Goal: Task Accomplishment & Management: Manage account settings

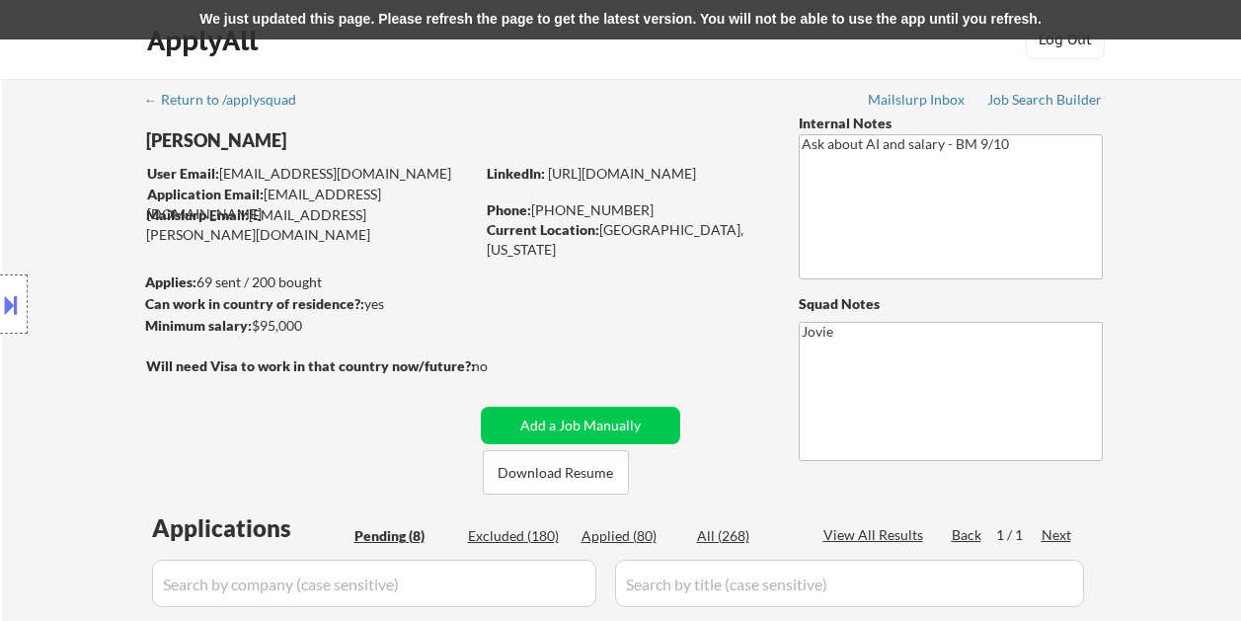
select select ""pending""
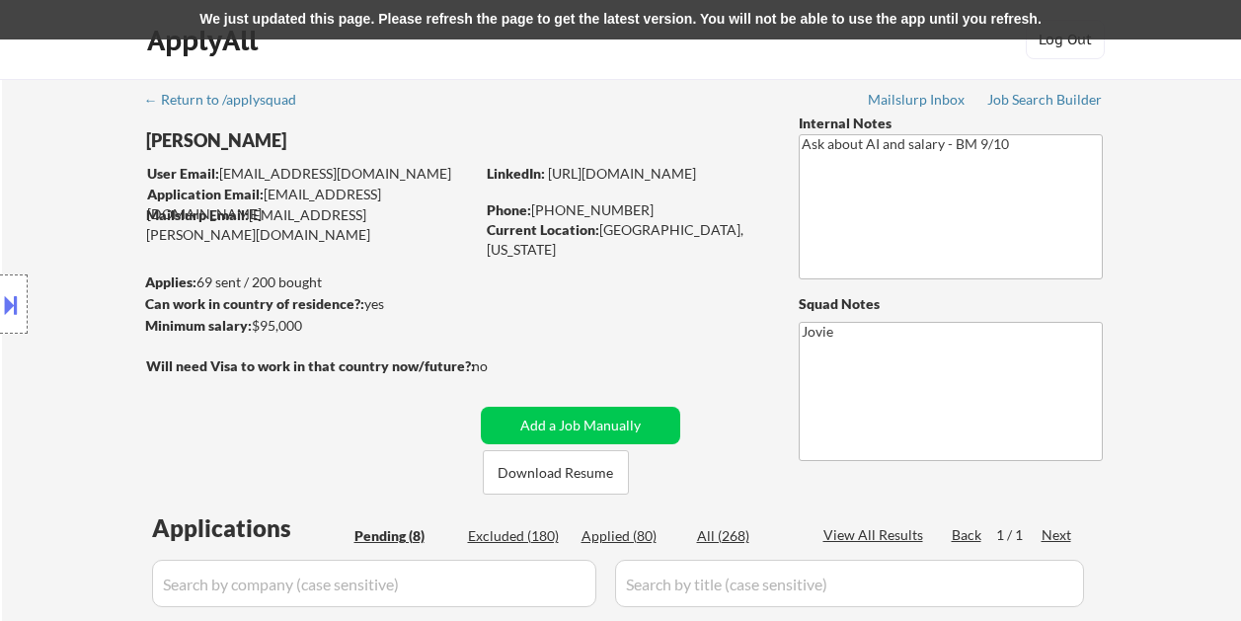
select select ""pending""
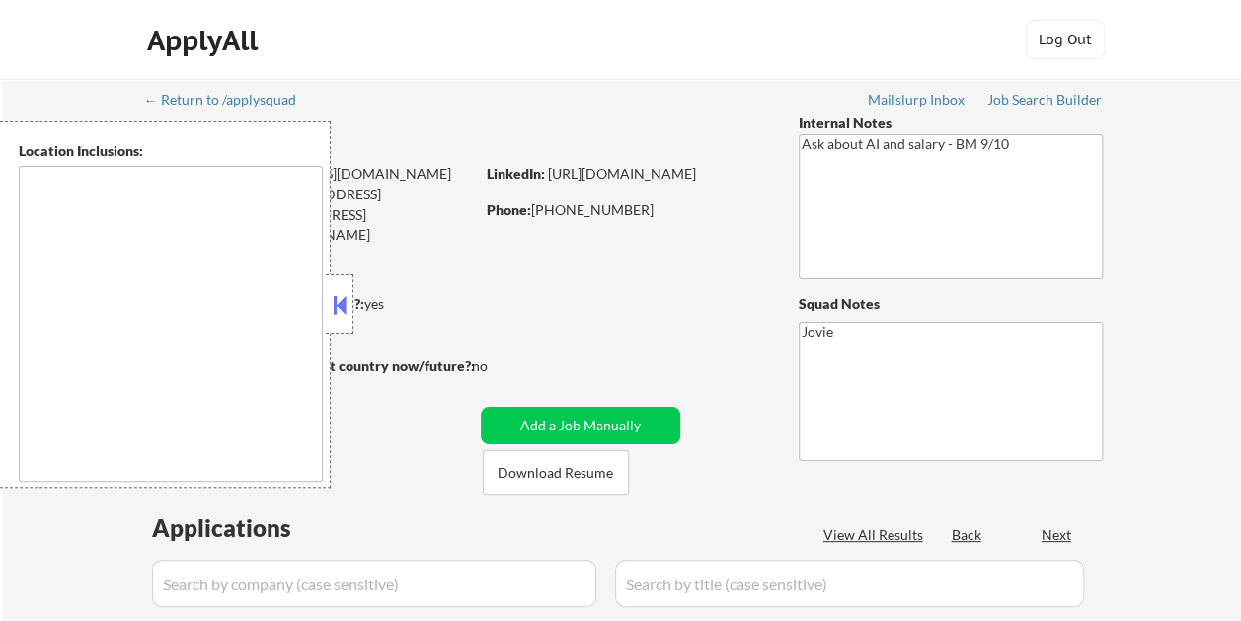
type textarea "New York, NY Jersey City, NJ Hoboken, NJ Union City, NJ Weehawken, NJ West New …"
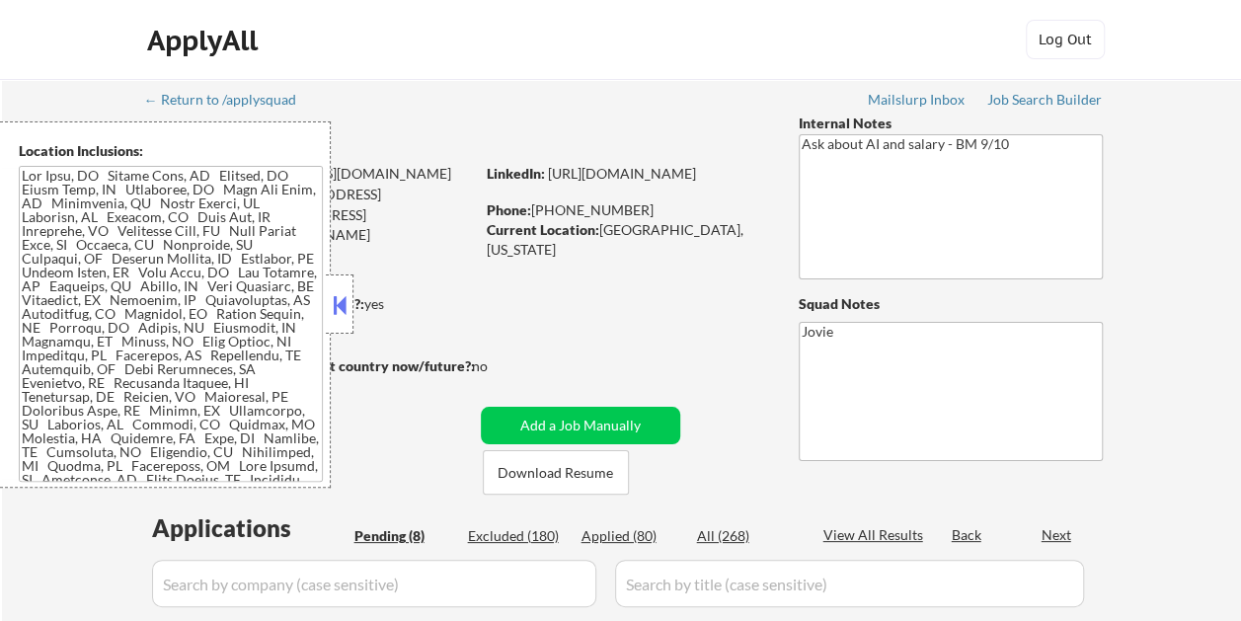
select select ""pending""
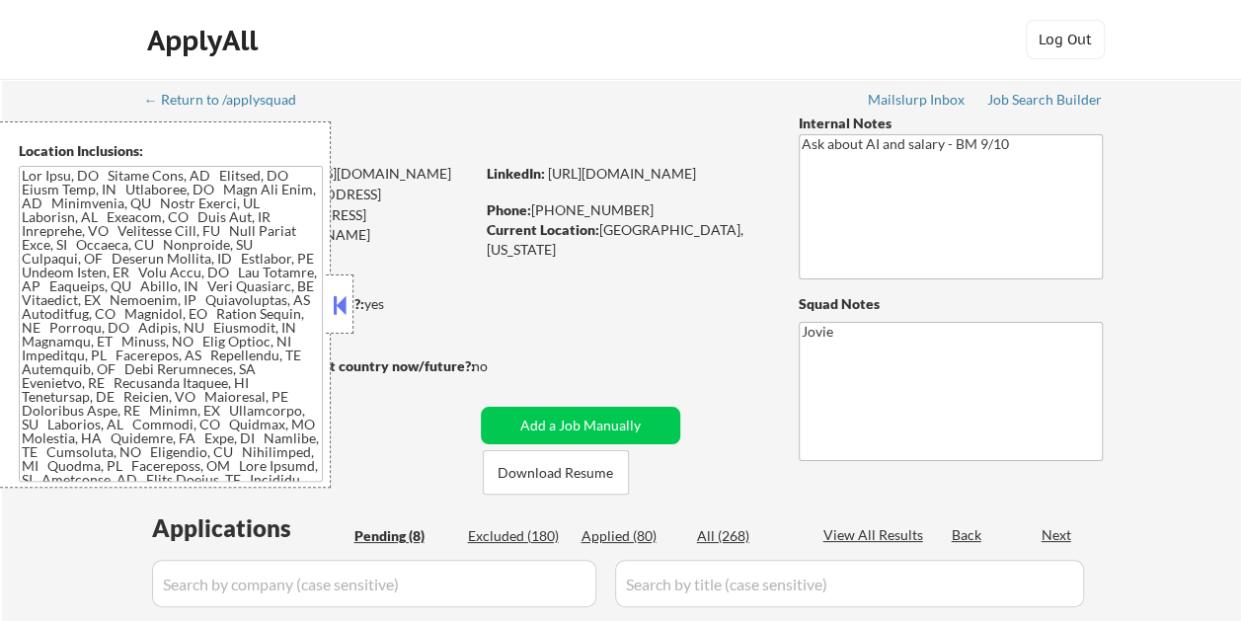
select select ""pending""
click at [344, 298] on button at bounding box center [340, 305] width 22 height 30
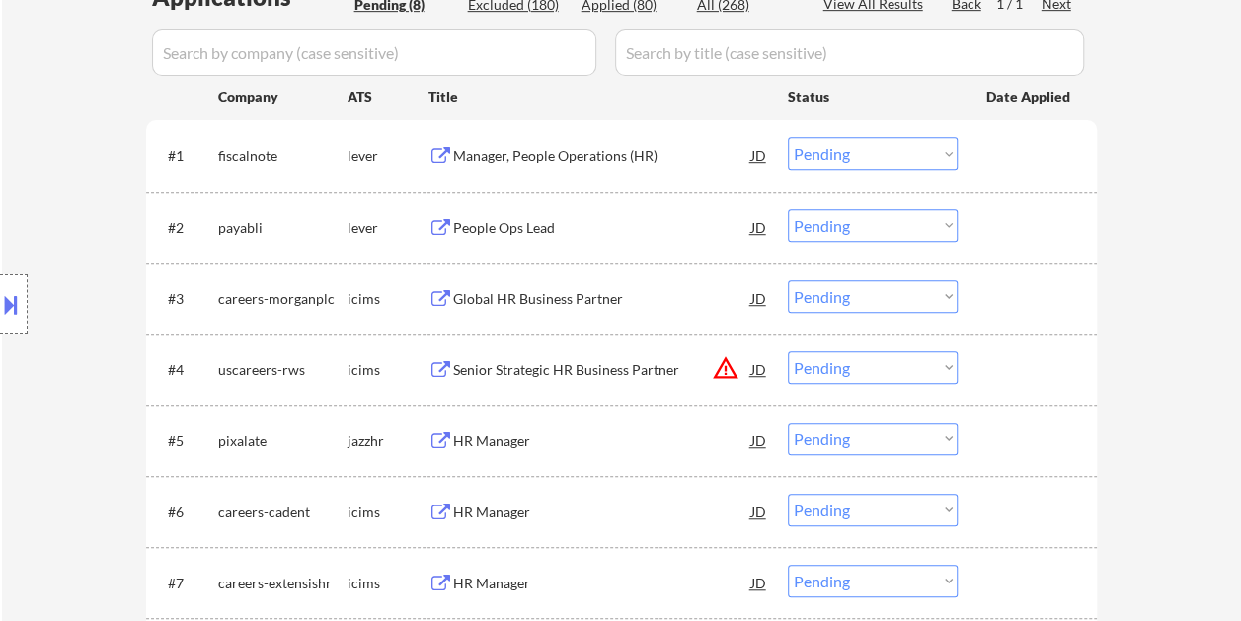
scroll to position [592, 0]
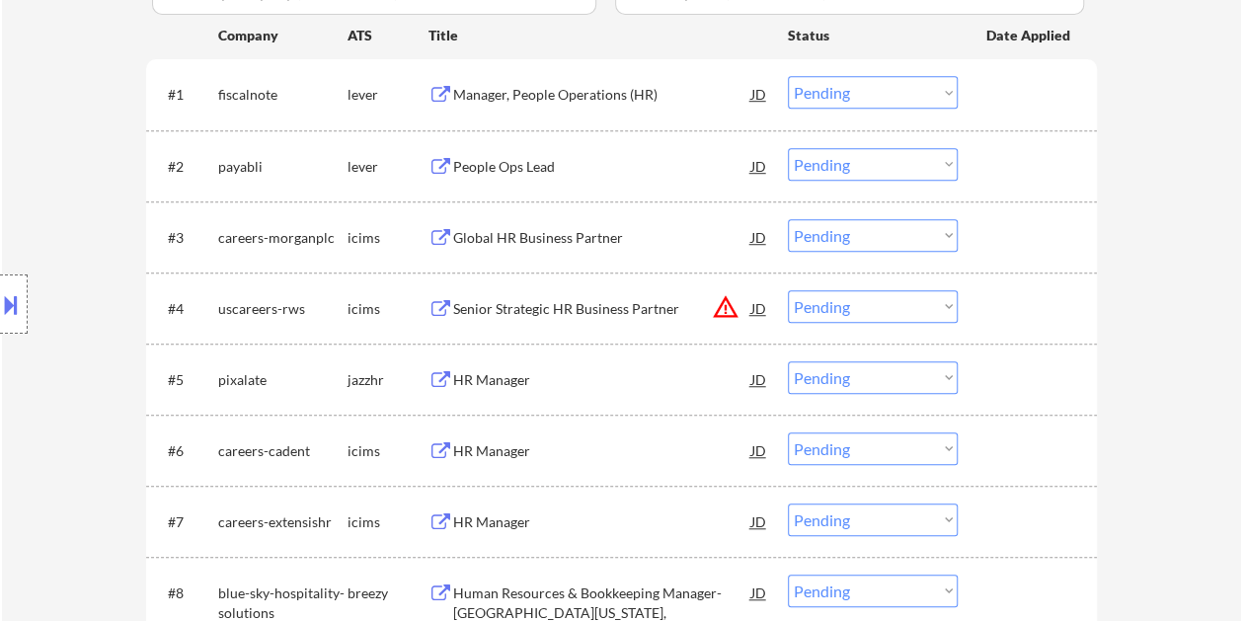
click at [992, 243] on div at bounding box center [1029, 237] width 87 height 36
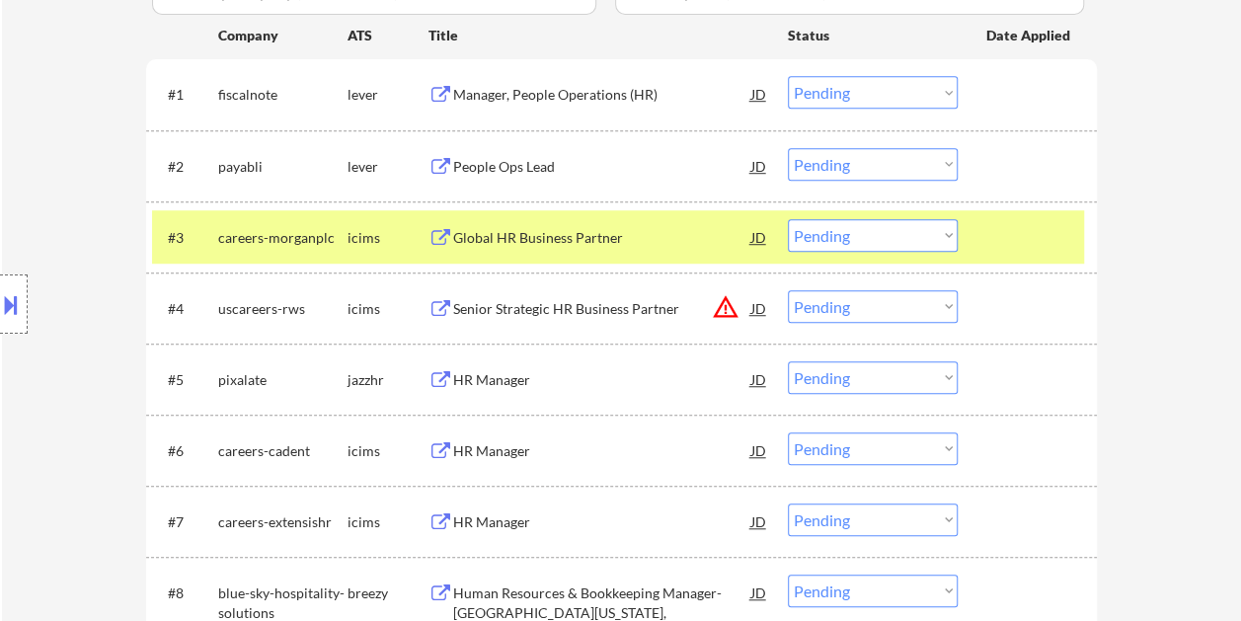
click at [938, 237] on select "Choose an option... Pending Applied Excluded (Questions) Excluded (Expired) Exc…" at bounding box center [873, 235] width 170 height 33
click at [788, 219] on select "Choose an option... Pending Applied Excluded (Questions) Excluded (Expired) Exc…" at bounding box center [873, 235] width 170 height 33
select select ""pending""
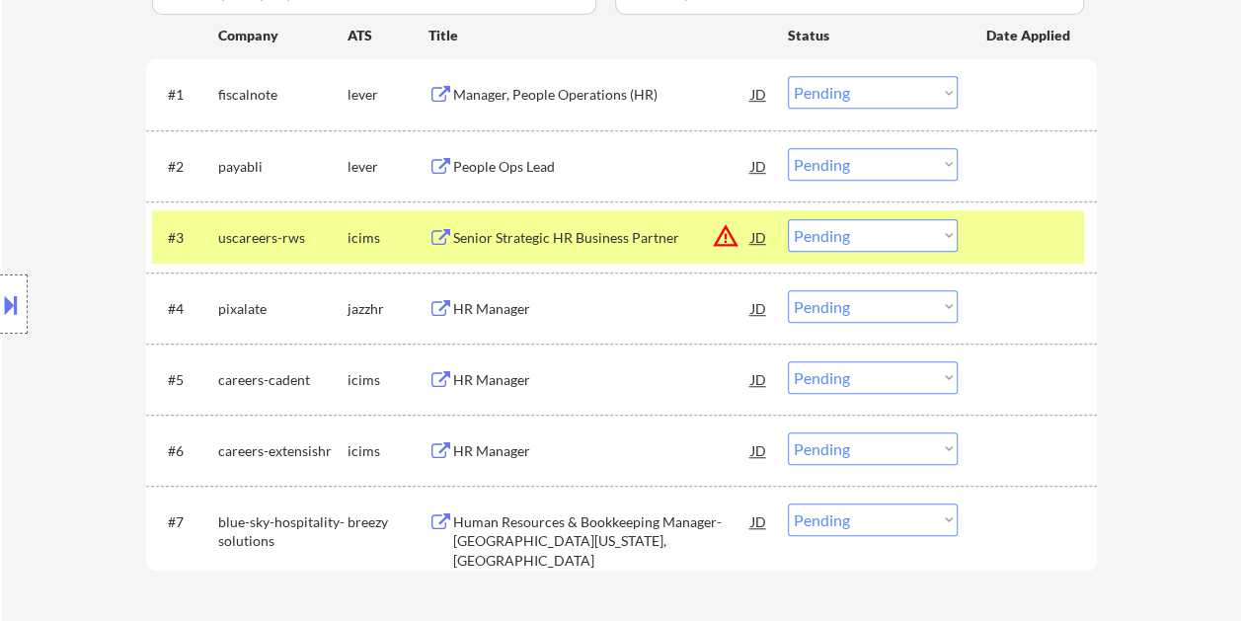
click at [1052, 247] on div at bounding box center [1029, 237] width 87 height 36
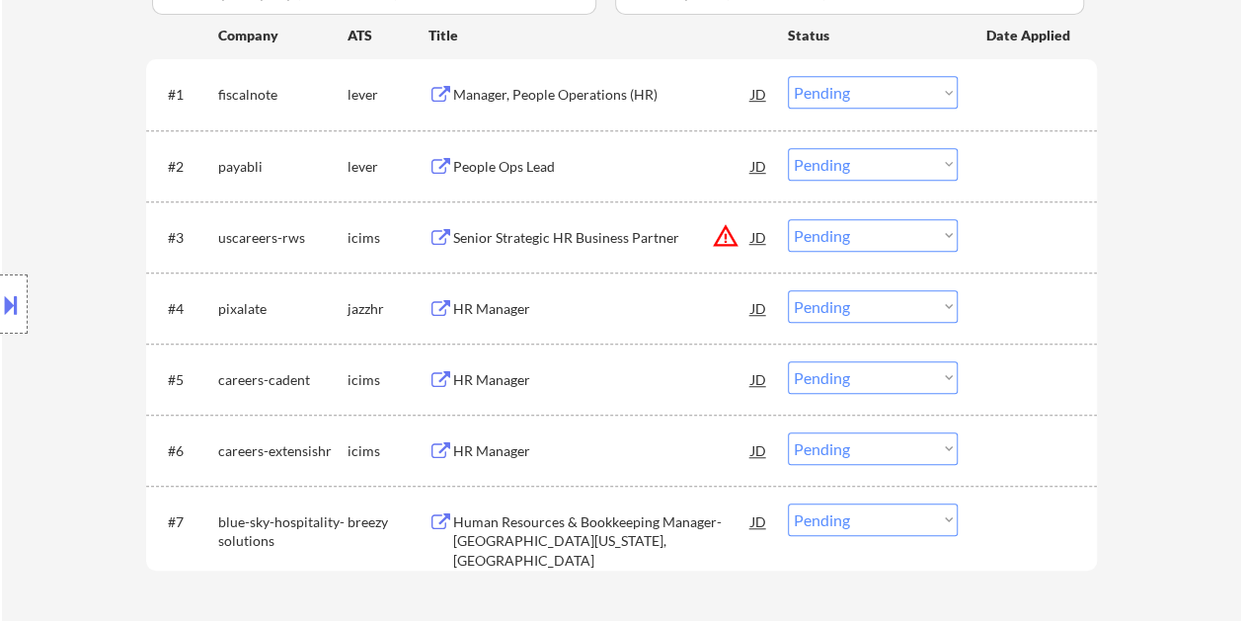
click at [1009, 231] on div at bounding box center [1029, 237] width 87 height 36
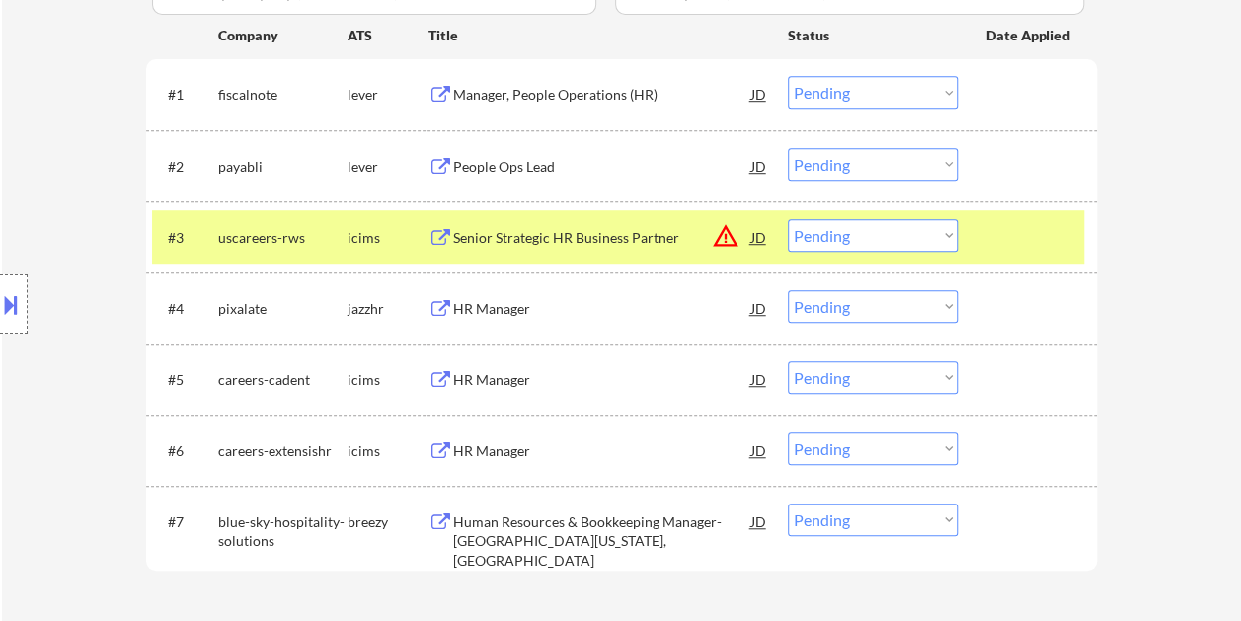
click at [596, 243] on div "Senior Strategic HR Business Partner" at bounding box center [602, 238] width 298 height 20
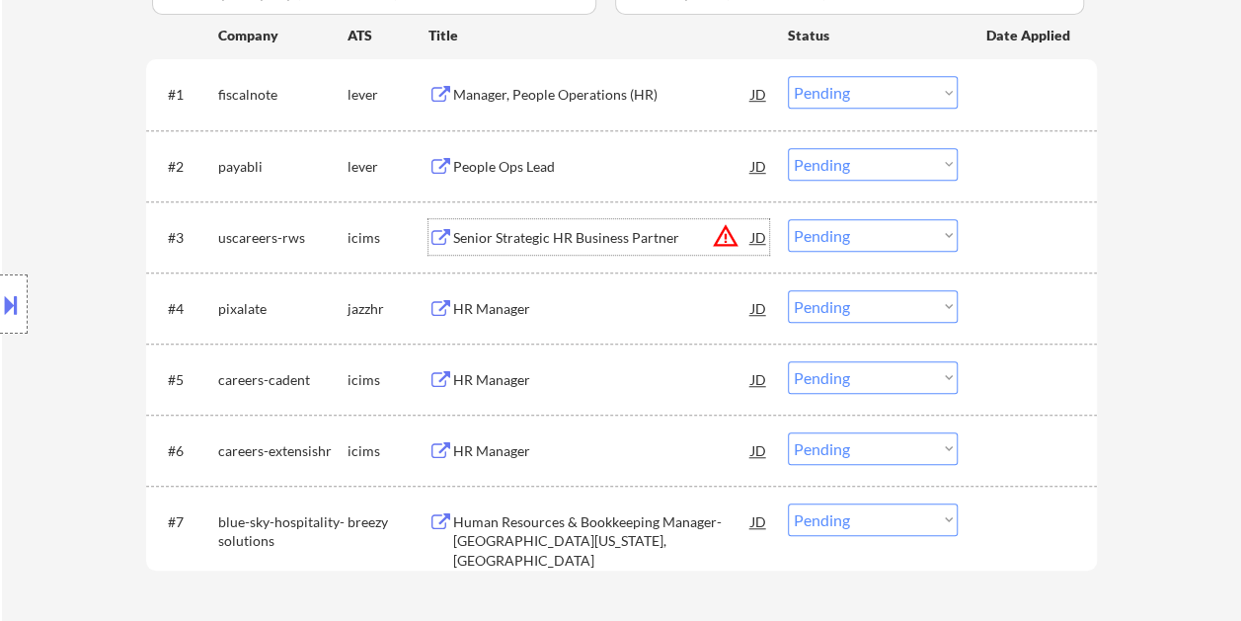
click at [1019, 229] on div at bounding box center [1029, 237] width 87 height 36
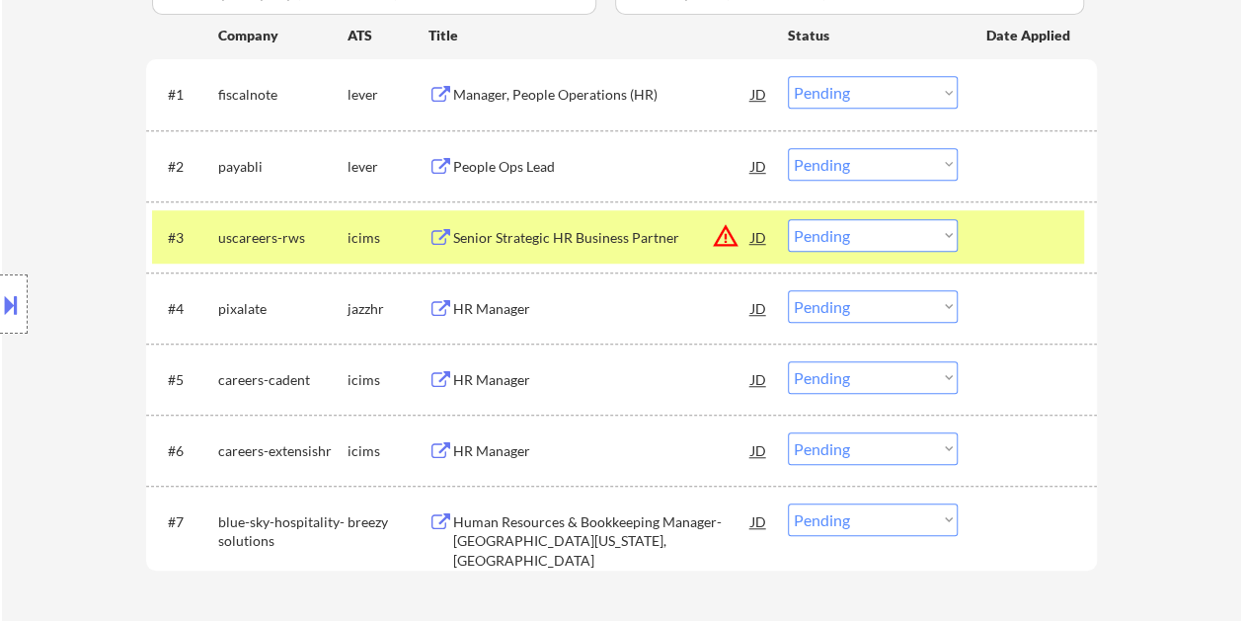
click at [1004, 162] on div at bounding box center [1029, 166] width 87 height 36
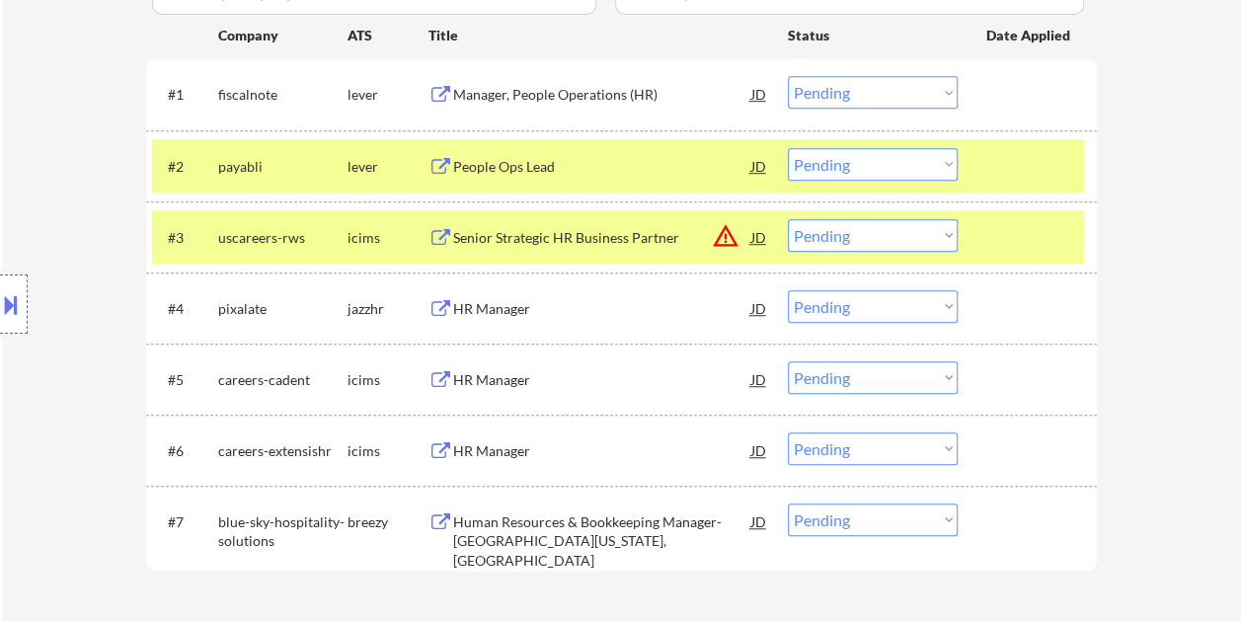
click at [992, 243] on div at bounding box center [1029, 237] width 87 height 36
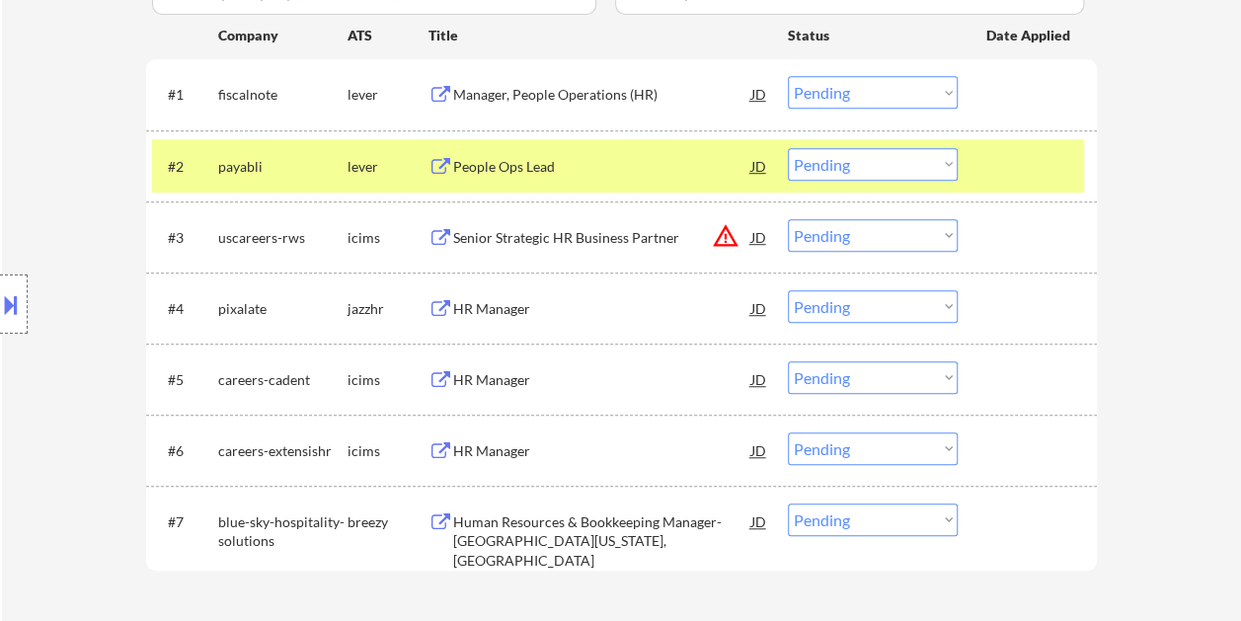
click at [1002, 166] on div at bounding box center [1029, 166] width 87 height 36
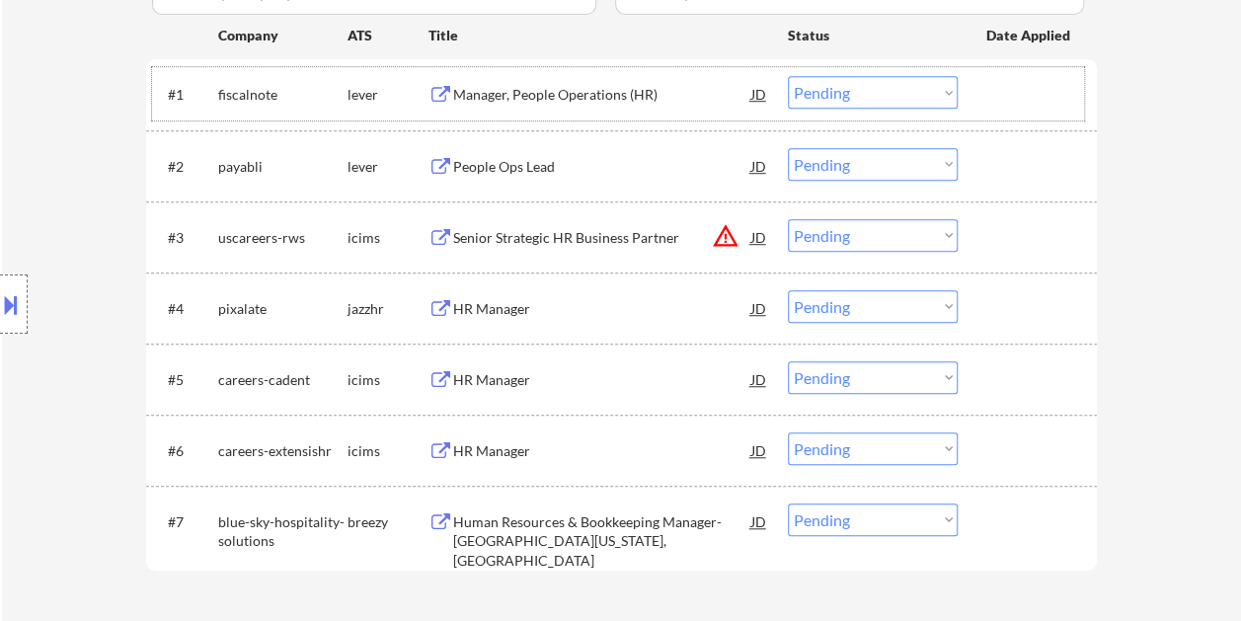
click at [988, 106] on div at bounding box center [1029, 94] width 87 height 36
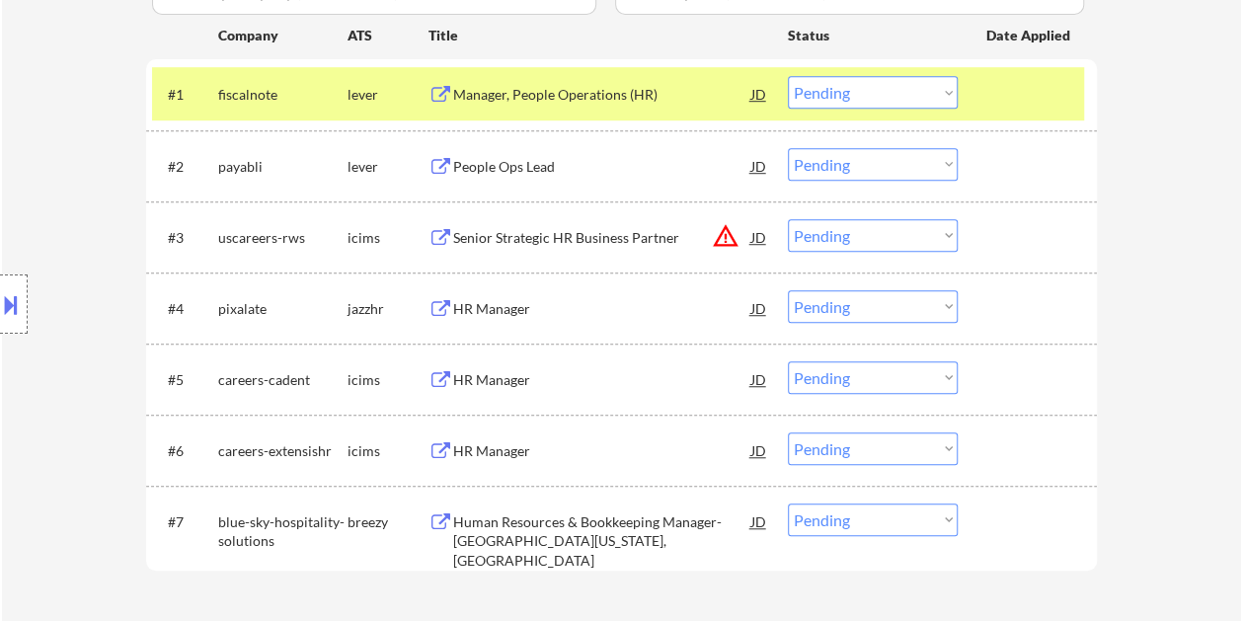
click at [599, 88] on div "Manager, People Operations (HR)" at bounding box center [602, 95] width 298 height 20
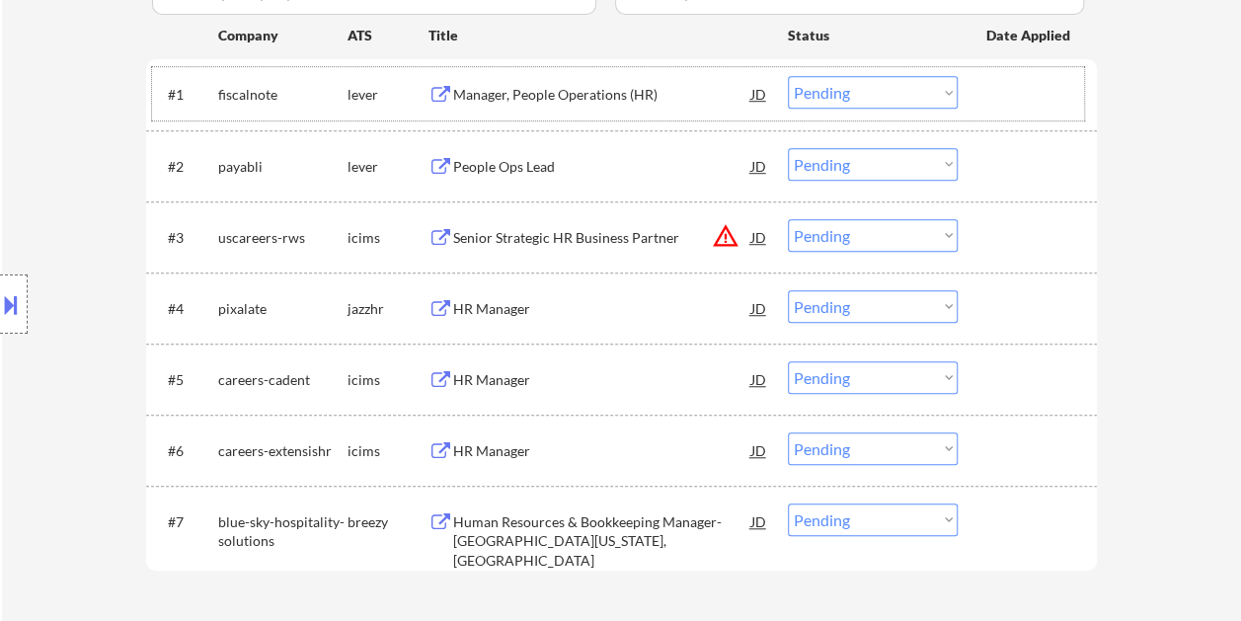
click at [1062, 116] on div "#1 fiscalnote lever Manager, People Operations (HR) JD Choose an option... Pend…" at bounding box center [618, 93] width 932 height 53
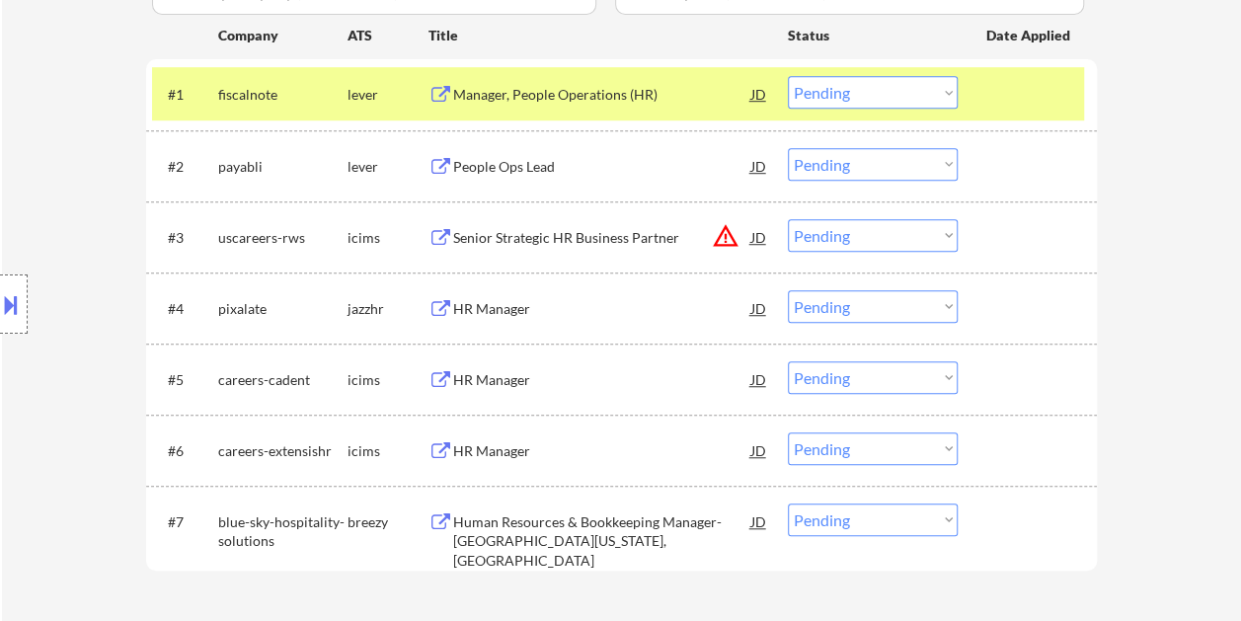
click at [942, 85] on select "Choose an option... Pending Applied Excluded (Questions) Excluded (Expired) Exc…" at bounding box center [873, 92] width 170 height 33
click at [788, 76] on select "Choose an option... Pending Applied Excluded (Questions) Excluded (Expired) Exc…" at bounding box center [873, 92] width 170 height 33
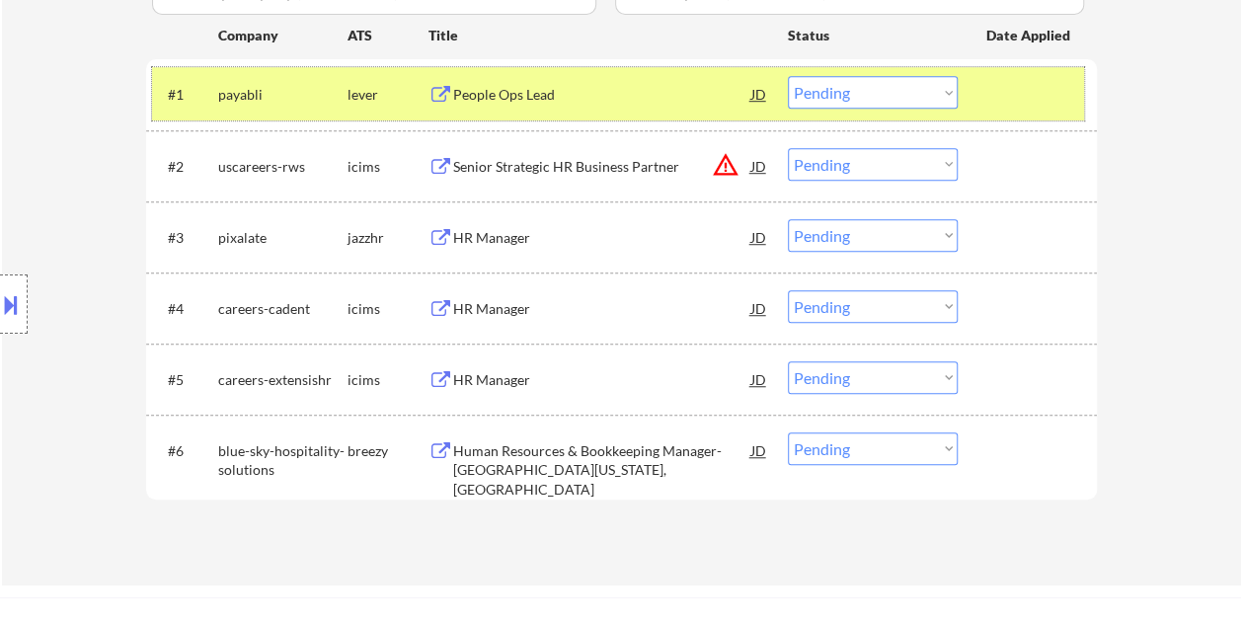
click at [981, 85] on div "#1 payabli lever People Ops Lead JD Choose an option... Pending Applied Exclude…" at bounding box center [618, 93] width 932 height 53
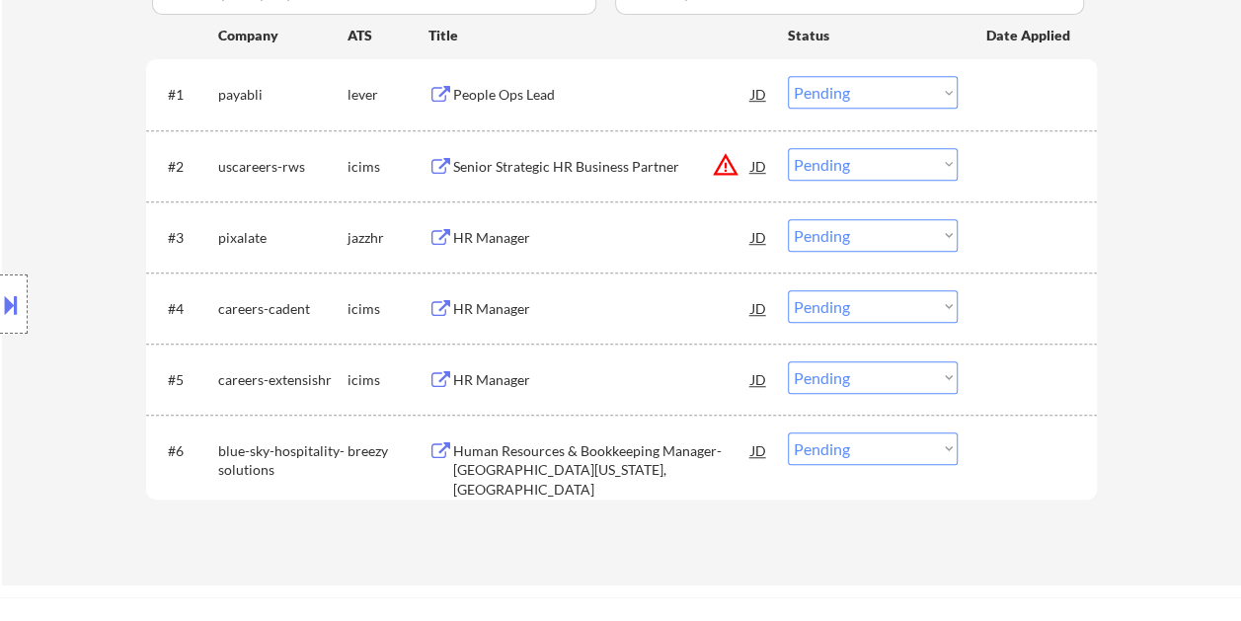
click at [1013, 77] on div at bounding box center [1029, 94] width 87 height 36
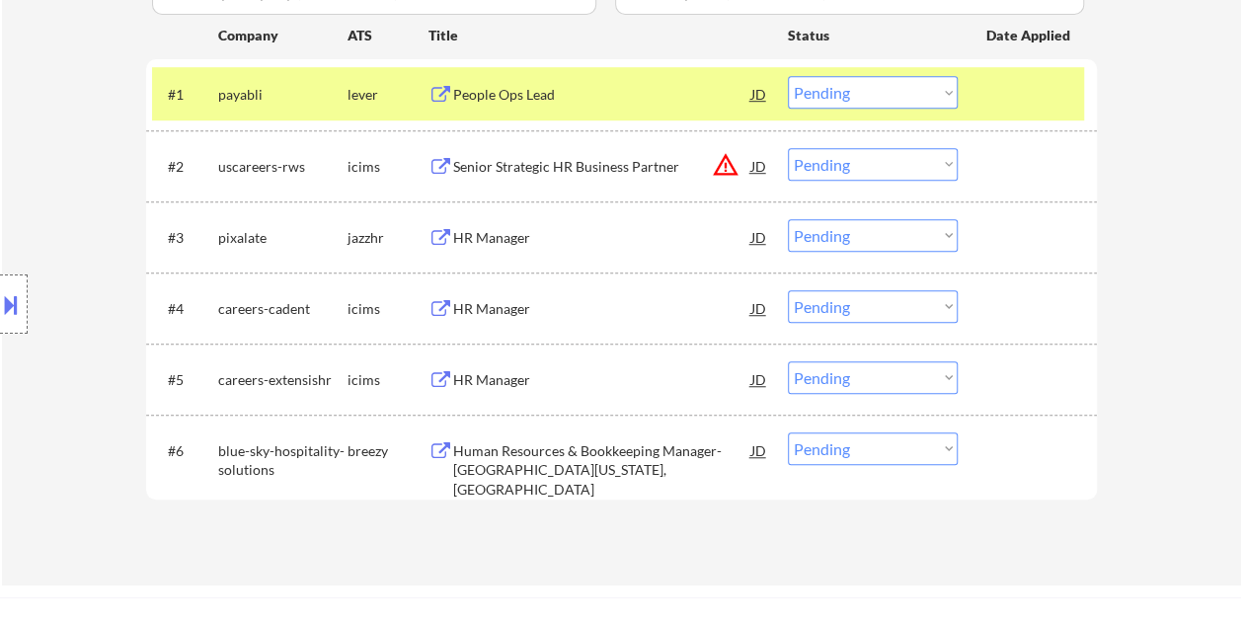
click at [568, 97] on div "People Ops Lead" at bounding box center [602, 95] width 298 height 20
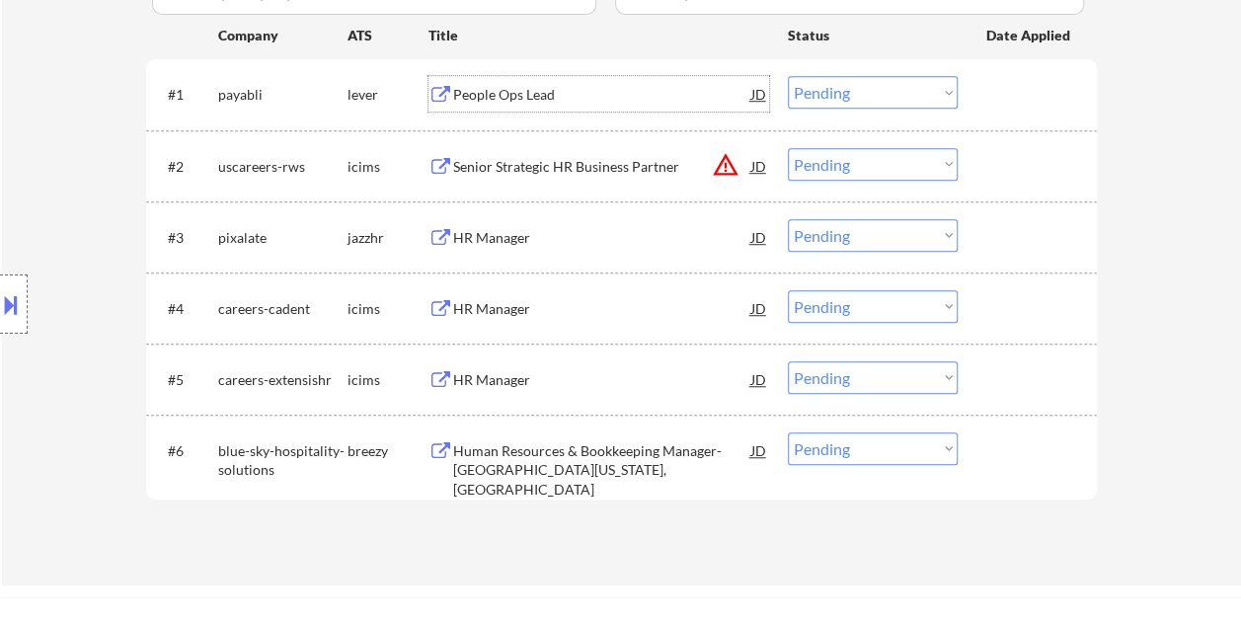
click at [1020, 92] on div at bounding box center [1029, 94] width 87 height 36
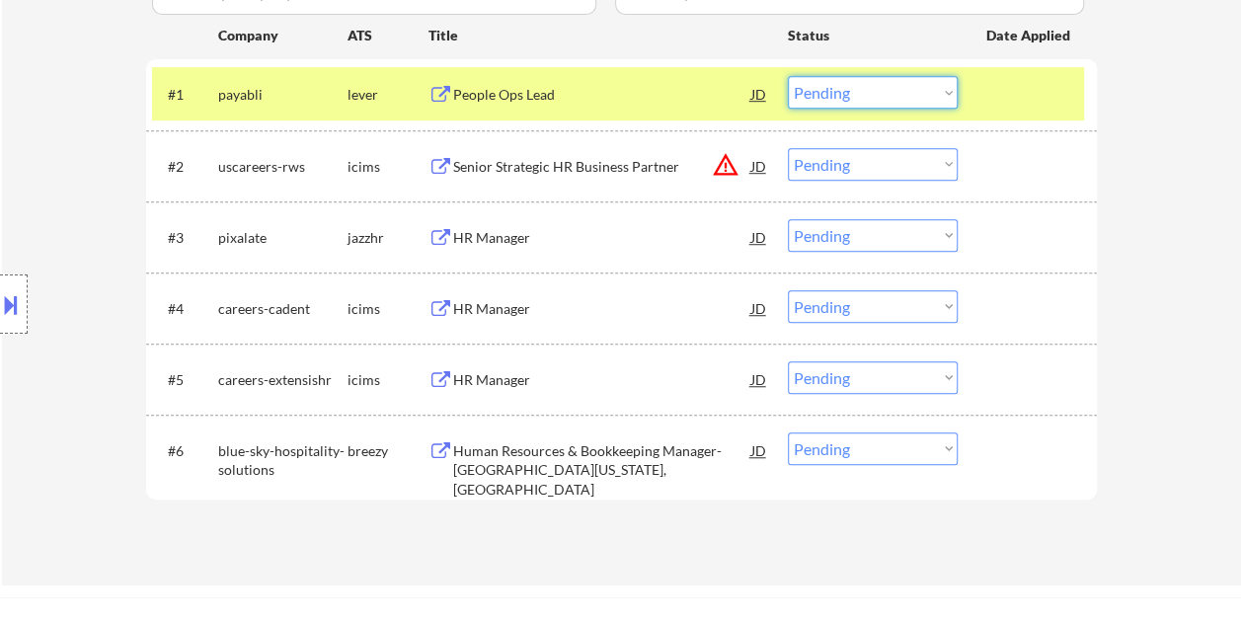
drag, startPoint x: 951, startPoint y: 92, endPoint x: 943, endPoint y: 104, distance: 14.2
click at [951, 92] on select "Choose an option... Pending Applied Excluded (Questions) Excluded (Expired) Exc…" at bounding box center [873, 92] width 170 height 33
click at [788, 76] on select "Choose an option... Pending Applied Excluded (Questions) Excluded (Expired) Exc…" at bounding box center [873, 92] width 170 height 33
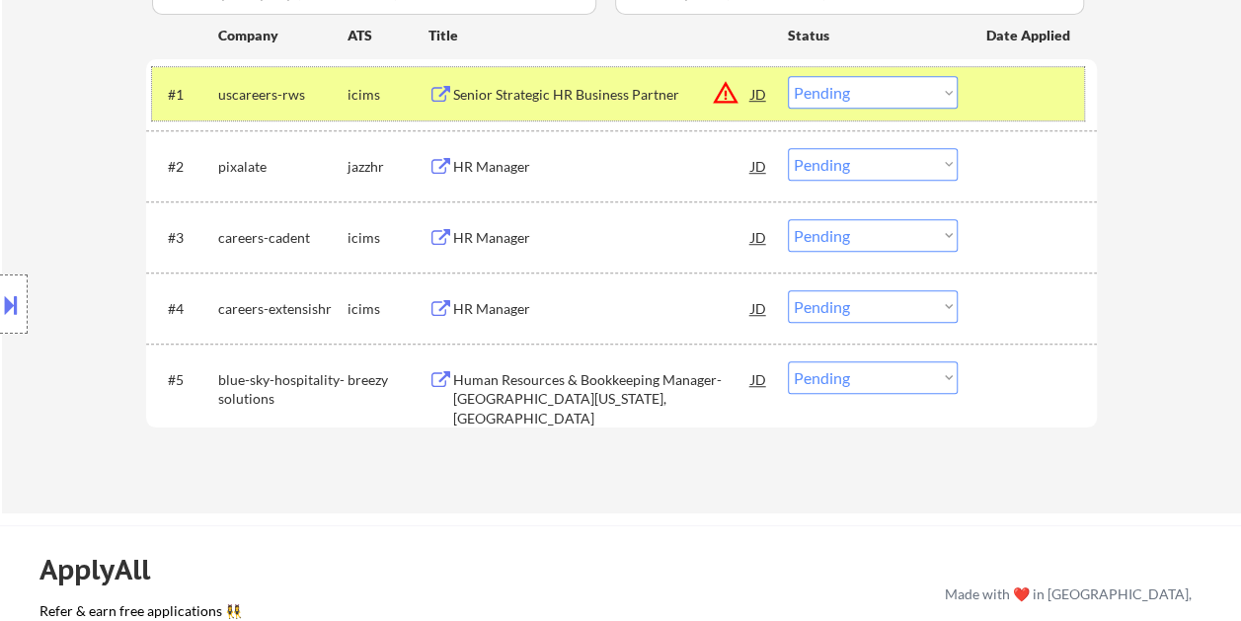
click at [969, 102] on div "#1 uscareers-rws icims Senior Strategic HR Business Partner JD warning_amber Ch…" at bounding box center [618, 93] width 932 height 53
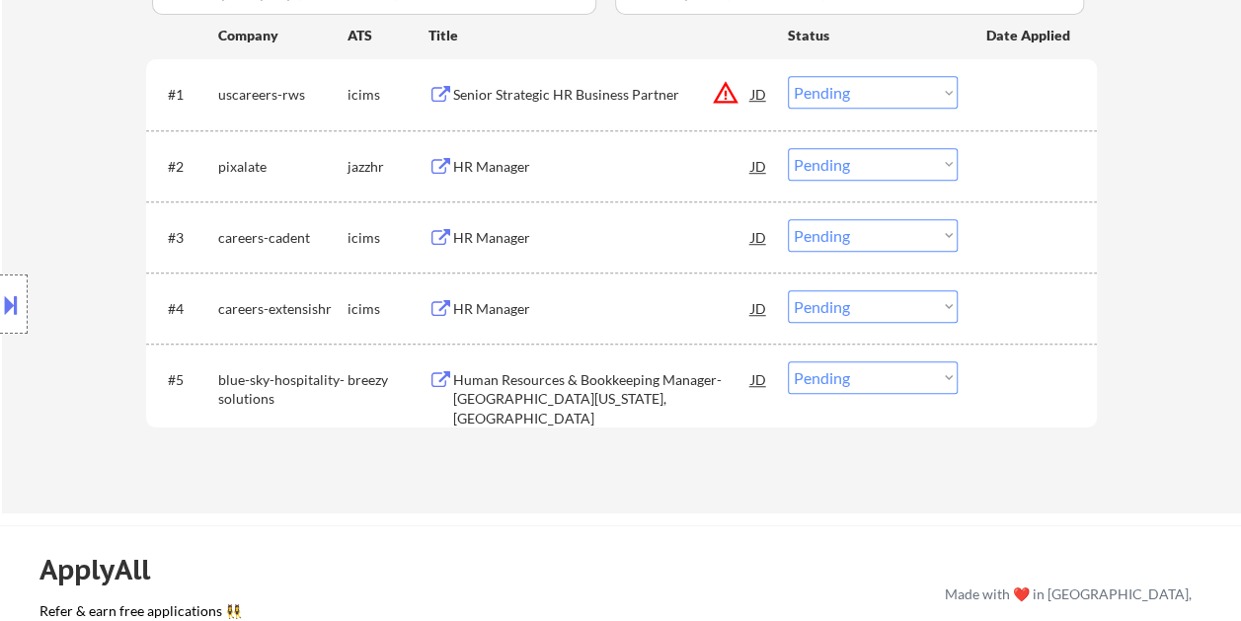
drag, startPoint x: 1011, startPoint y: 87, endPoint x: 853, endPoint y: 92, distance: 158.0
click at [1011, 87] on div at bounding box center [1029, 94] width 87 height 36
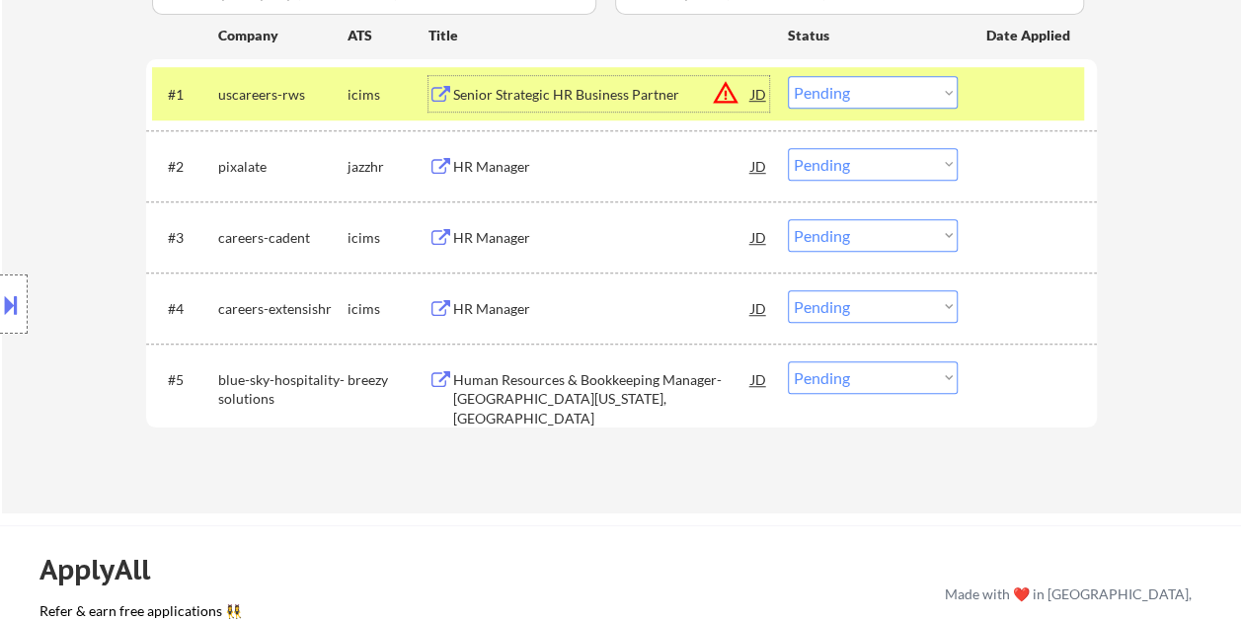
click at [652, 96] on div "Senior Strategic HR Business Partner" at bounding box center [602, 95] width 298 height 20
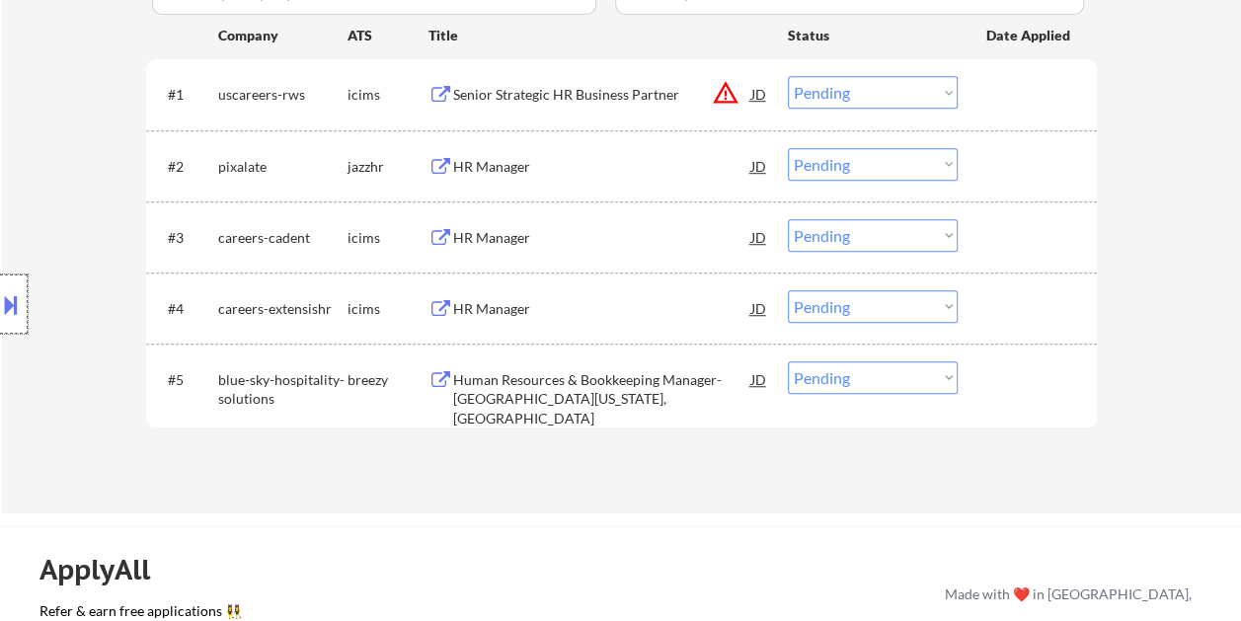
click at [23, 320] on div at bounding box center [14, 303] width 28 height 59
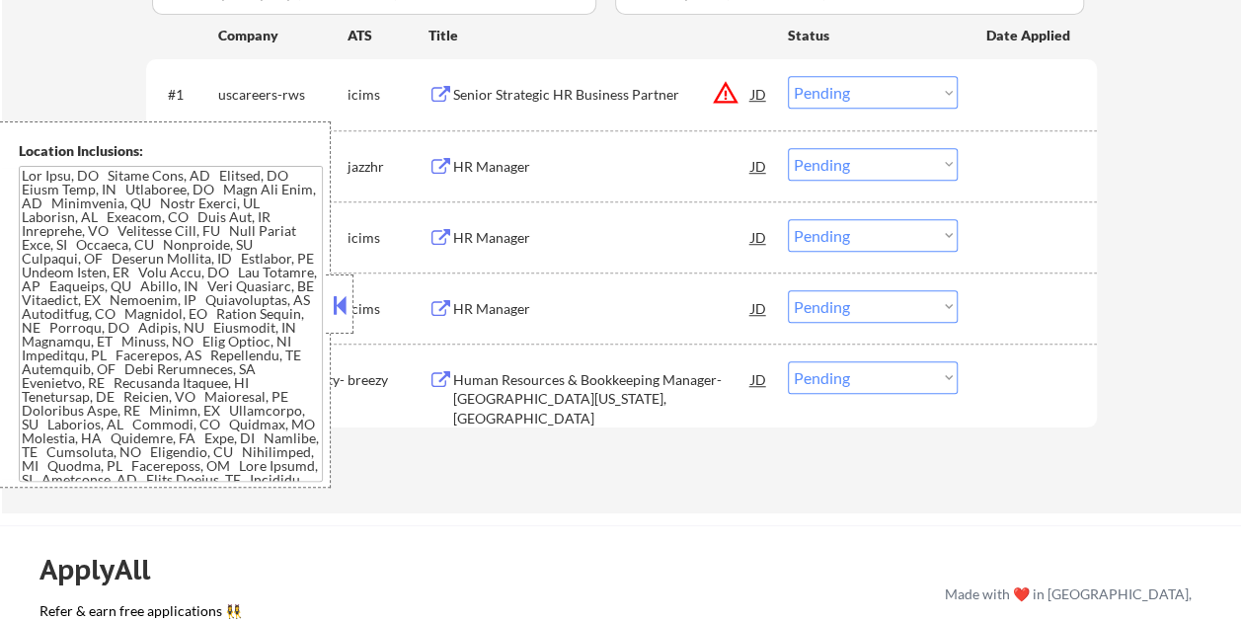
drag, startPoint x: 337, startPoint y: 312, endPoint x: 326, endPoint y: 288, distance: 26.1
click at [338, 312] on button at bounding box center [340, 305] width 22 height 30
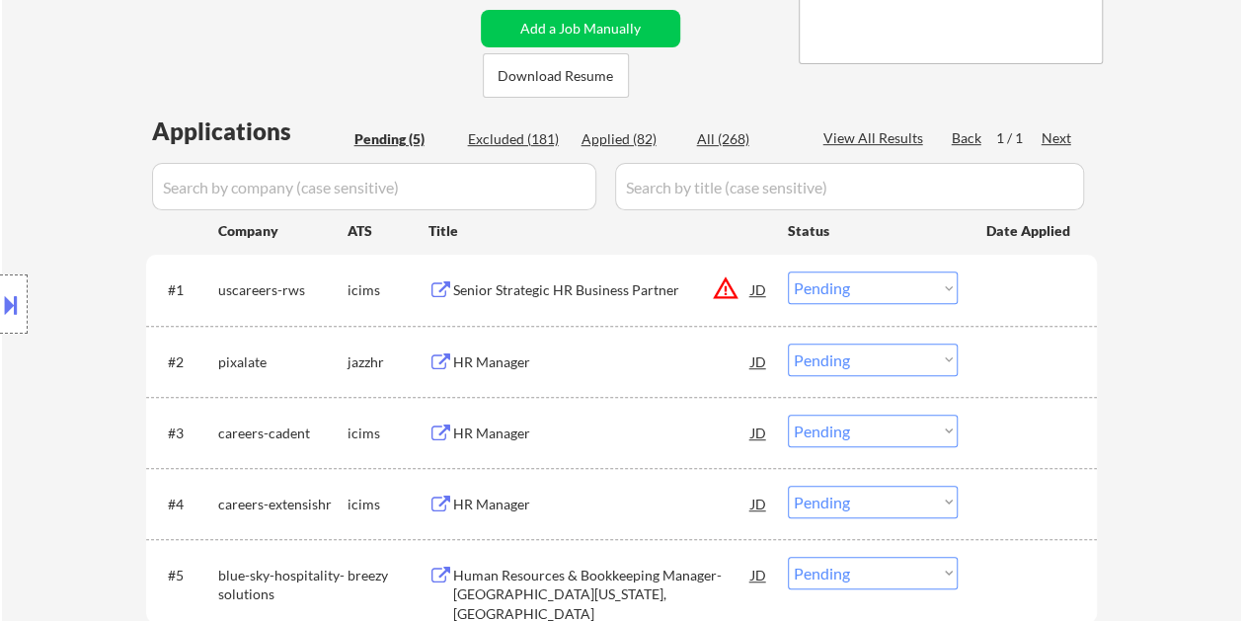
scroll to position [395, 0]
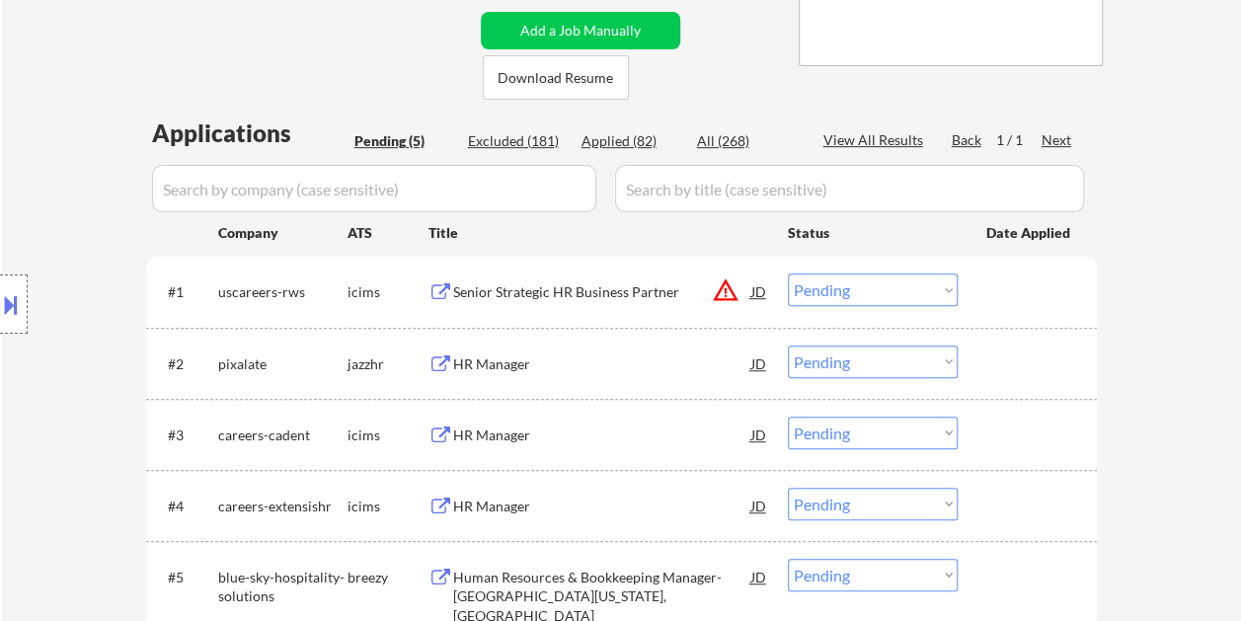
click at [999, 290] on div at bounding box center [1029, 291] width 87 height 36
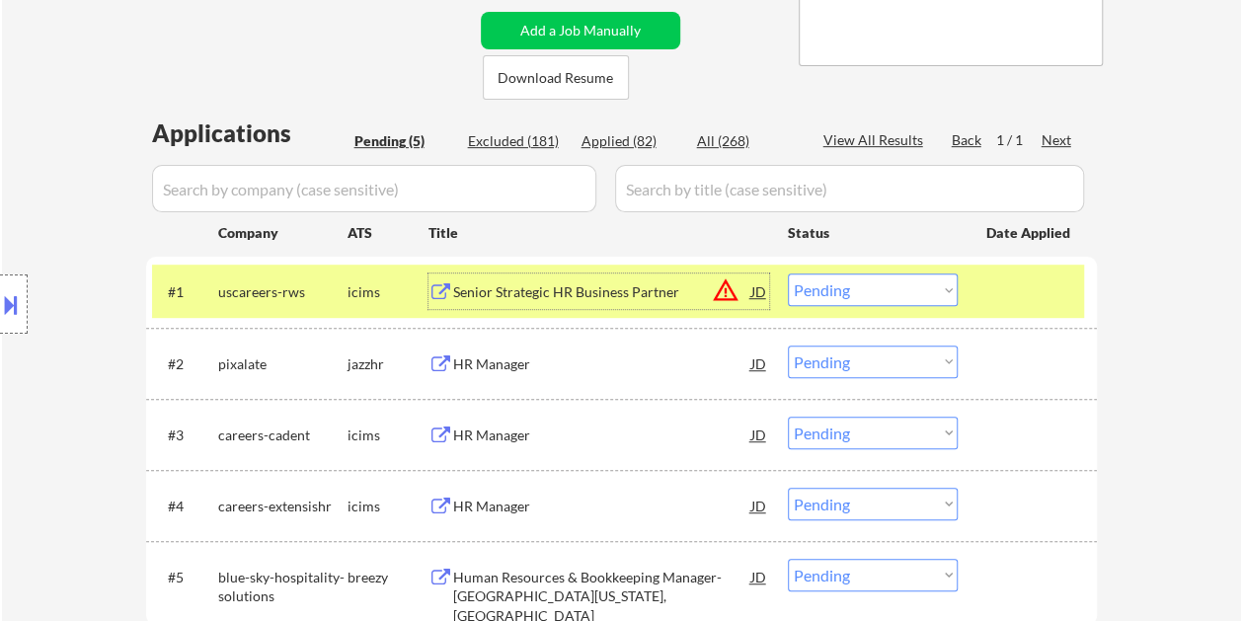
click at [626, 300] on div "Senior Strategic HR Business Partner" at bounding box center [602, 292] width 298 height 20
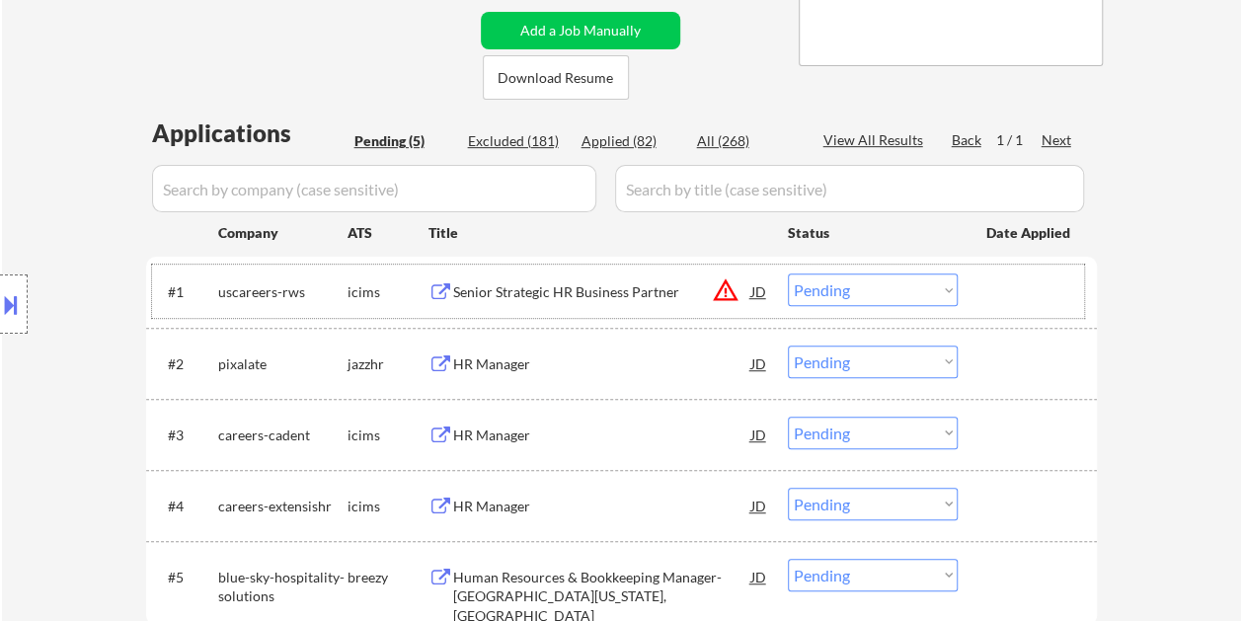
drag, startPoint x: 967, startPoint y: 273, endPoint x: 935, endPoint y: 286, distance: 35.0
click at [968, 274] on div "#1 uscareers-rws icims Senior Strategic HR Business Partner JD warning_amber Ch…" at bounding box center [618, 290] width 932 height 53
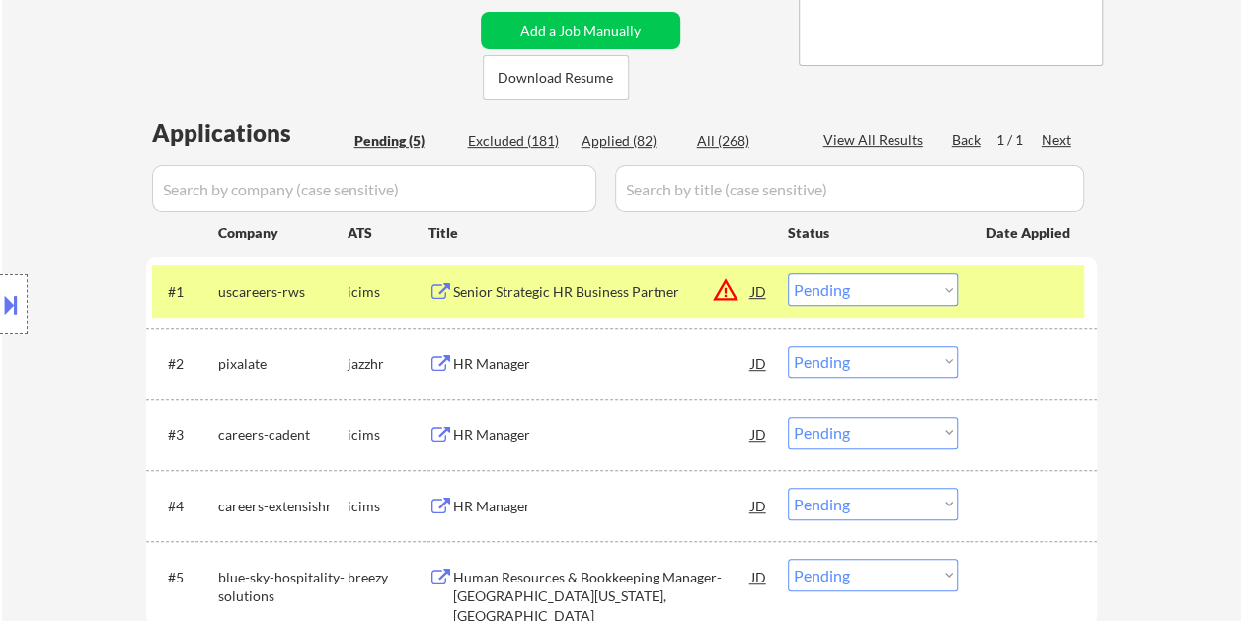
click at [932, 288] on select "Choose an option... Pending Applied Excluded (Questions) Excluded (Expired) Exc…" at bounding box center [873, 289] width 170 height 33
click at [788, 273] on select "Choose an option... Pending Applied Excluded (Questions) Excluded (Expired) Exc…" at bounding box center [873, 289] width 170 height 33
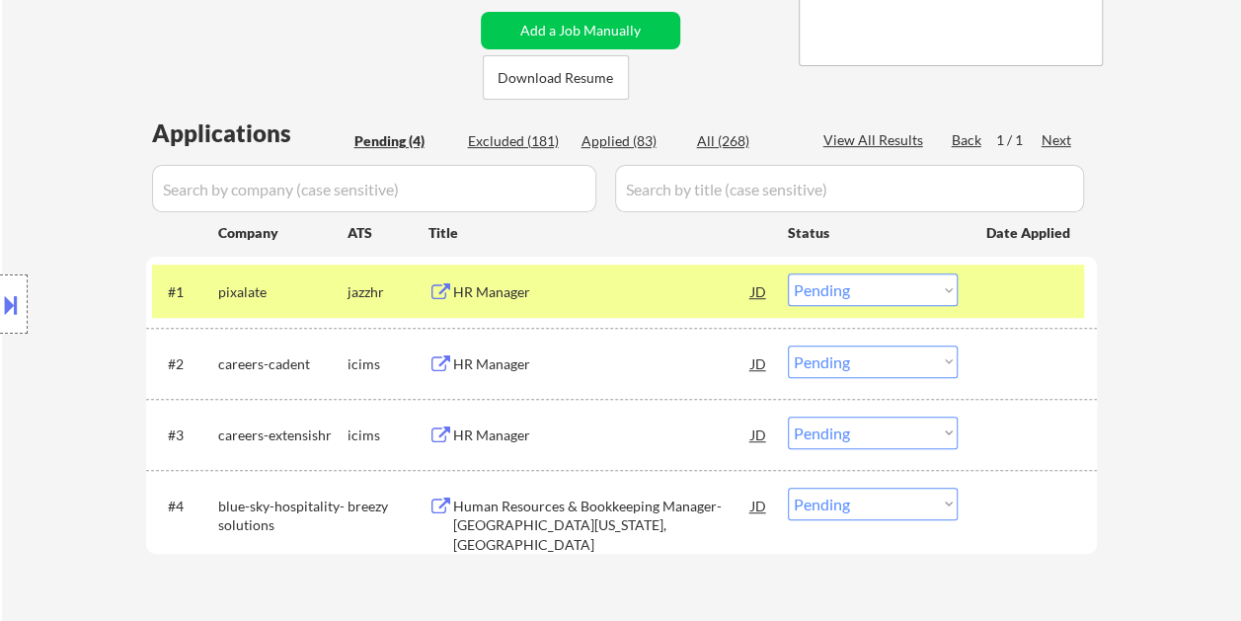
click at [999, 298] on div at bounding box center [1029, 291] width 87 height 36
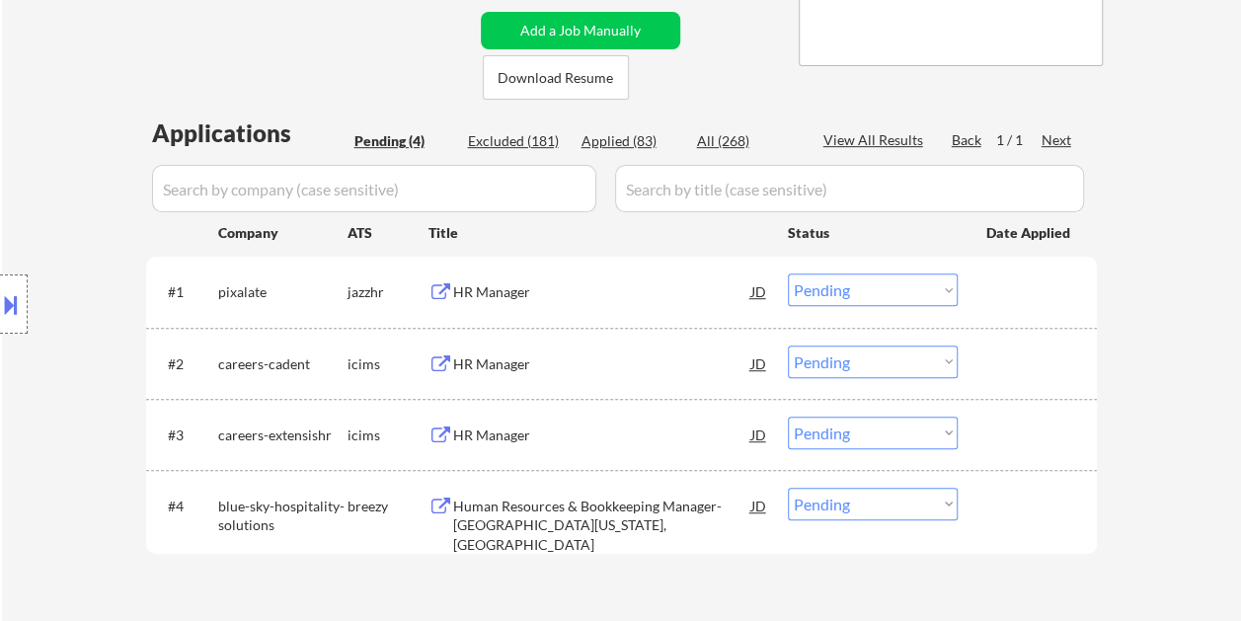
click at [995, 278] on div at bounding box center [1029, 291] width 87 height 36
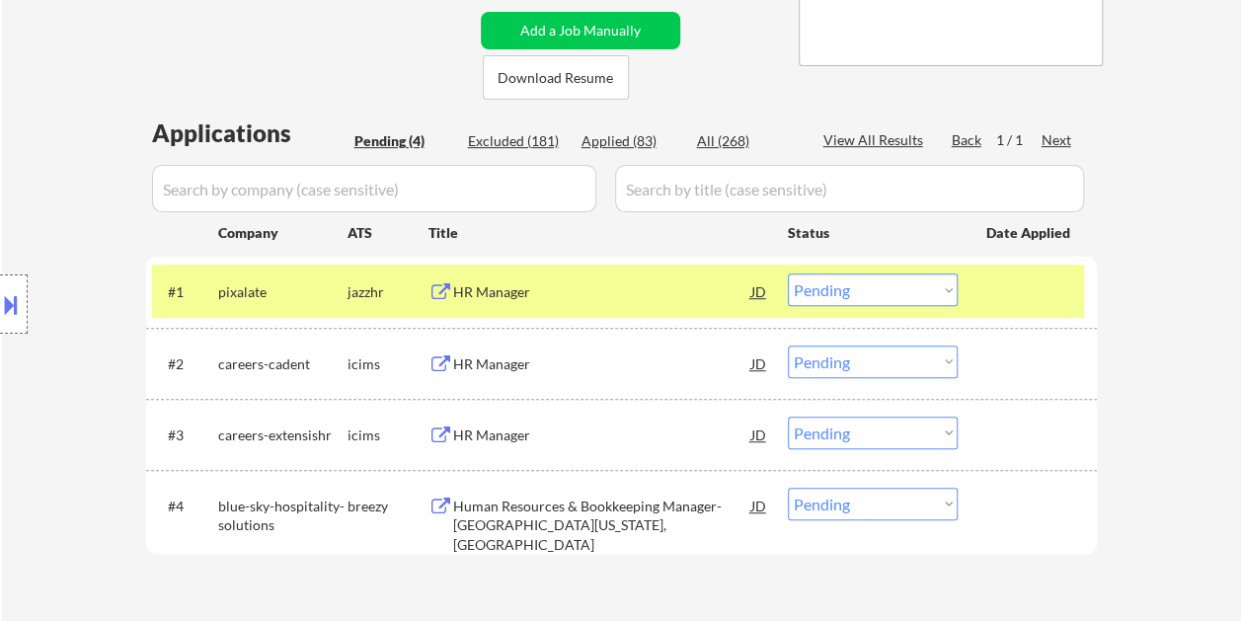
click at [679, 302] on div "HR Manager" at bounding box center [602, 291] width 298 height 36
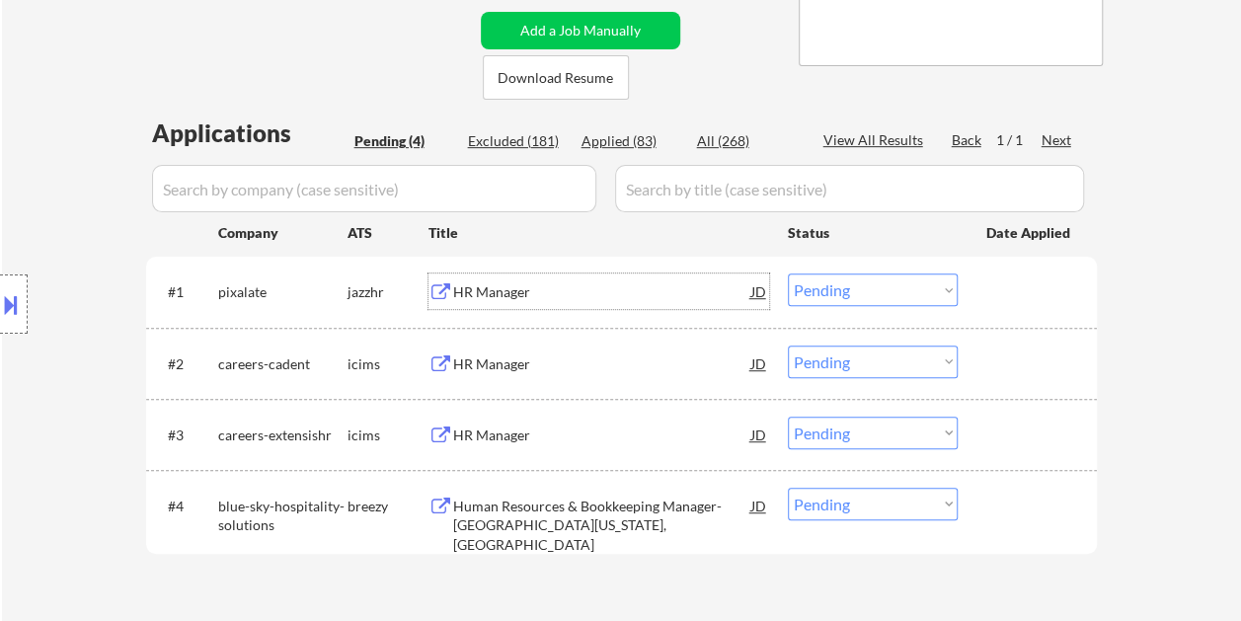
click at [999, 282] on div at bounding box center [1029, 291] width 87 height 36
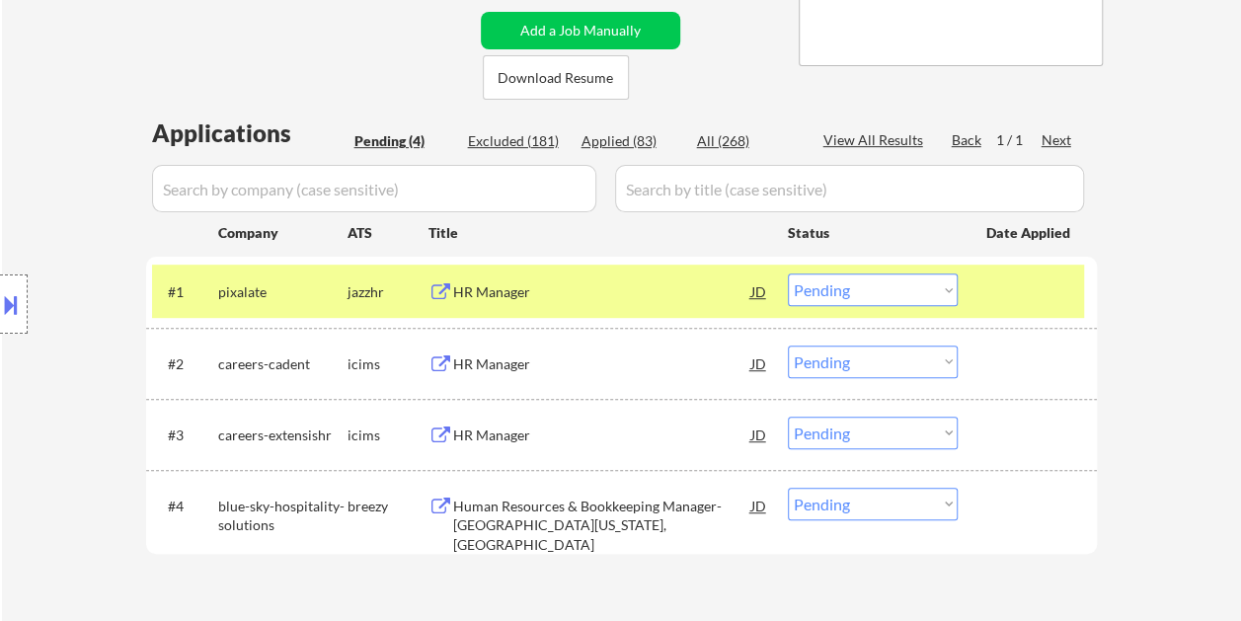
click at [936, 288] on select "Choose an option... Pending Applied Excluded (Questions) Excluded (Expired) Exc…" at bounding box center [873, 289] width 170 height 33
click at [788, 273] on select "Choose an option... Pending Applied Excluded (Questions) Excluded (Expired) Exc…" at bounding box center [873, 289] width 170 height 33
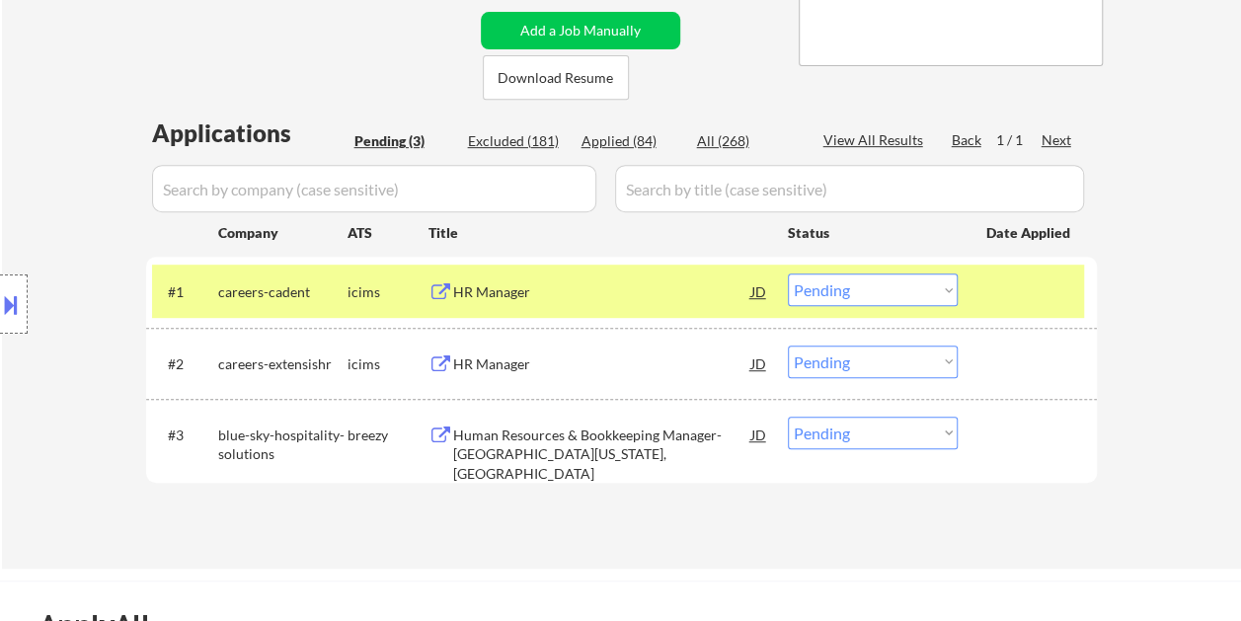
click at [984, 290] on div "#1 careers-cadent icims HR Manager JD warning_amber Choose an option... Pending…" at bounding box center [618, 290] width 932 height 53
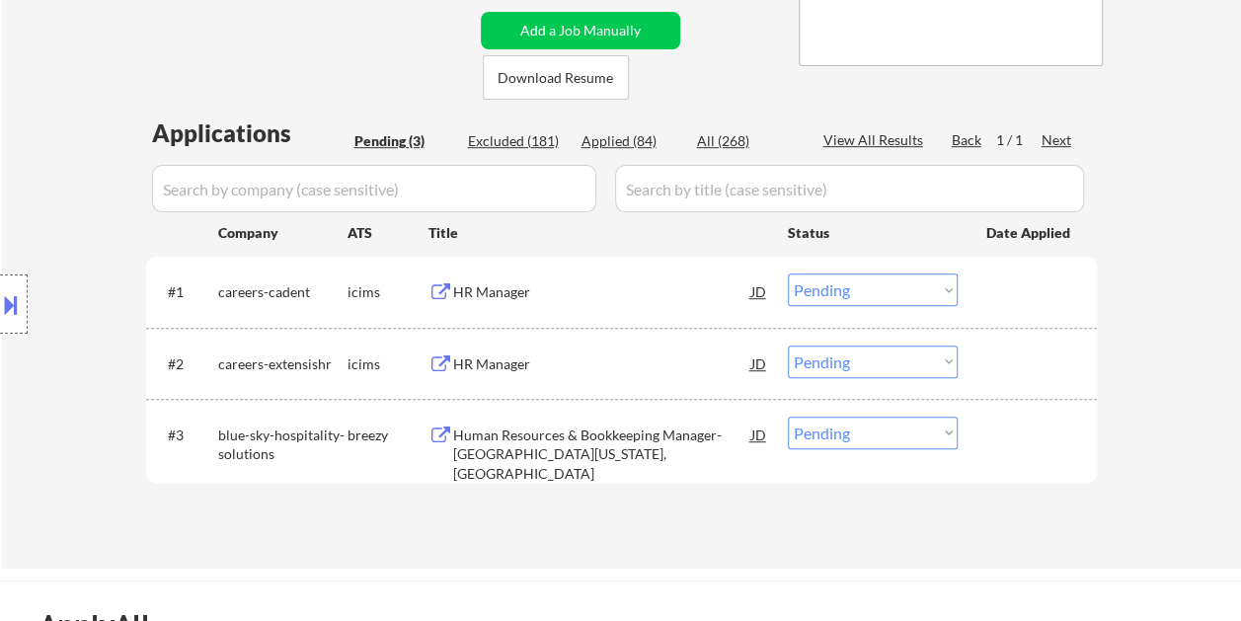
click at [991, 284] on div at bounding box center [1029, 291] width 87 height 36
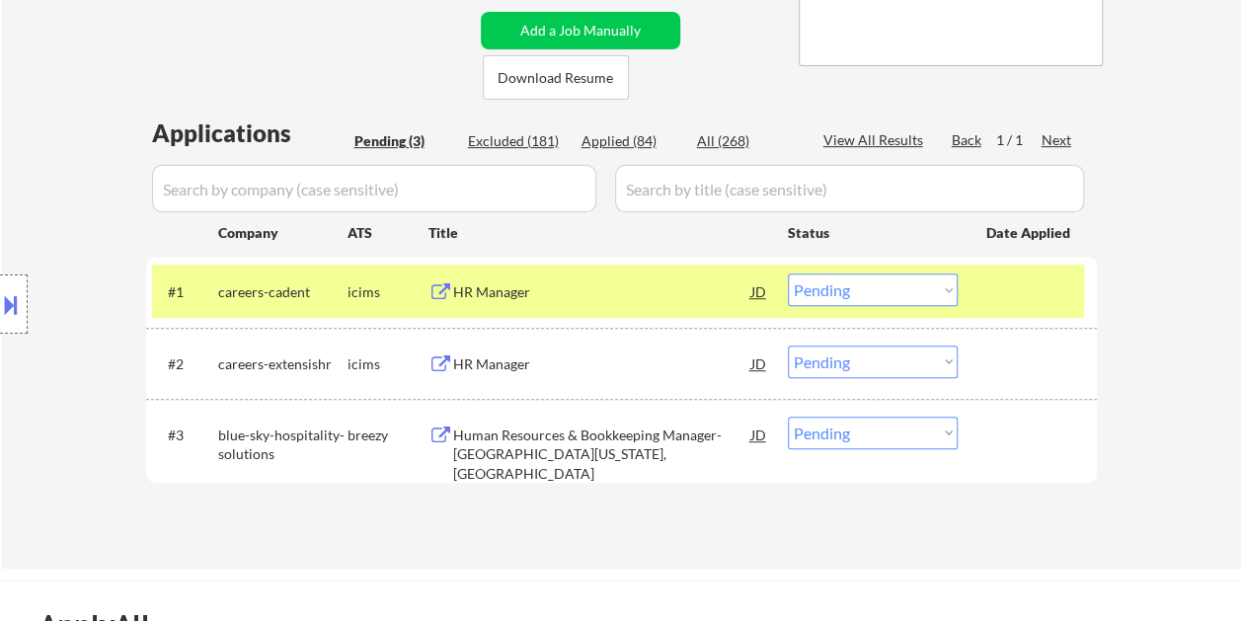
click at [577, 304] on div "HR Manager" at bounding box center [602, 291] width 298 height 36
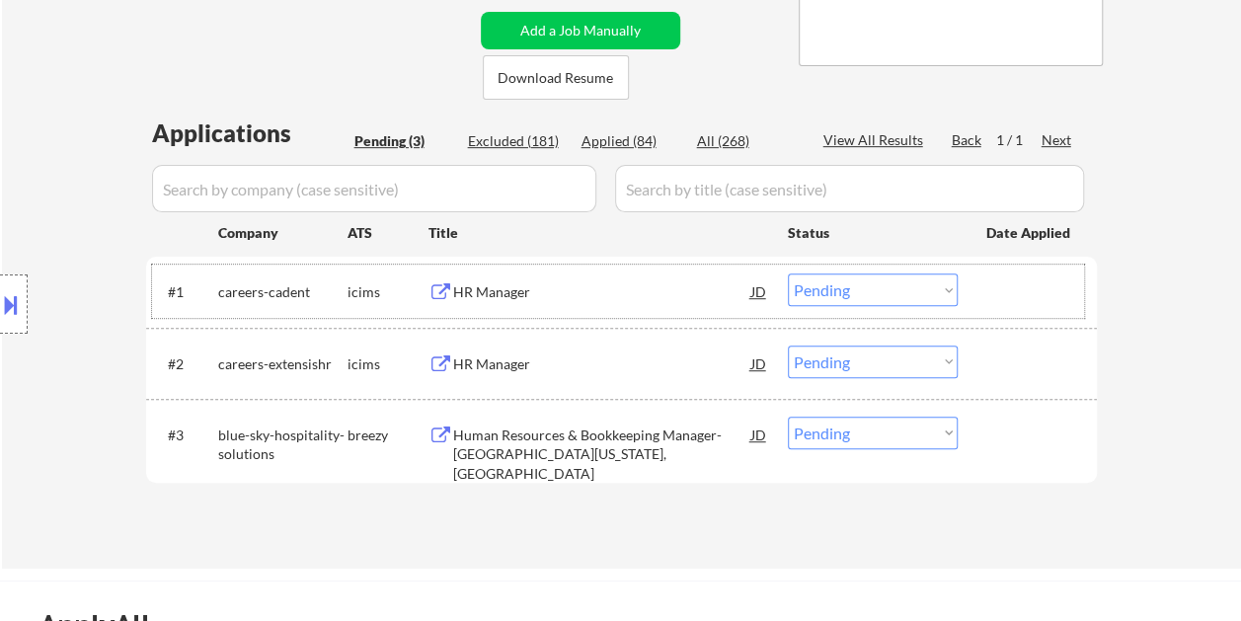
click at [988, 288] on div at bounding box center [1029, 291] width 87 height 36
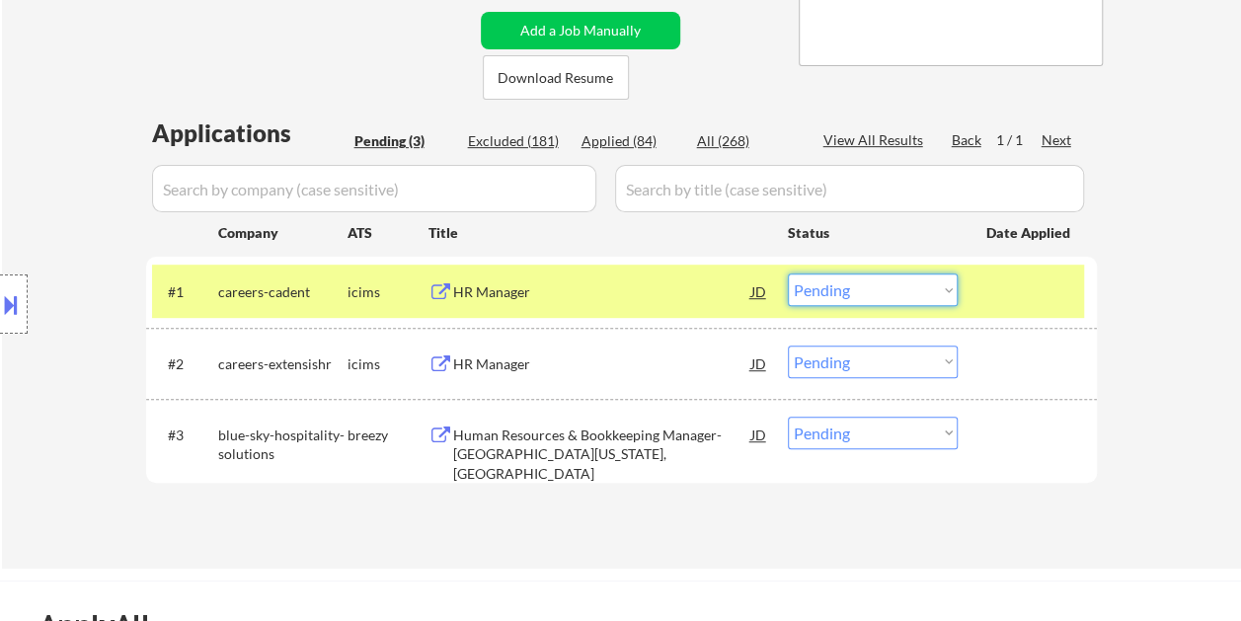
click at [943, 292] on select "Choose an option... Pending Applied Excluded (Questions) Excluded (Expired) Exc…" at bounding box center [873, 289] width 170 height 33
click at [788, 273] on select "Choose an option... Pending Applied Excluded (Questions) Excluded (Expired) Exc…" at bounding box center [873, 289] width 170 height 33
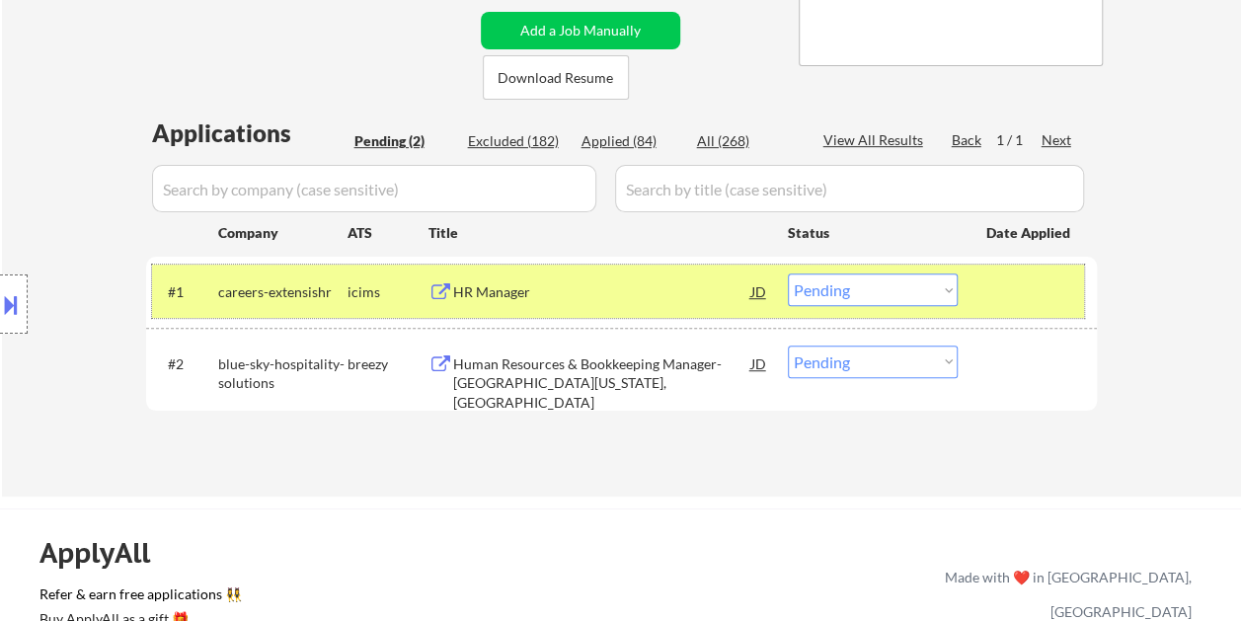
click at [991, 292] on div at bounding box center [1029, 291] width 87 height 36
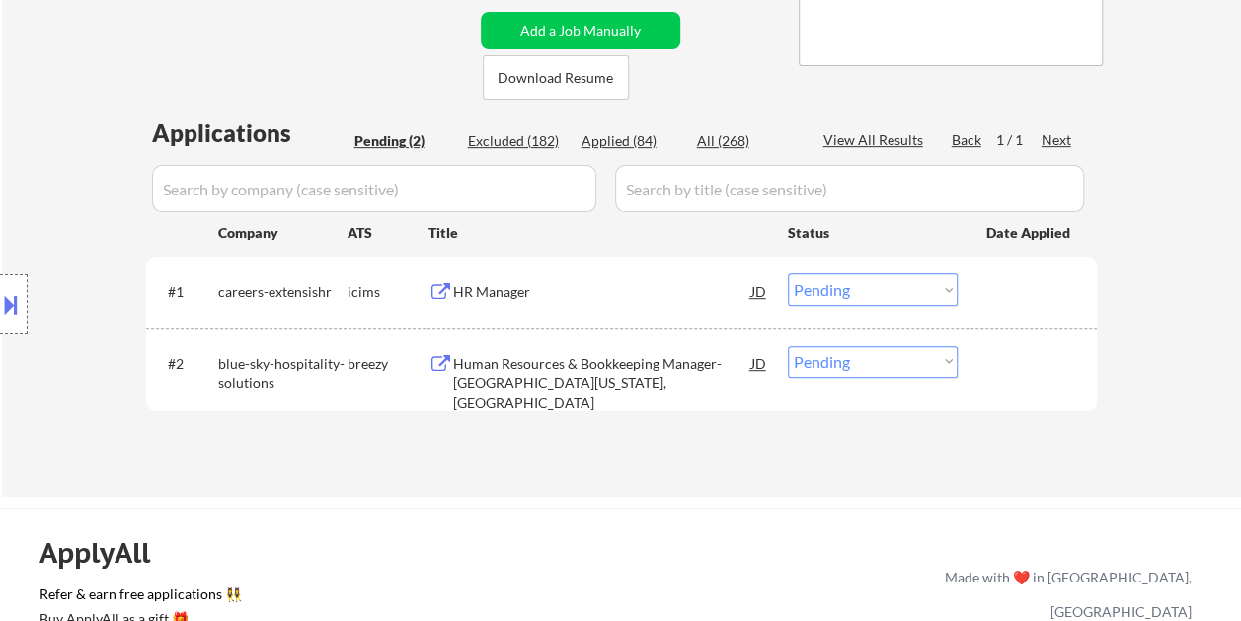
click at [1009, 289] on div at bounding box center [1029, 291] width 87 height 36
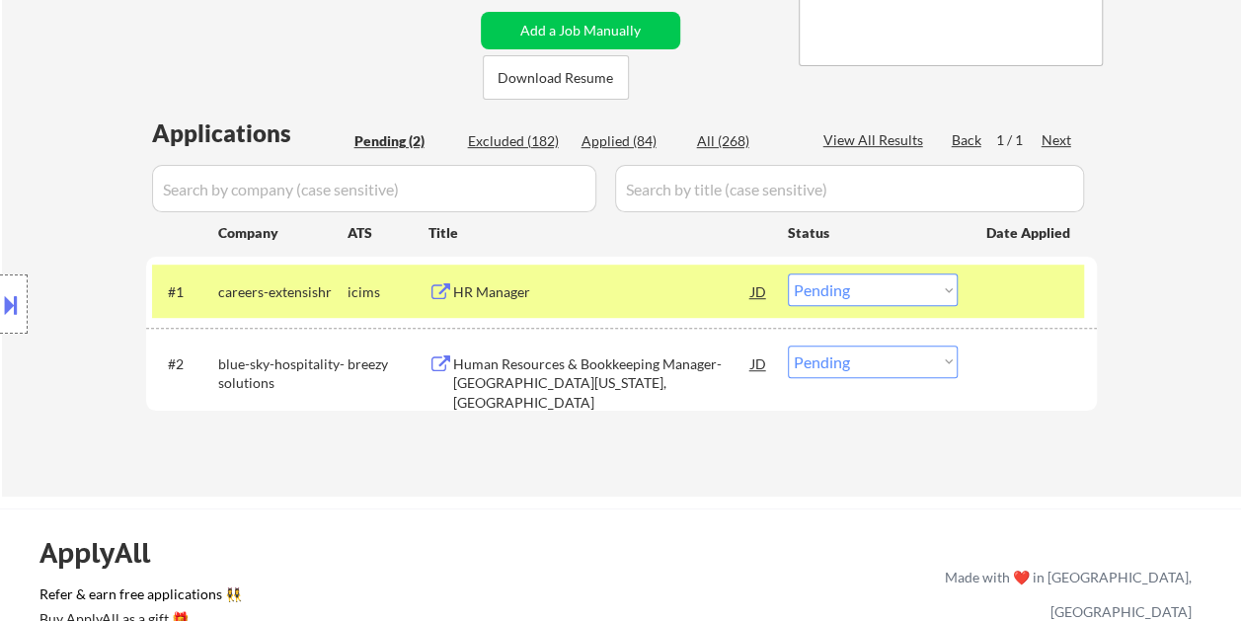
click at [651, 294] on div "HR Manager" at bounding box center [602, 292] width 298 height 20
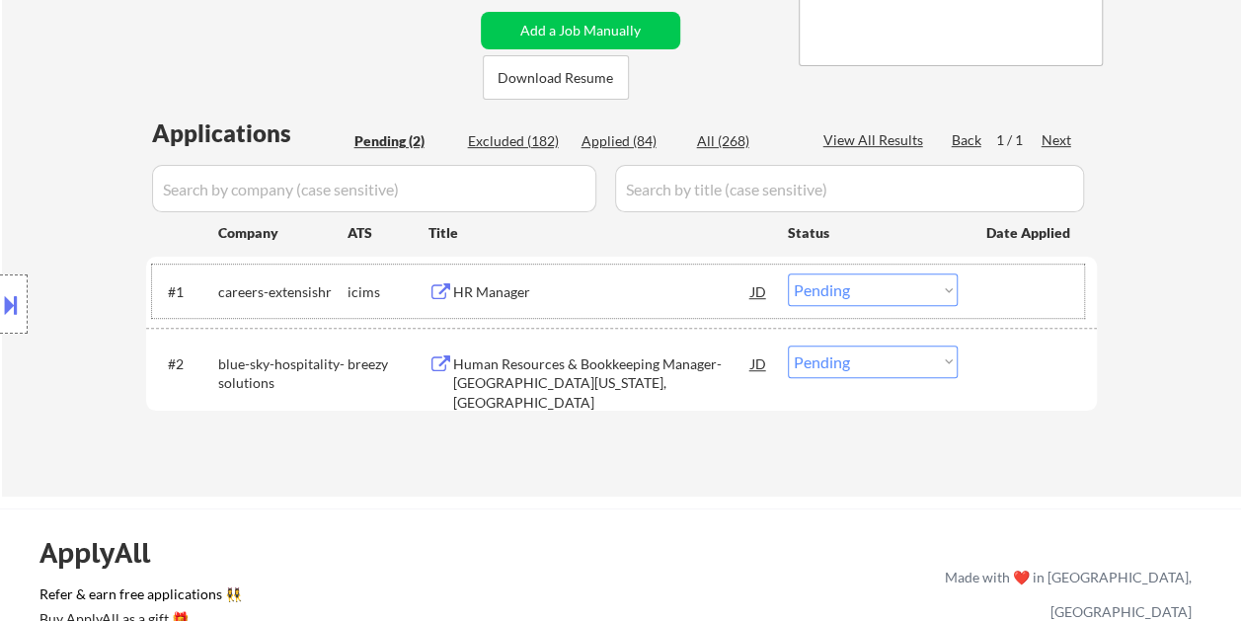
click at [1007, 286] on div at bounding box center [1029, 291] width 87 height 36
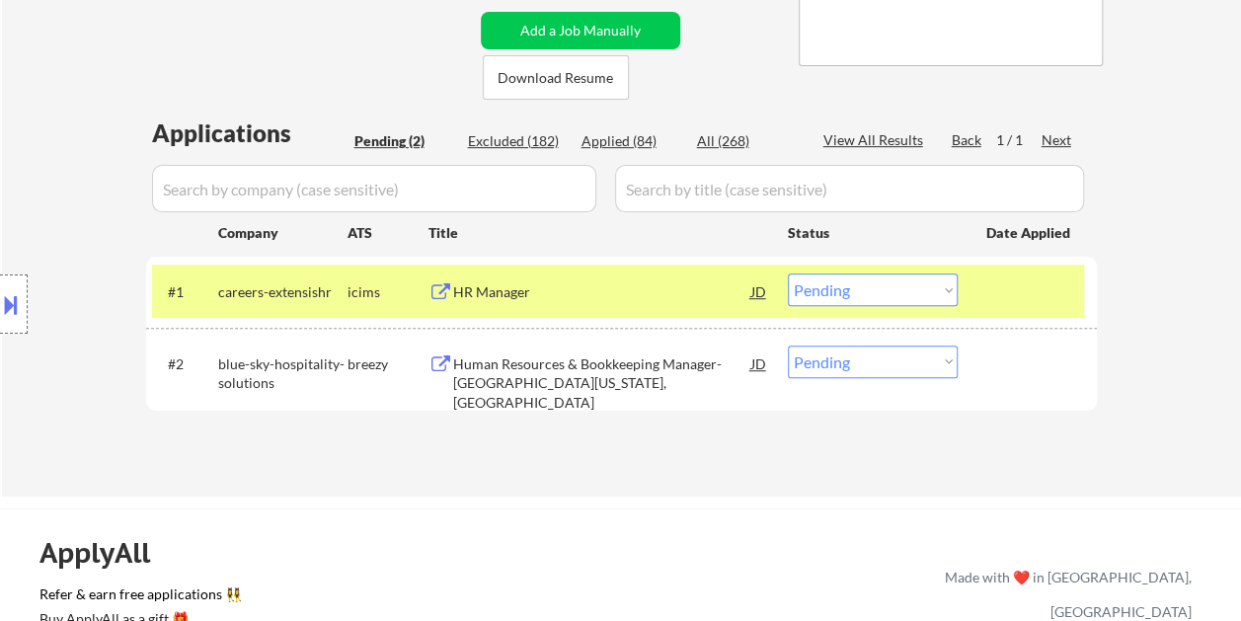
click at [946, 281] on select "Choose an option... Pending Applied Excluded (Questions) Excluded (Expired) Exc…" at bounding box center [873, 289] width 170 height 33
click at [788, 273] on select "Choose an option... Pending Applied Excluded (Questions) Excluded (Expired) Exc…" at bounding box center [873, 289] width 170 height 33
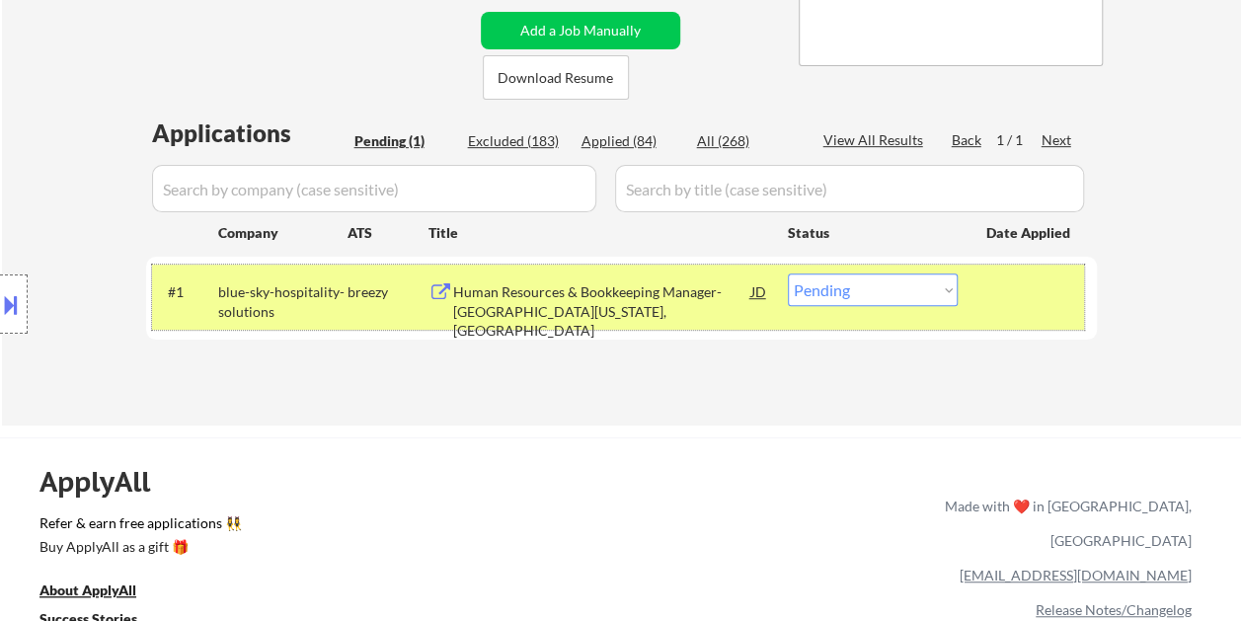
click at [988, 288] on div at bounding box center [1029, 291] width 87 height 36
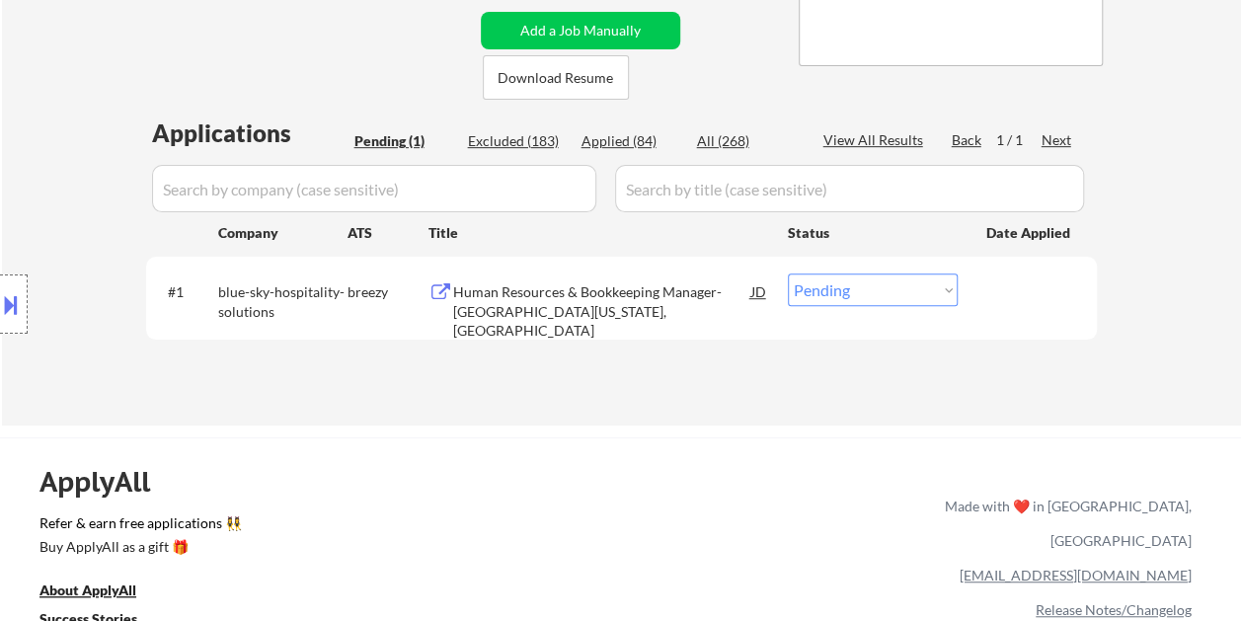
click at [998, 300] on div at bounding box center [1029, 291] width 87 height 36
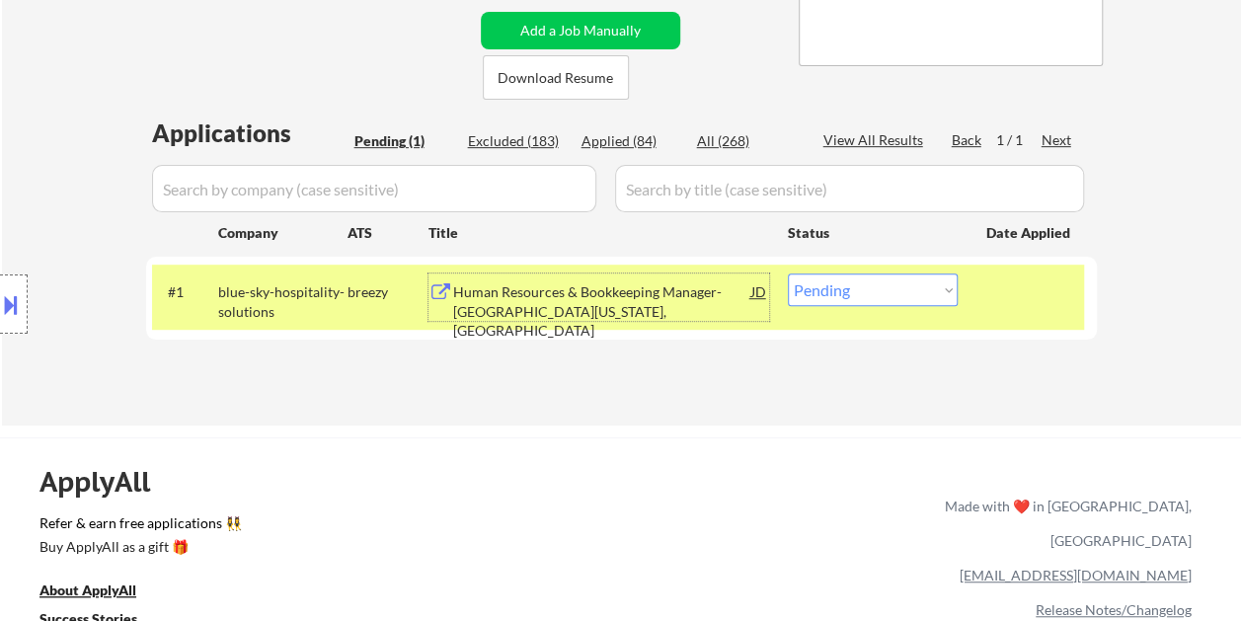
click at [706, 297] on div "Human Resources & Bookkeeping Manager-Hyatt Centric Wall Street, New York, NY" at bounding box center [602, 311] width 298 height 58
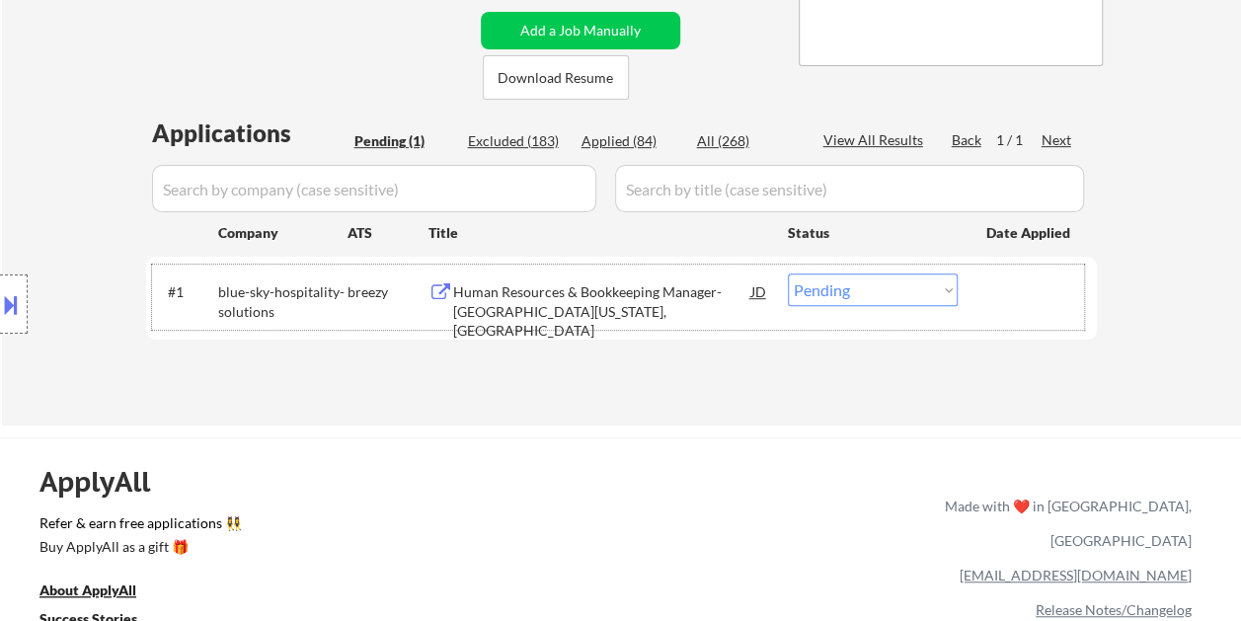
drag, startPoint x: 988, startPoint y: 299, endPoint x: 922, endPoint y: 287, distance: 67.2
click at [987, 300] on div at bounding box center [1029, 291] width 87 height 36
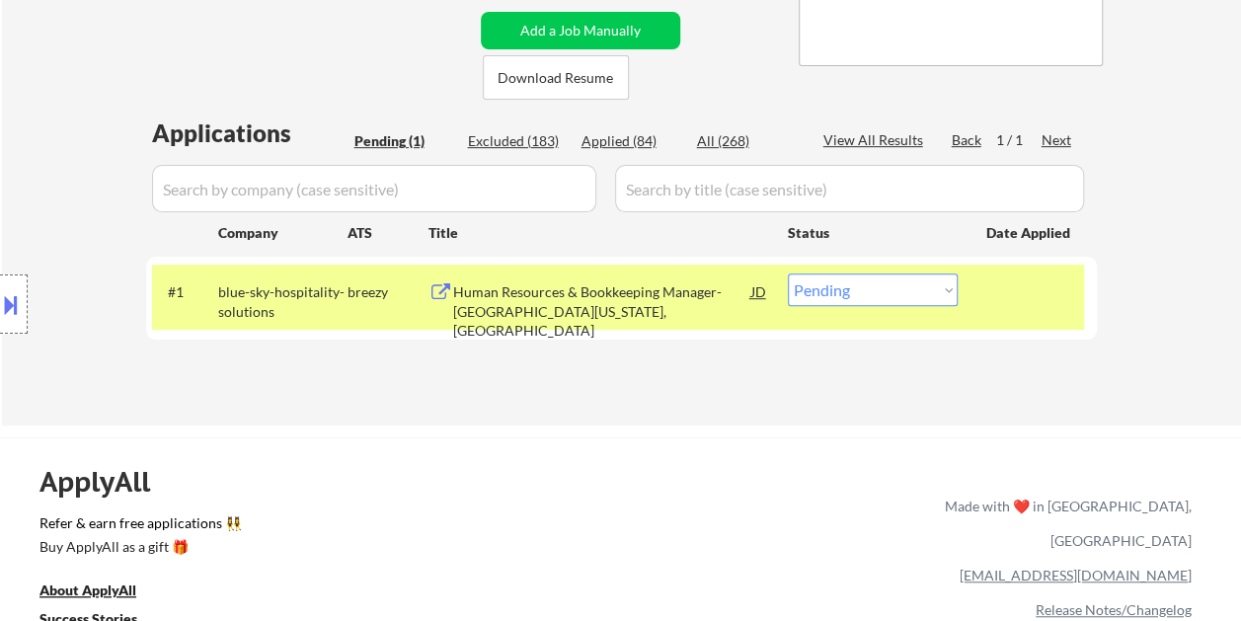
click at [921, 287] on select "Choose an option... Pending Applied Excluded (Questions) Excluded (Expired) Exc…" at bounding box center [873, 289] width 170 height 33
select select ""applied""
click at [788, 273] on select "Choose an option... Pending Applied Excluded (Questions) Excluded (Expired) Exc…" at bounding box center [873, 289] width 170 height 33
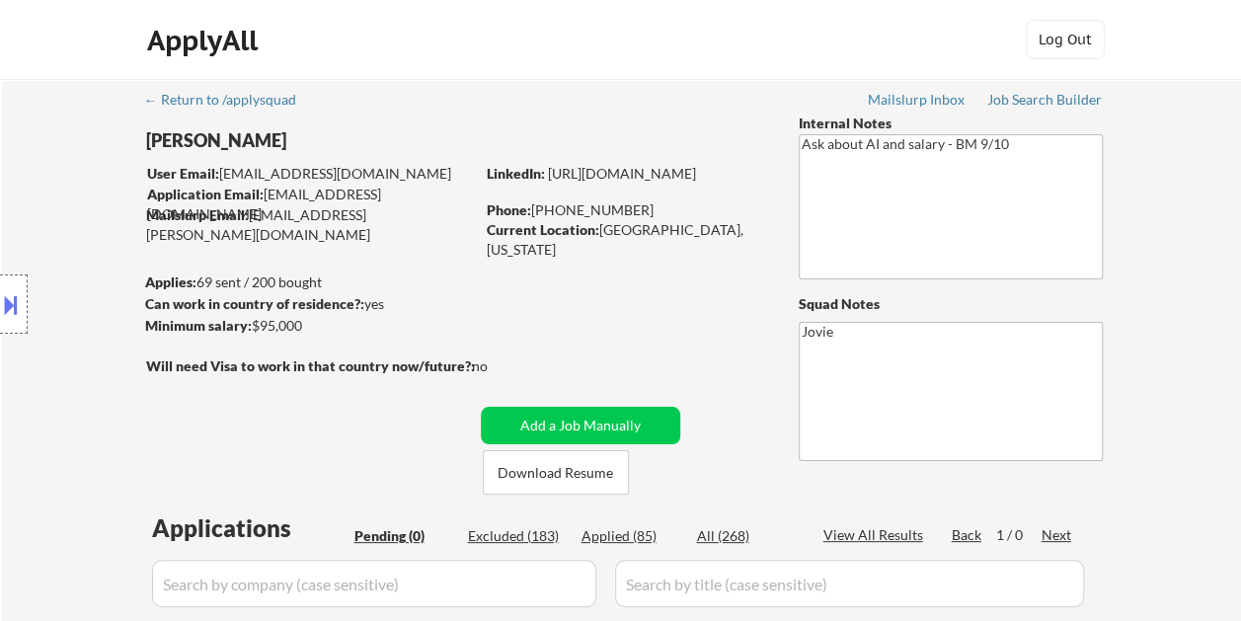
scroll to position [296, 0]
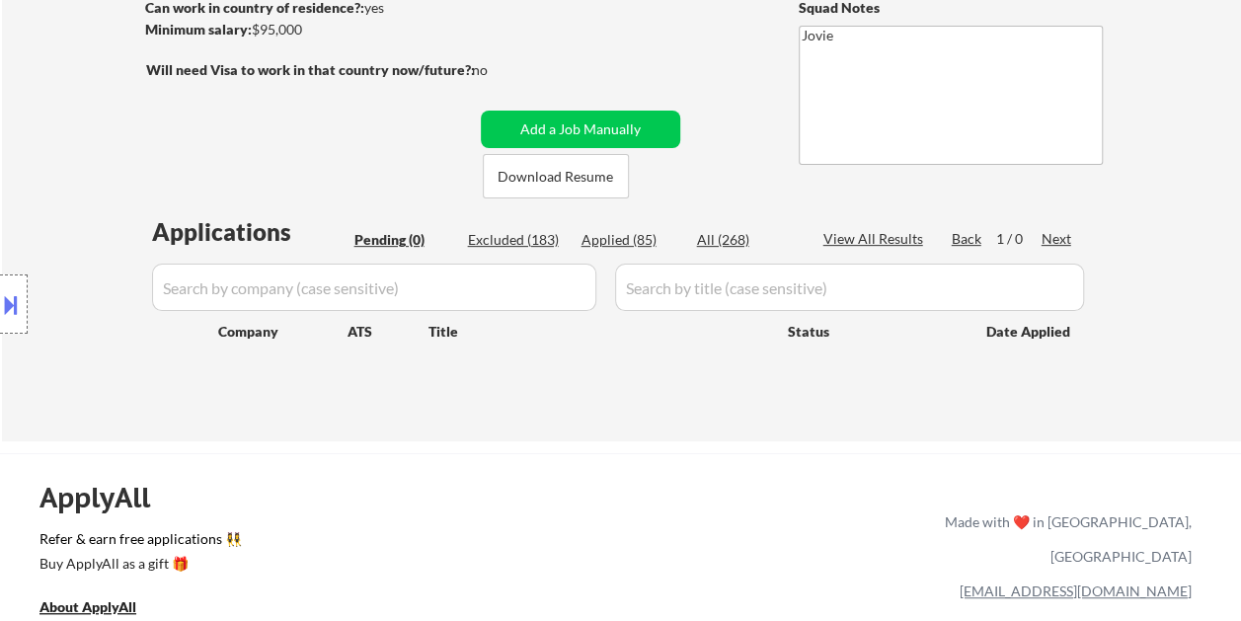
drag, startPoint x: 610, startPoint y: 235, endPoint x: 1068, endPoint y: 352, distance: 472.8
click at [610, 235] on div "Applied (85)" at bounding box center [630, 240] width 99 height 20
select select ""applied""
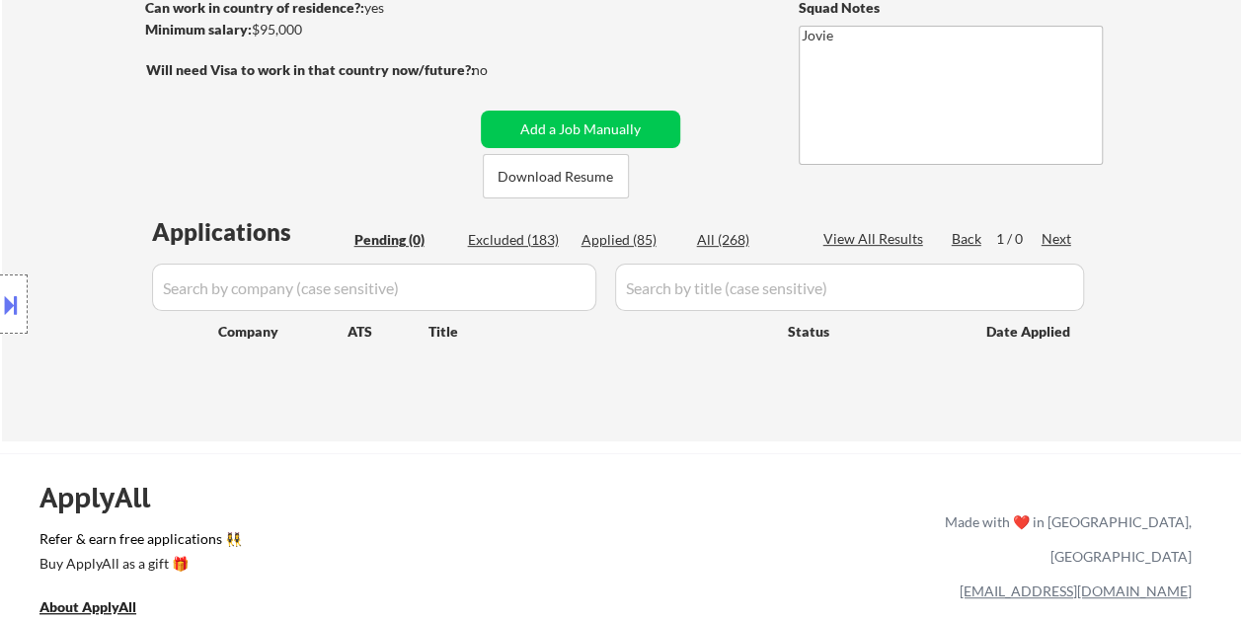
select select ""applied""
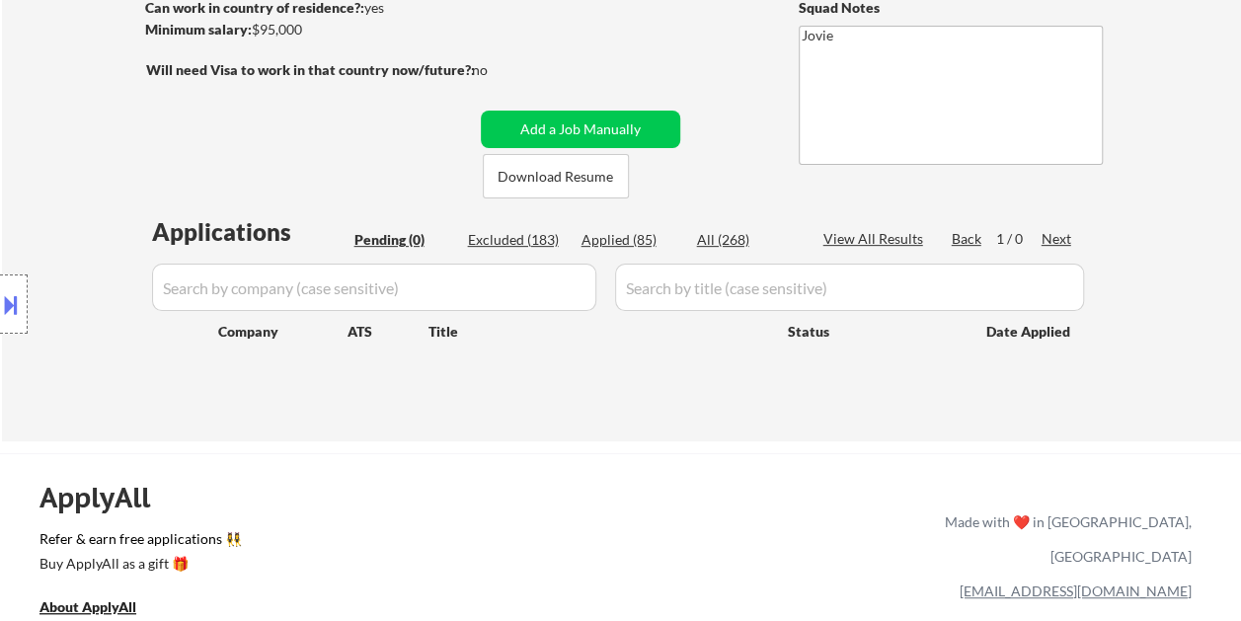
select select ""applied""
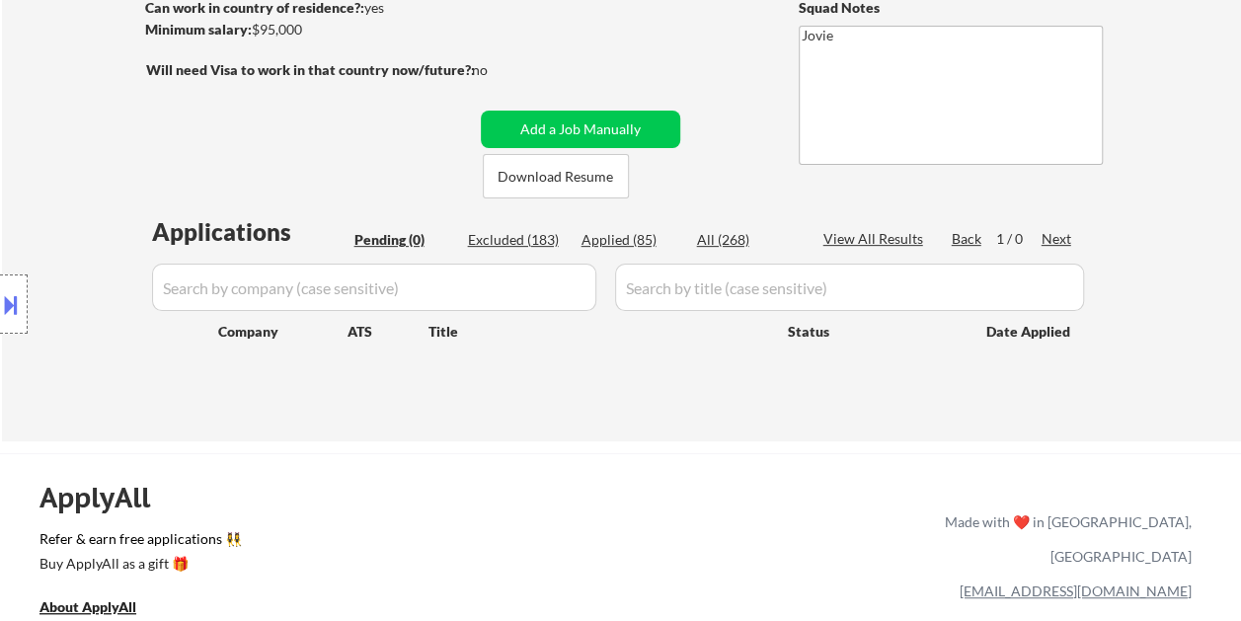
select select ""applied""
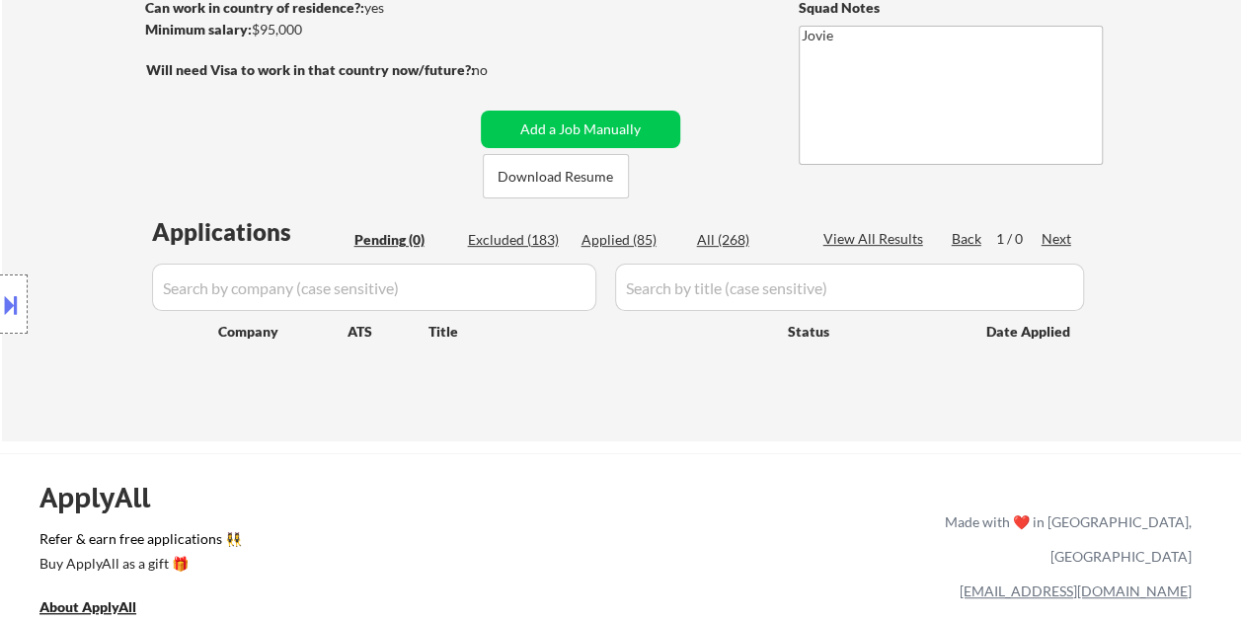
select select ""applied""
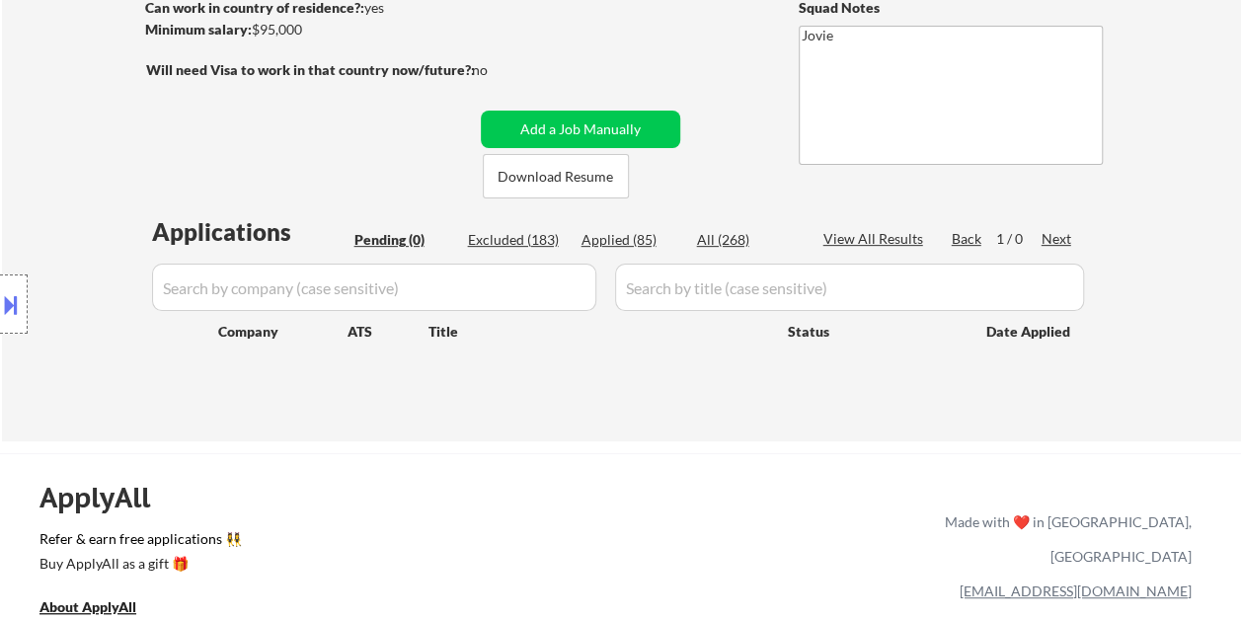
select select ""applied""
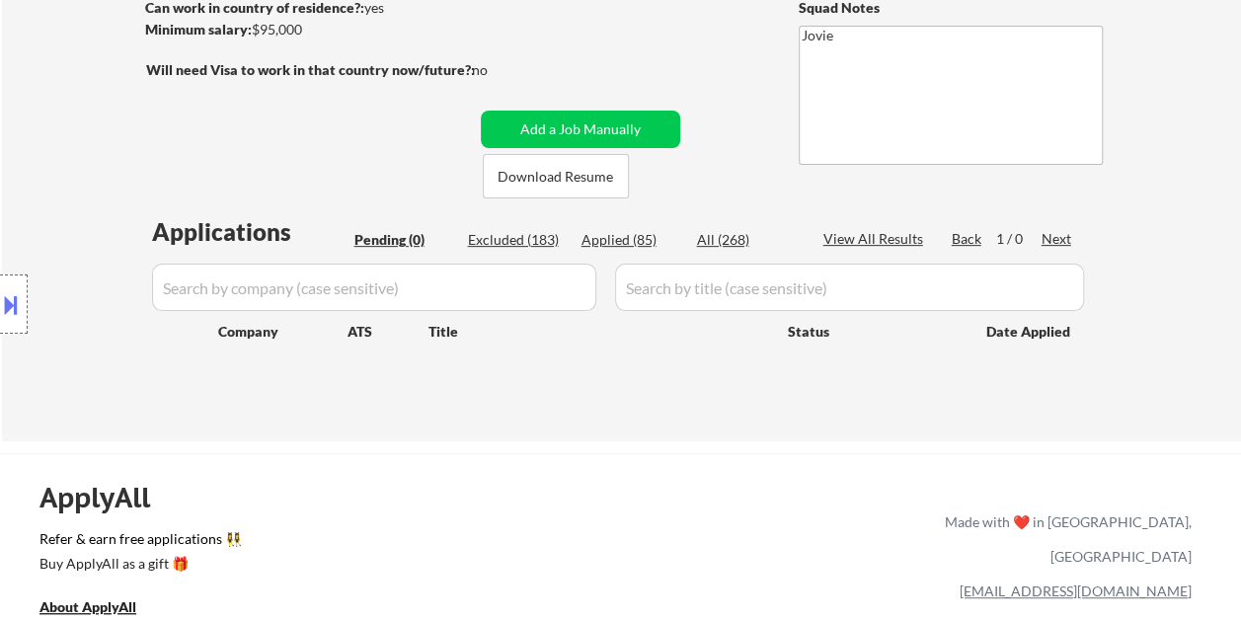
select select ""applied""
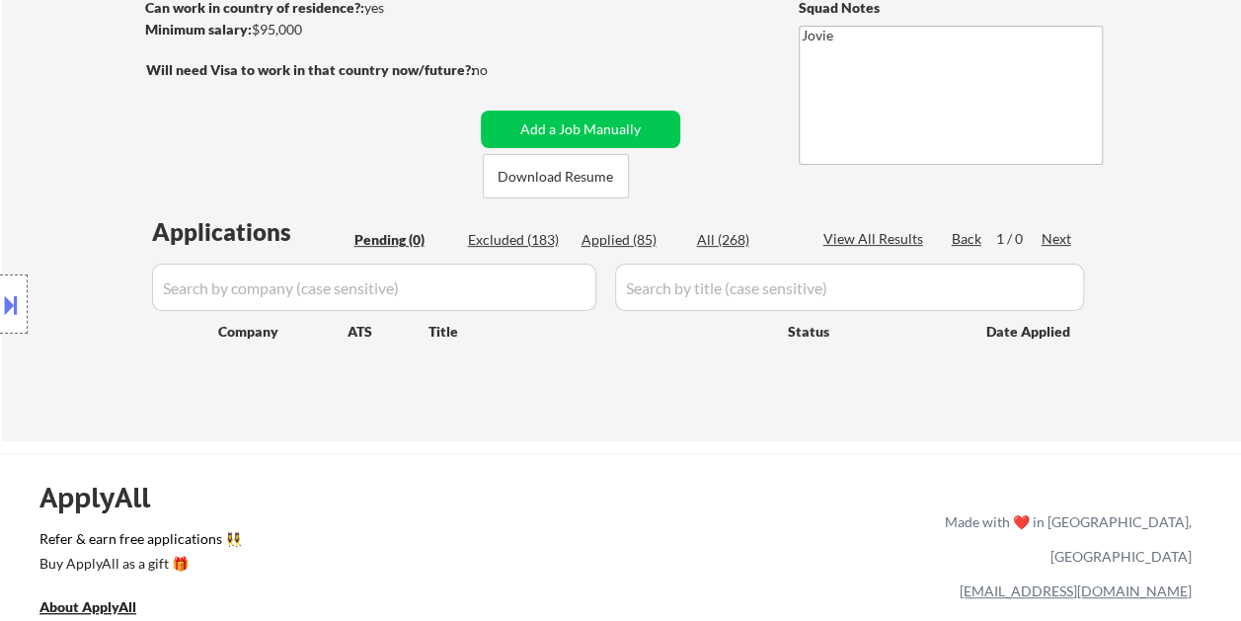
select select ""applied""
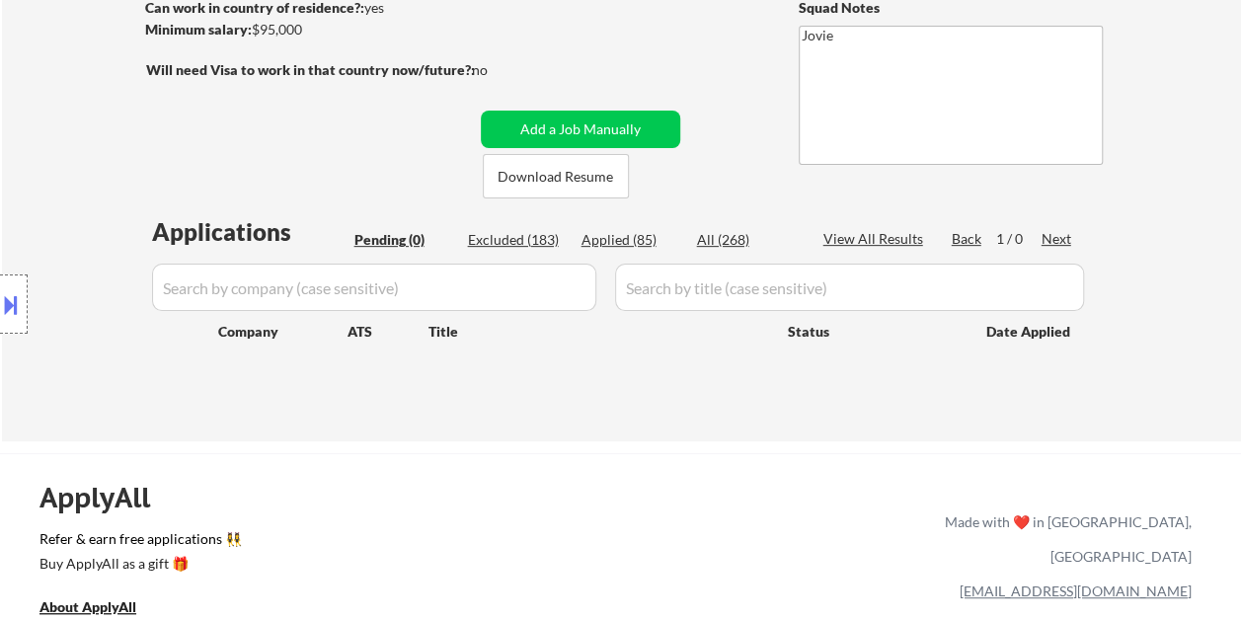
select select ""applied""
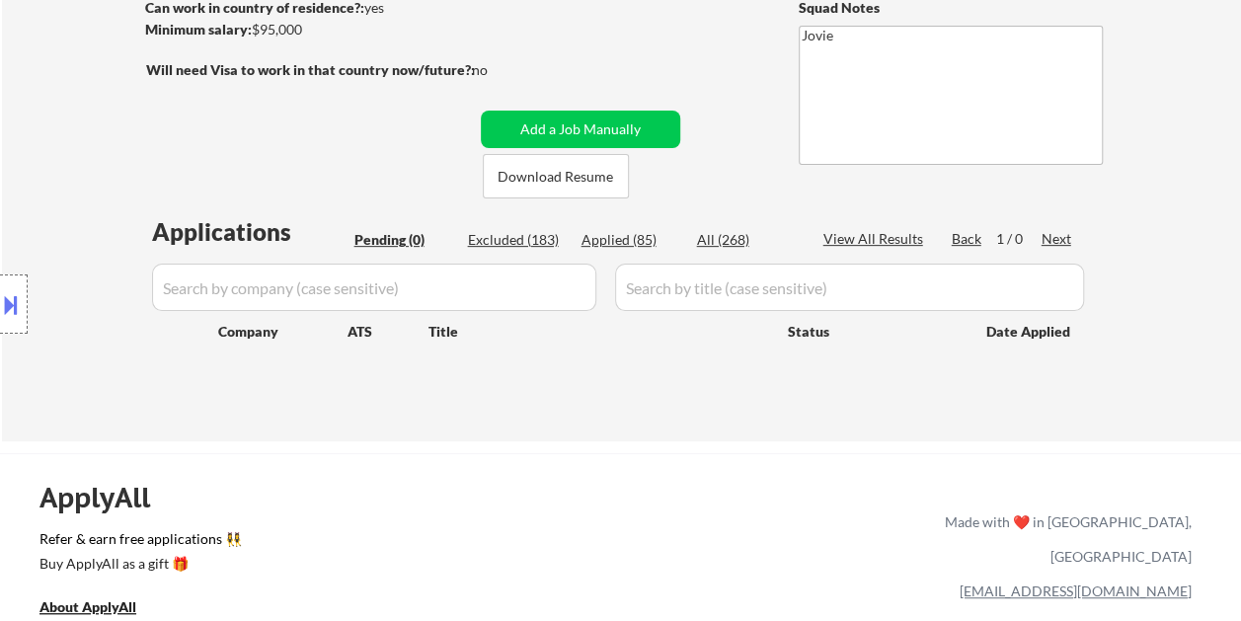
select select ""applied""
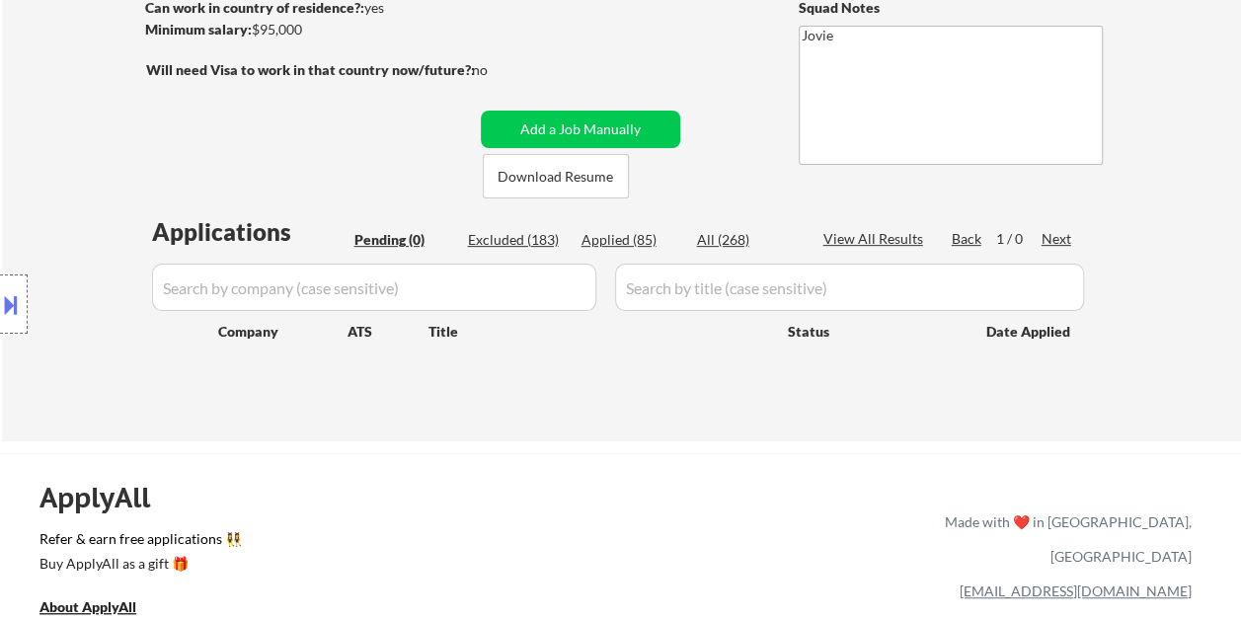
select select ""applied""
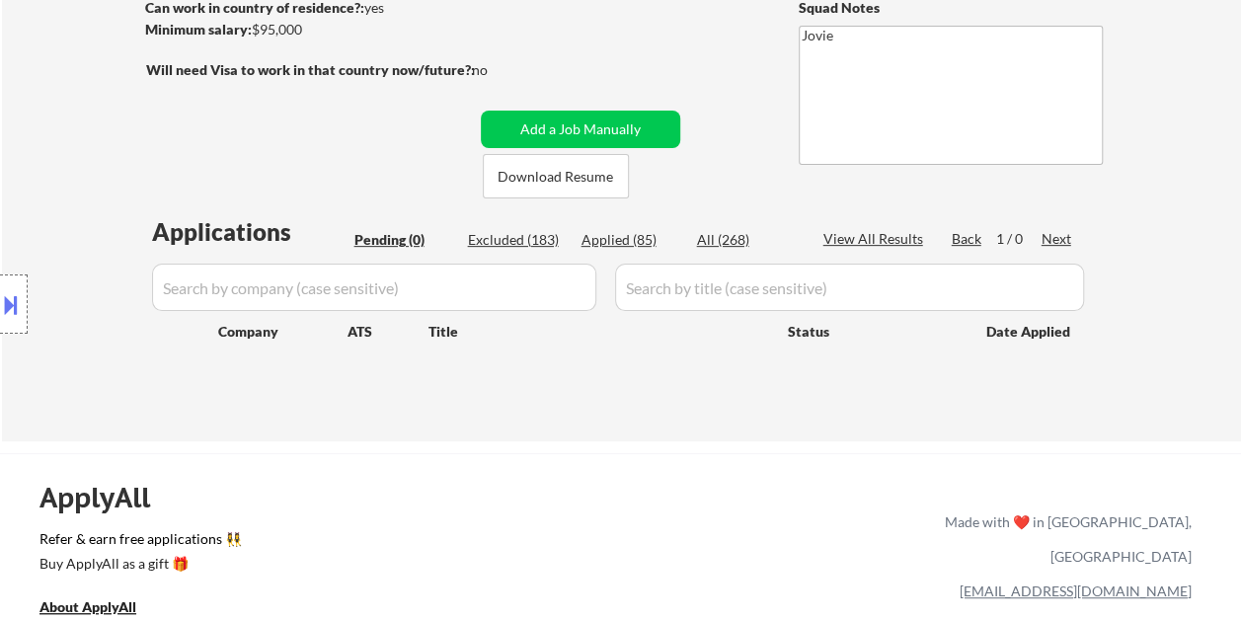
select select ""applied""
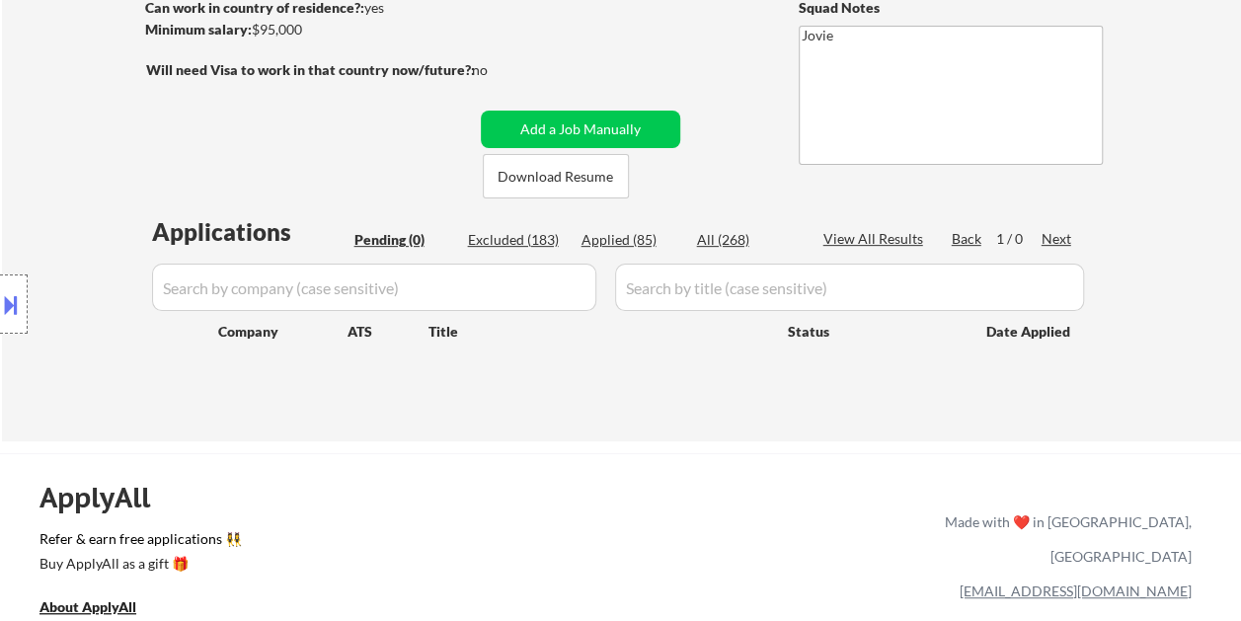
select select ""applied""
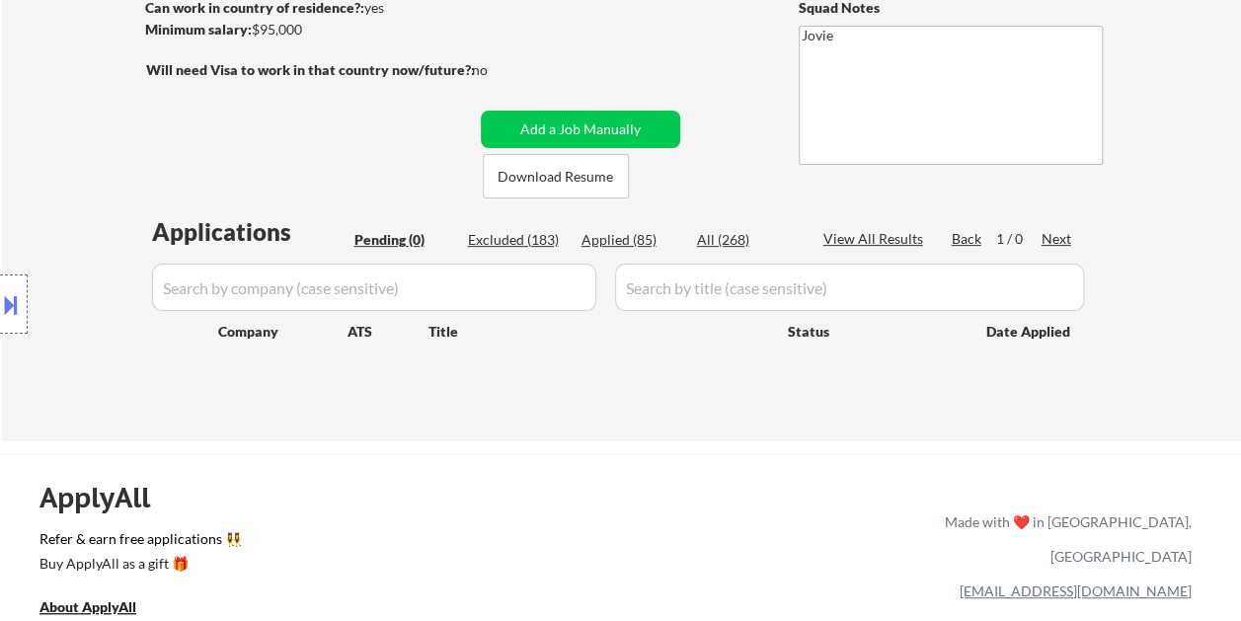
select select ""applied""
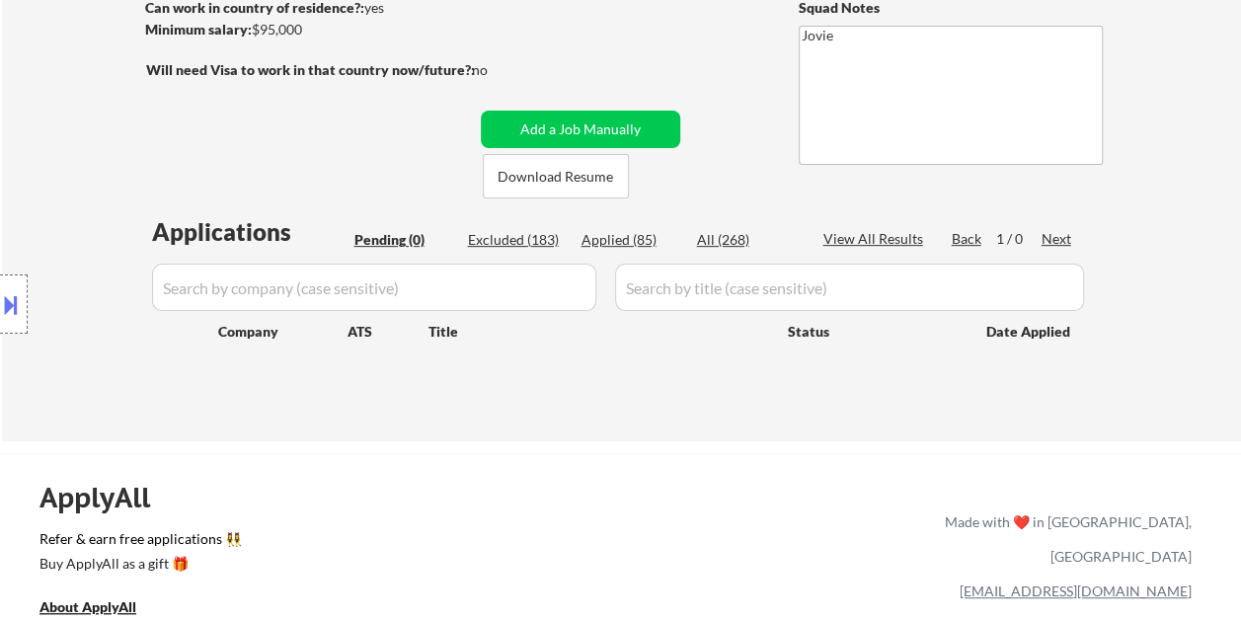
select select ""applied""
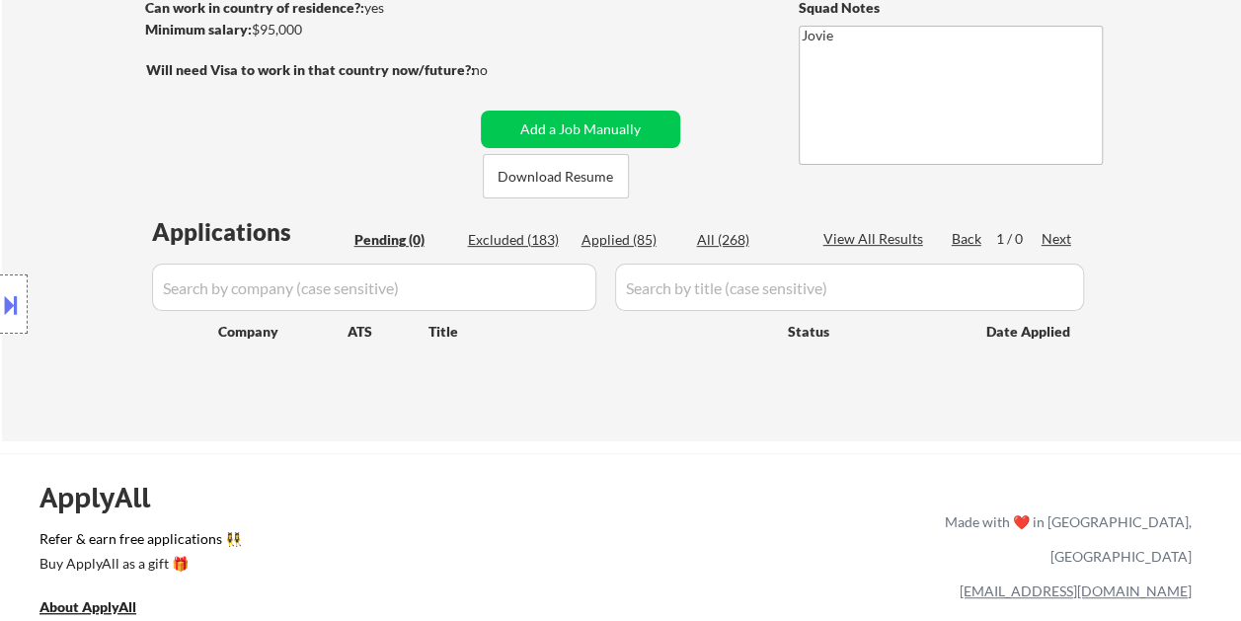
select select ""applied""
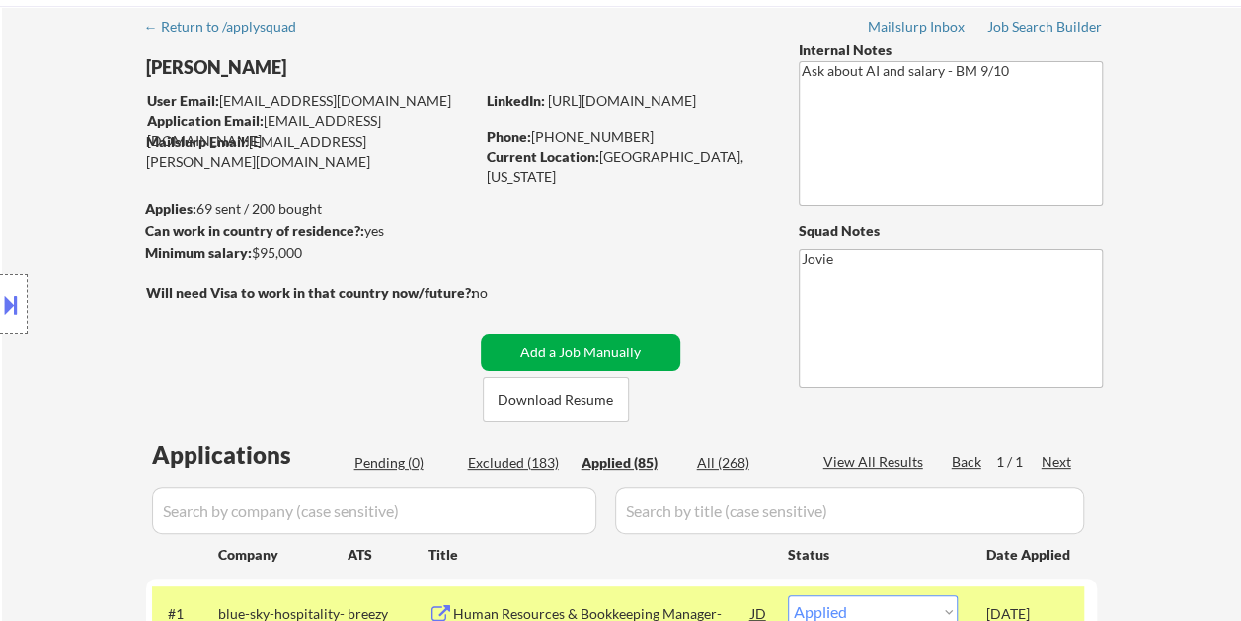
scroll to position [197, 0]
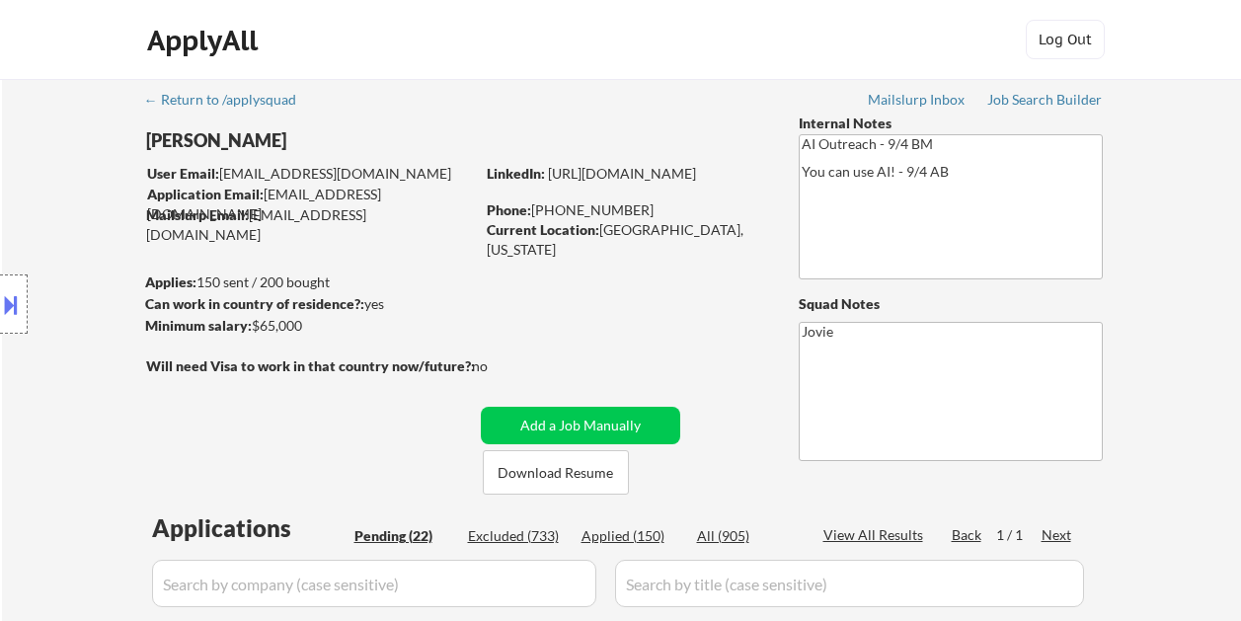
select select ""pending""
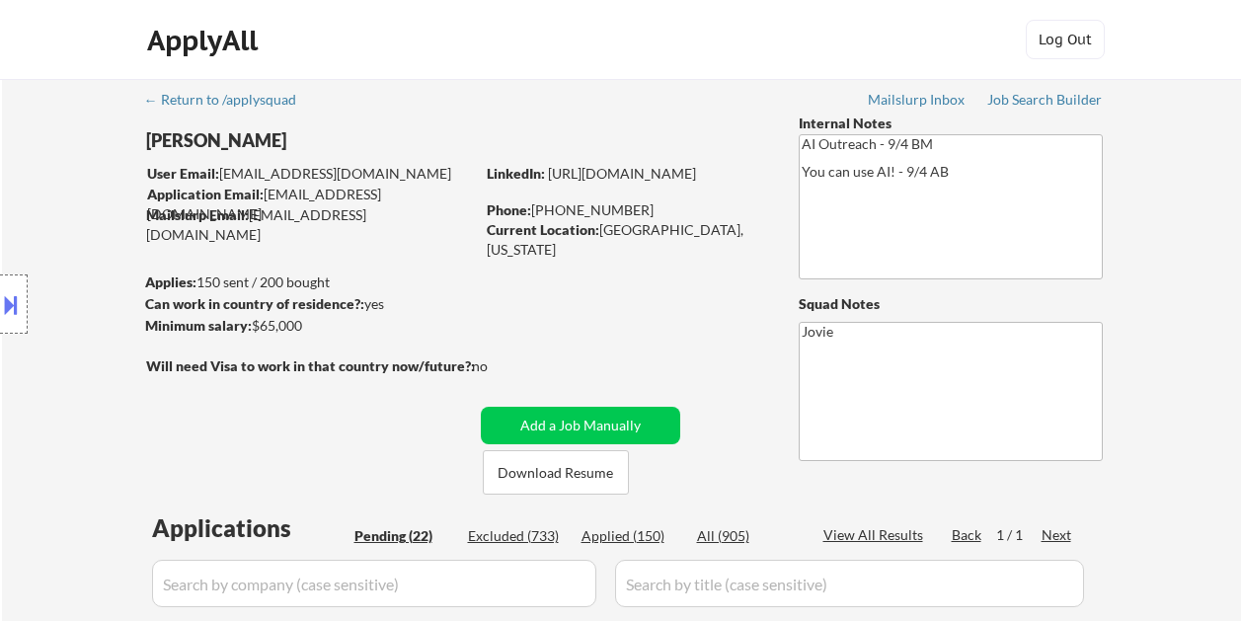
select select ""pending""
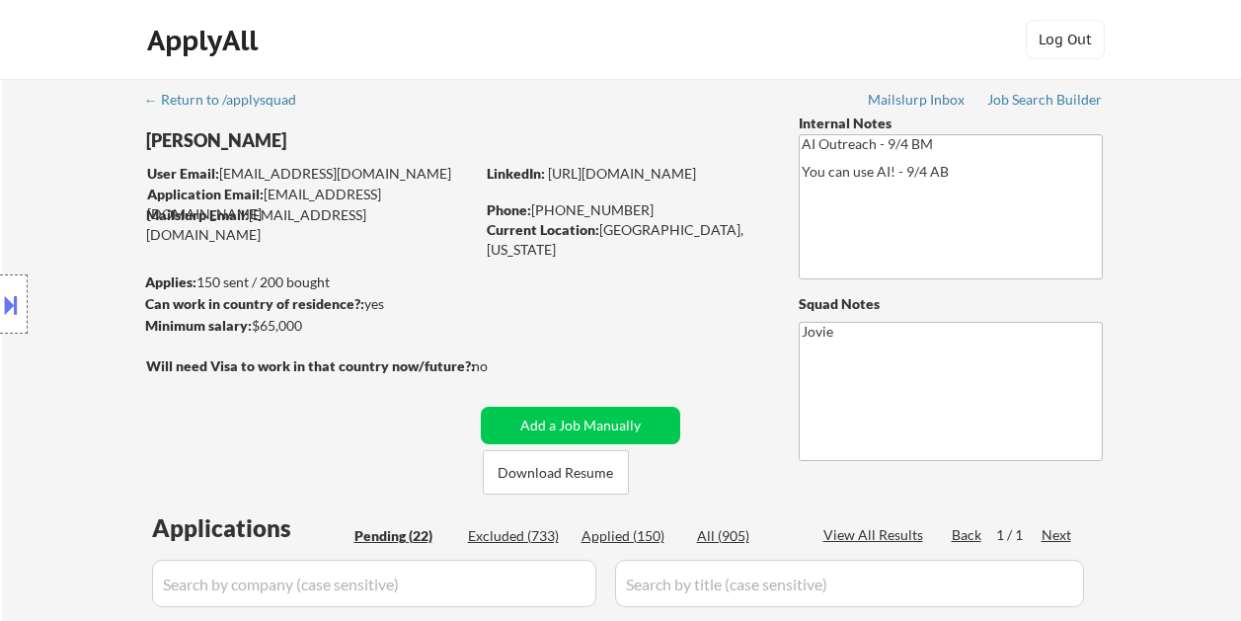
select select ""pending""
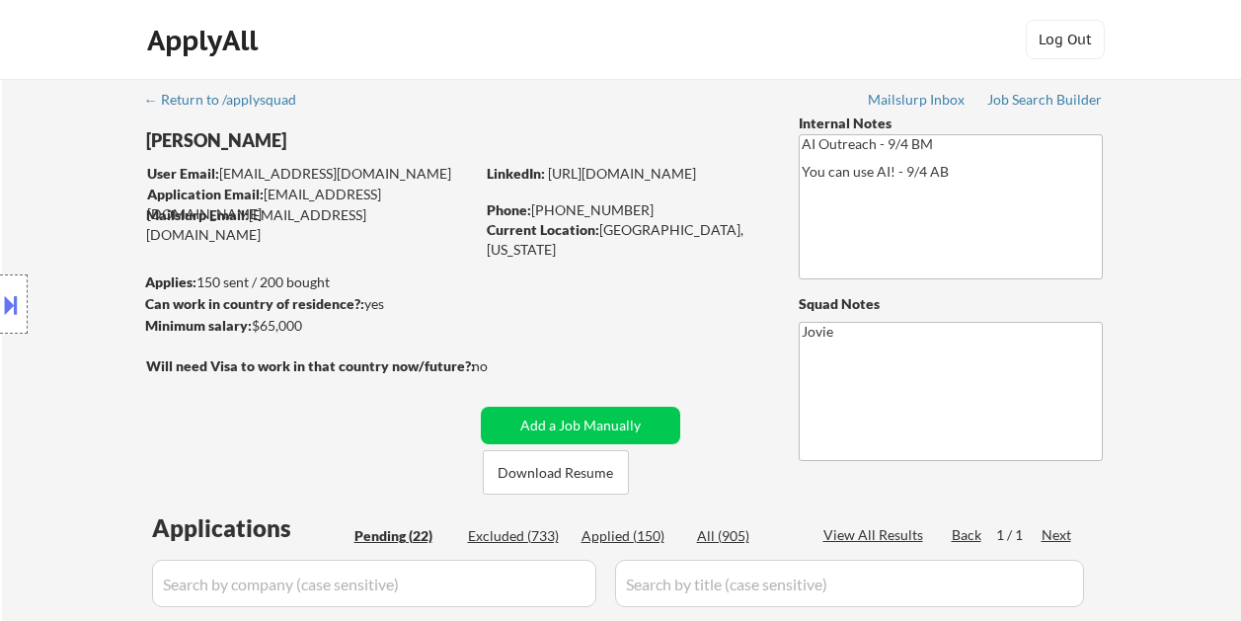
select select ""pending""
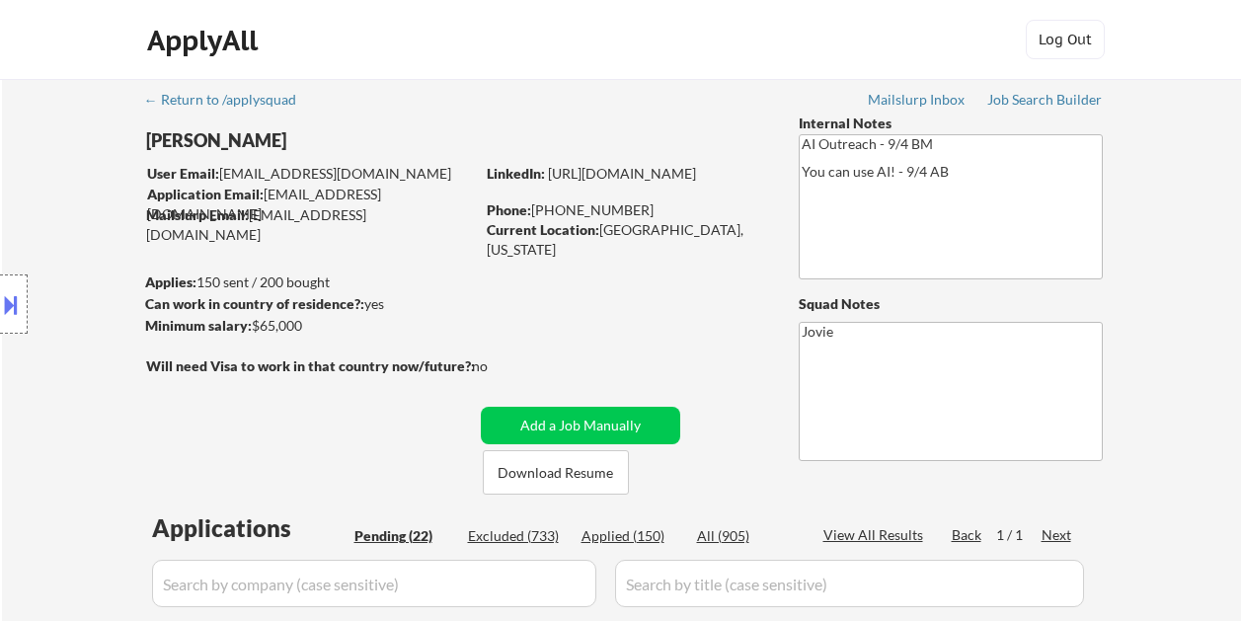
select select ""pending""
click at [509, 466] on button "Download Resume" at bounding box center [556, 472] width 146 height 44
click at [727, 49] on div "ApplyAll Log In Sign Up Log Out" at bounding box center [620, 44] width 987 height 49
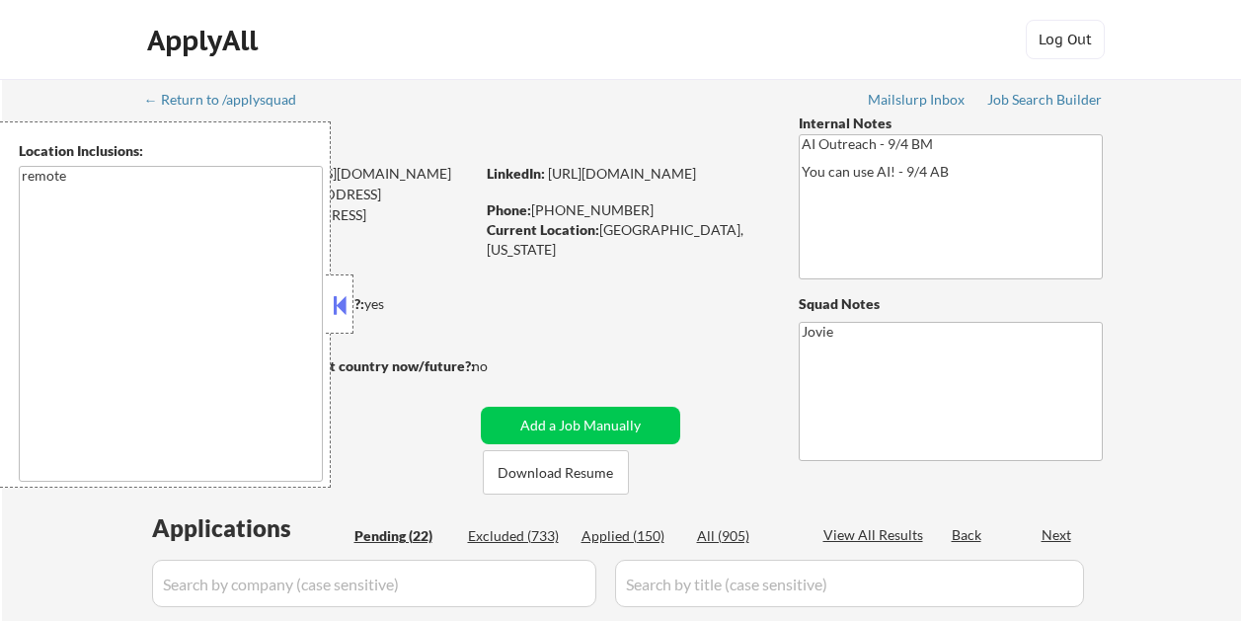
select select ""pending""
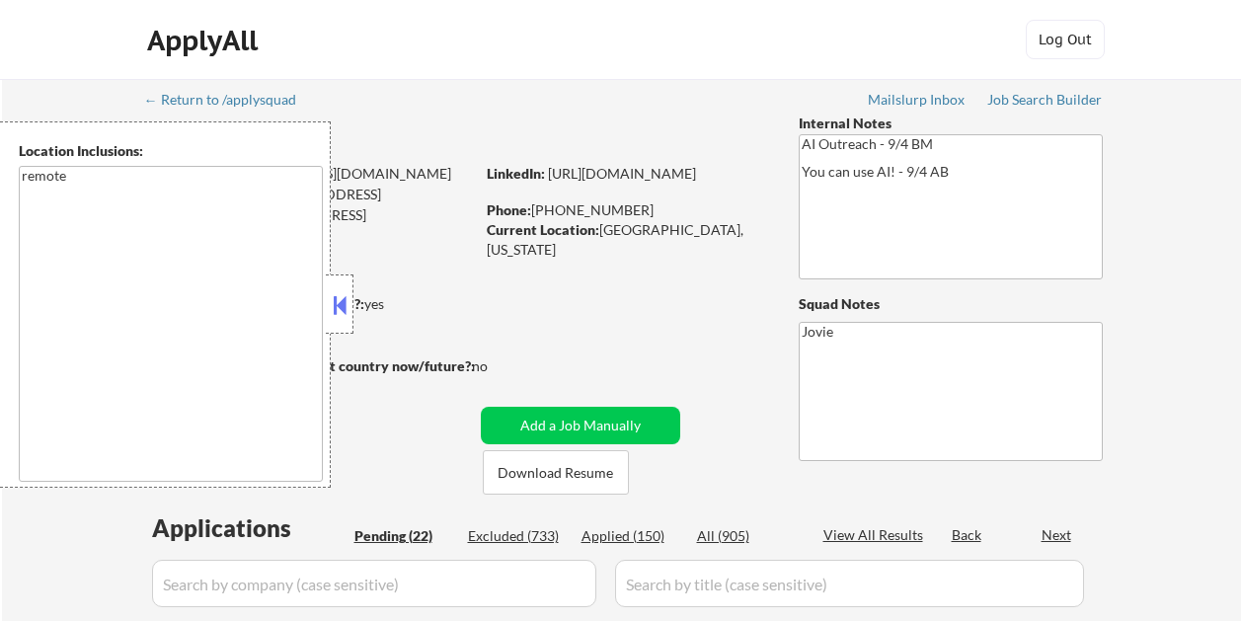
select select ""pending""
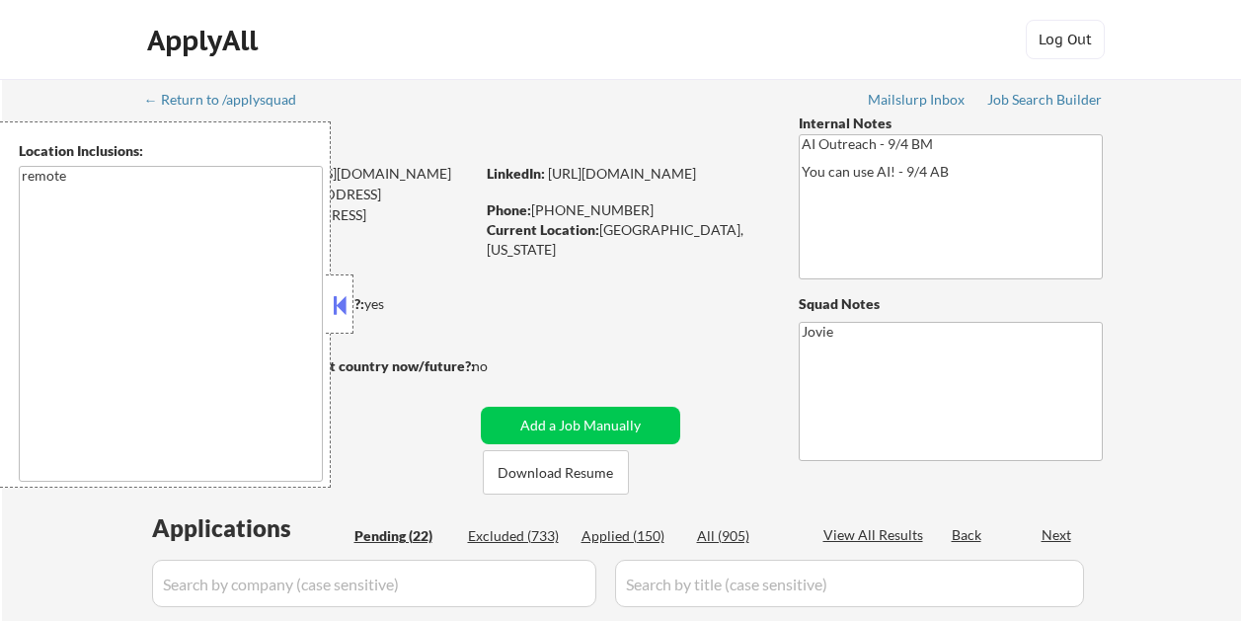
select select ""pending""
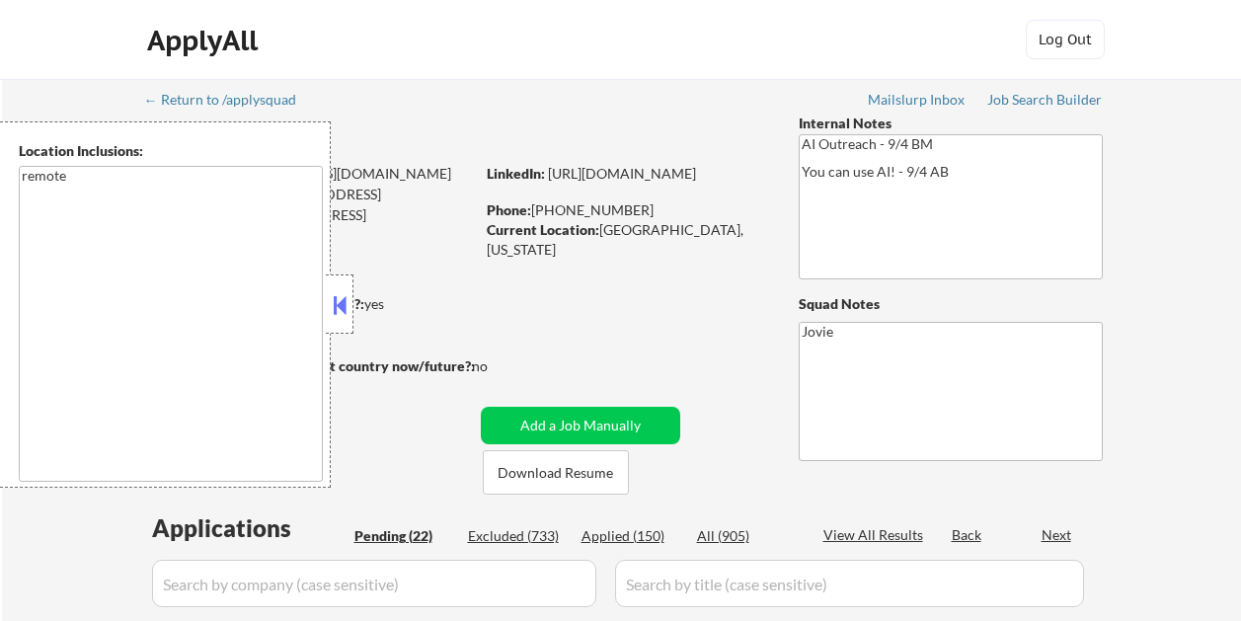
select select ""pending""
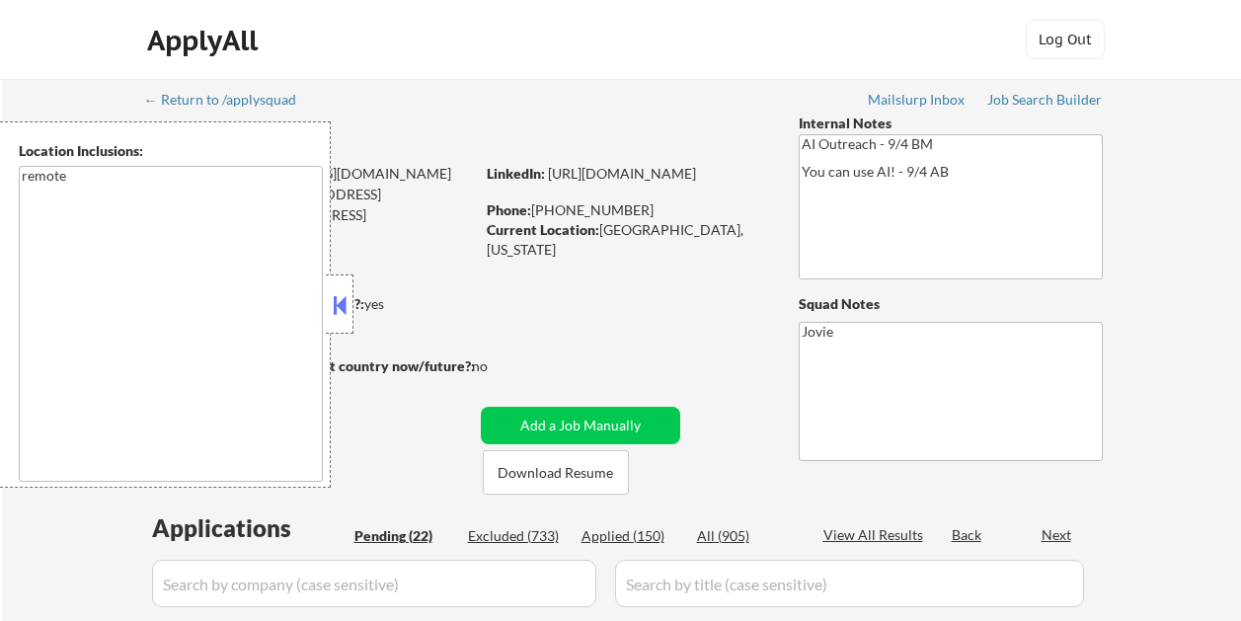
select select ""pending""
click at [339, 282] on div at bounding box center [340, 303] width 28 height 59
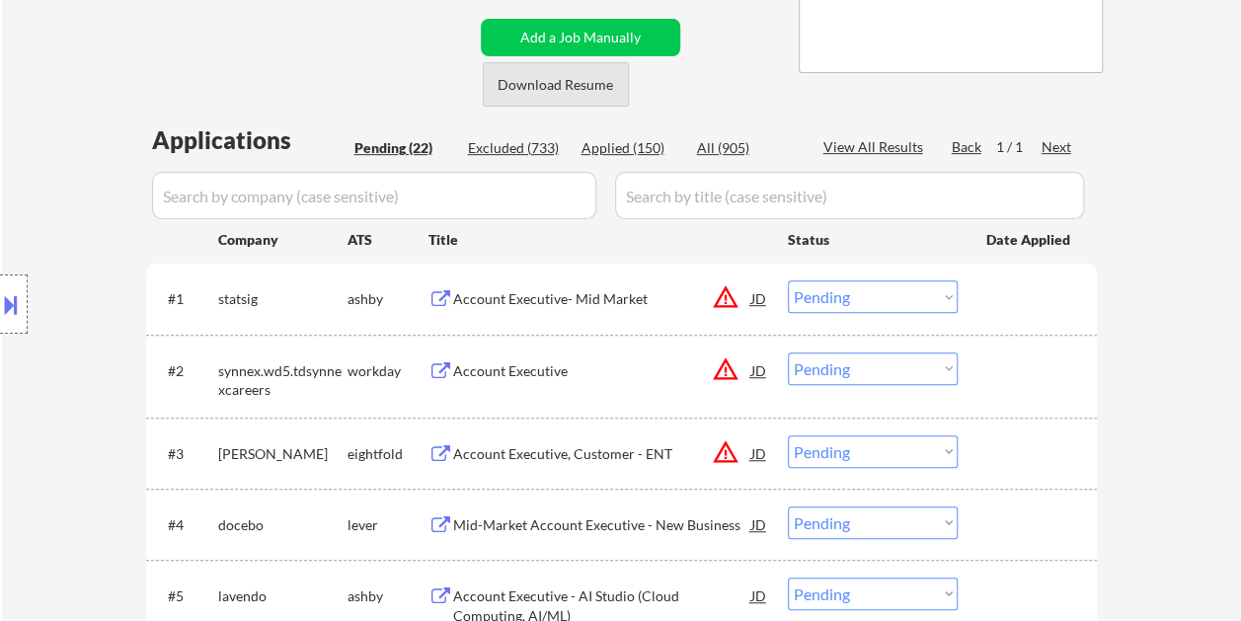
scroll to position [395, 0]
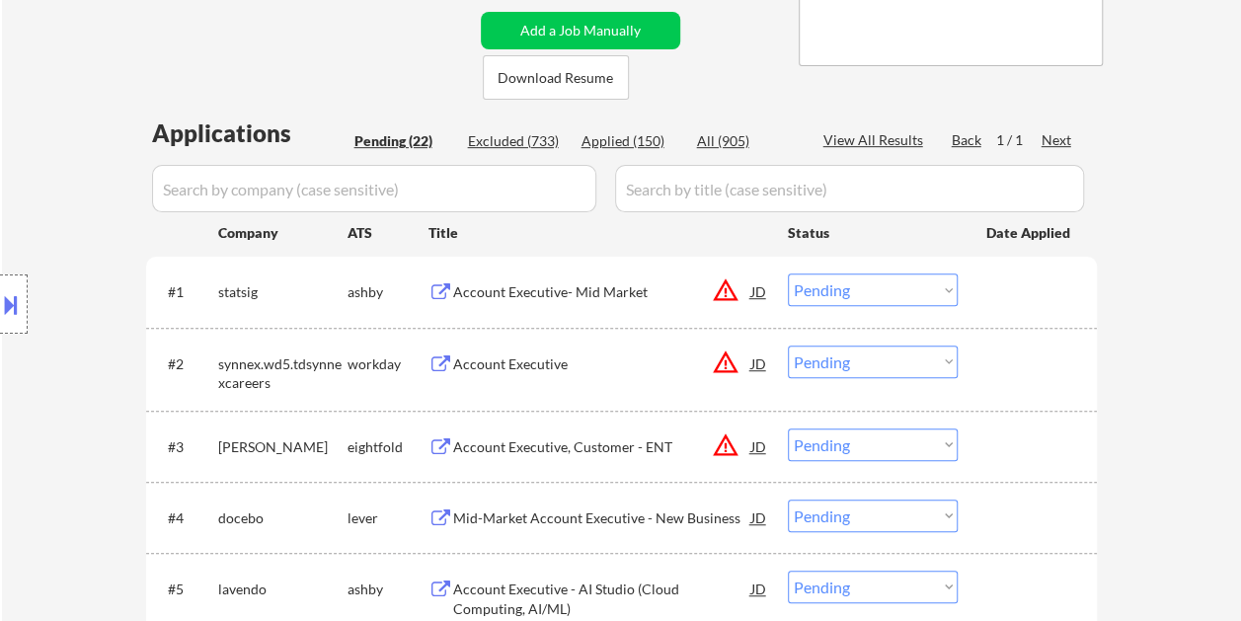
click at [1009, 292] on div at bounding box center [1029, 291] width 87 height 36
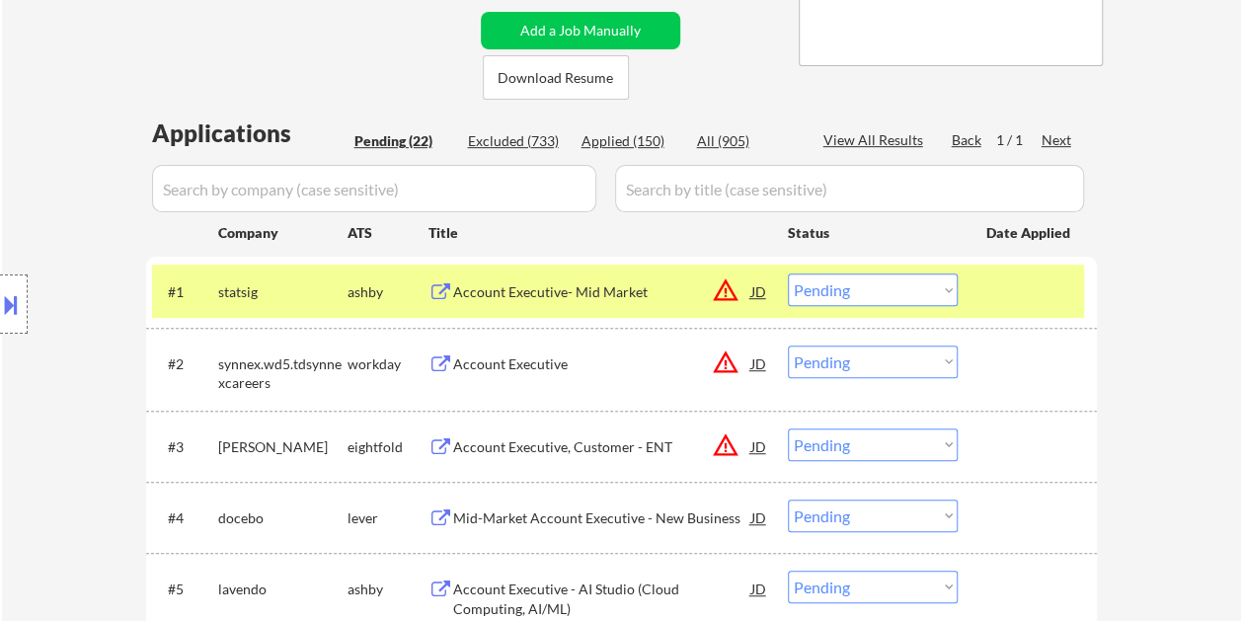
click at [586, 296] on div "Account Executive- Mid Market" at bounding box center [602, 292] width 298 height 20
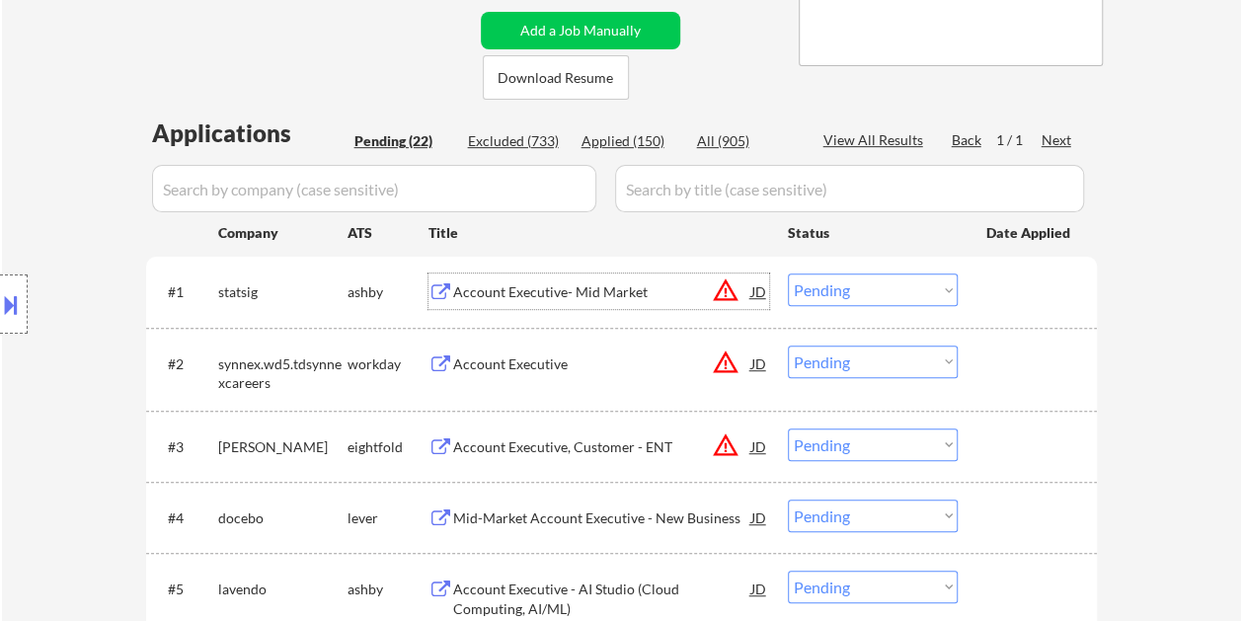
drag, startPoint x: 1033, startPoint y: 296, endPoint x: 1008, endPoint y: 302, distance: 26.3
click at [1032, 295] on div at bounding box center [1029, 291] width 87 height 36
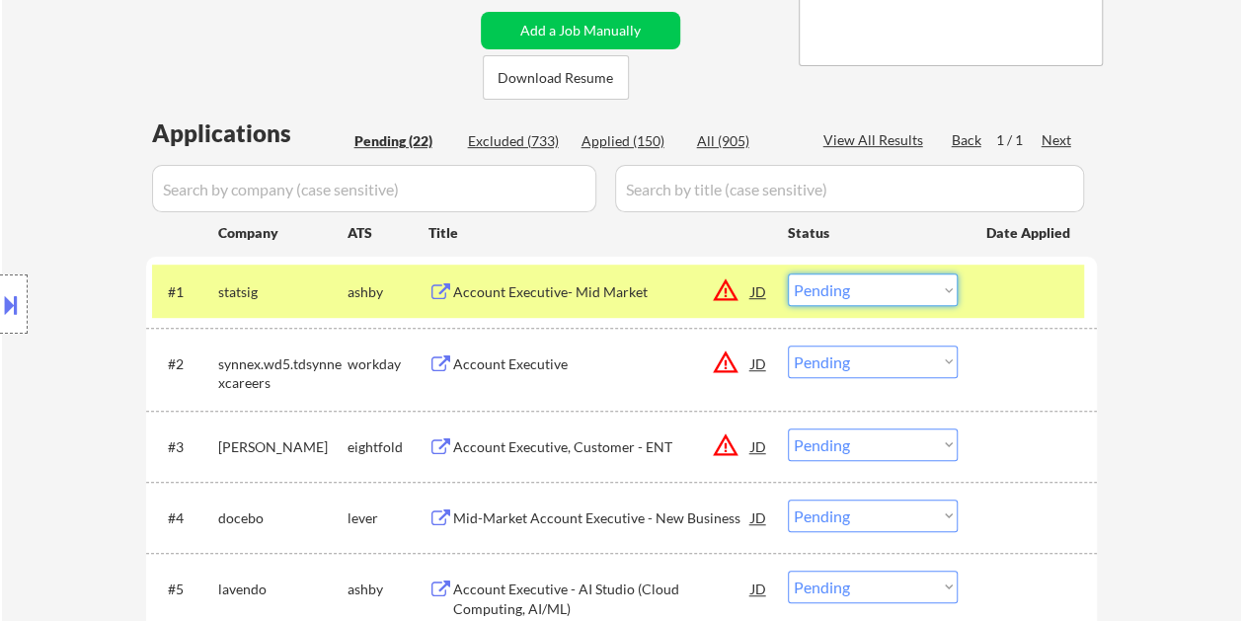
click at [955, 284] on select "Choose an option... Pending Applied Excluded (Questions) Excluded (Expired) Exc…" at bounding box center [873, 289] width 170 height 33
click at [788, 273] on select "Choose an option... Pending Applied Excluded (Questions) Excluded (Expired) Exc…" at bounding box center [873, 289] width 170 height 33
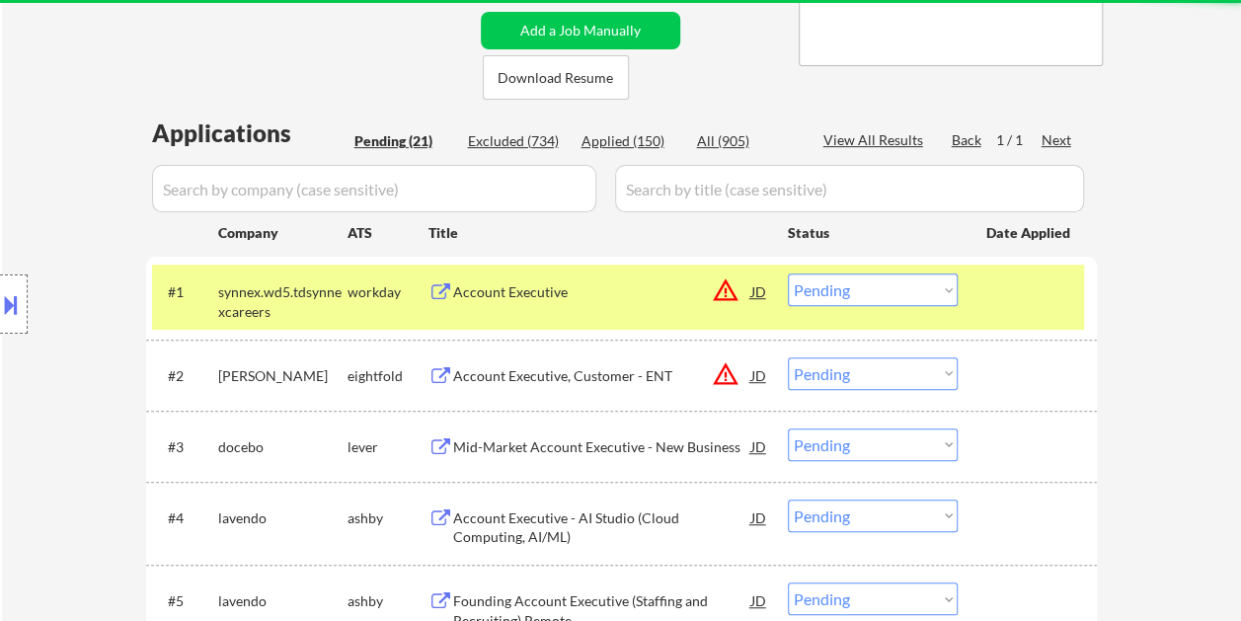
click at [979, 292] on div "#1 synnex.wd5.tdsynnexcareers workday Account Executive JD warning_amber Choose…" at bounding box center [618, 296] width 932 height 65
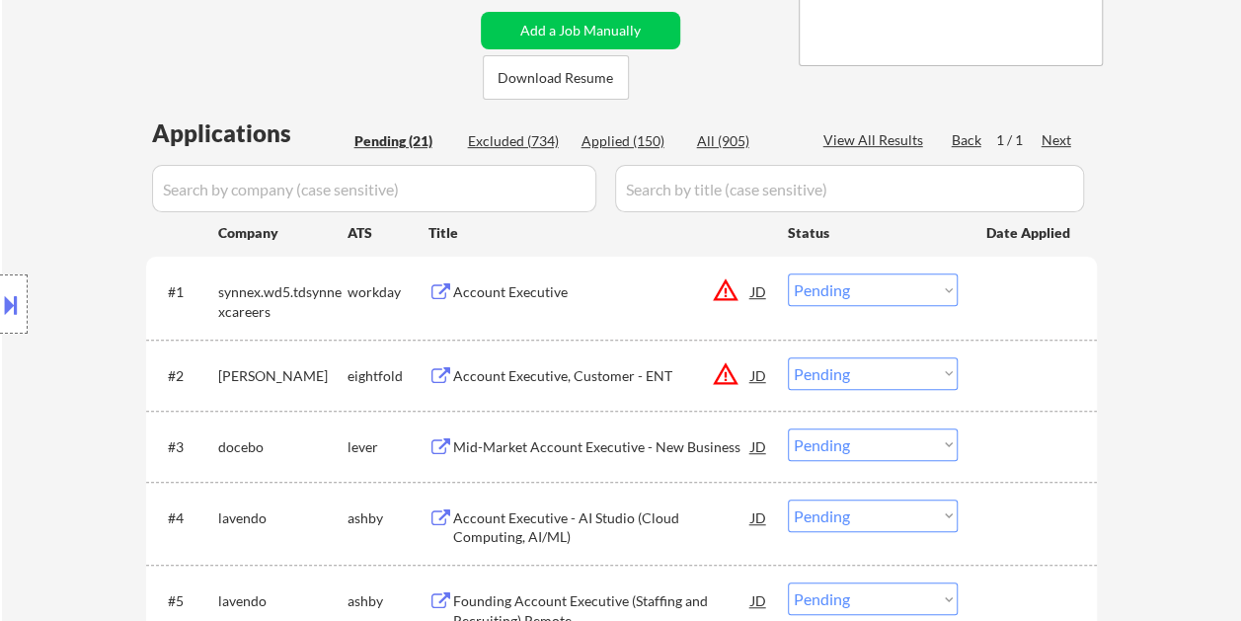
click at [987, 293] on div at bounding box center [1029, 291] width 87 height 36
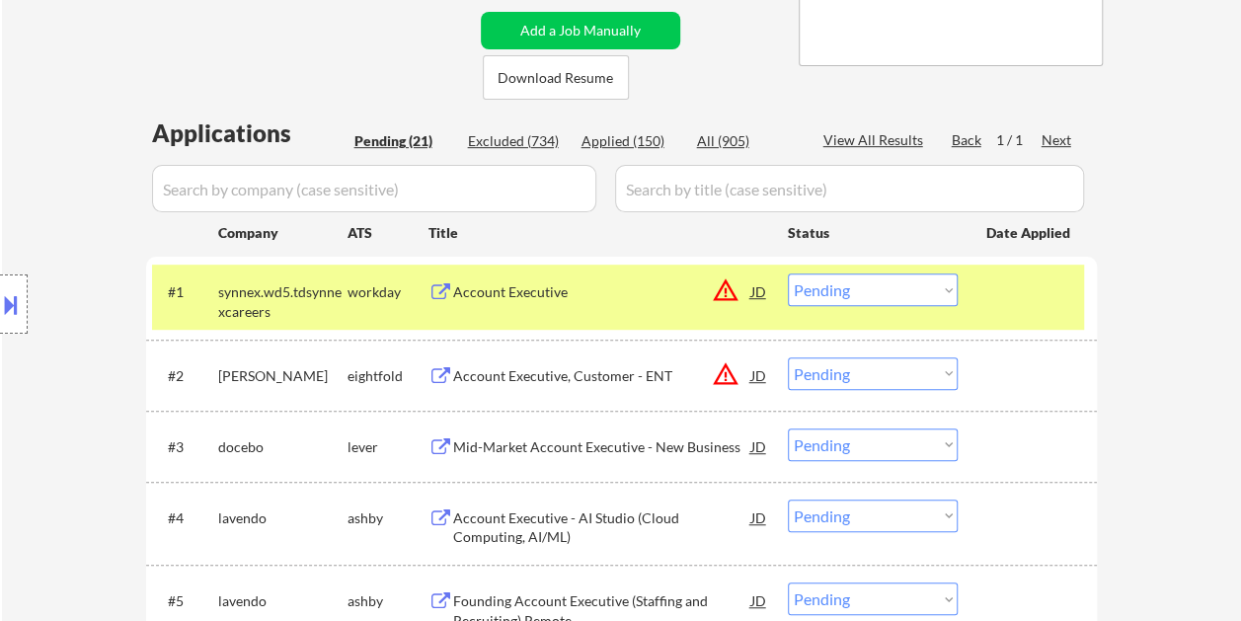
click at [620, 304] on div "Account Executive" at bounding box center [602, 291] width 298 height 36
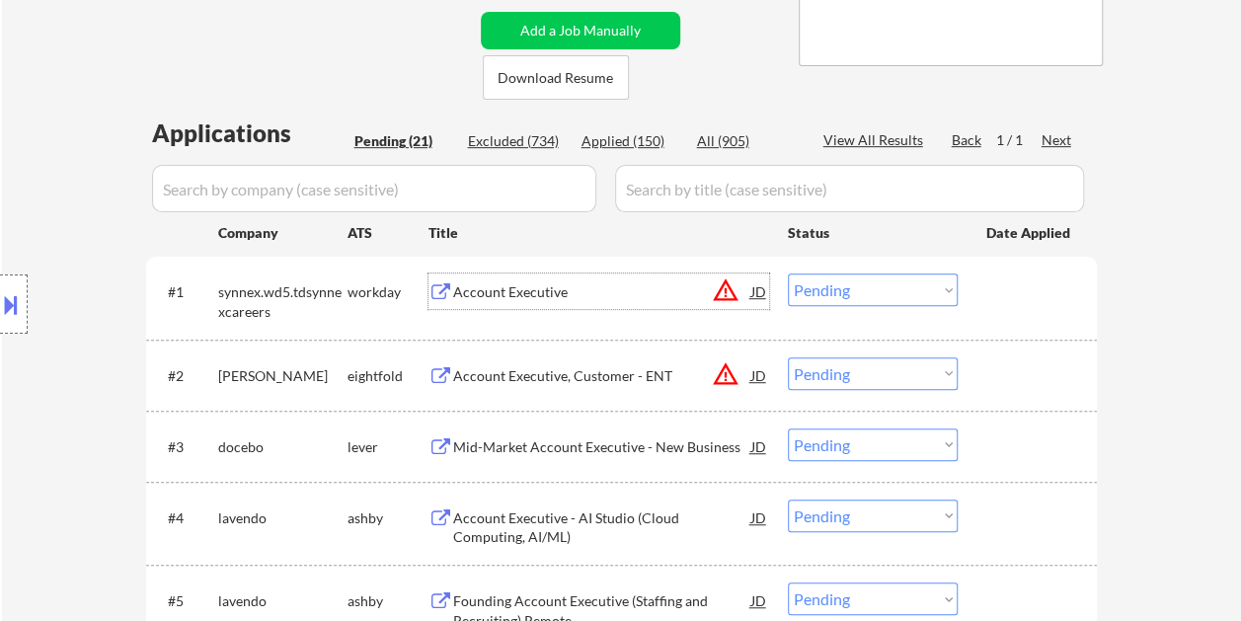
click at [1005, 292] on div at bounding box center [1029, 291] width 87 height 36
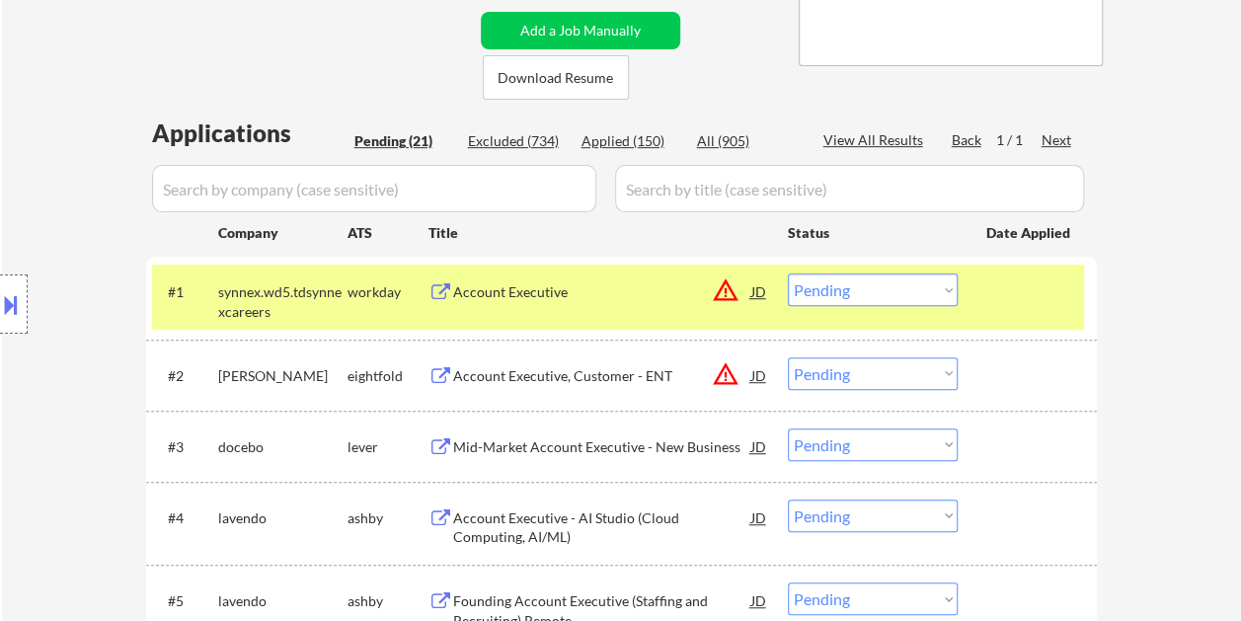
click at [945, 293] on select "Choose an option... Pending Applied Excluded (Questions) Excluded (Expired) Exc…" at bounding box center [873, 289] width 170 height 33
click at [788, 273] on select "Choose an option... Pending Applied Excluded (Questions) Excluded (Expired) Exc…" at bounding box center [873, 289] width 170 height 33
select select ""pending""
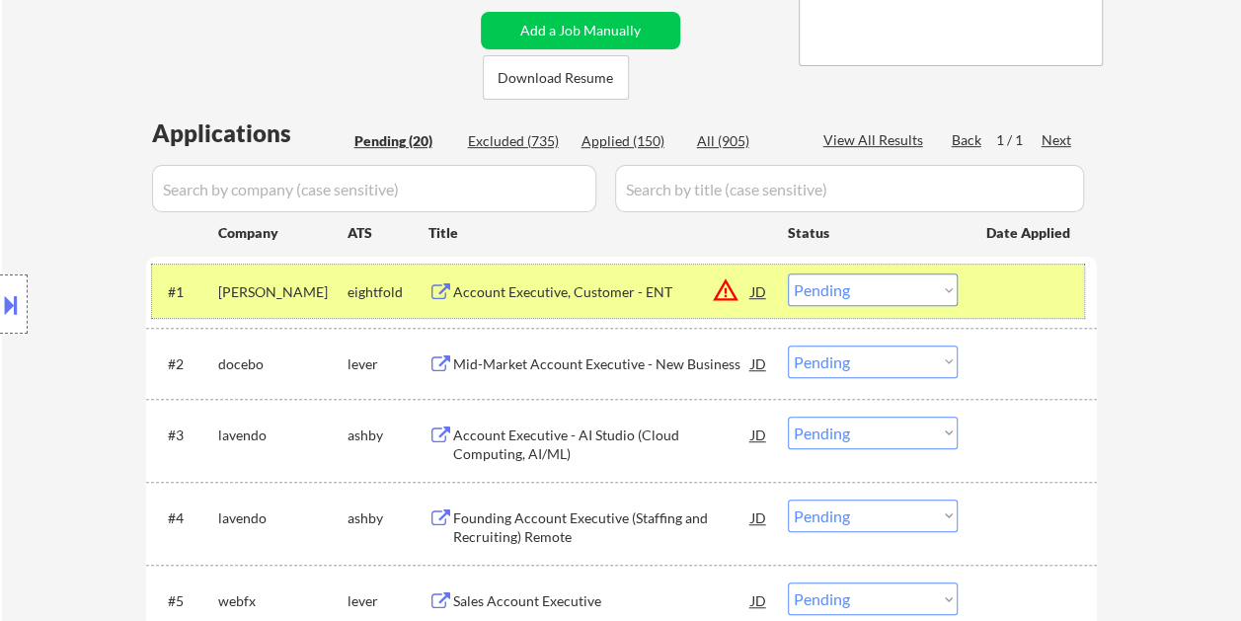
click at [1049, 296] on div at bounding box center [1029, 291] width 87 height 36
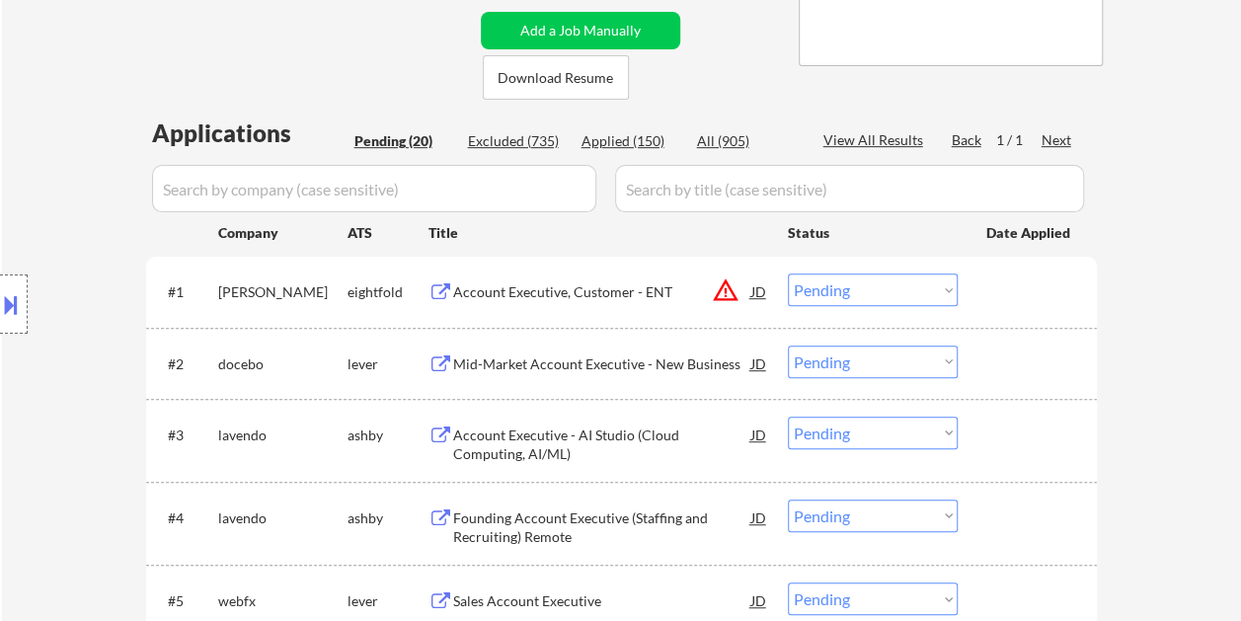
click at [1028, 371] on div at bounding box center [1029, 363] width 87 height 36
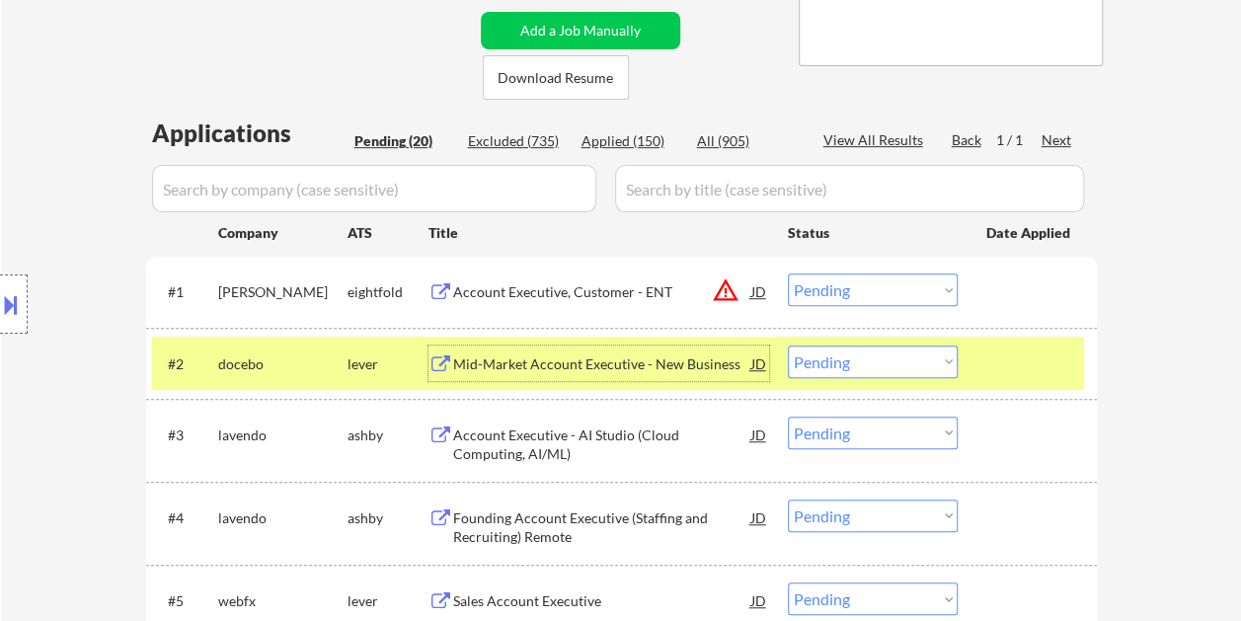
click at [668, 352] on div "Mid-Market Account Executive - New Business" at bounding box center [602, 363] width 298 height 36
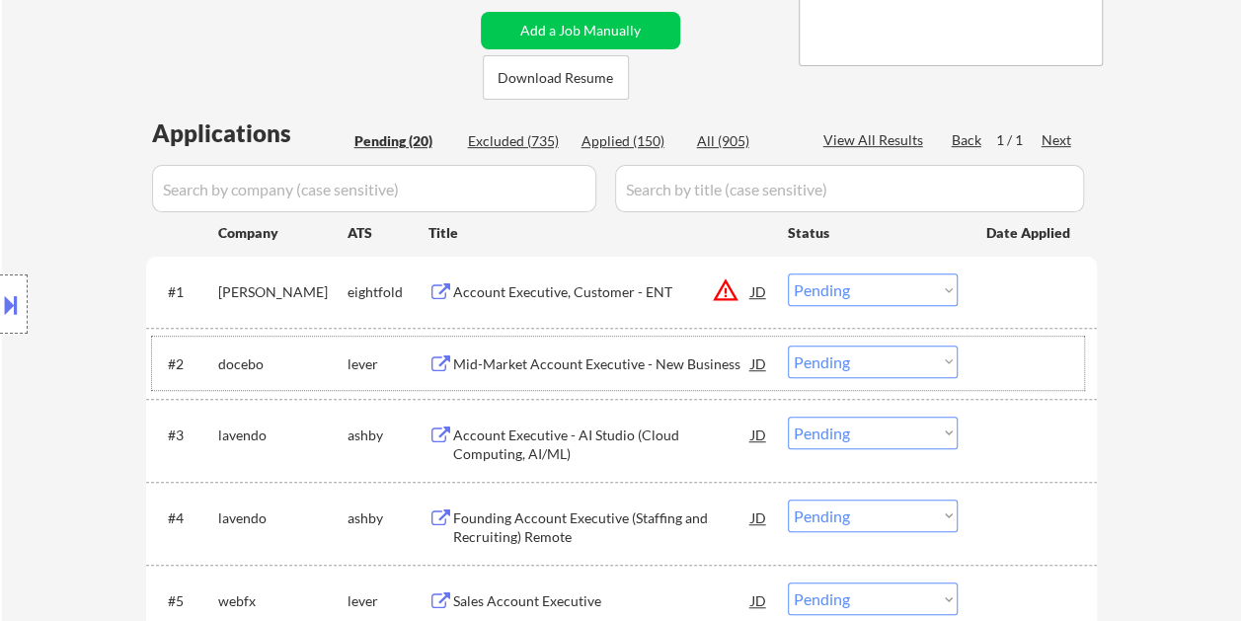
click at [986, 357] on div at bounding box center [1029, 363] width 87 height 36
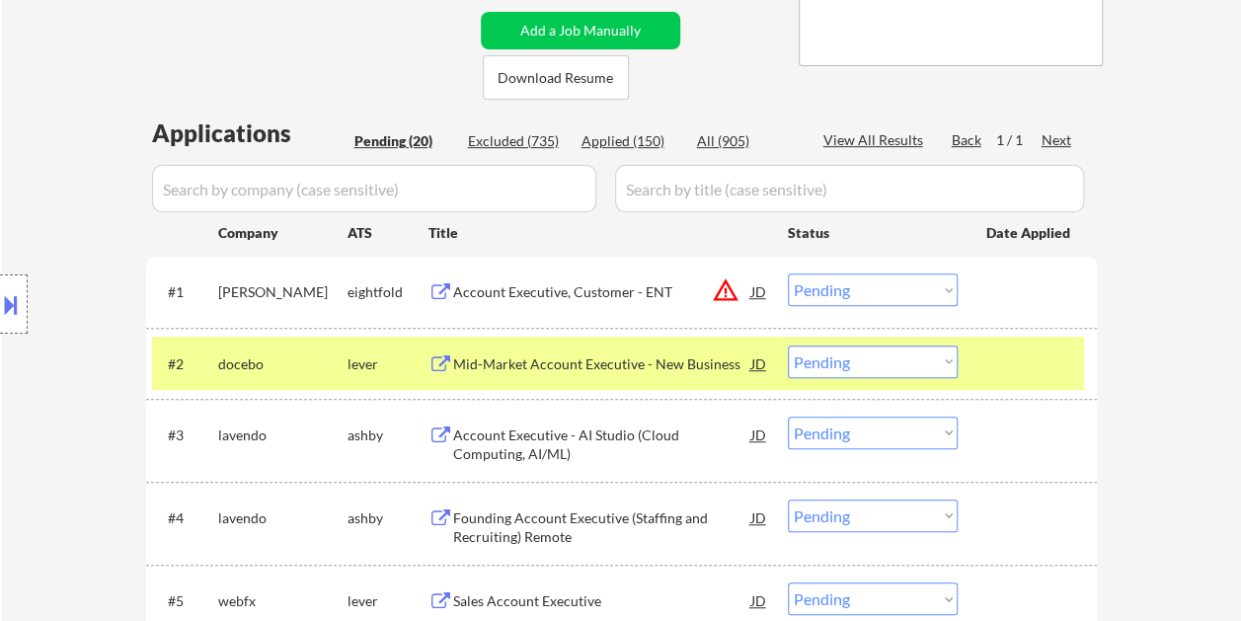
click at [947, 350] on select "Choose an option... Pending Applied Excluded (Questions) Excluded (Expired) Exc…" at bounding box center [873, 361] width 170 height 33
click at [788, 345] on select "Choose an option... Pending Applied Excluded (Questions) Excluded (Expired) Exc…" at bounding box center [873, 361] width 170 height 33
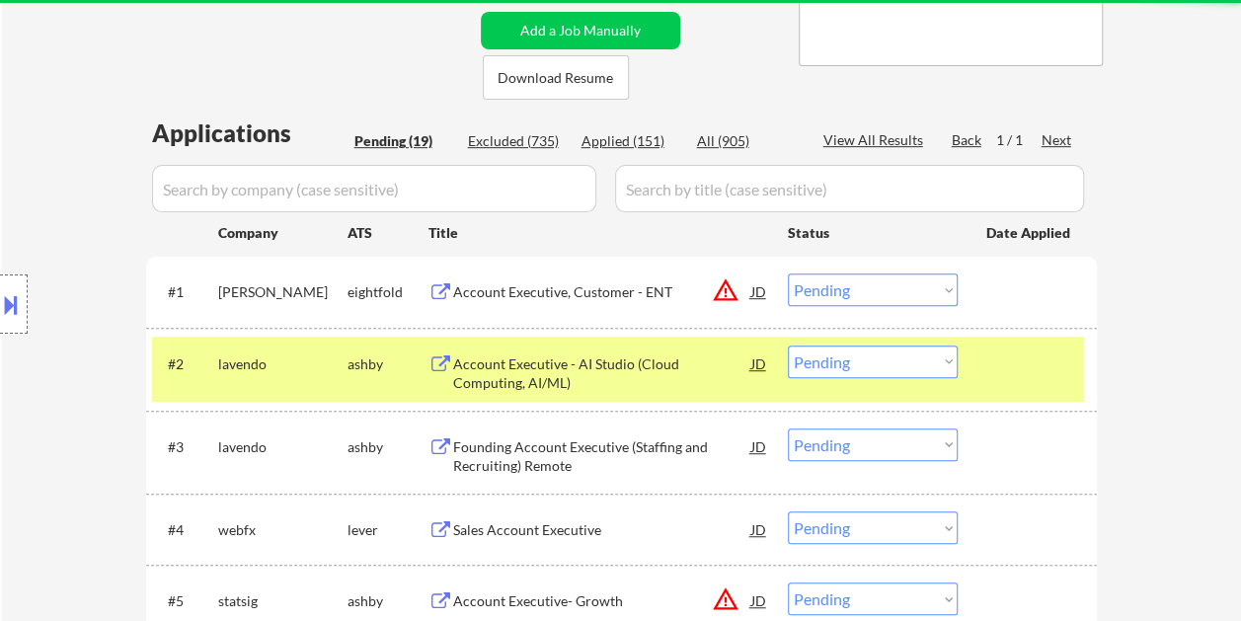
click at [1003, 364] on div at bounding box center [1029, 363] width 87 height 36
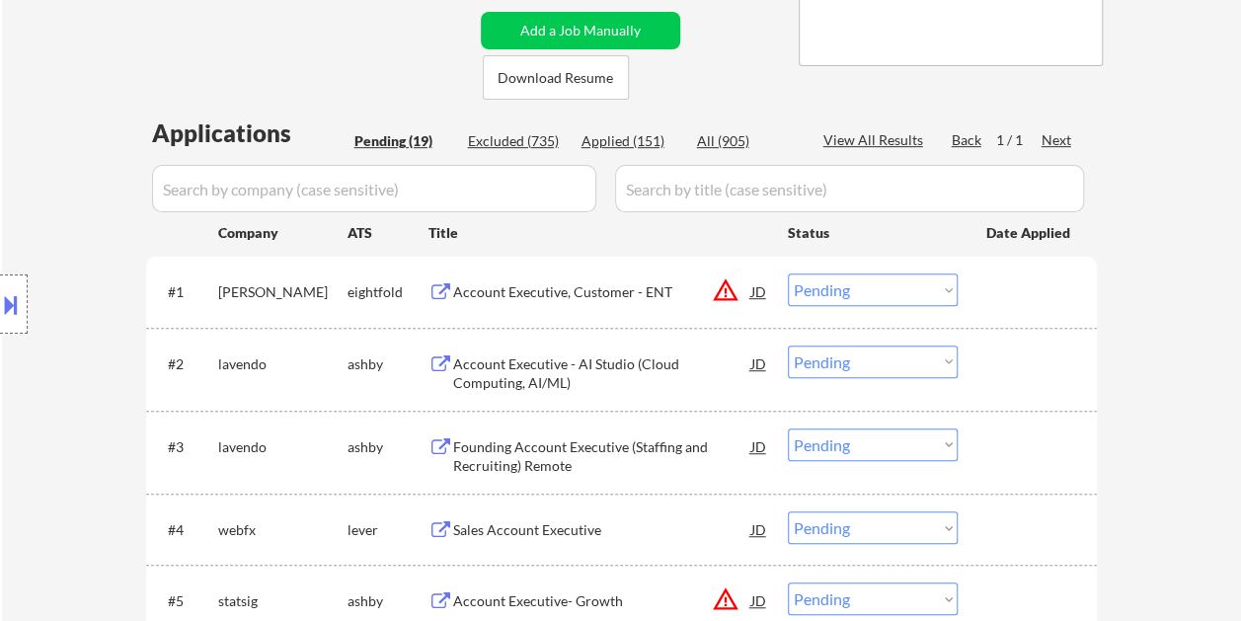
click at [1007, 364] on div at bounding box center [1029, 363] width 87 height 36
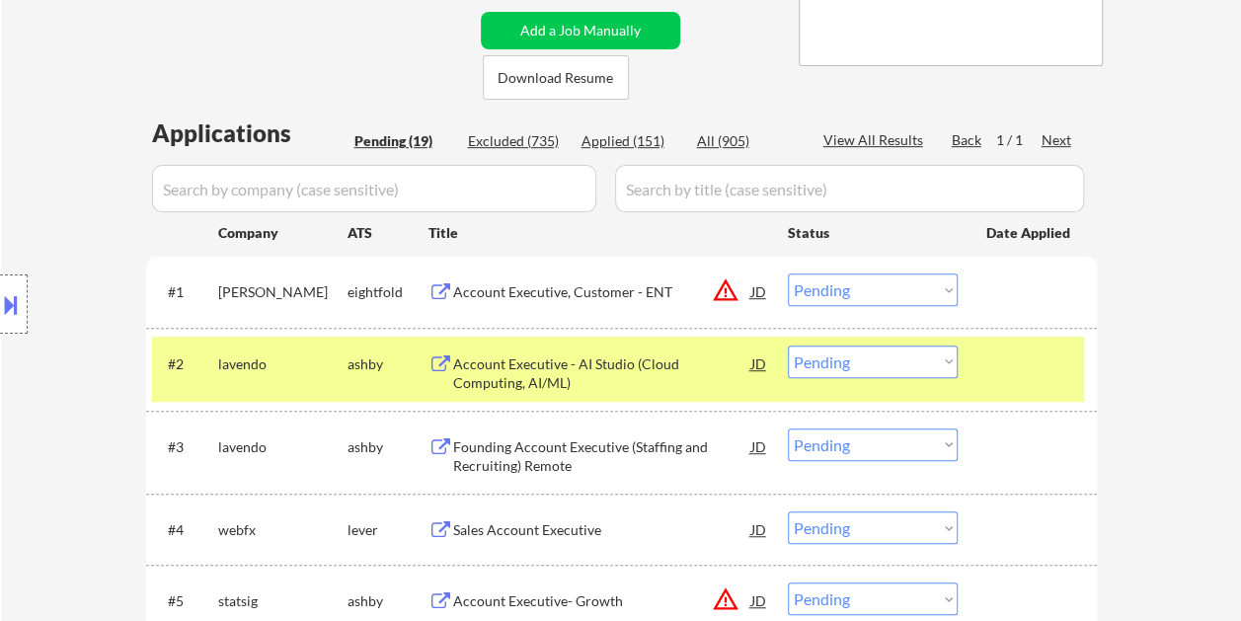
click at [624, 375] on div "Account Executive - AI Studio (Cloud Computing, AI/ML)" at bounding box center [602, 373] width 298 height 38
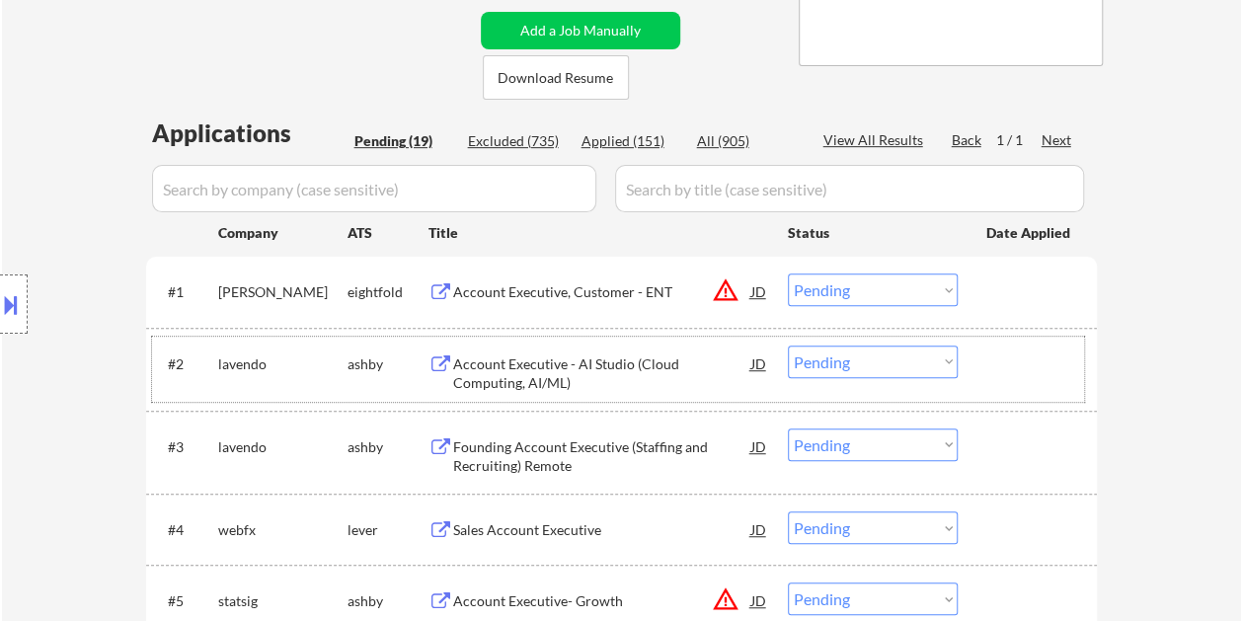
drag, startPoint x: 1013, startPoint y: 355, endPoint x: 963, endPoint y: 360, distance: 49.6
click at [1013, 355] on div at bounding box center [1029, 363] width 87 height 36
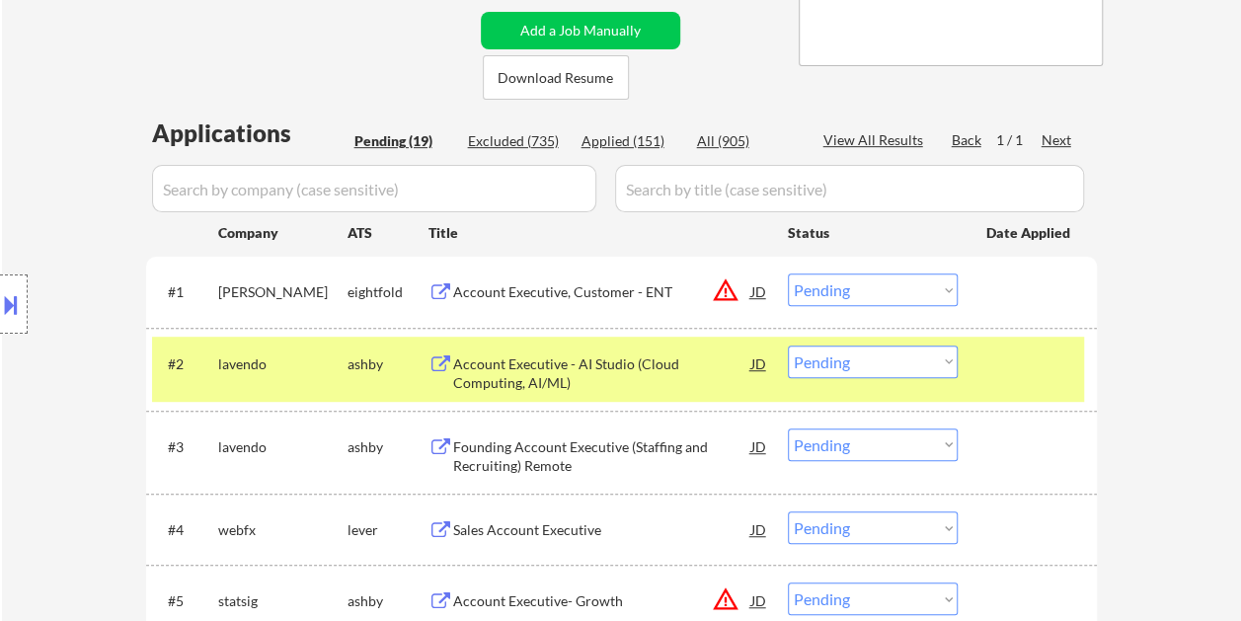
click at [949, 361] on select "Choose an option... Pending Applied Excluded (Questions) Excluded (Expired) Exc…" at bounding box center [873, 361] width 170 height 33
click at [788, 345] on select "Choose an option... Pending Applied Excluded (Questions) Excluded (Expired) Exc…" at bounding box center [873, 361] width 170 height 33
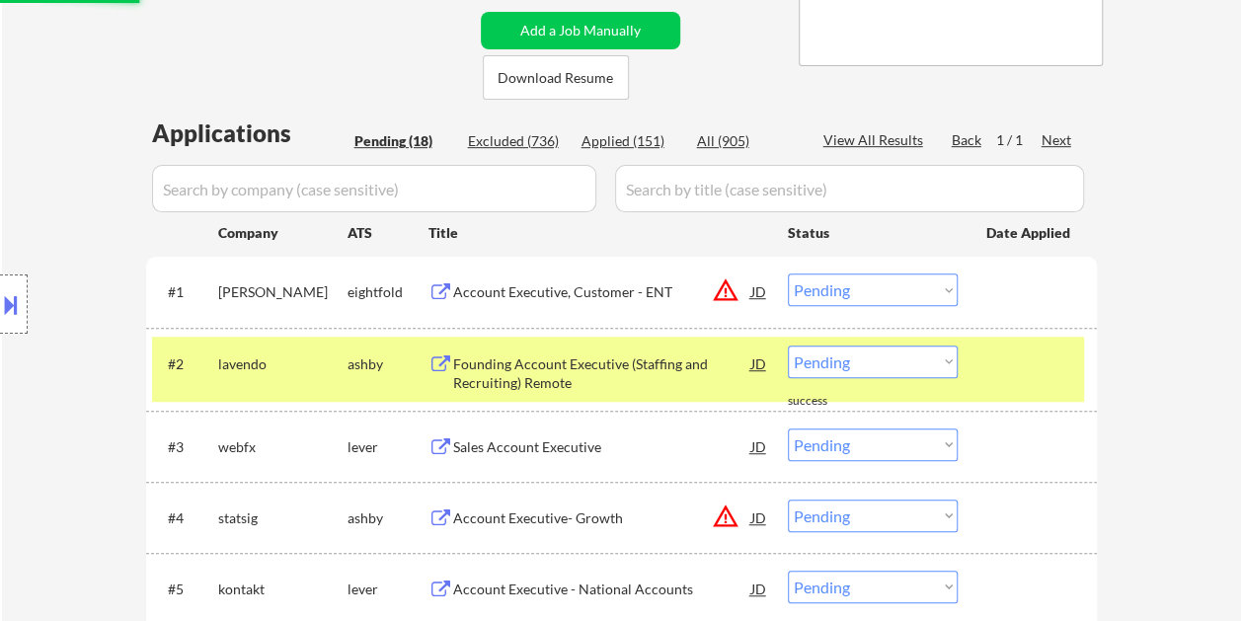
click at [993, 361] on div at bounding box center [1029, 363] width 87 height 36
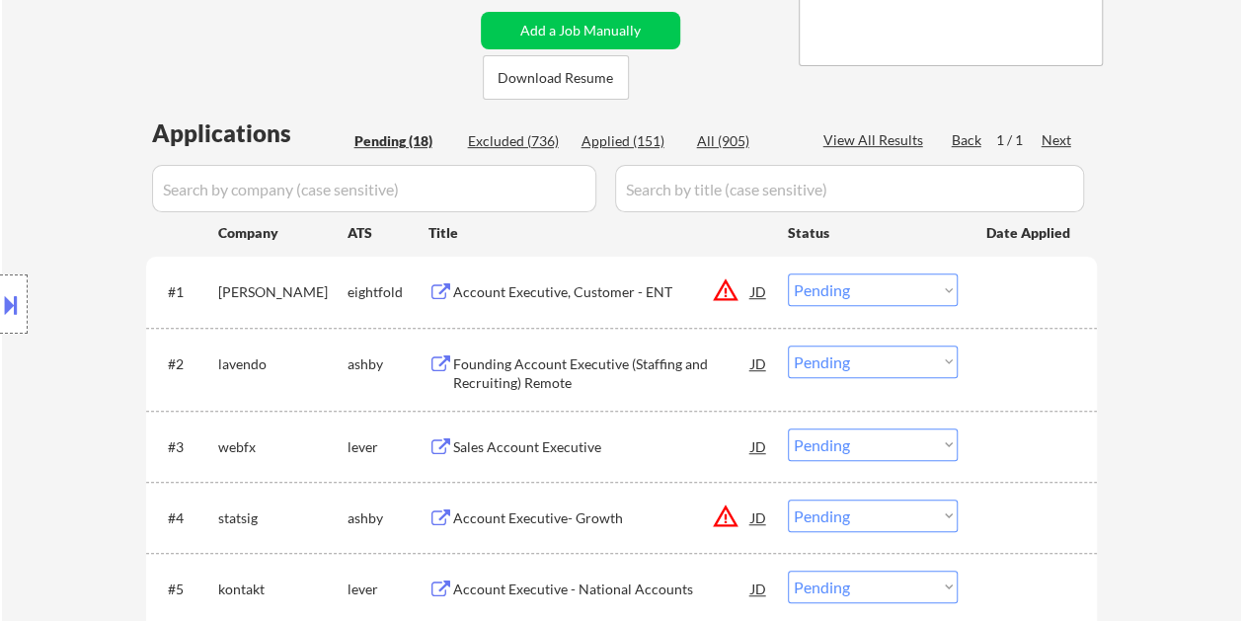
click at [1028, 371] on div at bounding box center [1029, 363] width 87 height 36
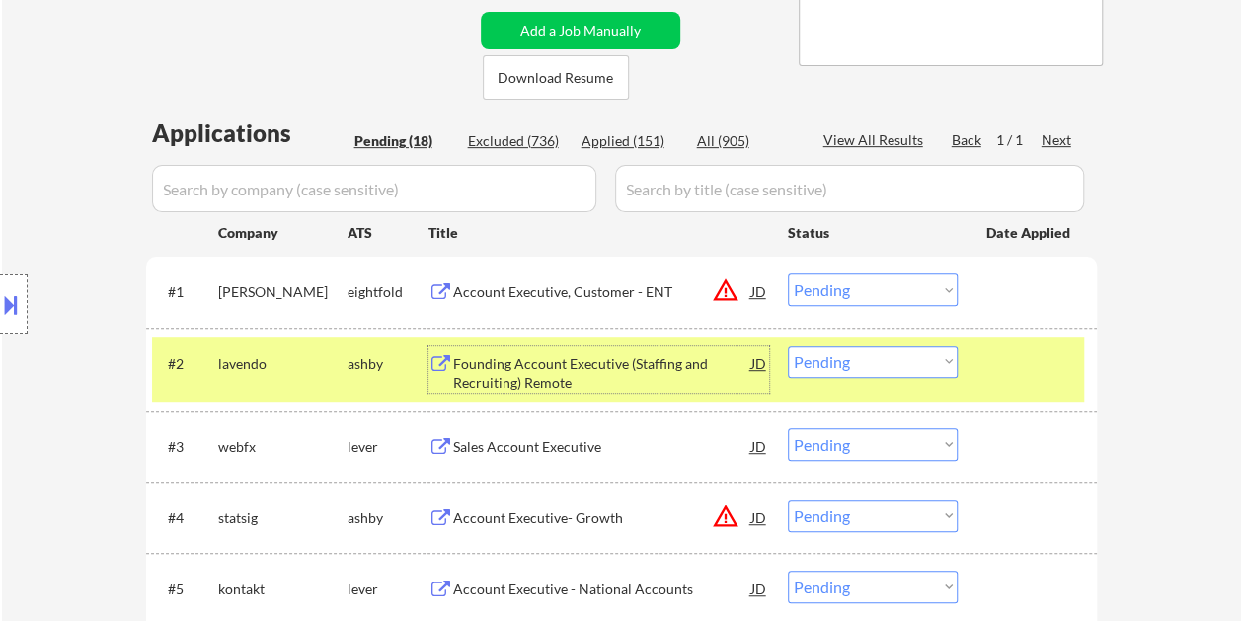
click at [575, 367] on div "Founding Account Executive (Staffing and Recruiting) Remote" at bounding box center [602, 373] width 298 height 38
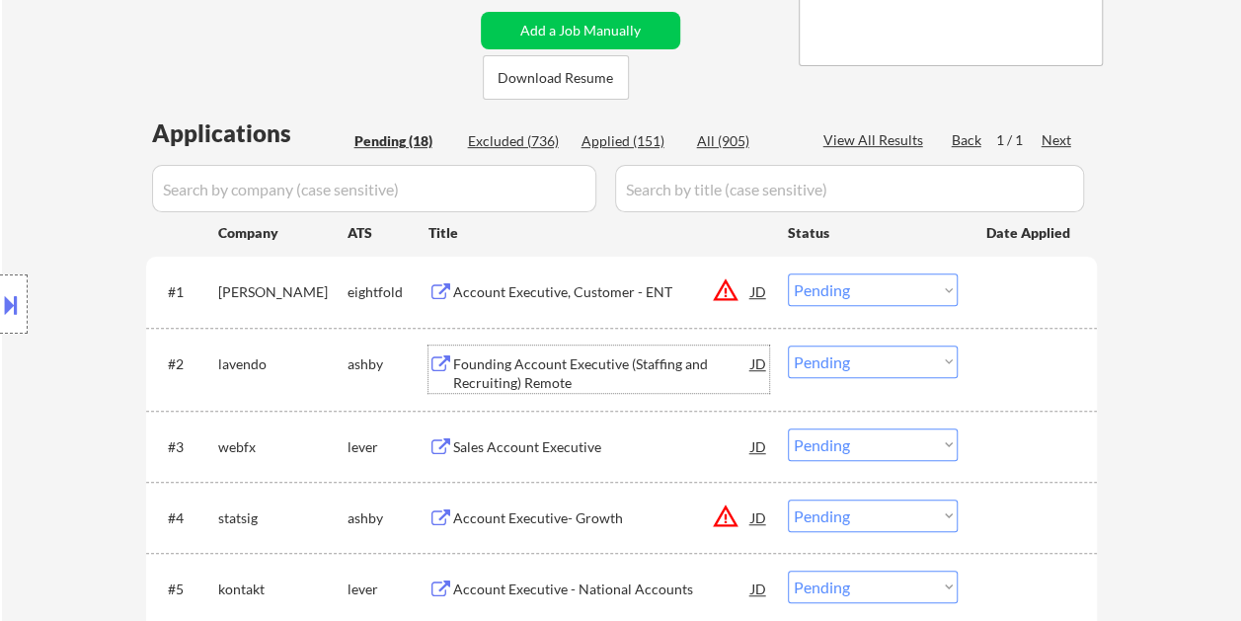
click at [995, 356] on div at bounding box center [1029, 363] width 87 height 36
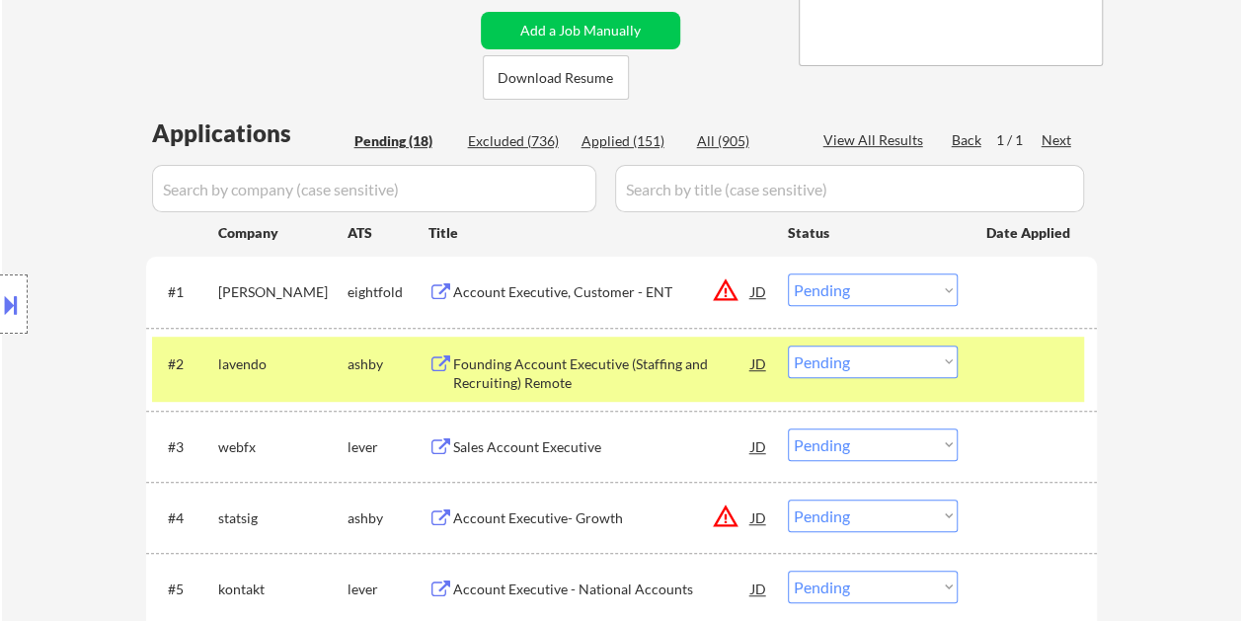
click at [943, 355] on select "Choose an option... Pending Applied Excluded (Questions) Excluded (Expired) Exc…" at bounding box center [873, 361] width 170 height 33
click at [788, 345] on select "Choose an option... Pending Applied Excluded (Questions) Excluded (Expired) Exc…" at bounding box center [873, 361] width 170 height 33
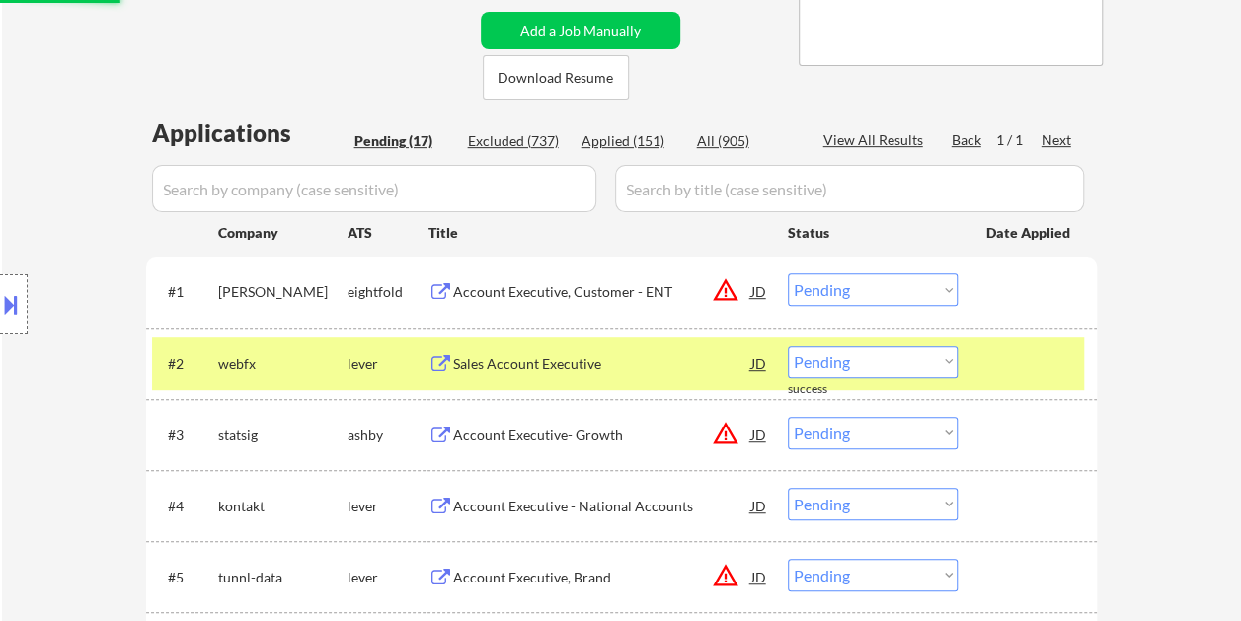
click at [1007, 365] on div at bounding box center [1029, 363] width 87 height 36
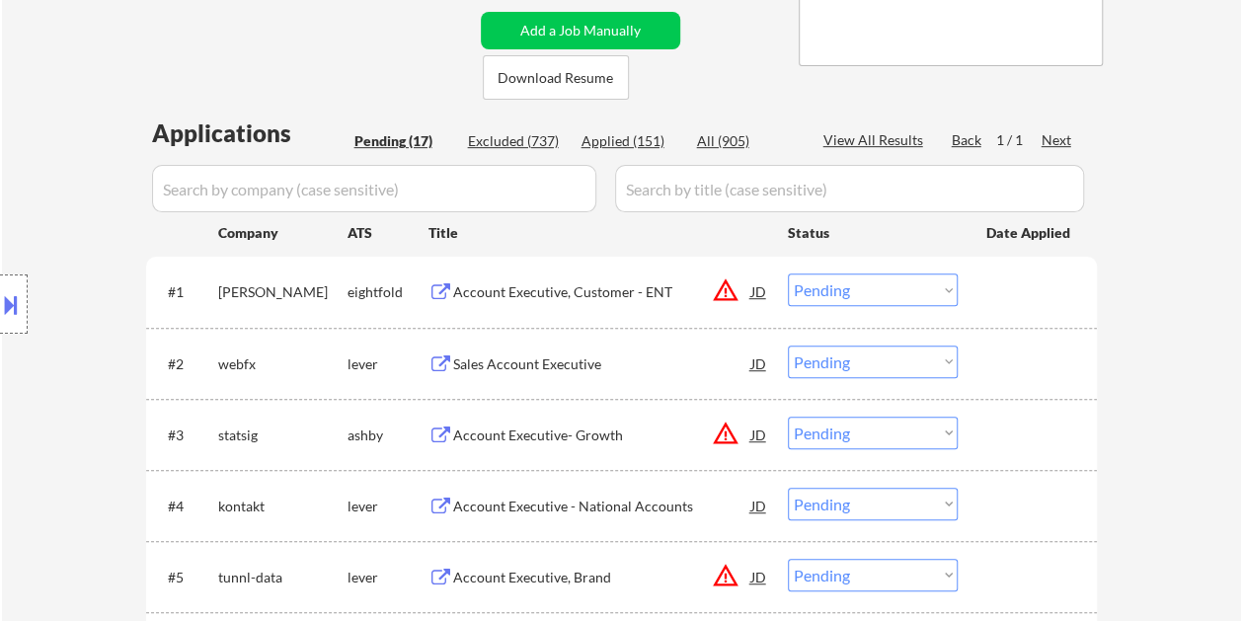
click at [1066, 365] on div at bounding box center [1029, 363] width 87 height 36
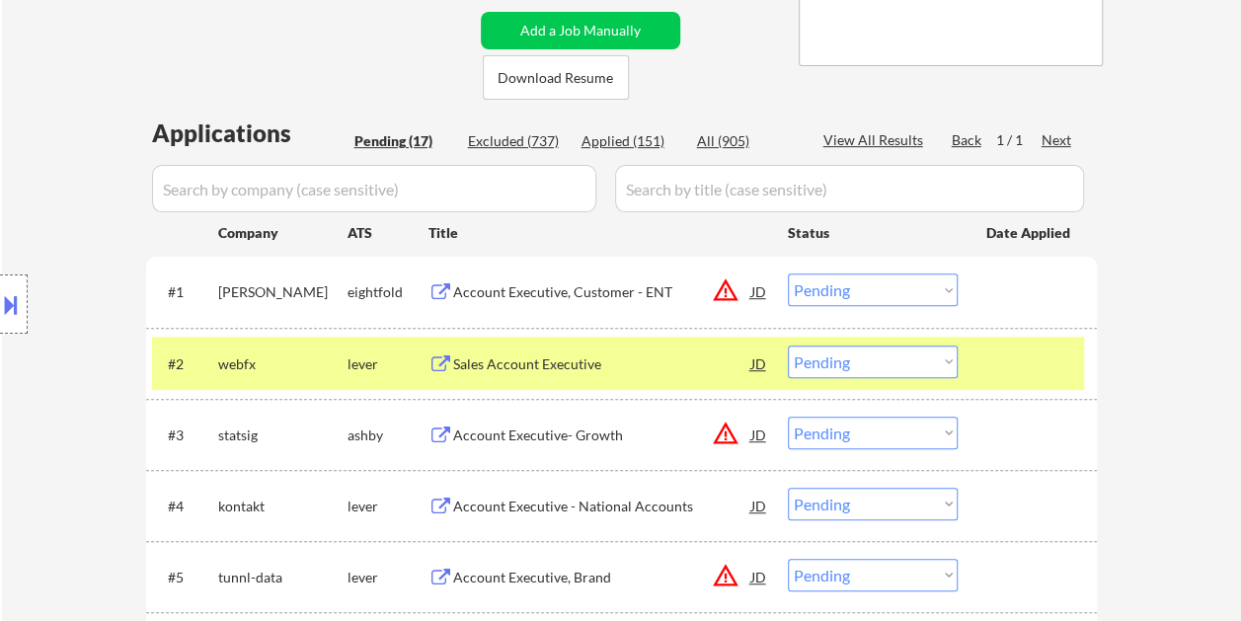
click at [617, 363] on div "Sales Account Executive" at bounding box center [602, 364] width 298 height 20
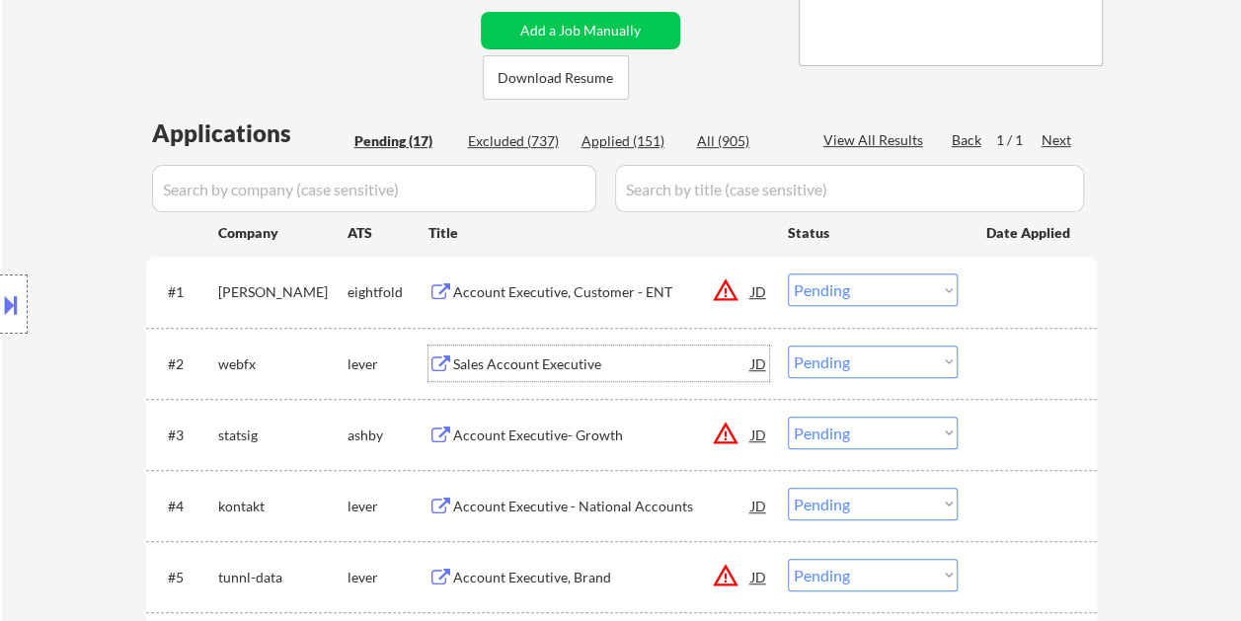
click at [1073, 373] on div "#2 webfx lever Sales Account Executive JD warning_amber Choose an option... Pen…" at bounding box center [618, 363] width 932 height 53
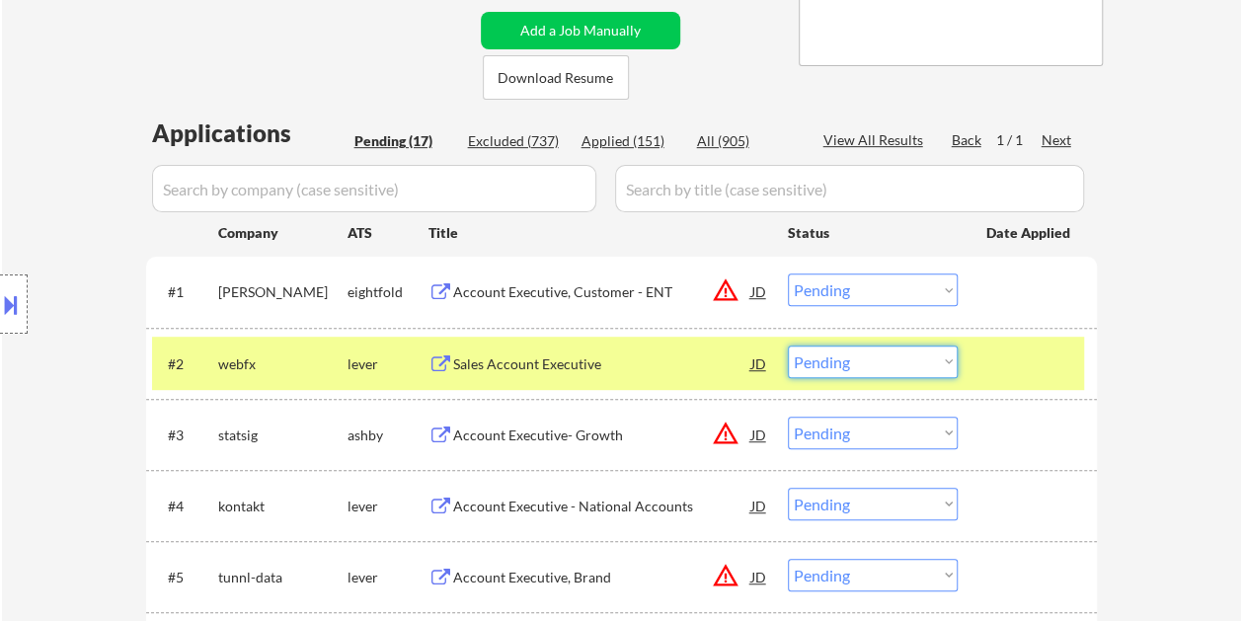
click at [921, 361] on select "Choose an option... Pending Applied Excluded (Questions) Excluded (Expired) Exc…" at bounding box center [873, 361] width 170 height 33
click at [788, 345] on select "Choose an option... Pending Applied Excluded (Questions) Excluded (Expired) Exc…" at bounding box center [873, 361] width 170 height 33
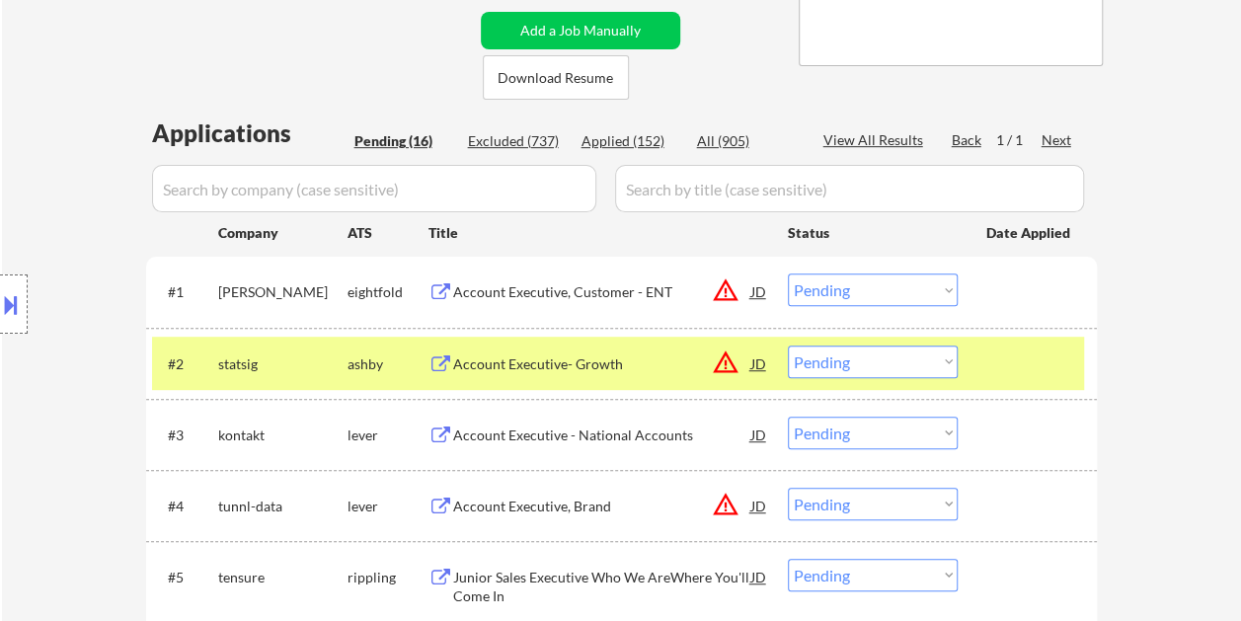
click at [1043, 362] on div at bounding box center [1029, 363] width 87 height 36
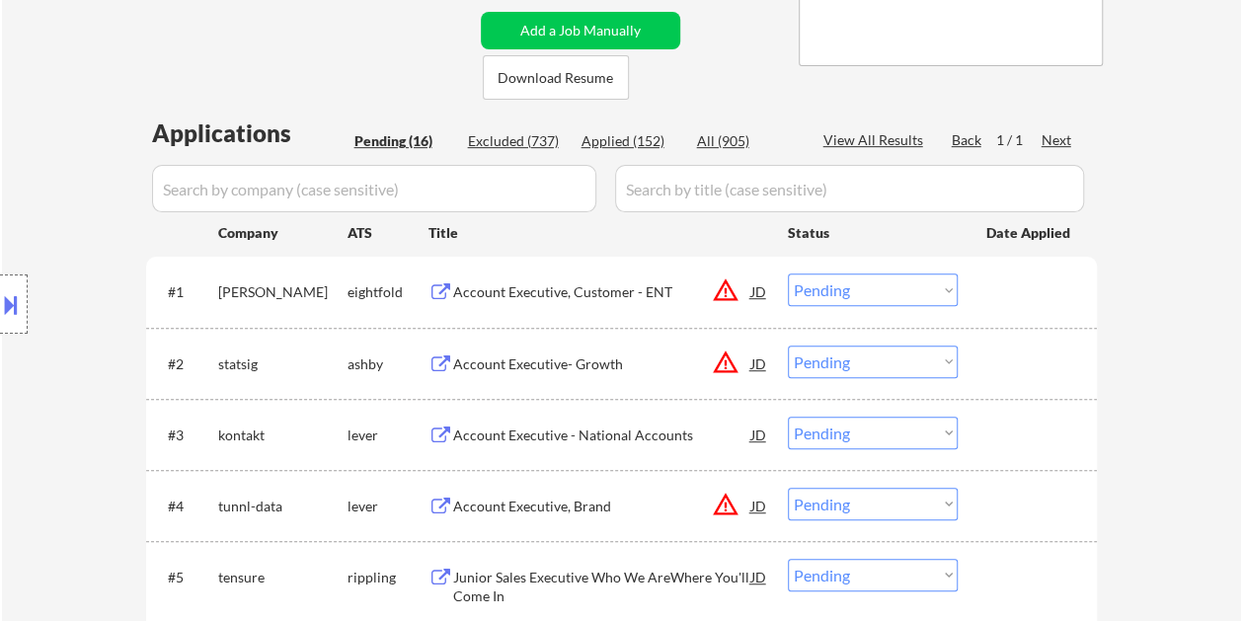
click at [1038, 364] on div at bounding box center [1029, 363] width 87 height 36
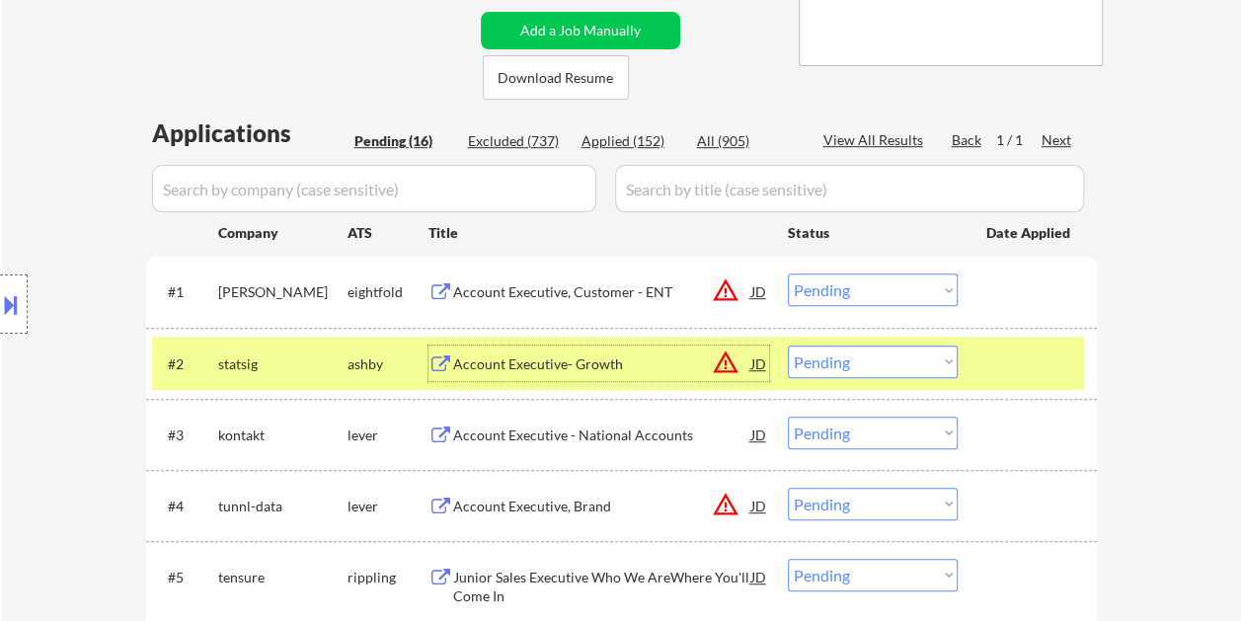
click at [571, 347] on div "Account Executive- Growth" at bounding box center [602, 363] width 298 height 36
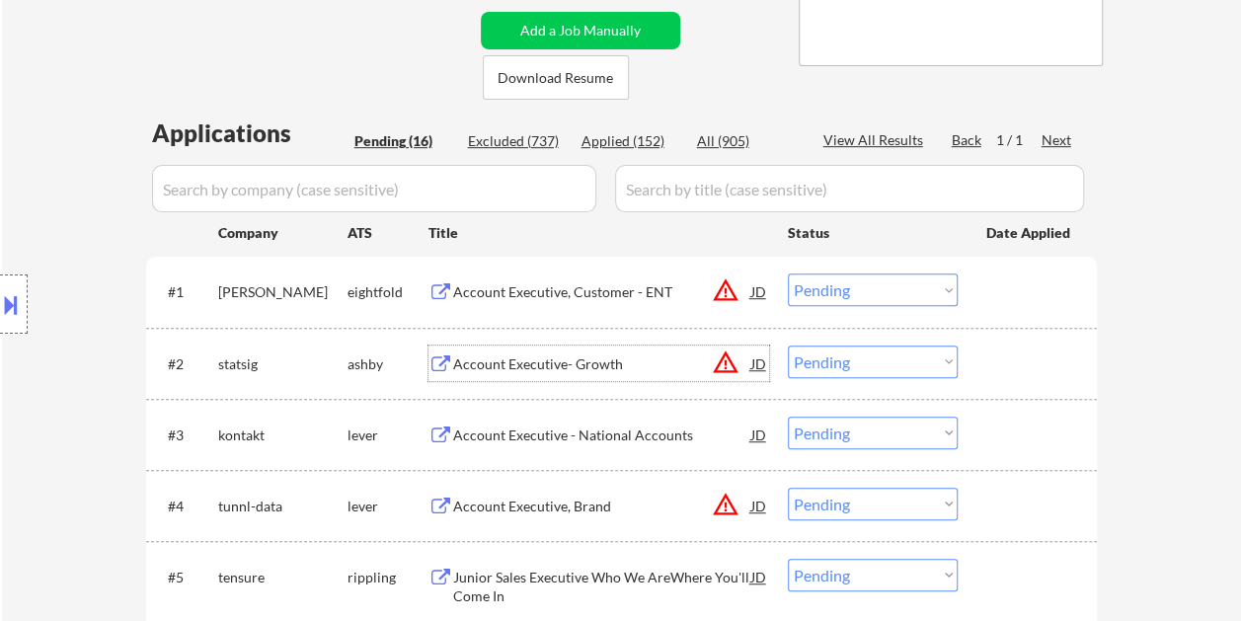
click at [1028, 378] on div at bounding box center [1029, 363] width 87 height 36
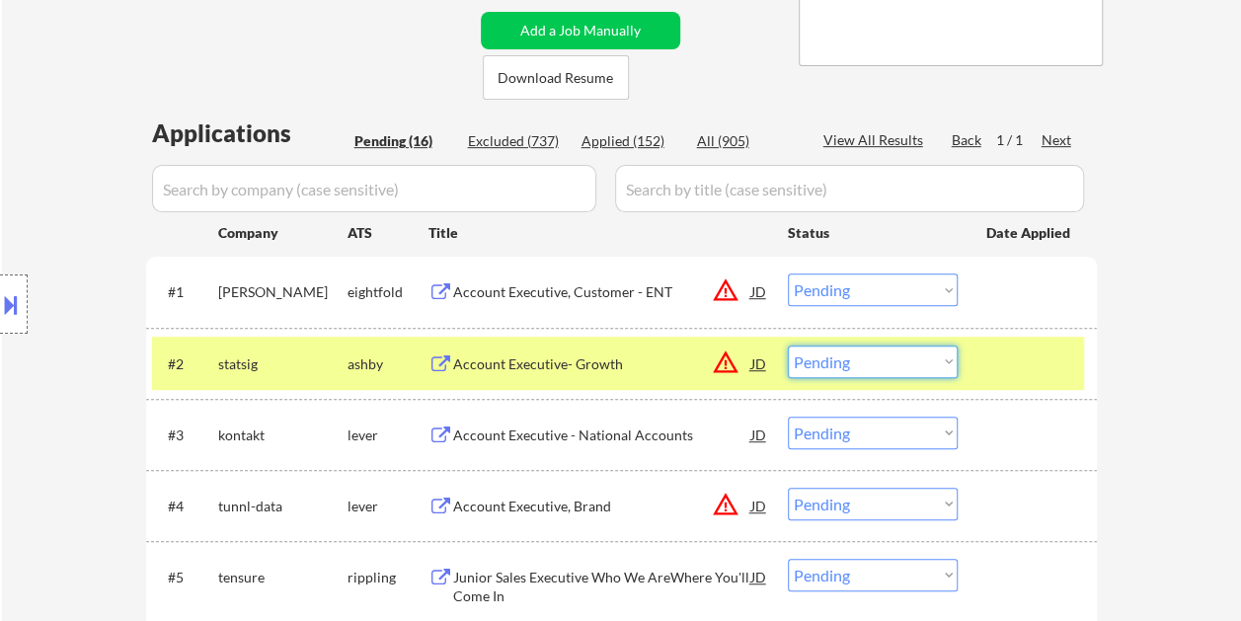
click at [893, 357] on select "Choose an option... Pending Applied Excluded (Questions) Excluded (Expired) Exc…" at bounding box center [873, 361] width 170 height 33
click at [788, 345] on select "Choose an option... Pending Applied Excluded (Questions) Excluded (Expired) Exc…" at bounding box center [873, 361] width 170 height 33
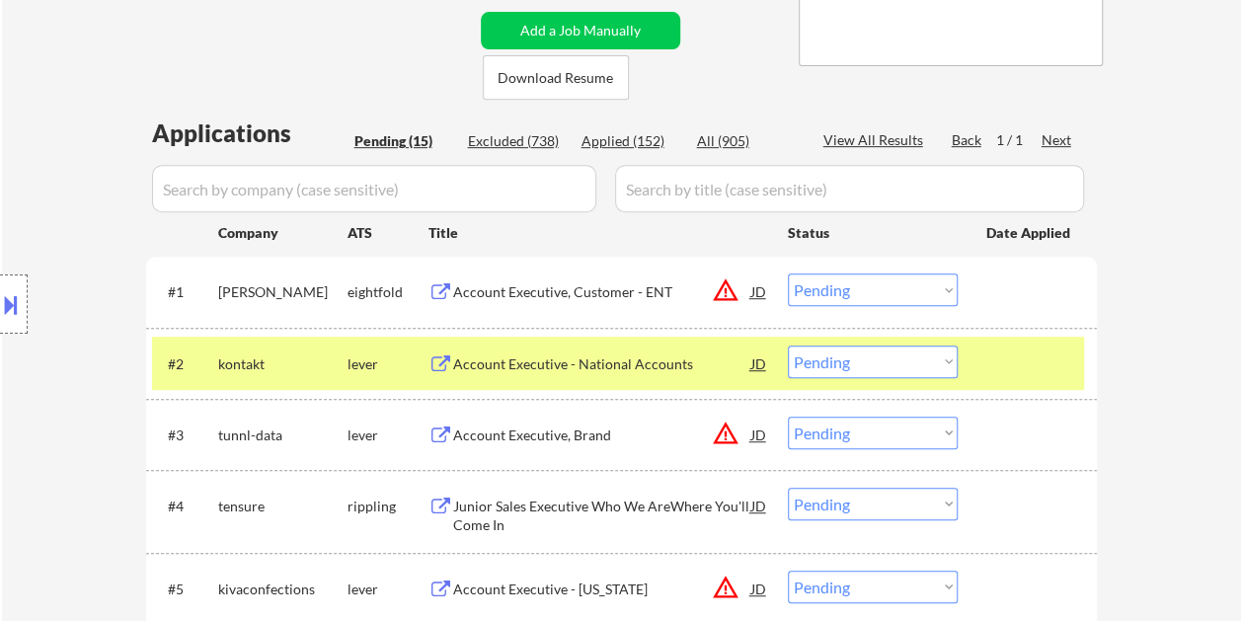
click at [997, 359] on div at bounding box center [1029, 363] width 87 height 36
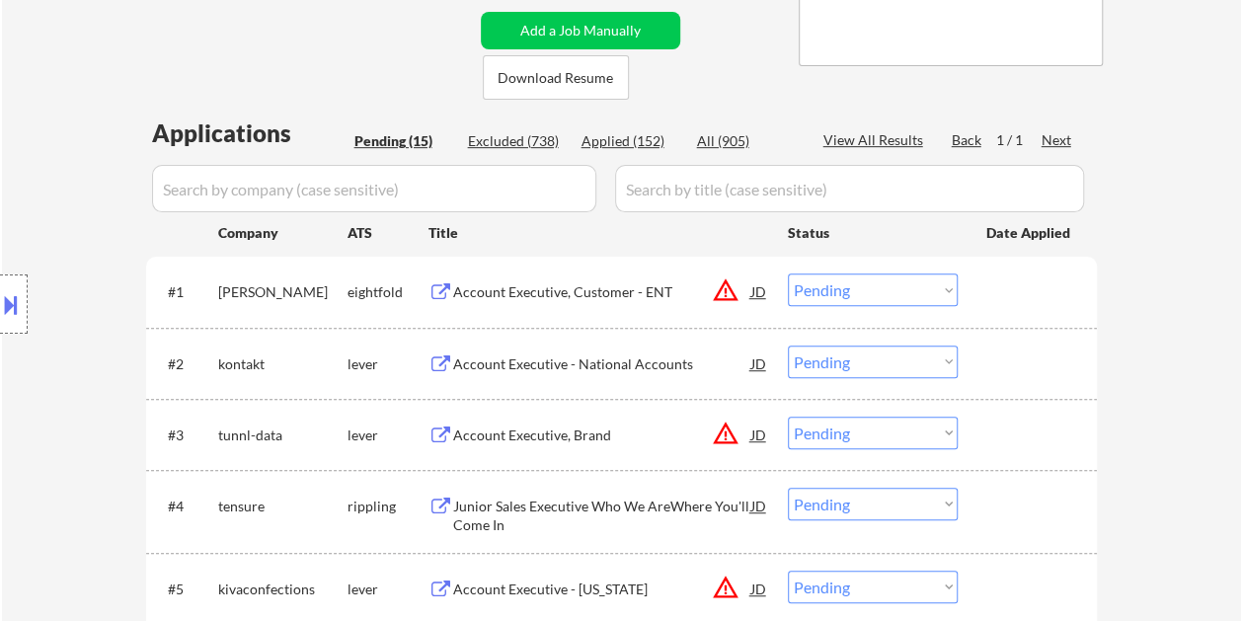
click at [1001, 359] on div at bounding box center [1029, 363] width 87 height 36
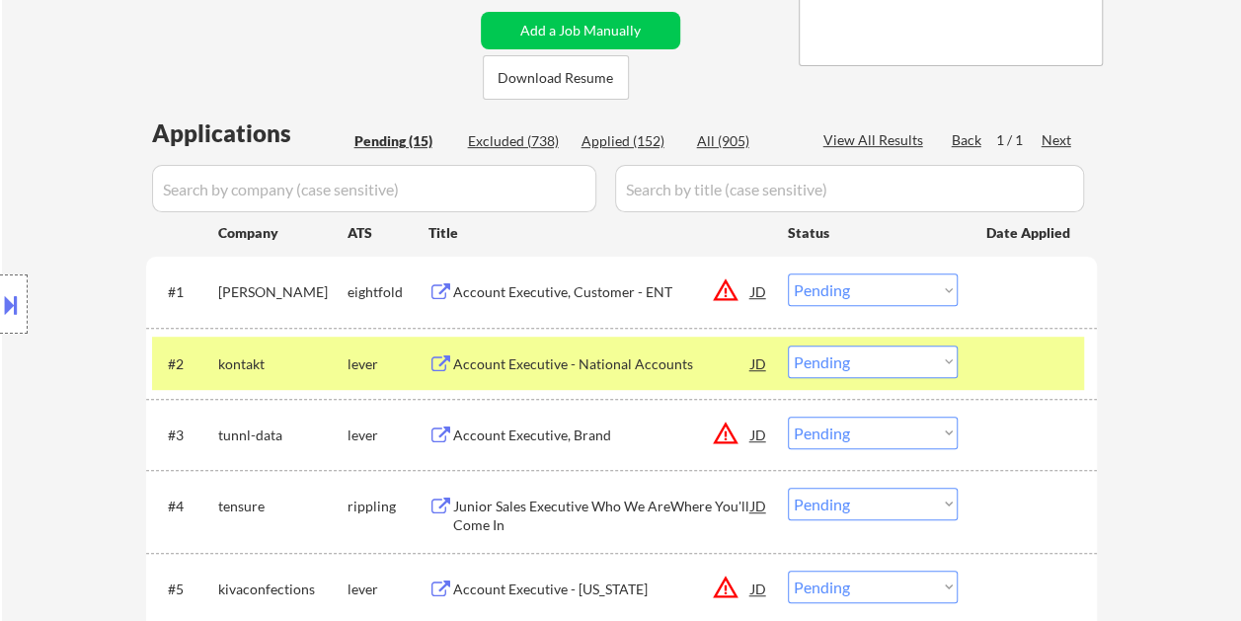
click at [612, 371] on div "Account Executive - National Accounts" at bounding box center [602, 364] width 298 height 20
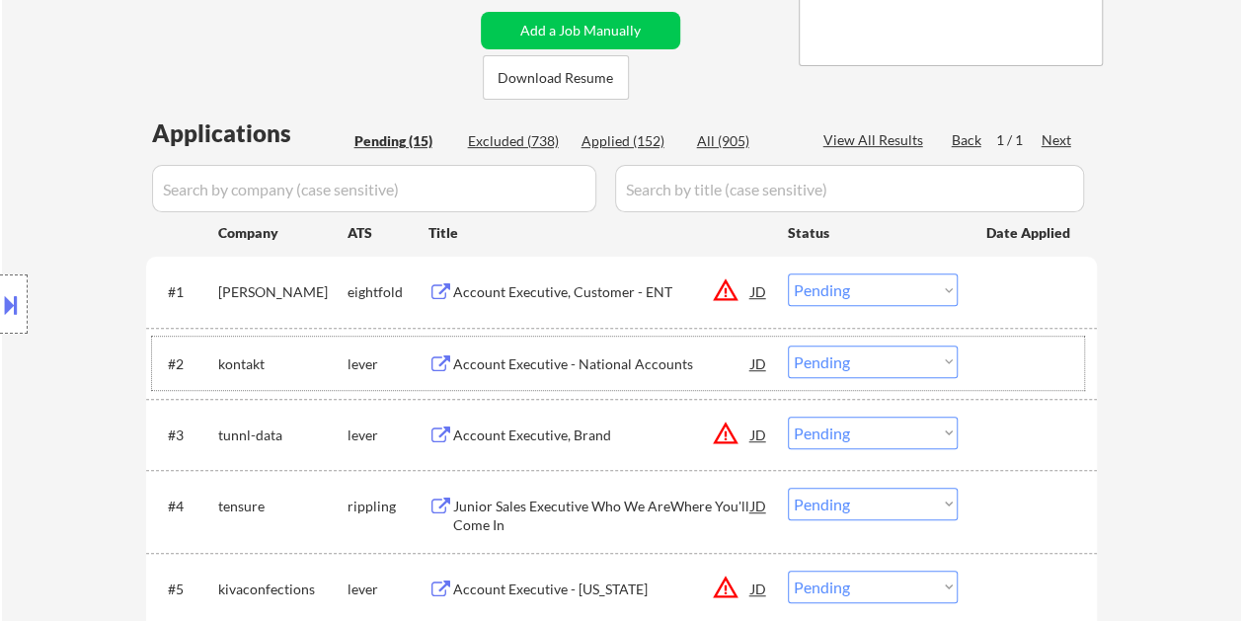
click at [993, 365] on div at bounding box center [1029, 363] width 87 height 36
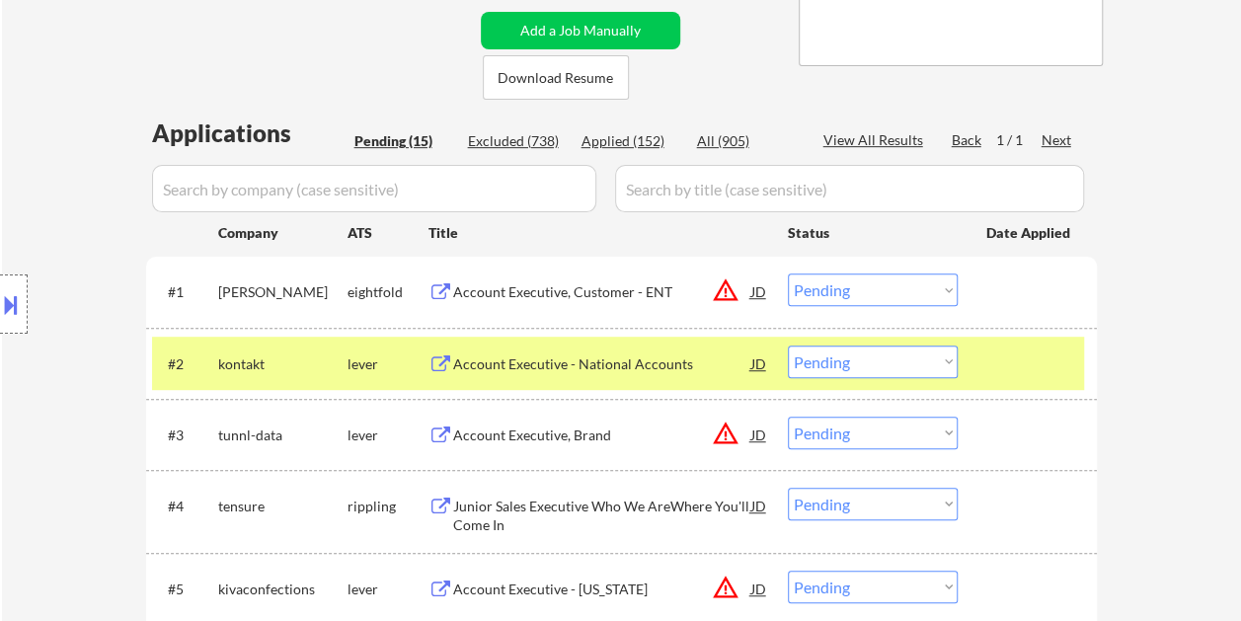
click at [940, 360] on select "Choose an option... Pending Applied Excluded (Questions) Excluded (Expired) Exc…" at bounding box center [873, 361] width 170 height 33
click at [788, 345] on select "Choose an option... Pending Applied Excluded (Questions) Excluded (Expired) Exc…" at bounding box center [873, 361] width 170 height 33
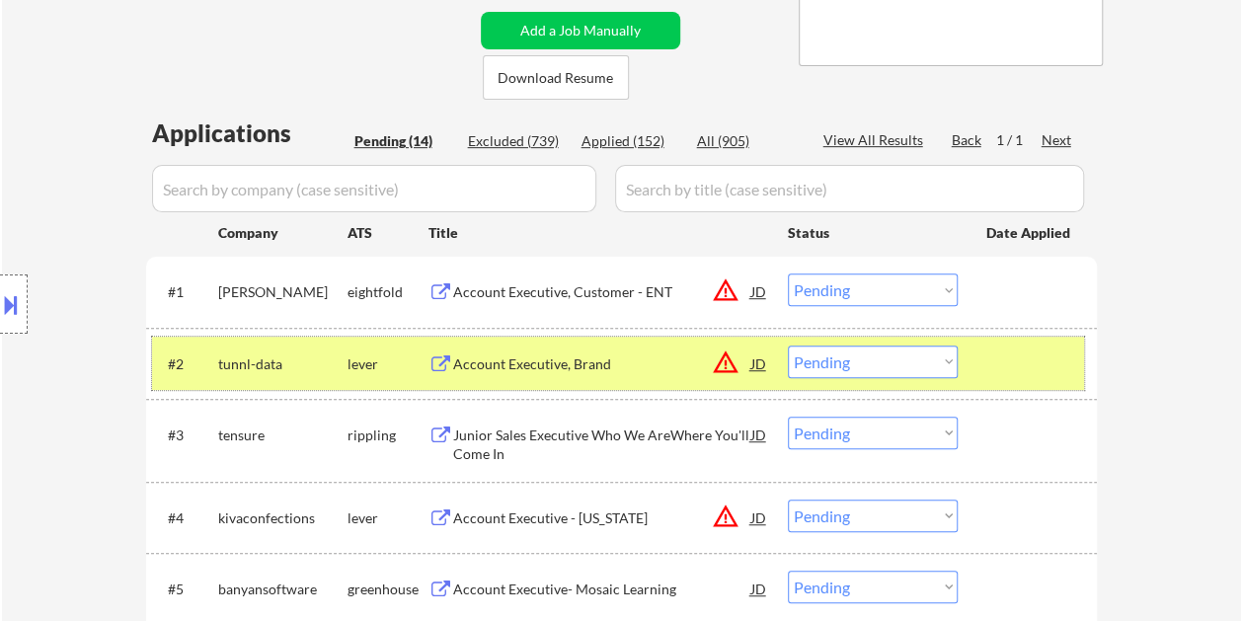
click at [991, 366] on div at bounding box center [1029, 363] width 87 height 36
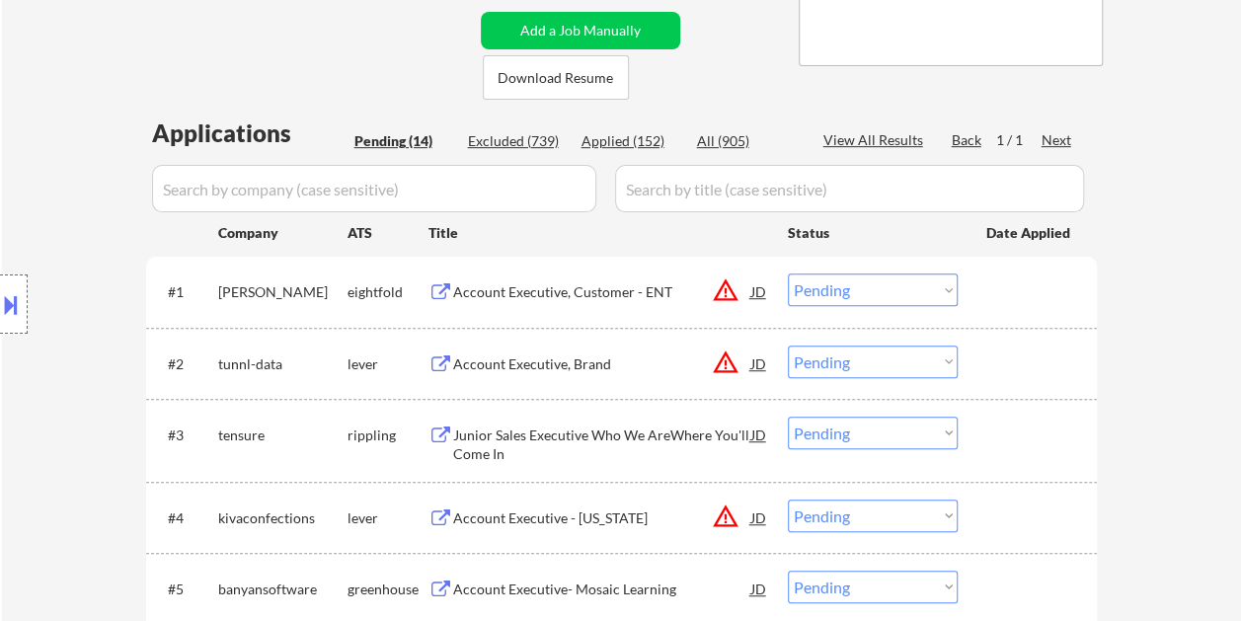
click at [985, 341] on div "#2 tunnl-data lever Account Executive, Brand JD warning_amber Choose an option.…" at bounding box center [618, 363] width 932 height 53
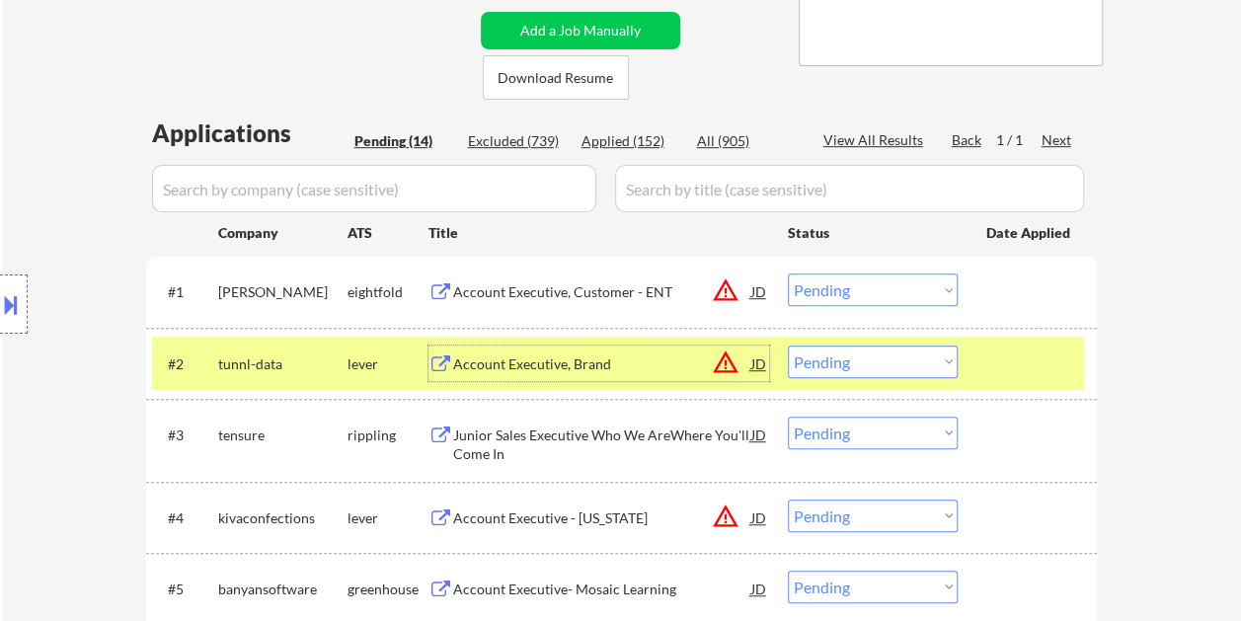
click at [576, 367] on div "Account Executive, Brand" at bounding box center [602, 364] width 298 height 20
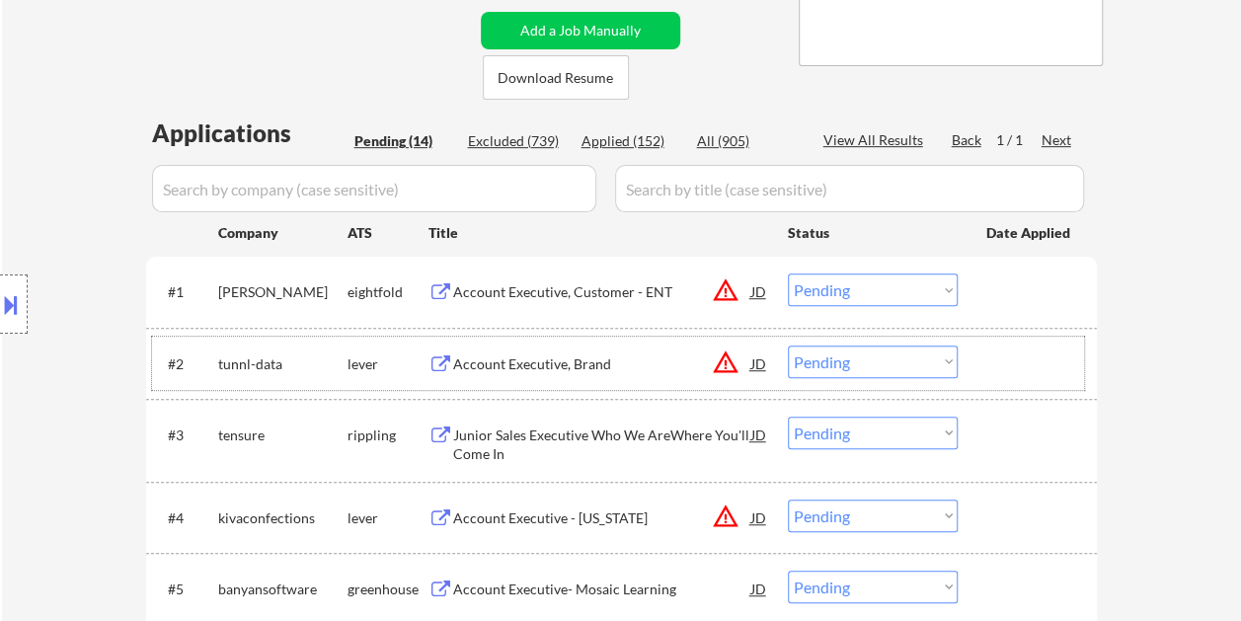
click at [993, 359] on div at bounding box center [1029, 363] width 87 height 36
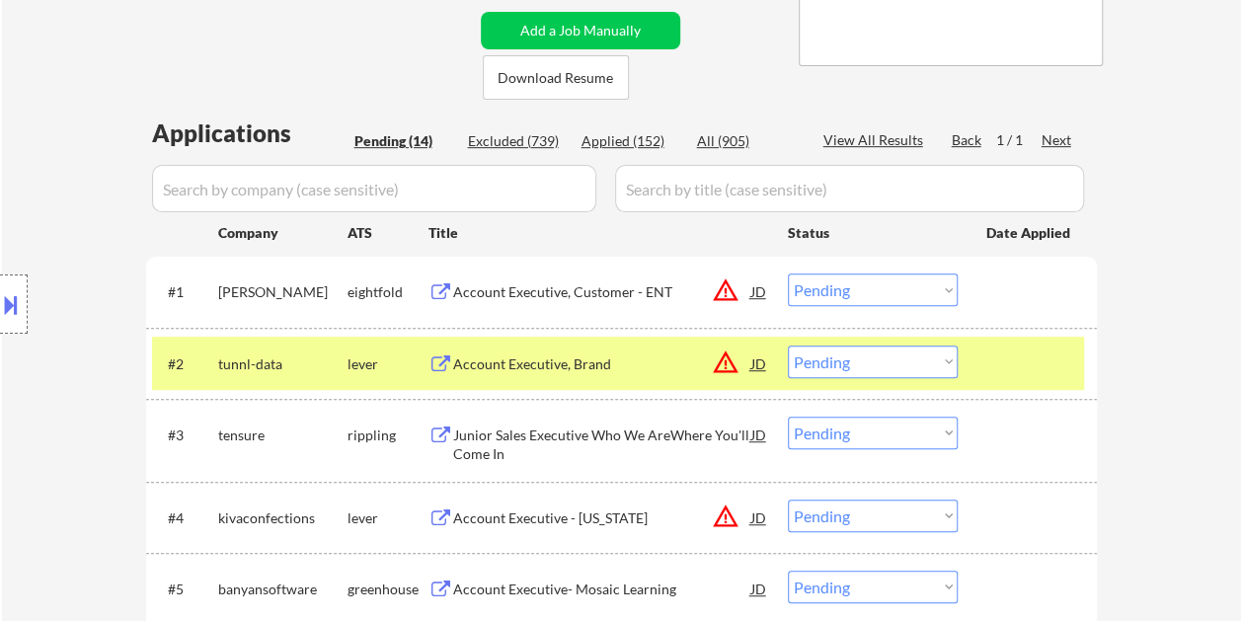
click at [945, 359] on select "Choose an option... Pending Applied Excluded (Questions) Excluded (Expired) Exc…" at bounding box center [873, 361] width 170 height 33
click at [788, 345] on select "Choose an option... Pending Applied Excluded (Questions) Excluded (Expired) Exc…" at bounding box center [873, 361] width 170 height 33
select select ""pending""
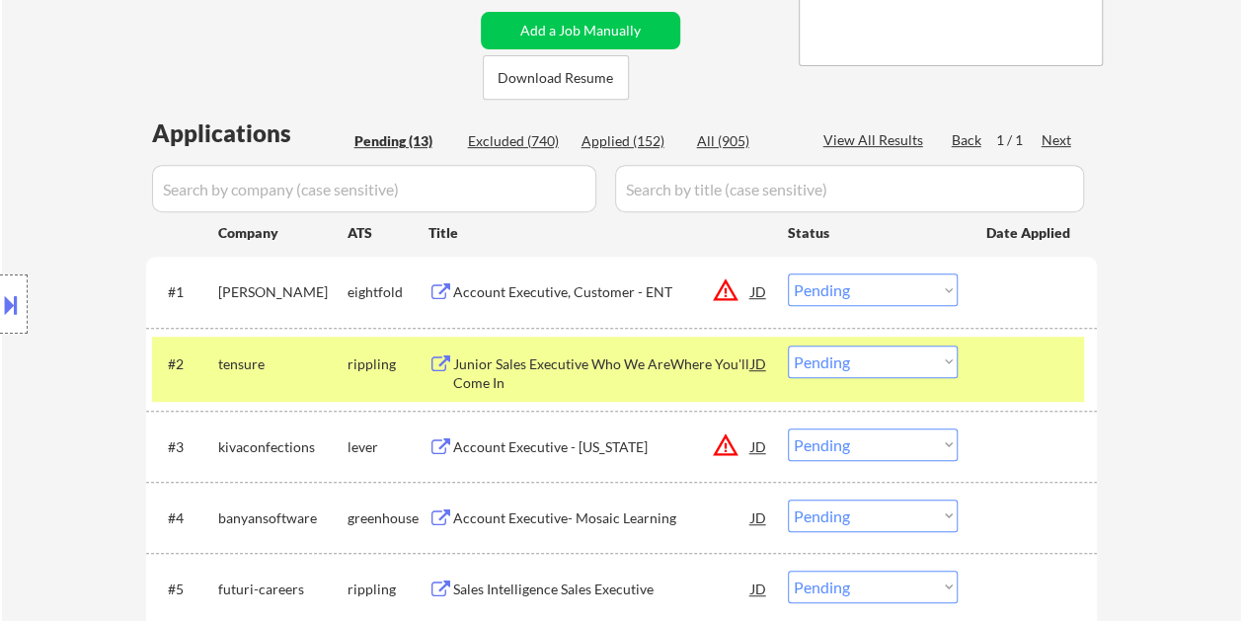
click at [991, 379] on div at bounding box center [1029, 363] width 87 height 36
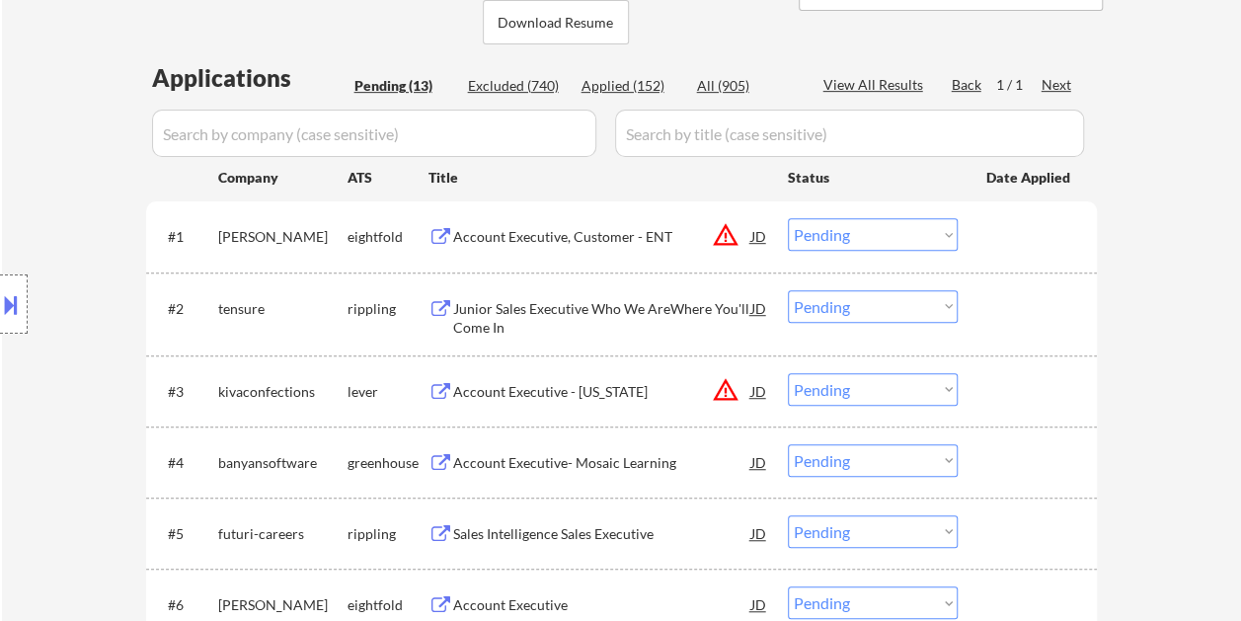
scroll to position [493, 0]
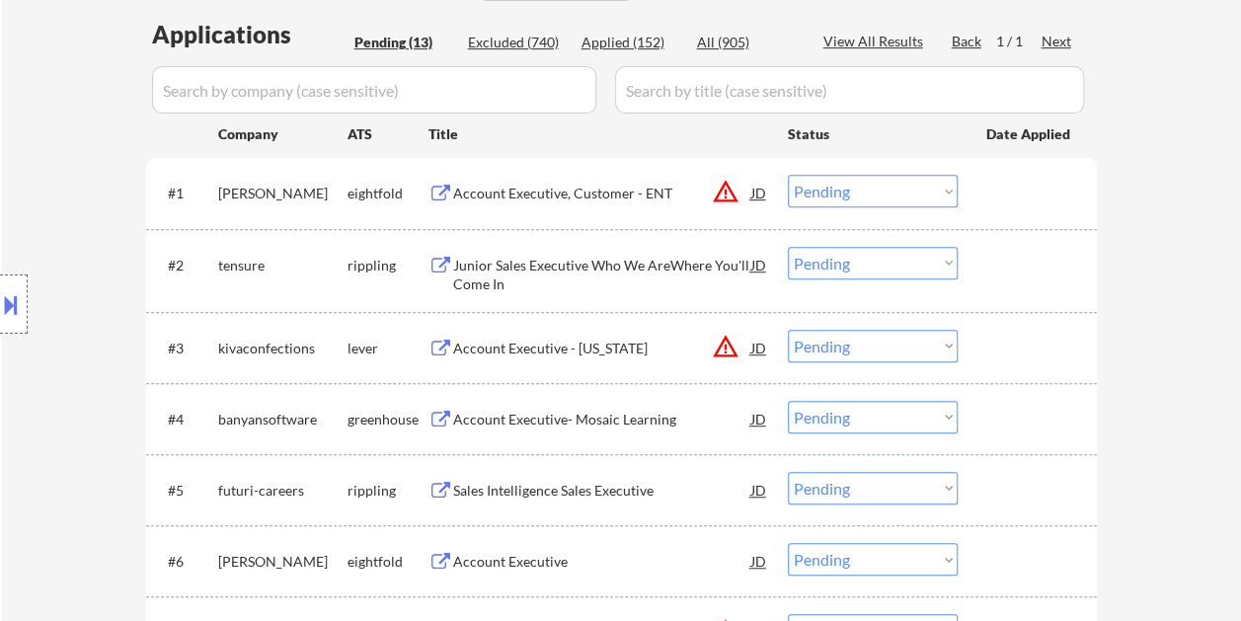
click at [975, 355] on div "#3 kivaconfections lever Account Executive - New Jersey JD warning_amber Choose…" at bounding box center [618, 347] width 932 height 53
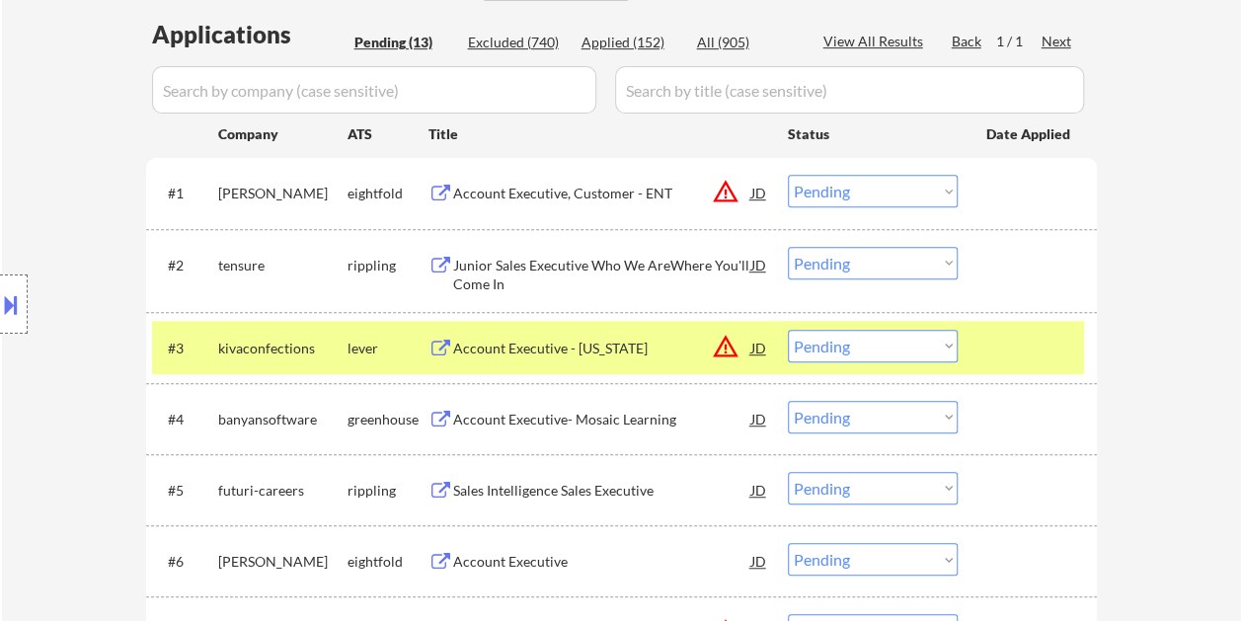
click at [674, 347] on div "Account Executive - New Jersey" at bounding box center [602, 349] width 298 height 20
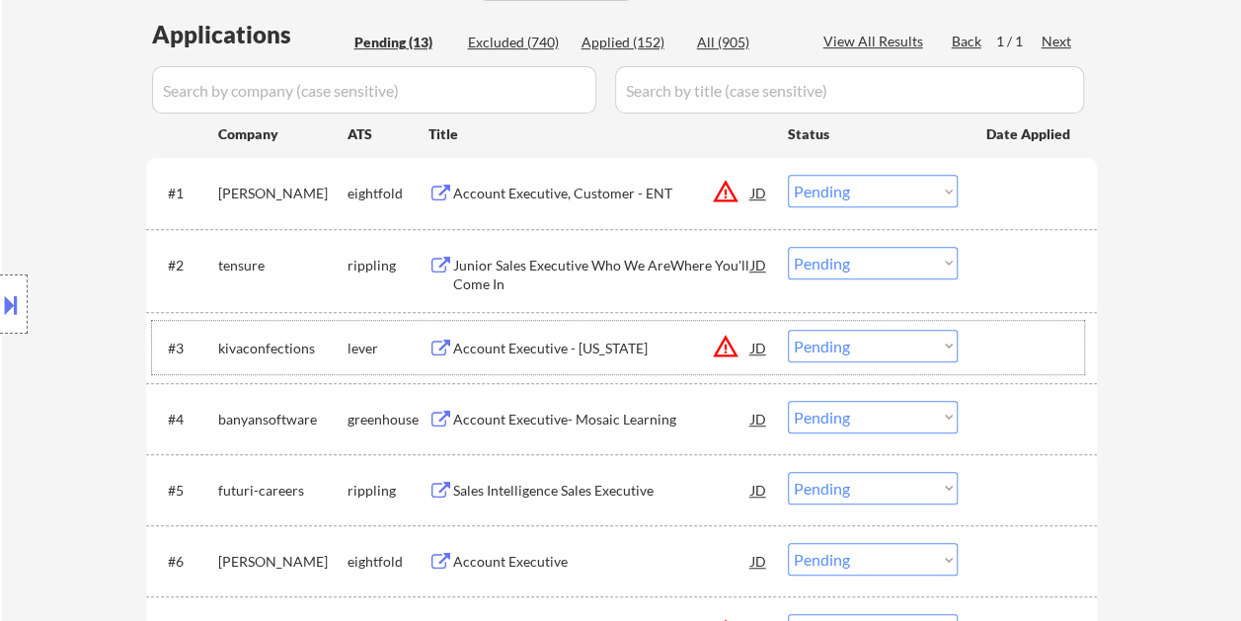
drag, startPoint x: 1005, startPoint y: 351, endPoint x: 994, endPoint y: 355, distance: 11.6
click at [1003, 353] on div at bounding box center [1029, 348] width 87 height 36
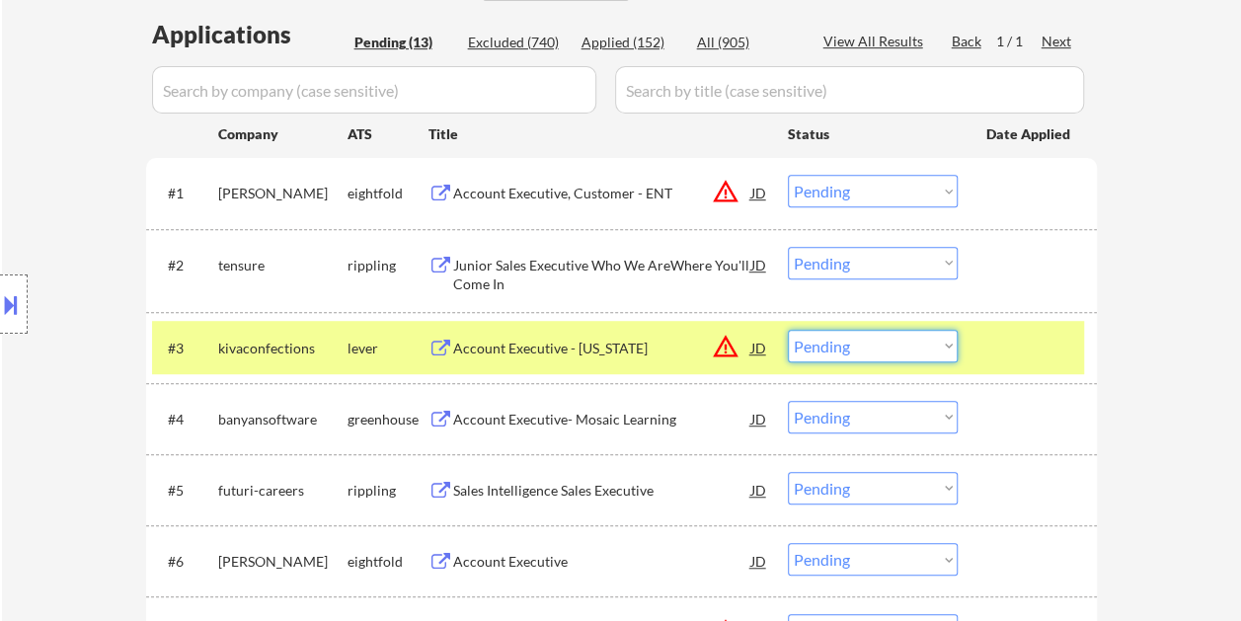
click at [947, 345] on select "Choose an option... Pending Applied Excluded (Questions) Excluded (Expired) Exc…" at bounding box center [873, 346] width 170 height 33
click at [788, 330] on select "Choose an option... Pending Applied Excluded (Questions) Excluded (Expired) Exc…" at bounding box center [873, 346] width 170 height 33
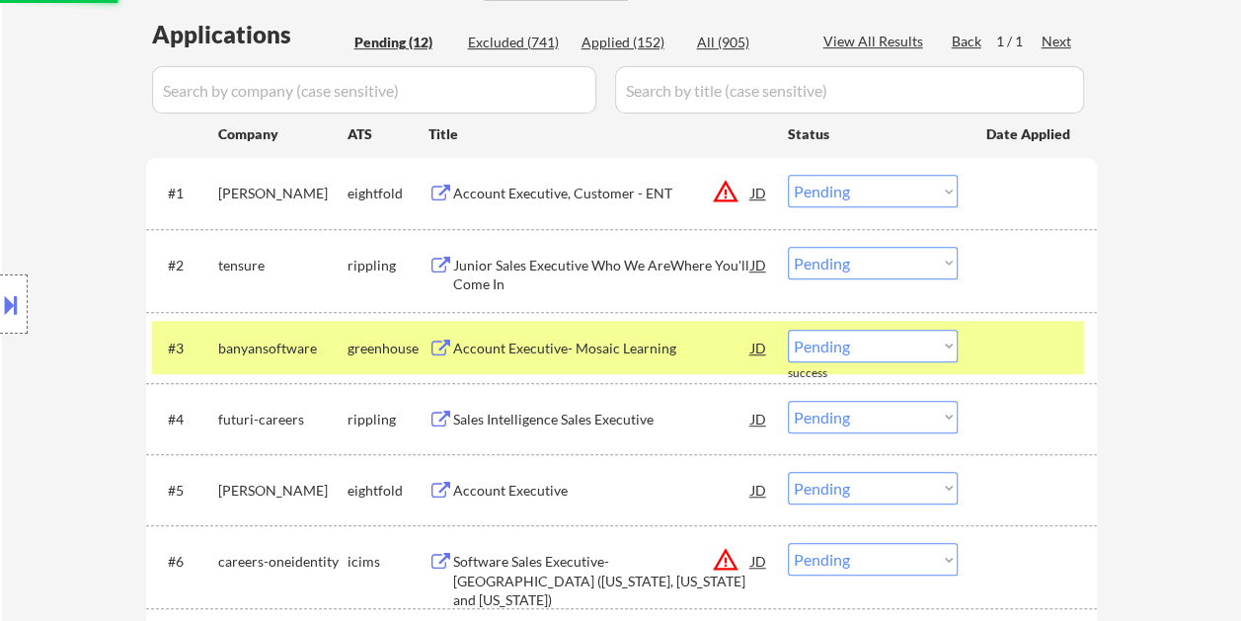
click at [997, 351] on div at bounding box center [1029, 348] width 87 height 36
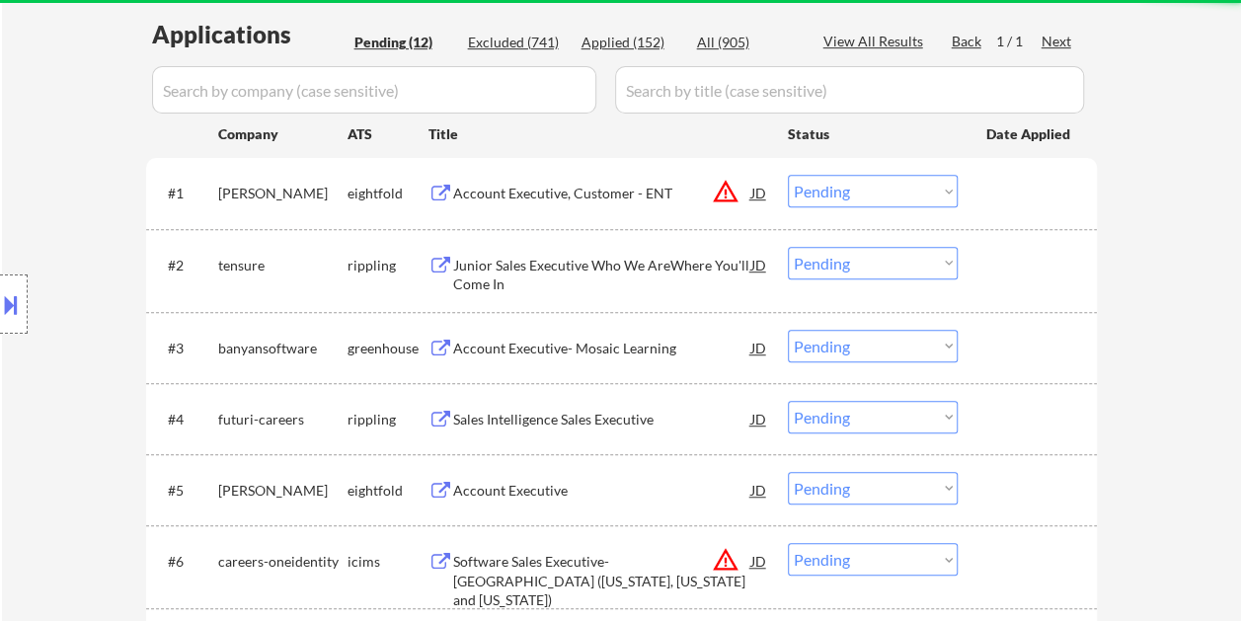
click at [1022, 338] on div at bounding box center [1029, 348] width 87 height 36
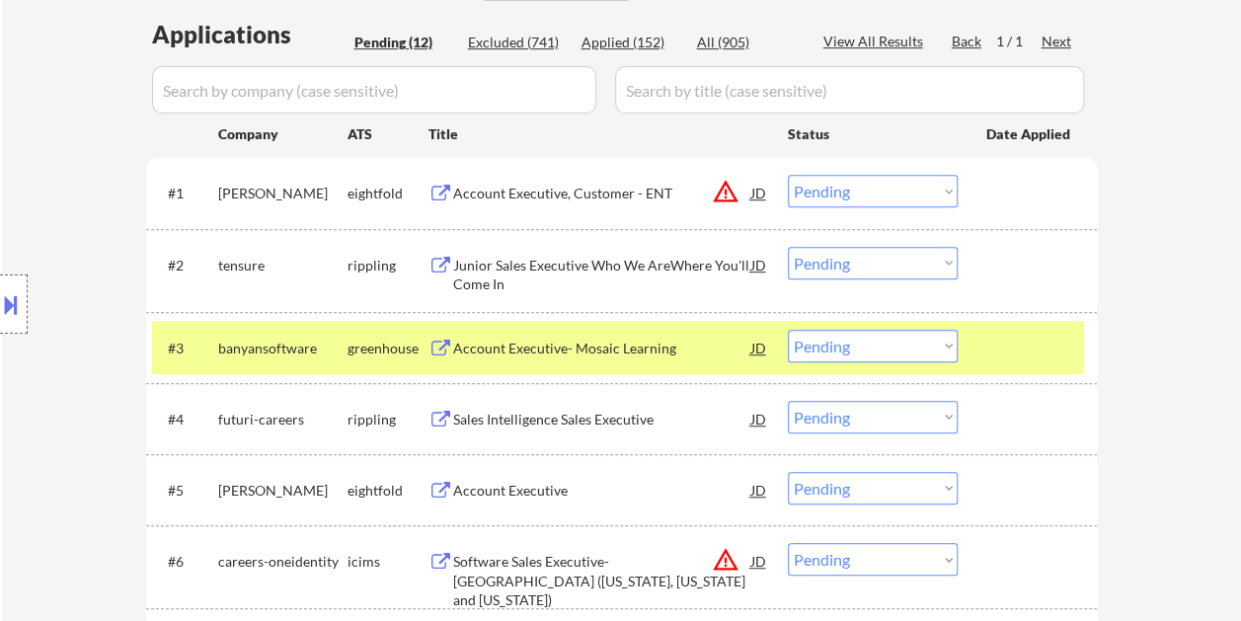
click at [596, 337] on div "Account Executive- Mosaic Learning" at bounding box center [602, 348] width 298 height 36
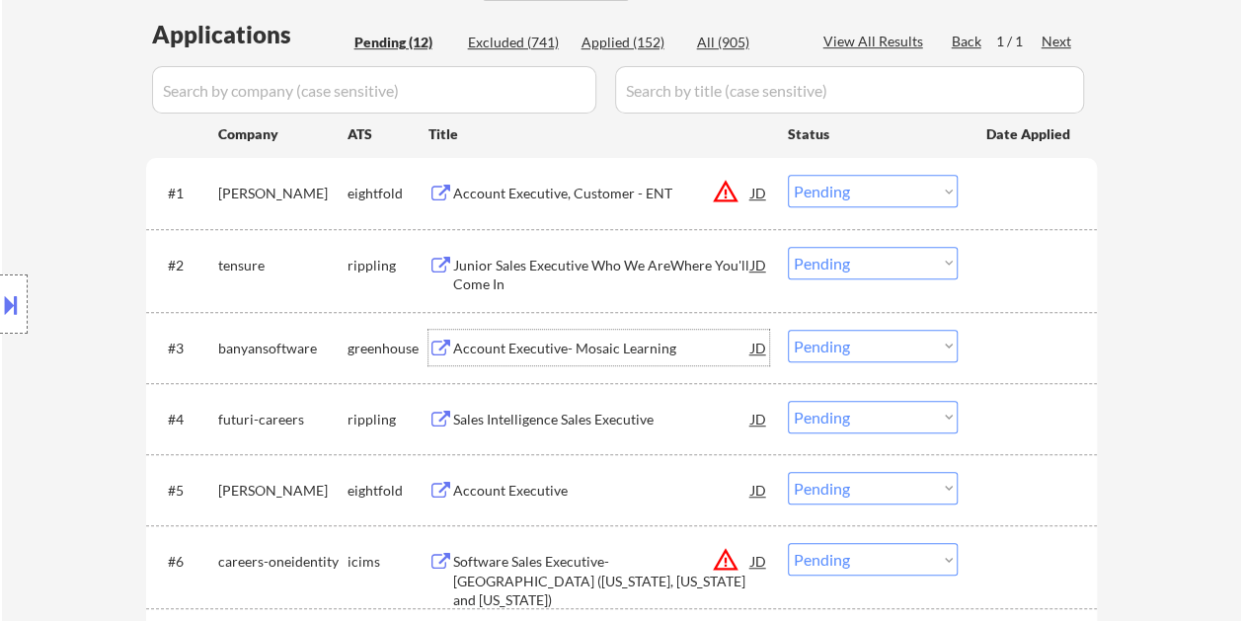
click at [1007, 347] on div at bounding box center [1029, 348] width 87 height 36
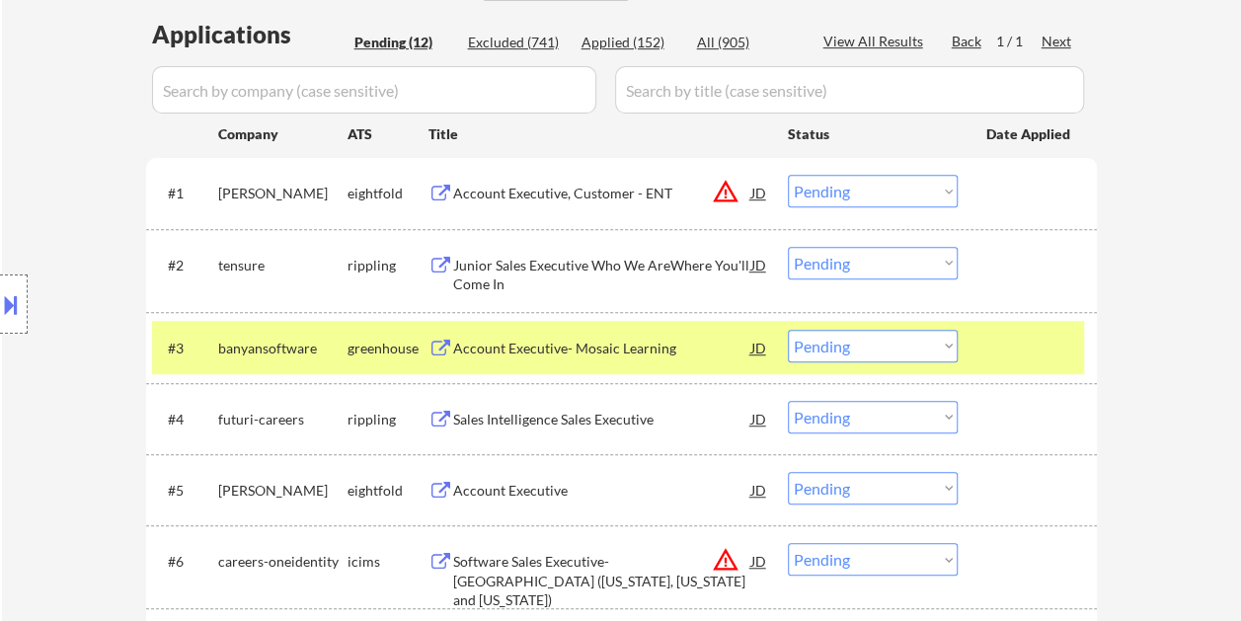
click at [949, 347] on select "Choose an option... Pending Applied Excluded (Questions) Excluded (Expired) Exc…" at bounding box center [873, 346] width 170 height 33
click at [788, 330] on select "Choose an option... Pending Applied Excluded (Questions) Excluded (Expired) Exc…" at bounding box center [873, 346] width 170 height 33
select select ""pending""
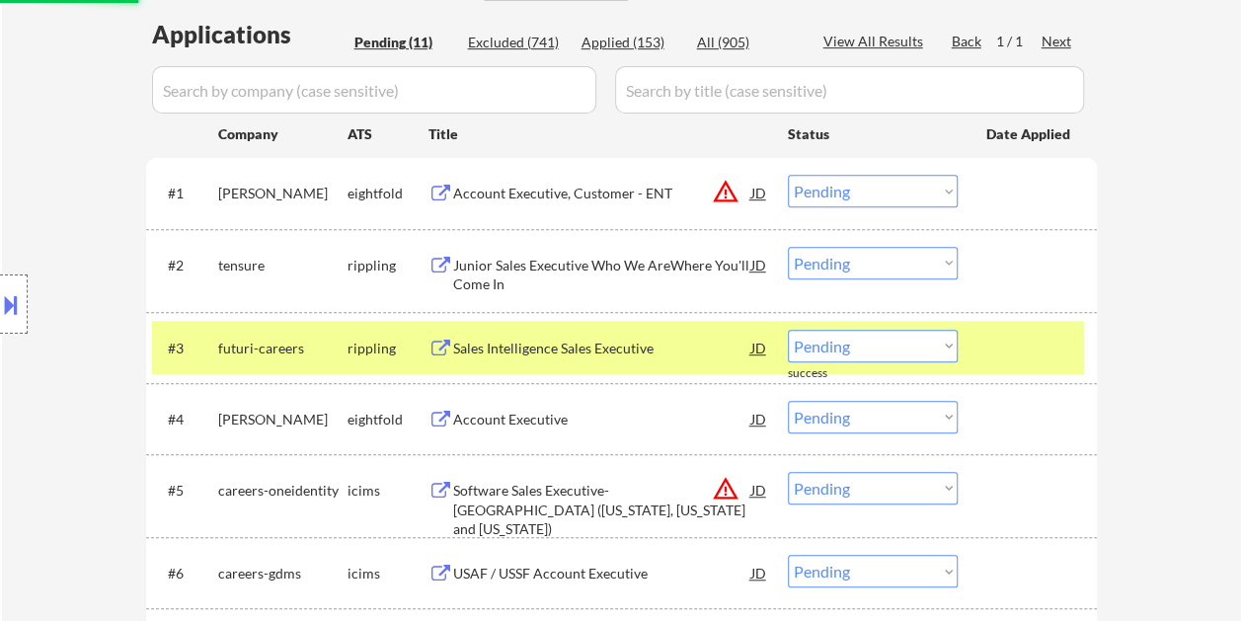
click at [1022, 352] on div at bounding box center [1029, 348] width 87 height 36
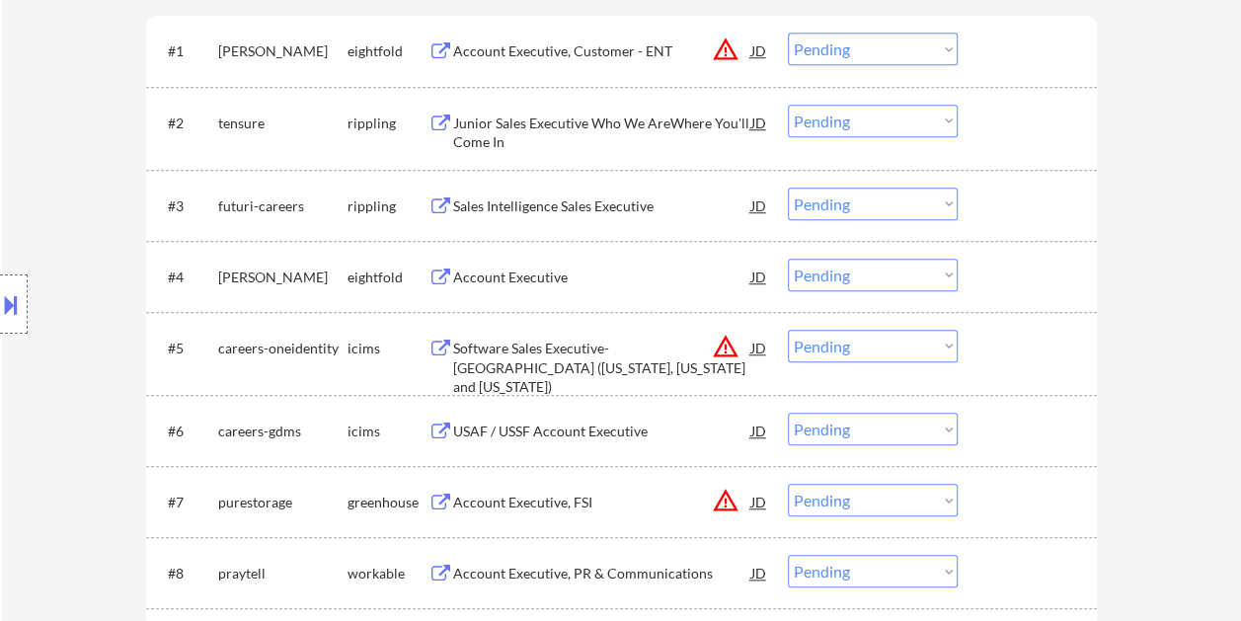
scroll to position [790, 0]
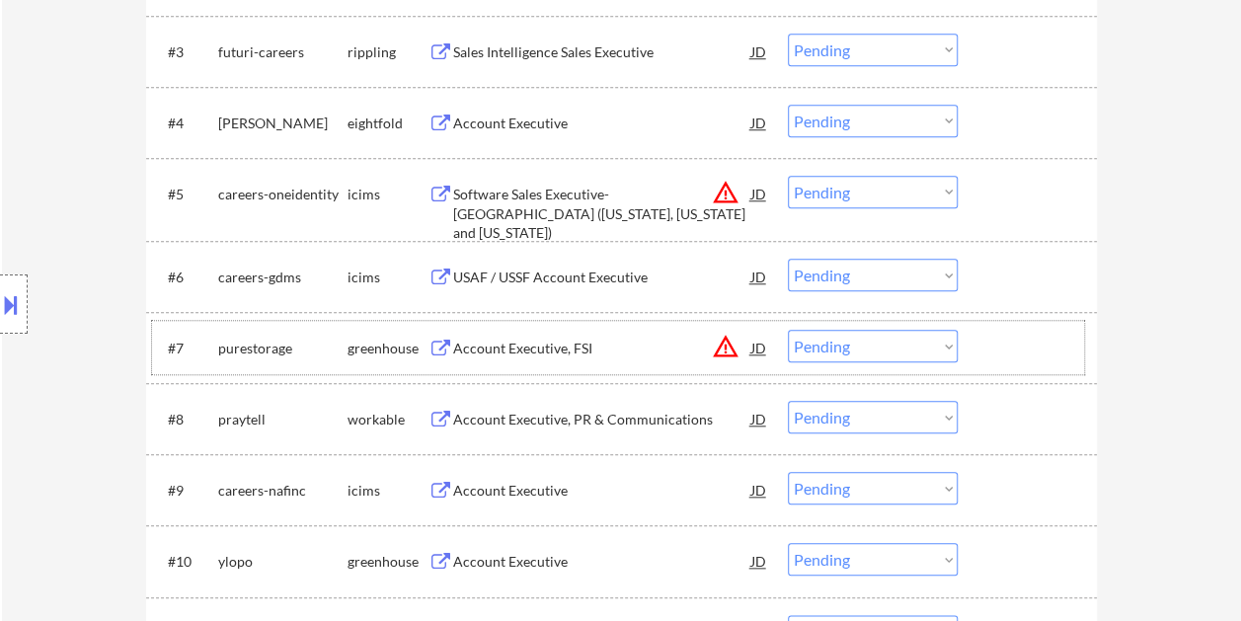
click at [995, 355] on div at bounding box center [1029, 348] width 87 height 36
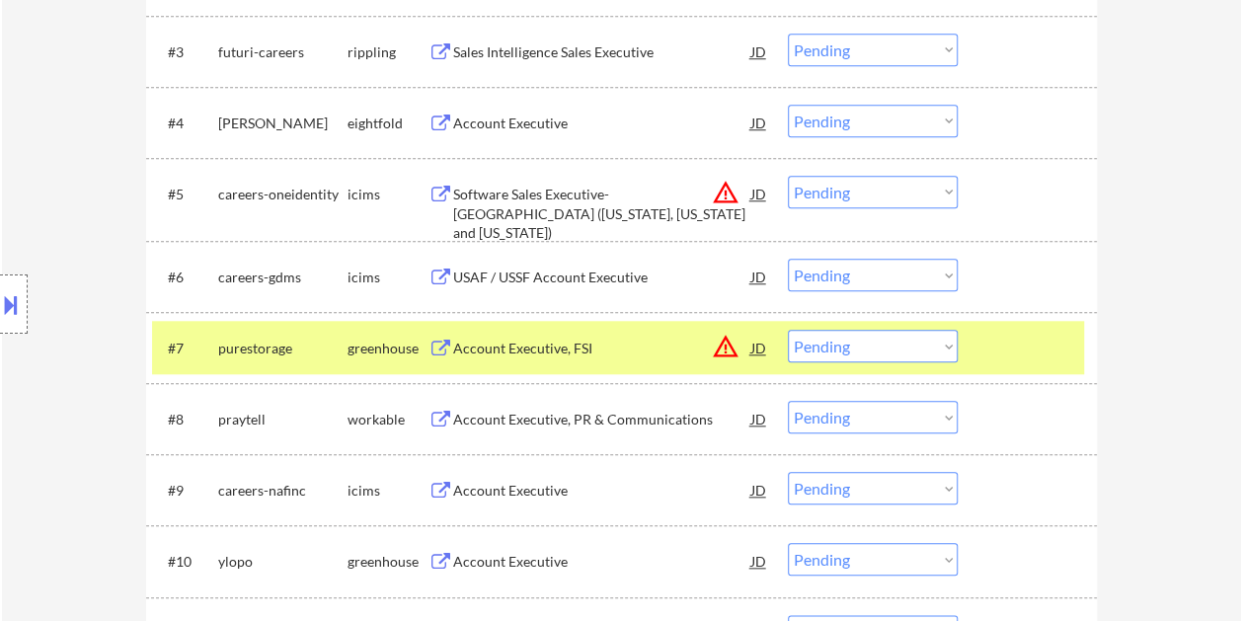
click at [594, 349] on div "Account Executive, FSI" at bounding box center [602, 349] width 298 height 20
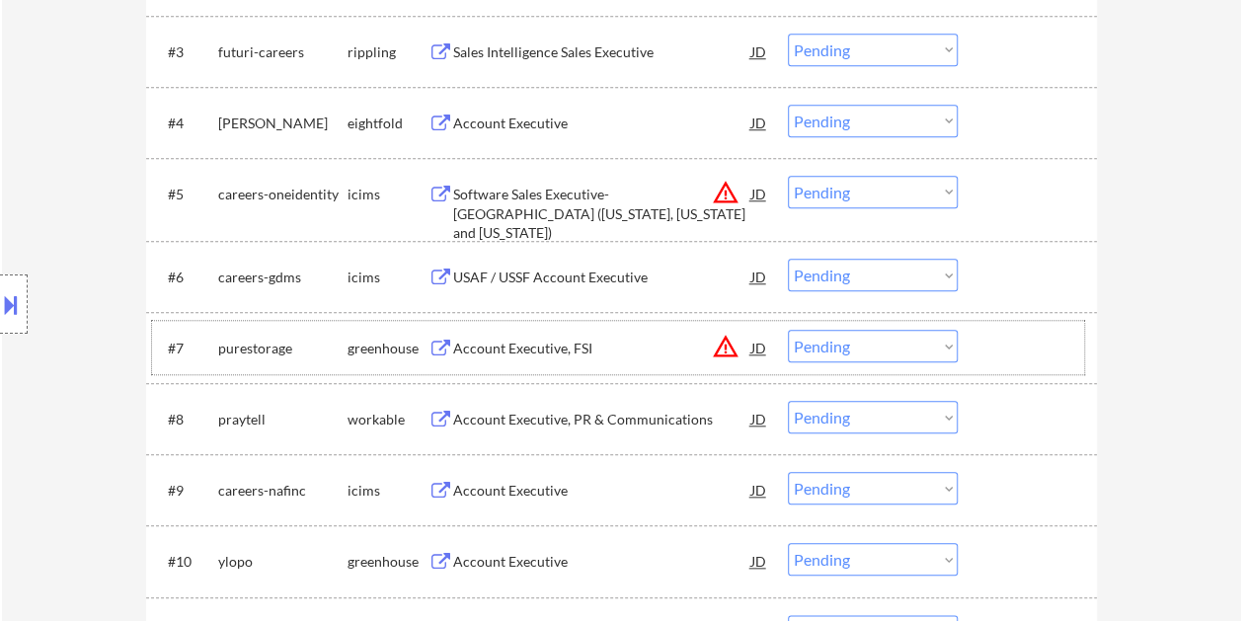
click at [971, 343] on div "#7 purestorage greenhouse Account Executive, FSI JD warning_amber Choose an opt…" at bounding box center [618, 347] width 932 height 53
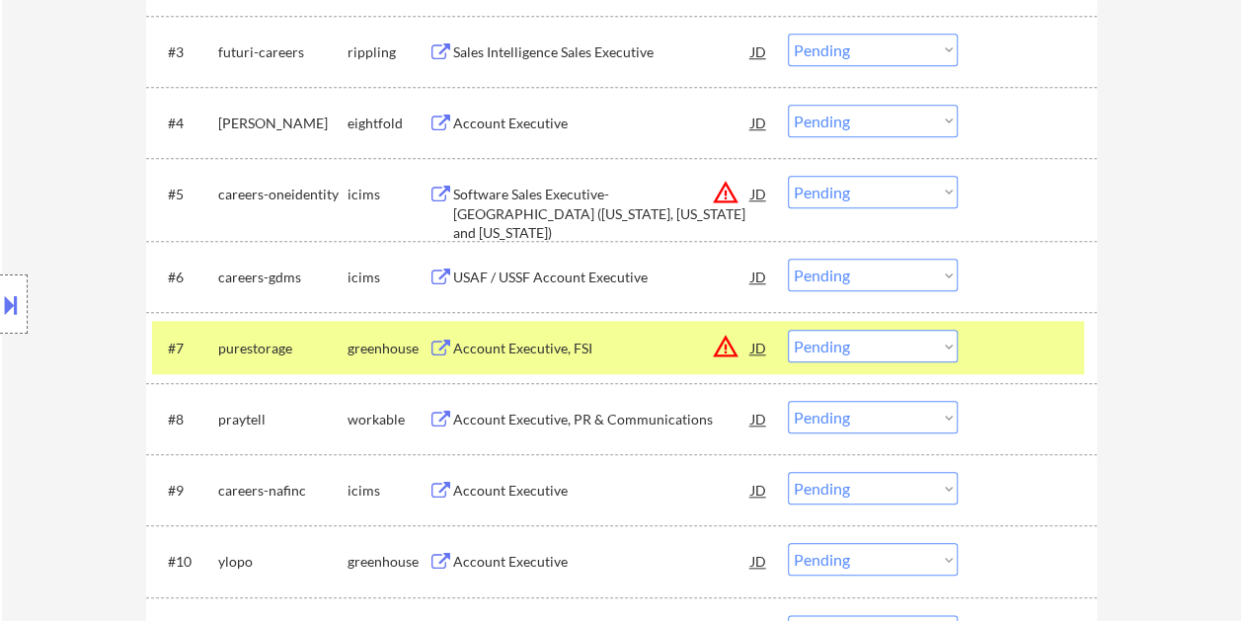
click at [954, 343] on select "Choose an option... Pending Applied Excluded (Questions) Excluded (Expired) Exc…" at bounding box center [873, 346] width 170 height 33
click at [788, 330] on select "Choose an option... Pending Applied Excluded (Questions) Excluded (Expired) Exc…" at bounding box center [873, 346] width 170 height 33
click at [934, 348] on select "Choose an option... Pending Applied Excluded (Questions) Excluded (Expired) Exc…" at bounding box center [873, 346] width 170 height 33
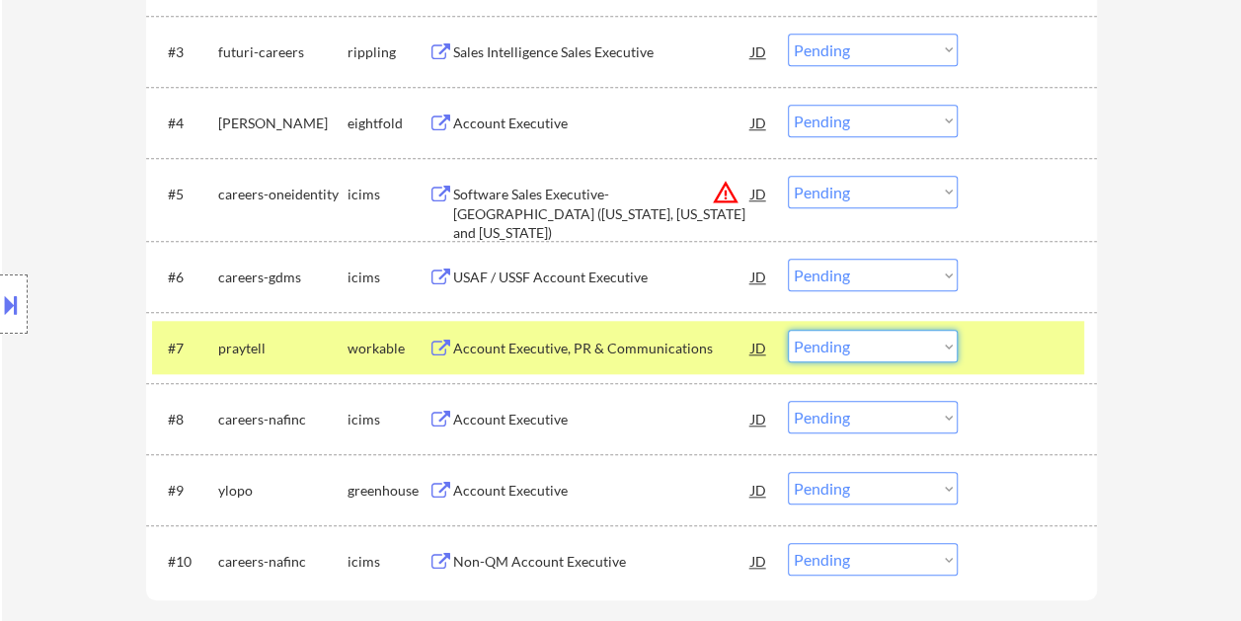
click at [1007, 360] on div at bounding box center [1029, 348] width 87 height 36
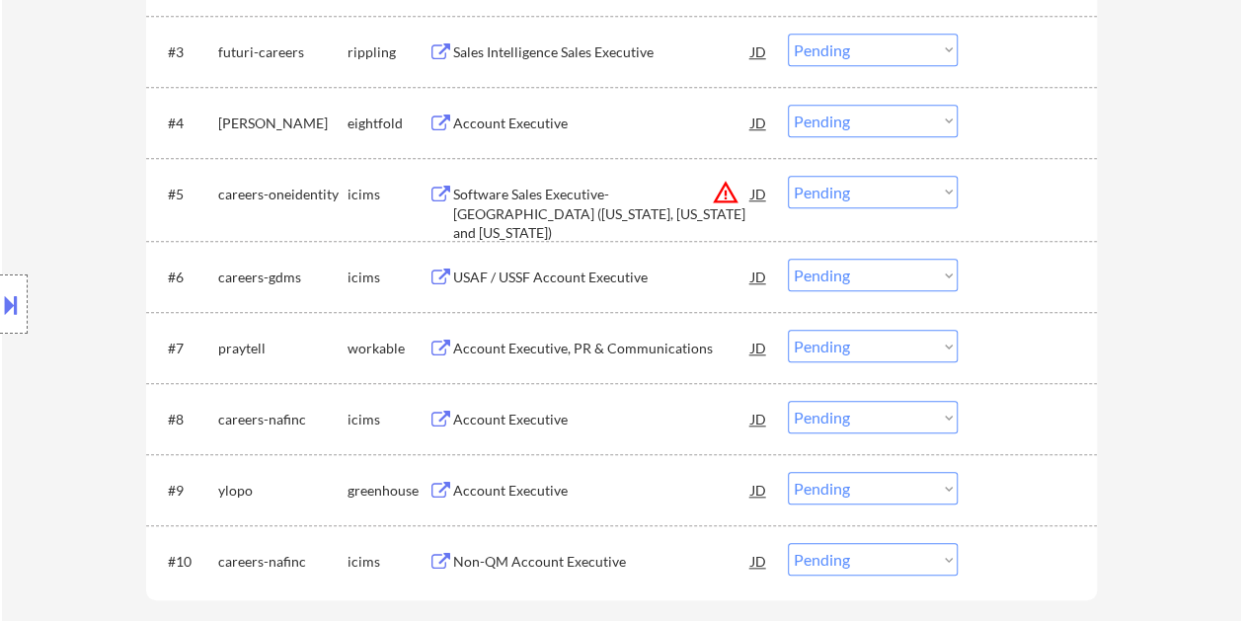
click at [1010, 350] on div at bounding box center [1029, 348] width 87 height 36
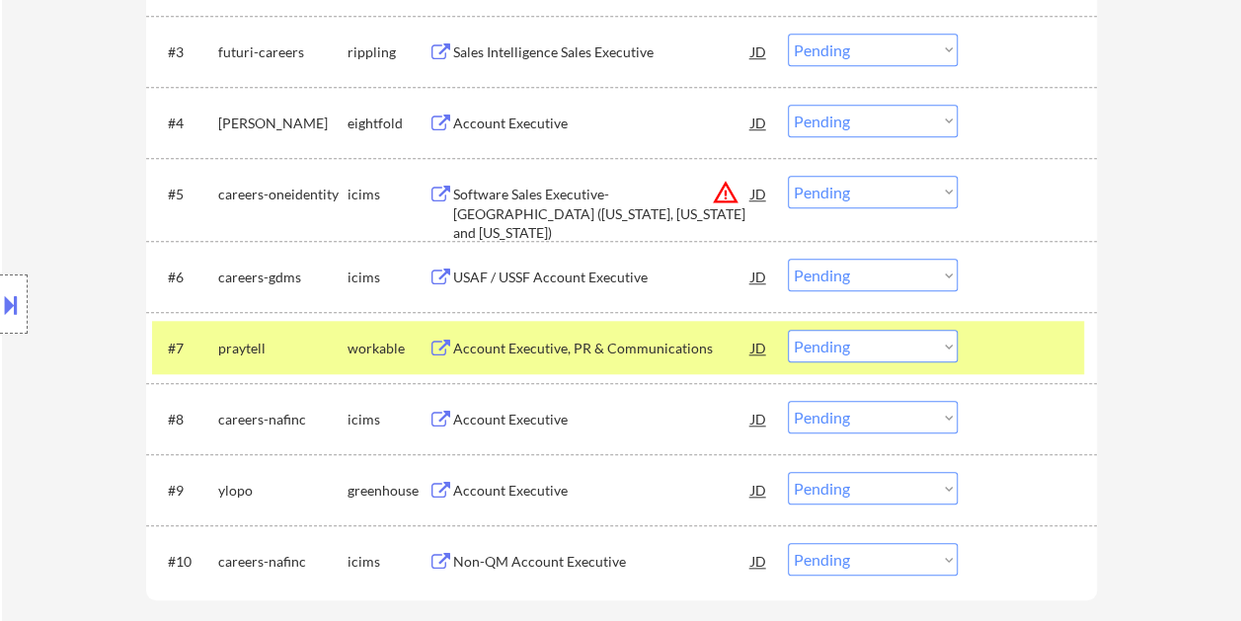
click at [624, 355] on div "Account Executive, PR & Communications" at bounding box center [602, 349] width 298 height 20
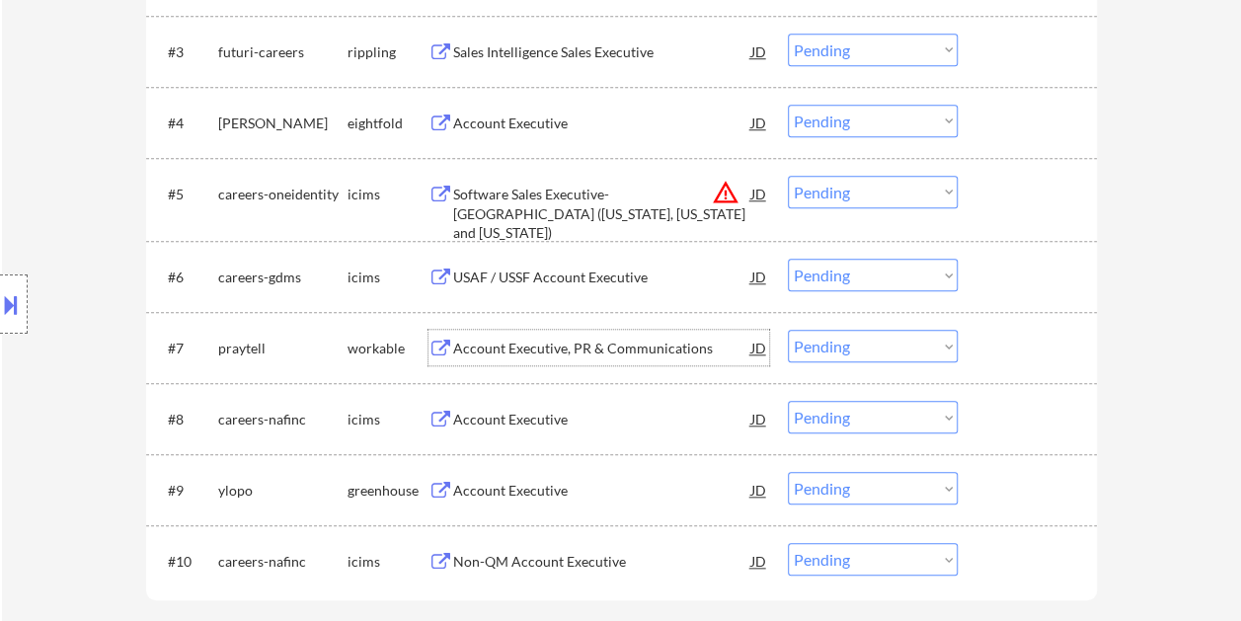
click at [995, 347] on div at bounding box center [1029, 348] width 87 height 36
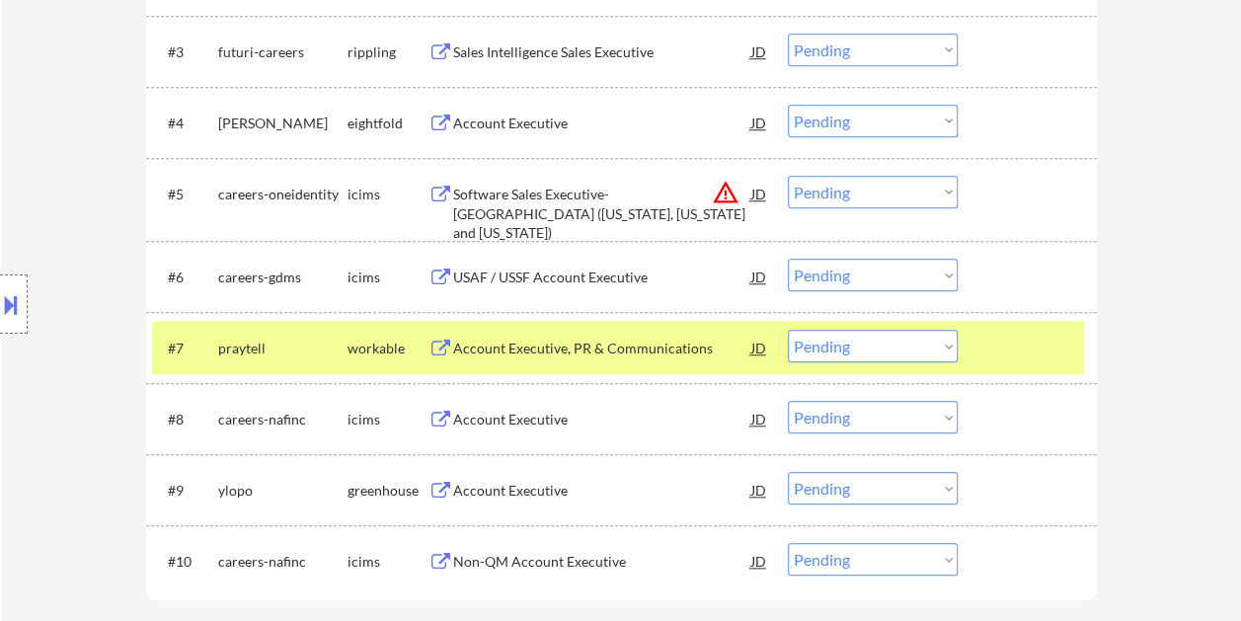
click at [953, 347] on select "Choose an option... Pending Applied Excluded (Questions) Excluded (Expired) Exc…" at bounding box center [873, 346] width 170 height 33
click at [788, 330] on select "Choose an option... Pending Applied Excluded (Questions) Excluded (Expired) Exc…" at bounding box center [873, 346] width 170 height 33
select select ""pending""
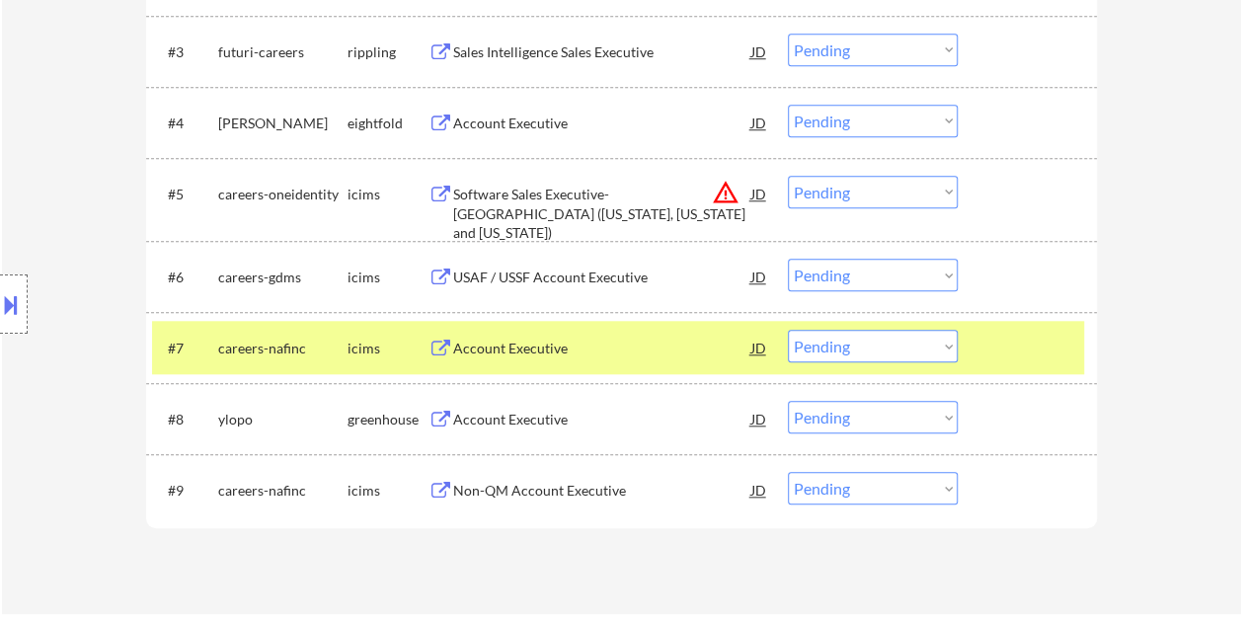
click at [1001, 332] on div at bounding box center [1029, 348] width 87 height 36
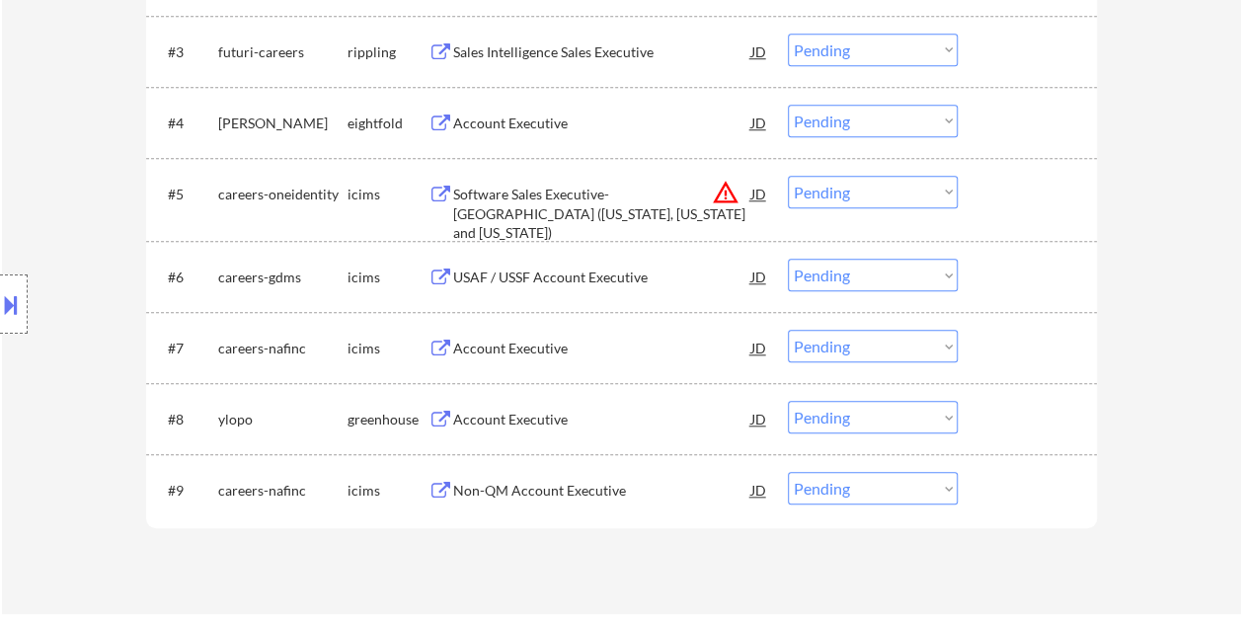
click at [991, 411] on div at bounding box center [1029, 419] width 87 height 36
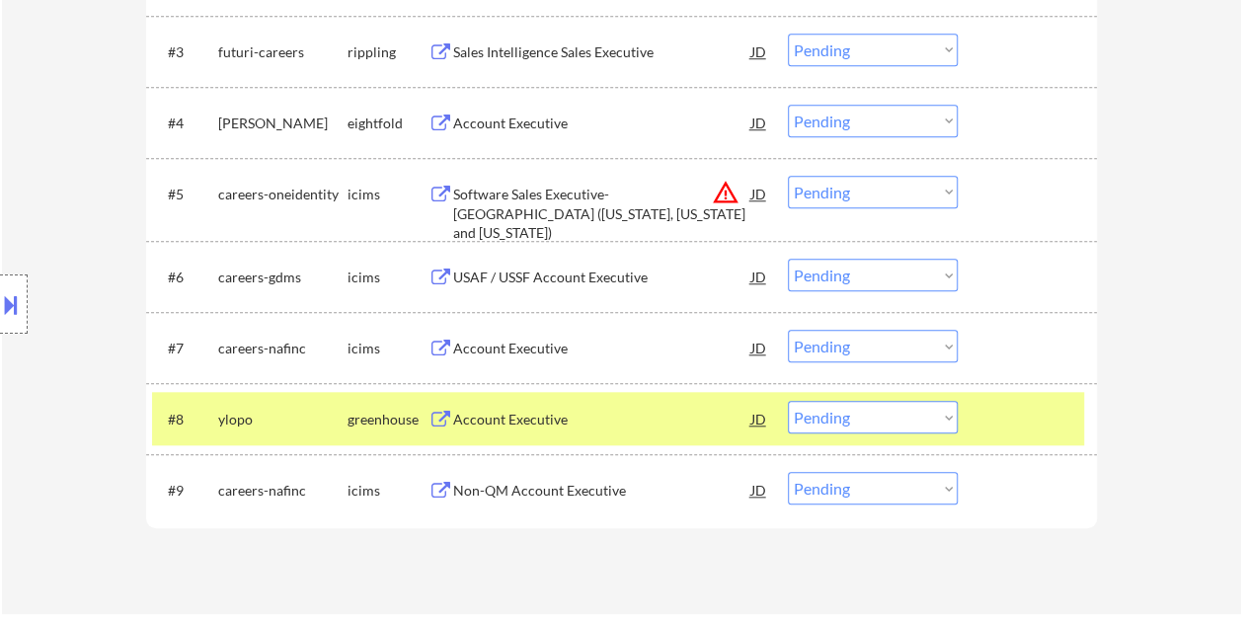
click at [706, 416] on div "Account Executive" at bounding box center [602, 420] width 298 height 20
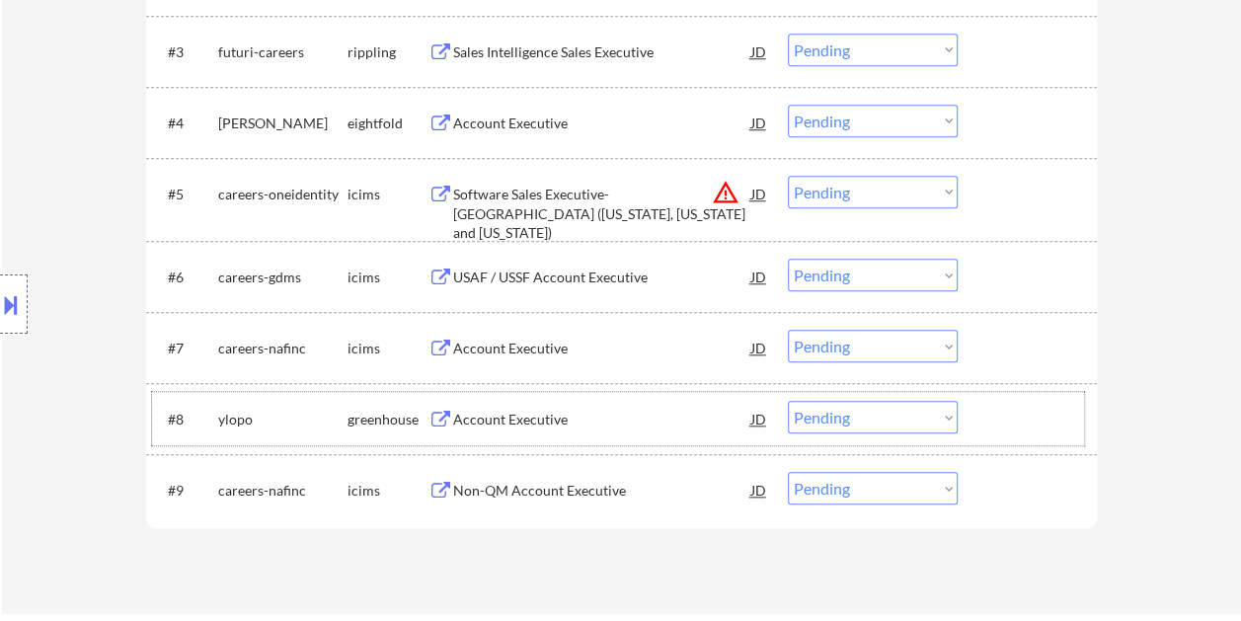
click at [1034, 425] on div at bounding box center [1029, 419] width 87 height 36
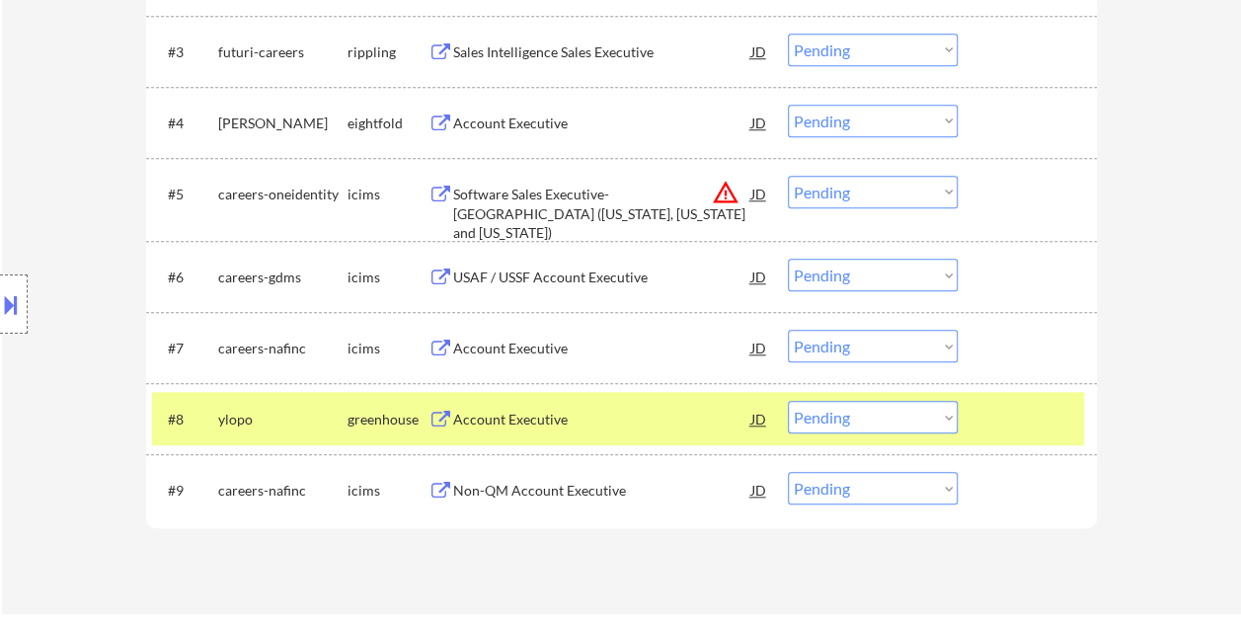
click at [947, 414] on select "Choose an option... Pending Applied Excluded (Questions) Excluded (Expired) Exc…" at bounding box center [873, 417] width 170 height 33
click at [788, 401] on select "Choose an option... Pending Applied Excluded (Questions) Excluded (Expired) Exc…" at bounding box center [873, 417] width 170 height 33
select select ""pending""
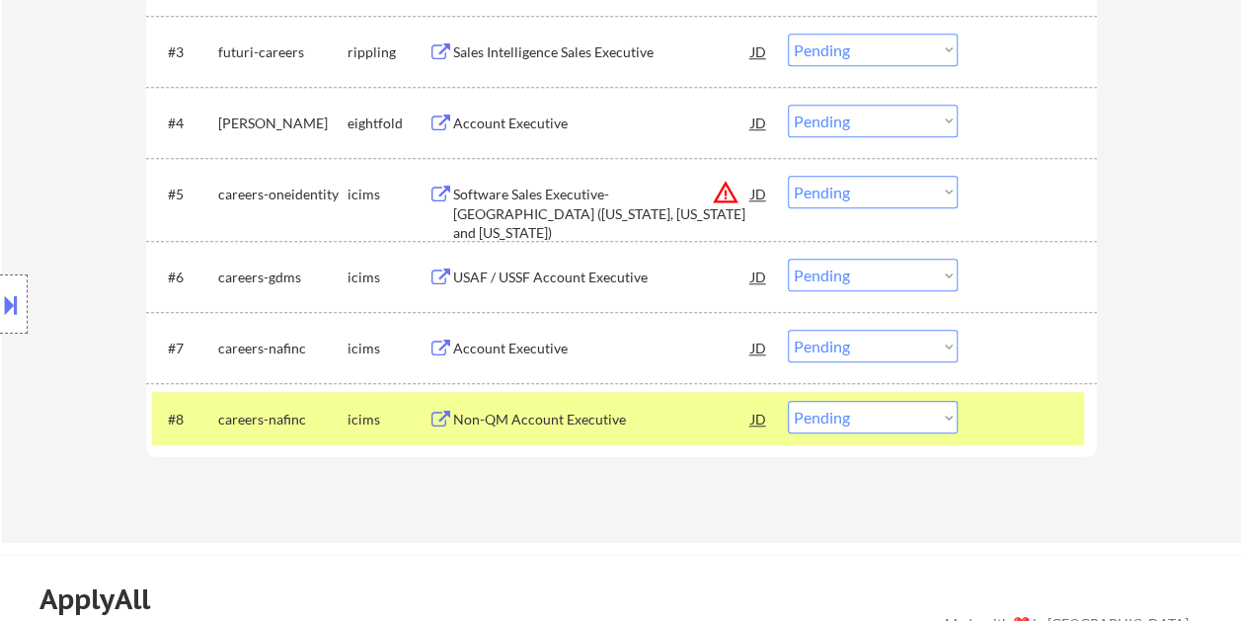
click at [1029, 391] on div "#8 careers-nafinc icims Non-QM Account Executive JD warning_amber Choose an opt…" at bounding box center [621, 418] width 950 height 71
click at [999, 434] on div at bounding box center [1029, 419] width 87 height 36
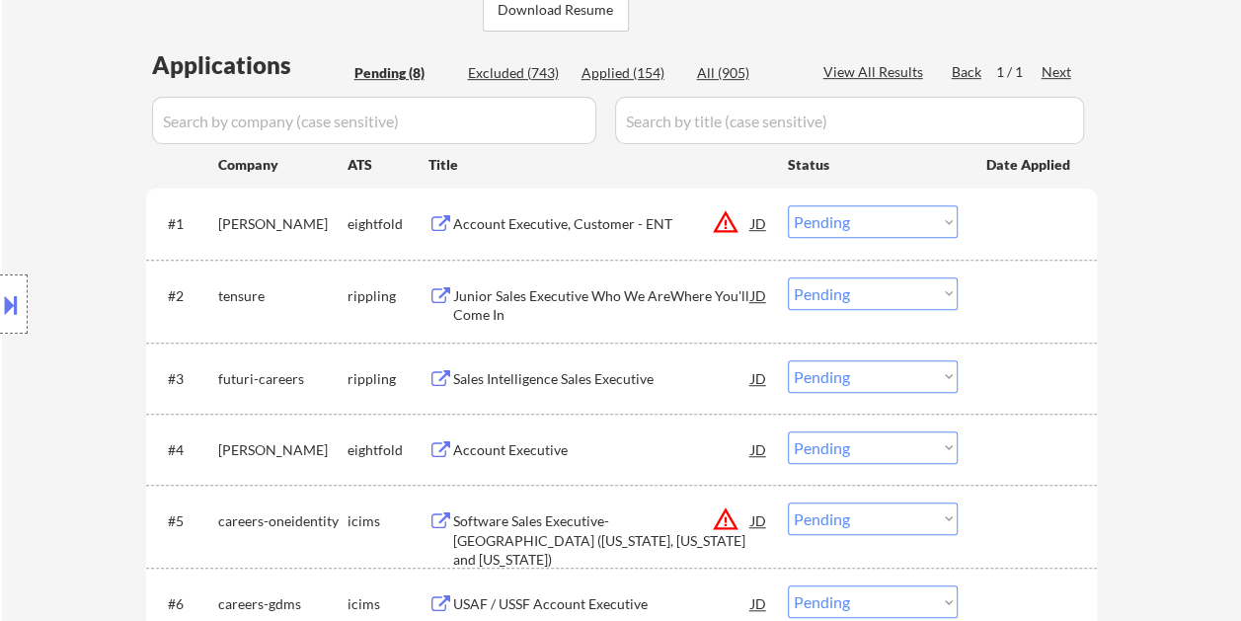
scroll to position [493, 0]
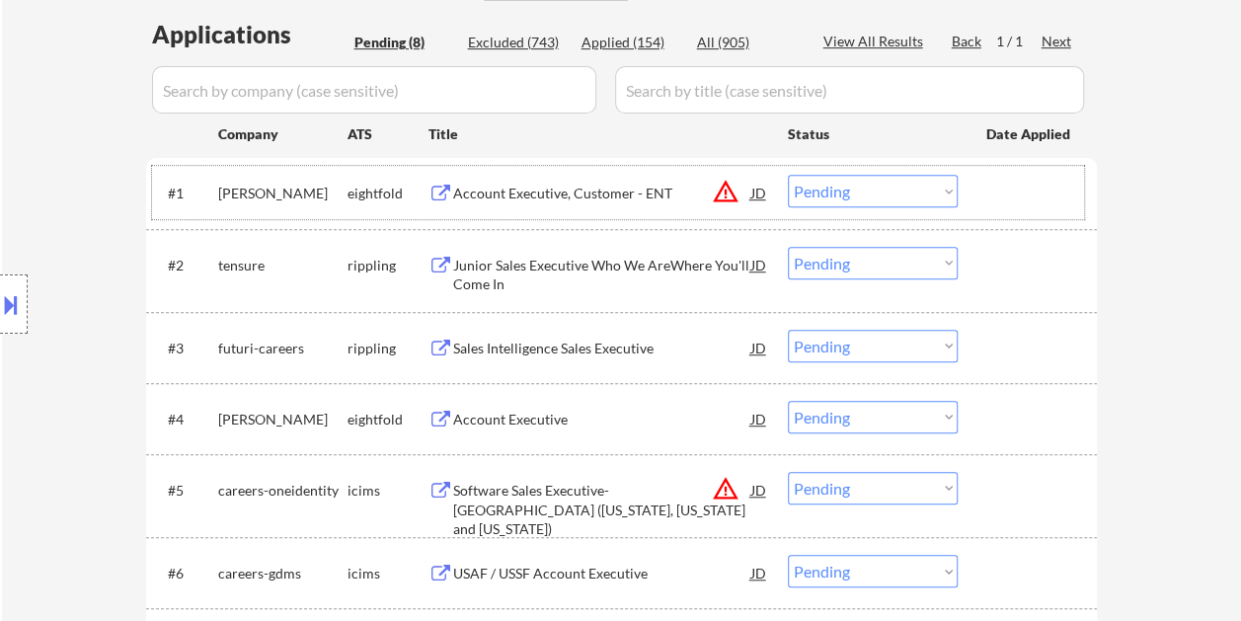
click at [1009, 193] on div at bounding box center [1029, 193] width 87 height 36
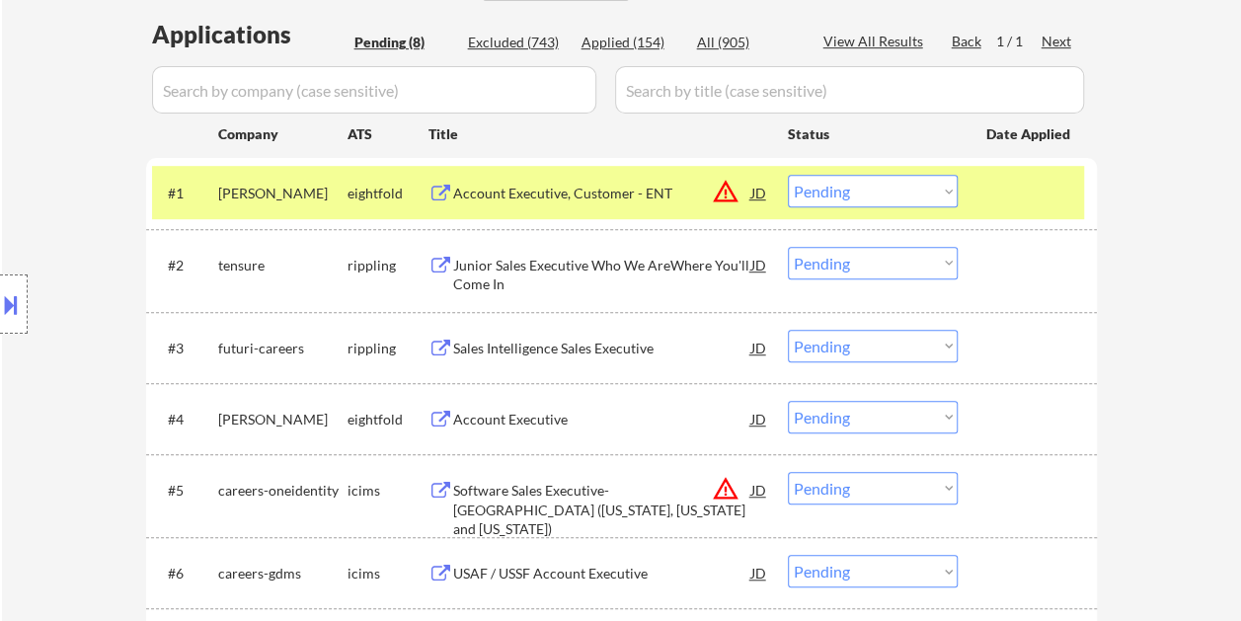
click at [653, 190] on div "Account Executive, Customer - ENT" at bounding box center [602, 194] width 298 height 20
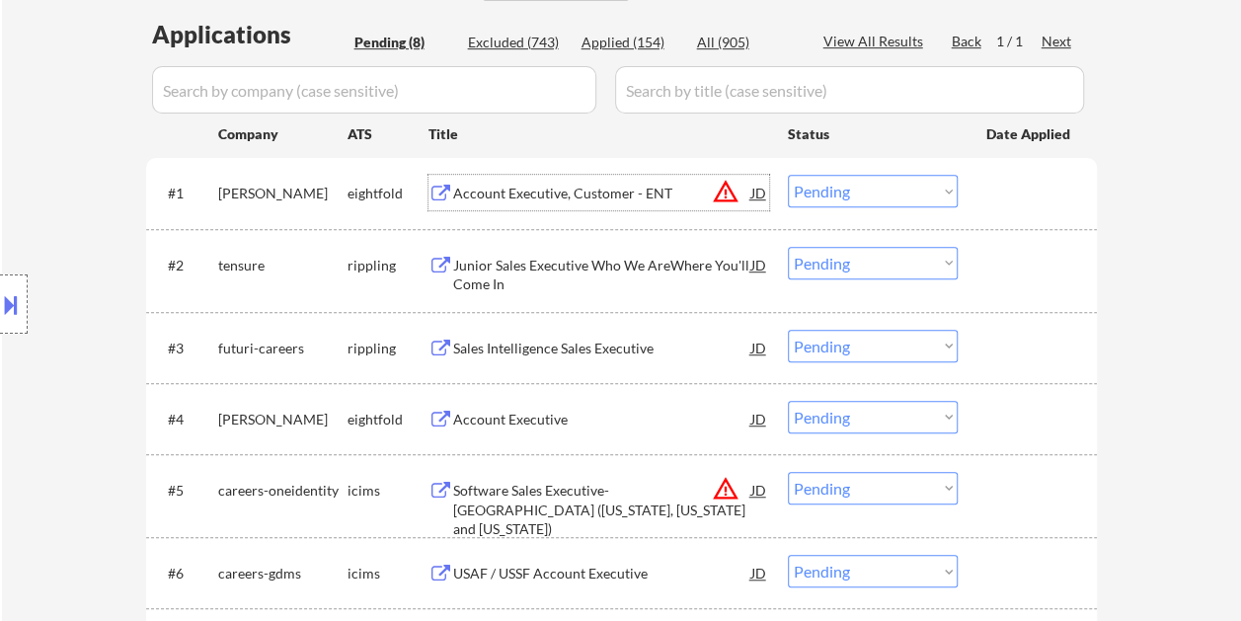
click at [983, 188] on div "#1 trimble eightfold Account Executive, Customer - ENT JD warning_amber Choose …" at bounding box center [618, 192] width 932 height 53
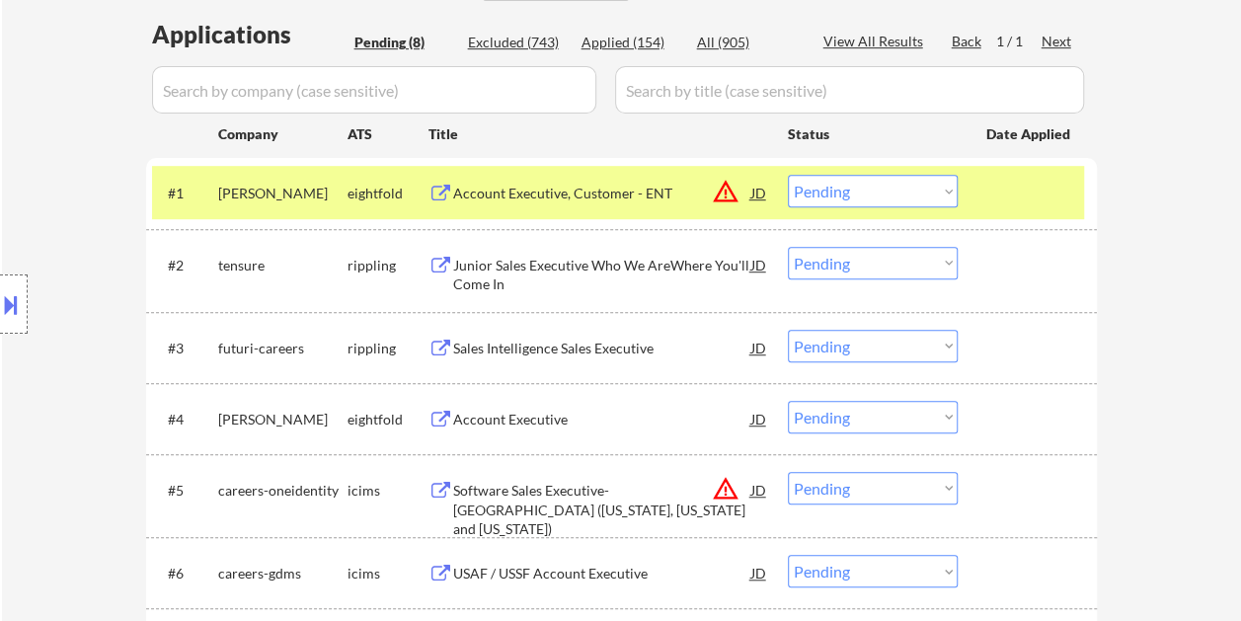
click at [934, 191] on select "Choose an option... Pending Applied Excluded (Questions) Excluded (Expired) Exc…" at bounding box center [873, 191] width 170 height 33
click at [788, 175] on select "Choose an option... Pending Applied Excluded (Questions) Excluded (Expired) Exc…" at bounding box center [873, 191] width 170 height 33
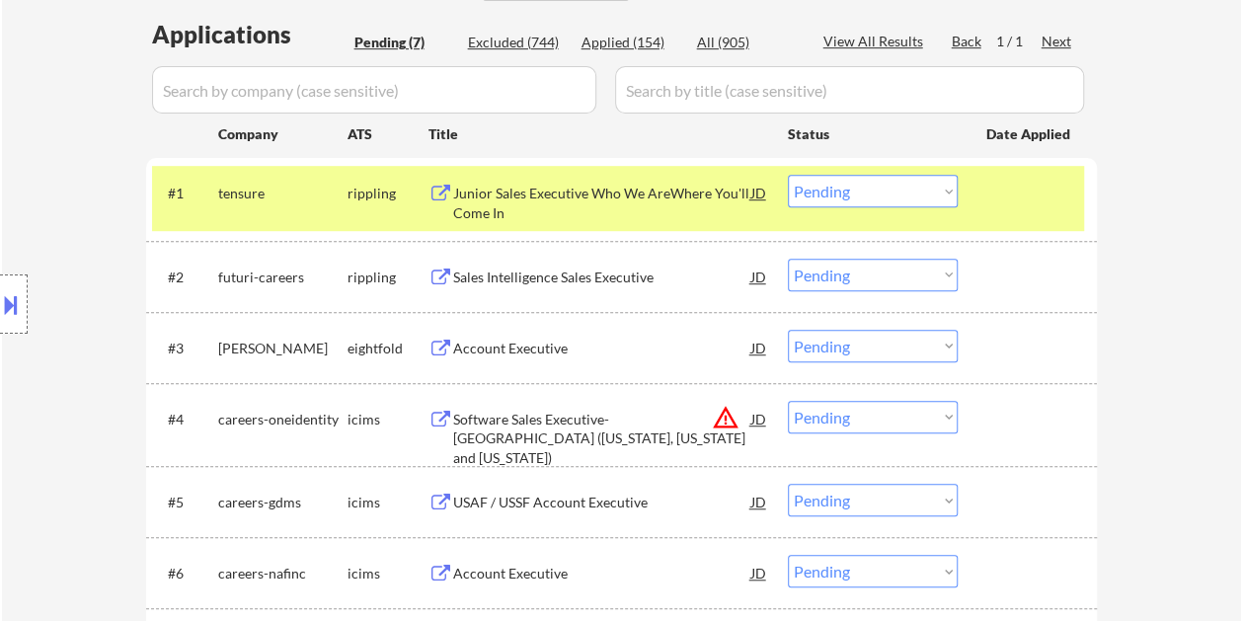
click at [1033, 199] on div at bounding box center [1029, 193] width 87 height 36
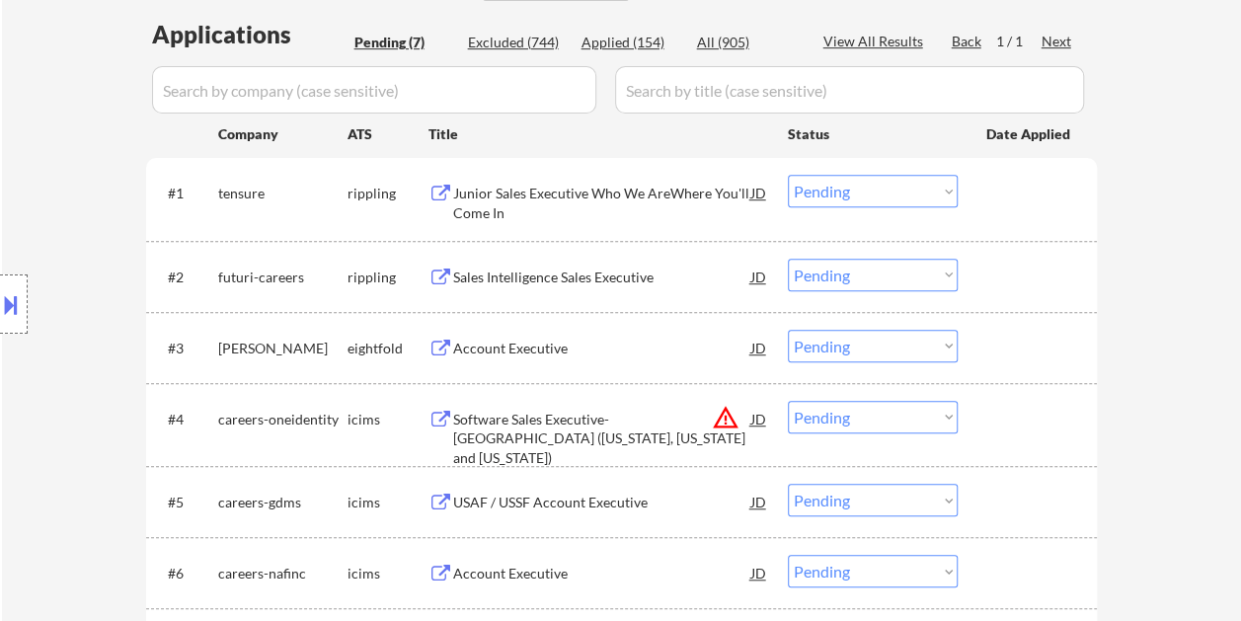
click at [1028, 193] on div at bounding box center [1029, 193] width 87 height 36
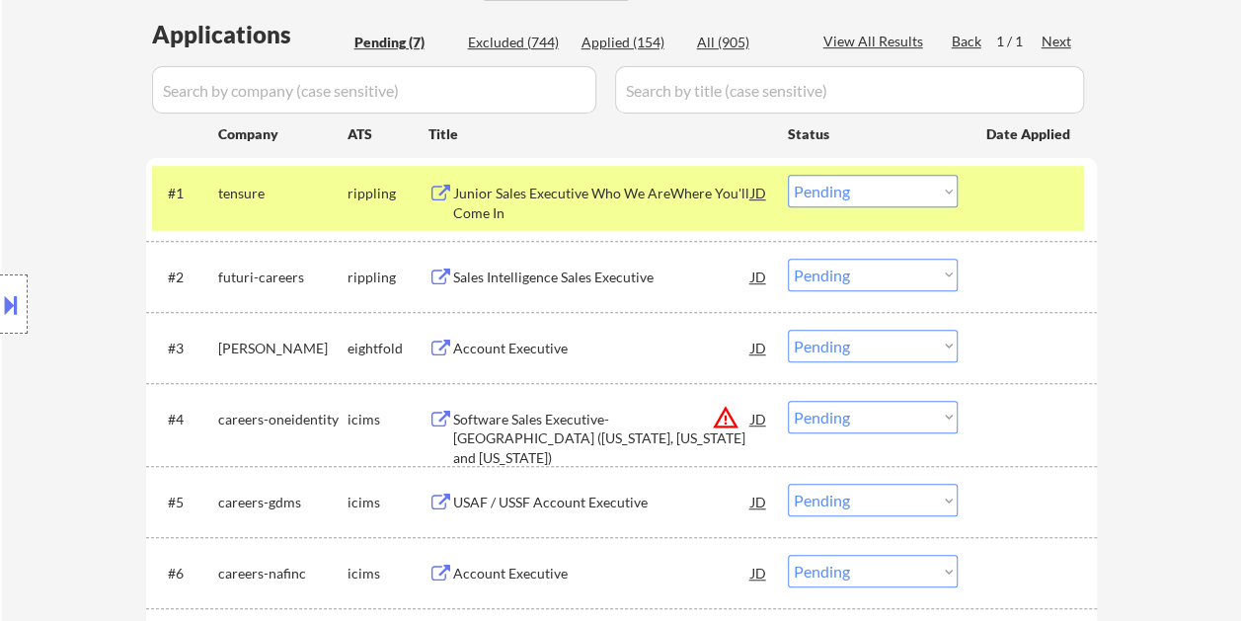
click at [547, 195] on div "Junior Sales Executive Who We AreWhere You'll Come In" at bounding box center [602, 203] width 298 height 38
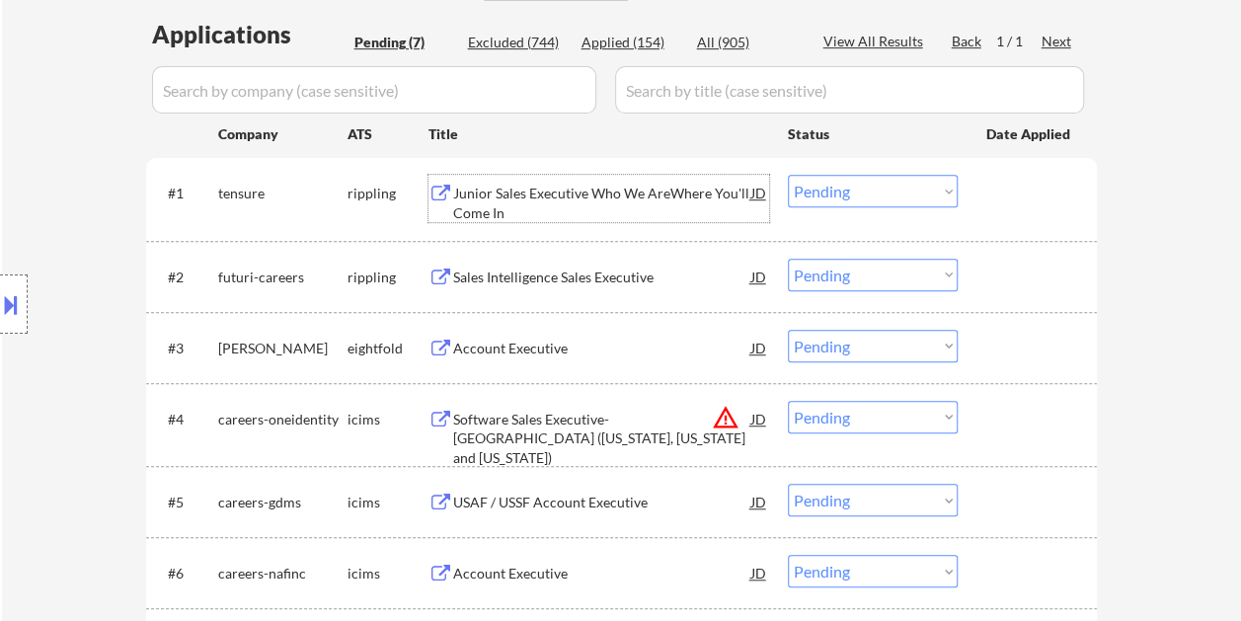
click at [1013, 193] on div at bounding box center [1029, 193] width 87 height 36
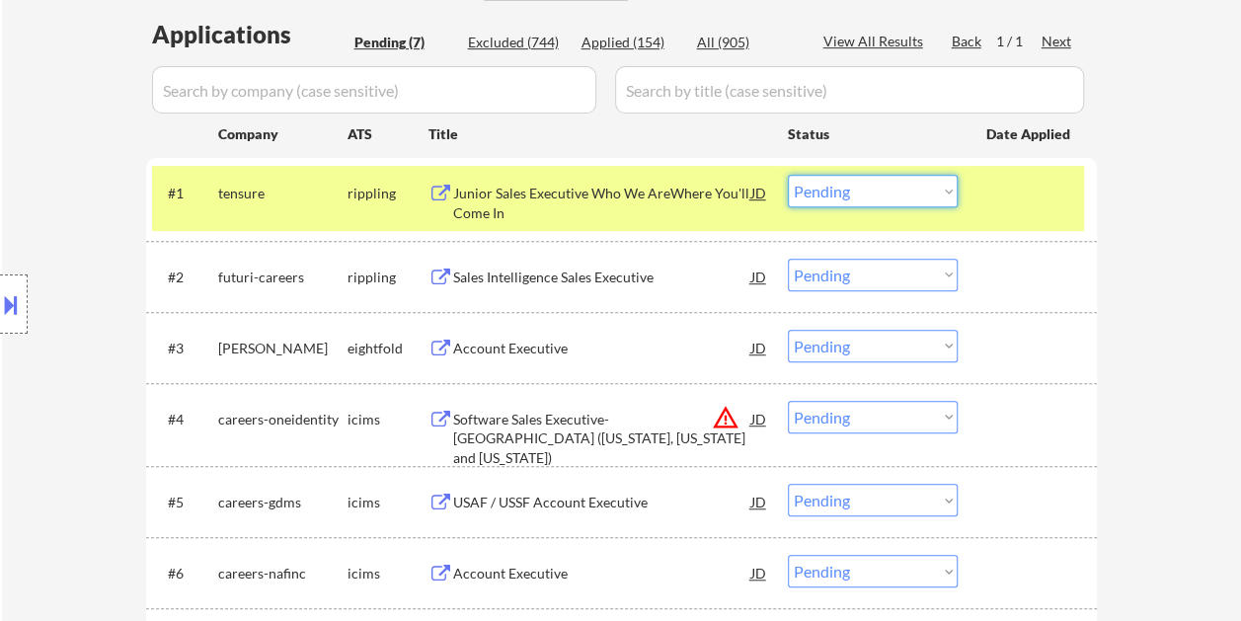
click at [947, 195] on select "Choose an option... Pending Applied Excluded (Questions) Excluded (Expired) Exc…" at bounding box center [873, 191] width 170 height 33
click at [788, 175] on select "Choose an option... Pending Applied Excluded (Questions) Excluded (Expired) Exc…" at bounding box center [873, 191] width 170 height 33
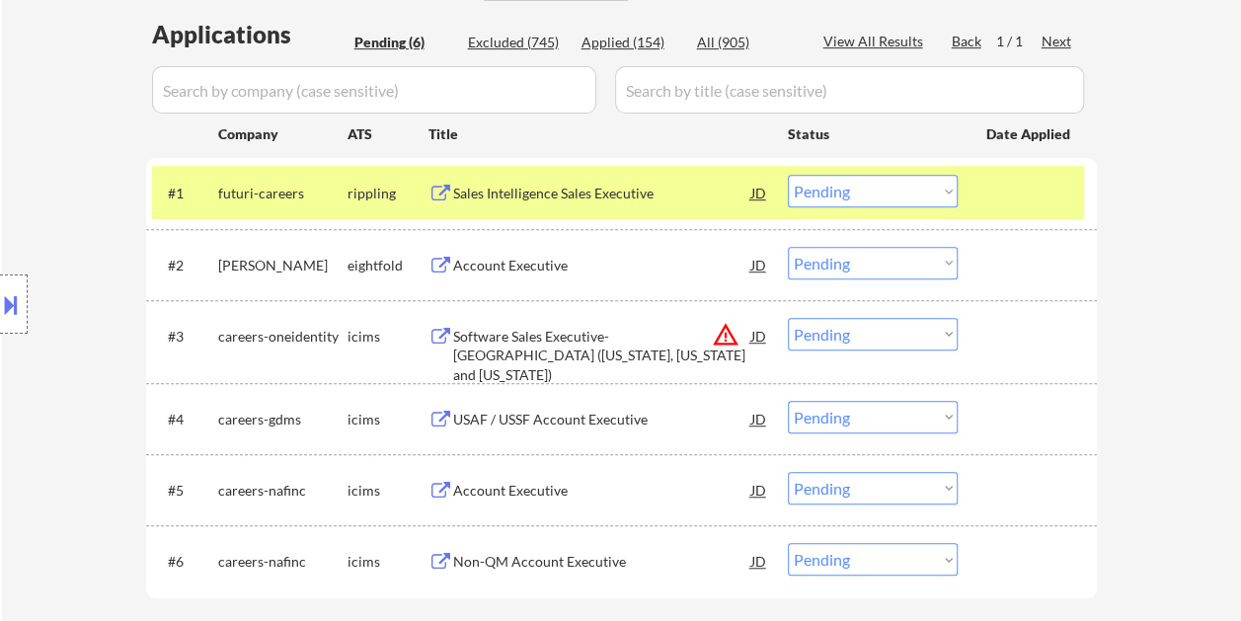
click at [980, 196] on div "#1 futuri-careers rippling Sales Intelligence Sales Executive JD warning_amber …" at bounding box center [618, 192] width 932 height 53
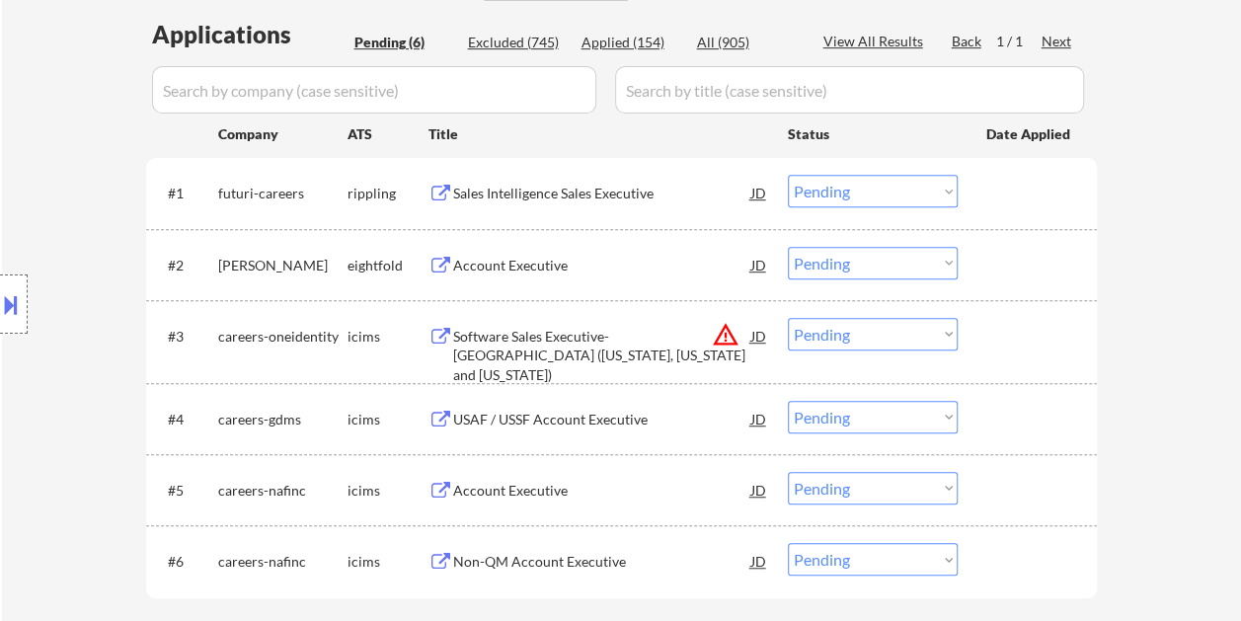
click at [1014, 184] on div at bounding box center [1029, 193] width 87 height 36
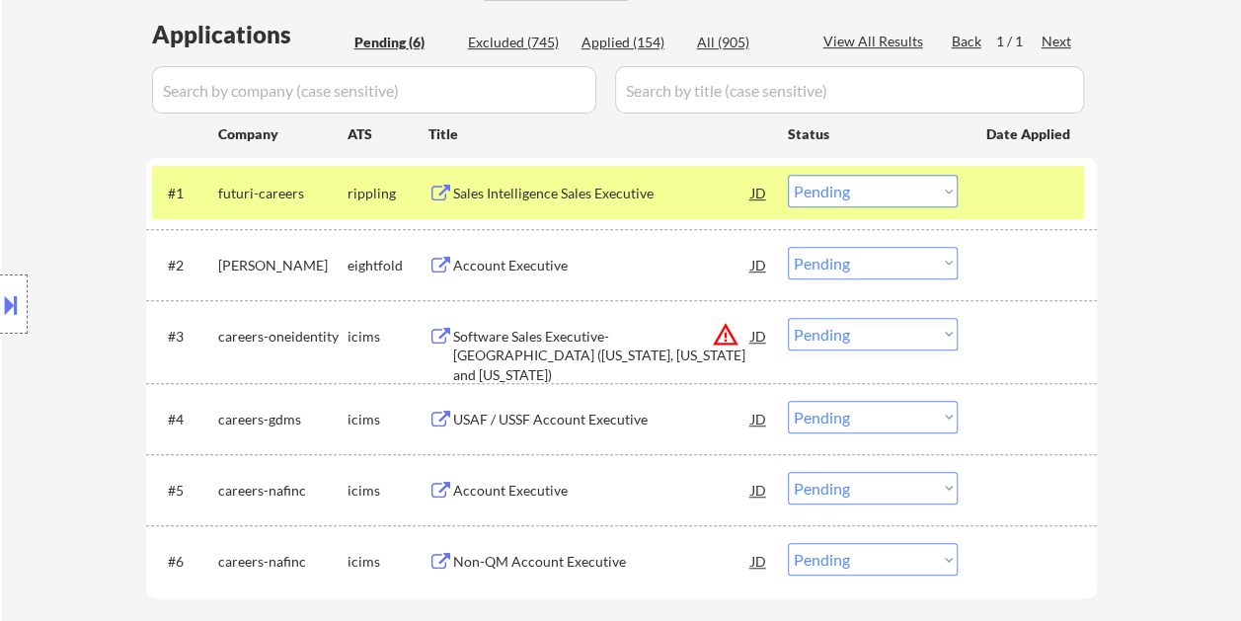
click at [596, 191] on div "Sales Intelligence Sales Executive" at bounding box center [602, 194] width 298 height 20
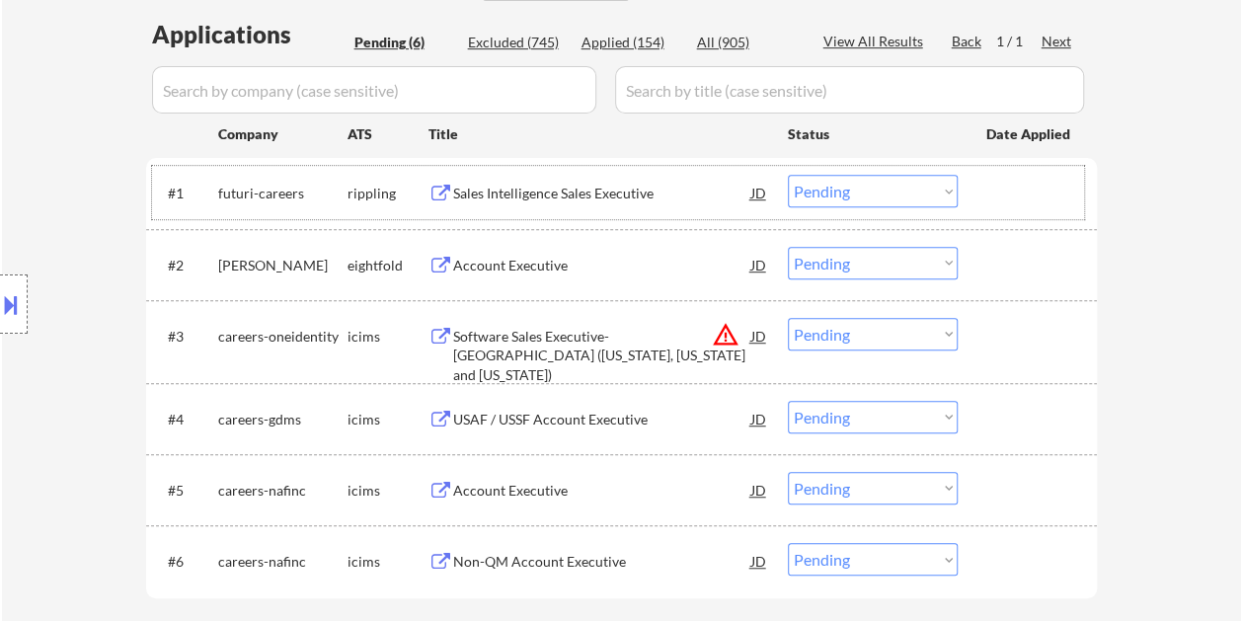
click at [981, 189] on div "#1 futuri-careers rippling Sales Intelligence Sales Executive JD warning_amber …" at bounding box center [618, 192] width 932 height 53
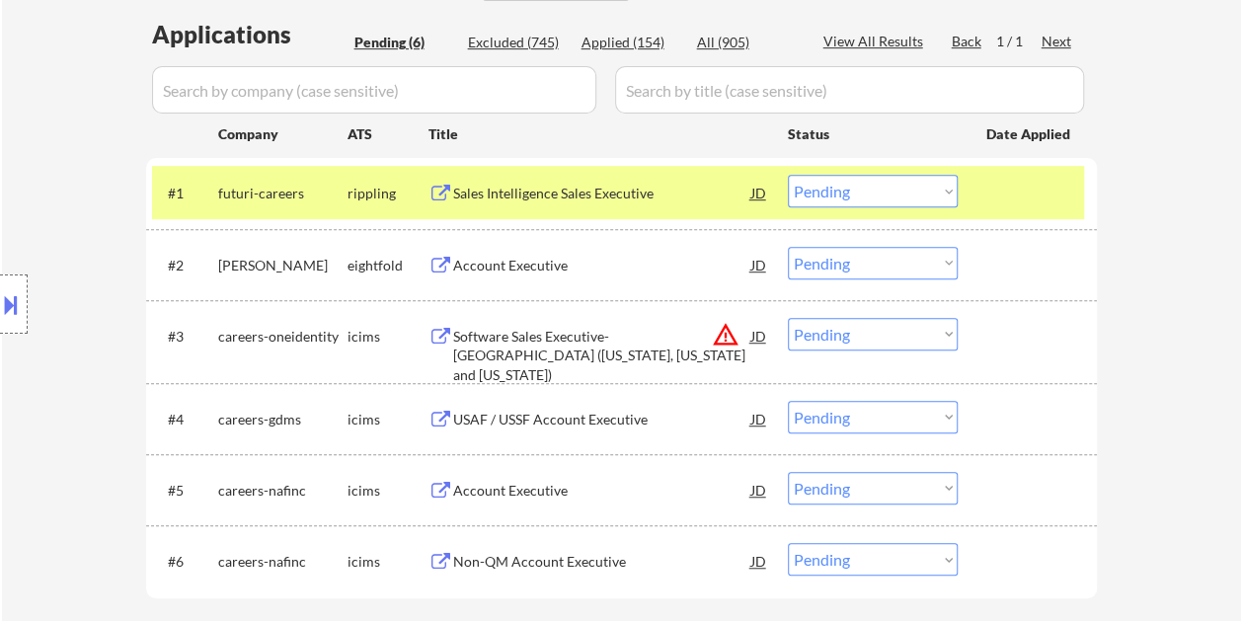
click at [942, 192] on select "Choose an option... Pending Applied Excluded (Questions) Excluded (Expired) Exc…" at bounding box center [873, 191] width 170 height 33
click at [788, 175] on select "Choose an option... Pending Applied Excluded (Questions) Excluded (Expired) Exc…" at bounding box center [873, 191] width 170 height 33
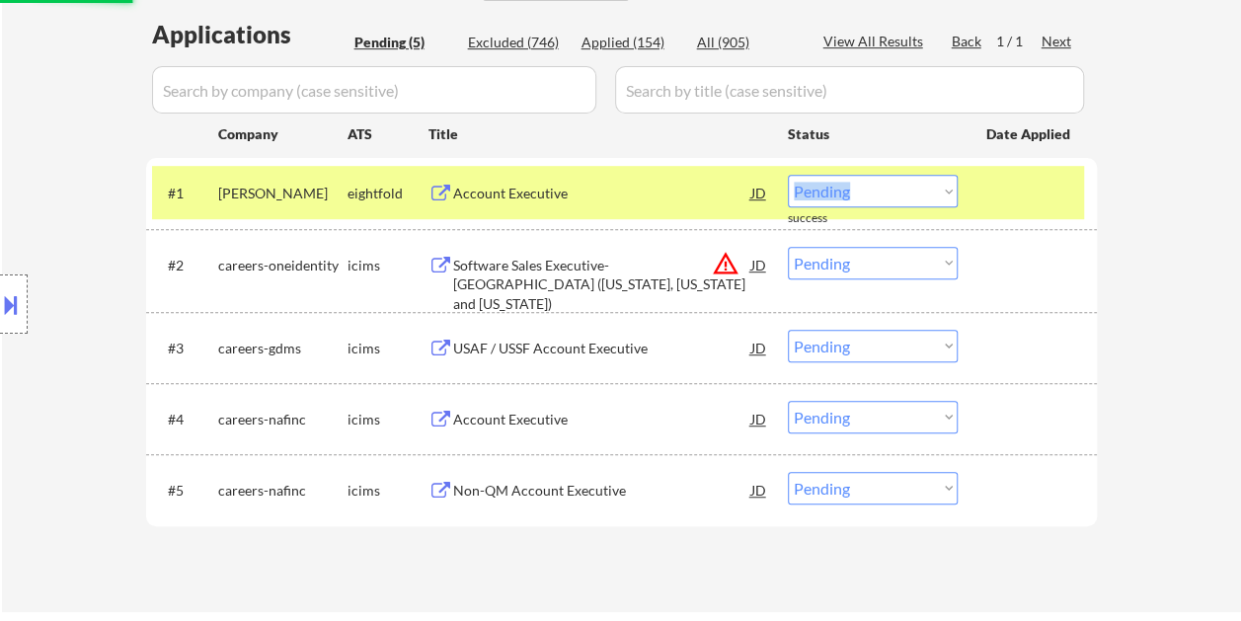
drag, startPoint x: 963, startPoint y: 195, endPoint x: 973, endPoint y: 193, distance: 10.1
click at [973, 193] on div "#1 trimble eightfold Account Executive JD warning_amber Choose an option... Pen…" at bounding box center [618, 192] width 932 height 53
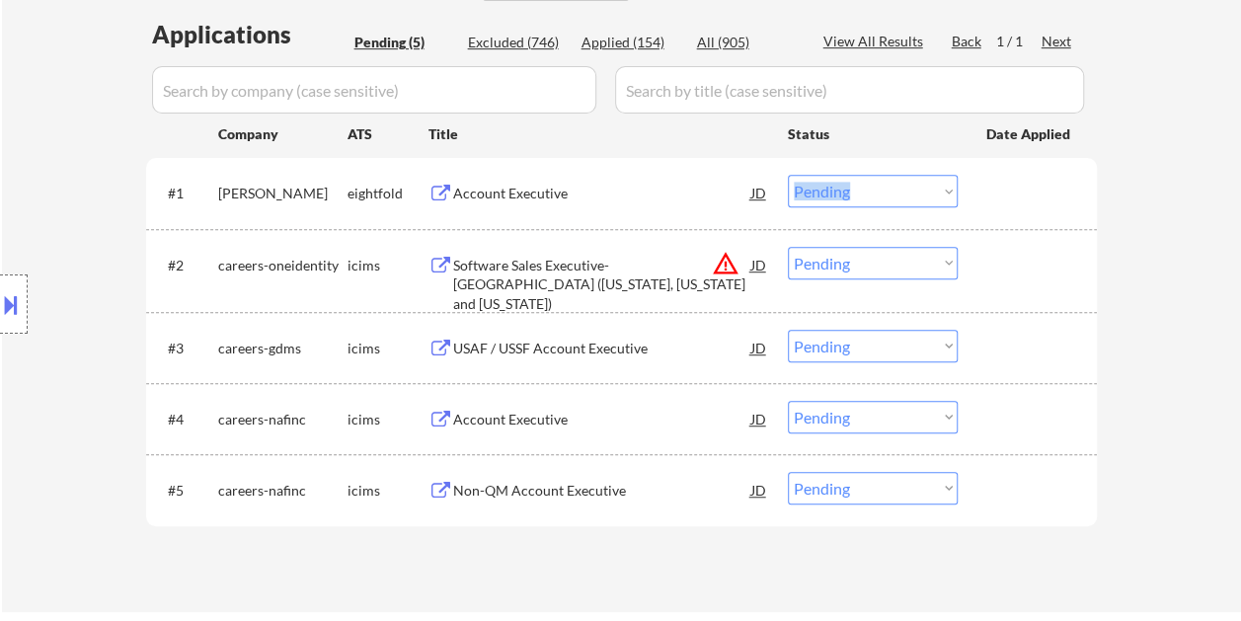
click at [979, 196] on div "#1 trimble eightfold Account Executive JD warning_amber Choose an option... Pen…" at bounding box center [618, 192] width 932 height 53
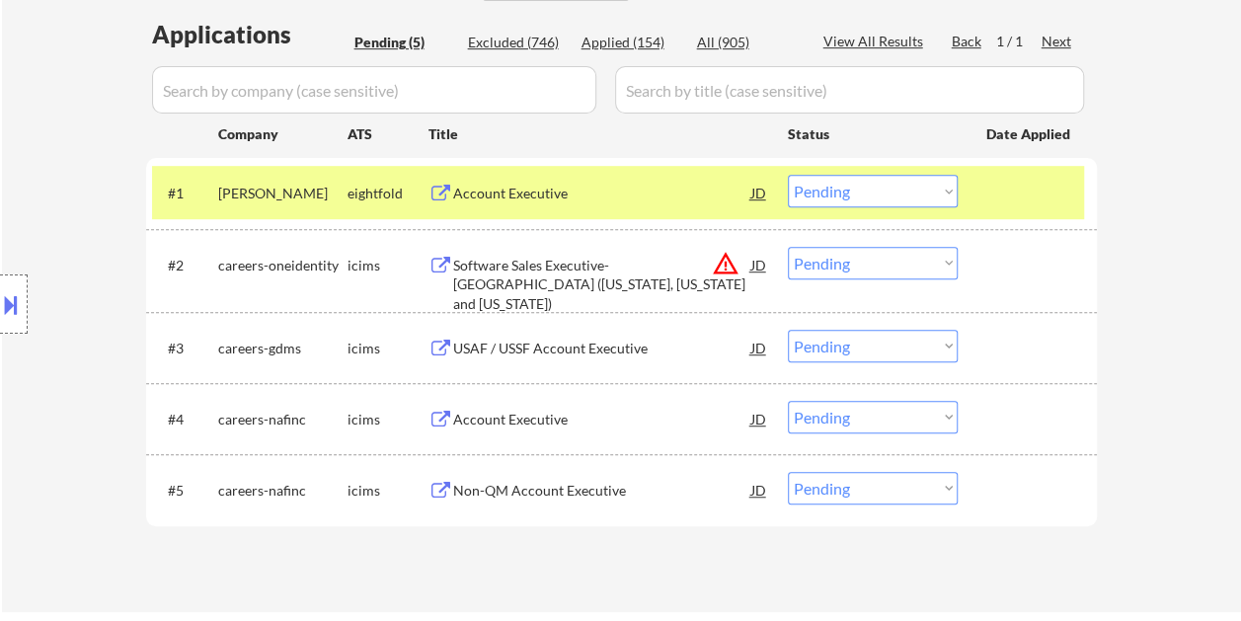
click at [993, 193] on div at bounding box center [1029, 193] width 87 height 36
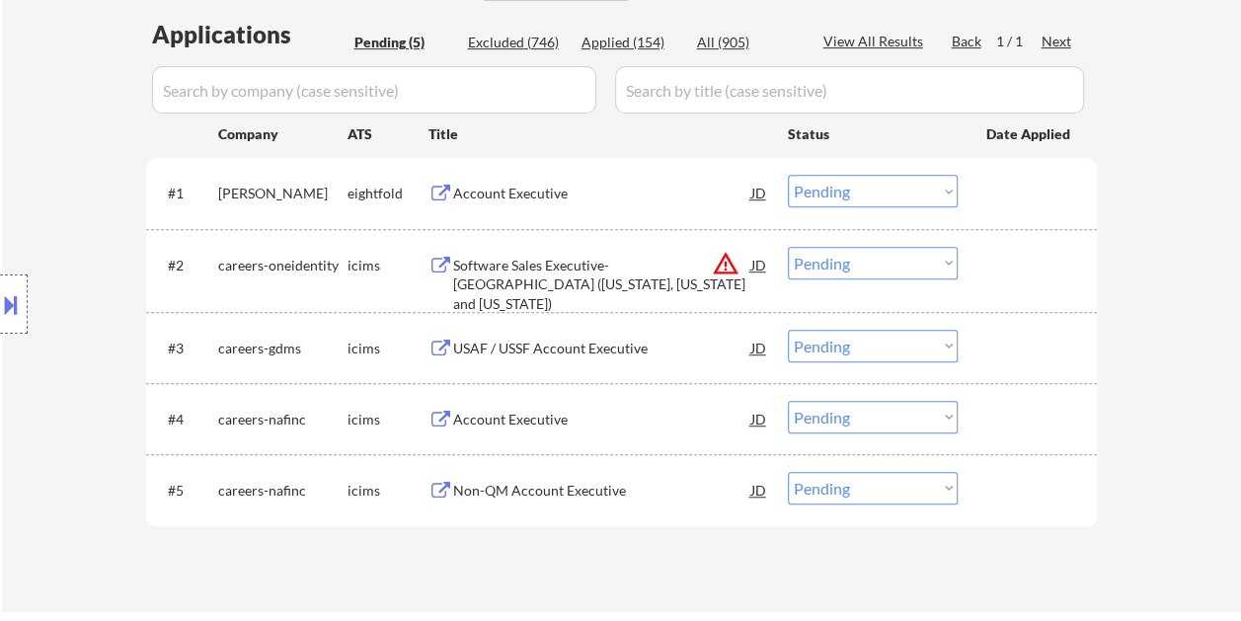
click at [1002, 201] on div at bounding box center [1029, 193] width 87 height 36
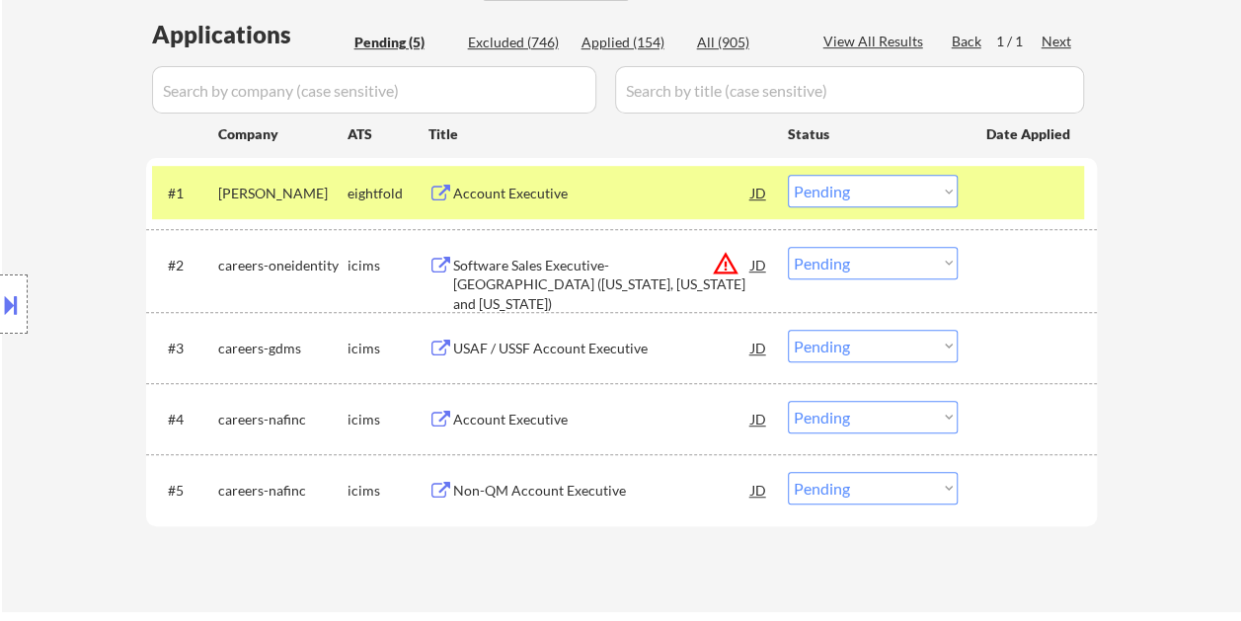
click at [659, 190] on div "Account Executive" at bounding box center [602, 194] width 298 height 20
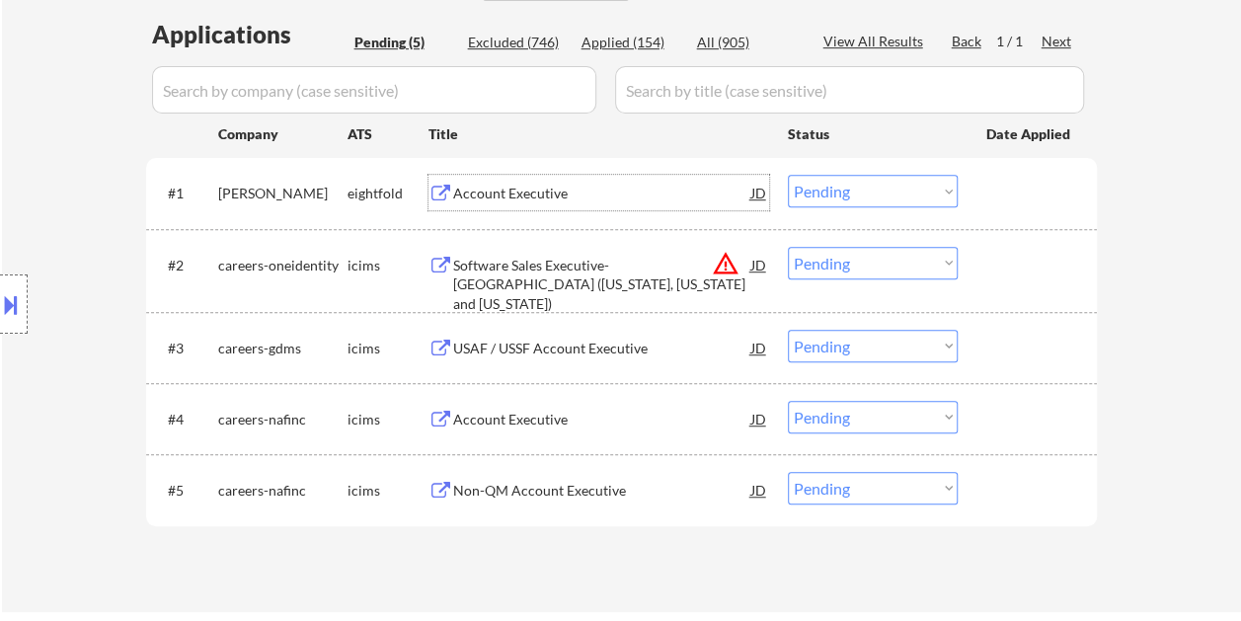
click at [1003, 199] on div at bounding box center [1029, 193] width 87 height 36
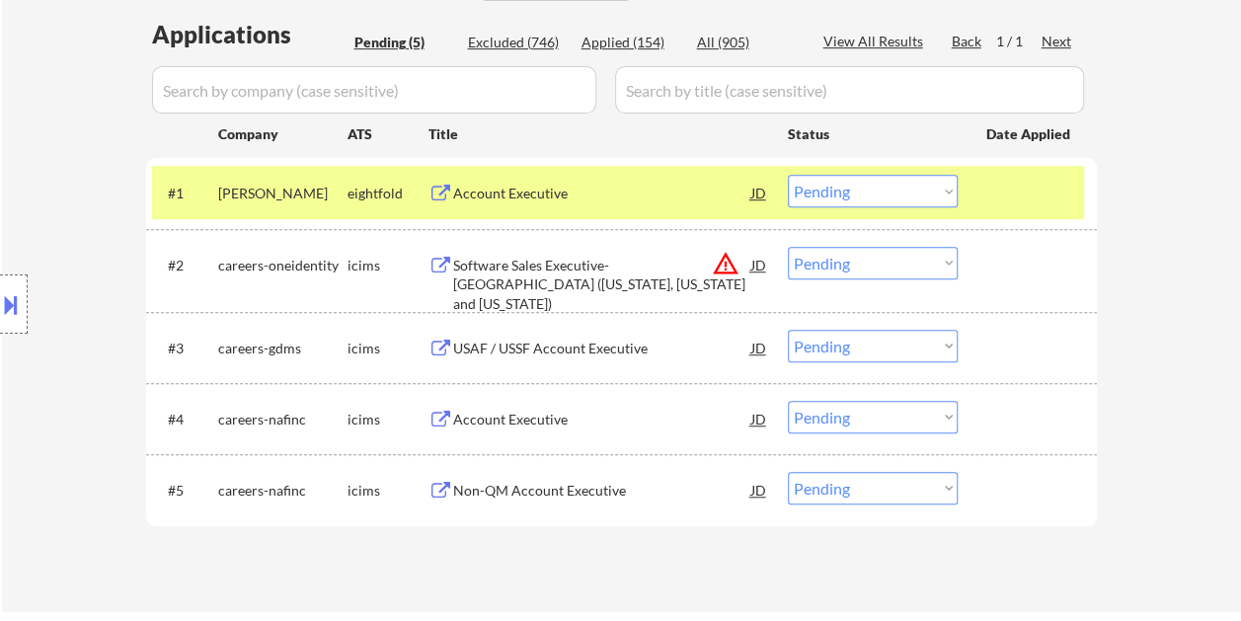
click at [945, 189] on select "Choose an option... Pending Applied Excluded (Questions) Excluded (Expired) Exc…" at bounding box center [873, 191] width 170 height 33
click at [788, 175] on select "Choose an option... Pending Applied Excluded (Questions) Excluded (Expired) Exc…" at bounding box center [873, 191] width 170 height 33
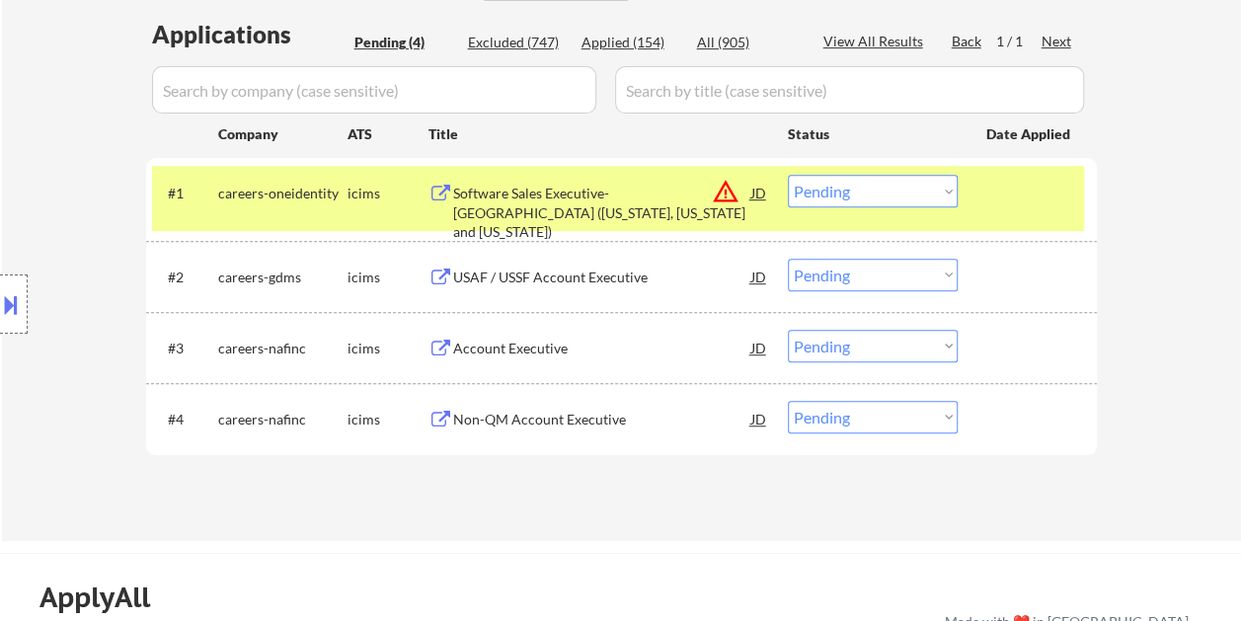
click at [980, 189] on div "#1 careers-oneidentity icims Software Sales Executive- West (Texas, Oklahoma an…" at bounding box center [618, 198] width 932 height 65
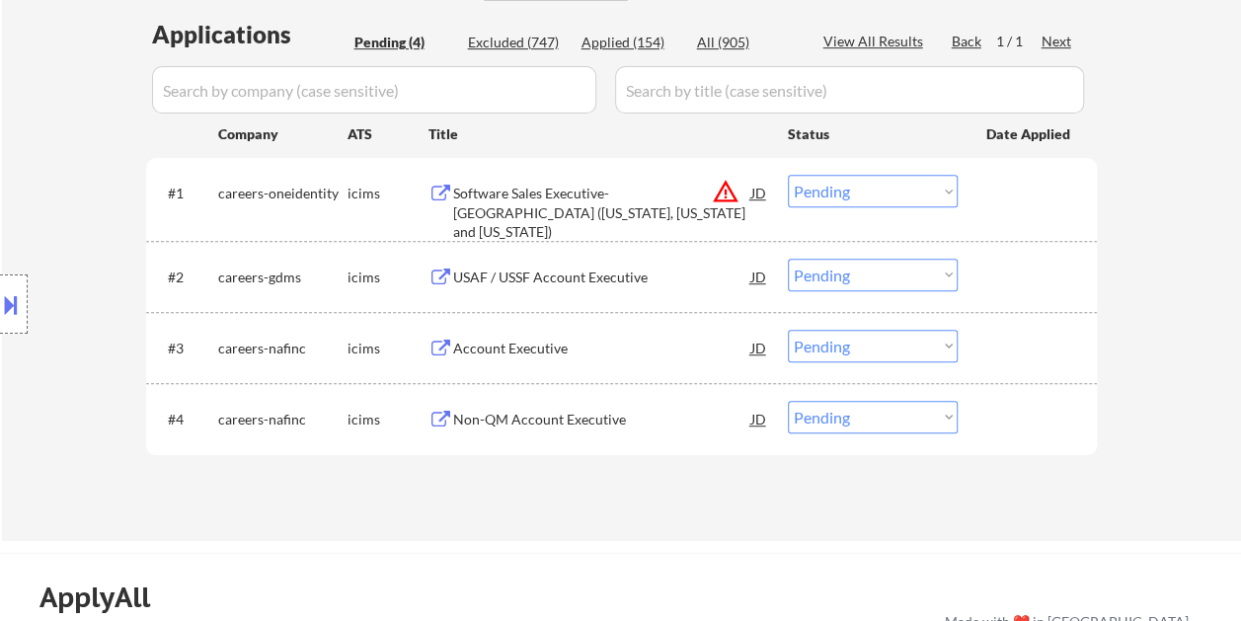
click at [977, 191] on div "#1 careers-oneidentity icims Software Sales Executive- West (Texas, Oklahoma an…" at bounding box center [618, 198] width 932 height 65
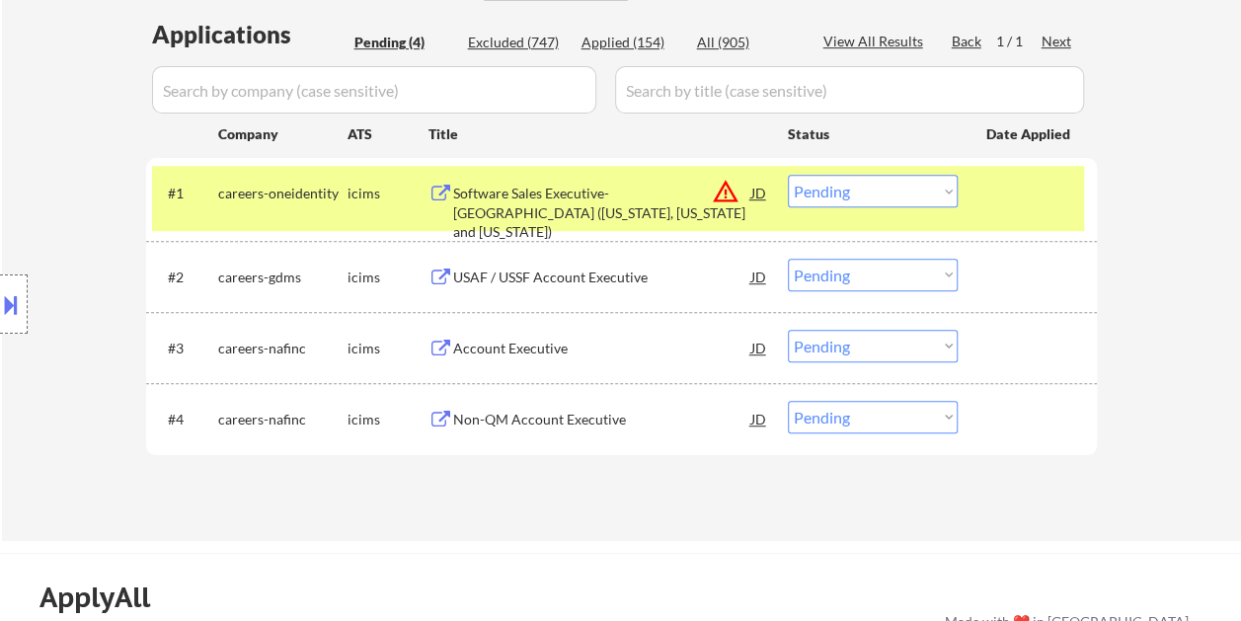
click at [649, 181] on div "Software Sales Executive- West (Texas, Oklahoma and Arkansas)" at bounding box center [602, 198] width 298 height 47
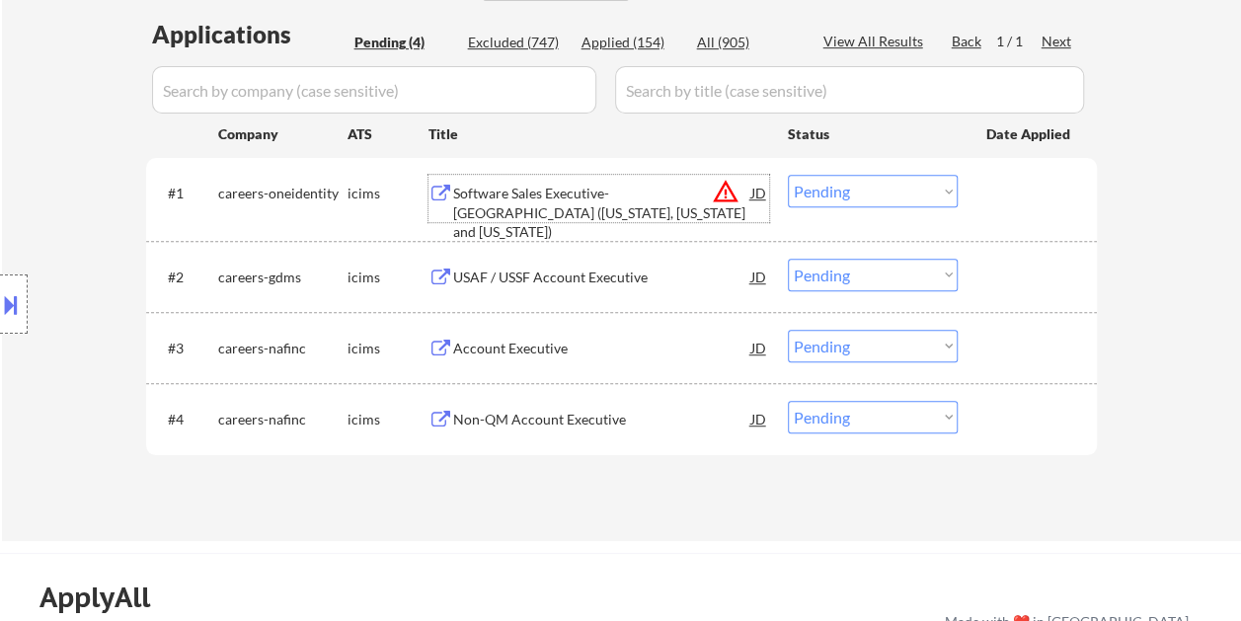
click at [983, 184] on div "#1 careers-oneidentity icims Software Sales Executive- West (Texas, Oklahoma an…" at bounding box center [618, 198] width 932 height 65
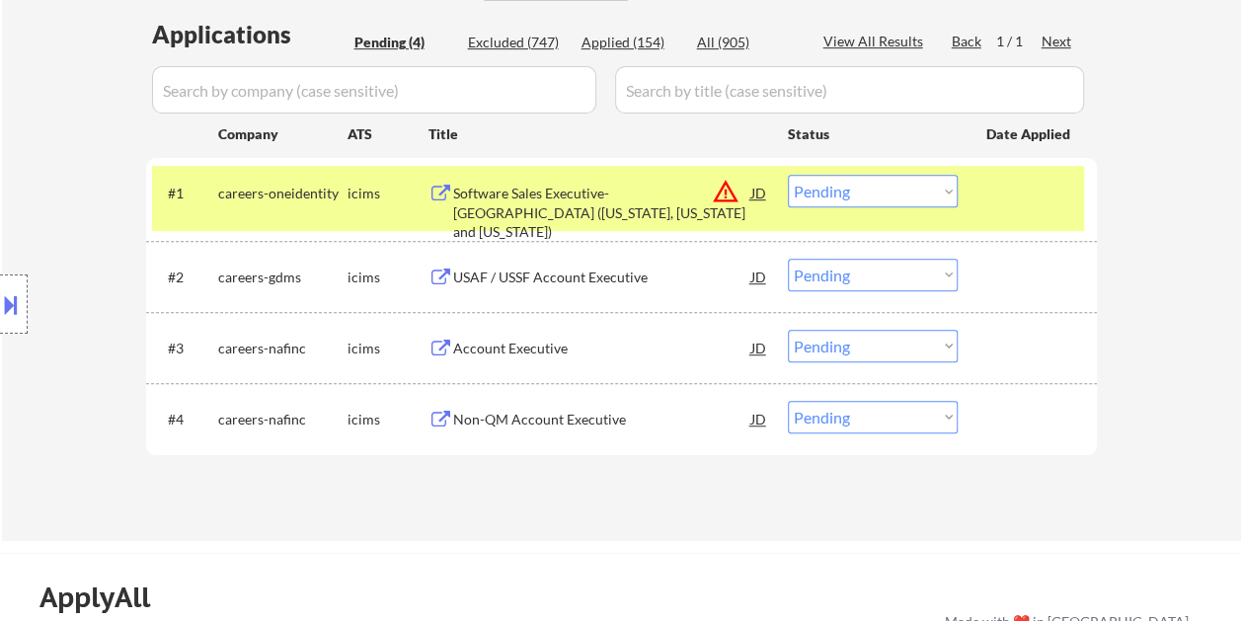
click at [947, 189] on select "Choose an option... Pending Applied Excluded (Questions) Excluded (Expired) Exc…" at bounding box center [873, 191] width 170 height 33
click at [788, 175] on select "Choose an option... Pending Applied Excluded (Questions) Excluded (Expired) Exc…" at bounding box center [873, 191] width 170 height 33
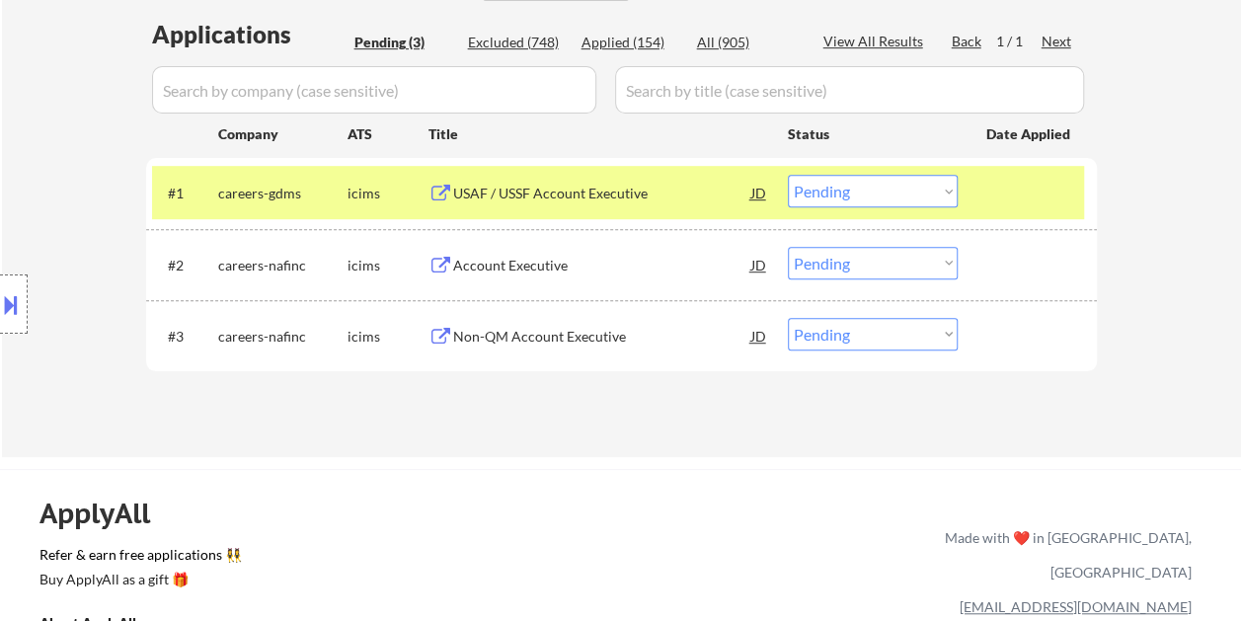
click at [983, 197] on div "#1 careers-gdms icims USAF / USSF Account Executive JD warning_amber Choose an …" at bounding box center [618, 192] width 932 height 53
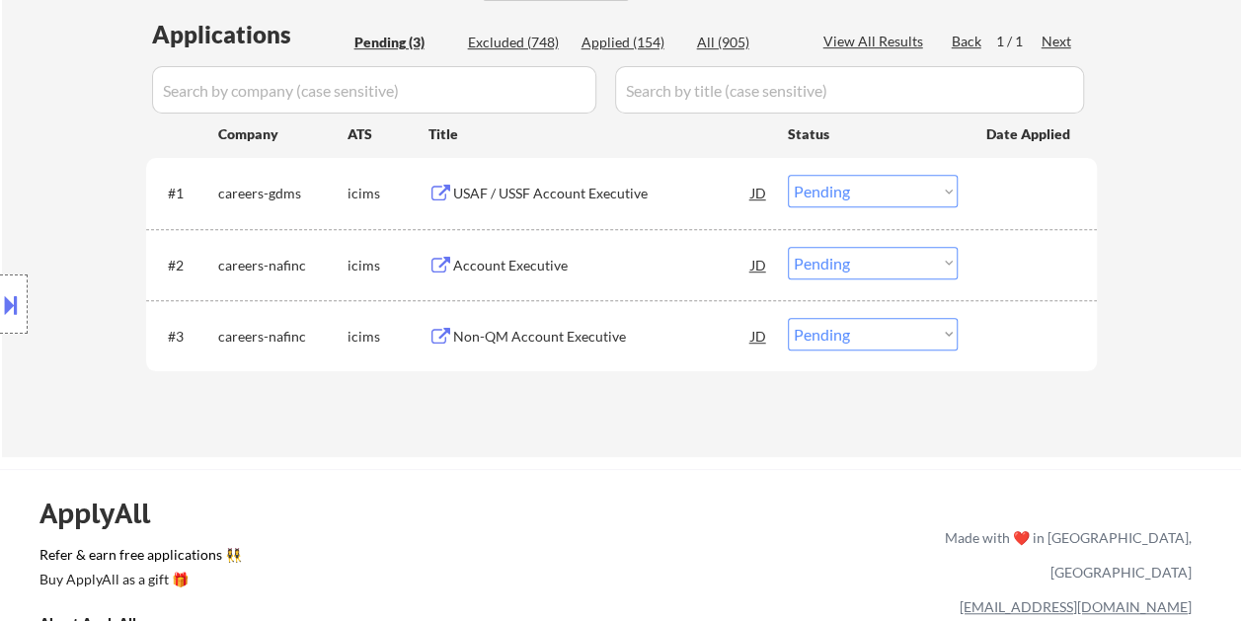
click at [1019, 182] on div at bounding box center [1029, 193] width 87 height 36
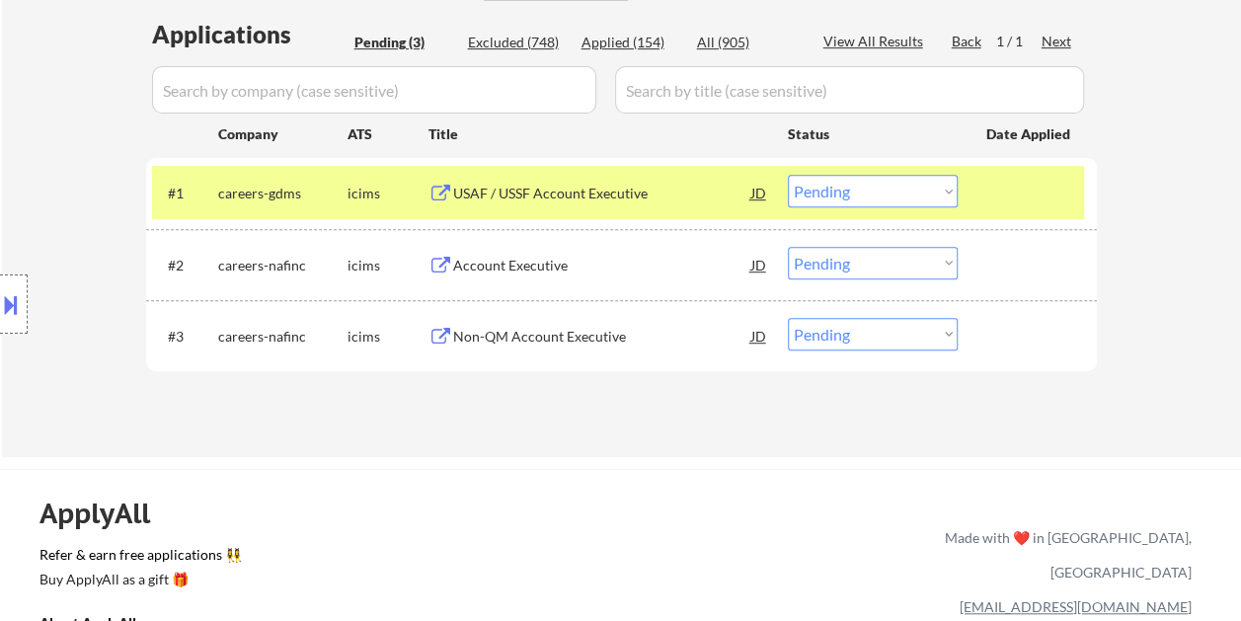
click at [673, 186] on div "USAF / USSF Account Executive" at bounding box center [602, 194] width 298 height 20
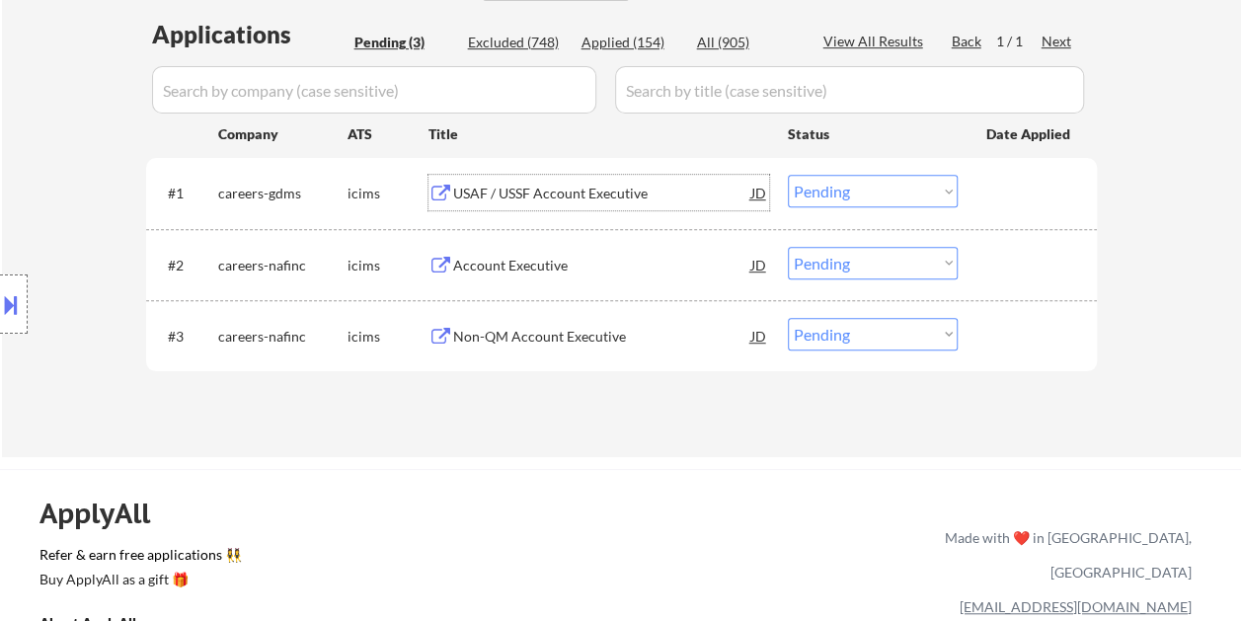
click at [987, 186] on div at bounding box center [1029, 193] width 87 height 36
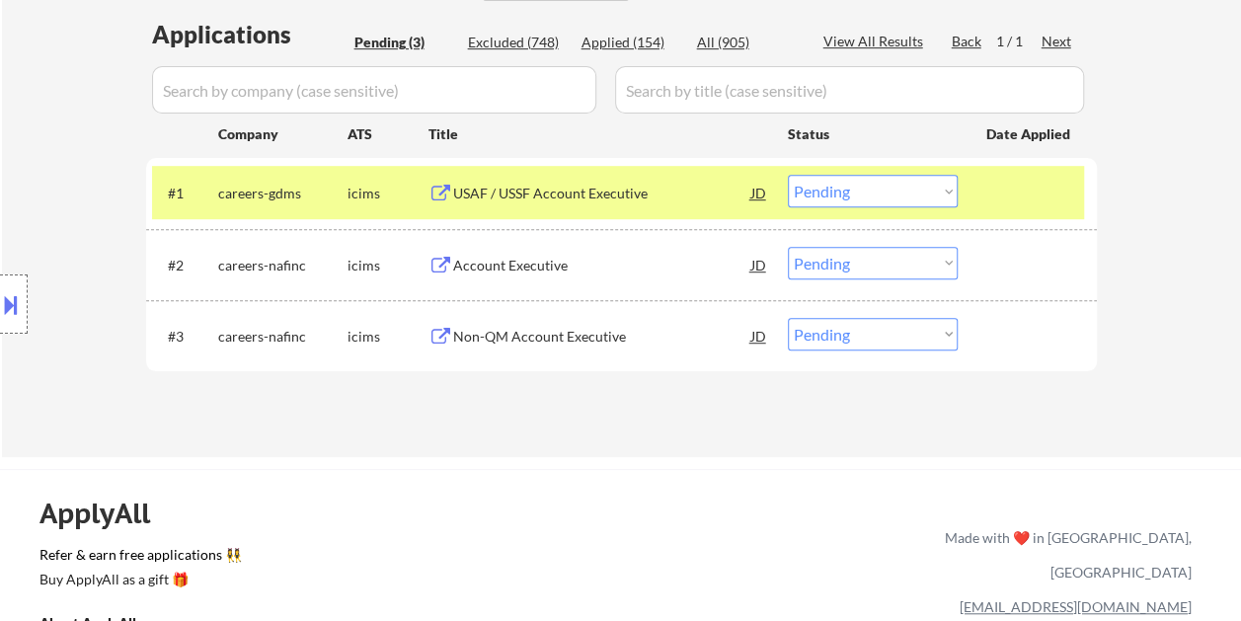
click at [938, 193] on select "Choose an option... Pending Applied Excluded (Questions) Excluded (Expired) Exc…" at bounding box center [873, 191] width 170 height 33
click at [788, 175] on select "Choose an option... Pending Applied Excluded (Questions) Excluded (Expired) Exc…" at bounding box center [873, 191] width 170 height 33
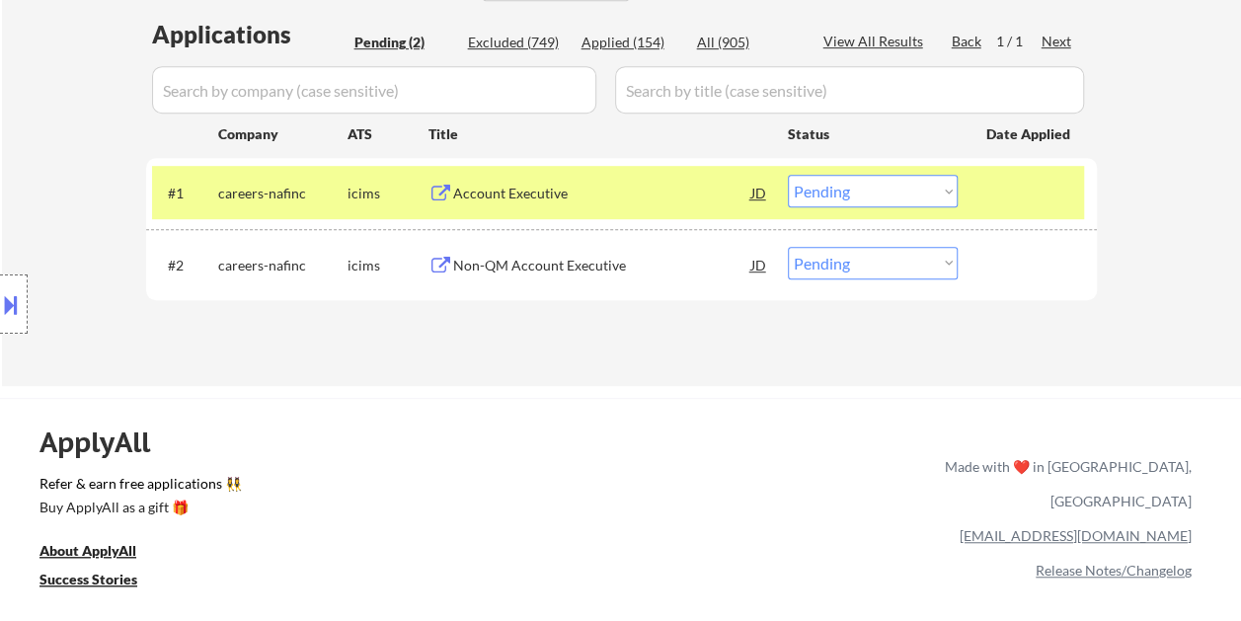
click at [1011, 186] on div at bounding box center [1029, 193] width 87 height 36
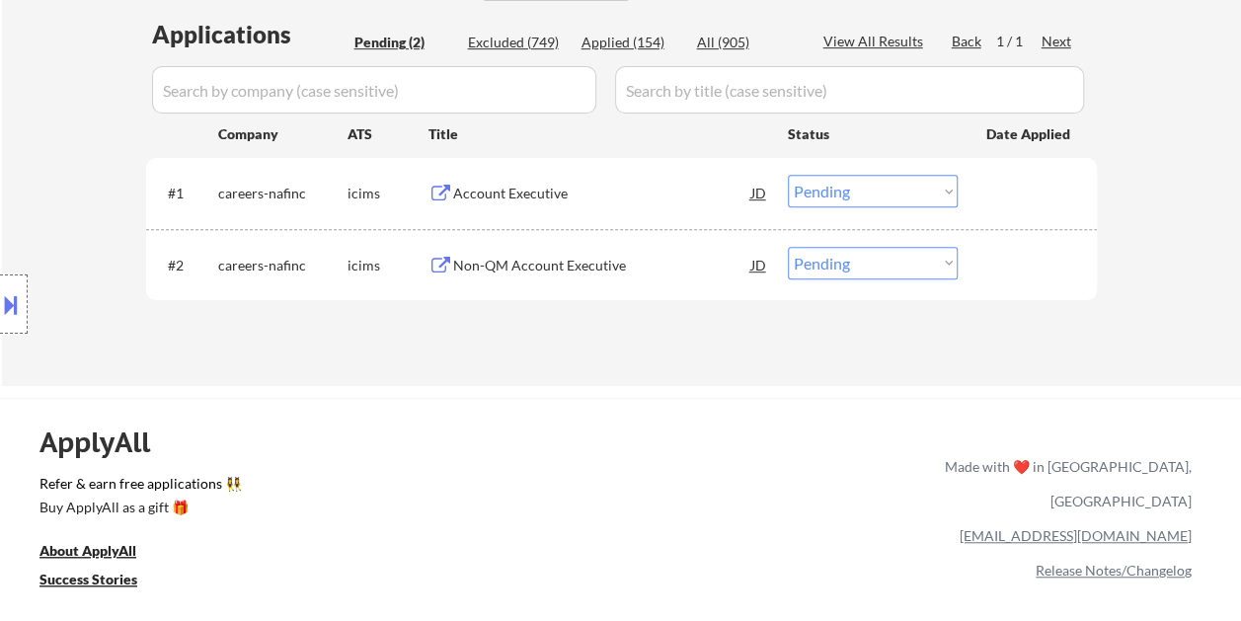
click at [1022, 169] on div "#1 careers-nafinc icims Account Executive JD warning_amber Choose an option... …" at bounding box center [618, 192] width 932 height 53
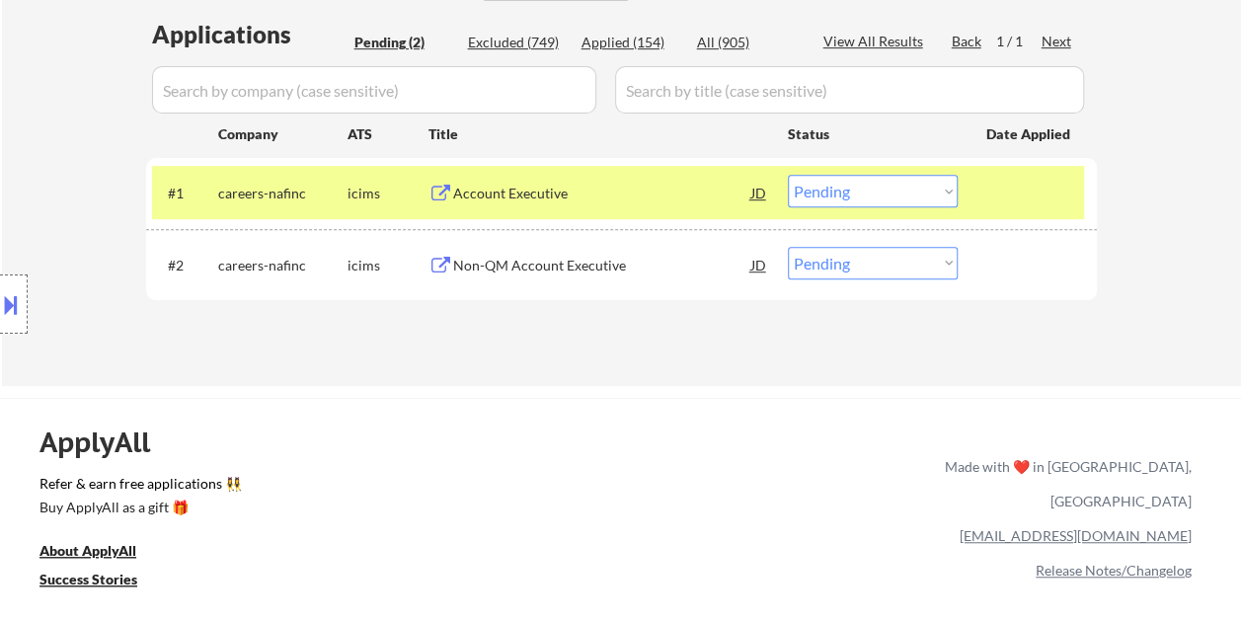
click at [589, 184] on div "Account Executive" at bounding box center [602, 194] width 298 height 20
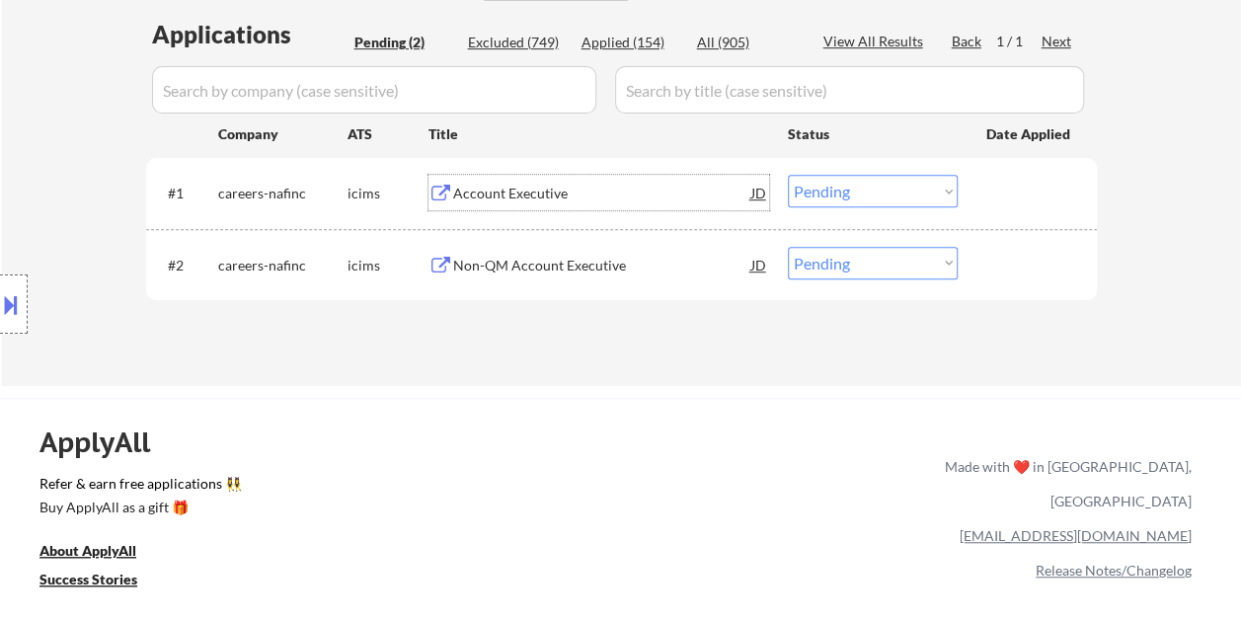
drag, startPoint x: 991, startPoint y: 186, endPoint x: 967, endPoint y: 197, distance: 26.5
click at [991, 187] on div at bounding box center [1029, 193] width 87 height 36
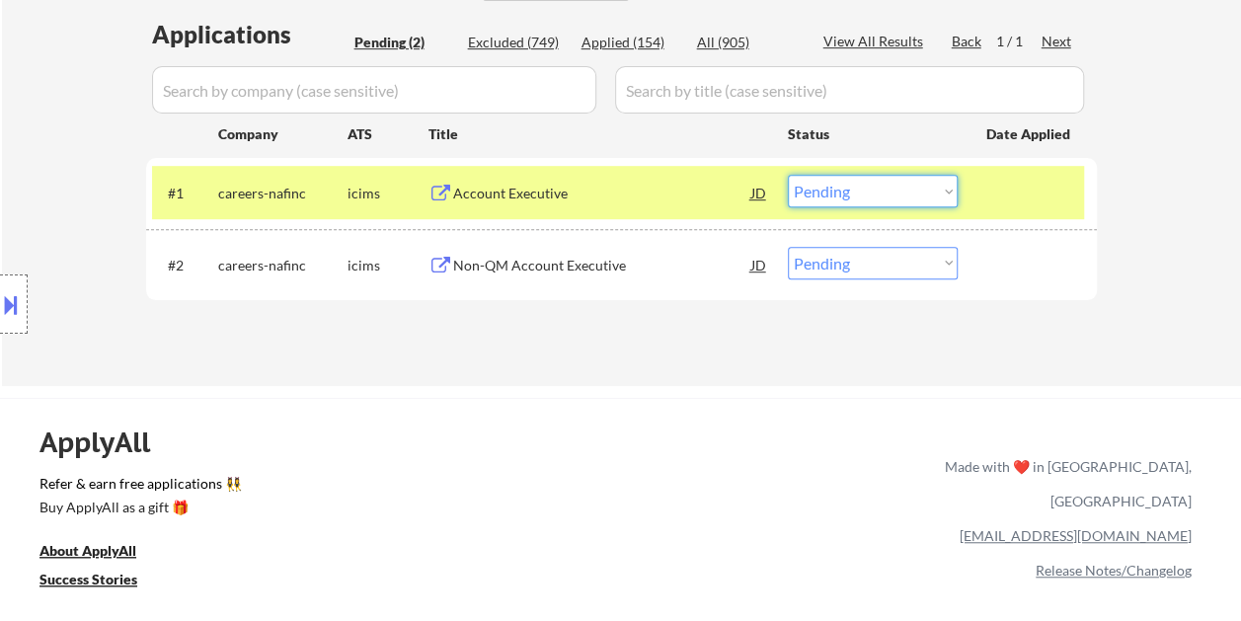
click at [950, 189] on select "Choose an option... Pending Applied Excluded (Questions) Excluded (Expired) Exc…" at bounding box center [873, 191] width 170 height 33
click at [788, 175] on select "Choose an option... Pending Applied Excluded (Questions) Excluded (Expired) Exc…" at bounding box center [873, 191] width 170 height 33
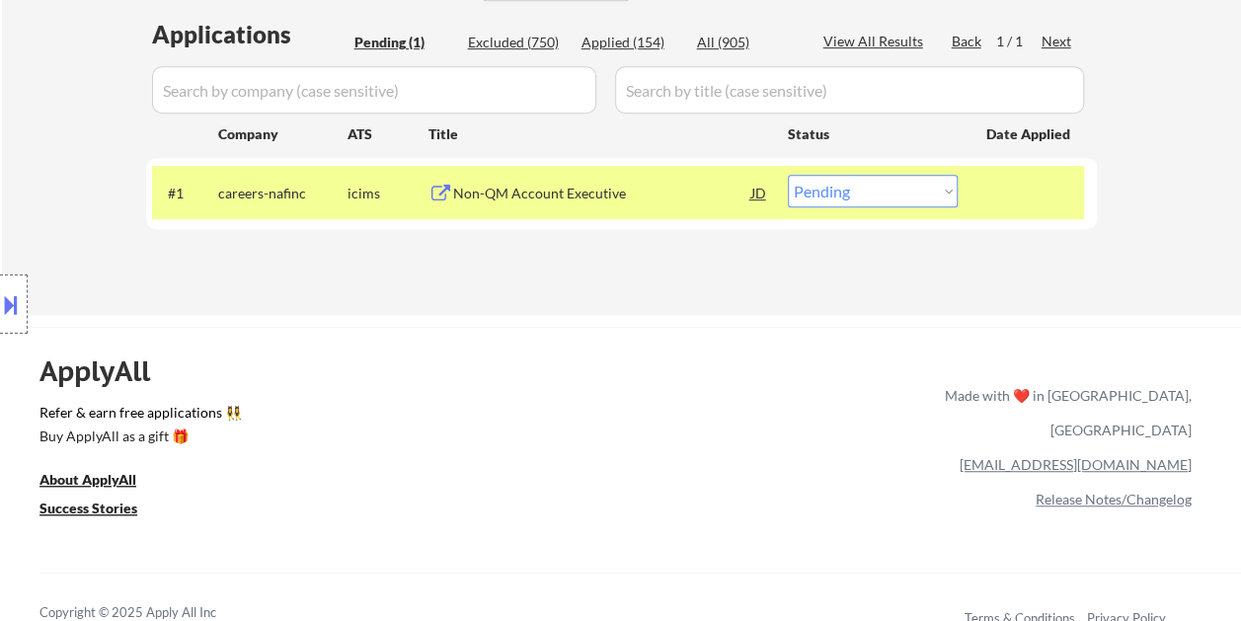
click at [986, 182] on div at bounding box center [1029, 193] width 87 height 36
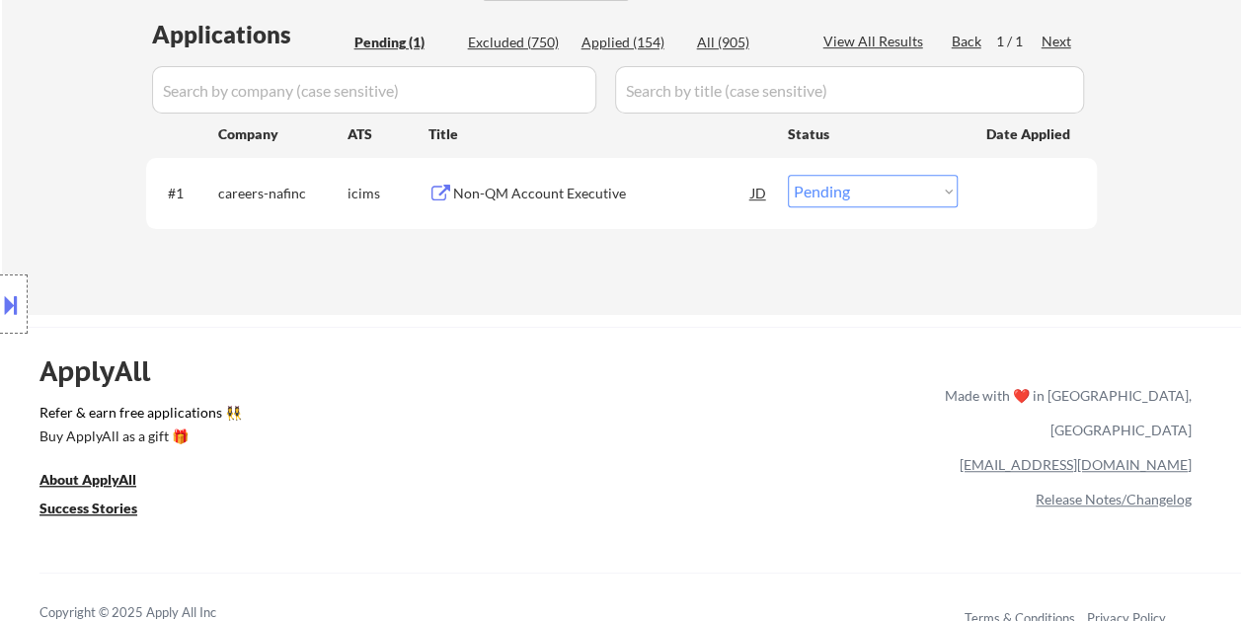
drag, startPoint x: 999, startPoint y: 193, endPoint x: 858, endPoint y: 198, distance: 141.2
click at [1000, 193] on div at bounding box center [1029, 193] width 87 height 36
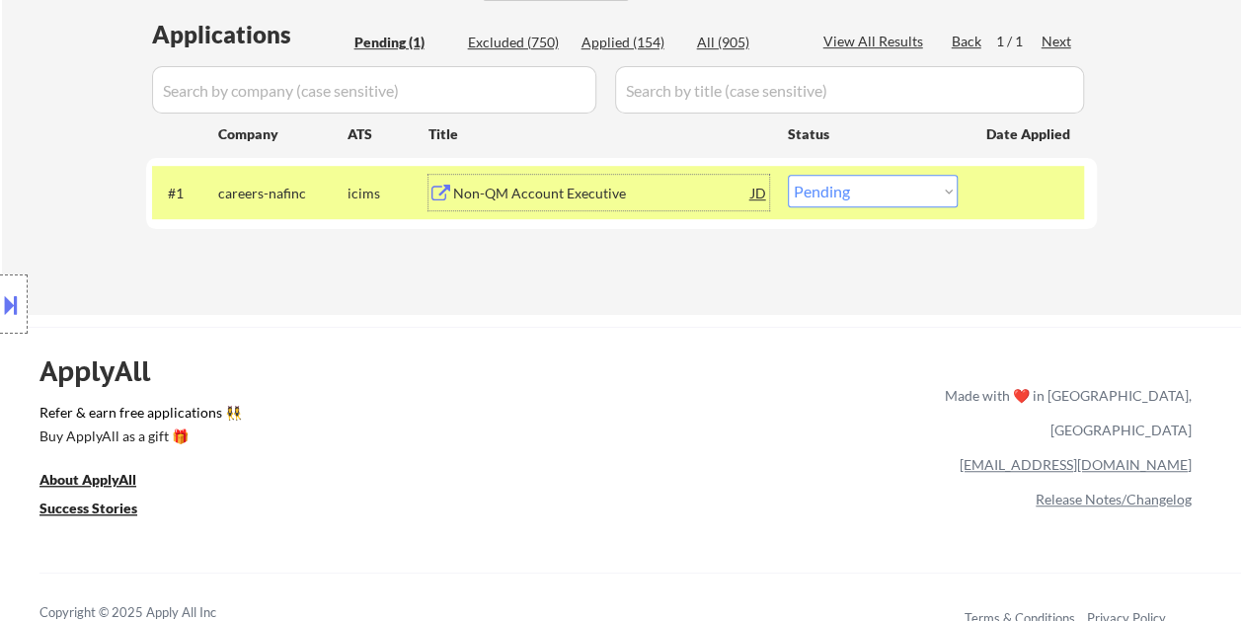
click at [641, 185] on div "Non-QM Account Executive" at bounding box center [602, 194] width 298 height 20
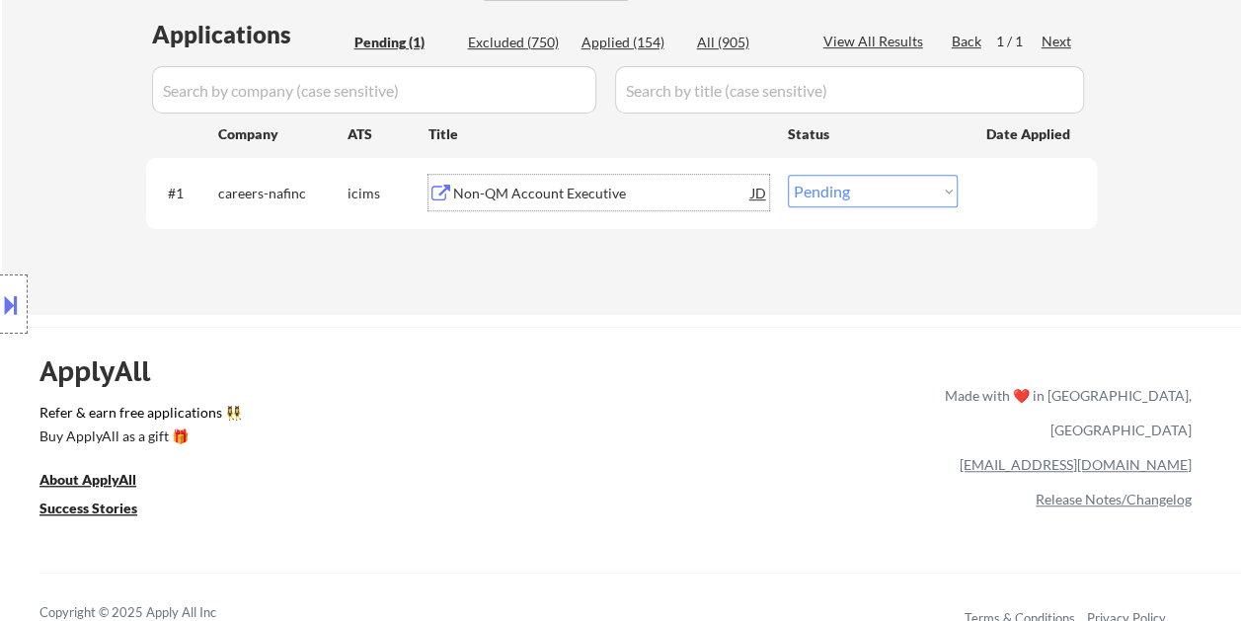
click at [967, 197] on div "#1 careers-nafinc icims Non-QM Account Executive JD warning_amber Choose an opt…" at bounding box center [618, 192] width 932 height 53
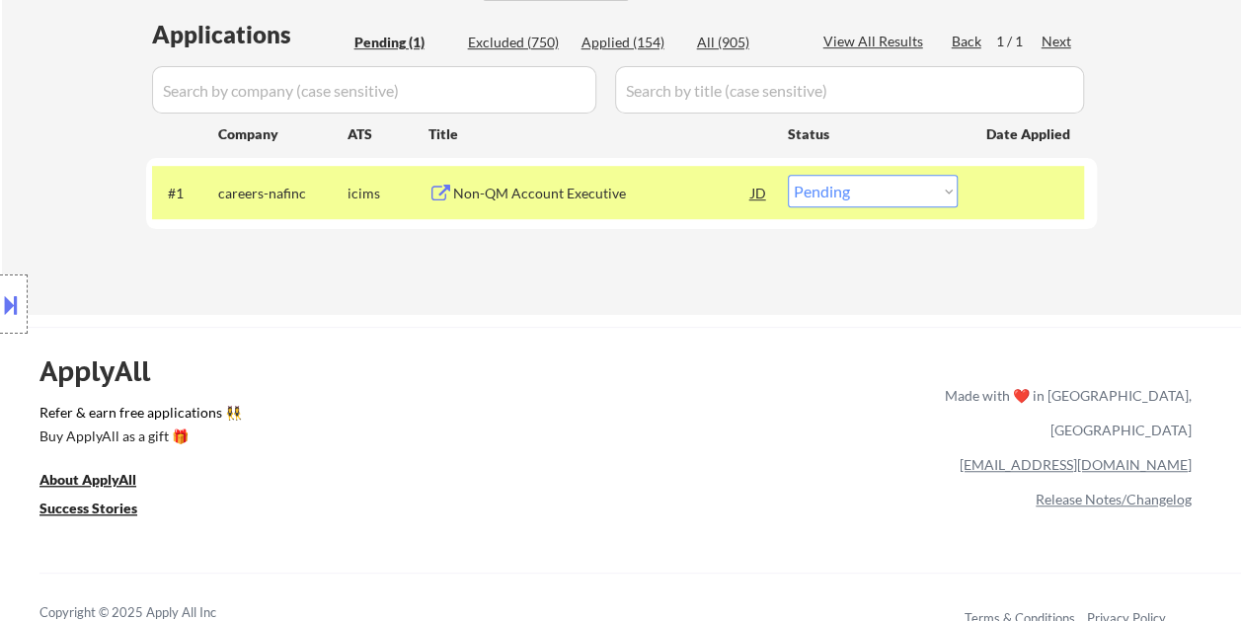
drag, startPoint x: 942, startPoint y: 192, endPoint x: 940, endPoint y: 204, distance: 12.0
click at [942, 192] on select "Choose an option... Pending Applied Excluded (Questions) Excluded (Expired) Exc…" at bounding box center [873, 191] width 170 height 33
click at [788, 175] on select "Choose an option... Pending Applied Excluded (Questions) Excluded (Expired) Exc…" at bounding box center [873, 191] width 170 height 33
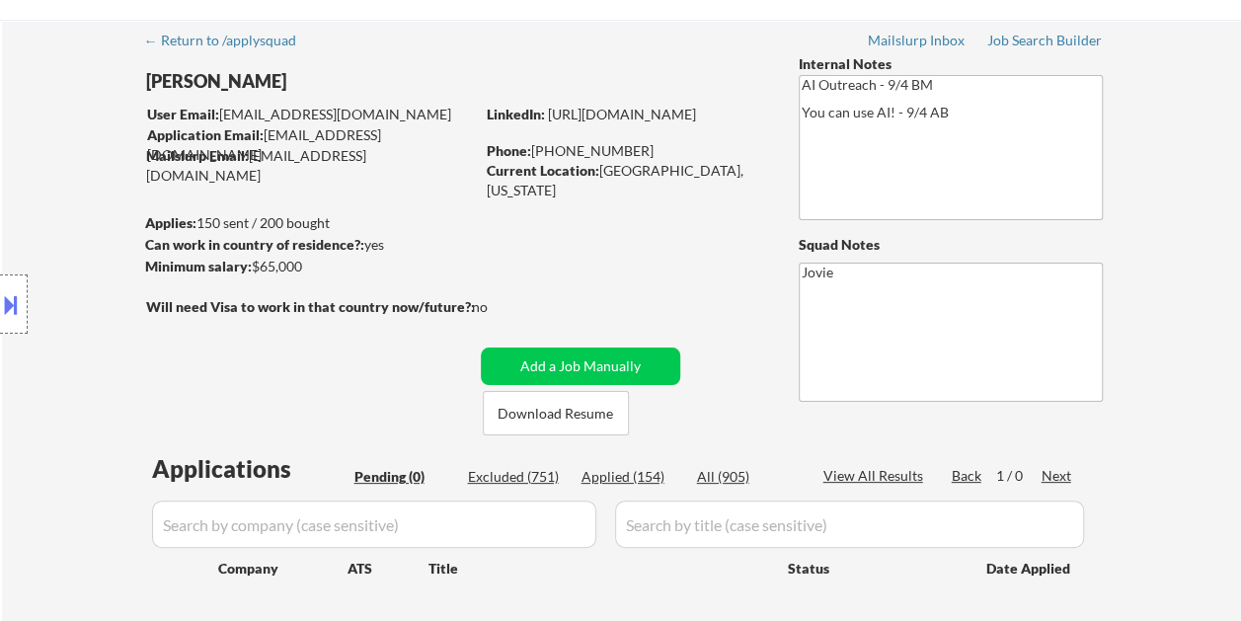
scroll to position [99, 0]
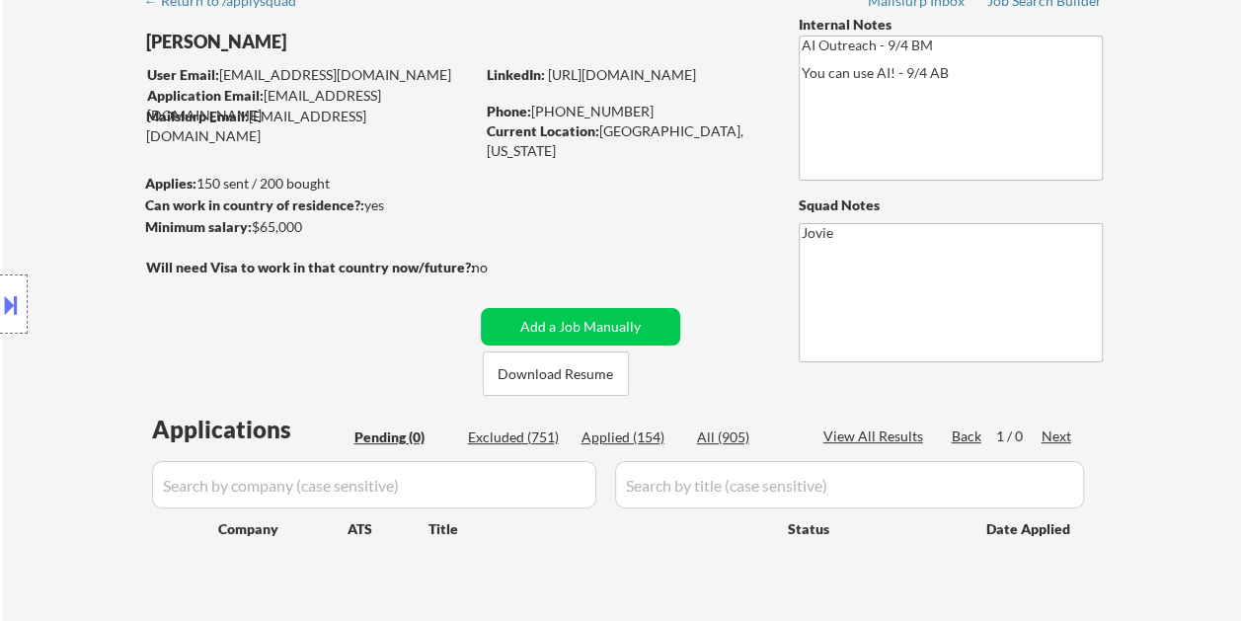
click at [643, 436] on div "Applied (154)" at bounding box center [630, 437] width 99 height 20
select select ""applied""
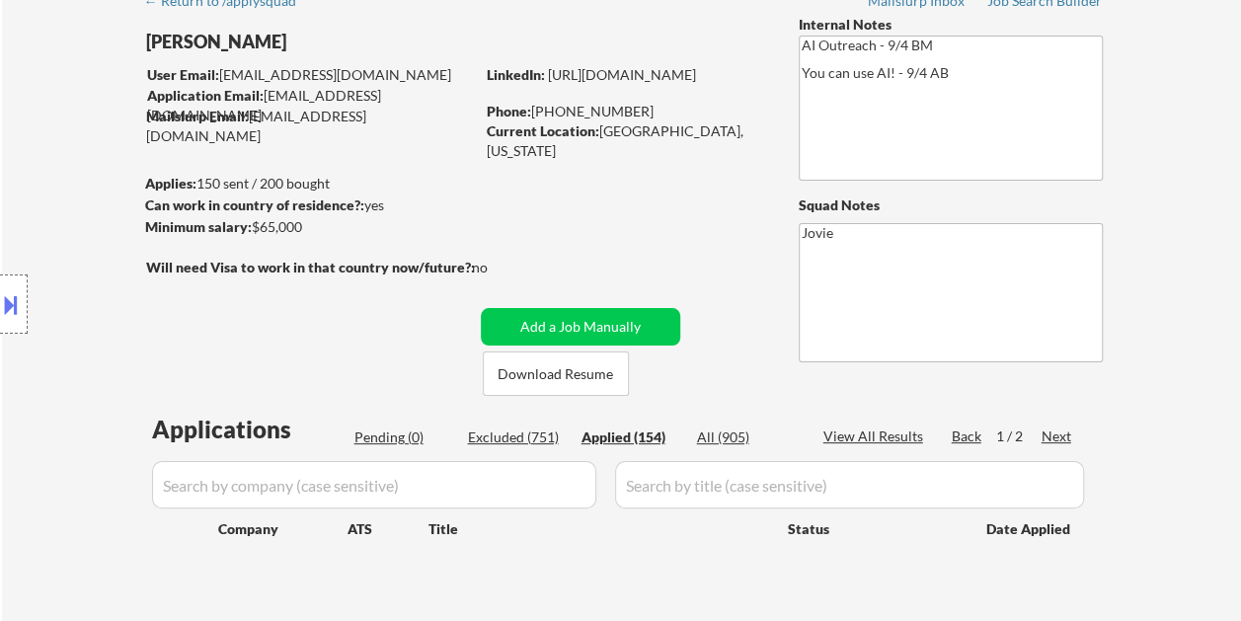
select select ""applied""
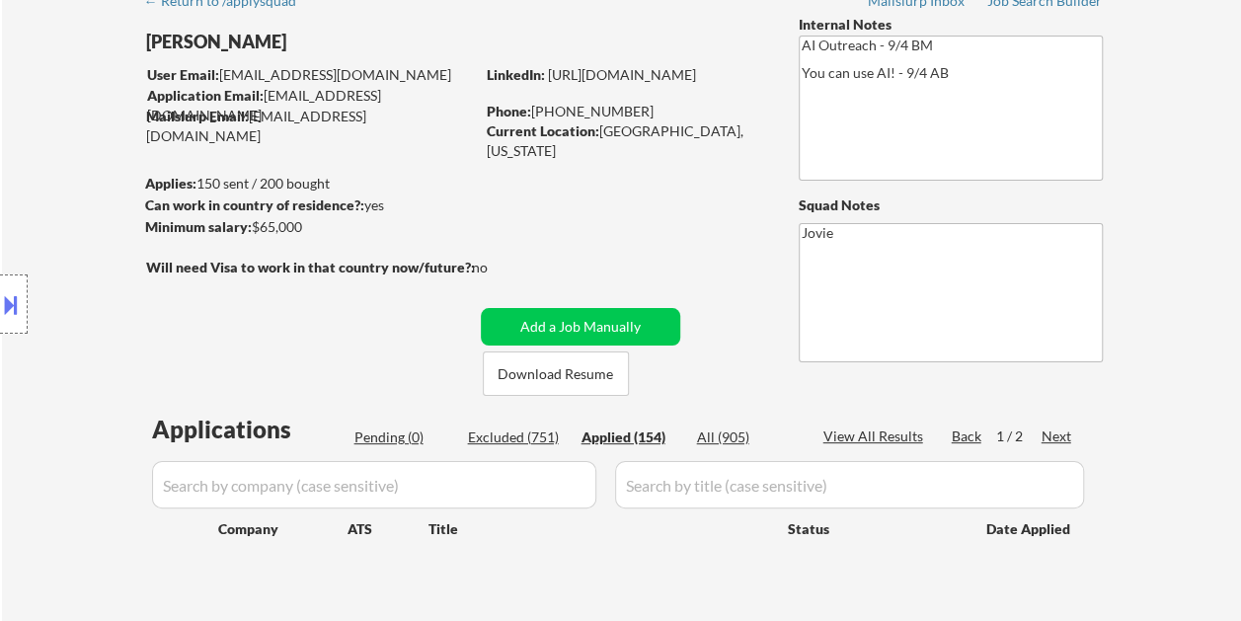
select select ""applied""
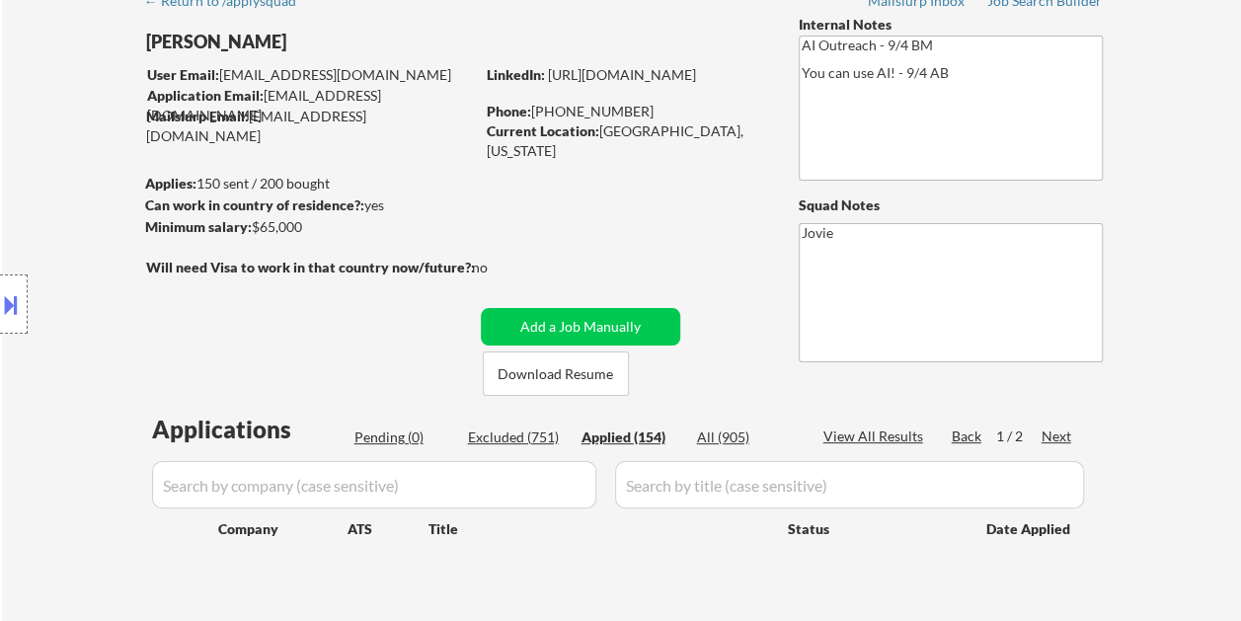
select select ""applied""
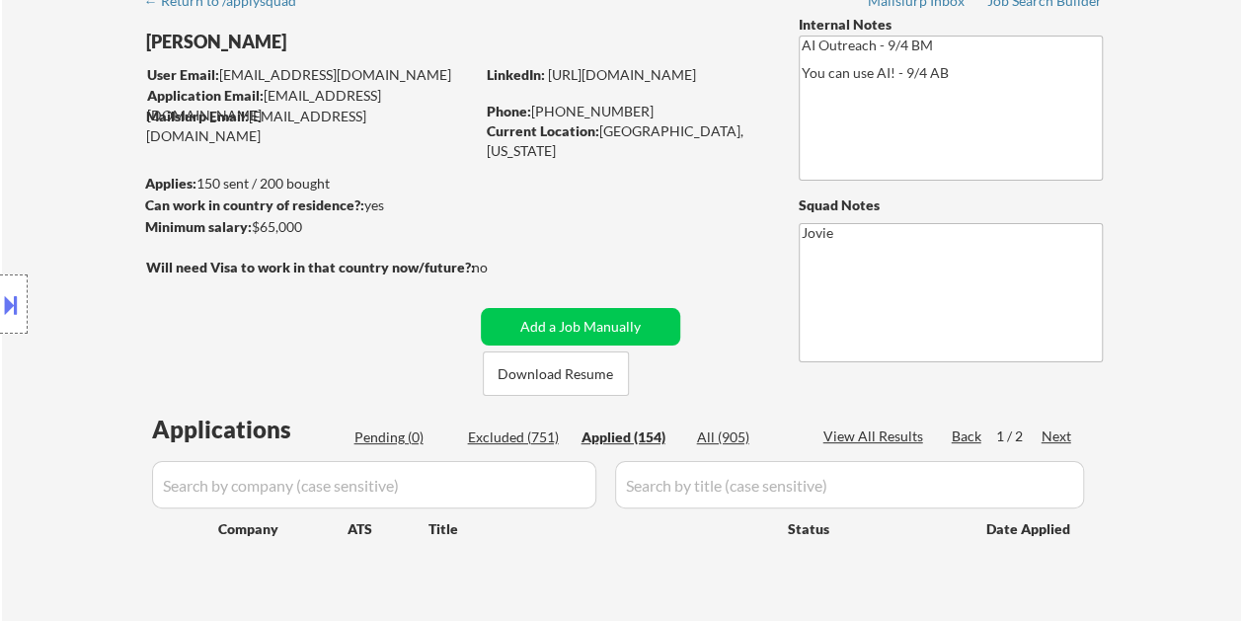
select select ""applied""
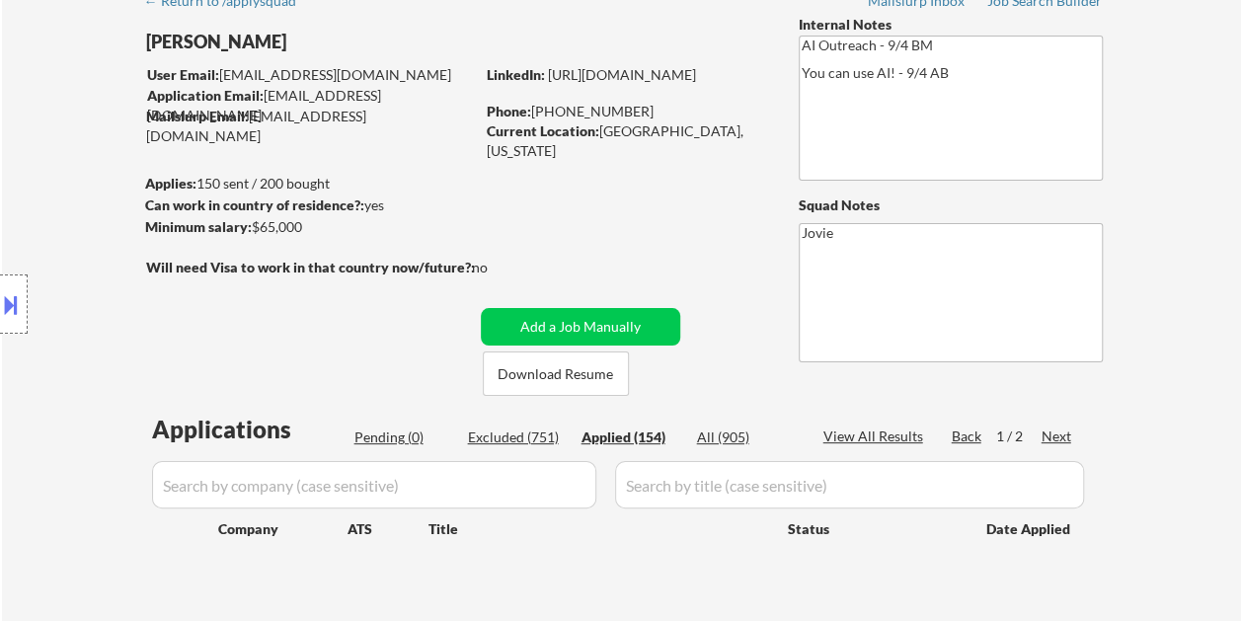
select select ""applied""
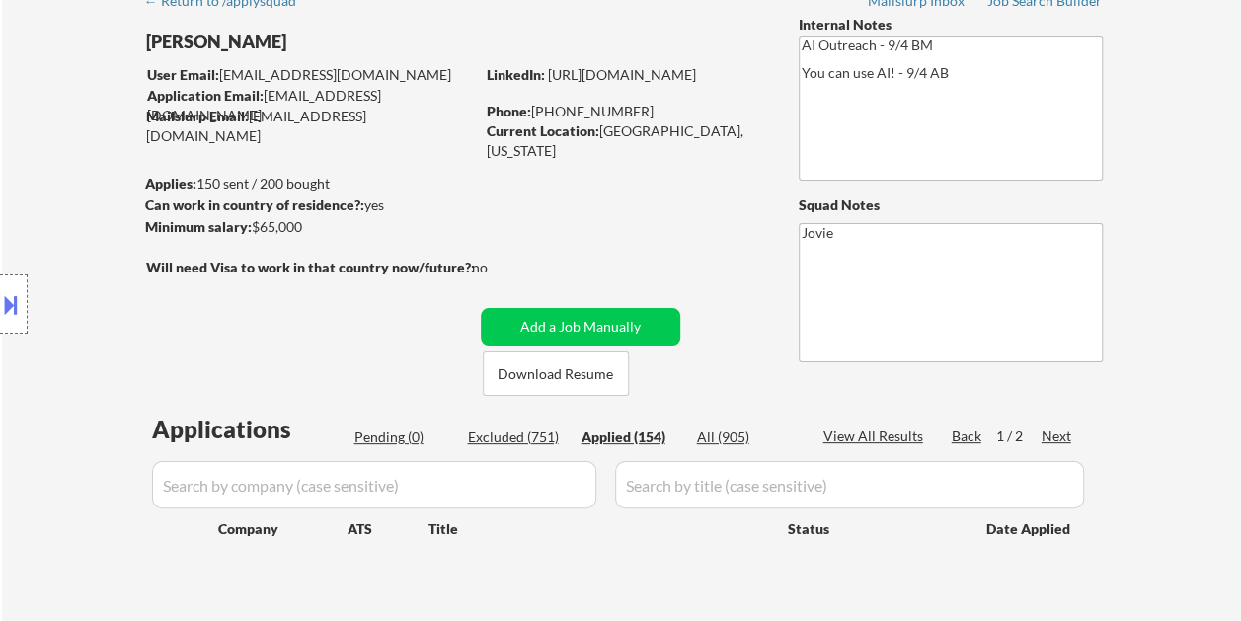
select select ""applied""
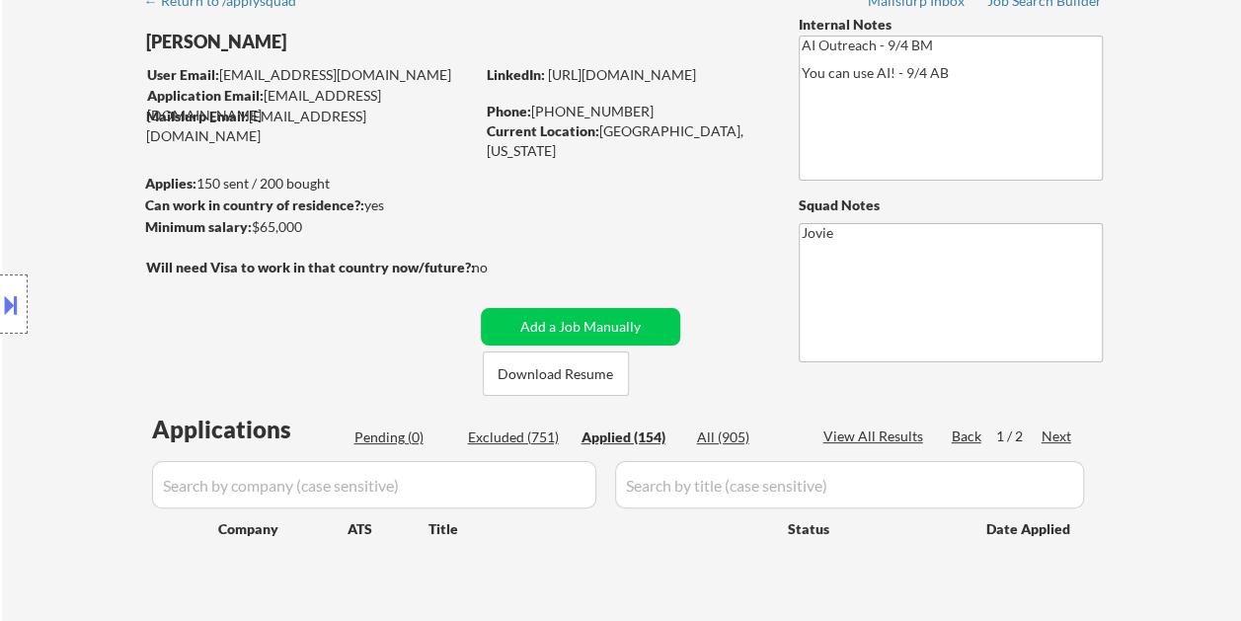
select select ""applied""
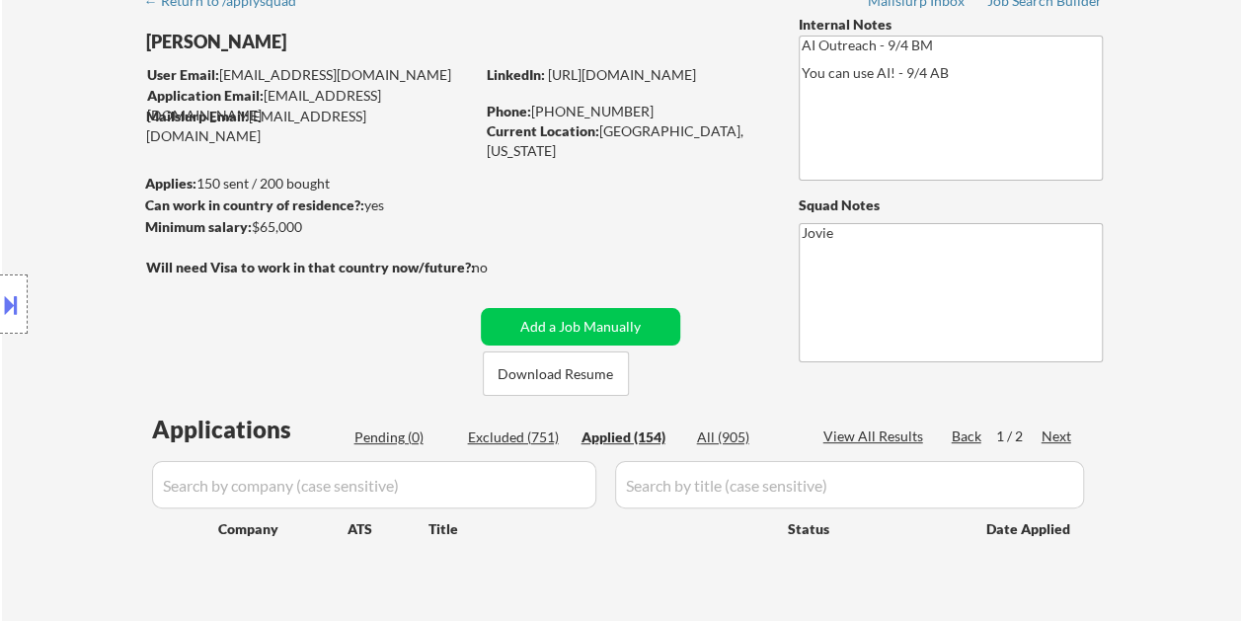
select select ""applied""
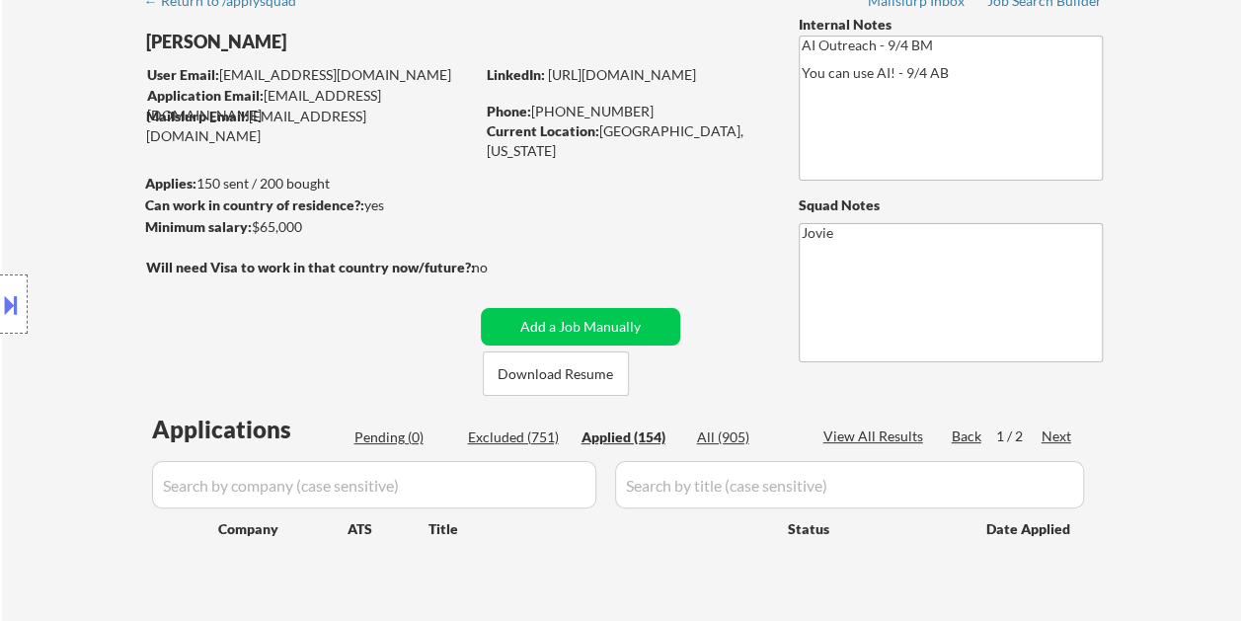
select select ""applied""
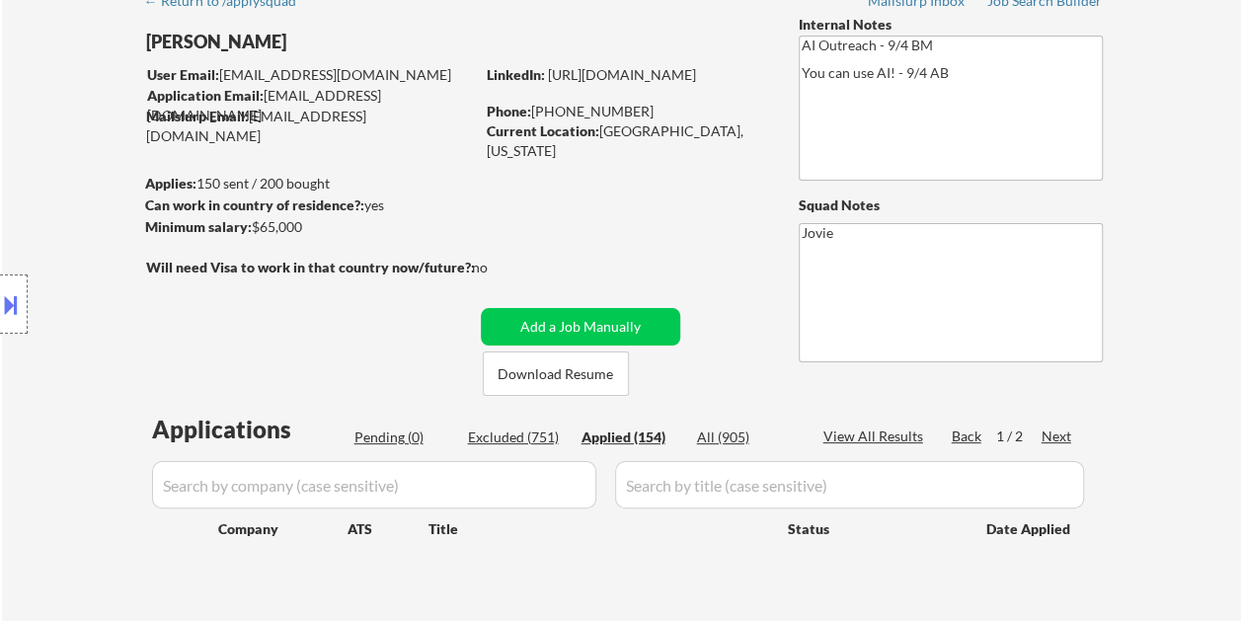
select select ""applied""
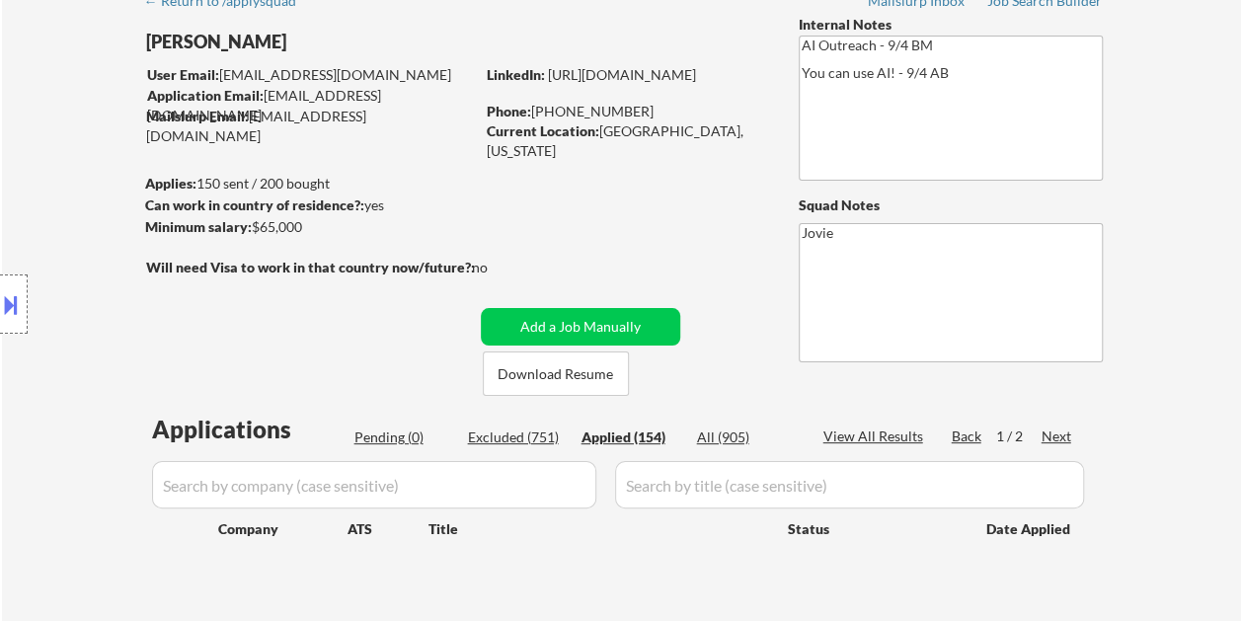
select select ""applied""
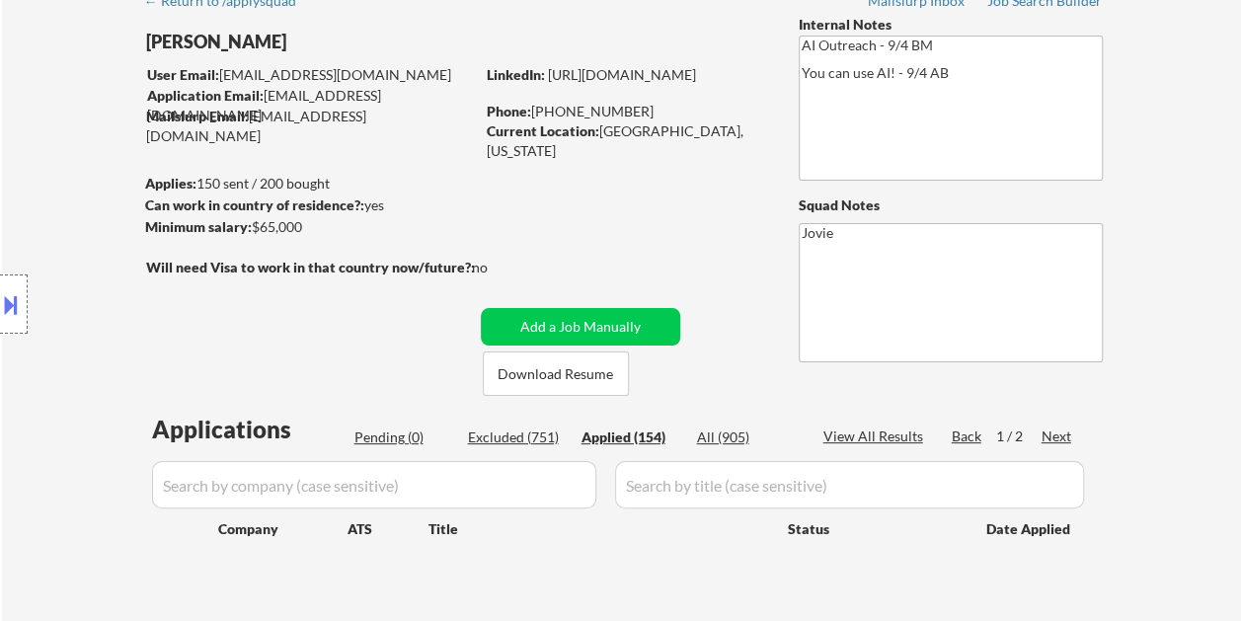
select select ""applied""
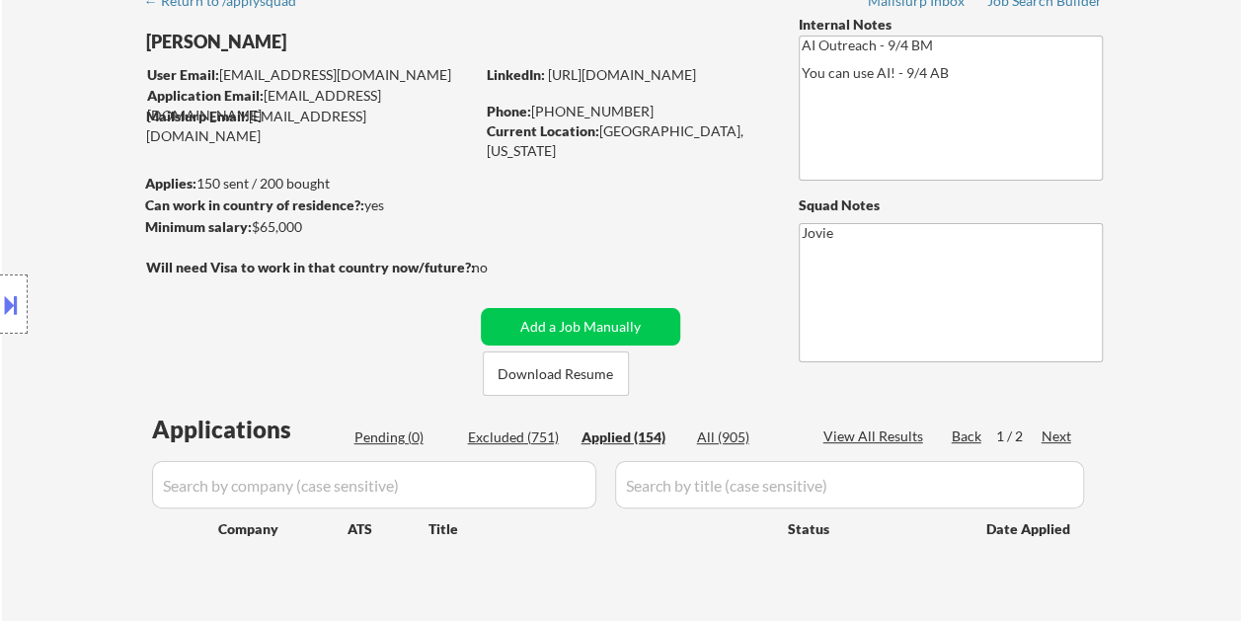
select select ""applied""
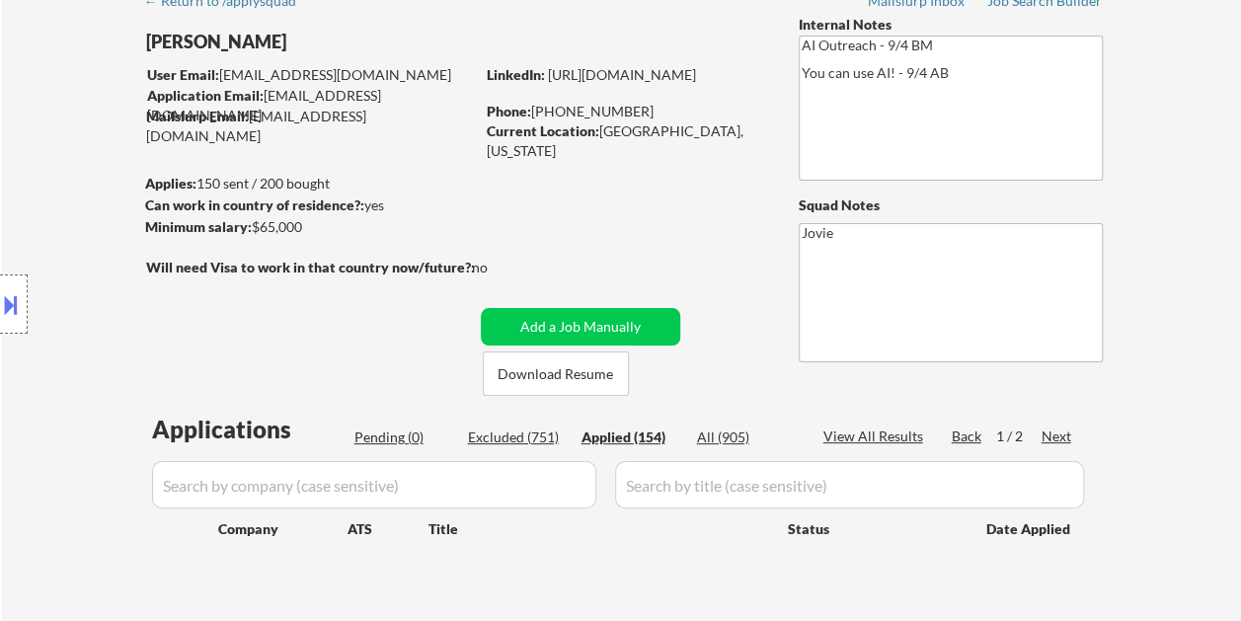
select select ""applied""
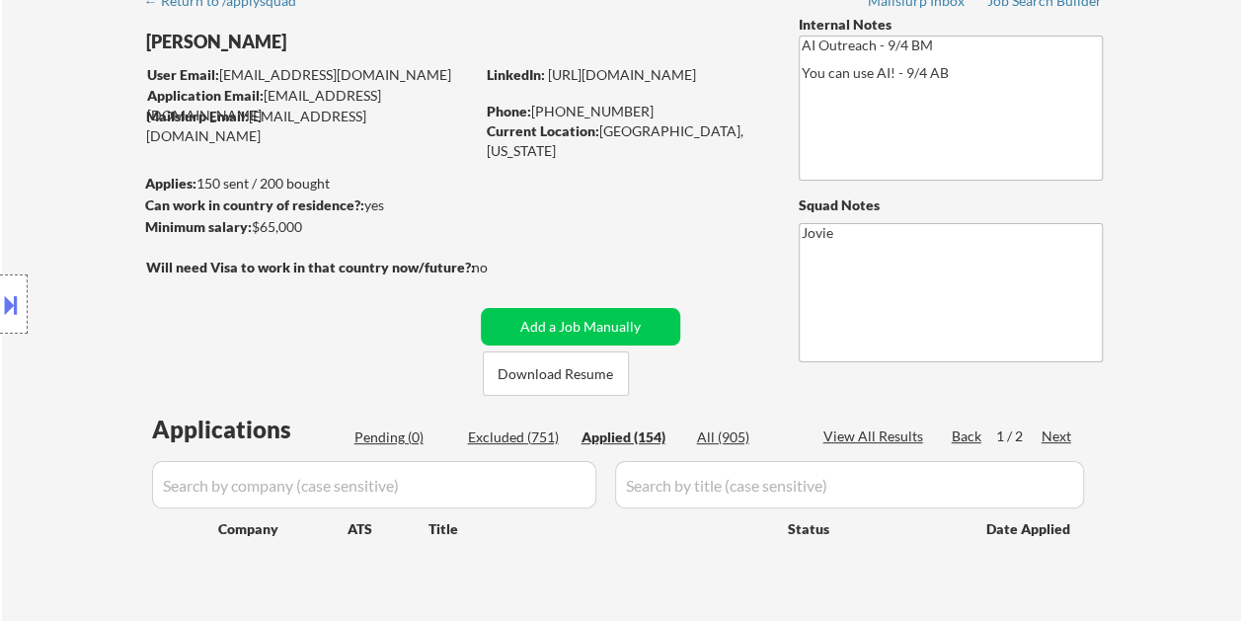
select select ""applied""
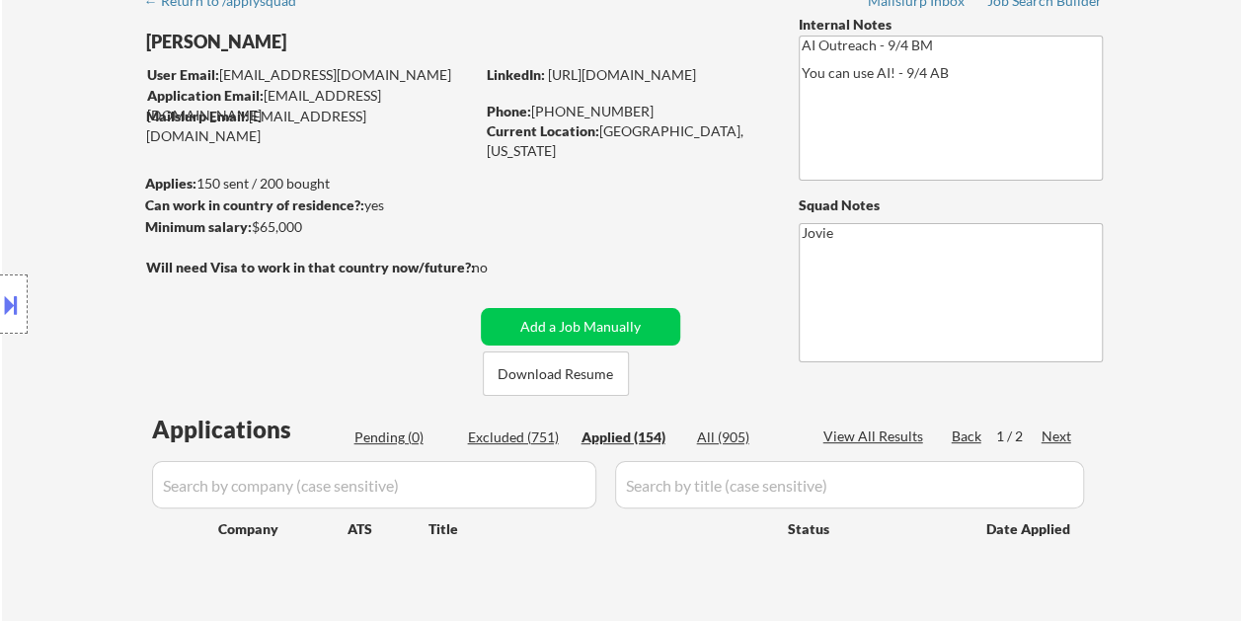
select select ""applied""
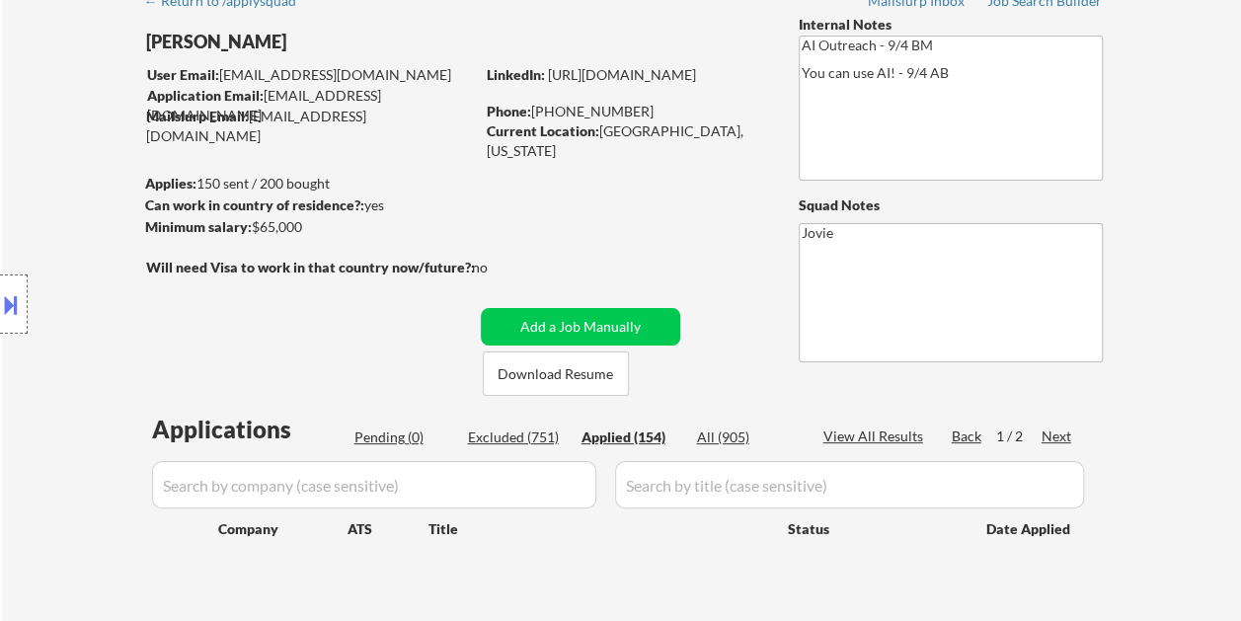
select select ""applied""
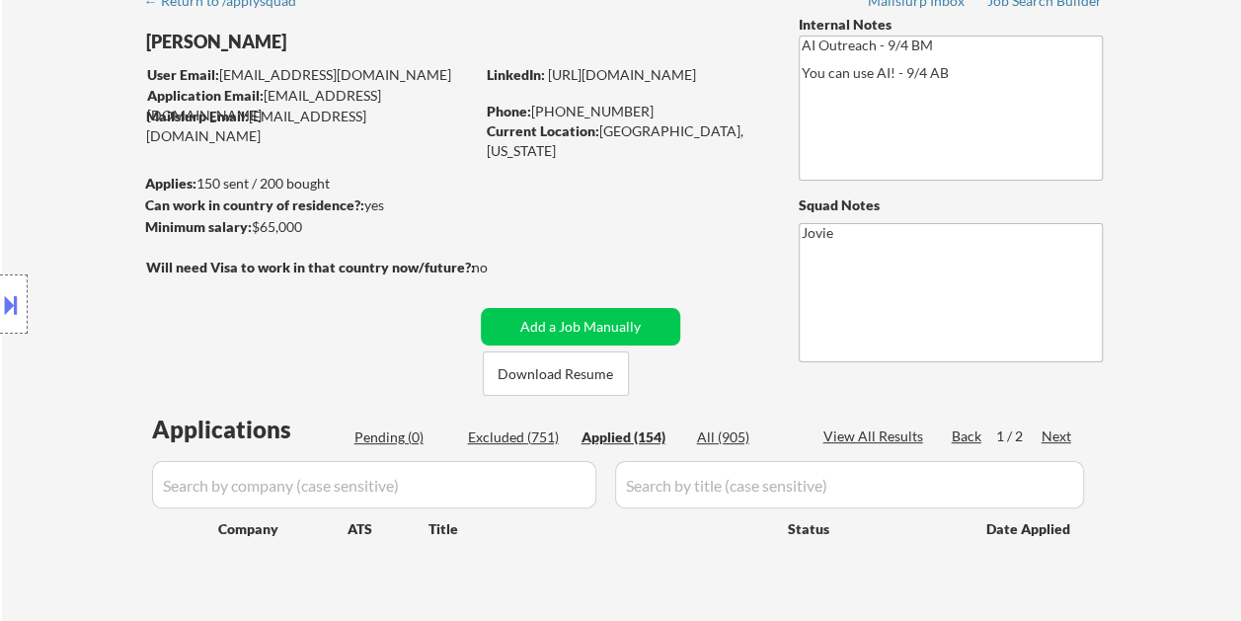
select select ""applied""
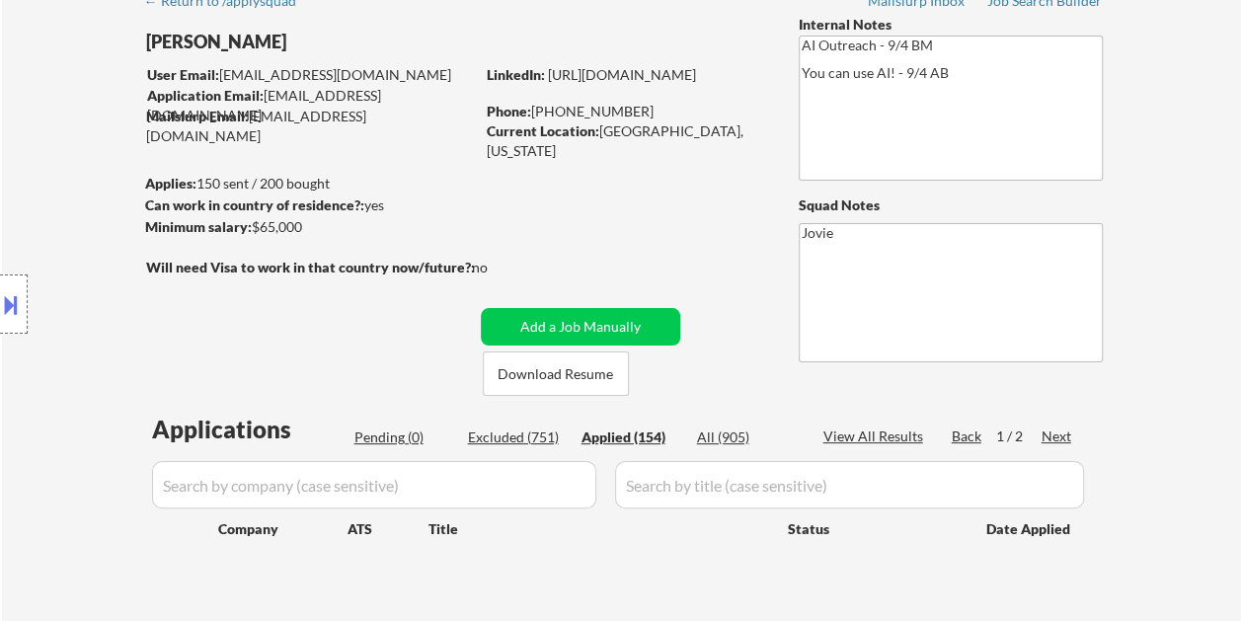
select select ""applied""
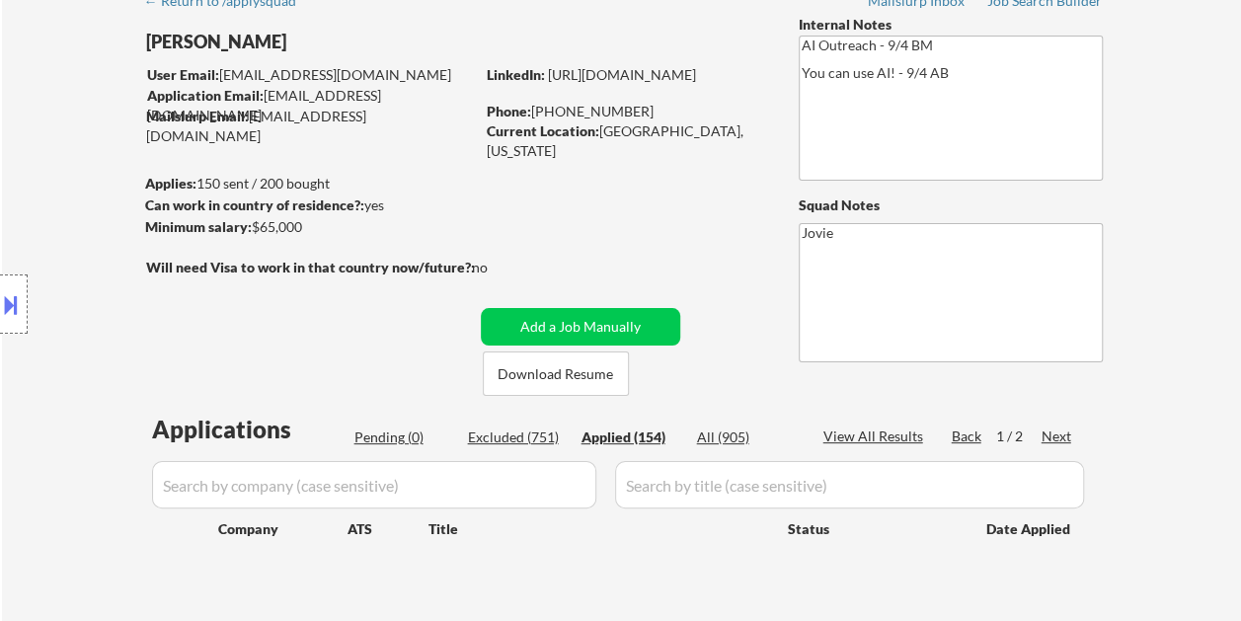
select select ""applied""
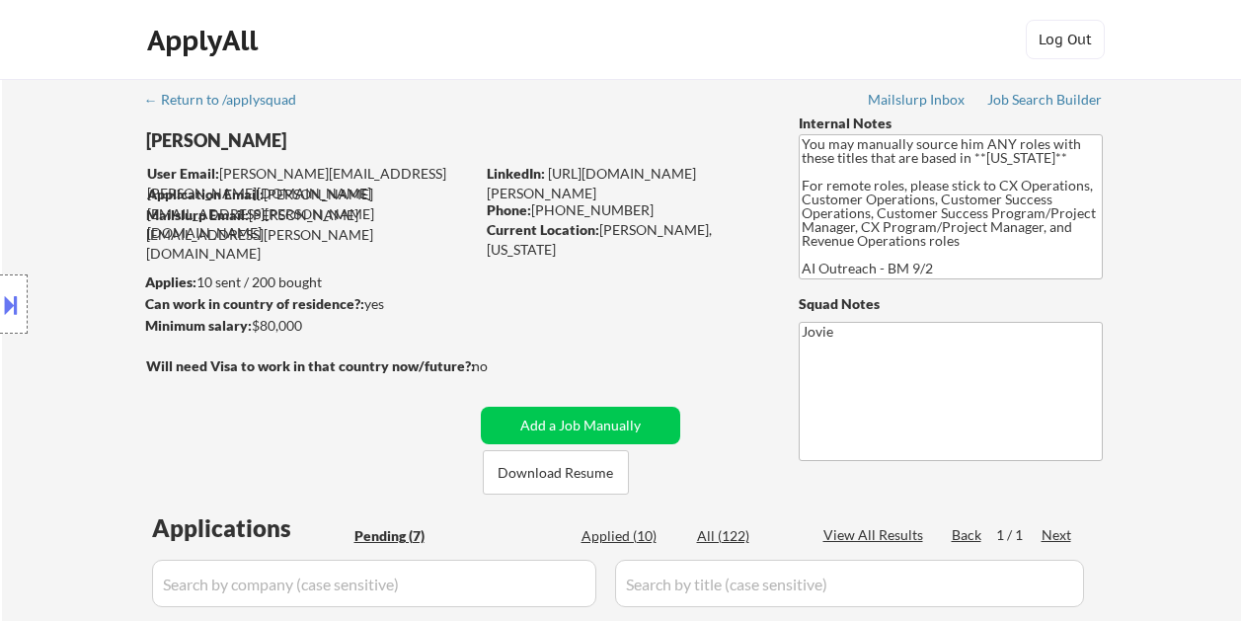
select select ""pending""
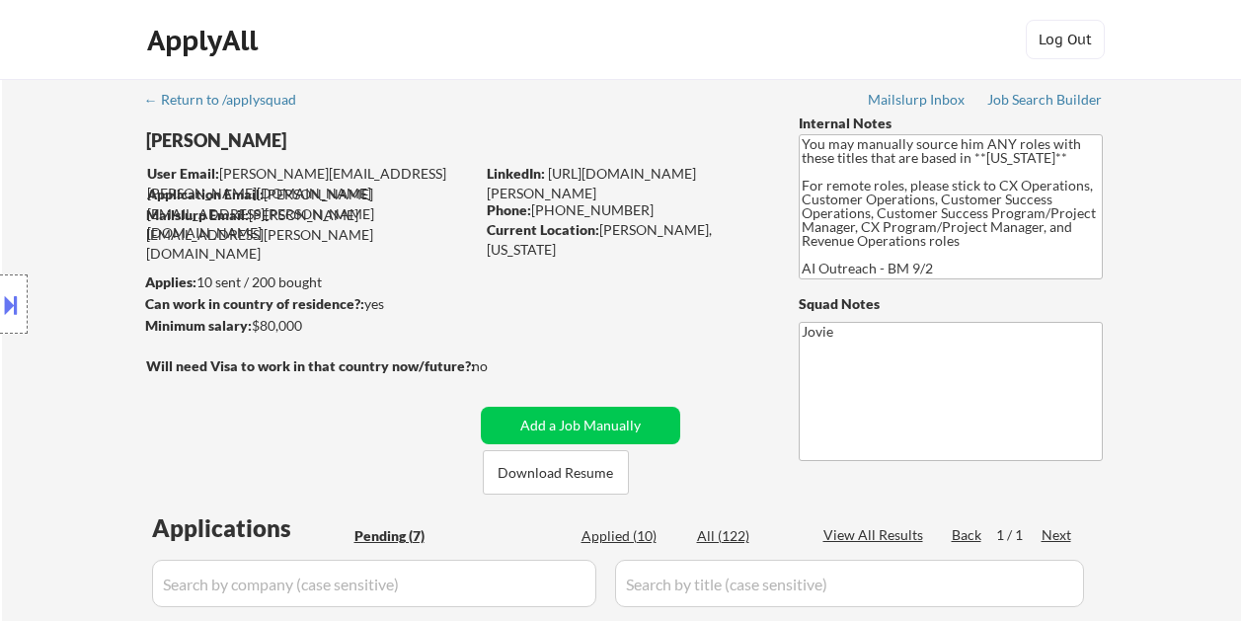
select select ""pending""
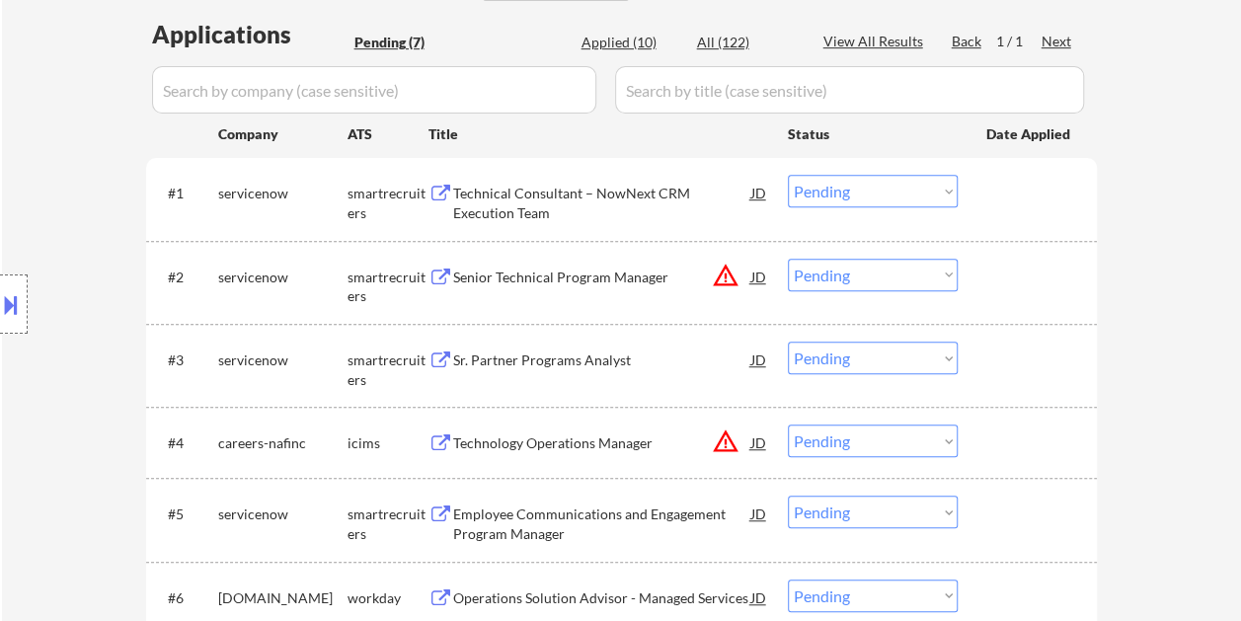
scroll to position [296, 0]
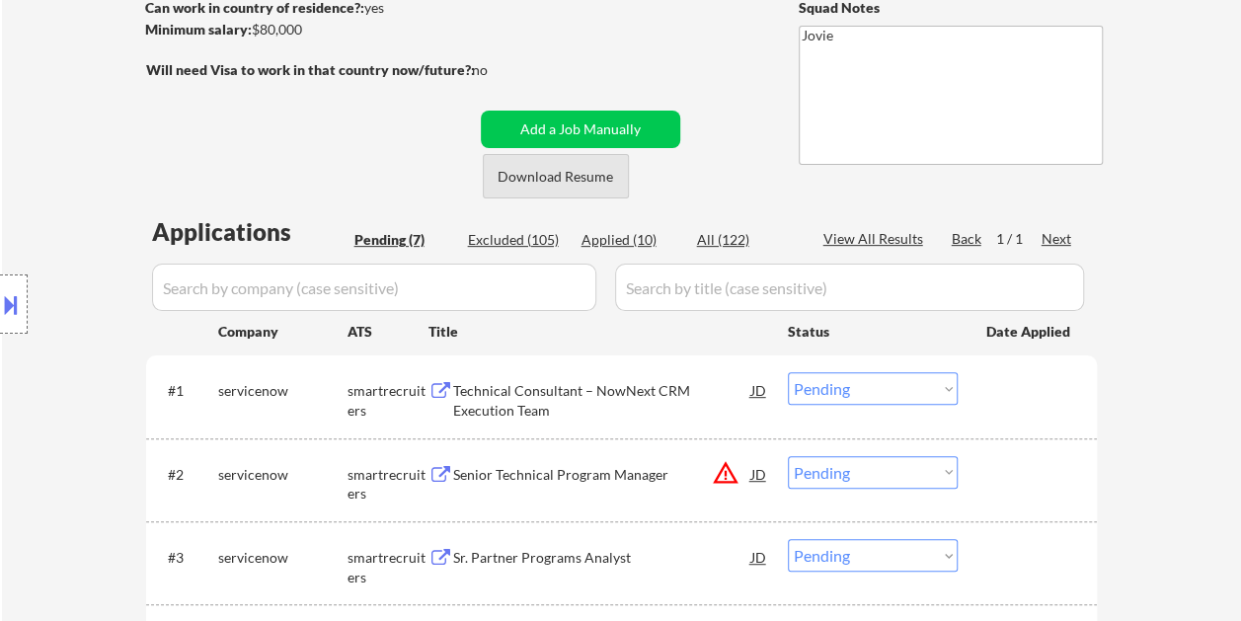
click at [536, 174] on button "Download Resume" at bounding box center [556, 176] width 146 height 44
click at [677, 34] on div "← Return to /applysquad Mailslurp Inbox Job Search Builder [PERSON_NAME] User E…" at bounding box center [621, 378] width 985 height 1190
click at [995, 387] on div at bounding box center [1029, 390] width 87 height 36
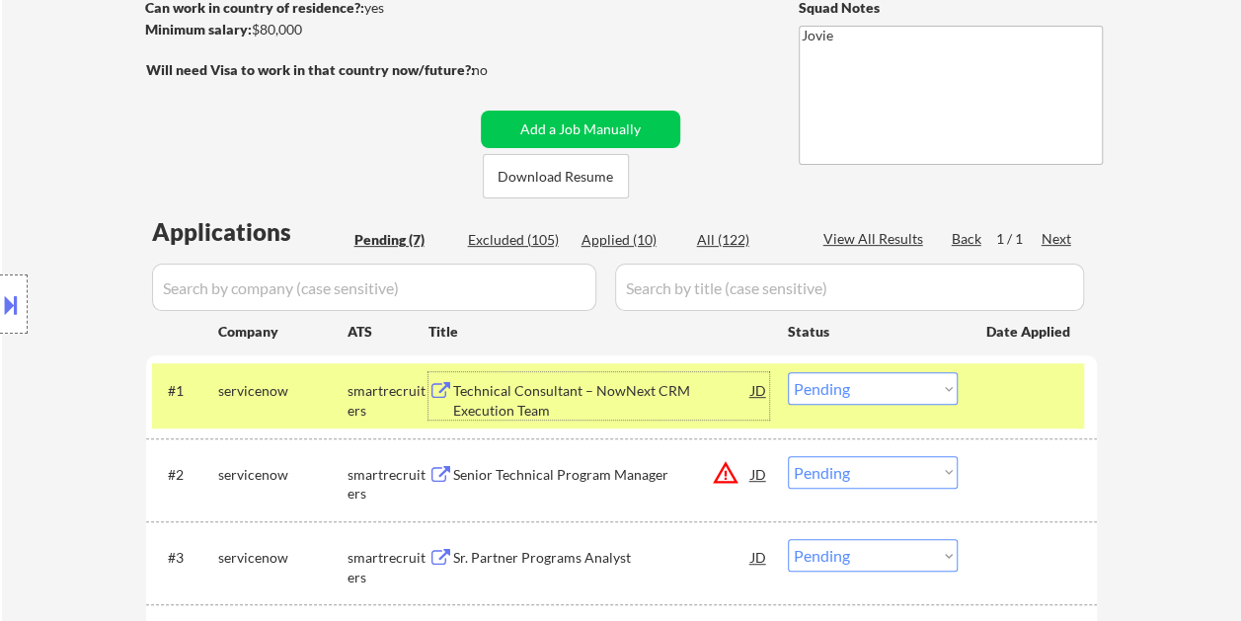
click at [661, 381] on div "Technical Consultant – NowNext CRM Execution Team" at bounding box center [602, 400] width 298 height 38
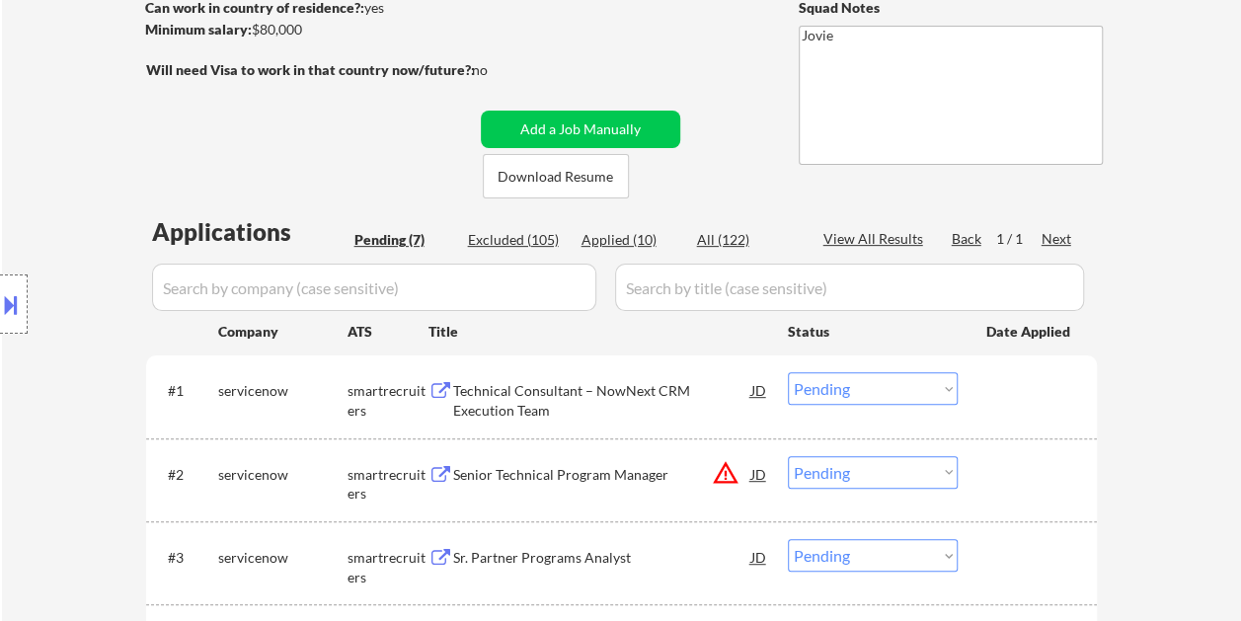
click at [13, 294] on button at bounding box center [11, 304] width 22 height 33
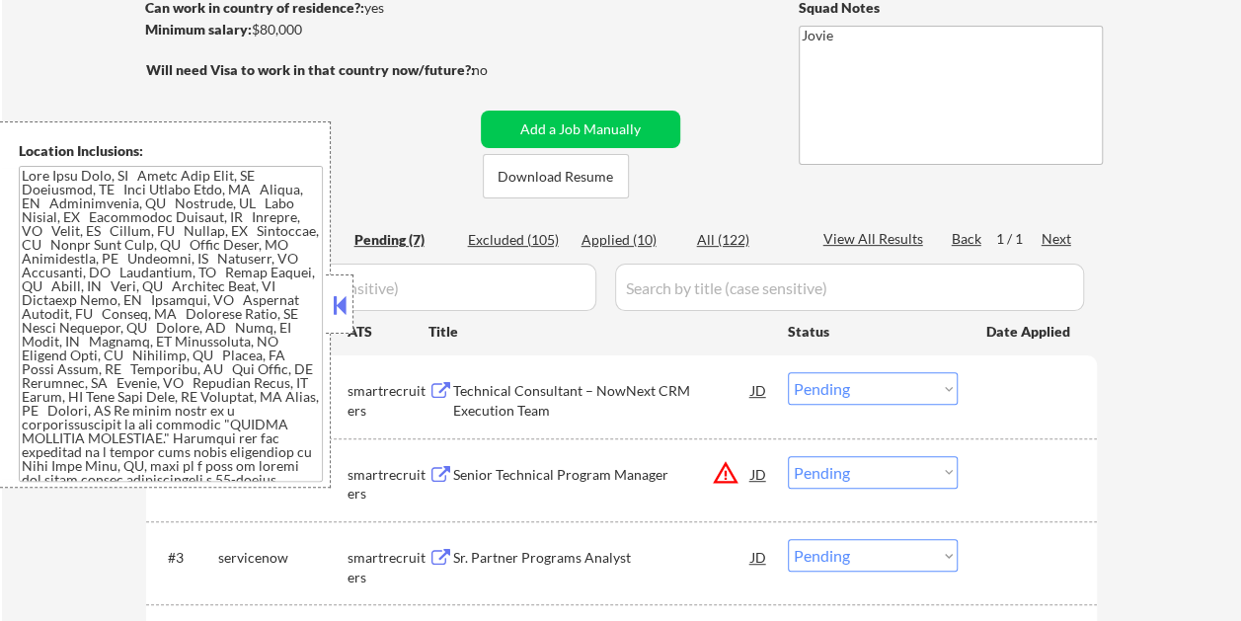
click at [341, 314] on button at bounding box center [340, 305] width 22 height 30
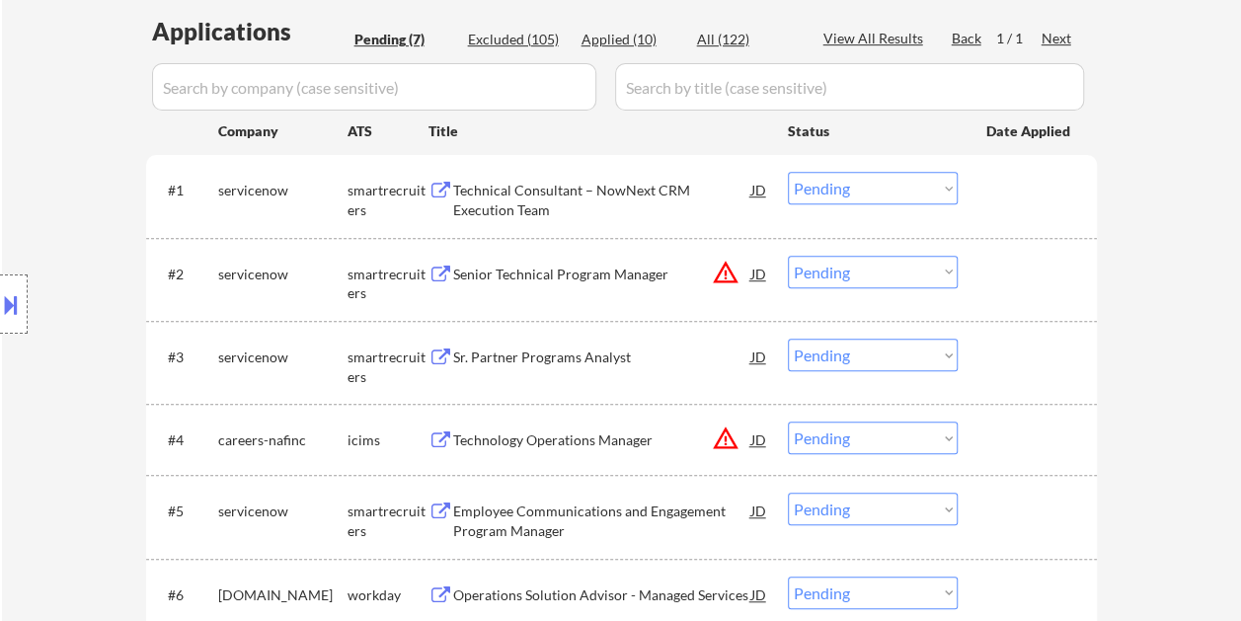
scroll to position [493, 0]
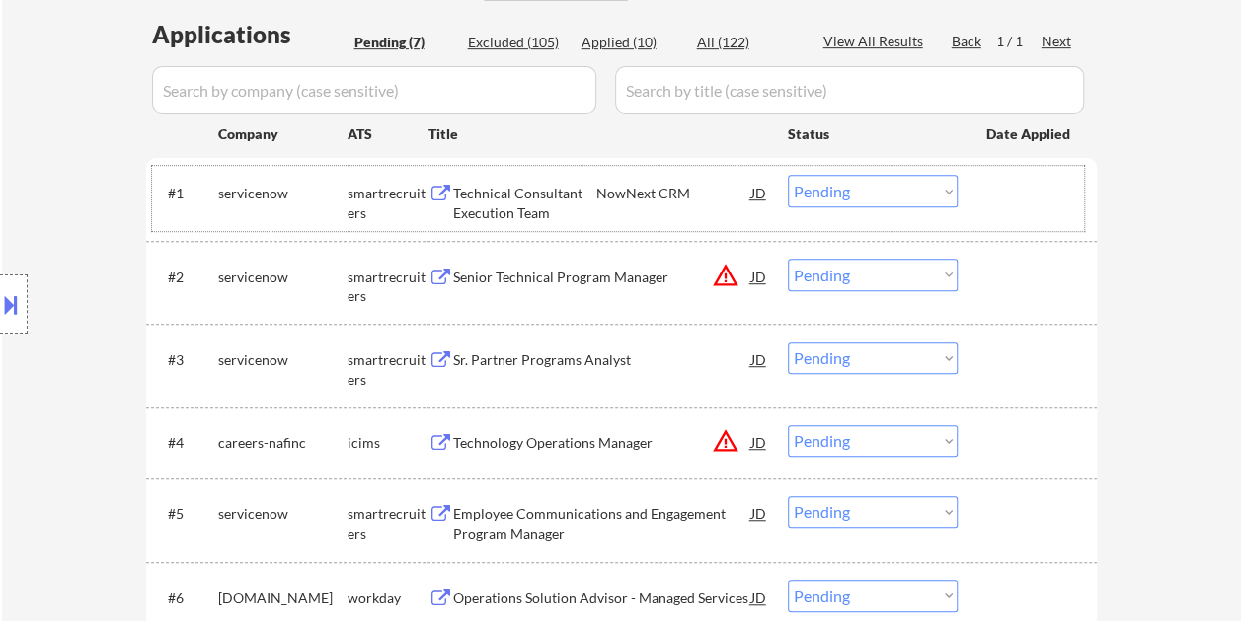
click at [990, 191] on div at bounding box center [1029, 193] width 87 height 36
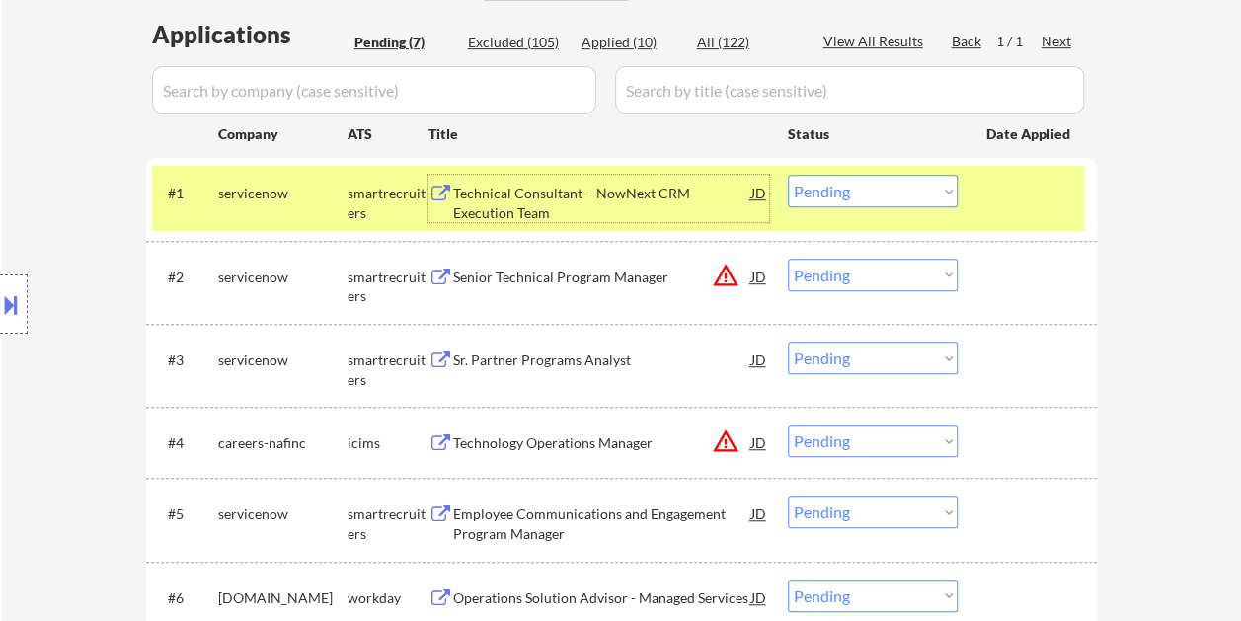
click at [575, 207] on div "Technical Consultant – NowNext CRM Execution Team" at bounding box center [602, 203] width 298 height 38
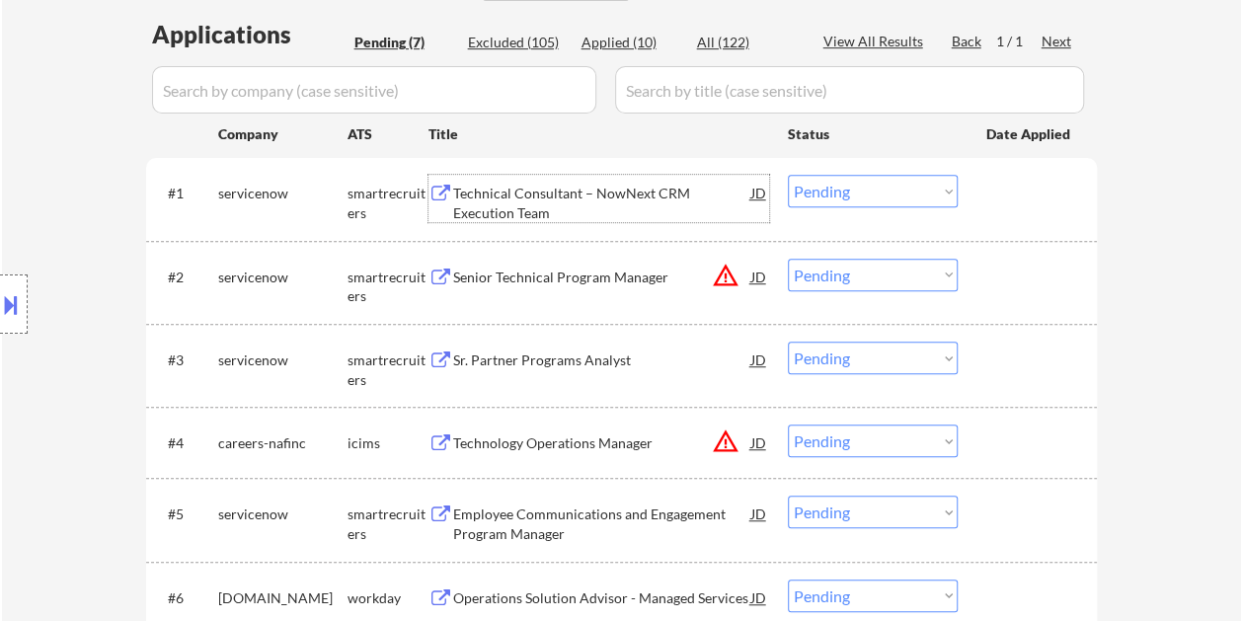
click at [965, 188] on div "#1 servicenow smartrecruiters Technical Consultant – NowNext CRM Execution Team…" at bounding box center [618, 198] width 932 height 65
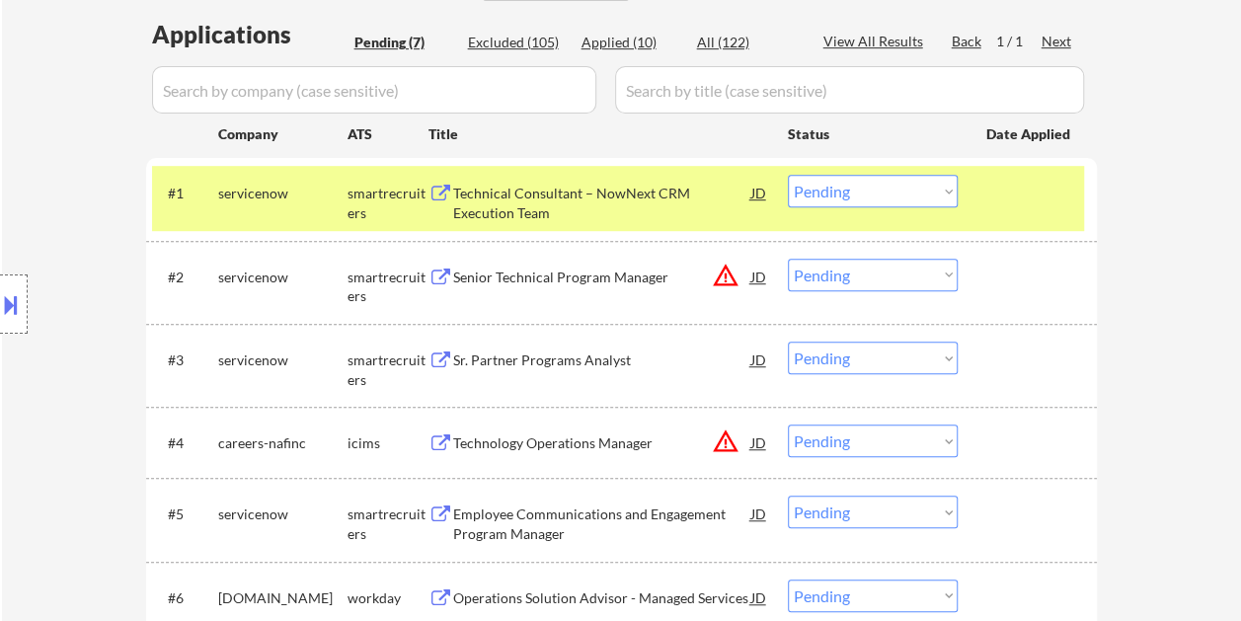
click at [939, 195] on select "Choose an option... Pending Applied Excluded (Questions) Excluded (Expired) Exc…" at bounding box center [873, 191] width 170 height 33
click at [788, 175] on select "Choose an option... Pending Applied Excluded (Questions) Excluded (Expired) Exc…" at bounding box center [873, 191] width 170 height 33
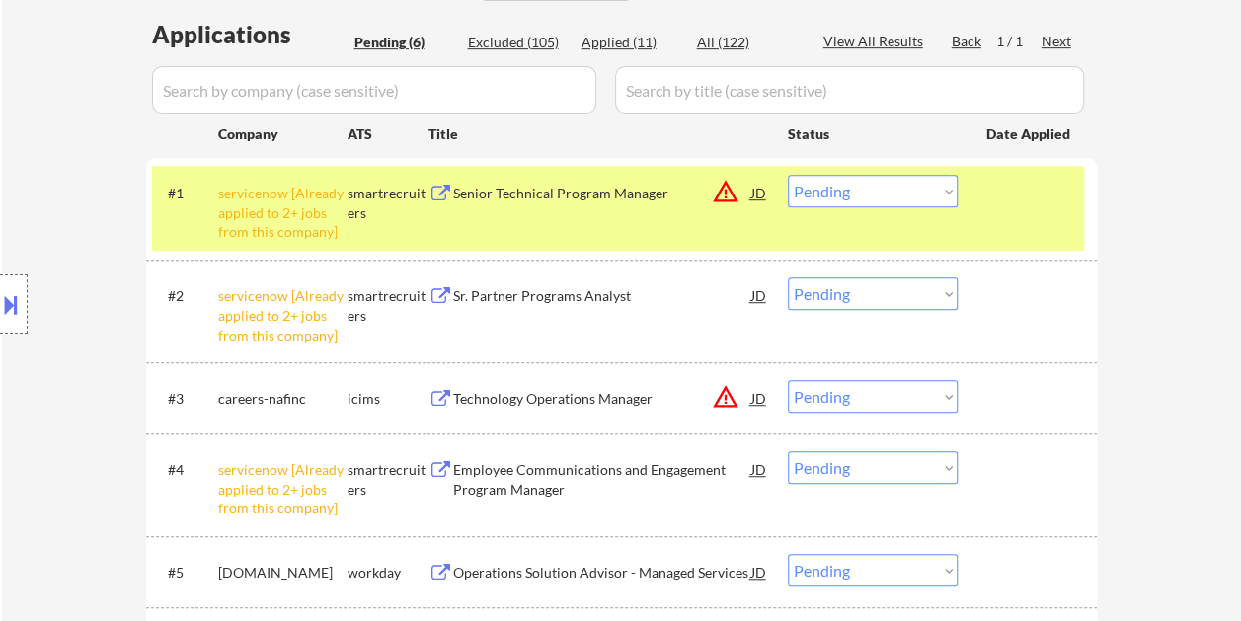
click at [1008, 200] on div at bounding box center [1029, 193] width 87 height 36
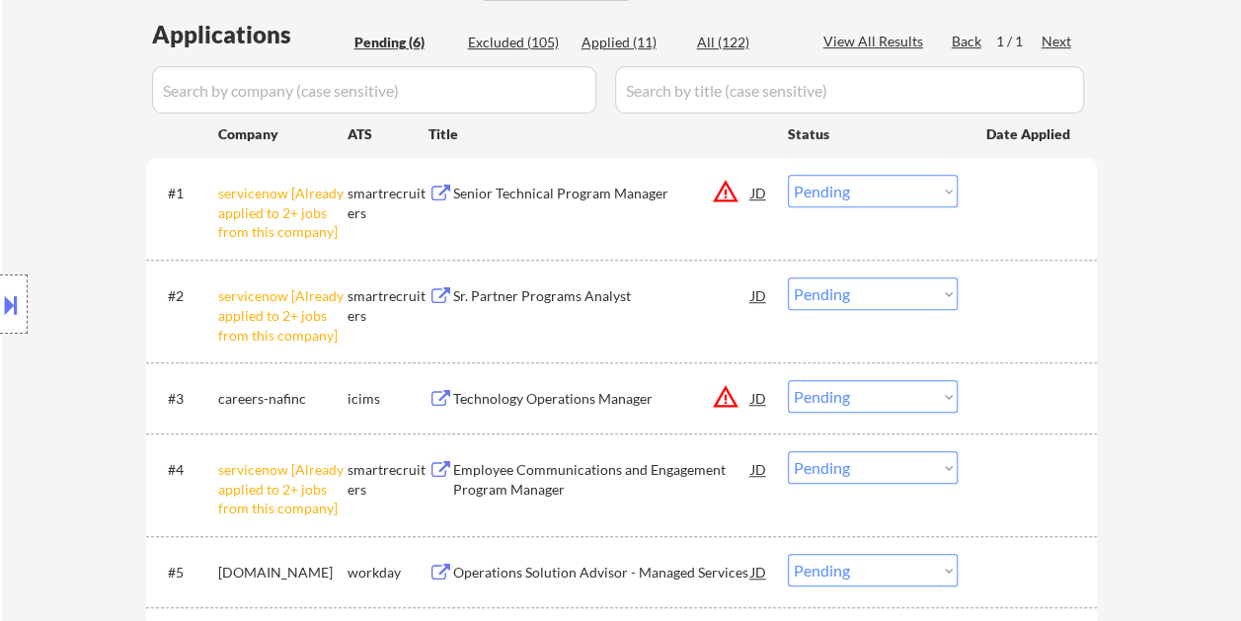
click at [911, 195] on select "Choose an option... Pending Applied Excluded (Questions) Excluded (Expired) Exc…" at bounding box center [873, 191] width 170 height 33
click at [788, 175] on select "Choose an option... Pending Applied Excluded (Questions) Excluded (Expired) Exc…" at bounding box center [873, 191] width 170 height 33
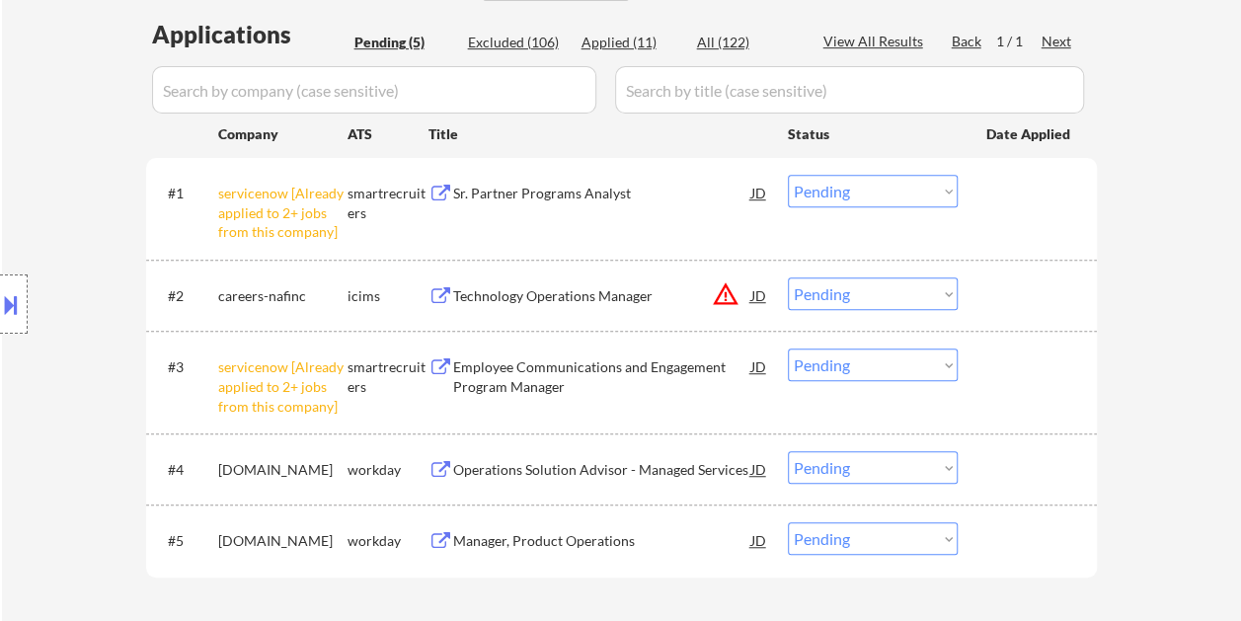
click at [918, 186] on select "Choose an option... Pending Applied Excluded (Questions) Excluded (Expired) Exc…" at bounding box center [873, 191] width 170 height 33
click at [788, 175] on select "Choose an option... Pending Applied Excluded (Questions) Excluded (Expired) Exc…" at bounding box center [873, 191] width 170 height 33
select select ""pending""
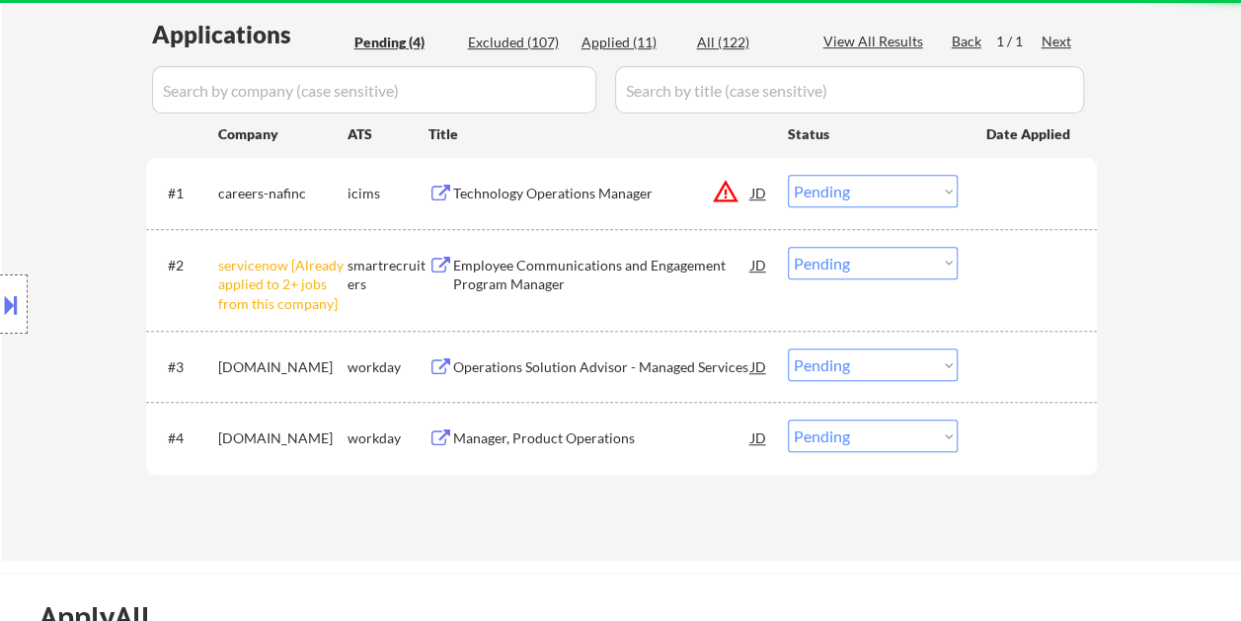
click at [947, 263] on select "Choose an option... Pending Applied Excluded (Questions) Excluded (Expired) Exc…" at bounding box center [873, 263] width 170 height 33
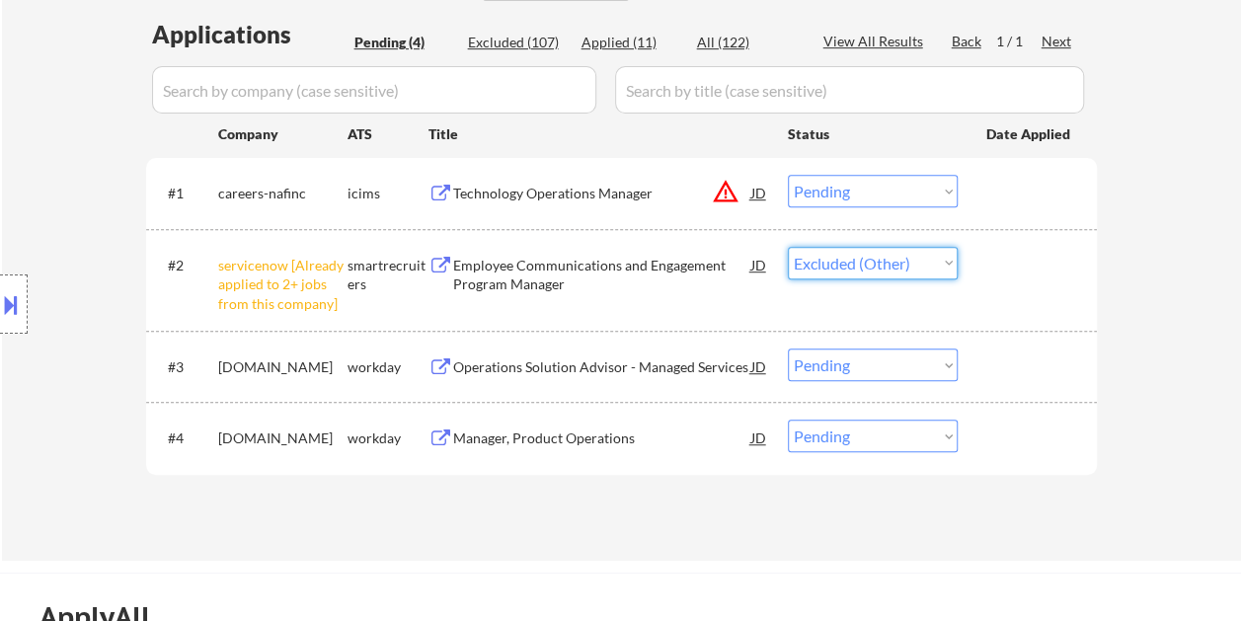
click at [788, 247] on select "Choose an option... Pending Applied Excluded (Questions) Excluded (Expired) Exc…" at bounding box center [873, 263] width 170 height 33
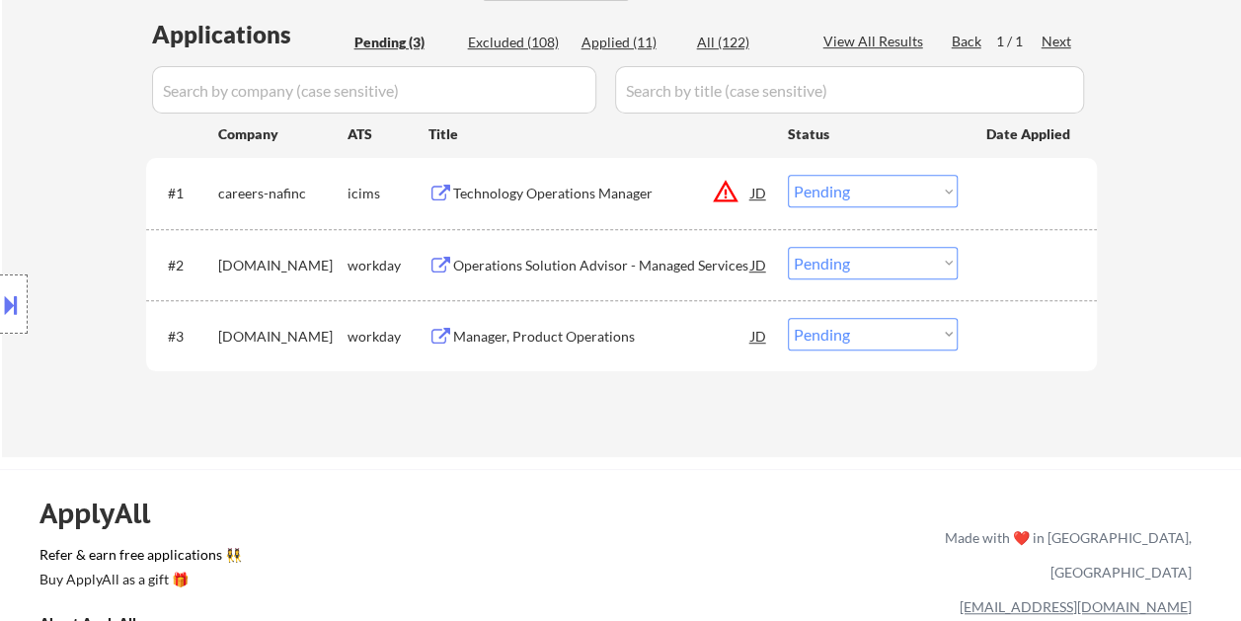
click at [993, 258] on div at bounding box center [1029, 265] width 87 height 36
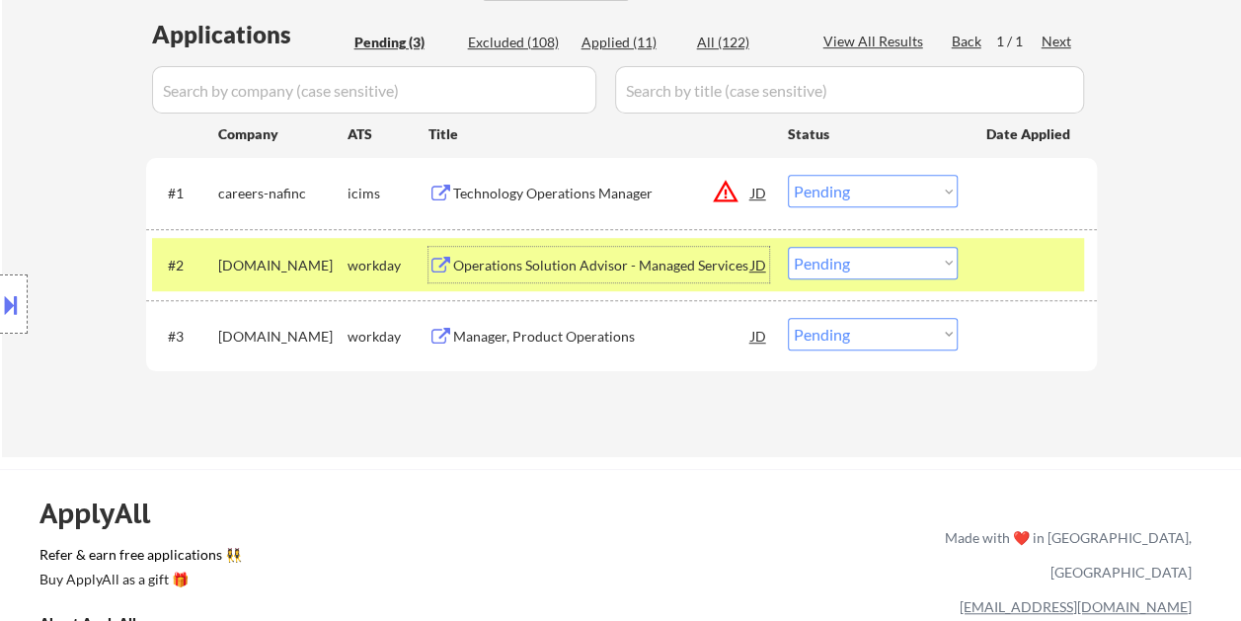
click at [590, 260] on div "Operations Solution Advisor - Managed Services" at bounding box center [602, 266] width 298 height 20
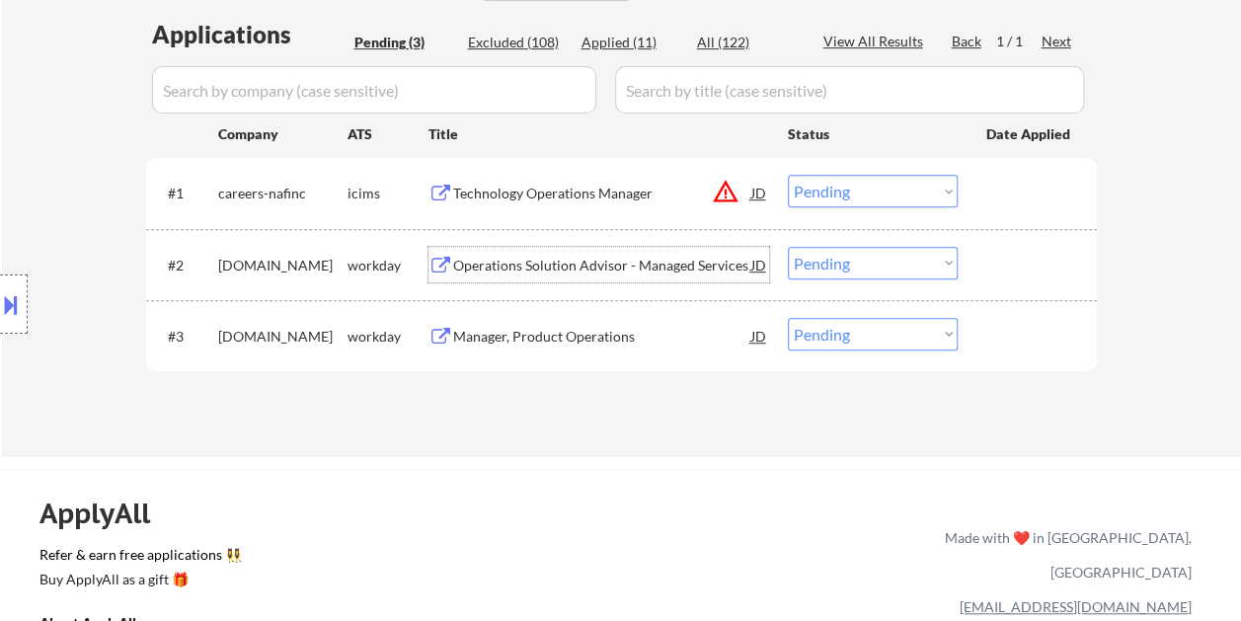
click at [995, 264] on div at bounding box center [1029, 265] width 87 height 36
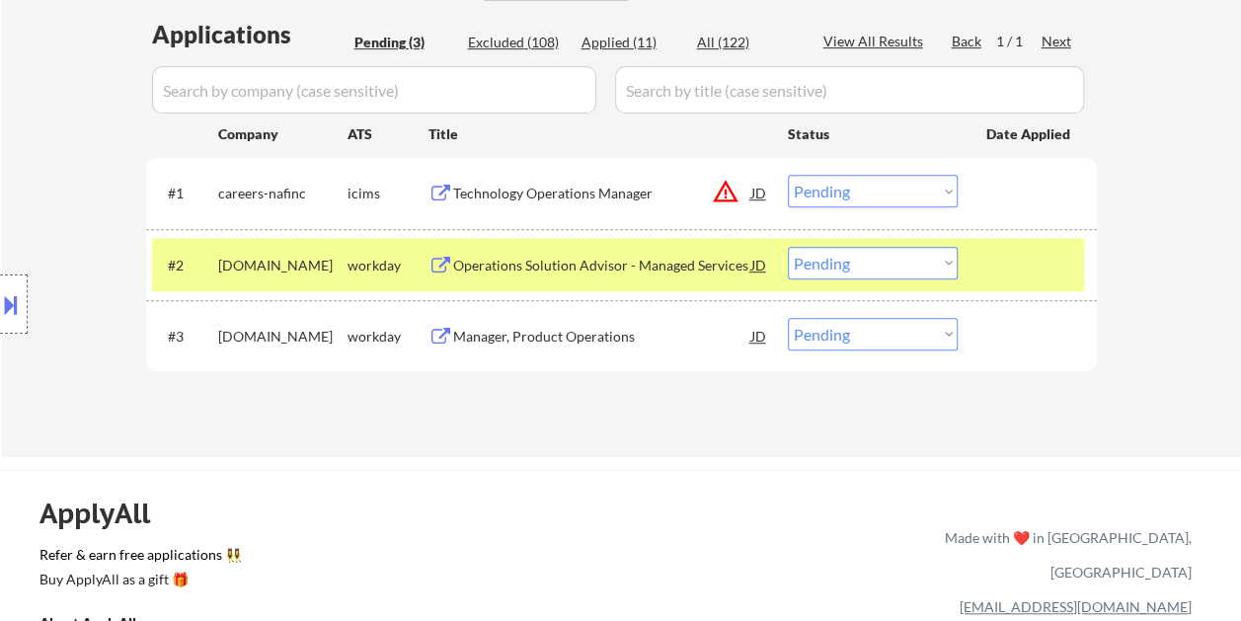
click at [938, 259] on select "Choose an option... Pending Applied Excluded (Questions) Excluded (Expired) Exc…" at bounding box center [873, 263] width 170 height 33
click at [788, 247] on select "Choose an option... Pending Applied Excluded (Questions) Excluded (Expired) Exc…" at bounding box center [873, 263] width 170 height 33
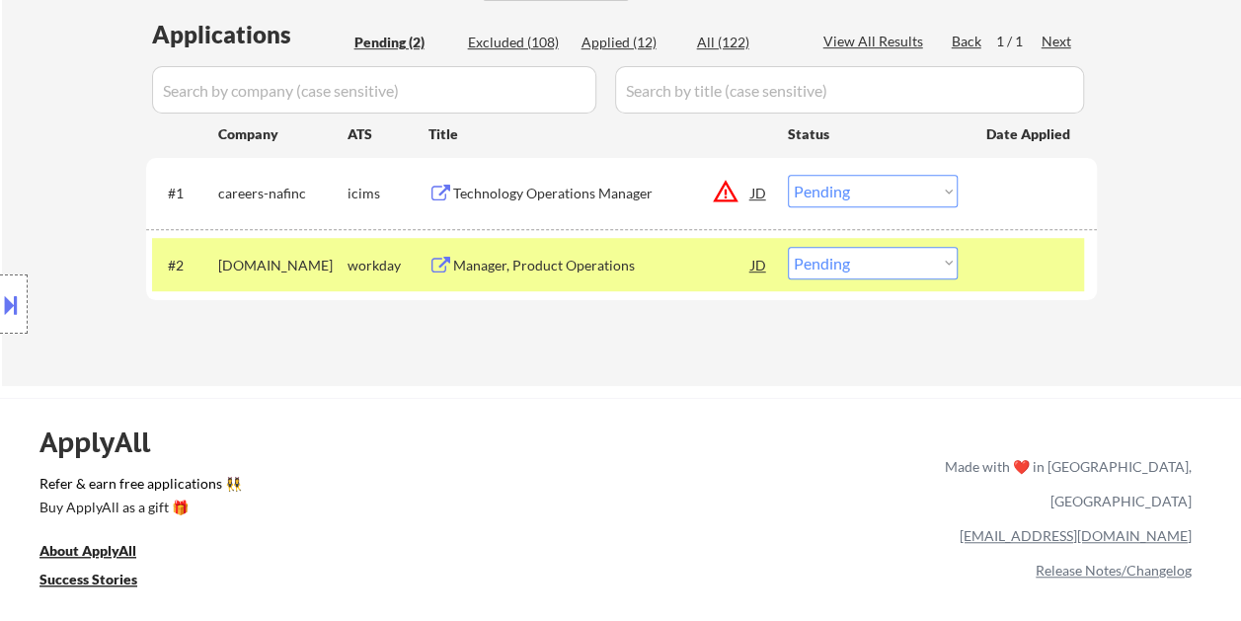
click at [983, 259] on div "#2 linklogistics.wd5.link workday Manager, Product Operations JD warning_amber …" at bounding box center [618, 264] width 932 height 53
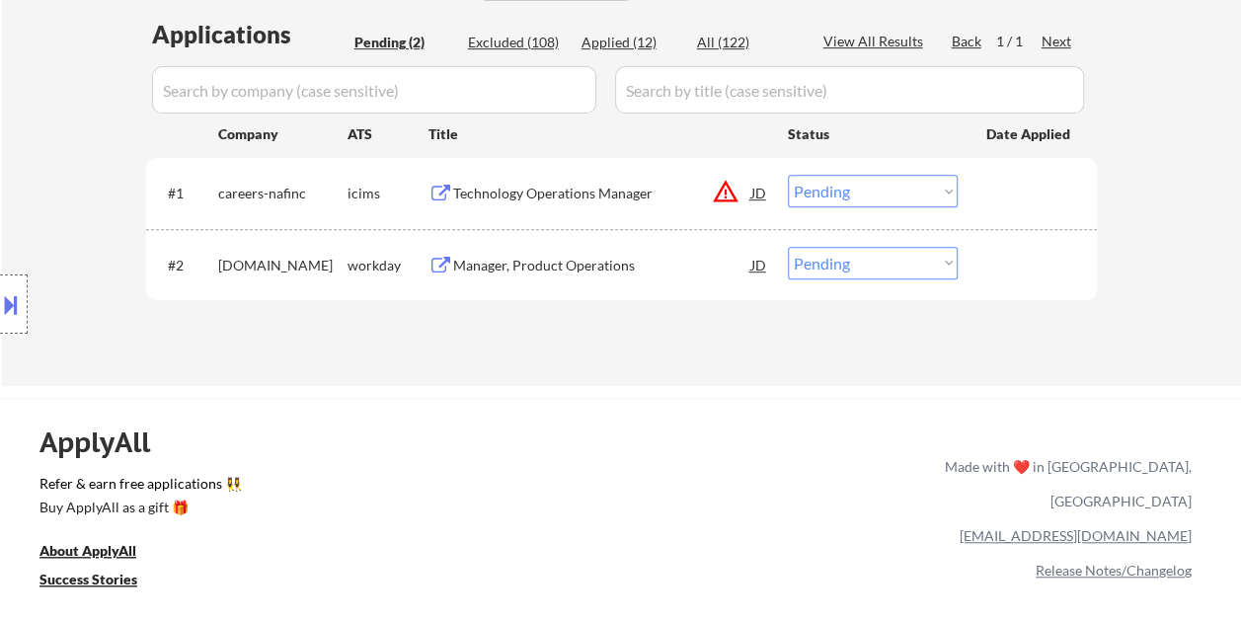
click at [995, 258] on div at bounding box center [1029, 265] width 87 height 36
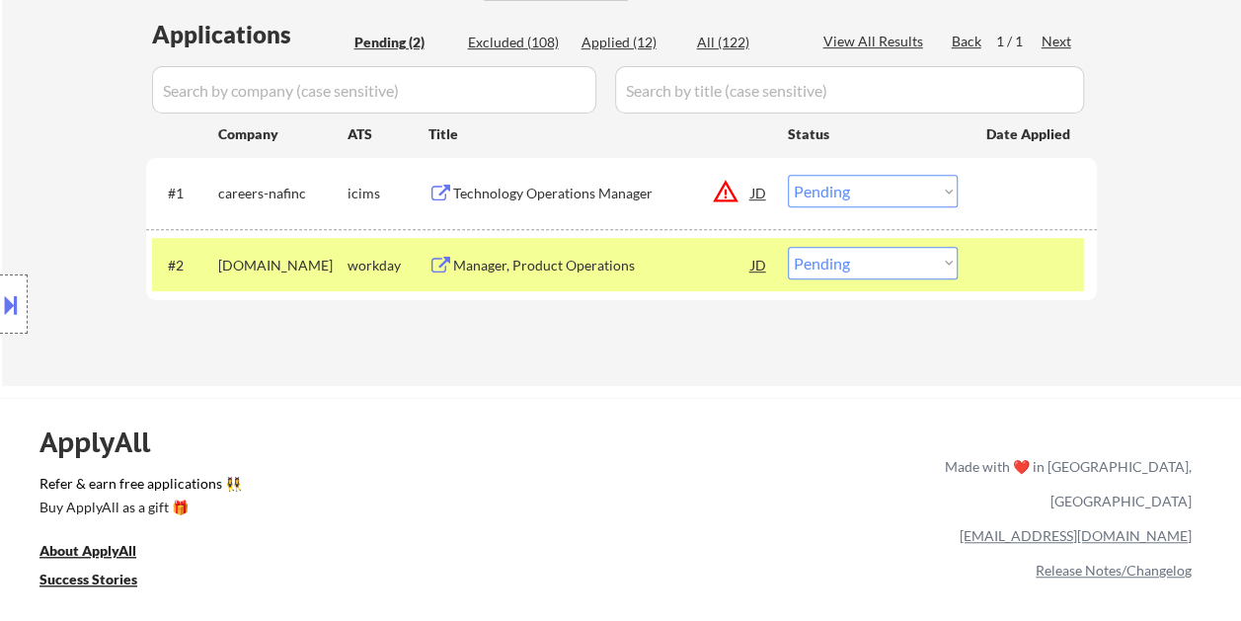
click at [603, 244] on div "#2 linklogistics.wd5.link workday Manager, Product Operations JD warning_amber …" at bounding box center [618, 264] width 932 height 53
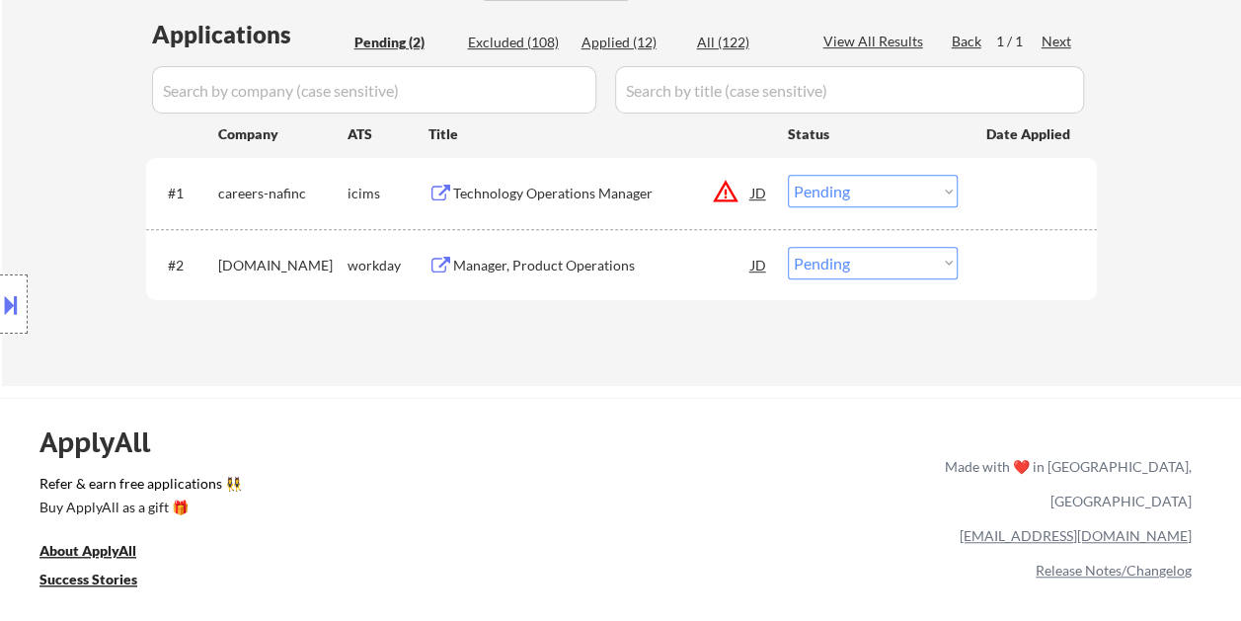
click at [989, 261] on div at bounding box center [1029, 265] width 87 height 36
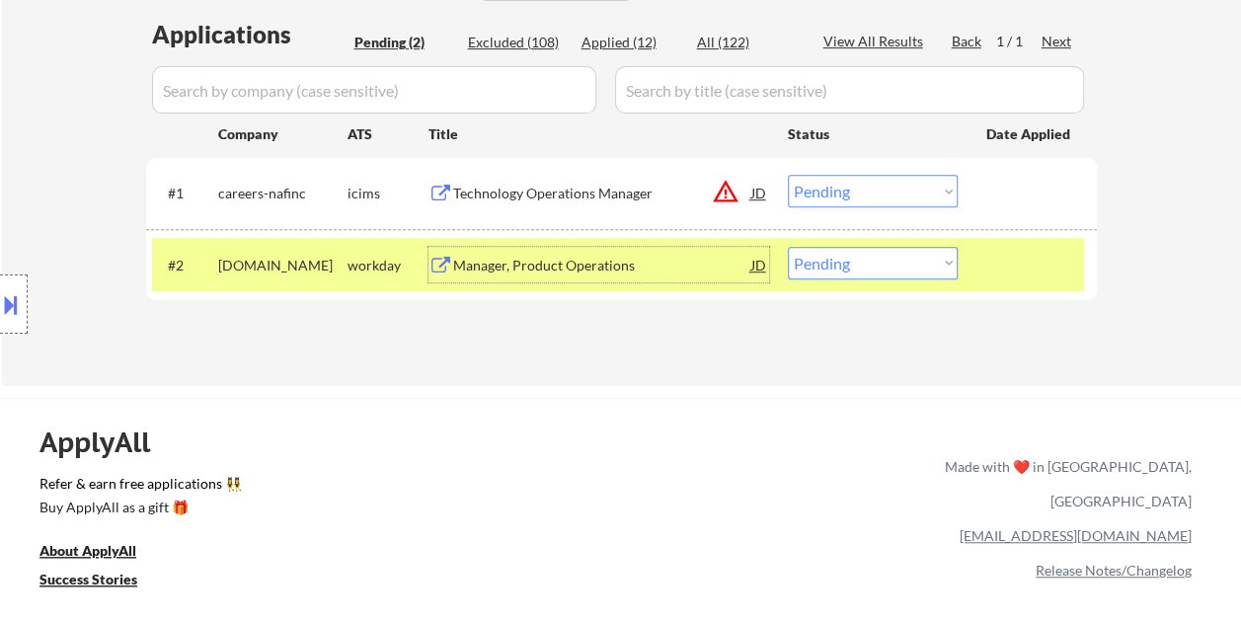
click at [640, 257] on div "Manager, Product Operations" at bounding box center [602, 266] width 298 height 20
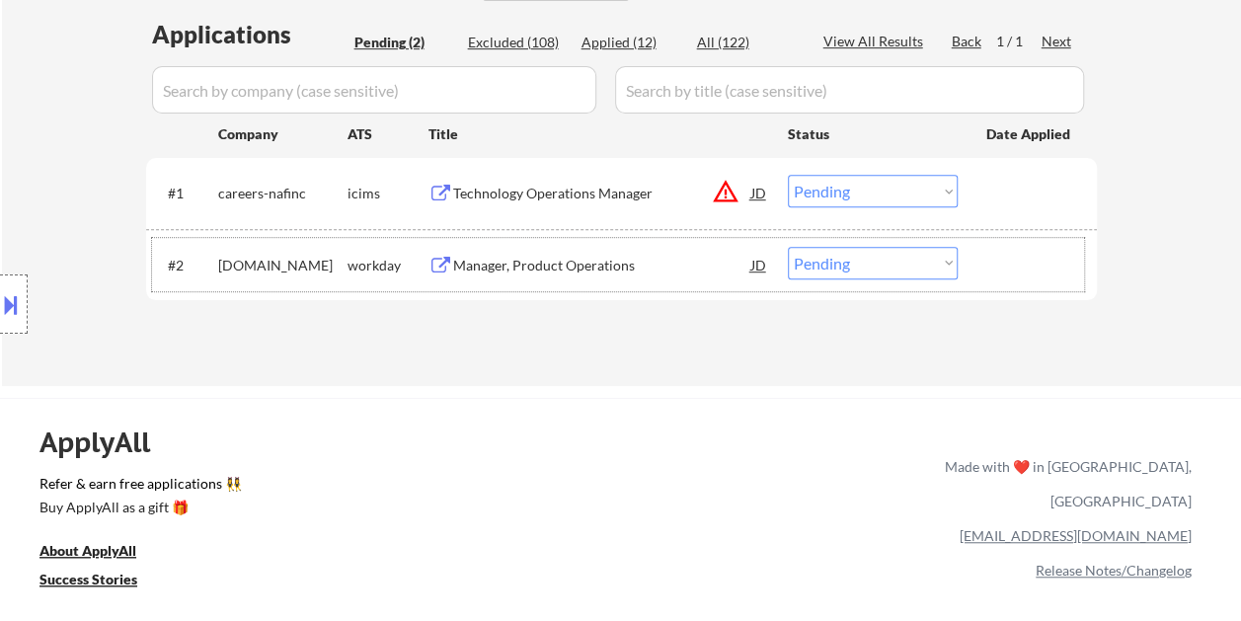
drag, startPoint x: 997, startPoint y: 267, endPoint x: 959, endPoint y: 270, distance: 37.6
click at [989, 266] on div at bounding box center [1029, 265] width 87 height 36
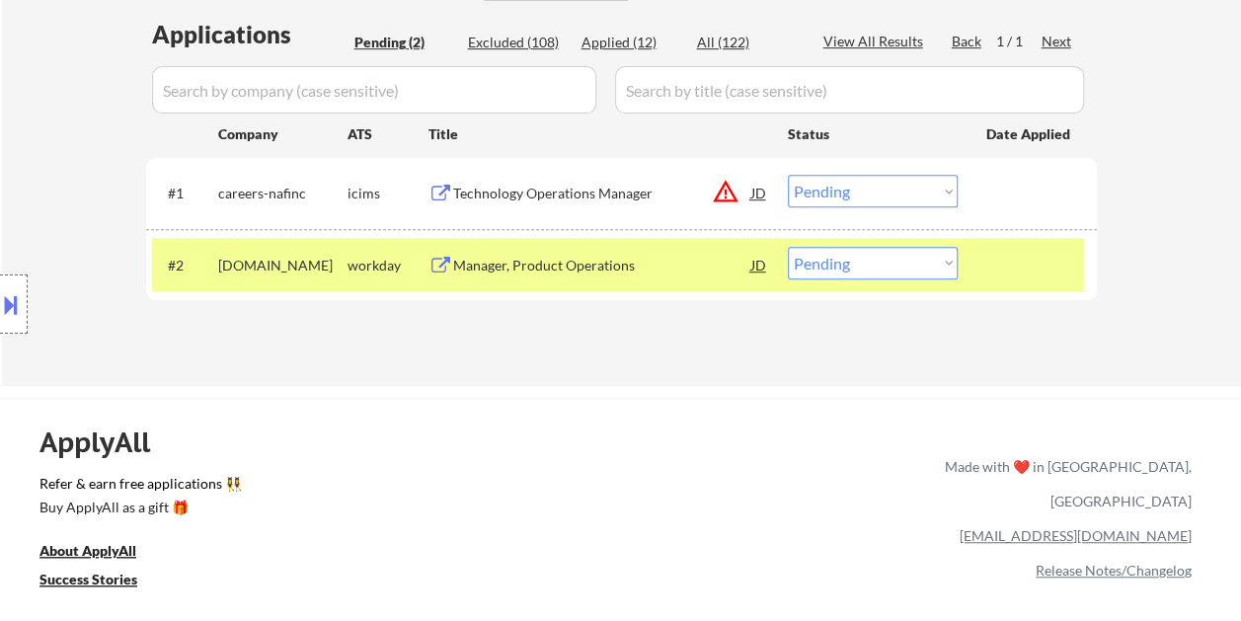
click at [945, 271] on select "Choose an option... Pending Applied Excluded (Questions) Excluded (Expired) Exc…" at bounding box center [873, 263] width 170 height 33
select select ""excluded__bad_match_""
click at [788, 247] on select "Choose an option... Pending Applied Excluded (Questions) Excluded (Expired) Exc…" at bounding box center [873, 263] width 170 height 33
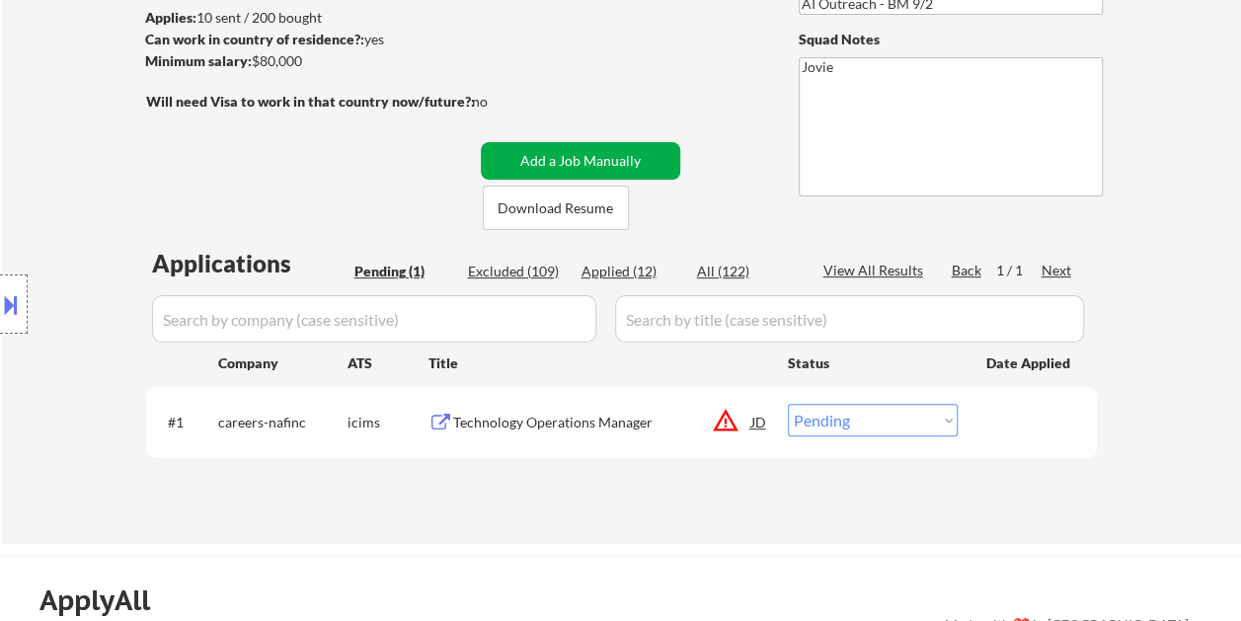
scroll to position [296, 0]
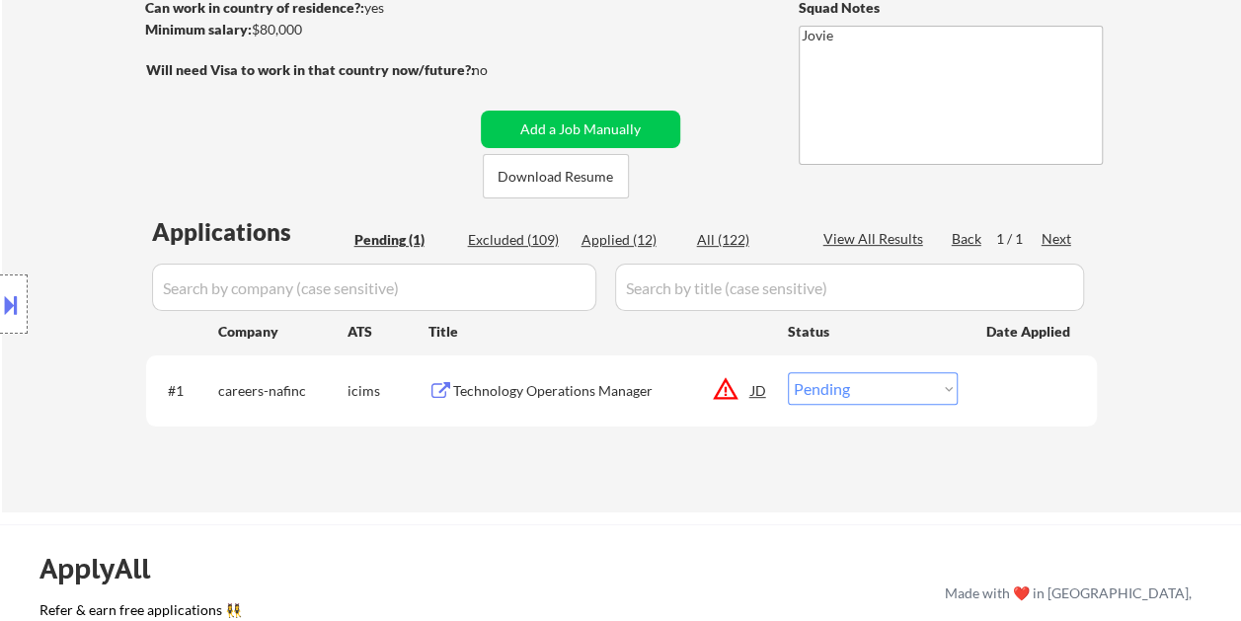
click at [979, 399] on div "#1 careers-nafinc icims Technology Operations Manager JD warning_amber Choose a…" at bounding box center [618, 389] width 932 height 53
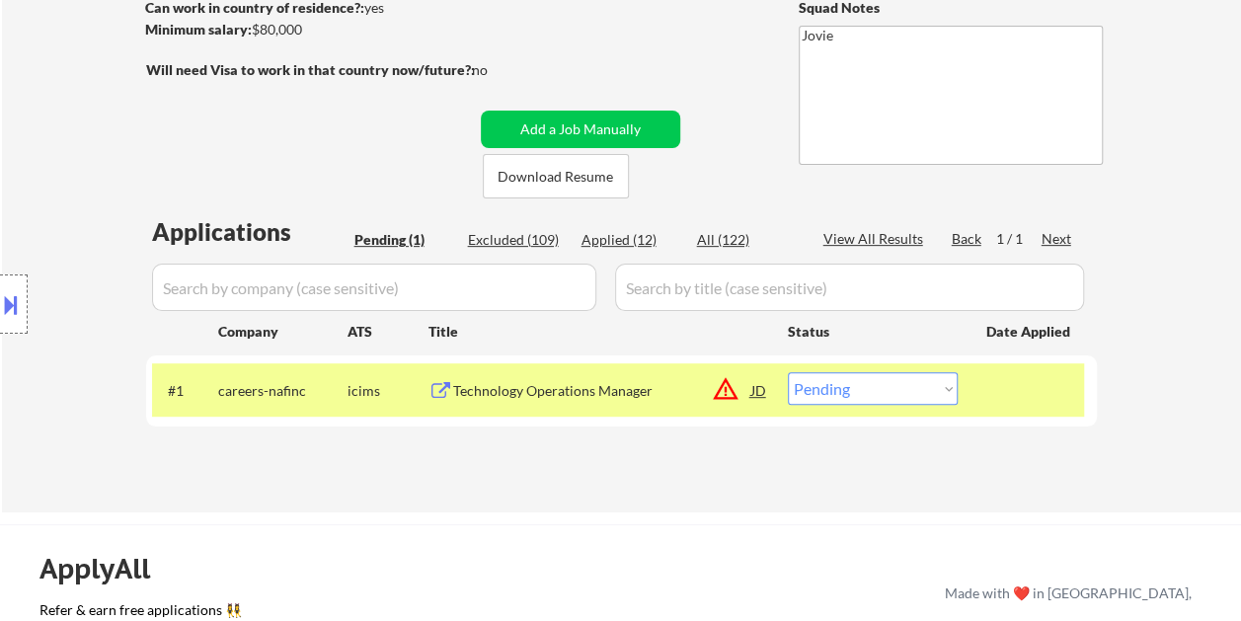
click at [660, 372] on div "Technology Operations Manager" at bounding box center [602, 390] width 298 height 36
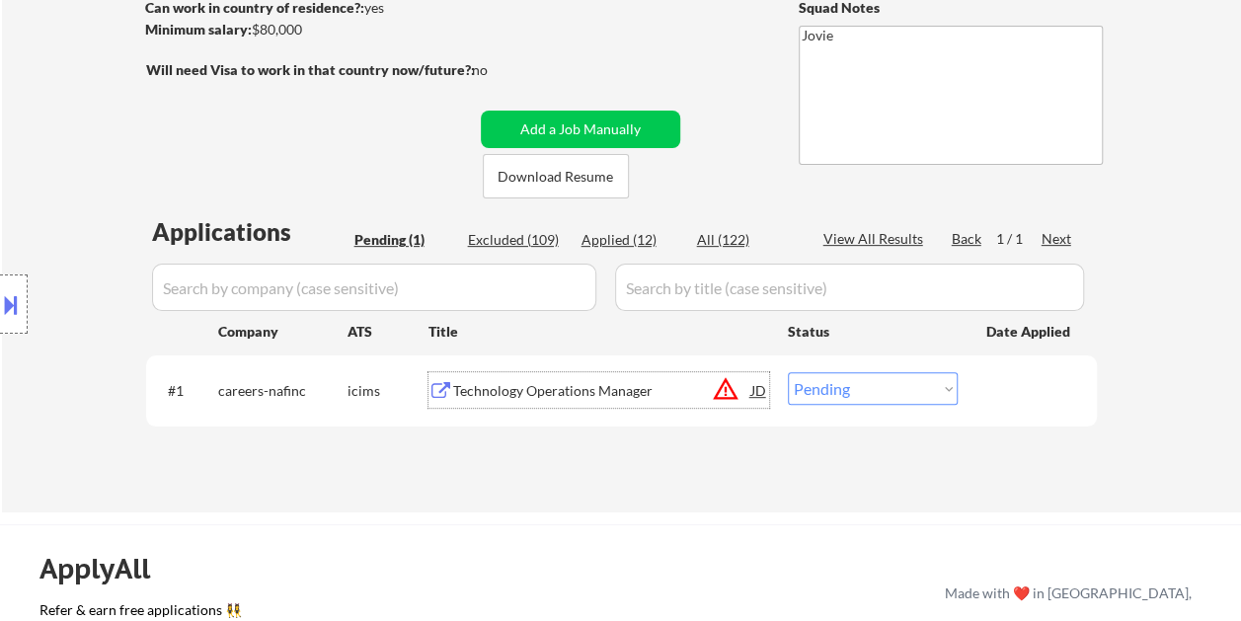
drag, startPoint x: 1013, startPoint y: 395, endPoint x: 985, endPoint y: 397, distance: 27.7
click at [1012, 395] on div at bounding box center [1029, 390] width 87 height 36
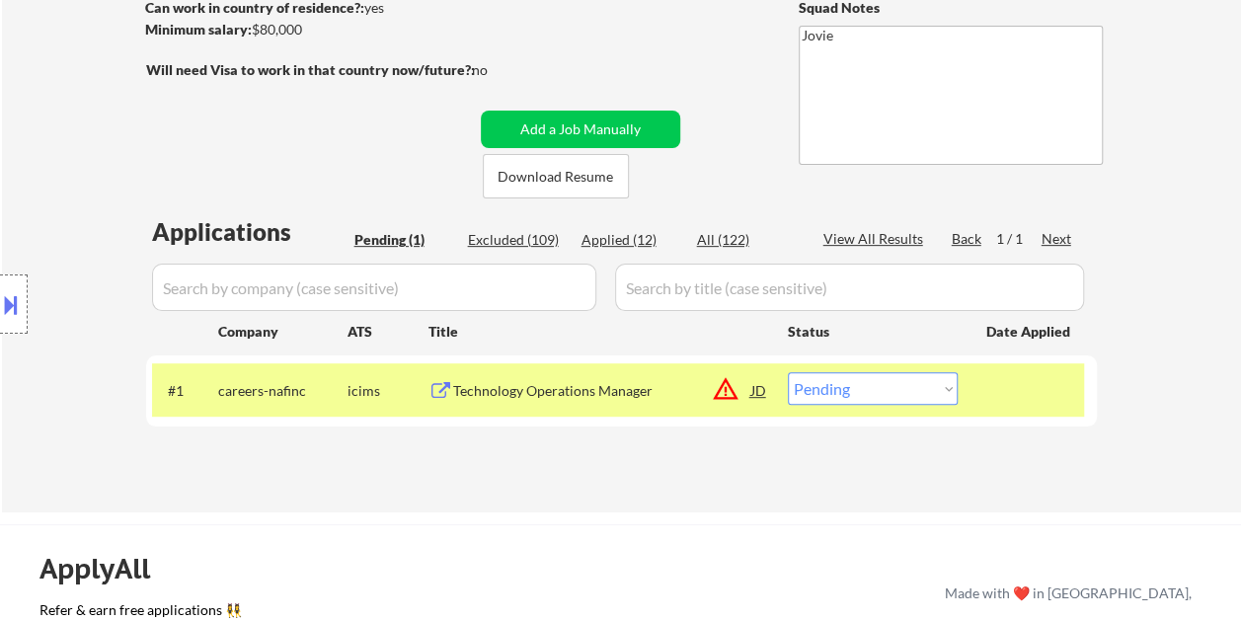
click at [941, 393] on select "Choose an option... Pending Applied Excluded (Questions) Excluded (Expired) Exc…" at bounding box center [873, 388] width 170 height 33
select select ""excluded__expired_""
click at [788, 372] on select "Choose an option... Pending Applied Excluded (Questions) Excluded (Expired) Exc…" at bounding box center [873, 388] width 170 height 33
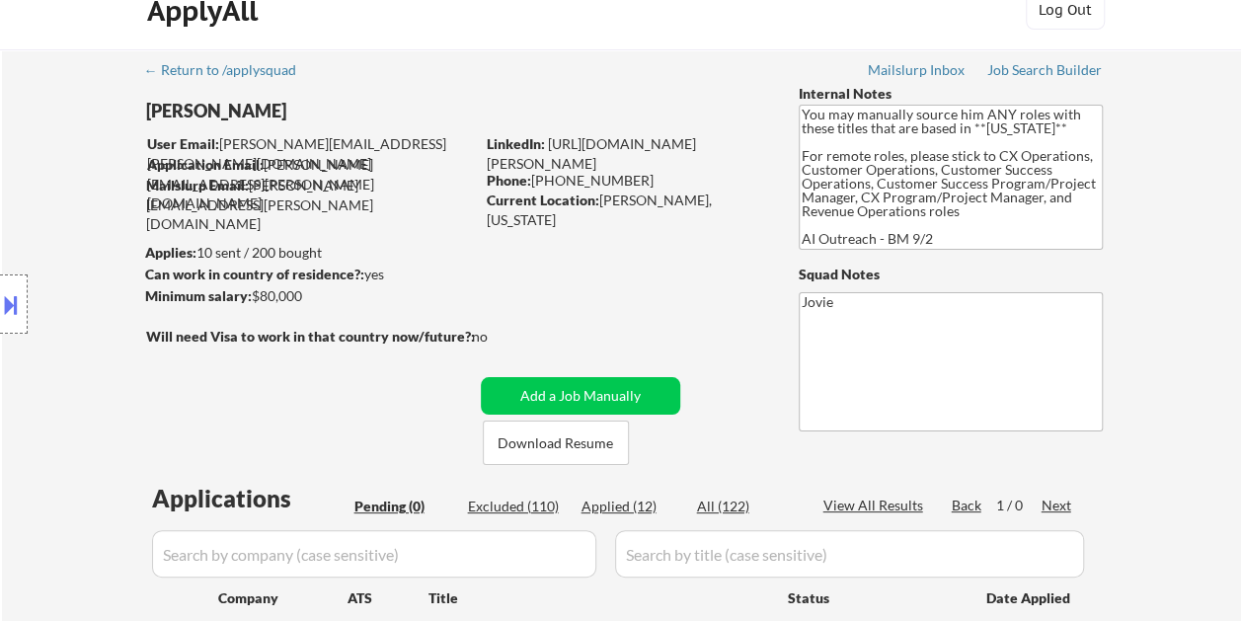
scroll to position [0, 0]
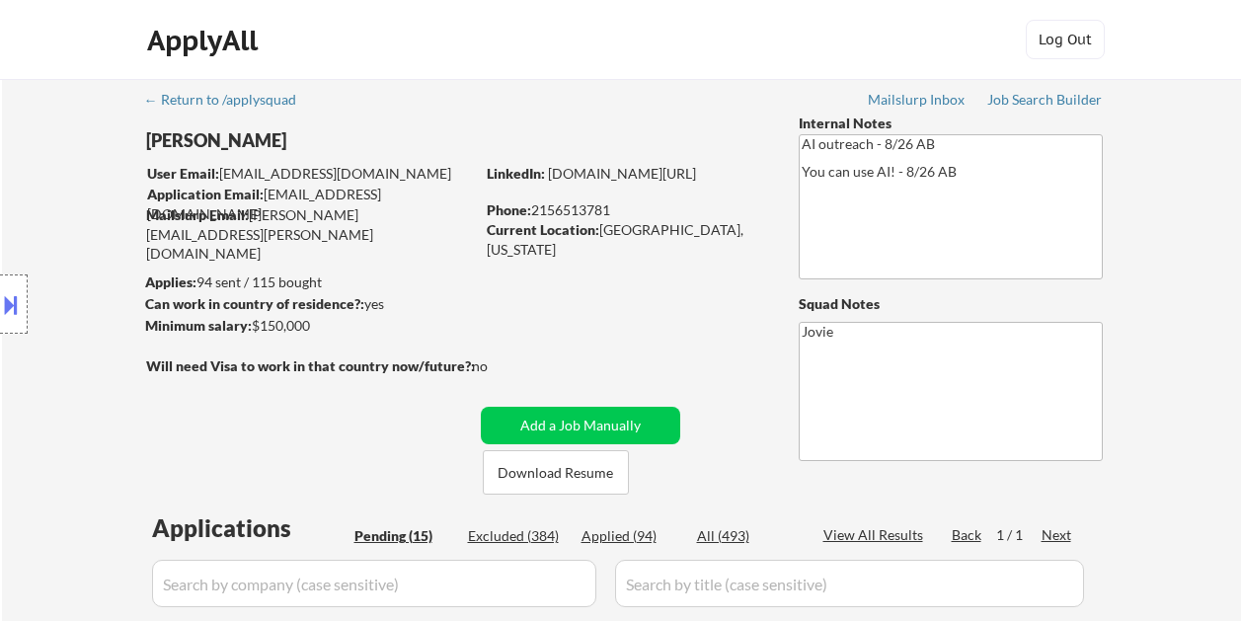
select select ""pending""
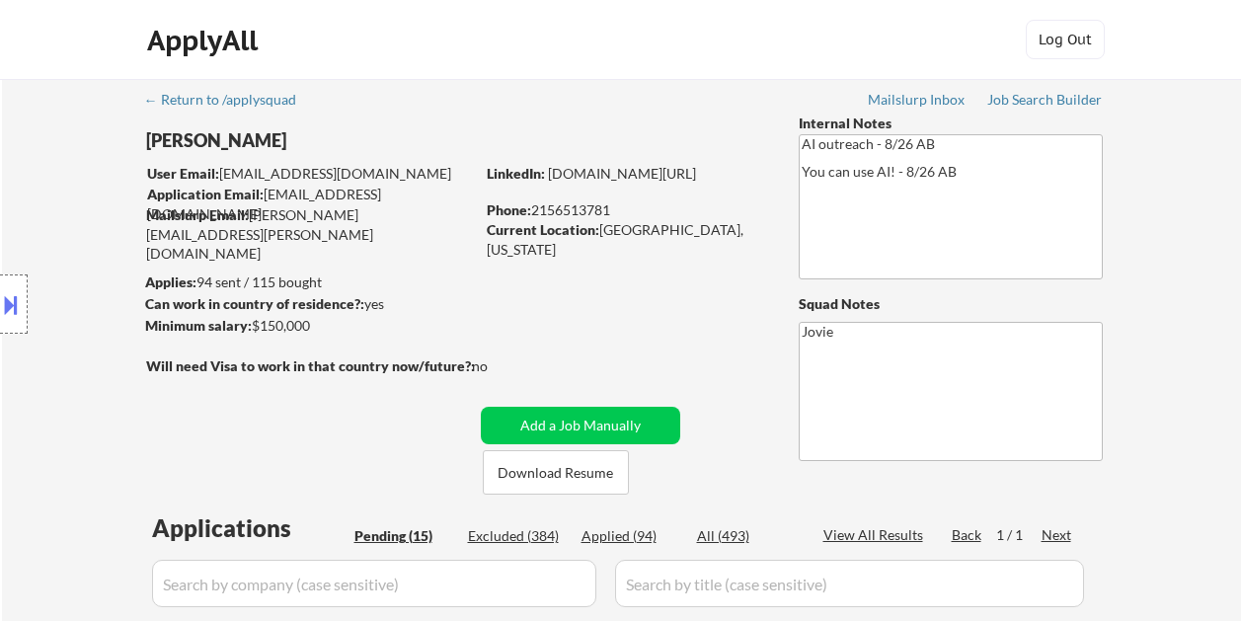
select select ""pending""
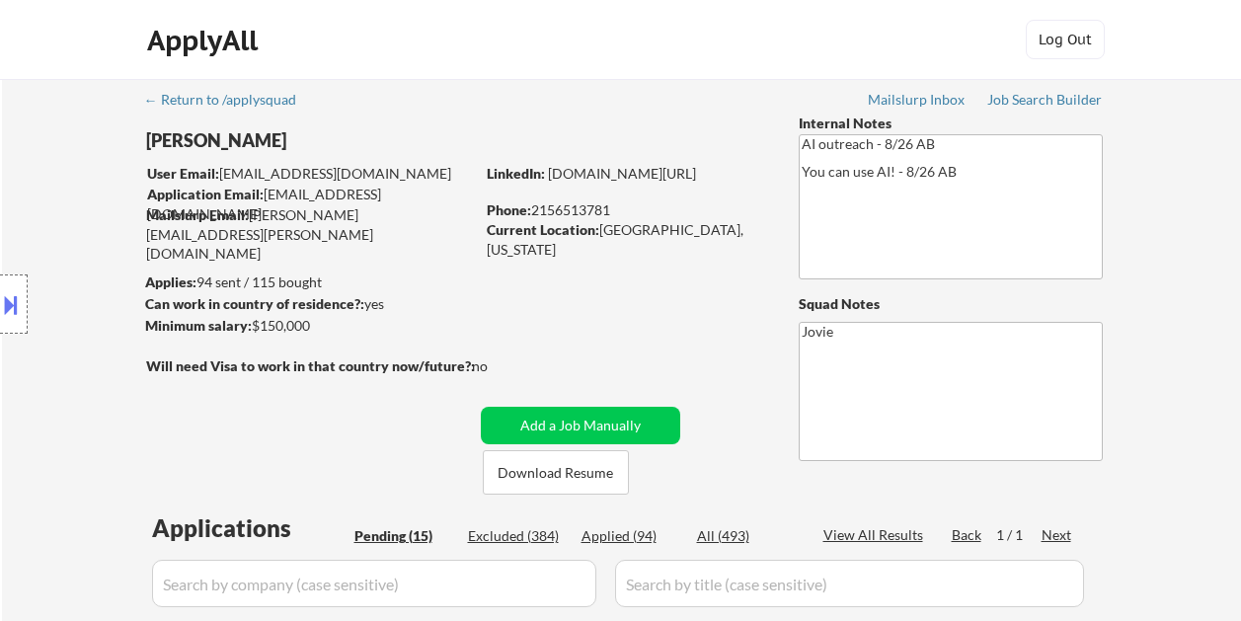
select select ""pending""
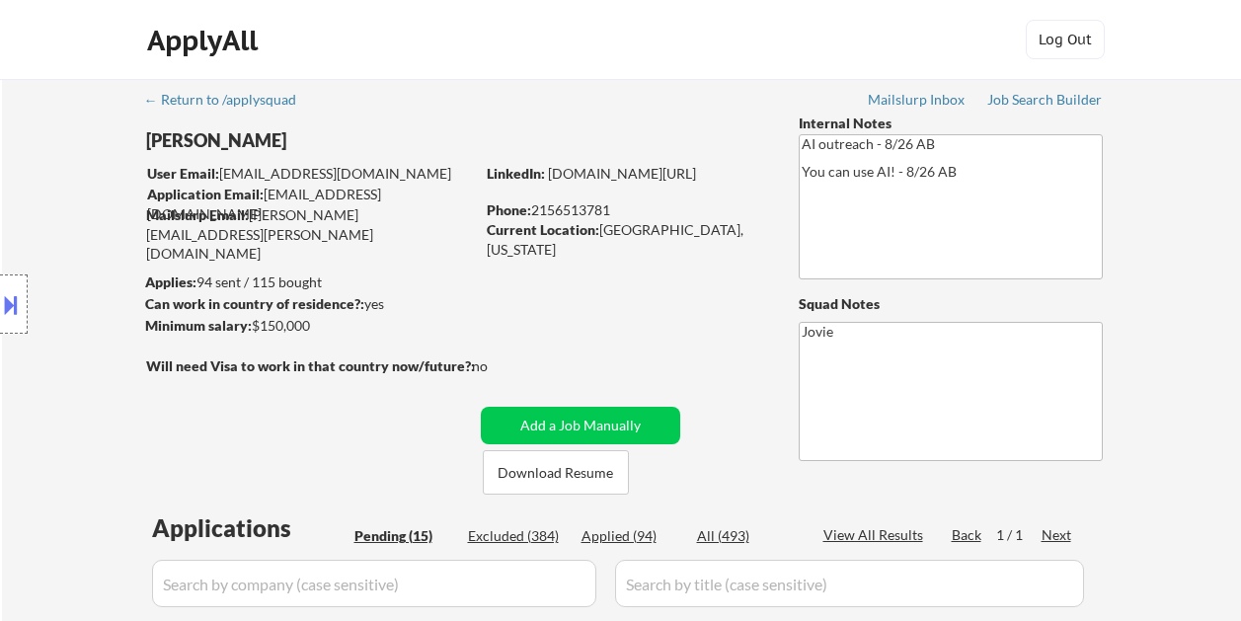
scroll to position [296, 0]
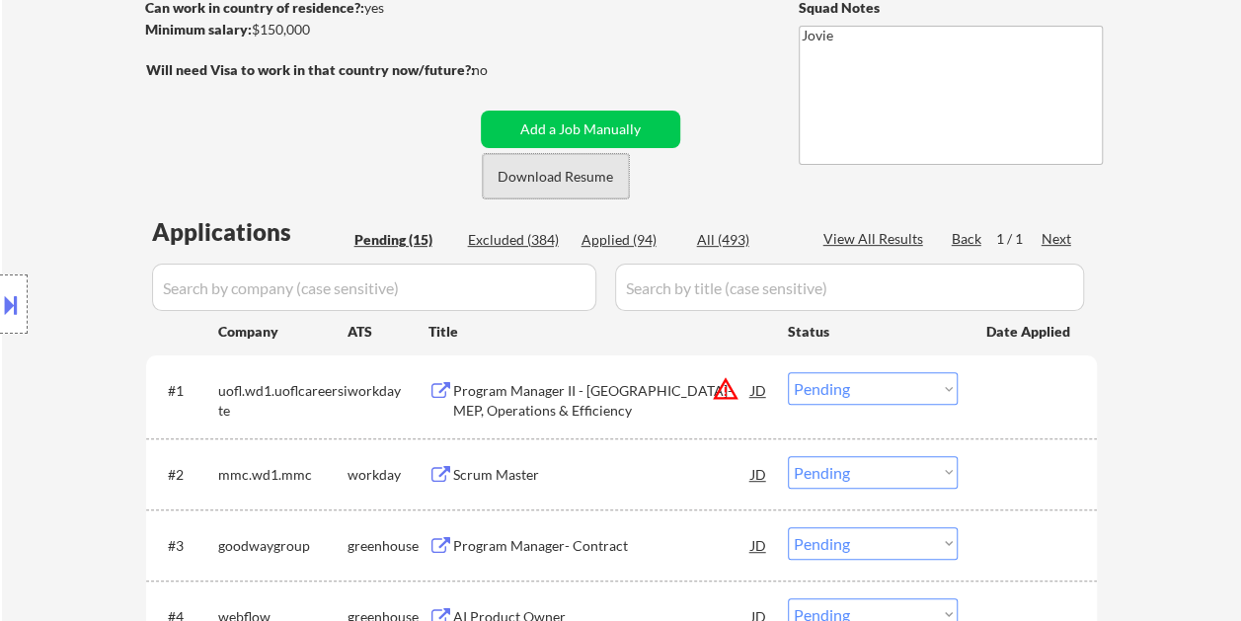
click at [561, 182] on button "Download Resume" at bounding box center [556, 176] width 146 height 44
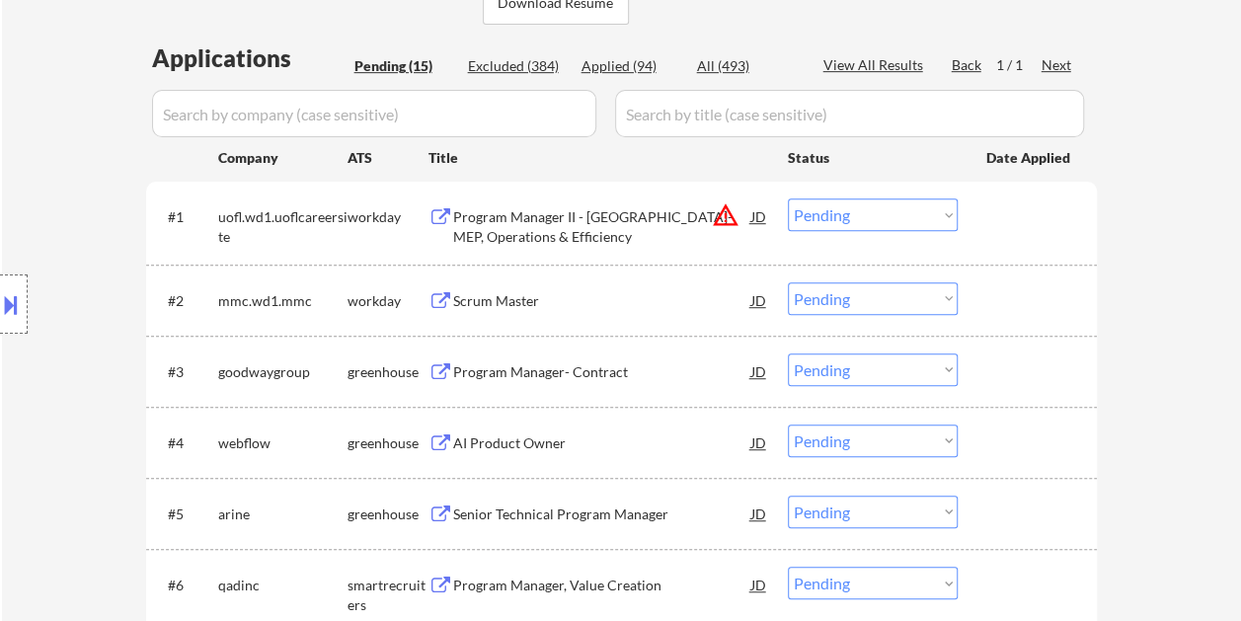
scroll to position [493, 0]
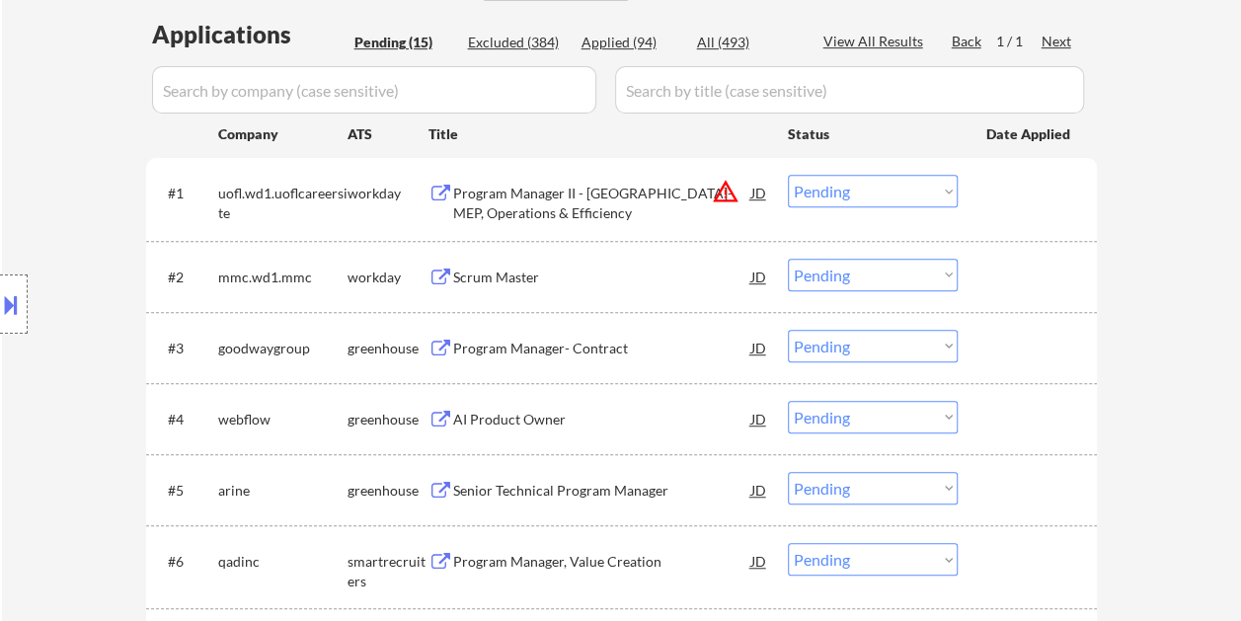
drag, startPoint x: 1038, startPoint y: 199, endPoint x: 882, endPoint y: 213, distance: 156.5
click at [1036, 199] on div at bounding box center [1029, 193] width 87 height 36
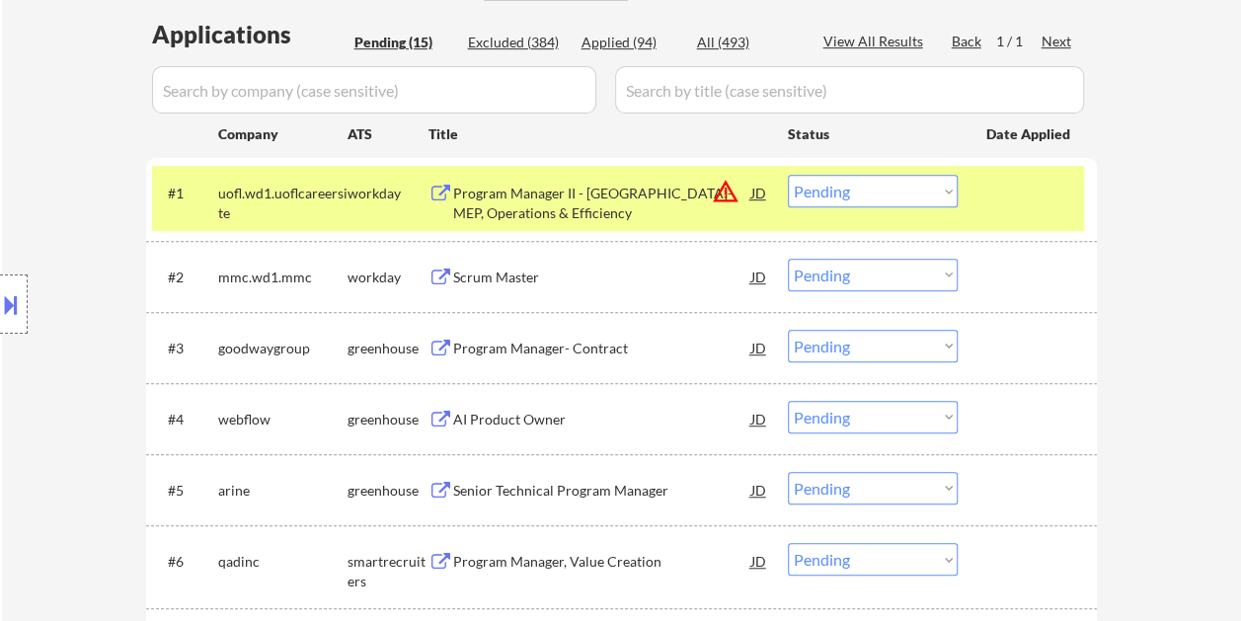
click at [643, 191] on div "Program Manager II - KY-MEP, Operations & Efficiency" at bounding box center [602, 203] width 298 height 38
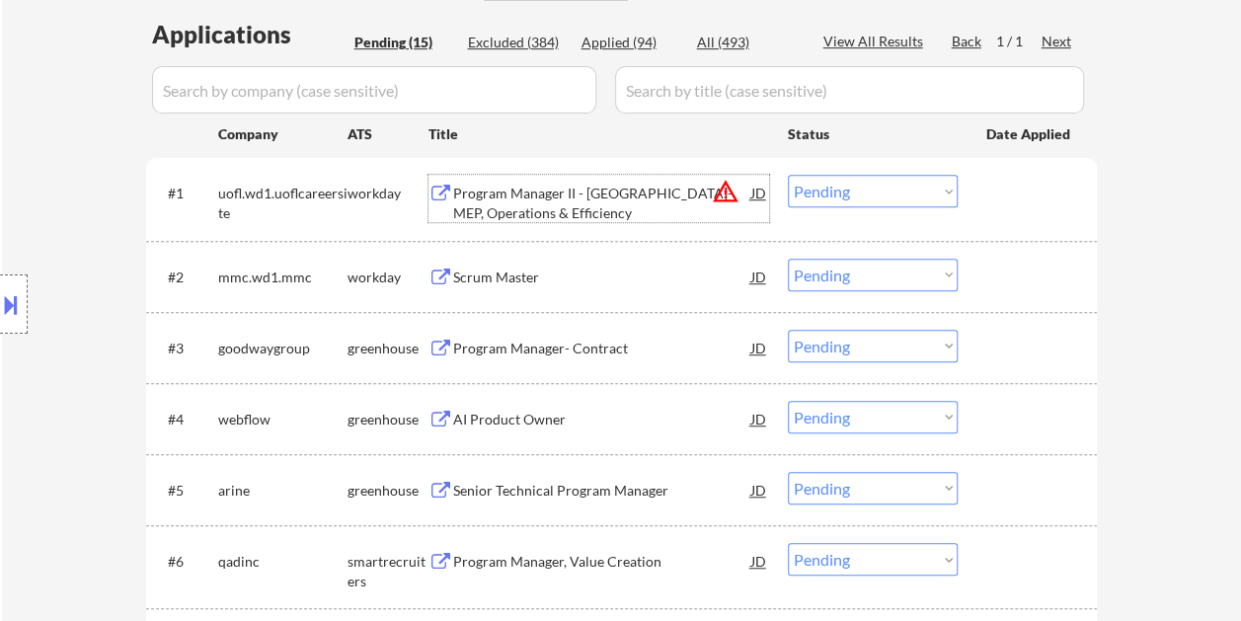
drag, startPoint x: 1006, startPoint y: 191, endPoint x: 954, endPoint y: 199, distance: 51.9
click at [1007, 192] on div at bounding box center [1029, 193] width 87 height 36
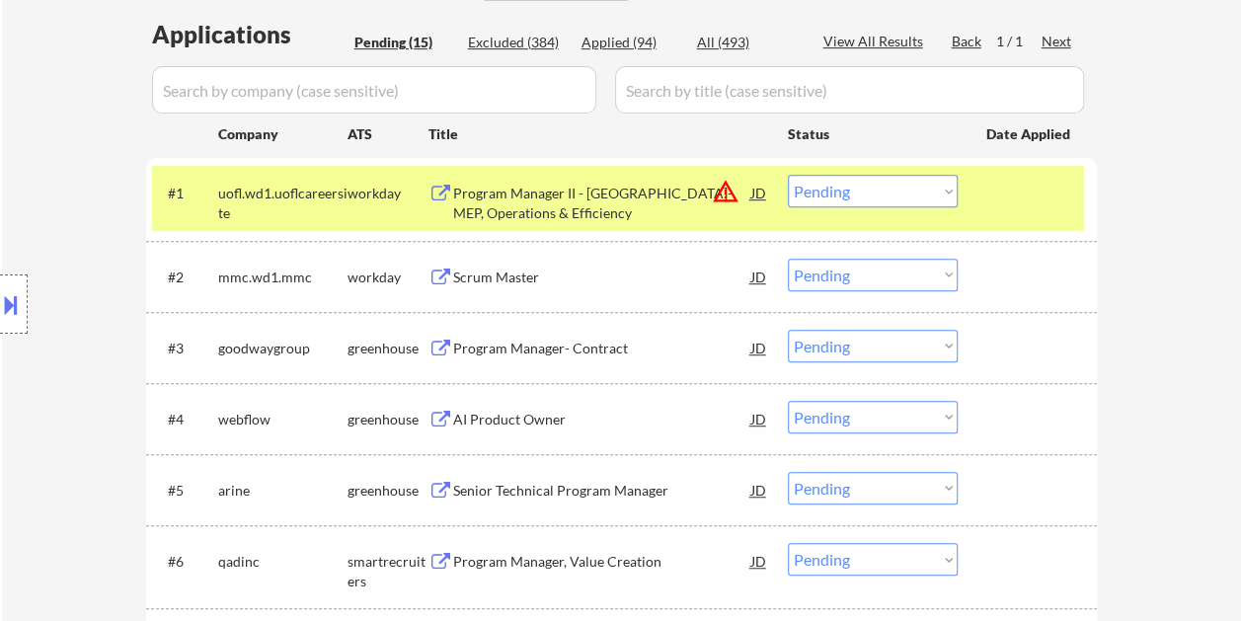
click at [945, 197] on select "Choose an option... Pending Applied Excluded (Questions) Excluded (Expired) Exc…" at bounding box center [873, 191] width 170 height 33
click at [788, 175] on select "Choose an option... Pending Applied Excluded (Questions) Excluded (Expired) Exc…" at bounding box center [873, 191] width 170 height 33
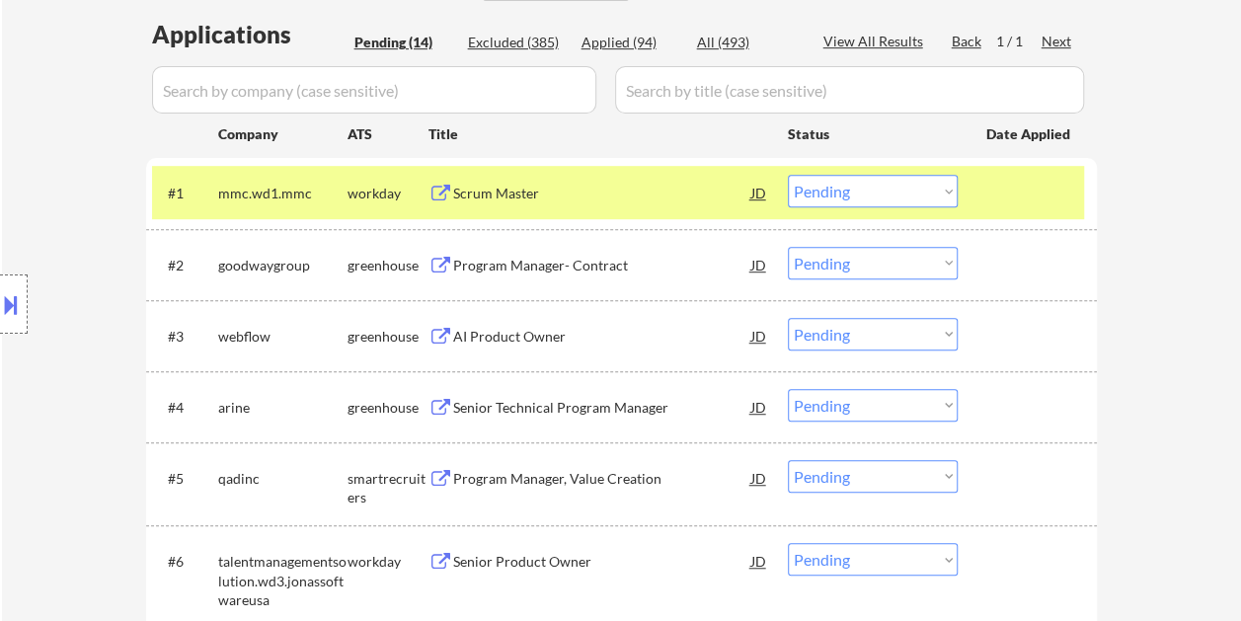
click at [987, 189] on div at bounding box center [1029, 193] width 87 height 36
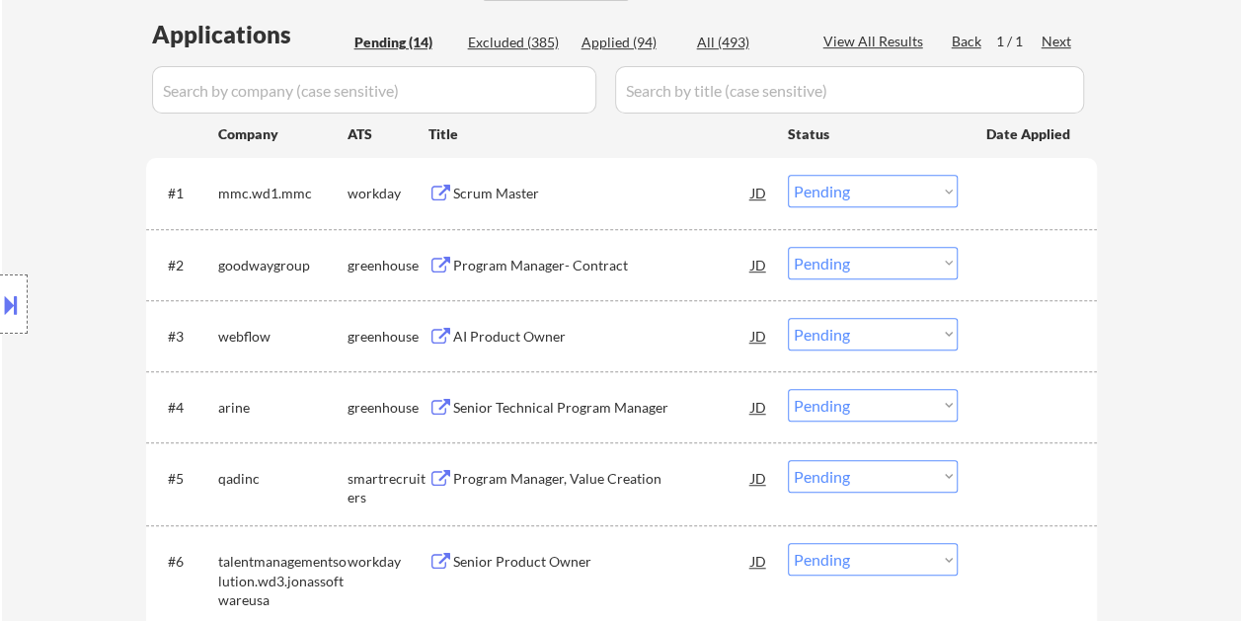
click at [989, 184] on div at bounding box center [1029, 193] width 87 height 36
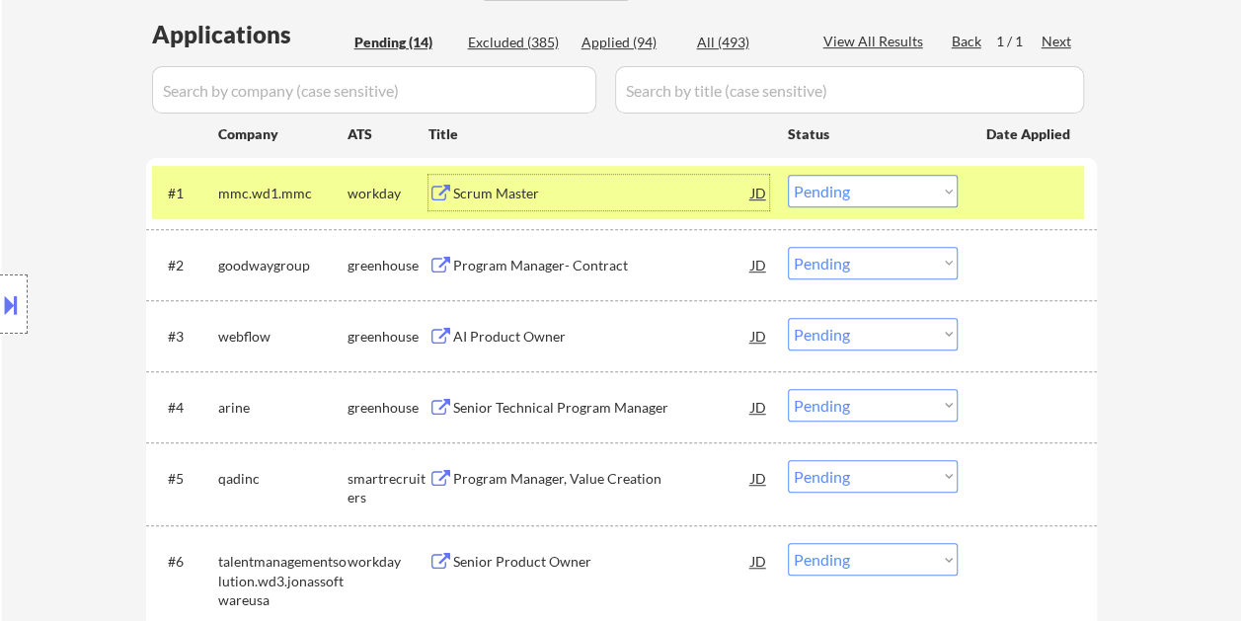
click at [594, 196] on div "Scrum Master" at bounding box center [602, 194] width 298 height 20
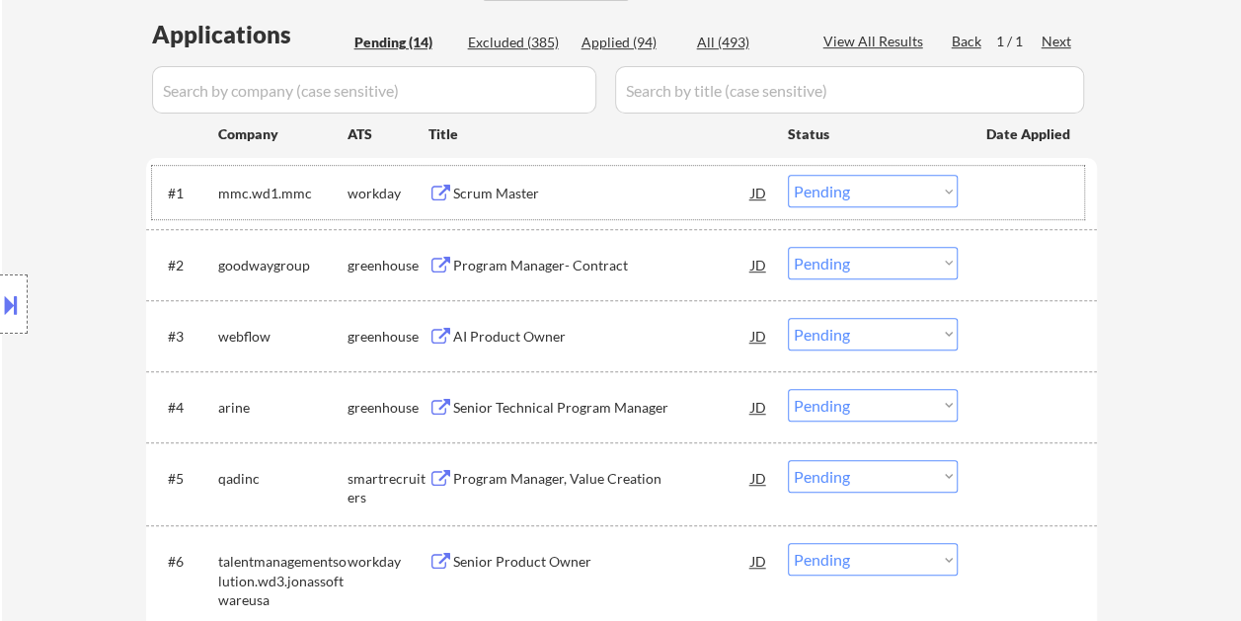
drag, startPoint x: 981, startPoint y: 186, endPoint x: 939, endPoint y: 188, distance: 42.5
click at [981, 186] on div "#1 mmc.wd1.mmc workday Scrum Master JD warning_amber Choose an option... Pendin…" at bounding box center [618, 192] width 932 height 53
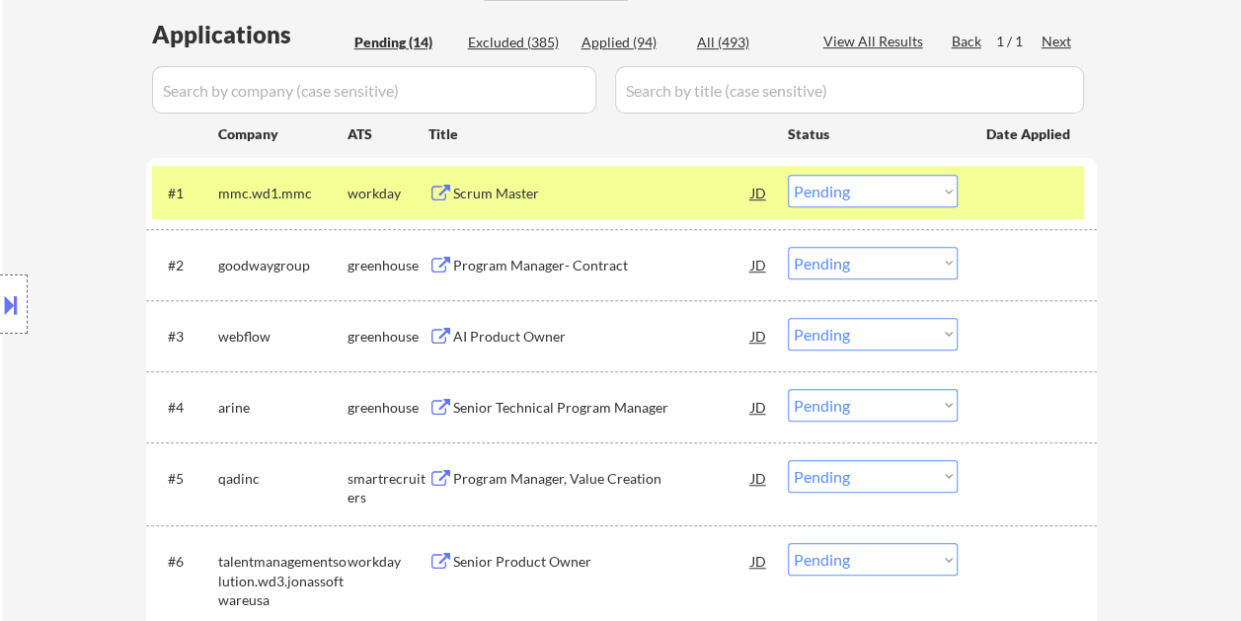
click at [939, 188] on select "Choose an option... Pending Applied Excluded (Questions) Excluded (Expired) Exc…" at bounding box center [873, 191] width 170 height 33
click at [788, 175] on select "Choose an option... Pending Applied Excluded (Questions) Excluded (Expired) Exc…" at bounding box center [873, 191] width 170 height 33
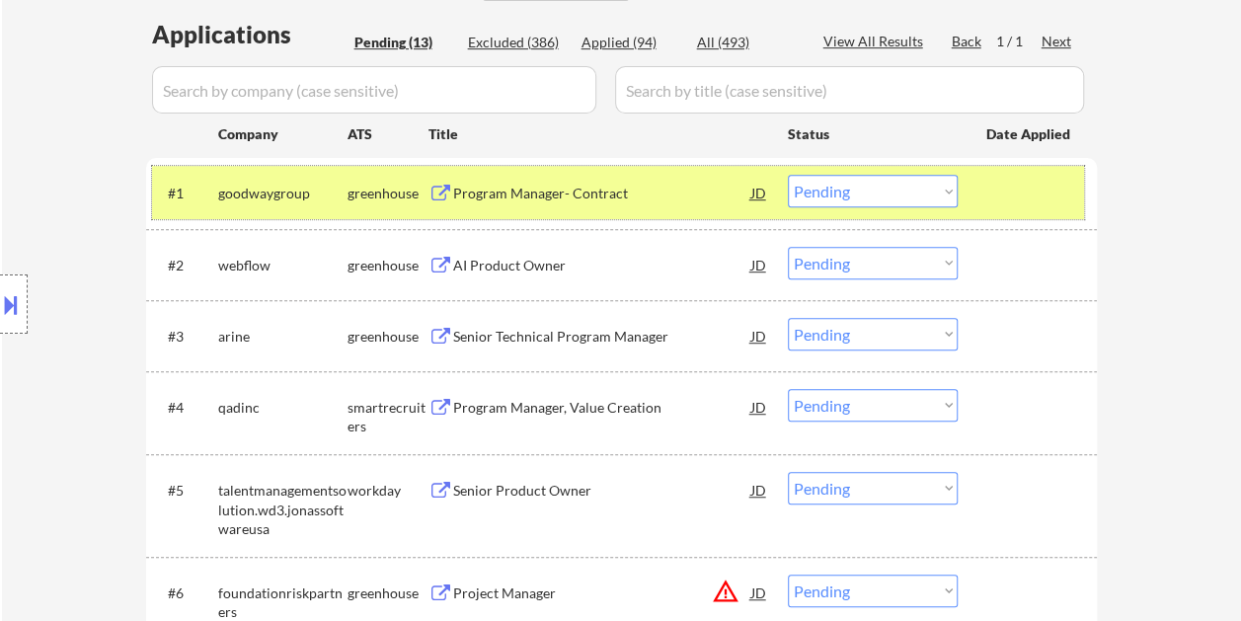
click at [991, 182] on div at bounding box center [1029, 193] width 87 height 36
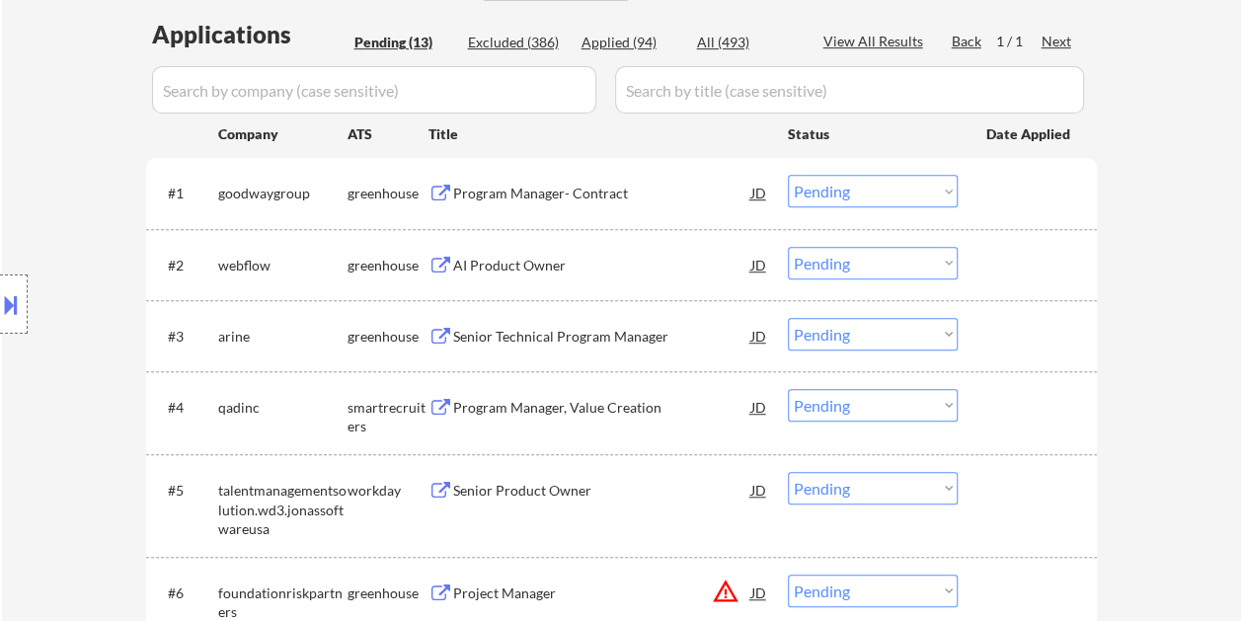
click at [1015, 190] on div at bounding box center [1029, 193] width 87 height 36
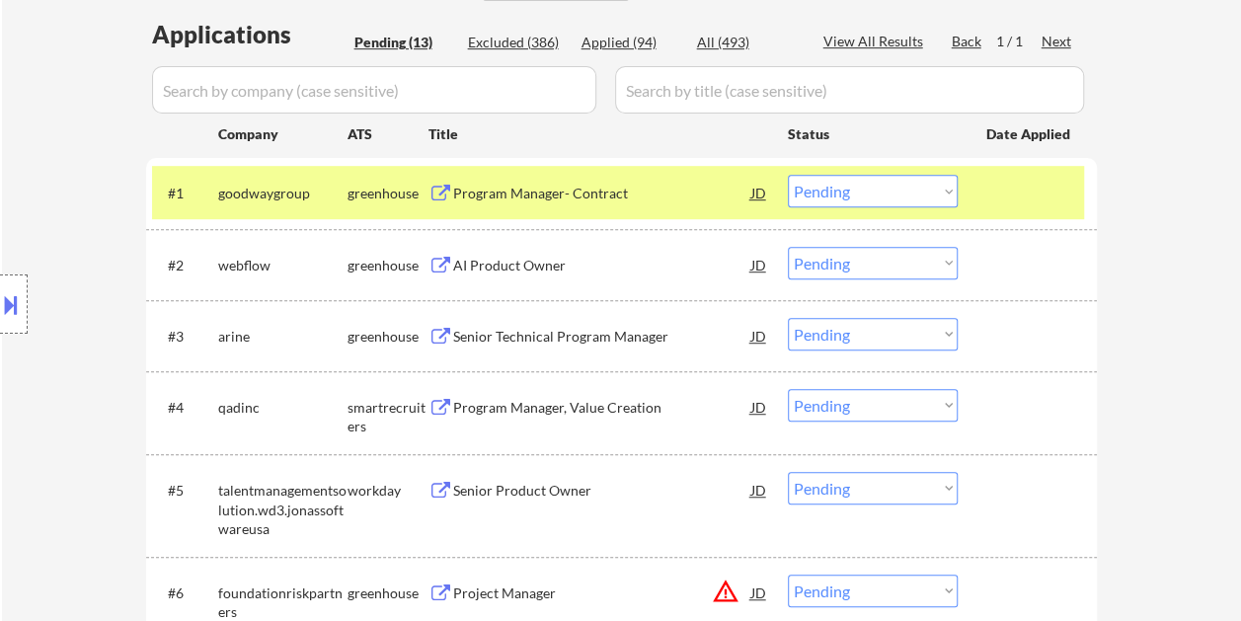
click at [654, 203] on div "Program Manager- Contract" at bounding box center [602, 193] width 298 height 36
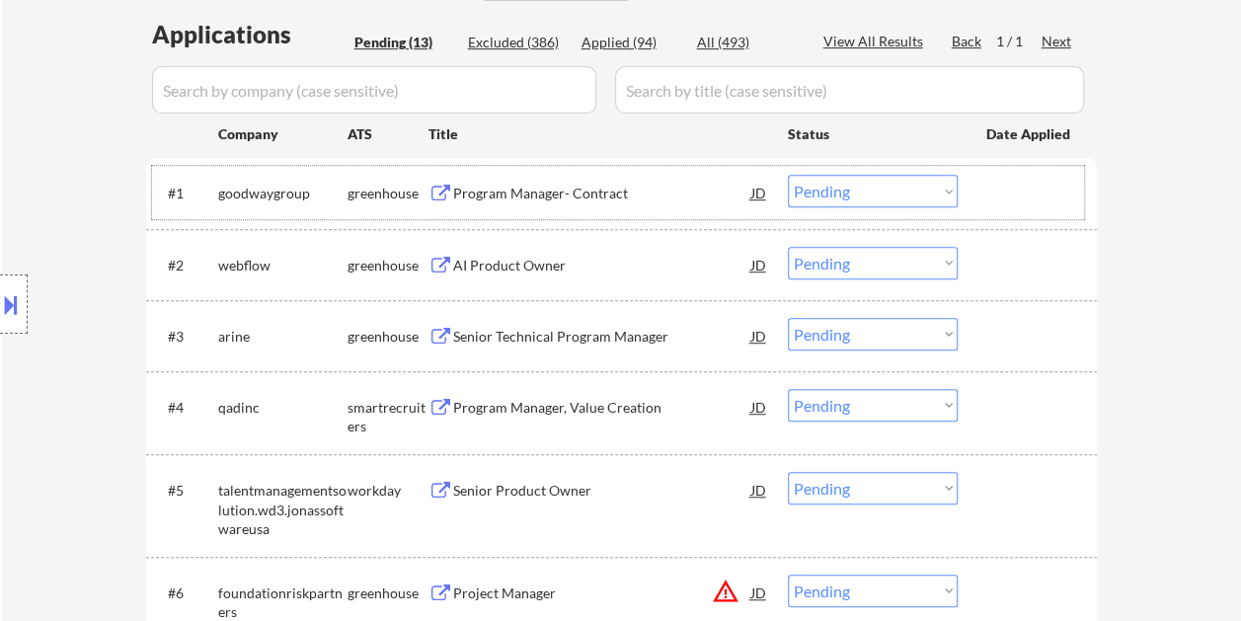
click at [1001, 185] on div at bounding box center [1029, 193] width 87 height 36
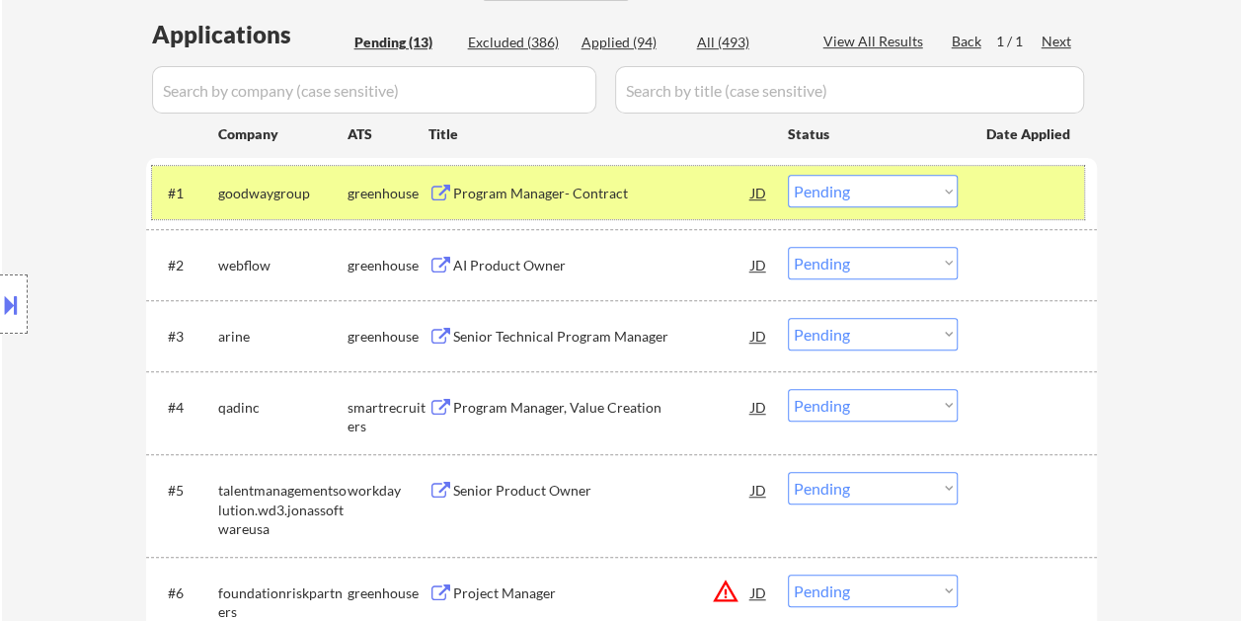
click at [919, 192] on select "Choose an option... Pending Applied Excluded (Questions) Excluded (Expired) Exc…" at bounding box center [873, 191] width 170 height 33
click at [788, 175] on select "Choose an option... Pending Applied Excluded (Questions) Excluded (Expired) Exc…" at bounding box center [873, 191] width 170 height 33
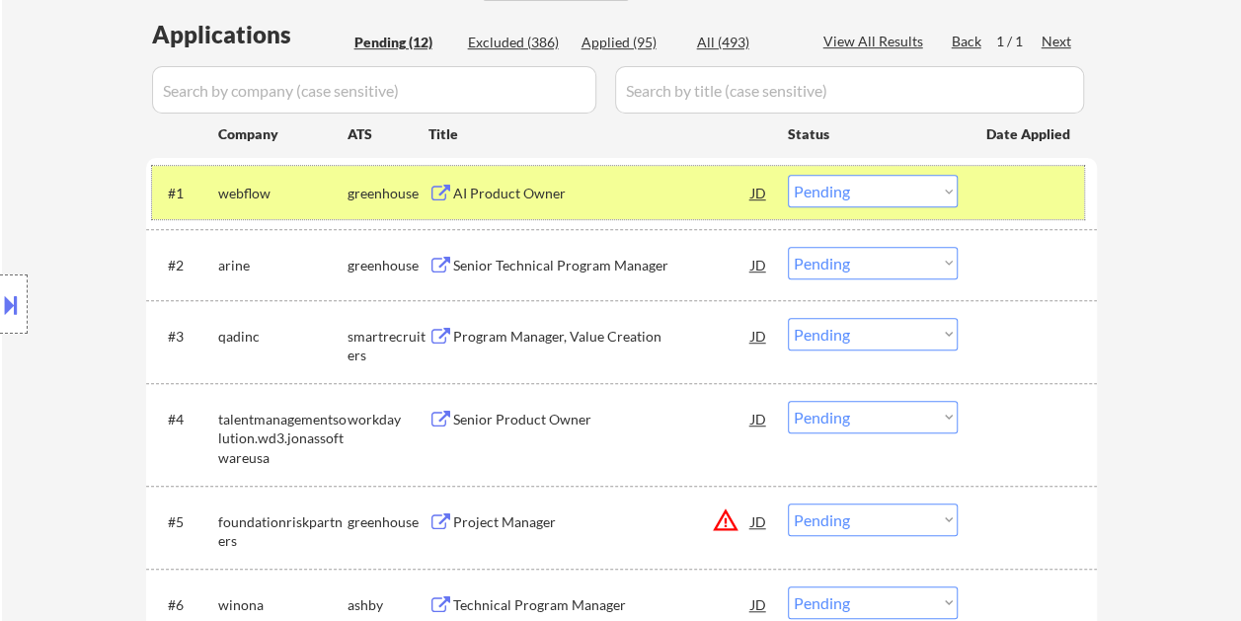
click at [1007, 188] on div at bounding box center [1029, 193] width 87 height 36
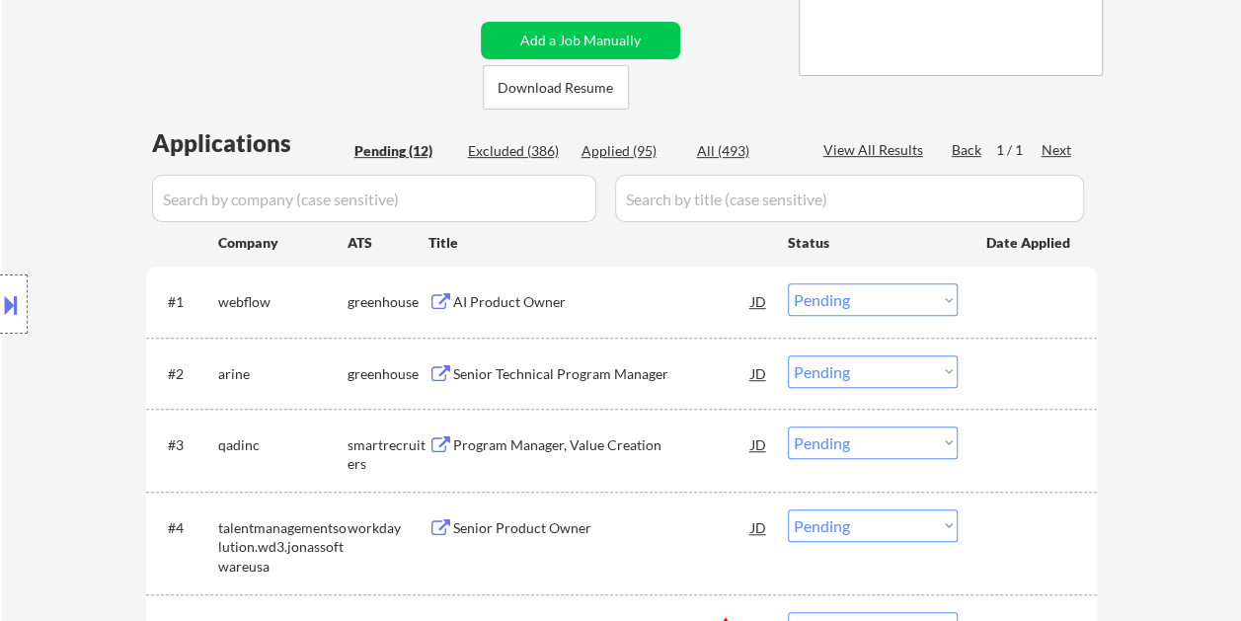
scroll to position [395, 0]
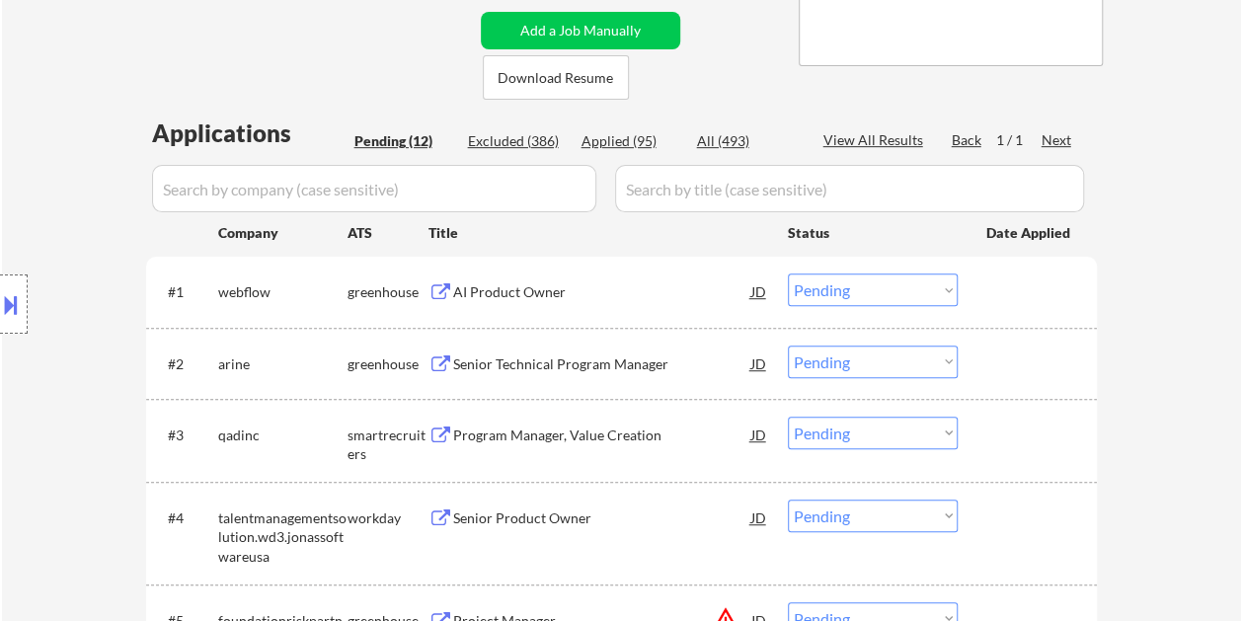
drag, startPoint x: 1007, startPoint y: 290, endPoint x: 967, endPoint y: 294, distance: 39.7
click at [1007, 290] on div at bounding box center [1029, 291] width 87 height 36
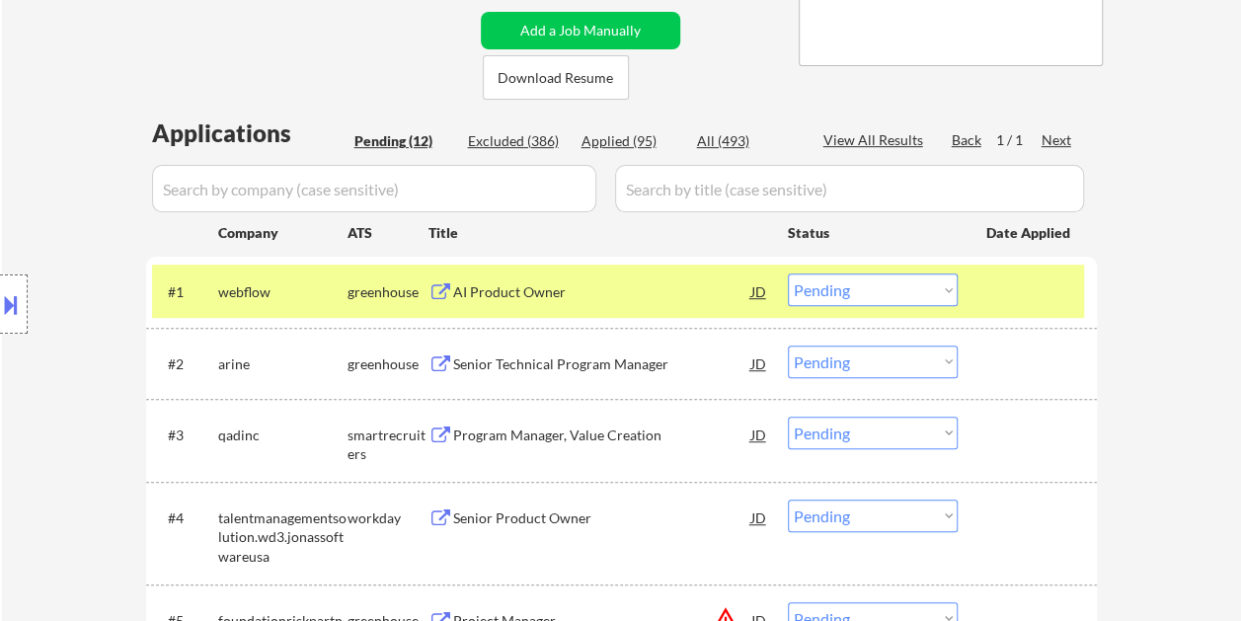
click at [674, 272] on div "#1 webflow greenhouse AI Product Owner JD warning_amber Choose an option... Pen…" at bounding box center [618, 290] width 932 height 53
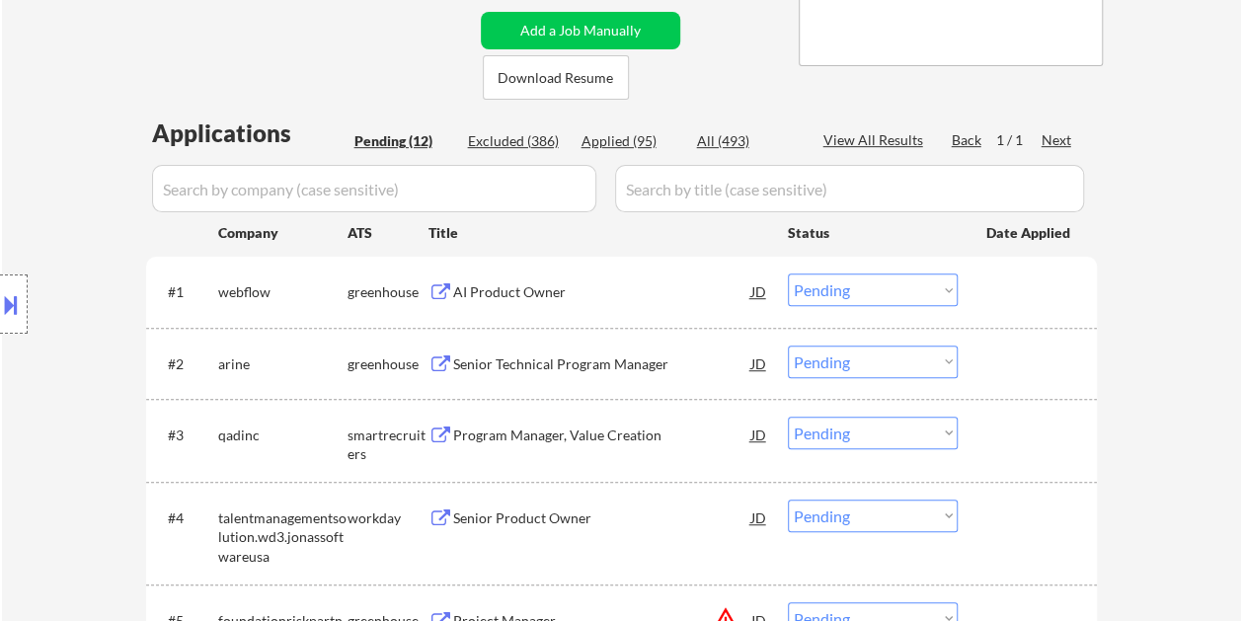
drag, startPoint x: 1015, startPoint y: 272, endPoint x: 831, endPoint y: 302, distance: 185.9
click at [1015, 274] on div at bounding box center [1029, 291] width 87 height 36
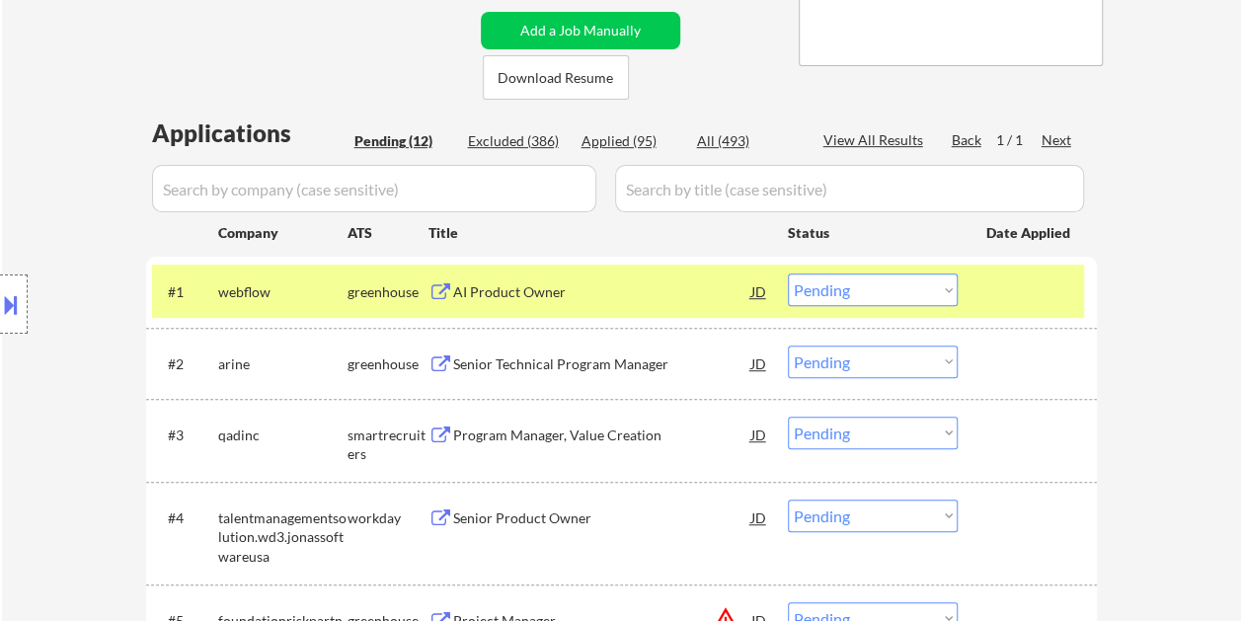
click at [677, 286] on div "AI Product Owner" at bounding box center [602, 292] width 298 height 20
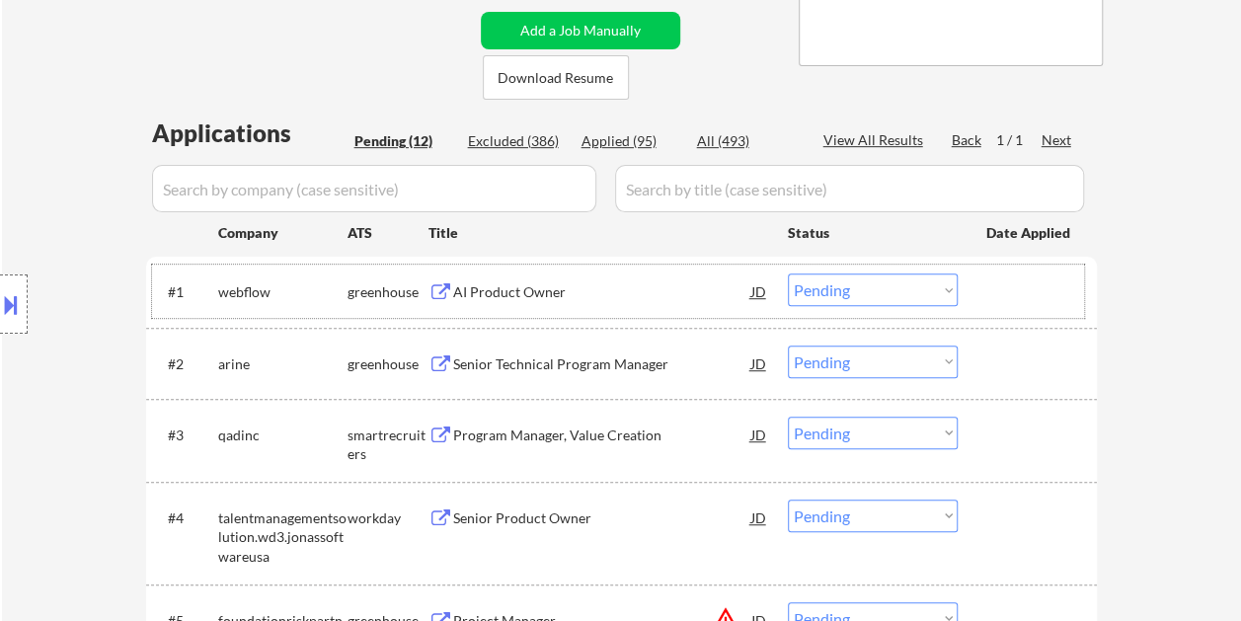
click at [1005, 286] on div at bounding box center [1029, 291] width 87 height 36
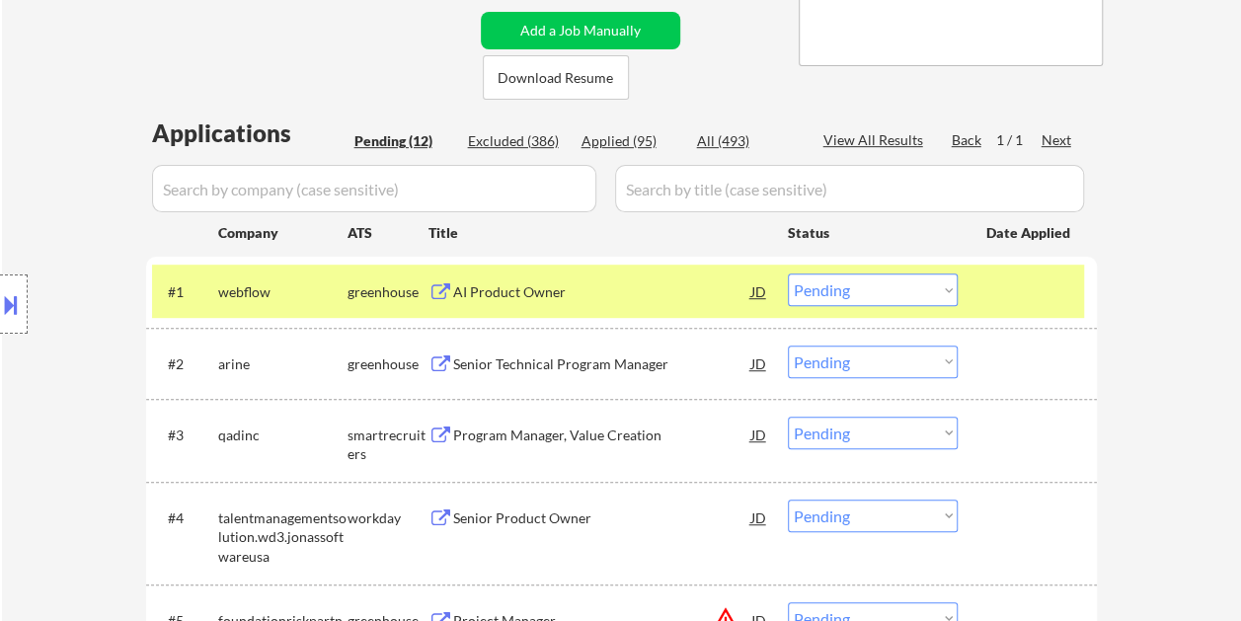
click at [938, 296] on select "Choose an option... Pending Applied Excluded (Questions) Excluded (Expired) Exc…" at bounding box center [873, 289] width 170 height 33
click at [788, 273] on select "Choose an option... Pending Applied Excluded (Questions) Excluded (Expired) Exc…" at bounding box center [873, 289] width 170 height 33
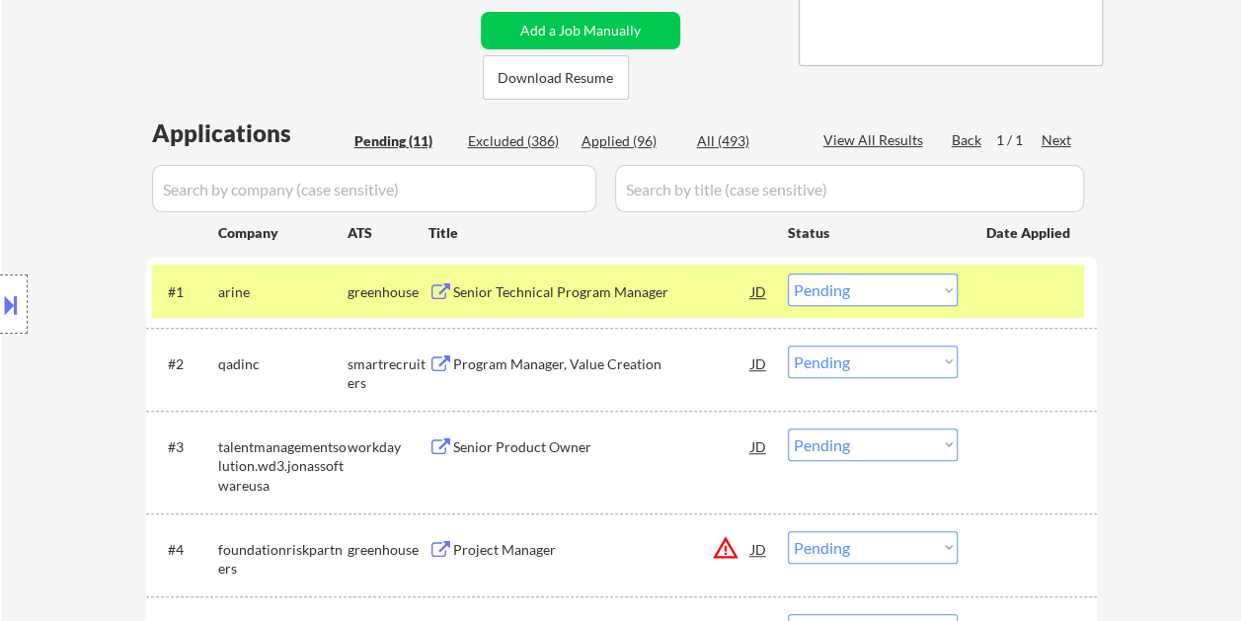
click at [1024, 297] on div at bounding box center [1029, 291] width 87 height 36
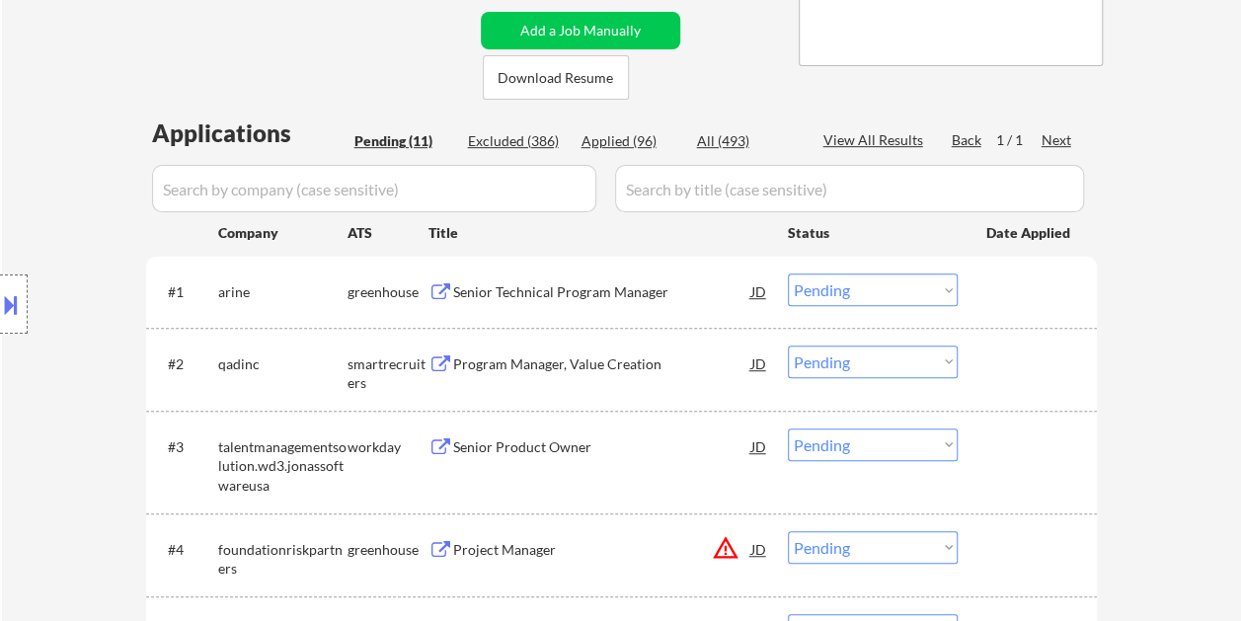
click at [1033, 291] on div at bounding box center [1029, 291] width 87 height 36
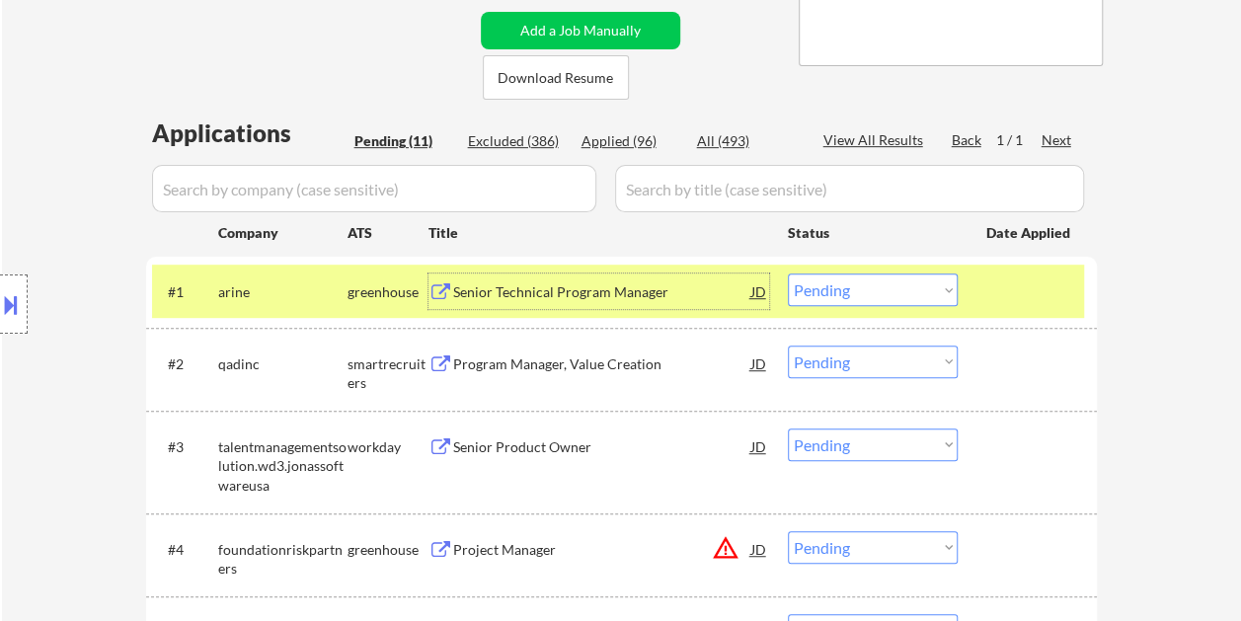
click at [659, 294] on div "Senior Technical Program Manager" at bounding box center [602, 292] width 298 height 20
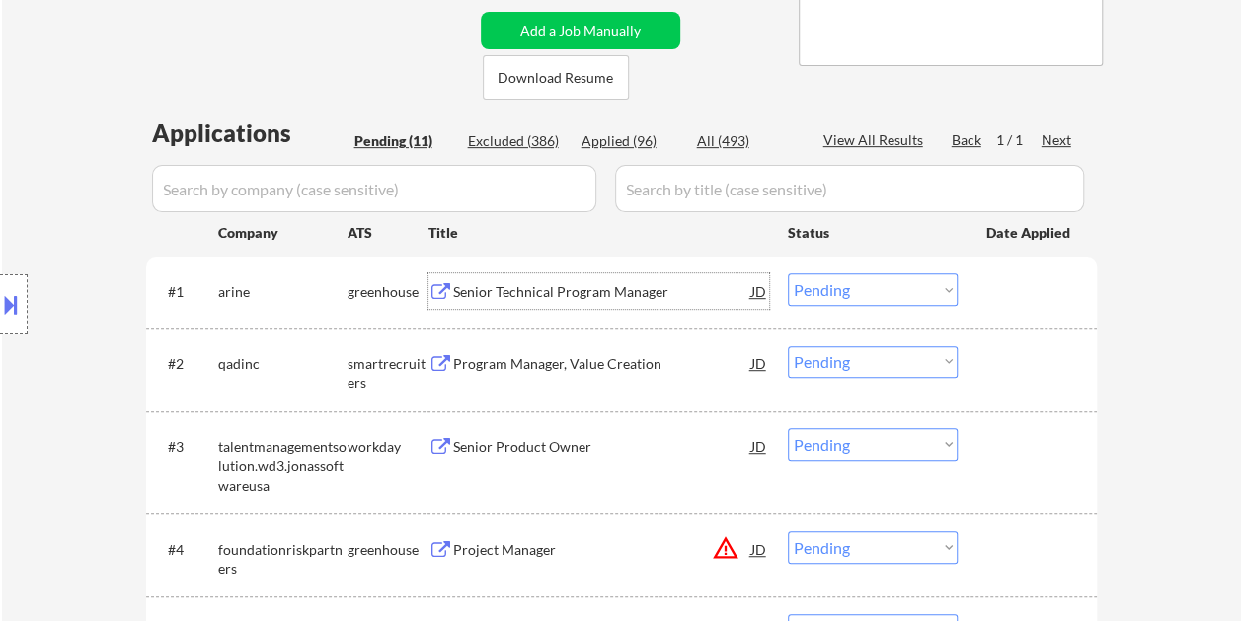
click at [993, 290] on div at bounding box center [1029, 291] width 87 height 36
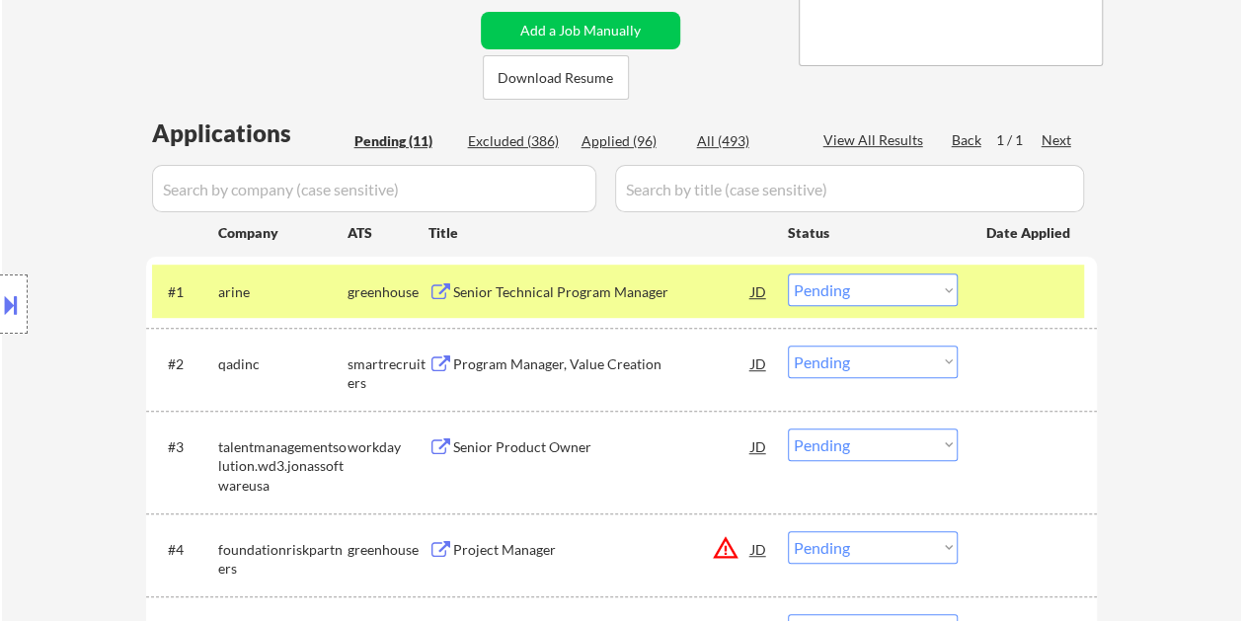
click at [945, 295] on select "Choose an option... Pending Applied Excluded (Questions) Excluded (Expired) Exc…" at bounding box center [873, 289] width 170 height 33
click at [788, 273] on select "Choose an option... Pending Applied Excluded (Questions) Excluded (Expired) Exc…" at bounding box center [873, 289] width 170 height 33
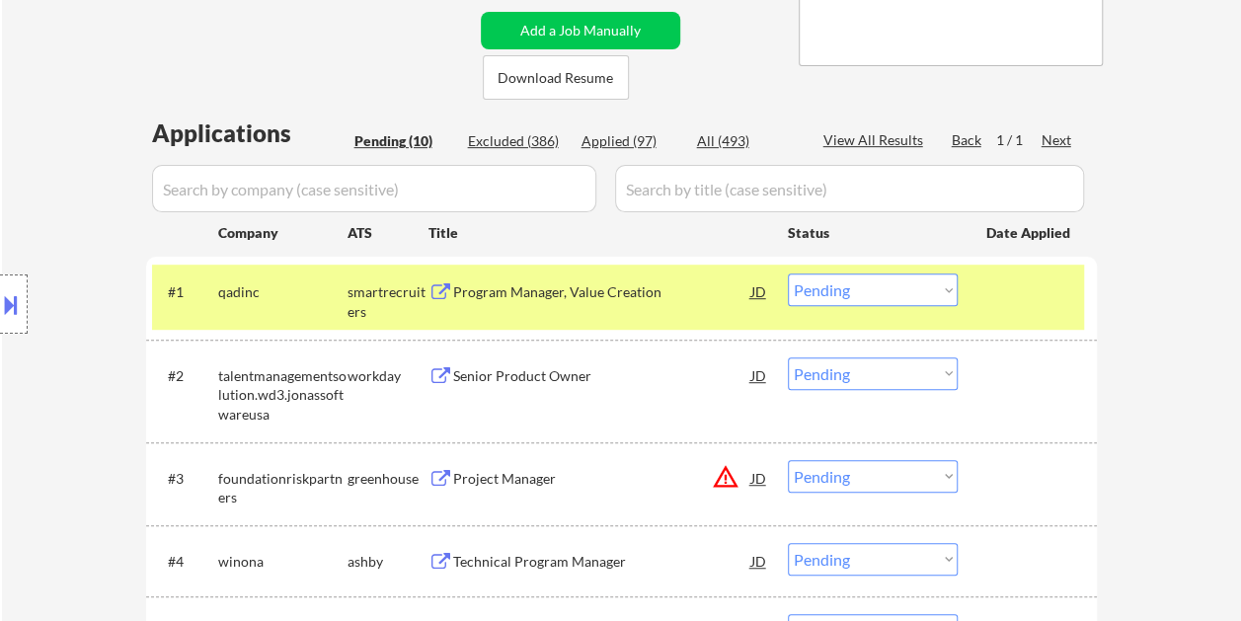
click at [995, 298] on div at bounding box center [1029, 291] width 87 height 36
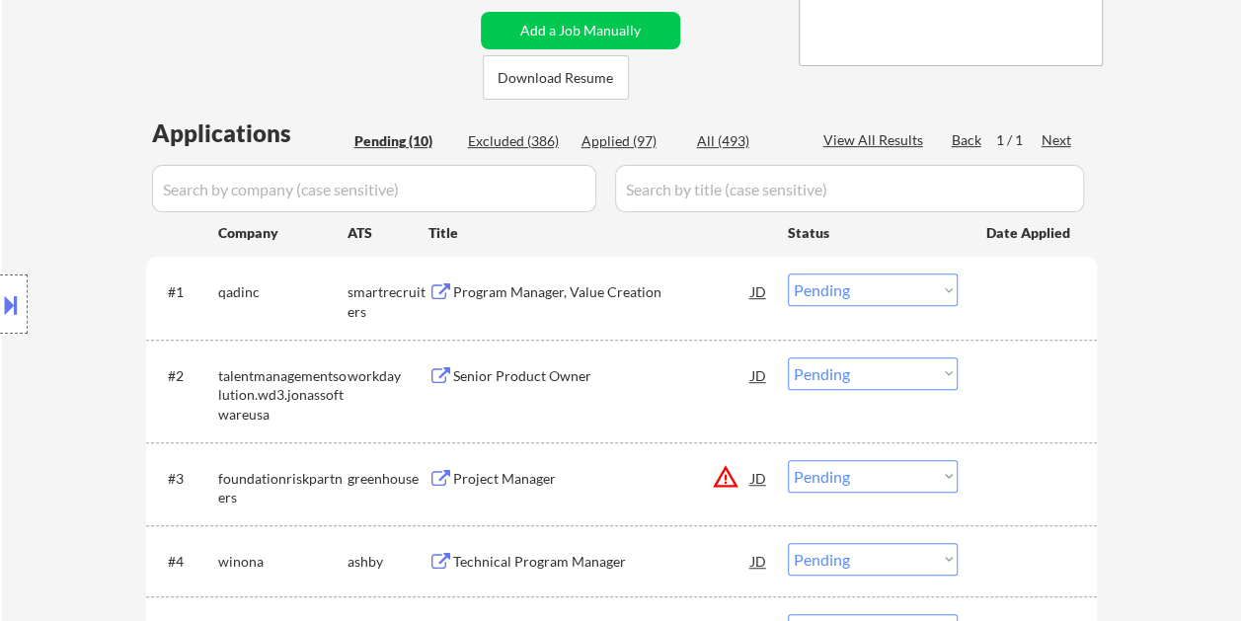
click at [1005, 298] on div at bounding box center [1029, 291] width 87 height 36
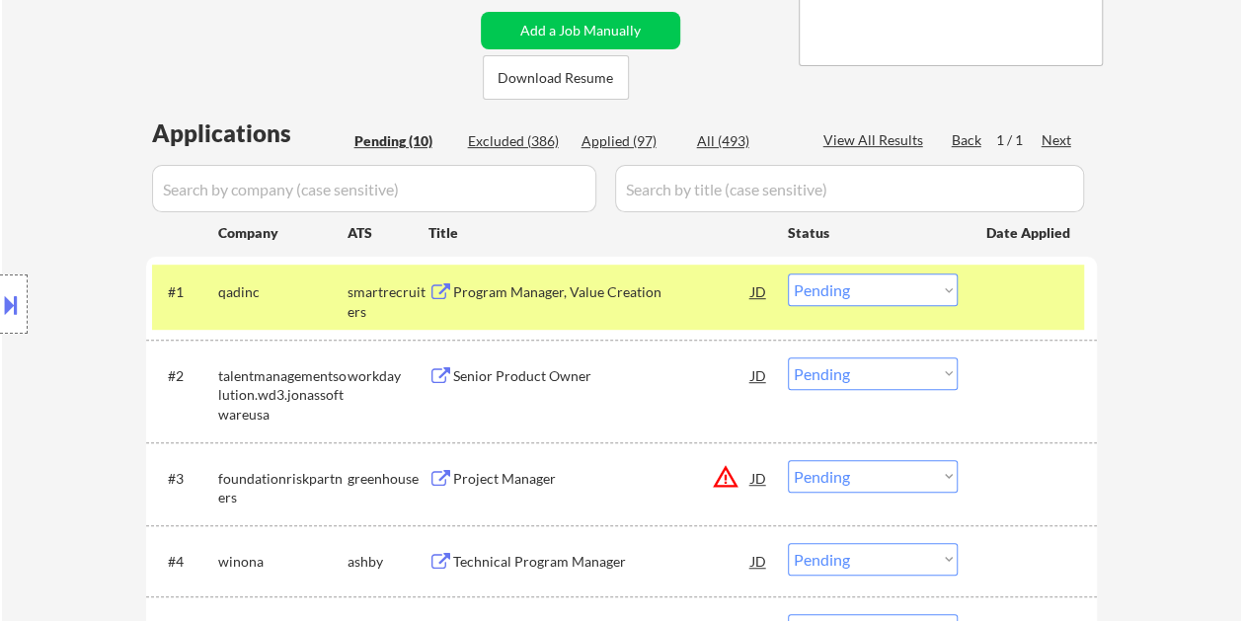
click at [567, 304] on div "Program Manager, Value Creation" at bounding box center [602, 291] width 298 height 36
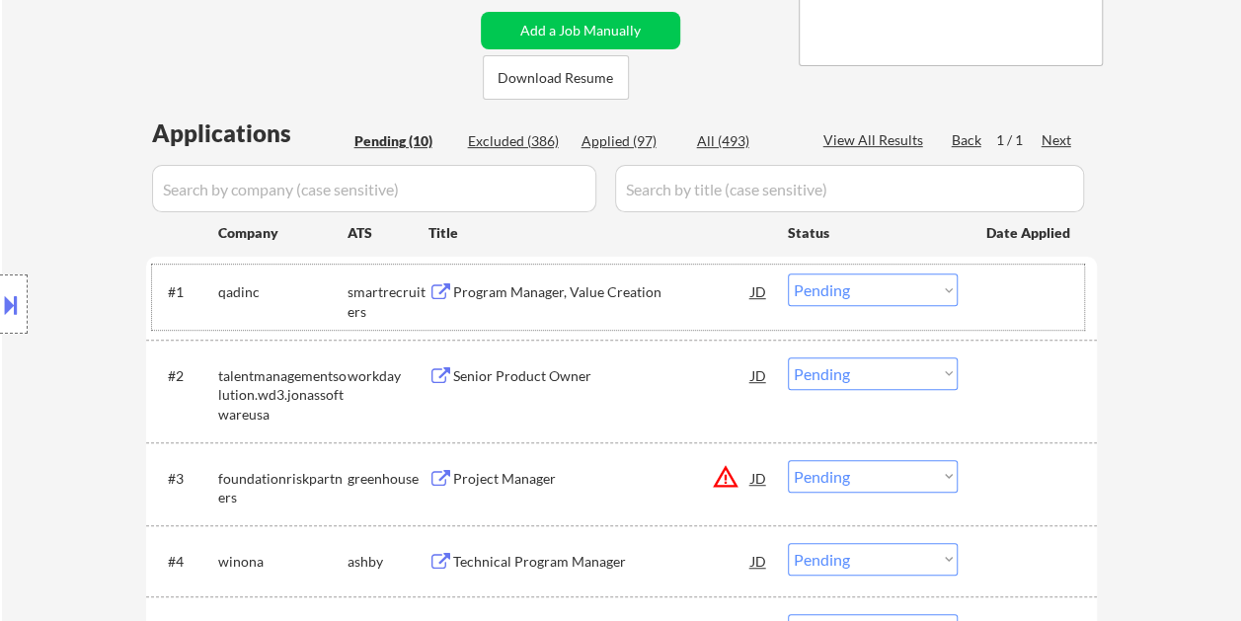
click at [1000, 285] on div at bounding box center [1029, 291] width 87 height 36
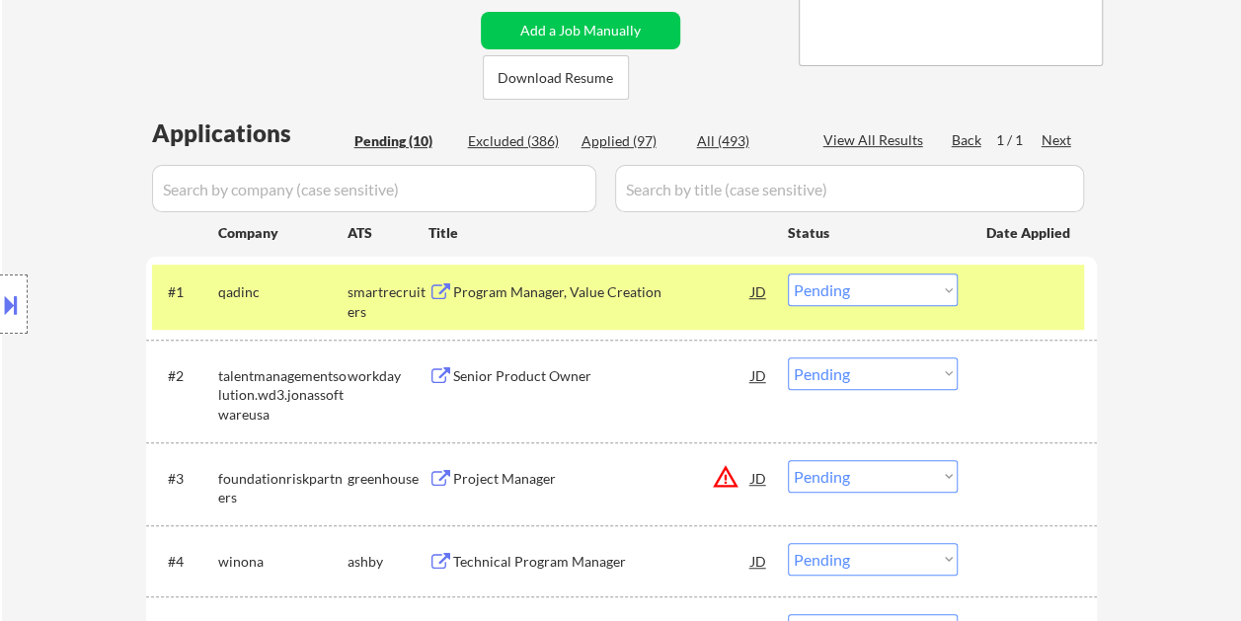
click at [942, 277] on select "Choose an option... Pending Applied Excluded (Questions) Excluded (Expired) Exc…" at bounding box center [873, 289] width 170 height 33
click at [788, 273] on select "Choose an option... Pending Applied Excluded (Questions) Excluded (Expired) Exc…" at bounding box center [873, 289] width 170 height 33
select select ""pending""
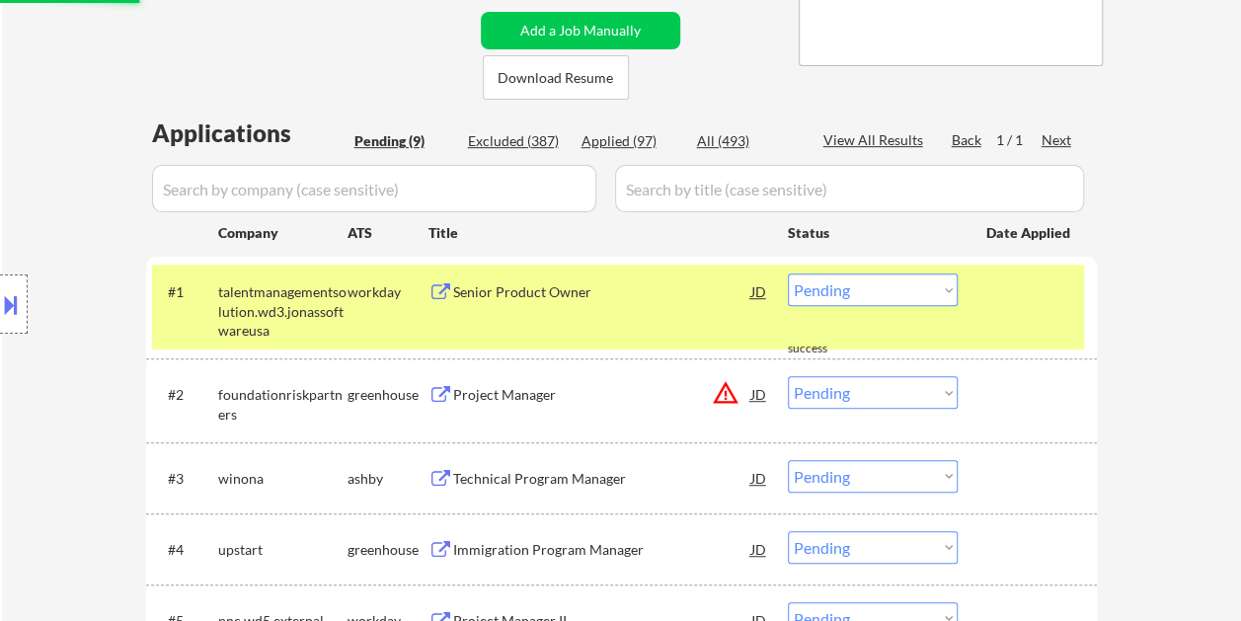
click at [1016, 297] on div at bounding box center [1029, 291] width 87 height 36
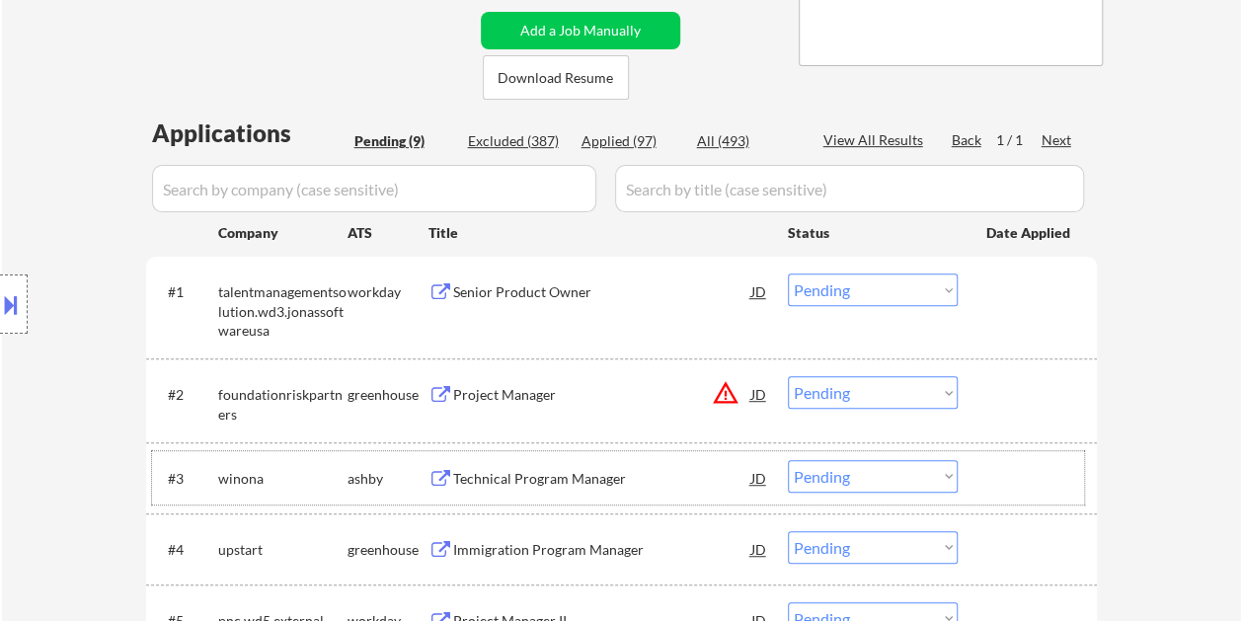
click at [1036, 486] on div at bounding box center [1029, 478] width 87 height 36
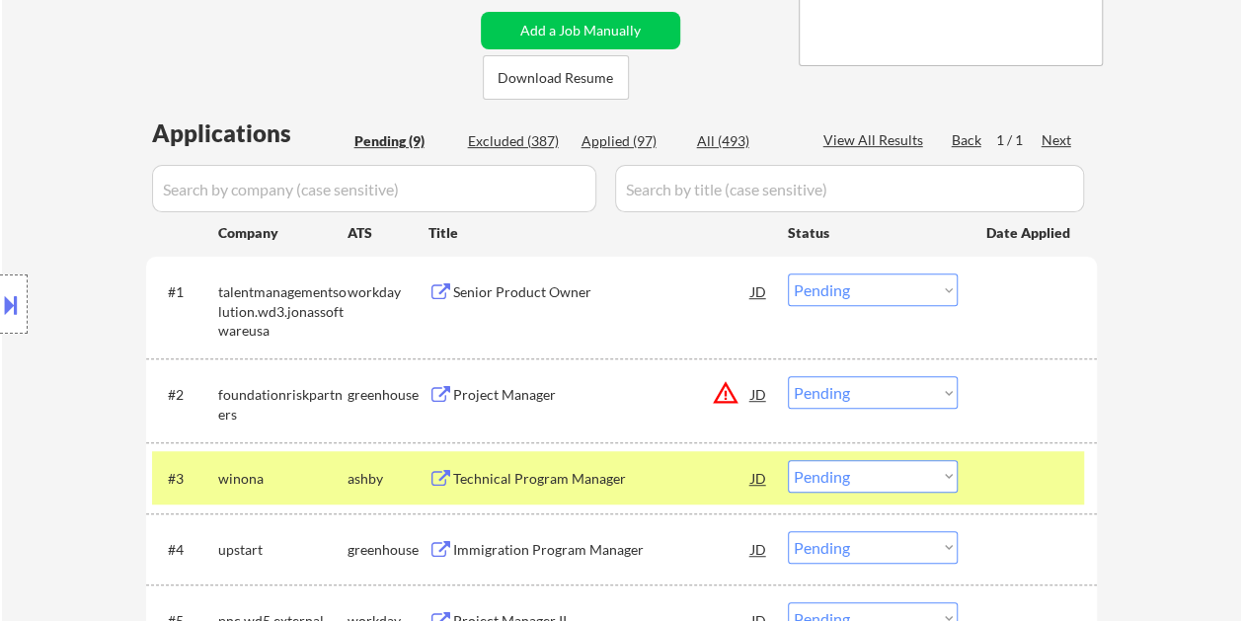
click at [673, 480] on div "Technical Program Manager" at bounding box center [602, 479] width 298 height 20
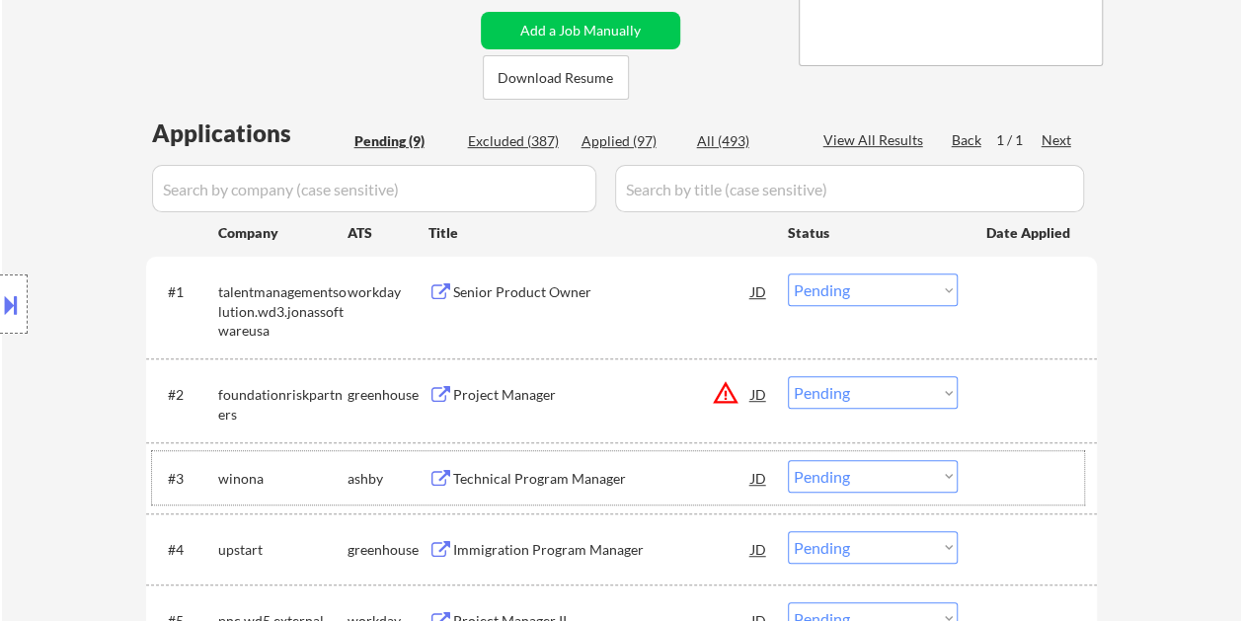
click at [1013, 474] on div at bounding box center [1029, 478] width 87 height 36
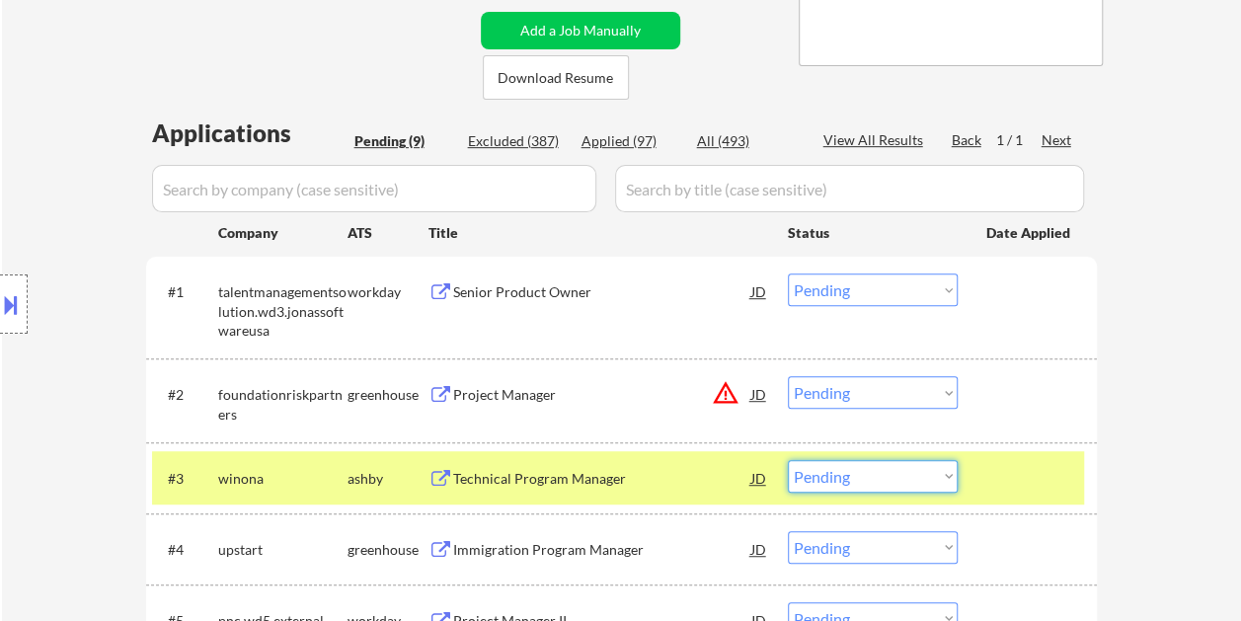
click at [947, 469] on select "Choose an option... Pending Applied Excluded (Questions) Excluded (Expired) Exc…" at bounding box center [873, 476] width 170 height 33
click at [788, 460] on select "Choose an option... Pending Applied Excluded (Questions) Excluded (Expired) Exc…" at bounding box center [873, 476] width 170 height 33
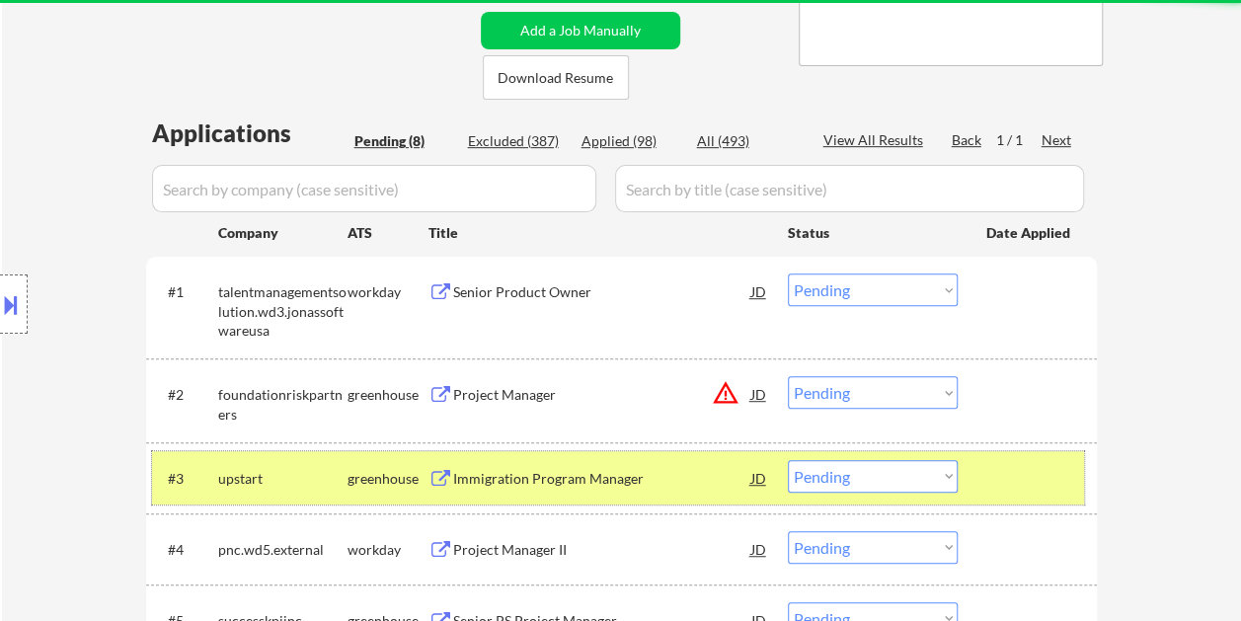
click at [1016, 451] on div "#3 upstart greenhouse Immigration Program Manager JD warning_amber Choose an op…" at bounding box center [618, 477] width 932 height 53
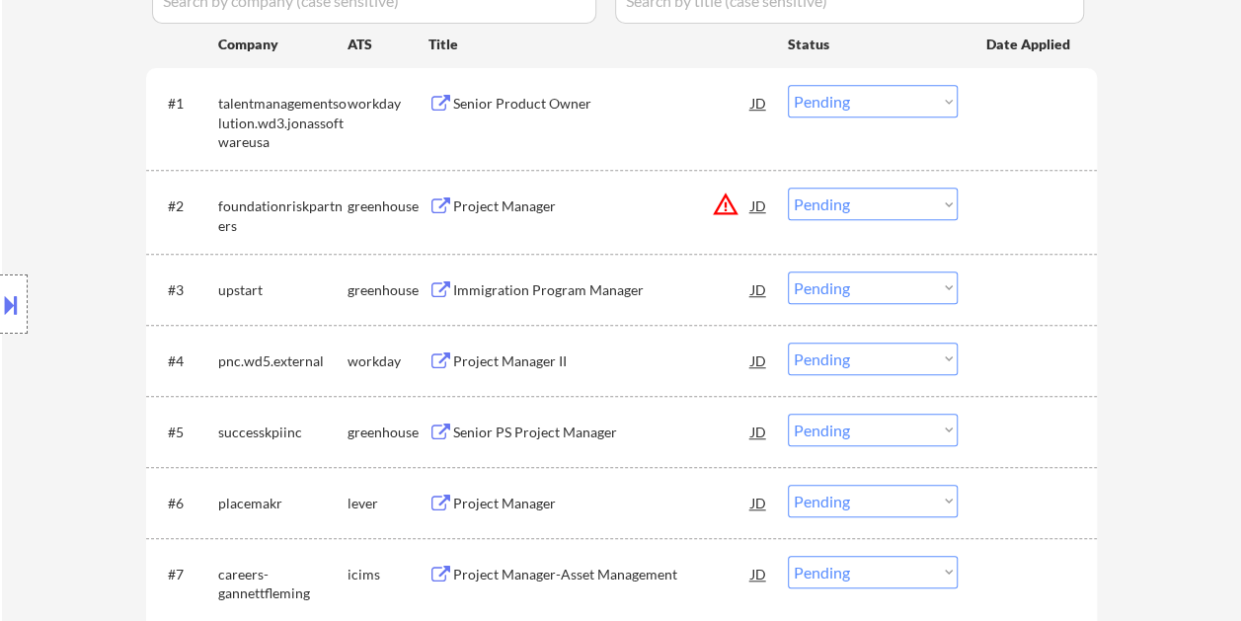
scroll to position [592, 0]
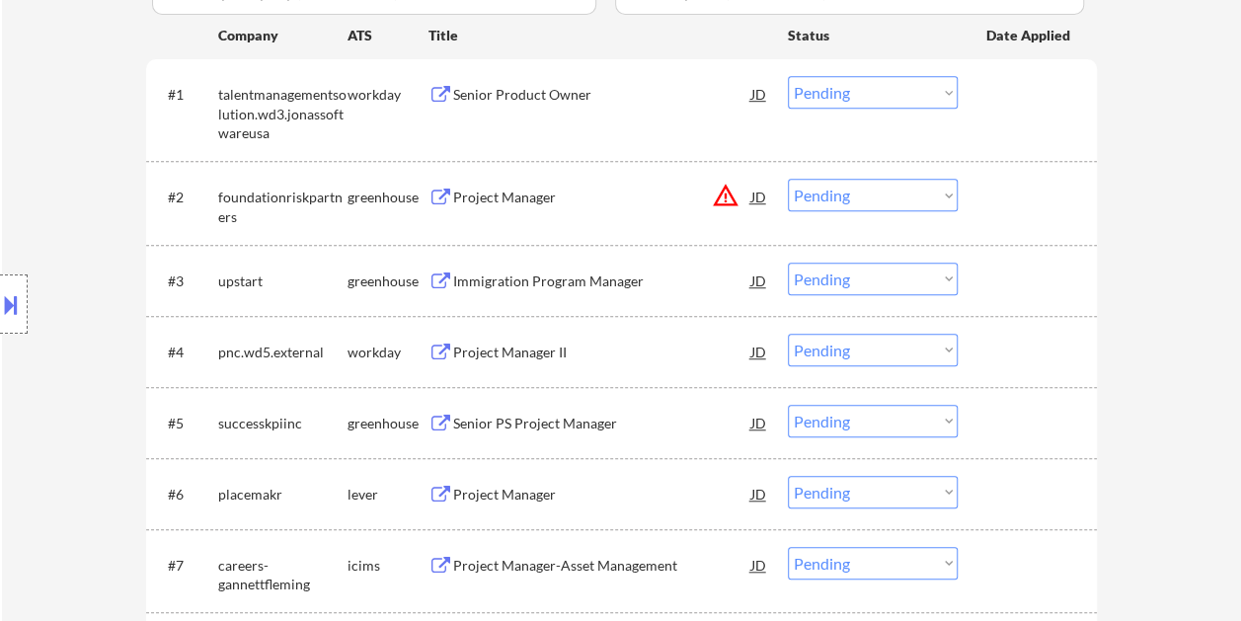
click at [990, 272] on div at bounding box center [1029, 281] width 87 height 36
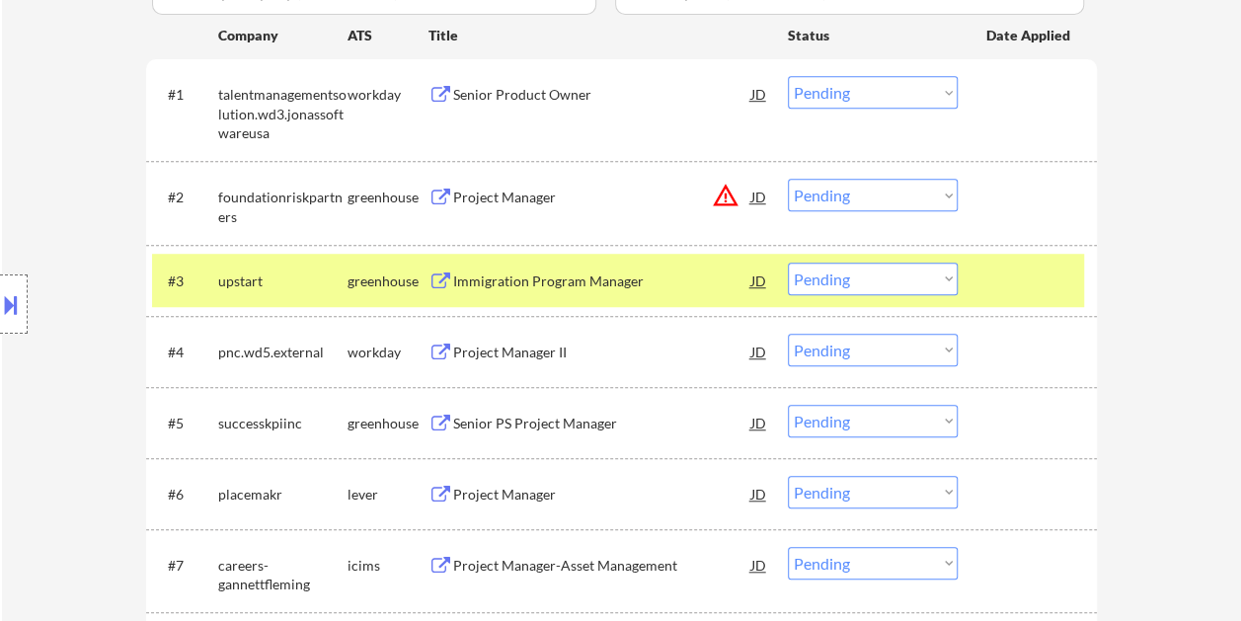
click at [505, 266] on div "Immigration Program Manager" at bounding box center [602, 281] width 298 height 36
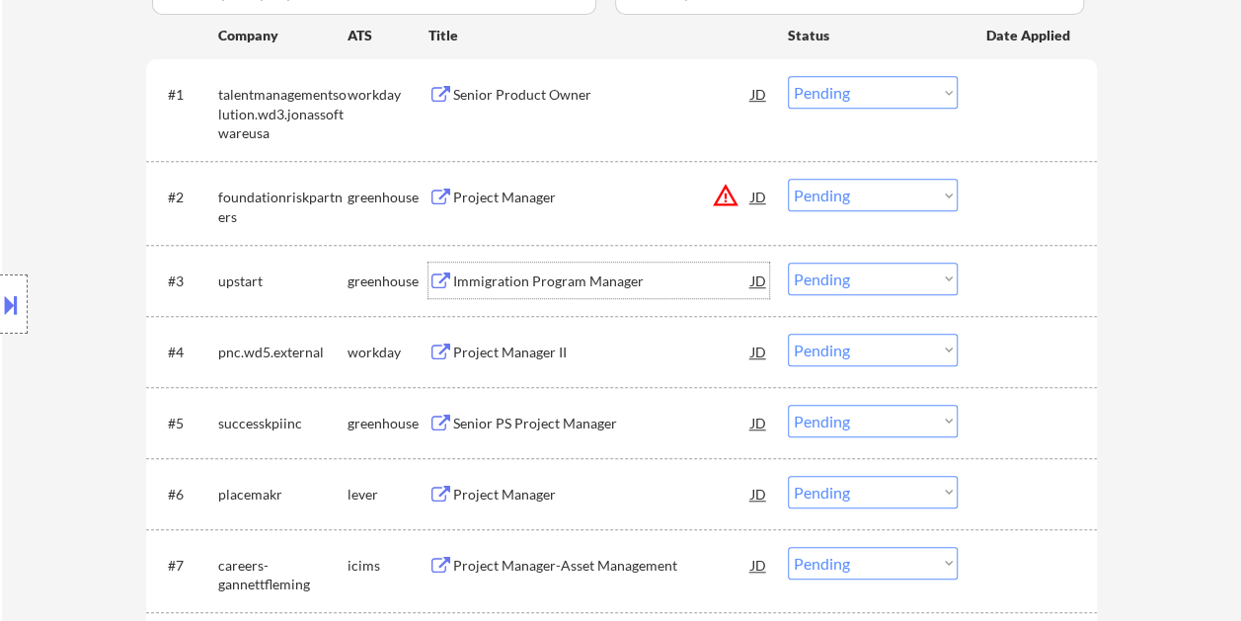
click at [1024, 264] on div at bounding box center [1029, 281] width 87 height 36
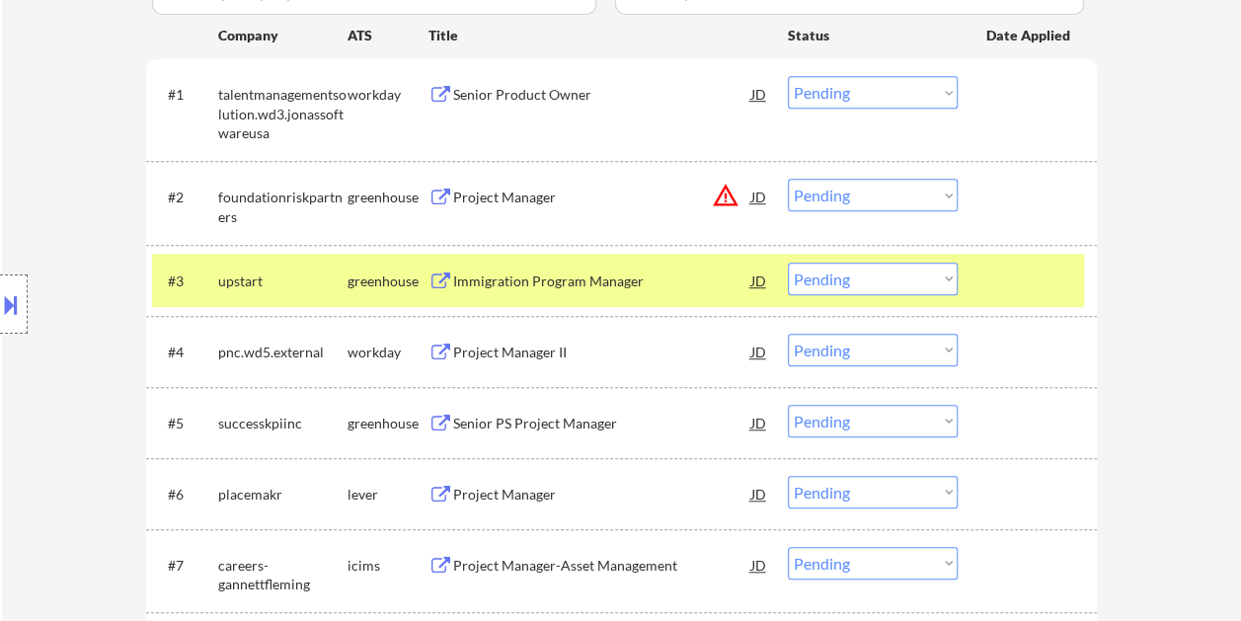
click at [943, 267] on select "Choose an option... Pending Applied Excluded (Questions) Excluded (Expired) Exc…" at bounding box center [873, 279] width 170 height 33
click at [788, 263] on select "Choose an option... Pending Applied Excluded (Questions) Excluded (Expired) Exc…" at bounding box center [873, 279] width 170 height 33
select select ""pending""
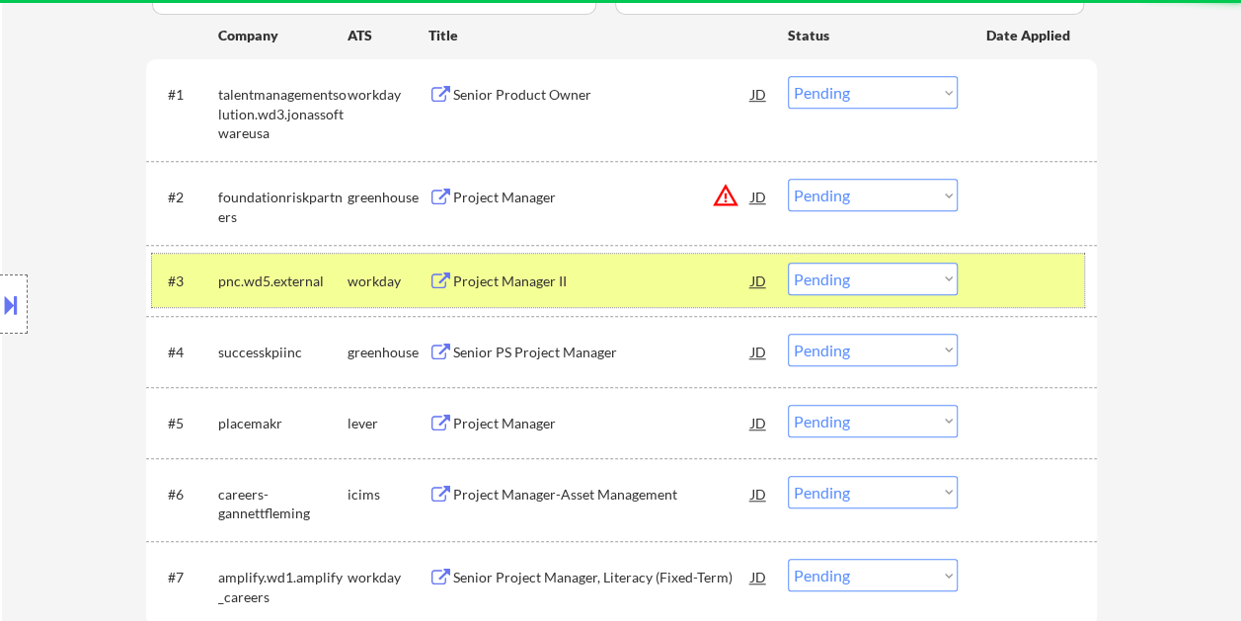
click at [984, 274] on div "#3 pnc.wd5.external workday Project Manager II JD warning_amber Choose an optio…" at bounding box center [618, 280] width 932 height 53
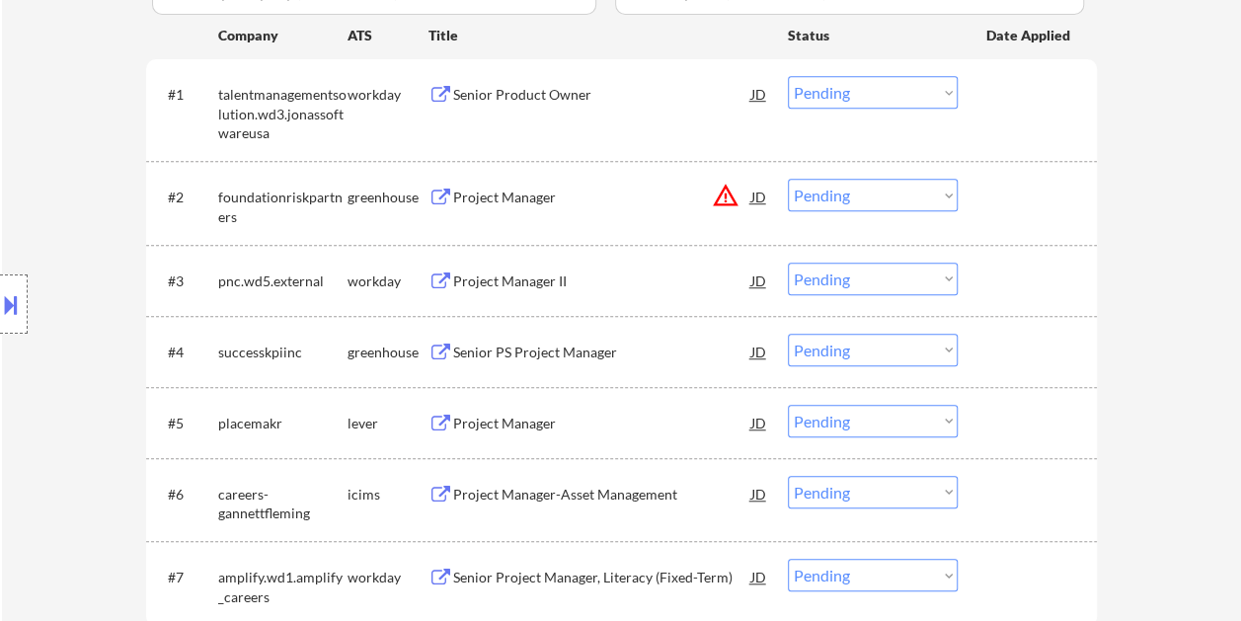
click at [1001, 208] on div at bounding box center [1029, 197] width 87 height 36
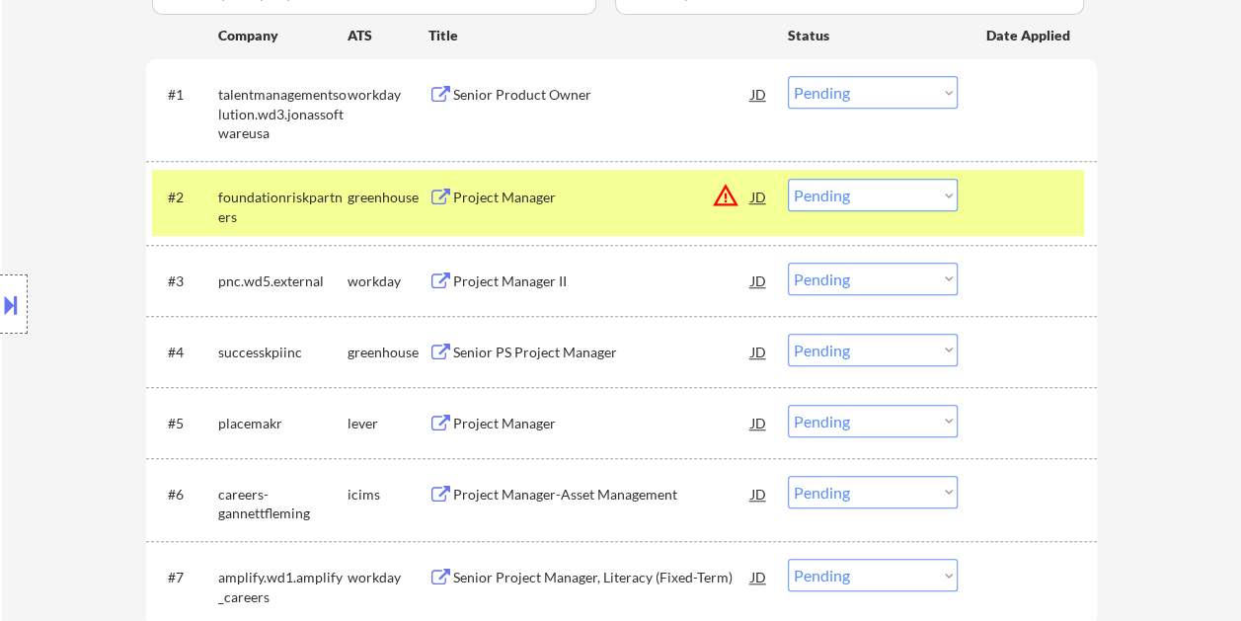
click at [583, 202] on div "Project Manager" at bounding box center [602, 198] width 298 height 20
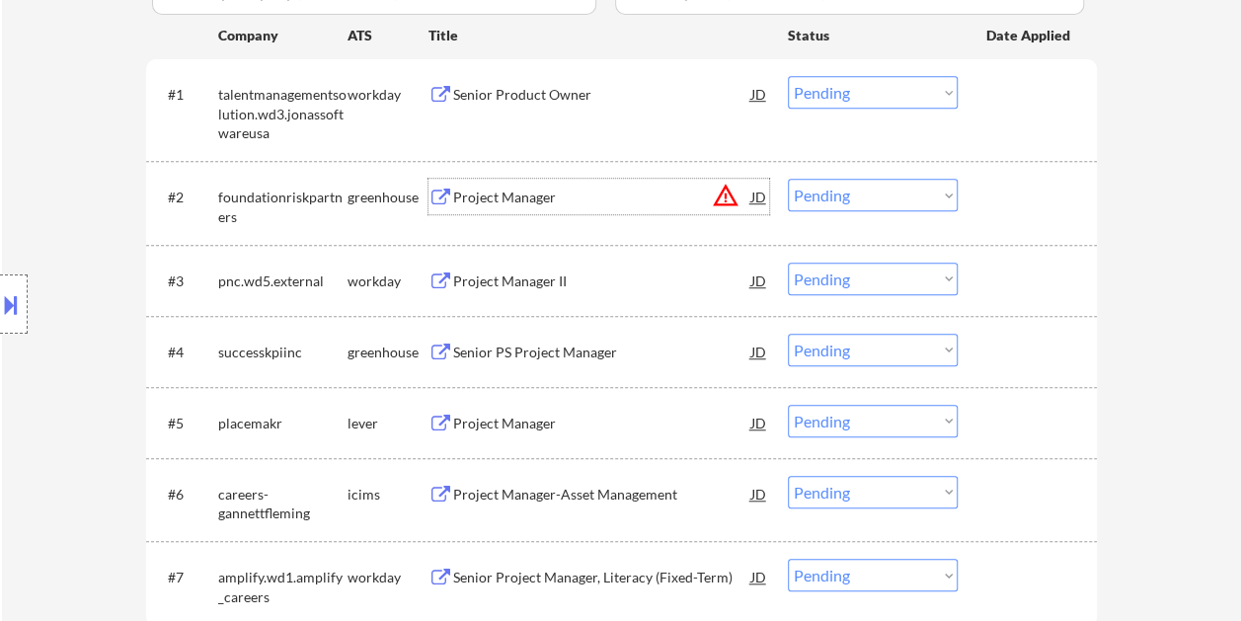
click at [983, 189] on div "#2 foundationriskpartners greenhouse Project Manager JD warning_amber Choose an…" at bounding box center [618, 202] width 932 height 65
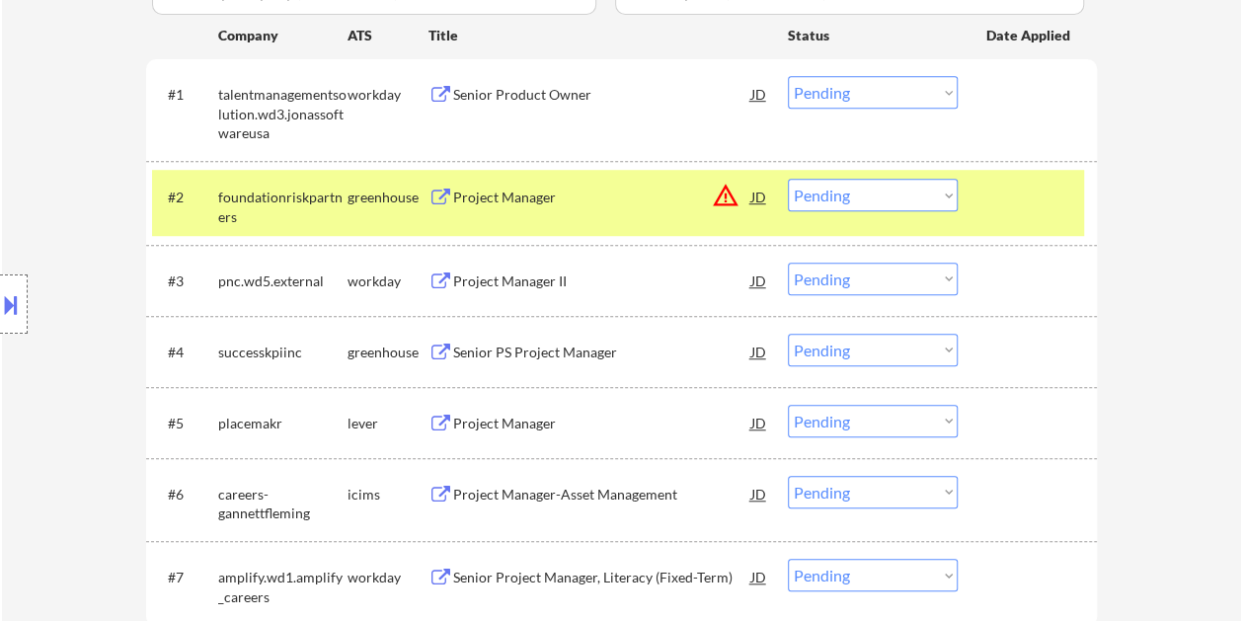
click at [945, 193] on select "Choose an option... Pending Applied Excluded (Questions) Excluded (Expired) Exc…" at bounding box center [873, 195] width 170 height 33
click at [788, 179] on select "Choose an option... Pending Applied Excluded (Questions) Excluded (Expired) Exc…" at bounding box center [873, 195] width 170 height 33
select select ""pending""
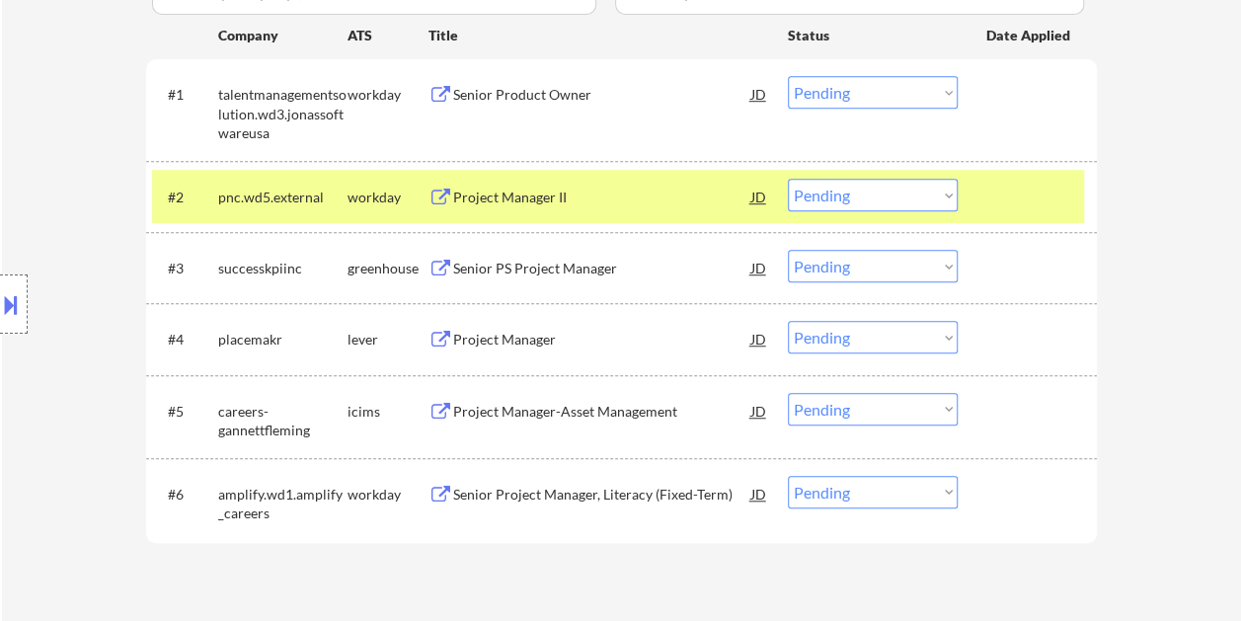
click at [1035, 189] on div at bounding box center [1029, 197] width 87 height 36
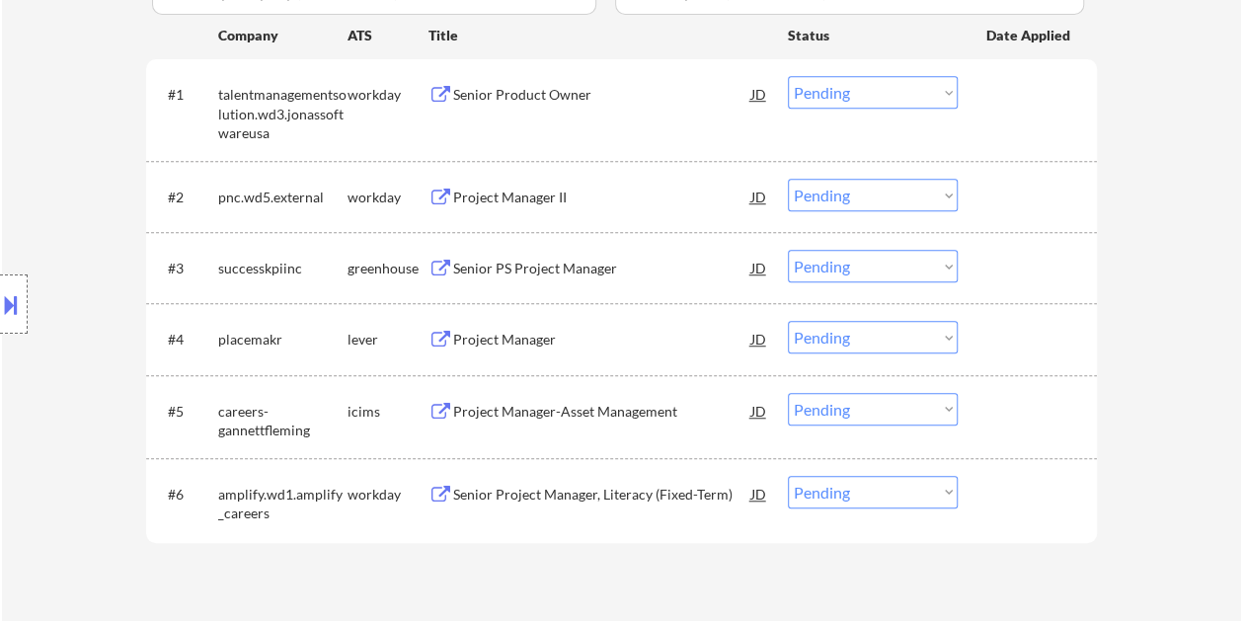
click at [997, 257] on div at bounding box center [1029, 268] width 87 height 36
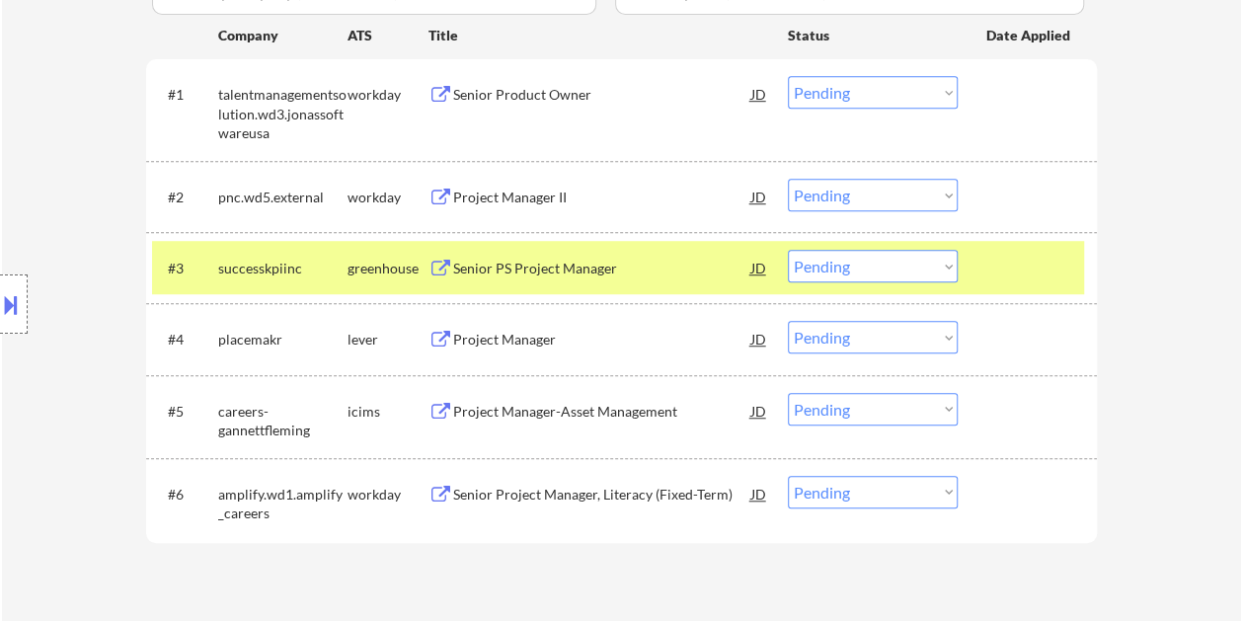
click at [569, 274] on div "Senior PS Project Manager" at bounding box center [602, 269] width 298 height 20
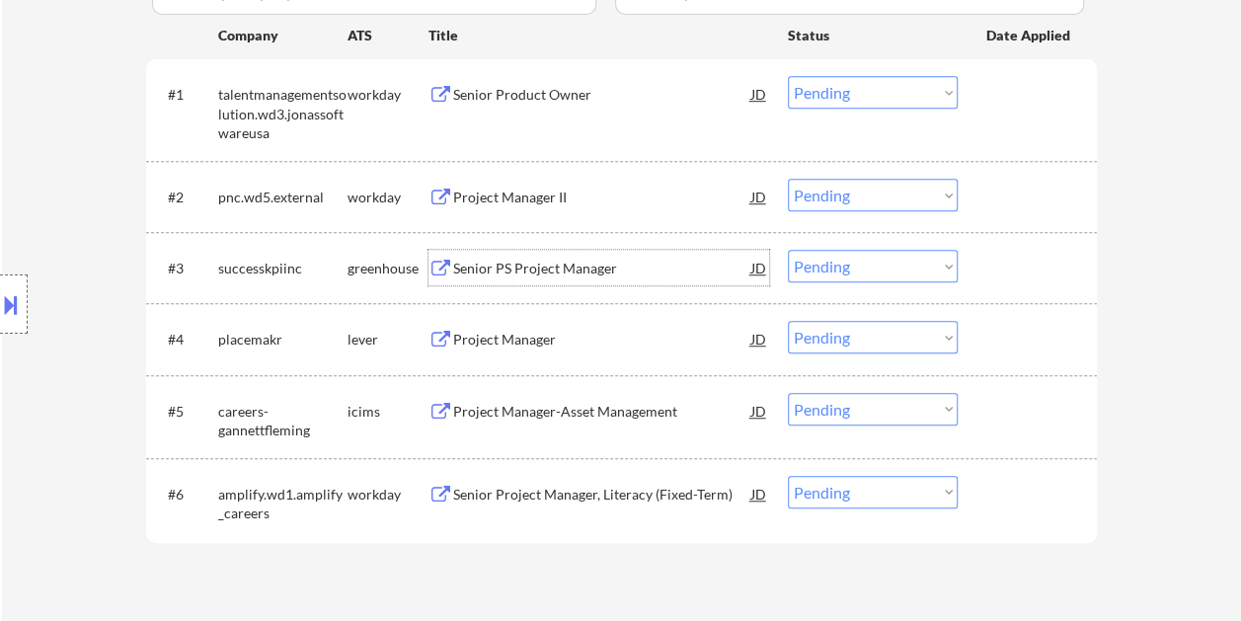
click at [990, 261] on div at bounding box center [1029, 268] width 87 height 36
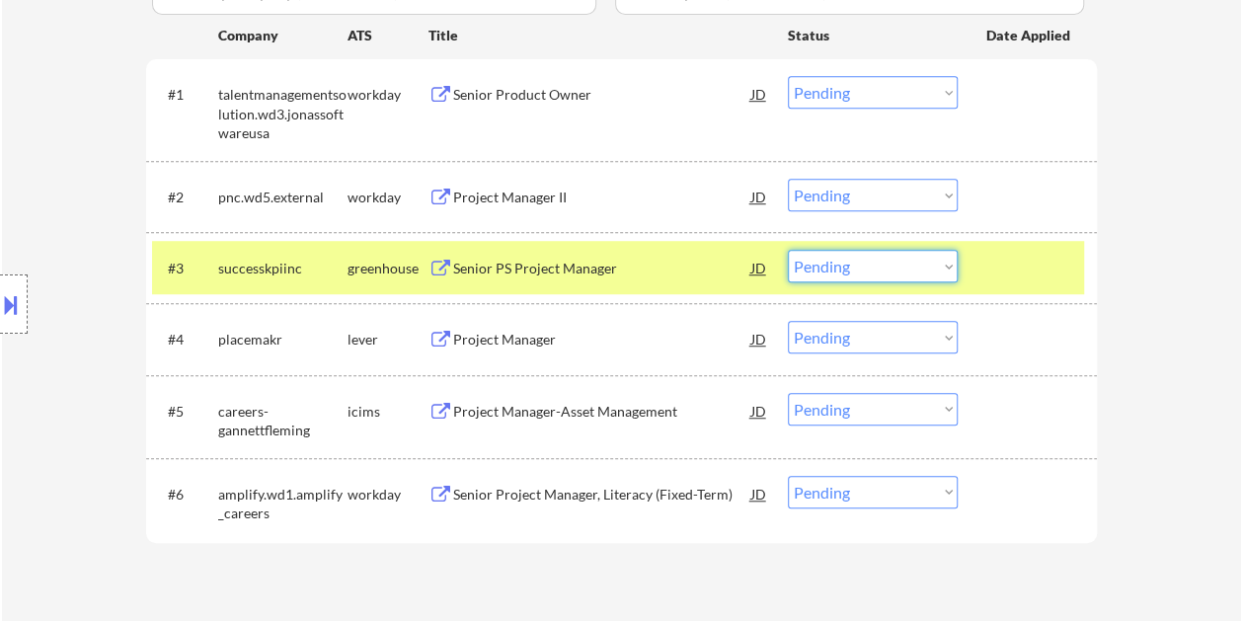
click at [928, 273] on select "Choose an option... Pending Applied Excluded (Questions) Excluded (Expired) Exc…" at bounding box center [873, 266] width 170 height 33
click at [788, 250] on select "Choose an option... Pending Applied Excluded (Questions) Excluded (Expired) Exc…" at bounding box center [873, 266] width 170 height 33
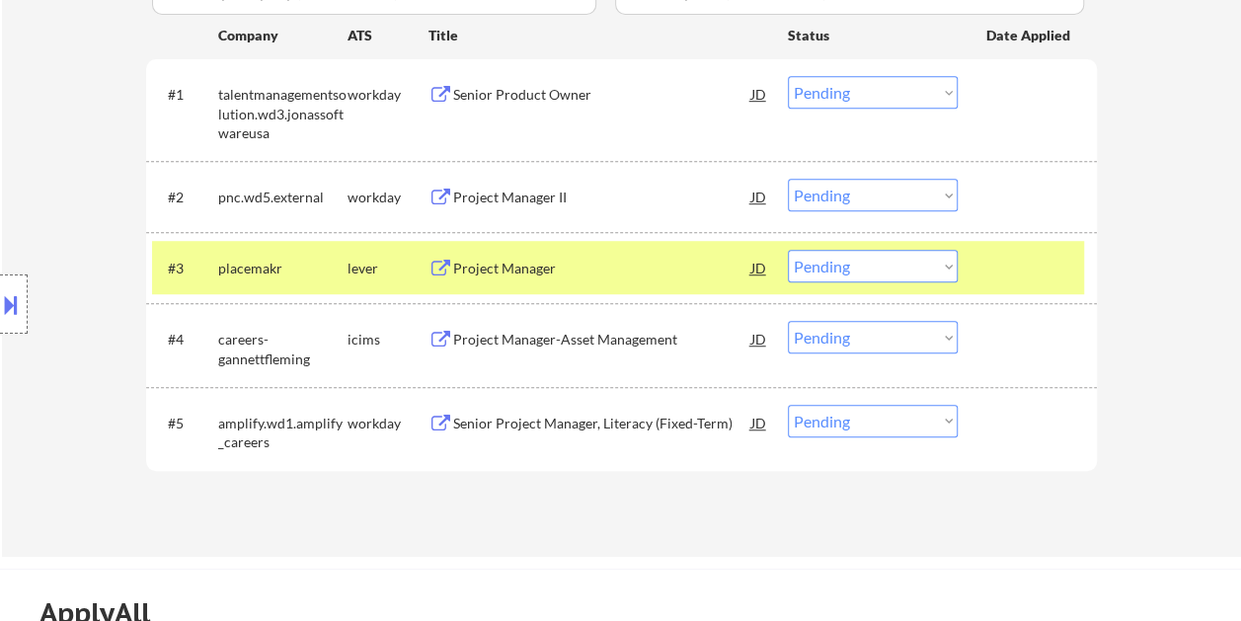
click at [994, 264] on div at bounding box center [1029, 268] width 87 height 36
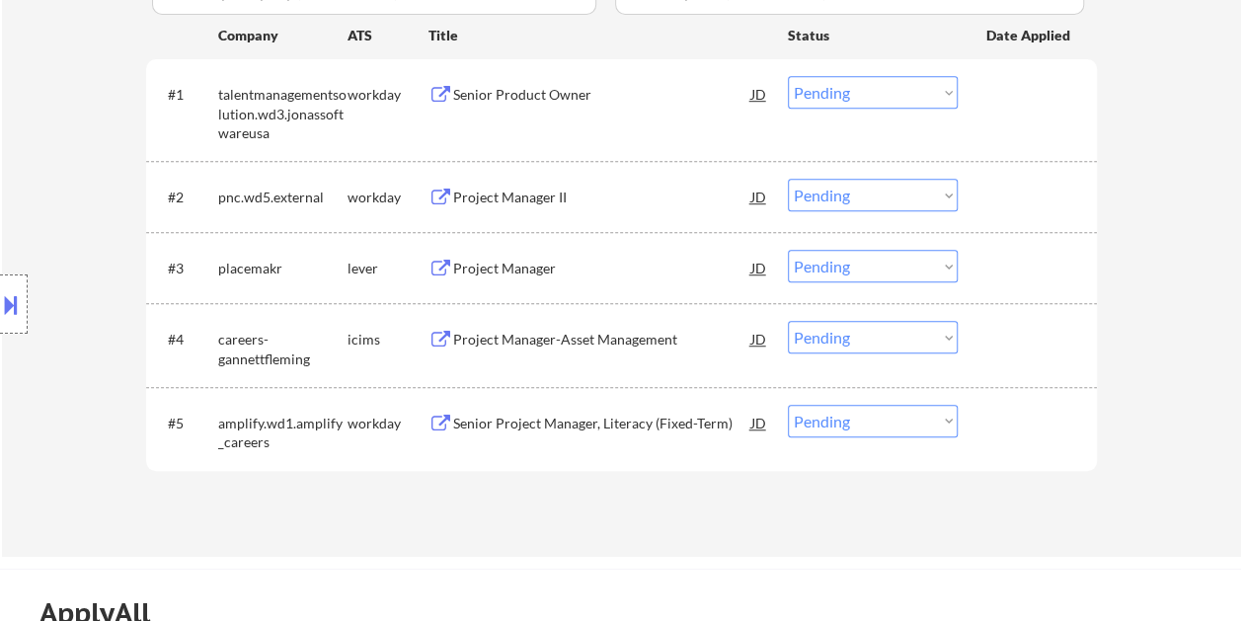
click at [1007, 264] on div at bounding box center [1029, 268] width 87 height 36
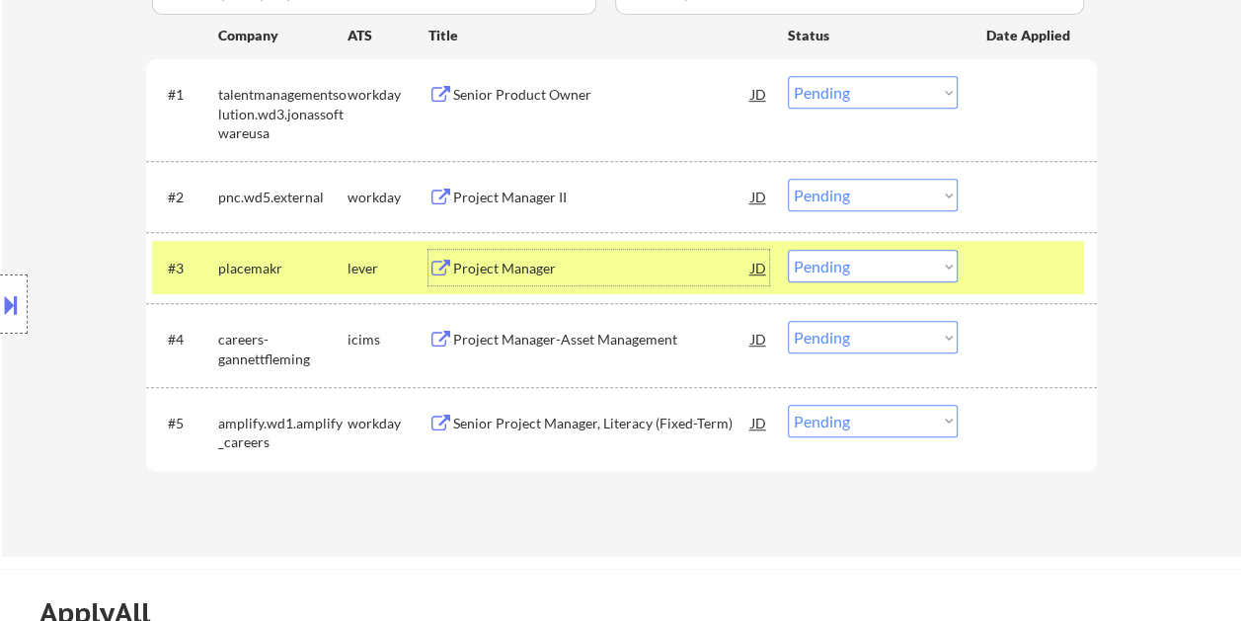
click at [591, 258] on div "Project Manager" at bounding box center [602, 268] width 298 height 36
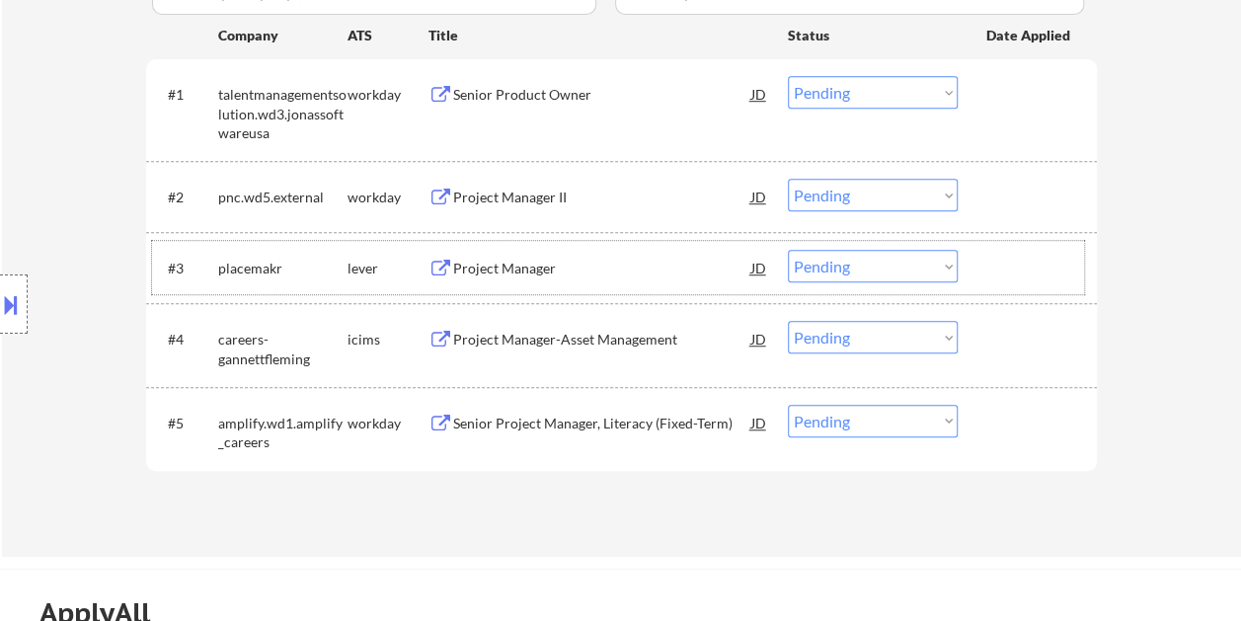
click at [983, 256] on div "#3 placemakr lever Project Manager JD warning_amber Choose an option... Pending…" at bounding box center [618, 267] width 932 height 53
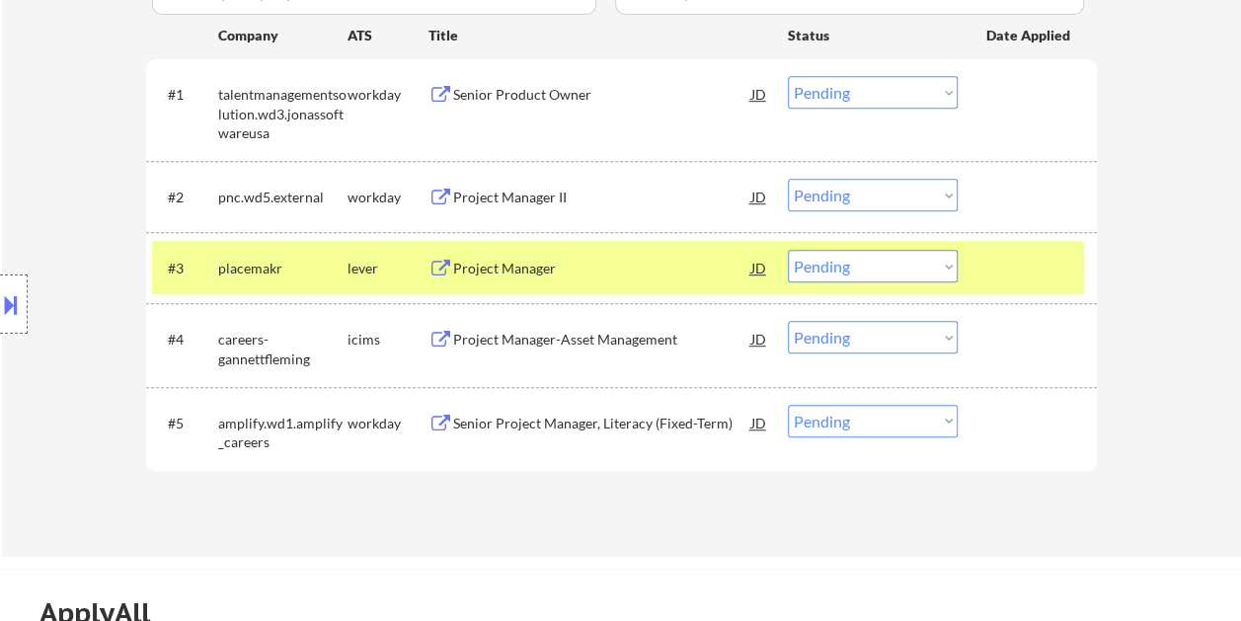
click at [951, 264] on select "Choose an option... Pending Applied Excluded (Questions) Excluded (Expired) Exc…" at bounding box center [873, 266] width 170 height 33
click at [788, 250] on select "Choose an option... Pending Applied Excluded (Questions) Excluded (Expired) Exc…" at bounding box center [873, 266] width 170 height 33
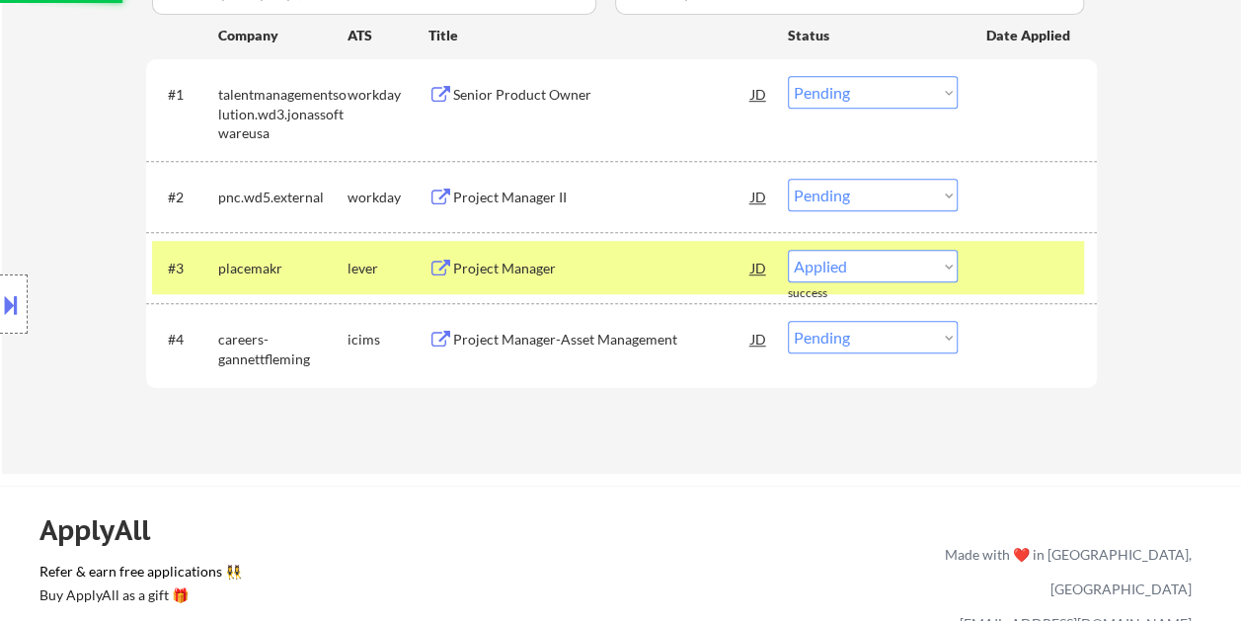
select select ""pending""
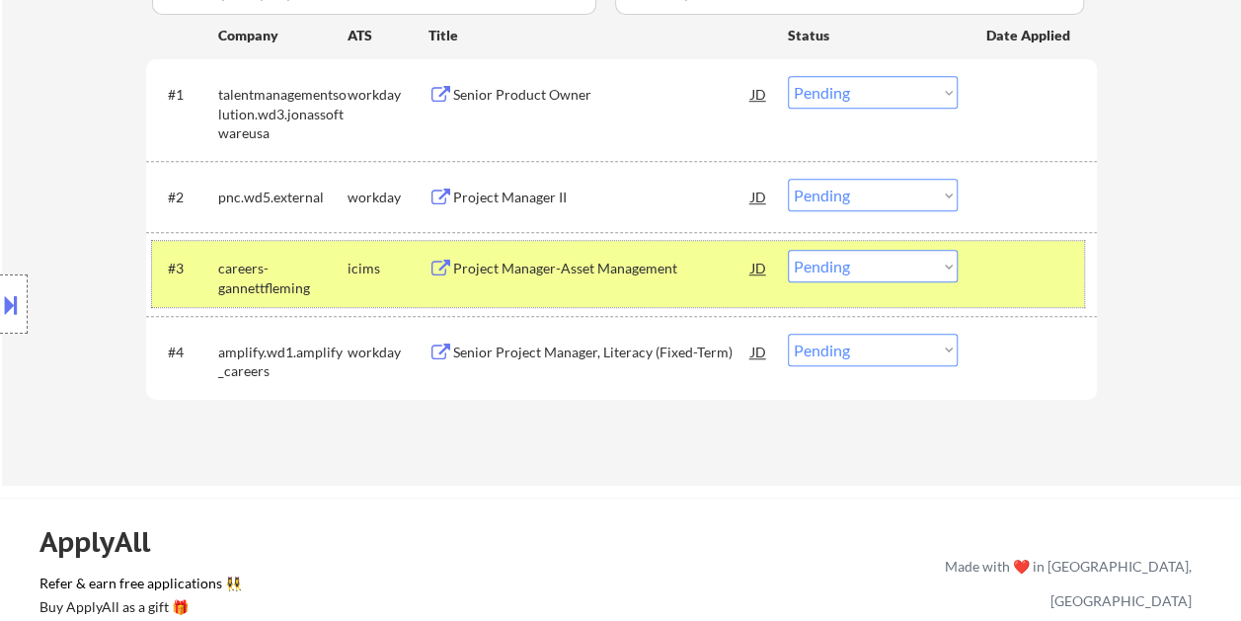
drag, startPoint x: 1034, startPoint y: 271, endPoint x: 1021, endPoint y: 274, distance: 13.2
click at [1034, 270] on div at bounding box center [1029, 268] width 87 height 36
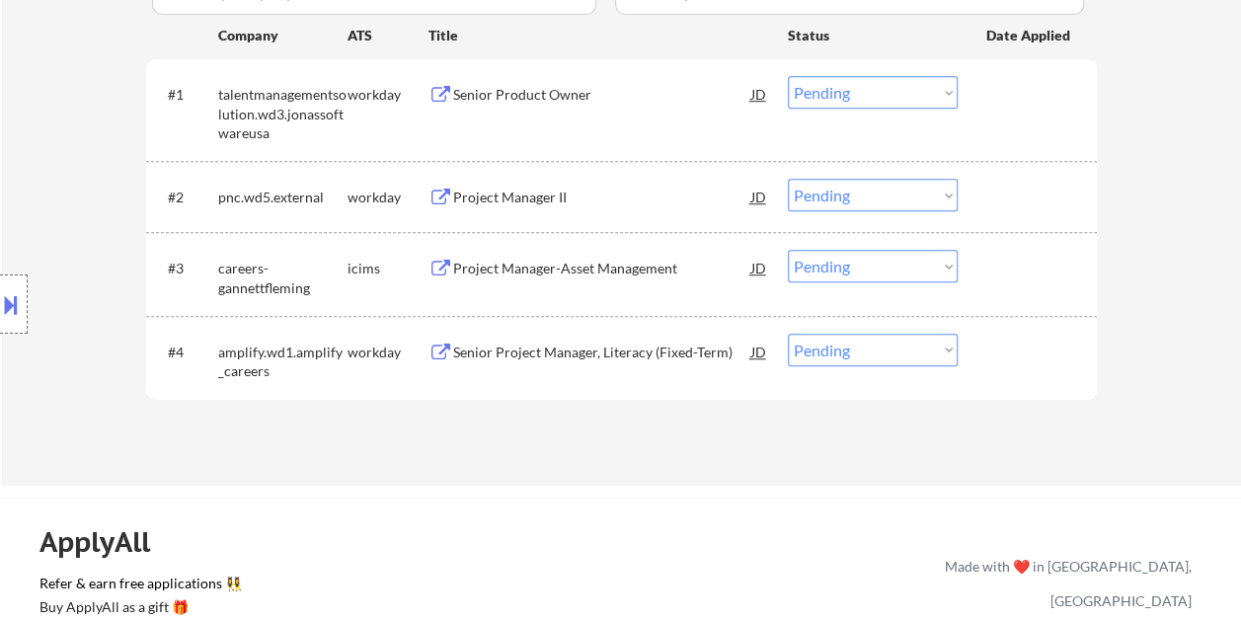
click at [1016, 108] on div at bounding box center [1029, 94] width 87 height 36
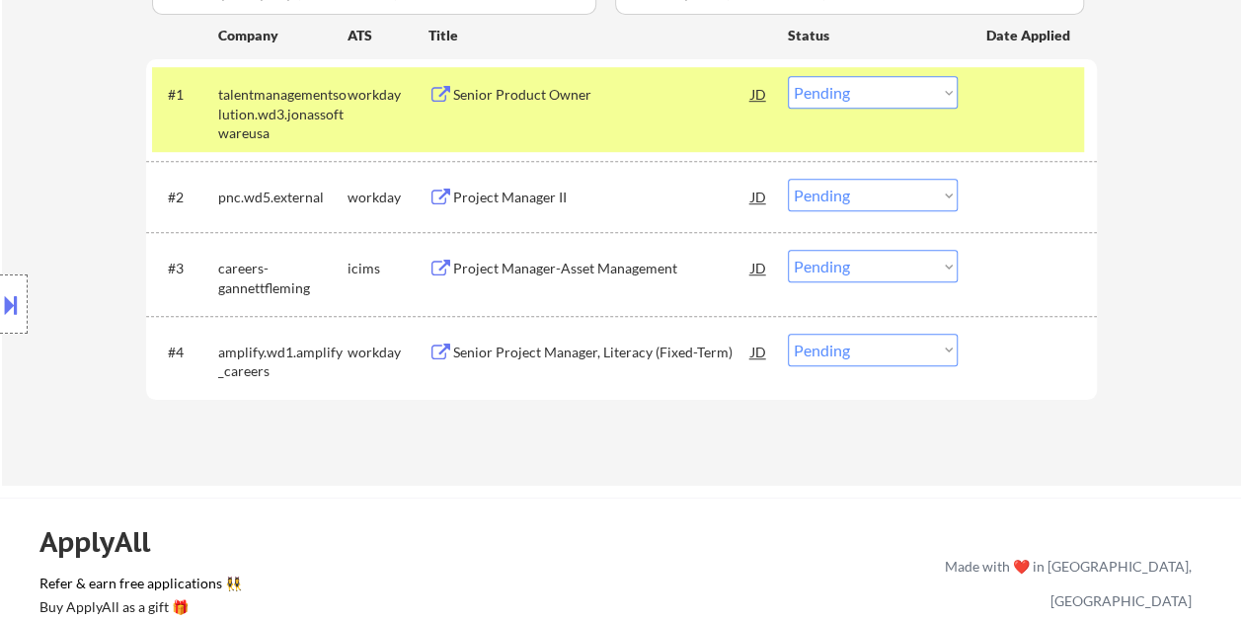
click at [594, 103] on div "Senior Product Owner" at bounding box center [602, 95] width 298 height 20
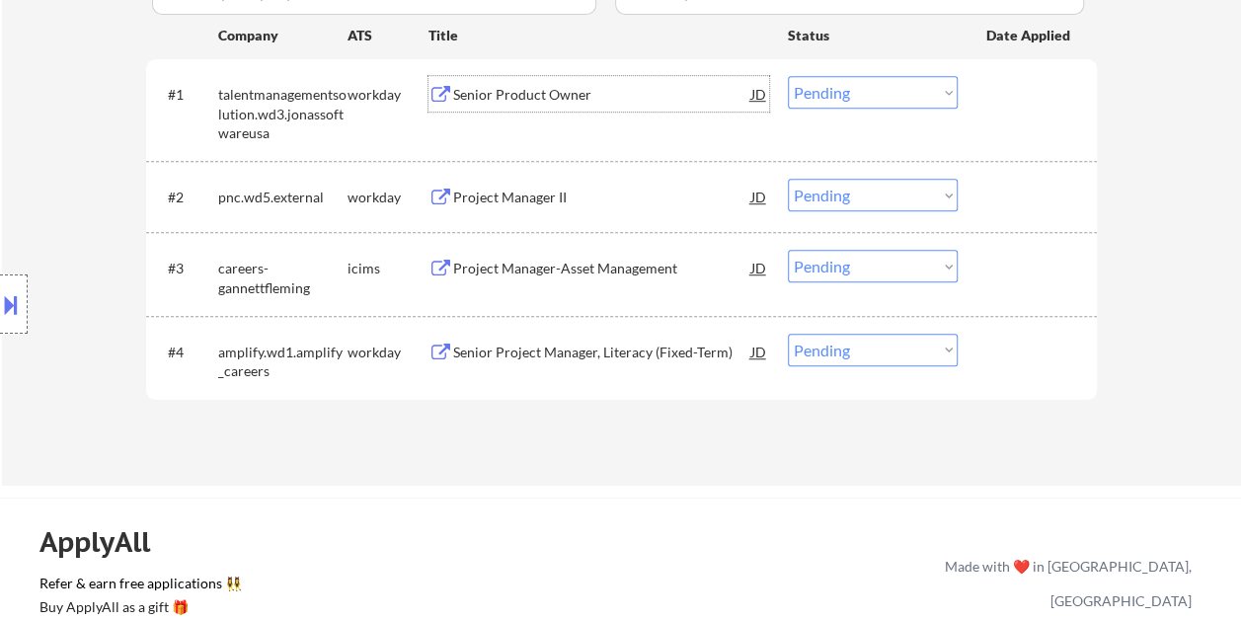
click at [1018, 99] on div at bounding box center [1029, 94] width 87 height 36
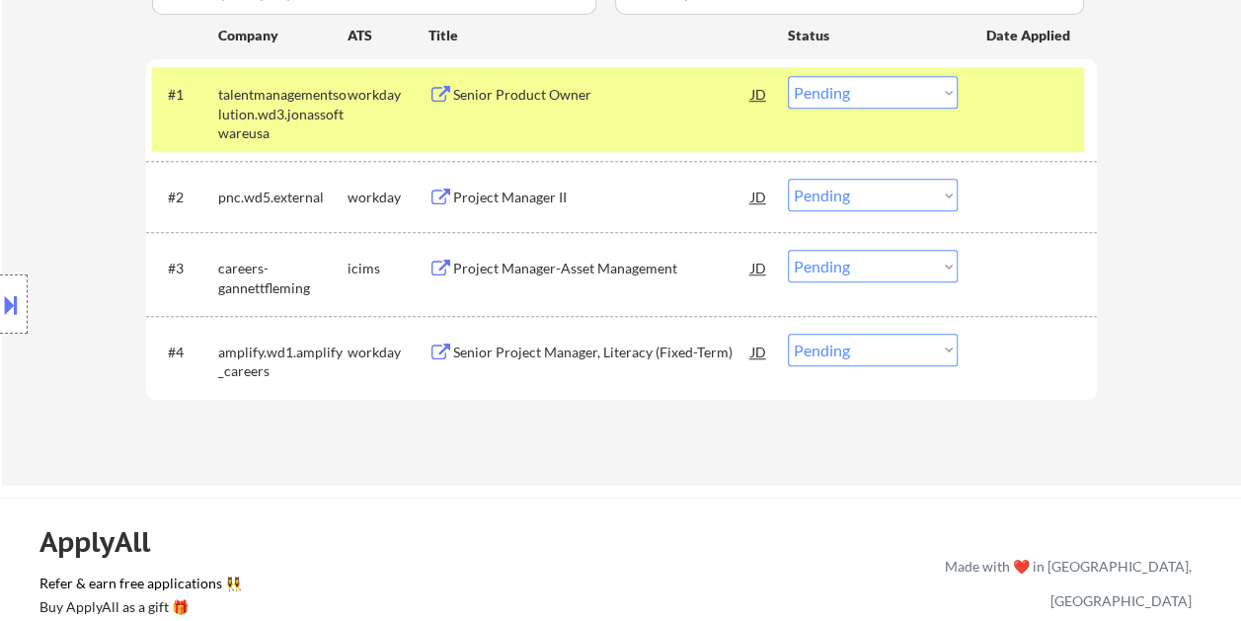
click at [943, 85] on select "Choose an option... Pending Applied Excluded (Questions) Excluded (Expired) Exc…" at bounding box center [873, 92] width 170 height 33
click at [788, 76] on select "Choose an option... Pending Applied Excluded (Questions) Excluded (Expired) Exc…" at bounding box center [873, 92] width 170 height 33
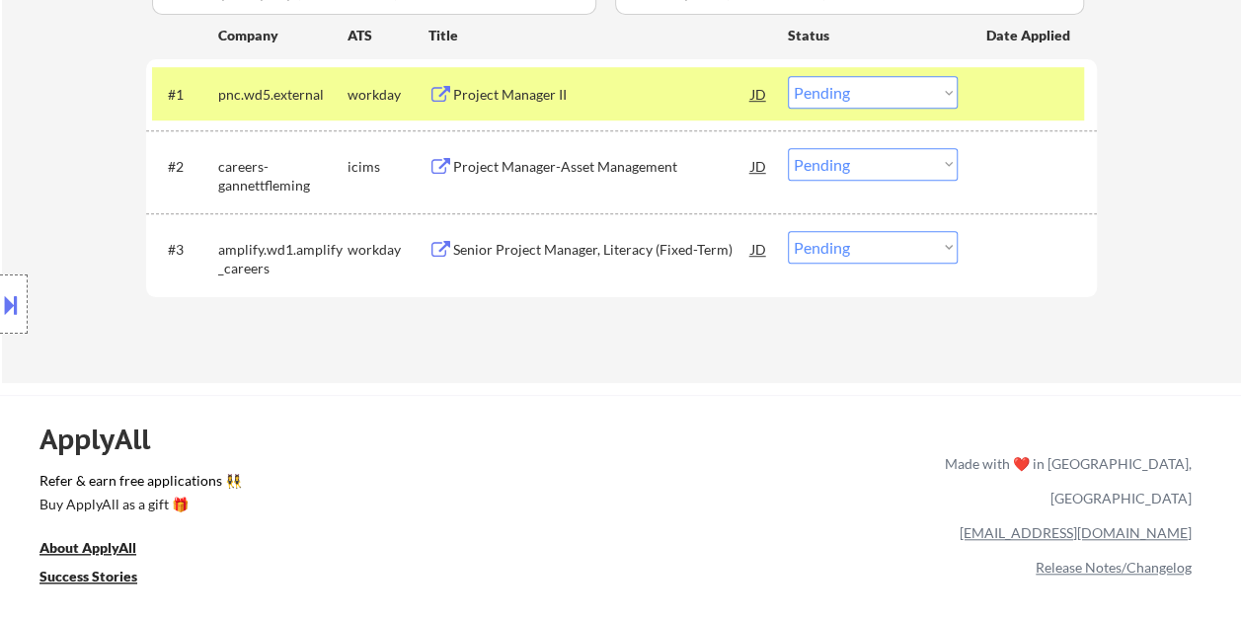
click at [991, 79] on div at bounding box center [1029, 94] width 87 height 36
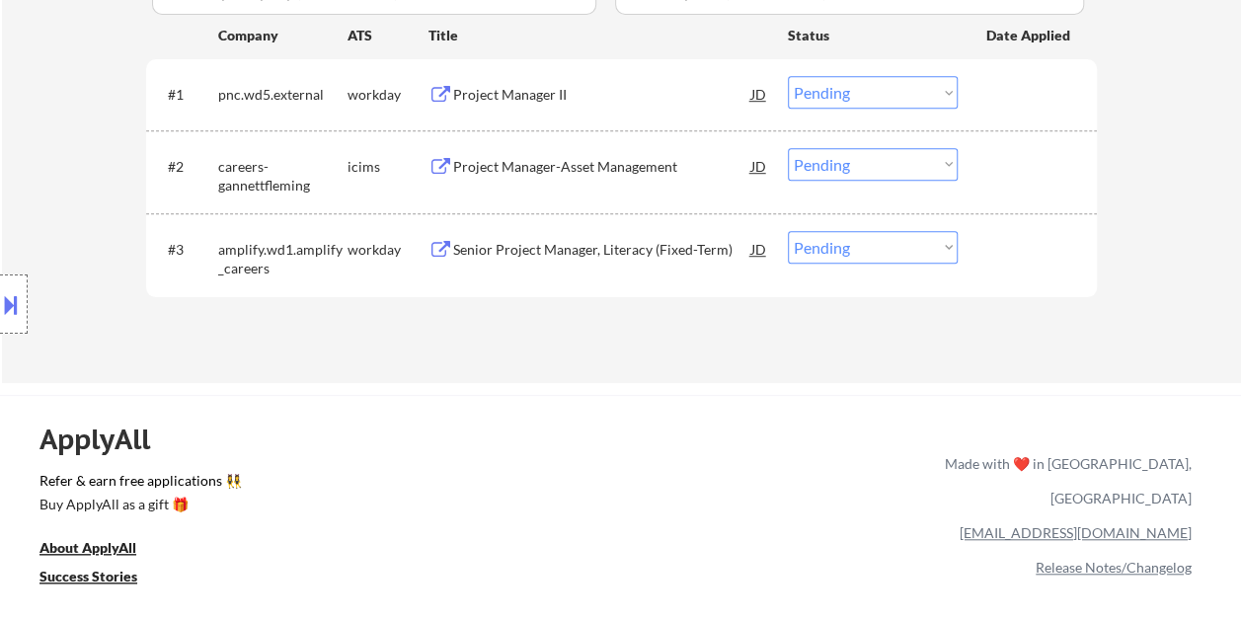
click at [1013, 90] on div at bounding box center [1029, 94] width 87 height 36
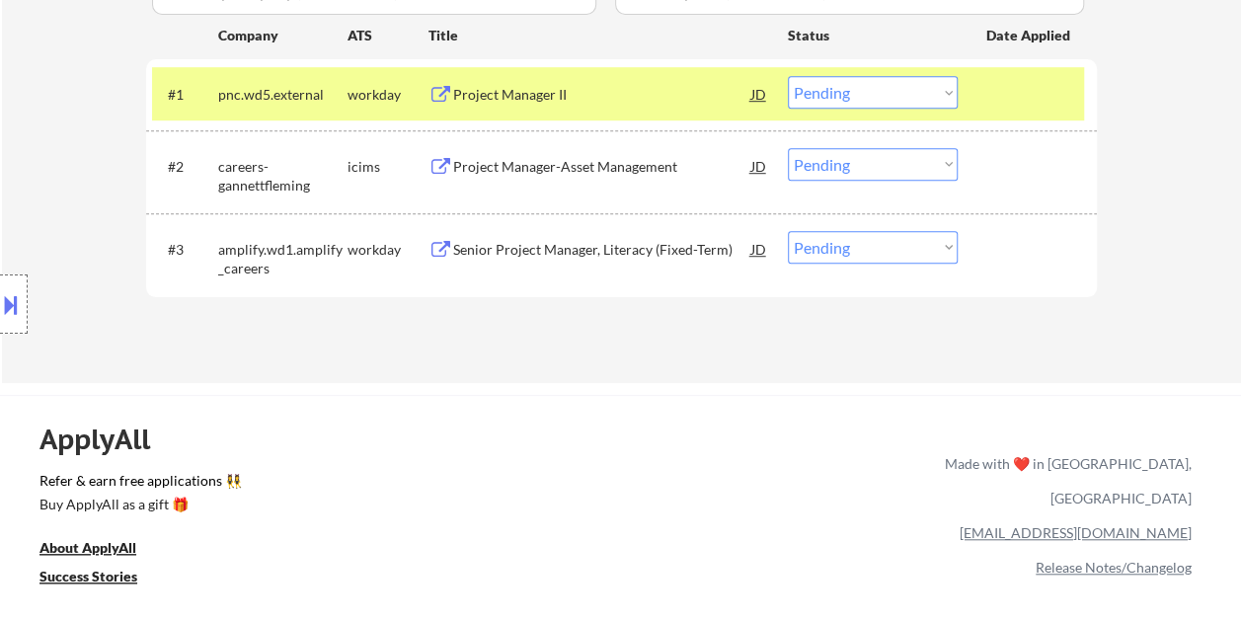
click at [612, 81] on div "Project Manager II" at bounding box center [602, 94] width 298 height 36
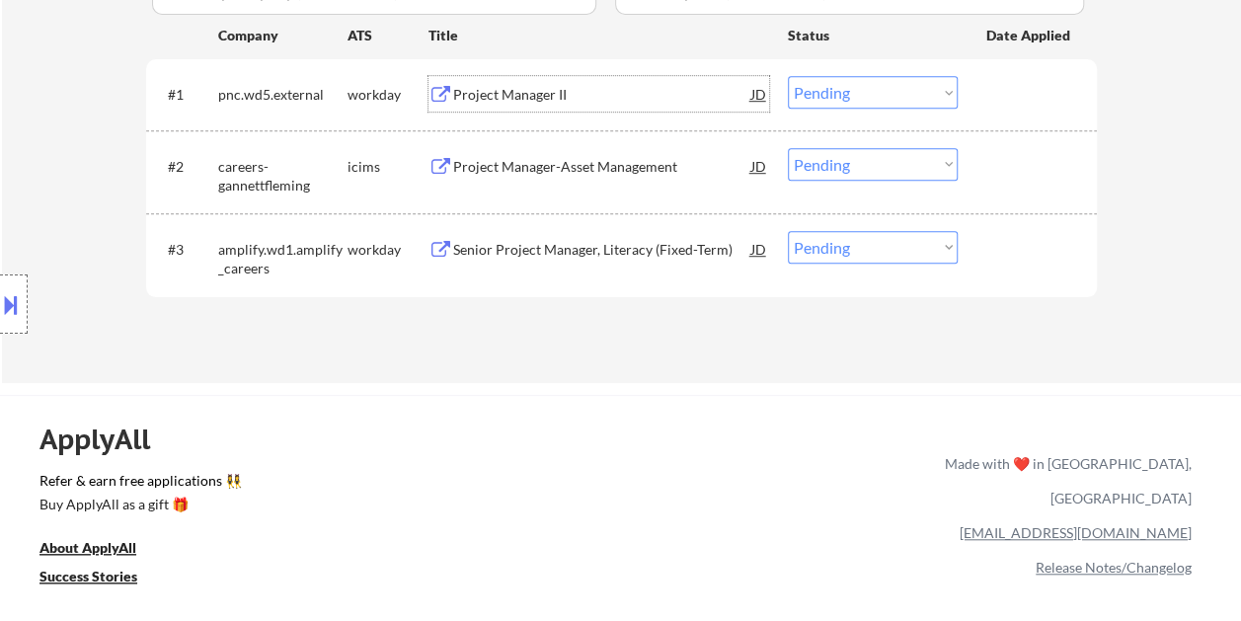
click at [986, 87] on div at bounding box center [1029, 94] width 87 height 36
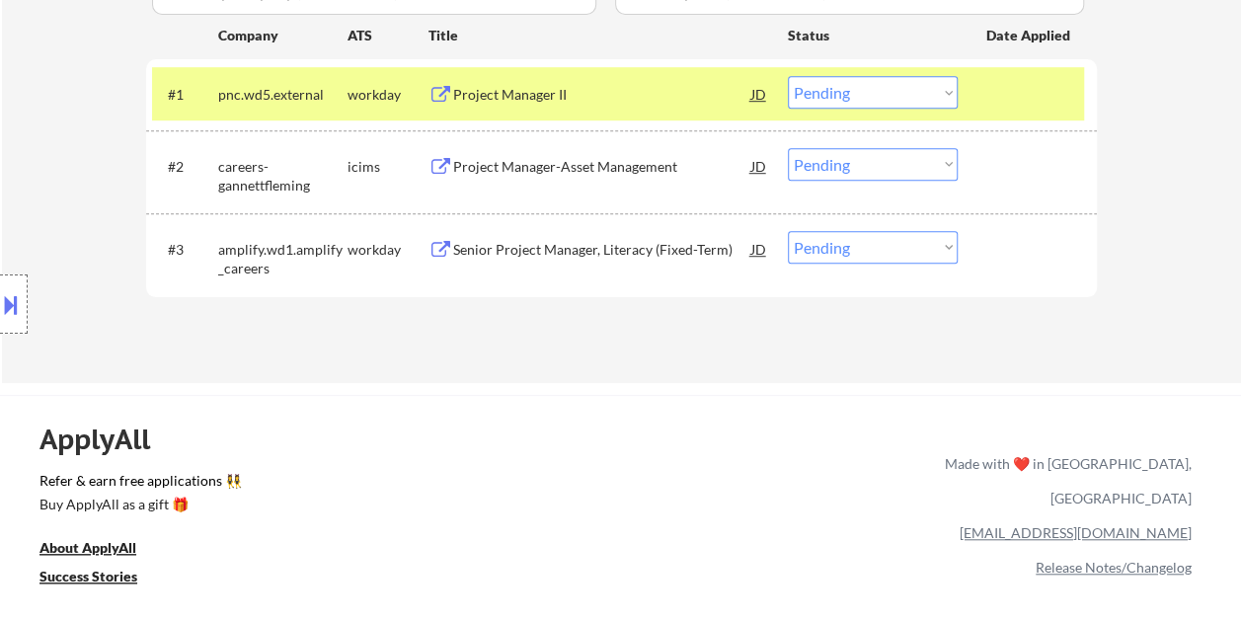
drag, startPoint x: 946, startPoint y: 92, endPoint x: 934, endPoint y: 101, distance: 15.6
click at [946, 92] on select "Choose an option... Pending Applied Excluded (Questions) Excluded (Expired) Exc…" at bounding box center [873, 92] width 170 height 33
click at [788, 76] on select "Choose an option... Pending Applied Excluded (Questions) Excluded (Expired) Exc…" at bounding box center [873, 92] width 170 height 33
select select ""pending""
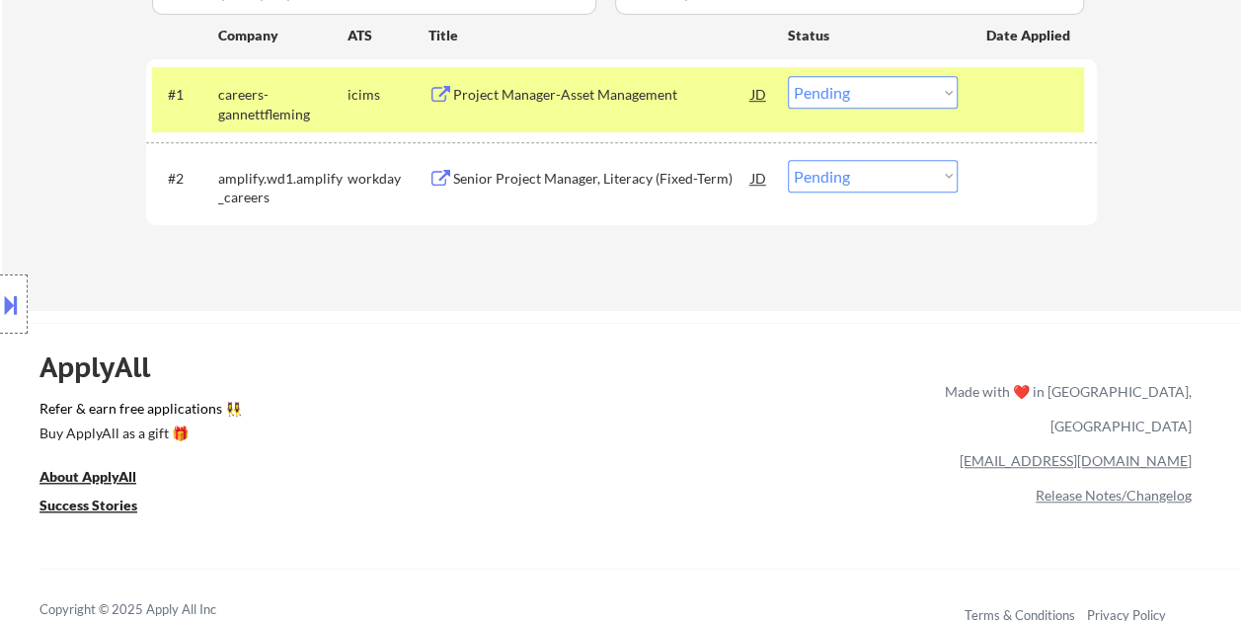
click at [995, 95] on div at bounding box center [1029, 94] width 87 height 36
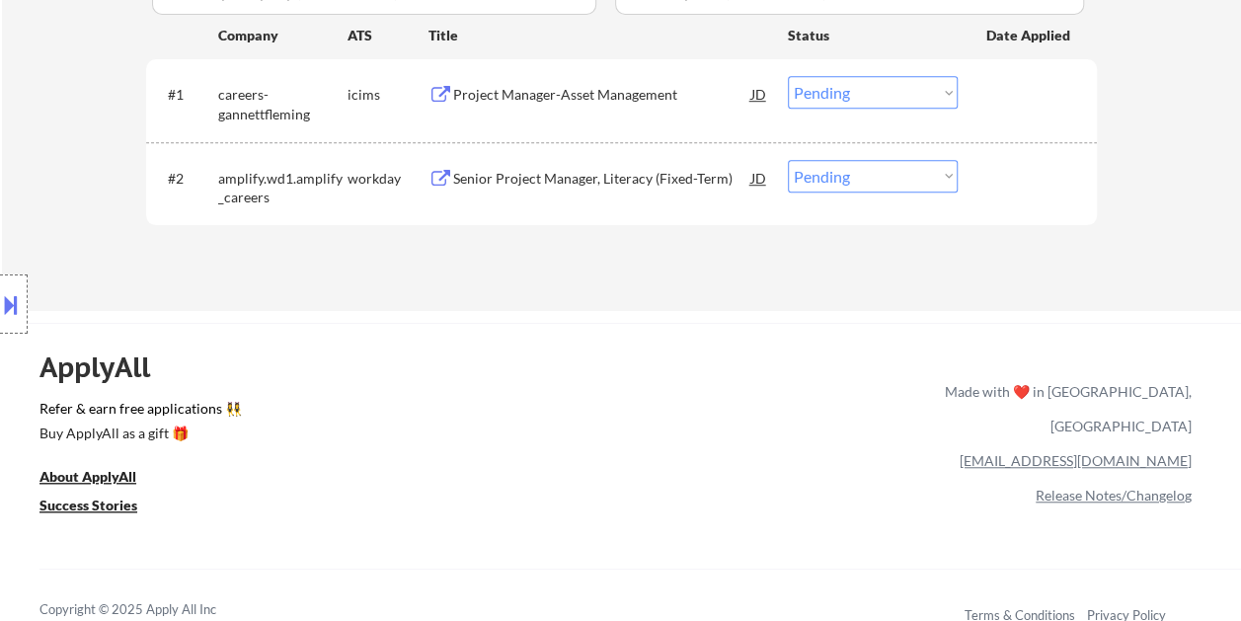
drag, startPoint x: 995, startPoint y: 180, endPoint x: 976, endPoint y: 186, distance: 19.7
click at [995, 181] on div at bounding box center [1029, 178] width 87 height 36
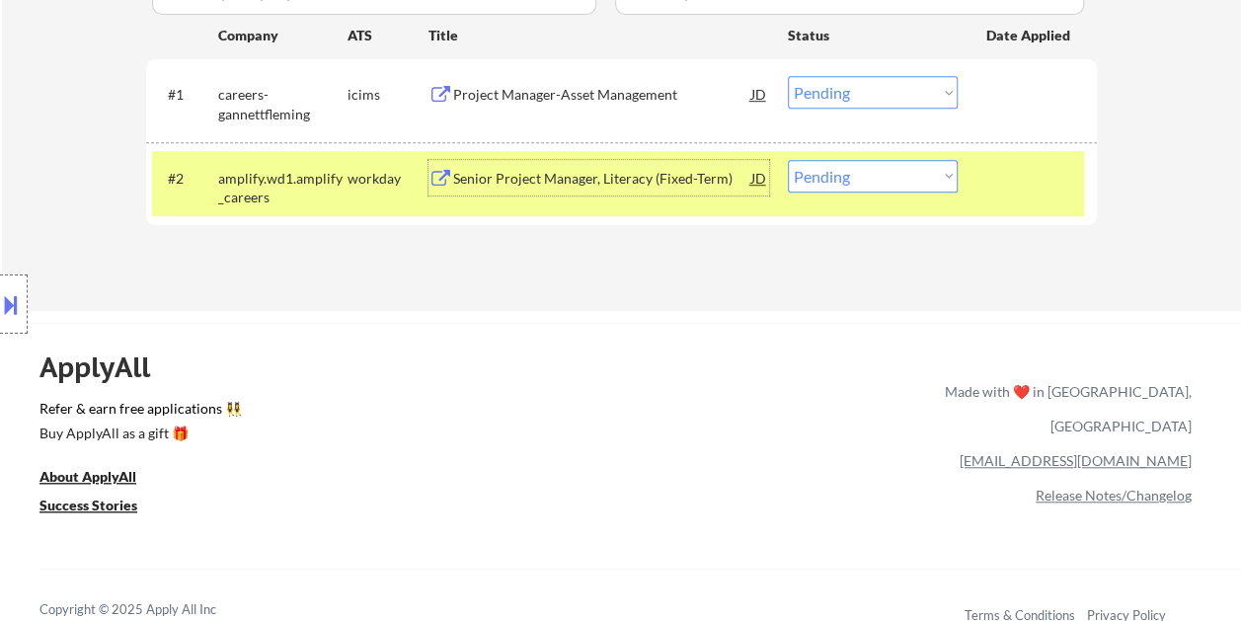
click at [673, 178] on div "Senior Project Manager, Literacy (Fixed-Term)" at bounding box center [602, 179] width 298 height 20
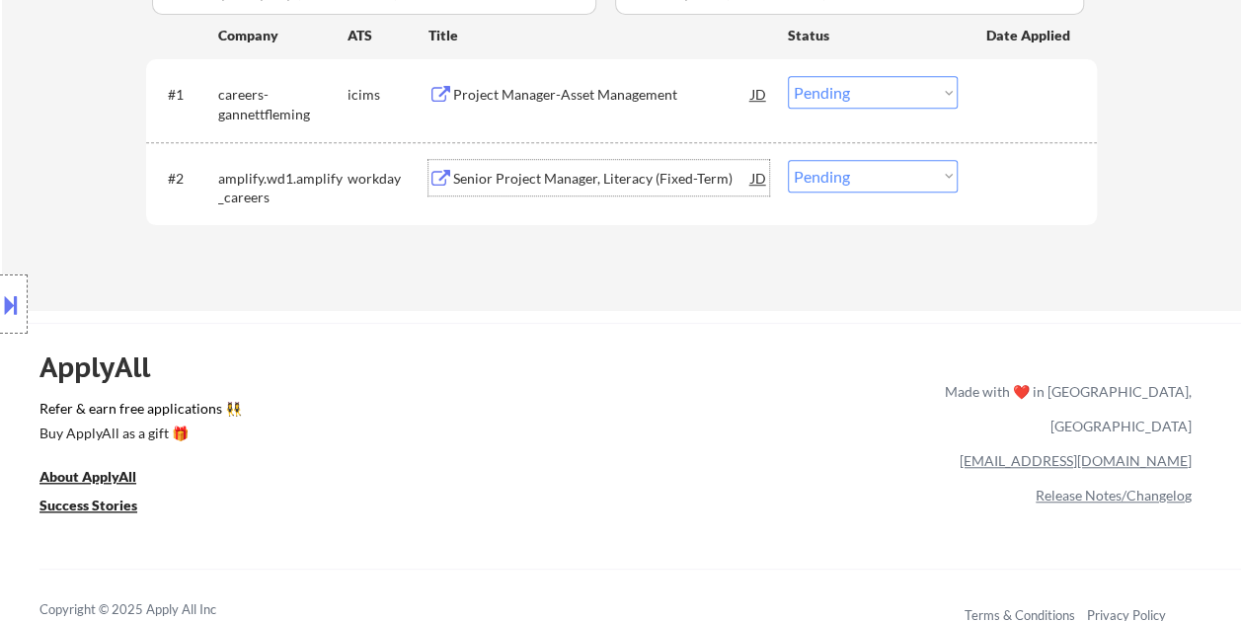
drag, startPoint x: 1030, startPoint y: 165, endPoint x: 952, endPoint y: 183, distance: 80.0
click at [1029, 166] on div at bounding box center [1029, 178] width 87 height 36
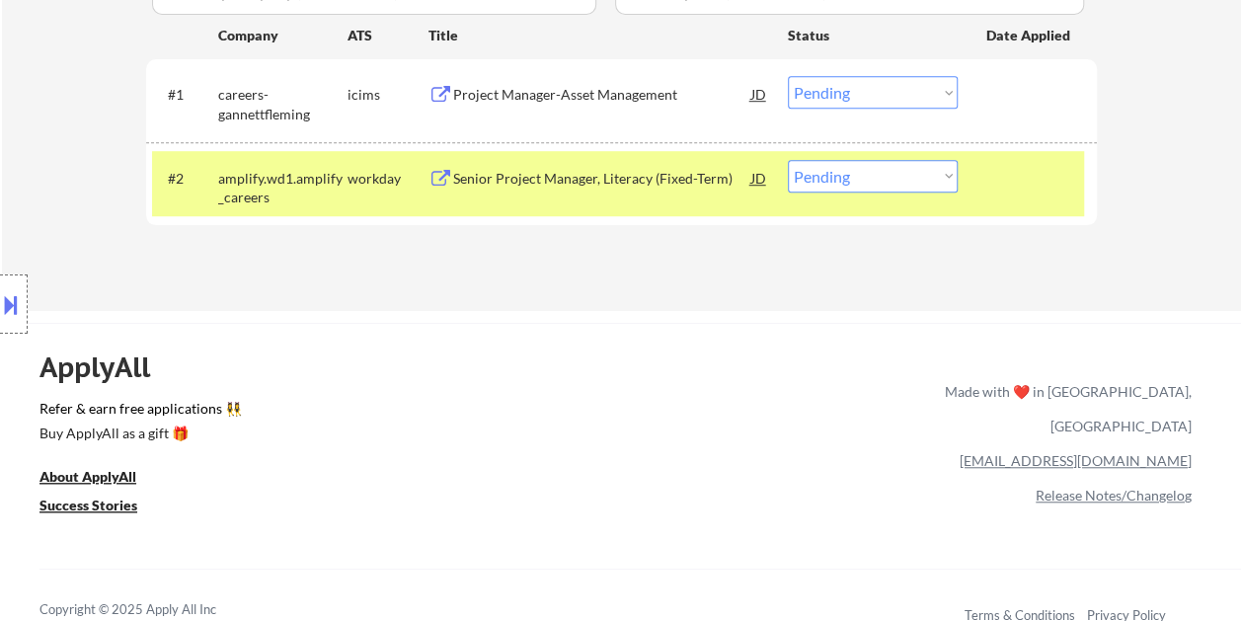
click at [944, 181] on select "Choose an option... Pending Applied Excluded (Questions) Excluded (Expired) Exc…" at bounding box center [873, 176] width 170 height 33
select select ""excluded__bad_match_""
click at [788, 160] on select "Choose an option... Pending Applied Excluded (Questions) Excluded (Expired) Exc…" at bounding box center [873, 176] width 170 height 33
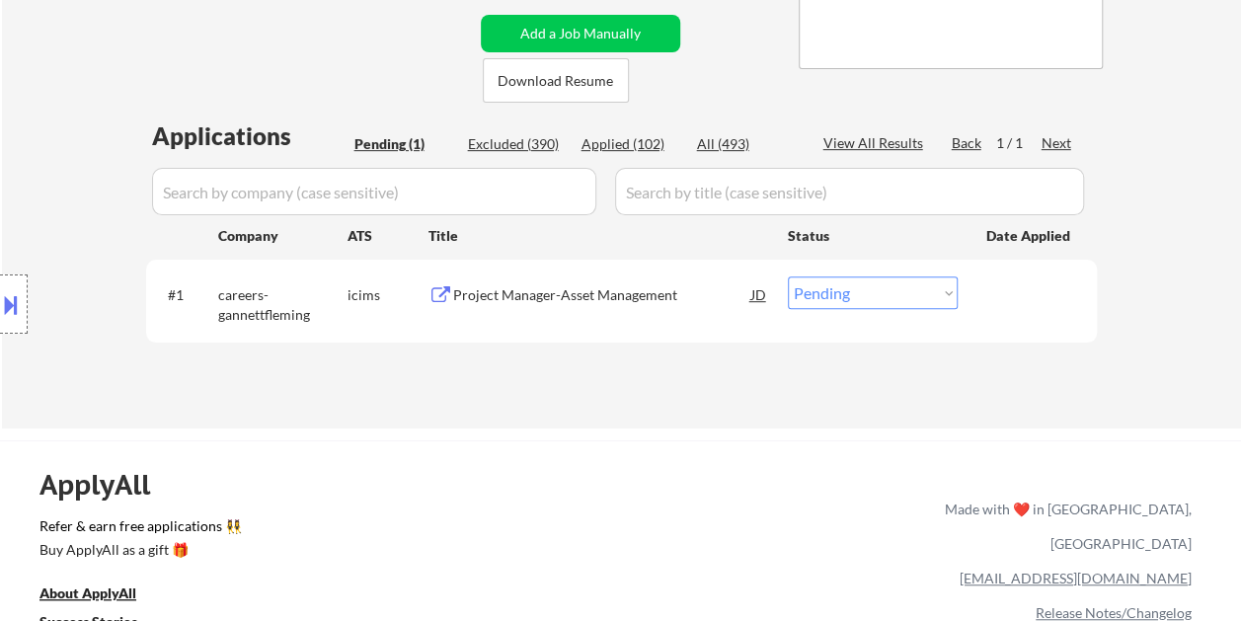
scroll to position [395, 0]
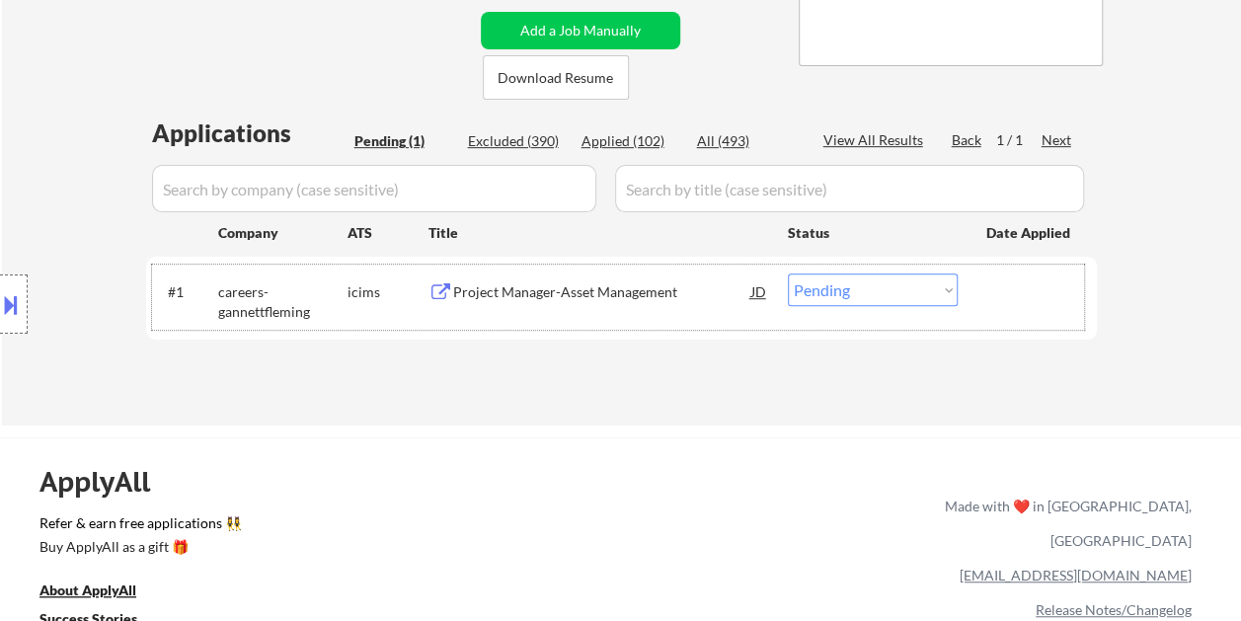
click at [1029, 273] on div at bounding box center [1029, 291] width 87 height 36
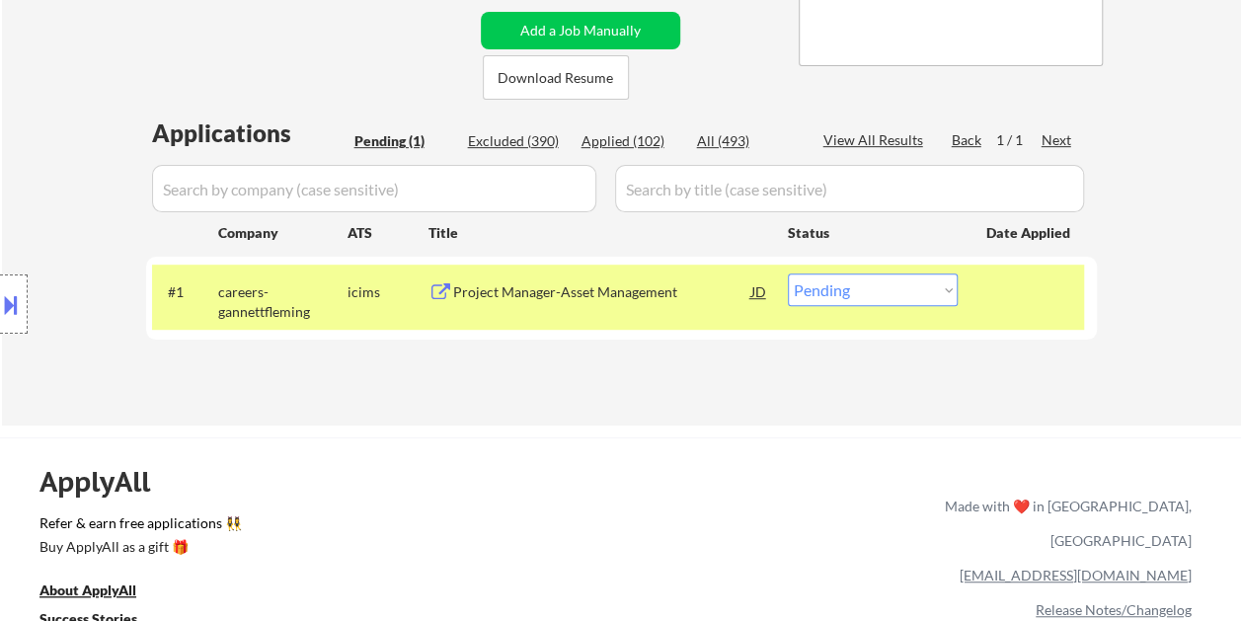
click at [640, 281] on div "Project Manager-Asset Management" at bounding box center [602, 291] width 298 height 36
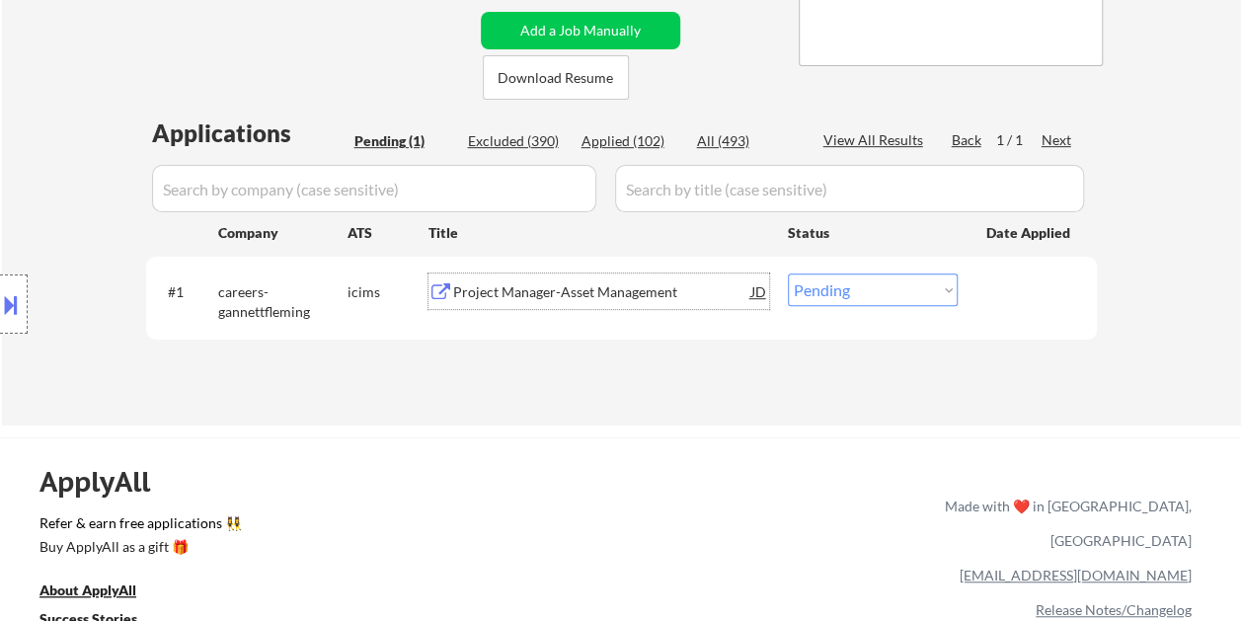
click at [993, 294] on div at bounding box center [1029, 291] width 87 height 36
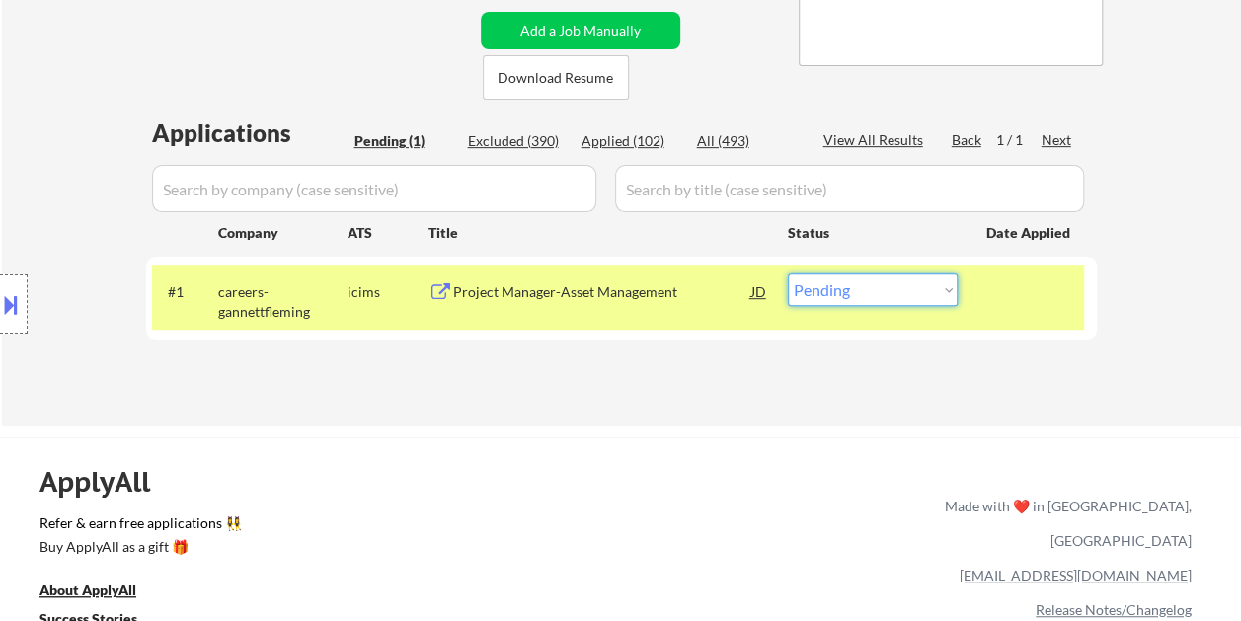
click at [953, 299] on select "Choose an option... Pending Applied Excluded (Questions) Excluded (Expired) Exc…" at bounding box center [873, 289] width 170 height 33
click at [788, 273] on select "Choose an option... Pending Applied Excluded (Questions) Excluded (Expired) Exc…" at bounding box center [873, 289] width 170 height 33
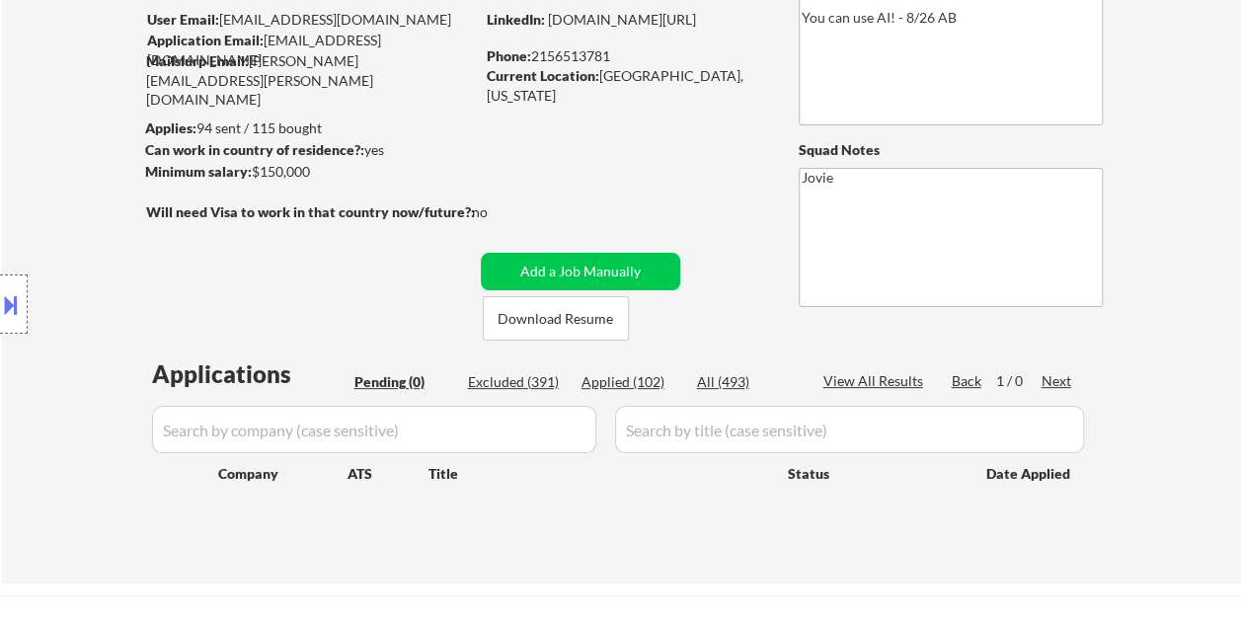
scroll to position [99, 0]
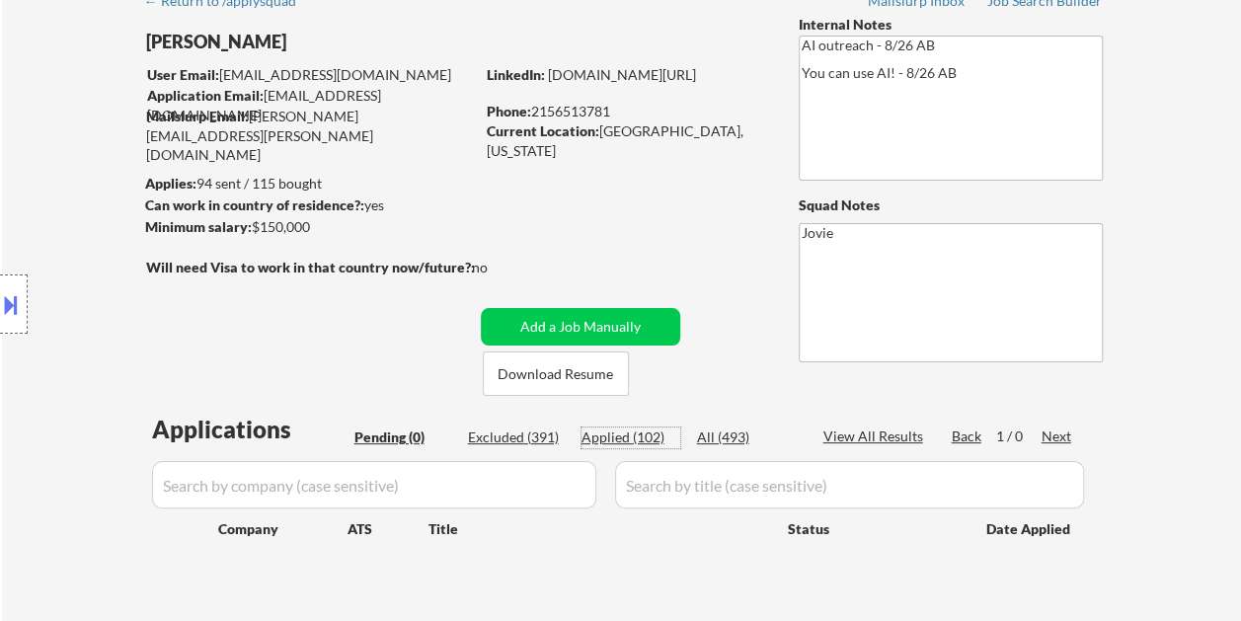
drag, startPoint x: 624, startPoint y: 432, endPoint x: 649, endPoint y: 419, distance: 28.7
click at [624, 432] on div "Applied (102)" at bounding box center [630, 437] width 99 height 20
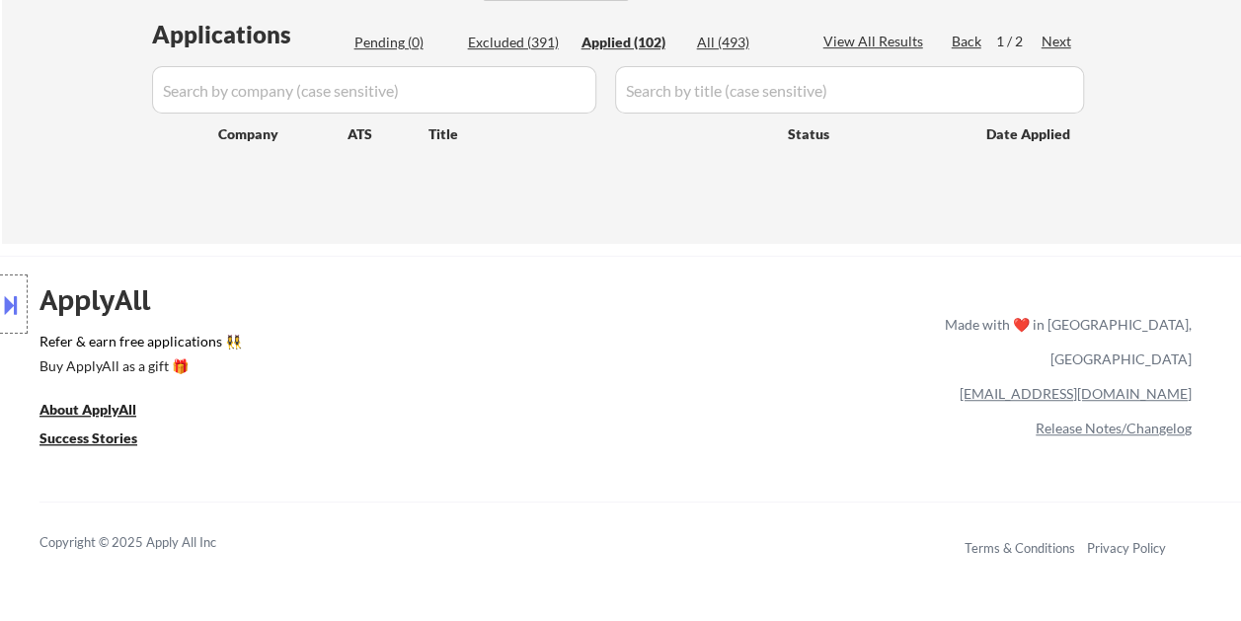
scroll to position [296, 0]
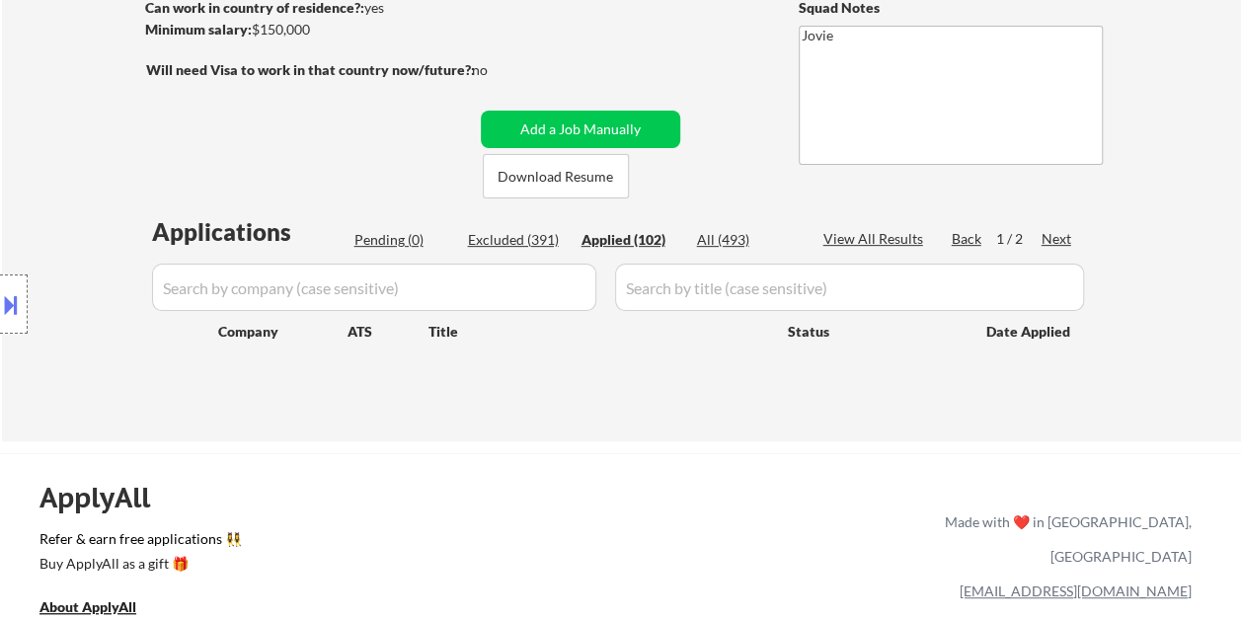
select select ""applied""
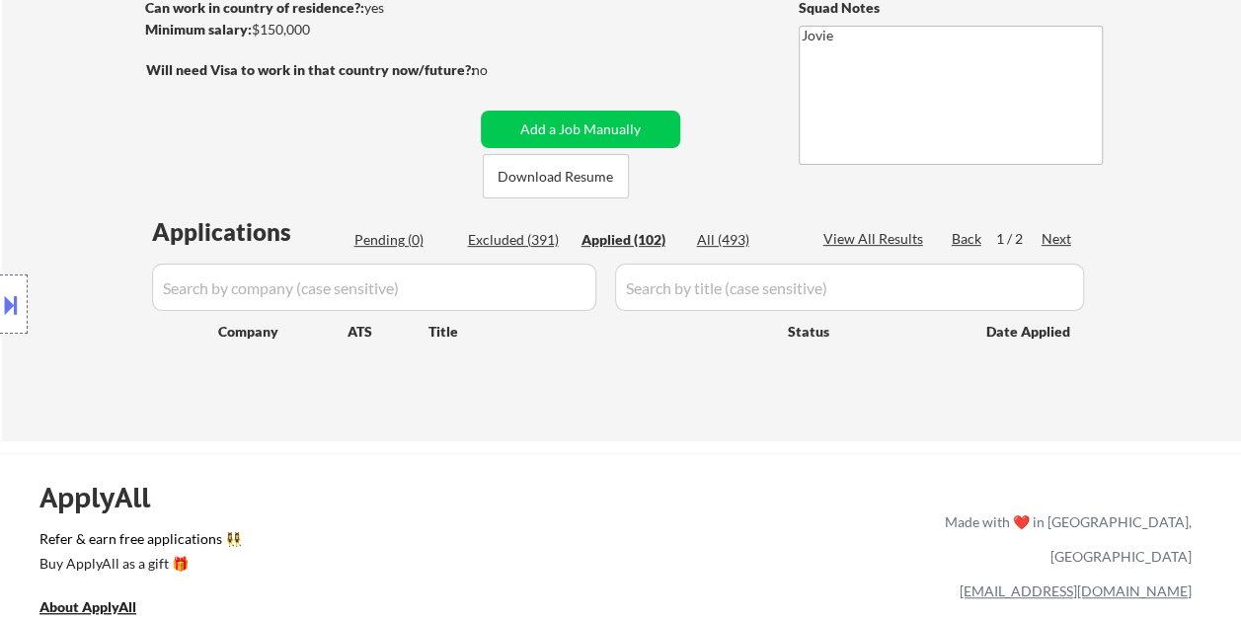
select select ""applied""
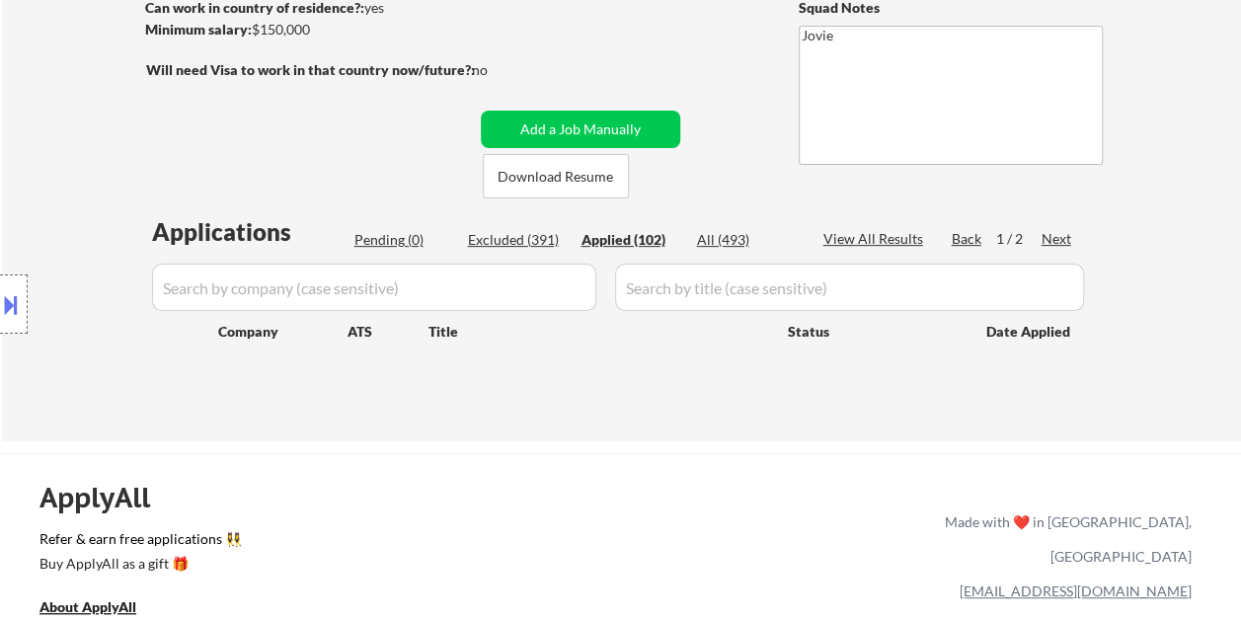
select select ""applied""
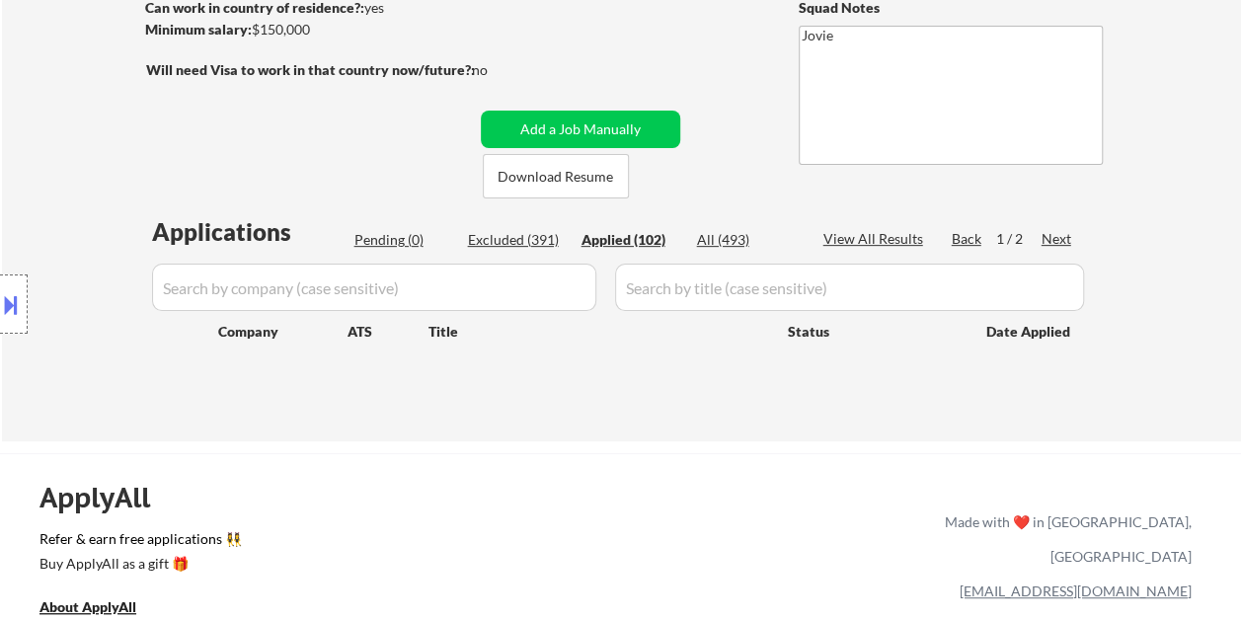
select select ""applied""
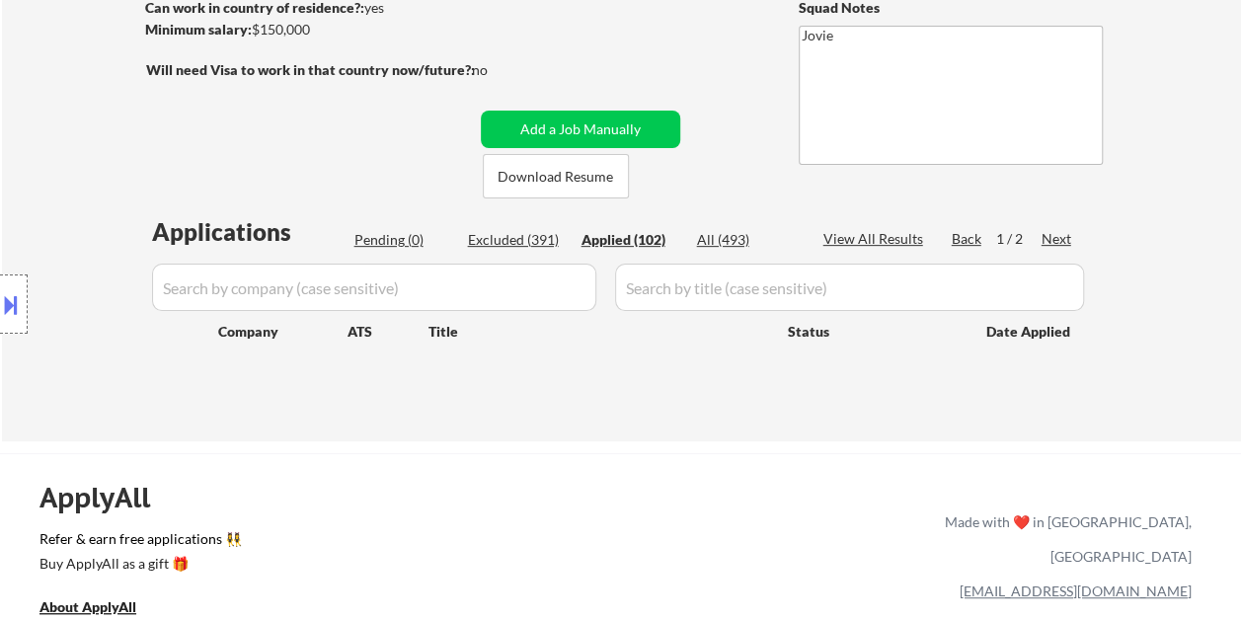
select select ""applied""
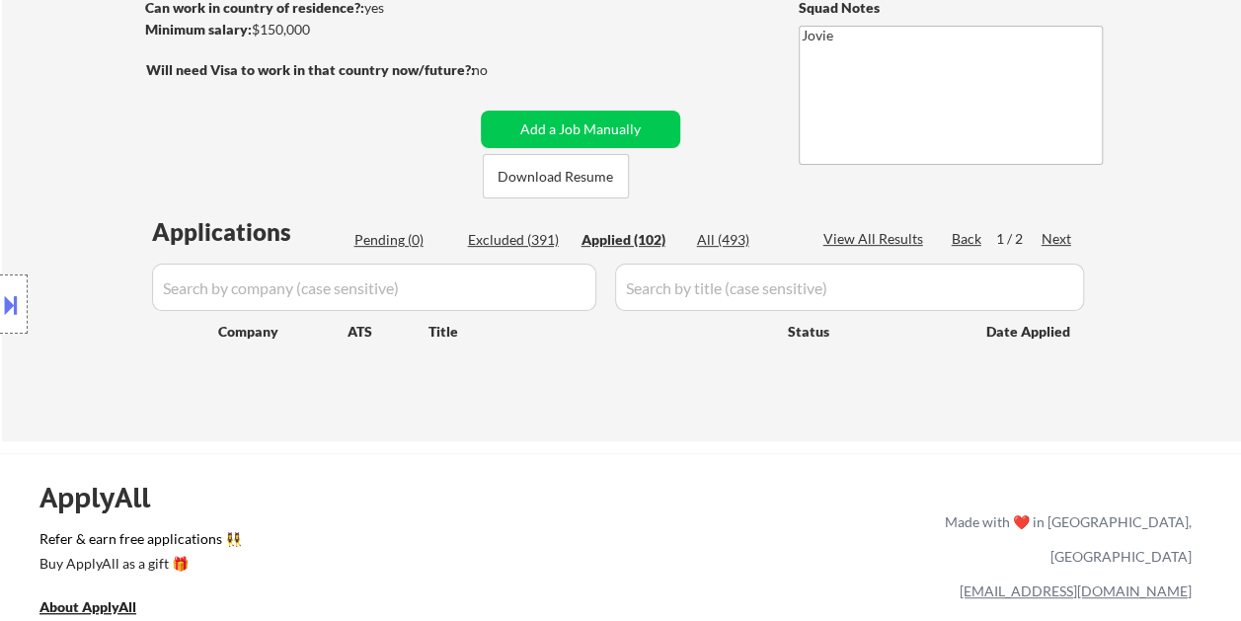
select select ""applied""
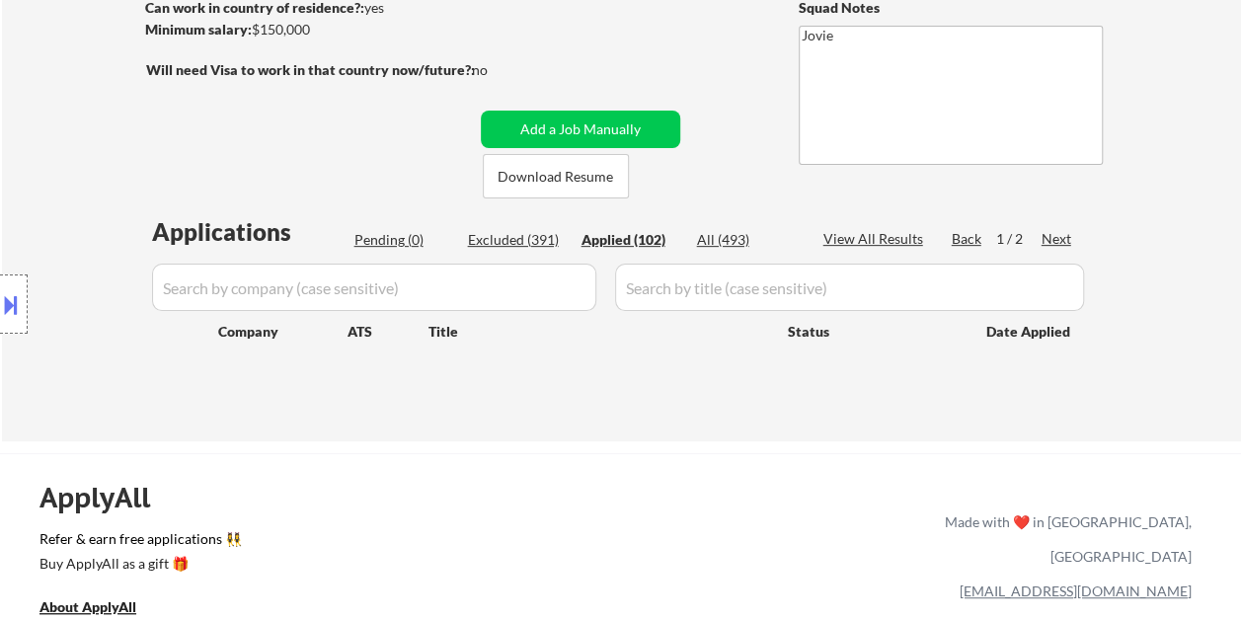
select select ""applied""
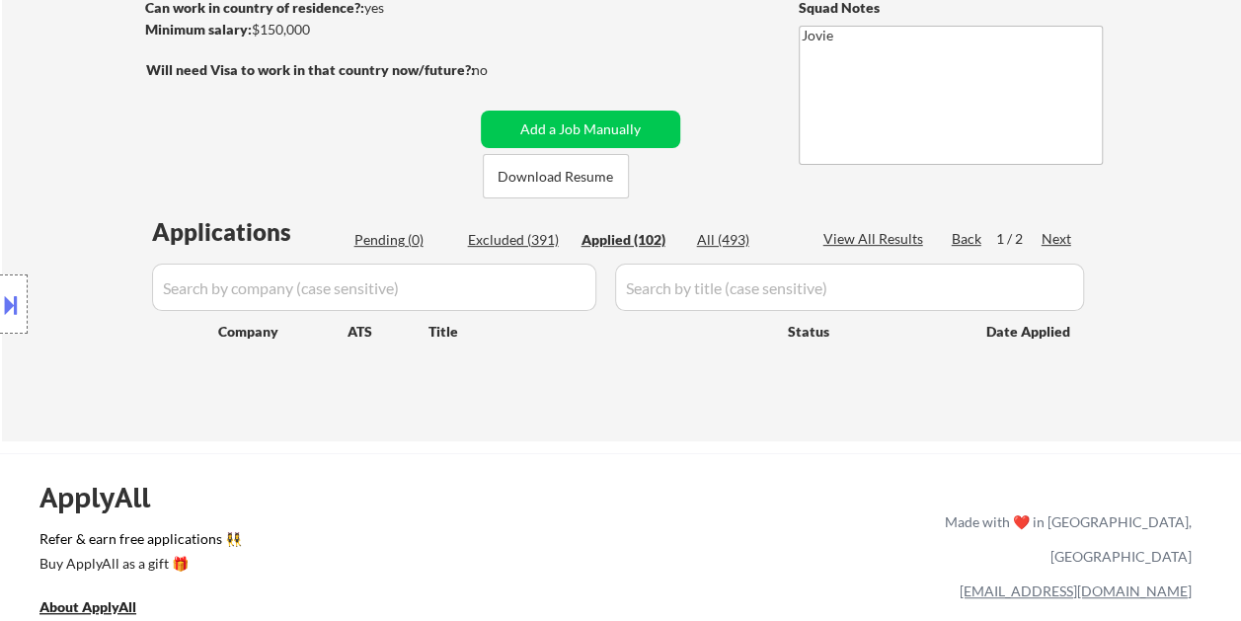
select select ""applied""
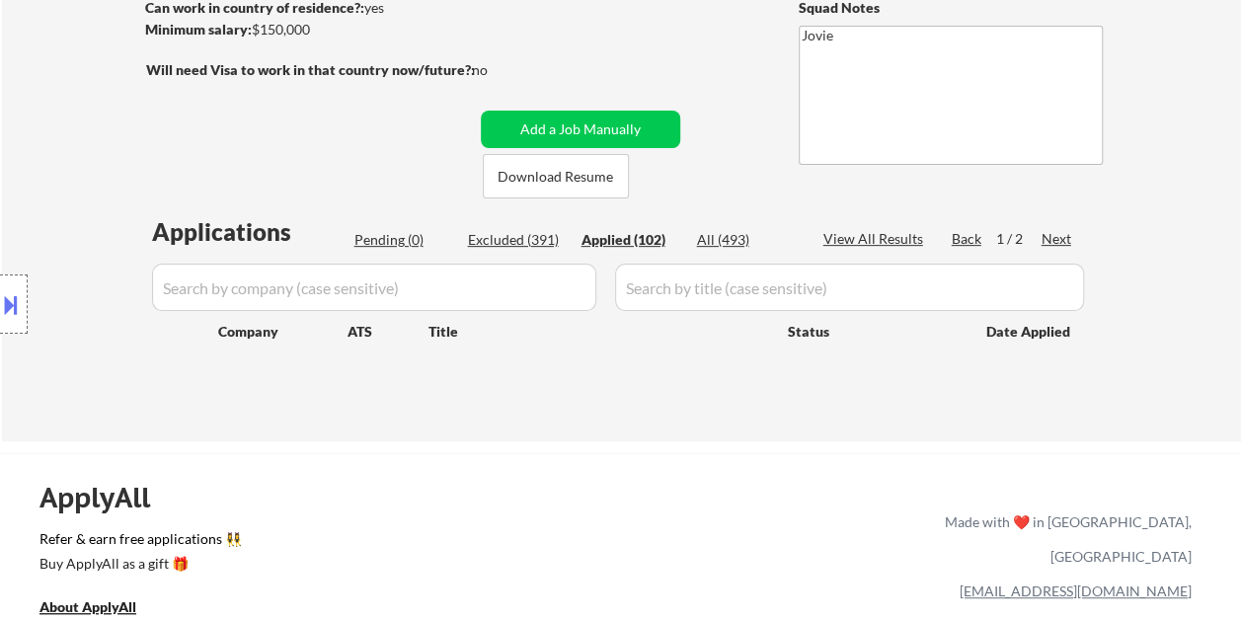
select select ""applied""
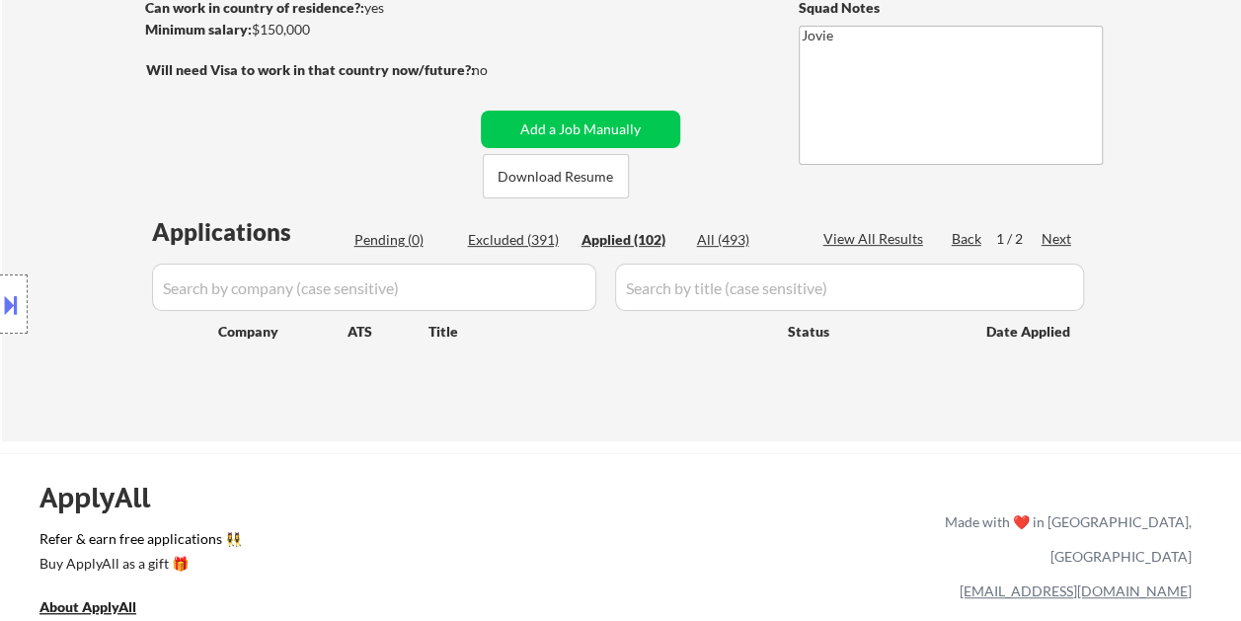
select select ""applied""
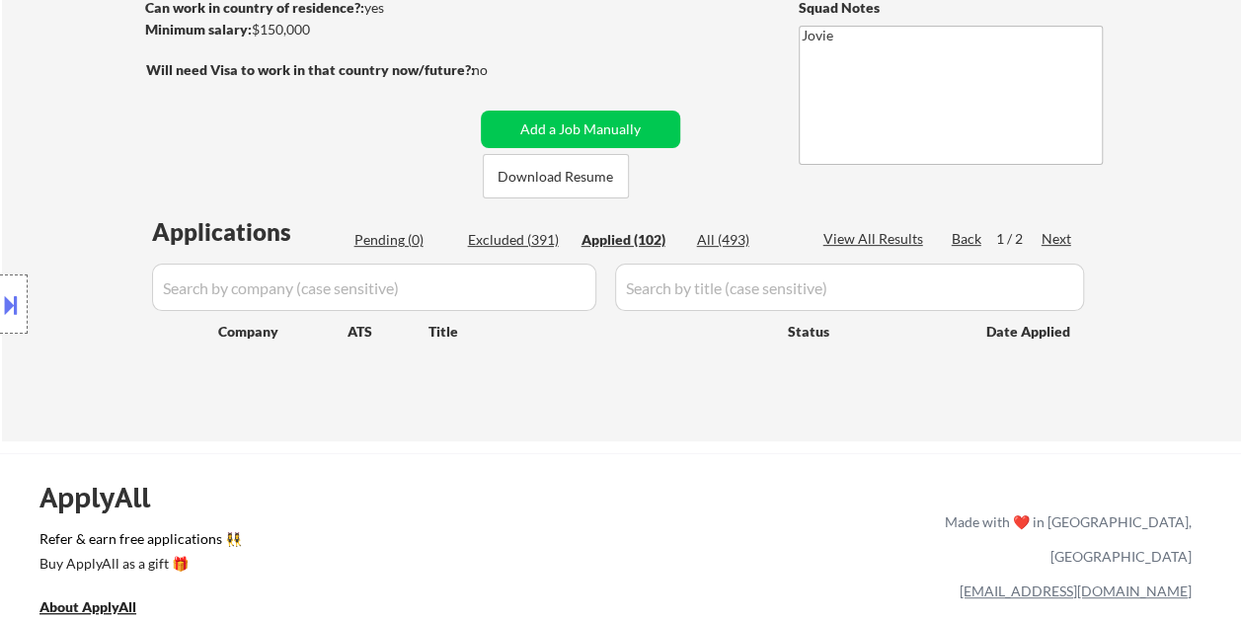
select select ""applied""
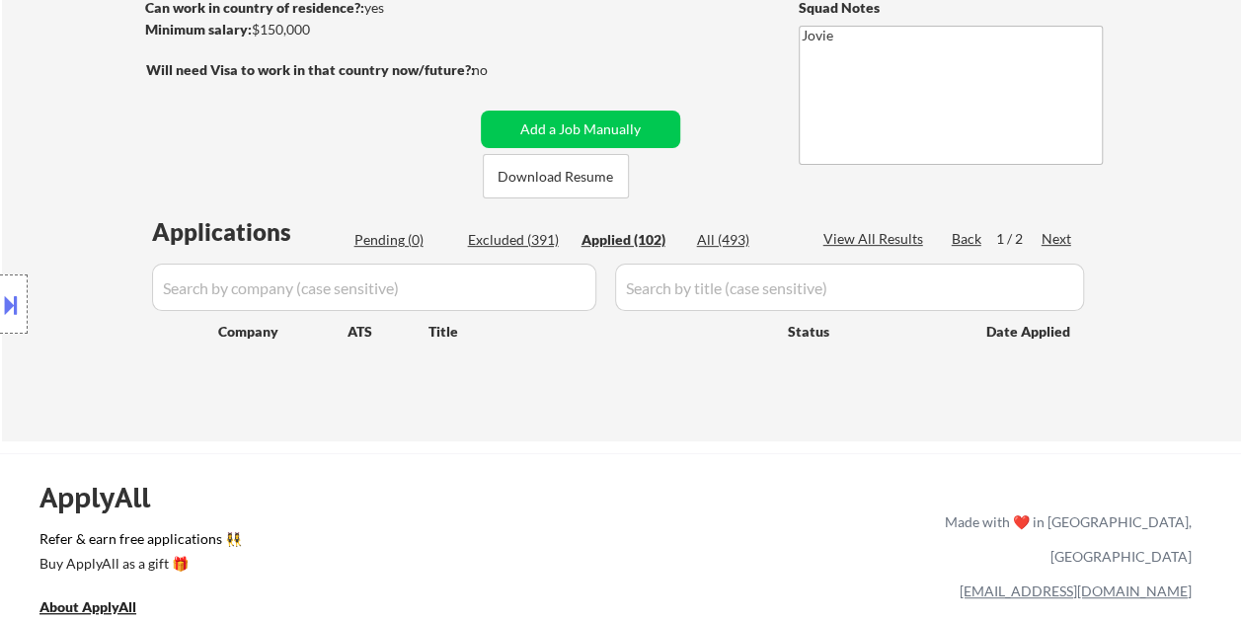
select select ""applied""
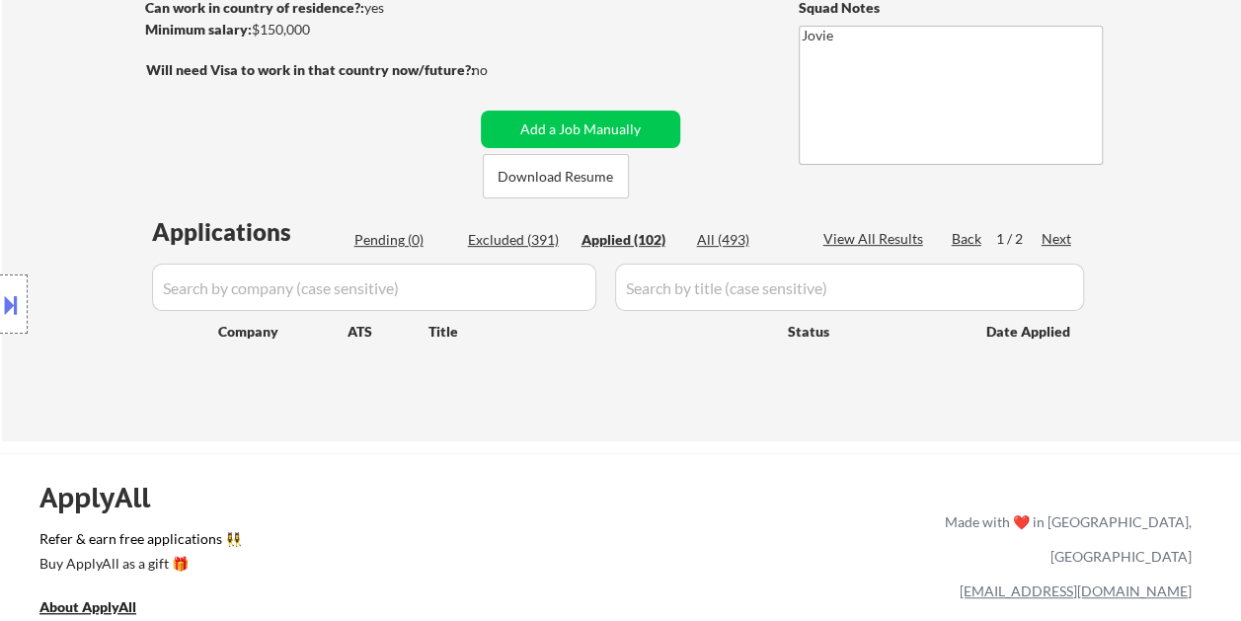
select select ""applied""
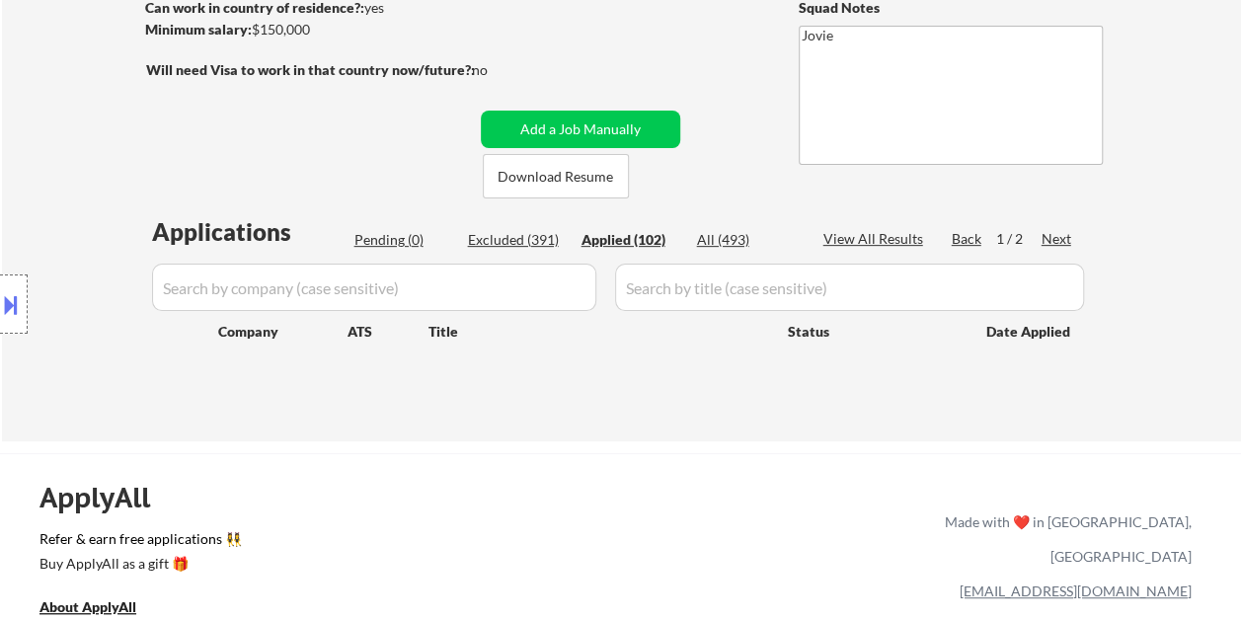
select select ""applied""
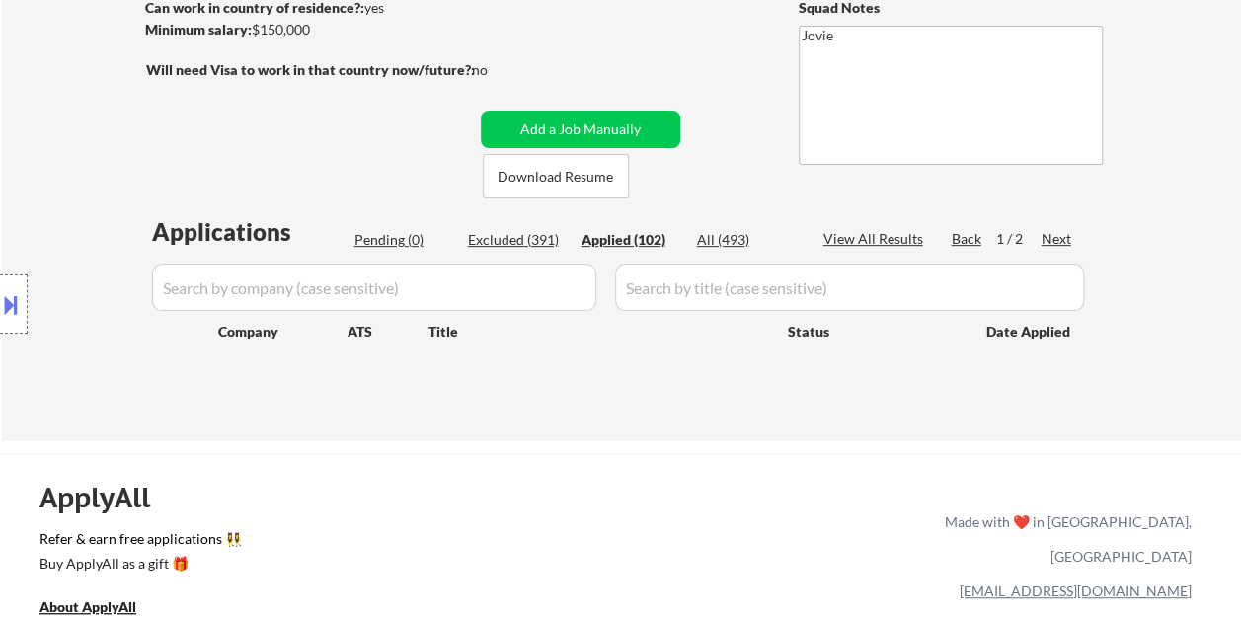
select select ""applied""
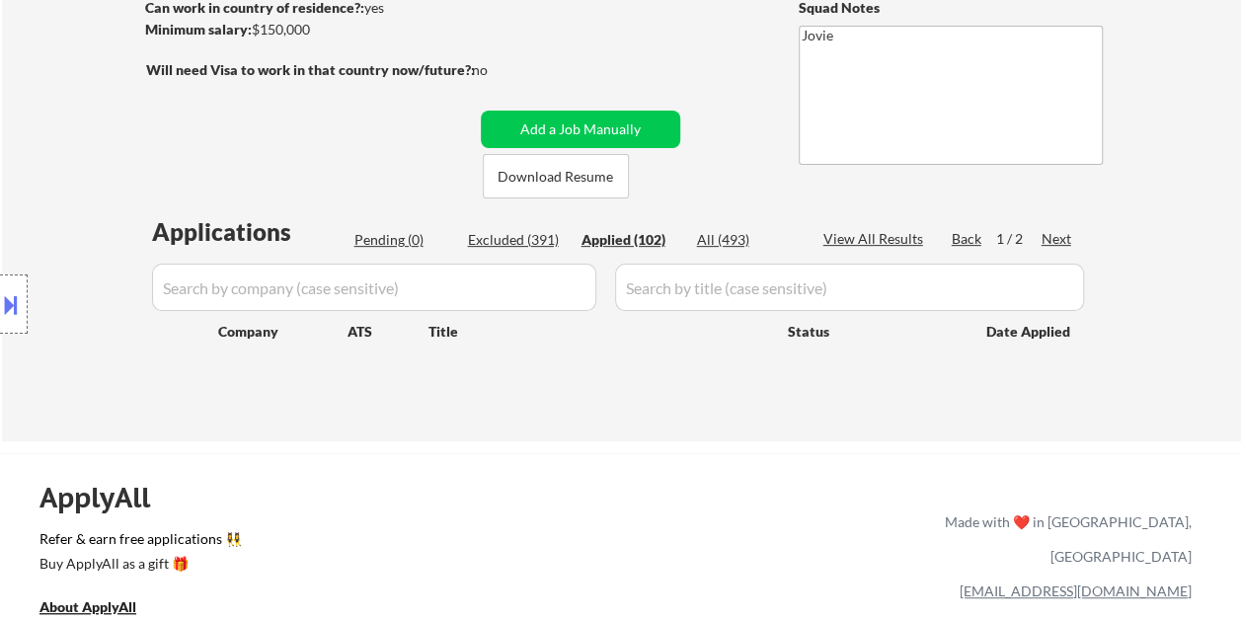
select select ""applied""
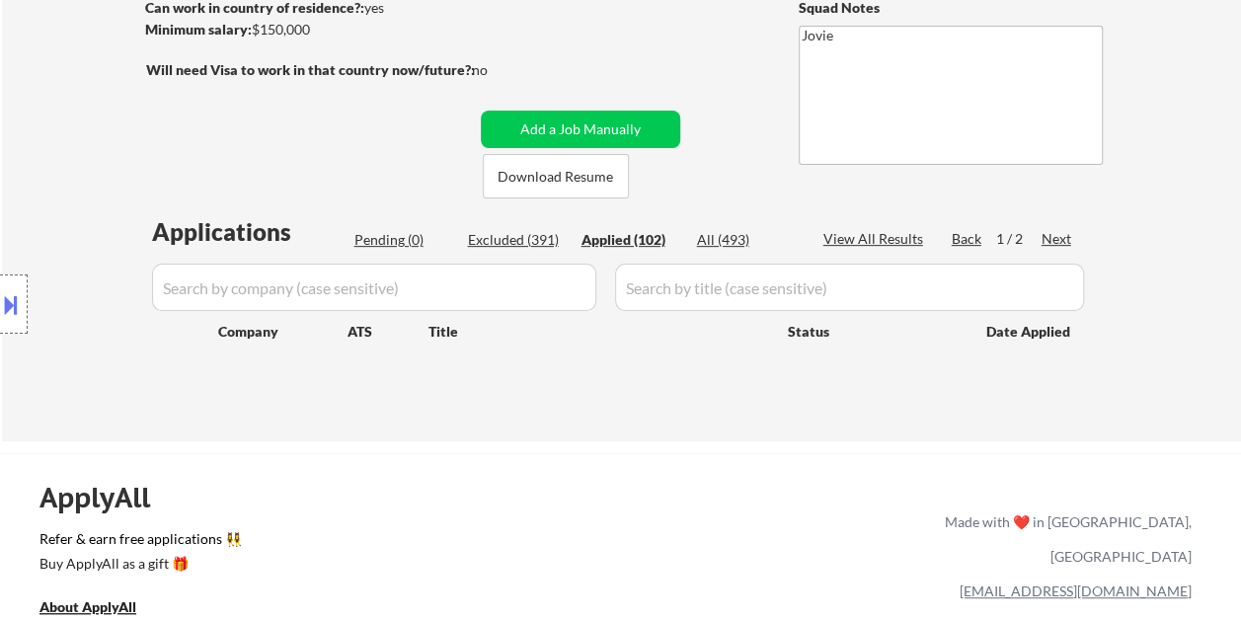
select select ""applied""
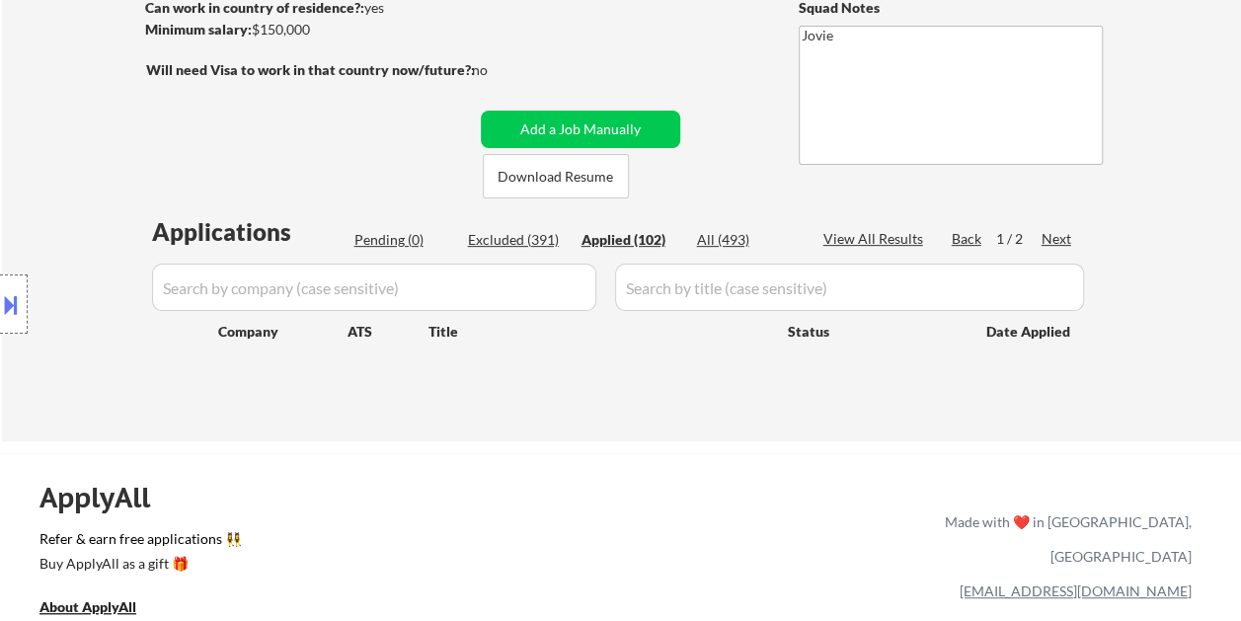
select select ""applied""
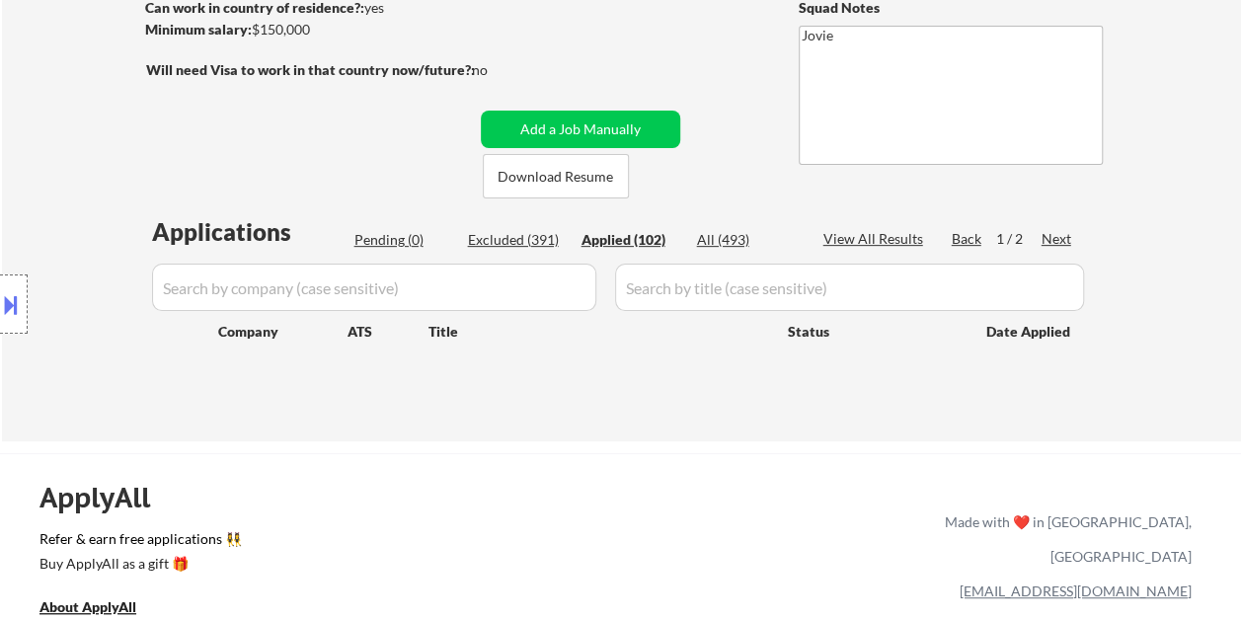
select select ""applied""
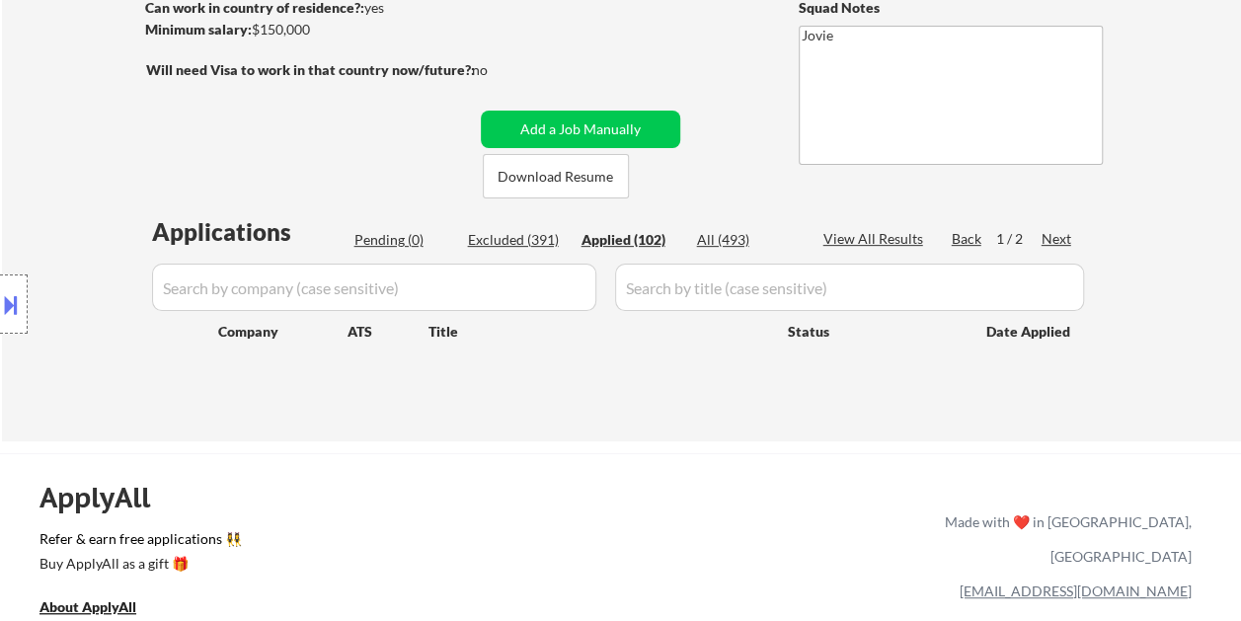
select select ""applied""
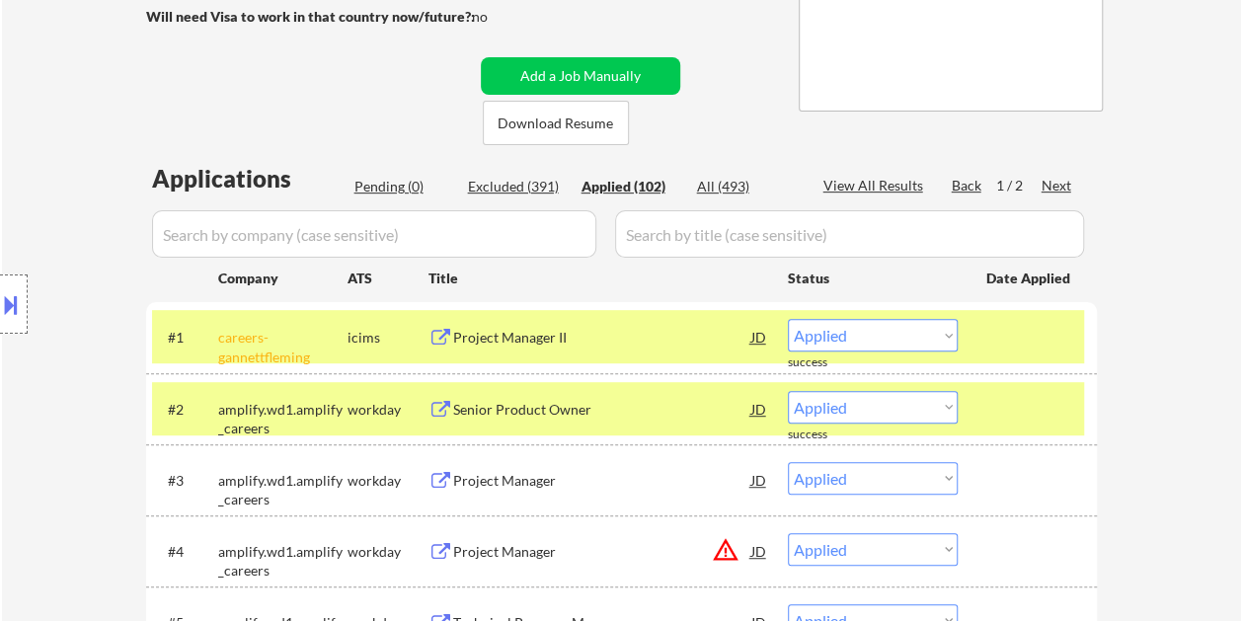
scroll to position [493, 0]
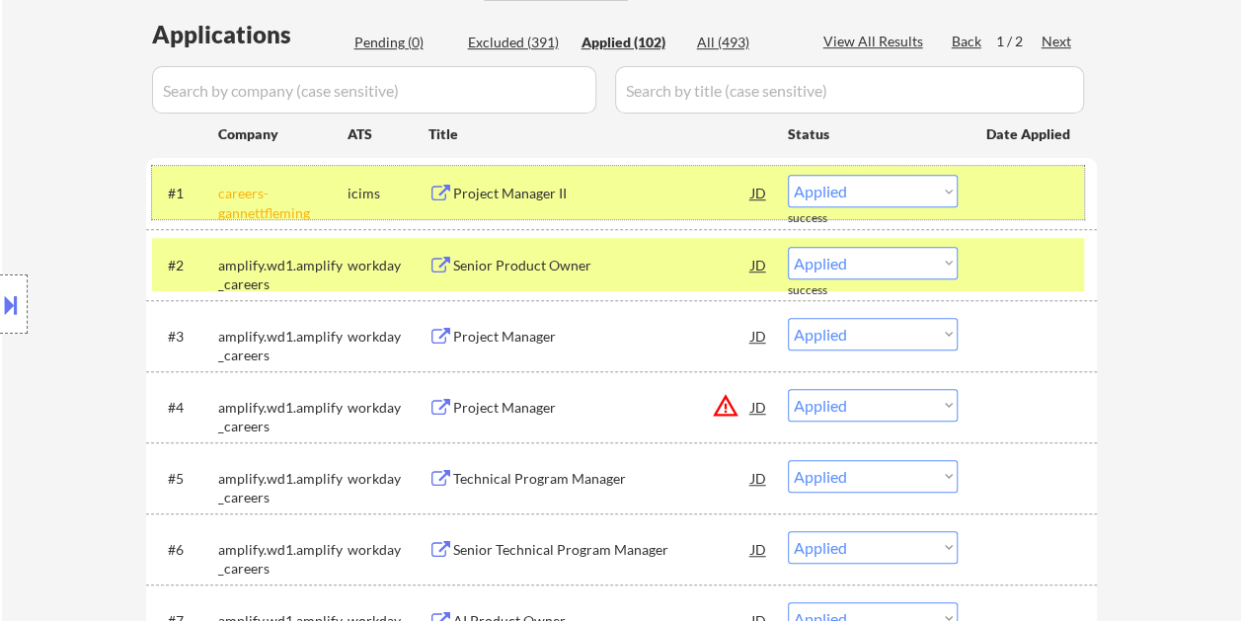
click at [1032, 203] on div at bounding box center [1029, 193] width 87 height 36
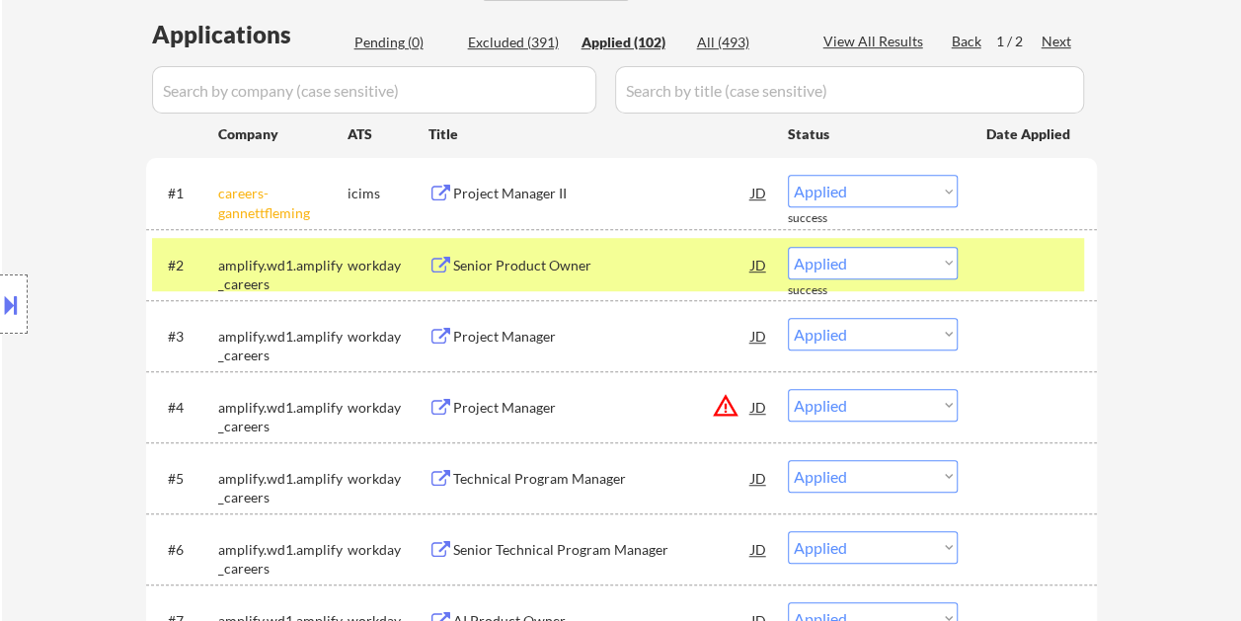
click at [1027, 270] on div at bounding box center [1029, 265] width 87 height 36
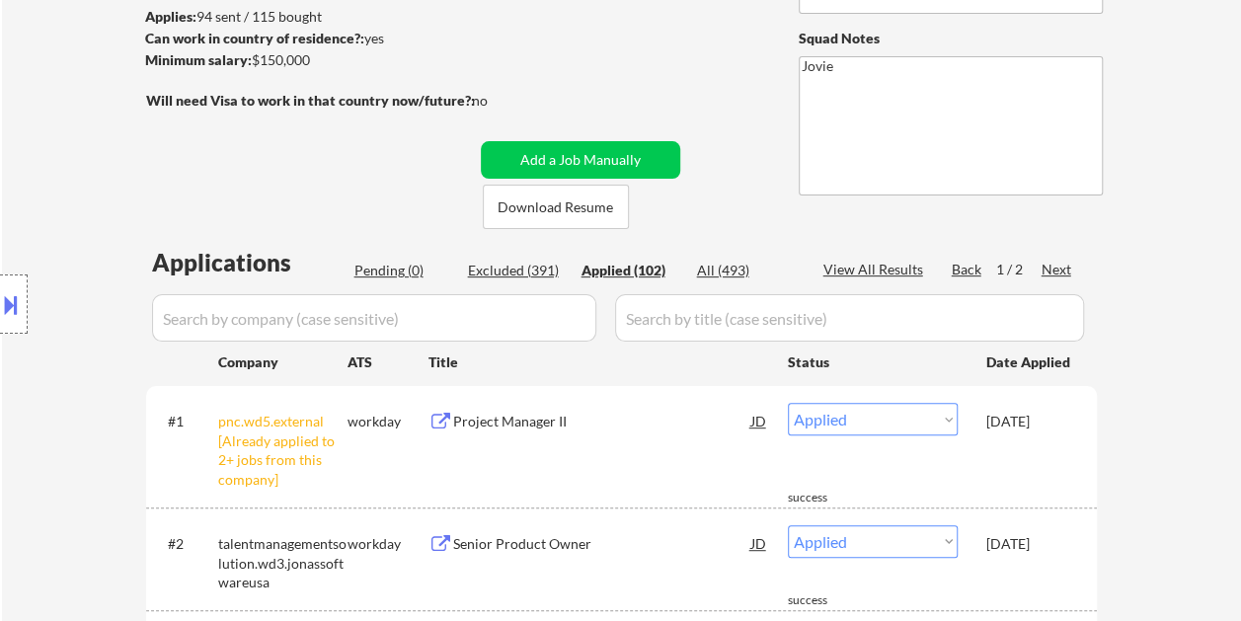
scroll to position [197, 0]
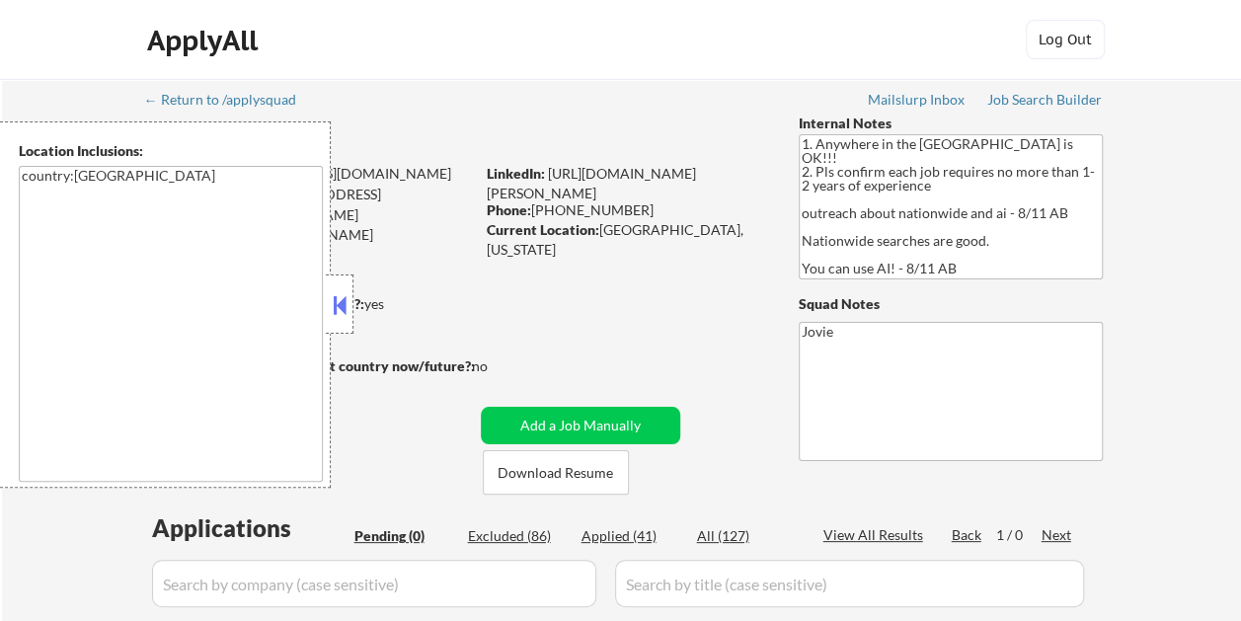
click at [349, 312] on button at bounding box center [340, 305] width 22 height 30
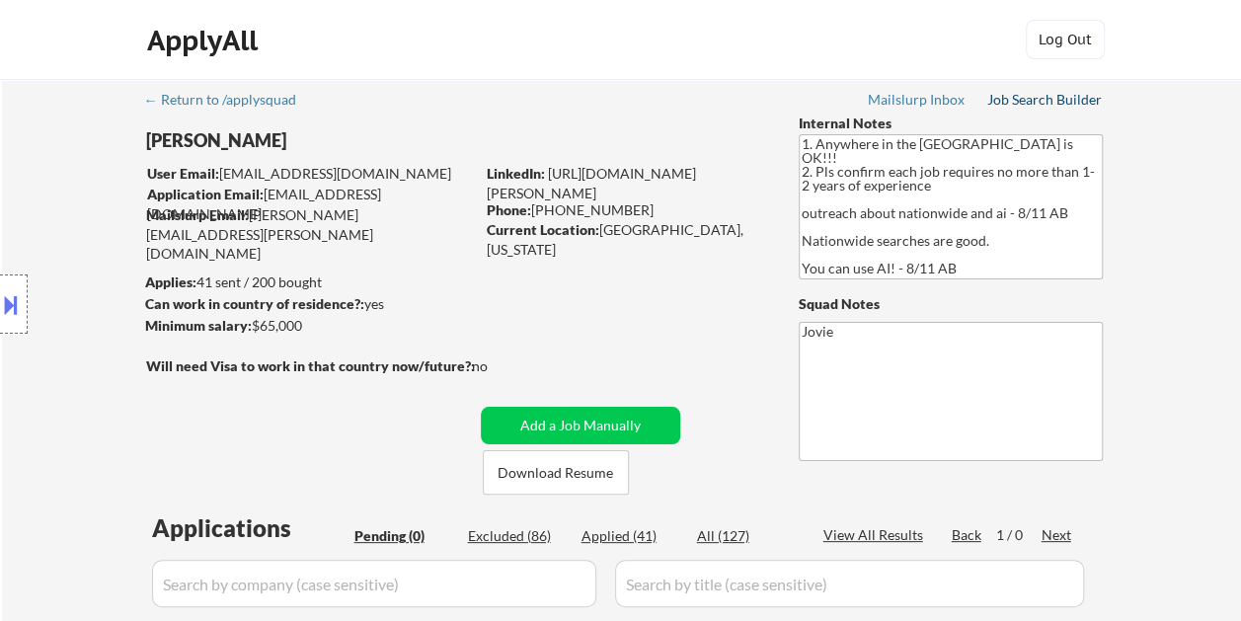
click at [1012, 101] on div "Job Search Builder" at bounding box center [1044, 100] width 115 height 14
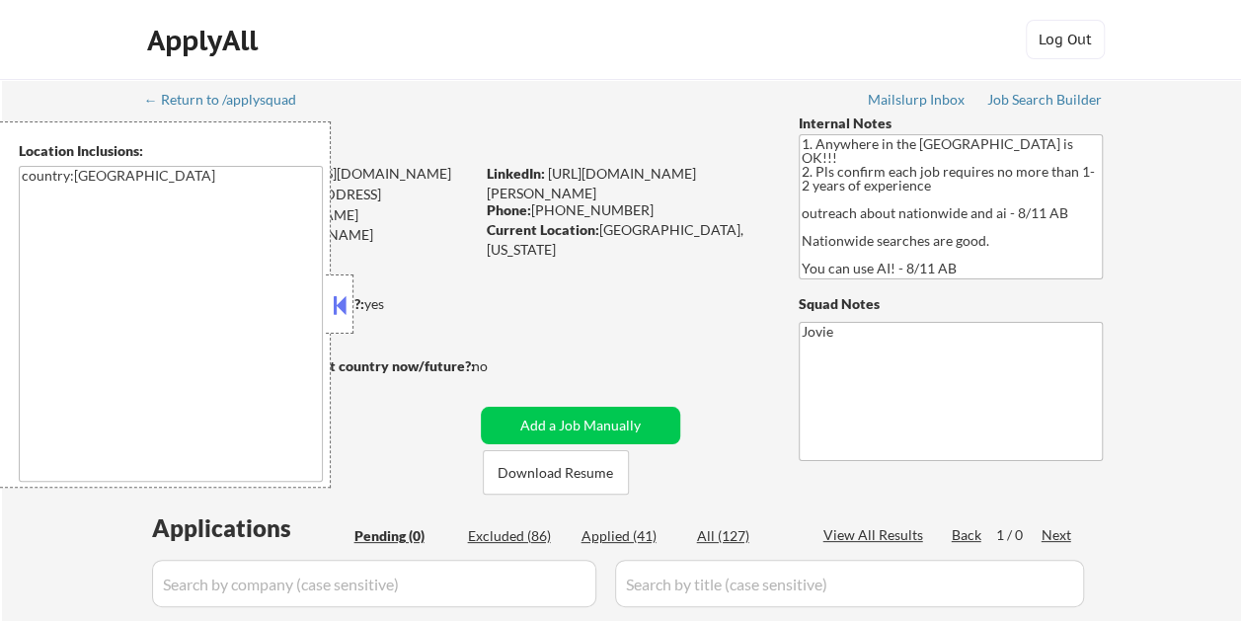
click at [343, 312] on button at bounding box center [340, 305] width 22 height 30
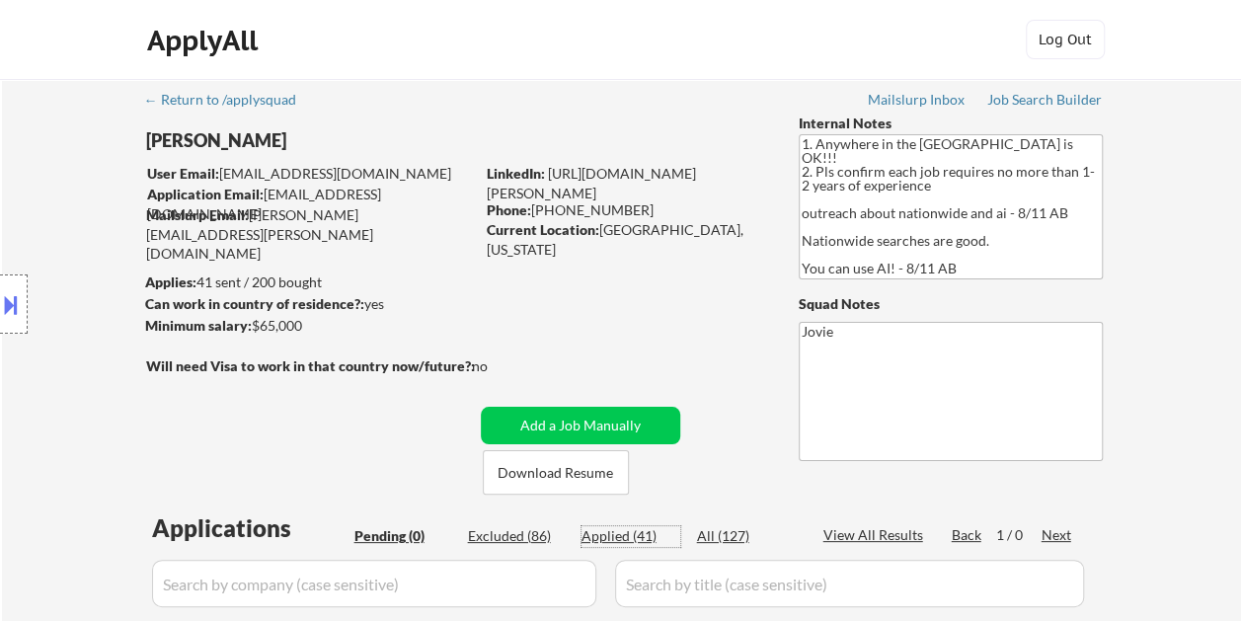
click at [591, 534] on div "Applied (41)" at bounding box center [630, 536] width 99 height 20
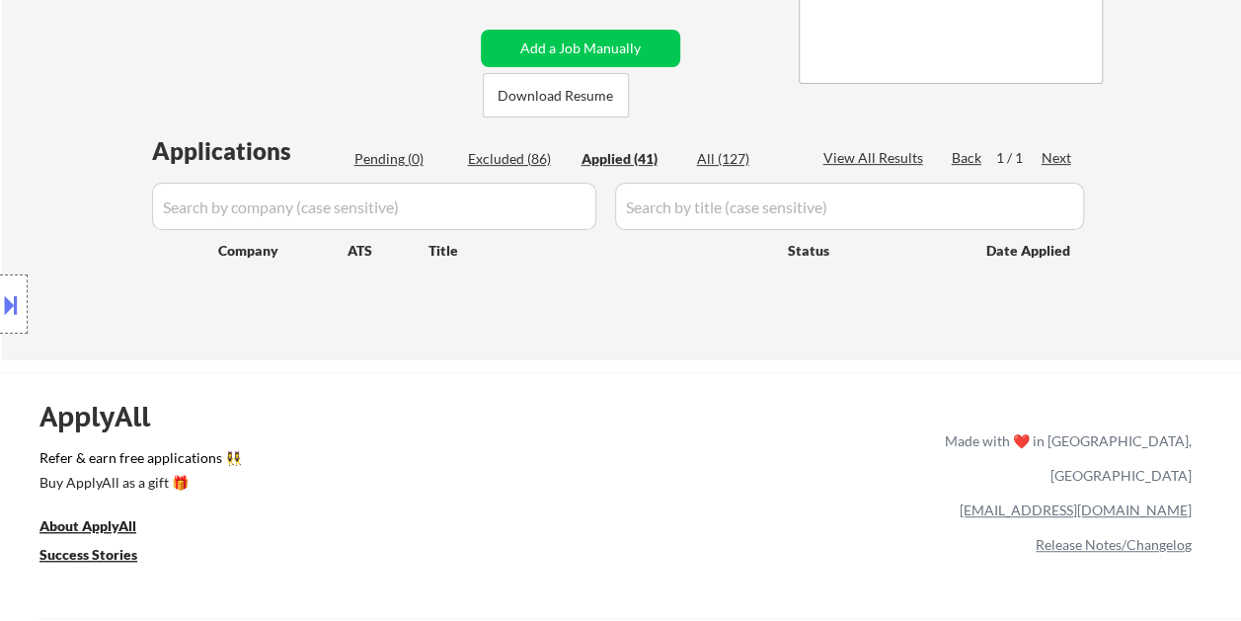
scroll to position [395, 0]
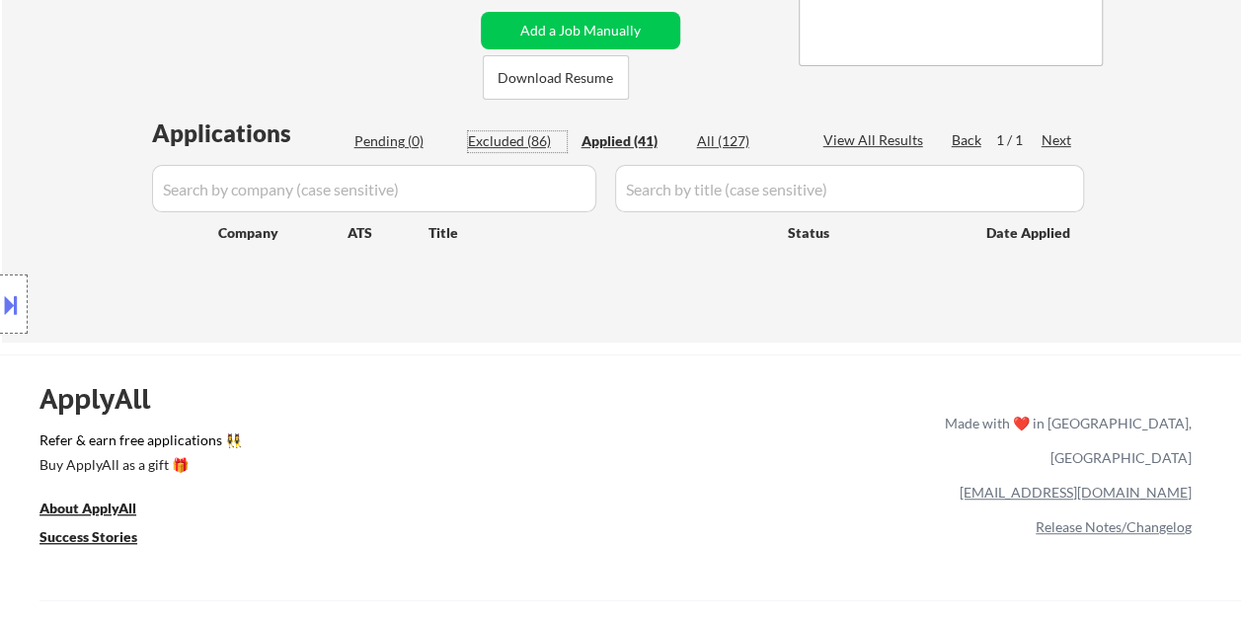
click at [525, 135] on div "Excluded (86)" at bounding box center [517, 141] width 99 height 20
click at [521, 140] on div "Excluded (86)" at bounding box center [517, 141] width 99 height 20
select select ""excluded__bad_match_""
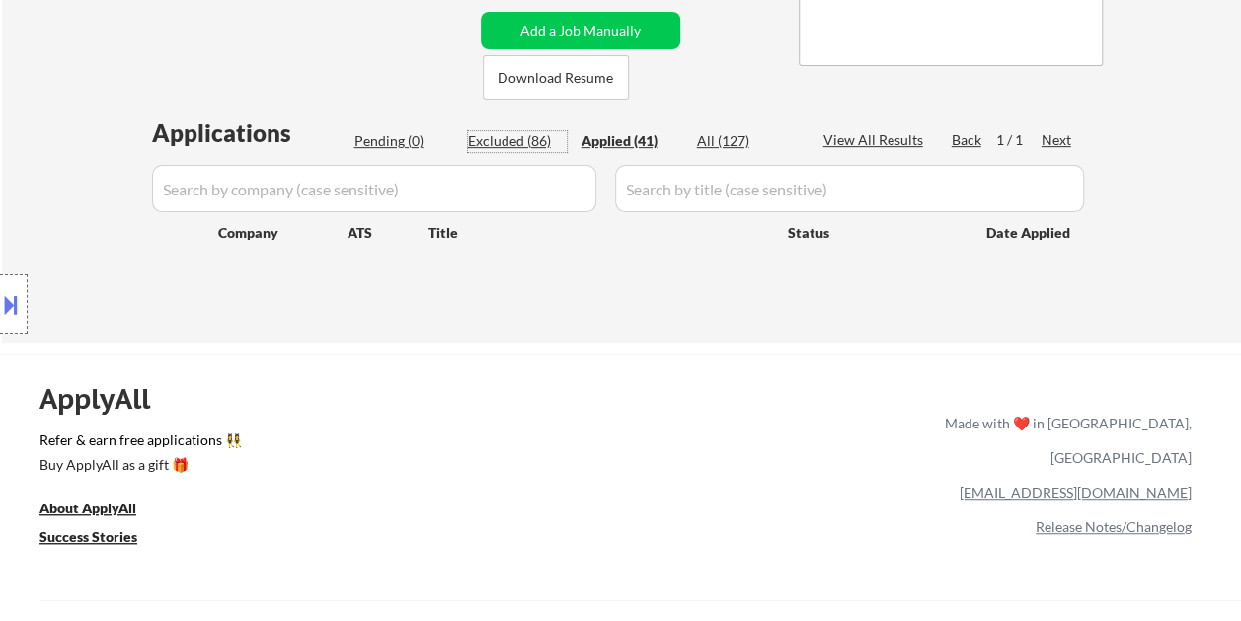
select select ""excluded__bad_match_""
select select ""excluded__expired_""
select select ""excluded""
select select ""excluded__bad_match_""
select select ""excluded__expired_""
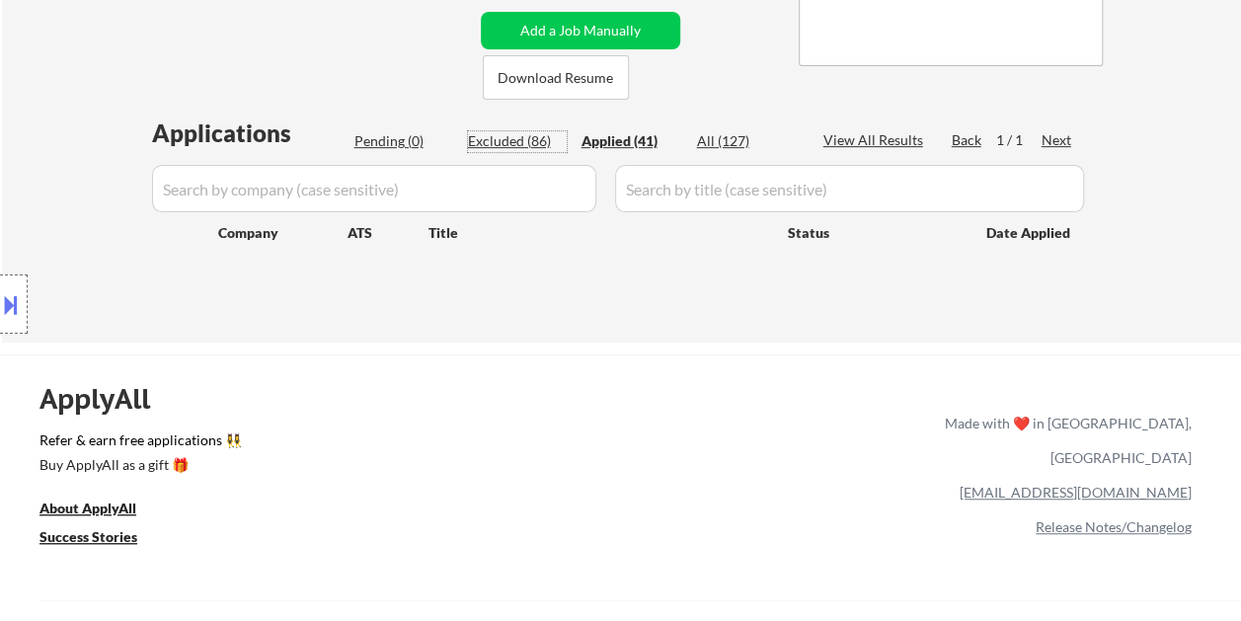
select select ""excluded__bad_match_""
select select ""excluded__expired_""
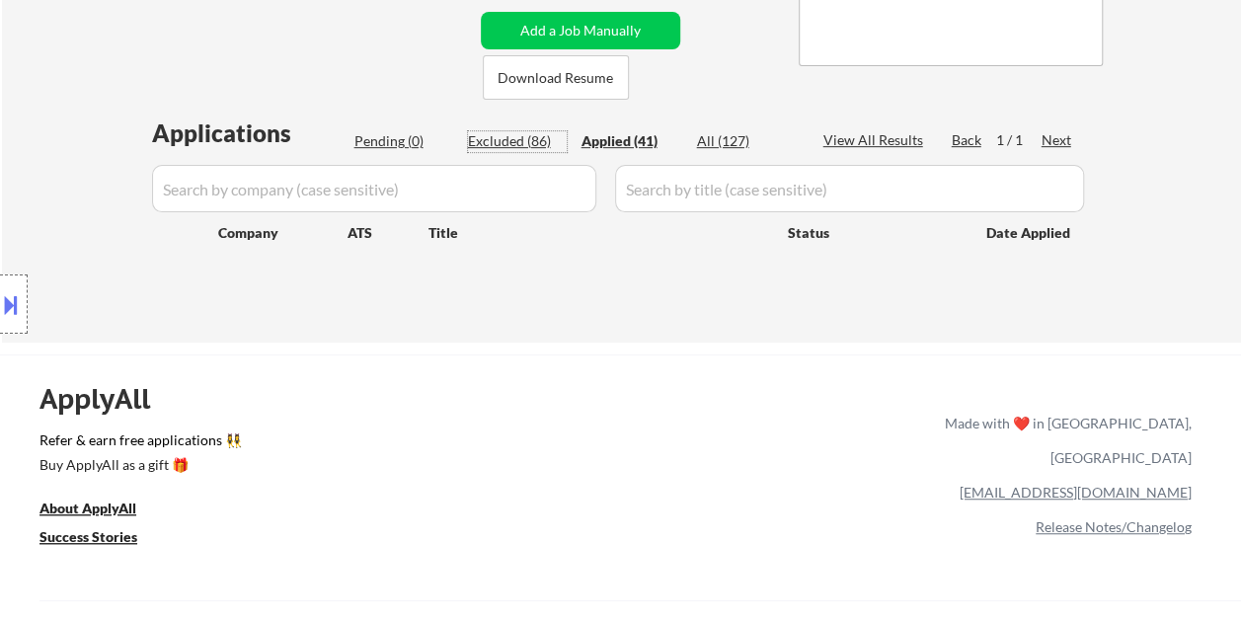
select select ""excluded__bad_match_""
select select ""excluded__expired_""
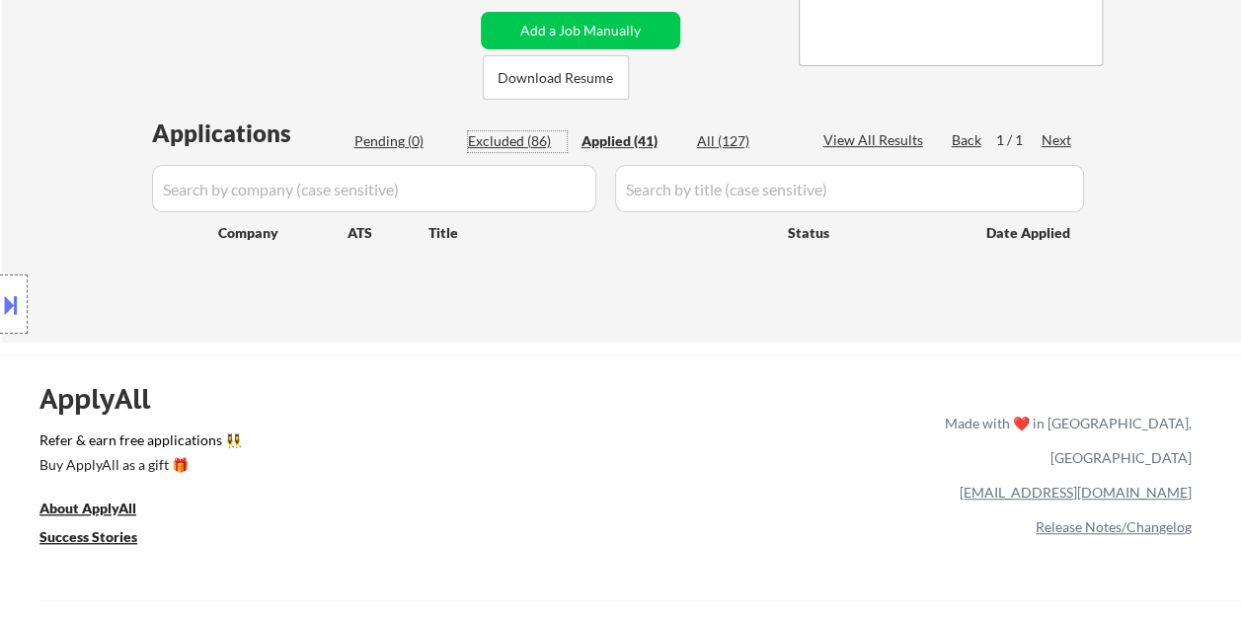
select select ""excluded__bad_match_""
select select ""excluded__expired_""
select select ""excluded__bad_match_""
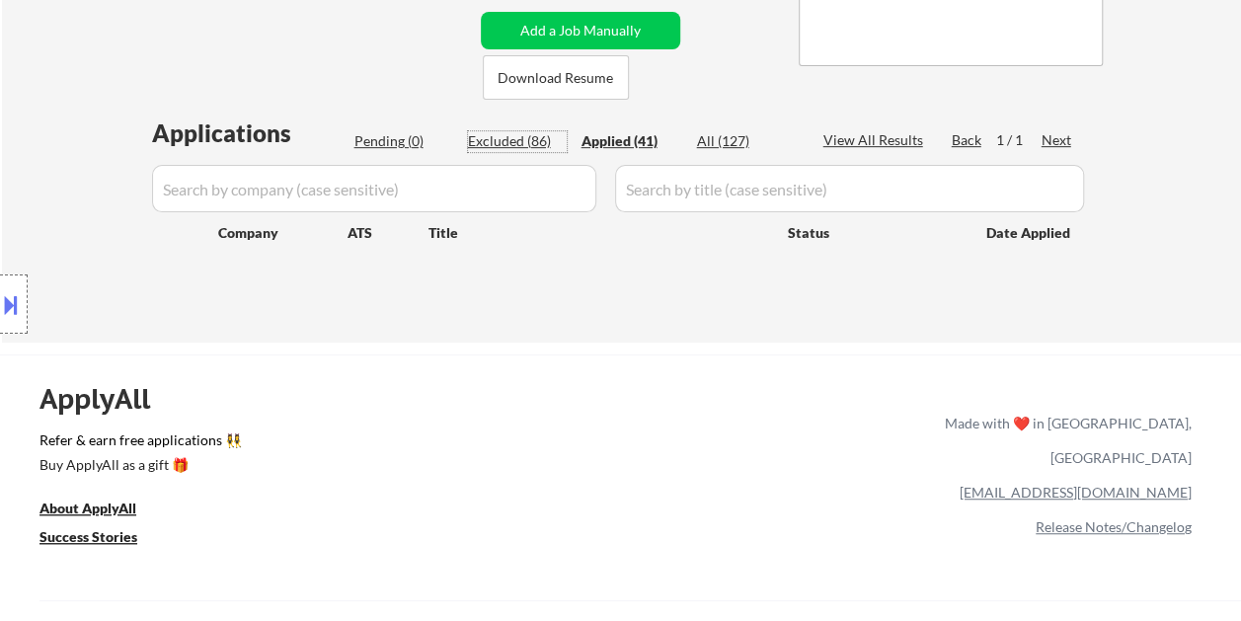
select select ""excluded__expired_""
select select ""excluded__bad_match_""
select select ""excluded__expired_""
select select ""excluded__bad_match_""
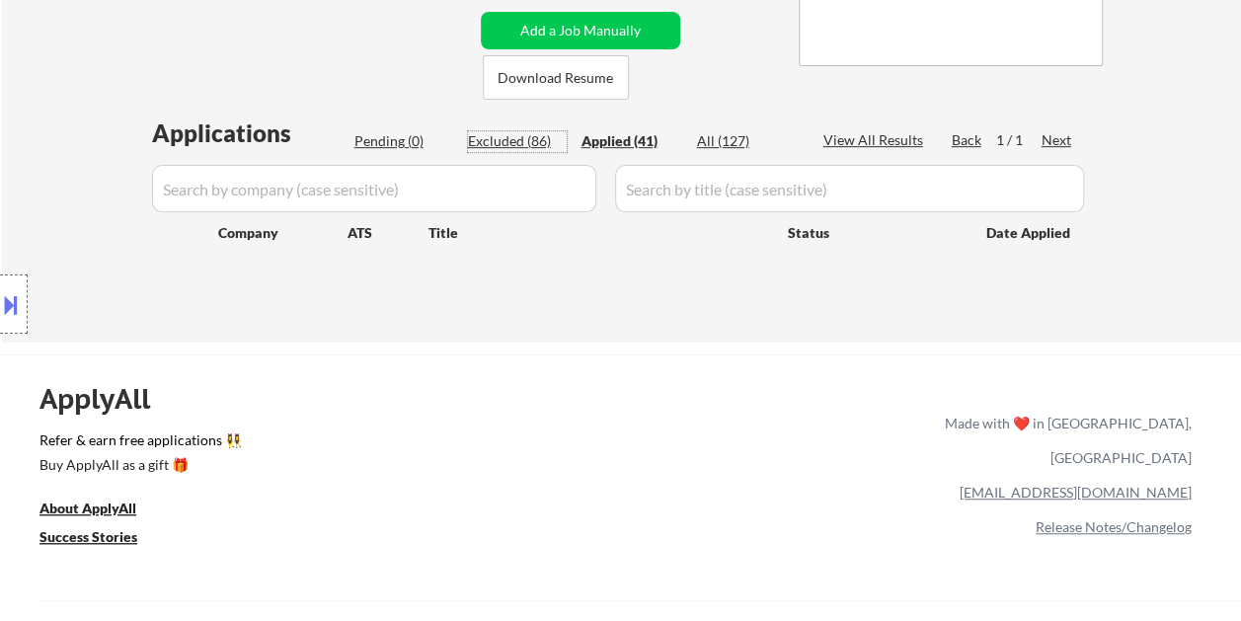
select select ""excluded__expired_""
select select ""excluded""
select select ""excluded__bad_match_""
select select ""excluded__expired_""
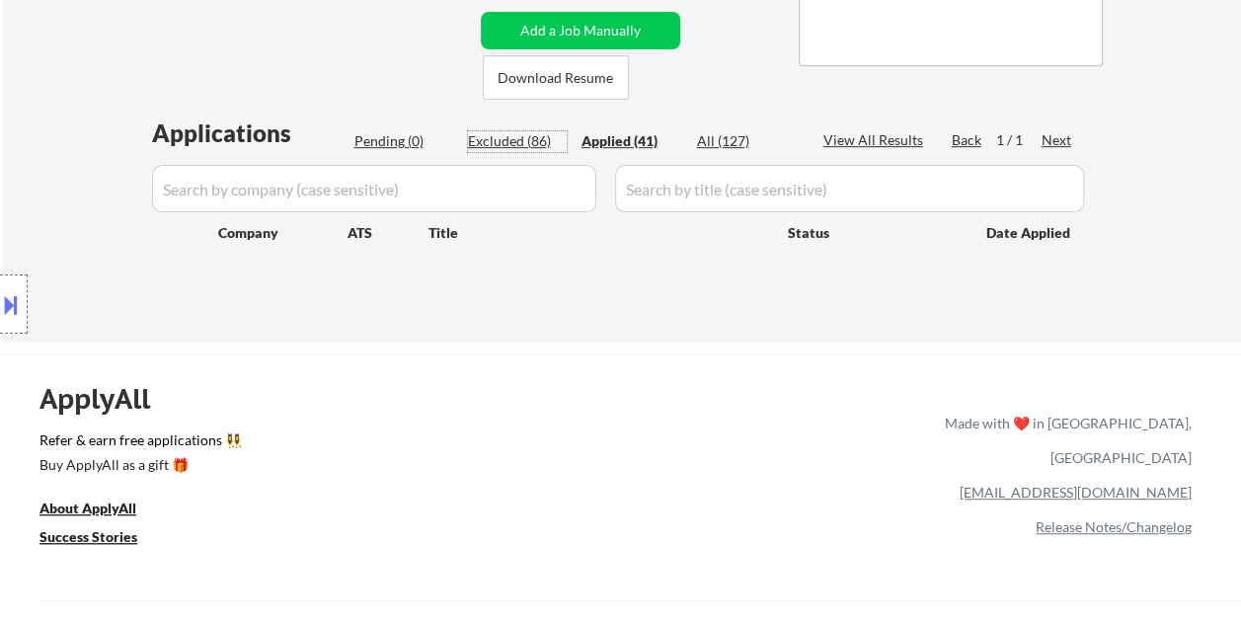
select select ""excluded__expired_""
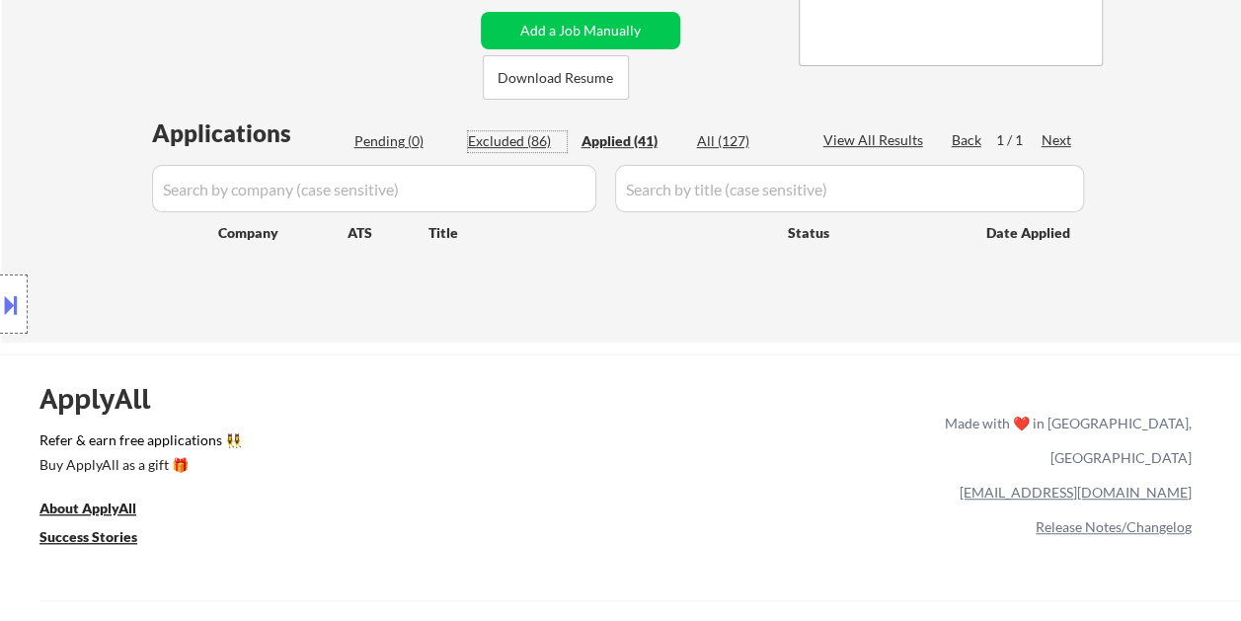
select select ""excluded__expired_""
select select ""excluded__bad_match_""
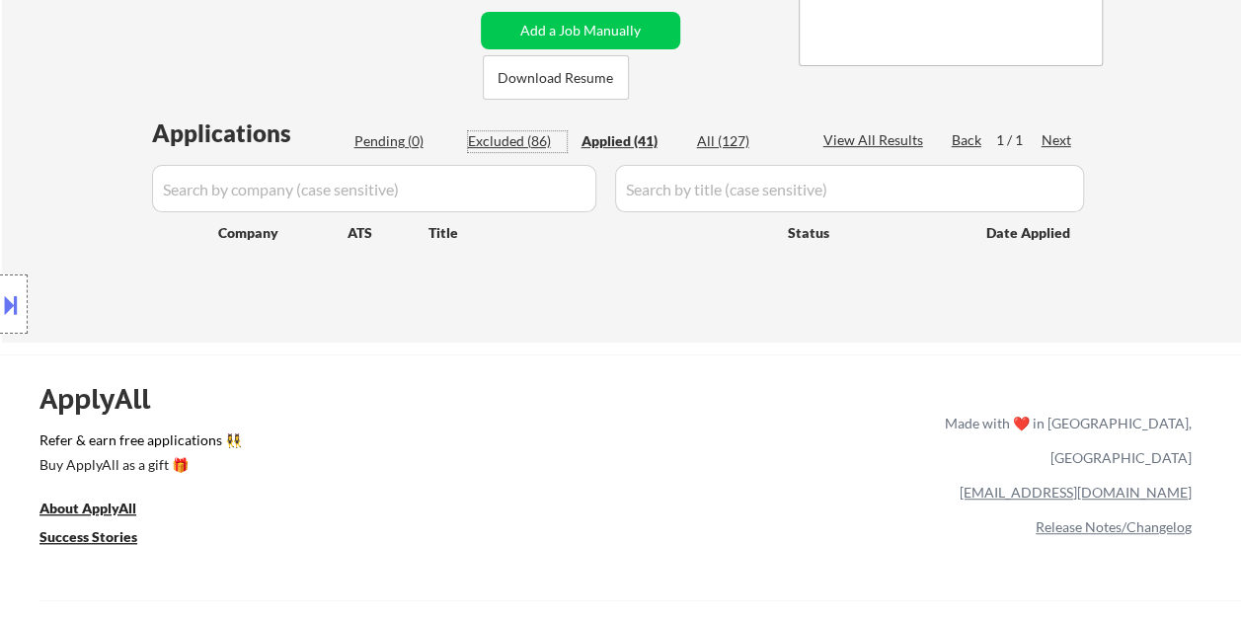
select select ""excluded__bad_match_""
select select ""excluded__expired_""
select select ""excluded__bad_match_""
select select ""excluded__expired_""
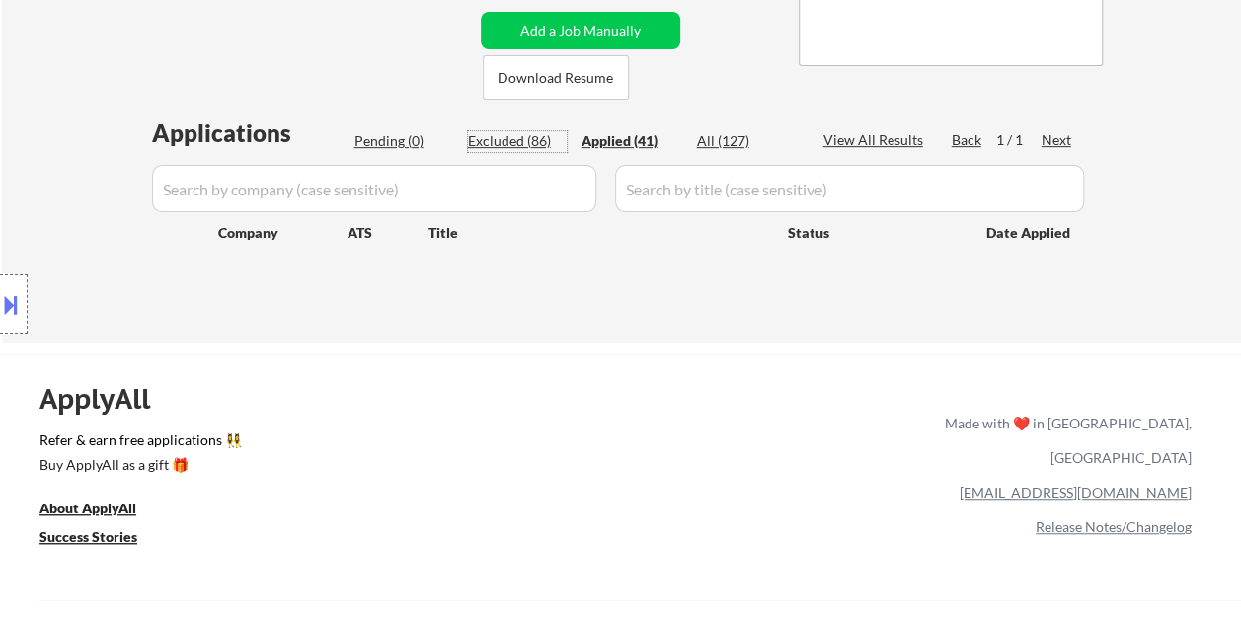
select select ""excluded__bad_match_""
select select ""excluded__other_""
select select ""excluded__bad_match_""
select select ""excluded__expired_""
select select ""excluded__bad_match_""
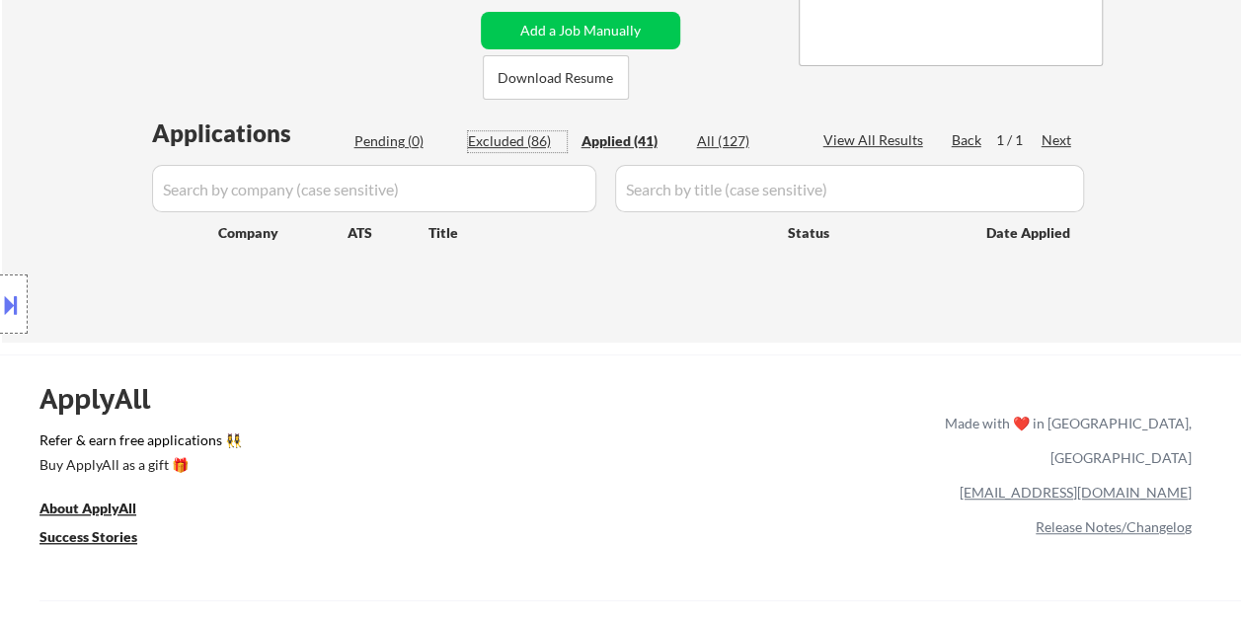
select select ""excluded__expired_""
select select ""excluded__bad_match_""
select select ""excluded__expired_""
select select ""excluded__bad_match_""
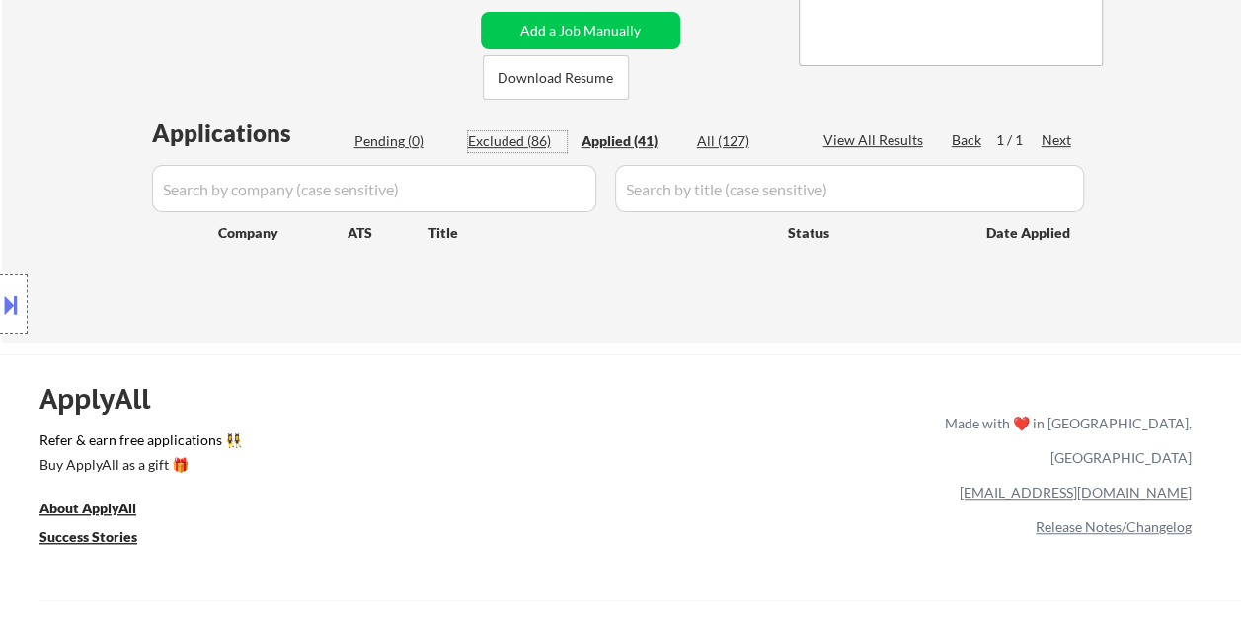
select select ""excluded__expired_""
select select ""excluded__bad_match_""
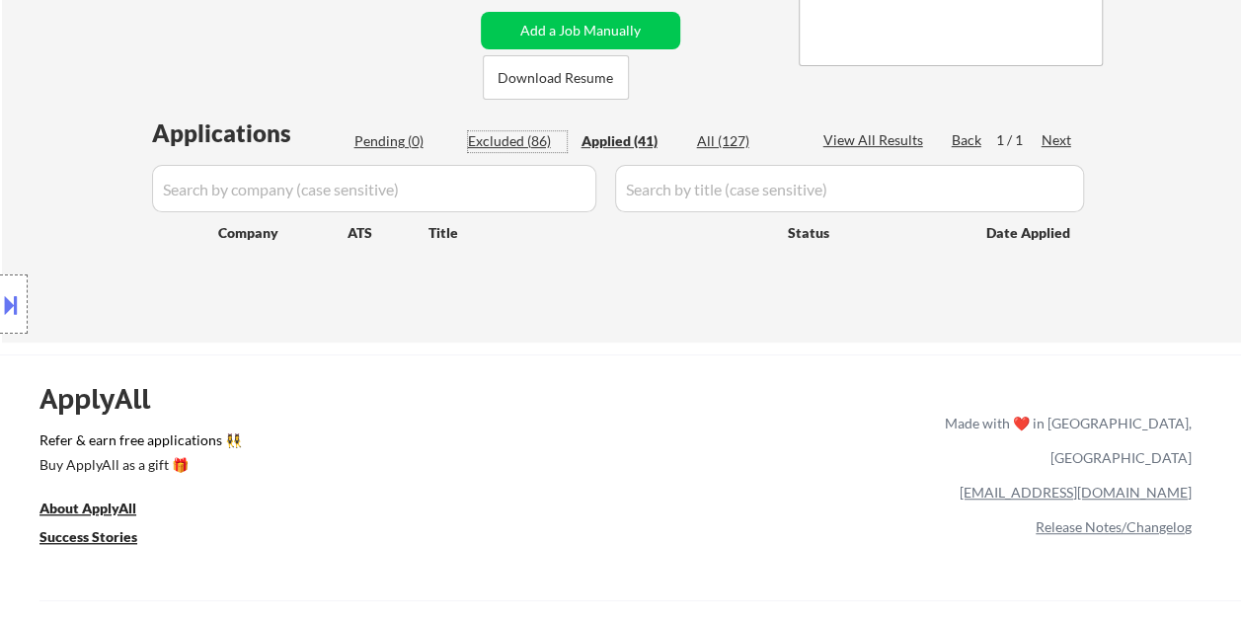
select select ""excluded__bad_match_""
select select ""excluded__expired_""
select select ""excluded__bad_match_""
select select ""excluded__expired_""
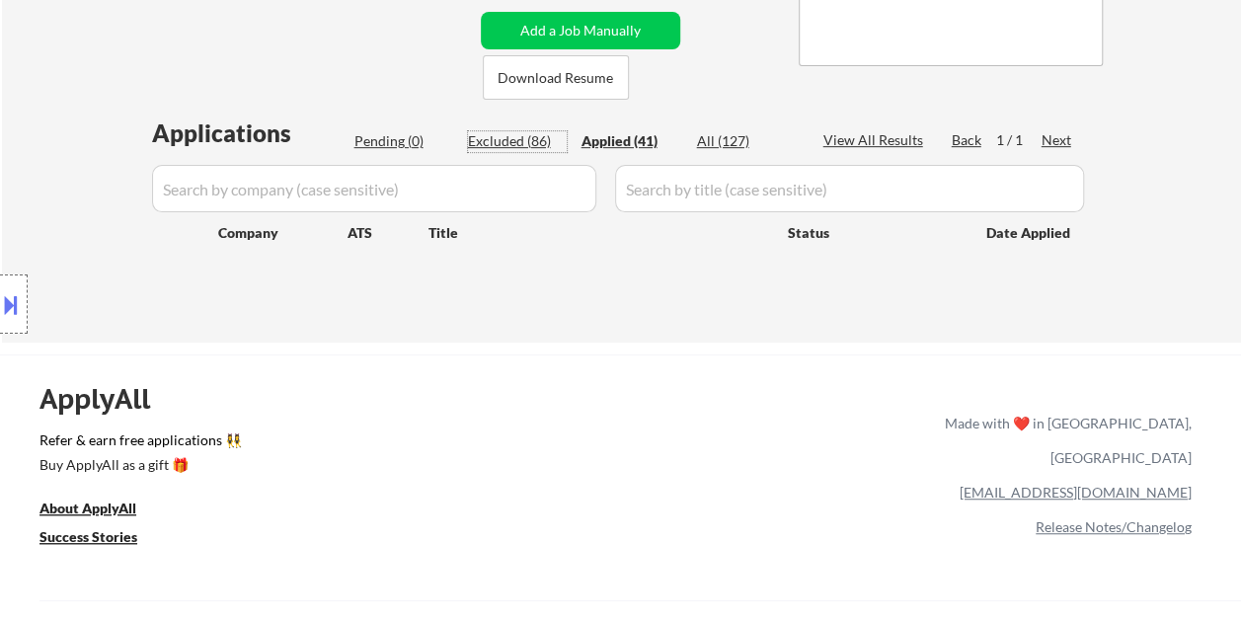
select select ""excluded__expired_""
select select ""excluded__bad_match_""
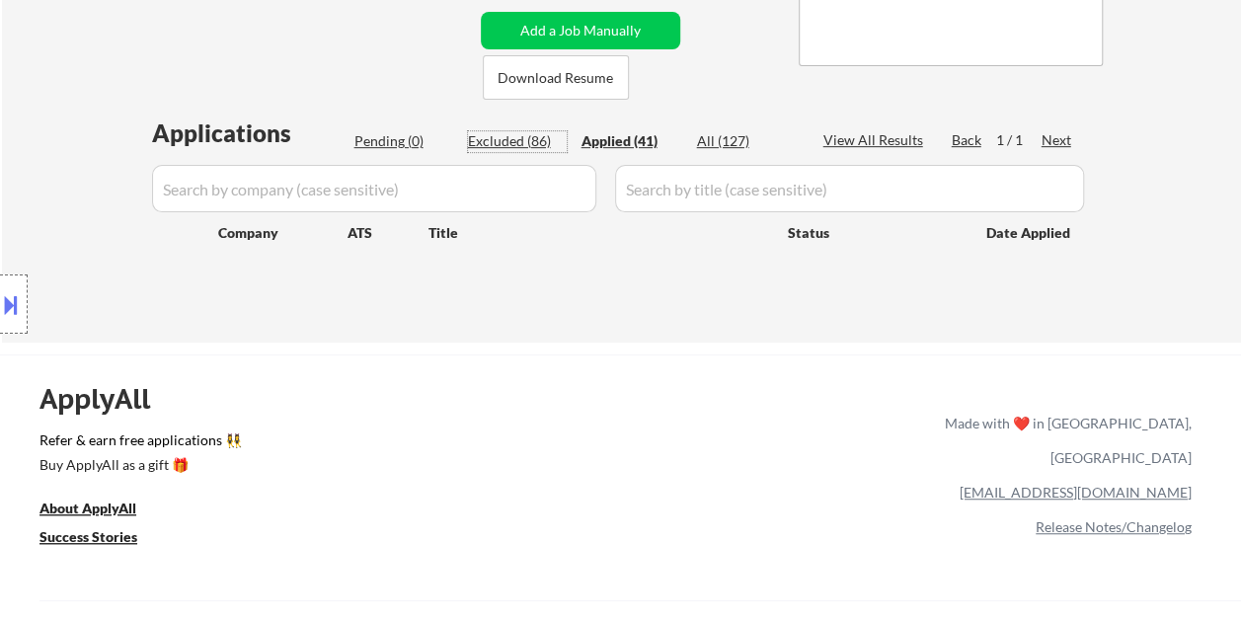
select select ""excluded__bad_match_""
select select ""excluded__expired_""
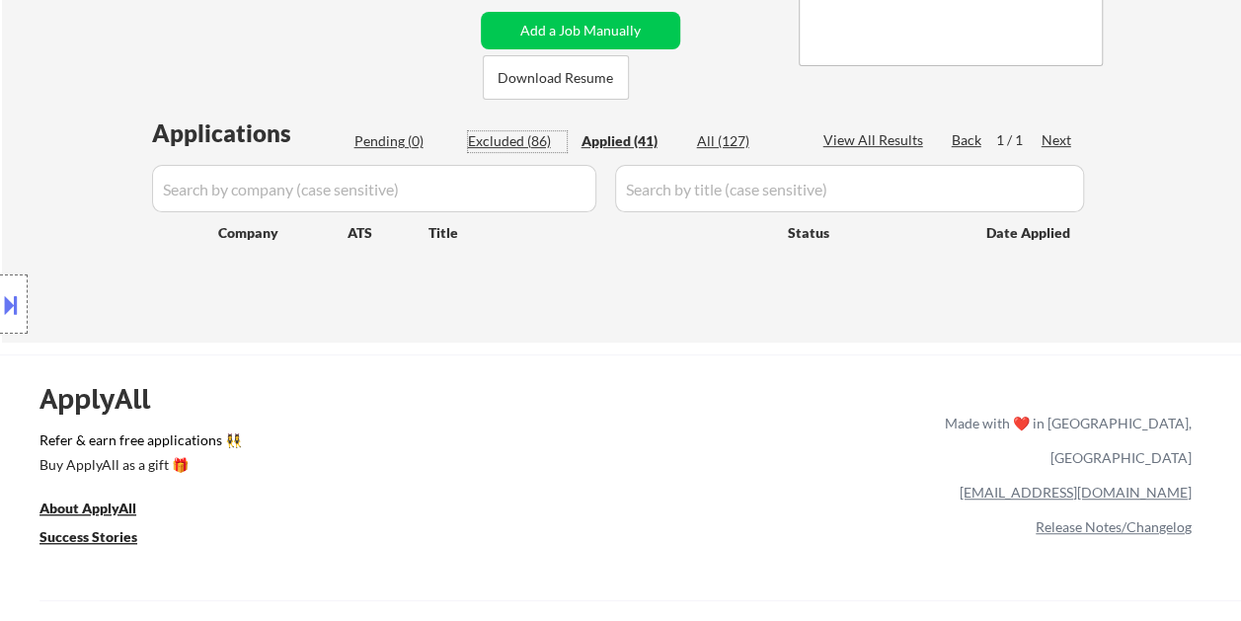
select select ""excluded__expired_""
select select ""excluded__bad_match_""
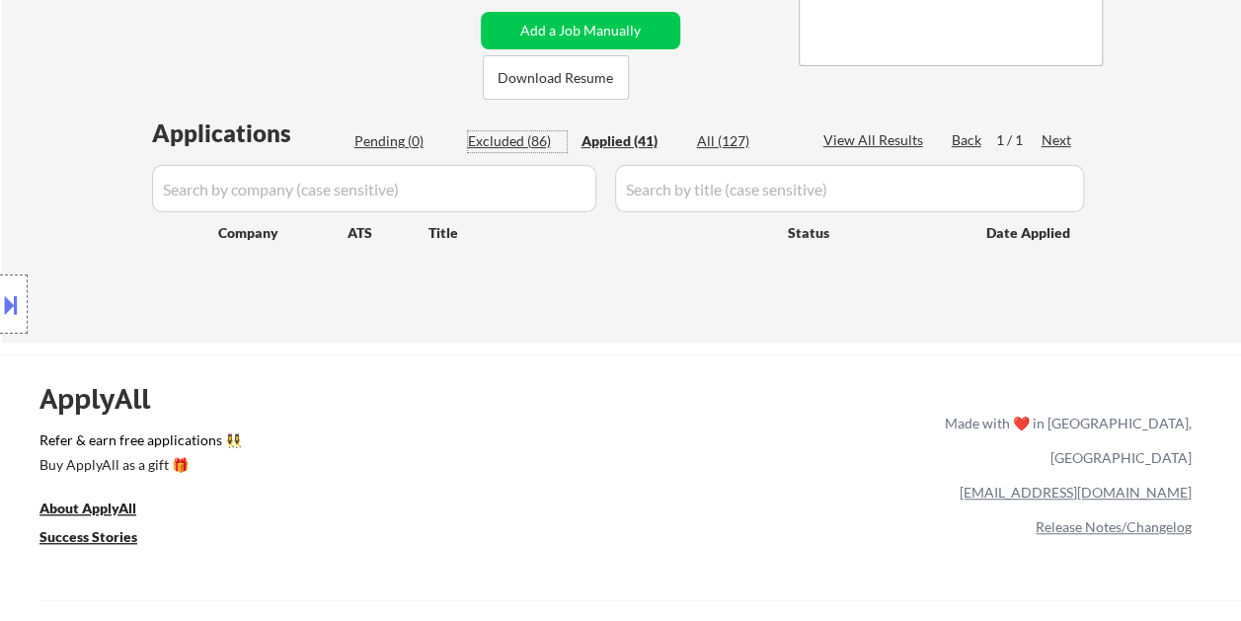
select select ""excluded__bad_match_""
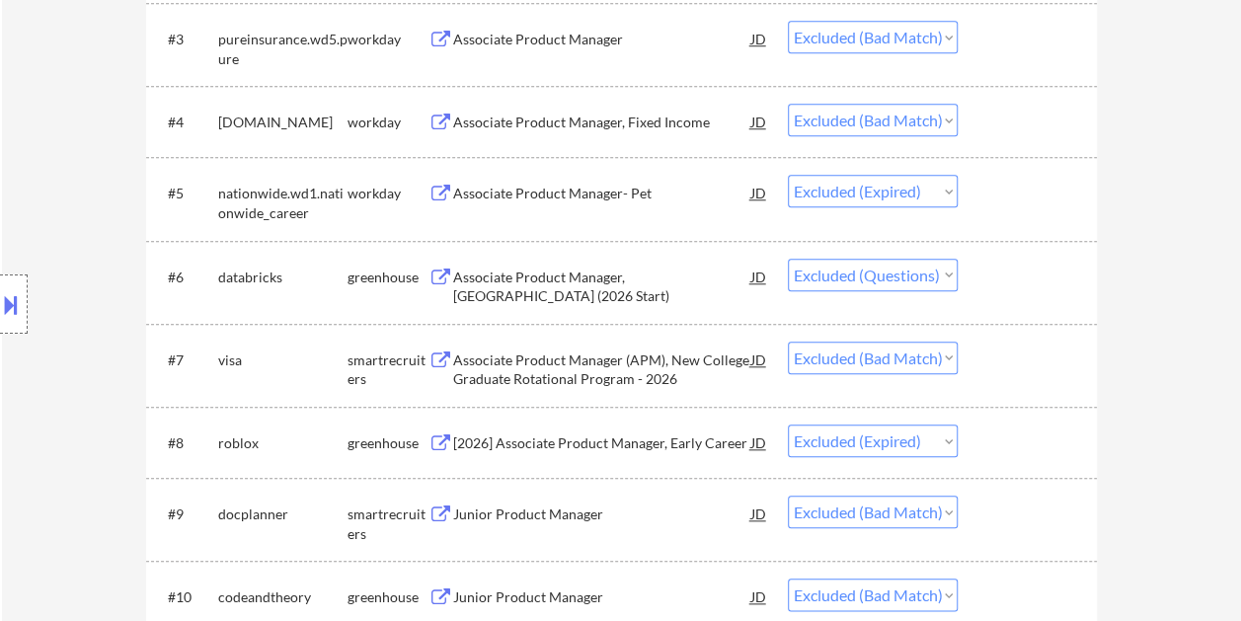
scroll to position [0, 0]
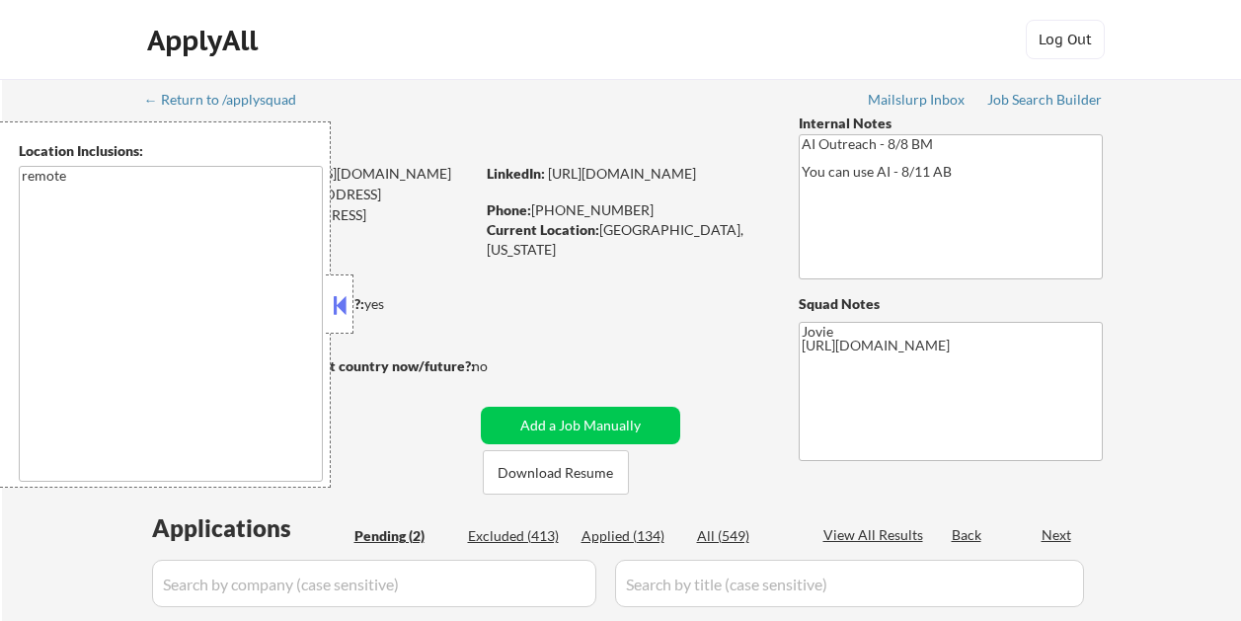
select select ""pending""
click at [337, 303] on button at bounding box center [340, 305] width 22 height 30
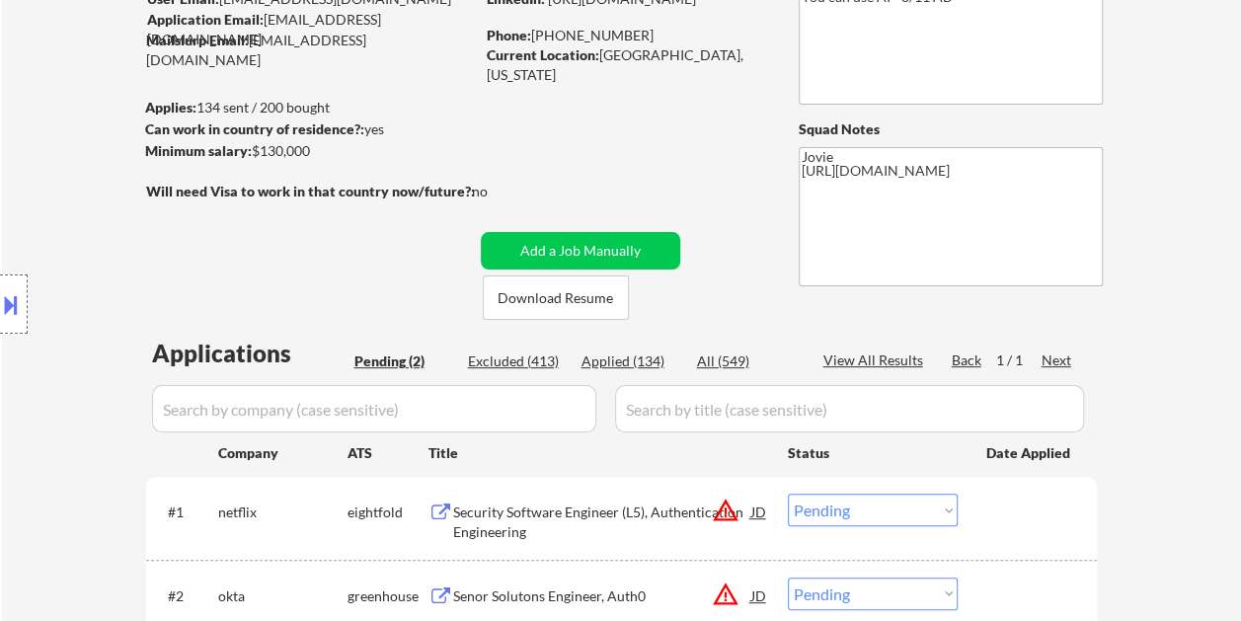
scroll to position [197, 0]
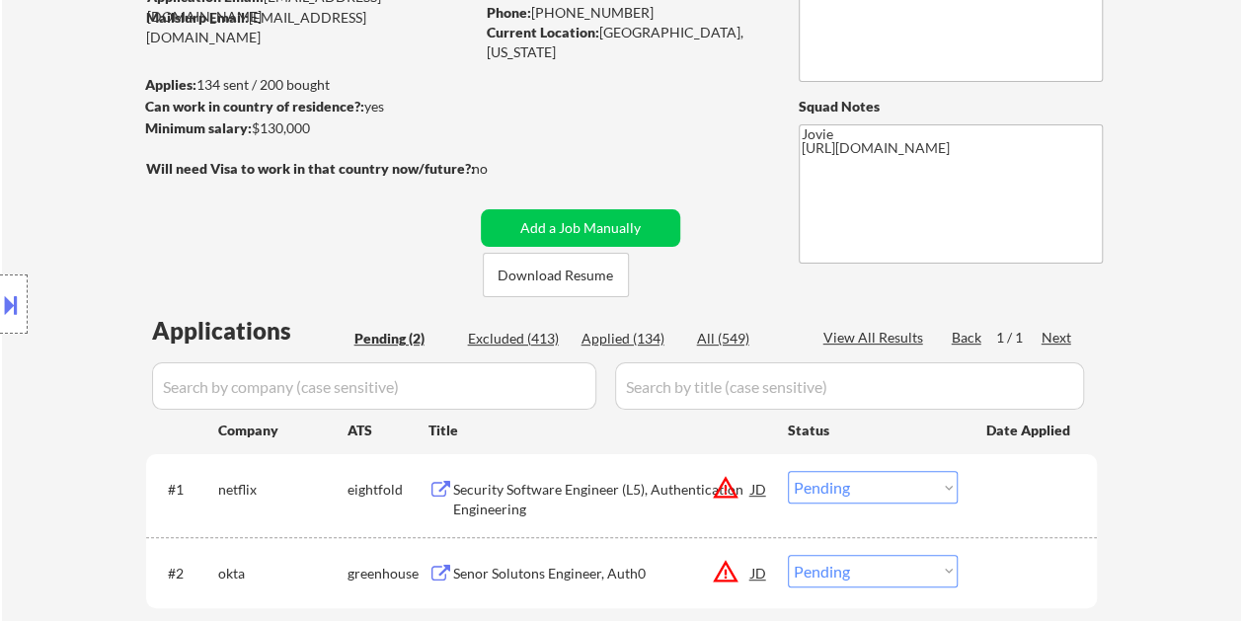
click at [346, 233] on div "Location Inclusions: remote" at bounding box center [176, 304] width 353 height 366
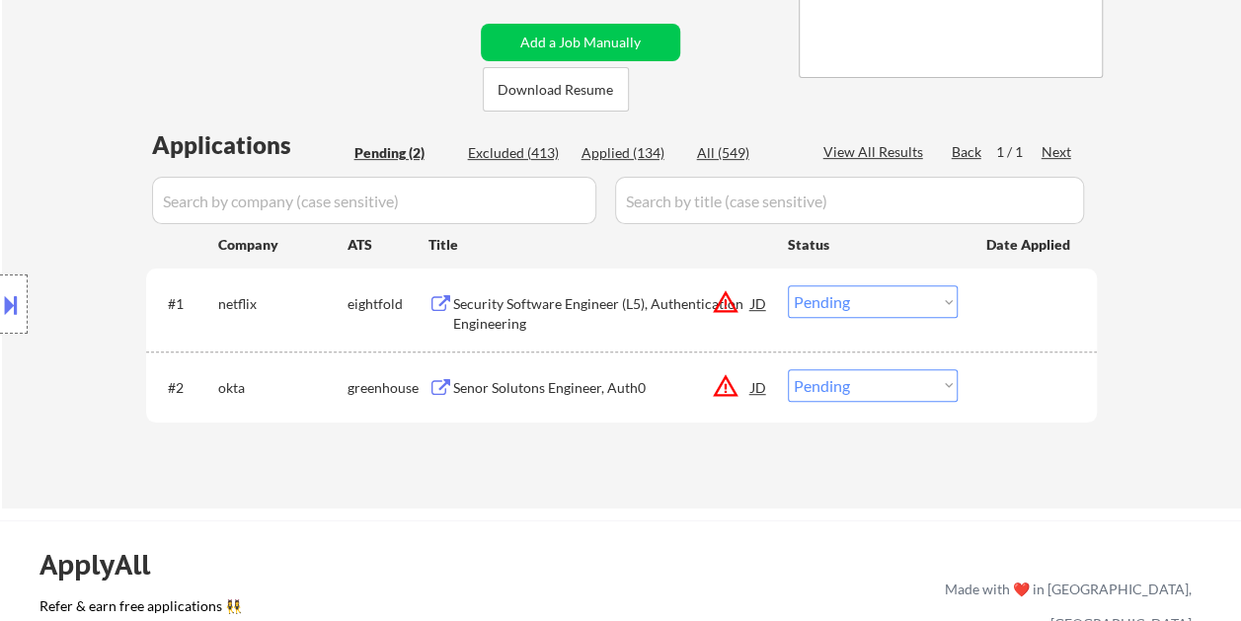
scroll to position [395, 0]
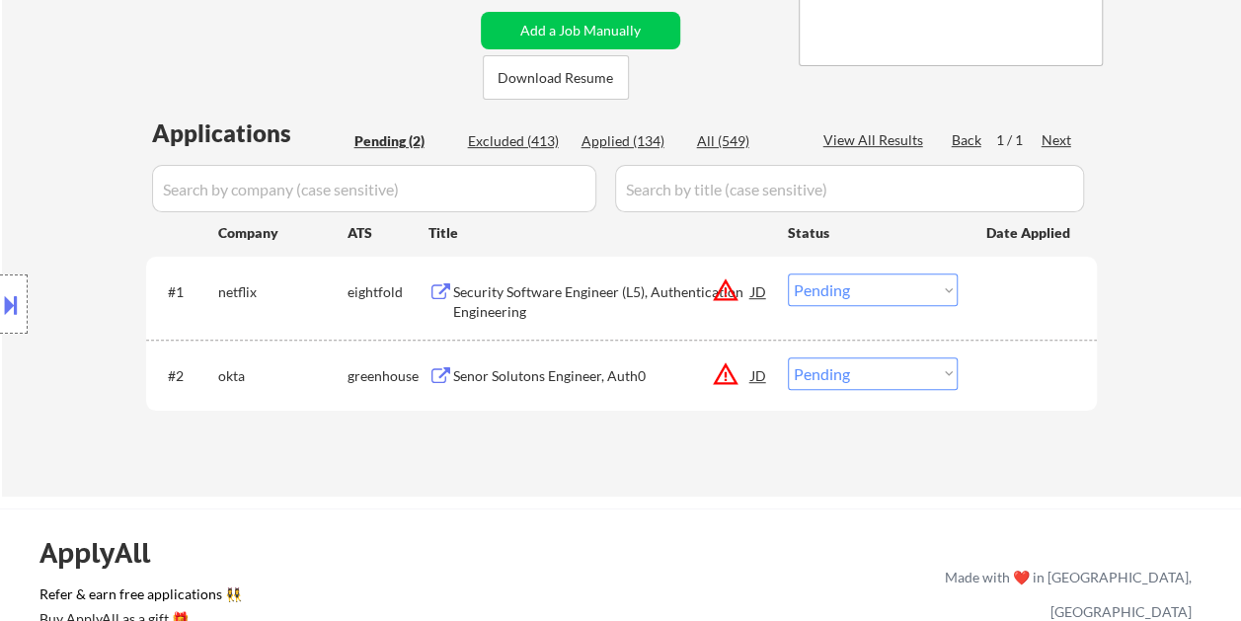
click at [1053, 282] on div at bounding box center [1029, 291] width 87 height 36
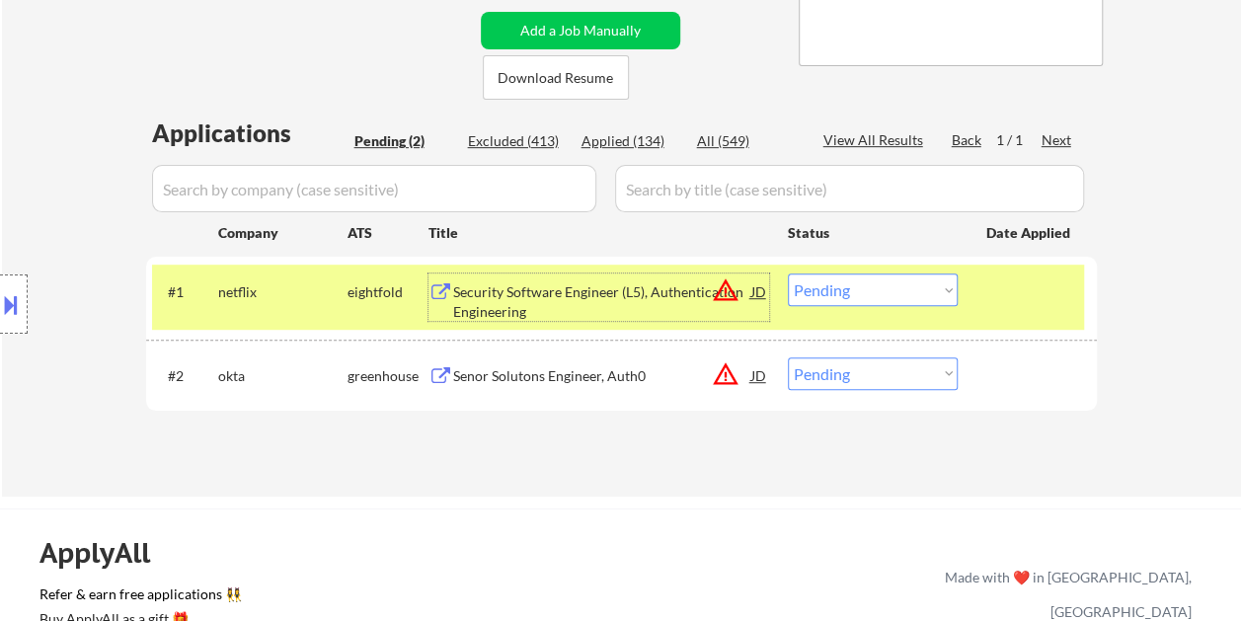
click at [608, 303] on div "Security Software Engineer (L5), Authentication Engineering" at bounding box center [602, 301] width 298 height 38
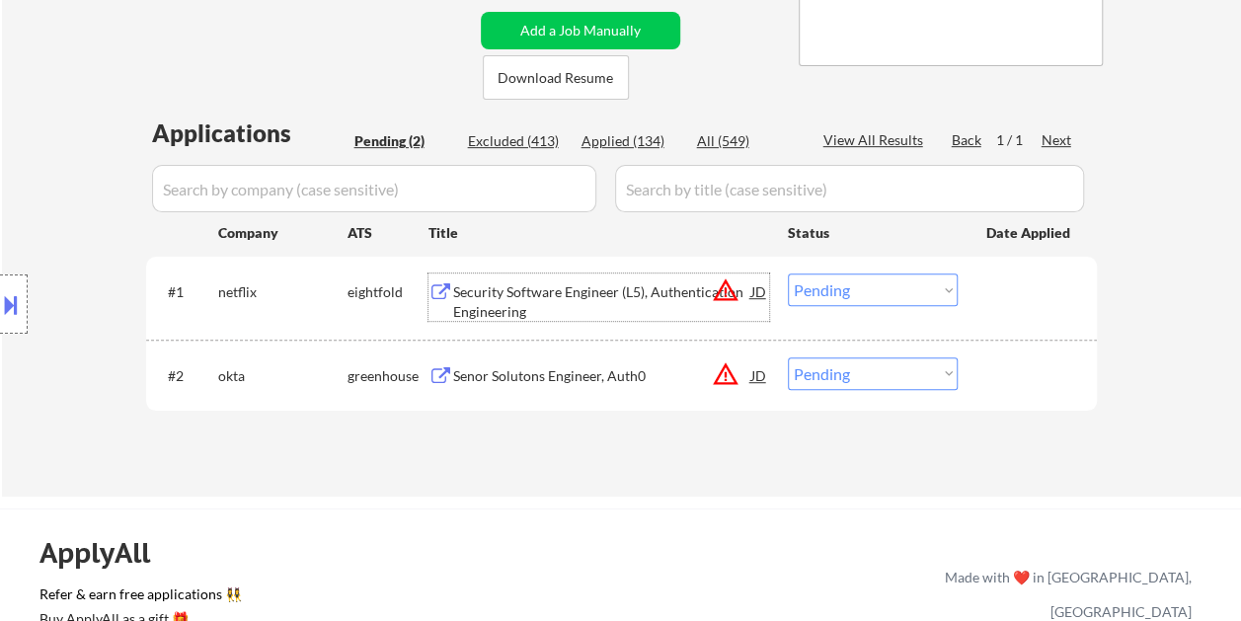
click at [975, 292] on div "#1 netflix eightfold Security Software Engineer (L5), Authentication Engineerin…" at bounding box center [618, 296] width 932 height 65
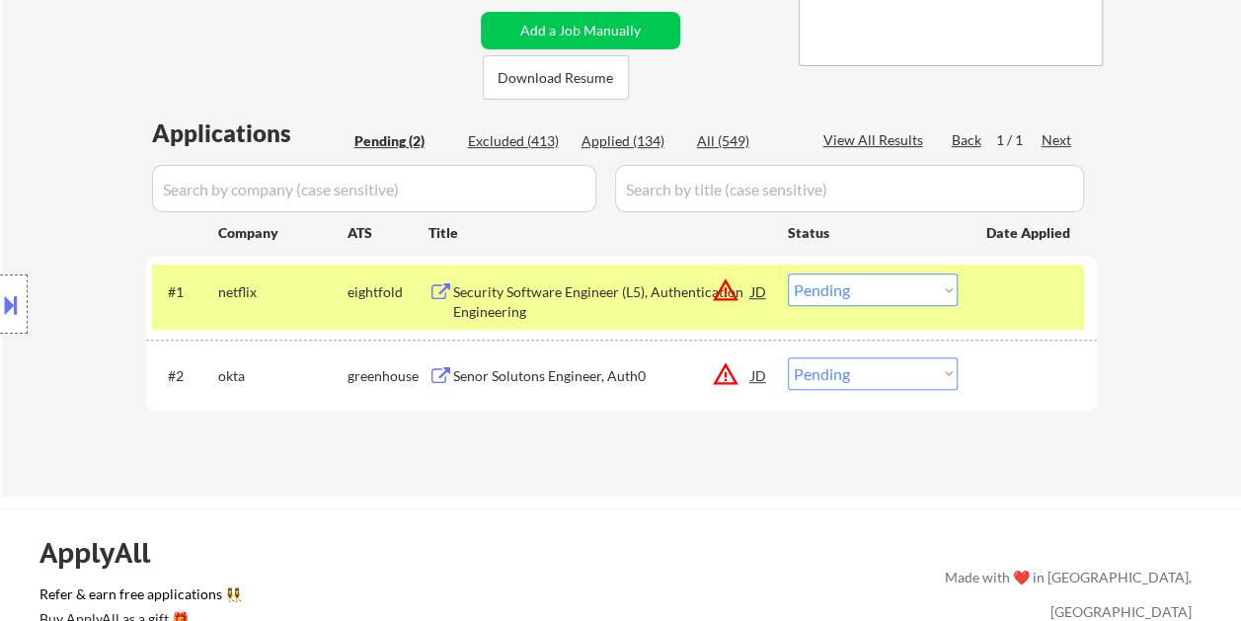
click at [950, 288] on select "Choose an option... Pending Applied Excluded (Questions) Excluded (Expired) Exc…" at bounding box center [873, 289] width 170 height 33
click at [788, 273] on select "Choose an option... Pending Applied Excluded (Questions) Excluded (Expired) Exc…" at bounding box center [873, 289] width 170 height 33
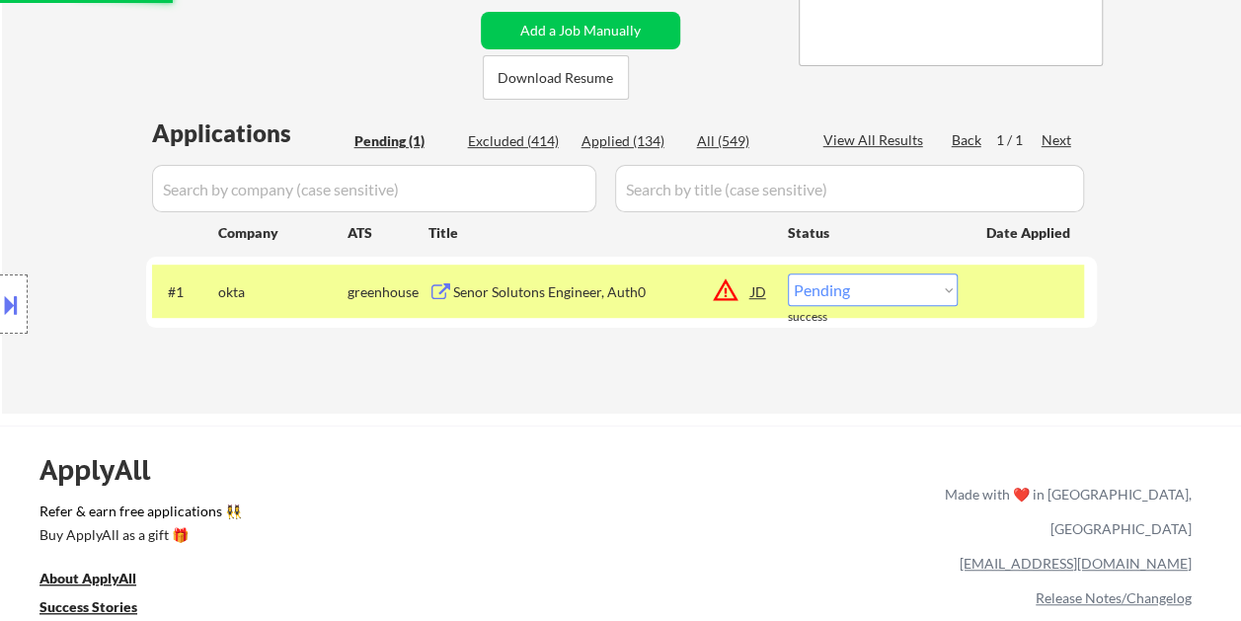
click at [1023, 286] on div at bounding box center [1029, 291] width 87 height 36
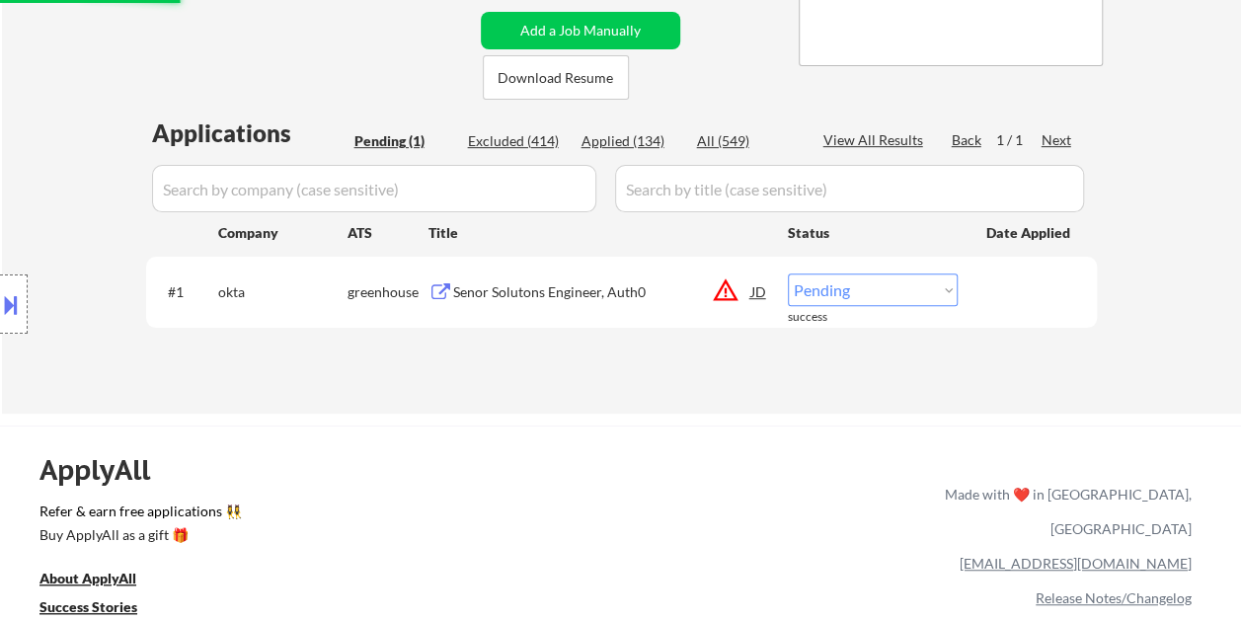
click at [1022, 285] on div at bounding box center [1029, 291] width 87 height 36
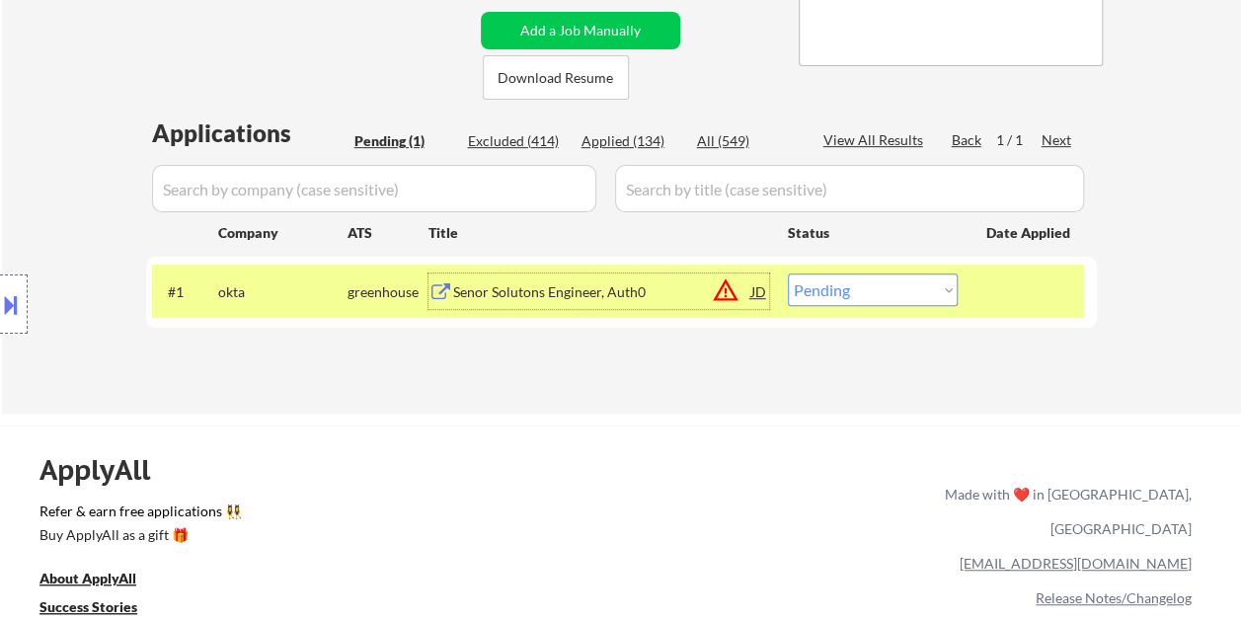
click at [655, 291] on div "Senor Solutons Engineer, Auth0" at bounding box center [602, 292] width 298 height 20
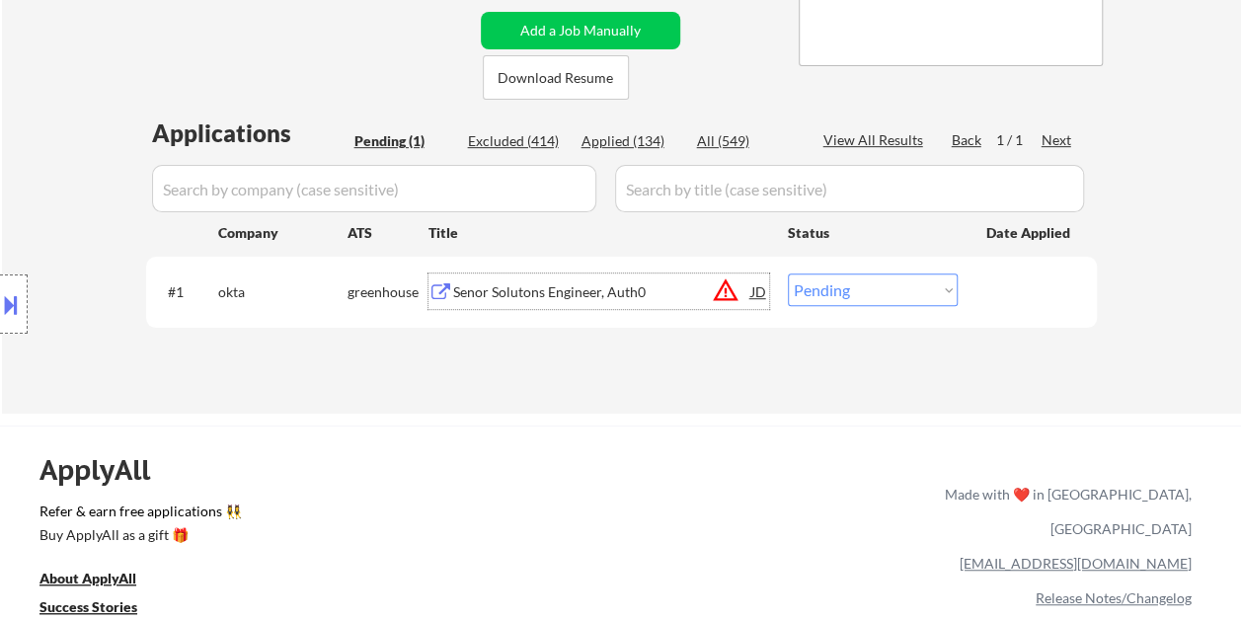
drag, startPoint x: 1003, startPoint y: 295, endPoint x: 936, endPoint y: 291, distance: 67.2
click at [1004, 296] on div at bounding box center [1029, 291] width 87 height 36
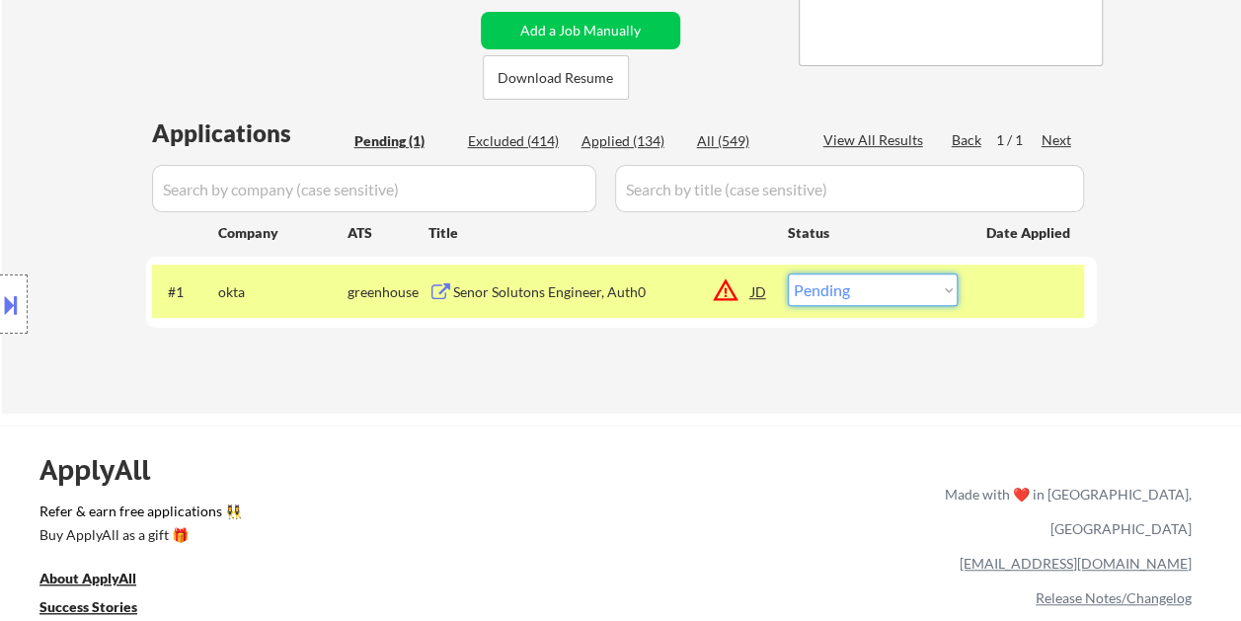
click at [934, 286] on select "Choose an option... Pending Applied Excluded (Questions) Excluded (Expired) Exc…" at bounding box center [873, 289] width 170 height 33
click at [788, 273] on select "Choose an option... Pending Applied Excluded (Questions) Excluded (Expired) Exc…" at bounding box center [873, 289] width 170 height 33
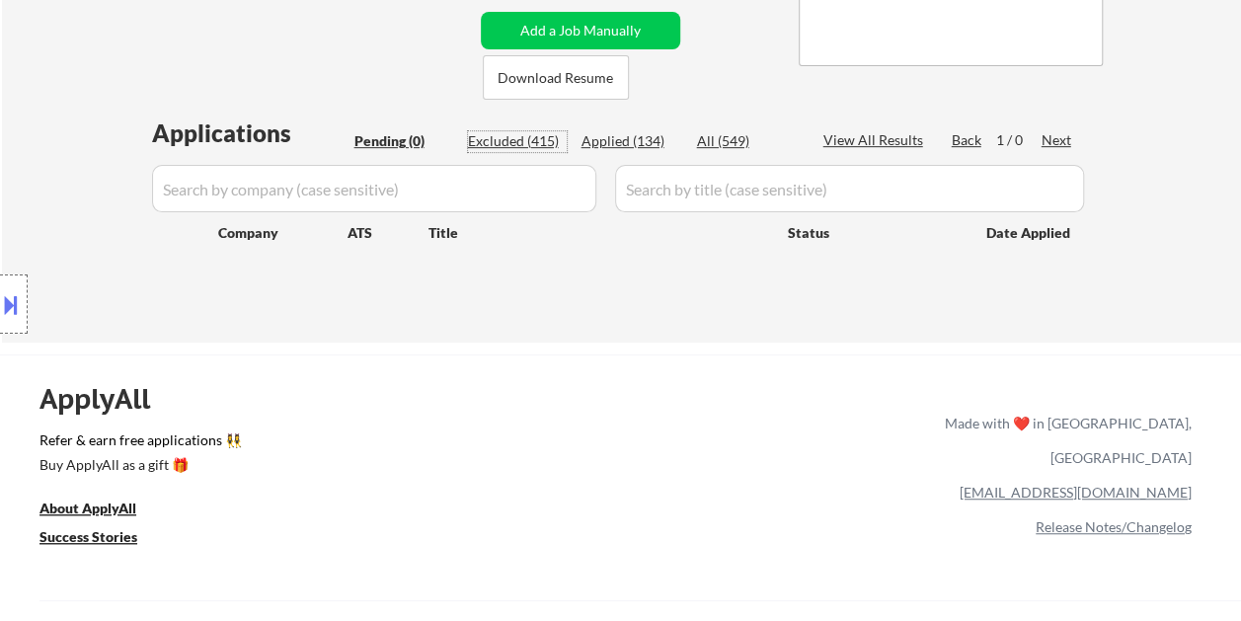
click at [522, 138] on div "Excluded (415)" at bounding box center [517, 141] width 99 height 20
select select ""excluded""
select select ""excluded__other_""
select select ""excluded__bad_match_""
select select ""excluded""
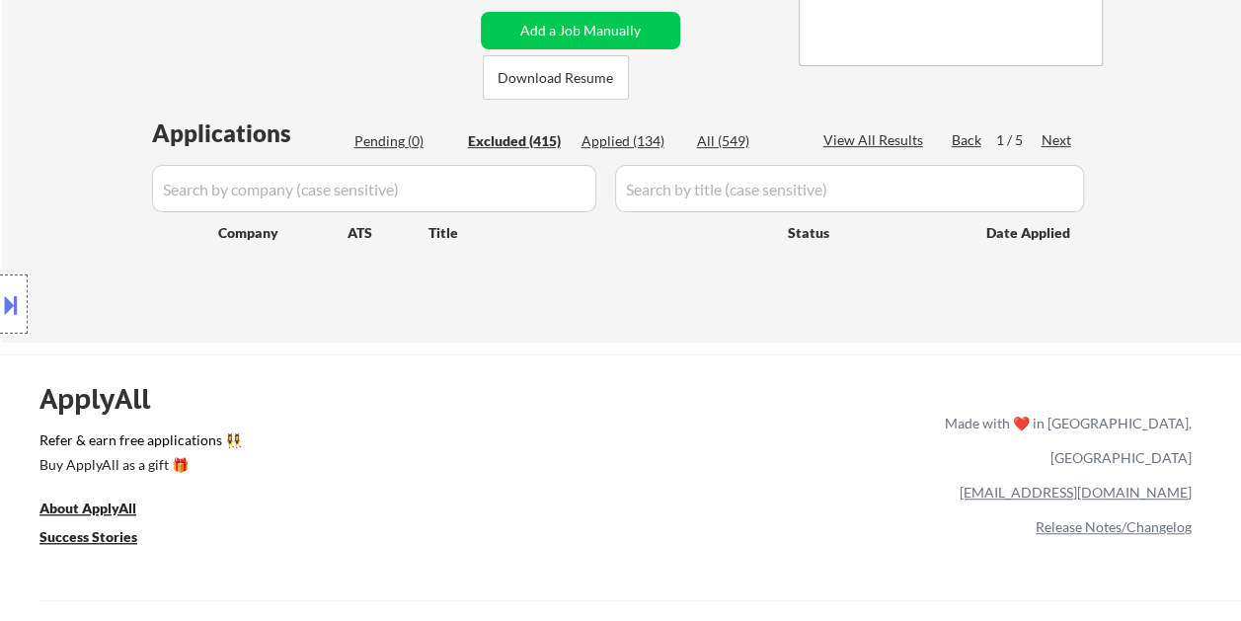
select select ""excluded""
select select ""excluded__bad_match_""
select select ""excluded__expired_""
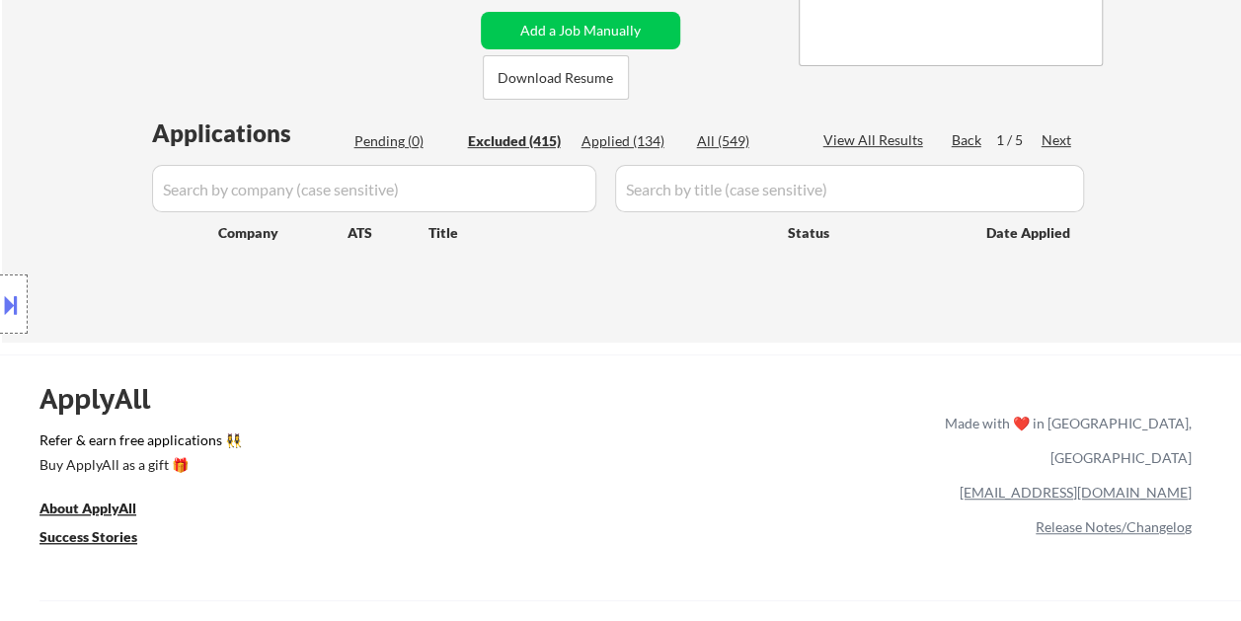
select select ""excluded__bad_match_""
select select ""excluded__other_""
select select ""excluded""
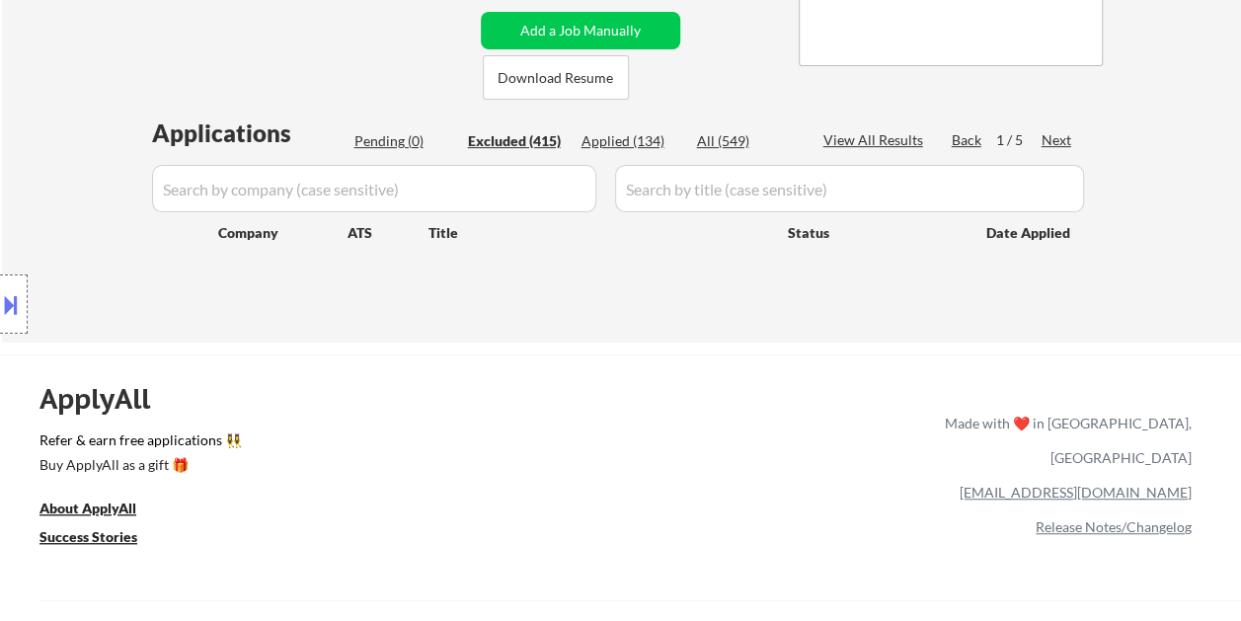
select select ""excluded__expired_""
select select ""excluded__bad_match_""
select select ""excluded""
select select ""excluded__expired_""
select select ""excluded__bad_match_""
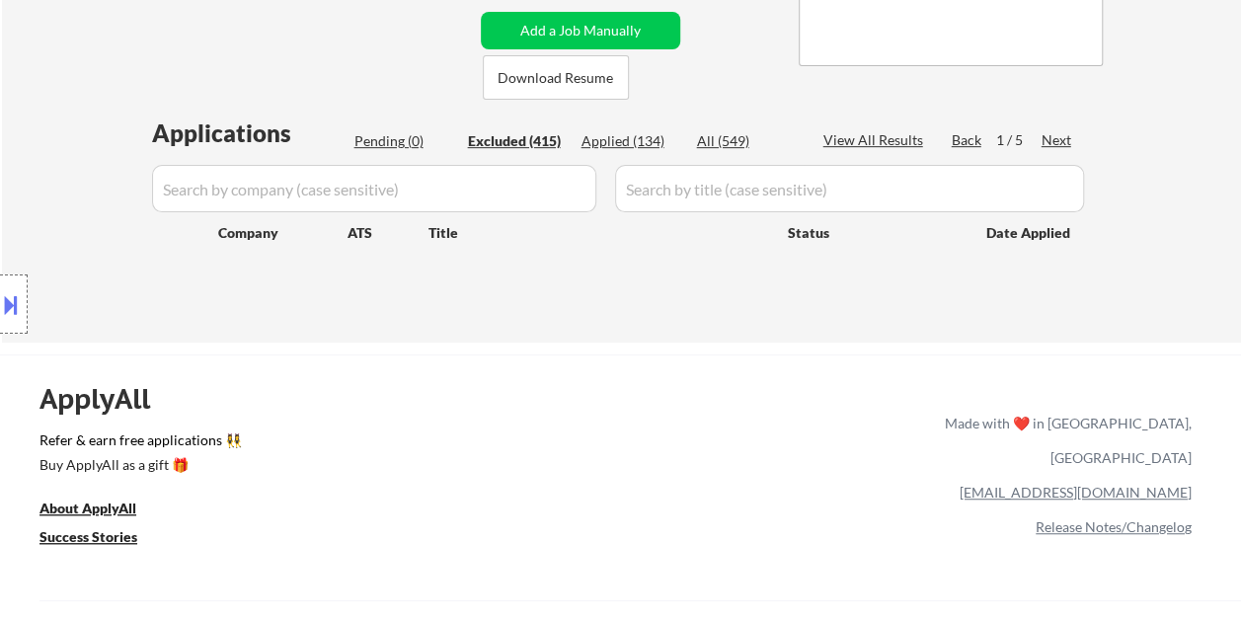
select select ""excluded""
select select ""excluded__other_""
select select ""excluded__bad_match_""
select select ""excluded""
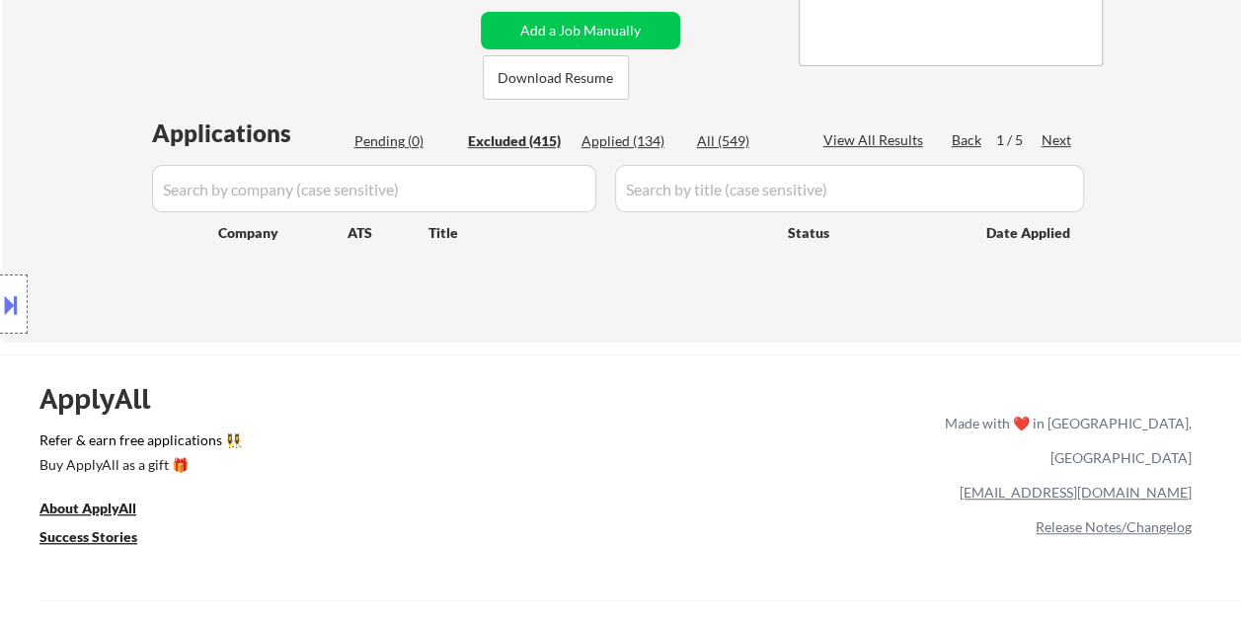
select select ""excluded__bad_match_""
select select ""excluded""
select select ""excluded__other_""
select select ""excluded__bad_match_""
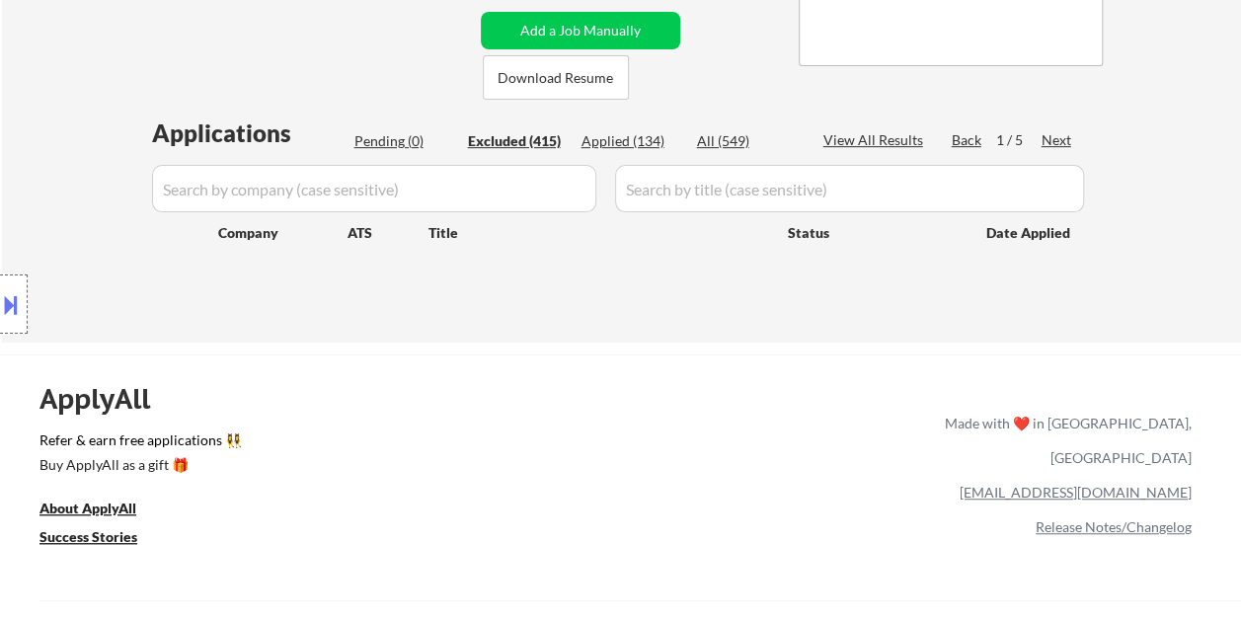
select select ""excluded__bad_match_""
select select ""excluded__other_""
select select ""excluded__bad_match_""
select select ""excluded__other_""
select select ""excluded__expired_""
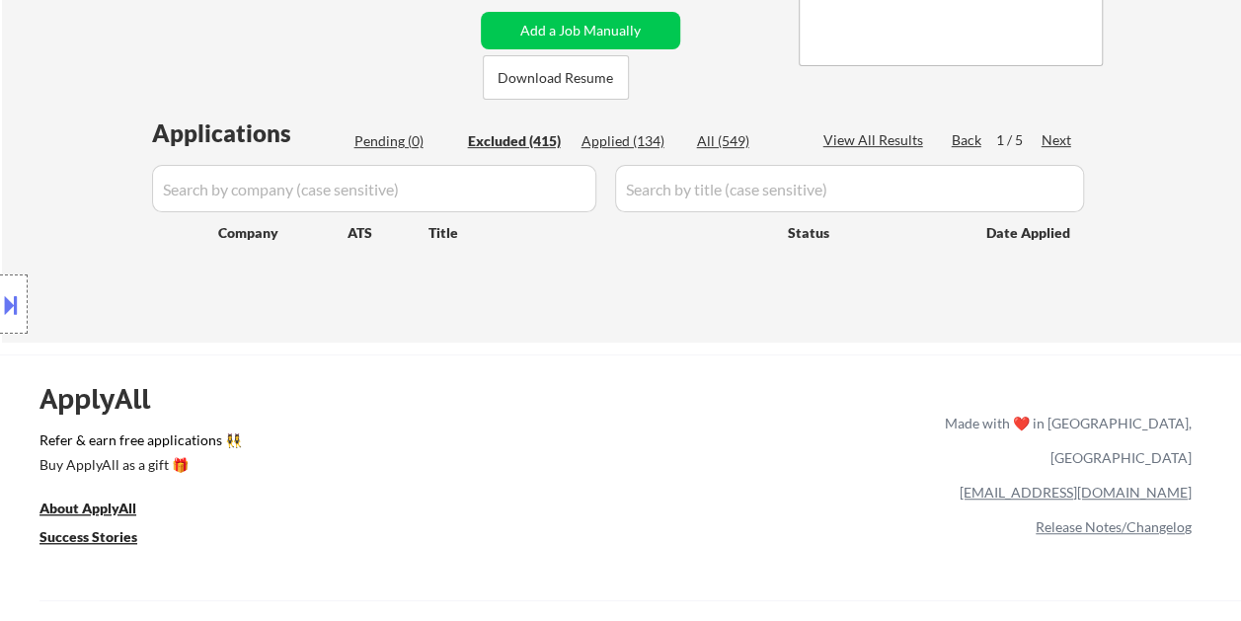
select select ""excluded__bad_match_""
select select ""excluded__other_""
select select ""excluded__bad_match_""
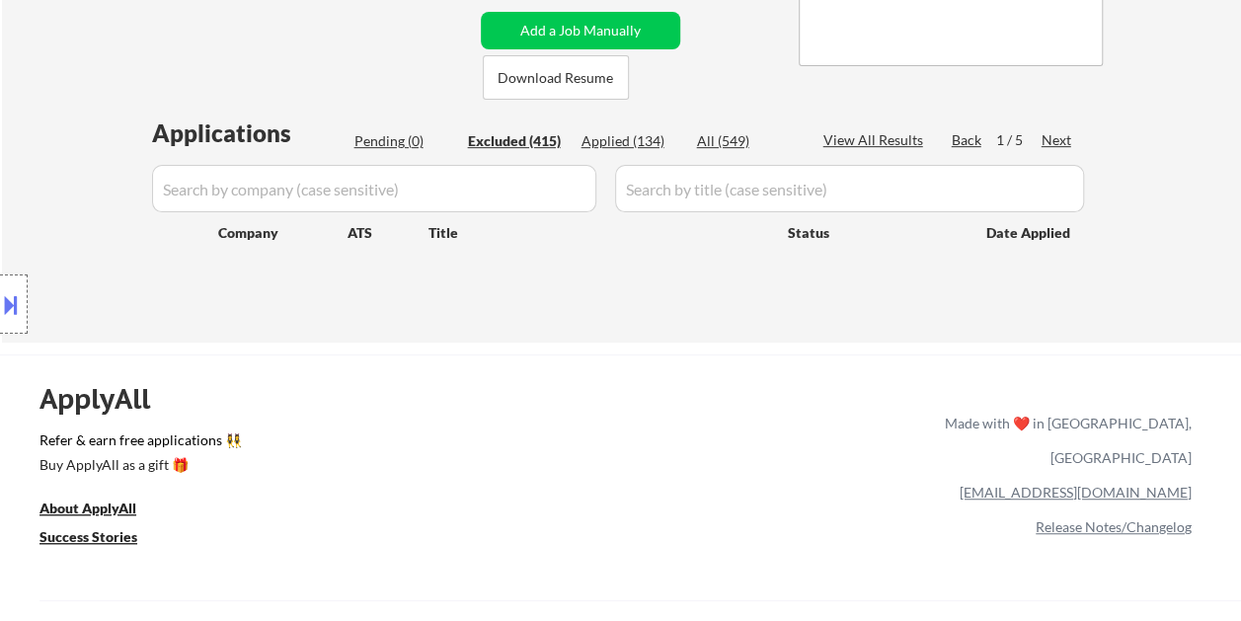
select select ""excluded""
select select ""excluded__other_""
select select ""excluded__bad_match_""
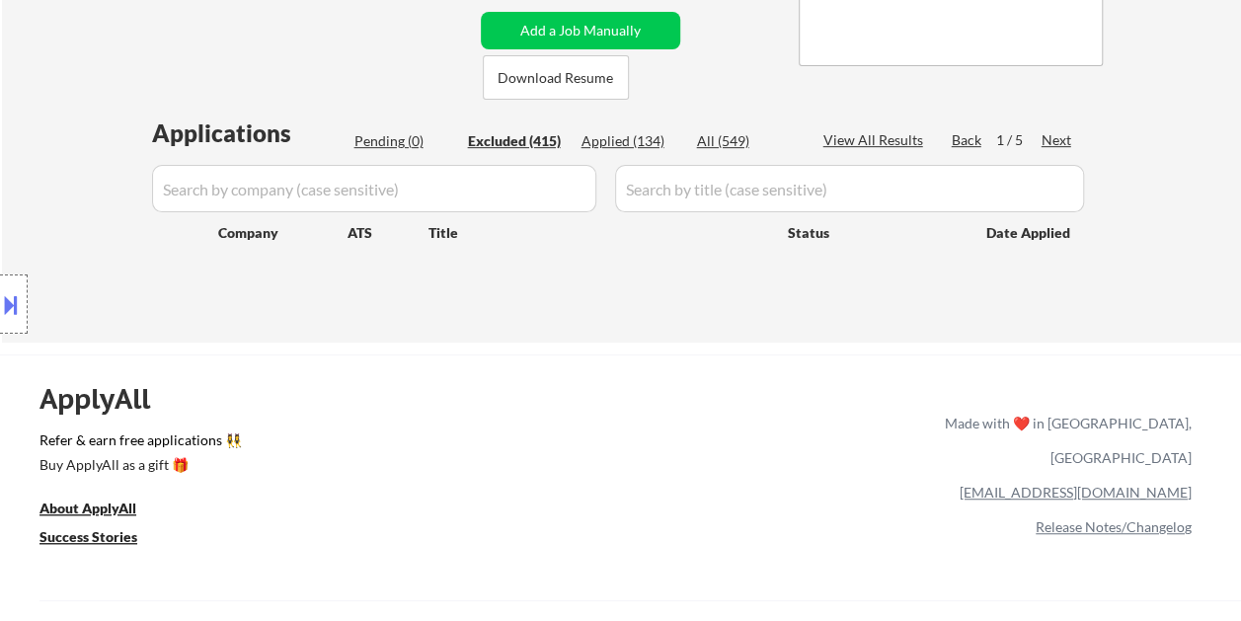
select select ""excluded__bad_match_""
select select ""excluded__salary_""
select select ""excluded__bad_match_""
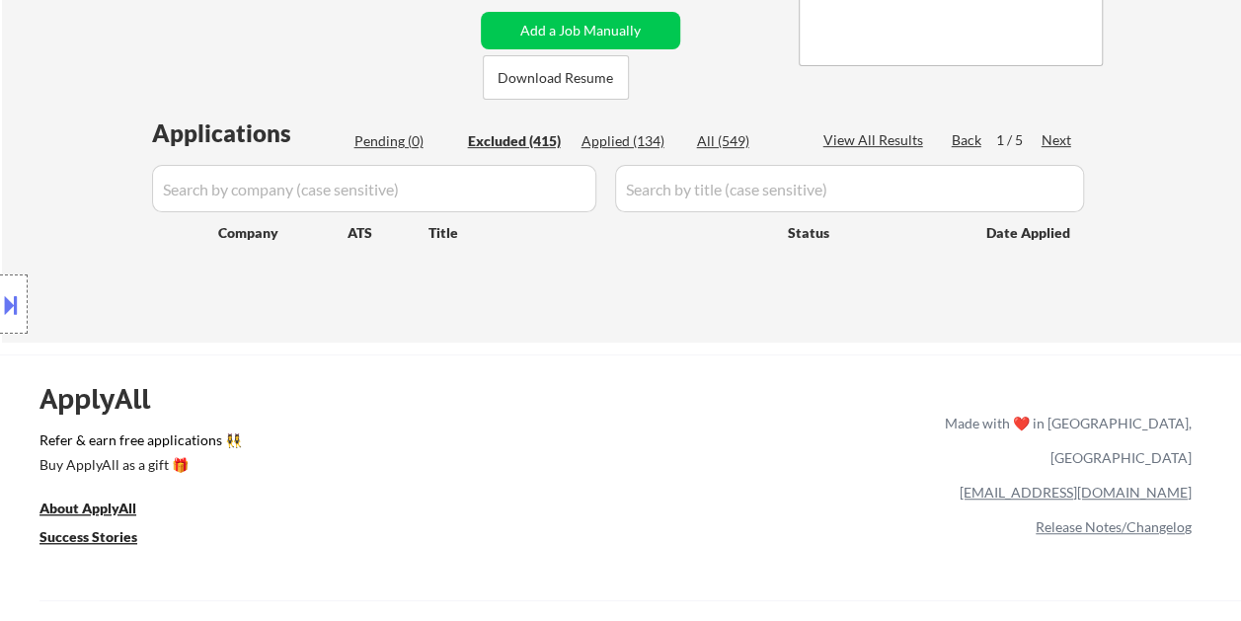
select select ""excluded__bad_match_""
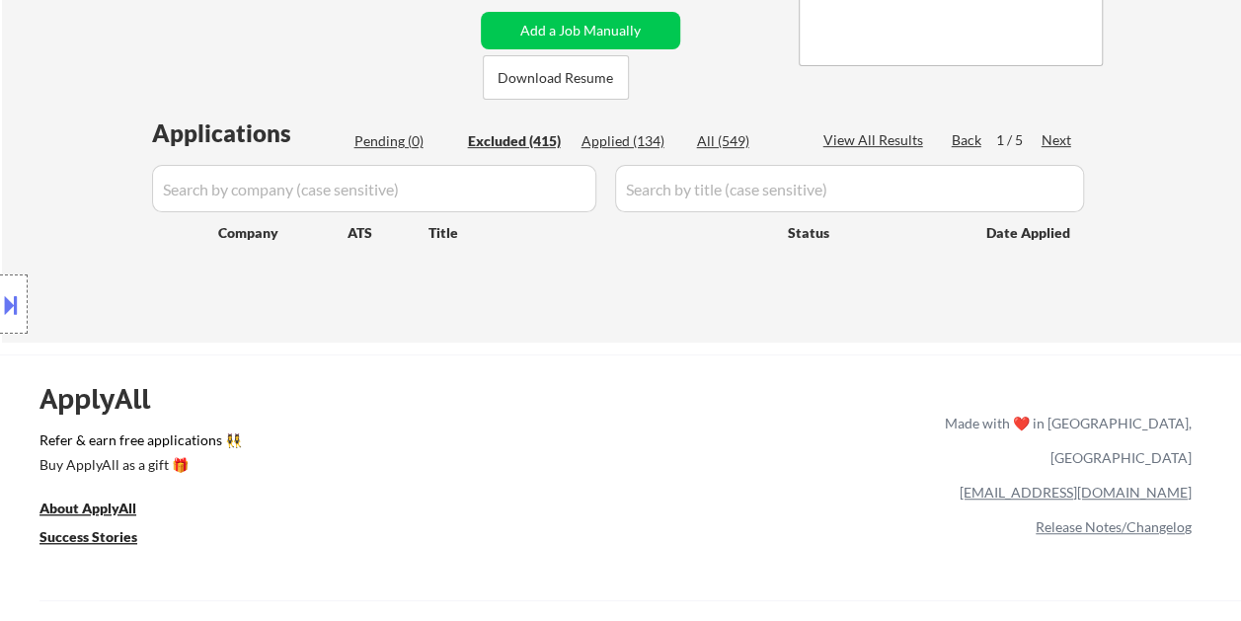
select select ""excluded__bad_match_""
select select ""excluded__other_""
select select ""excluded__bad_match_""
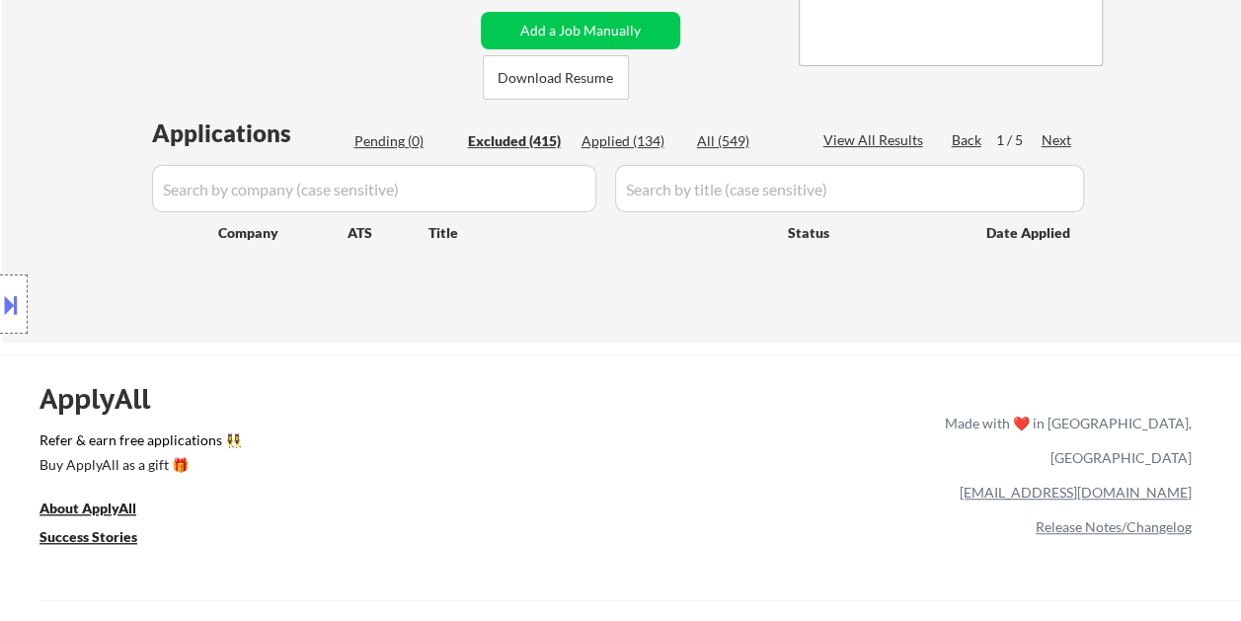
select select ""excluded__bad_match_""
select select ""excluded__other_""
select select ""excluded__bad_match_""
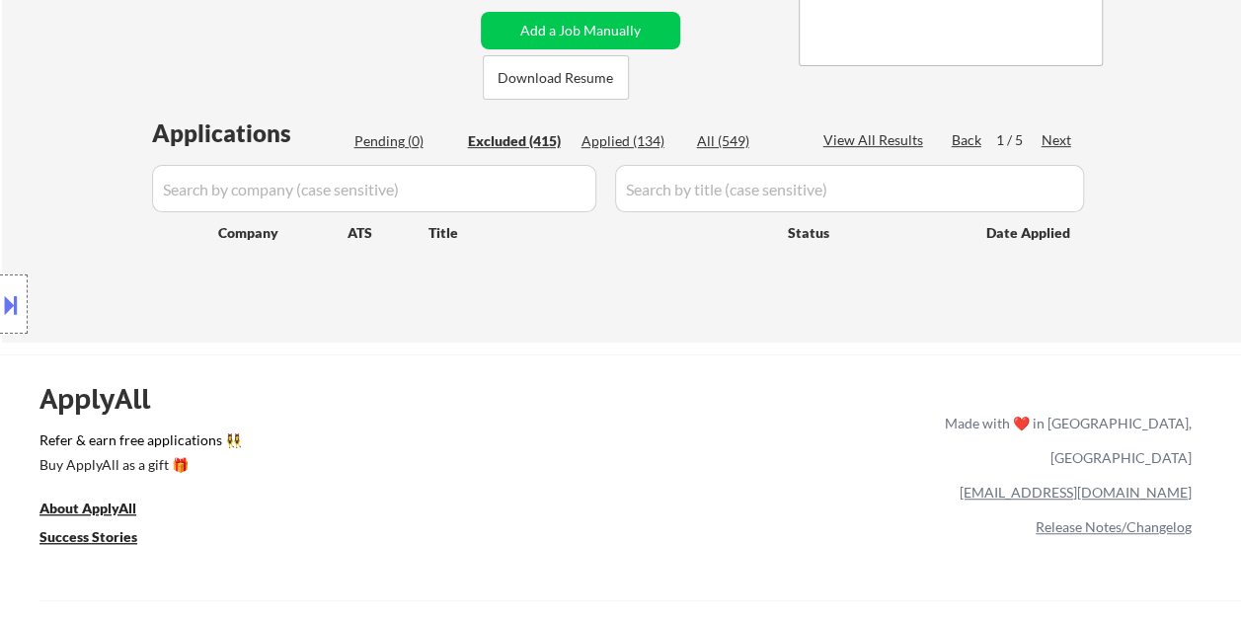
select select ""excluded__bad_match_""
select select ""excluded__other_""
select select ""excluded__bad_match_""
select select ""excluded__other_""
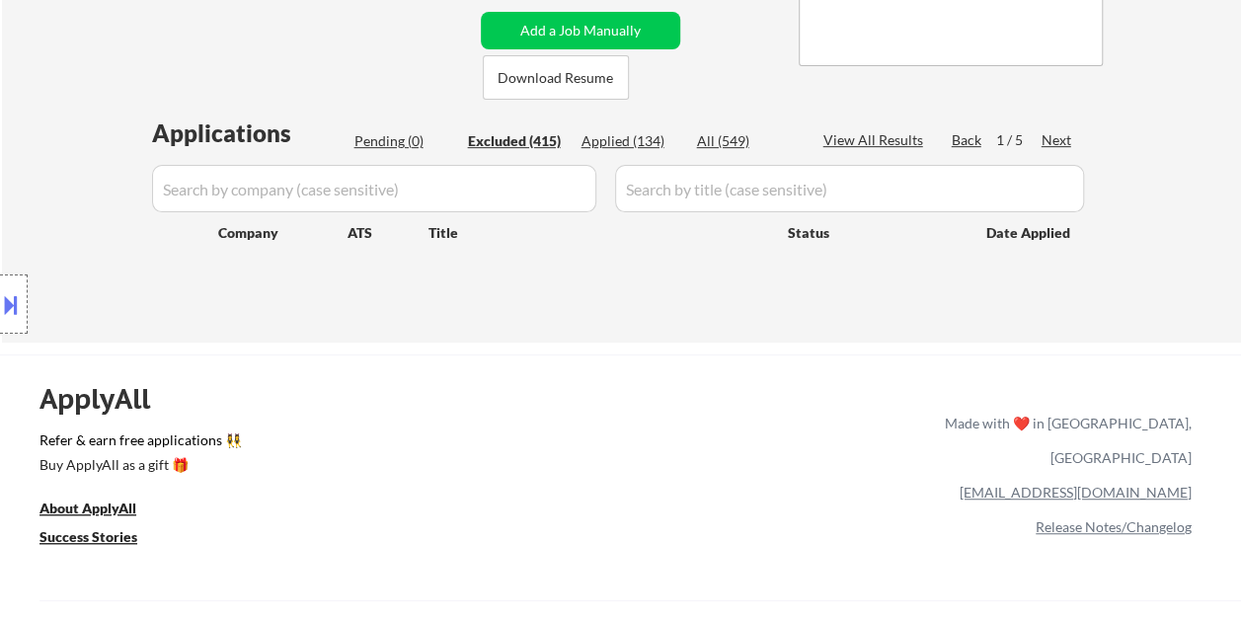
select select ""excluded__bad_match_""
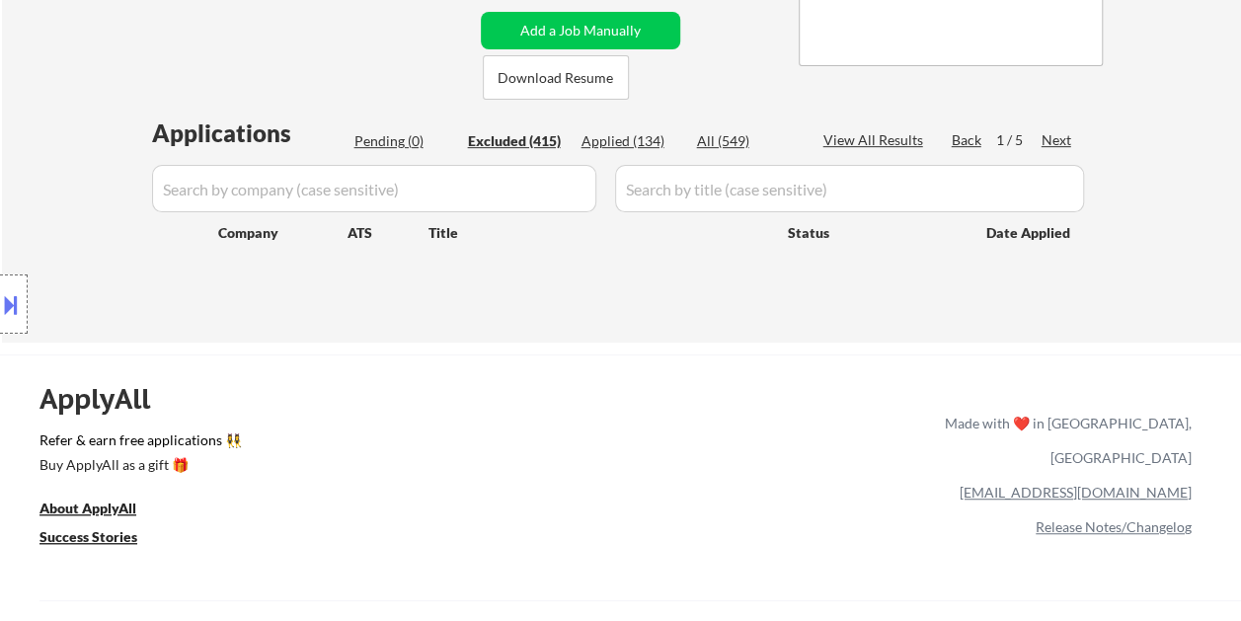
select select ""excluded__bad_match_""
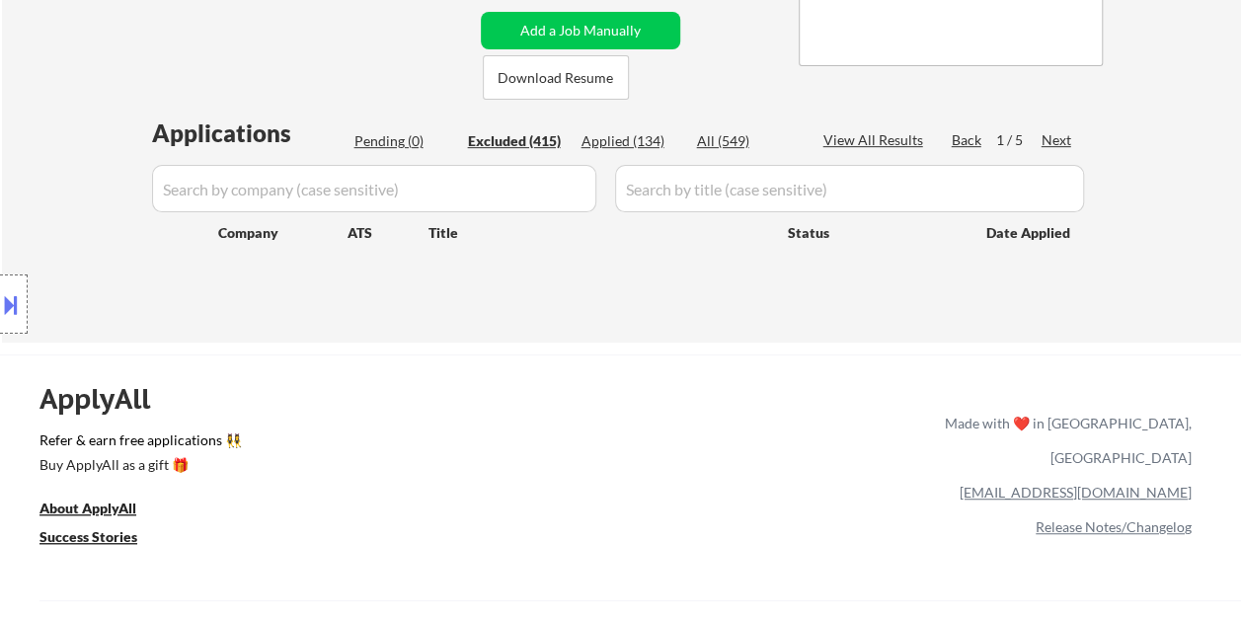
select select ""excluded__bad_match_""
select select ""excluded__expired_""
select select ""excluded__bad_match_""
select select ""excluded__expired_""
select select ""excluded__bad_match_""
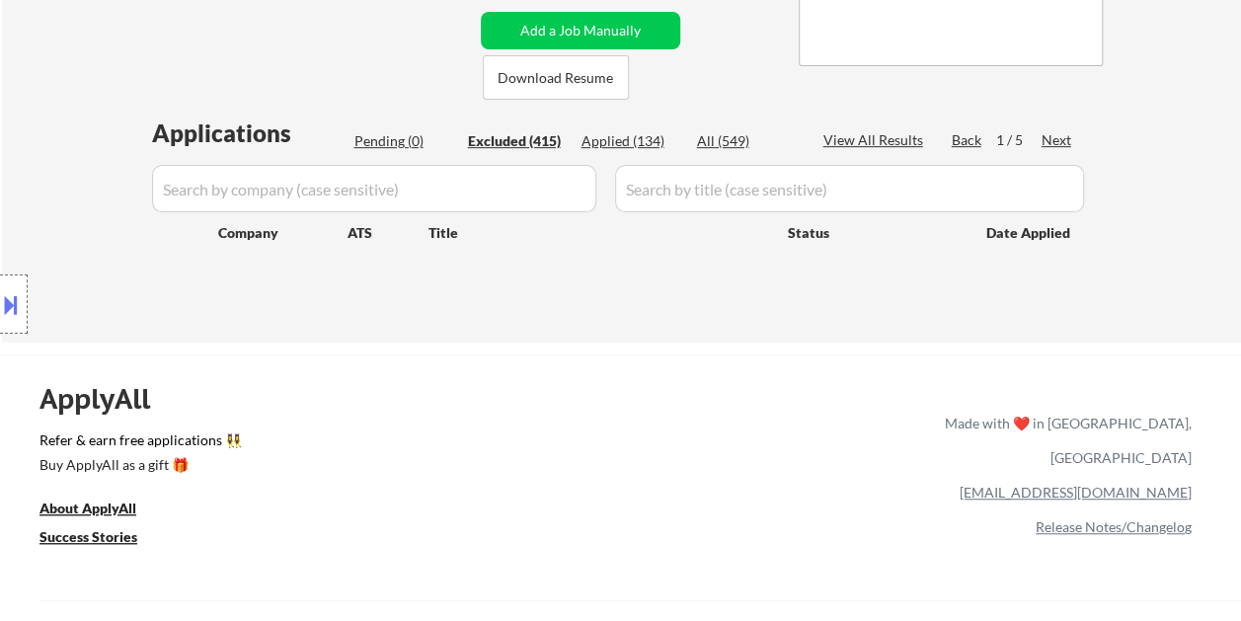
select select ""excluded__expired_""
select select ""excluded__bad_match_""
select select ""excluded__other_""
select select ""excluded__expired_""
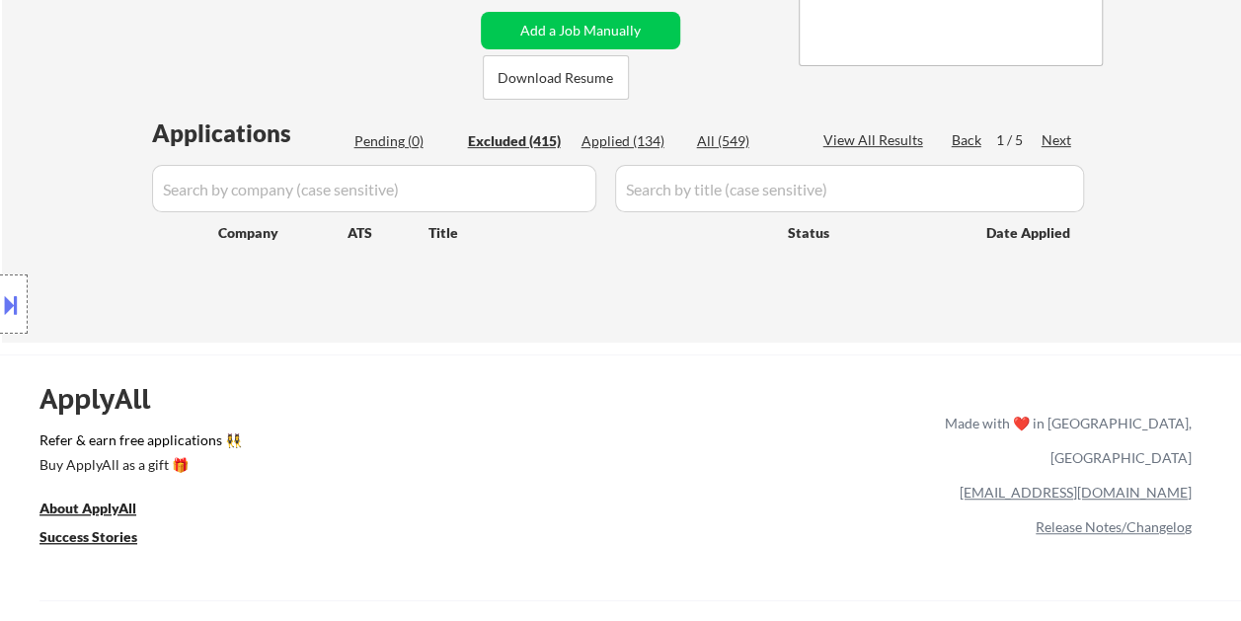
select select ""excluded__bad_match_""
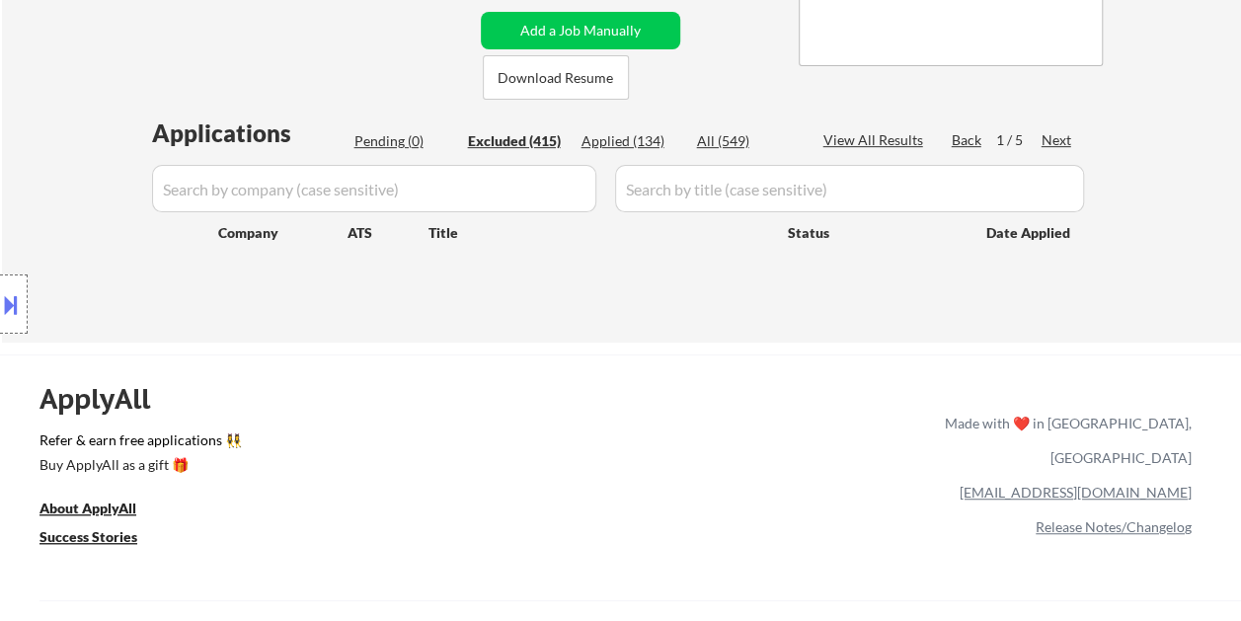
select select ""excluded__other_""
select select ""excluded__bad_match_""
select select ""excluded__expired_""
select select ""excluded__bad_match_""
select select ""excluded""
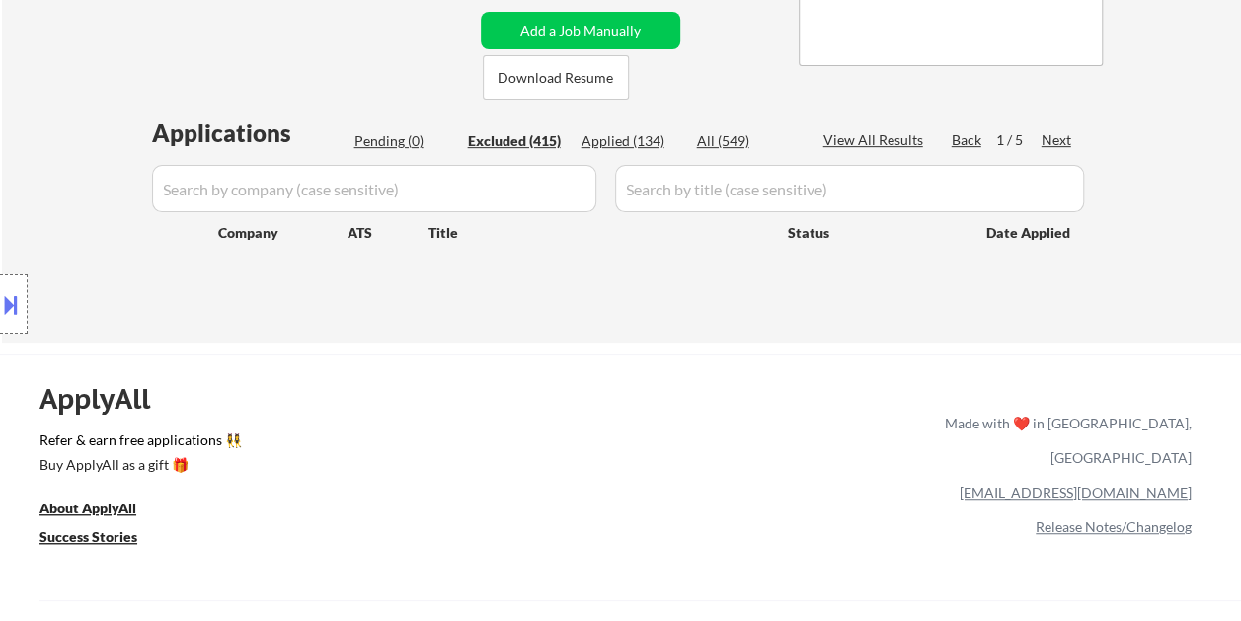
select select ""excluded__bad_match_""
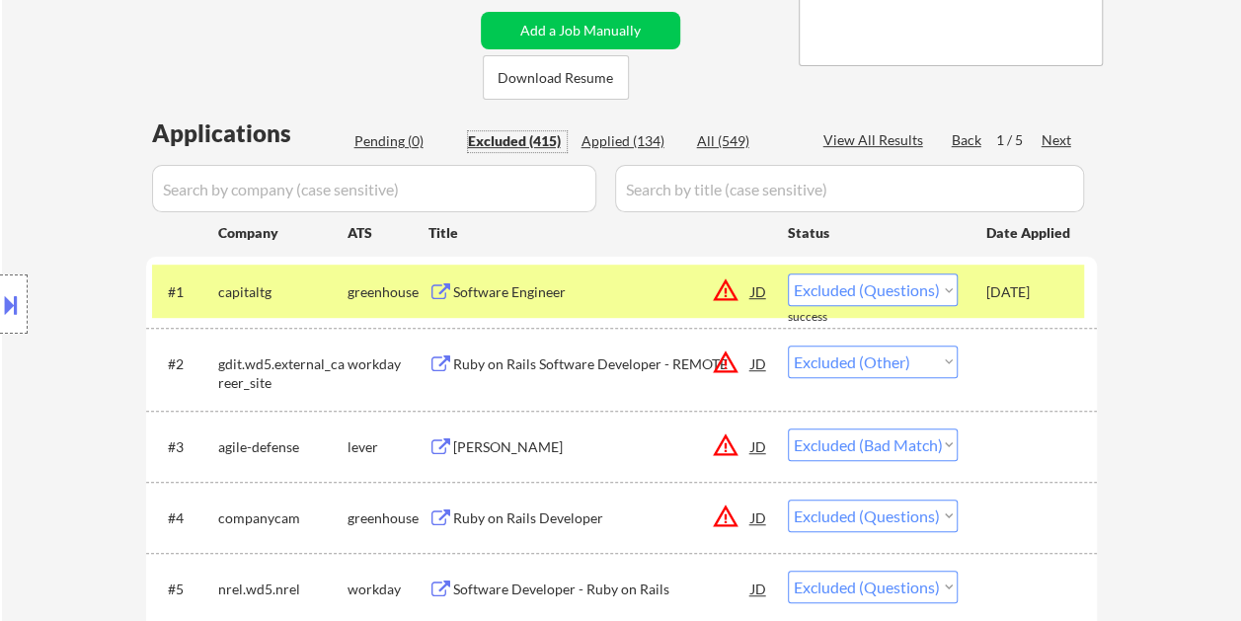
click at [1050, 299] on div "[DATE]" at bounding box center [1029, 292] width 87 height 20
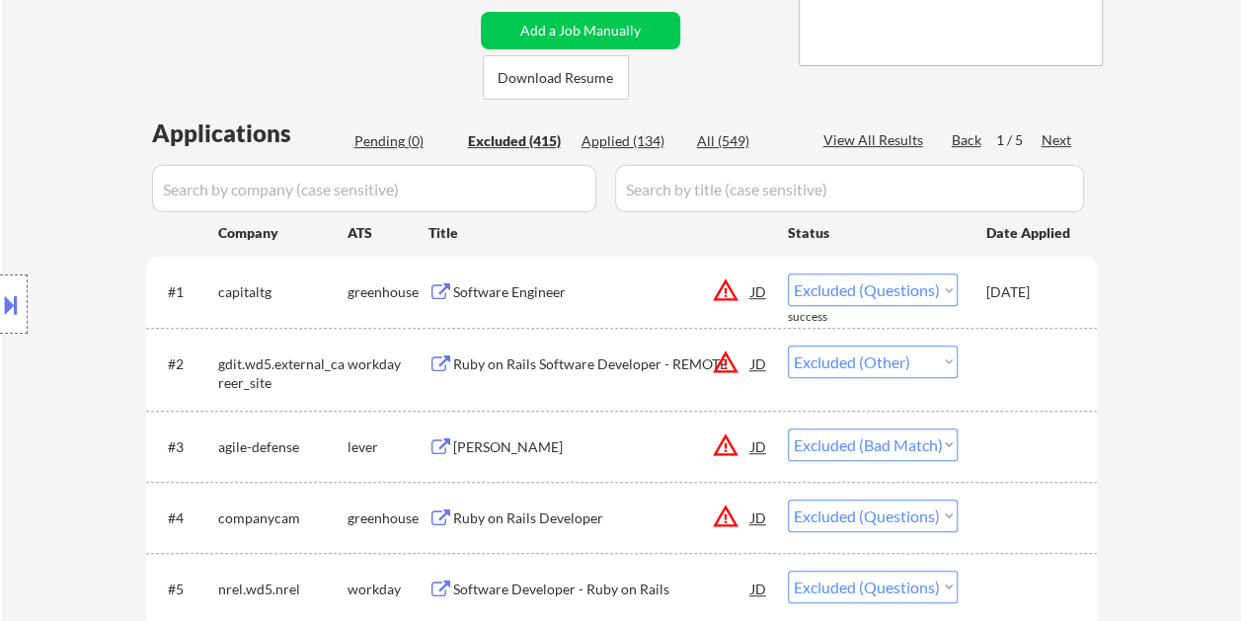
click at [1036, 298] on div "[DATE]" at bounding box center [1029, 292] width 87 height 20
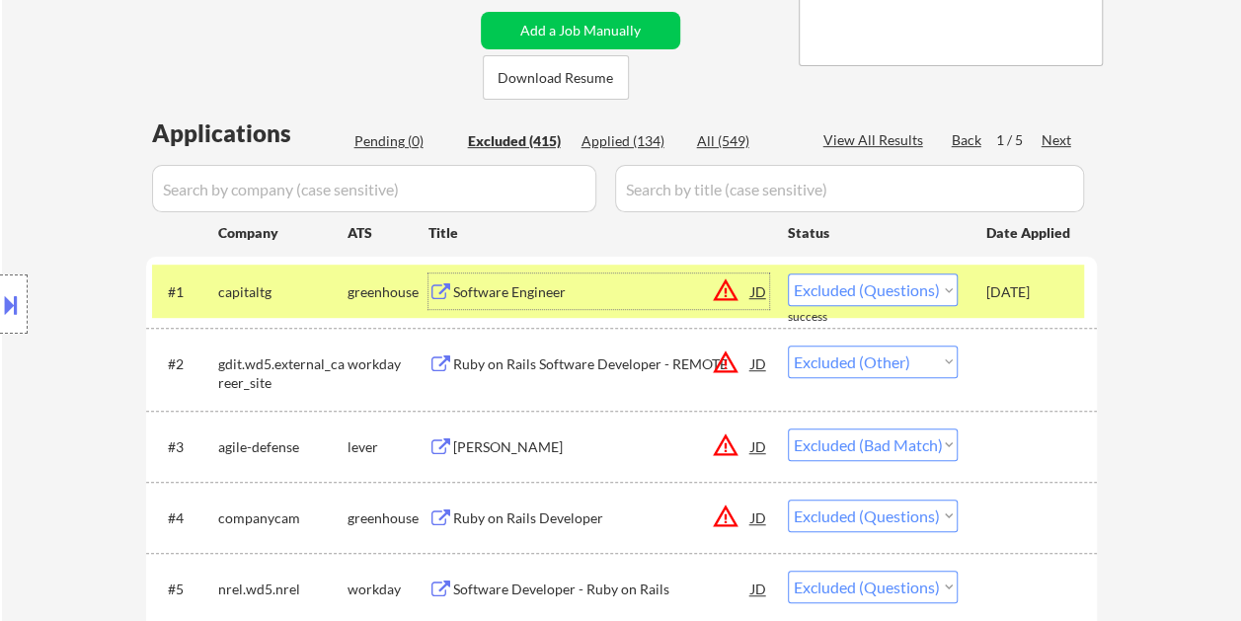
click at [665, 283] on div "Software Engineer" at bounding box center [602, 292] width 298 height 20
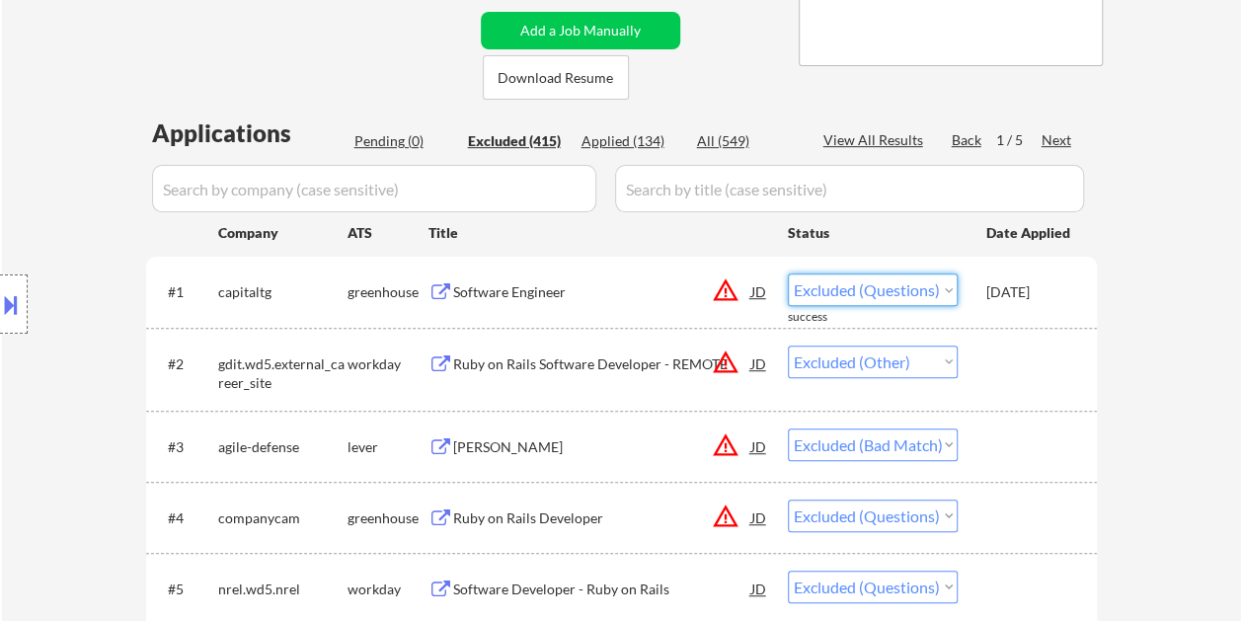
click at [945, 286] on select "Choose an option... Pending Applied Excluded (Questions) Excluded (Expired) Exc…" at bounding box center [873, 289] width 170 height 33
click at [948, 292] on select "Choose an option... Pending Applied Excluded (Questions) Excluded (Expired) Exc…" at bounding box center [873, 289] width 170 height 33
select select ""excluded__bad_match_""
click at [788, 273] on select "Choose an option... Pending Applied Excluded (Questions) Excluded (Expired) Exc…" at bounding box center [873, 289] width 170 height 33
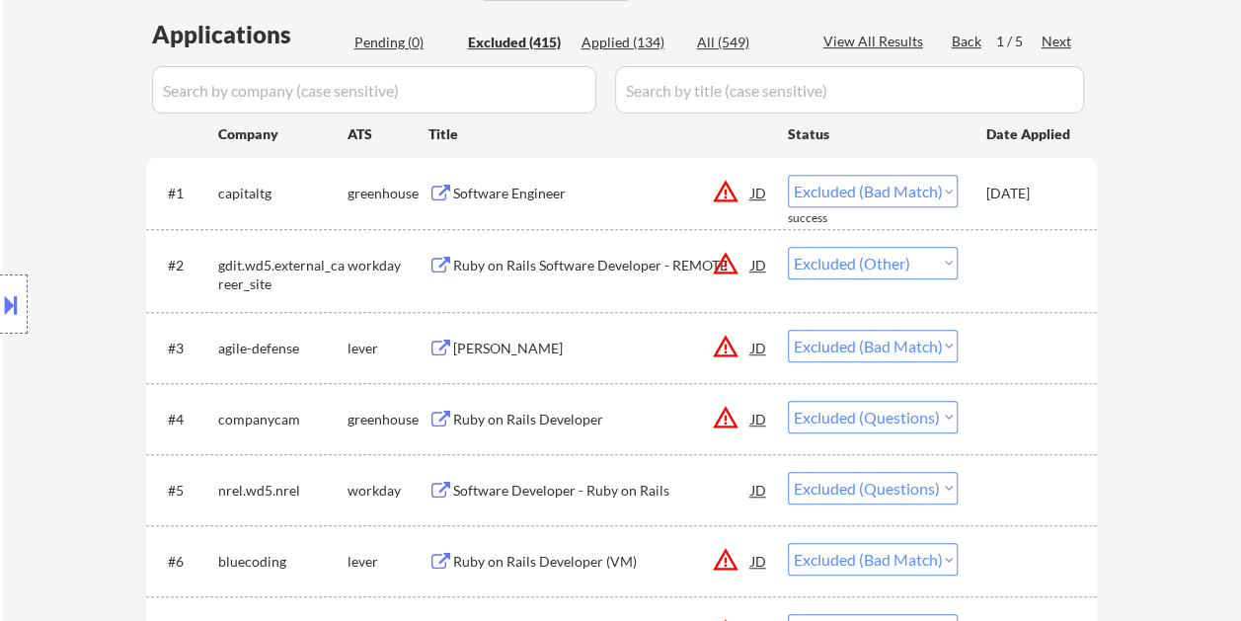
scroll to position [691, 0]
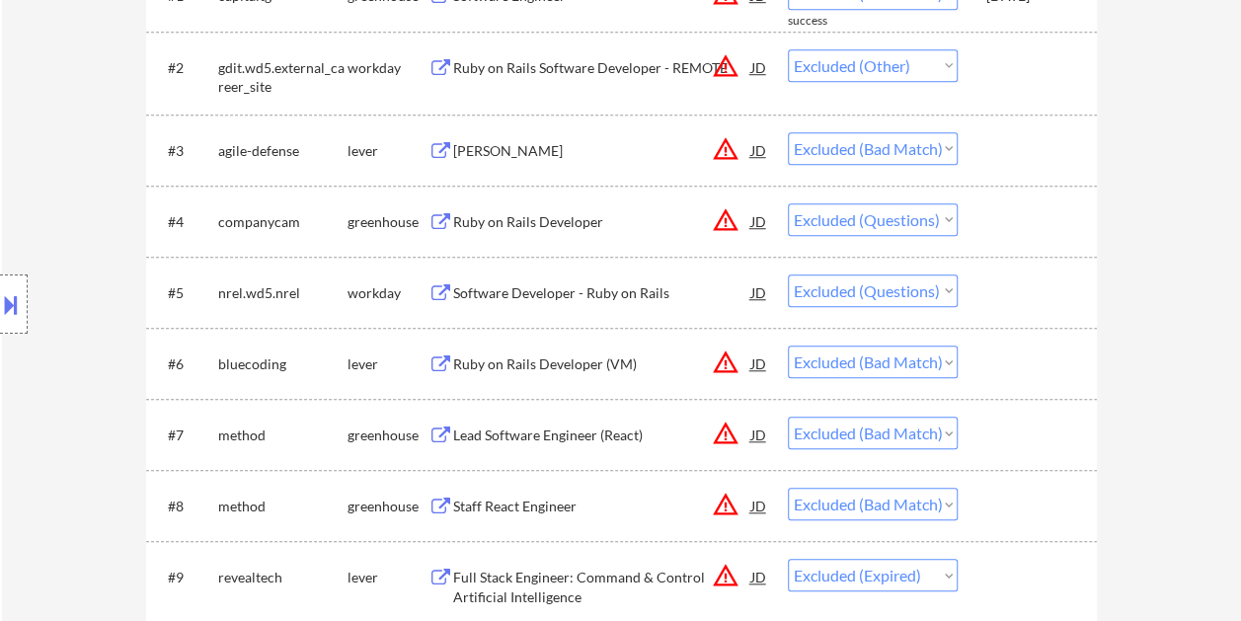
click at [1005, 211] on div at bounding box center [1029, 221] width 87 height 36
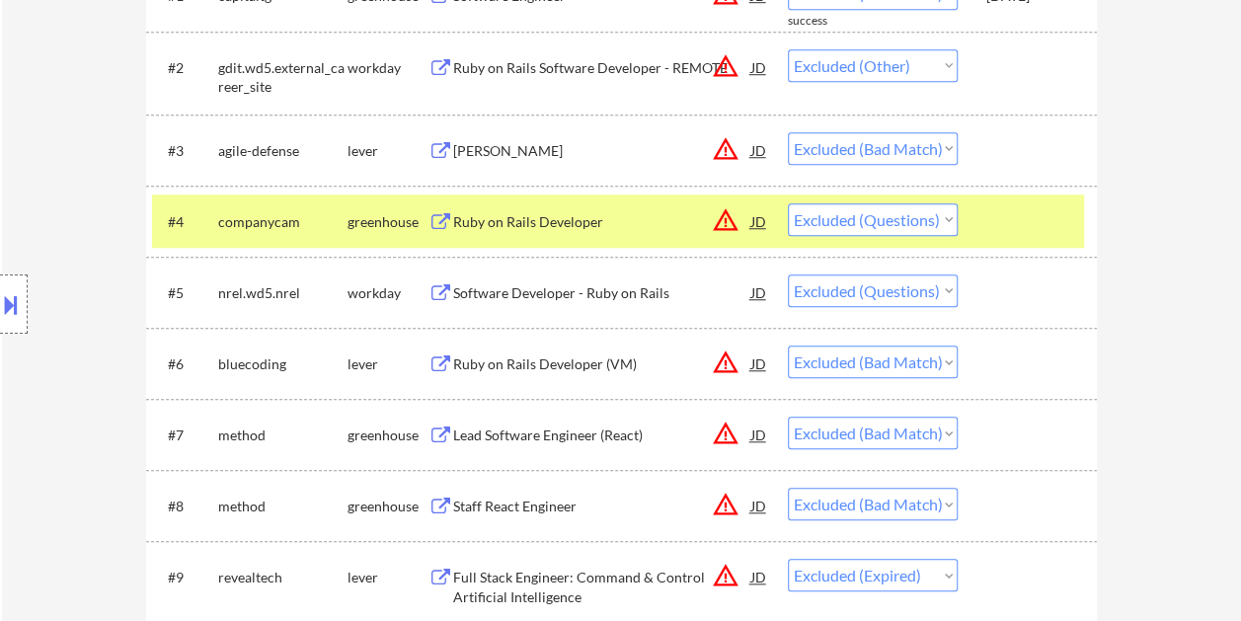
click at [561, 231] on div "Ruby on Rails Developer" at bounding box center [602, 222] width 298 height 20
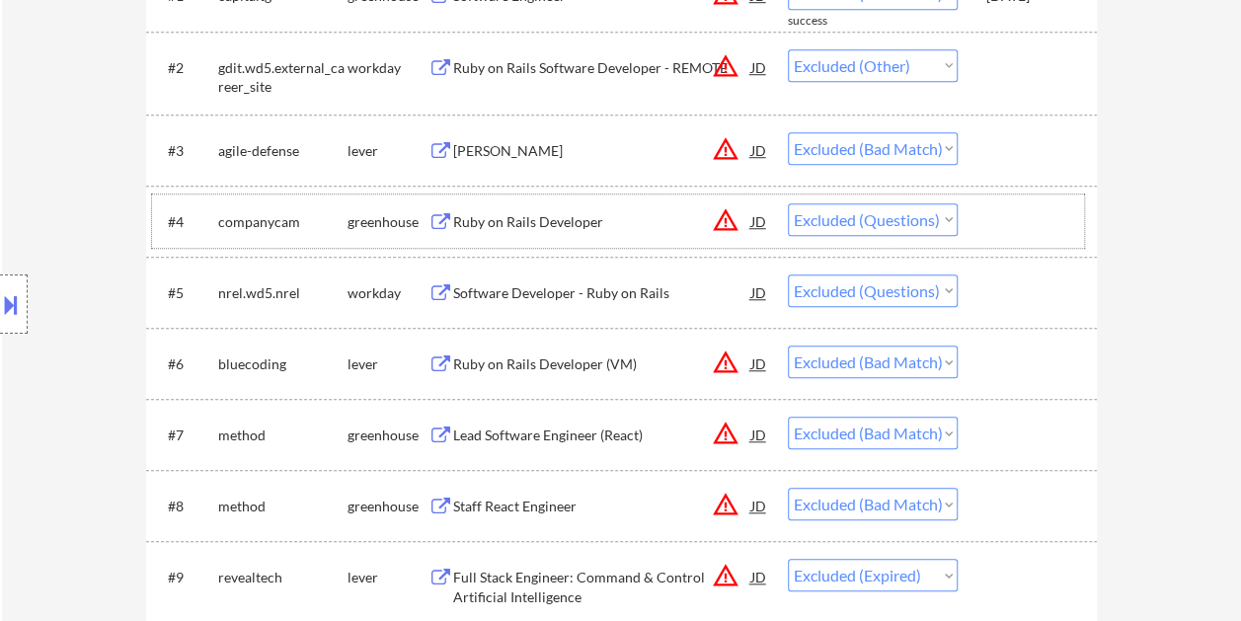
click at [997, 217] on div at bounding box center [1029, 221] width 87 height 36
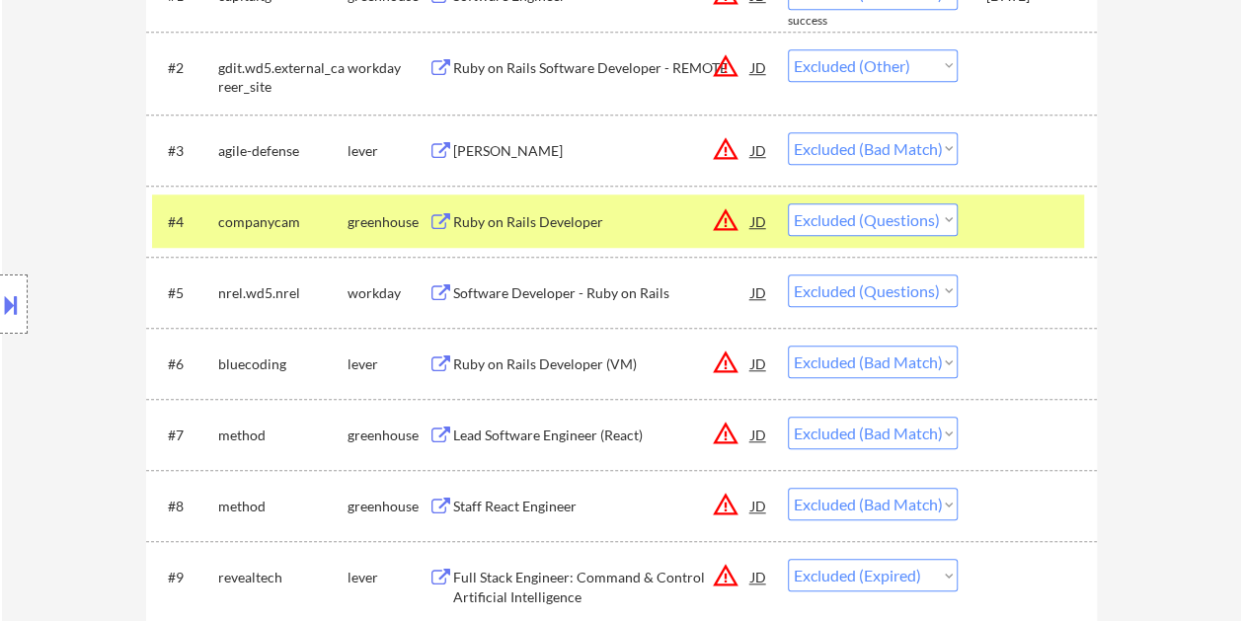
click at [1040, 208] on div at bounding box center [1029, 221] width 87 height 36
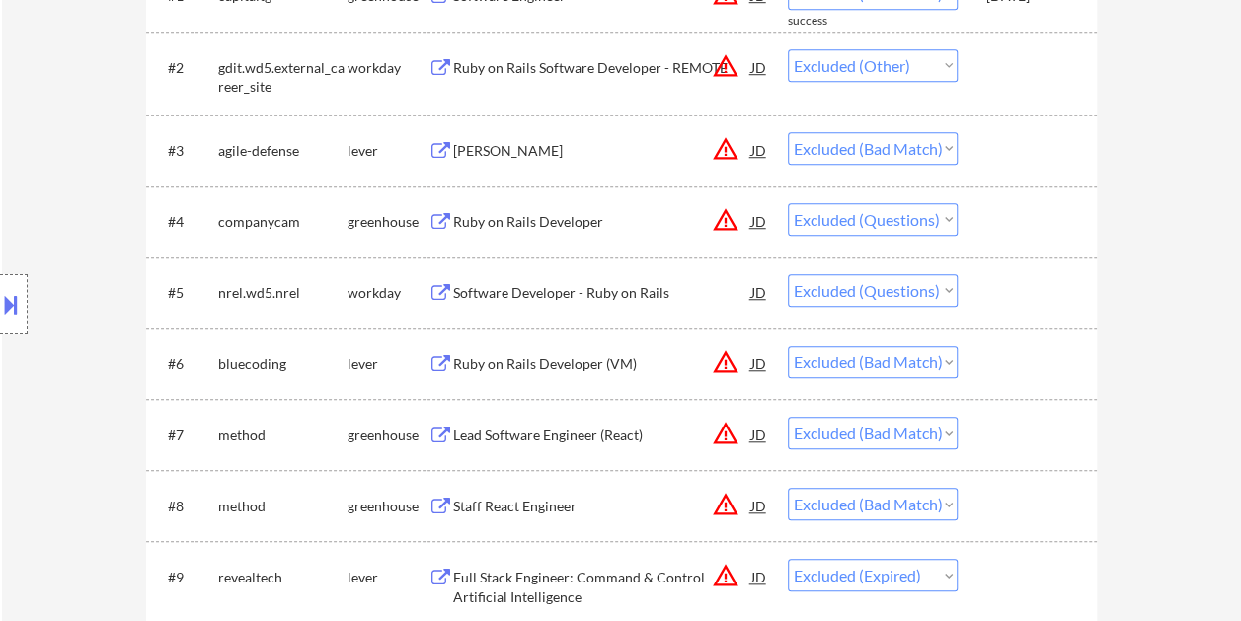
click at [991, 215] on div at bounding box center [1029, 221] width 87 height 36
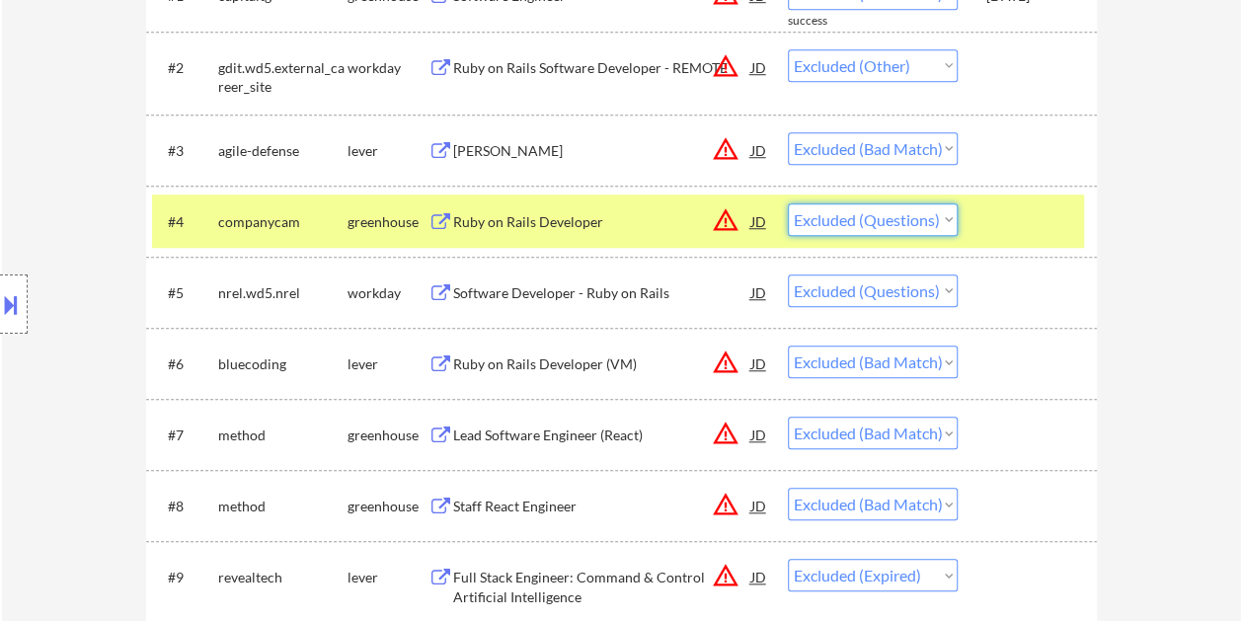
click at [945, 219] on select "Choose an option... Pending Applied Excluded (Questions) Excluded (Expired) Exc…" at bounding box center [873, 219] width 170 height 33
select select ""excluded__expired_""
click at [788, 203] on select "Choose an option... Pending Applied Excluded (Questions) Excluded (Expired) Exc…" at bounding box center [873, 219] width 170 height 33
click at [986, 223] on div at bounding box center [1029, 221] width 87 height 36
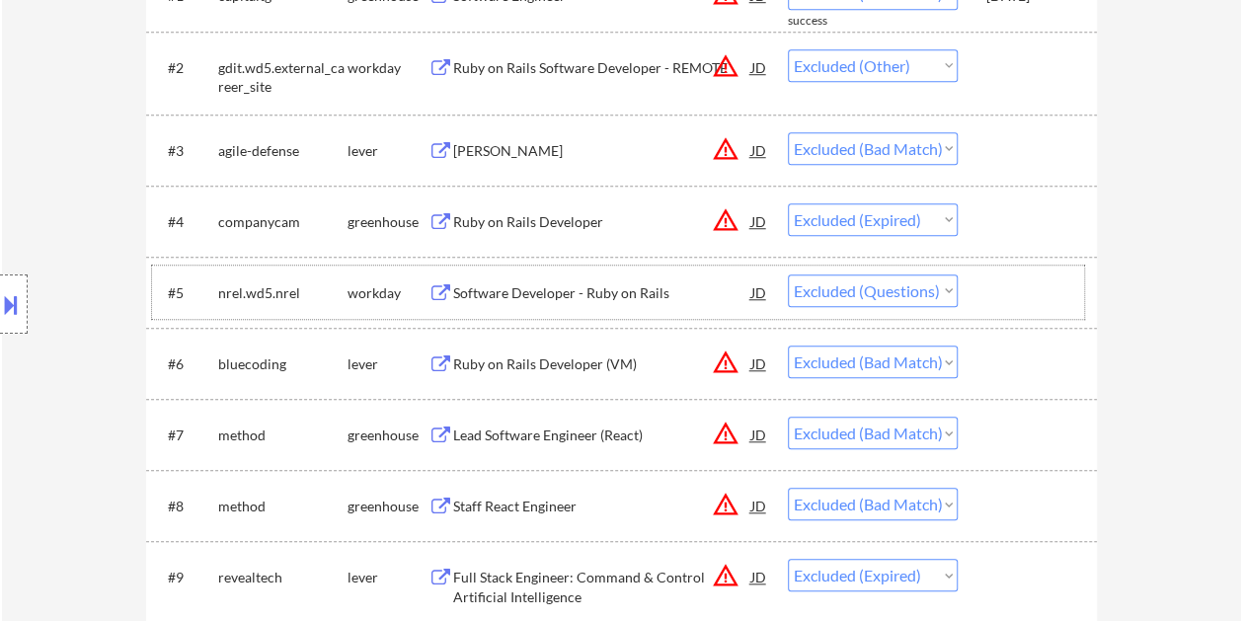
click at [1050, 302] on div at bounding box center [1029, 292] width 87 height 36
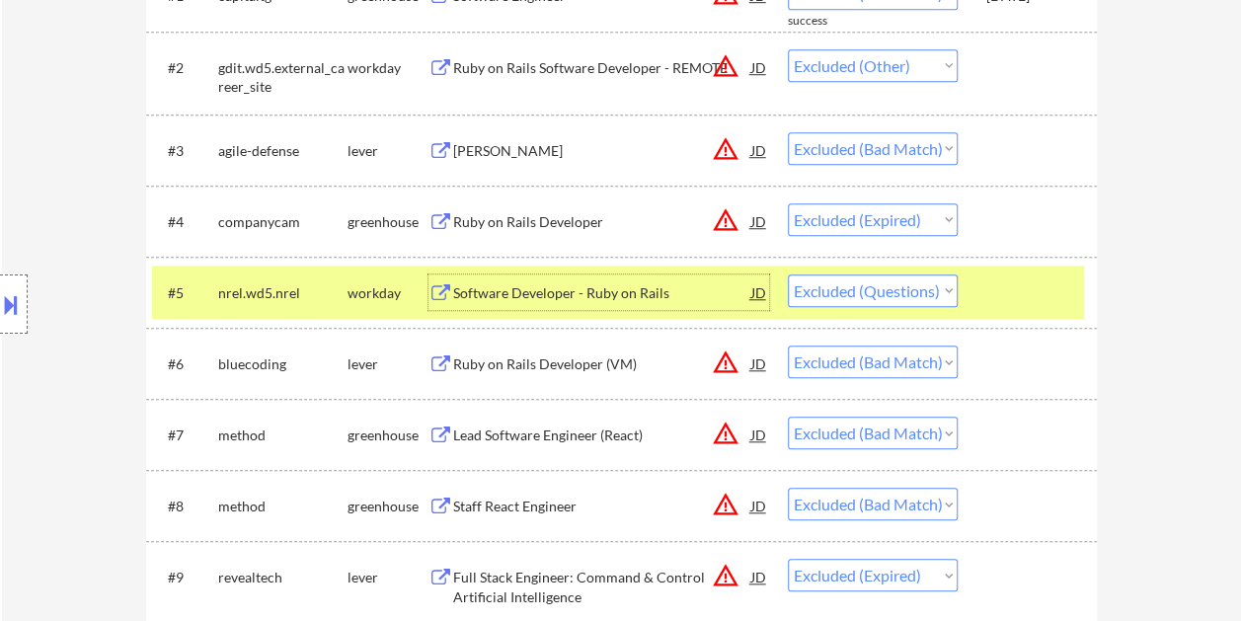
click at [582, 294] on div "Software Developer - Ruby on Rails" at bounding box center [602, 293] width 298 height 20
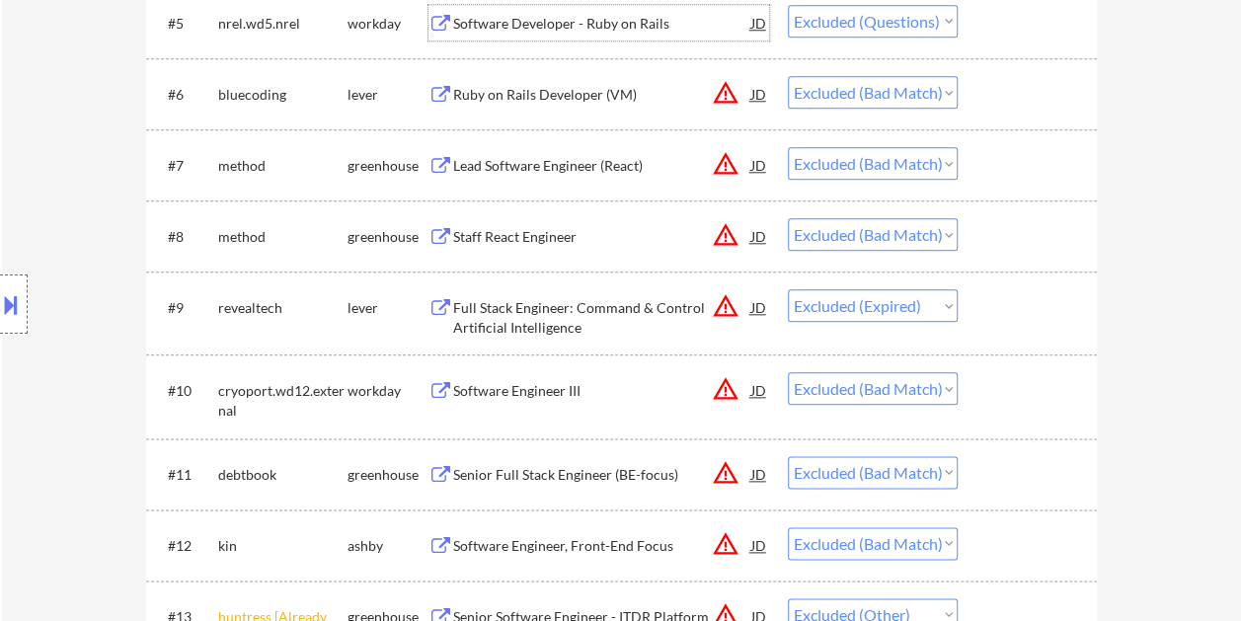
scroll to position [987, 0]
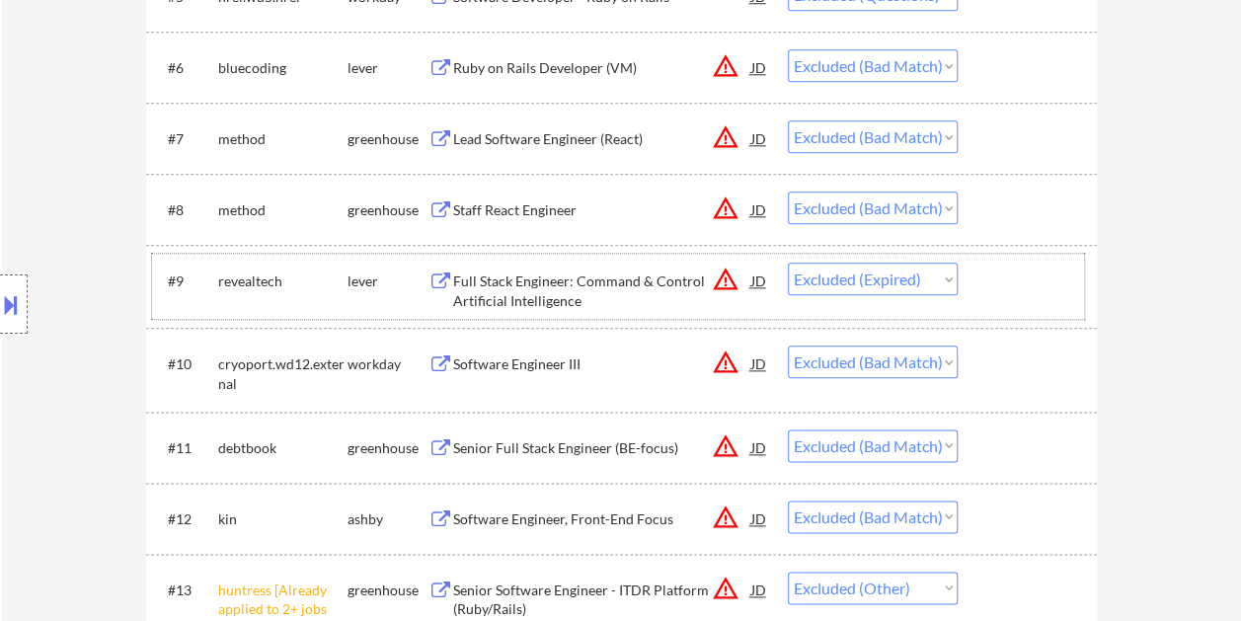
click at [998, 268] on div at bounding box center [1029, 281] width 87 height 36
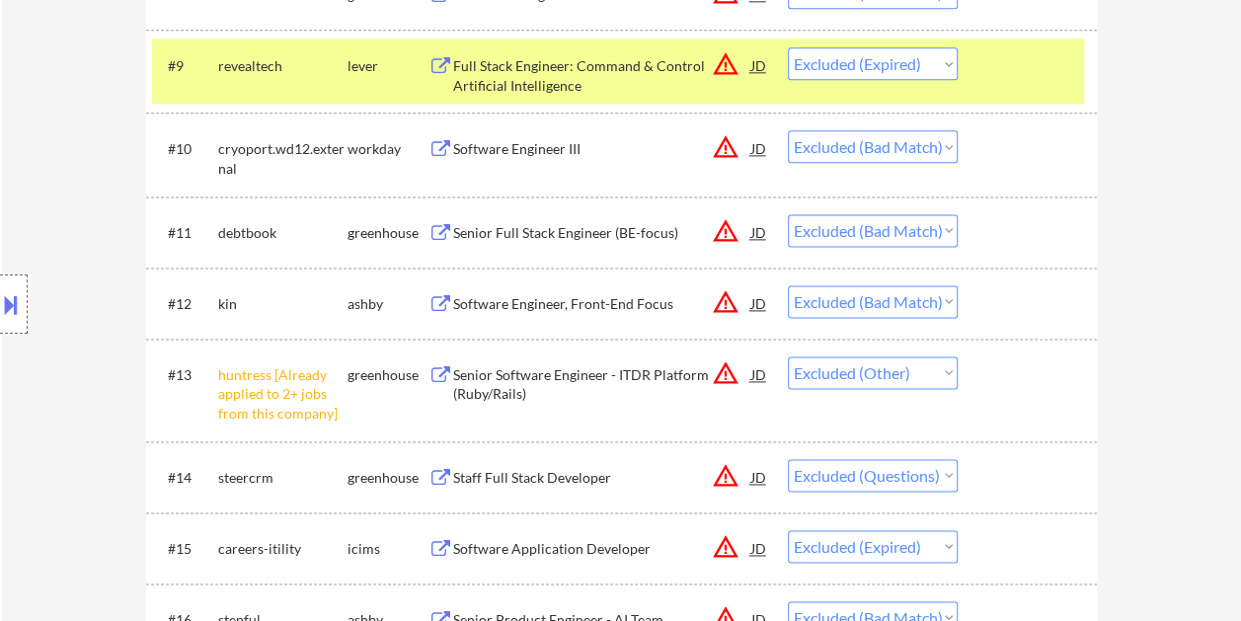
scroll to position [1283, 0]
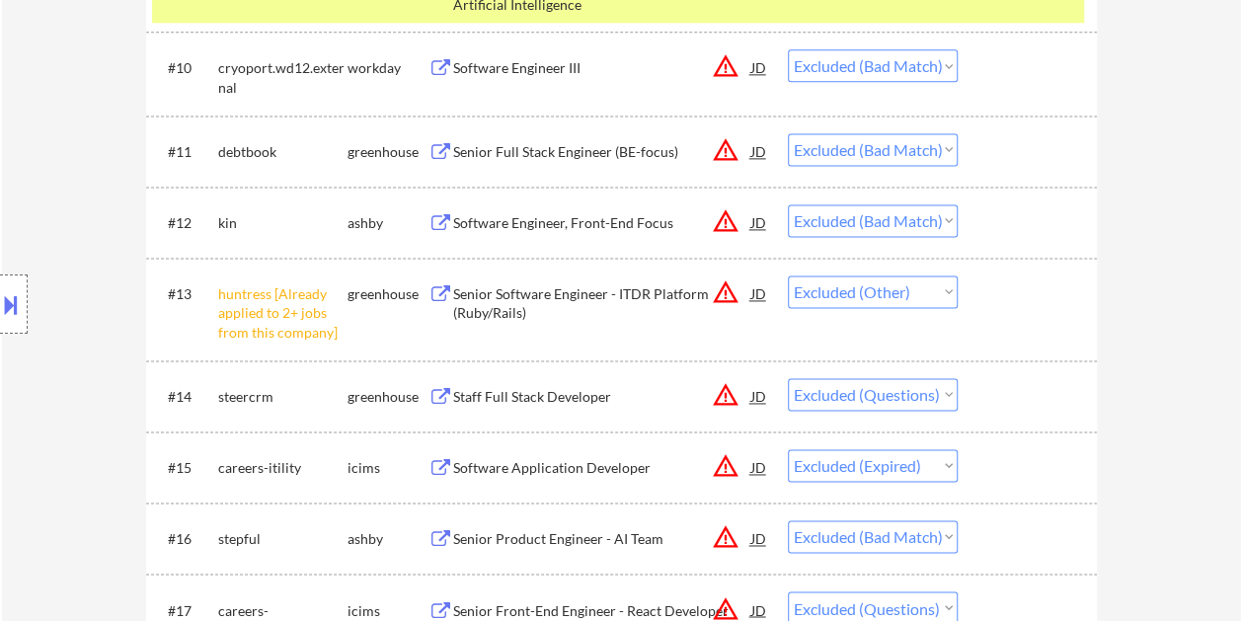
click at [1005, 388] on div at bounding box center [1029, 396] width 87 height 36
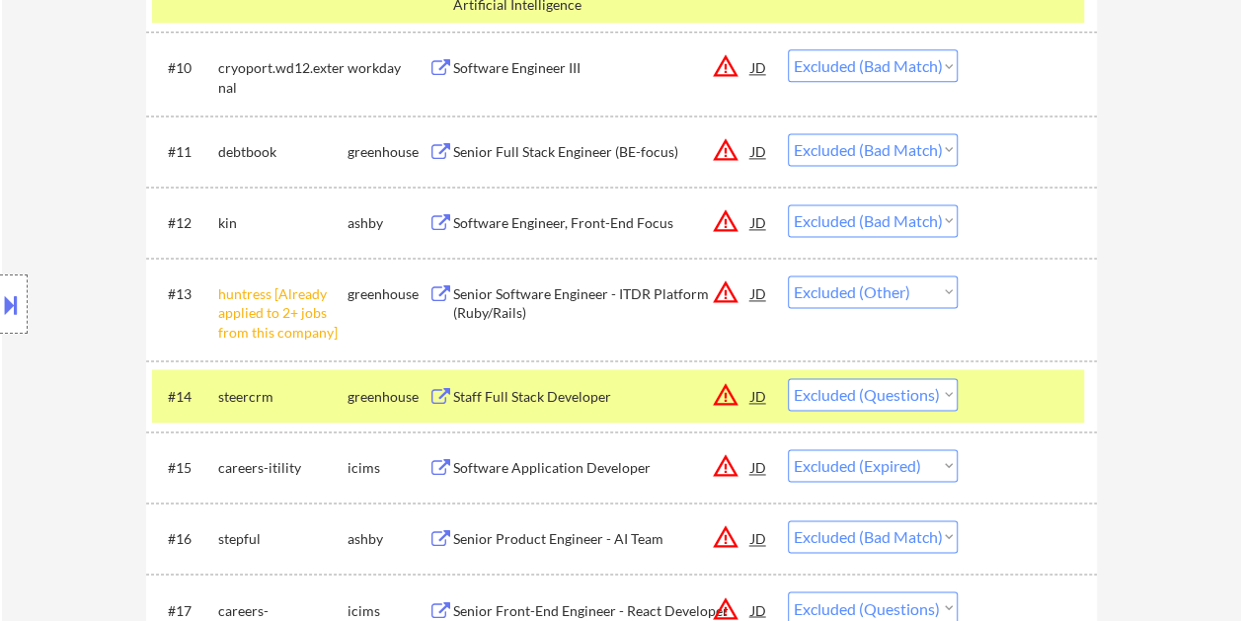
click at [495, 381] on div "Staff Full Stack Developer" at bounding box center [602, 396] width 298 height 36
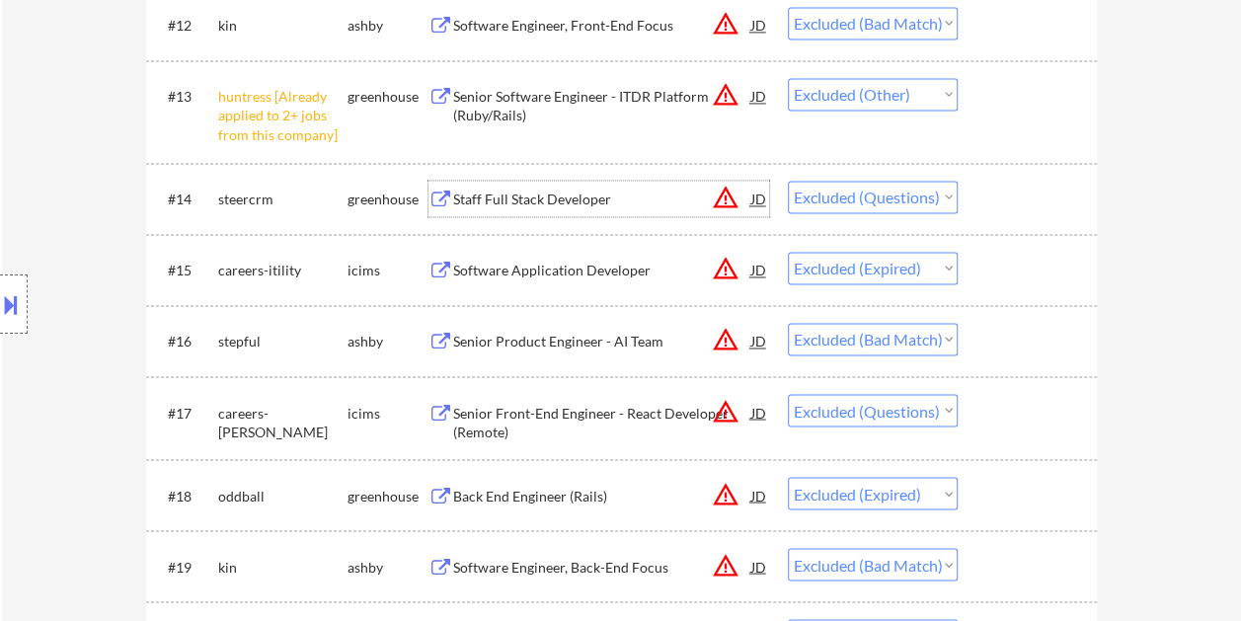
scroll to position [1579, 0]
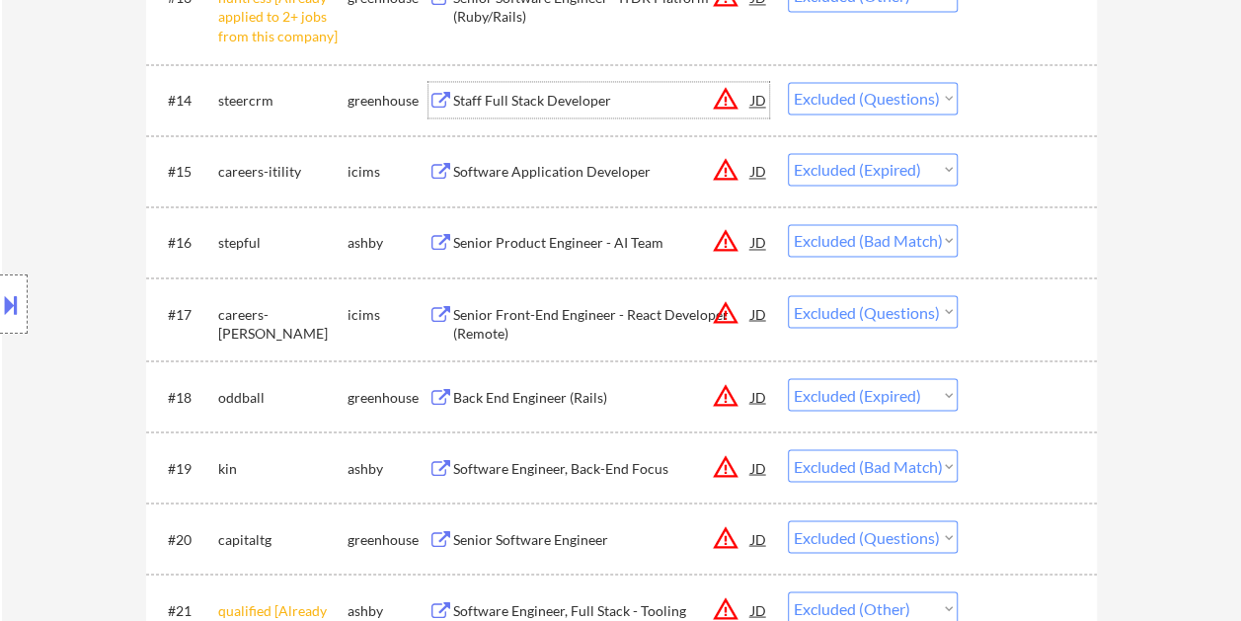
click at [1022, 301] on div at bounding box center [1029, 313] width 87 height 36
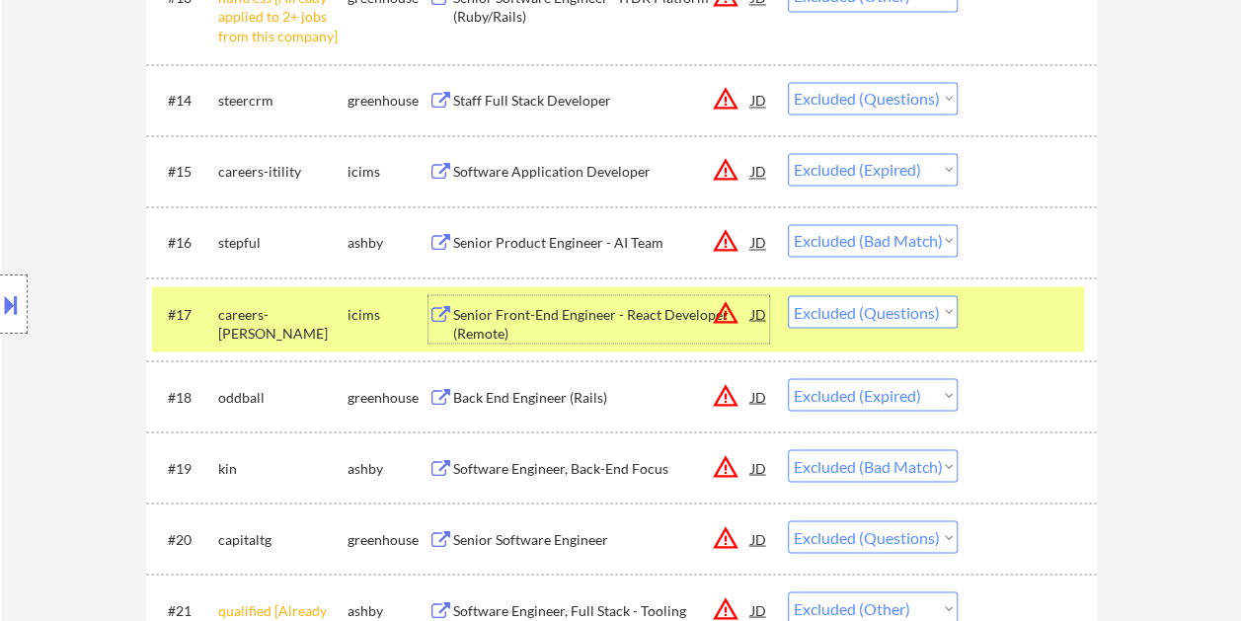
click at [598, 306] on div "Senior Front-End Engineer - React Developer (Remote)" at bounding box center [602, 323] width 298 height 38
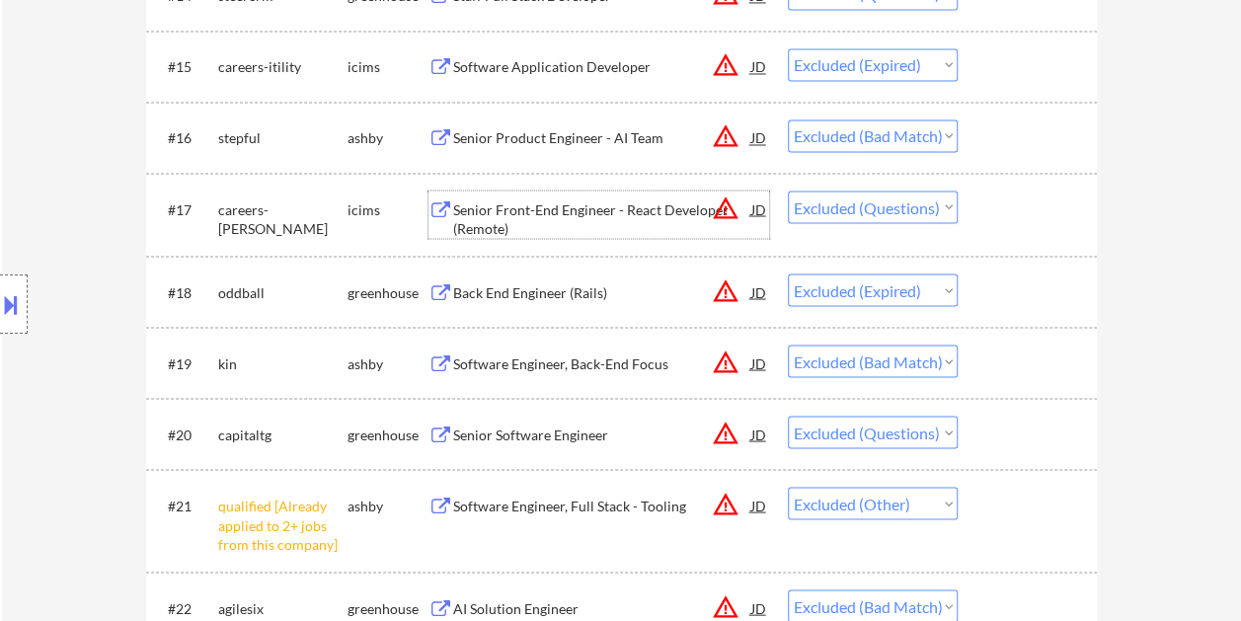
scroll to position [1776, 0]
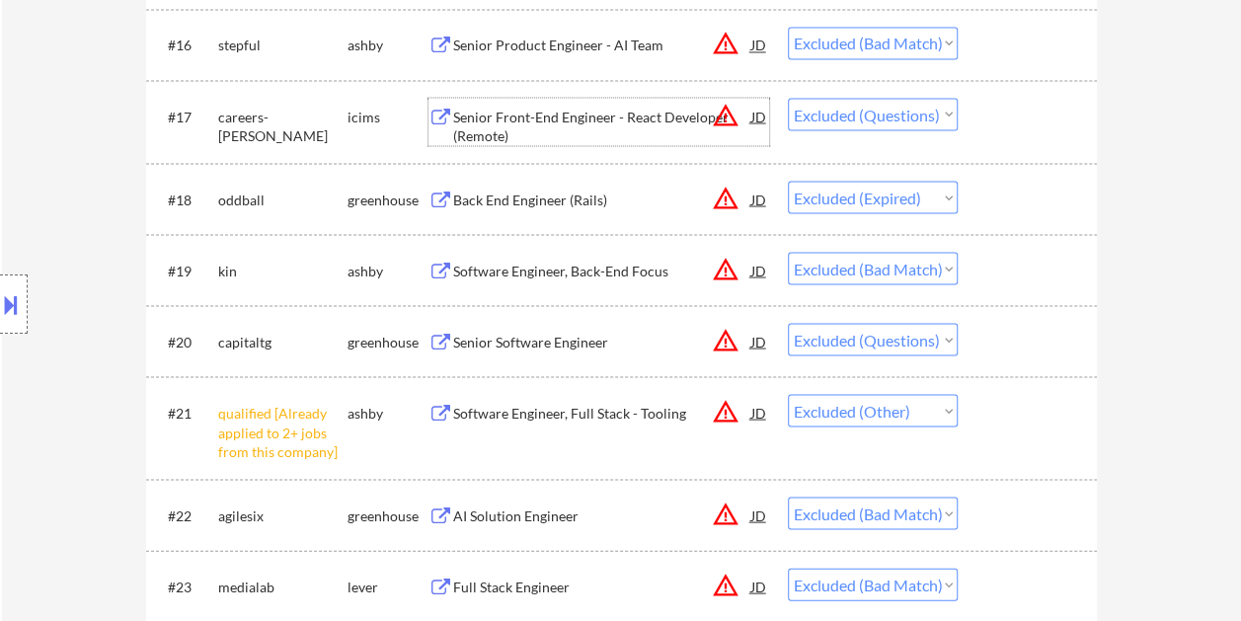
click at [1036, 339] on div at bounding box center [1029, 341] width 87 height 36
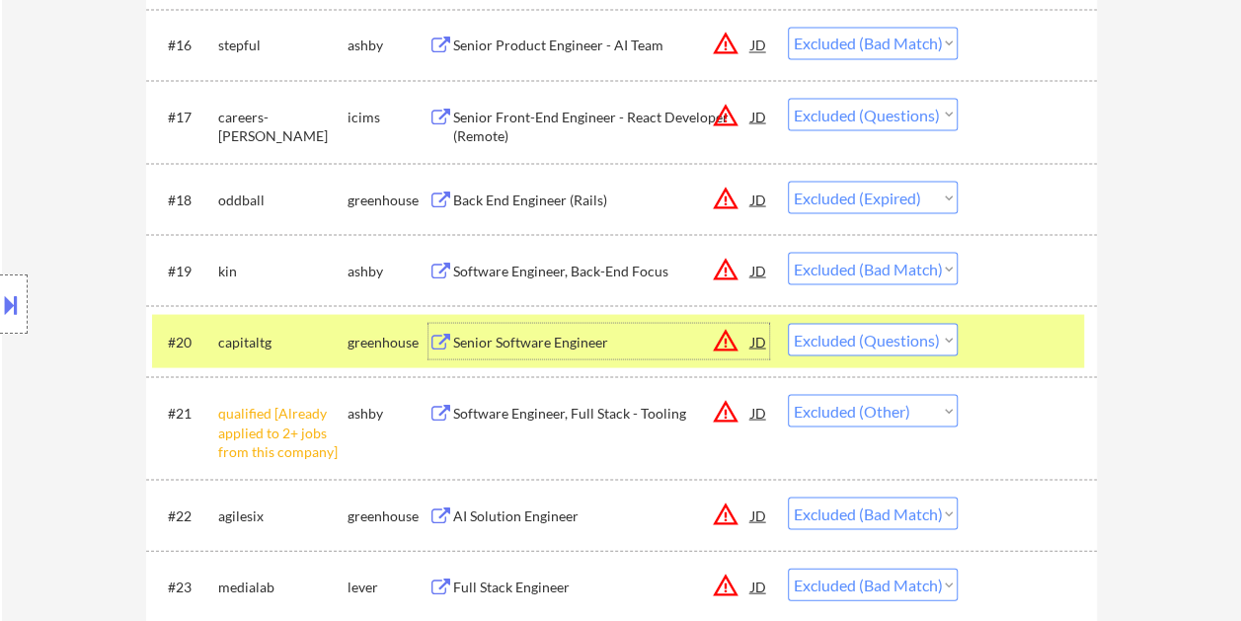
click at [655, 339] on div "Senior Software Engineer" at bounding box center [602, 342] width 298 height 20
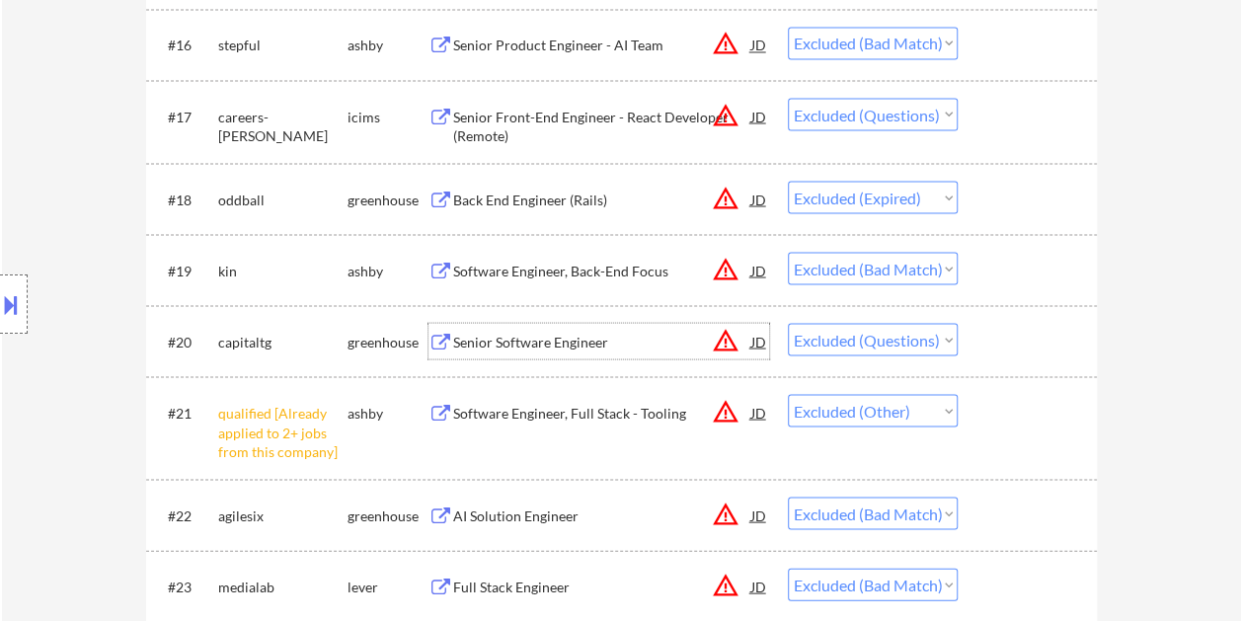
click at [1012, 337] on div at bounding box center [1029, 341] width 87 height 36
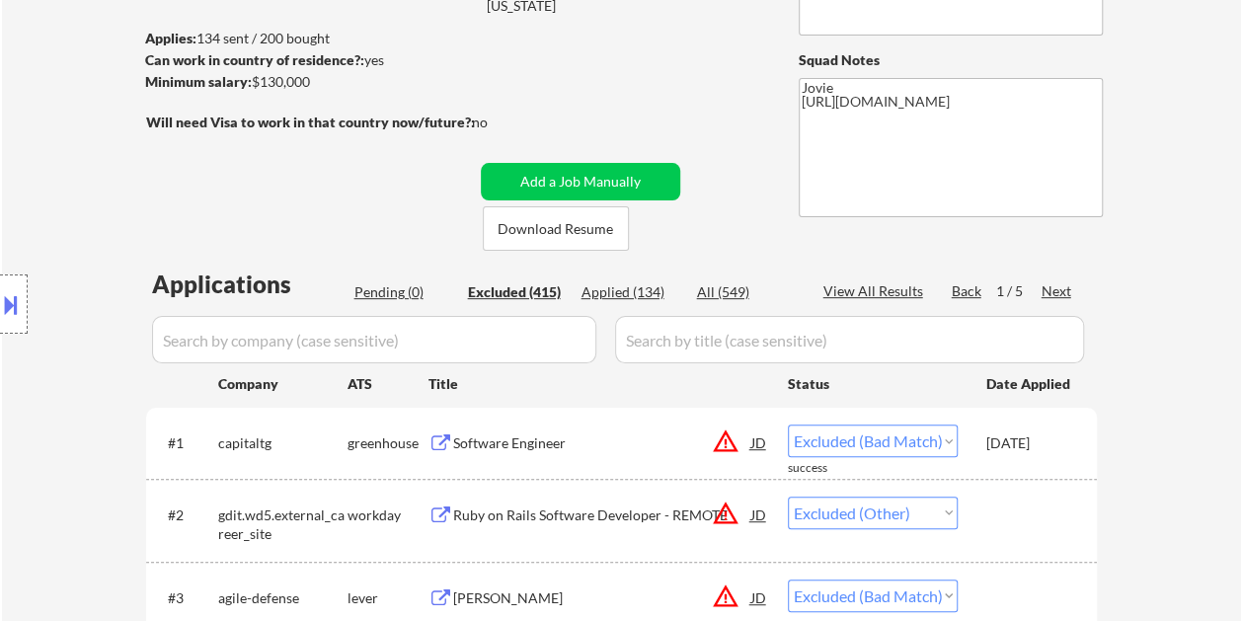
scroll to position [0, 0]
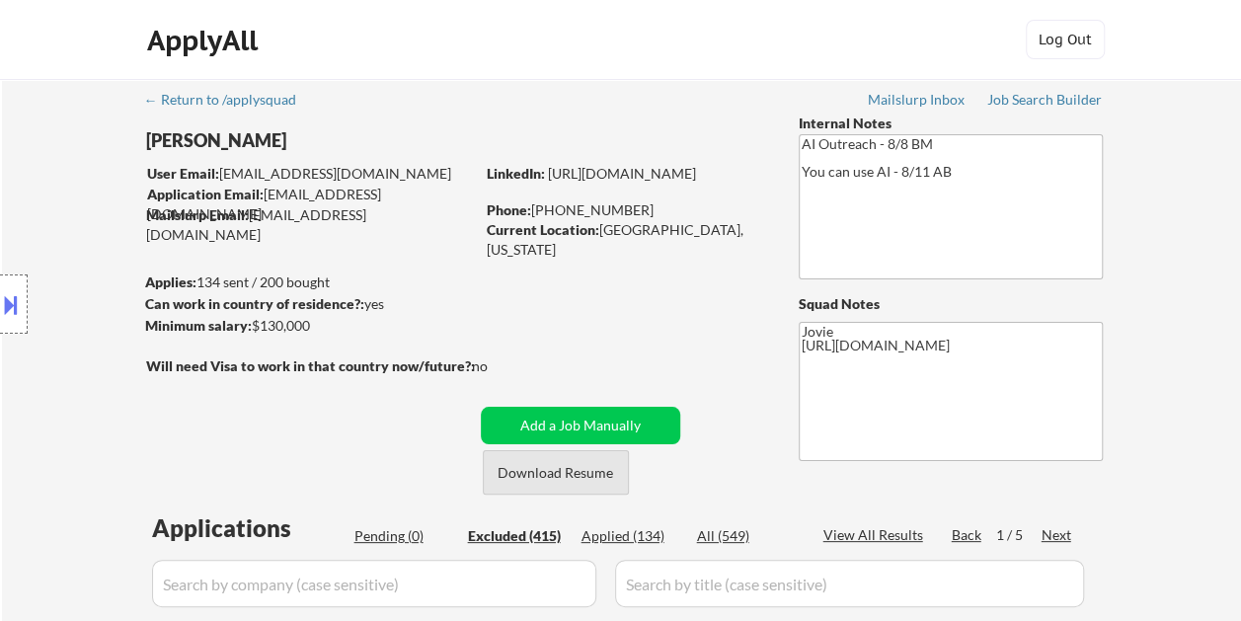
click at [580, 477] on button "Download Resume" at bounding box center [556, 472] width 146 height 44
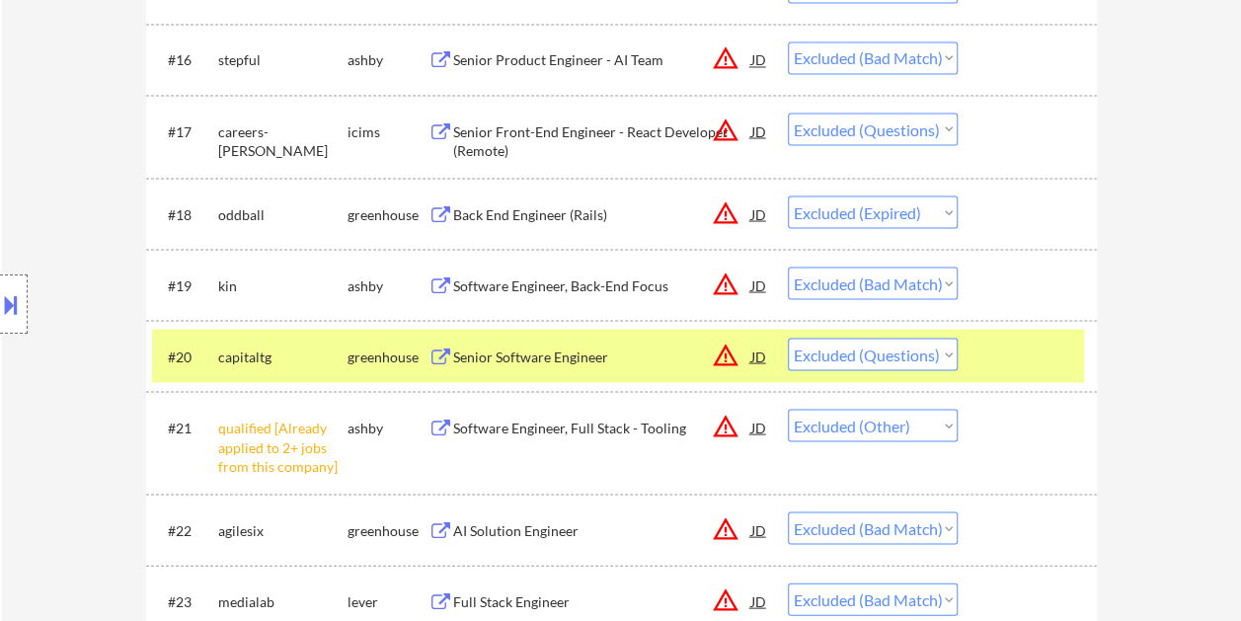
scroll to position [1776, 0]
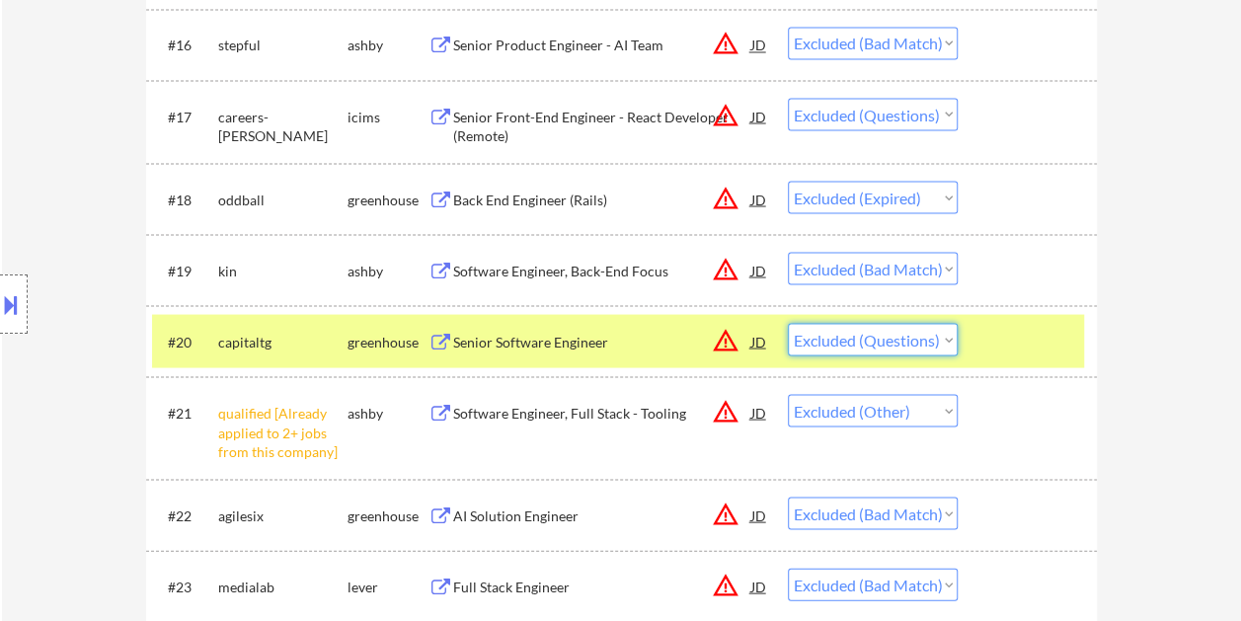
click at [928, 336] on select "Choose an option... Pending Applied Excluded (Questions) Excluded (Expired) Exc…" at bounding box center [873, 339] width 170 height 33
click at [788, 323] on select "Choose an option... Pending Applied Excluded (Questions) Excluded (Expired) Exc…" at bounding box center [873, 339] width 170 height 33
select select ""excluded__other_""
select select ""excluded__bad_match_""
select select ""excluded""
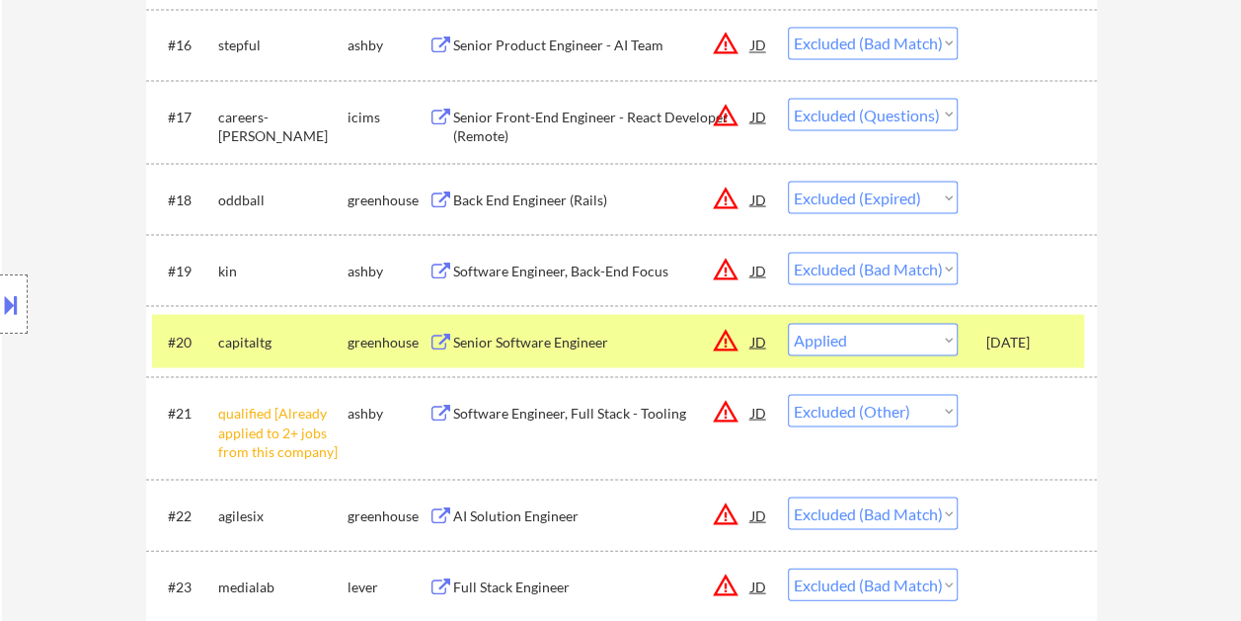
select select ""excluded__bad_match_""
select select ""excluded""
select select ""excluded__other_""
select select ""excluded__bad_match_""
select select ""excluded__other_""
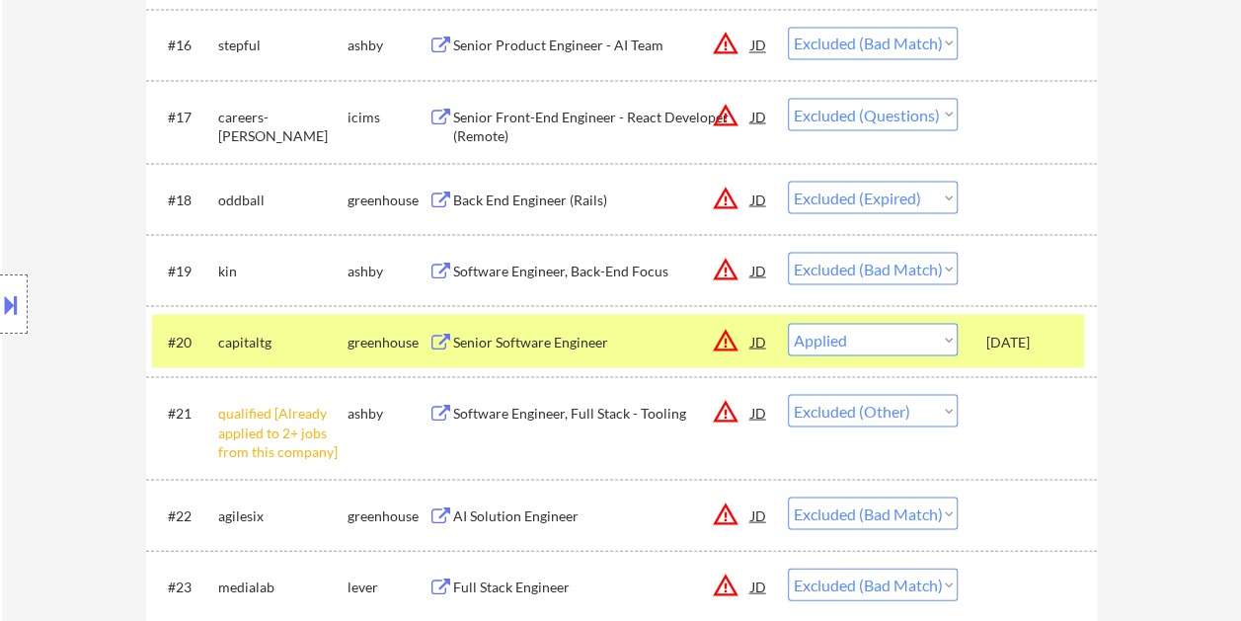
select select ""excluded__bad_match_""
select select ""excluded__other_""
select select ""excluded__expired_""
select select ""excluded__bad_match_""
select select ""excluded__other_""
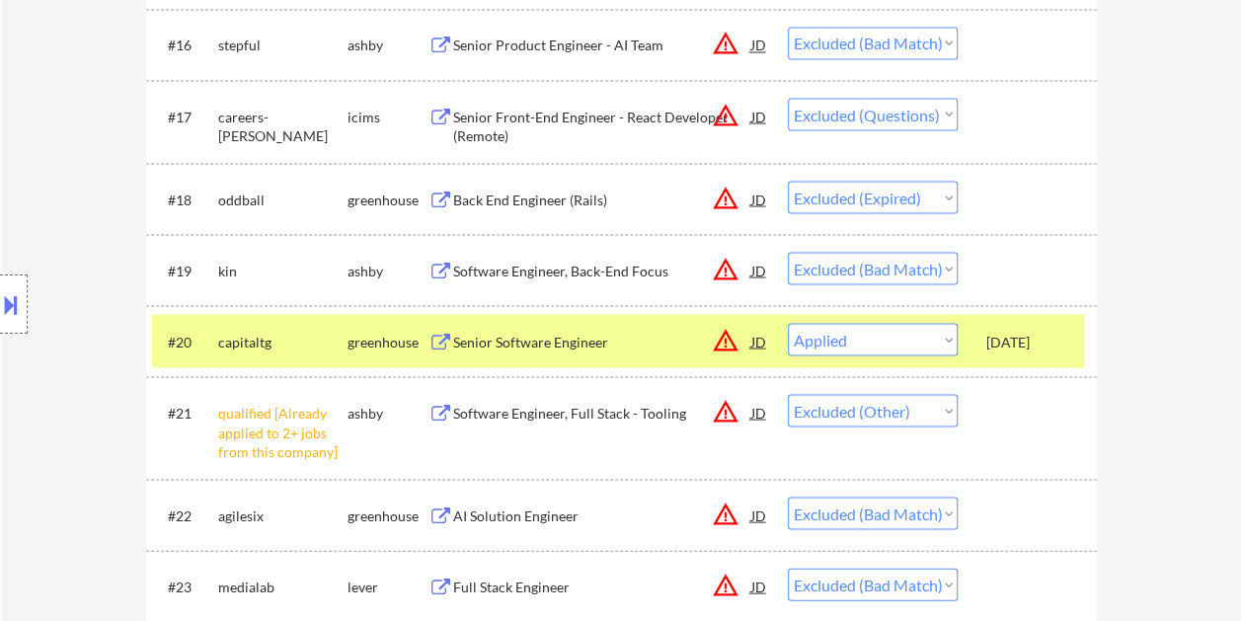
select select ""excluded__bad_match_""
select select ""excluded""
select select ""excluded__other_""
select select ""excluded__bad_match_""
select select ""excluded__salary_""
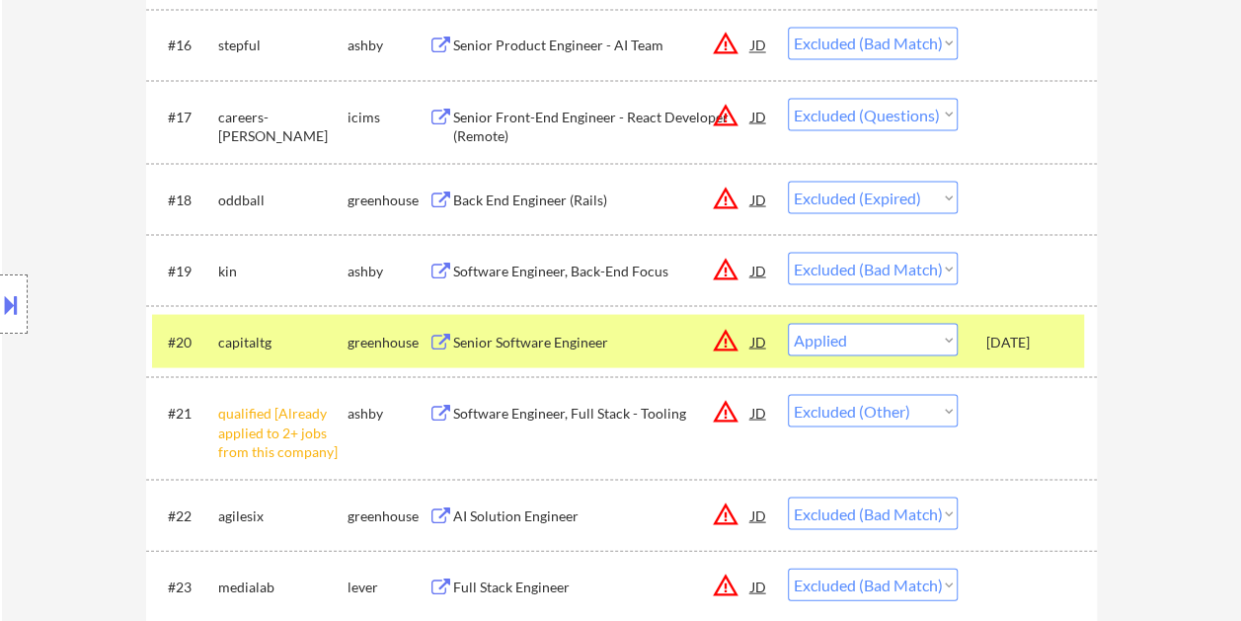
select select ""excluded__bad_match_""
select select ""excluded__other_""
select select ""excluded__bad_match_""
select select ""excluded__other_""
select select ""excluded__bad_match_""
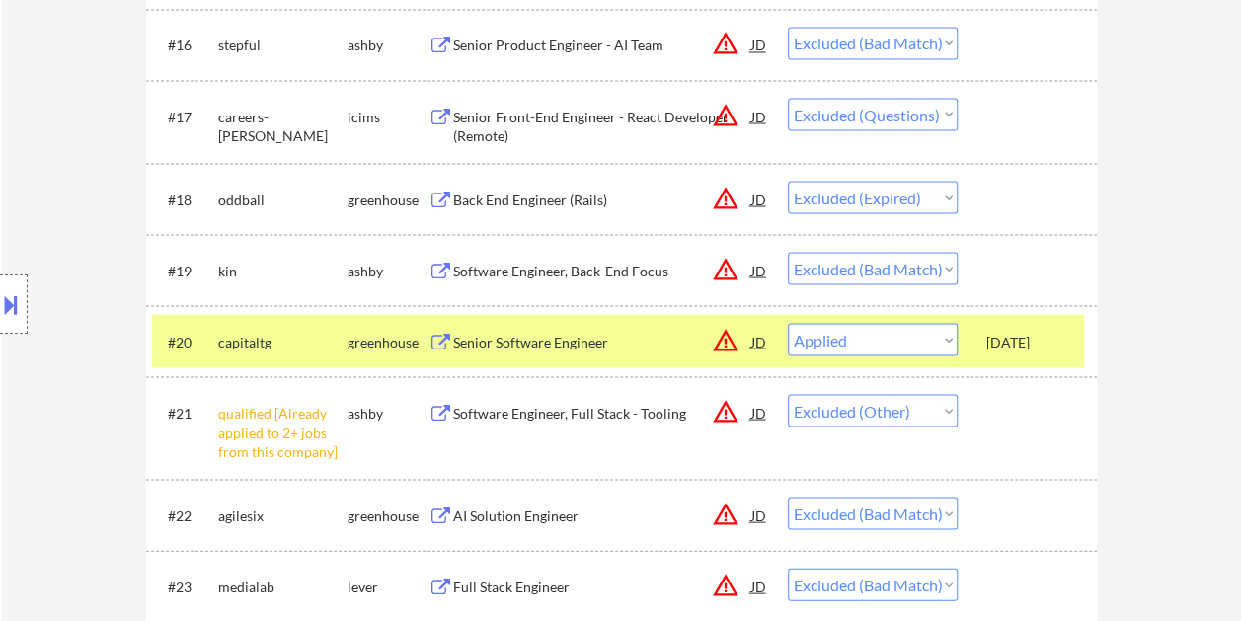
select select ""excluded__other_""
select select ""excluded__bad_match_""
select select ""excluded__other_""
select select ""excluded__bad_match_""
select select ""excluded__expired_""
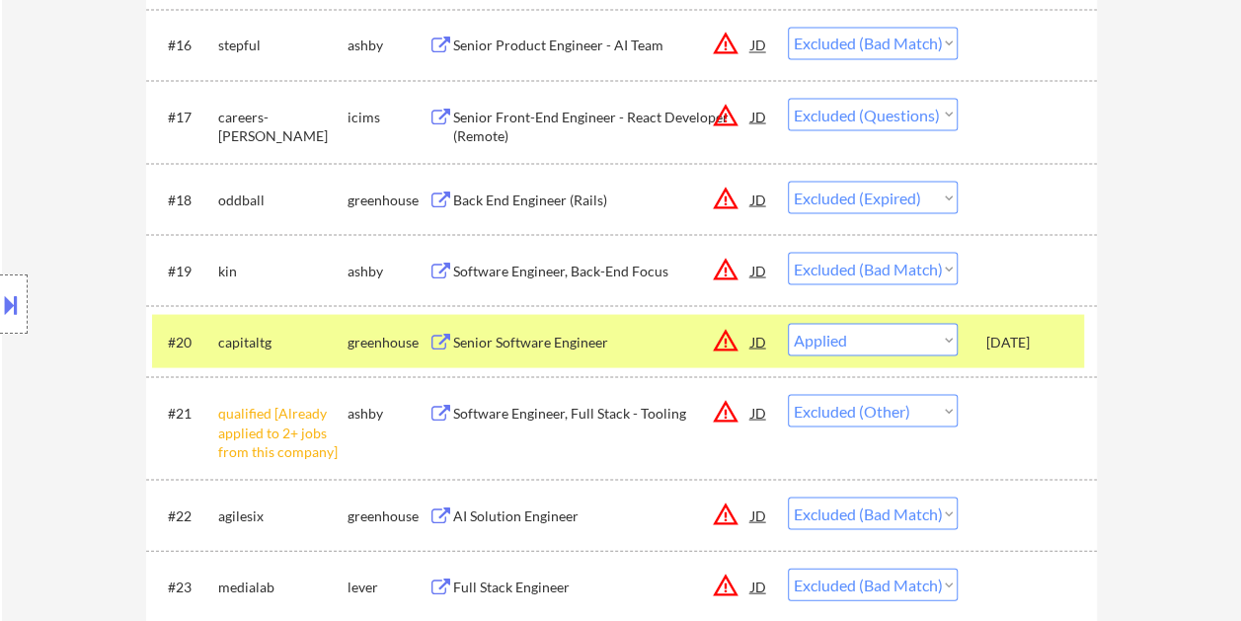
select select ""excluded__bad_match_""
select select ""excluded__expired_""
select select ""excluded__bad_match_""
select select ""excluded__expired_""
select select ""excluded__bad_match_""
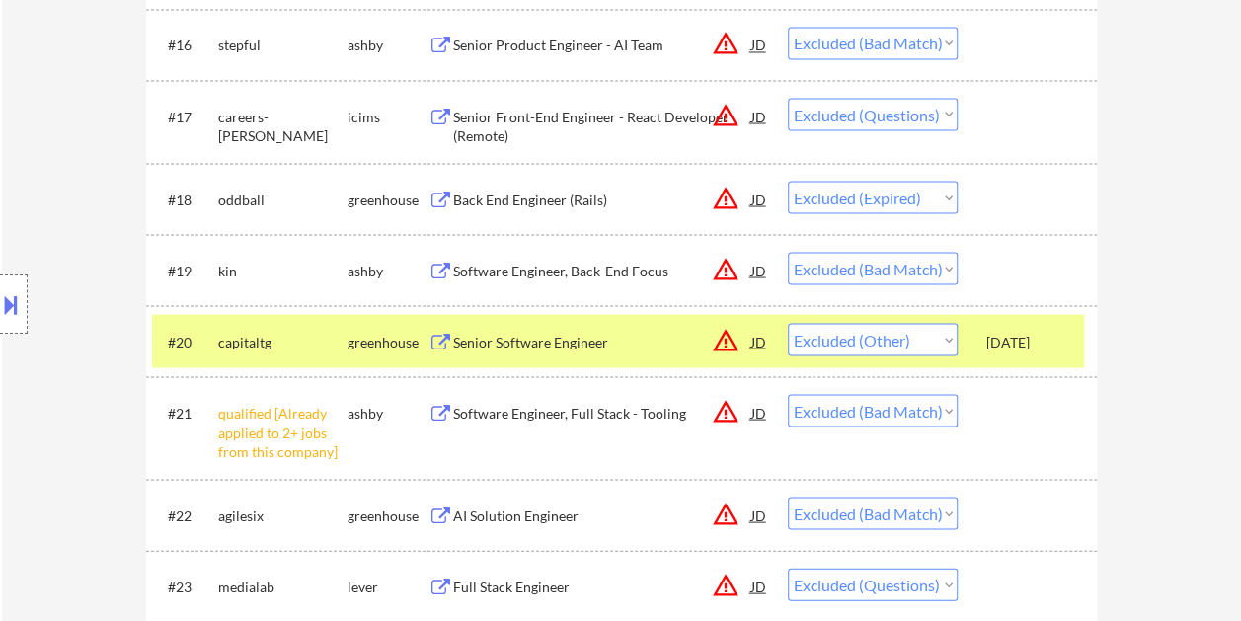
select select ""excluded__other_""
select select ""excluded__expired_""
select select ""excluded__bad_match_""
select select ""excluded__other_""
select select ""excluded__bad_match_""
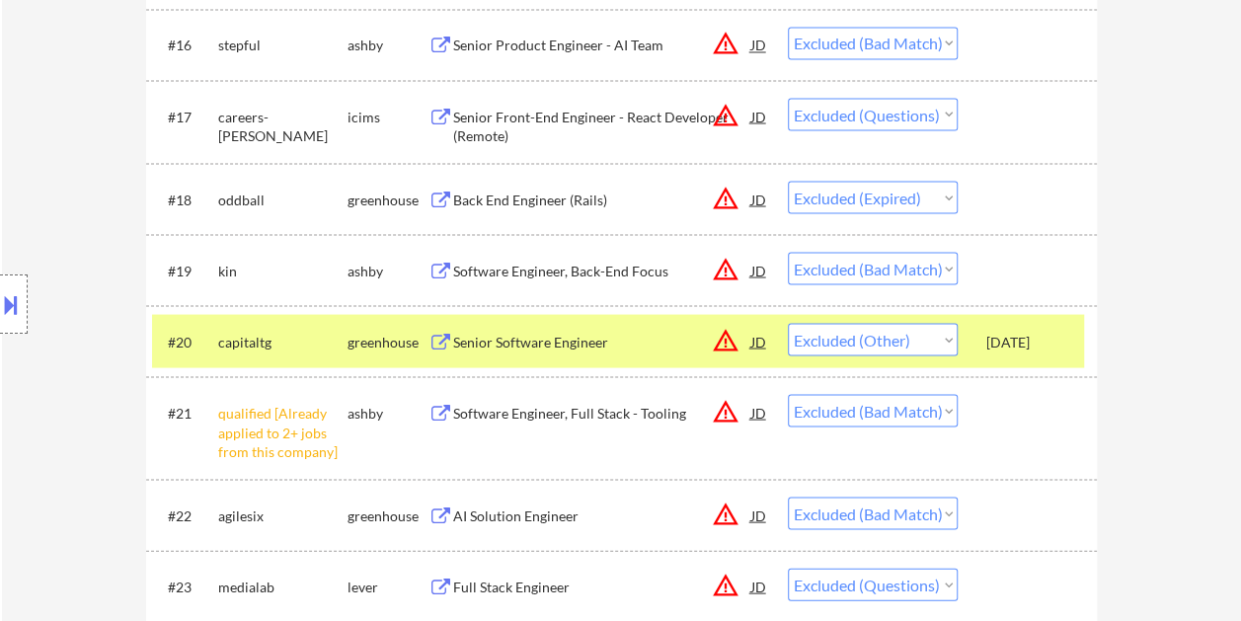
select select ""excluded__expired_""
select select ""excluded__bad_match_""
select select ""excluded""
select select ""excluded__bad_match_""
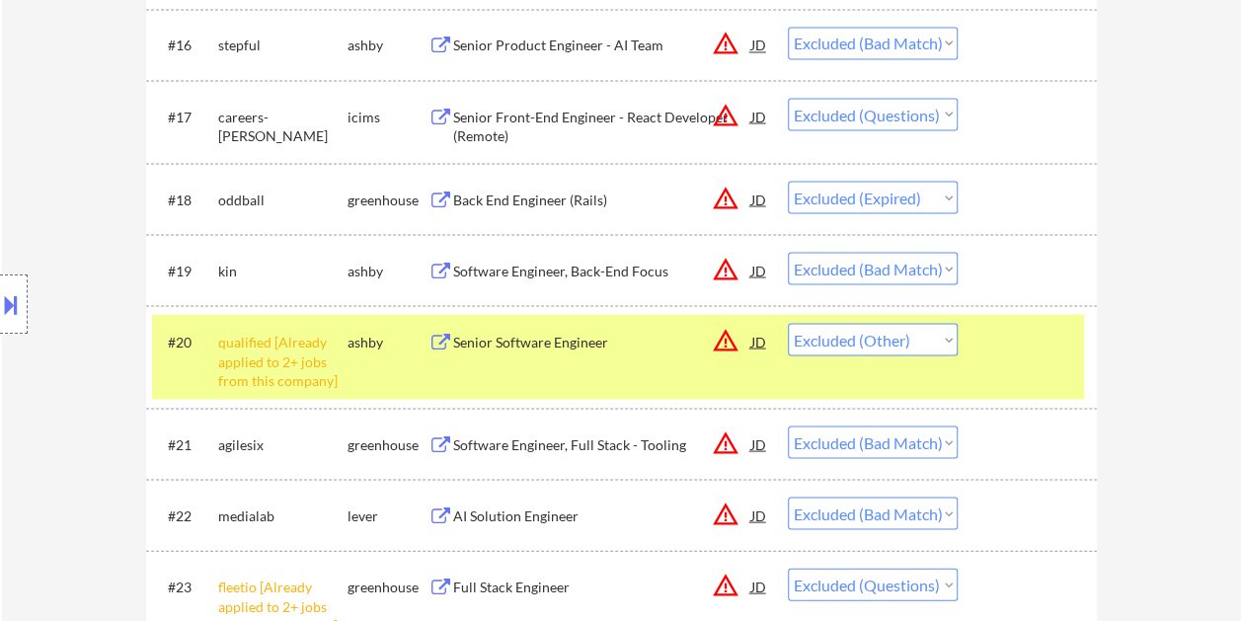
click at [995, 344] on div at bounding box center [1029, 341] width 87 height 36
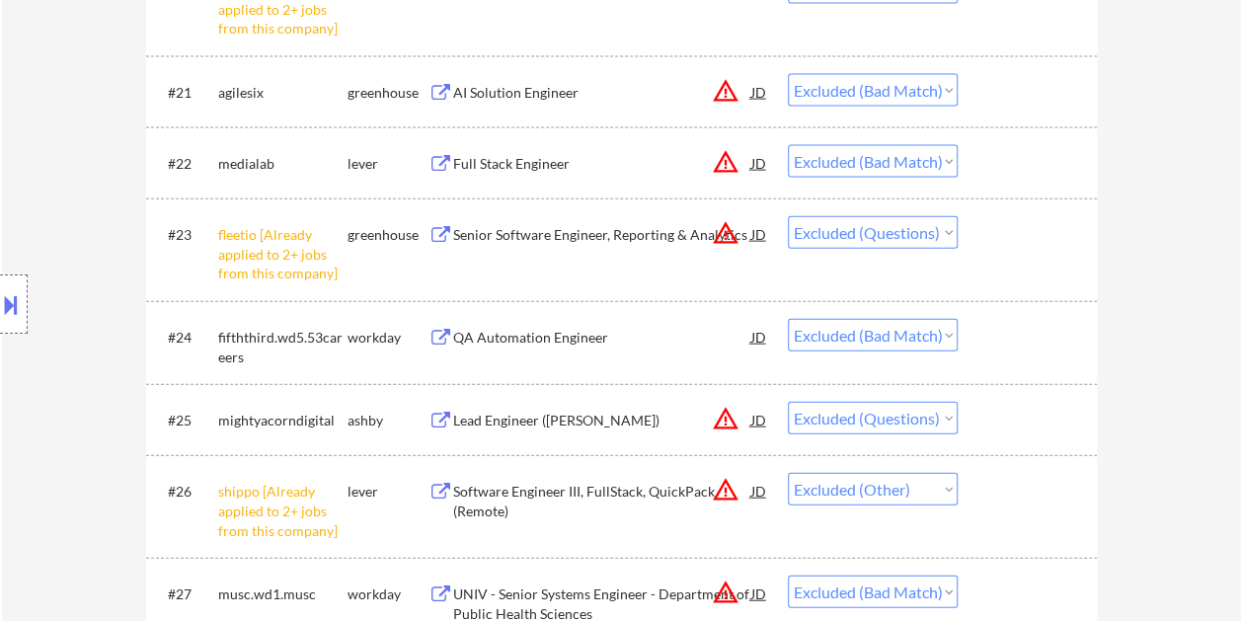
scroll to position [2171, 0]
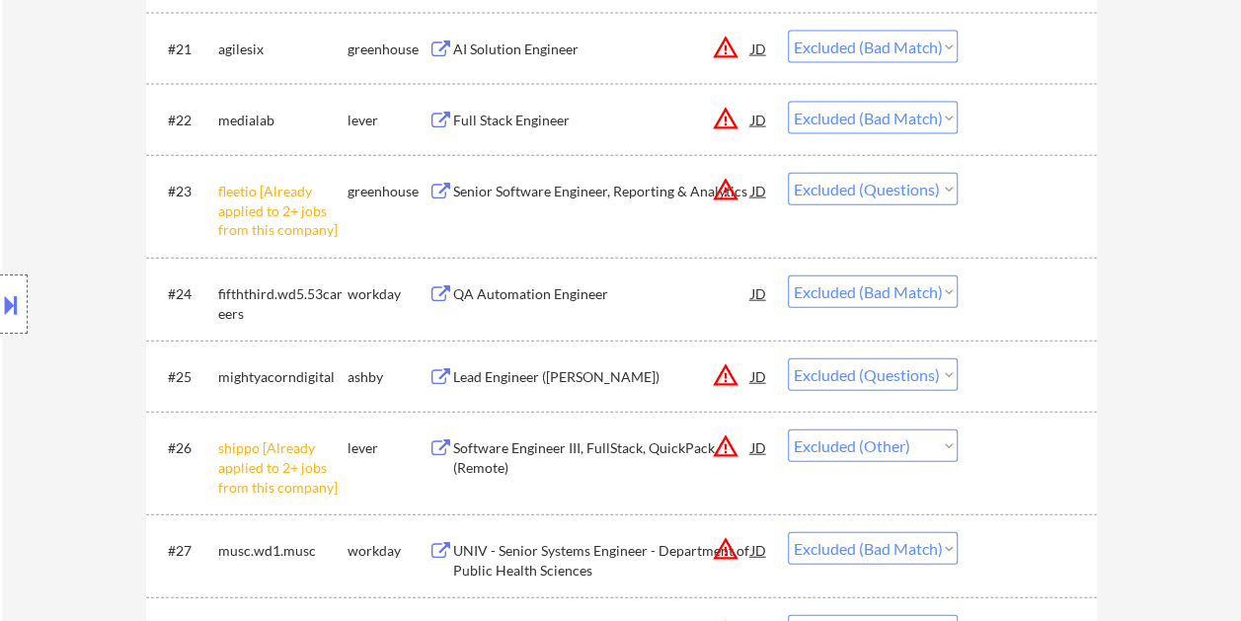
click at [1037, 390] on div at bounding box center [1029, 376] width 87 height 36
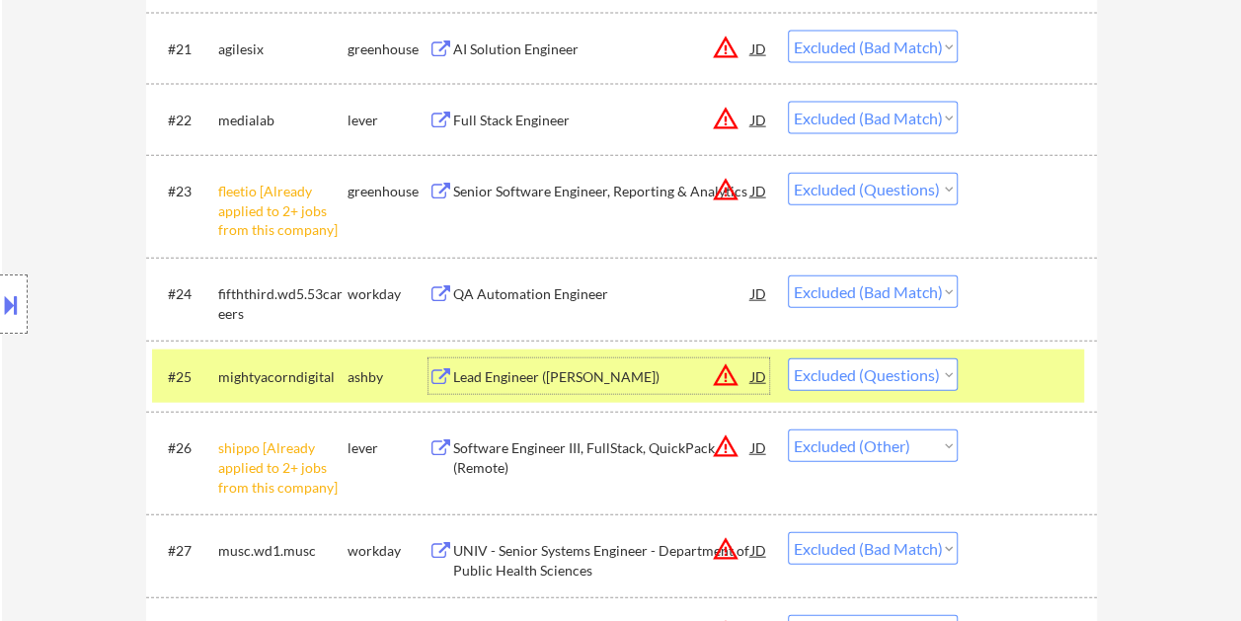
click at [641, 359] on div "Lead Engineer (Ruby)" at bounding box center [602, 376] width 298 height 36
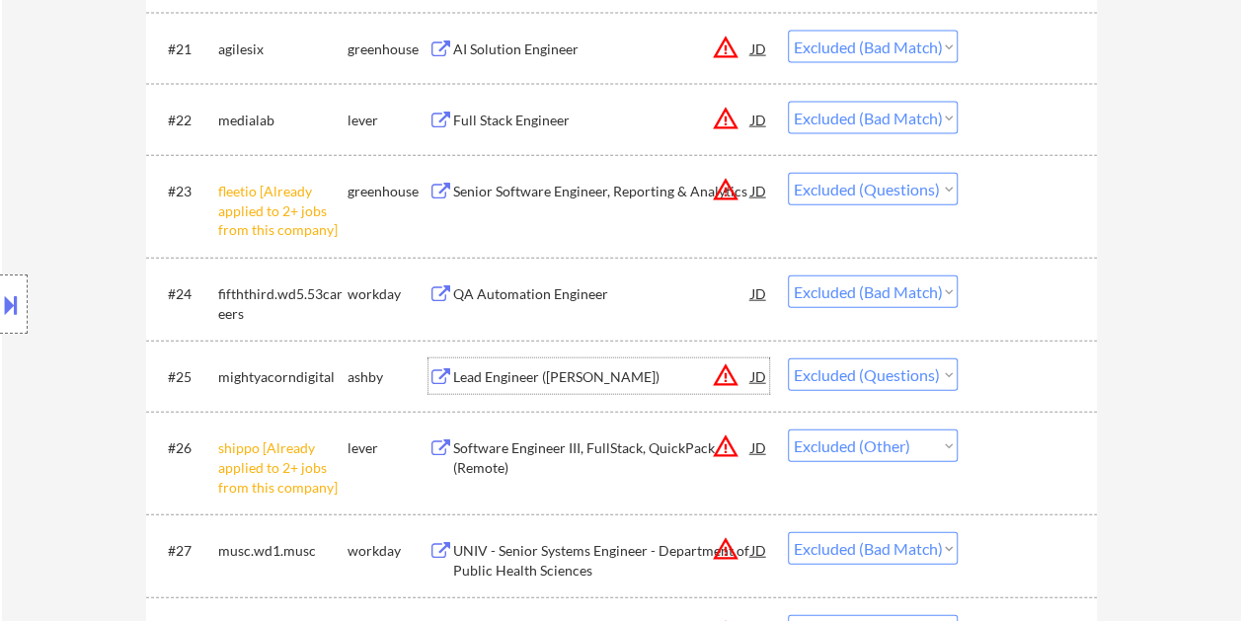
click at [983, 367] on div "#25 mightyacorndigital ashby Lead Engineer (Ruby) JD warning_amber Choose an op…" at bounding box center [618, 375] width 932 height 53
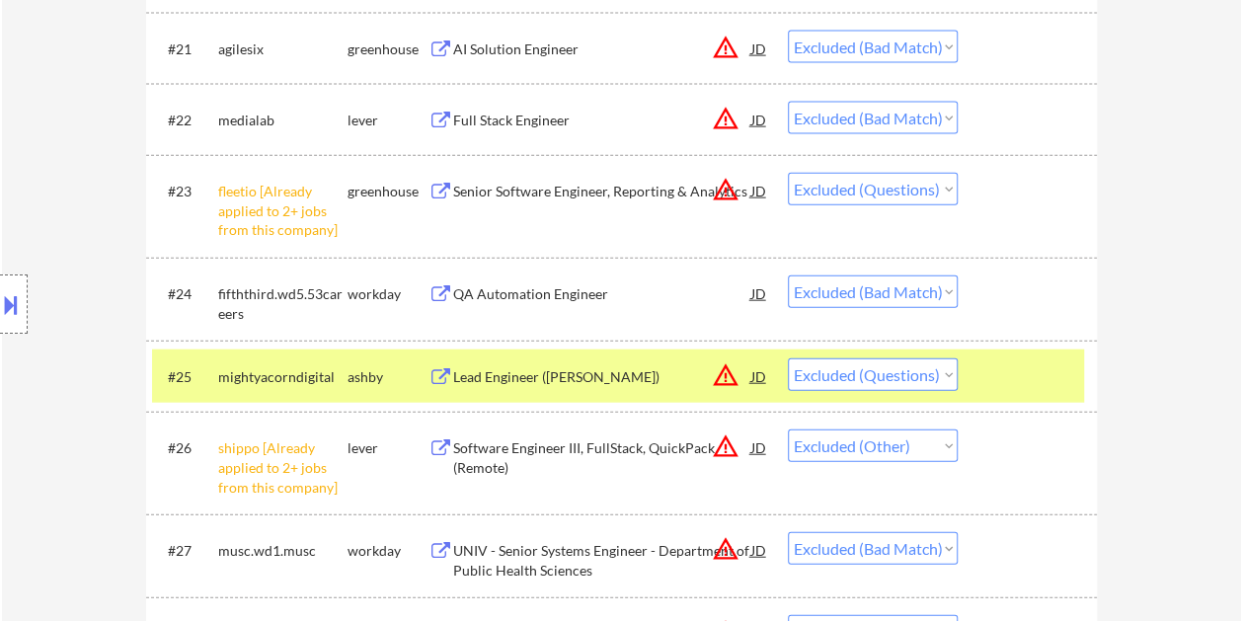
click at [951, 368] on select "Choose an option... Pending Applied Excluded (Questions) Excluded (Expired) Exc…" at bounding box center [873, 374] width 170 height 33
select select ""excluded__expired_""
click at [788, 358] on select "Choose an option... Pending Applied Excluded (Questions) Excluded (Expired) Exc…" at bounding box center [873, 374] width 170 height 33
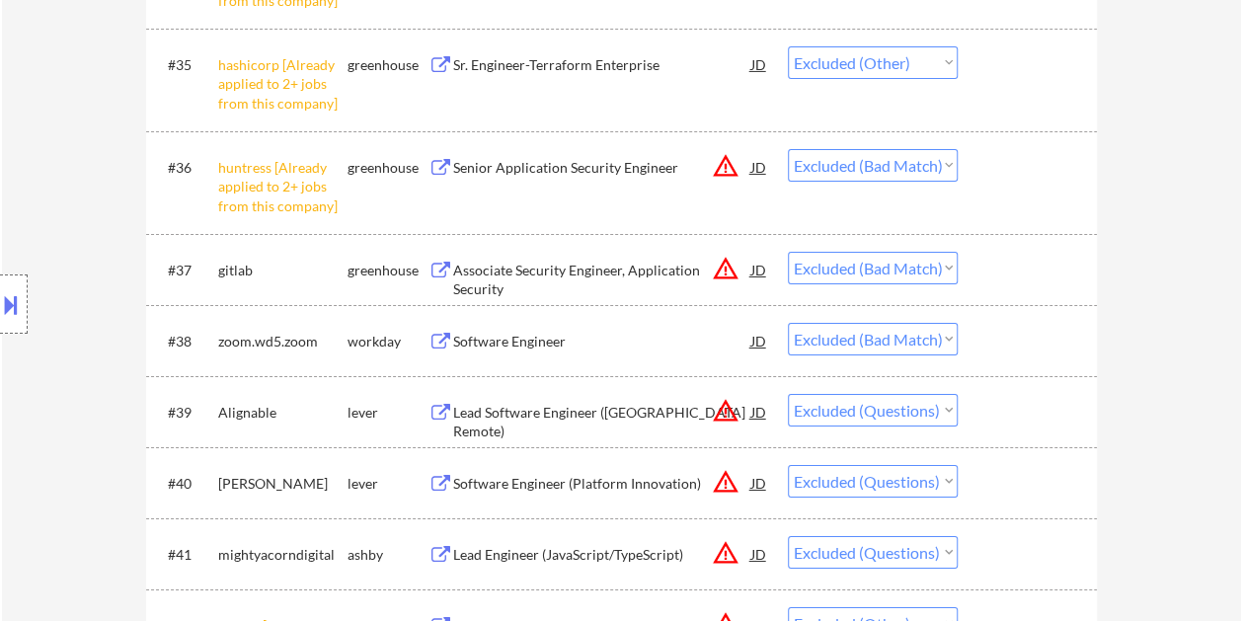
scroll to position [3356, 0]
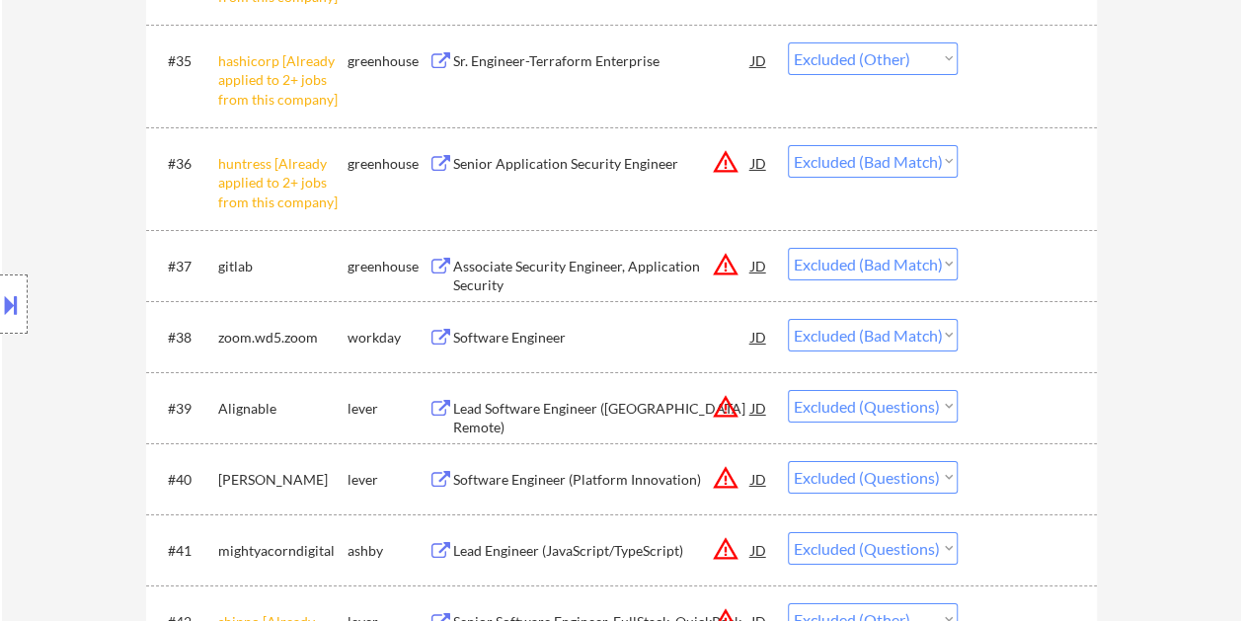
click at [1002, 401] on div at bounding box center [1029, 408] width 87 height 36
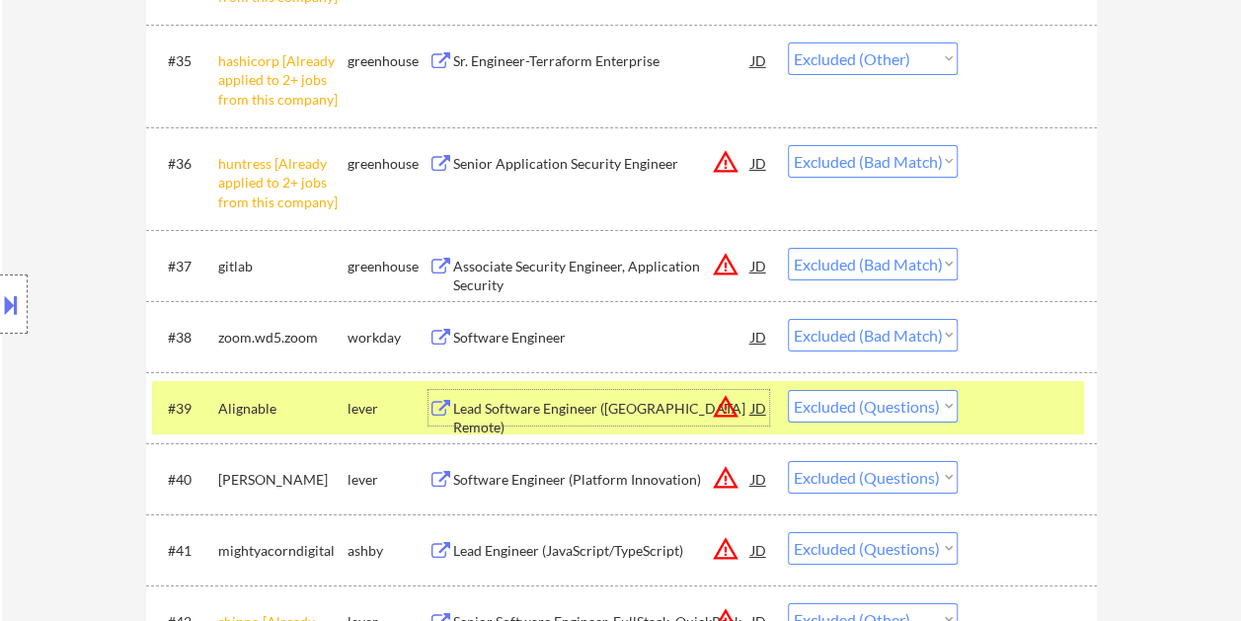
click at [561, 417] on div "Lead Software Engineer (US Remote)" at bounding box center [602, 408] width 298 height 36
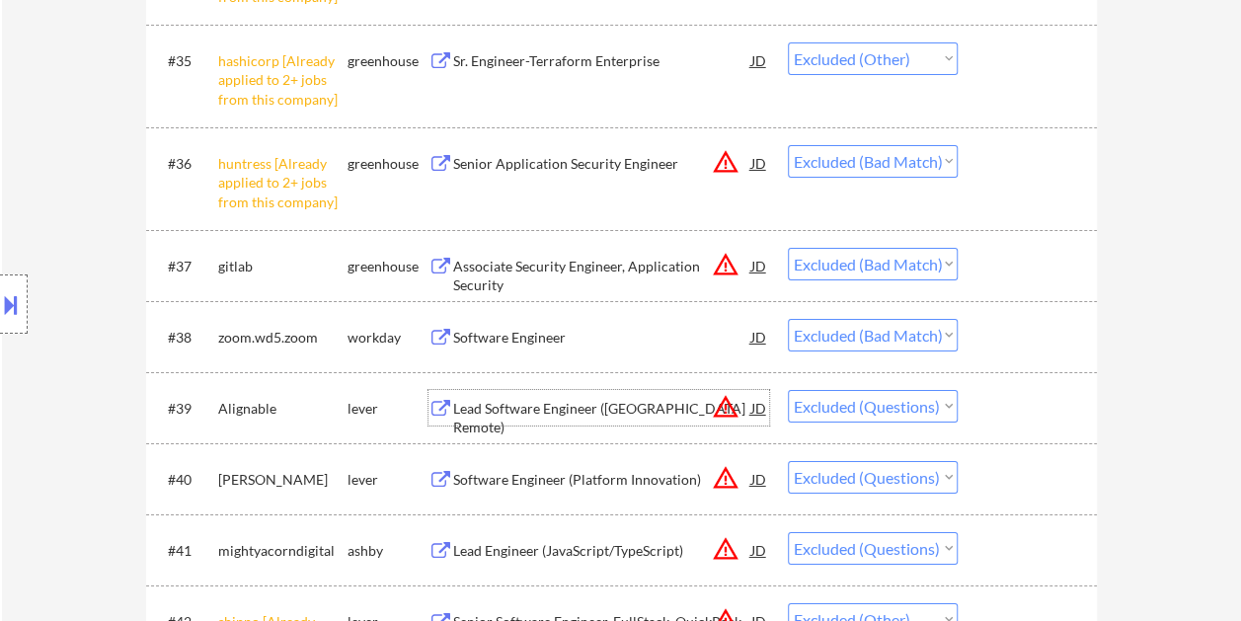
click at [995, 404] on div at bounding box center [1029, 408] width 87 height 36
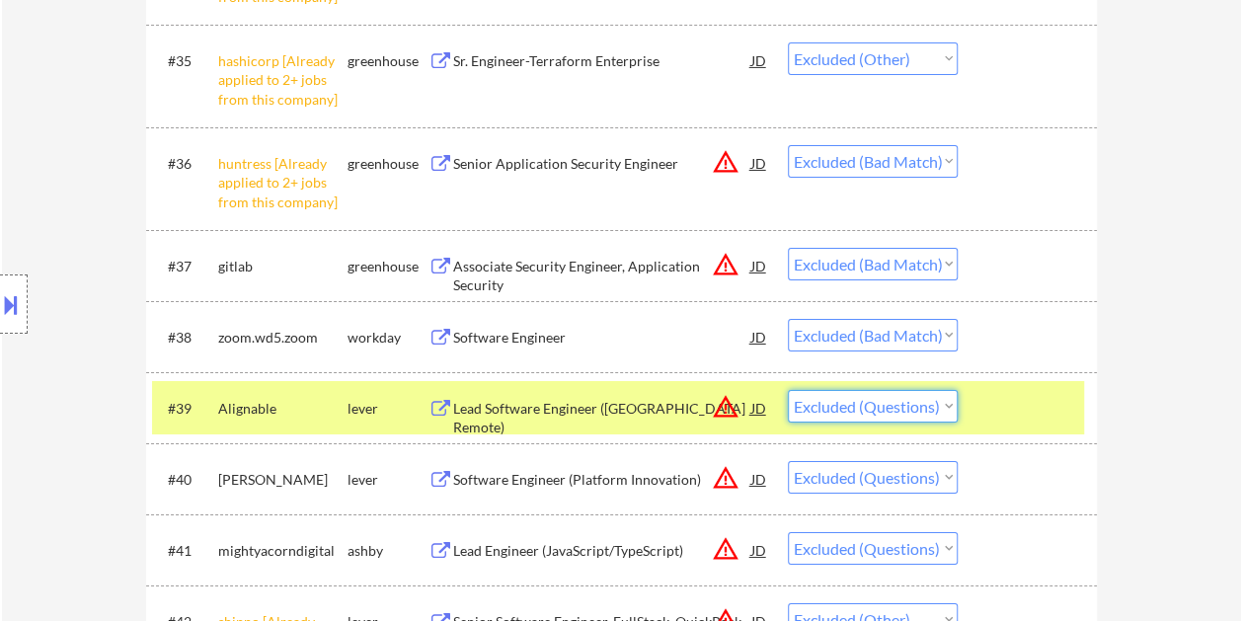
click at [939, 405] on select "Choose an option... Pending Applied Excluded (Questions) Excluded (Expired) Exc…" at bounding box center [873, 406] width 170 height 33
select select ""excluded__bad_match_""
click at [788, 390] on select "Choose an option... Pending Applied Excluded (Questions) Excluded (Expired) Exc…" at bounding box center [873, 406] width 170 height 33
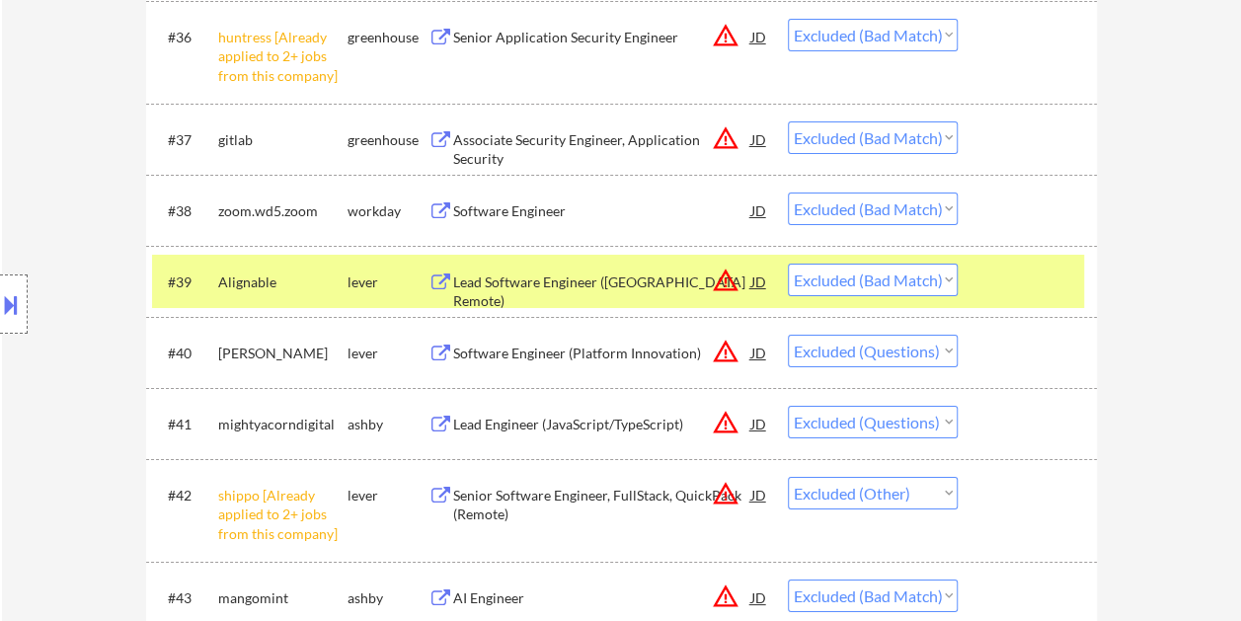
scroll to position [3553, 0]
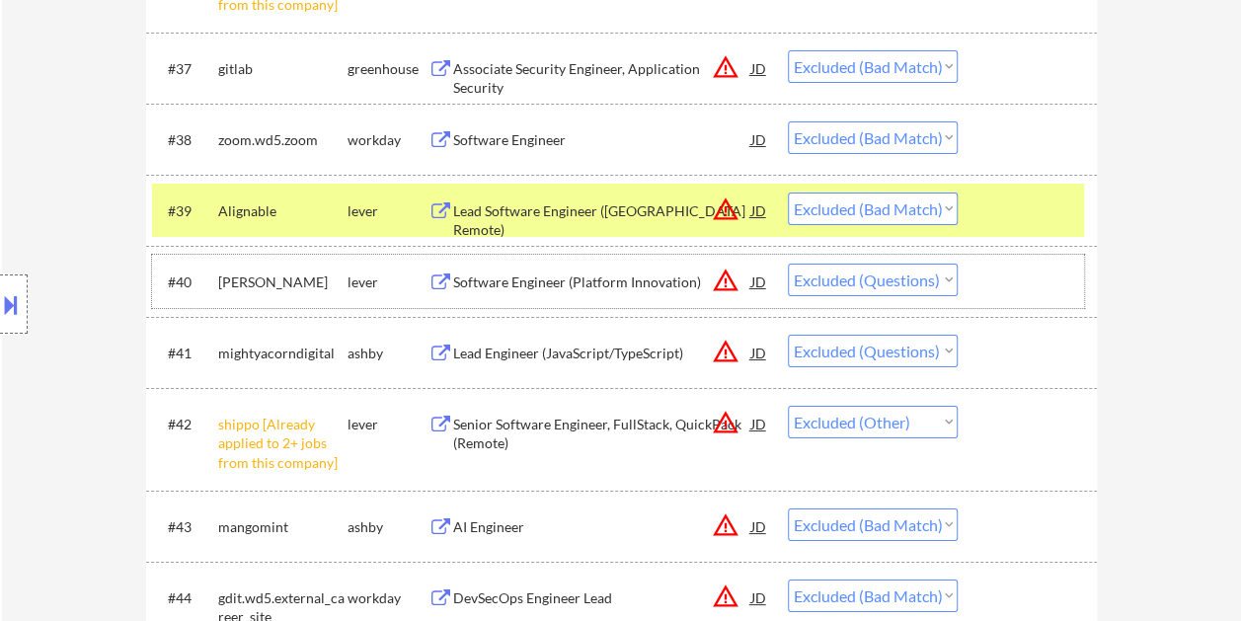
click at [1003, 274] on div at bounding box center [1029, 282] width 87 height 36
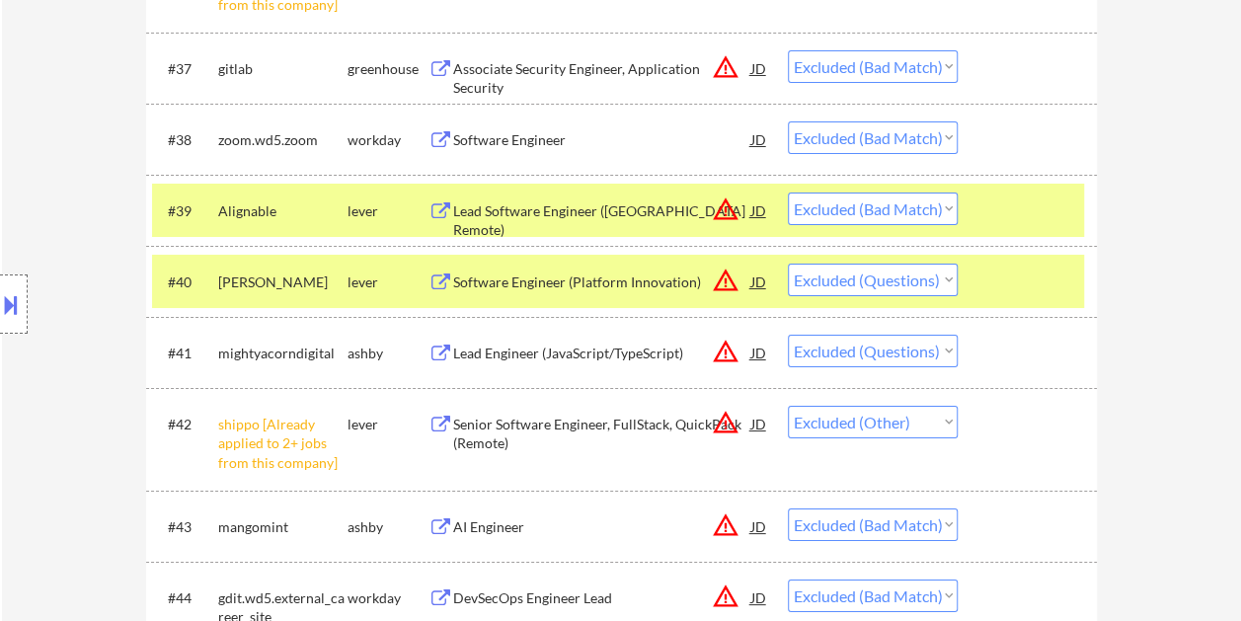
click at [989, 211] on div at bounding box center [1029, 210] width 87 height 36
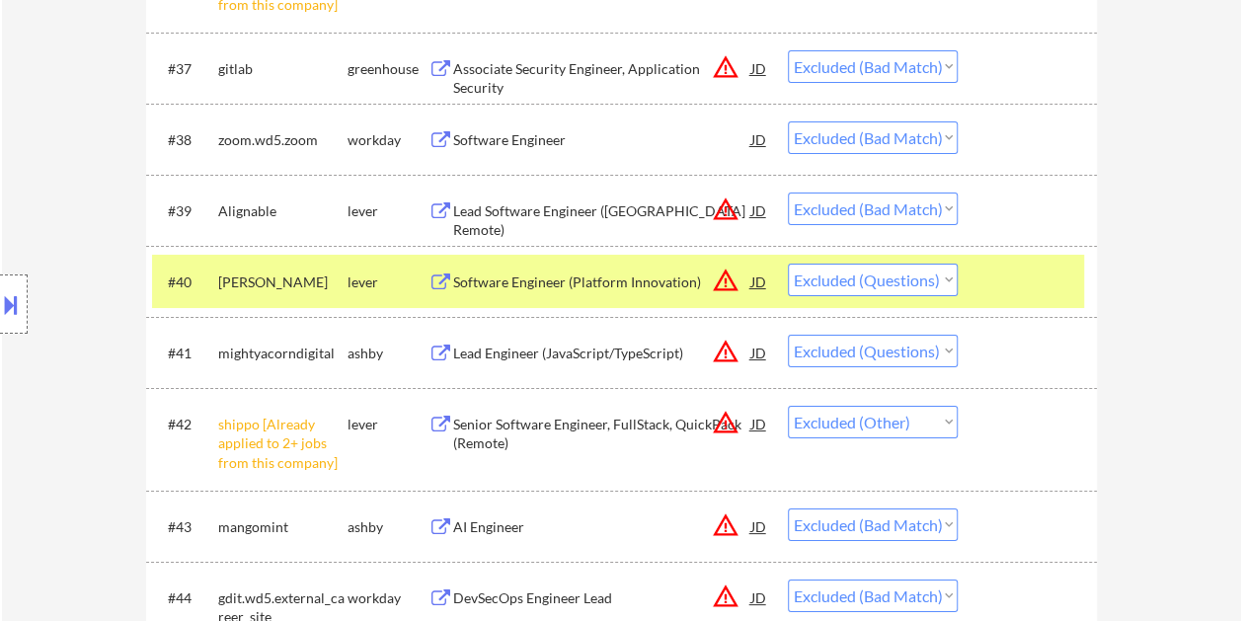
click at [638, 282] on div "Software Engineer (Platform Innovation)" at bounding box center [602, 282] width 298 height 20
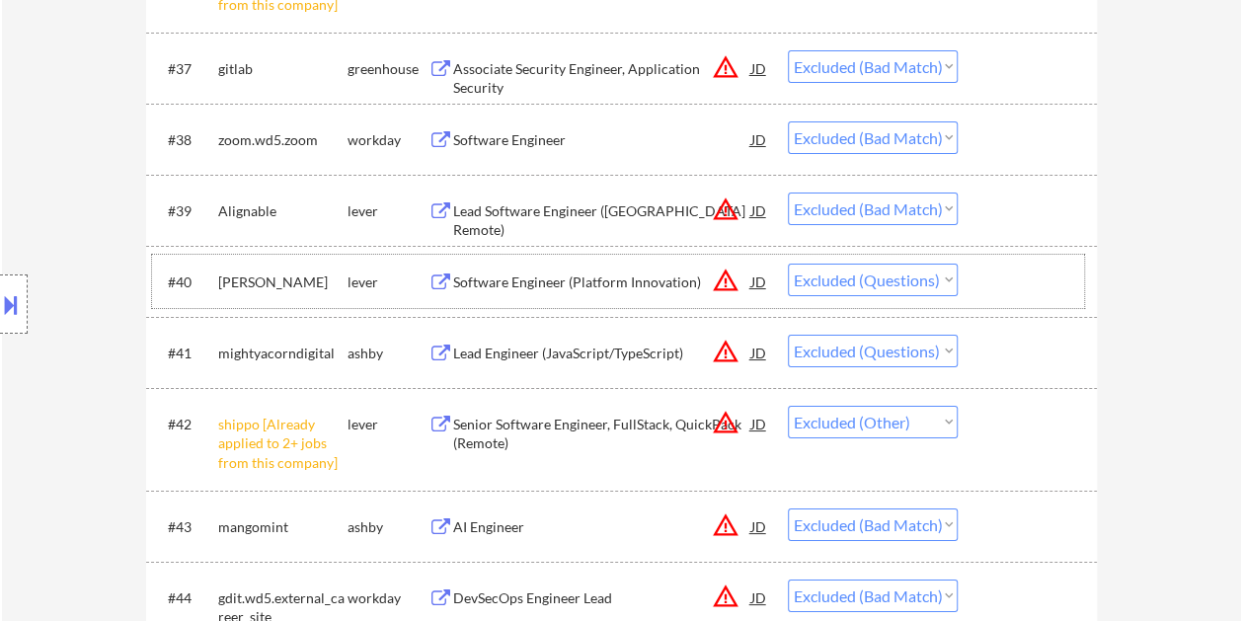
click at [1020, 280] on div at bounding box center [1029, 282] width 87 height 36
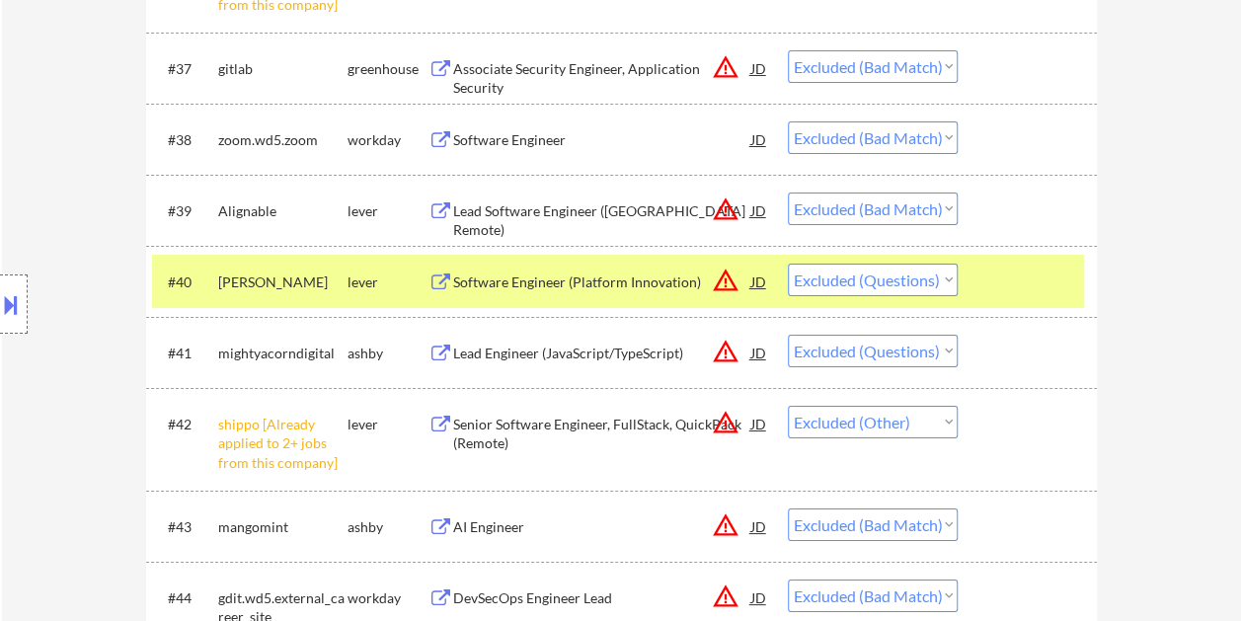
click at [610, 276] on div "Software Engineer (Platform Innovation)" at bounding box center [602, 282] width 298 height 20
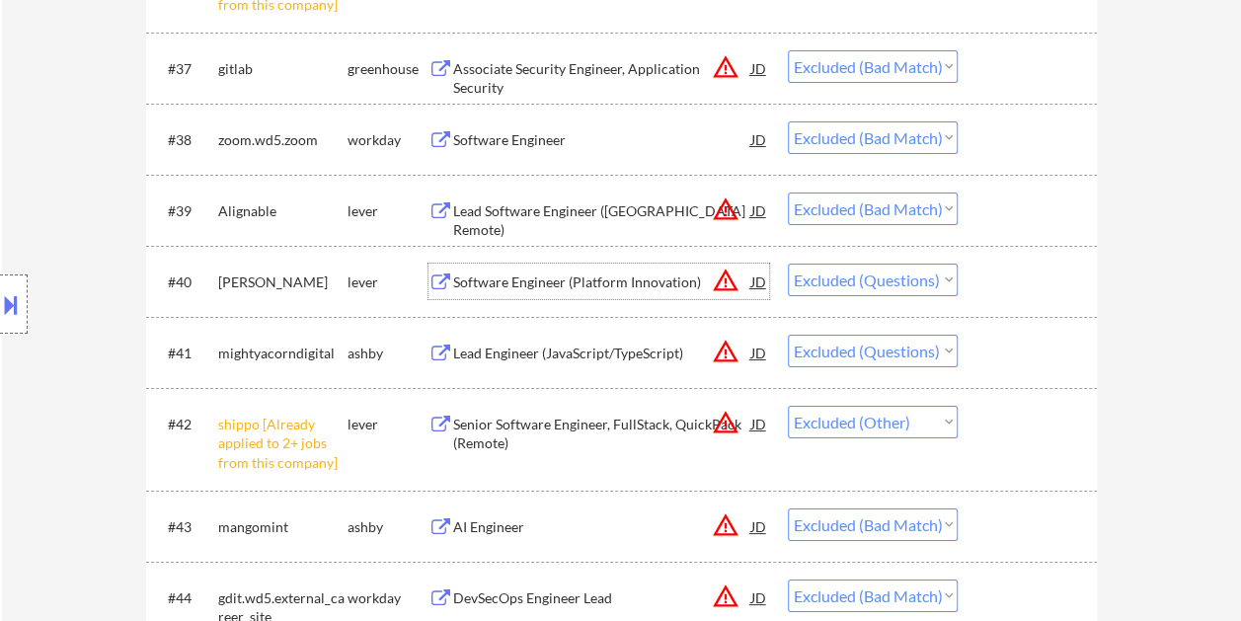
click at [1016, 277] on div at bounding box center [1029, 282] width 87 height 36
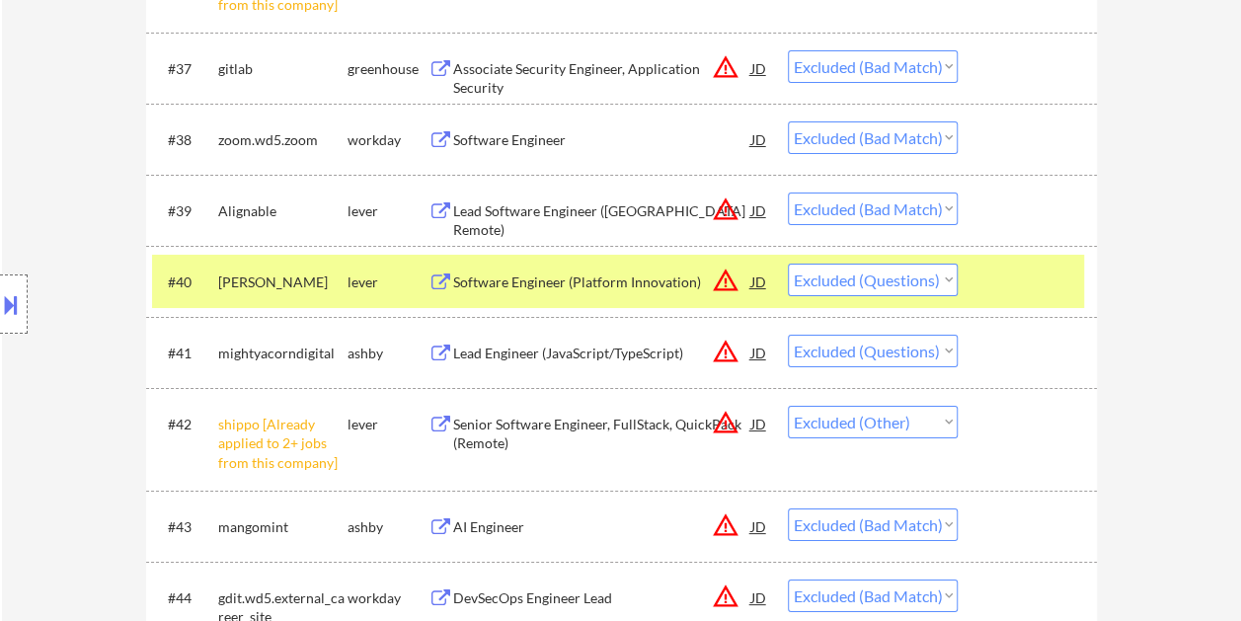
click at [943, 274] on select "Choose an option... Pending Applied Excluded (Questions) Excluded (Expired) Exc…" at bounding box center [873, 280] width 170 height 33
click at [788, 264] on select "Choose an option... Pending Applied Excluded (Questions) Excluded (Expired) Exc…" at bounding box center [873, 280] width 170 height 33
select select ""excluded""
select select ""excluded__other_""
select select ""excluded__bad_match_""
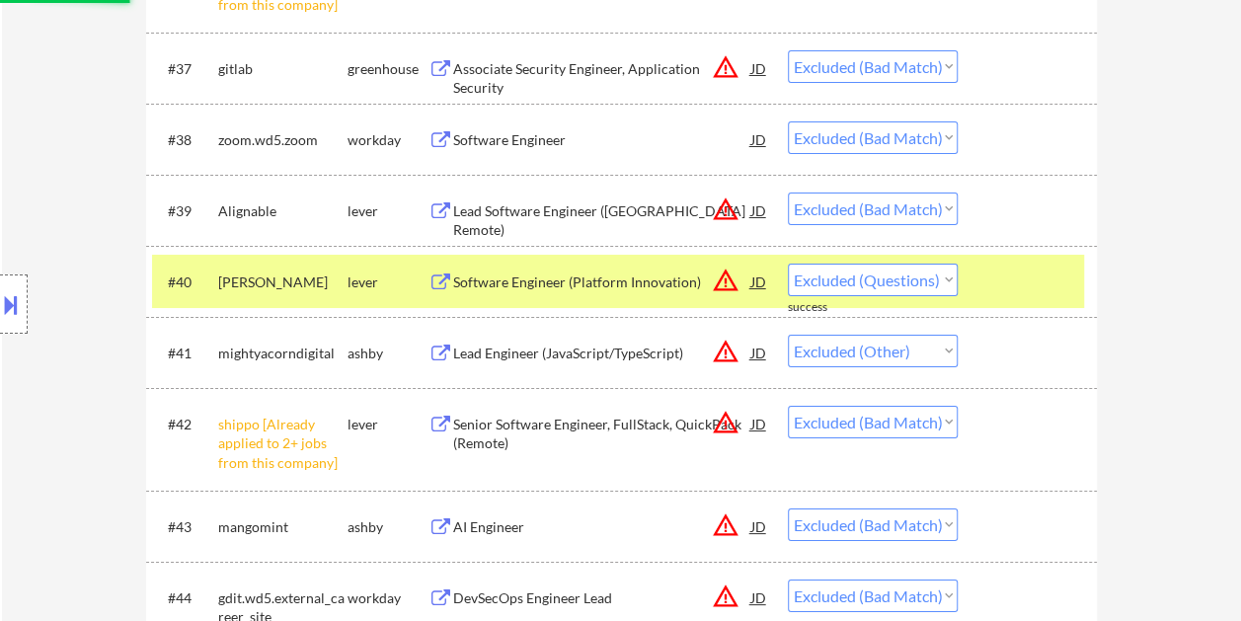
select select ""excluded__salary_""
select select ""excluded__bad_match_""
select select ""excluded__other_""
select select ""excluded__bad_match_""
select select ""excluded__other_""
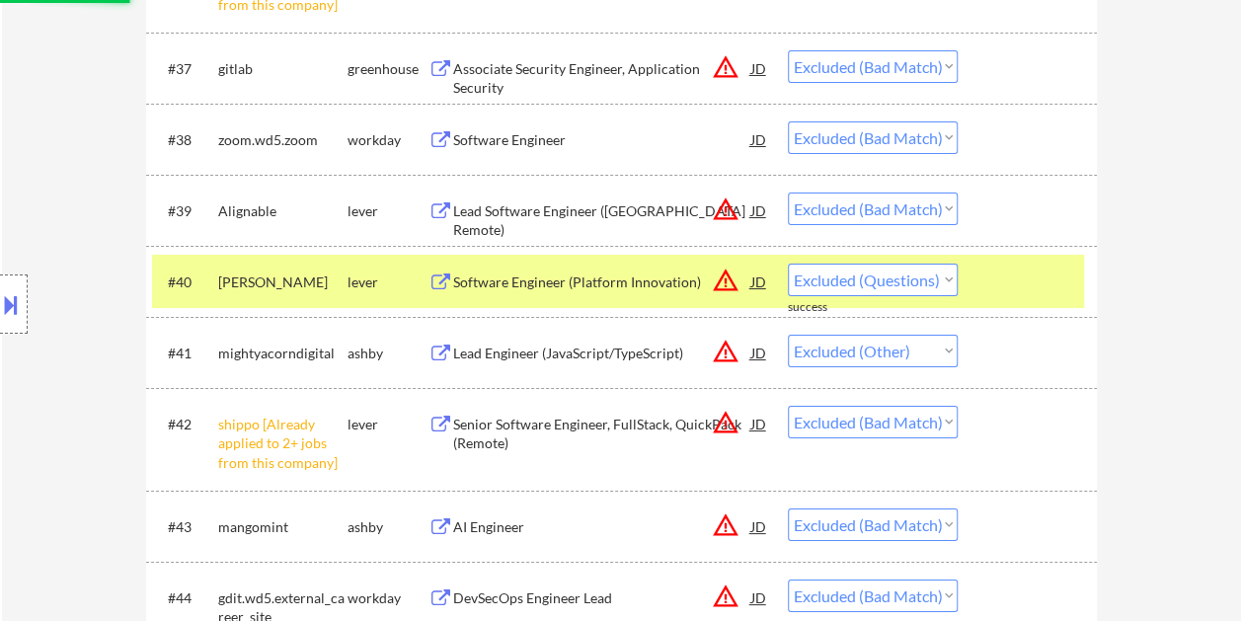
select select ""excluded__bad_match_""
select select ""excluded__other_""
select select ""excluded__bad_match_""
select select ""excluded__other_""
select select ""excluded__bad_match_""
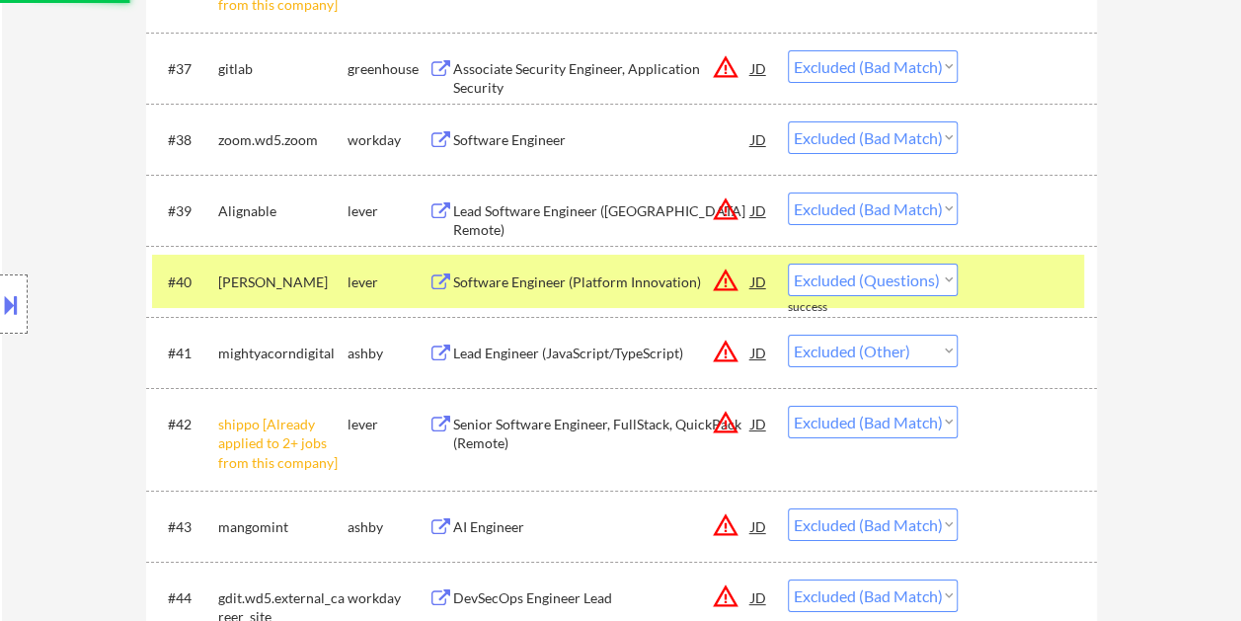
select select ""excluded__expired_""
select select ""excluded__bad_match_""
select select ""excluded__expired_""
select select ""excluded__bad_match_""
select select ""excluded__expired_""
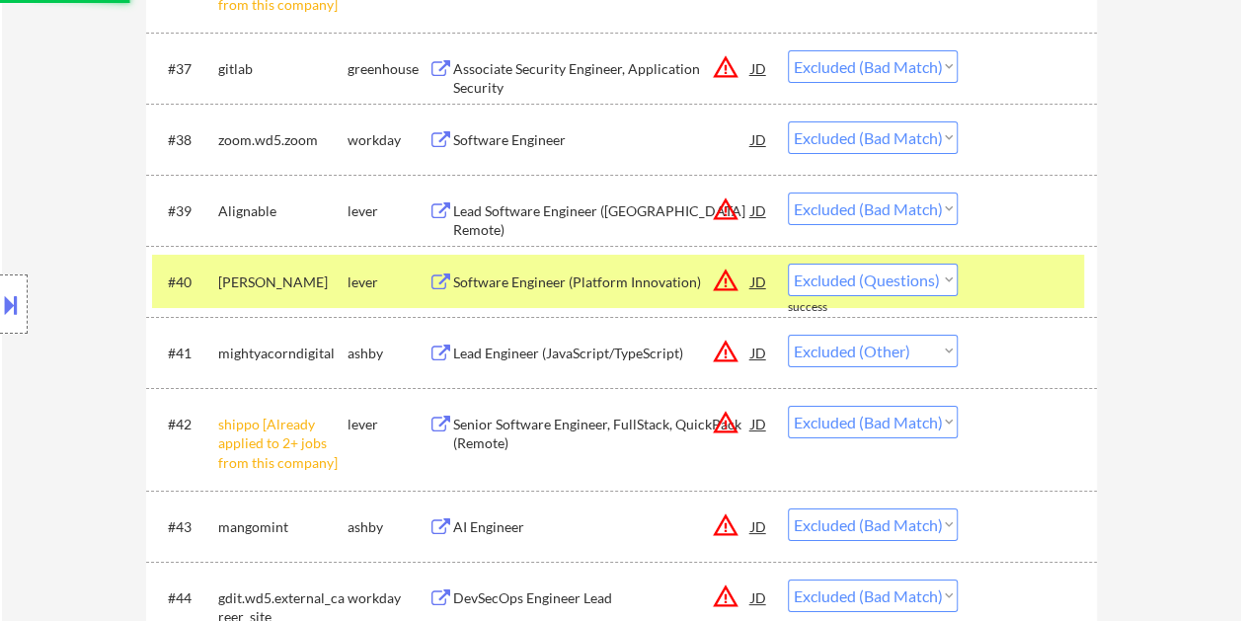
select select ""excluded__bad_match_""
select select ""excluded__other_""
select select ""excluded__expired_""
select select ""excluded__bad_match_""
select select ""excluded__other_""
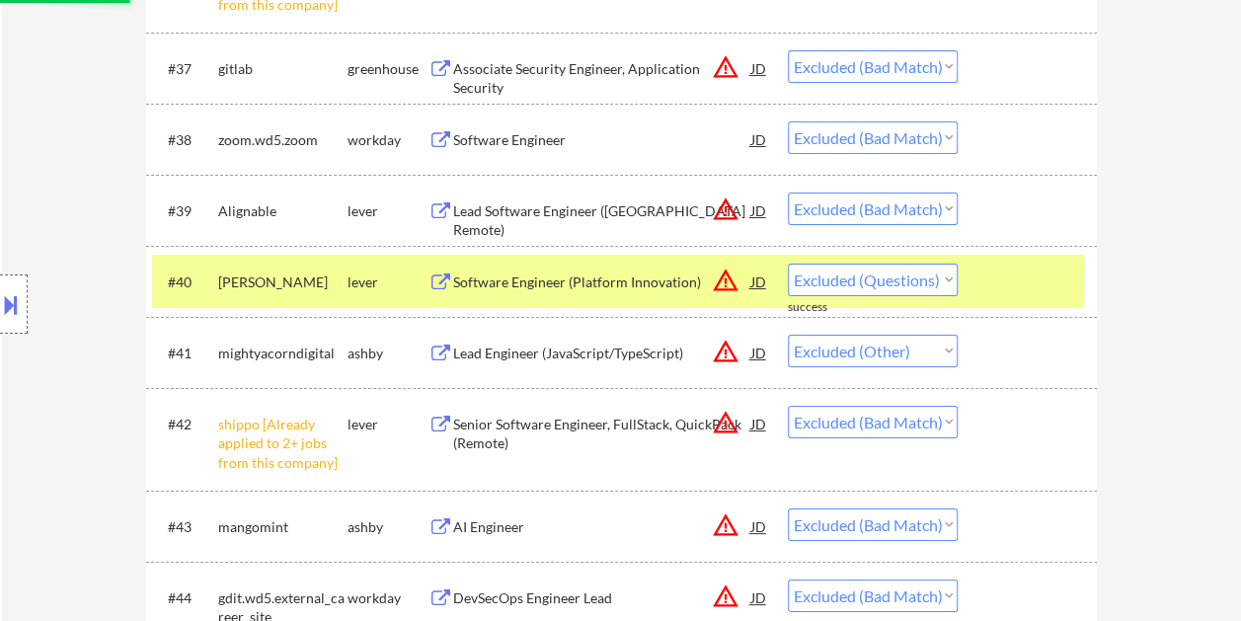
select select ""excluded__bad_match_""
select select ""excluded__expired_""
select select ""excluded__bad_match_""
select select ""excluded""
select select ""excluded__bad_match_""
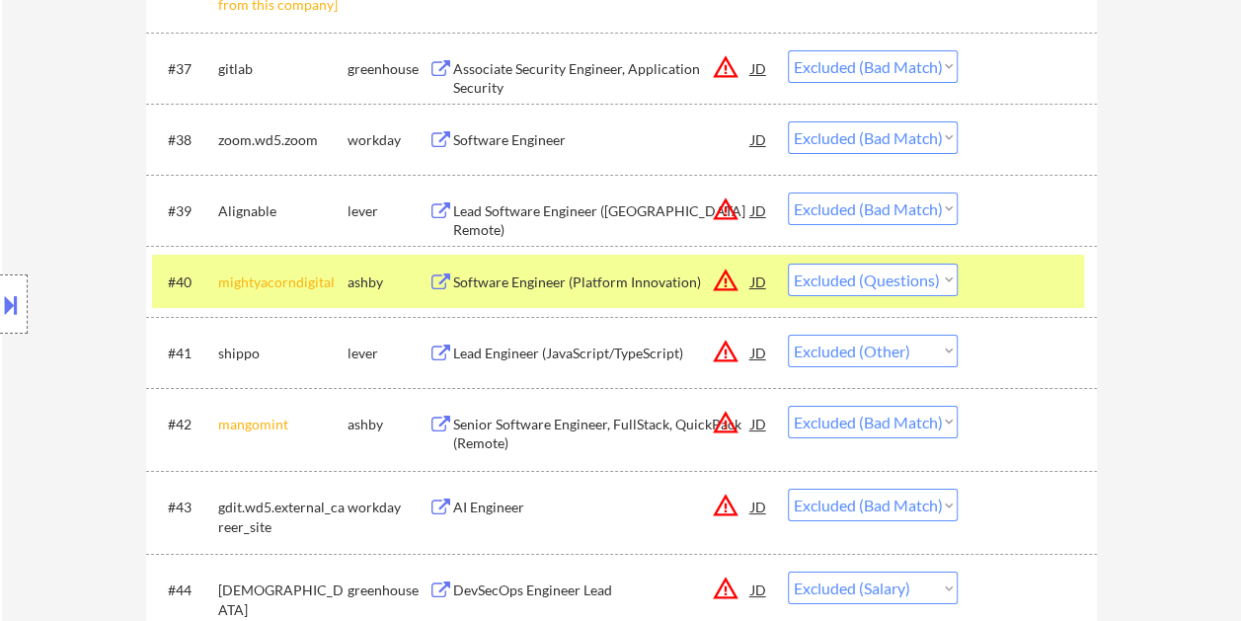
click at [992, 280] on div at bounding box center [1029, 282] width 87 height 36
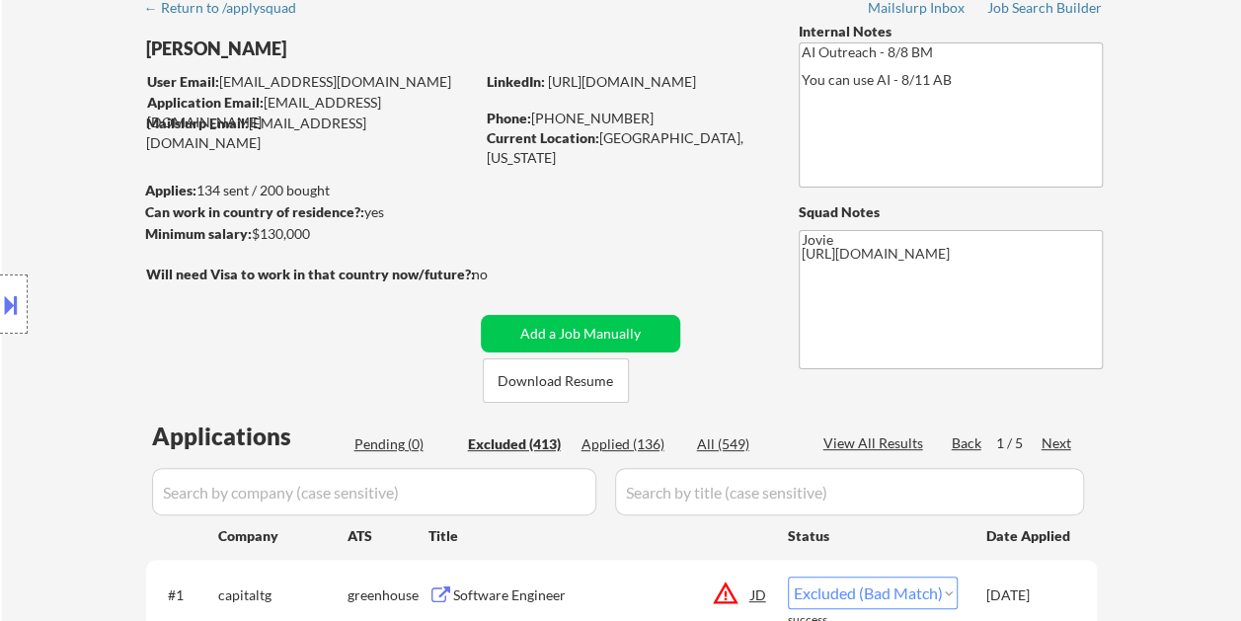
scroll to position [99, 0]
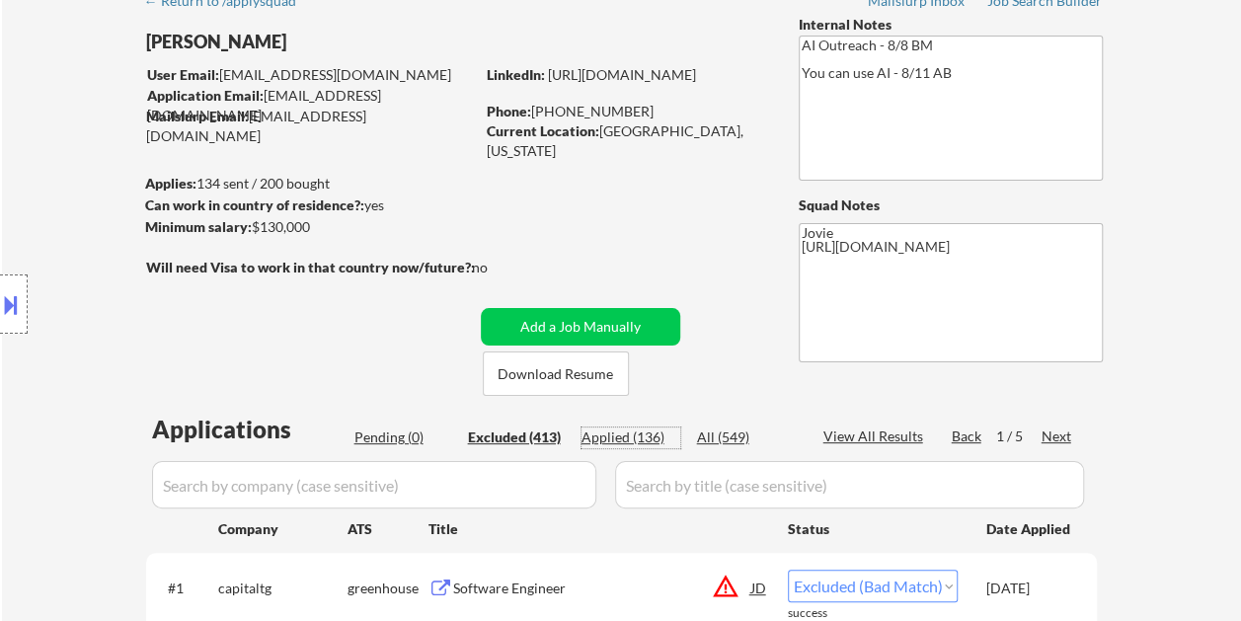
click at [643, 433] on div "Applied (136)" at bounding box center [630, 437] width 99 height 20
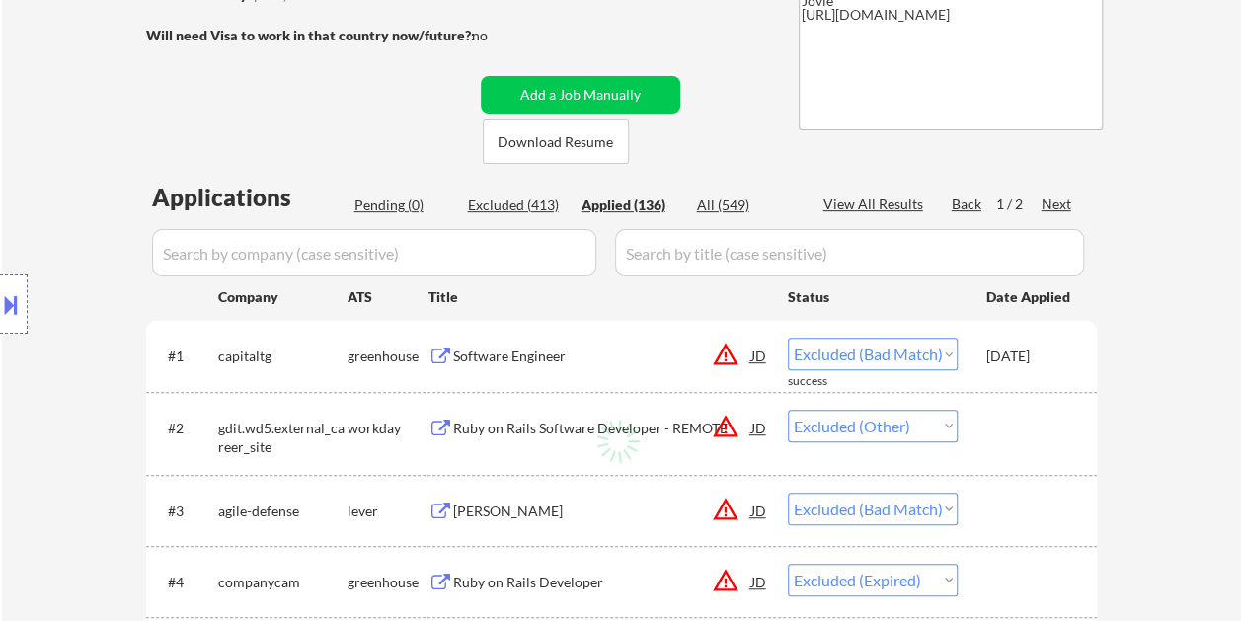
scroll to position [493, 0]
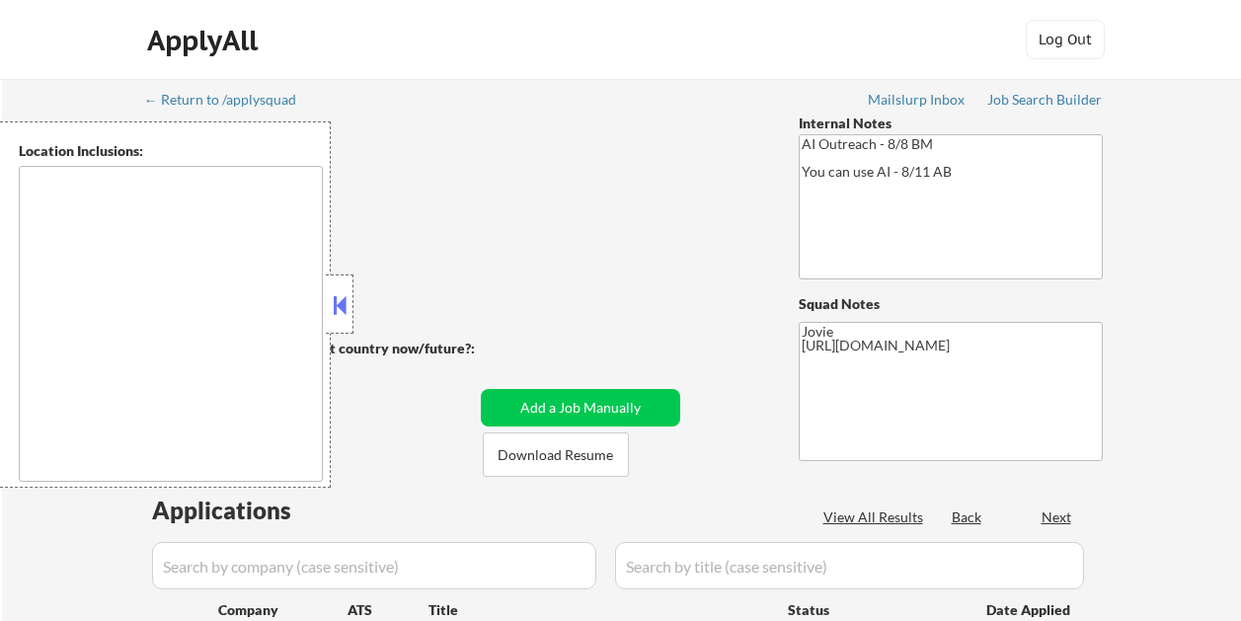
type textarea "remote"
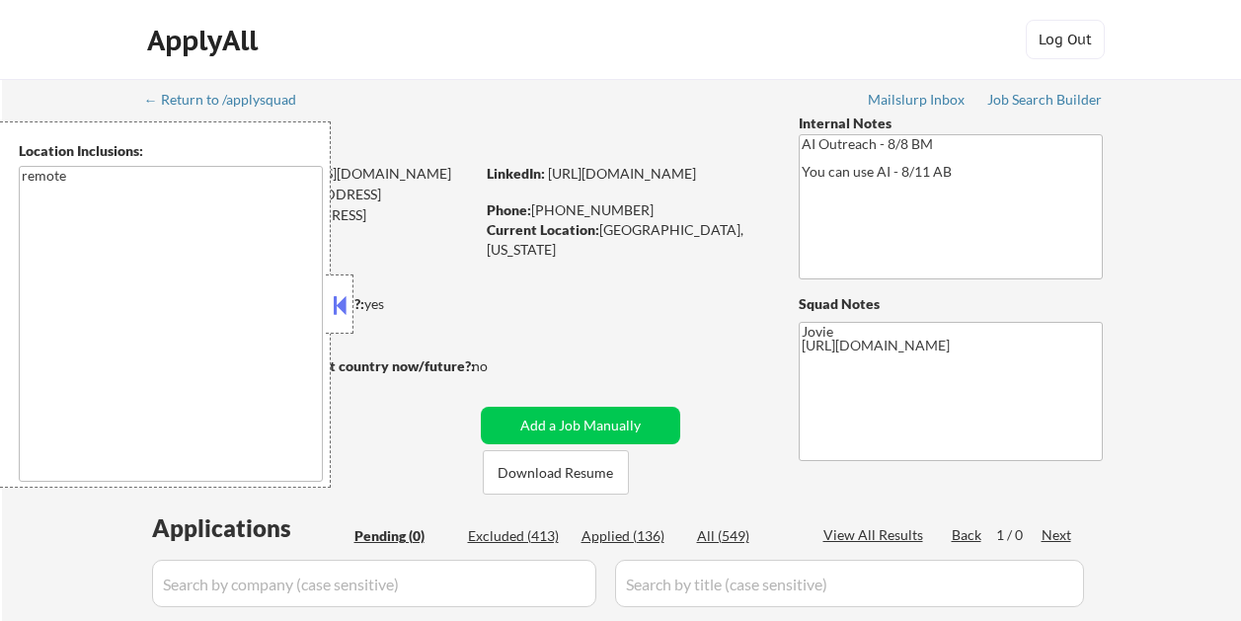
scroll to position [493, 0]
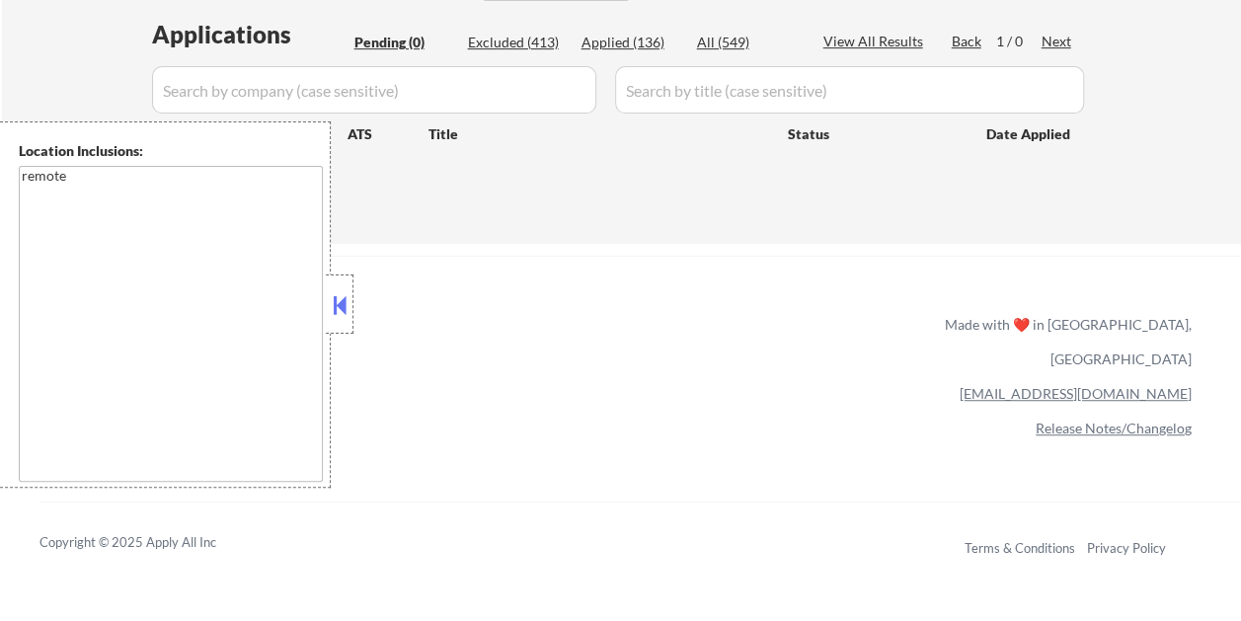
click at [342, 310] on button at bounding box center [340, 305] width 22 height 30
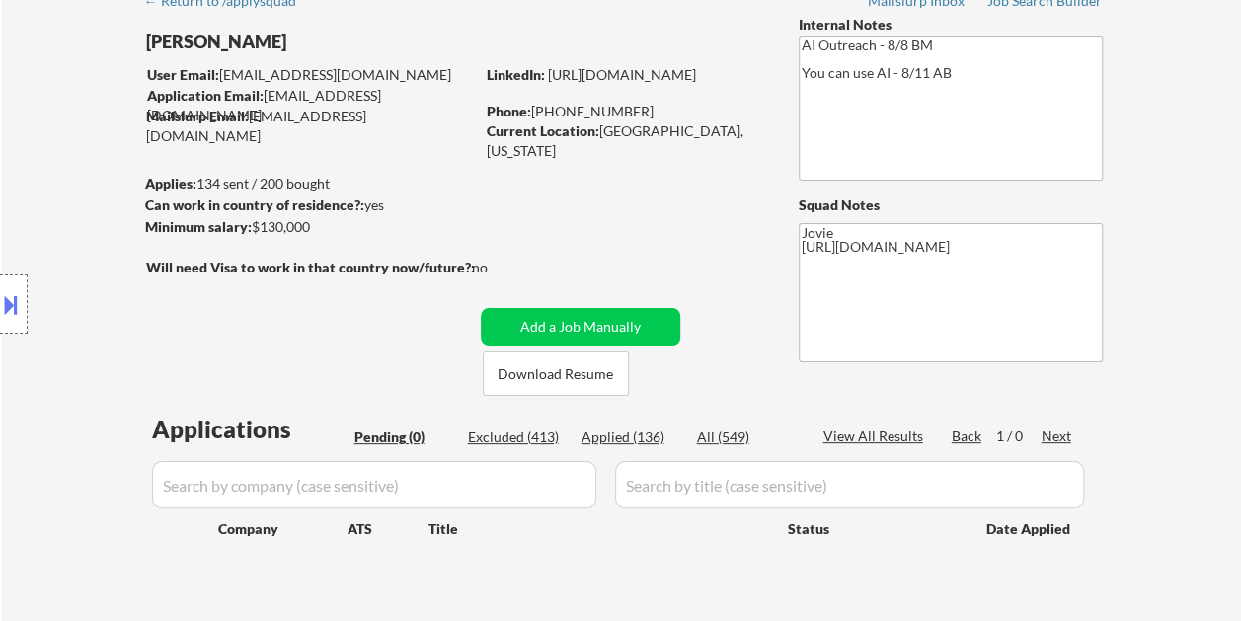
scroll to position [296, 0]
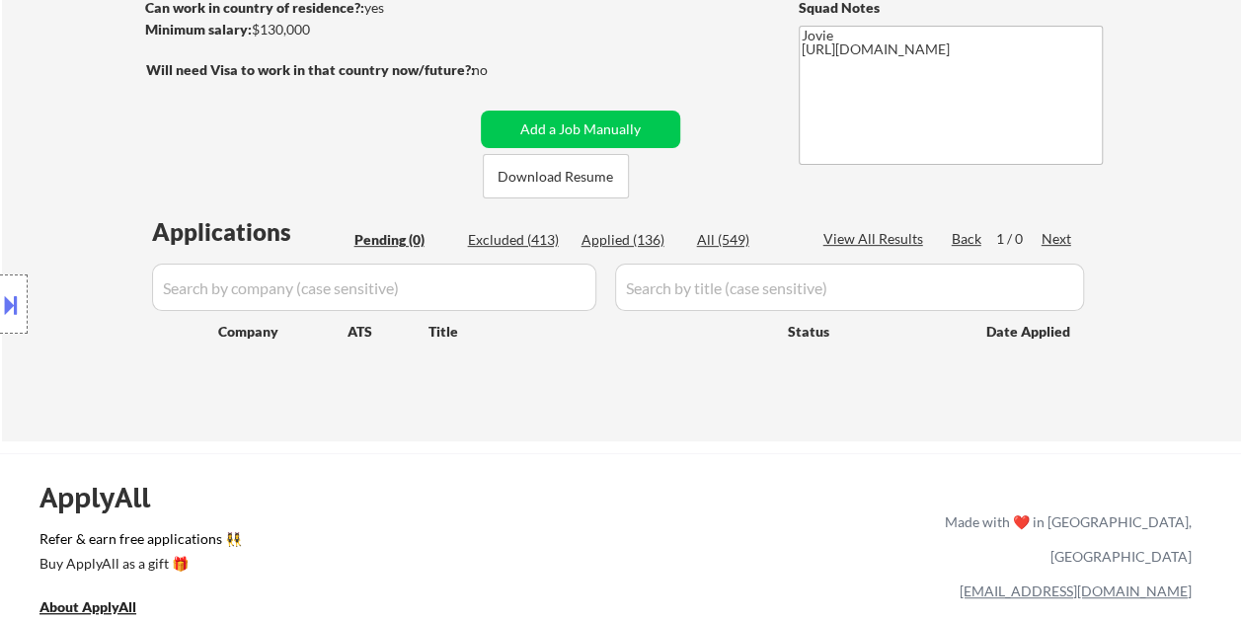
click at [630, 238] on div "Applied (136)" at bounding box center [630, 240] width 99 height 20
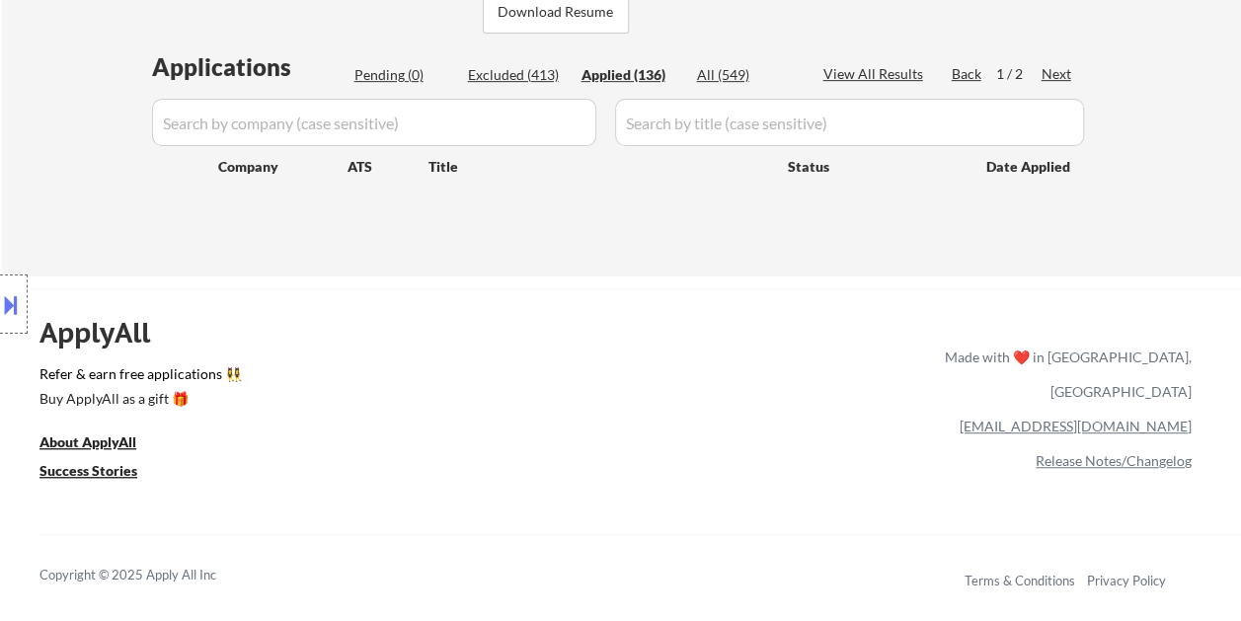
scroll to position [395, 0]
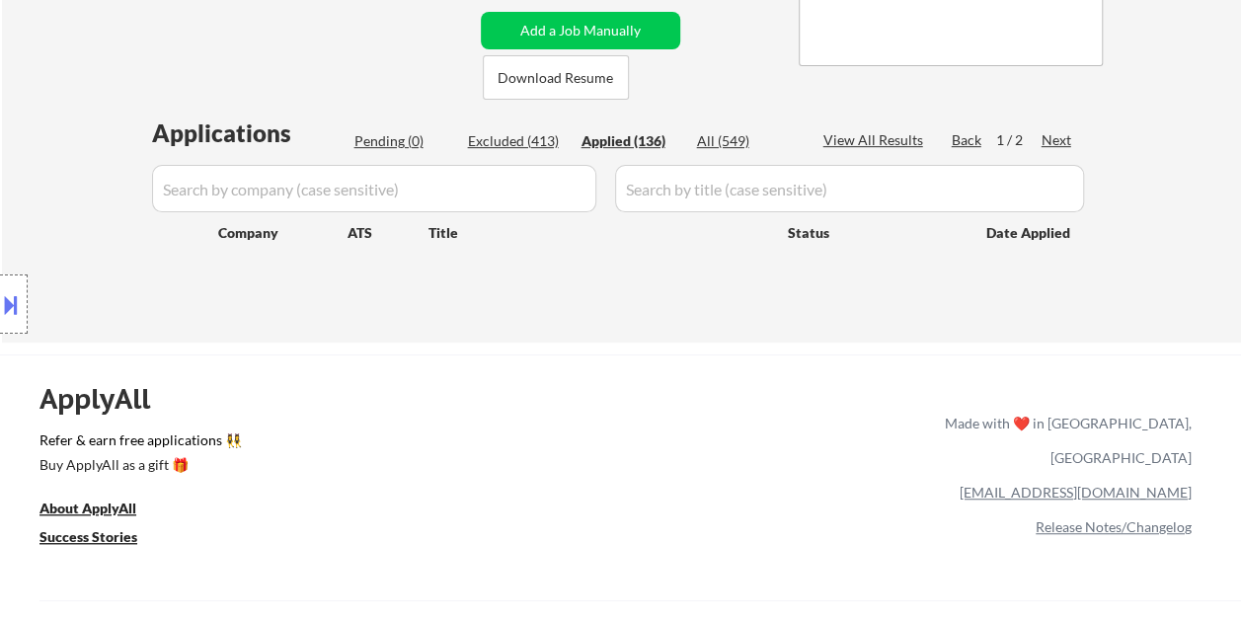
select select ""applied""
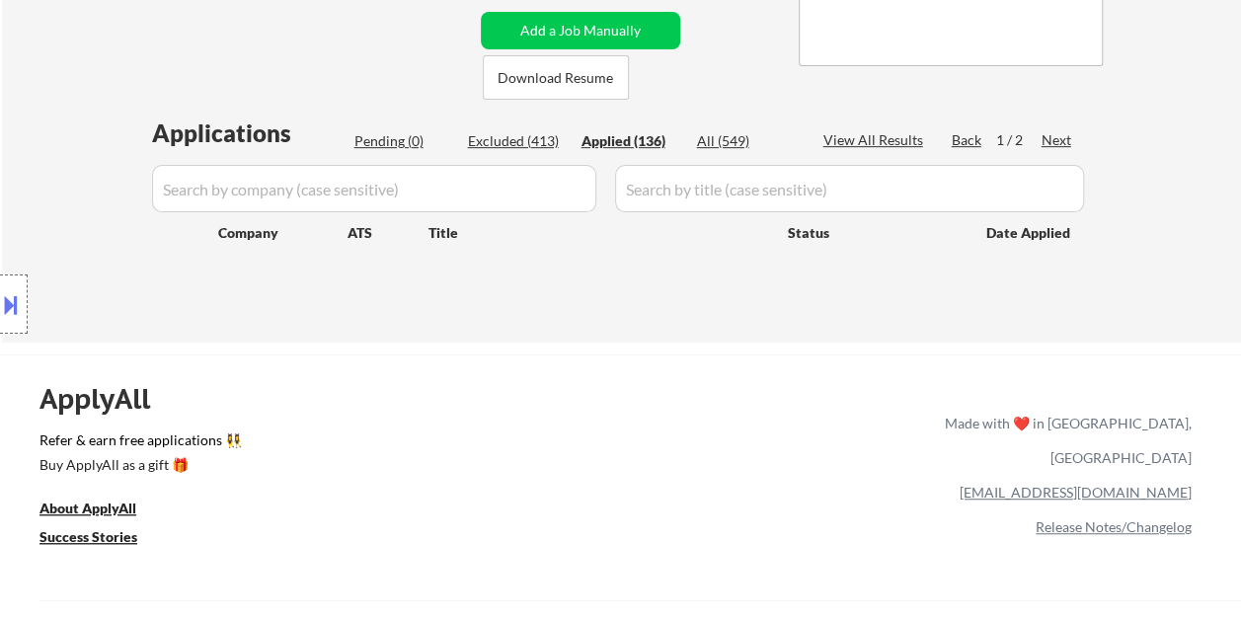
select select ""applied""
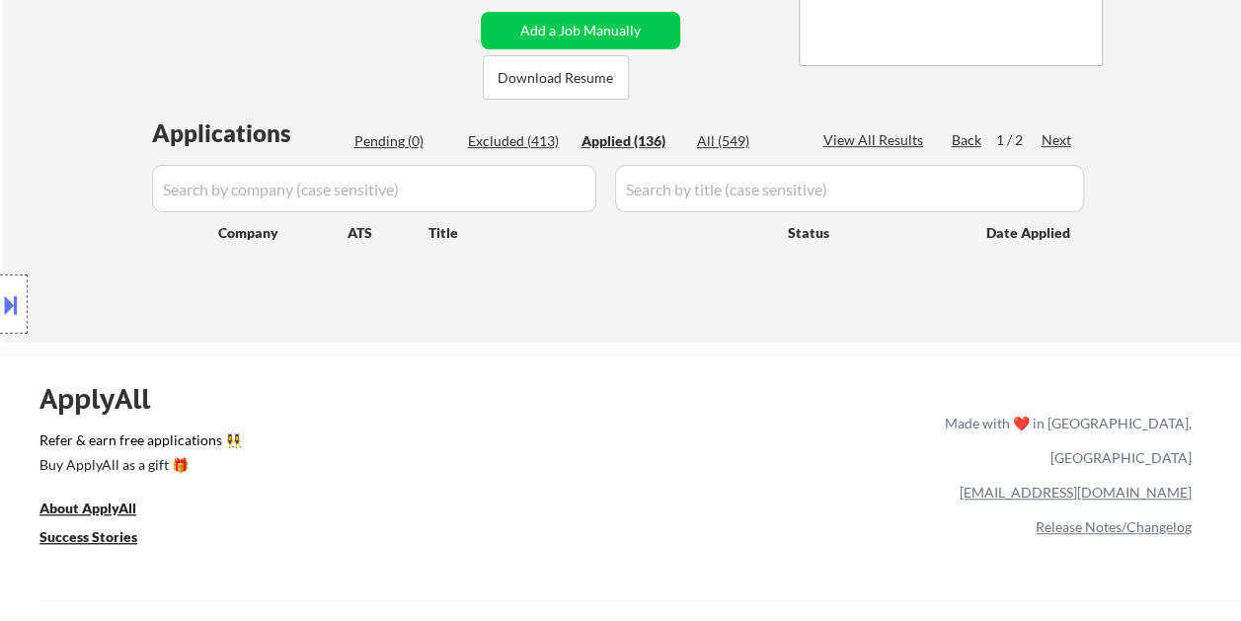
select select ""applied""
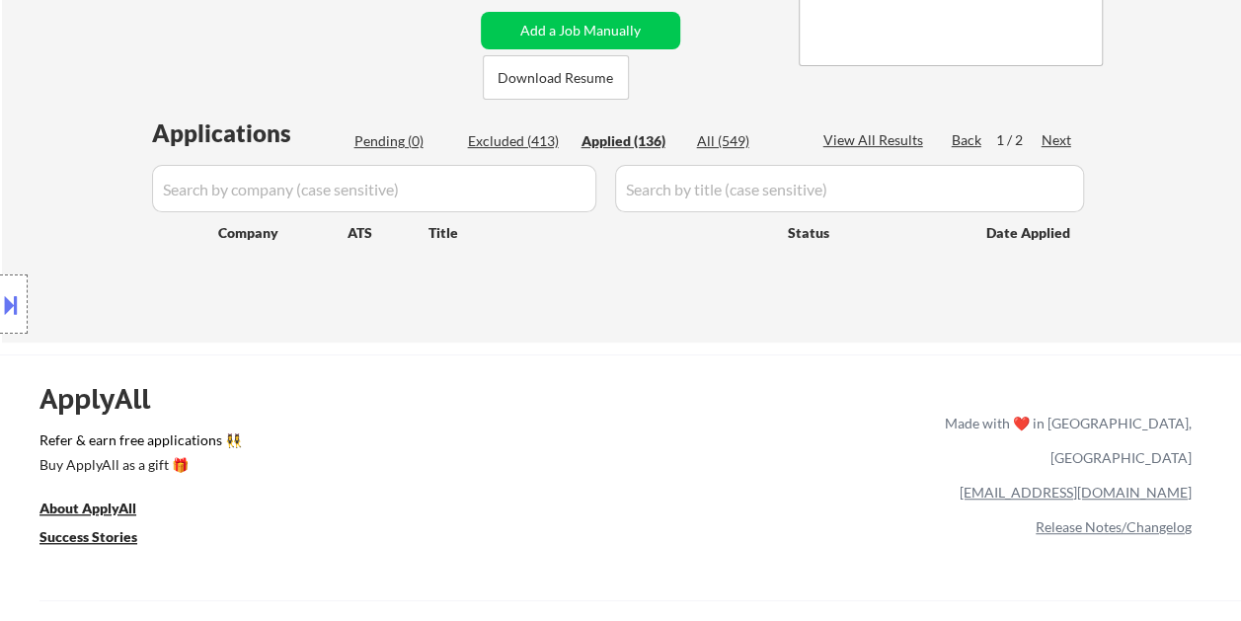
select select ""applied""
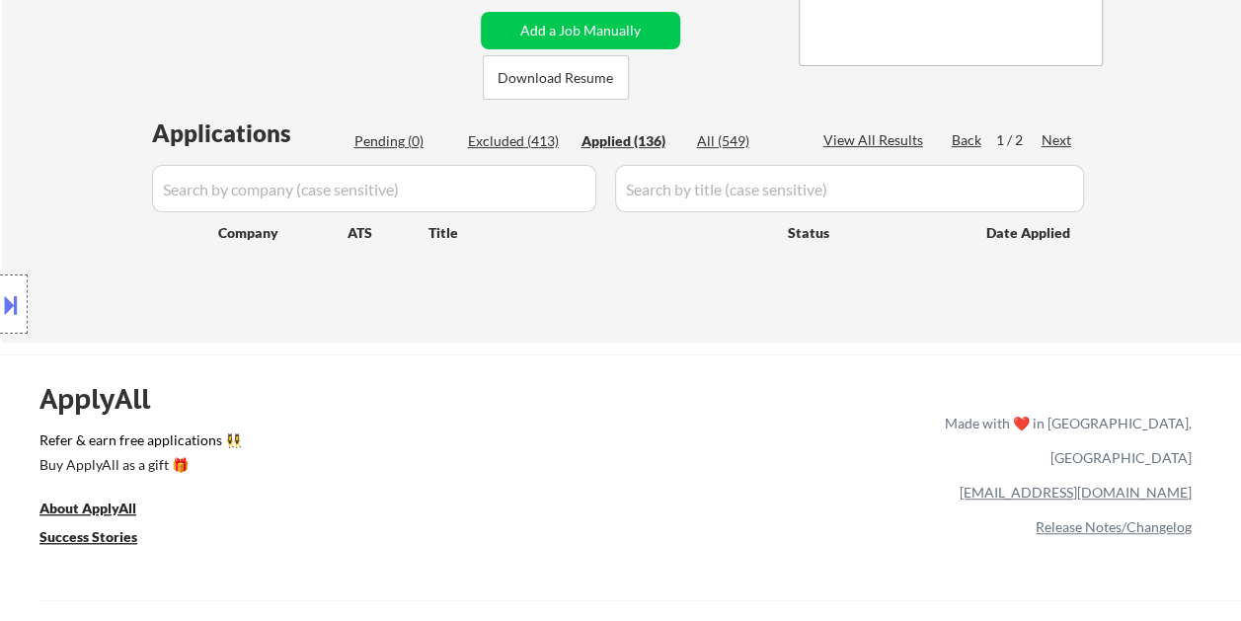
select select ""applied""
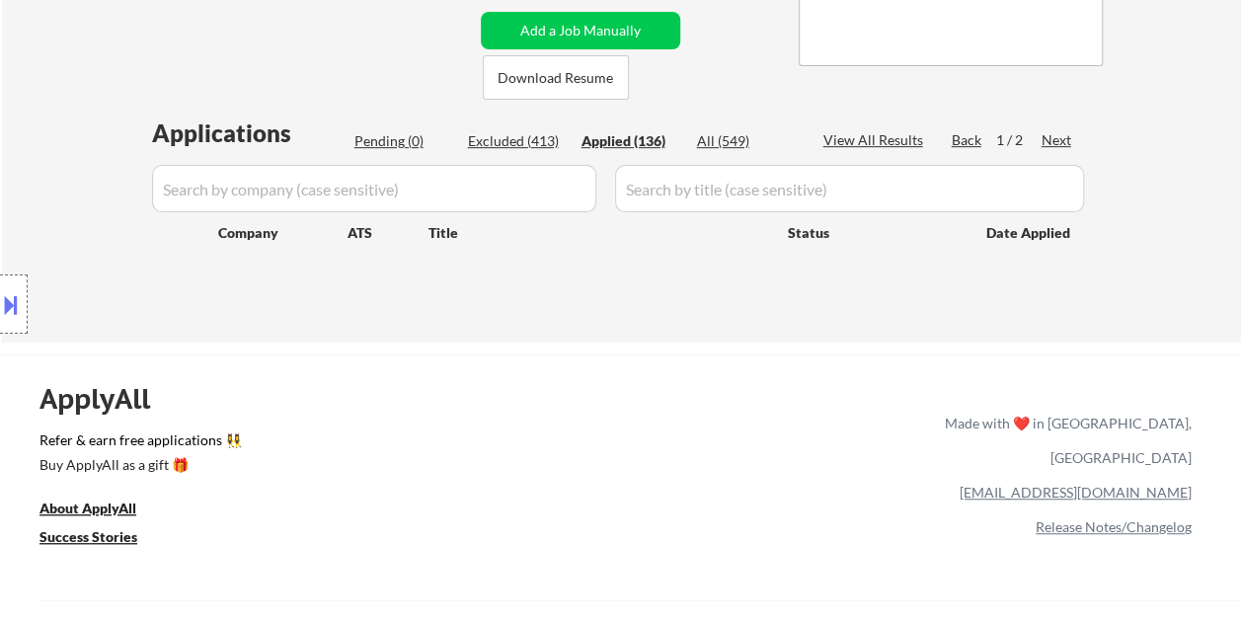
select select ""applied""
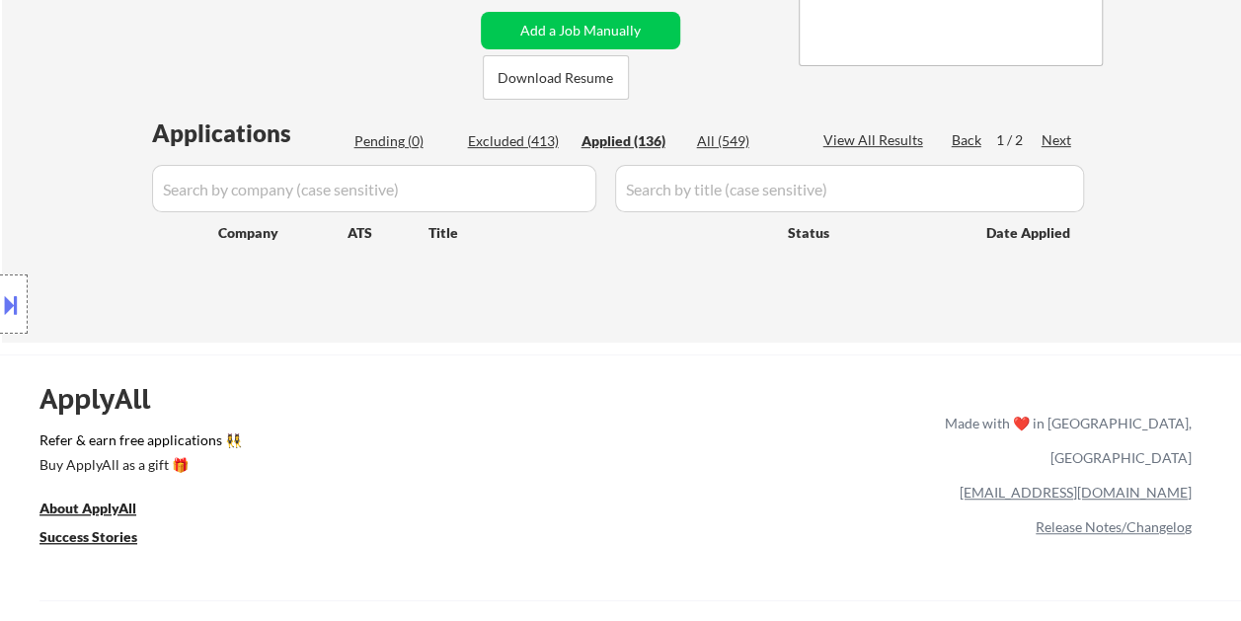
select select ""applied""
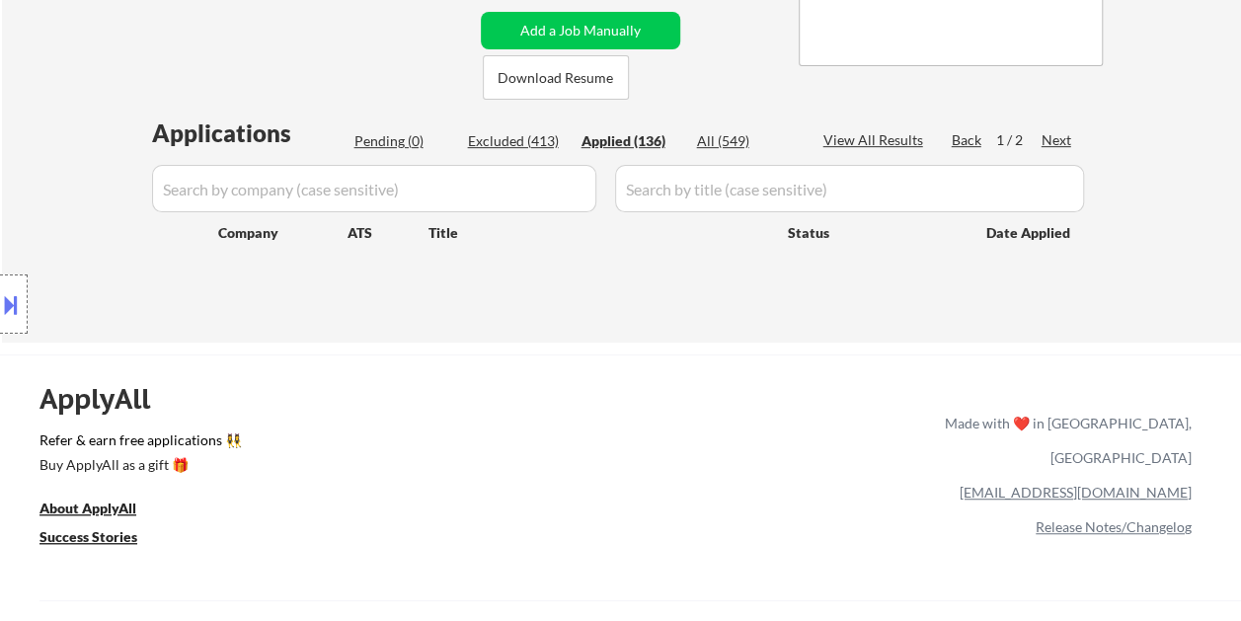
select select ""applied""
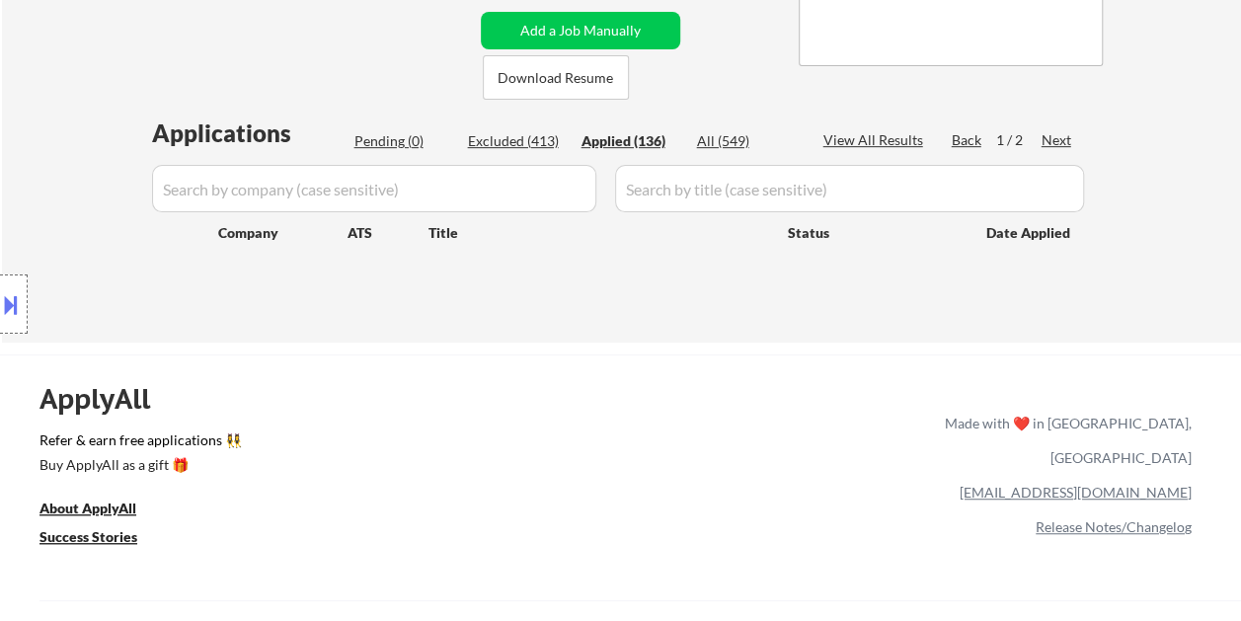
select select ""applied""
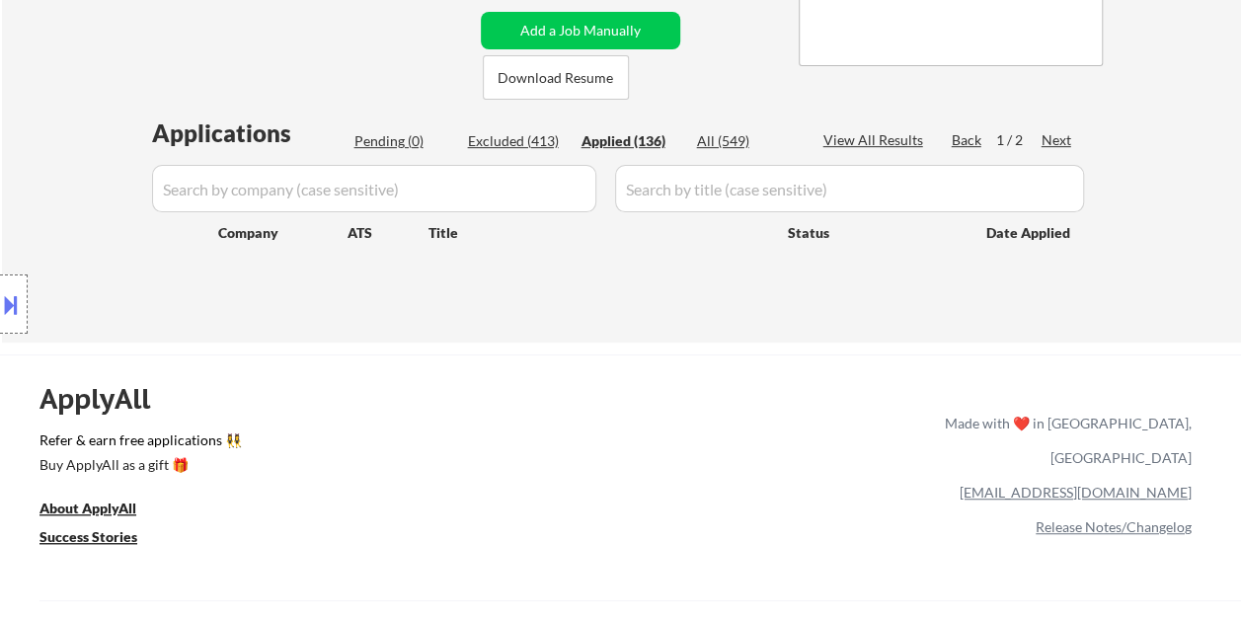
select select ""applied""
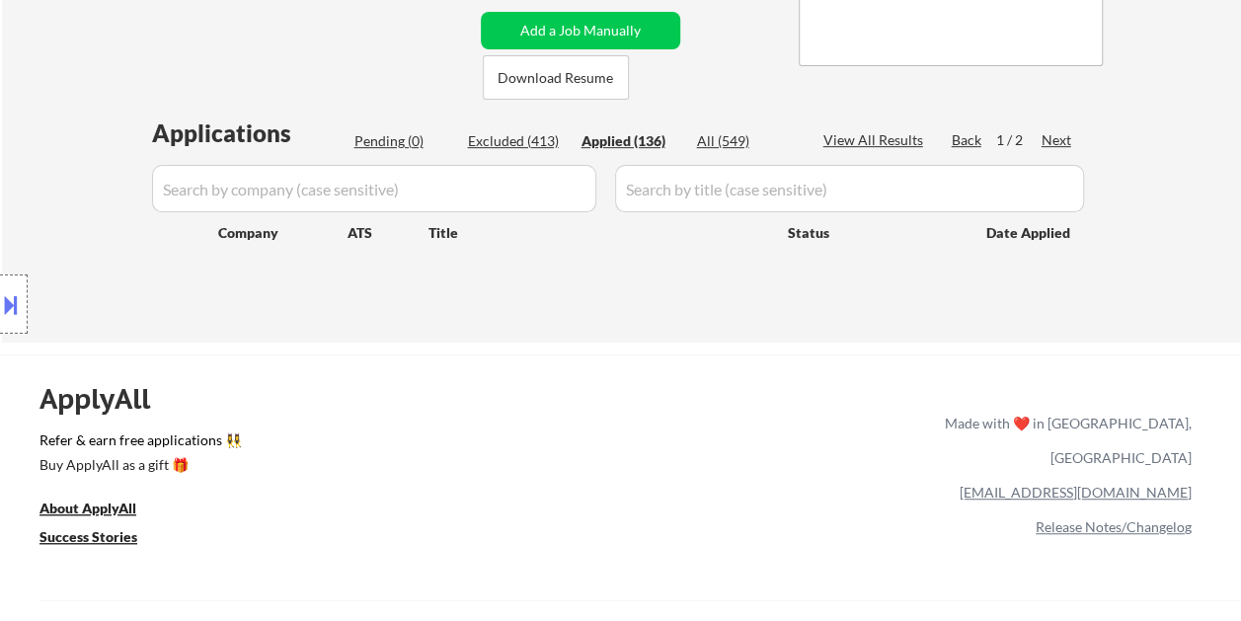
select select ""applied""
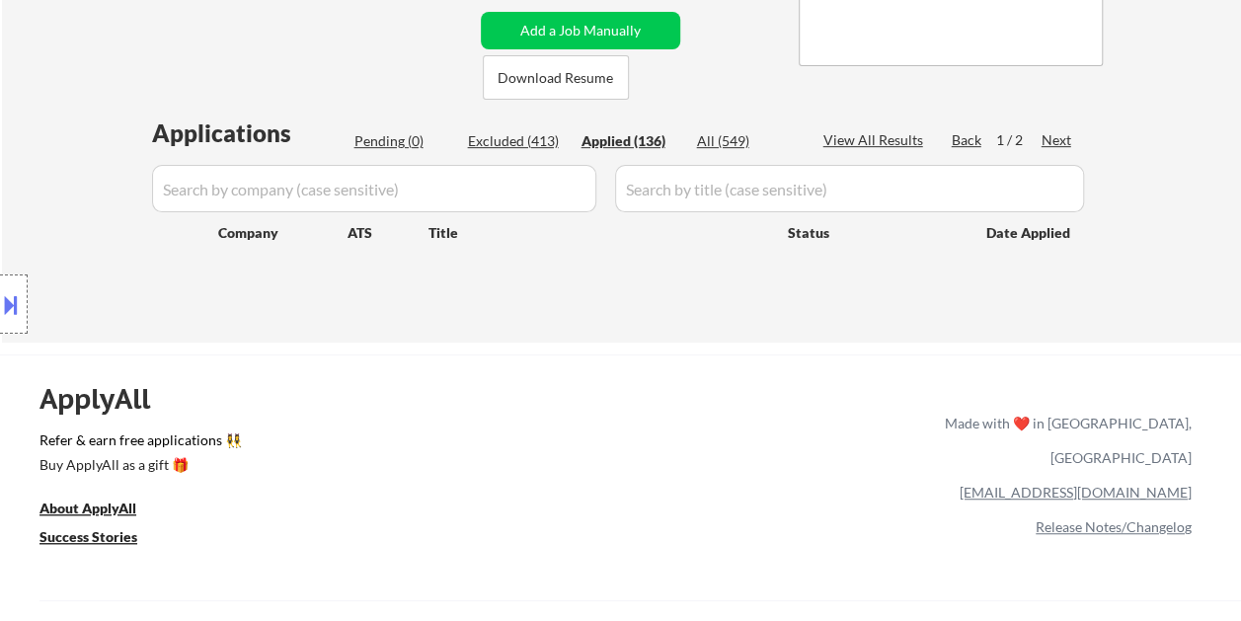
select select ""applied""
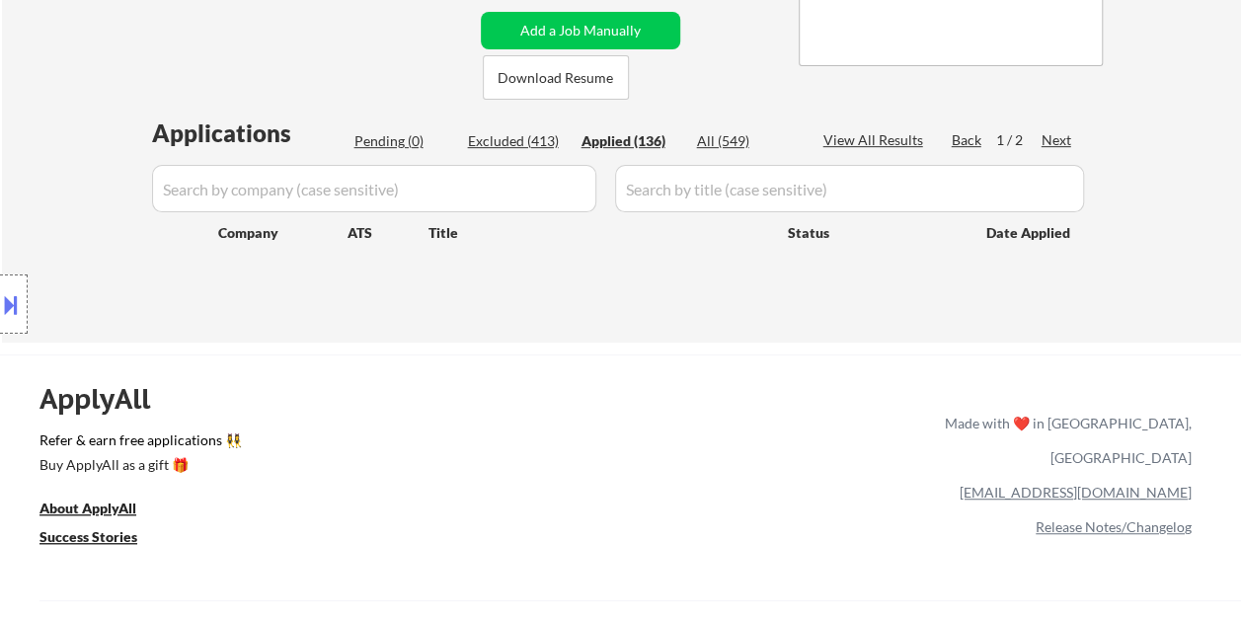
select select ""applied""
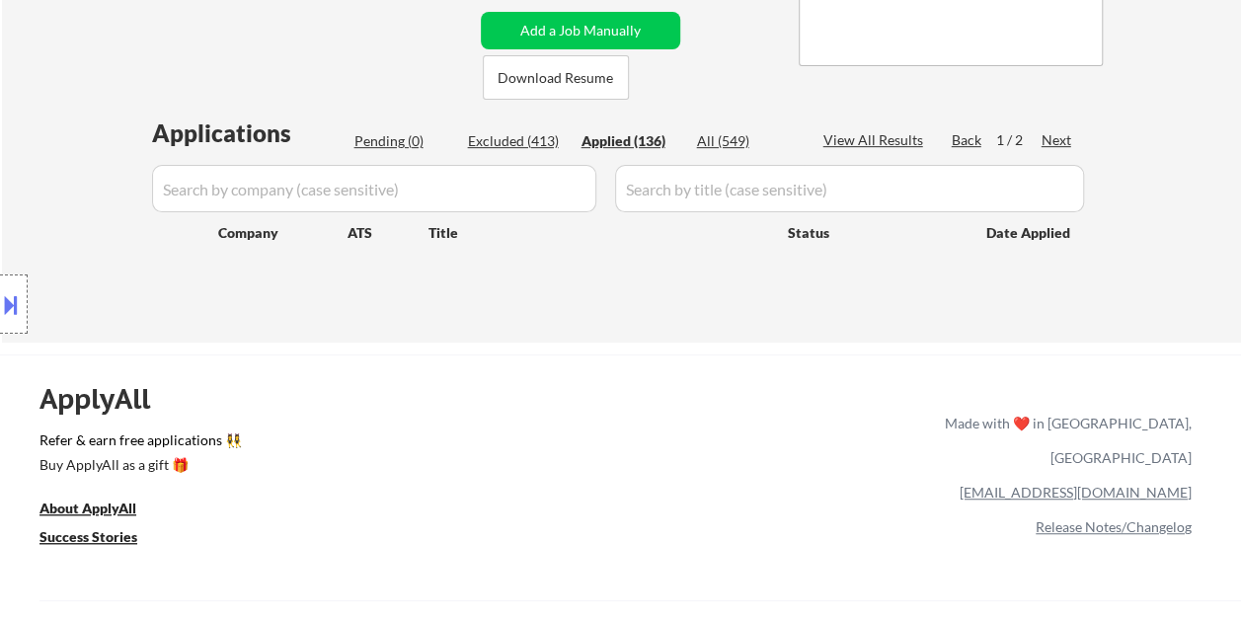
select select ""applied""
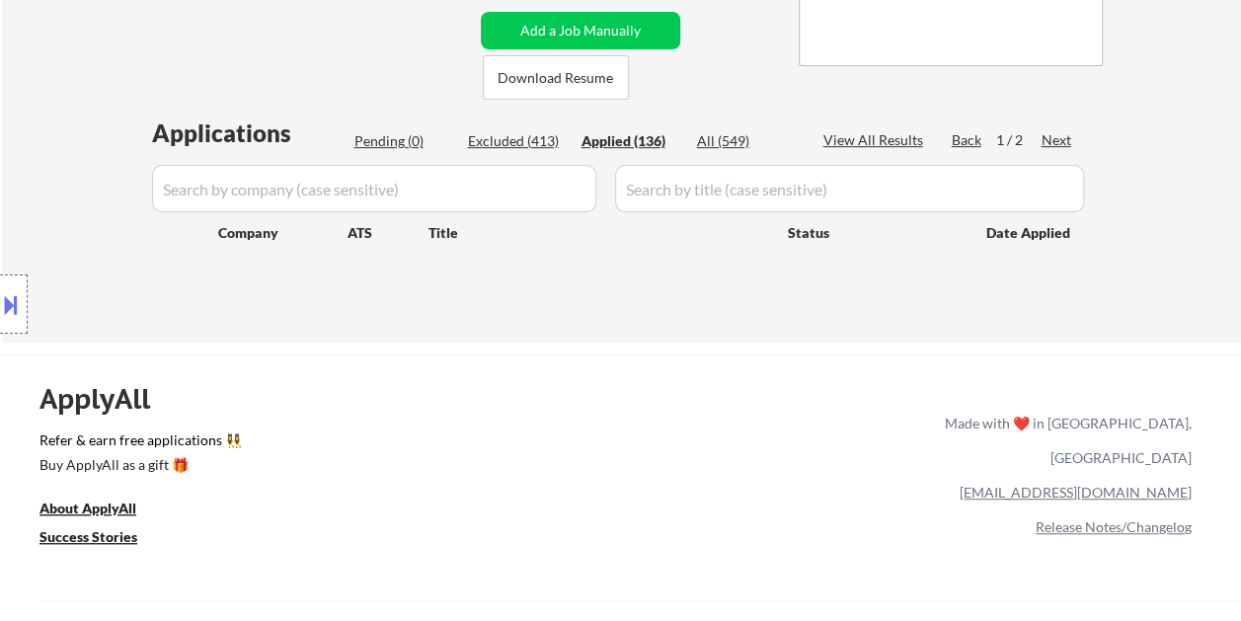
select select ""applied""
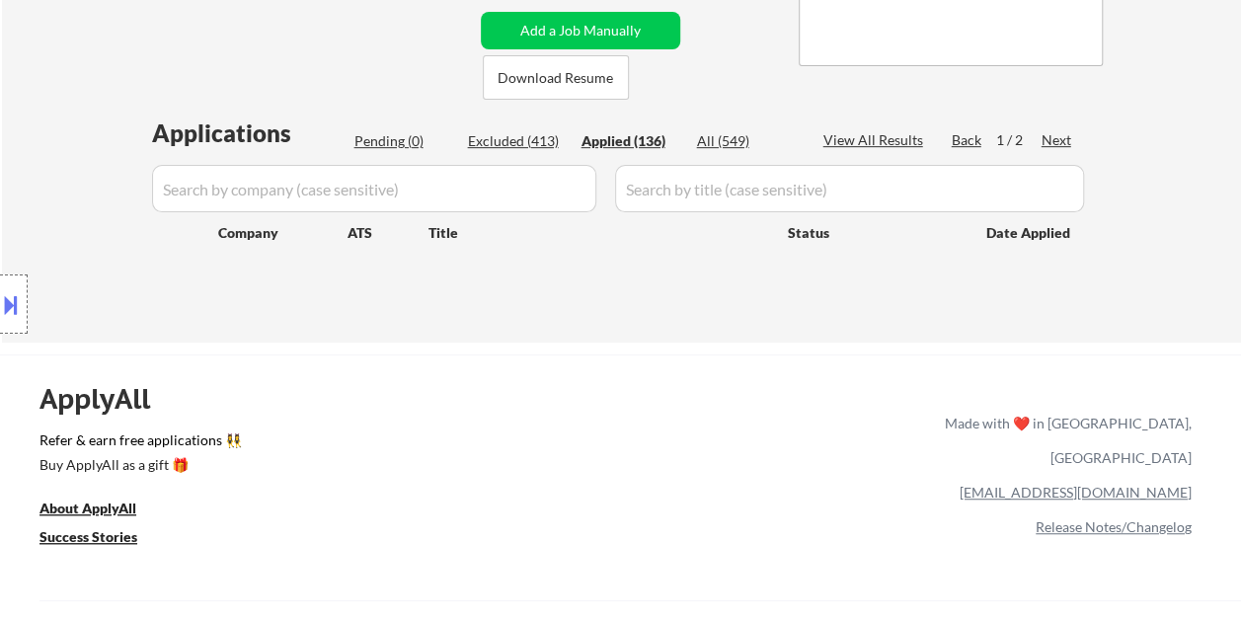
select select ""applied""
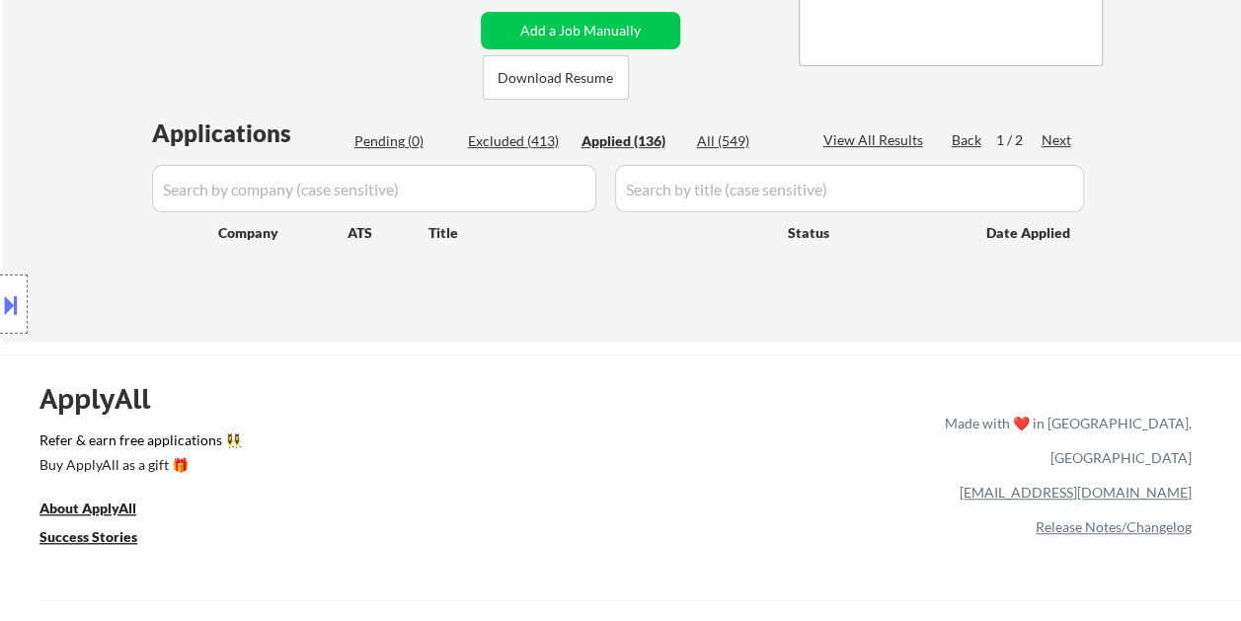
select select ""applied""
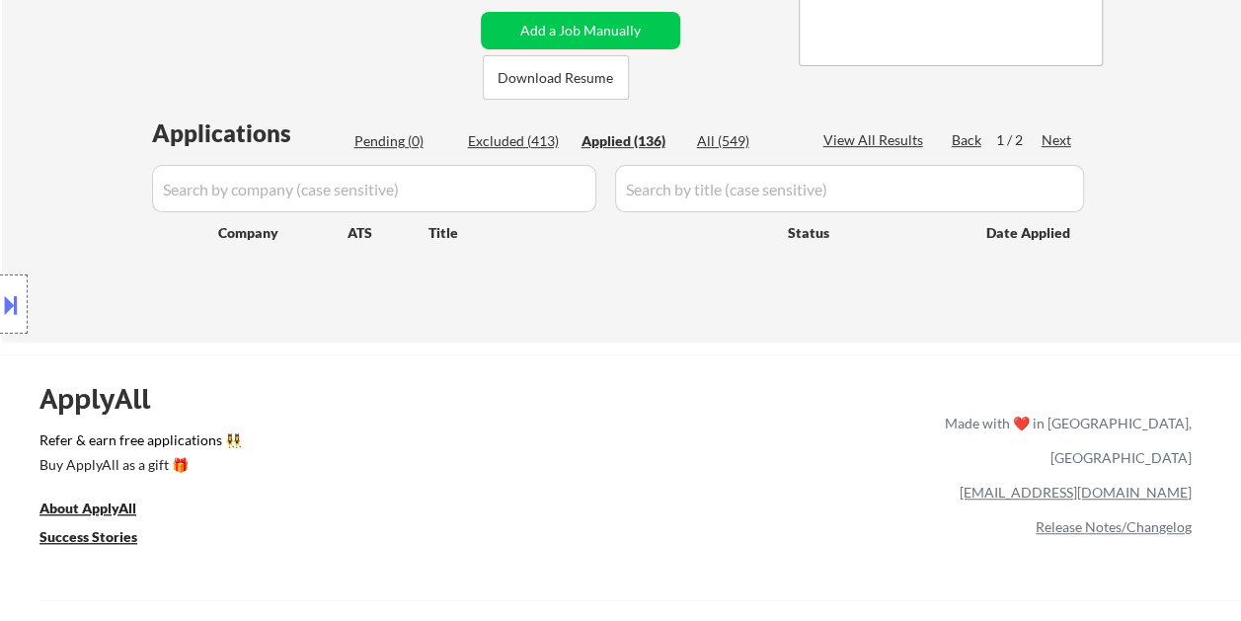
select select ""applied""
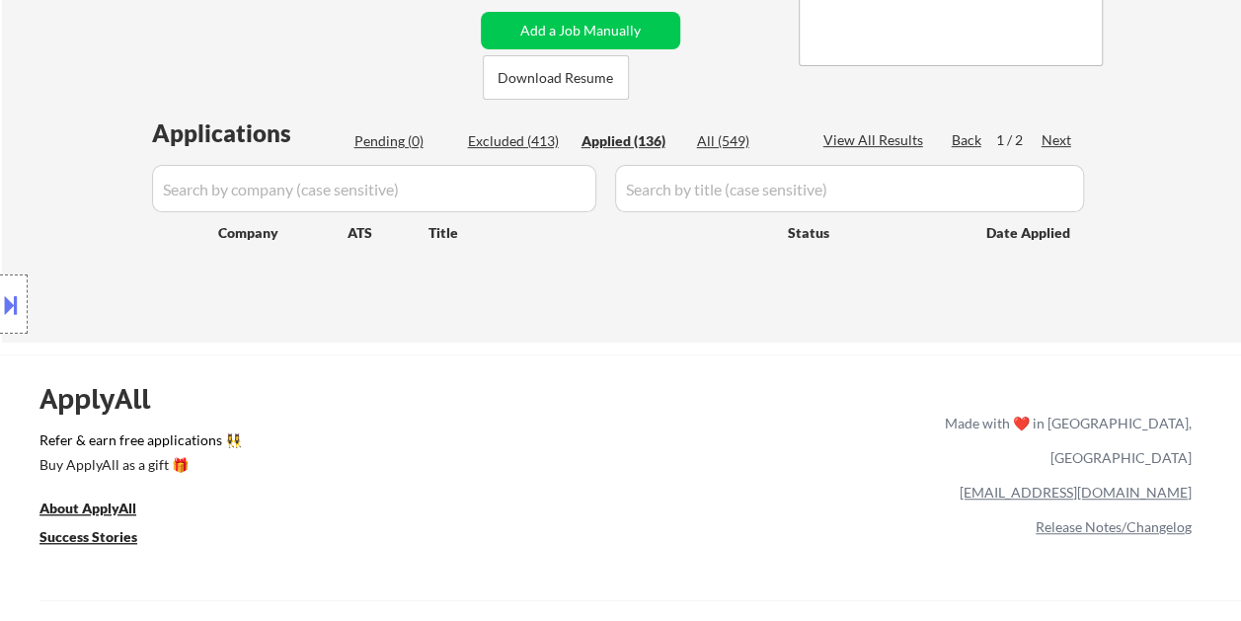
select select ""applied""
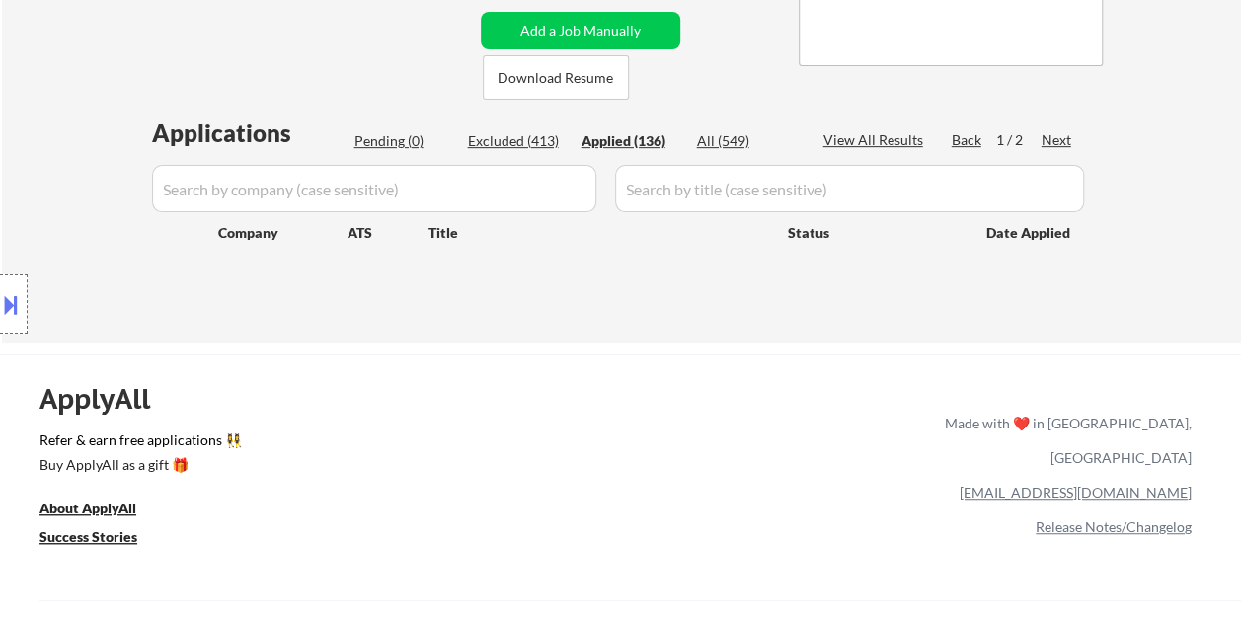
select select ""applied""
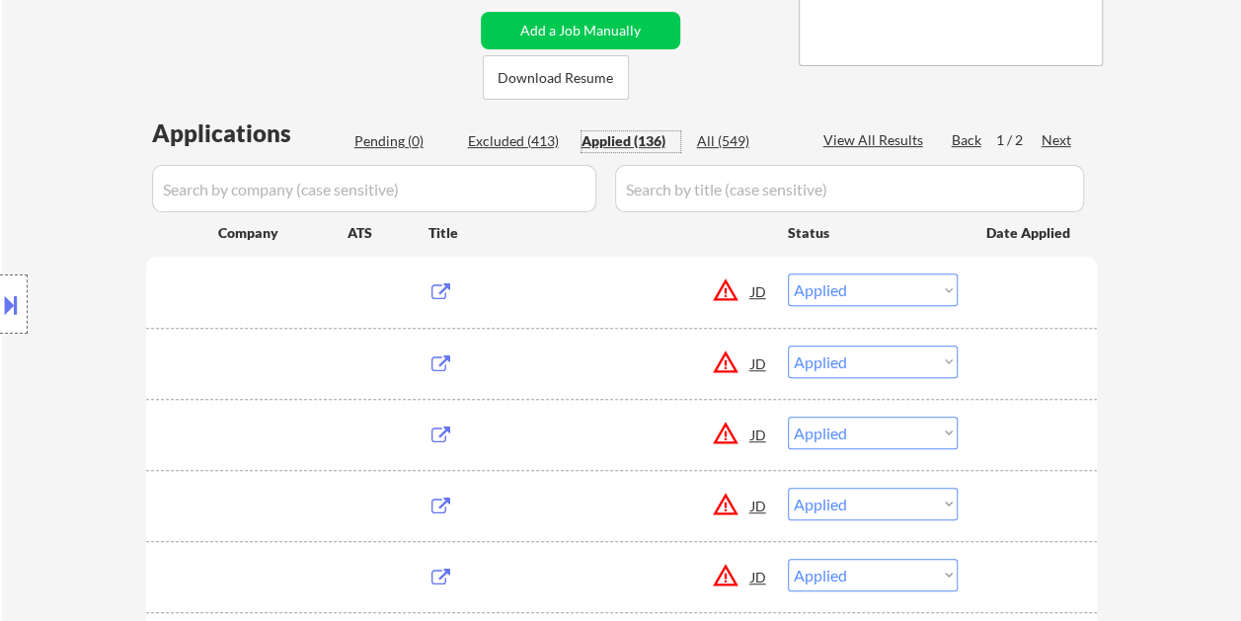
scroll to position [99, 0]
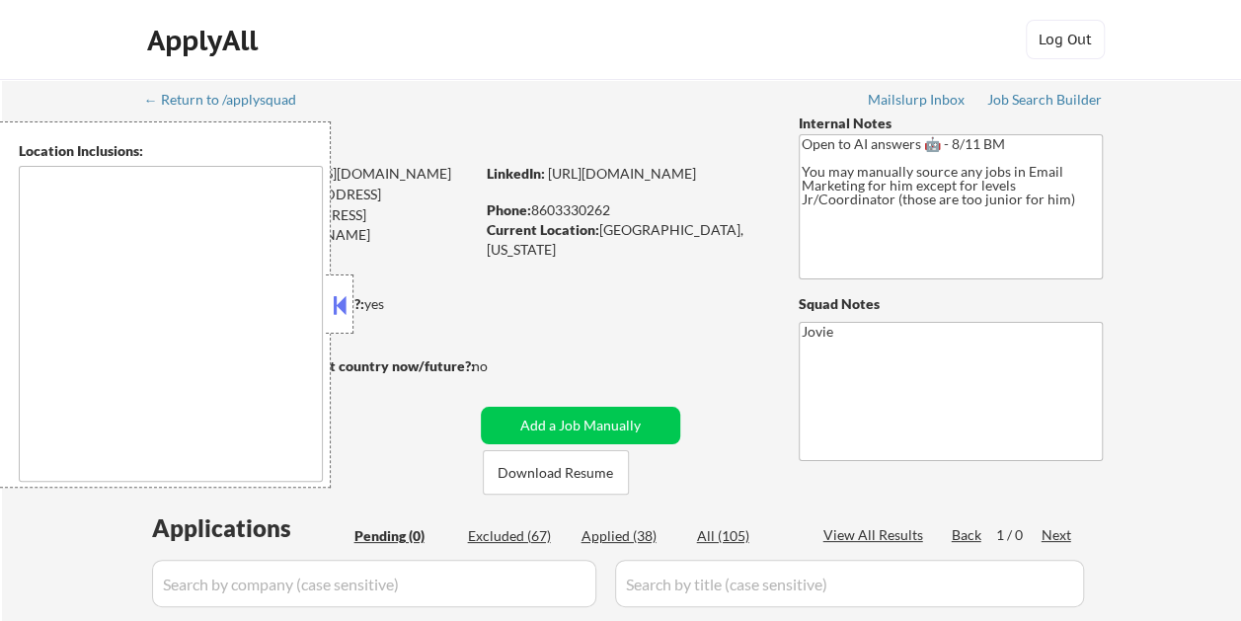
click at [343, 316] on button at bounding box center [340, 305] width 22 height 30
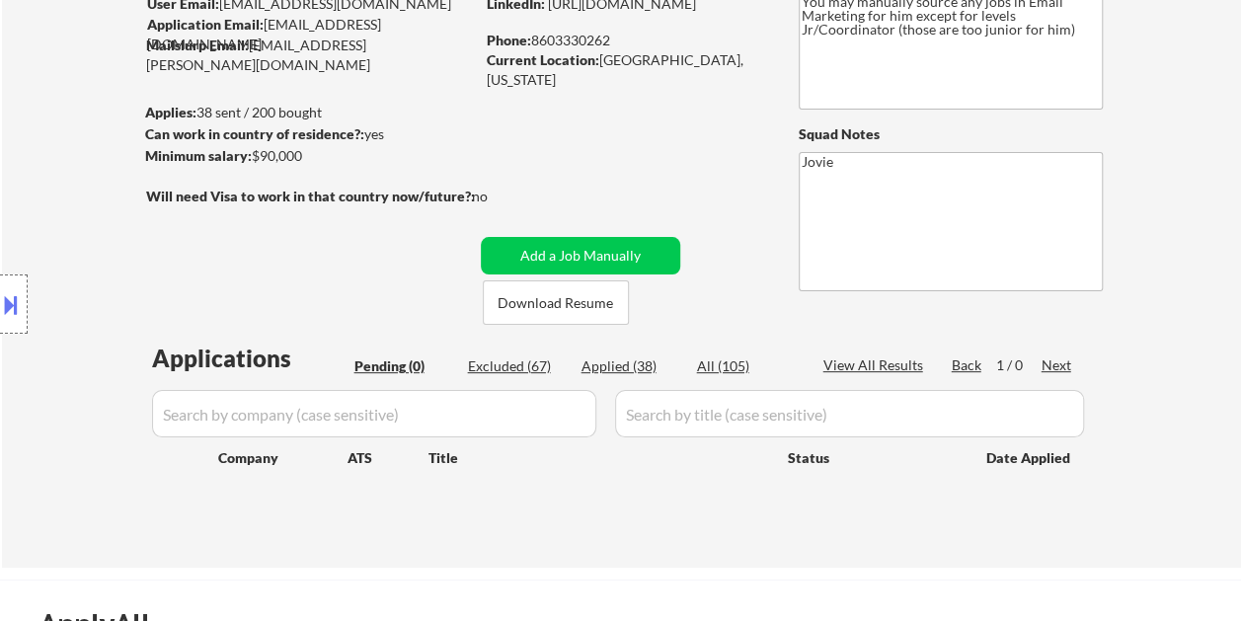
scroll to position [197, 0]
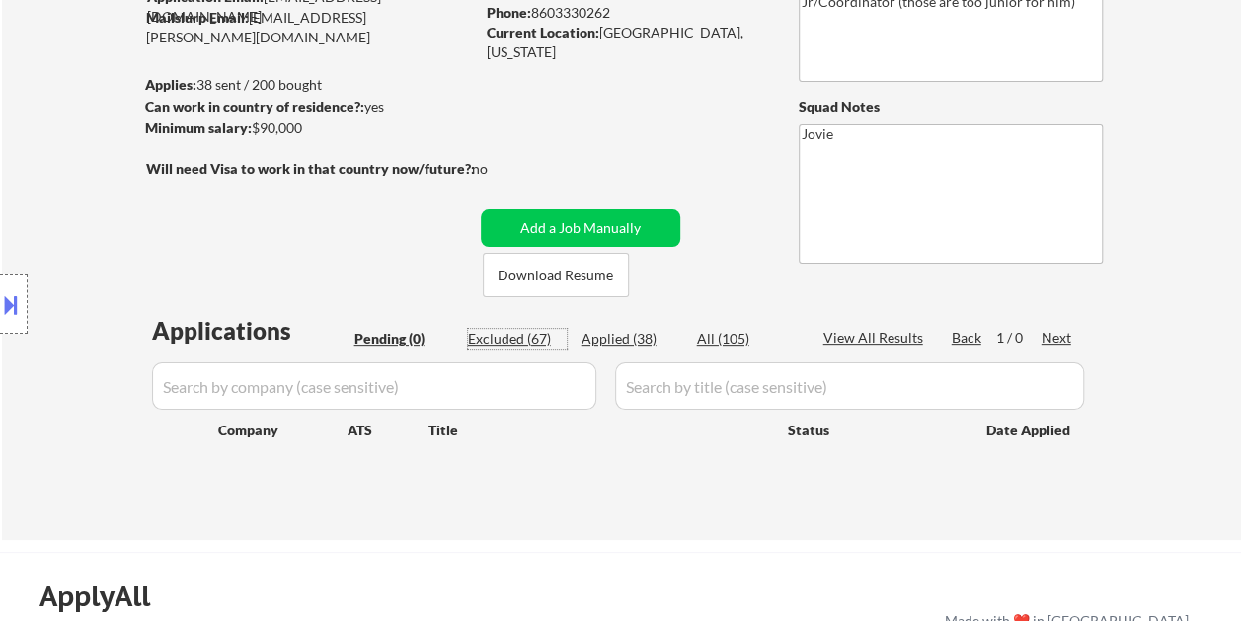
click at [505, 342] on div "Excluded (67)" at bounding box center [517, 339] width 99 height 20
select select ""excluded__salary_""
select select ""excluded__bad_match_""
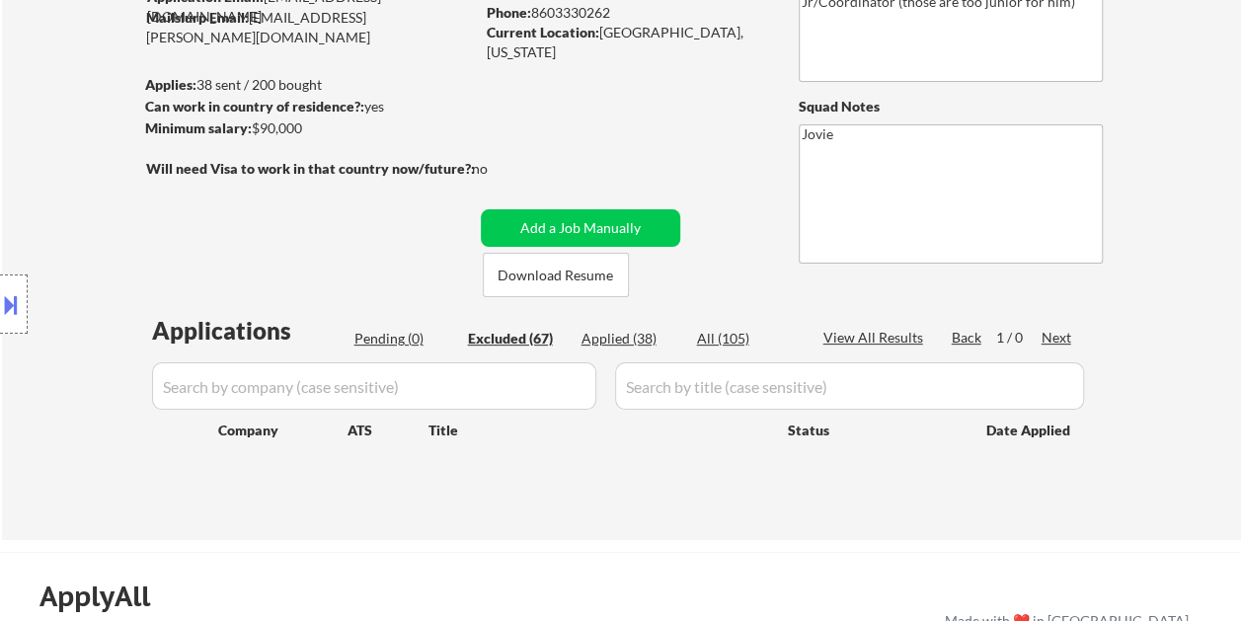
select select ""excluded__bad_match_""
select select ""excluded__expired_""
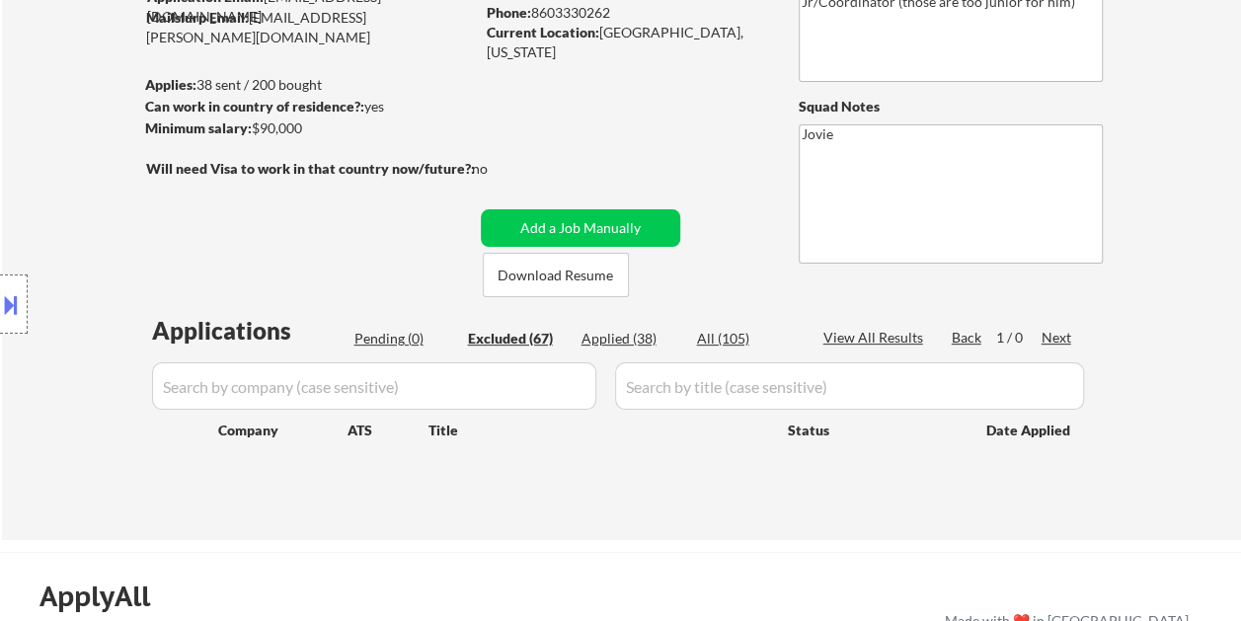
select select ""excluded__bad_match_""
select select ""excluded__expired_""
select select ""excluded__bad_match_""
select select ""excluded""
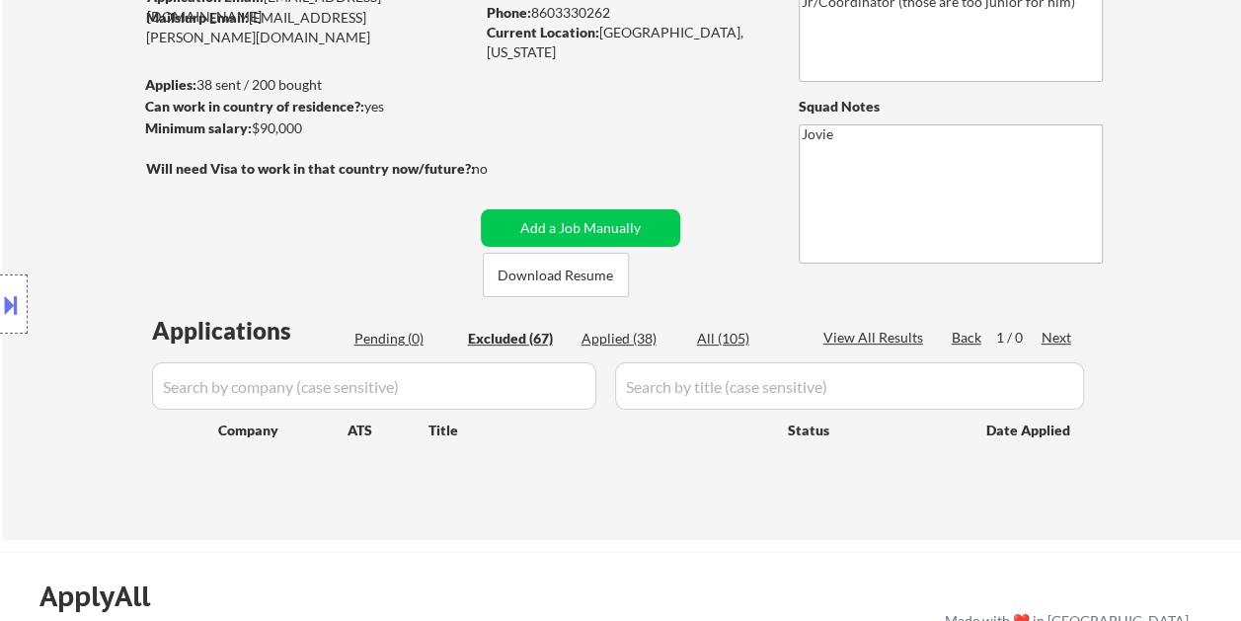
select select ""excluded__expired_""
select select ""excluded__bad_match_""
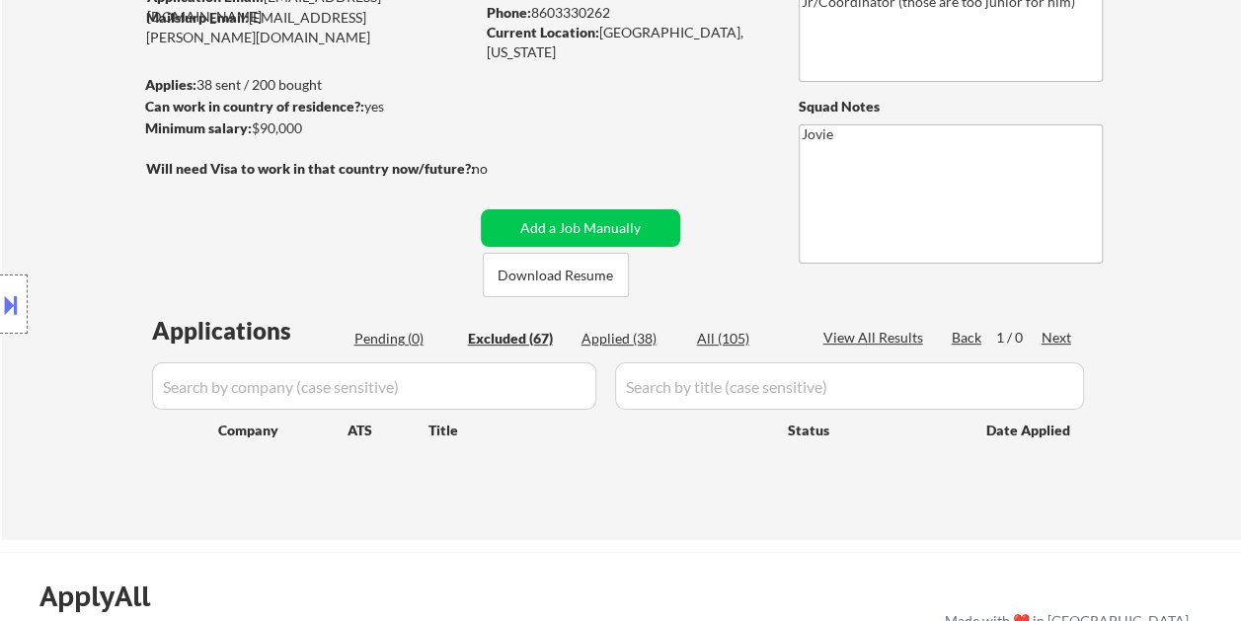
select select ""excluded""
select select ""excluded__expired_""
select select ""excluded__bad_match_""
select select ""excluded__expired_""
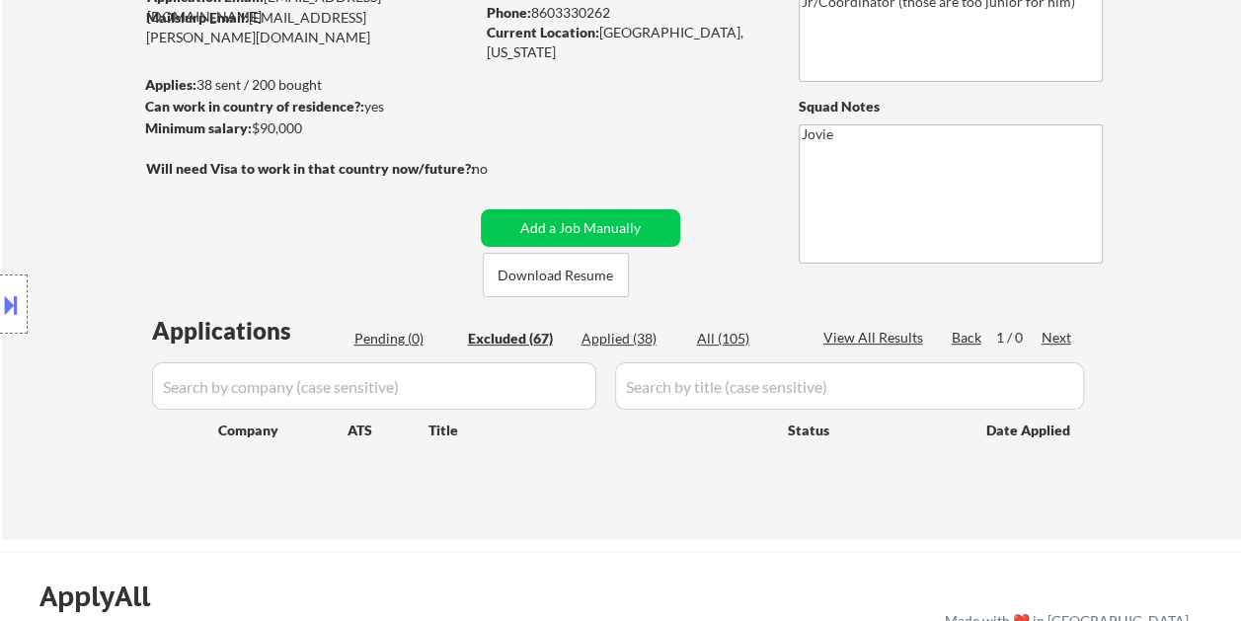
select select ""excluded__bad_match_""
select select ""excluded__location_""
select select ""excluded__bad_match_""
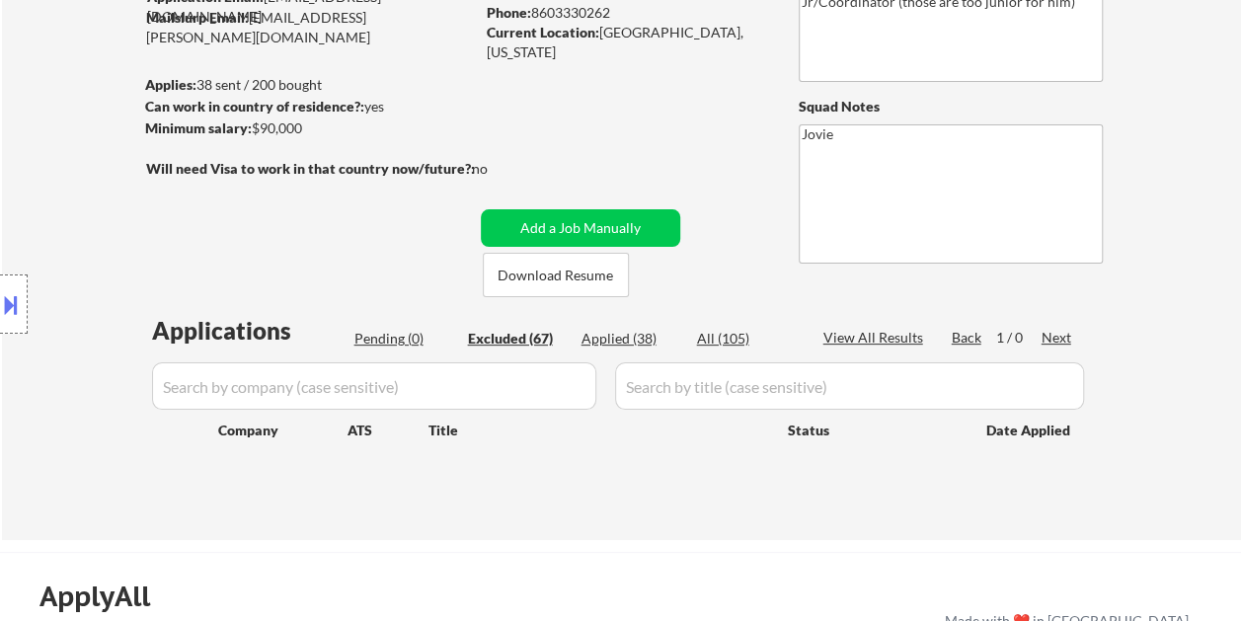
select select ""excluded__bad_match_""
select select ""excluded__expired_""
select select ""excluded""
select select ""excluded__bad_match_""
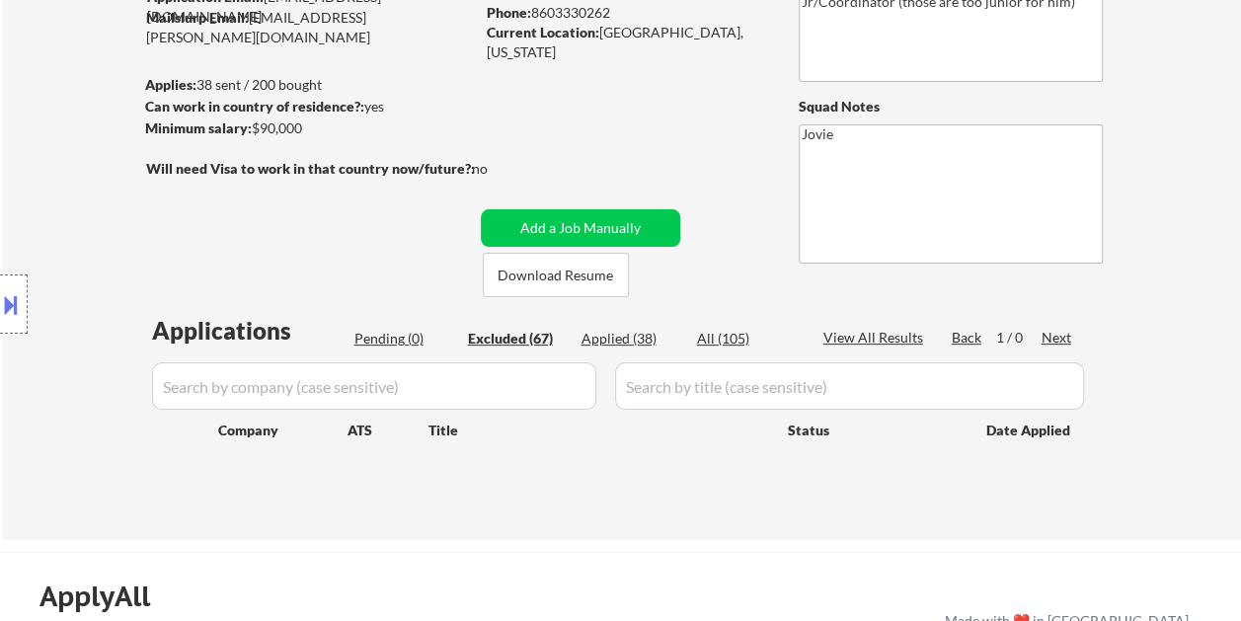
select select ""excluded__bad_match_""
select select ""excluded__salary_""
select select ""excluded__location_""
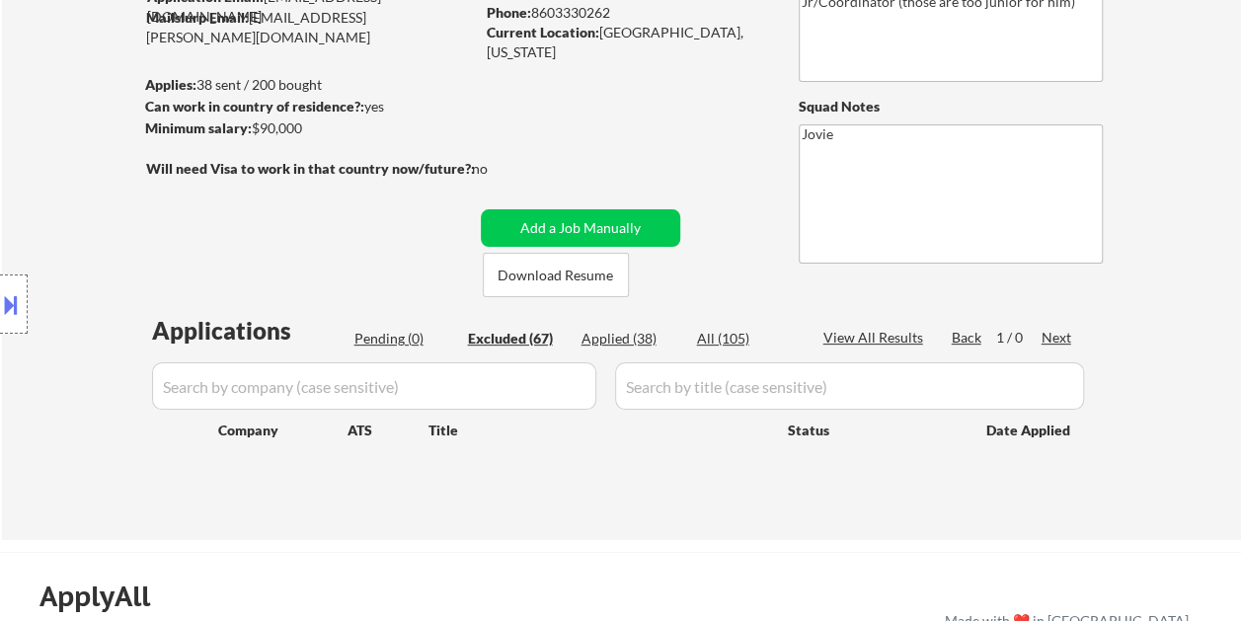
select select ""excluded__bad_match_""
select select ""excluded__expired_""
select select ""excluded__salary_""
select select ""excluded__bad_match_""
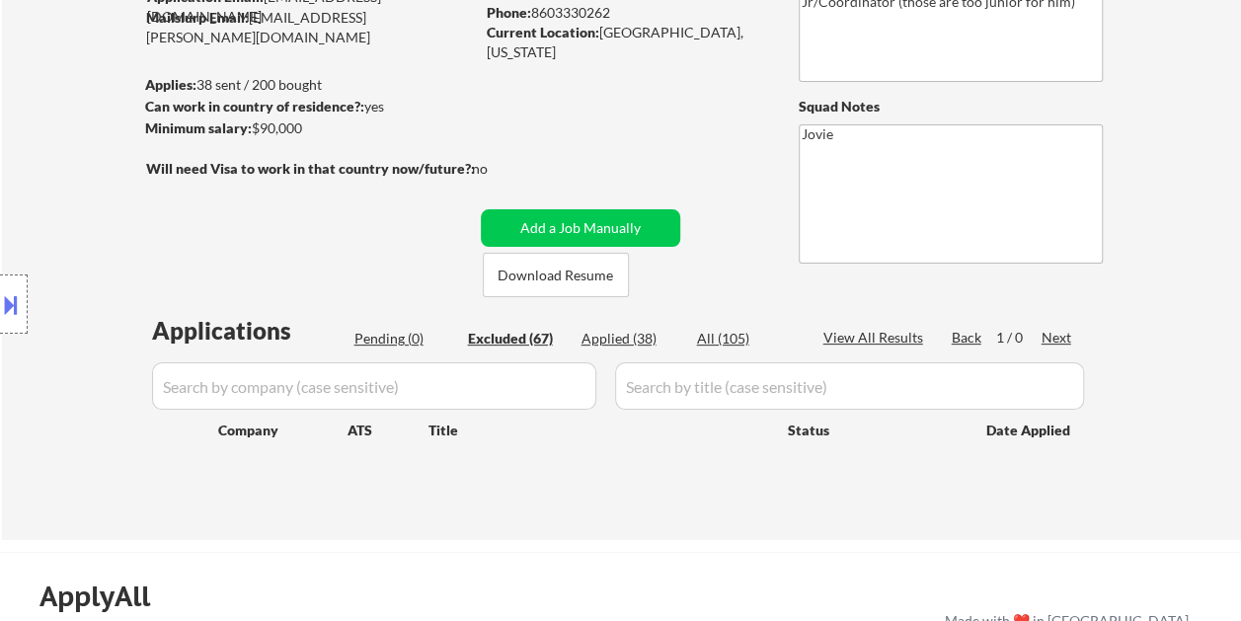
select select ""excluded__bad_match_""
select select ""excluded__expired_""
select select ""excluded__location_""
select select ""excluded__expired_""
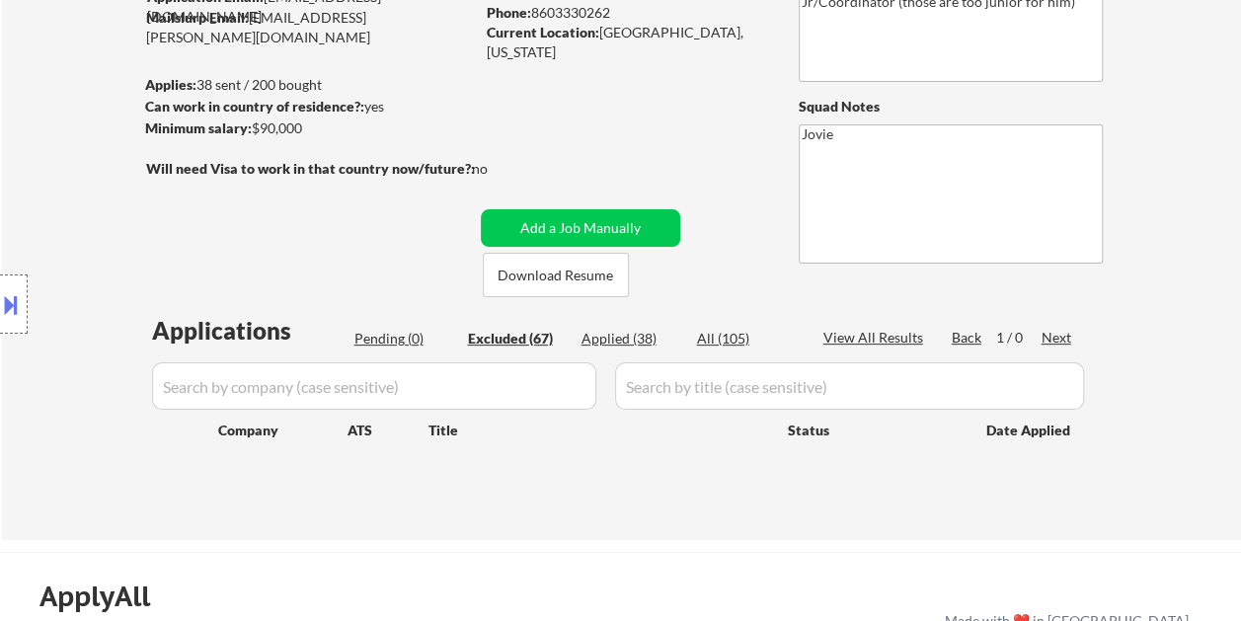
select select ""excluded__bad_match_""
select select ""excluded__salary_""
select select ""excluded__location_""
select select ""excluded__expired_""
select select ""excluded__bad_match_""
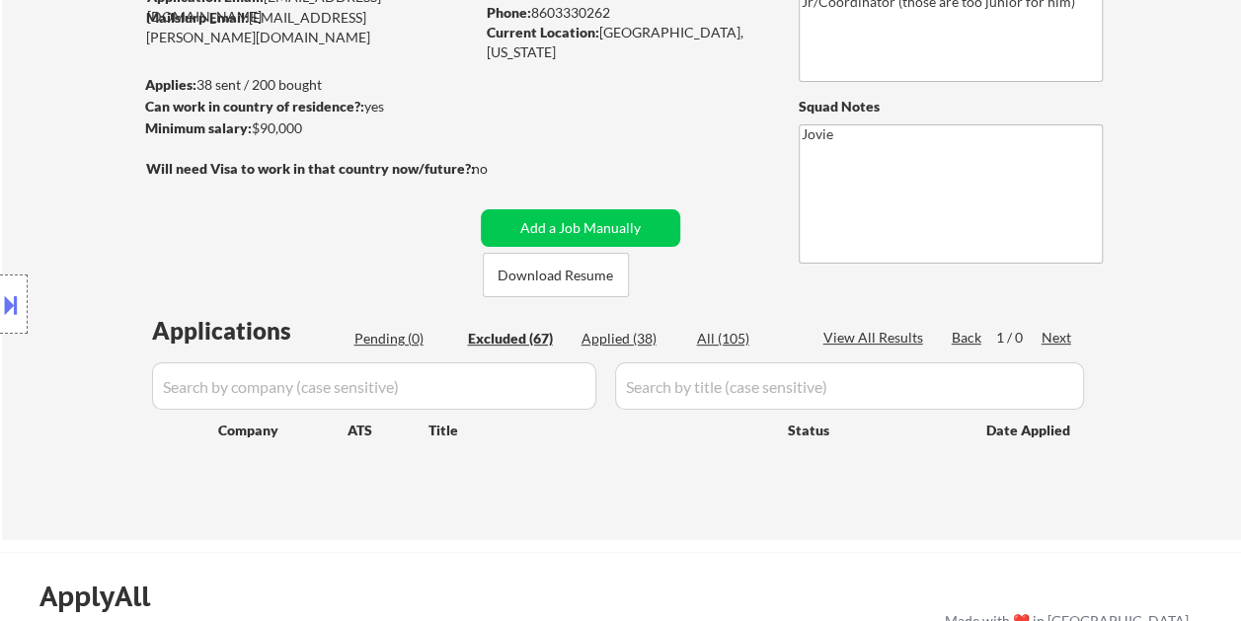
select select ""excluded""
select select ""excluded__bad_match_""
select select ""excluded__expired_""
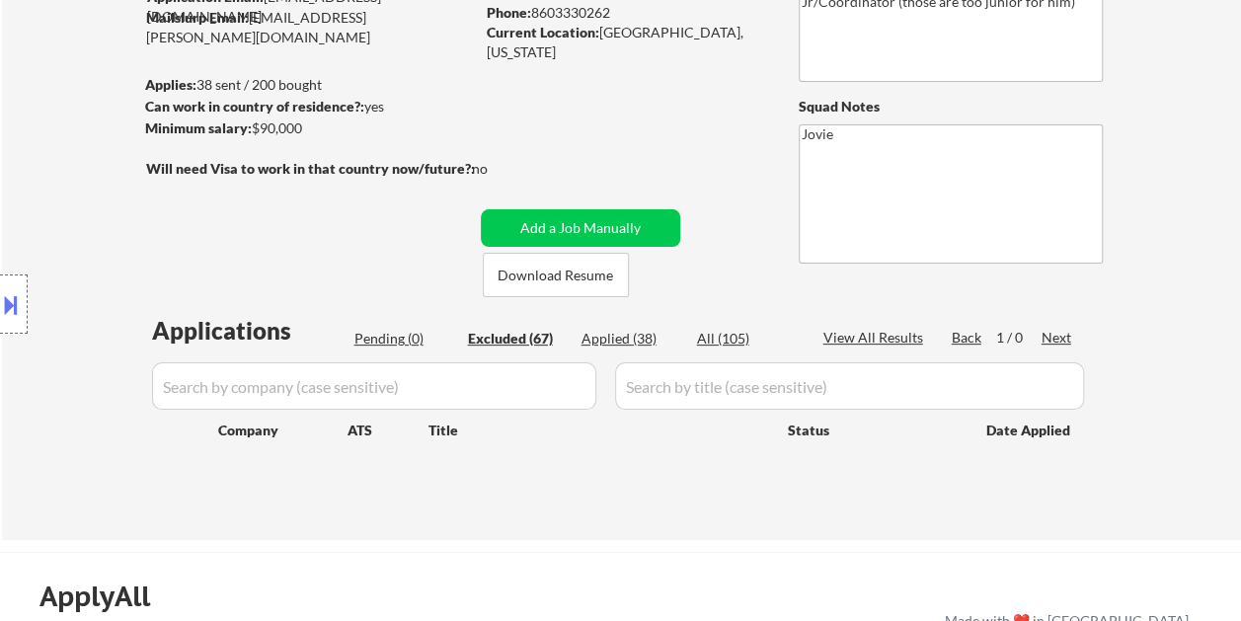
select select ""excluded__bad_match_""
select select ""excluded__expired_""
select select ""excluded__bad_match_""
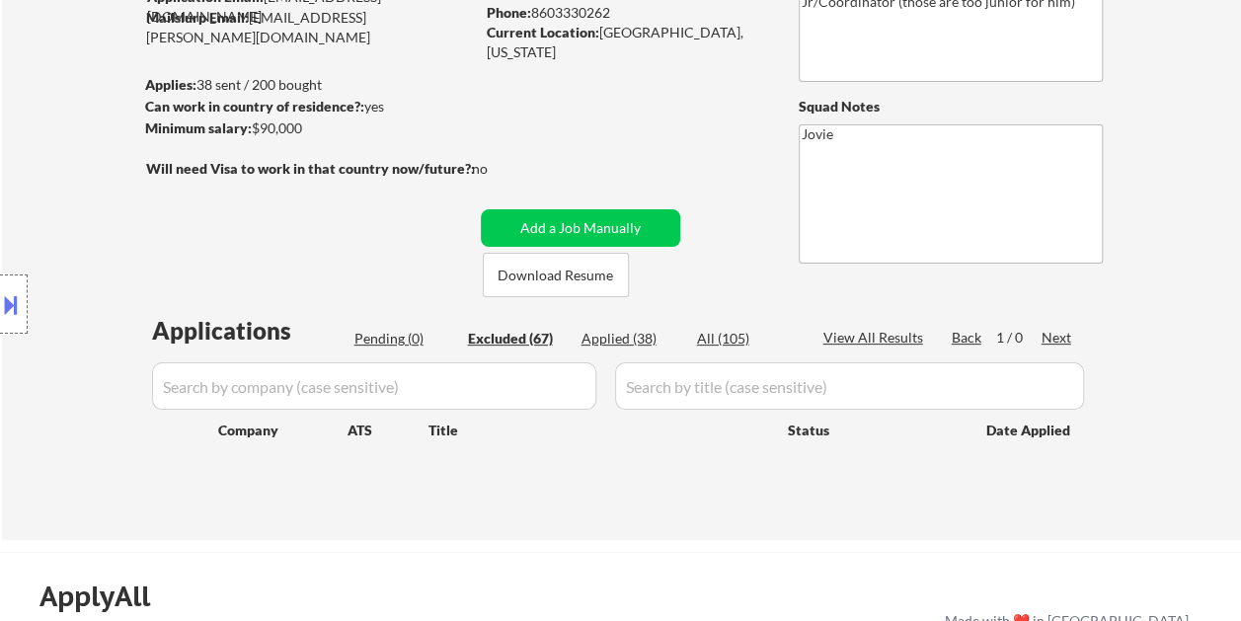
select select ""excluded__expired_""
select select ""excluded__bad_match_""
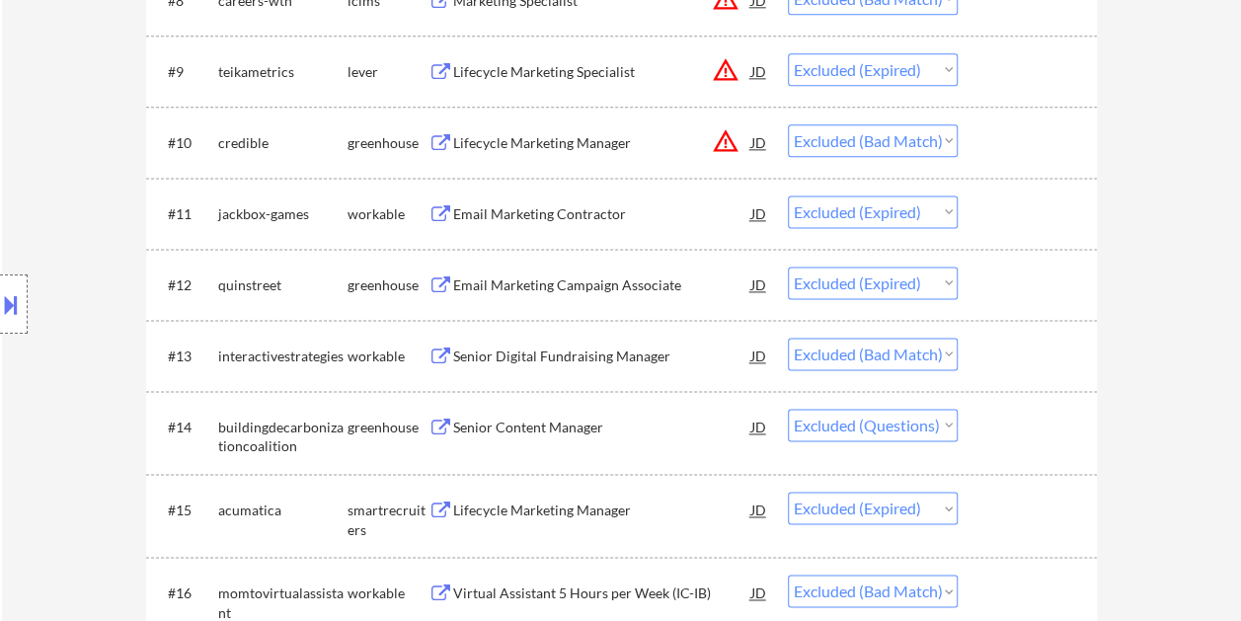
scroll to position [1283, 0]
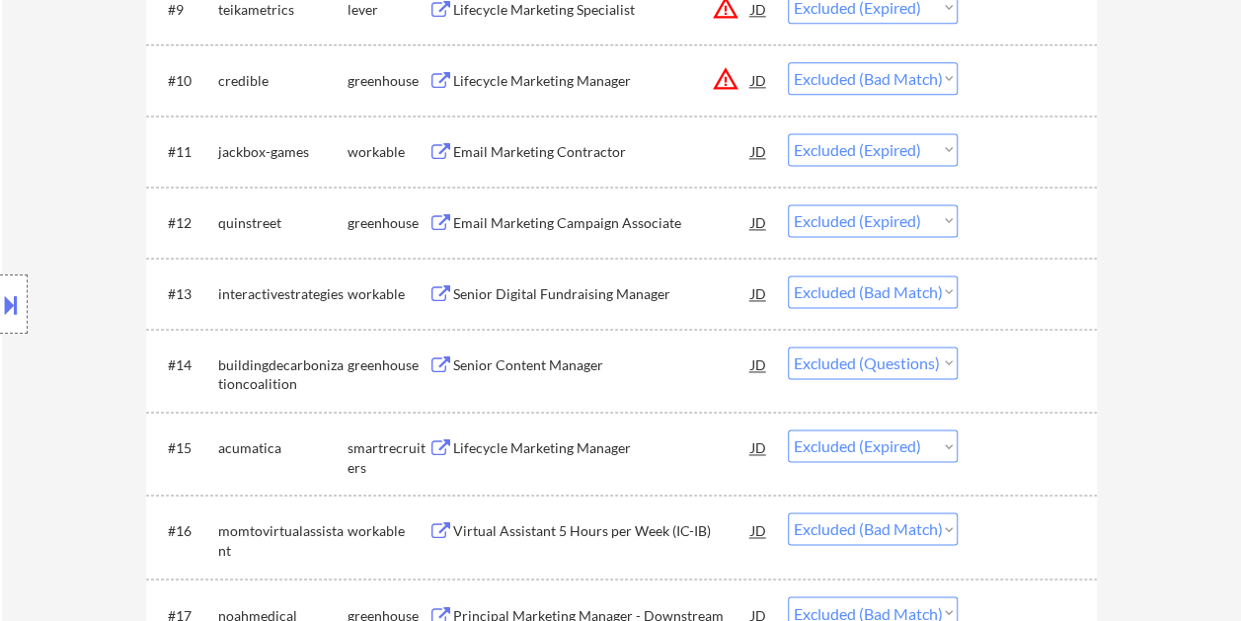
click at [974, 351] on div "#14 buildingdecarbonizationcoalition greenhouse Senior Content Manager JD Choos…" at bounding box center [618, 370] width 932 height 65
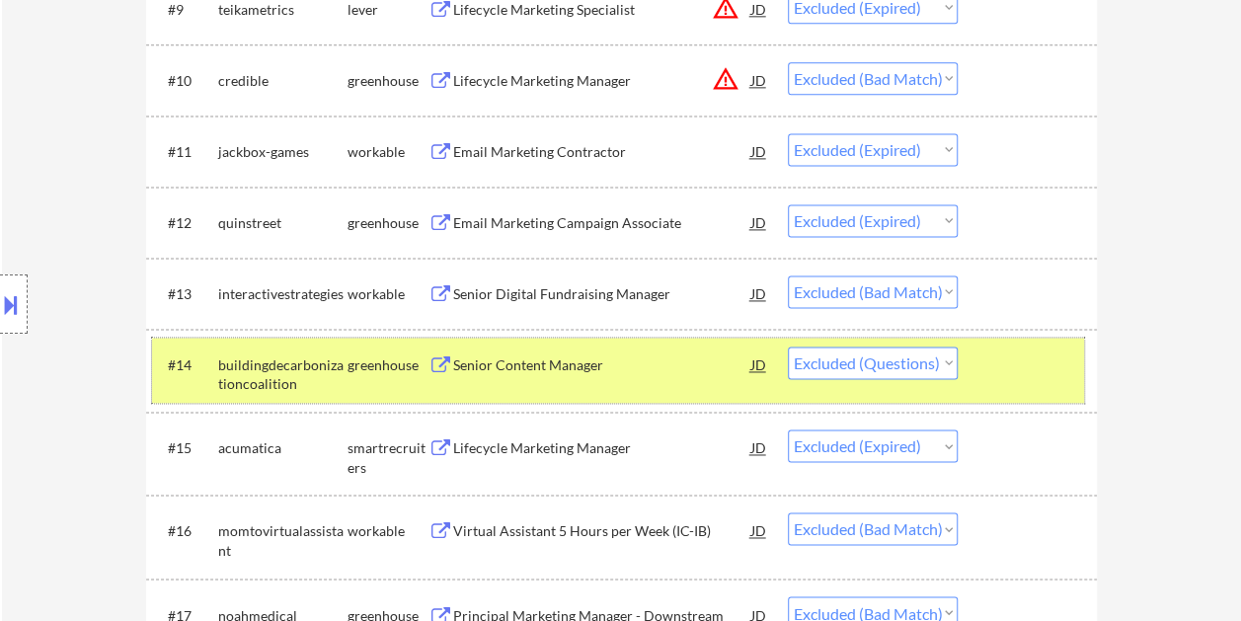
click at [1021, 363] on div at bounding box center [1029, 364] width 87 height 36
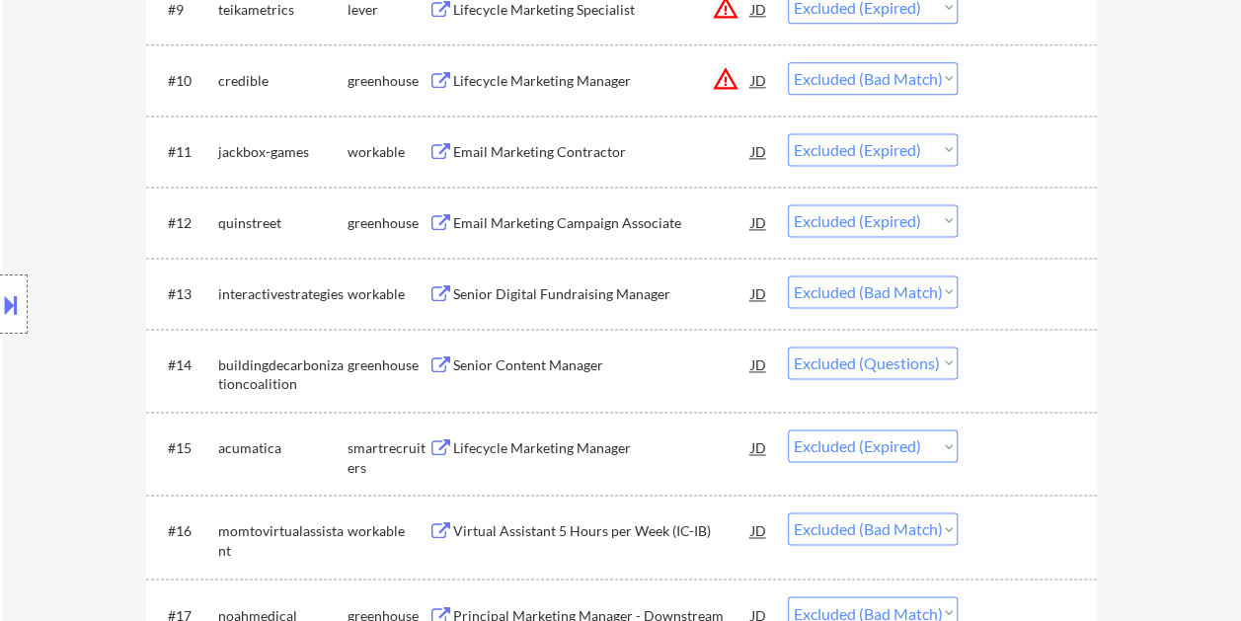
click at [1032, 357] on div at bounding box center [1029, 364] width 87 height 36
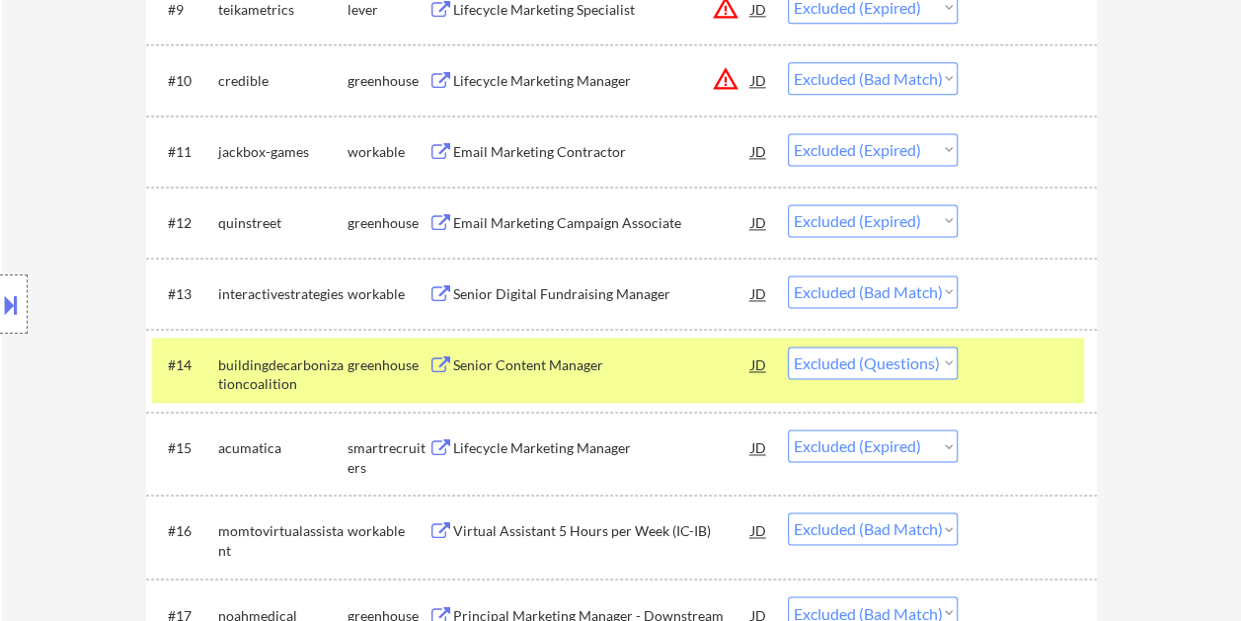
click at [647, 359] on div "Senior Content Manager" at bounding box center [602, 365] width 298 height 20
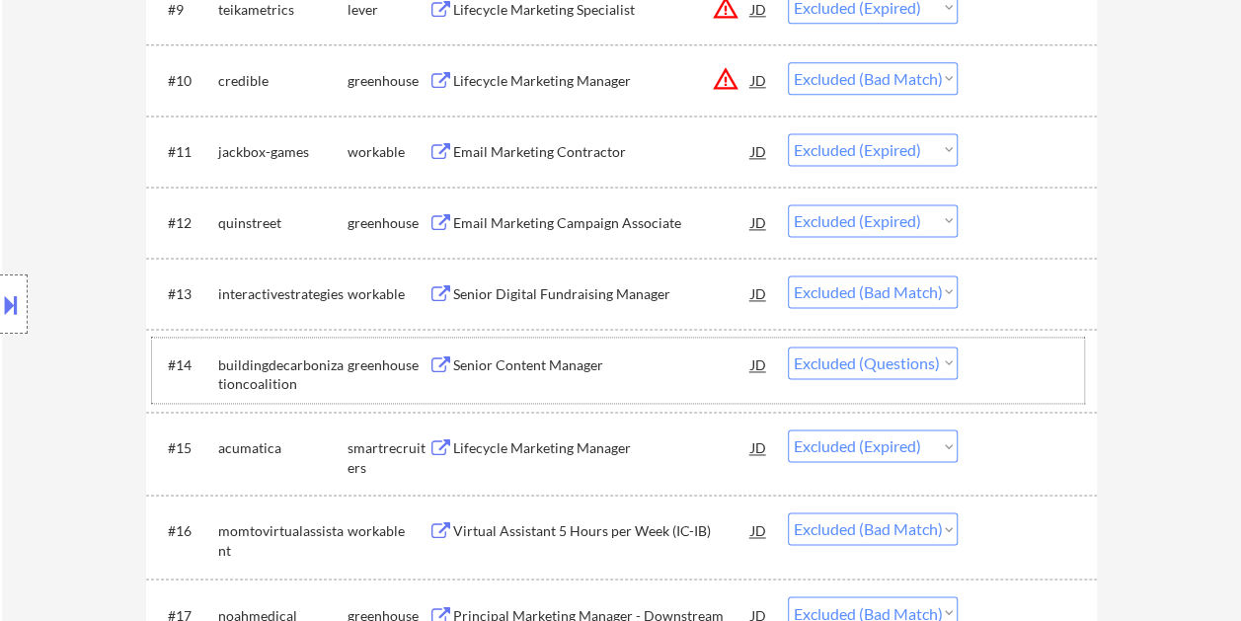
click at [1001, 371] on div at bounding box center [1029, 364] width 87 height 36
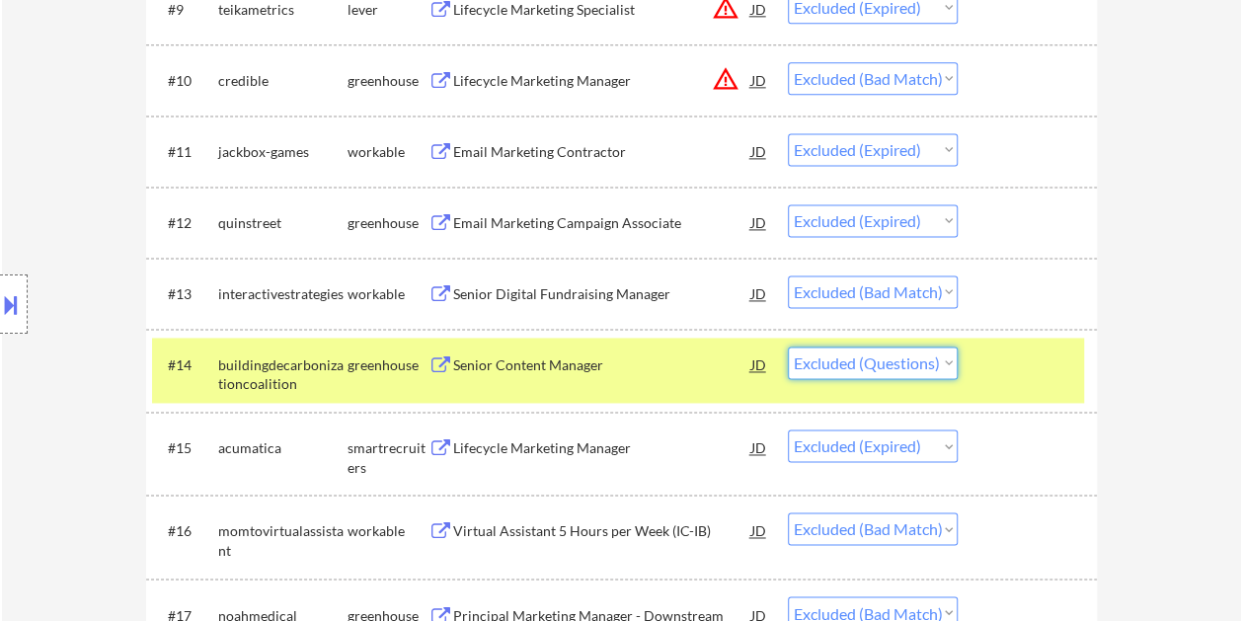
click at [951, 366] on select "Choose an option... Pending Applied Excluded (Questions) Excluded (Expired) Exc…" at bounding box center [873, 362] width 170 height 33
select select ""excluded__expired_""
click at [788, 346] on select "Choose an option... Pending Applied Excluded (Questions) Excluded (Expired) Exc…" at bounding box center [873, 362] width 170 height 33
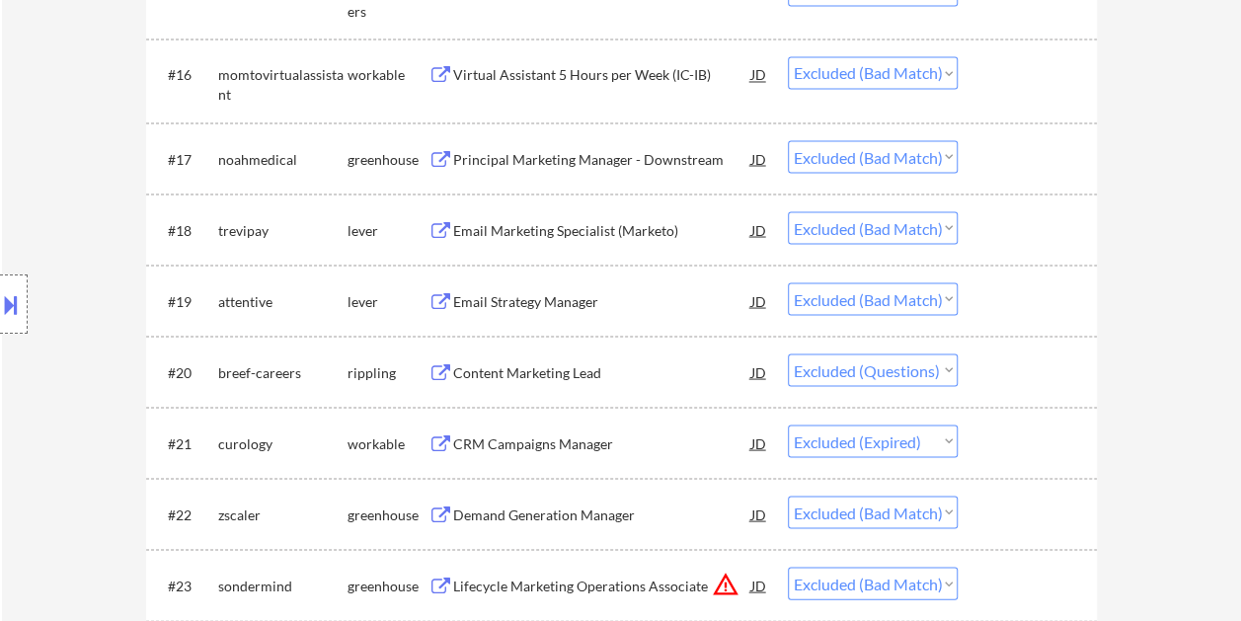
scroll to position [1776, 0]
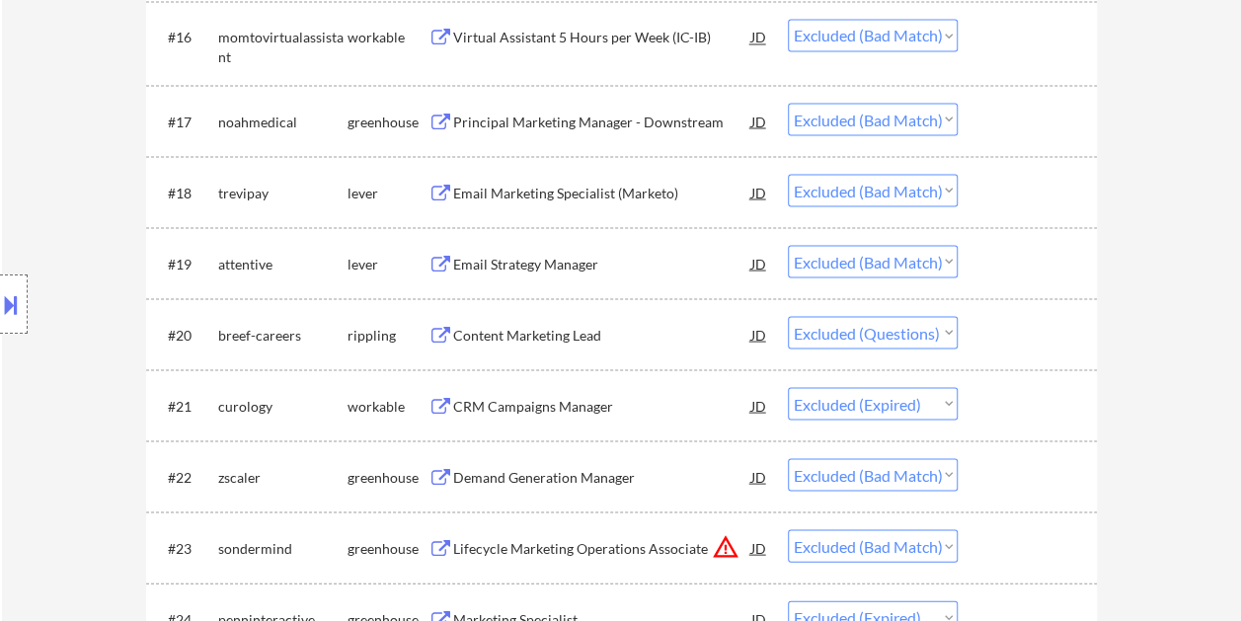
click at [1032, 328] on div at bounding box center [1029, 334] width 87 height 36
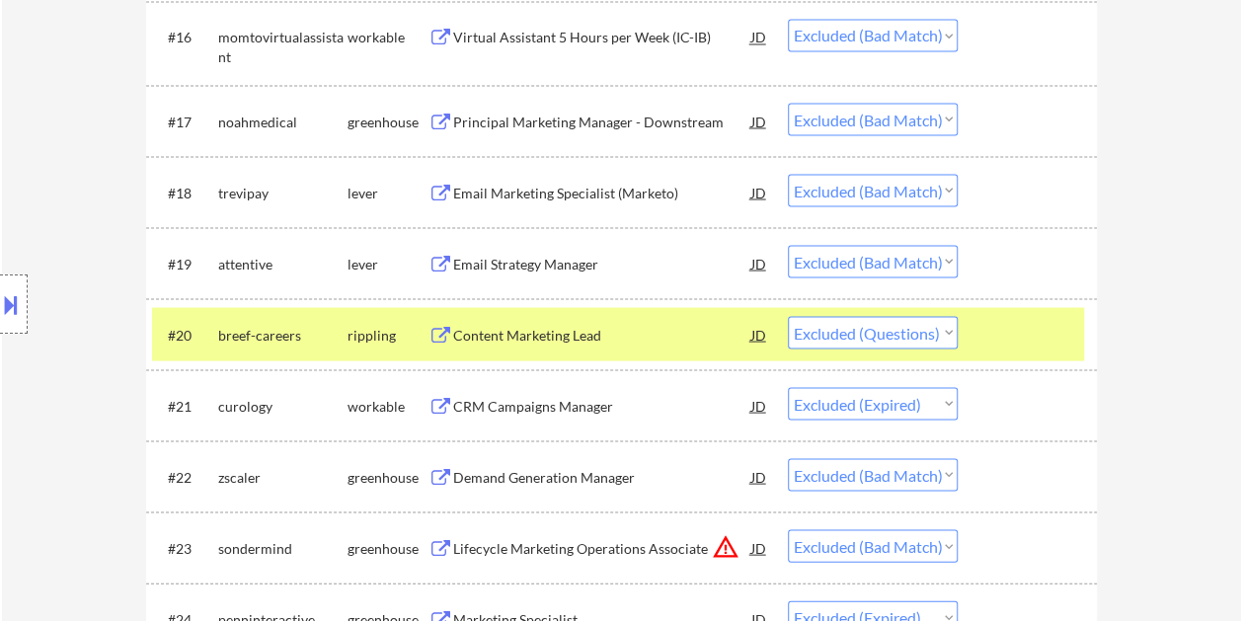
click at [622, 317] on div "Content Marketing Lead" at bounding box center [602, 334] width 298 height 36
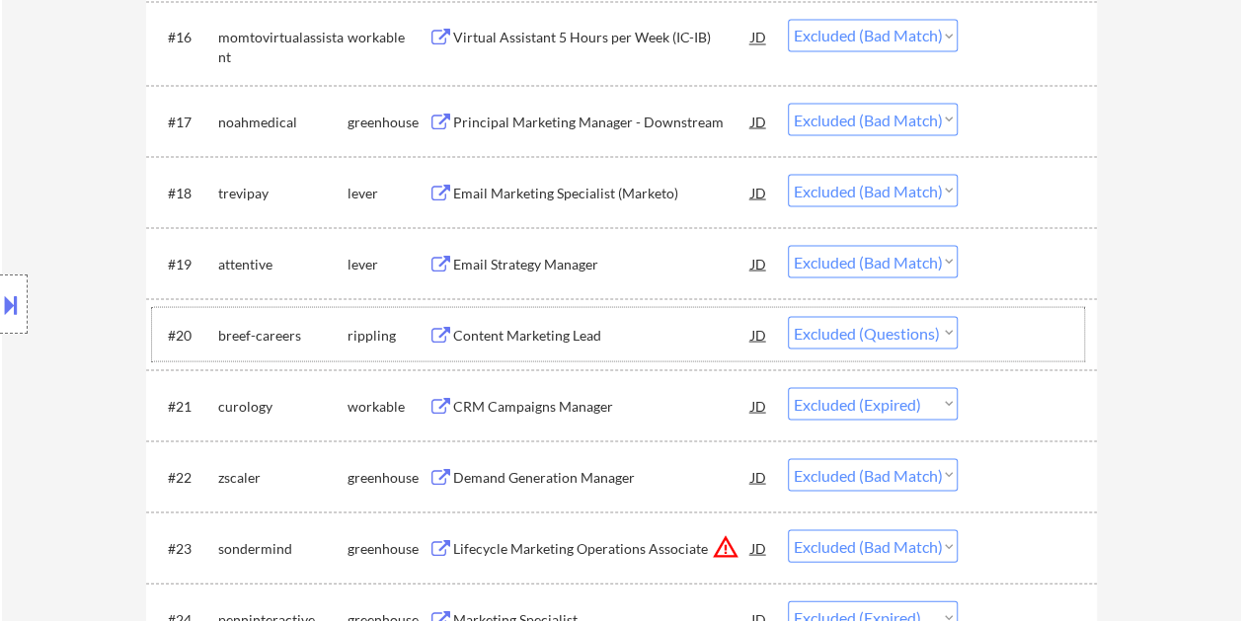
click at [1049, 339] on div at bounding box center [1029, 334] width 87 height 36
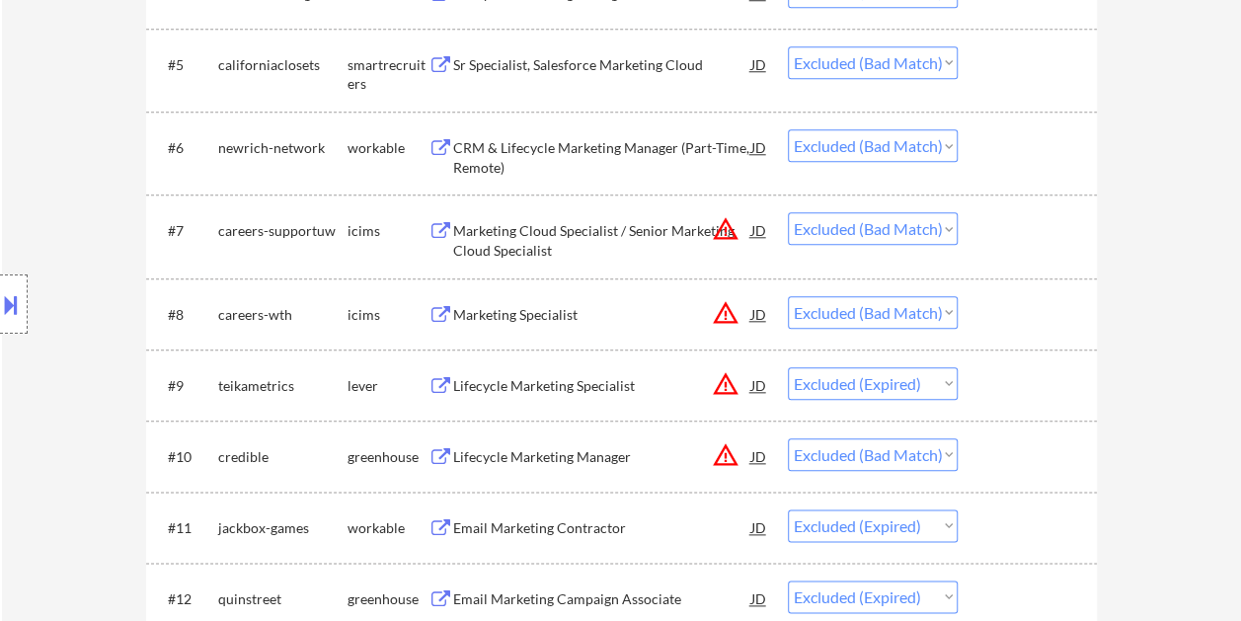
scroll to position [0, 0]
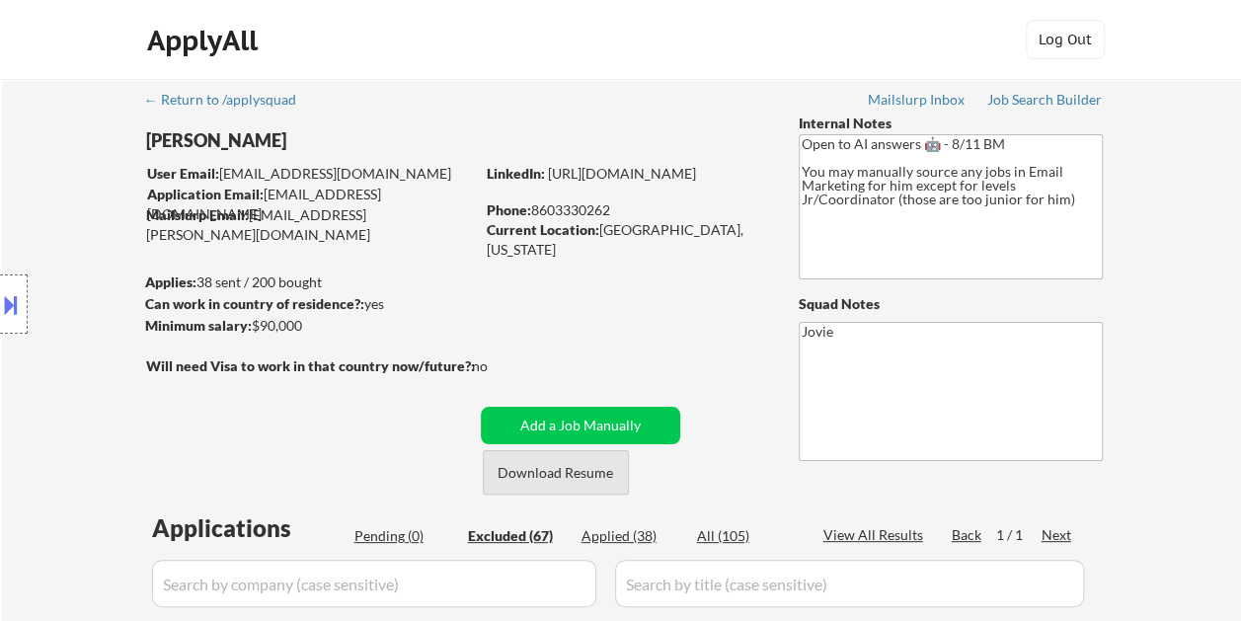
click at [576, 476] on button "Download Resume" at bounding box center [556, 472] width 146 height 44
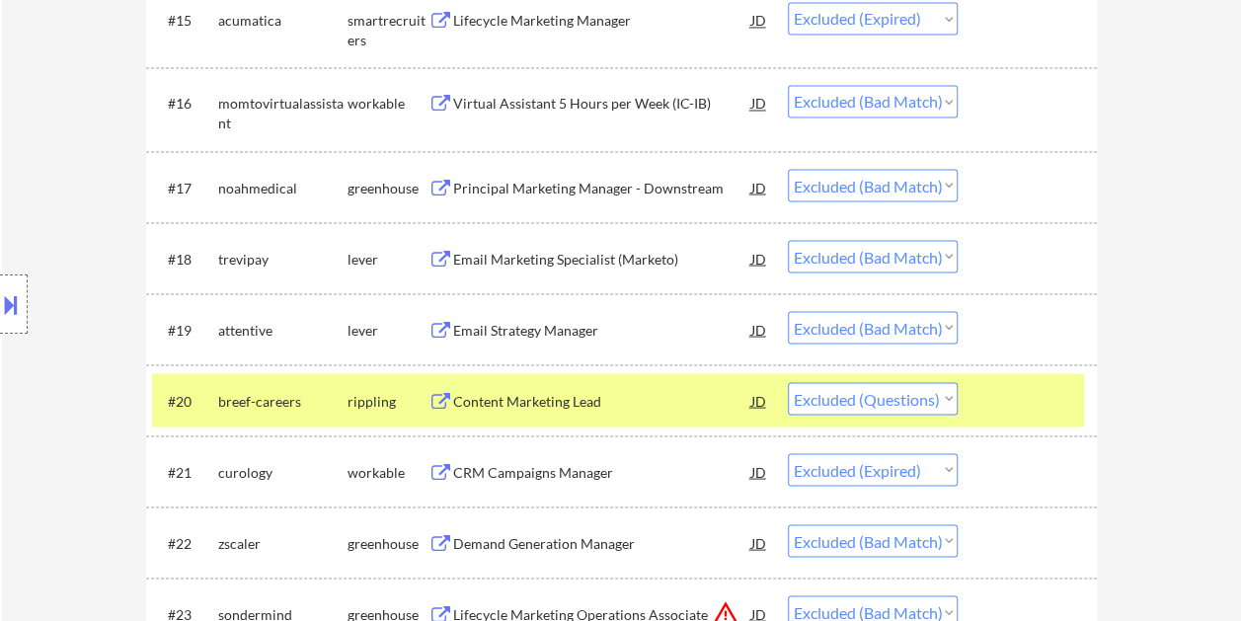
scroll to position [1776, 0]
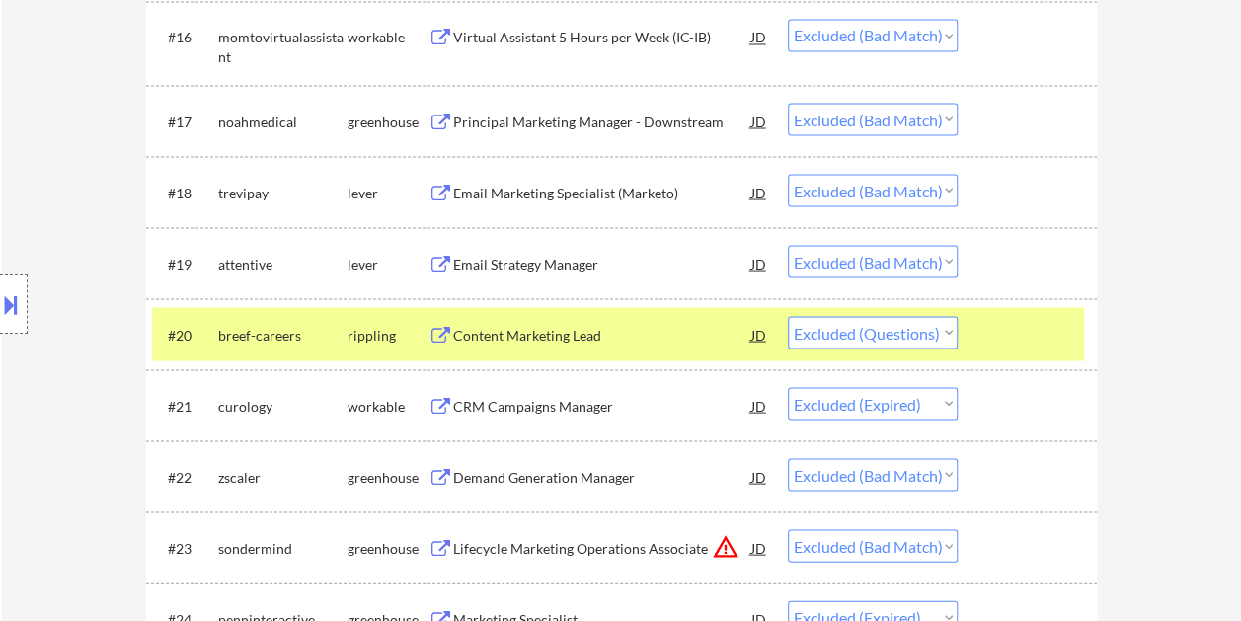
click at [930, 334] on select "Choose an option... Pending Applied Excluded (Questions) Excluded (Expired) Exc…" at bounding box center [873, 332] width 170 height 33
click at [788, 316] on select "Choose an option... Pending Applied Excluded (Questions) Excluded (Expired) Exc…" at bounding box center [873, 332] width 170 height 33
select select ""excluded__expired_""
select select ""excluded__bad_match_""
select select ""excluded__expired_""
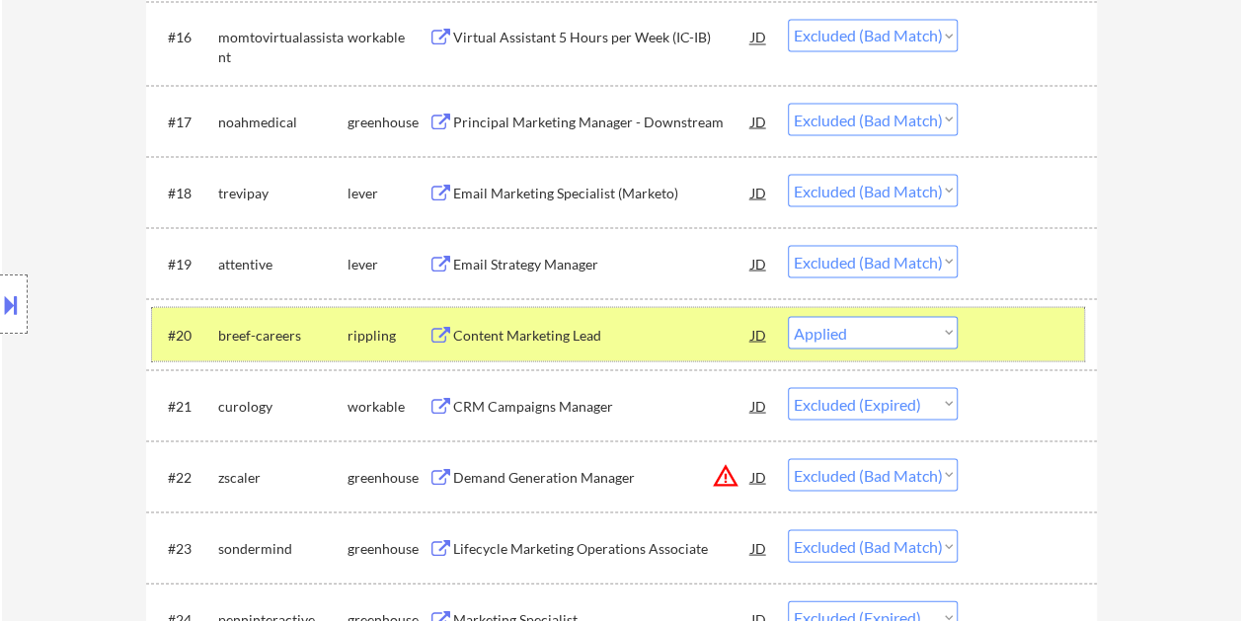
select select ""excluded__bad_match_""
select select ""excluded__location_""
select select ""excluded__bad_match_""
select select ""excluded__expired_""
select select ""excluded""
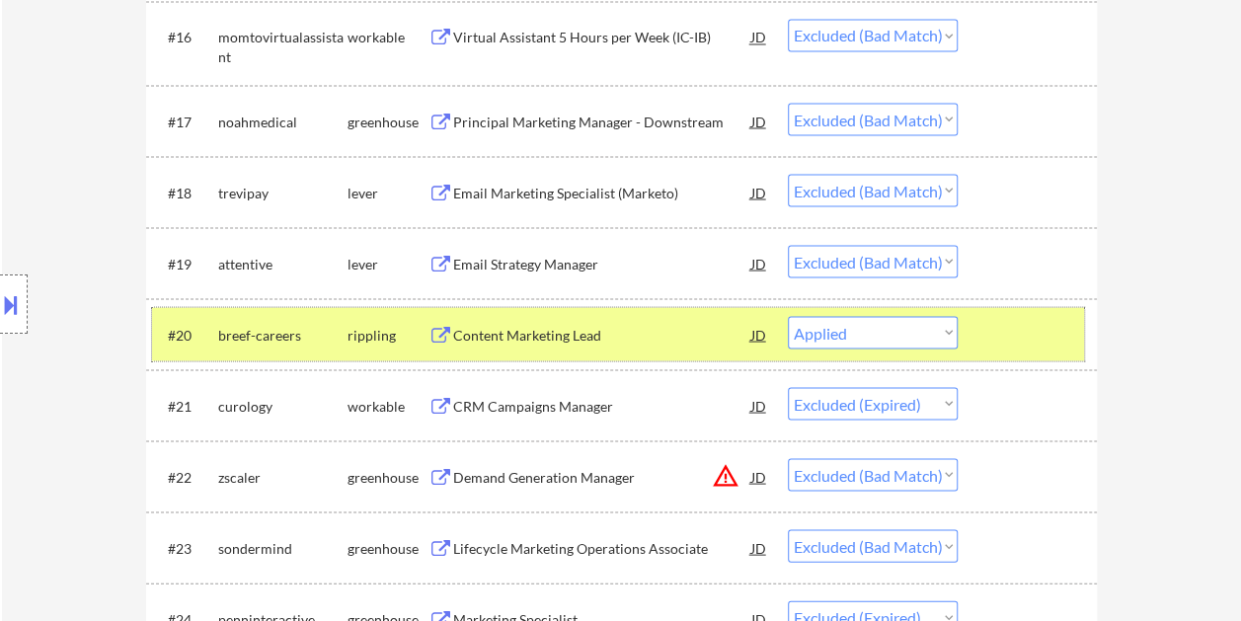
select select ""excluded__bad_match_""
select select ""excluded__salary_""
select select ""excluded__location_""
select select ""excluded__bad_match_""
select select ""excluded__expired_""
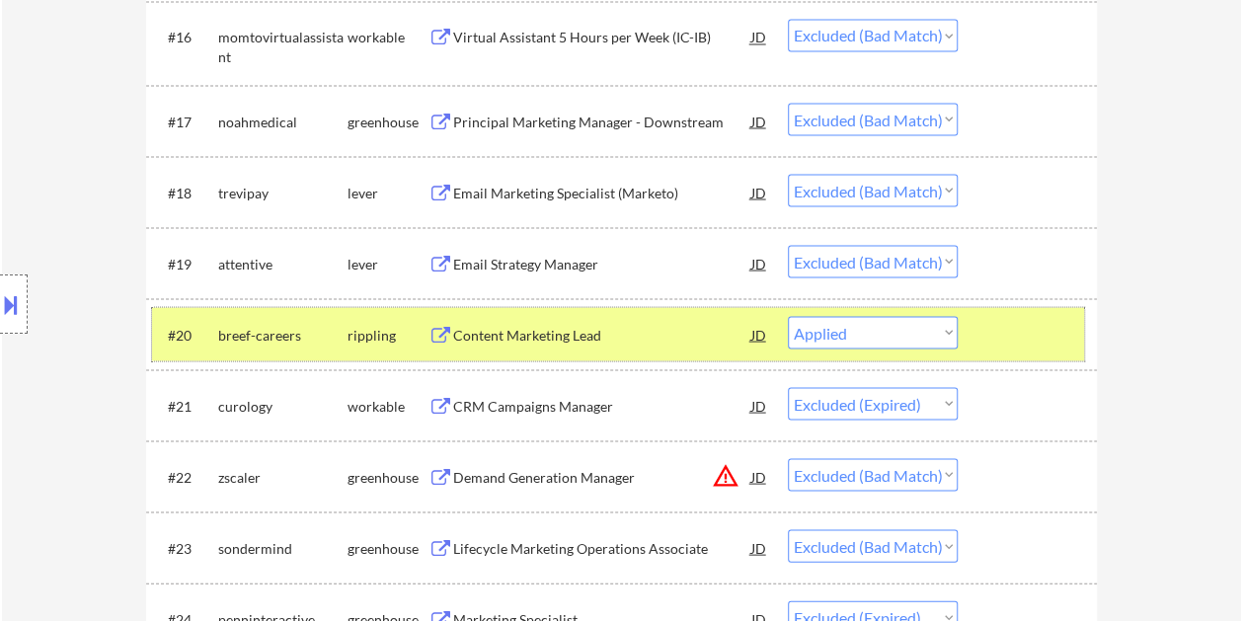
select select ""excluded__salary_""
select select ""excluded__bad_match_""
select select ""excluded__expired_""
select select ""excluded__location_""
select select ""excluded__expired_""
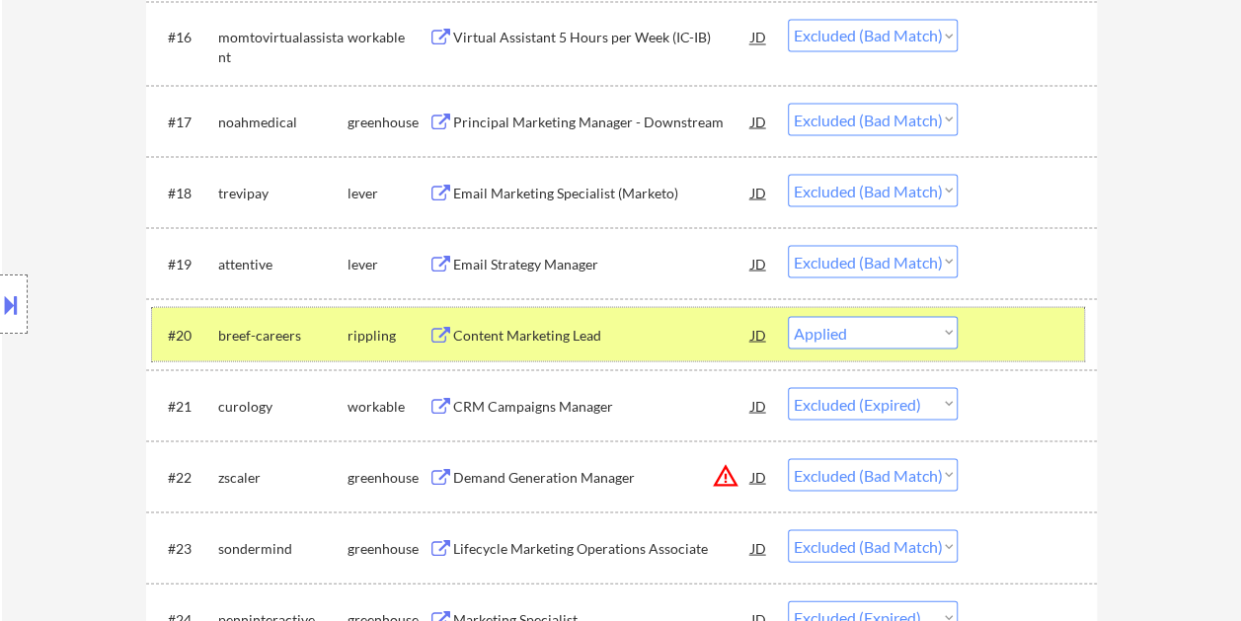
select select ""excluded__bad_match_""
select select ""excluded__salary_""
select select ""excluded__location_""
select select ""excluded__expired_""
select select ""excluded__bad_match_""
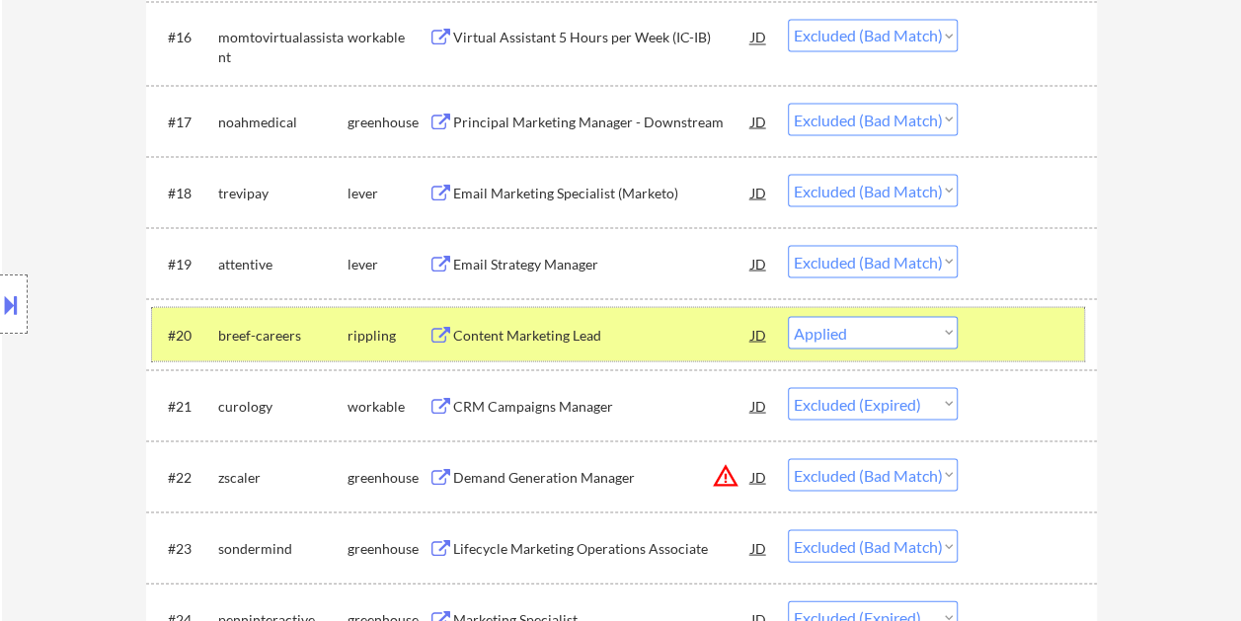
select select ""excluded""
select select ""excluded__bad_match_""
select select ""excluded__expired_""
select select ""excluded__bad_match_""
select select ""excluded__expired_""
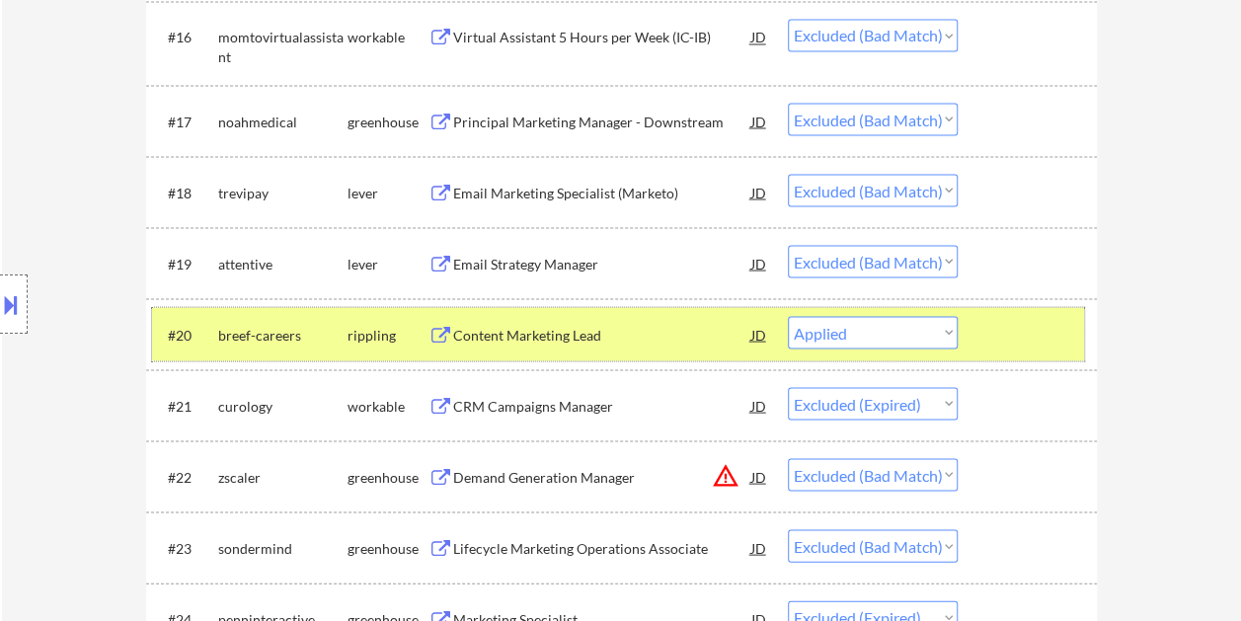
select select ""excluded__bad_match_""
select select ""excluded__expired_""
select select ""excluded__bad_match_""
click at [1056, 331] on div at bounding box center [1029, 334] width 87 height 36
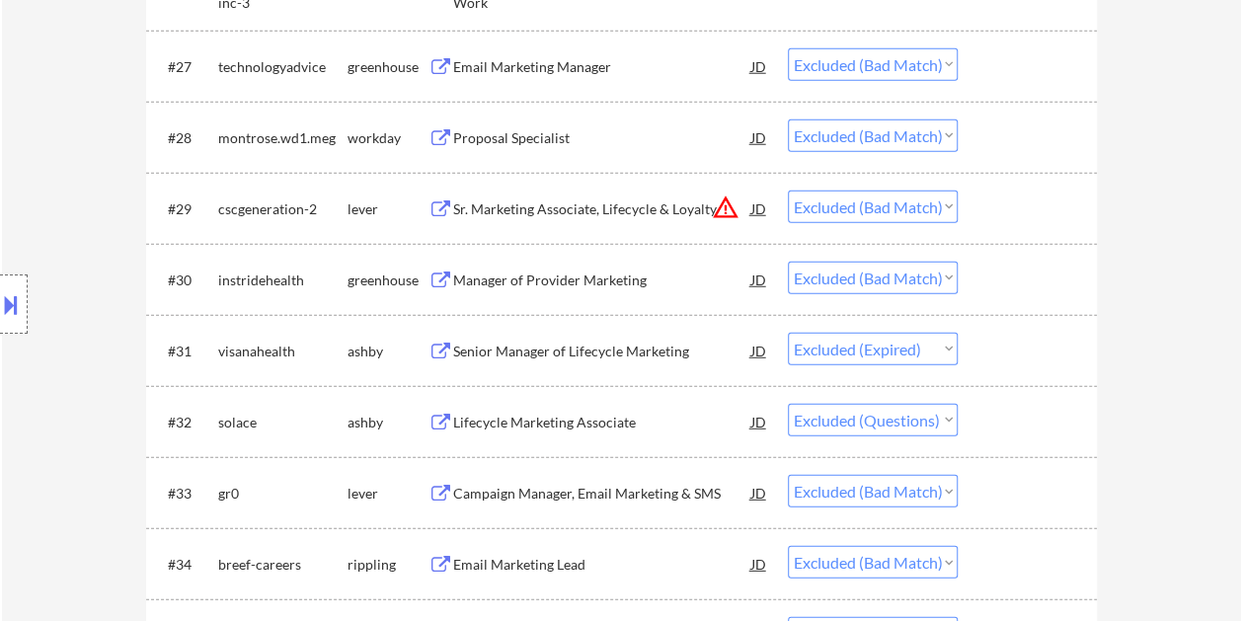
scroll to position [2665, 0]
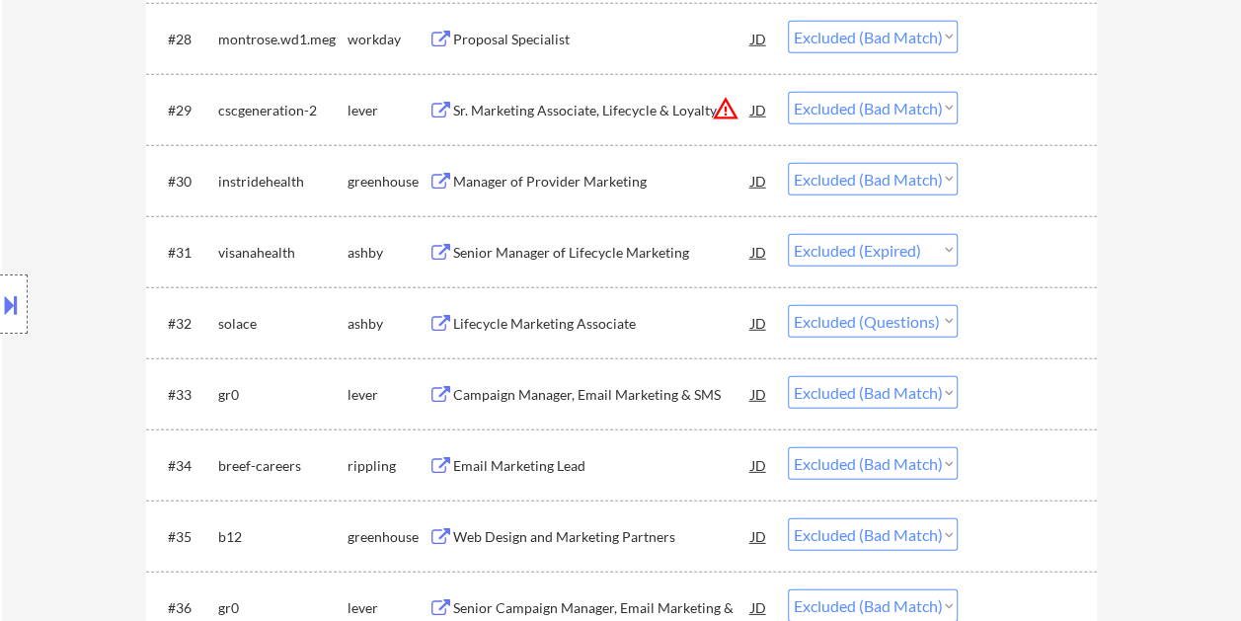
click at [1022, 329] on div at bounding box center [1029, 323] width 87 height 36
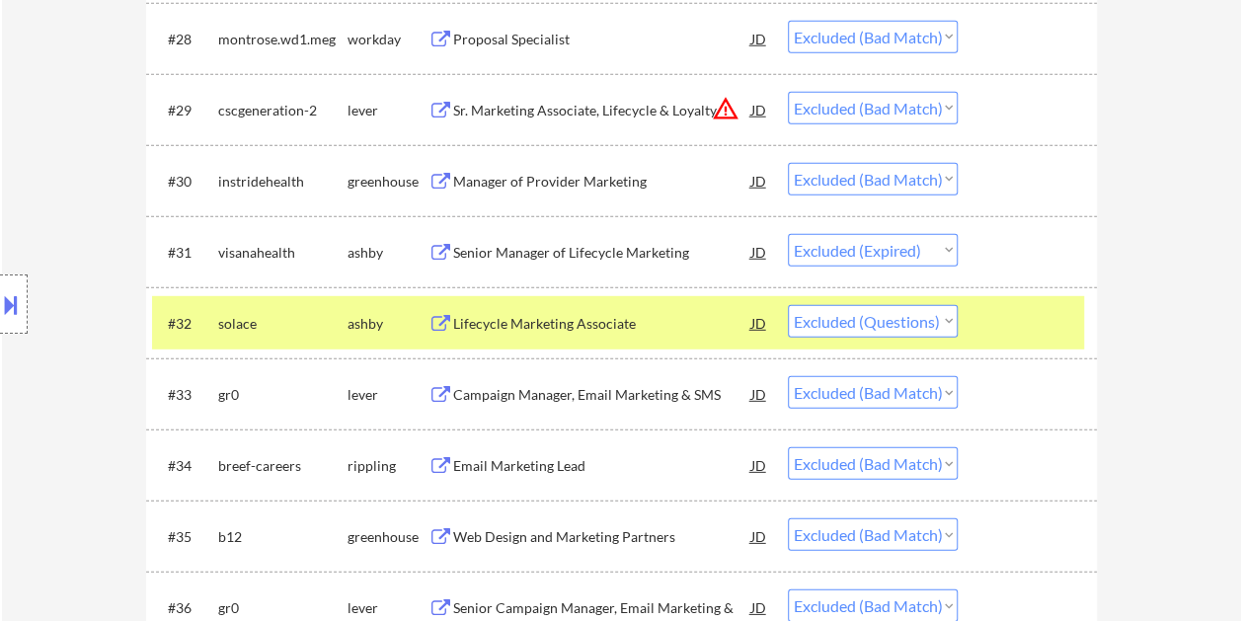
click at [701, 331] on div "Lifecycle Marketing Associate" at bounding box center [602, 324] width 298 height 20
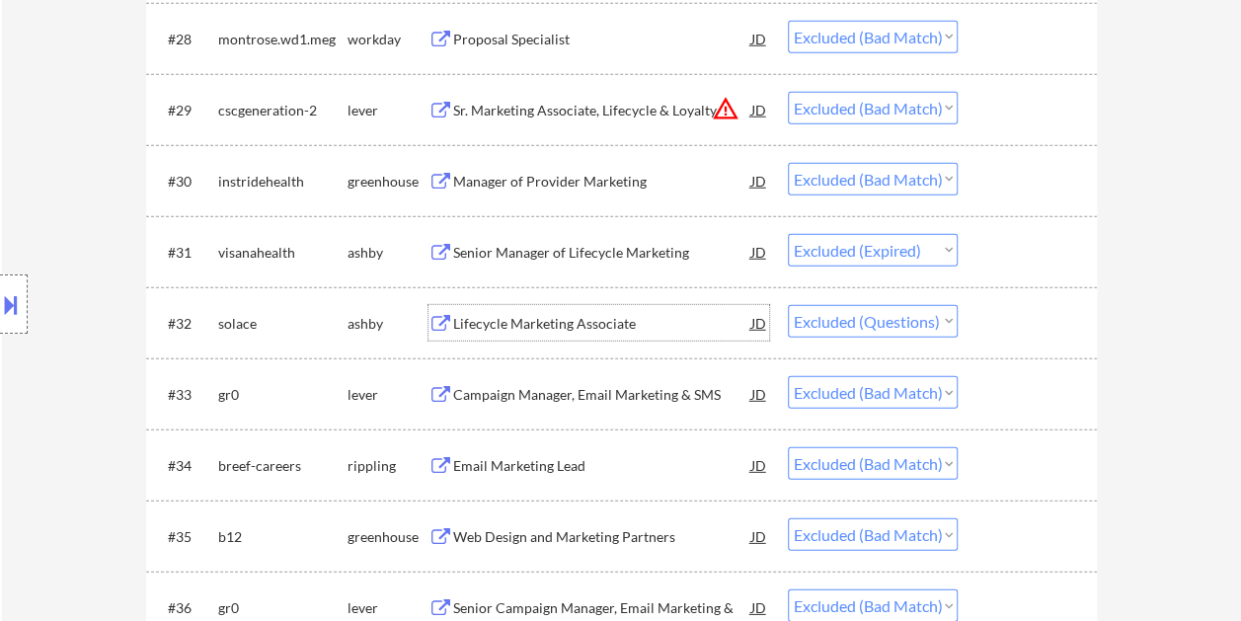
click at [1003, 341] on div "#32 solace ashby Lifecycle Marketing Associate JD Choose an option... Pending A…" at bounding box center [618, 322] width 932 height 53
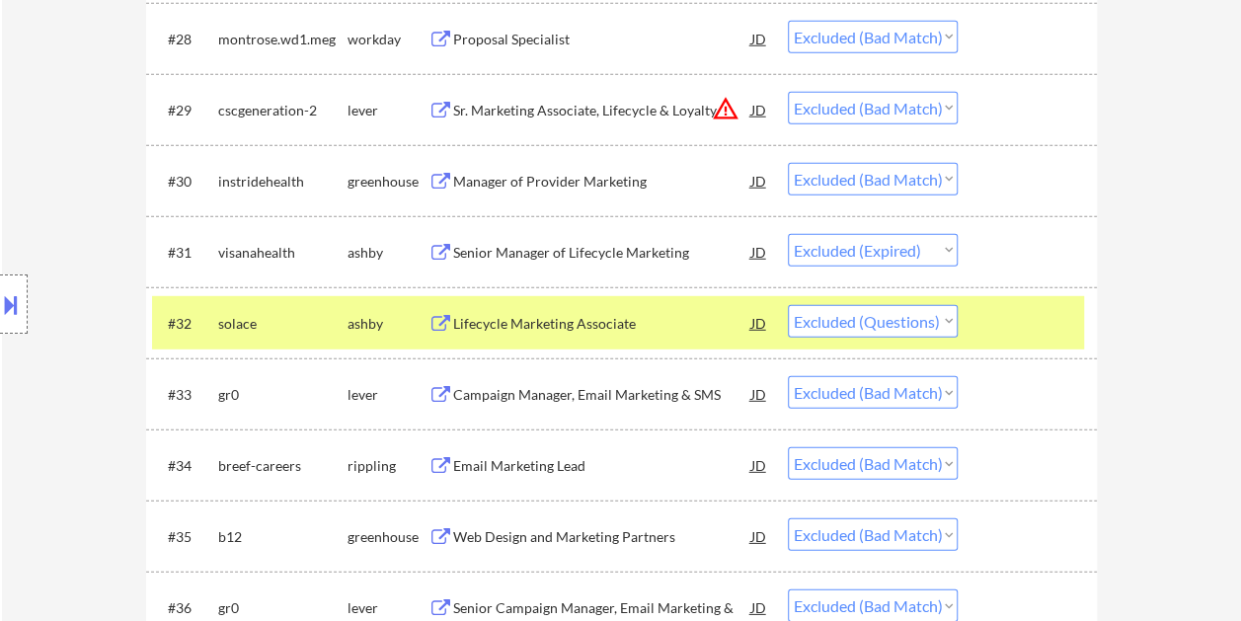
click at [944, 326] on select "Choose an option... Pending Applied Excluded (Questions) Excluded (Expired) Exc…" at bounding box center [873, 321] width 170 height 33
select select ""excluded__expired_""
click at [788, 305] on select "Choose an option... Pending Applied Excluded (Questions) Excluded (Expired) Exc…" at bounding box center [873, 321] width 170 height 33
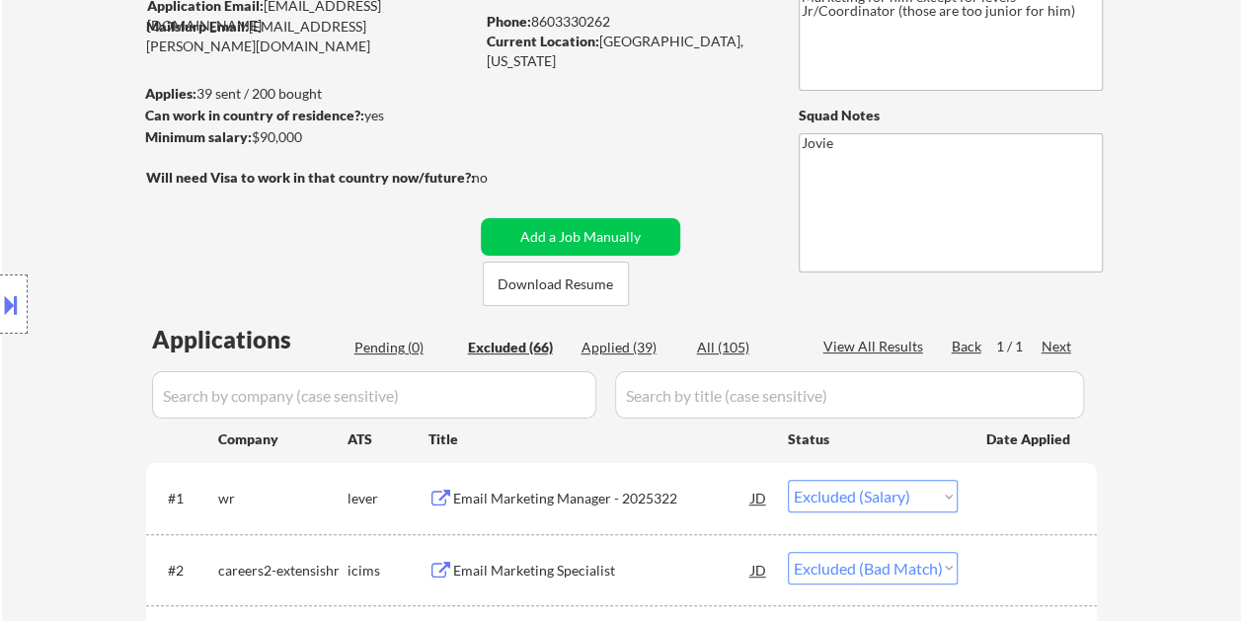
scroll to position [197, 0]
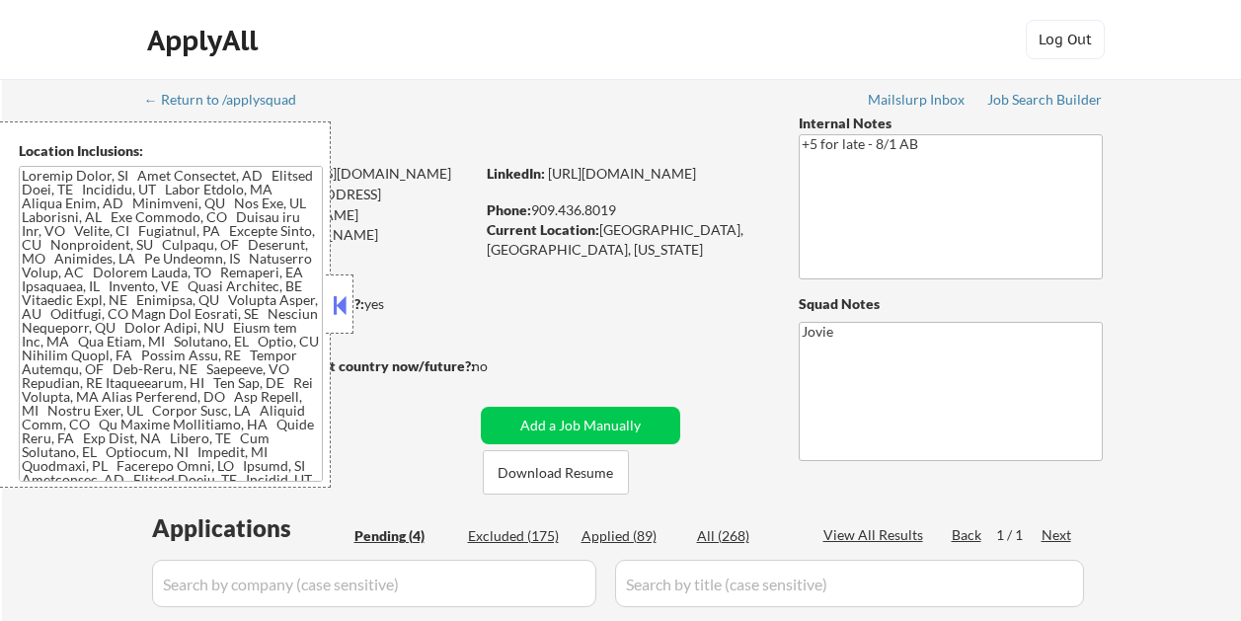
select select ""pending""
click at [337, 309] on button at bounding box center [340, 305] width 22 height 30
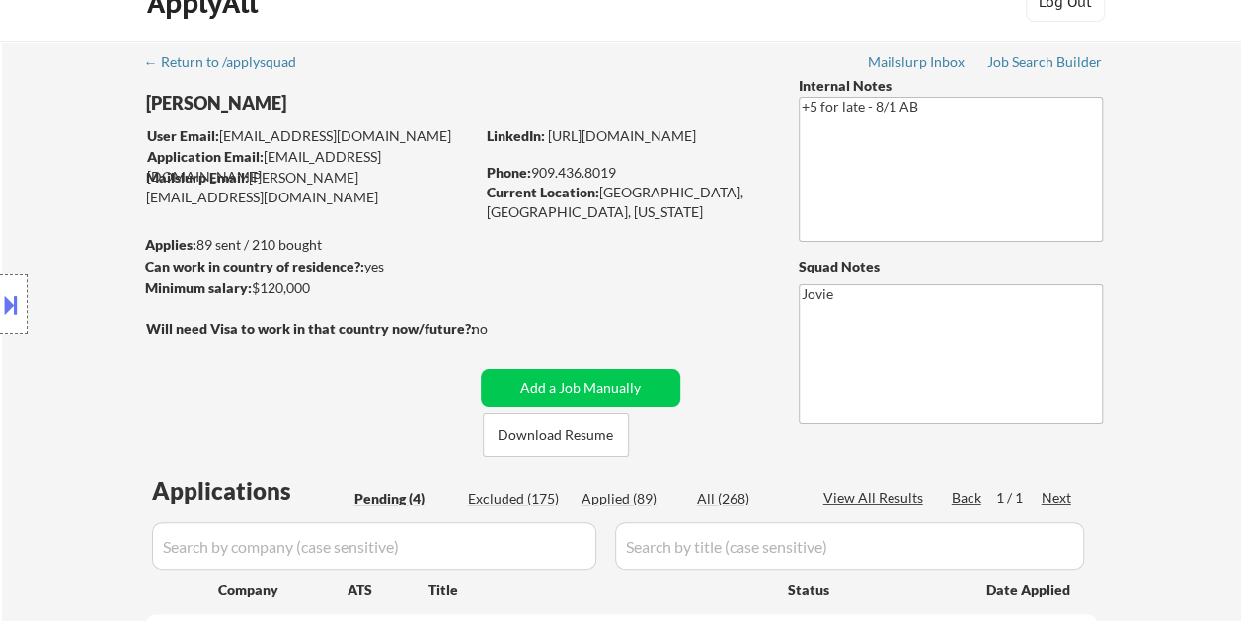
scroll to position [99, 0]
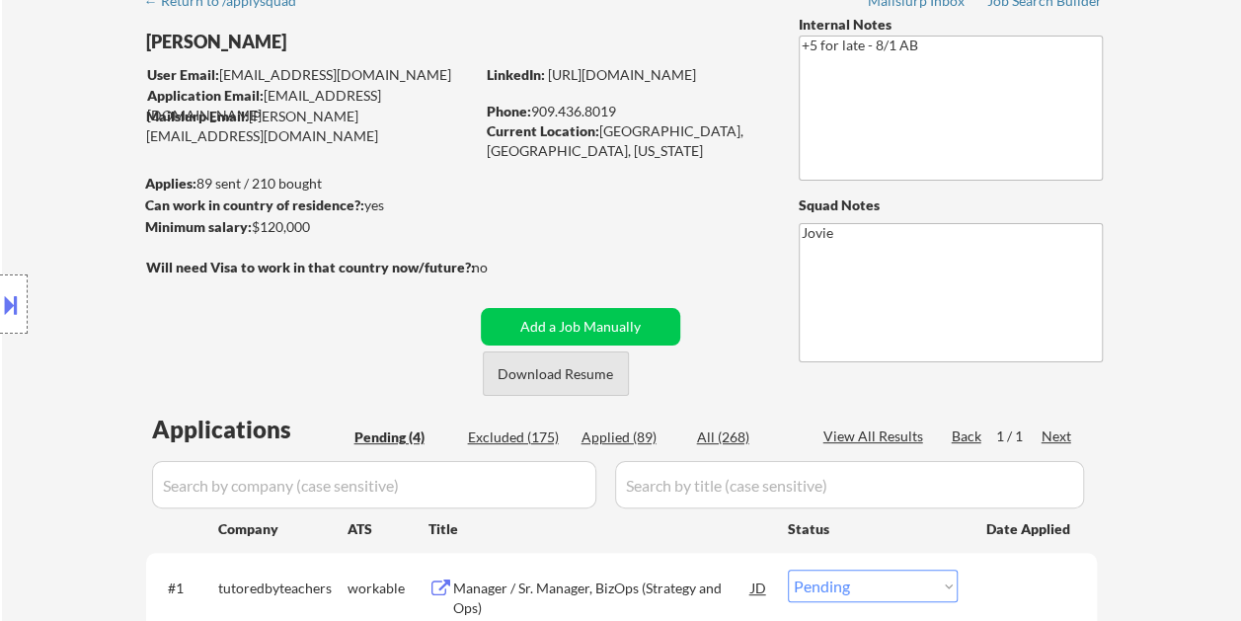
click at [553, 372] on button "Download Resume" at bounding box center [556, 373] width 146 height 44
click at [636, 39] on div "← Return to /applysquad Mailslurp Inbox Job Search Builder [PERSON_NAME] Tall U…" at bounding box center [621, 455] width 985 height 951
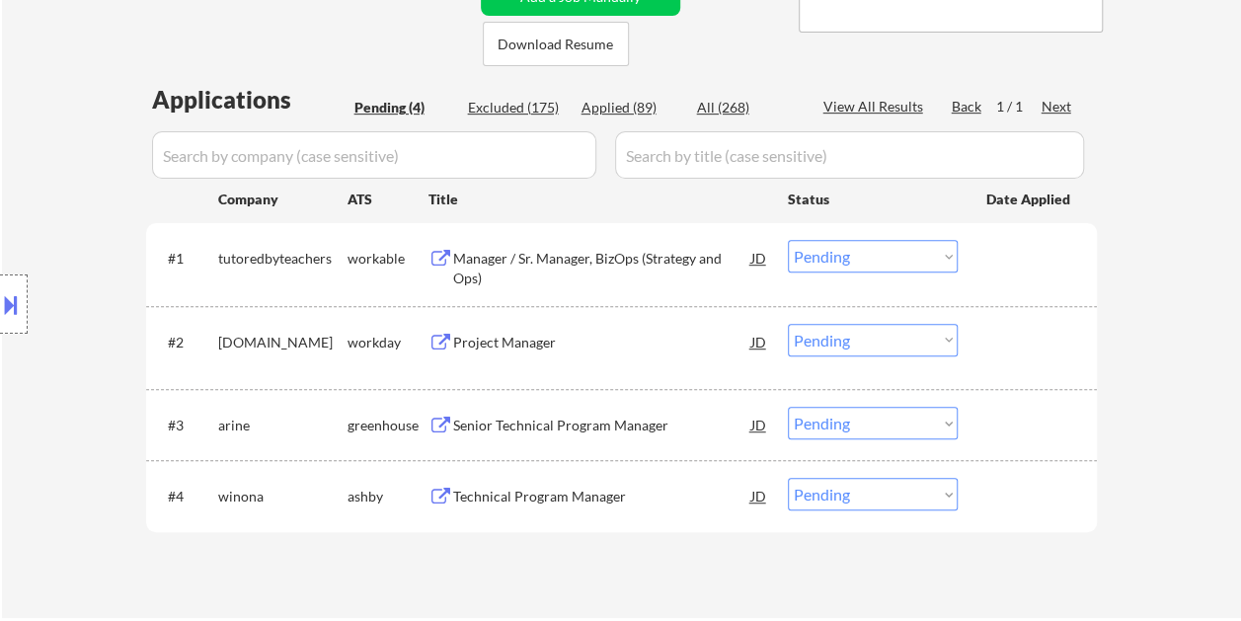
scroll to position [493, 0]
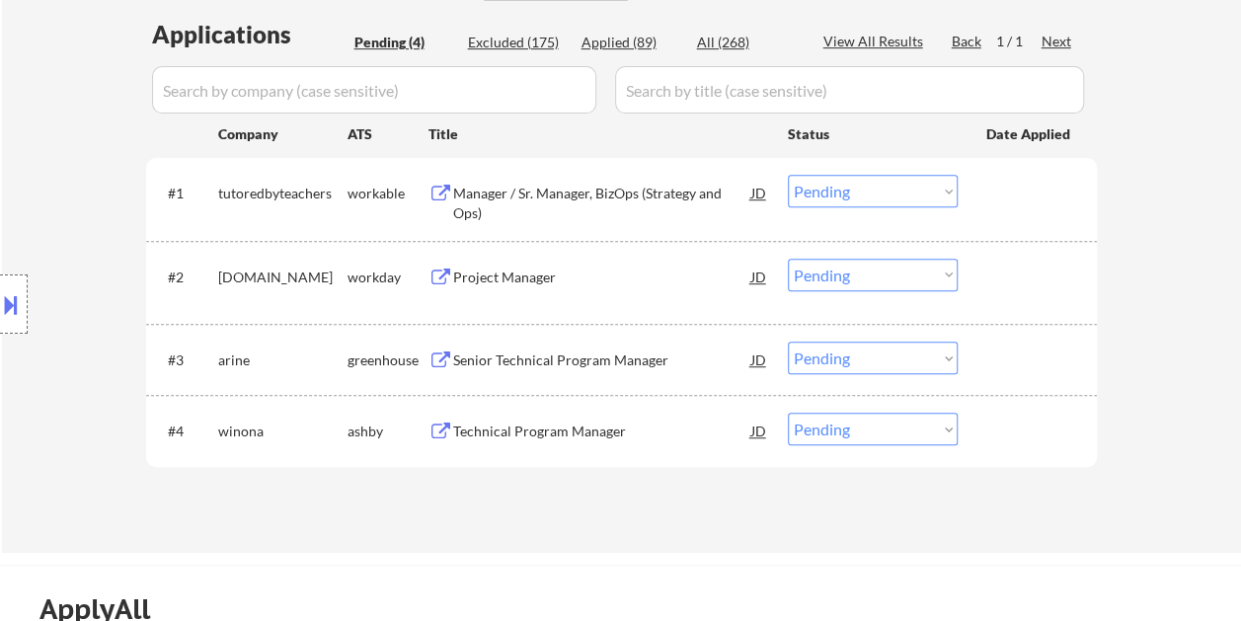
click at [1036, 174] on div "#1 tutoredbyteachers workable Manager / Sr. Manager, BizOps (Strategy and Ops) …" at bounding box center [618, 198] width 932 height 65
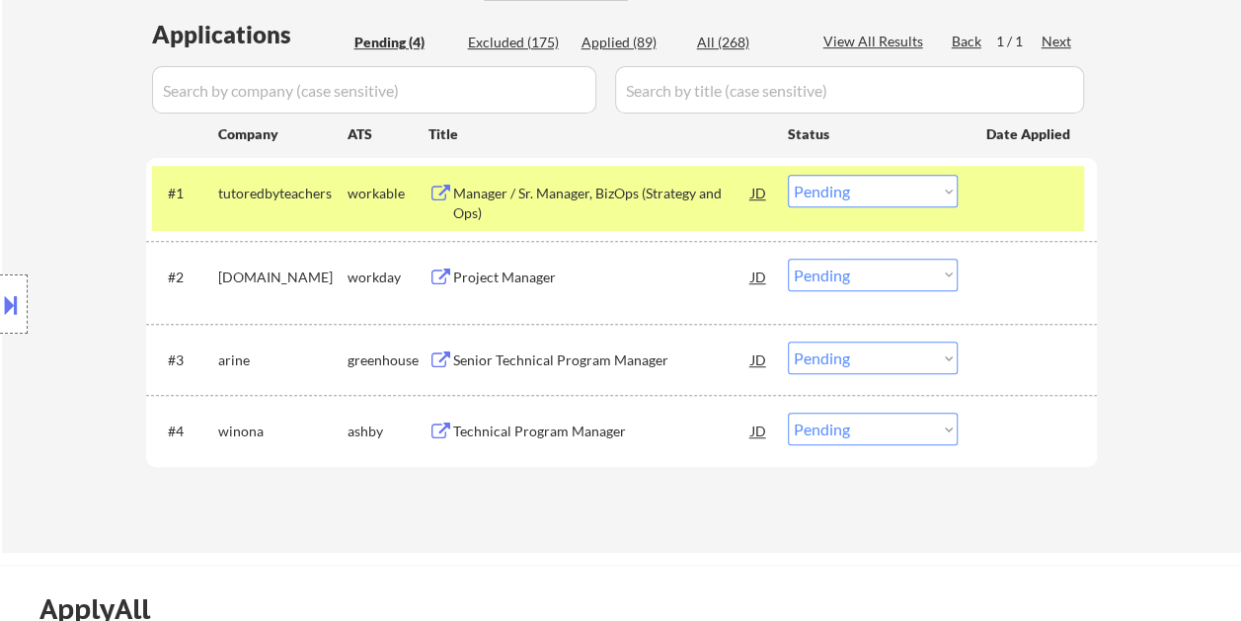
click at [697, 188] on div "Manager / Sr. Manager, BizOps (Strategy and Ops)" at bounding box center [602, 203] width 298 height 38
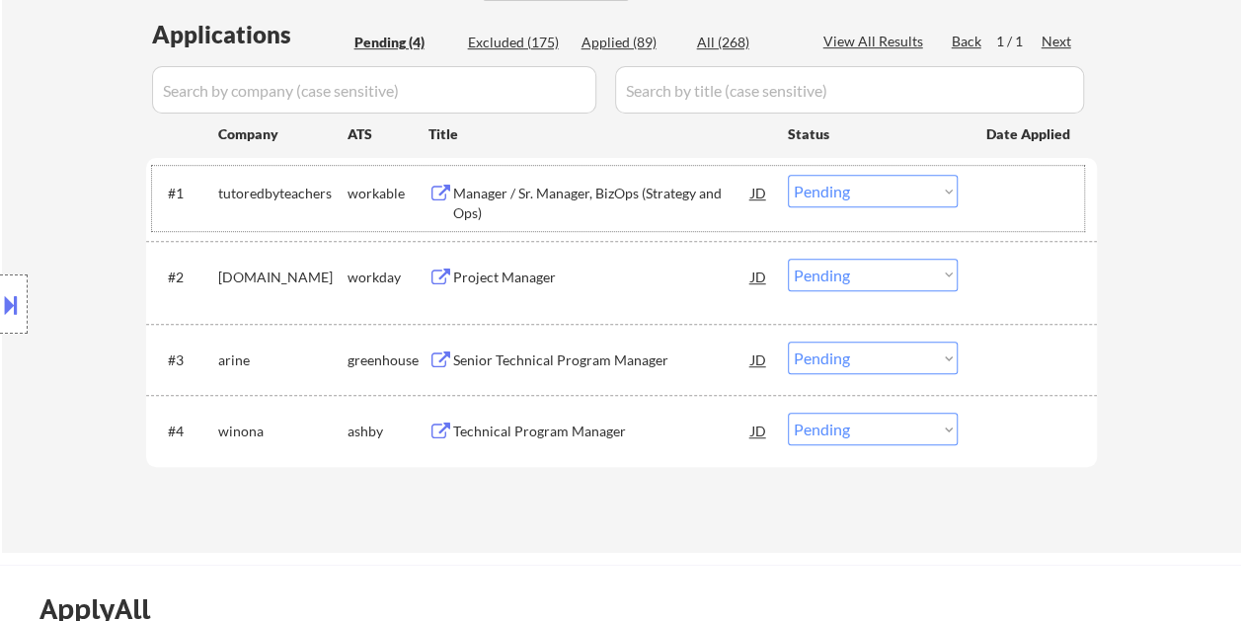
click at [1026, 197] on div at bounding box center [1029, 193] width 87 height 36
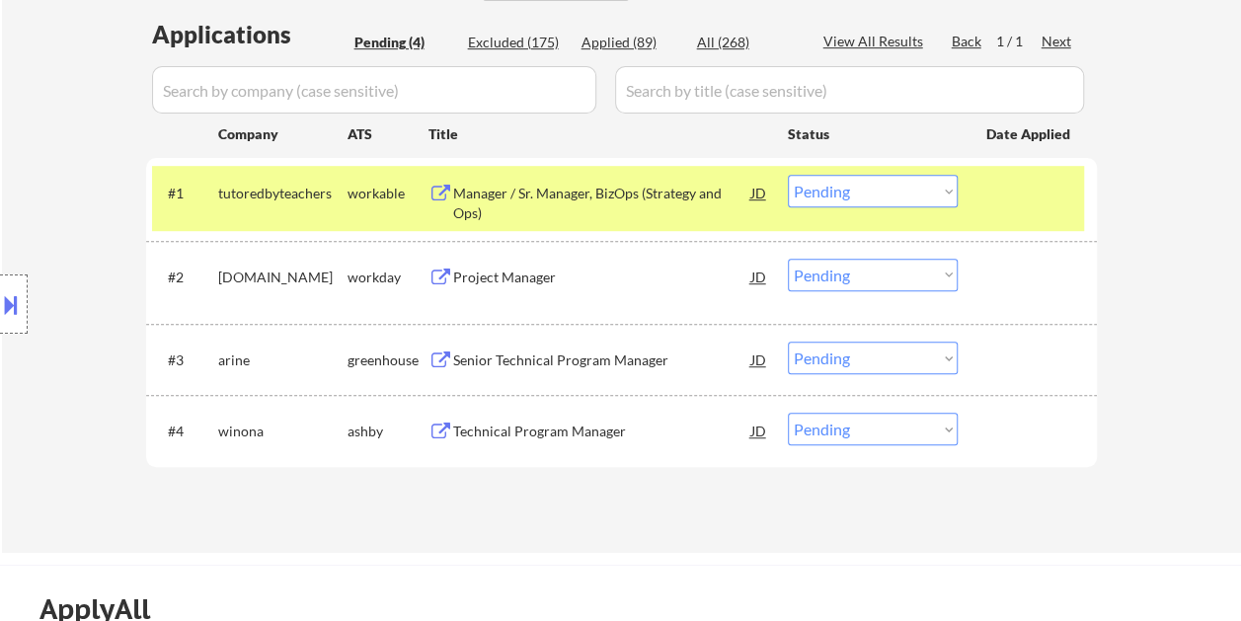
click at [949, 187] on select "Choose an option... Pending Applied Excluded (Questions) Excluded (Expired) Exc…" at bounding box center [873, 191] width 170 height 33
click at [788, 175] on select "Choose an option... Pending Applied Excluded (Questions) Excluded (Expired) Exc…" at bounding box center [873, 191] width 170 height 33
select select ""pending""
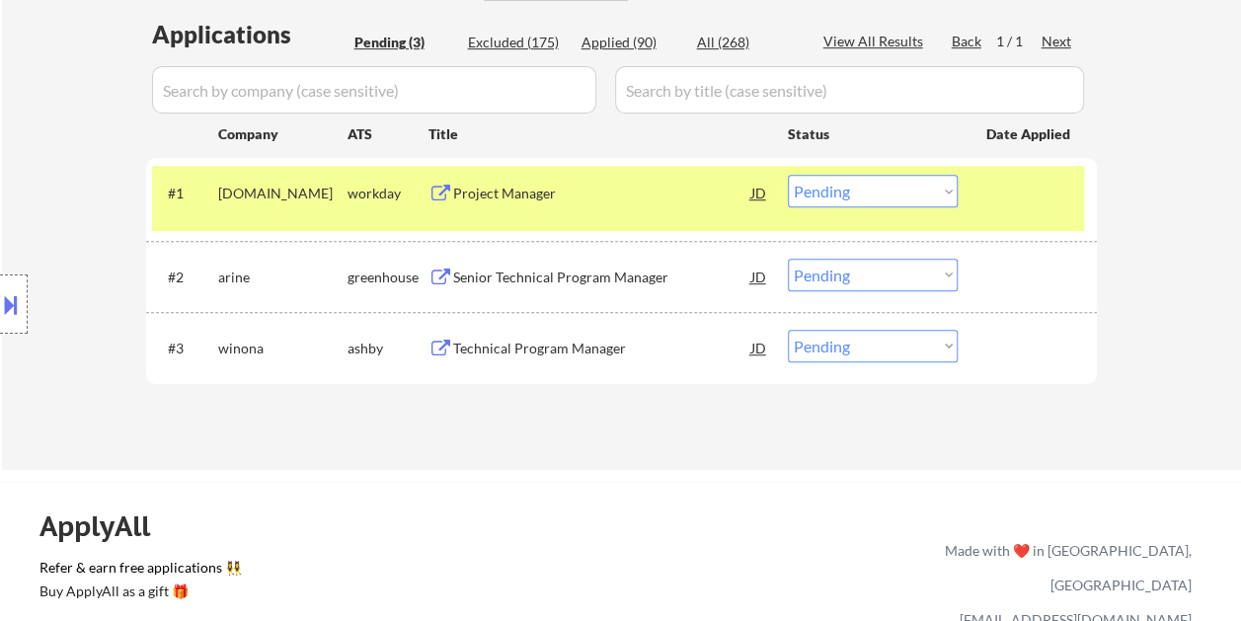
click at [1007, 203] on div at bounding box center [1029, 193] width 87 height 36
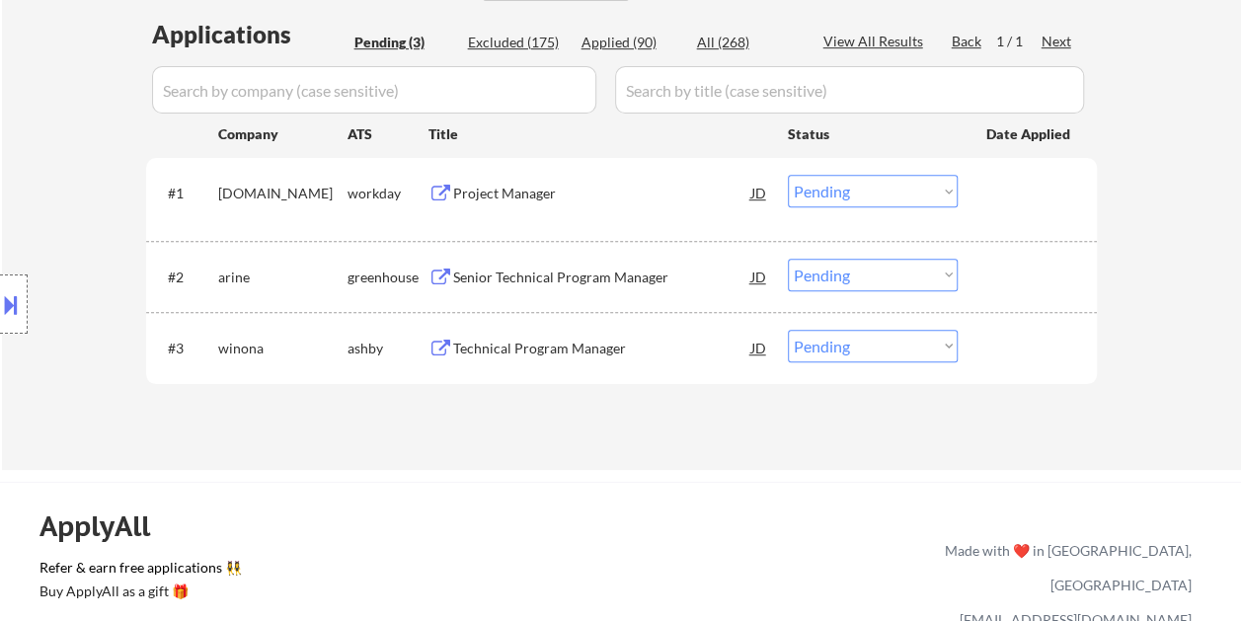
click at [1038, 194] on div at bounding box center [1029, 193] width 87 height 36
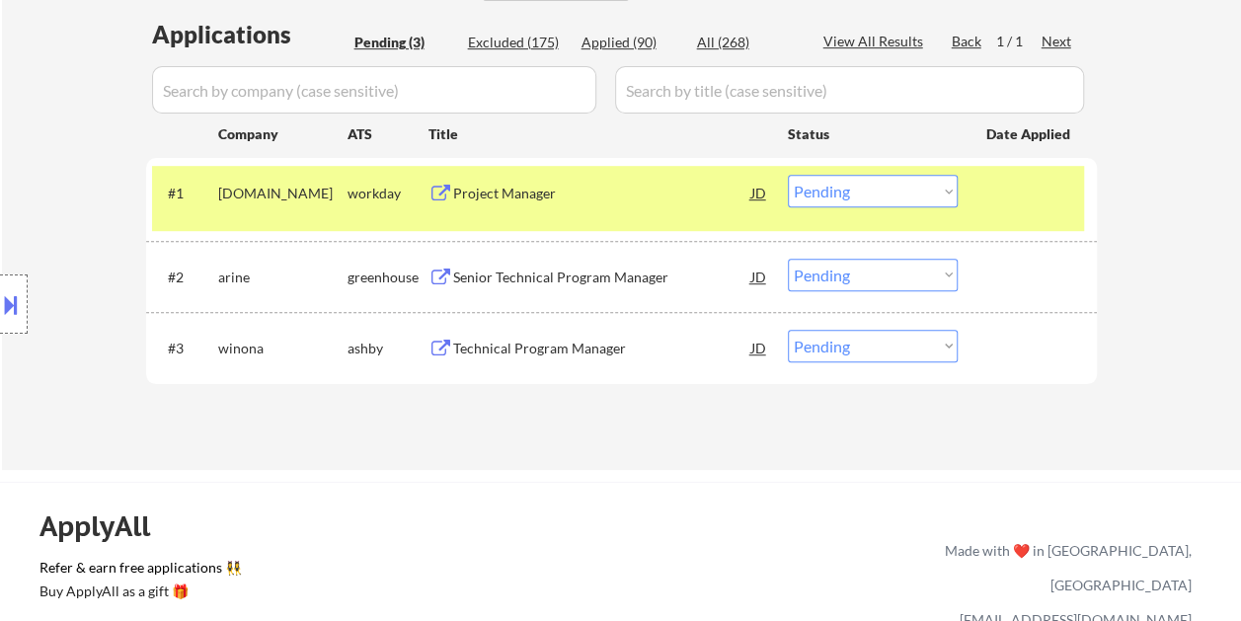
click at [994, 193] on div at bounding box center [1029, 193] width 87 height 36
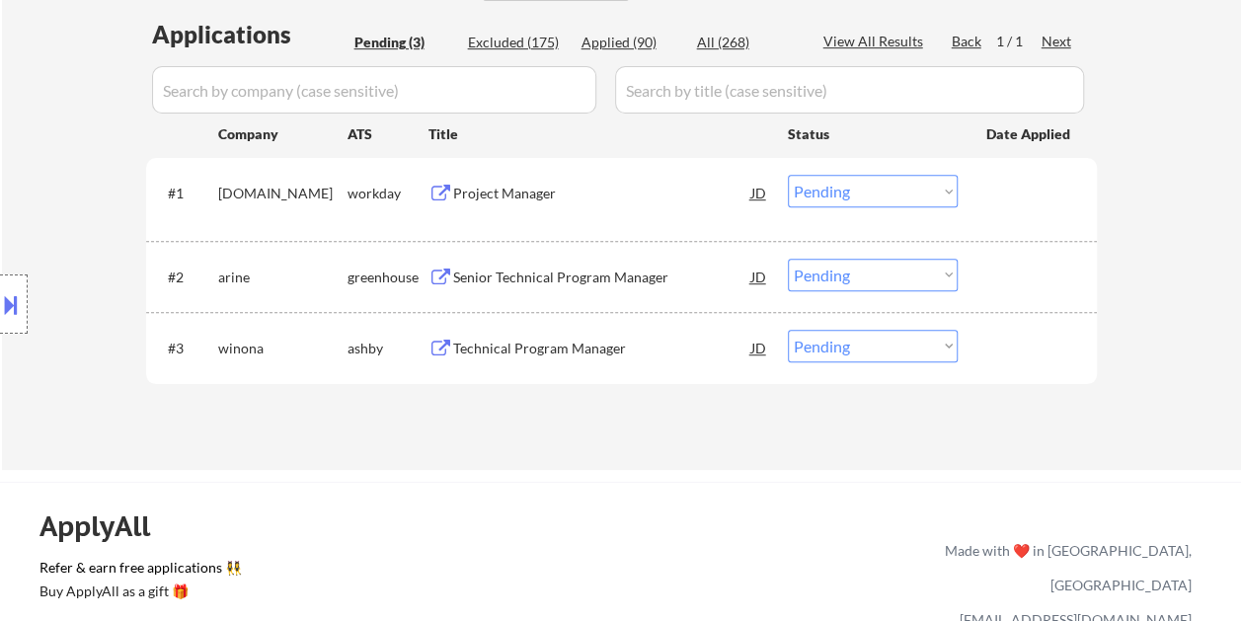
click at [979, 274] on div "#2 [PERSON_NAME] Senior Technical Program Manager JD Choose an option... Pendin…" at bounding box center [618, 276] width 932 height 53
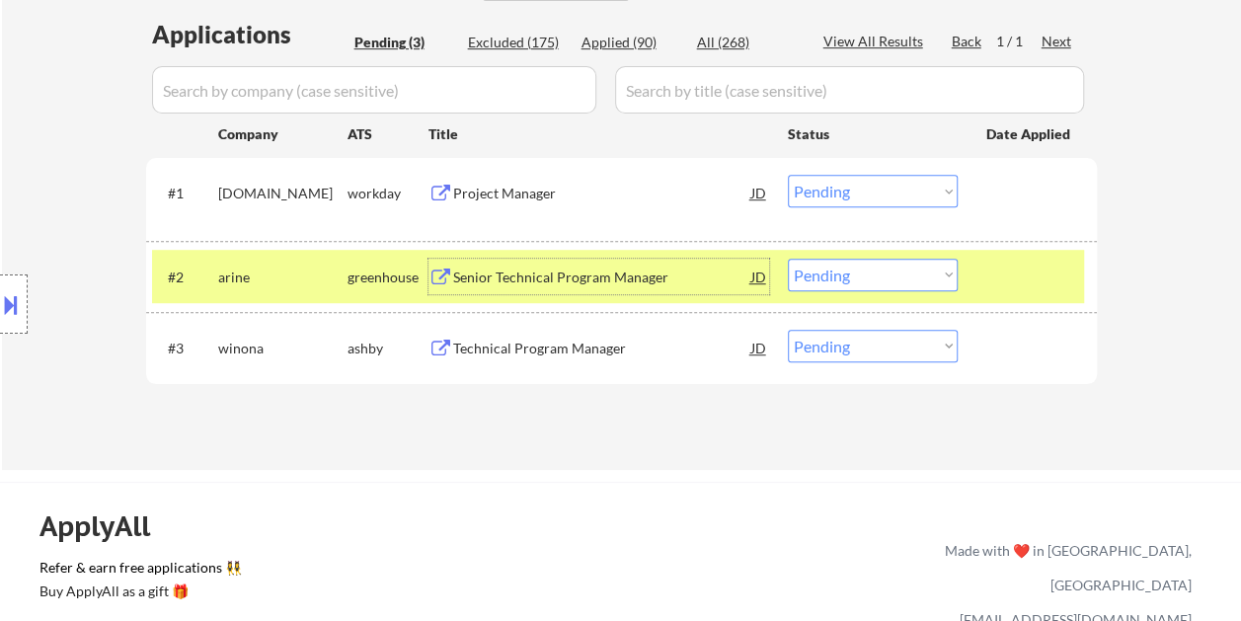
click at [687, 285] on div "Senior Technical Program Manager" at bounding box center [602, 277] width 298 height 20
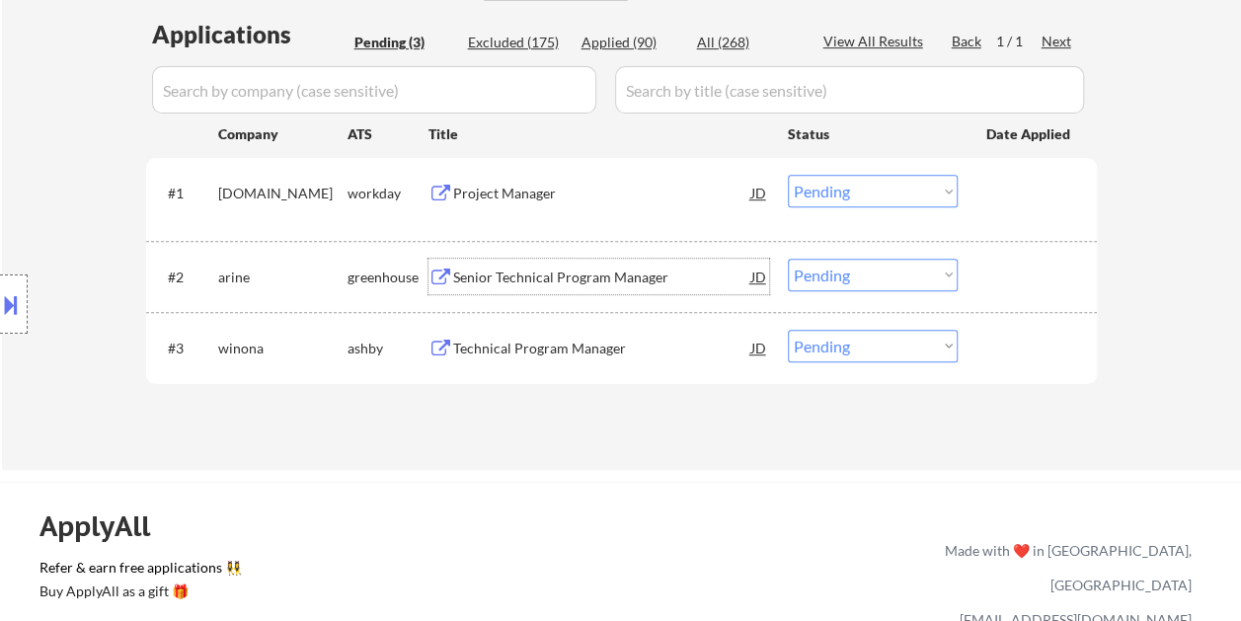
click at [21, 290] on button at bounding box center [11, 304] width 22 height 33
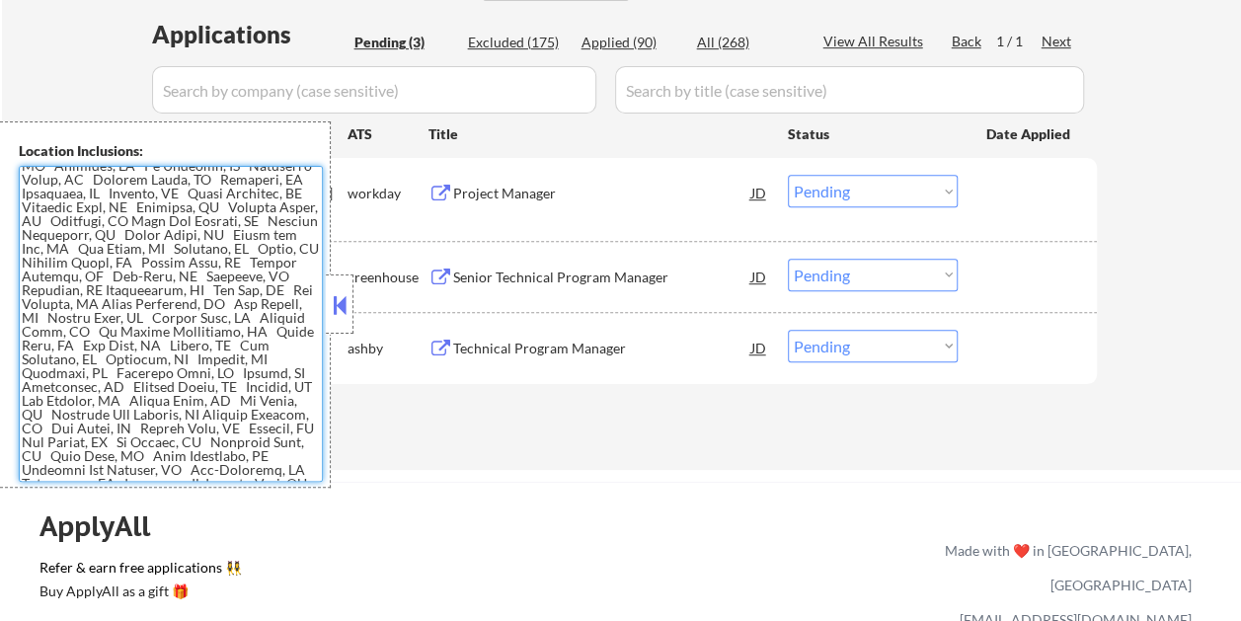
scroll to position [173, 0]
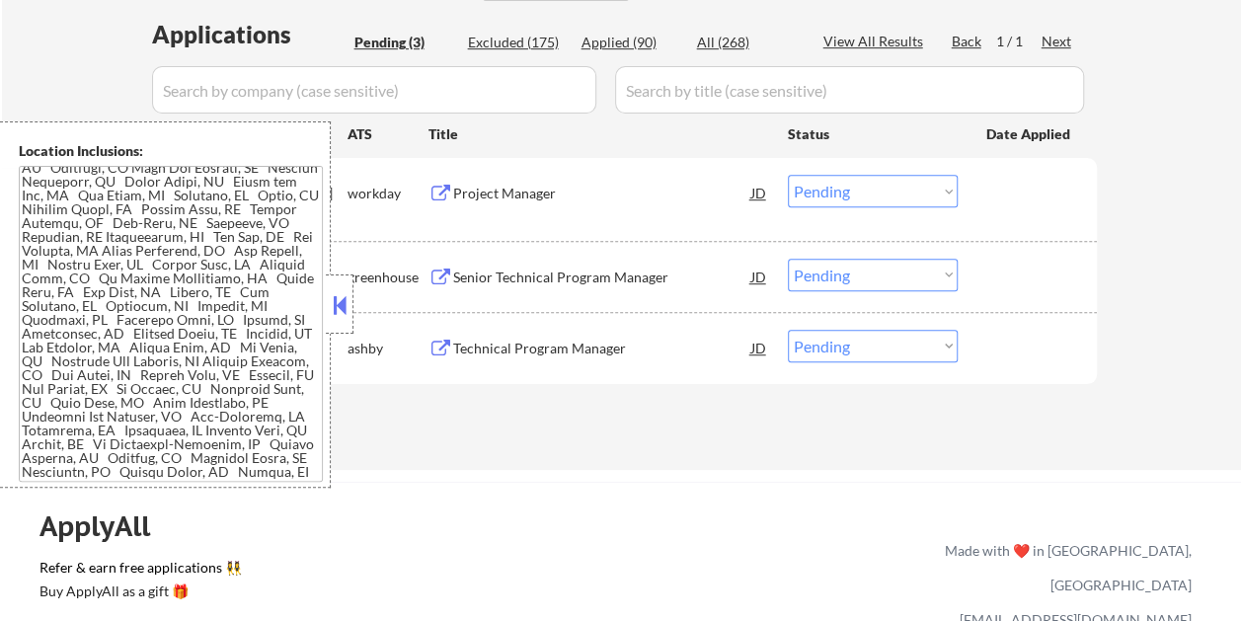
click at [341, 296] on button at bounding box center [340, 305] width 22 height 30
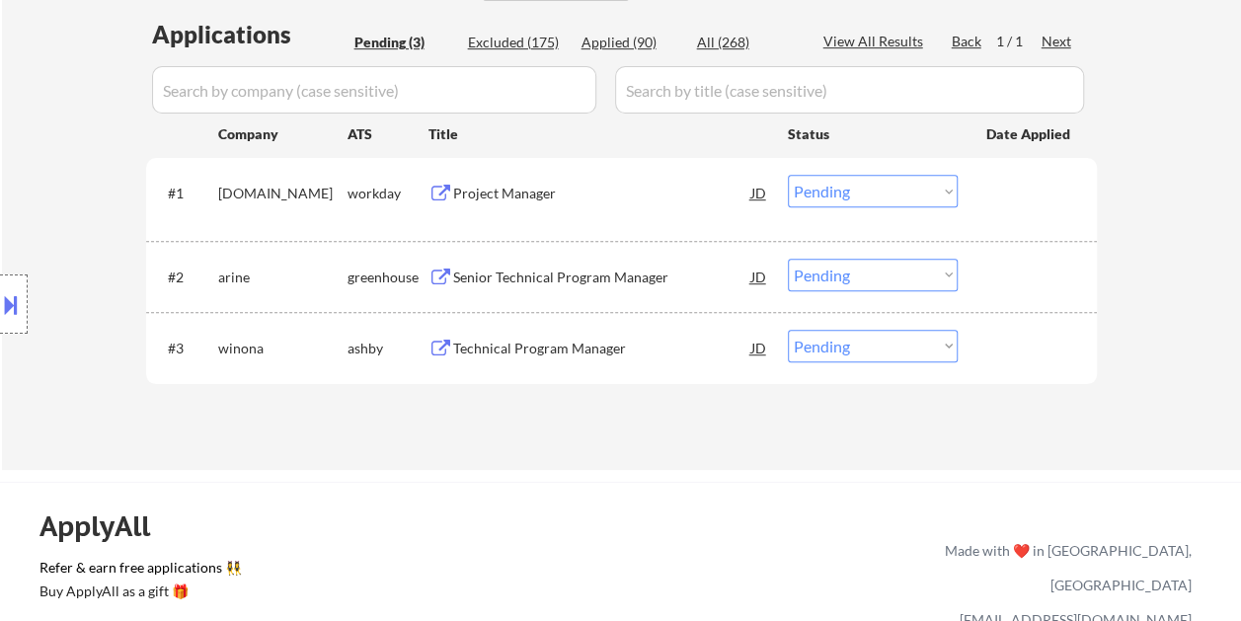
click at [992, 280] on div at bounding box center [1029, 277] width 87 height 36
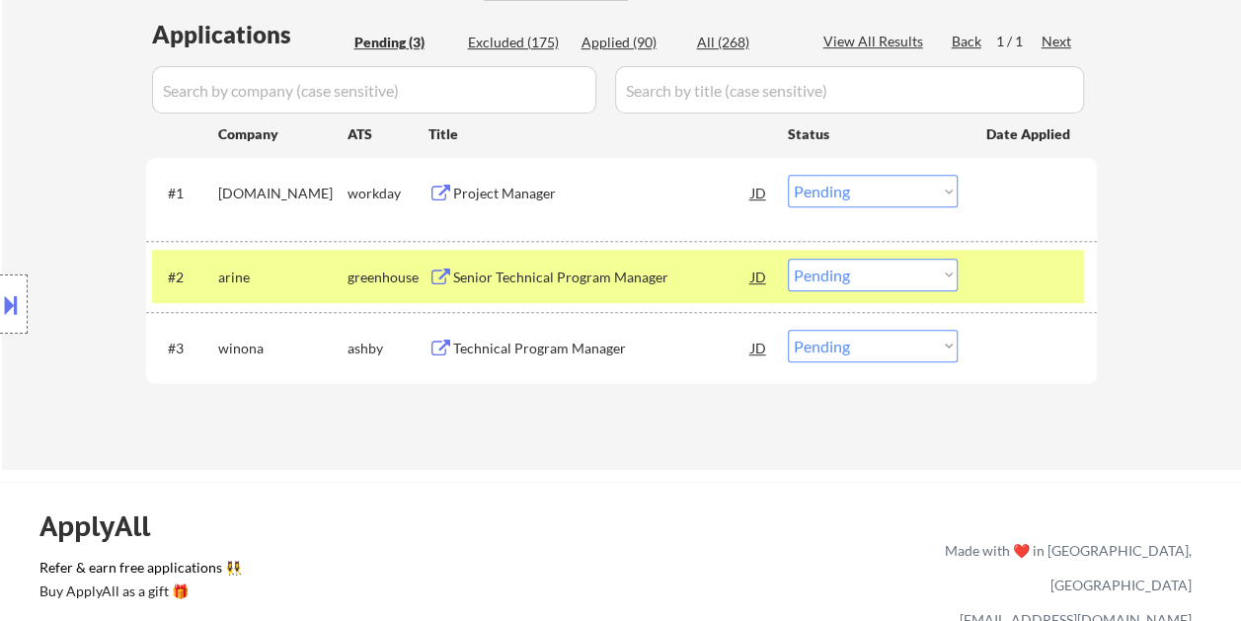
click at [943, 280] on select "Choose an option... Pending Applied Excluded (Questions) Excluded (Expired) Exc…" at bounding box center [873, 275] width 170 height 33
click at [788, 259] on select "Choose an option... Pending Applied Excluded (Questions) Excluded (Expired) Exc…" at bounding box center [873, 275] width 170 height 33
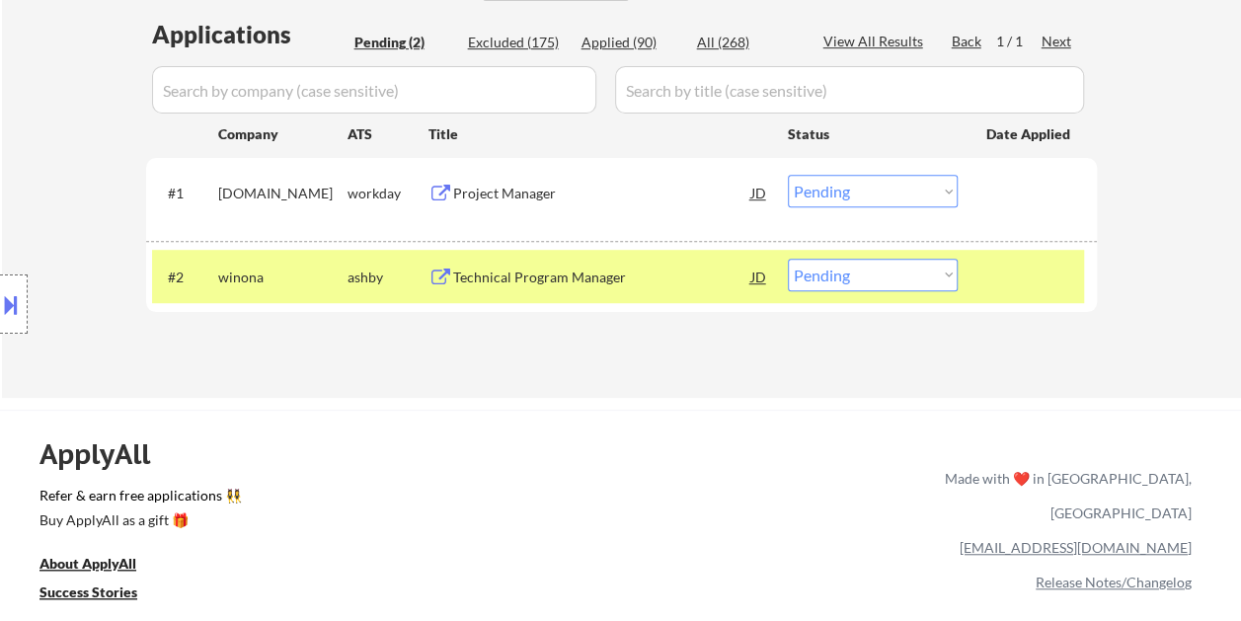
click at [1019, 278] on div at bounding box center [1029, 277] width 87 height 36
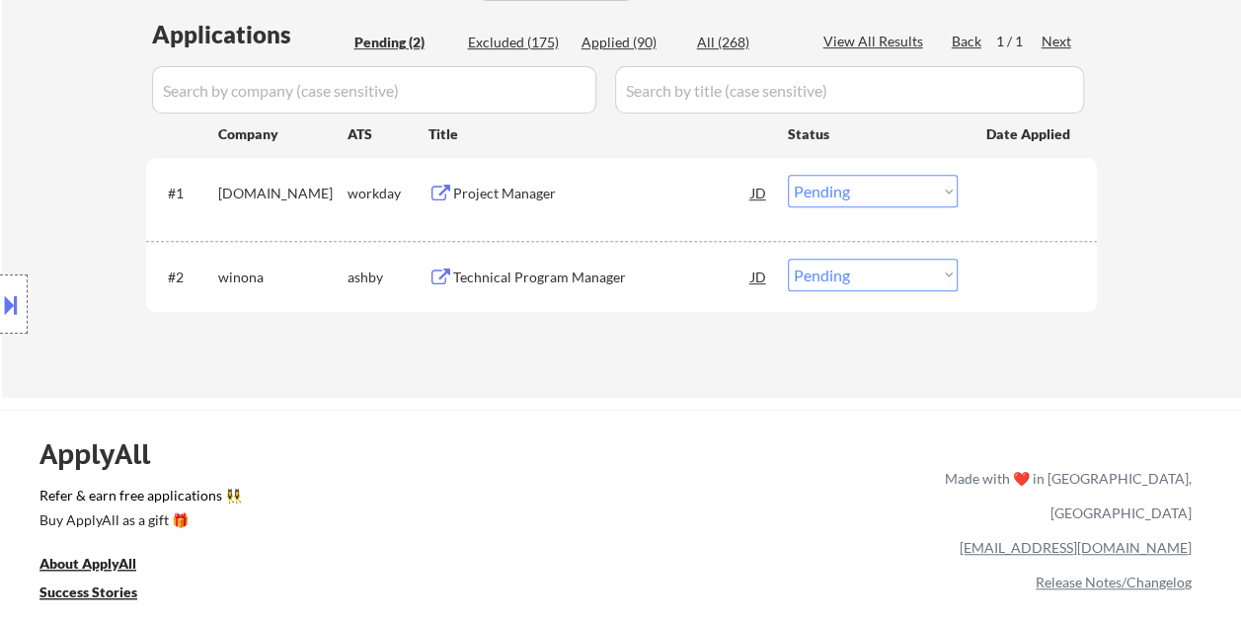
click at [1025, 275] on div at bounding box center [1029, 277] width 87 height 36
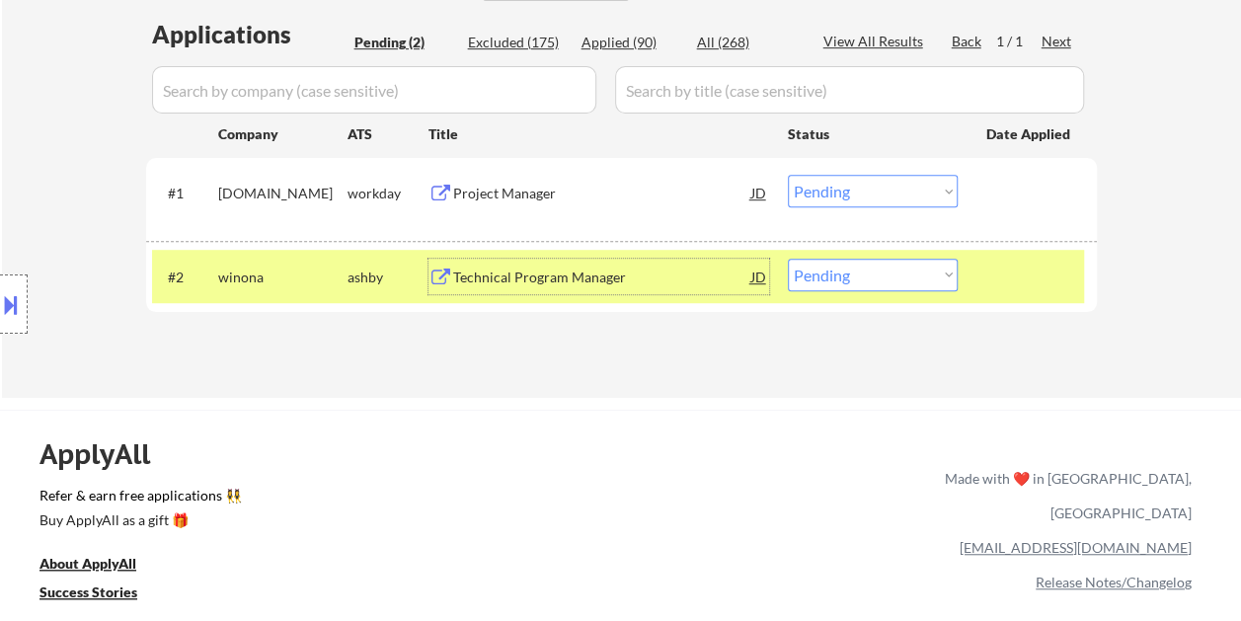
click at [555, 278] on div "Technical Program Manager" at bounding box center [602, 277] width 298 height 20
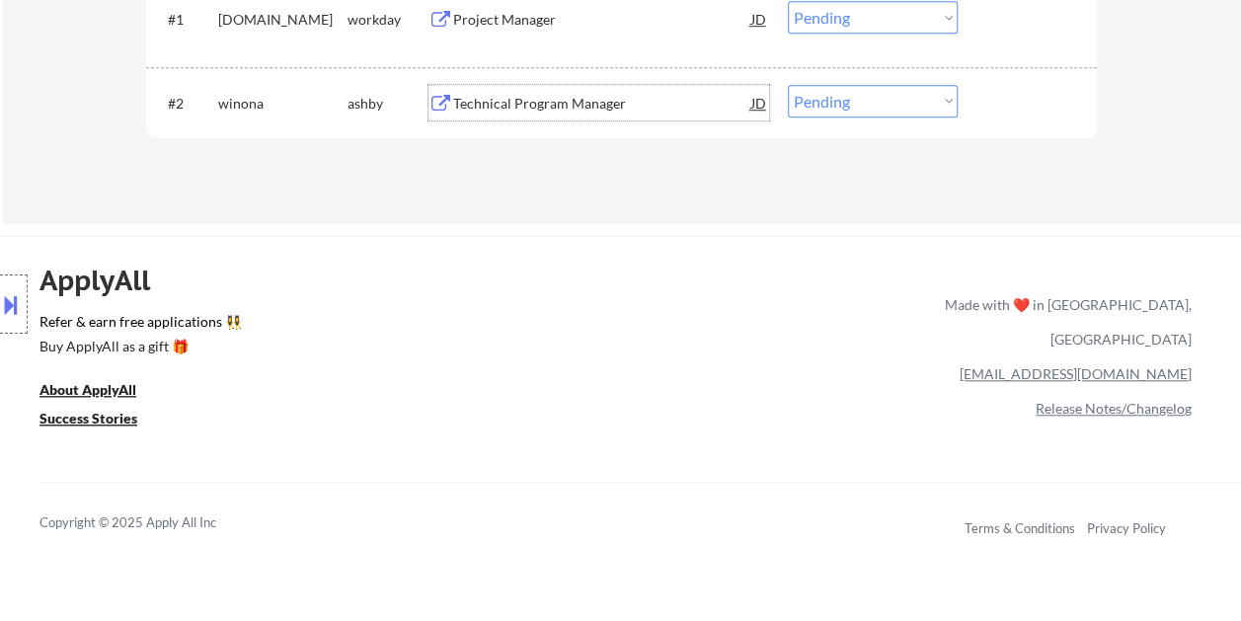
scroll to position [691, 0]
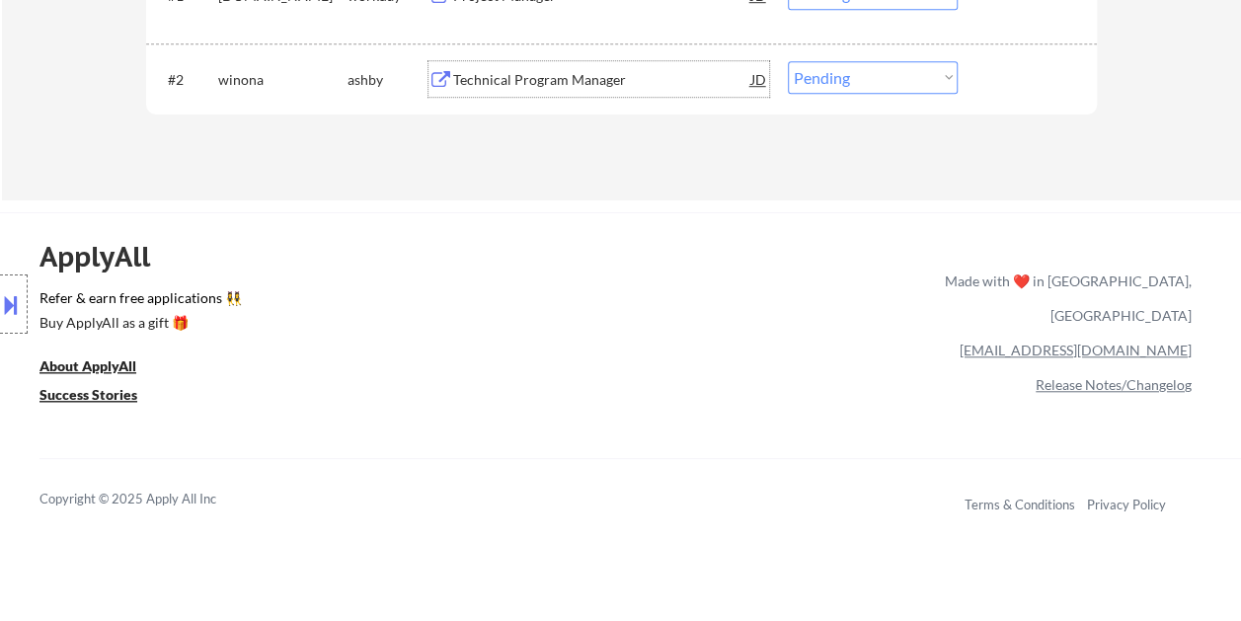
click at [1018, 63] on div "#2 winona ashby Technical Program Manager JD Choose an option... Pending Applie…" at bounding box center [618, 78] width 932 height 53
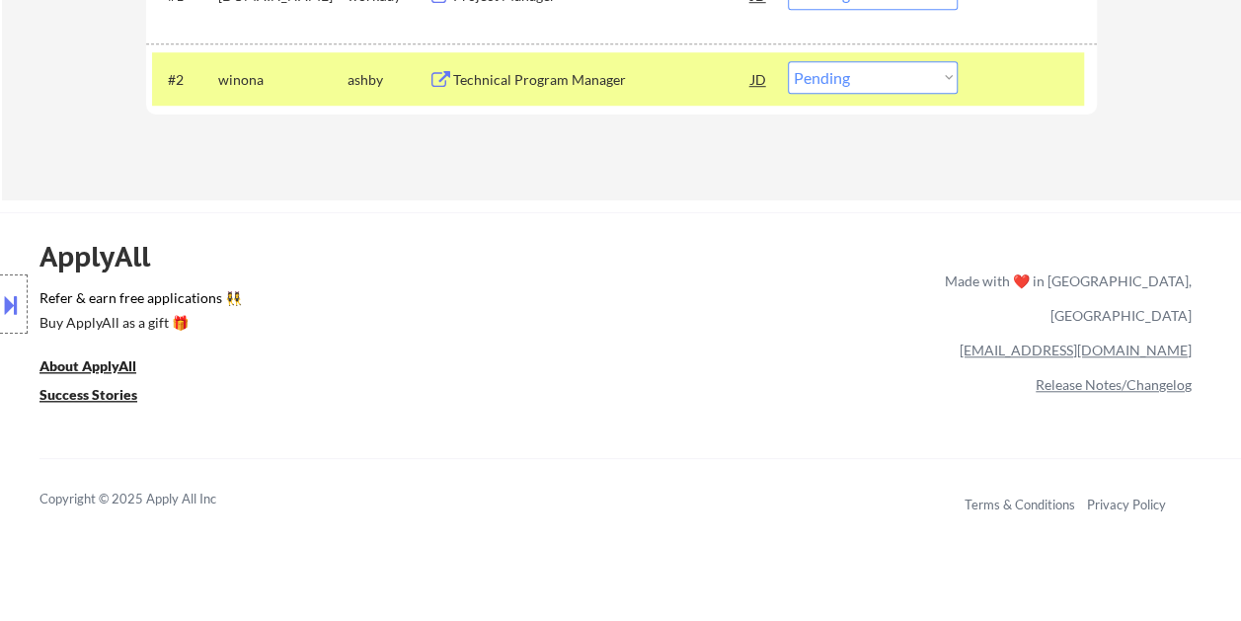
click at [951, 80] on select "Choose an option... Pending Applied Excluded (Questions) Excluded (Expired) Exc…" at bounding box center [873, 77] width 170 height 33
select select ""applied""
click at [788, 61] on select "Choose an option... Pending Applied Excluded (Questions) Excluded (Expired) Exc…" at bounding box center [873, 77] width 170 height 33
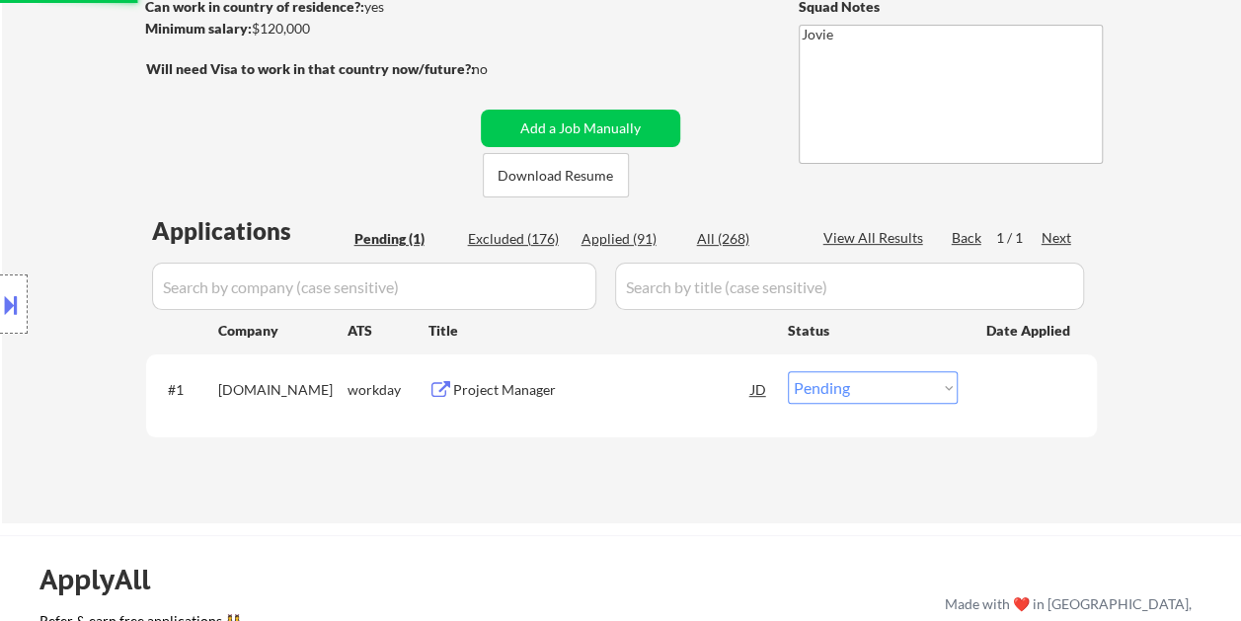
scroll to position [395, 0]
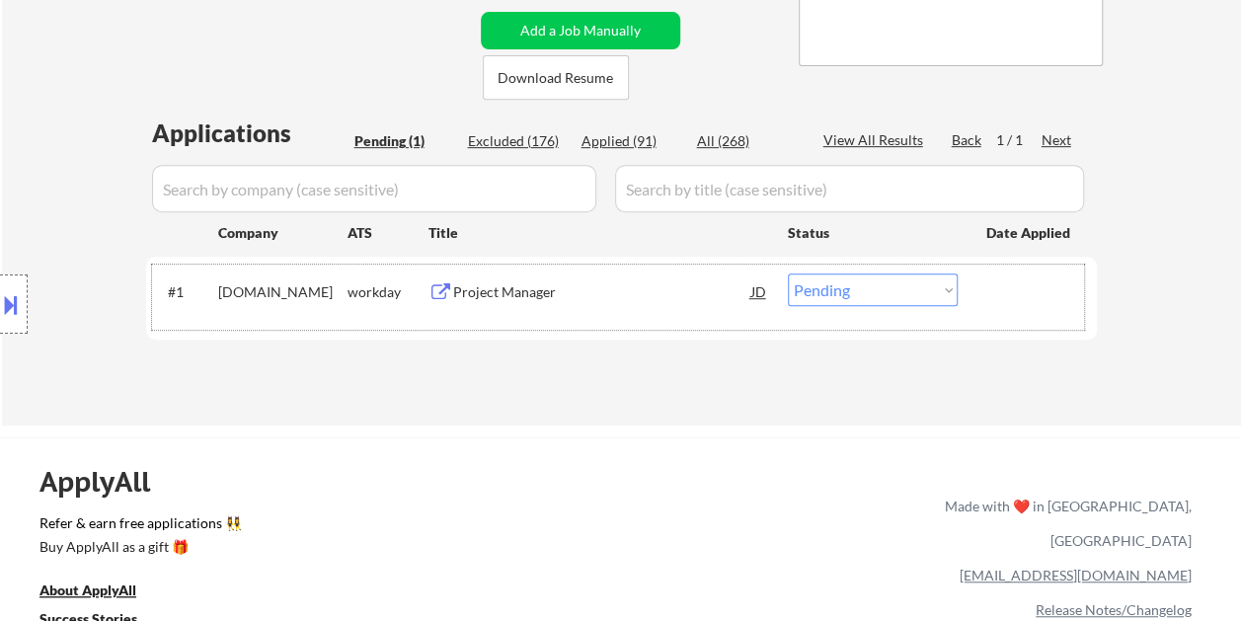
click at [1011, 283] on div at bounding box center [1029, 291] width 87 height 36
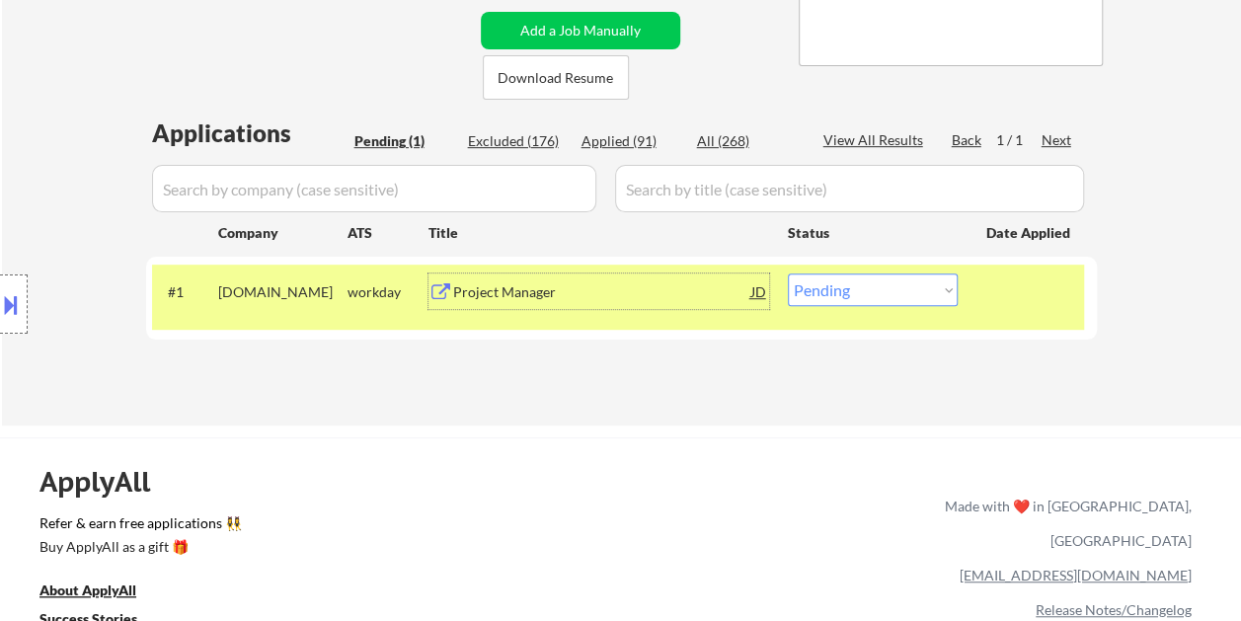
click at [716, 290] on div "Project Manager" at bounding box center [602, 292] width 298 height 20
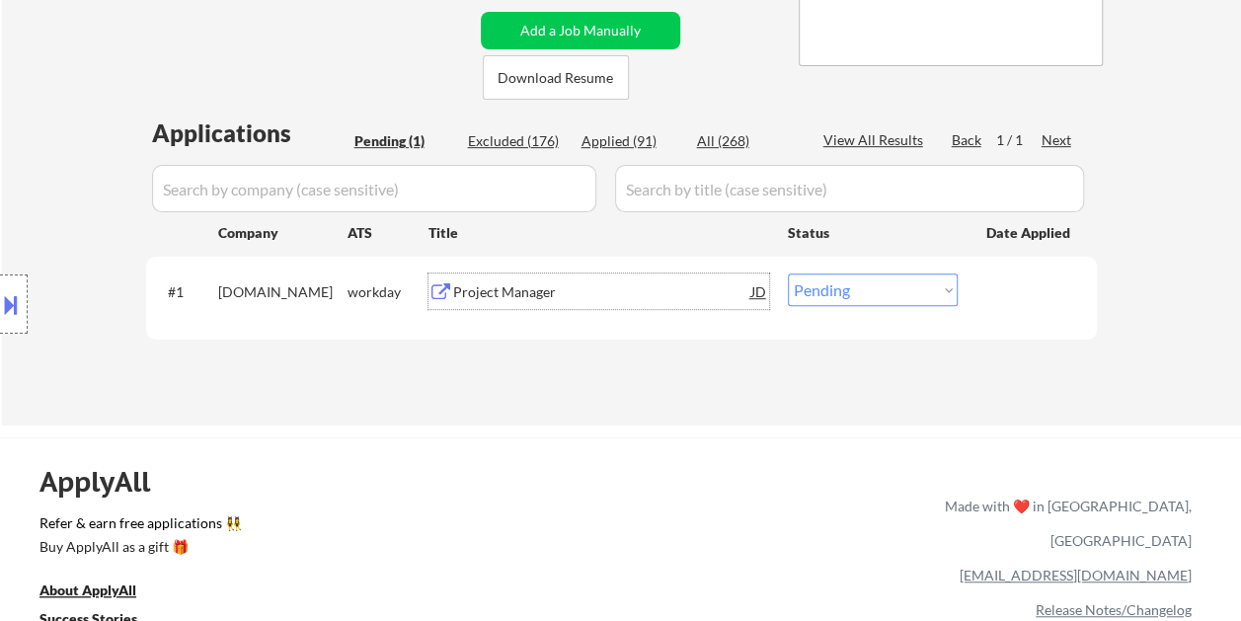
click at [989, 286] on div at bounding box center [1029, 291] width 87 height 36
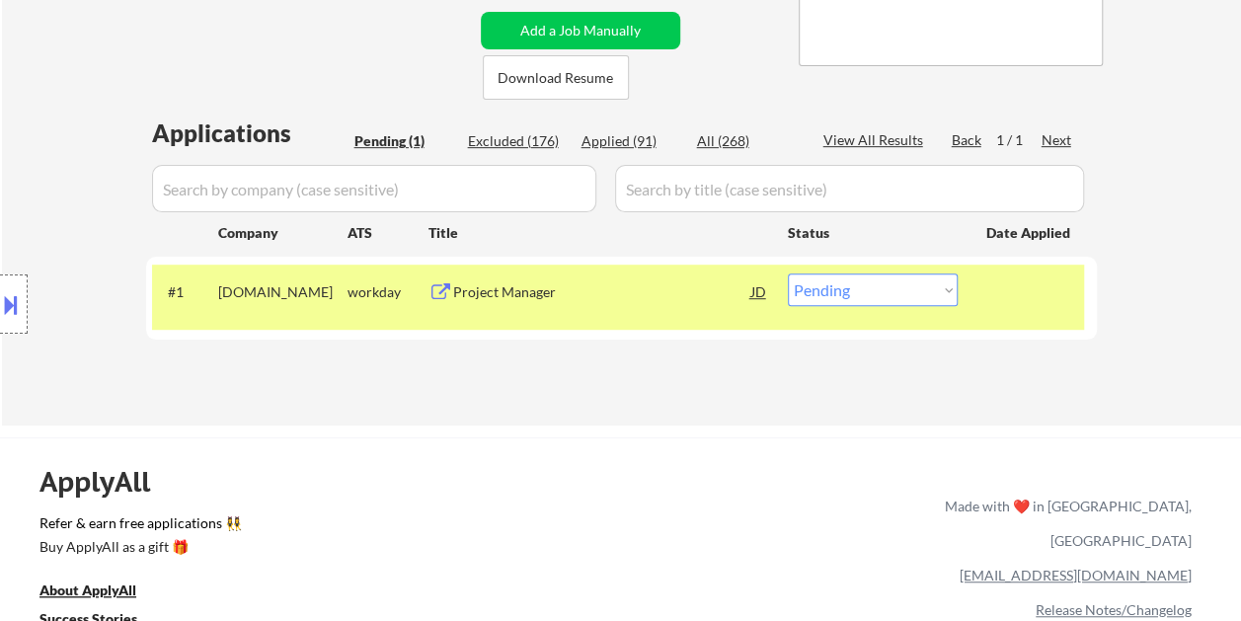
click at [940, 288] on select "Choose an option... Pending Applied Excluded (Questions) Excluded (Expired) Exc…" at bounding box center [873, 289] width 170 height 33
select select ""applied""
click at [788, 273] on select "Choose an option... Pending Applied Excluded (Questions) Excluded (Expired) Exc…" at bounding box center [873, 289] width 170 height 33
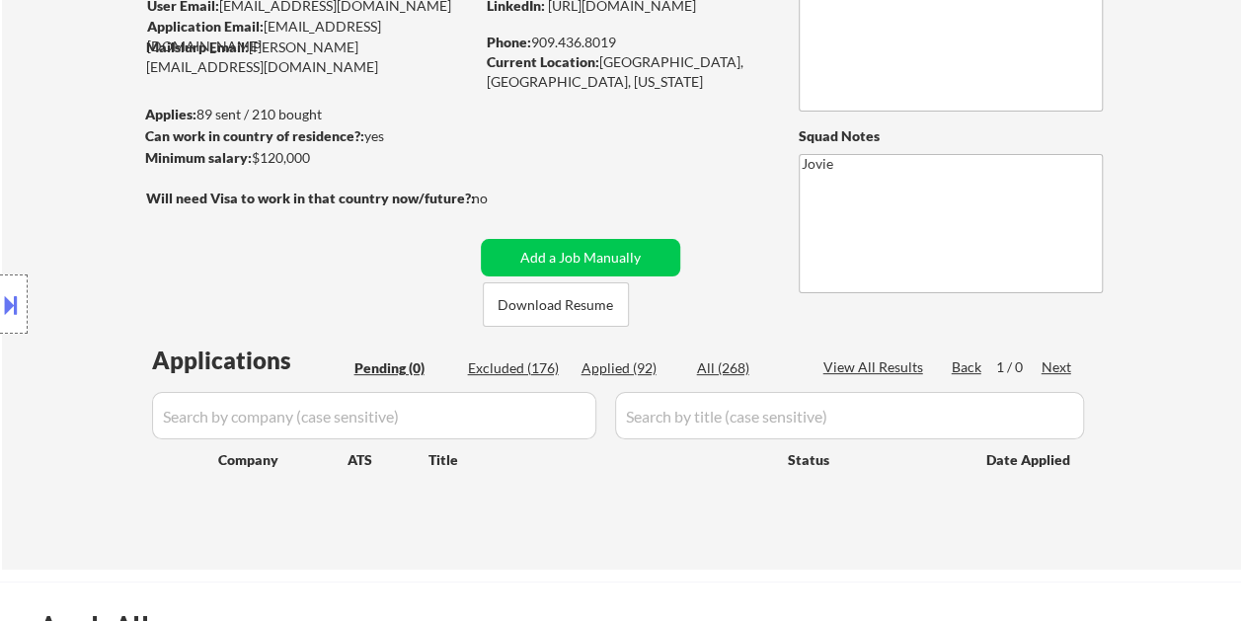
scroll to position [296, 0]
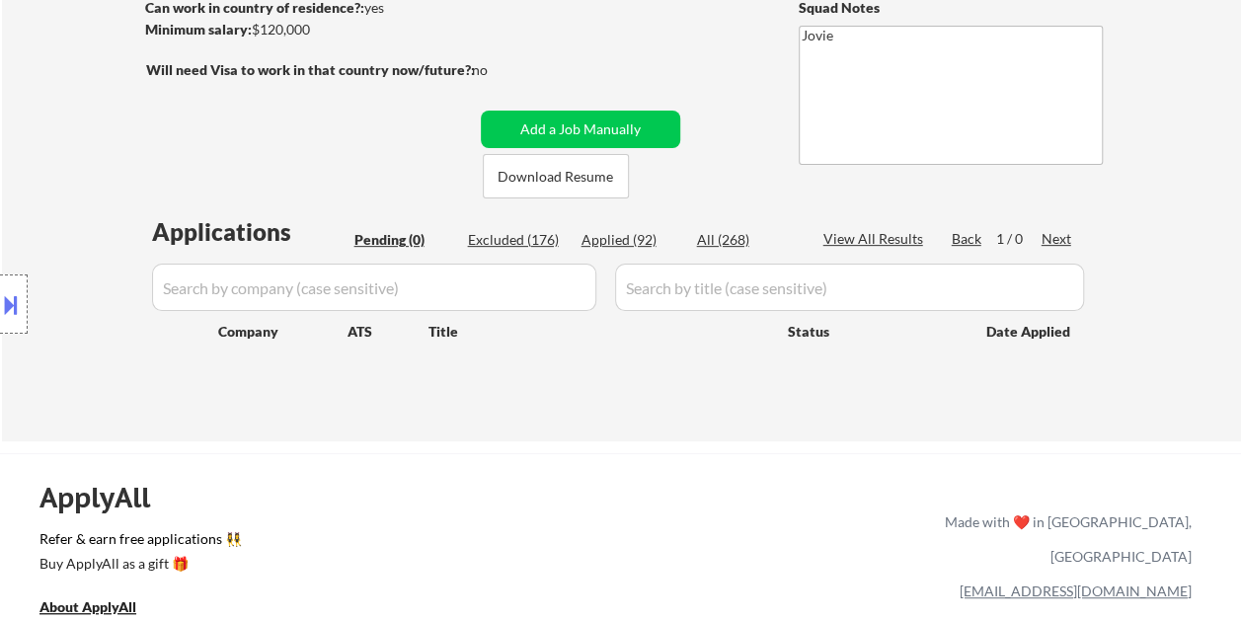
drag, startPoint x: 618, startPoint y: 238, endPoint x: 432, endPoint y: 109, distance: 226.1
click at [618, 238] on div "Applied (92)" at bounding box center [630, 240] width 99 height 20
click at [638, 239] on div "Applied (92)" at bounding box center [630, 240] width 99 height 20
select select ""applied""
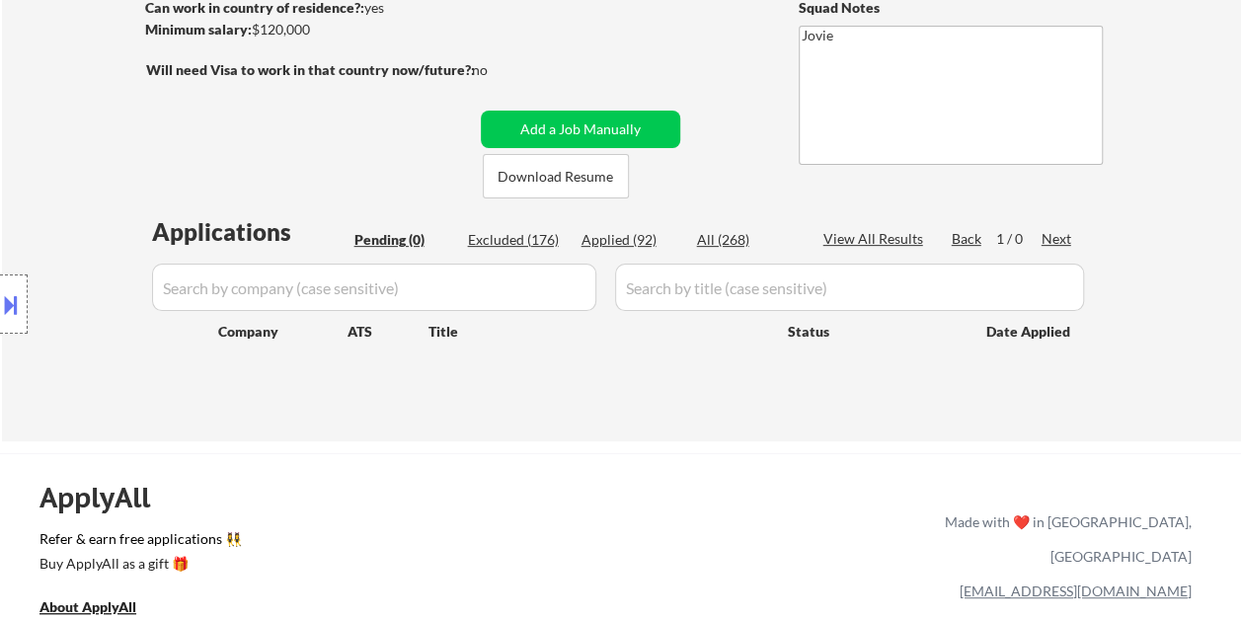
select select ""applied""
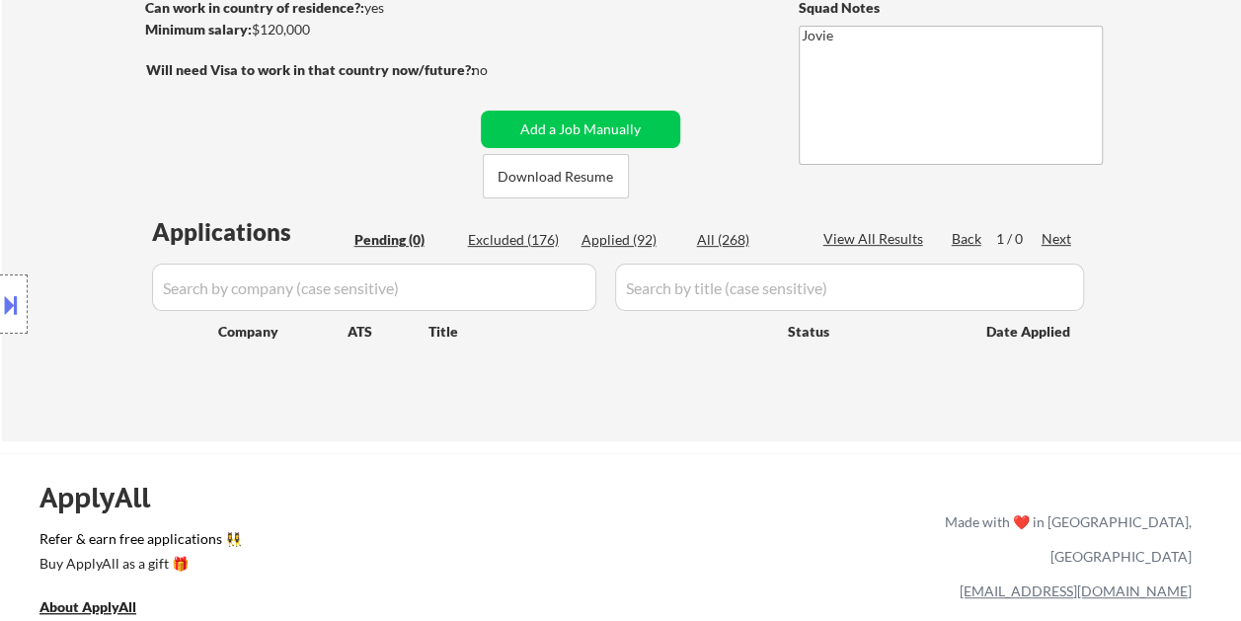
select select ""applied""
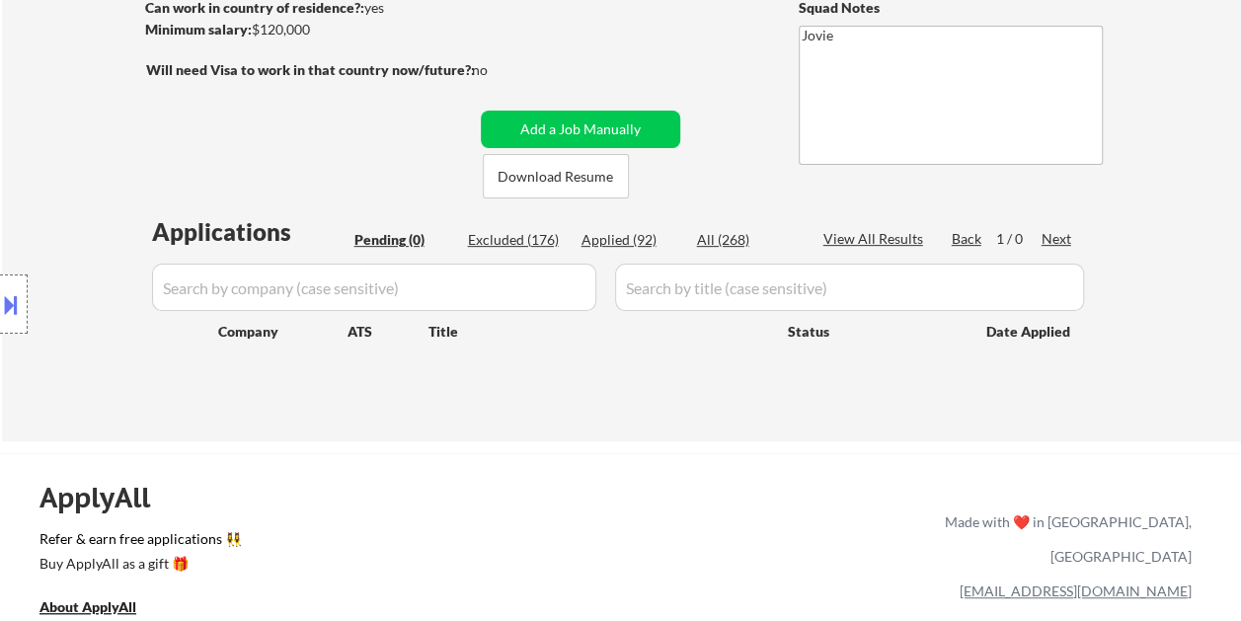
select select ""applied""
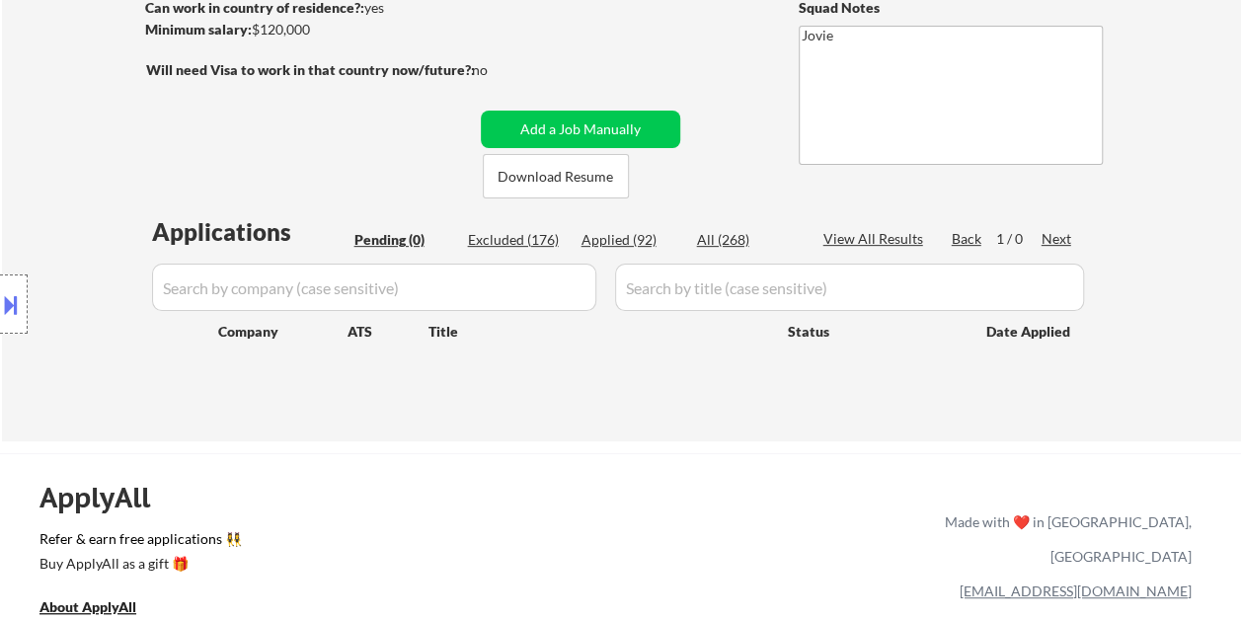
select select ""applied""
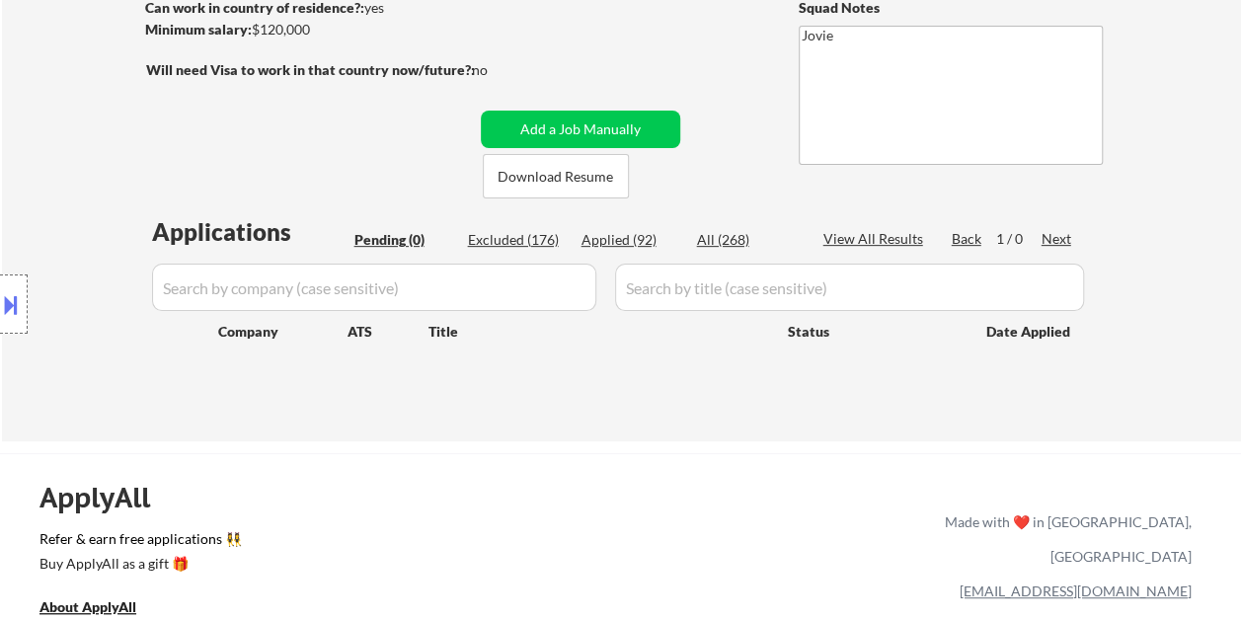
select select ""applied""
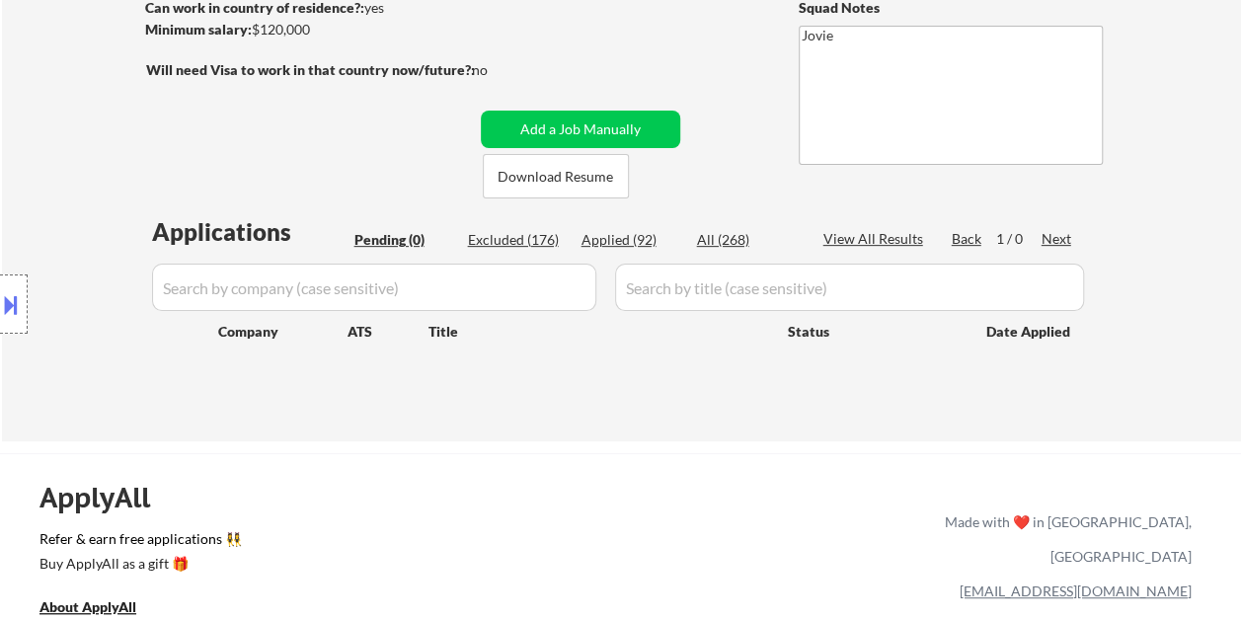
select select ""applied""
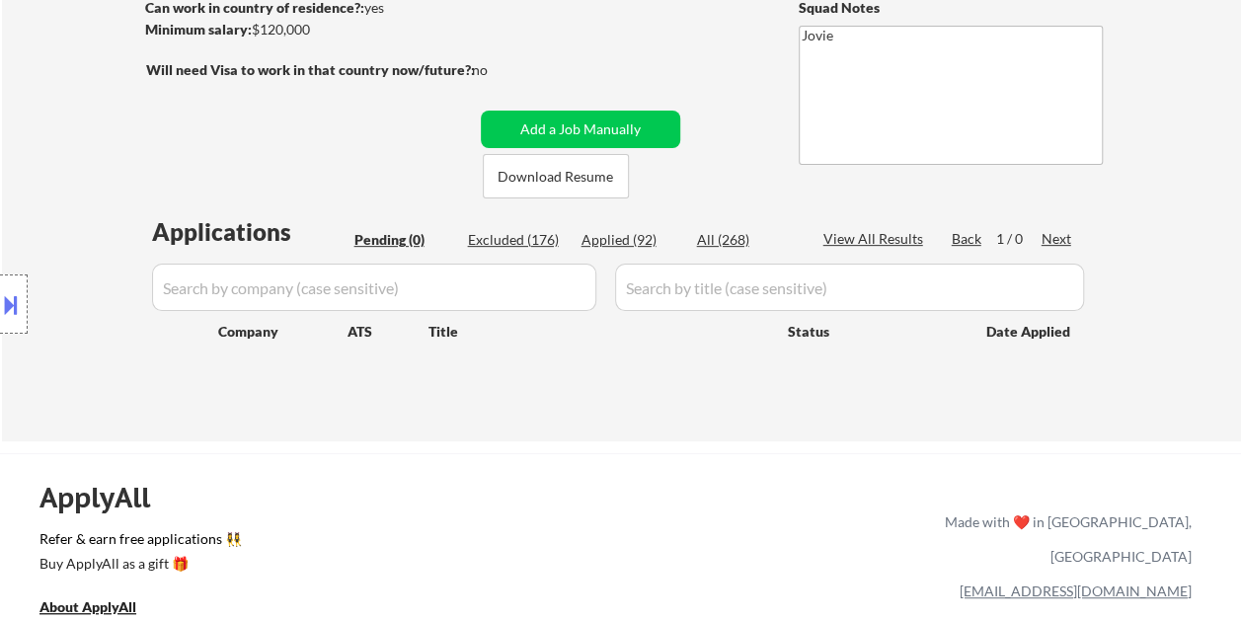
select select ""applied""
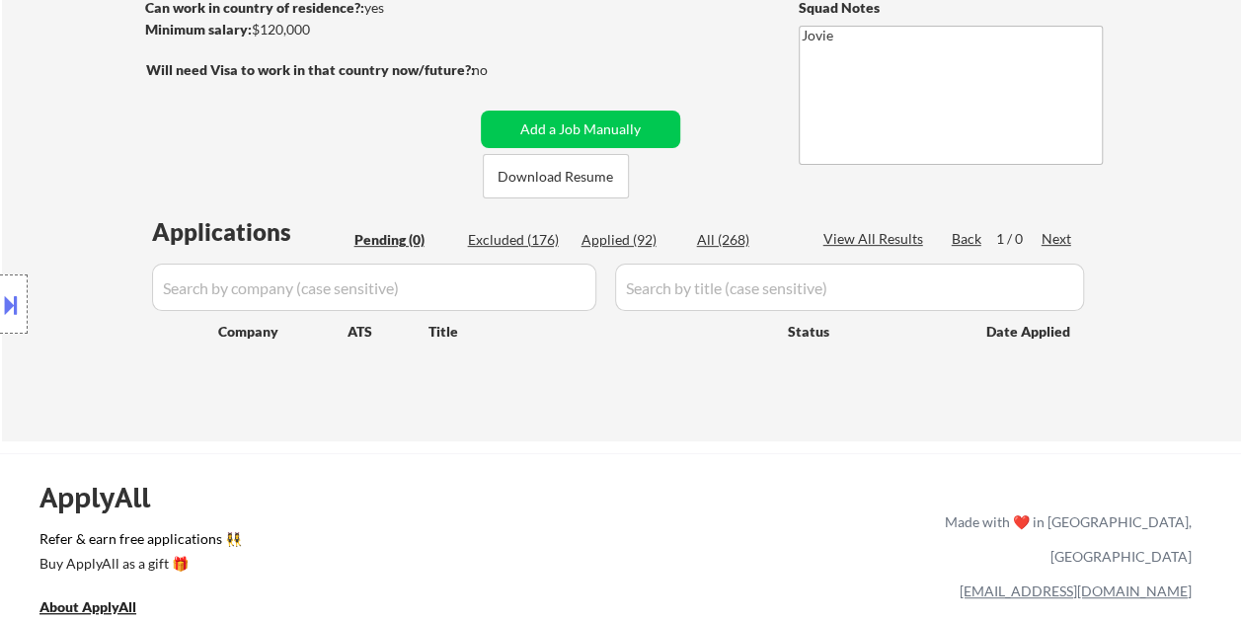
select select ""applied""
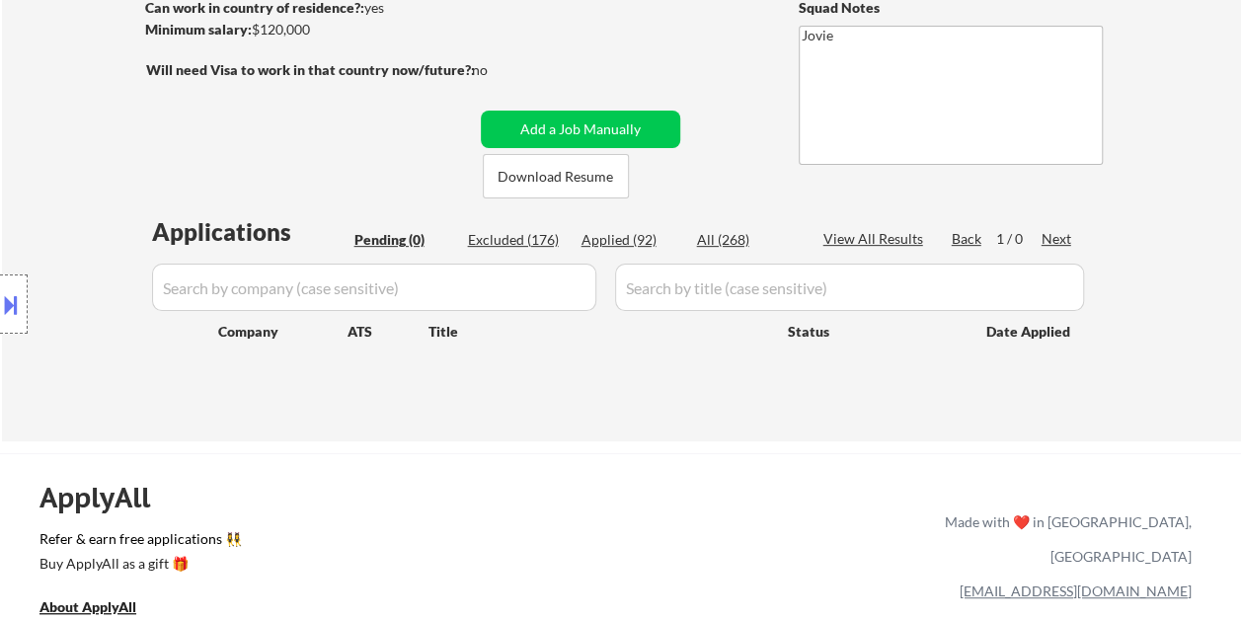
select select ""applied""
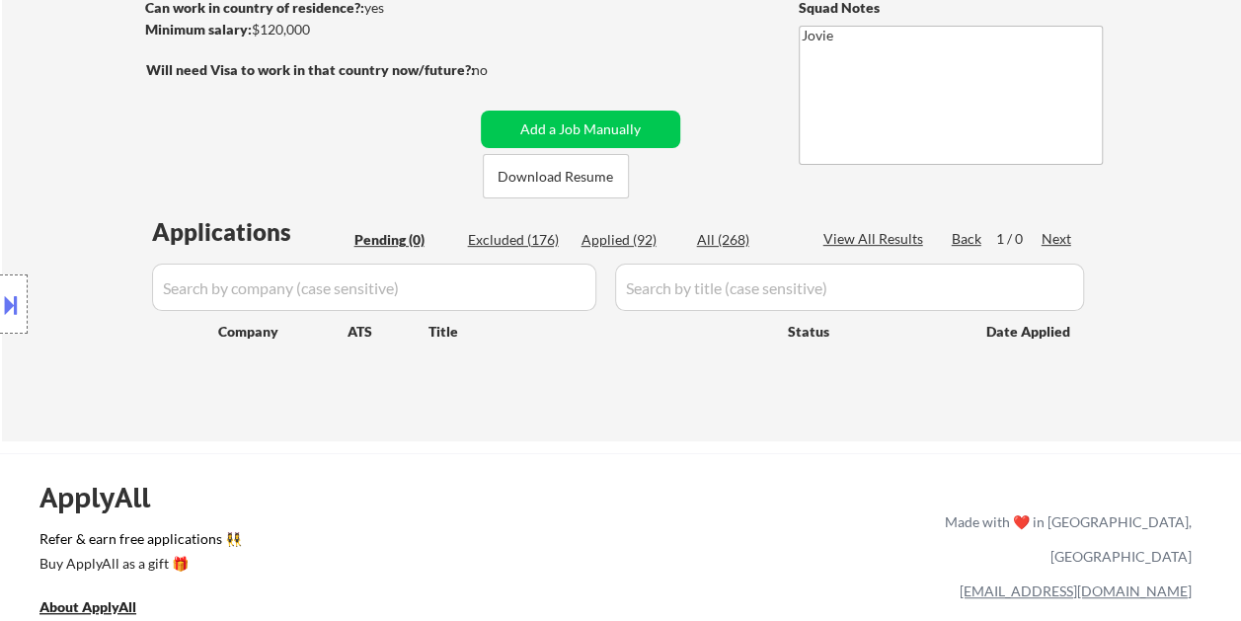
select select ""applied""
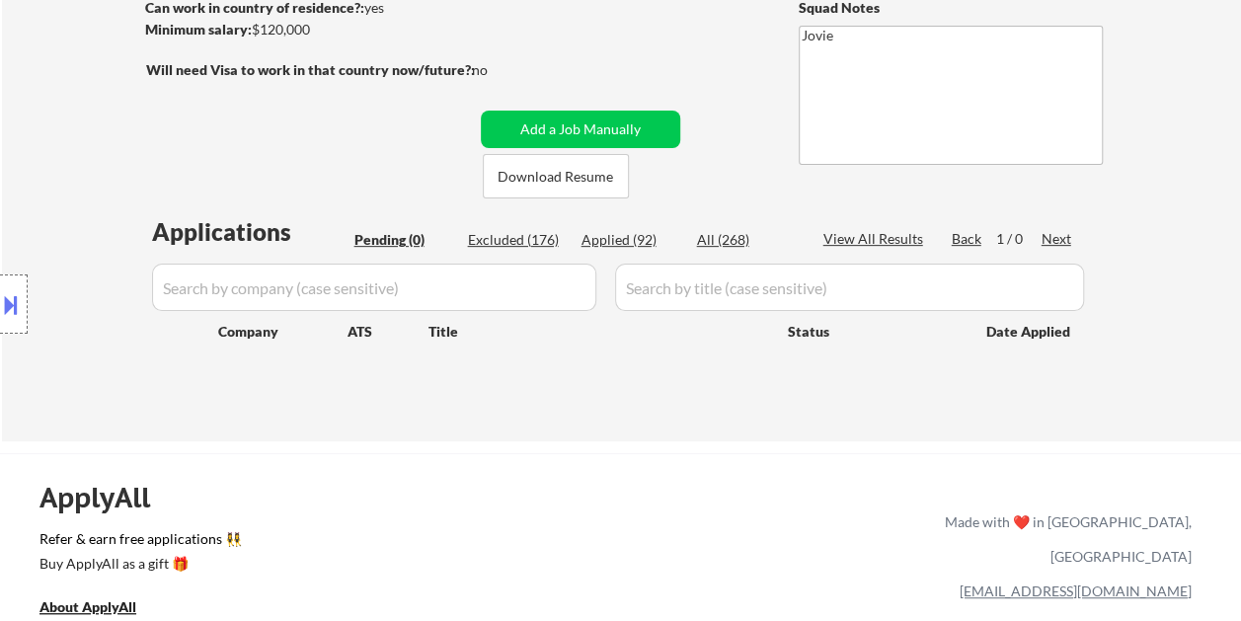
select select ""applied""
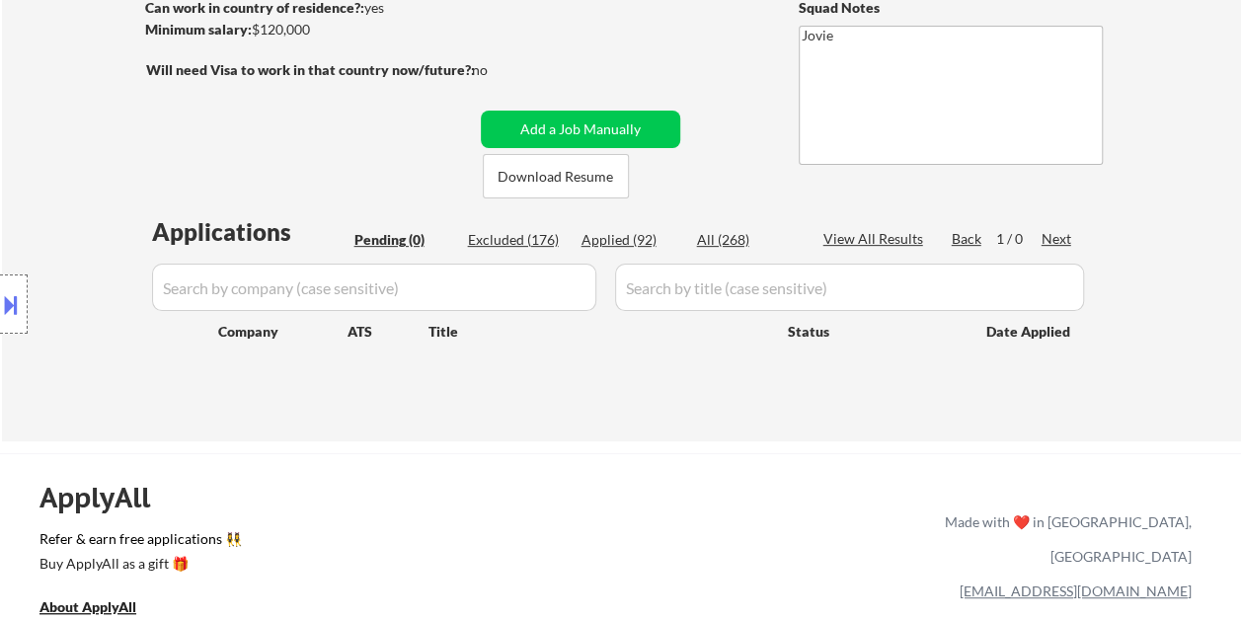
select select ""applied""
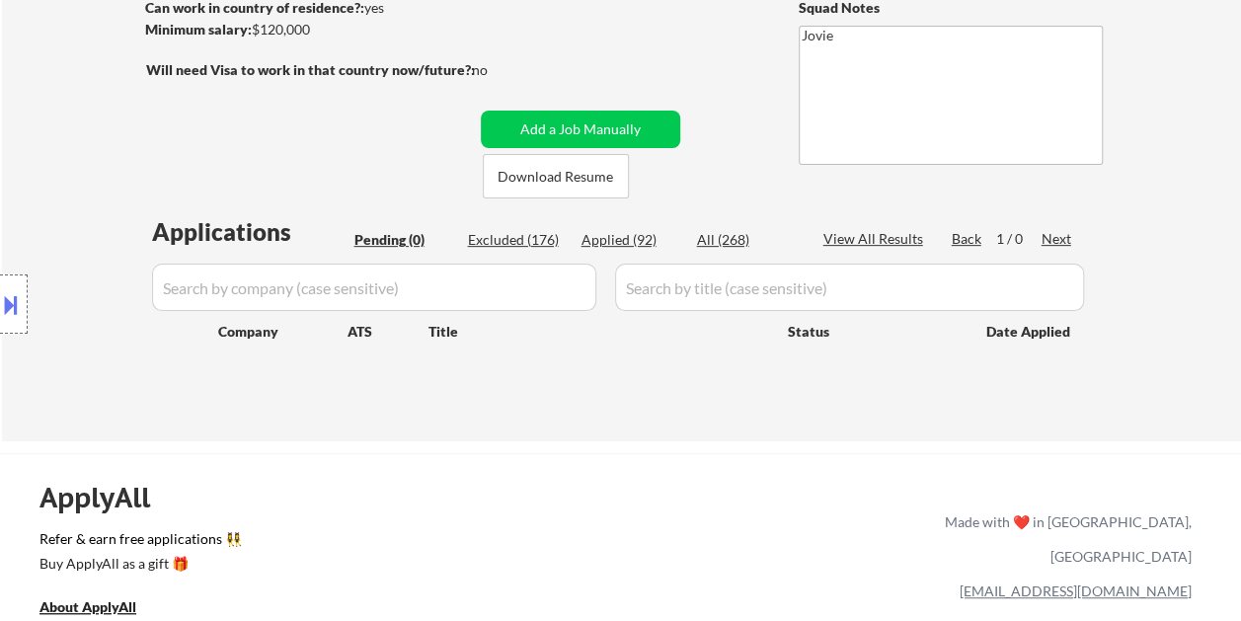
select select ""applied""
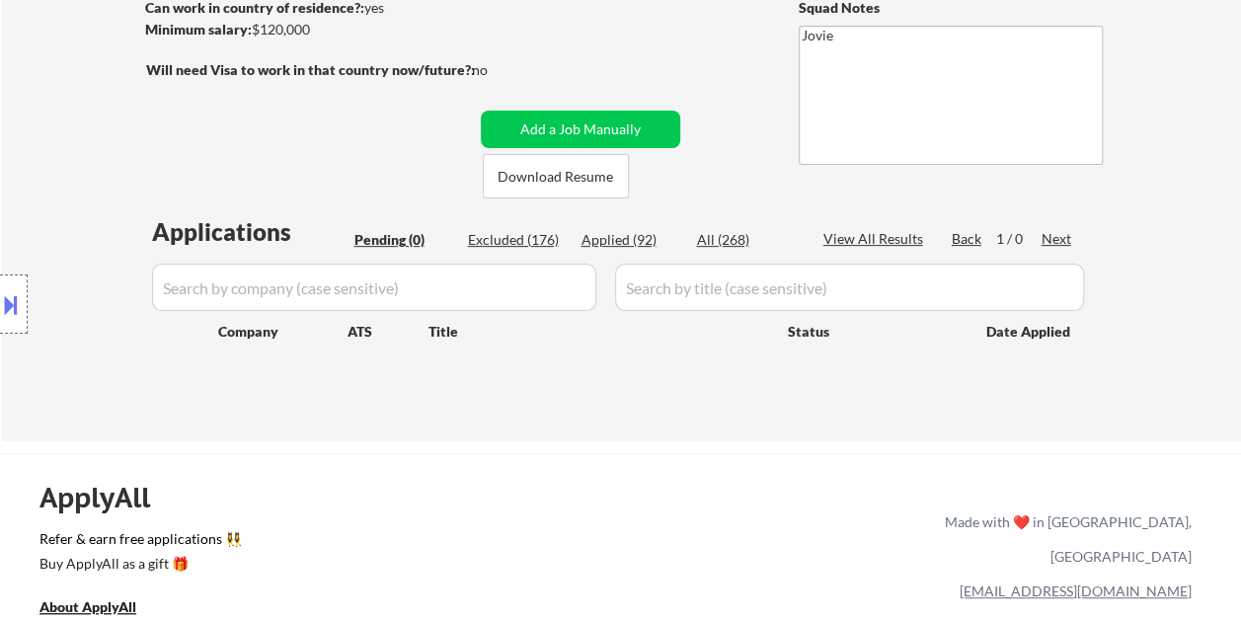
select select ""applied""
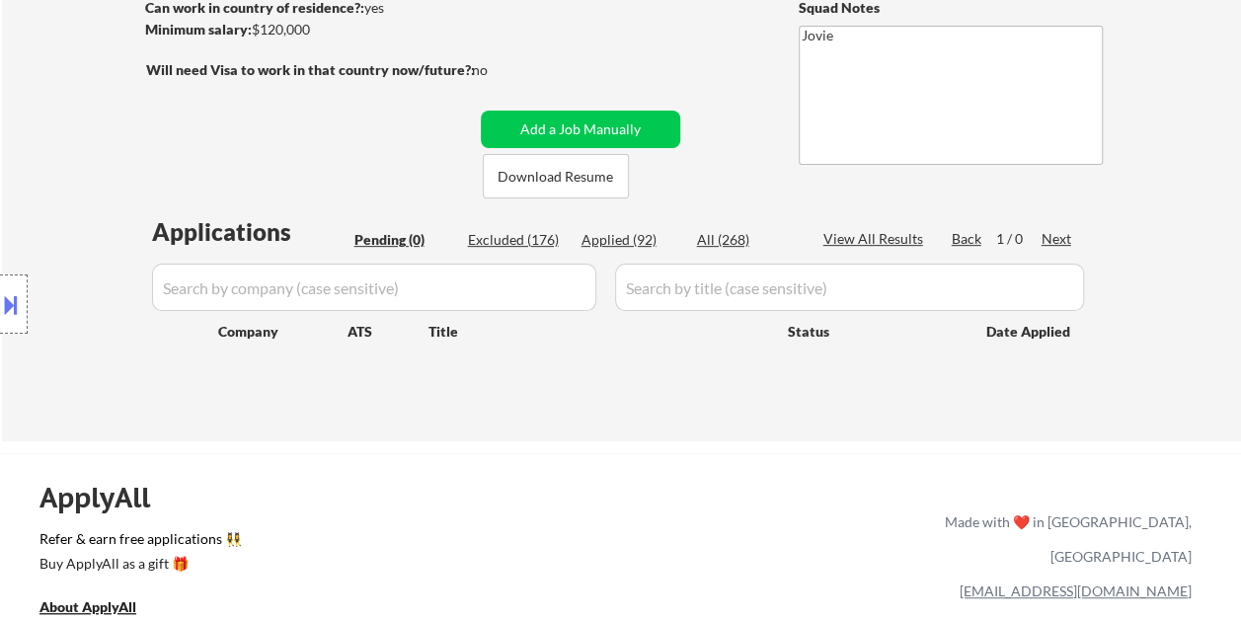
select select ""applied""
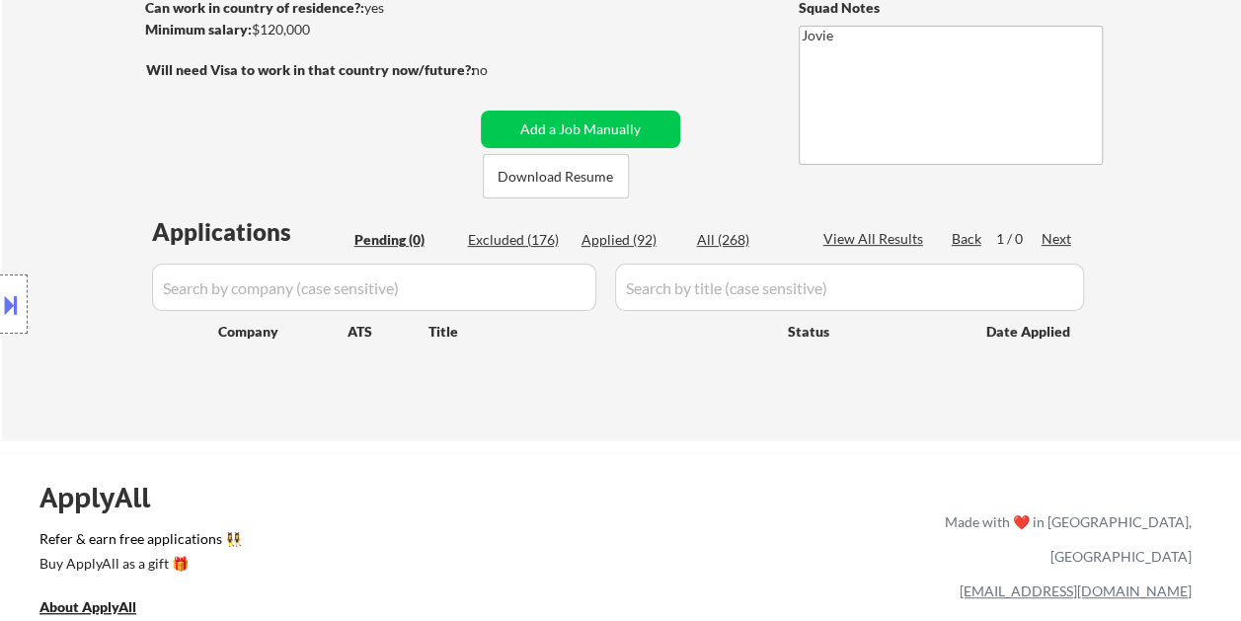
select select ""applied""
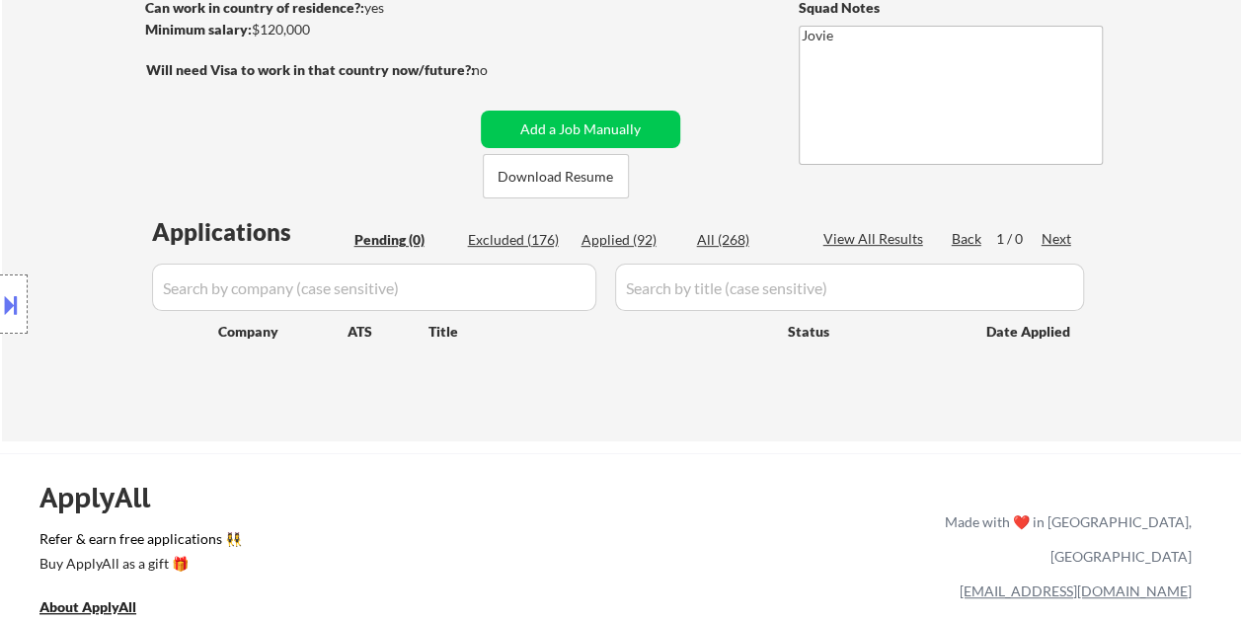
select select ""applied""
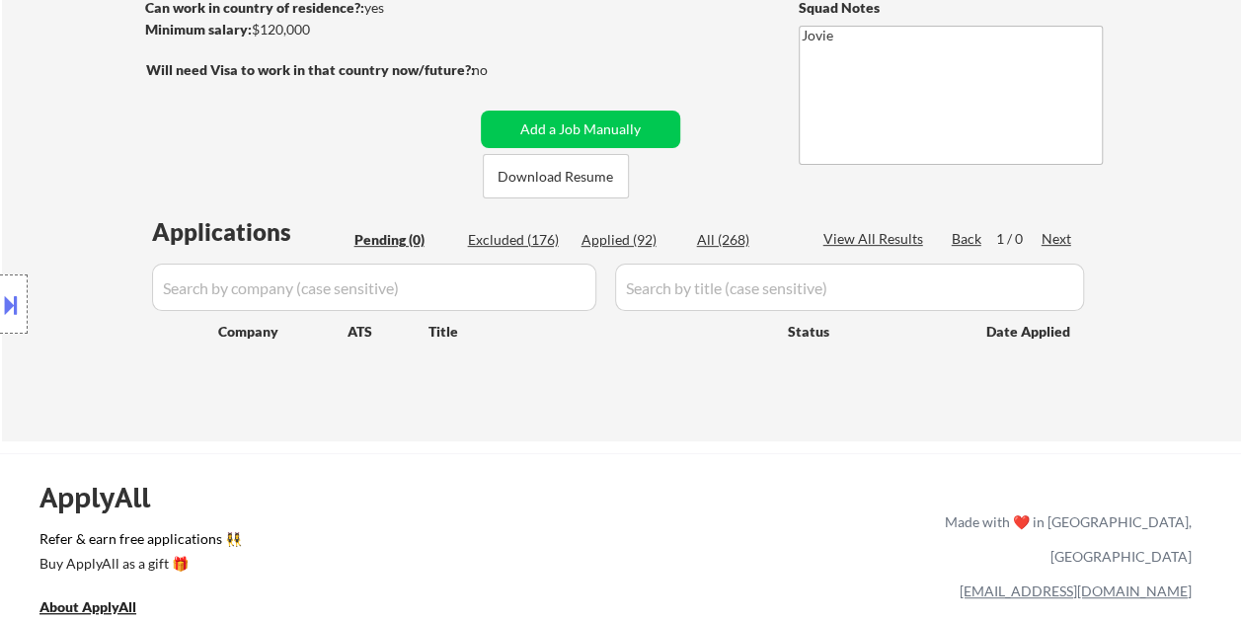
select select ""applied""
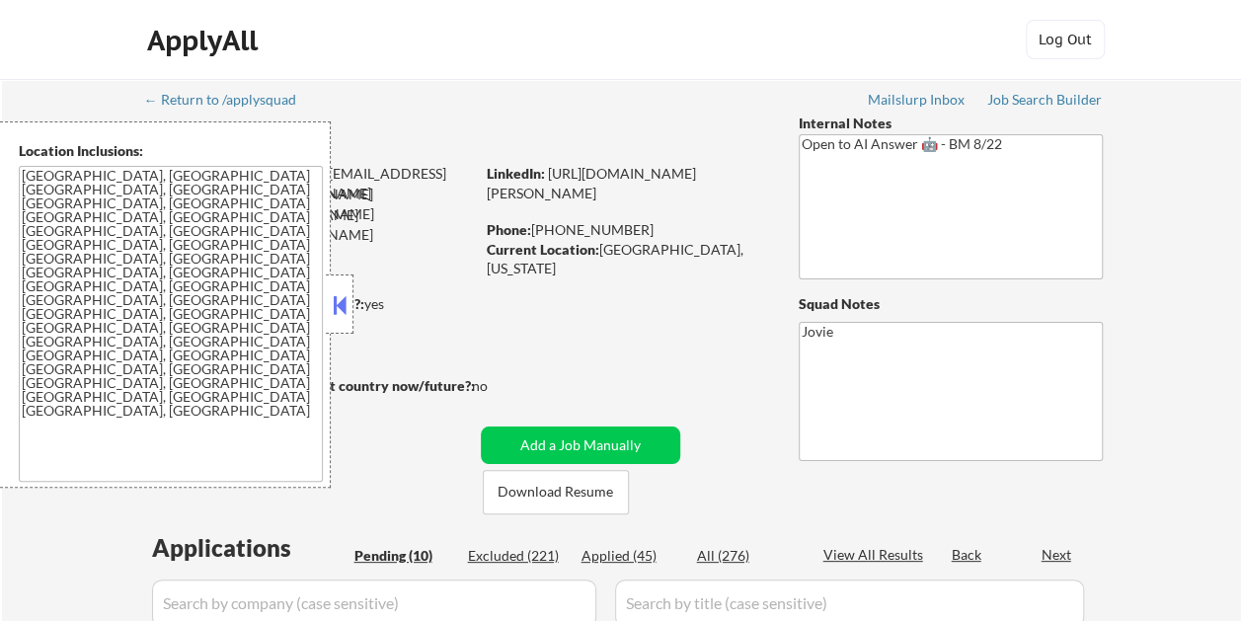
select select ""pending""
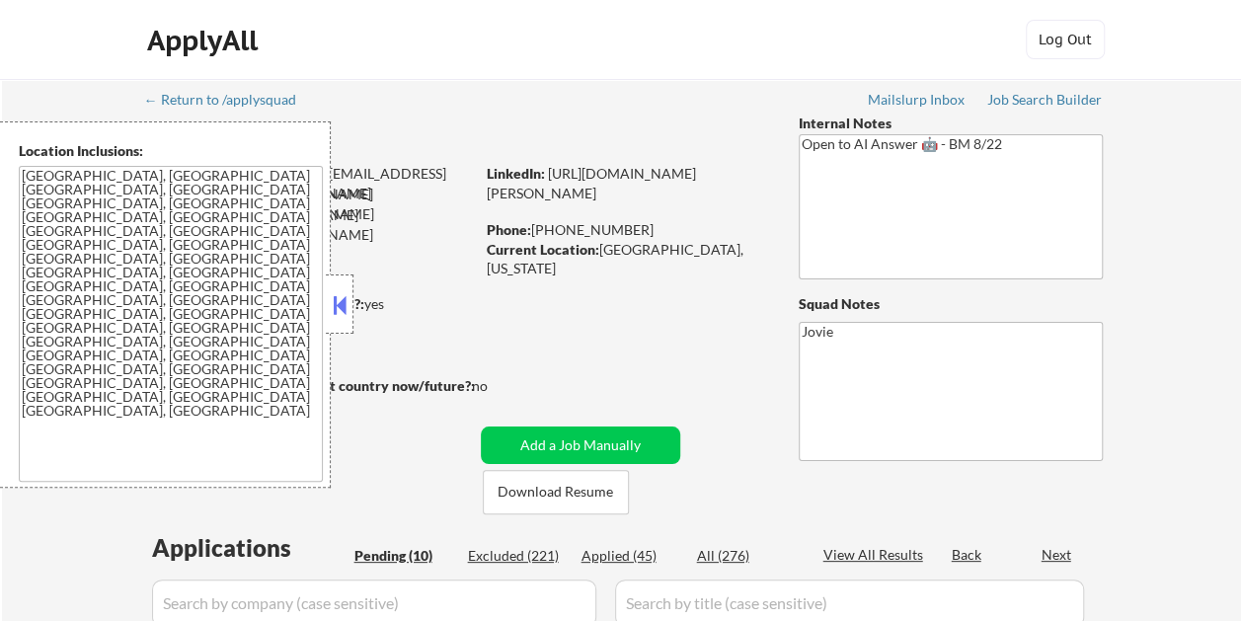
select select ""pending""
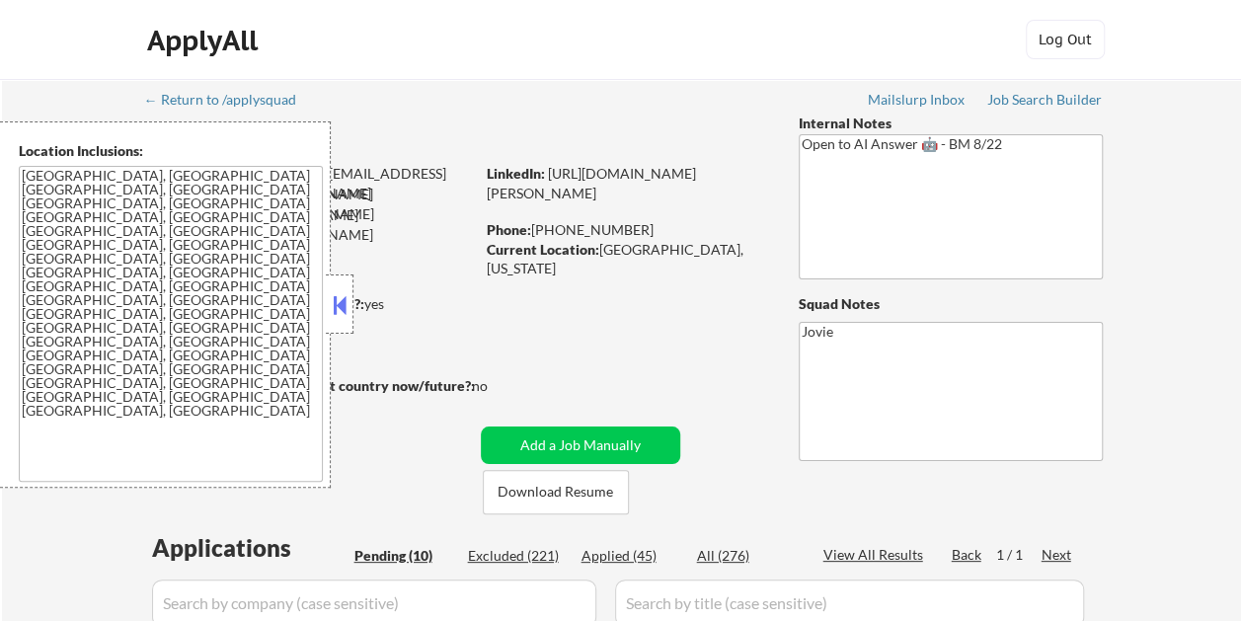
click at [345, 302] on button at bounding box center [340, 305] width 22 height 30
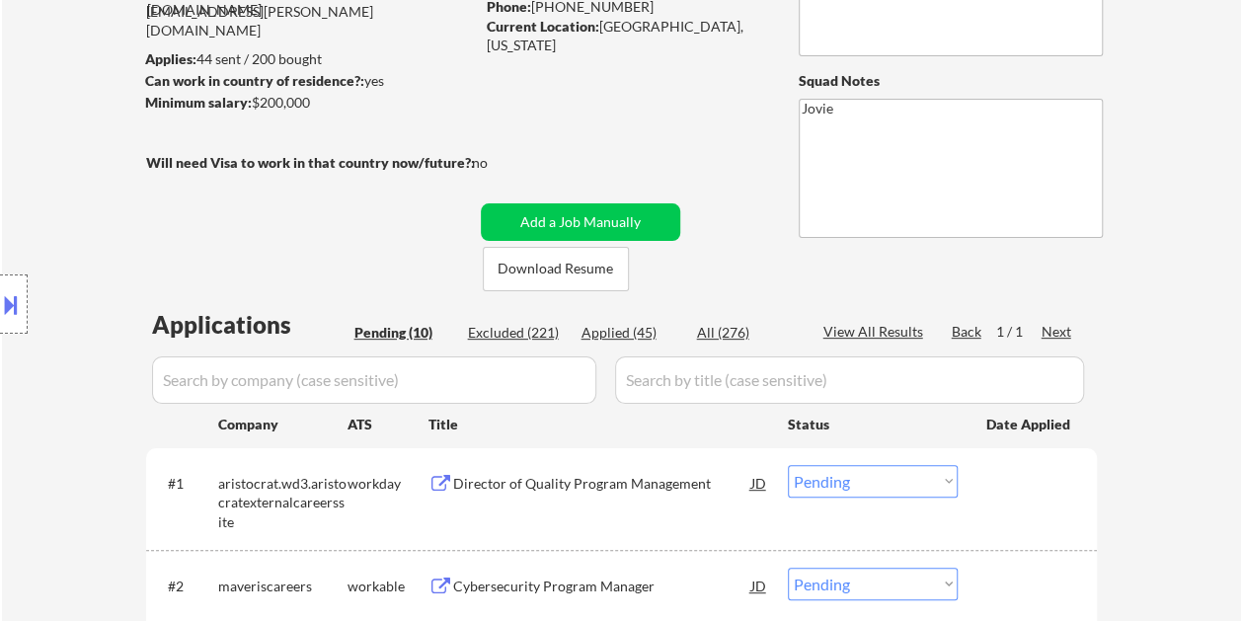
scroll to position [197, 0]
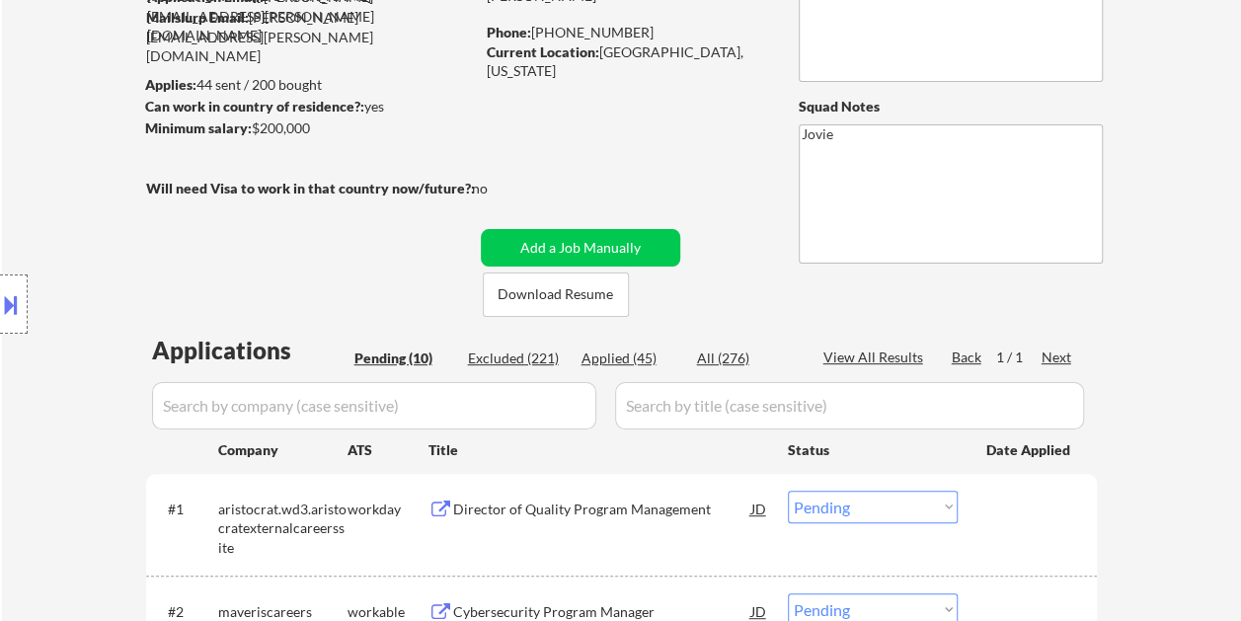
click at [605, 353] on div "Applied (45)" at bounding box center [630, 358] width 99 height 20
select select ""applied""
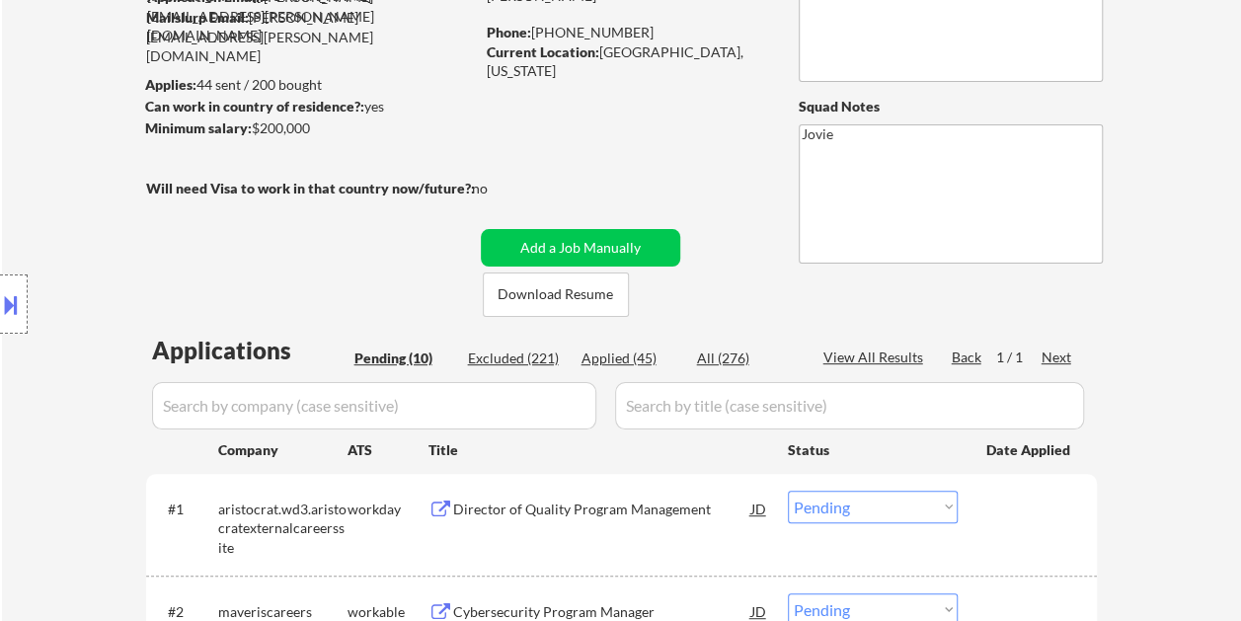
select select ""applied""
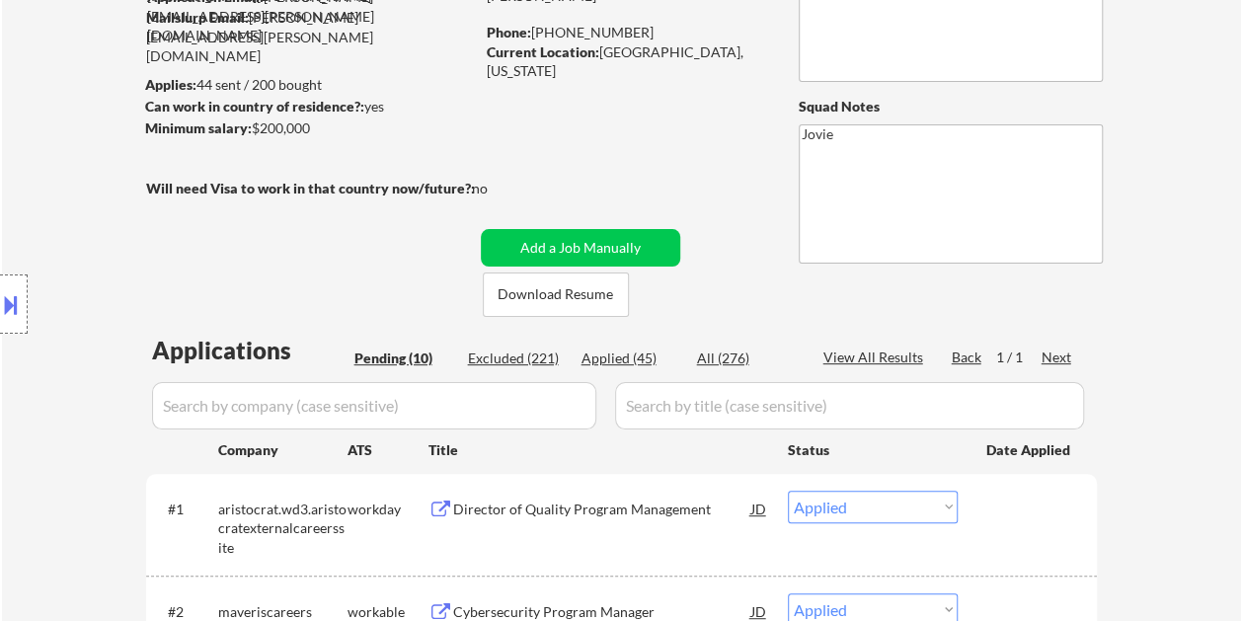
select select ""applied""
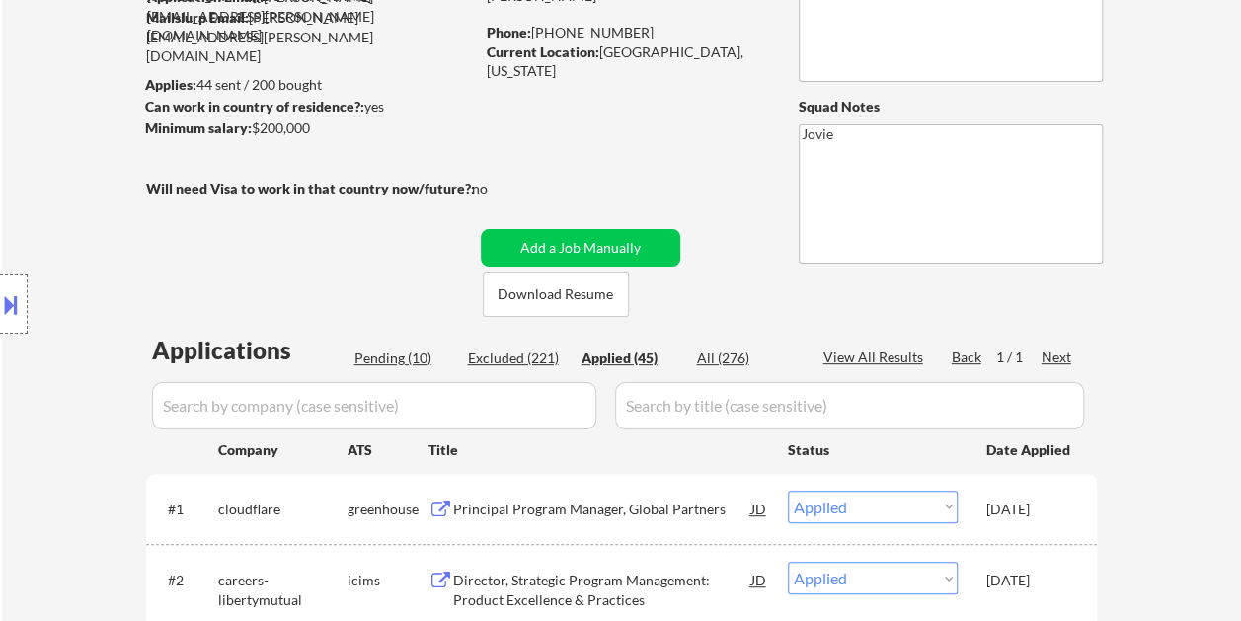
scroll to position [296, 0]
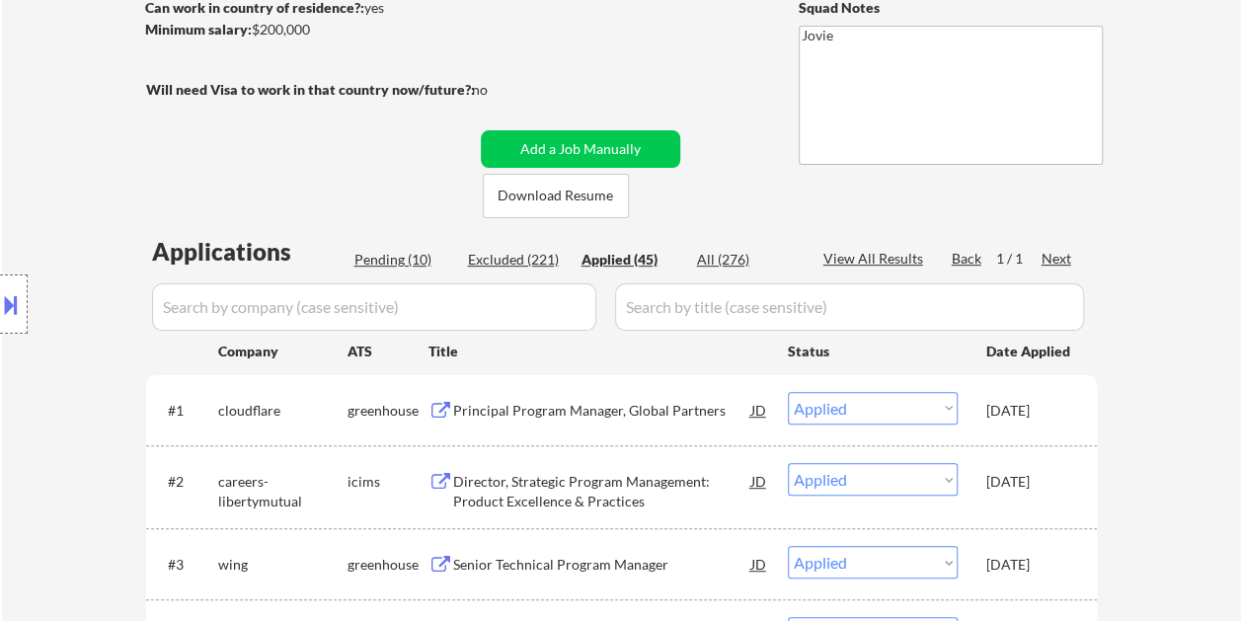
select select ""applied""
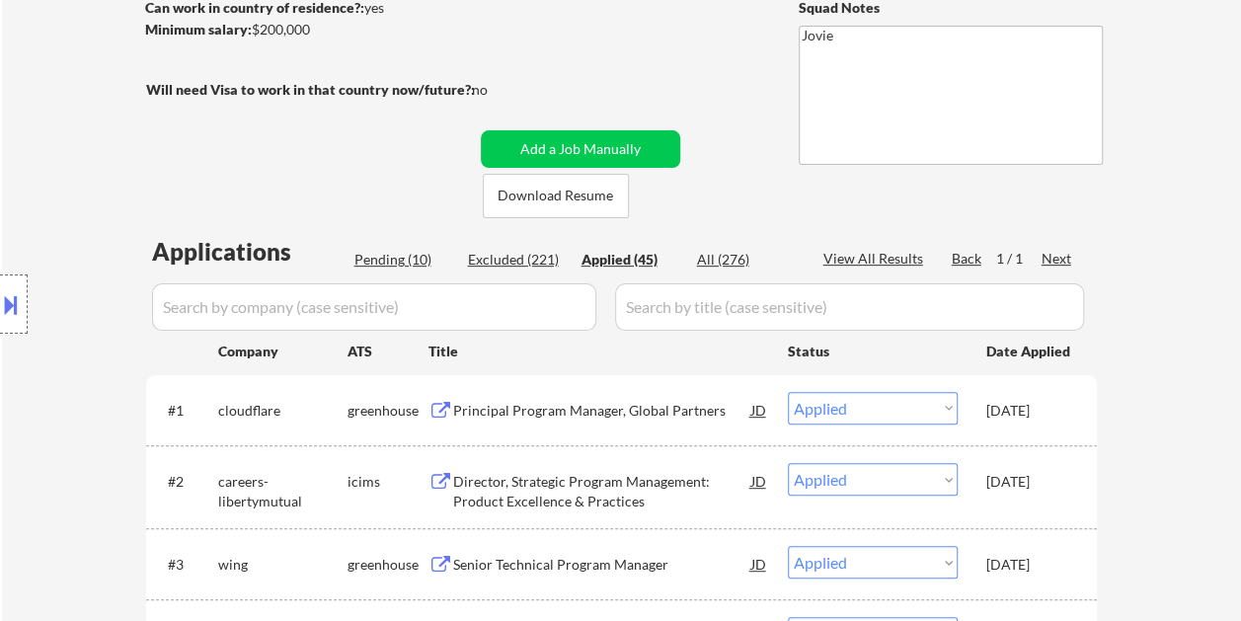
select select ""applied""
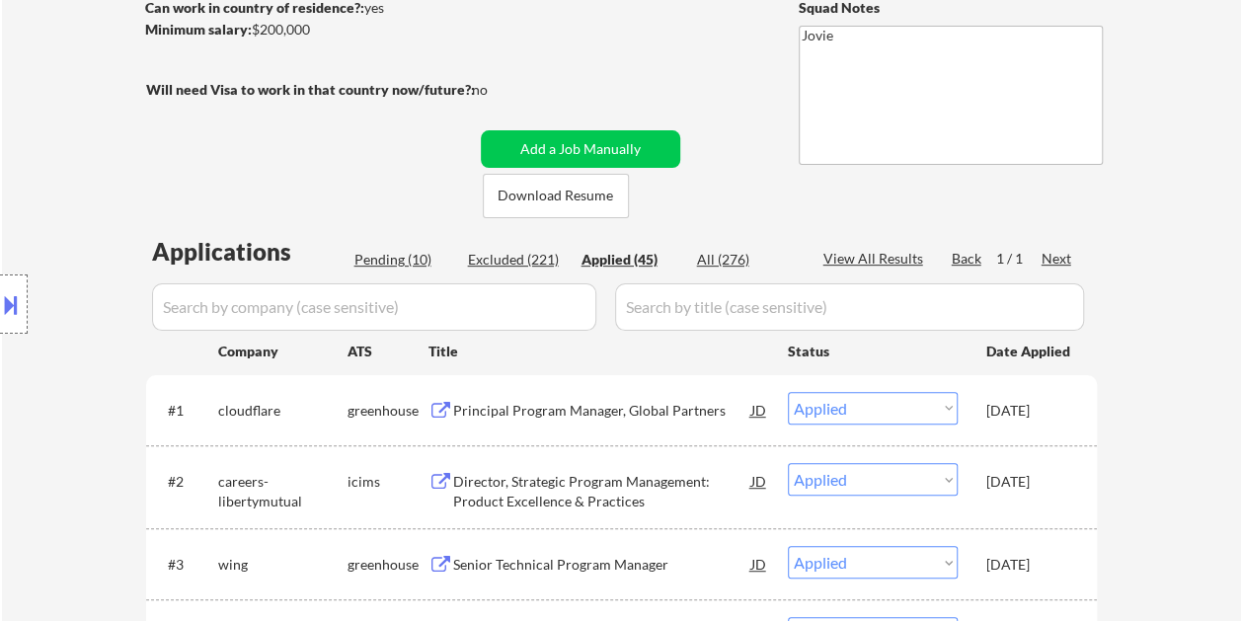
select select ""applied""
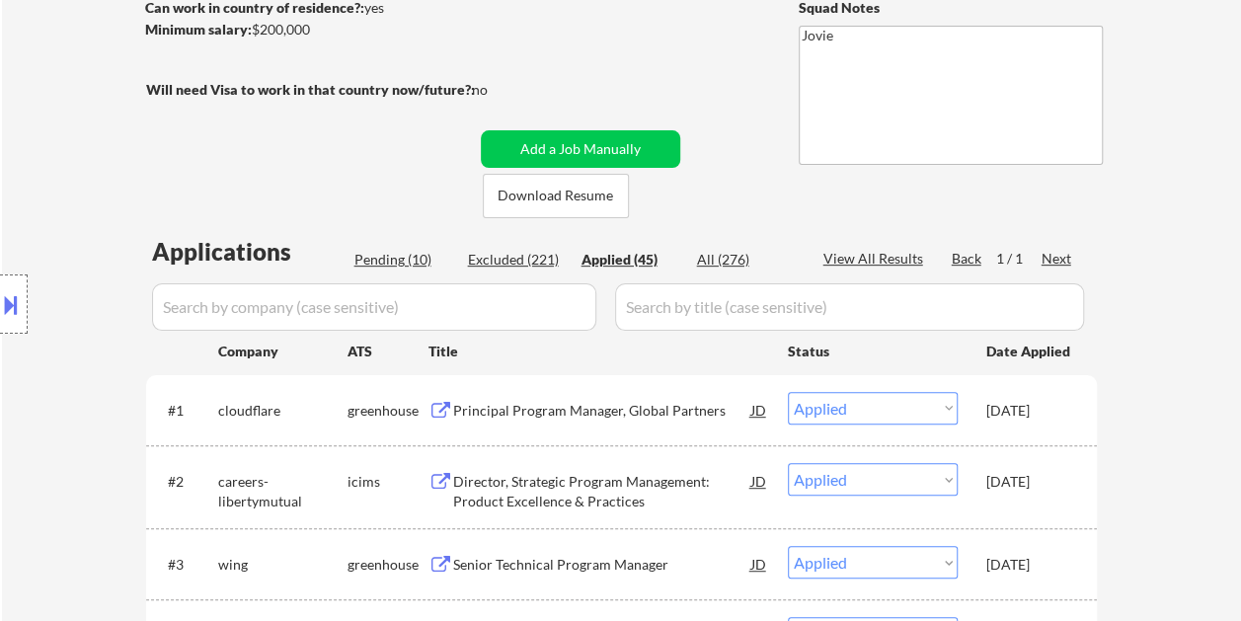
select select ""applied""
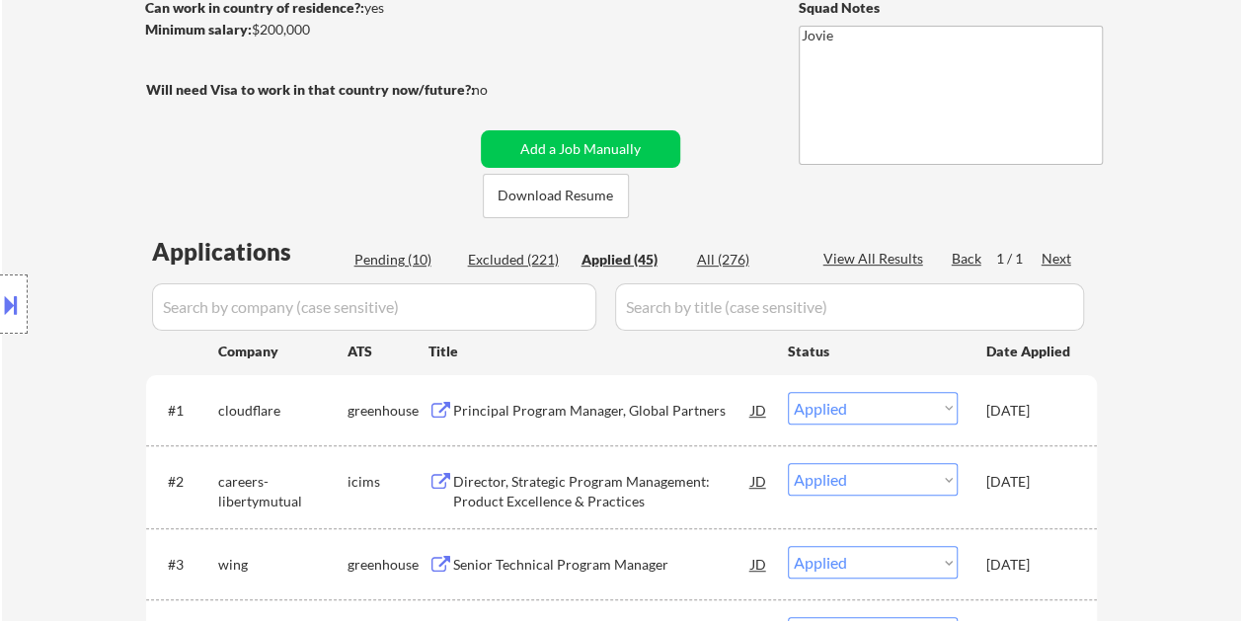
select select ""applied""
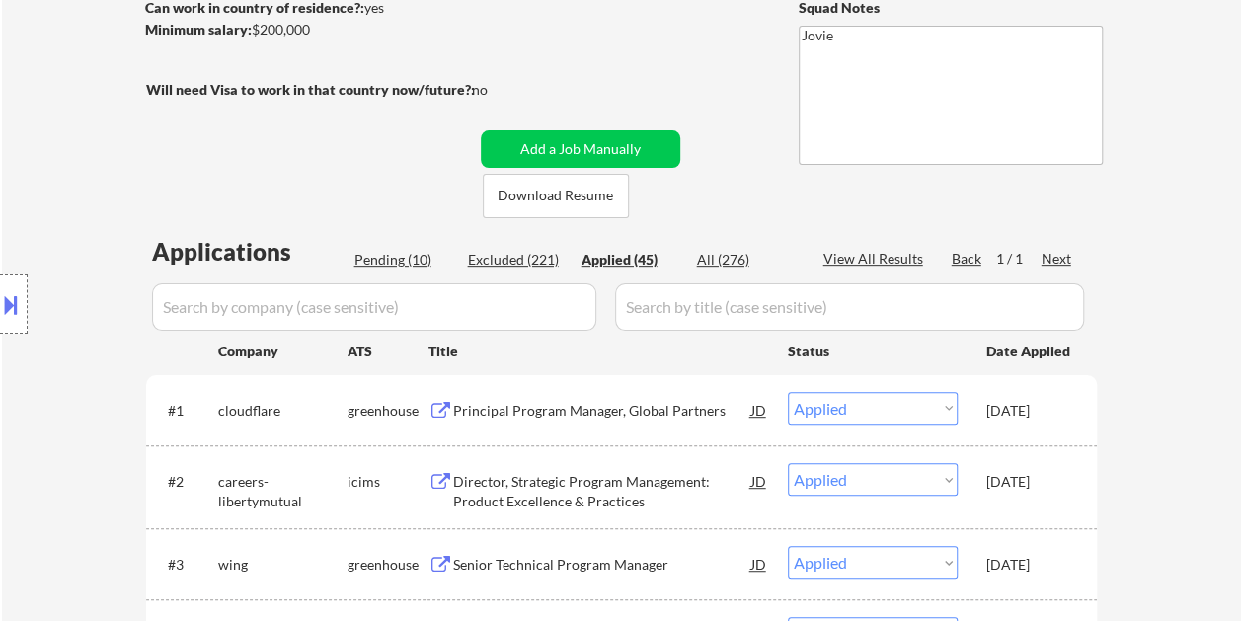
select select ""applied""
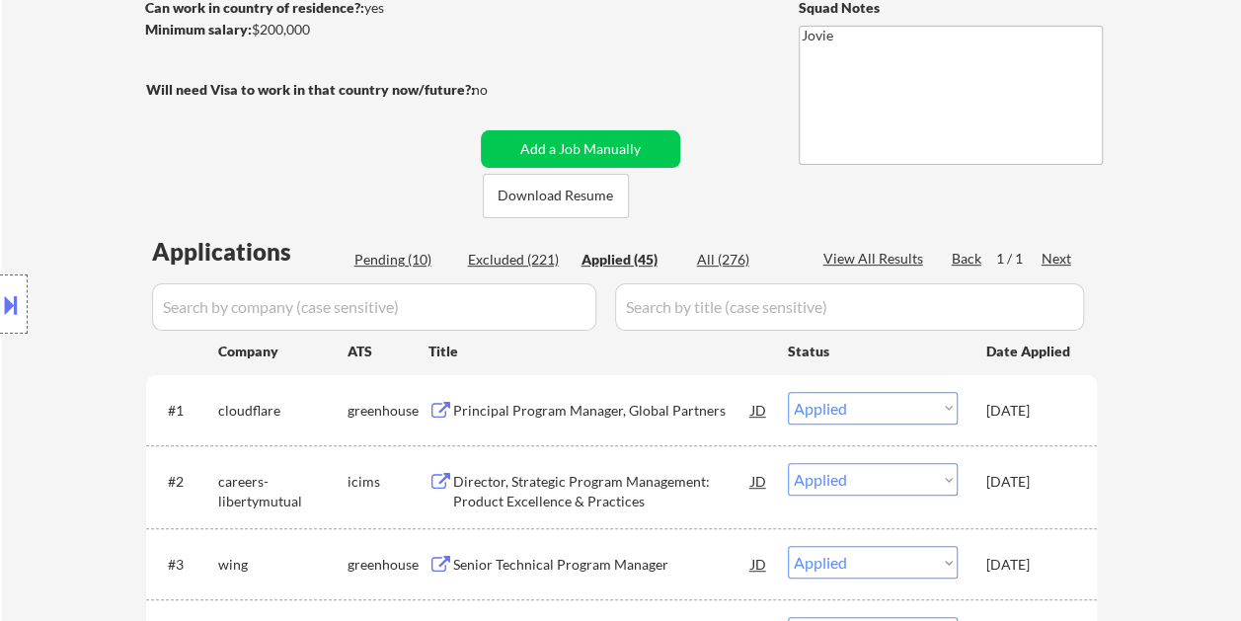
select select ""applied""
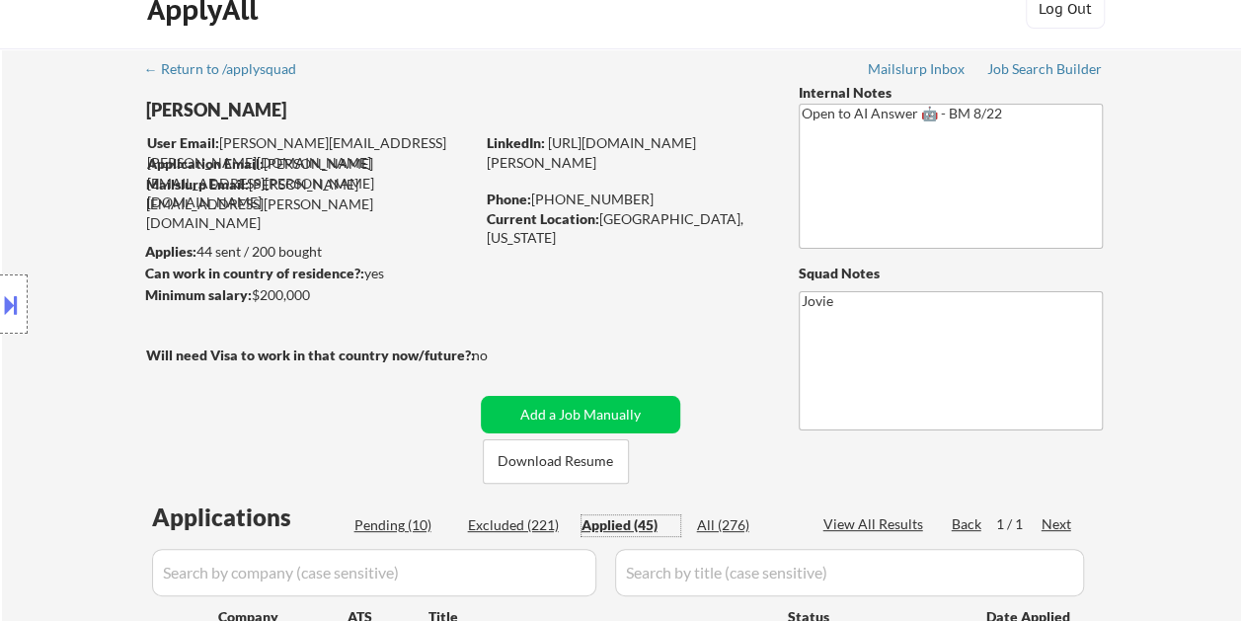
scroll to position [0, 0]
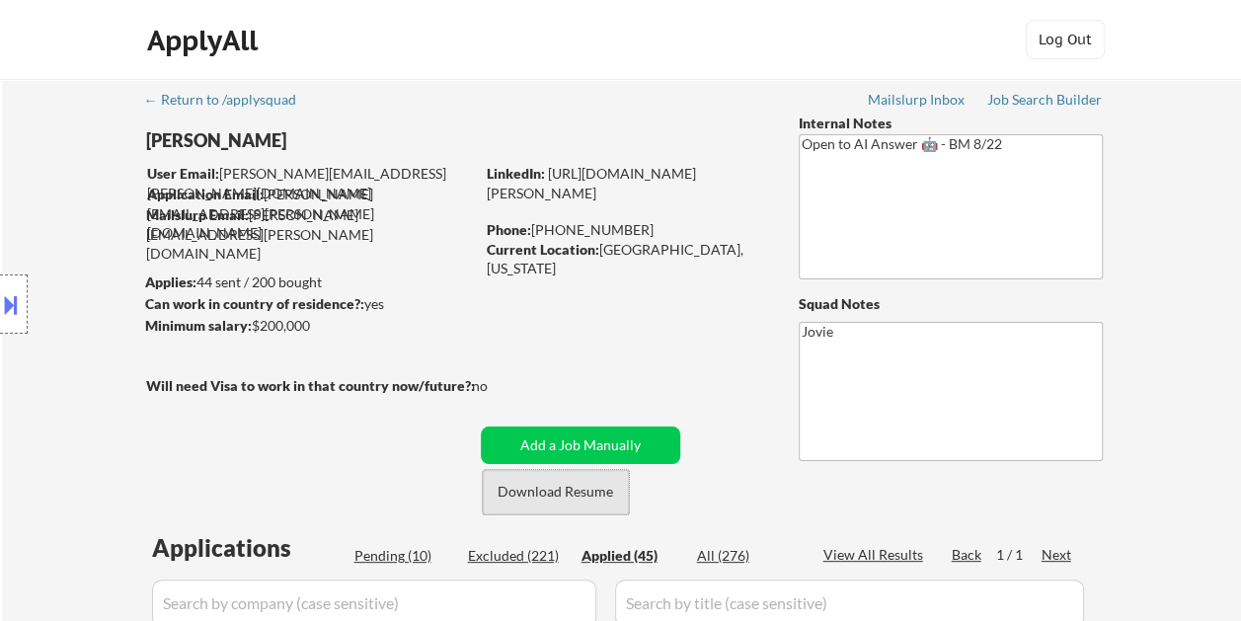
click at [582, 485] on button "Download Resume" at bounding box center [556, 492] width 146 height 44
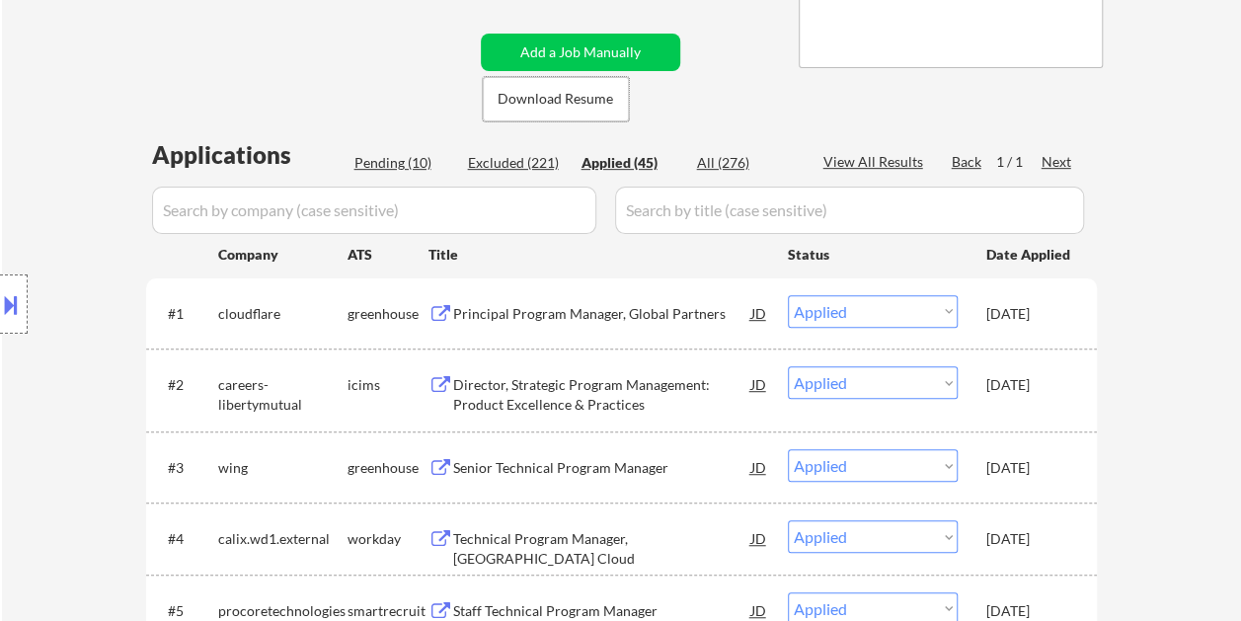
scroll to position [395, 0]
click at [420, 153] on div "Pending (10)" at bounding box center [403, 161] width 99 height 20
select select ""pending""
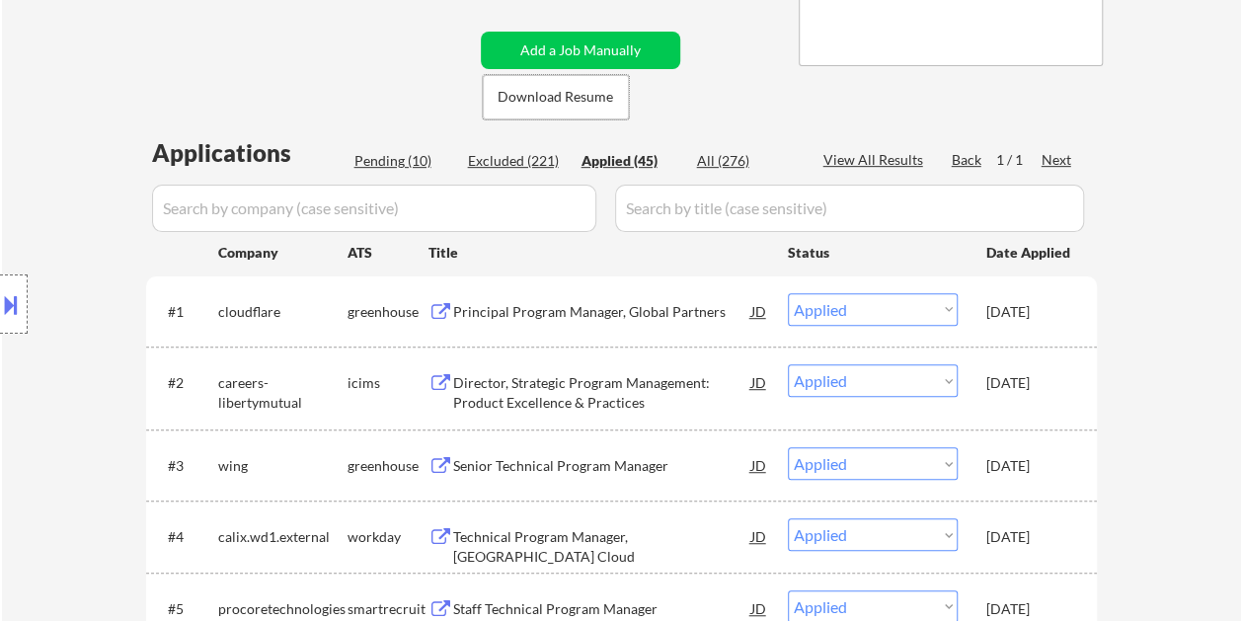
select select ""pending""
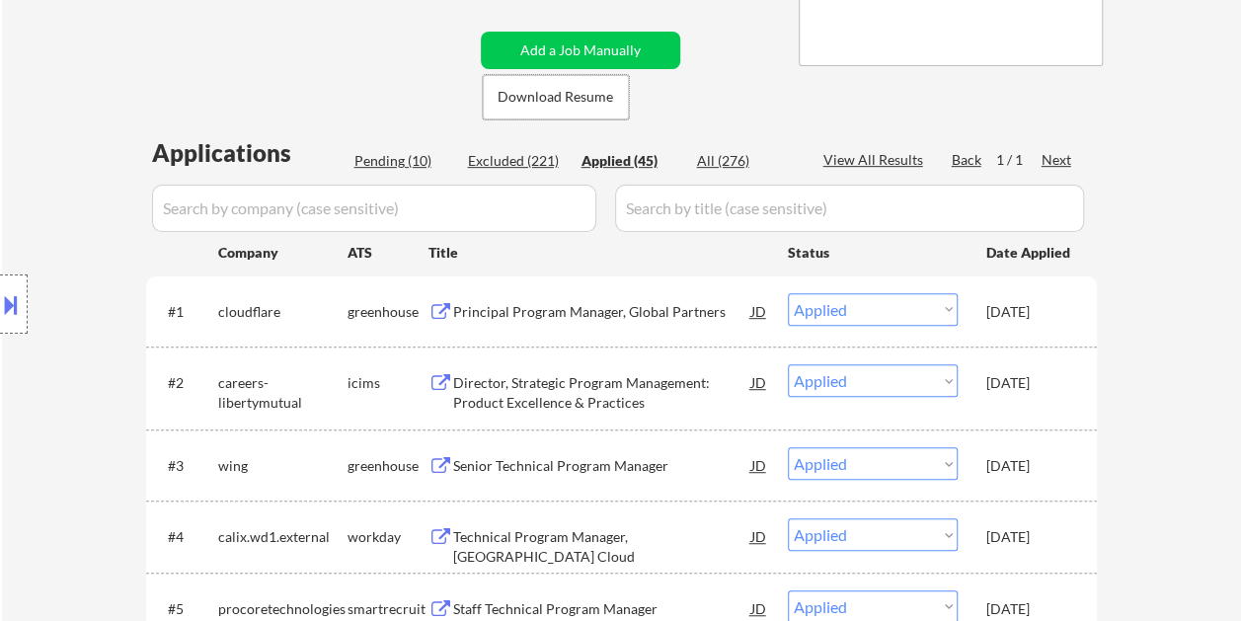
select select ""pending""
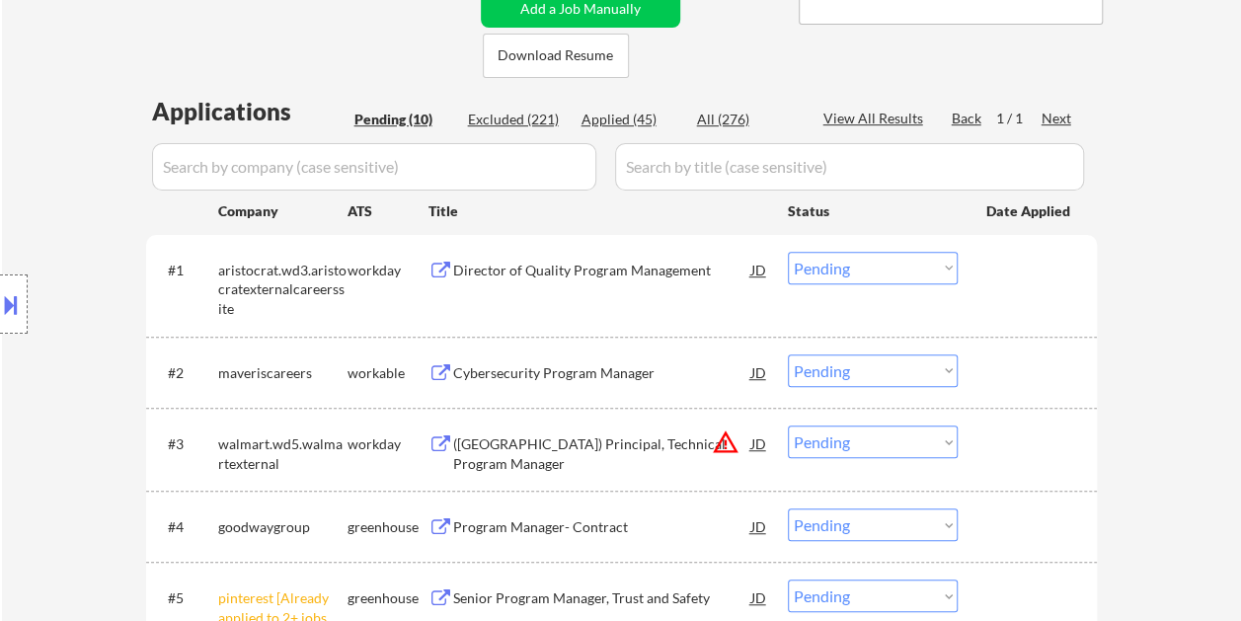
scroll to position [493, 0]
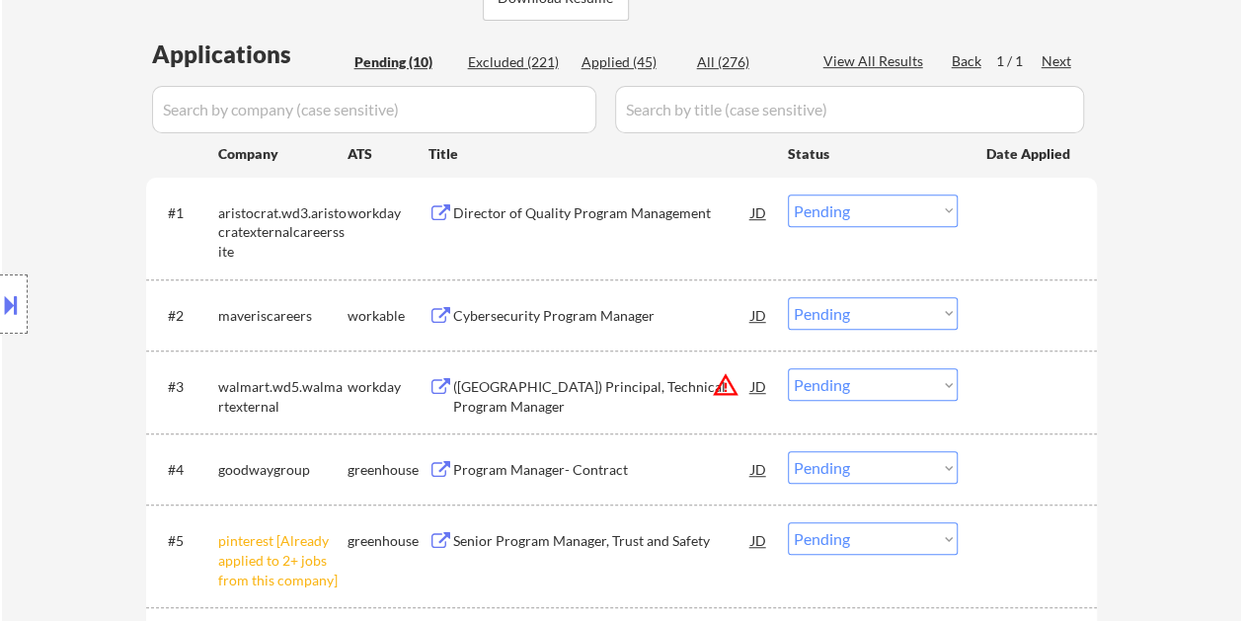
click at [988, 301] on div at bounding box center [1029, 315] width 87 height 36
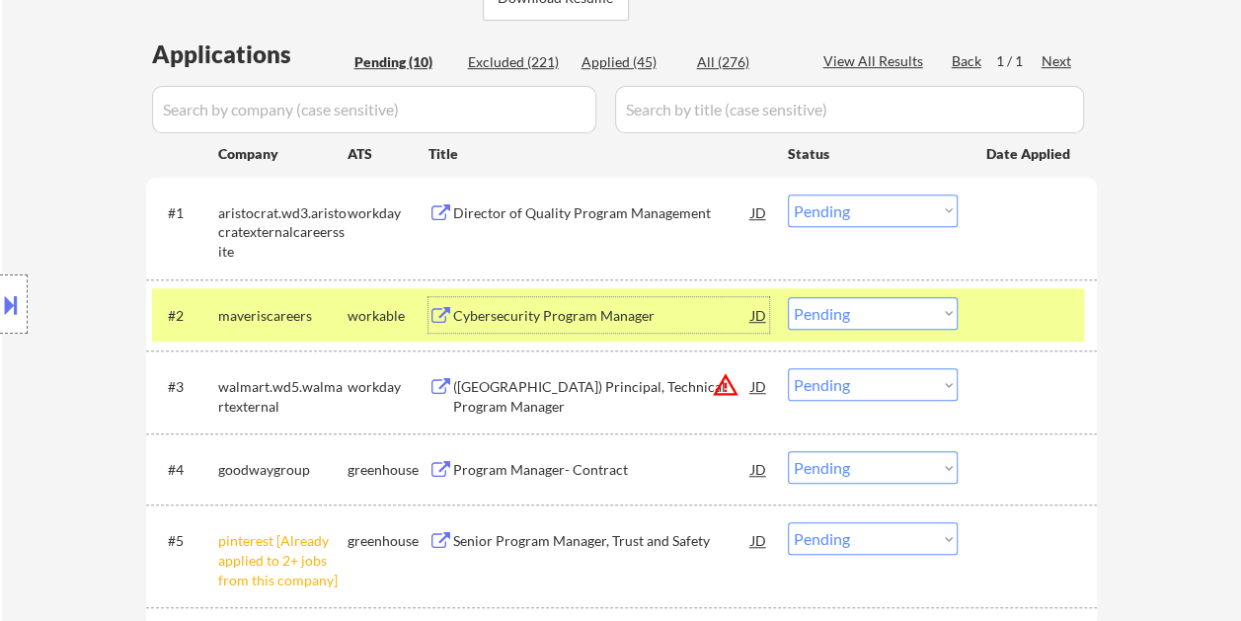
click at [659, 320] on div "Cybersecurity Program Manager" at bounding box center [602, 316] width 298 height 20
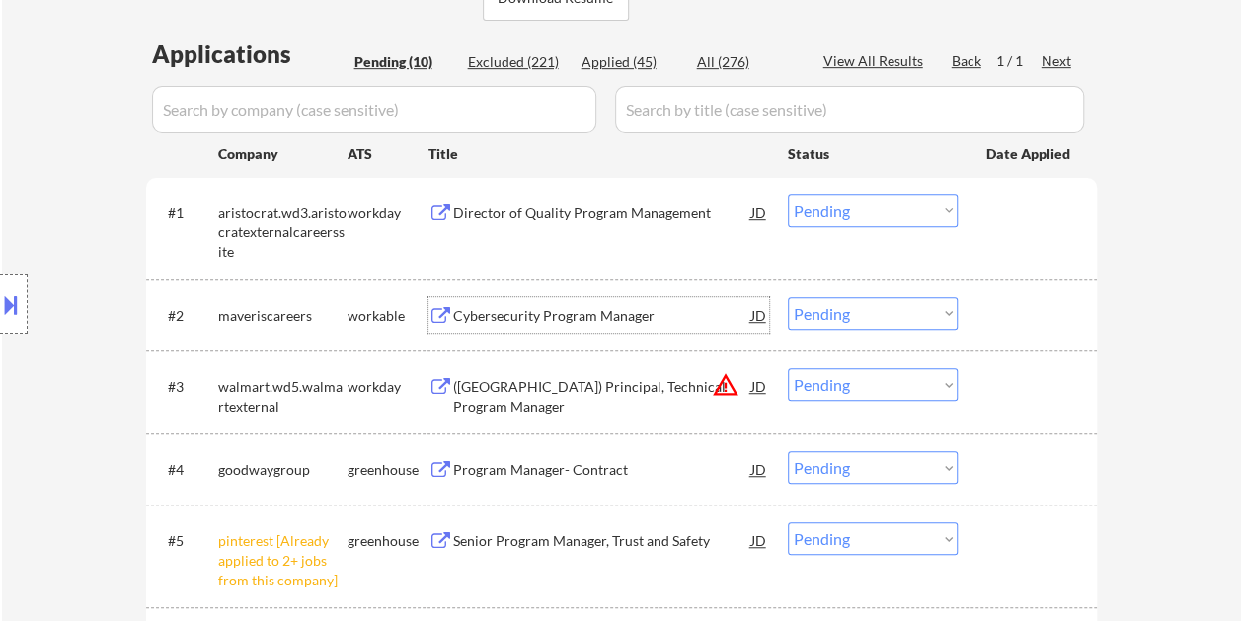
click at [1017, 324] on div at bounding box center [1029, 315] width 87 height 36
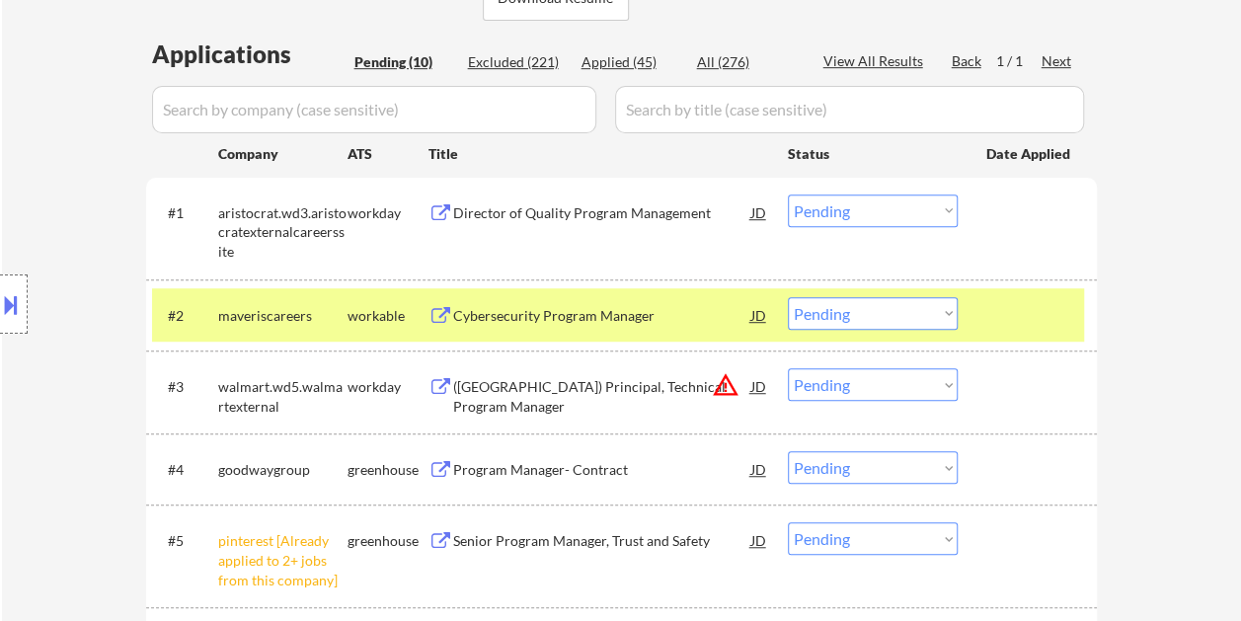
click at [943, 316] on select "Choose an option... Pending Applied Excluded (Questions) Excluded (Expired) Exc…" at bounding box center [873, 313] width 170 height 33
click at [788, 297] on select "Choose an option... Pending Applied Excluded (Questions) Excluded (Expired) Exc…" at bounding box center [873, 313] width 170 height 33
select select ""pending""
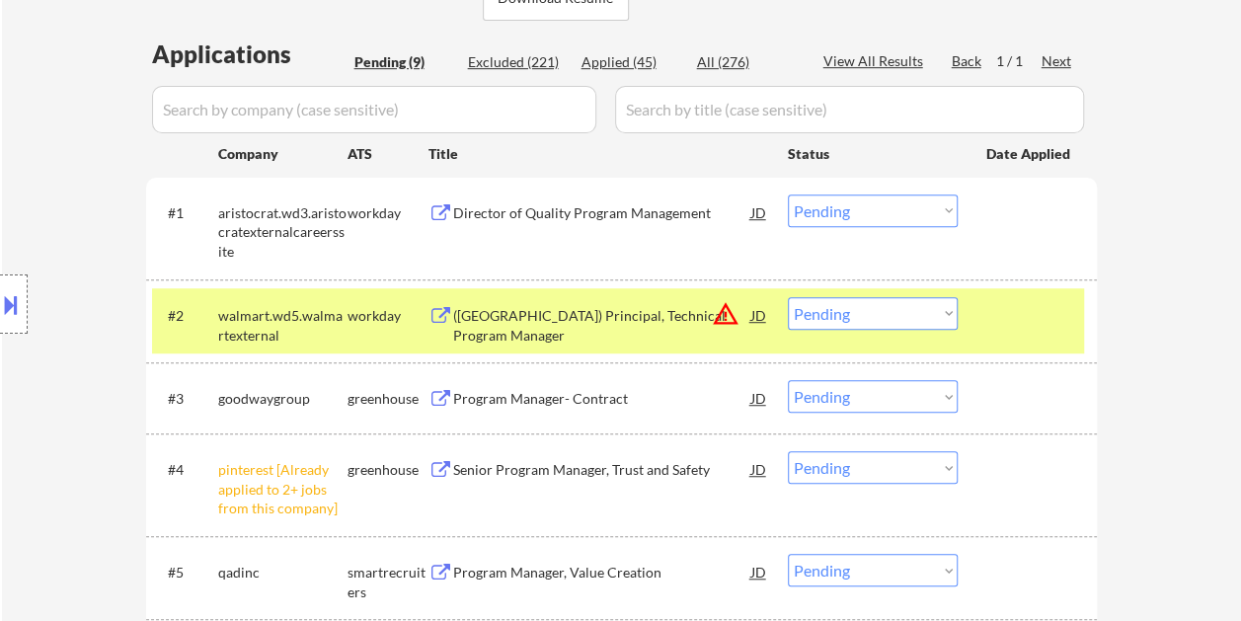
click at [988, 318] on div at bounding box center [1029, 315] width 87 height 36
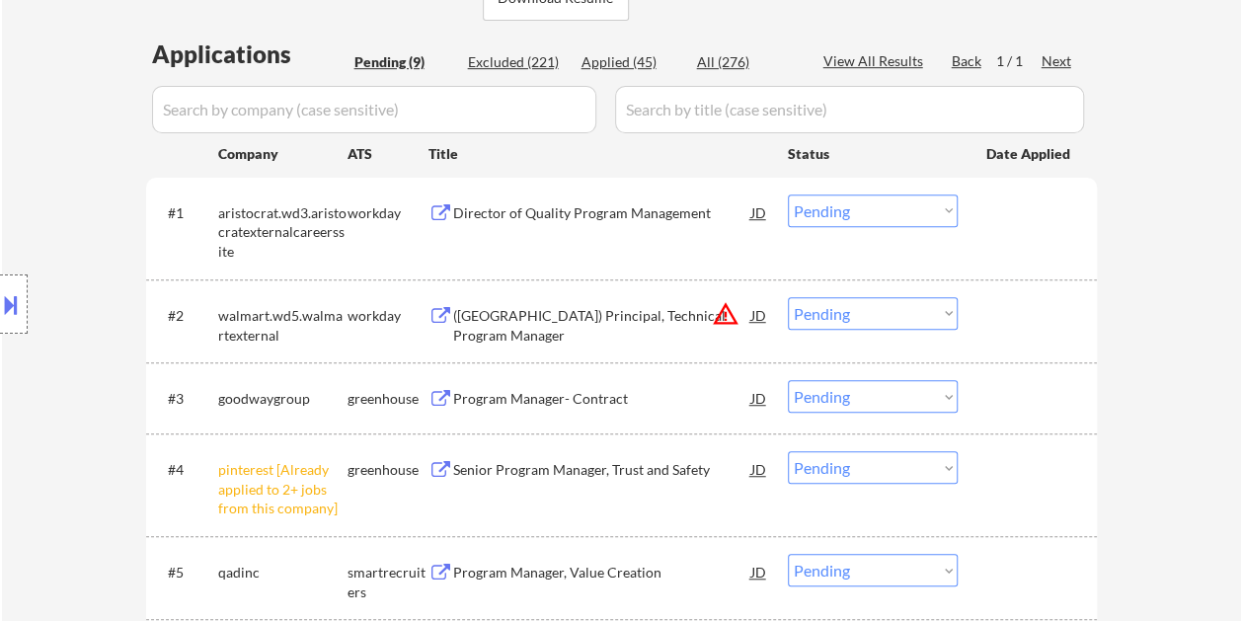
scroll to position [691, 0]
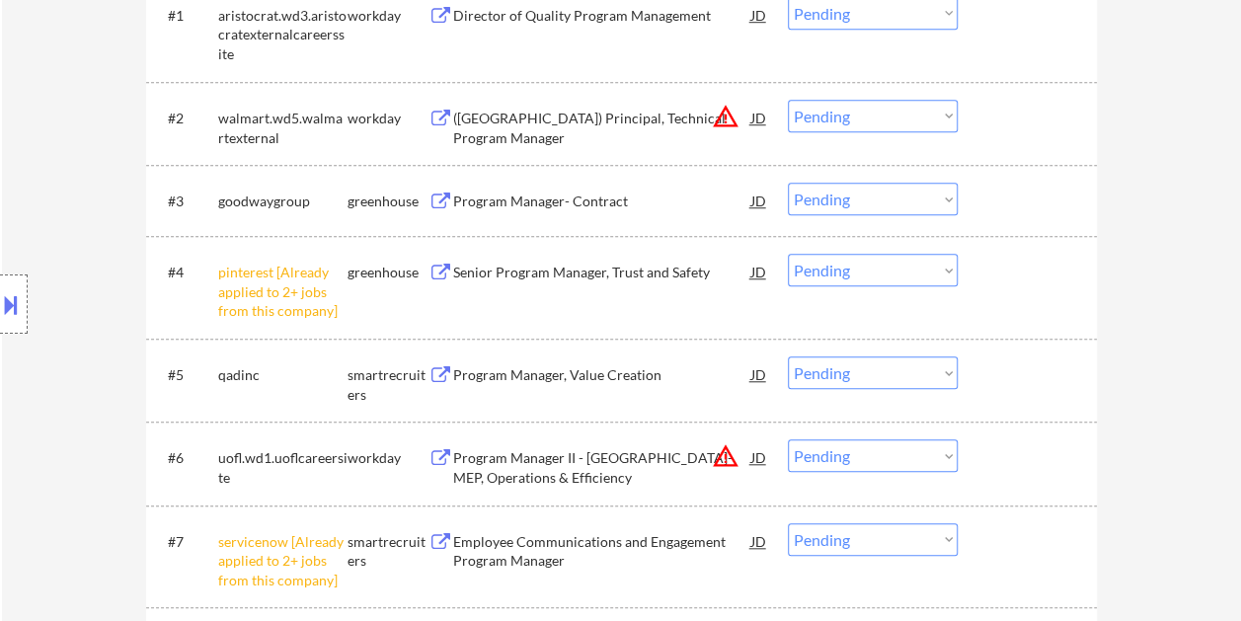
click at [942, 275] on select "Choose an option... Pending Applied Excluded (Questions) Excluded (Expired) Exc…" at bounding box center [873, 270] width 170 height 33
click at [788, 254] on select "Choose an option... Pending Applied Excluded (Questions) Excluded (Expired) Exc…" at bounding box center [873, 270] width 170 height 33
select select ""pending""
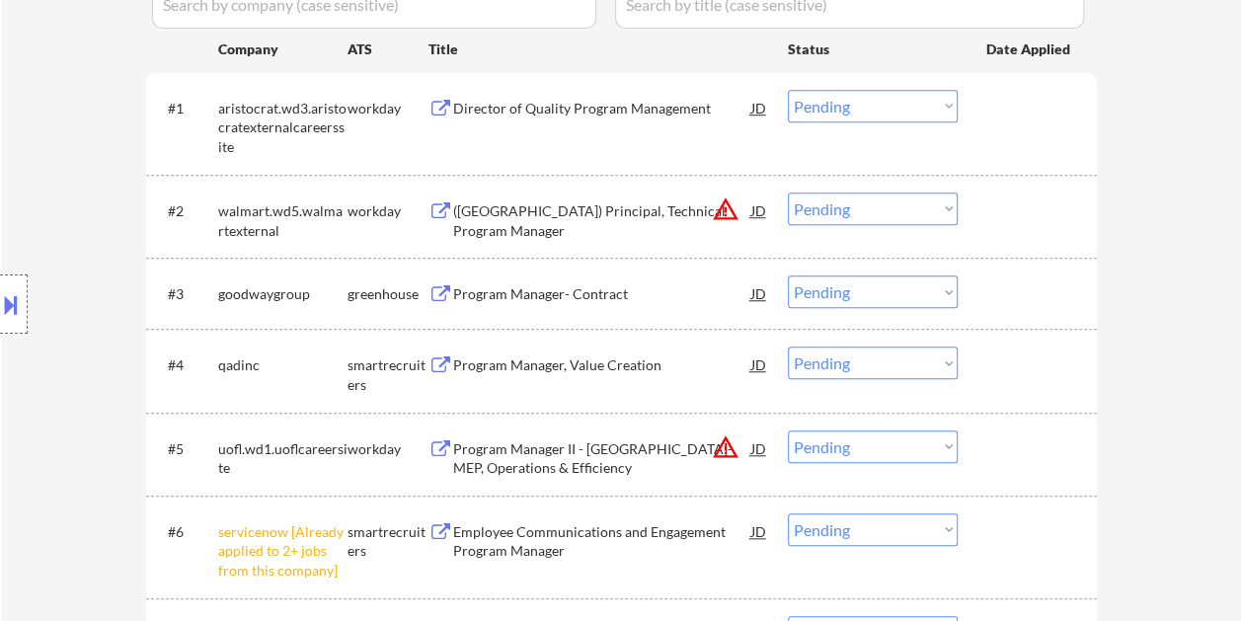
scroll to position [592, 0]
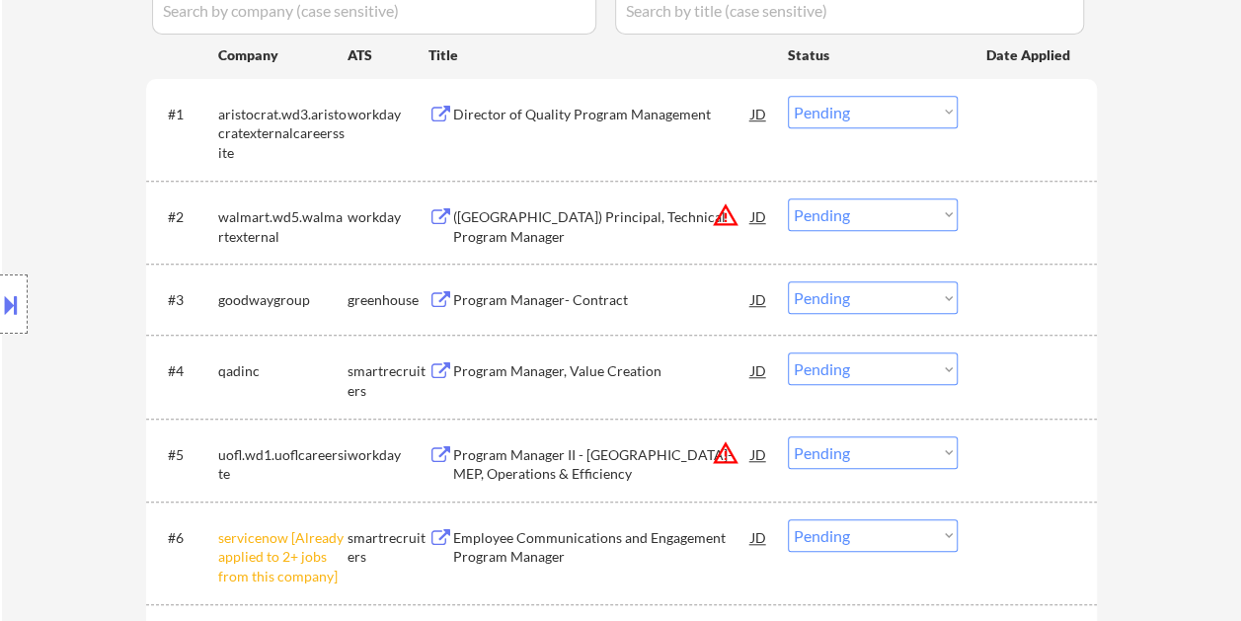
click at [1022, 288] on div at bounding box center [1029, 299] width 87 height 36
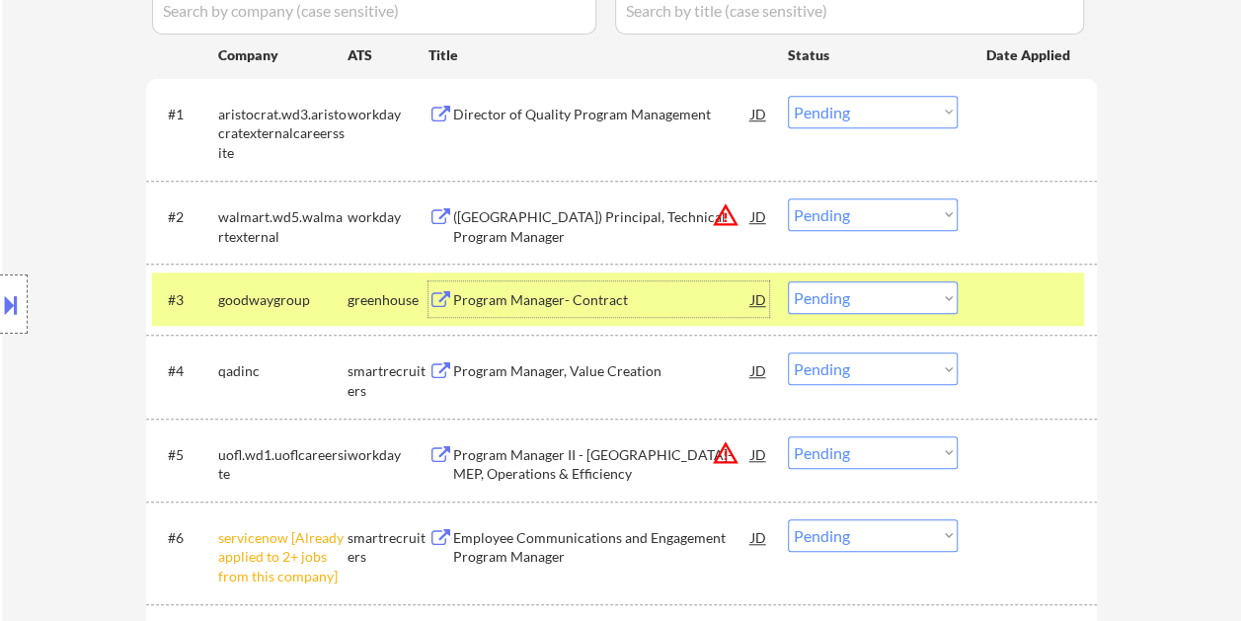
click at [626, 295] on div "Program Manager- Contract" at bounding box center [602, 300] width 298 height 20
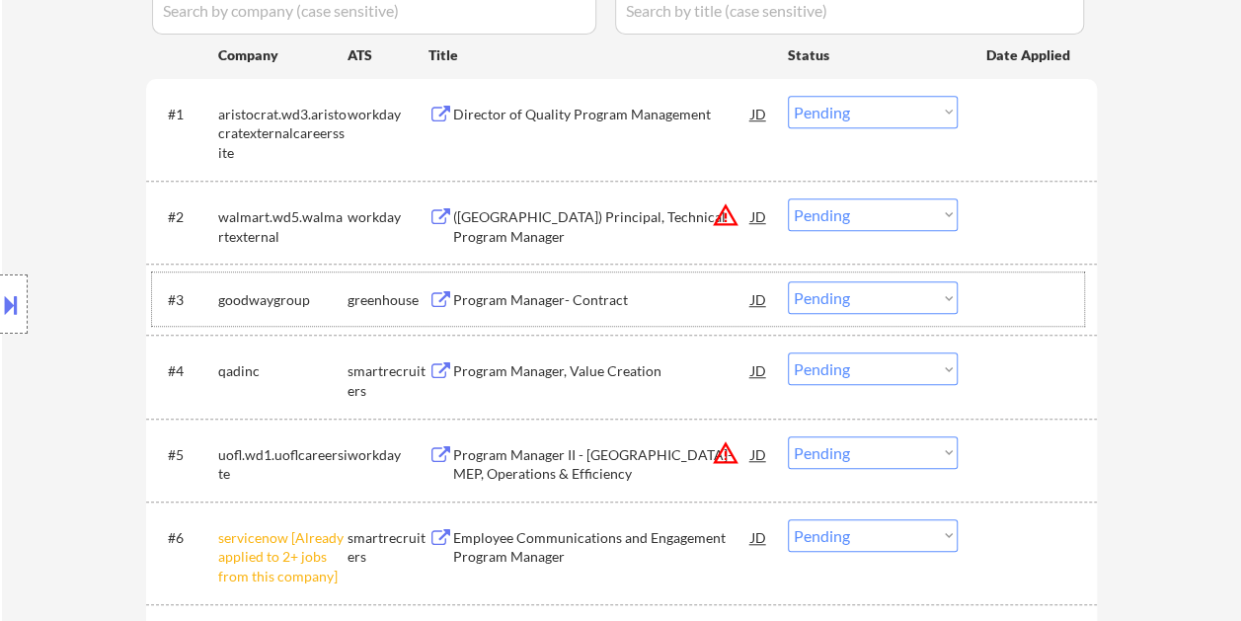
click at [1036, 286] on div at bounding box center [1029, 299] width 87 height 36
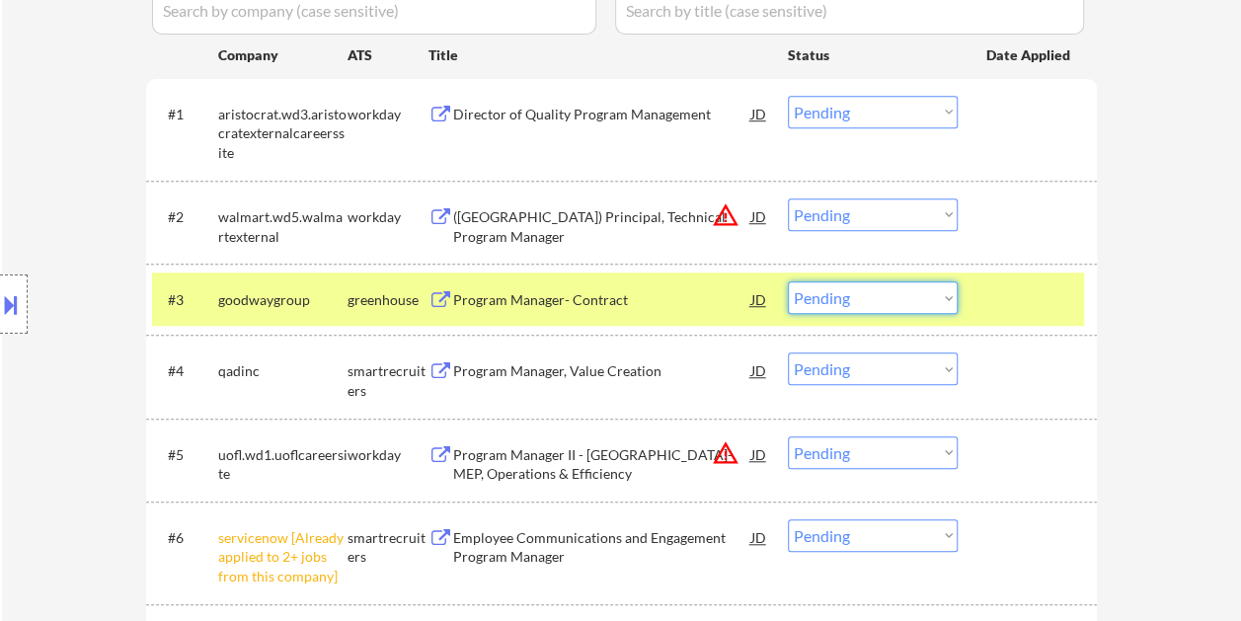
click at [914, 288] on select "Choose an option... Pending Applied Excluded (Questions) Excluded (Expired) Exc…" at bounding box center [873, 297] width 170 height 33
click at [788, 281] on select "Choose an option... Pending Applied Excluded (Questions) Excluded (Expired) Exc…" at bounding box center [873, 297] width 170 height 33
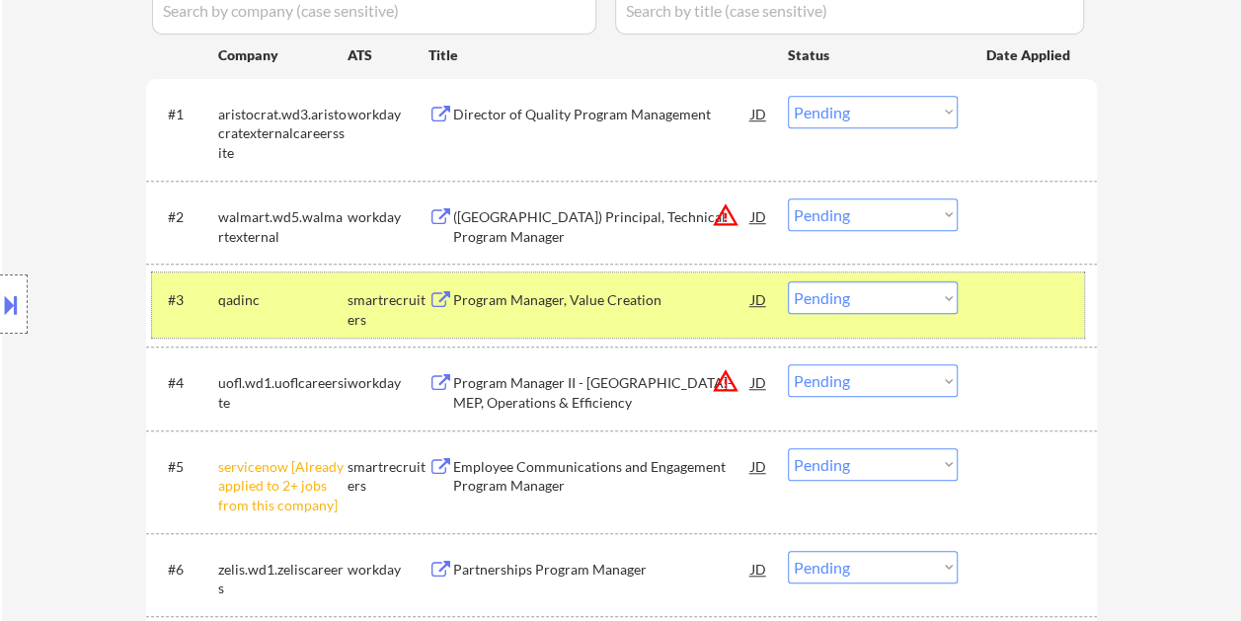
click at [966, 284] on div "#3 qadinc smartrecruiters Program Manager, Value Creation JD warning_amber Choo…" at bounding box center [618, 304] width 932 height 65
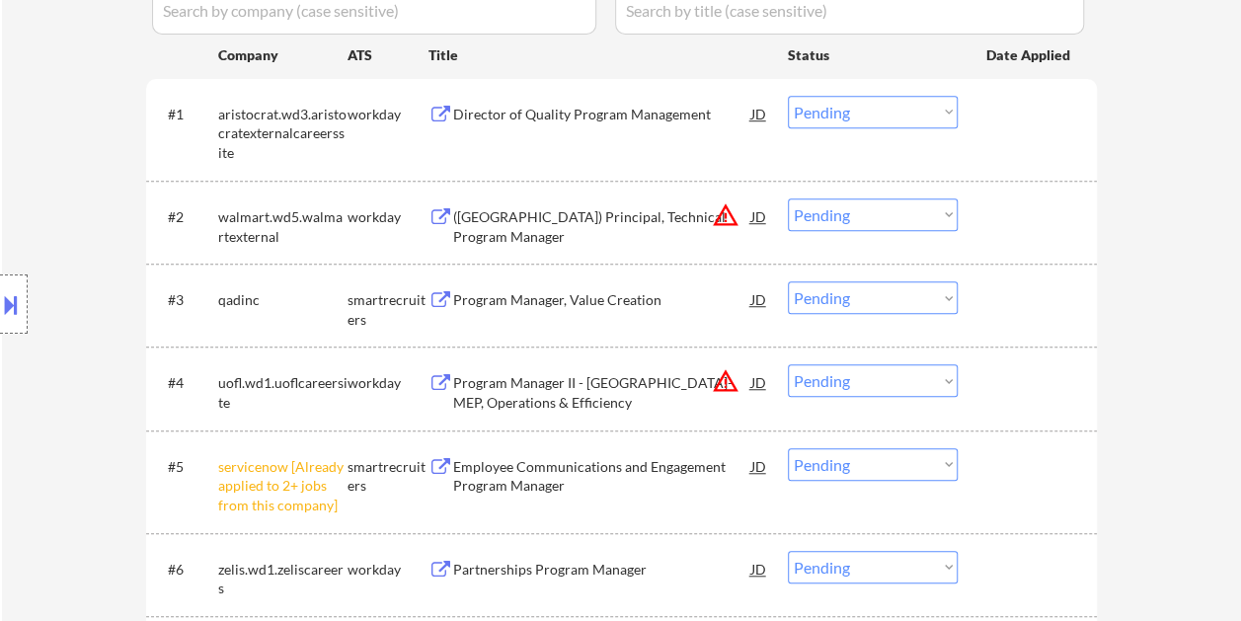
click at [1016, 286] on div at bounding box center [1029, 299] width 87 height 36
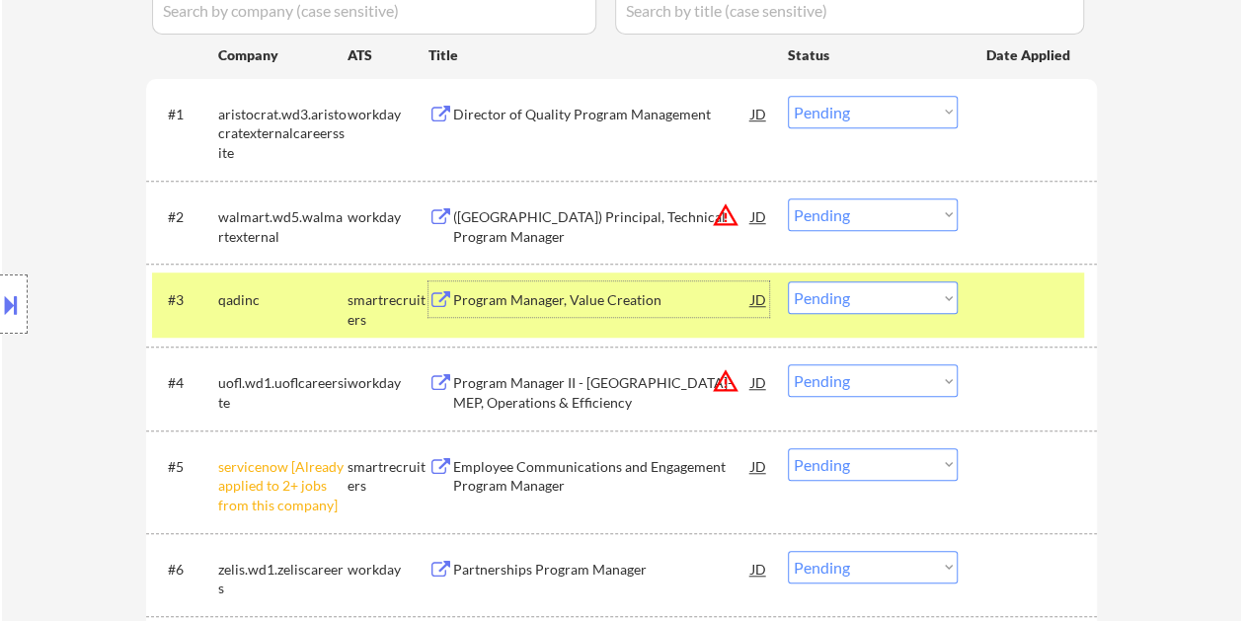
click at [645, 306] on div "Program Manager, Value Creation" at bounding box center [602, 300] width 298 height 20
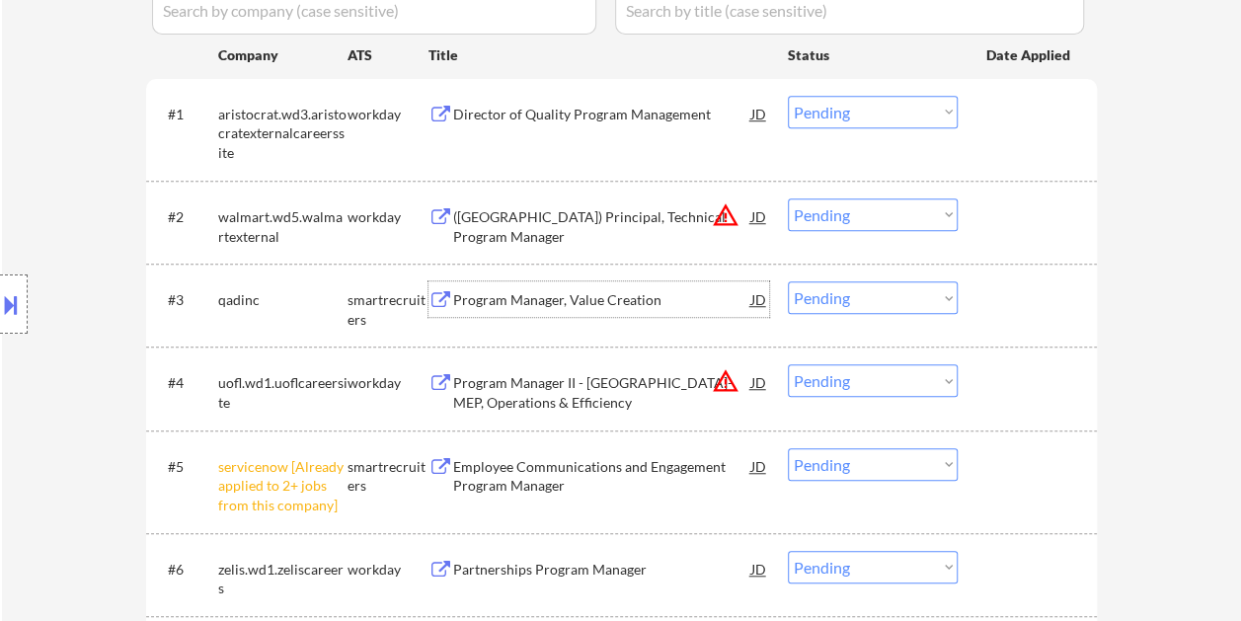
click at [999, 306] on div at bounding box center [1029, 299] width 87 height 36
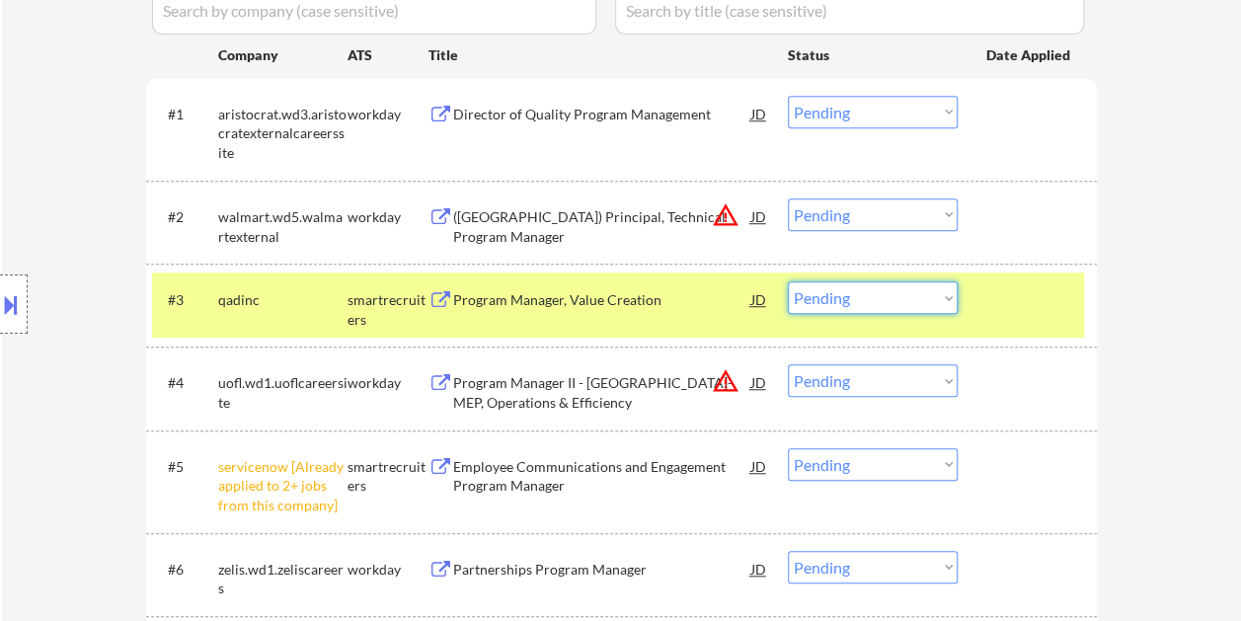
click at [932, 300] on select "Choose an option... Pending Applied Excluded (Questions) Excluded (Expired) Exc…" at bounding box center [873, 297] width 170 height 33
click at [788, 281] on select "Choose an option... Pending Applied Excluded (Questions) Excluded (Expired) Exc…" at bounding box center [873, 297] width 170 height 33
select select ""pending""
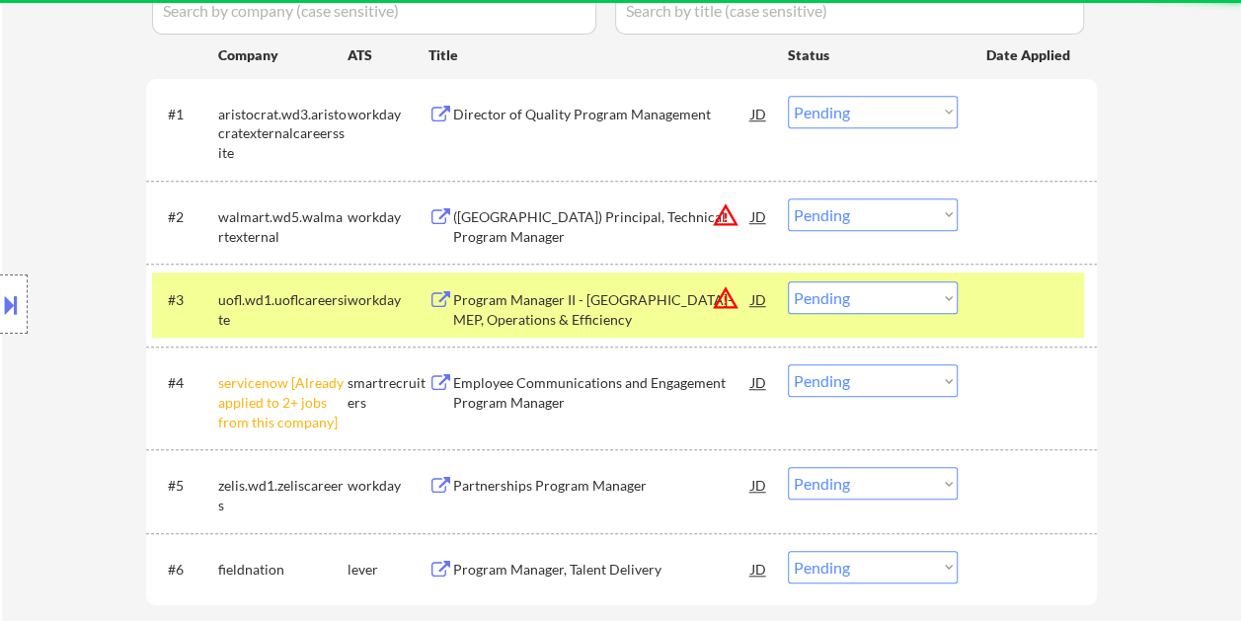
click at [1027, 307] on div at bounding box center [1029, 299] width 87 height 36
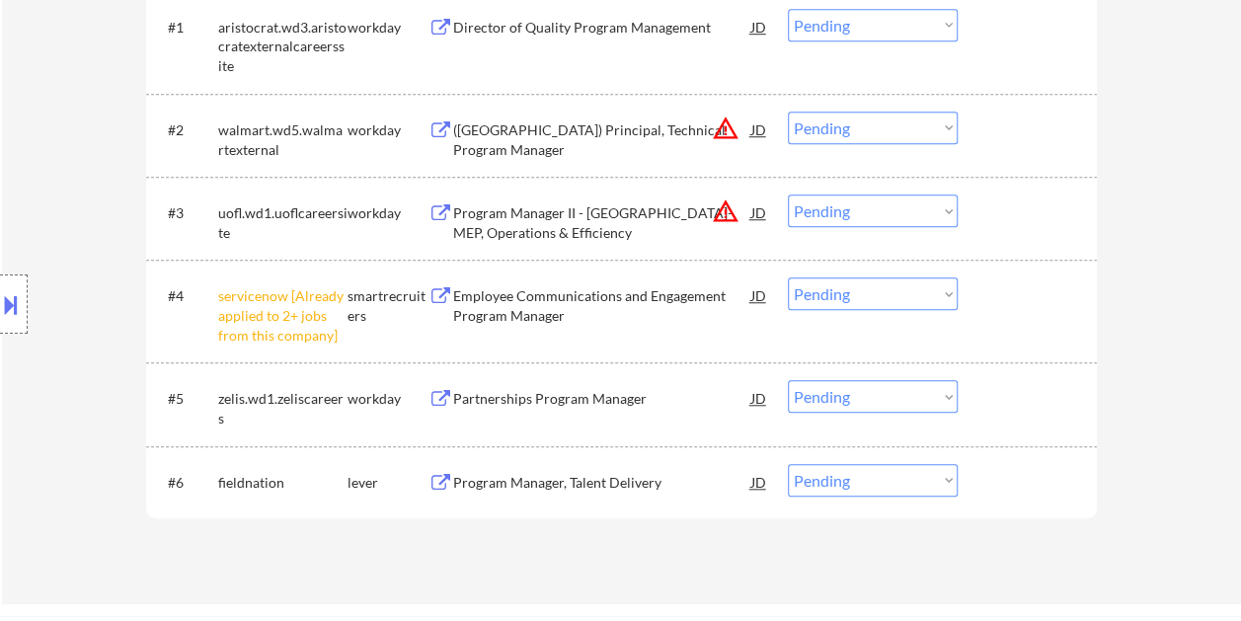
scroll to position [691, 0]
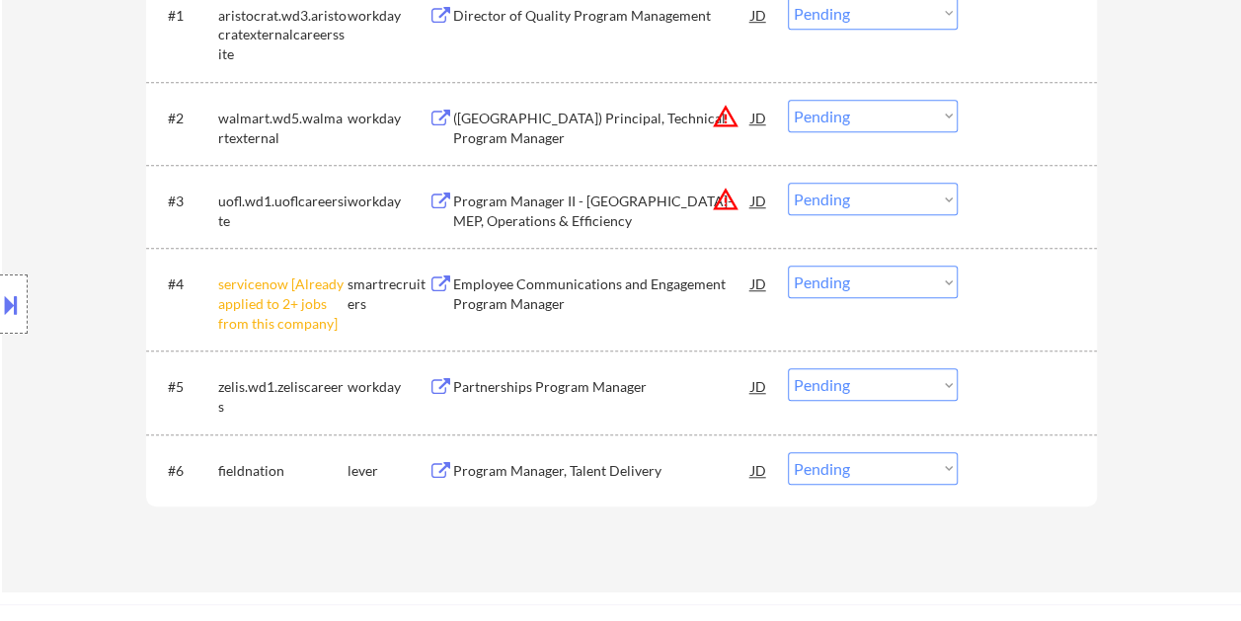
click at [1023, 474] on div at bounding box center [1029, 470] width 87 height 36
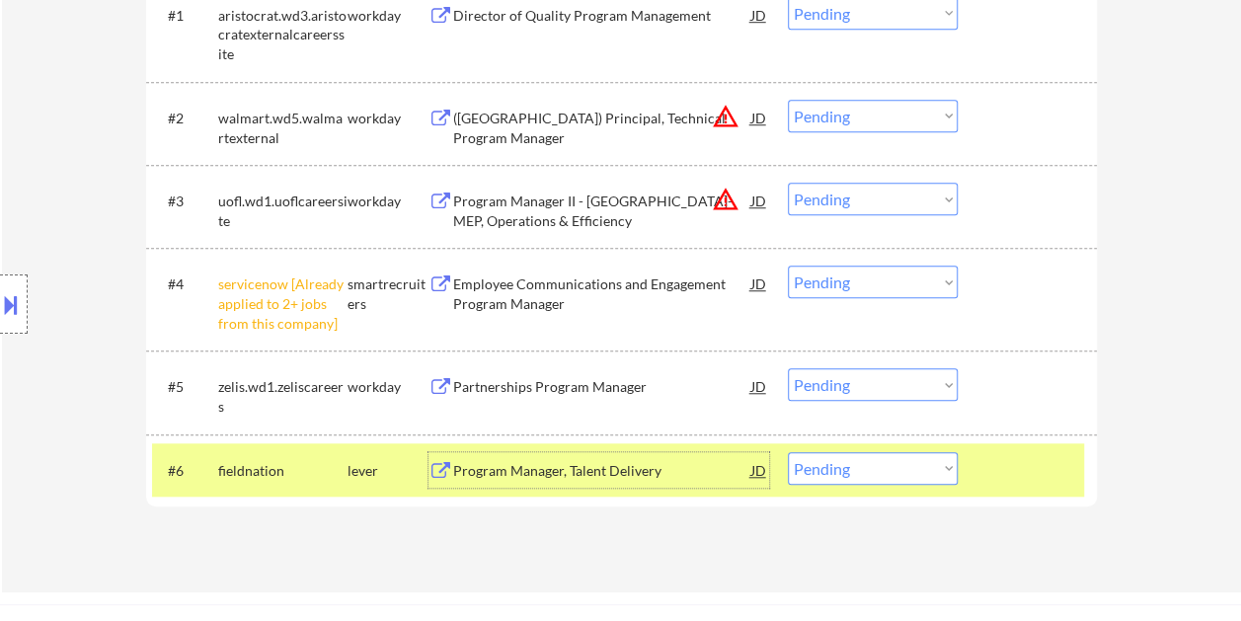
click at [633, 464] on div "Program Manager, Talent Delivery" at bounding box center [602, 471] width 298 height 20
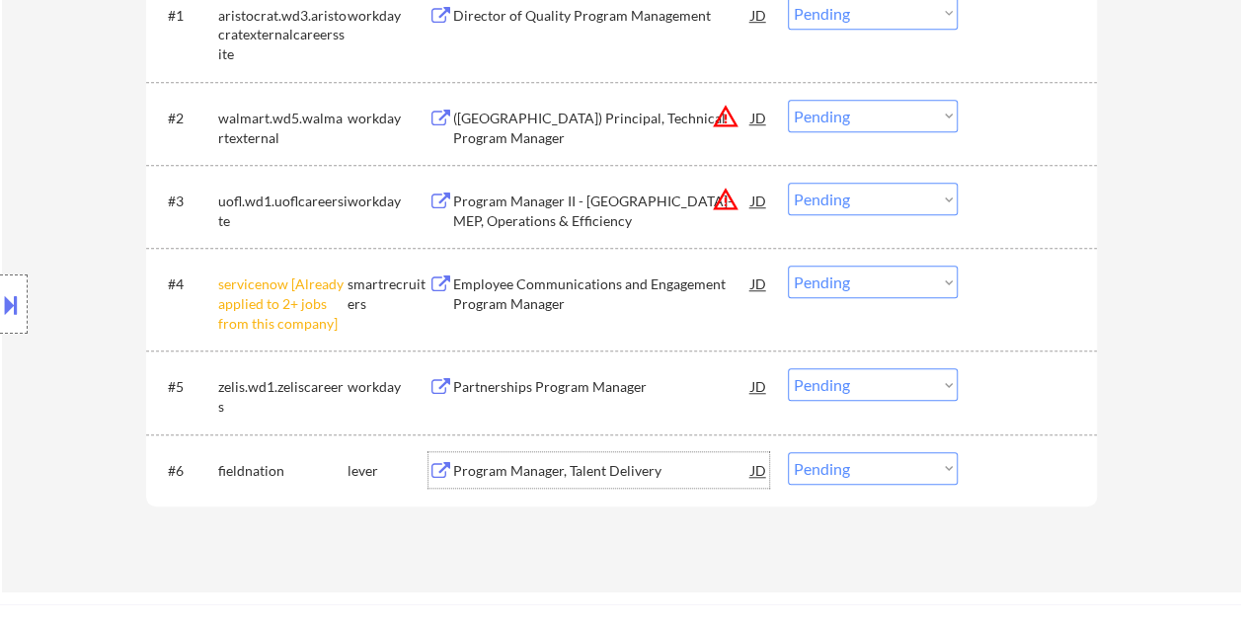
click at [989, 475] on div at bounding box center [1029, 470] width 87 height 36
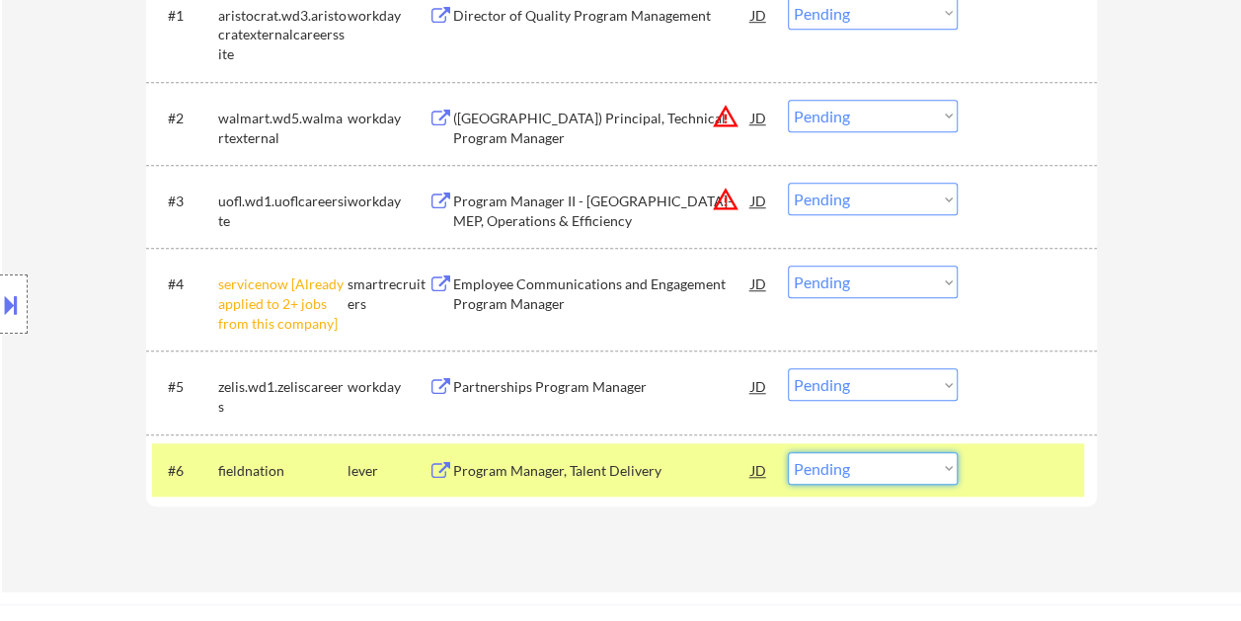
click at [930, 462] on select "Choose an option... Pending Applied Excluded (Questions) Excluded (Expired) Exc…" at bounding box center [873, 468] width 170 height 33
select select ""excluded__salary_""
click at [788, 452] on select "Choose an option... Pending Applied Excluded (Questions) Excluded (Expired) Exc…" at bounding box center [873, 468] width 170 height 33
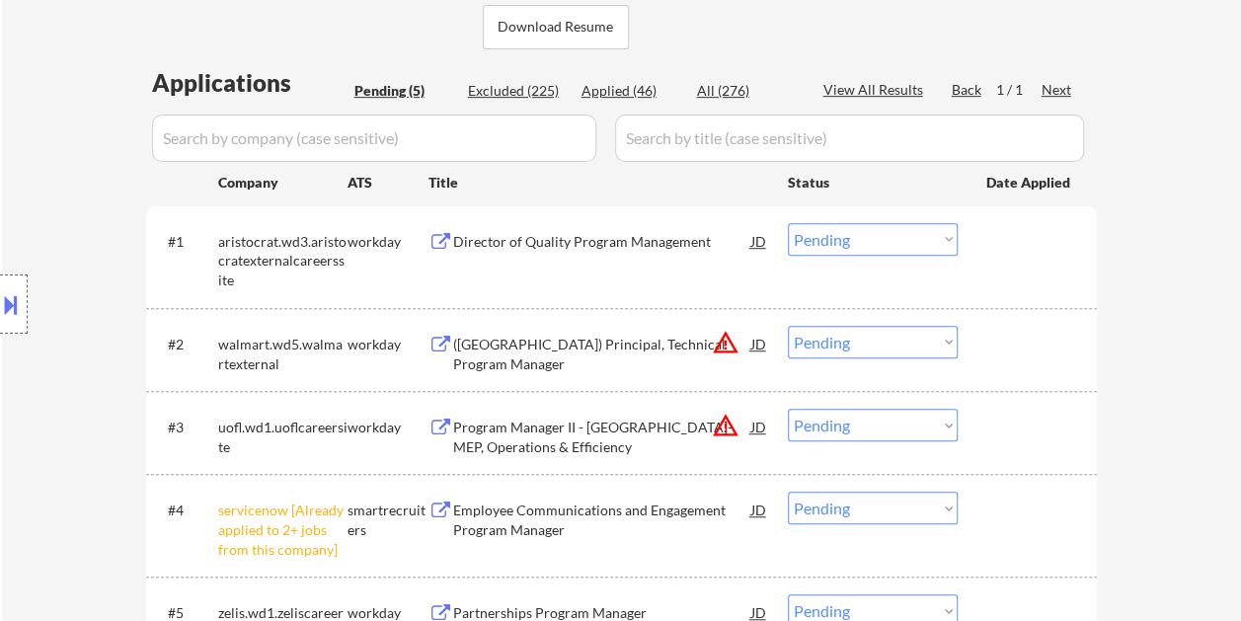
scroll to position [493, 0]
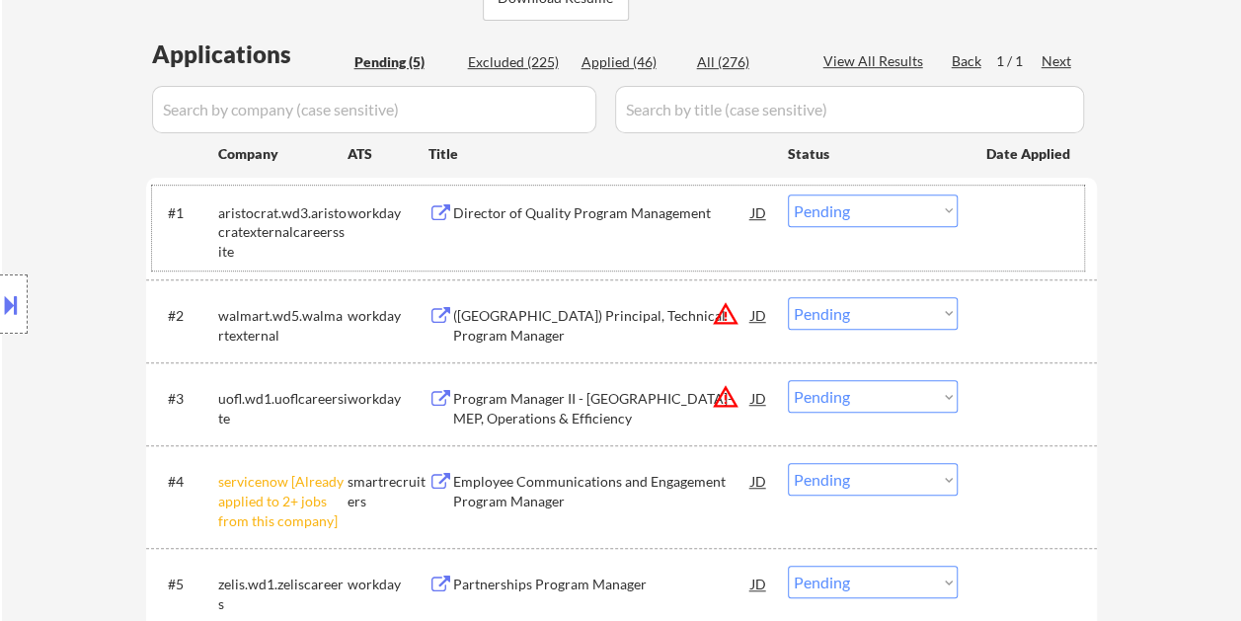
click at [997, 215] on div at bounding box center [1029, 212] width 87 height 36
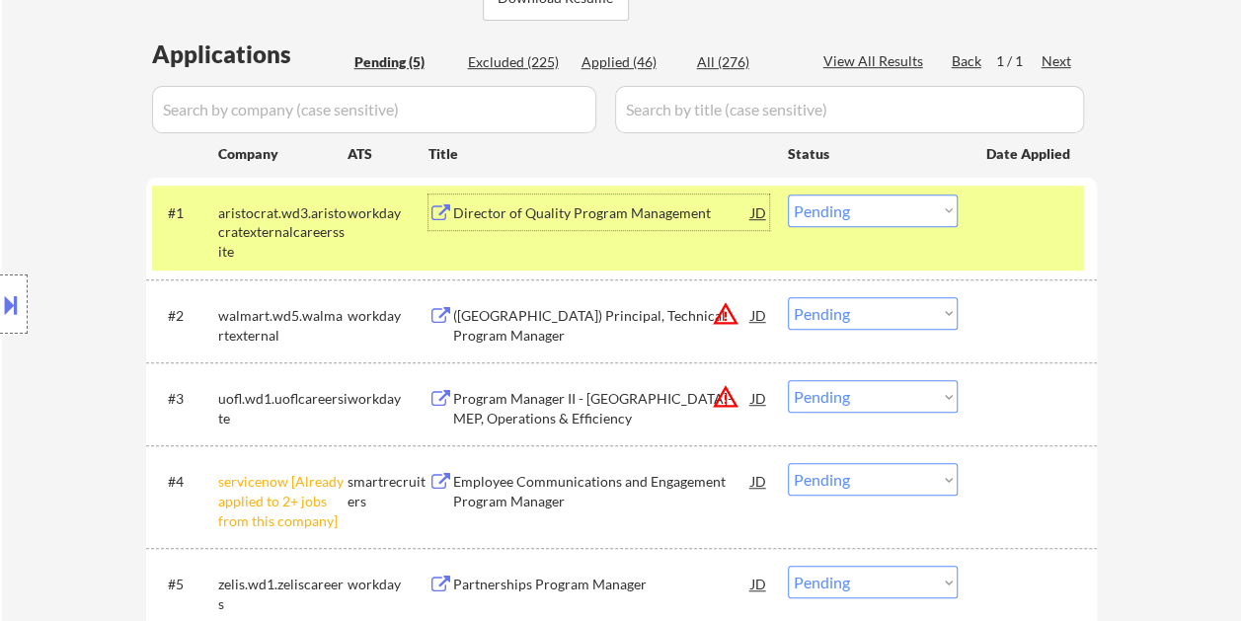
click at [689, 227] on div "Director of Quality Program Management" at bounding box center [602, 212] width 298 height 36
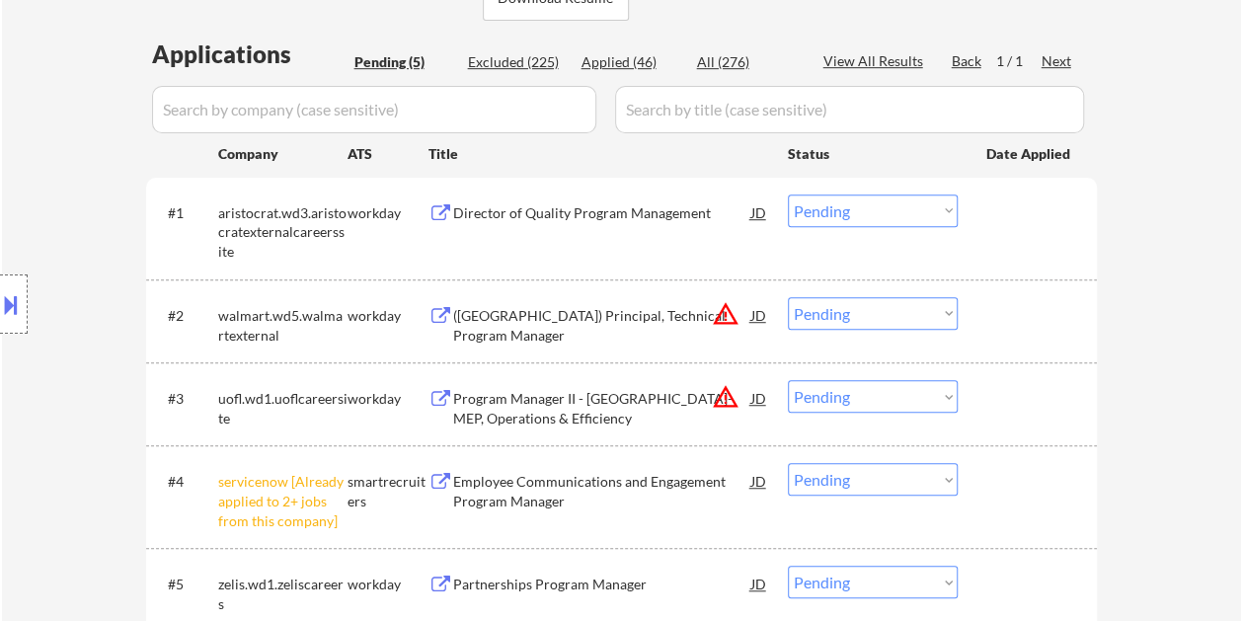
click at [5, 312] on button at bounding box center [11, 304] width 22 height 33
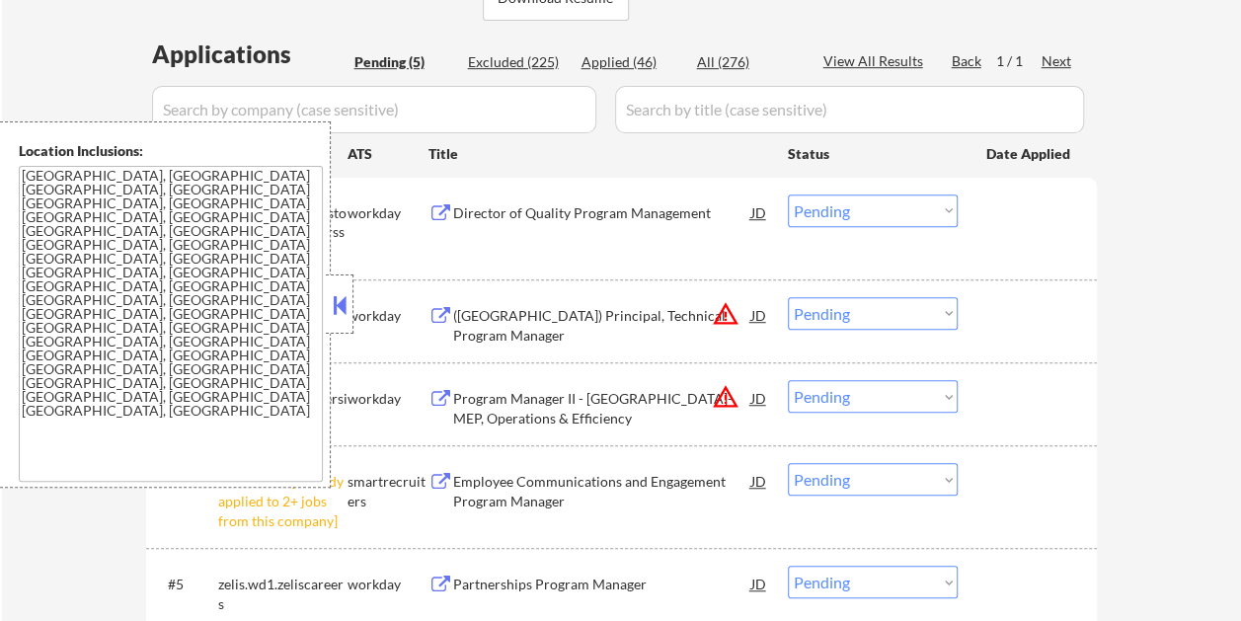
click at [345, 308] on button at bounding box center [340, 305] width 22 height 30
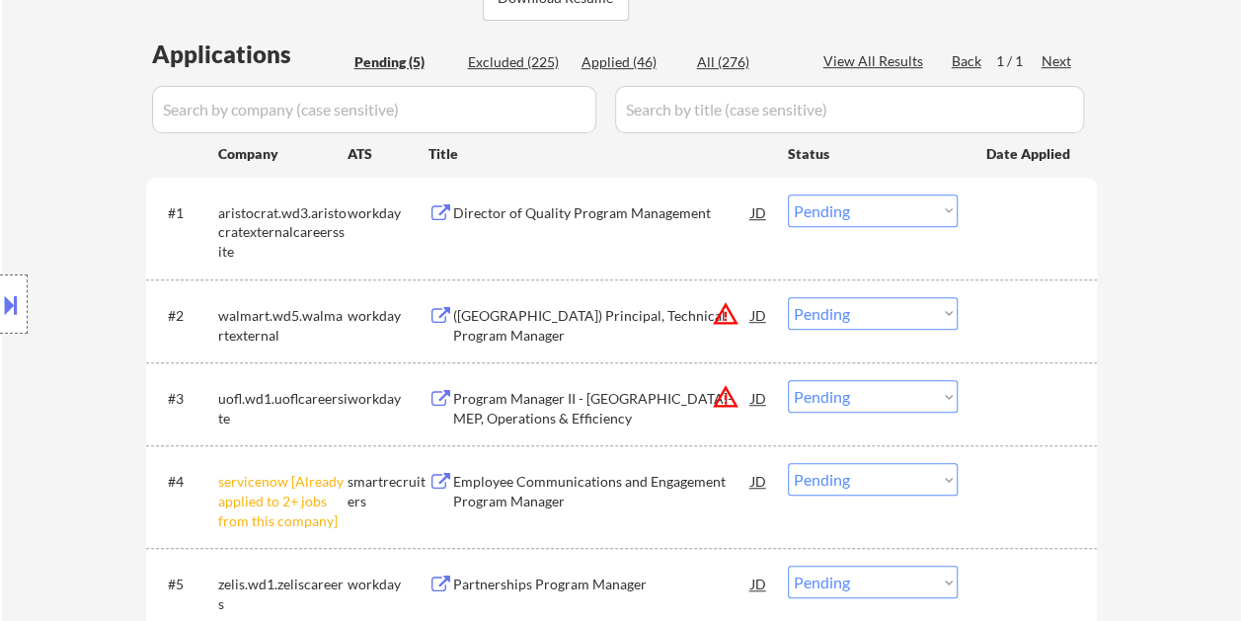
click at [975, 215] on div "#1 aristocrat.wd3.aristocratexternalcareerssite workday Director of Quality Pro…" at bounding box center [618, 228] width 932 height 85
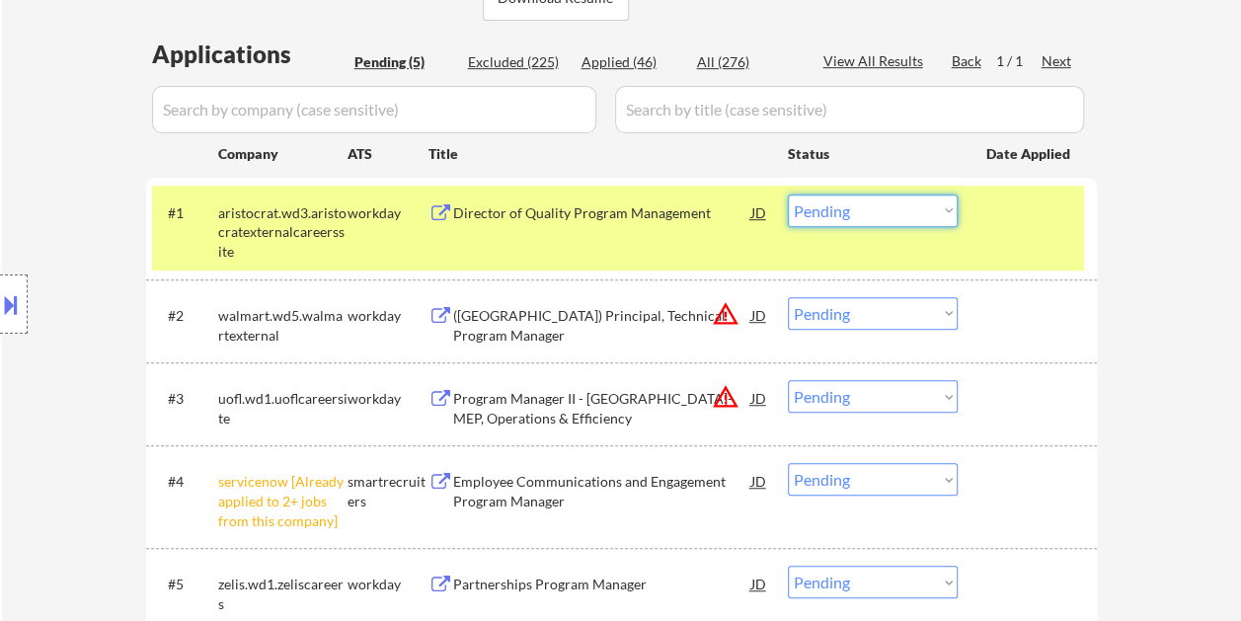
click at [949, 210] on select "Choose an option... Pending Applied Excluded (Questions) Excluded (Expired) Exc…" at bounding box center [873, 210] width 170 height 33
click at [788, 194] on select "Choose an option... Pending Applied Excluded (Questions) Excluded (Expired) Exc…" at bounding box center [873, 210] width 170 height 33
select select ""pending""
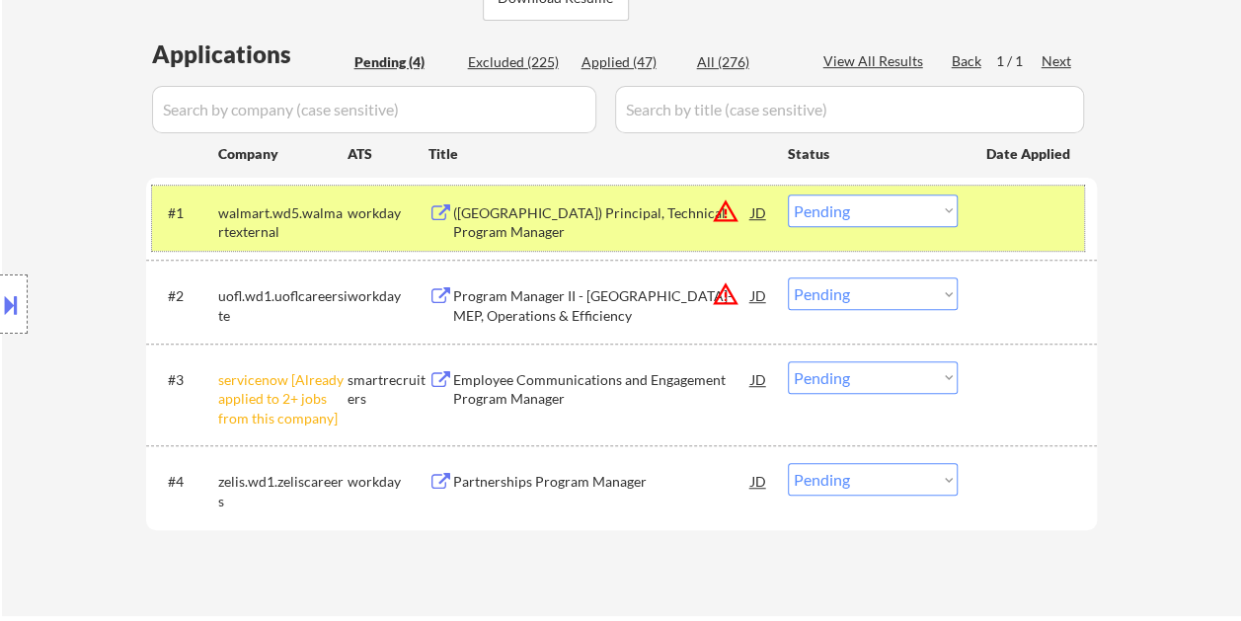
click at [995, 217] on div at bounding box center [1029, 212] width 87 height 36
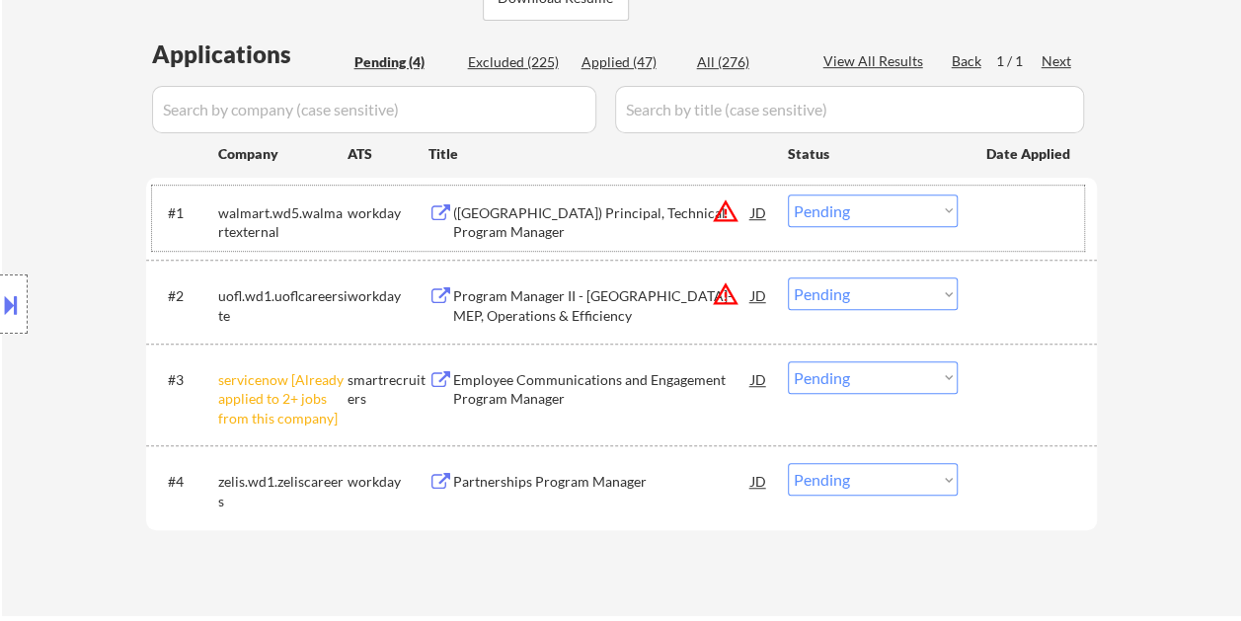
click at [949, 229] on div "#1 walmart.wd5.walmartexternal workday (USA) Principal, Technical Program Manag…" at bounding box center [618, 218] width 932 height 65
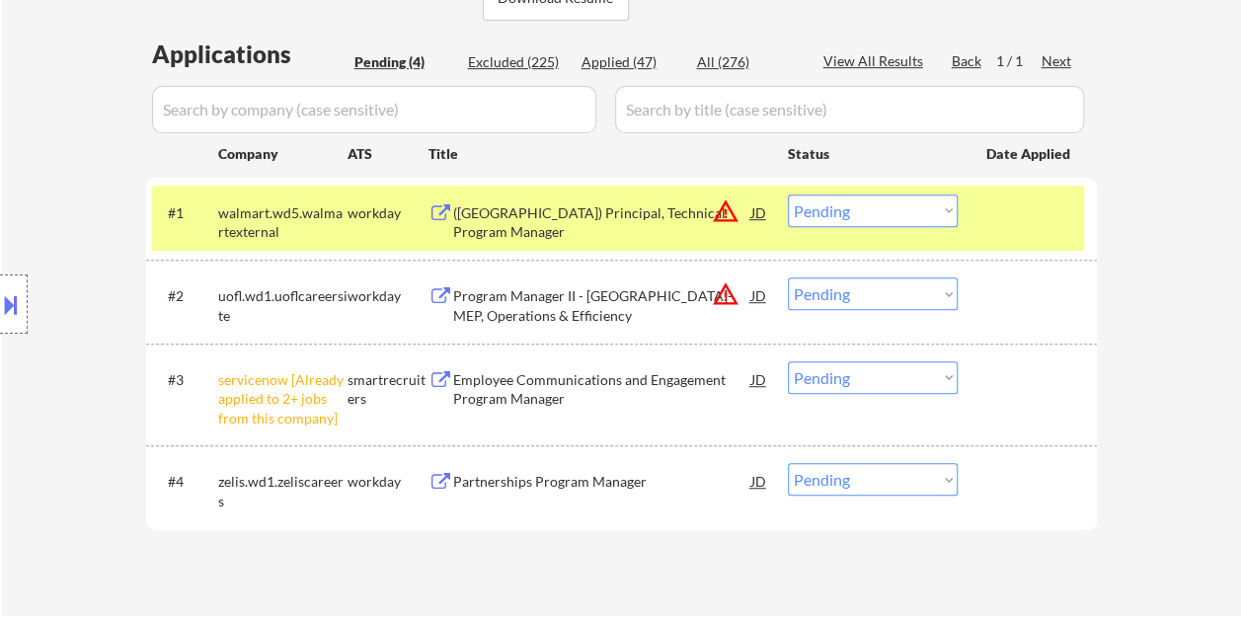
click at [949, 229] on div "#1 walmart.wd5.walmartexternal workday (USA) Principal, Technical Program Manag…" at bounding box center [618, 218] width 932 height 65
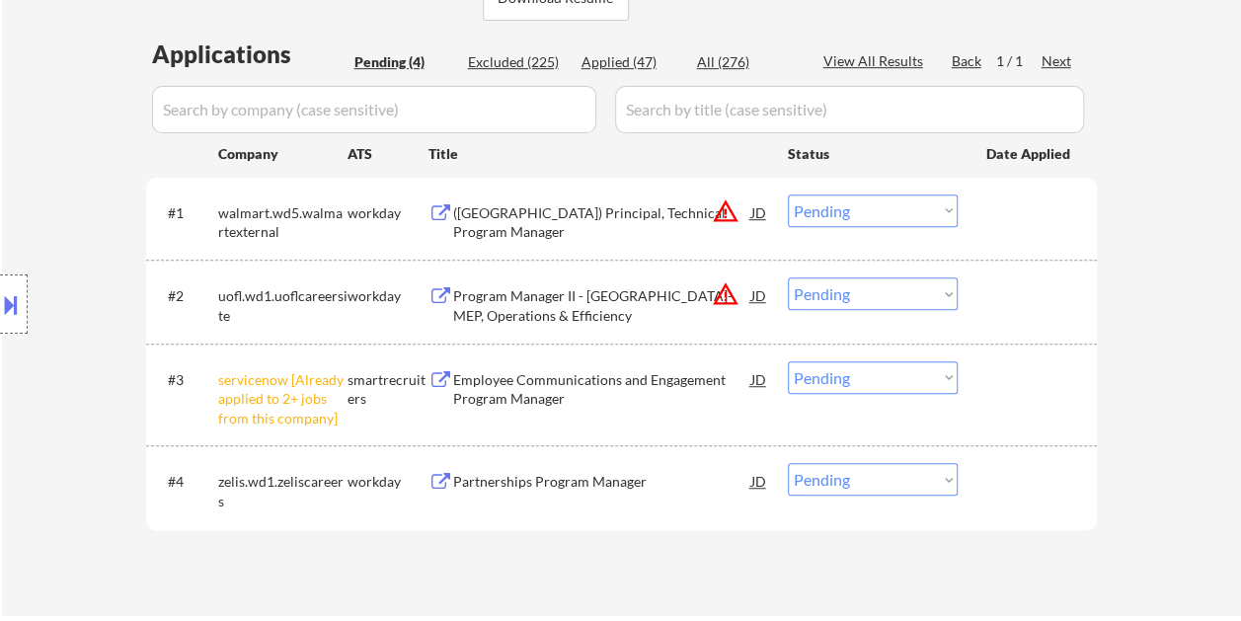
click at [981, 488] on div "#4 zelis.wd1.zeliscareers workday Partnerships Program Manager JD warning_amber…" at bounding box center [618, 486] width 932 height 65
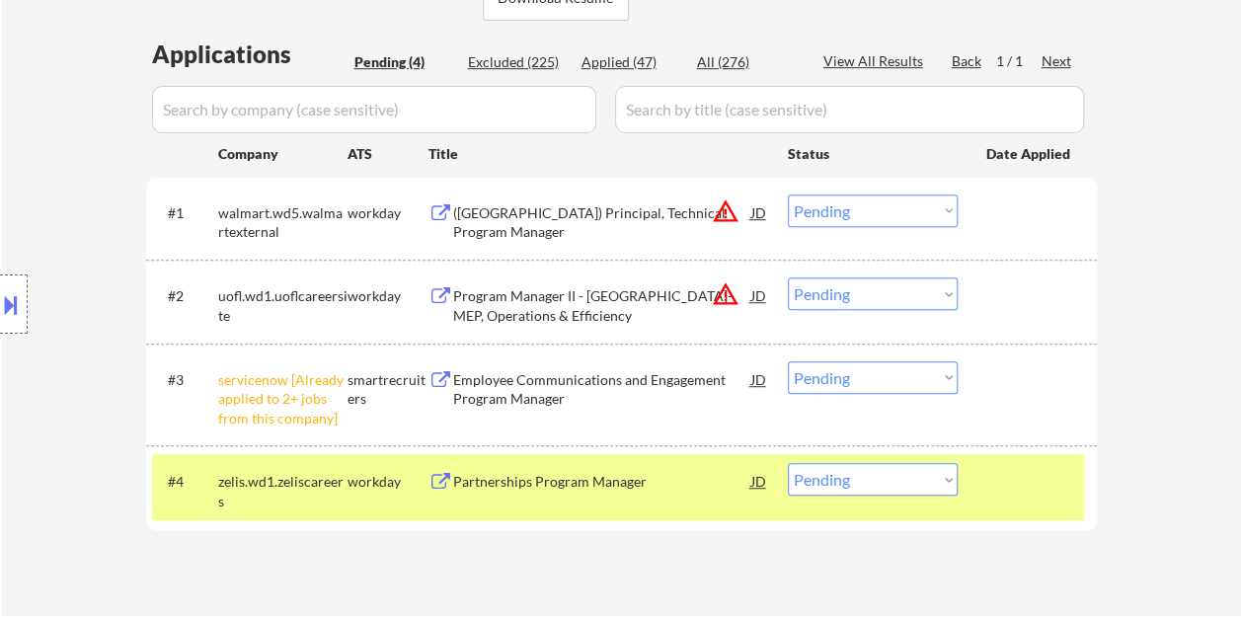
click at [640, 470] on div "Partnerships Program Manager" at bounding box center [602, 481] width 298 height 36
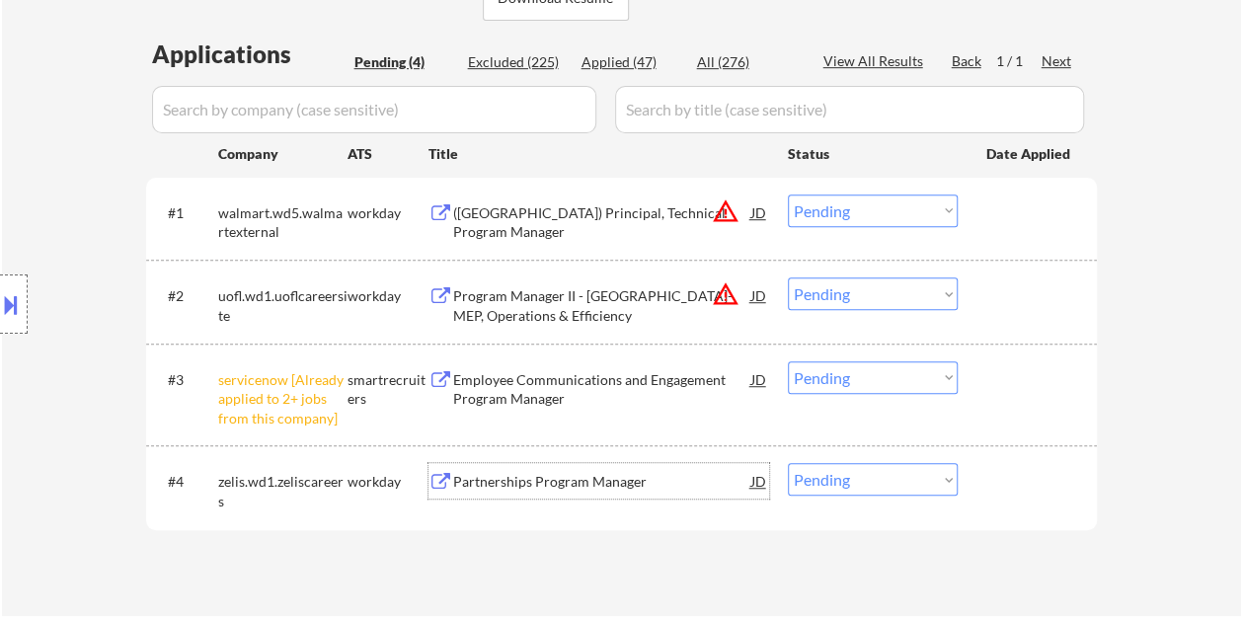
click at [1027, 503] on div "#4 zelis.wd1.zeliscareers workday Partnerships Program Manager JD warning_amber…" at bounding box center [618, 486] width 932 height 65
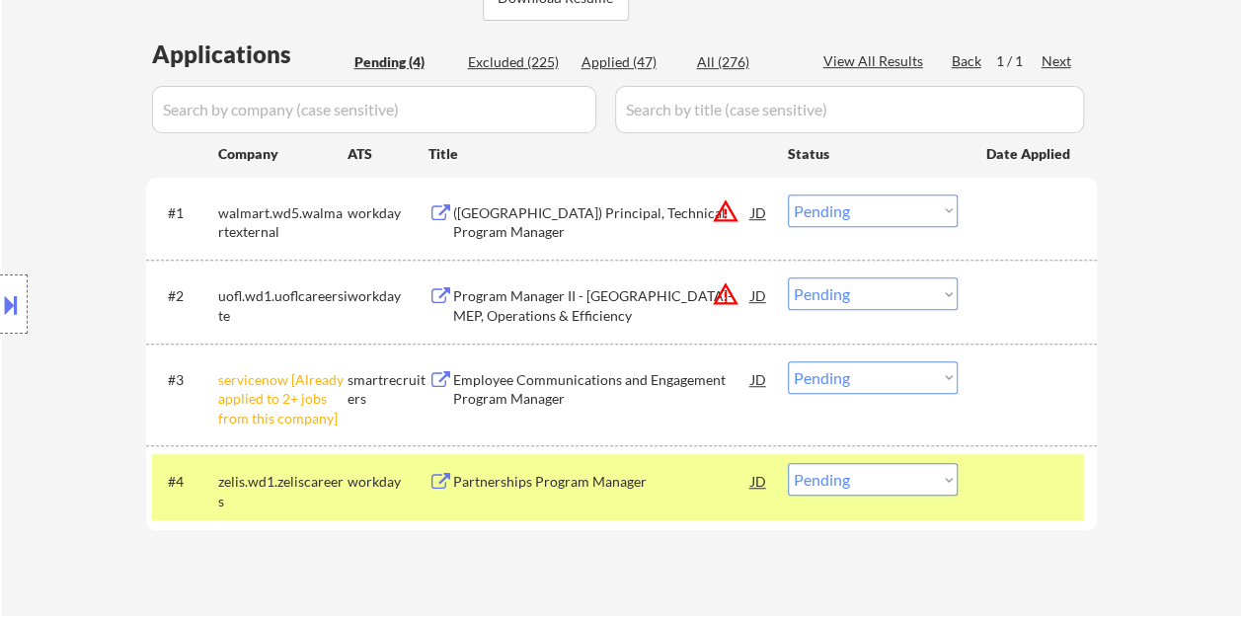
click at [944, 484] on select "Choose an option... Pending Applied Excluded (Questions) Excluded (Expired) Exc…" at bounding box center [873, 479] width 170 height 33
select select ""excluded__bad_match_""
click at [788, 463] on select "Choose an option... Pending Applied Excluded (Questions) Excluded (Expired) Exc…" at bounding box center [873, 479] width 170 height 33
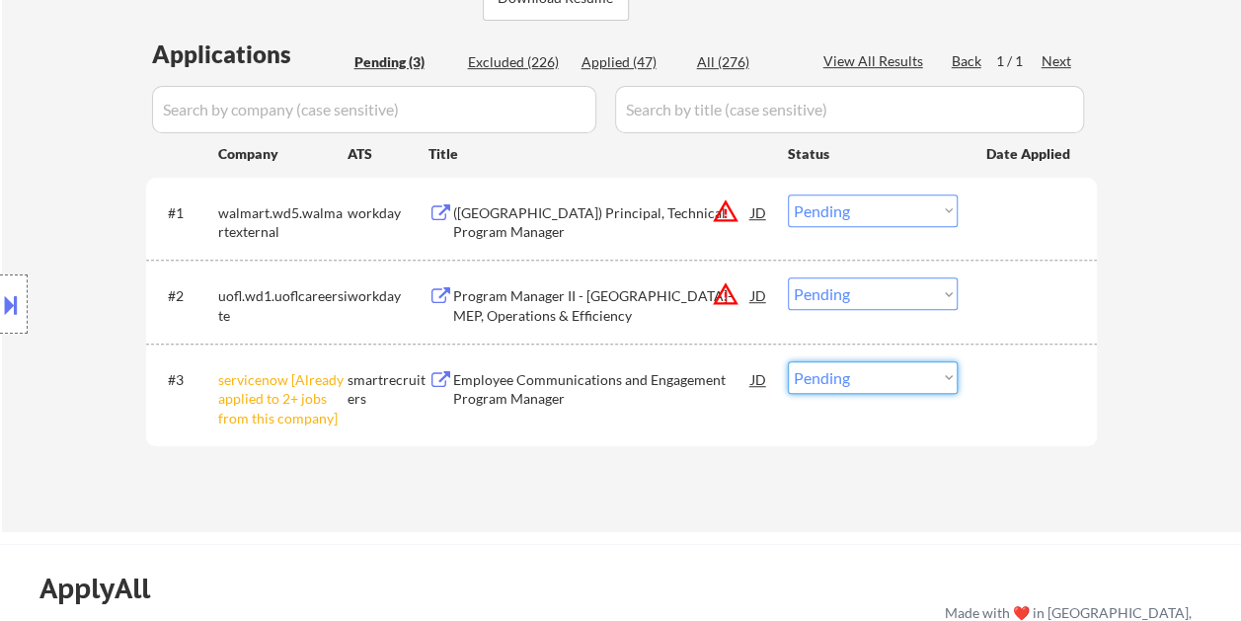
click at [946, 373] on select "Choose an option... Pending Applied Excluded (Questions) Excluded (Expired) Exc…" at bounding box center [873, 377] width 170 height 33
select select ""excluded__other_""
click at [788, 361] on select "Choose an option... Pending Applied Excluded (Questions) Excluded (Expired) Exc…" at bounding box center [873, 377] width 170 height 33
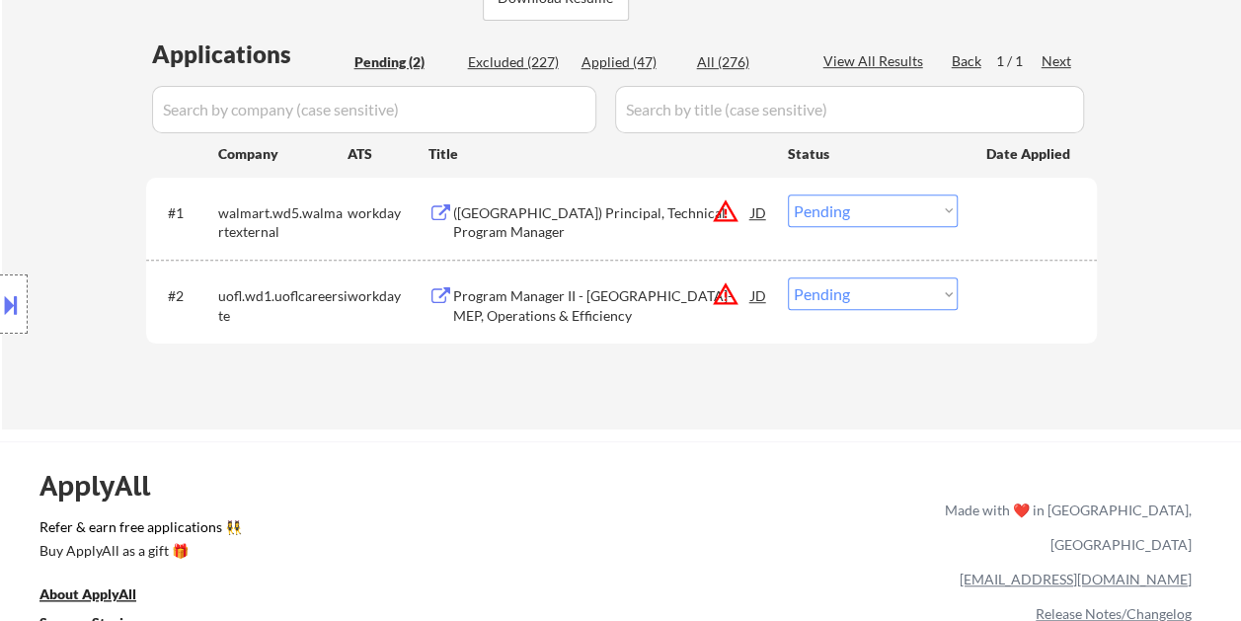
click at [1020, 225] on div at bounding box center [1029, 212] width 87 height 36
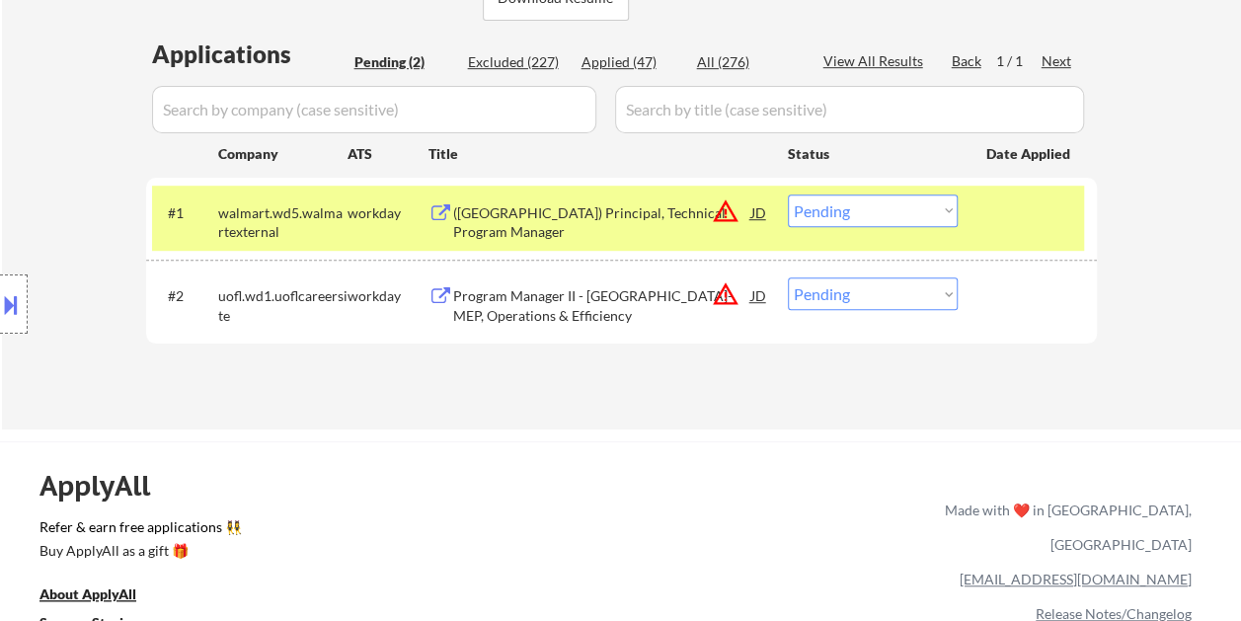
click at [621, 201] on div "(USA) Principal, Technical Program Manager" at bounding box center [602, 212] width 298 height 36
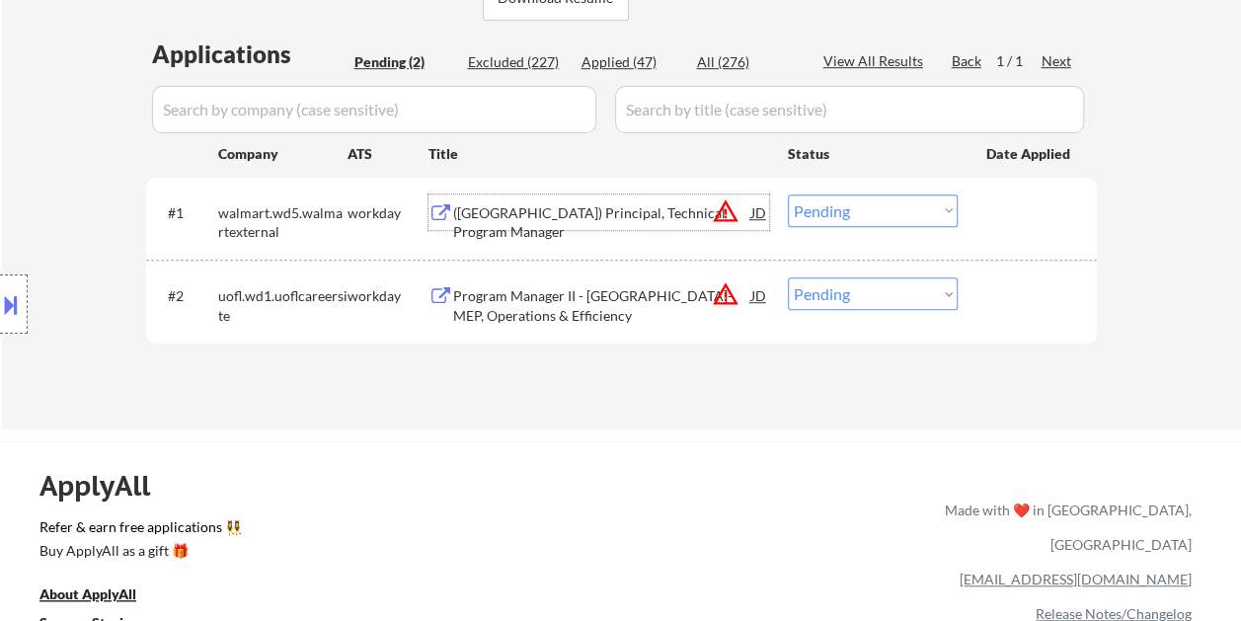
click at [1004, 211] on div at bounding box center [1029, 212] width 87 height 36
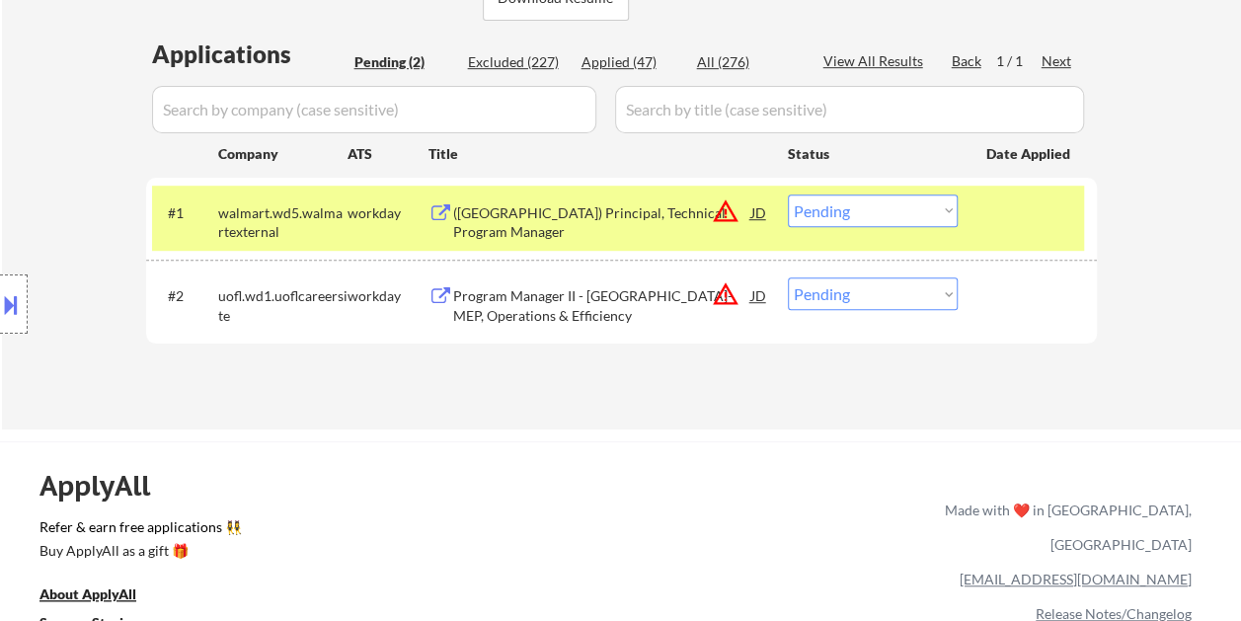
click at [11, 300] on button at bounding box center [11, 304] width 22 height 33
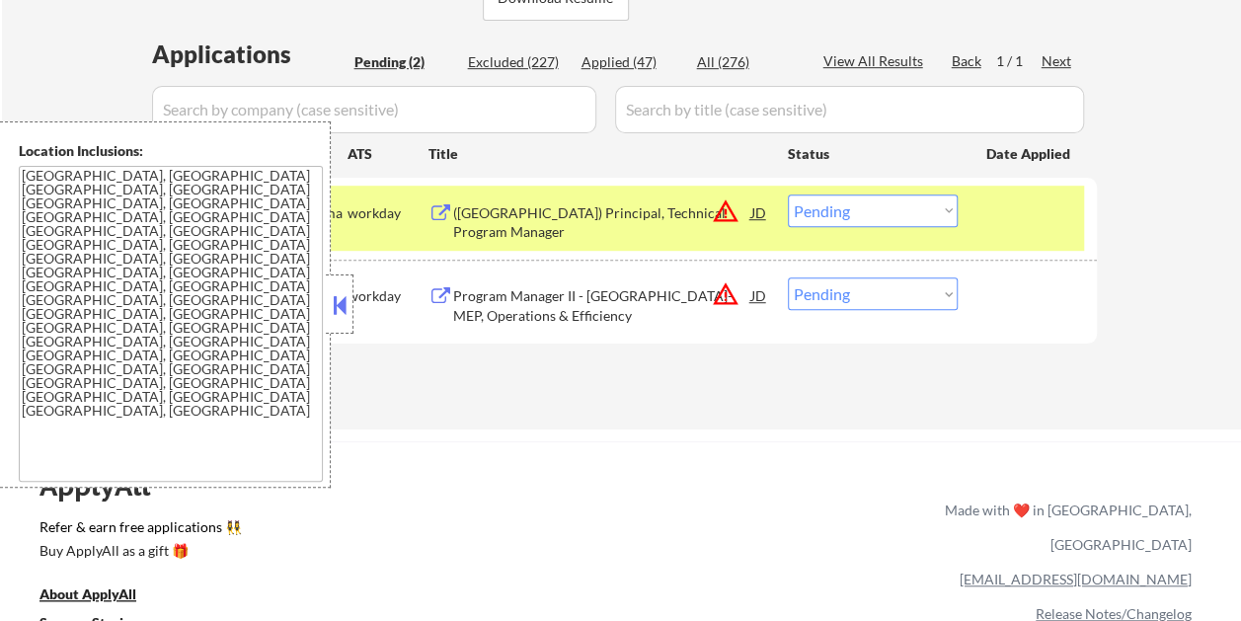
click at [338, 309] on button at bounding box center [340, 305] width 22 height 30
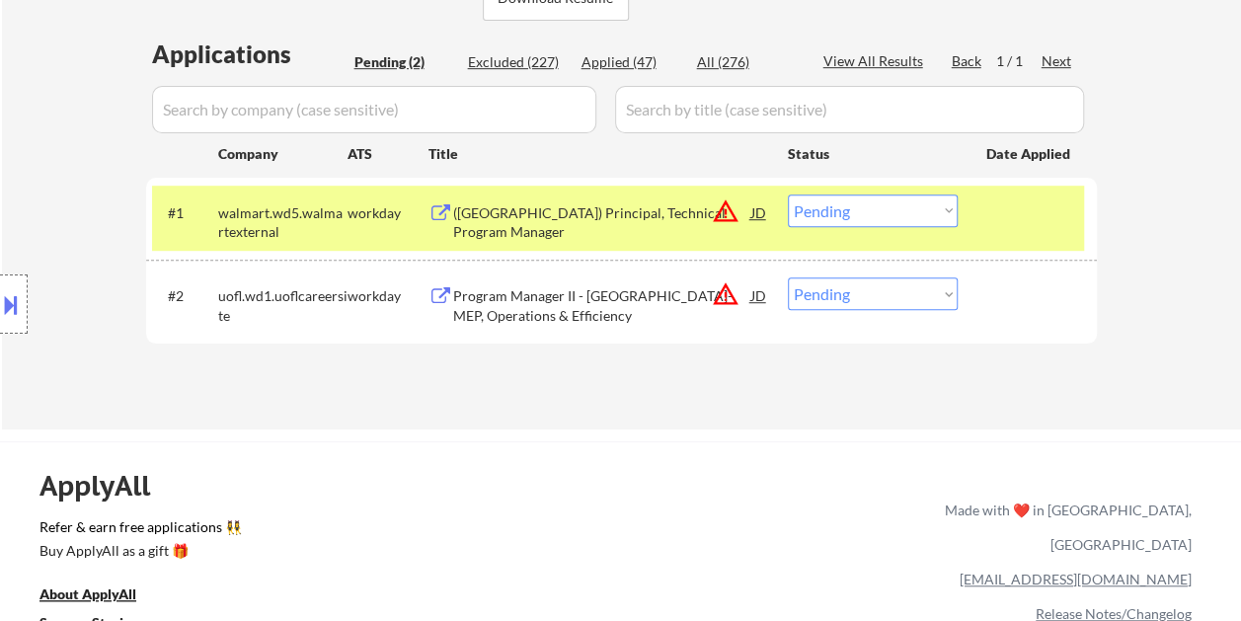
click at [938, 216] on select "Choose an option... Pending Applied Excluded (Questions) Excluded (Expired) Exc…" at bounding box center [873, 210] width 170 height 33
click at [788, 194] on select "Choose an option... Pending Applied Excluded (Questions) Excluded (Expired) Exc…" at bounding box center [873, 210] width 170 height 33
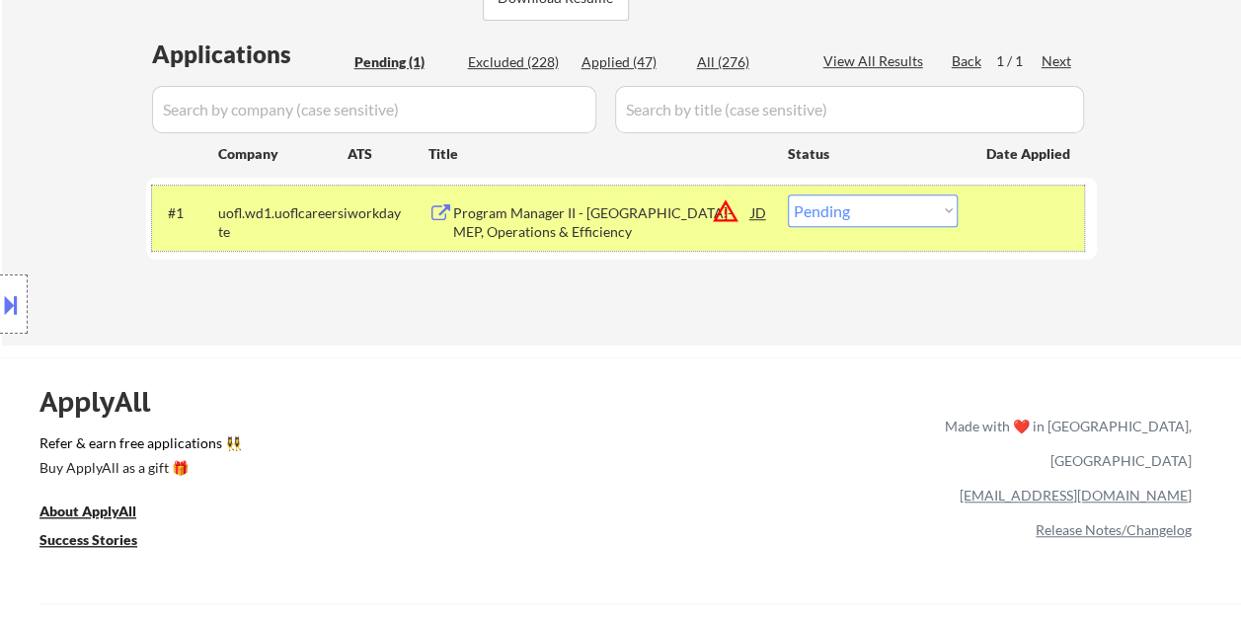
click at [995, 223] on div at bounding box center [1029, 212] width 87 height 36
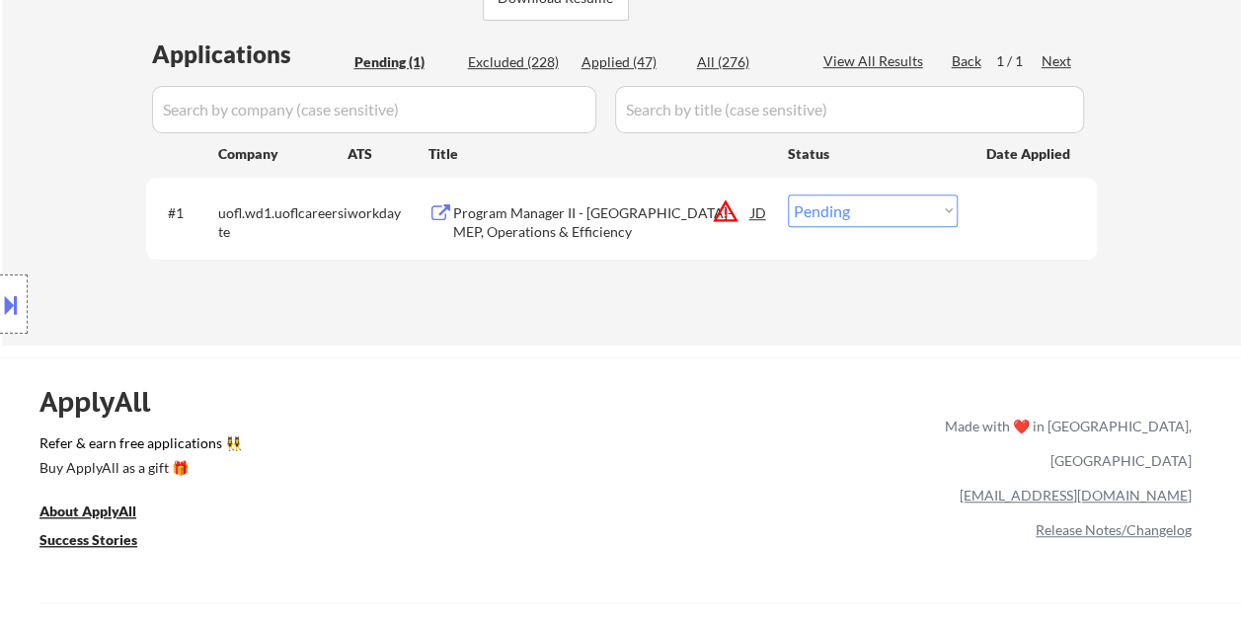
click at [1019, 216] on div at bounding box center [1029, 212] width 87 height 36
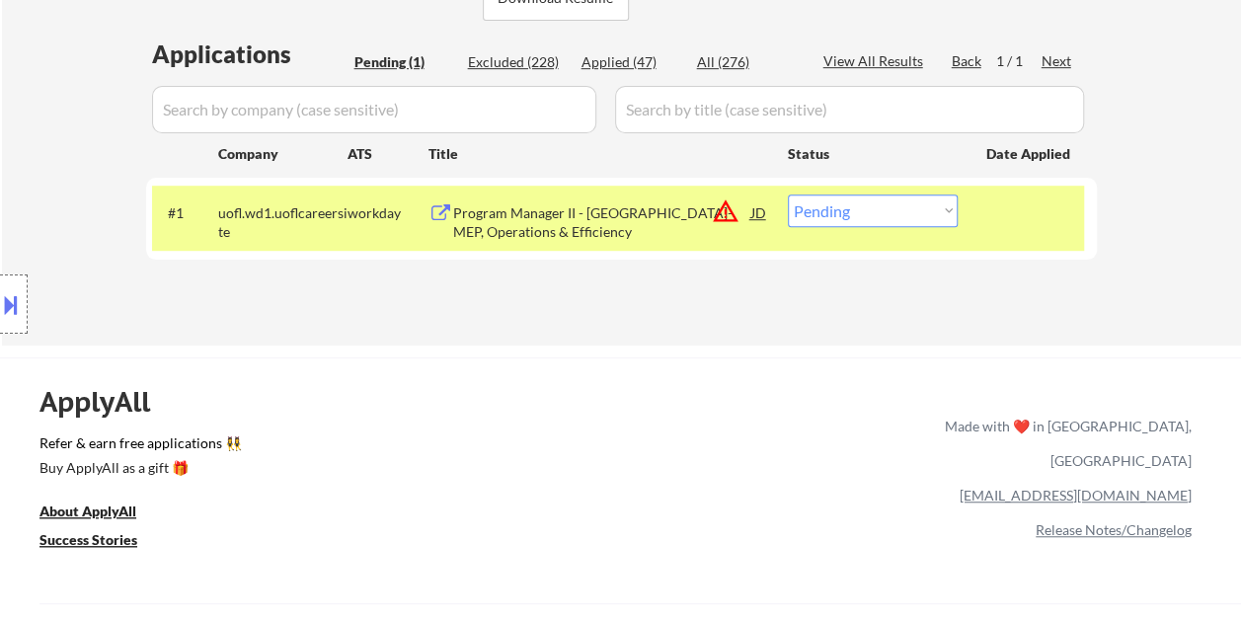
click at [616, 203] on div "Program Manager II - KY-MEP, Operations & Efficiency" at bounding box center [602, 222] width 298 height 38
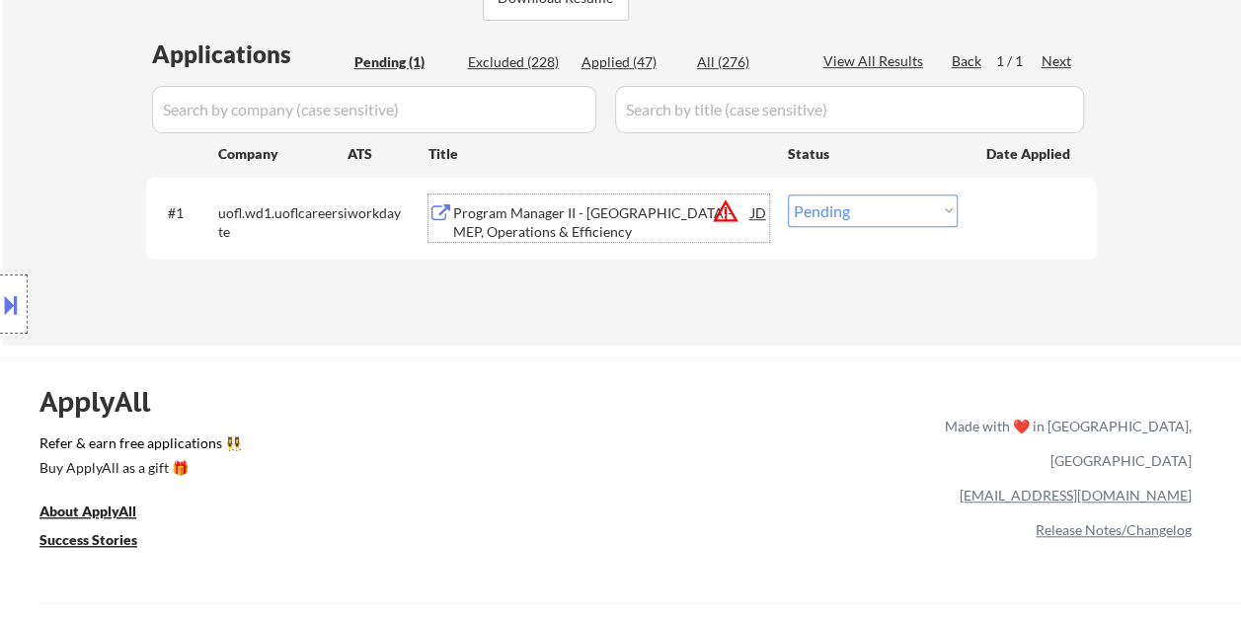
drag, startPoint x: 984, startPoint y: 215, endPoint x: 958, endPoint y: 210, distance: 26.1
click at [984, 214] on div "#1 uofl.wd1.uoflcareersite workday Program Manager II - KY-MEP, Operations & Ef…" at bounding box center [618, 218] width 932 height 65
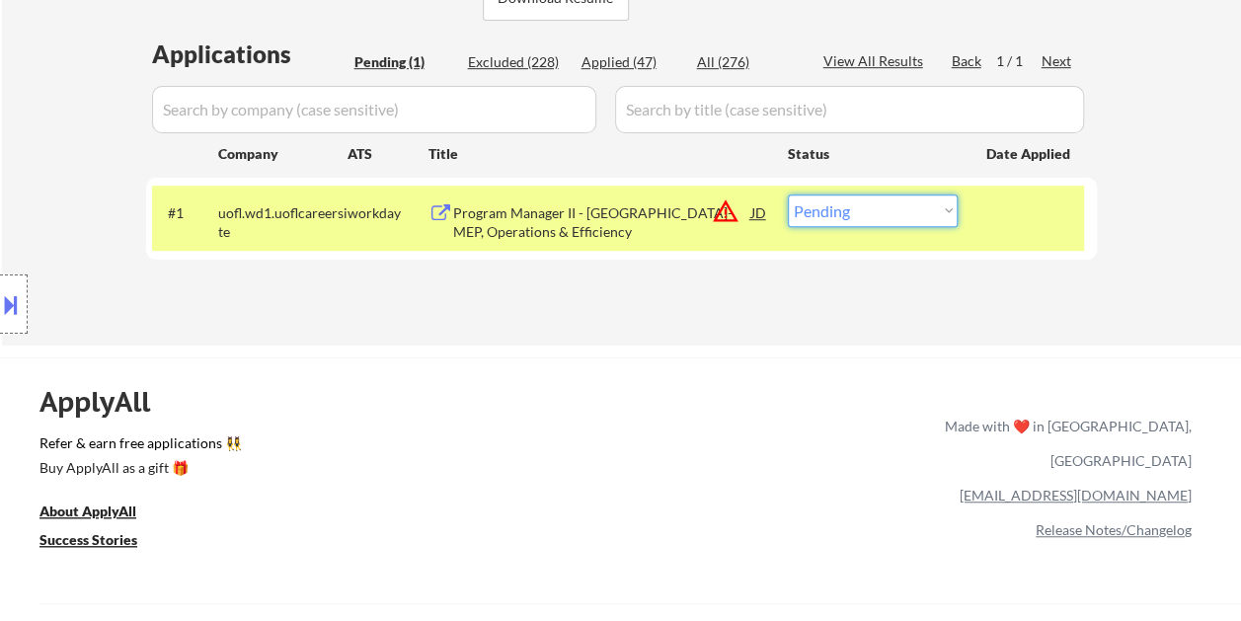
click at [940, 208] on select "Choose an option... Pending Applied Excluded (Questions) Excluded (Expired) Exc…" at bounding box center [873, 210] width 170 height 33
select select ""excluded__salary_""
click at [788, 194] on select "Choose an option... Pending Applied Excluded (Questions) Excluded (Expired) Exc…" at bounding box center [873, 210] width 170 height 33
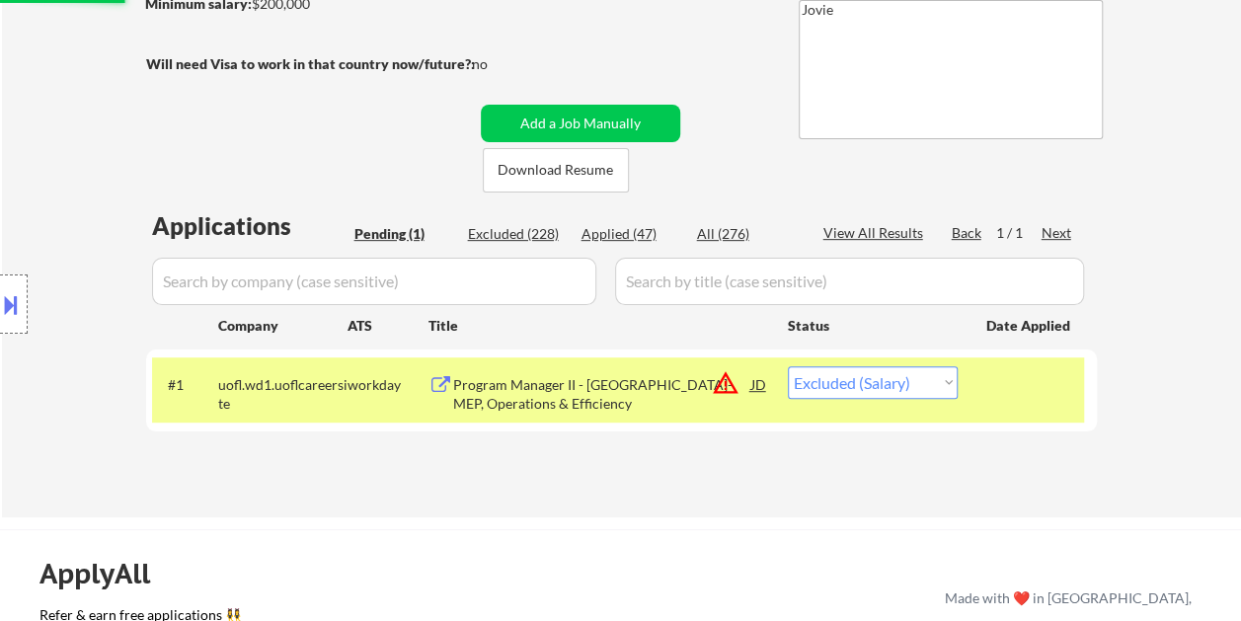
scroll to position [296, 0]
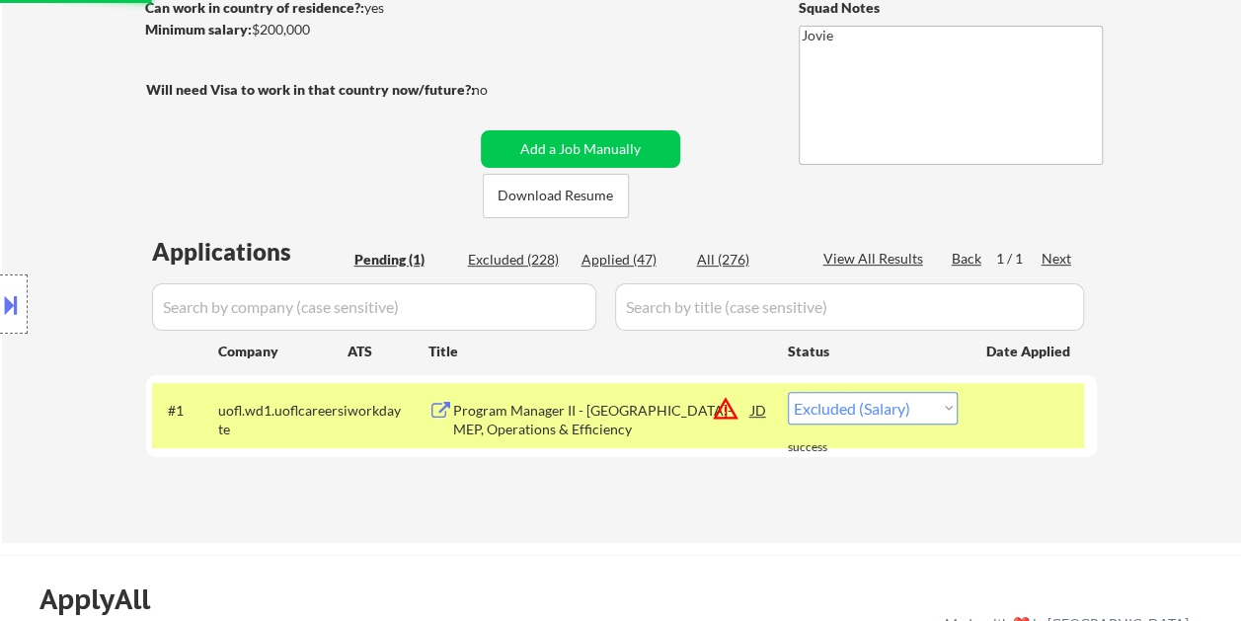
select select ""excluded__salary_""
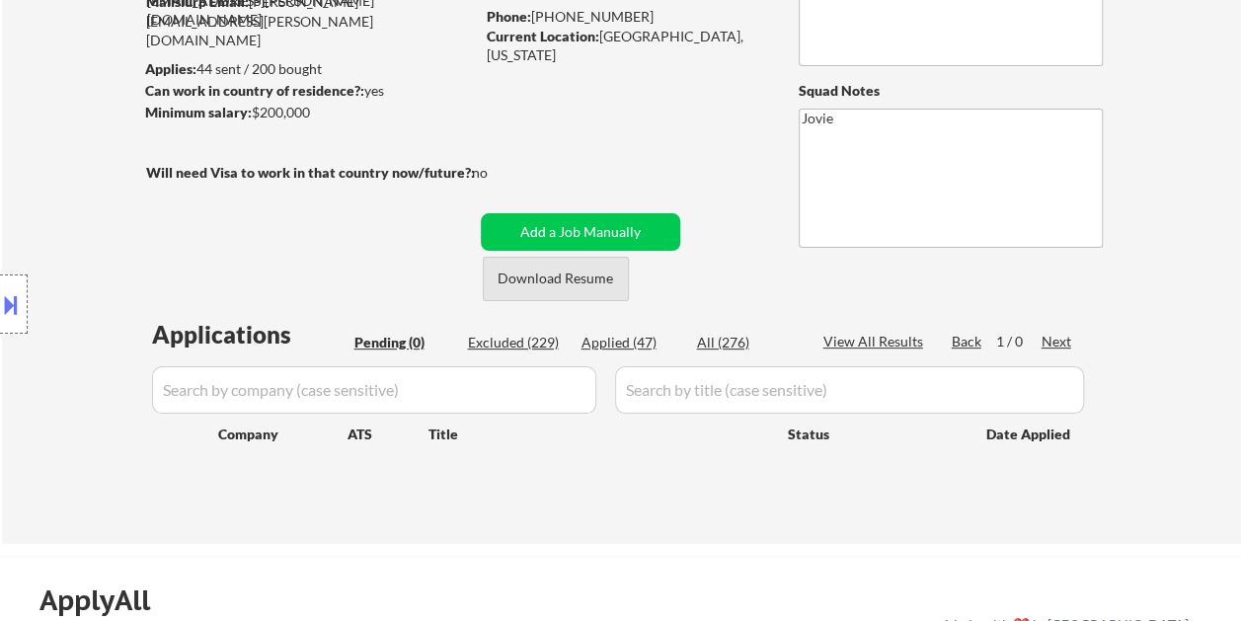
scroll to position [99, 0]
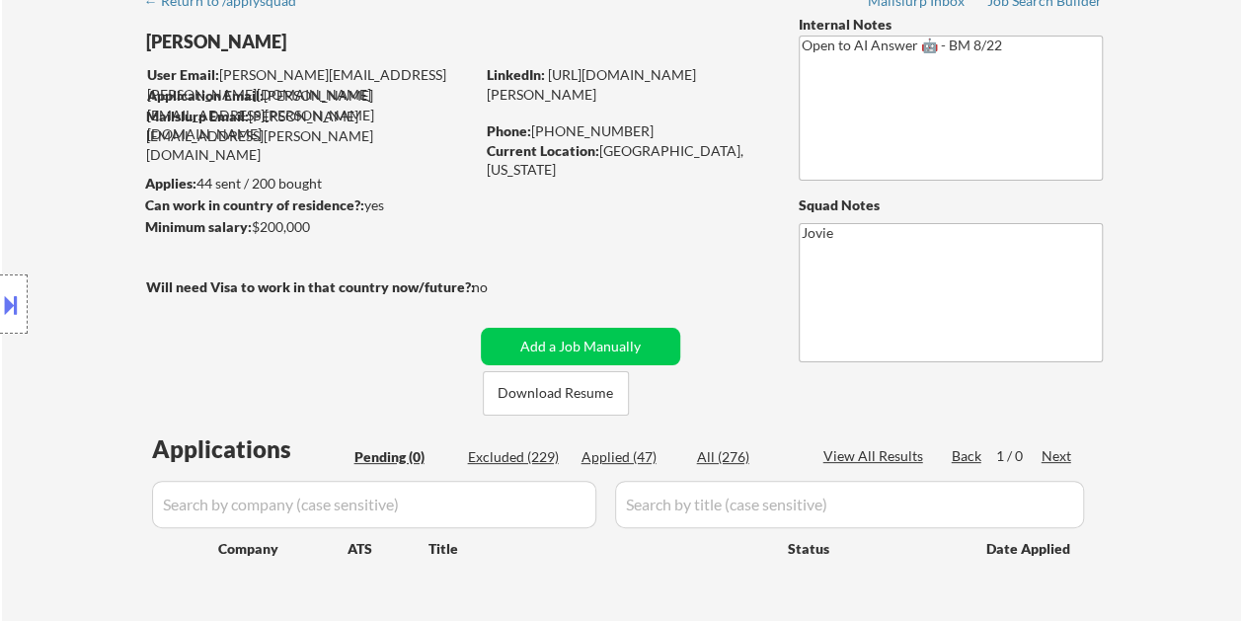
click at [632, 458] on div "Applied (47)" at bounding box center [630, 457] width 99 height 20
select select ""applied""
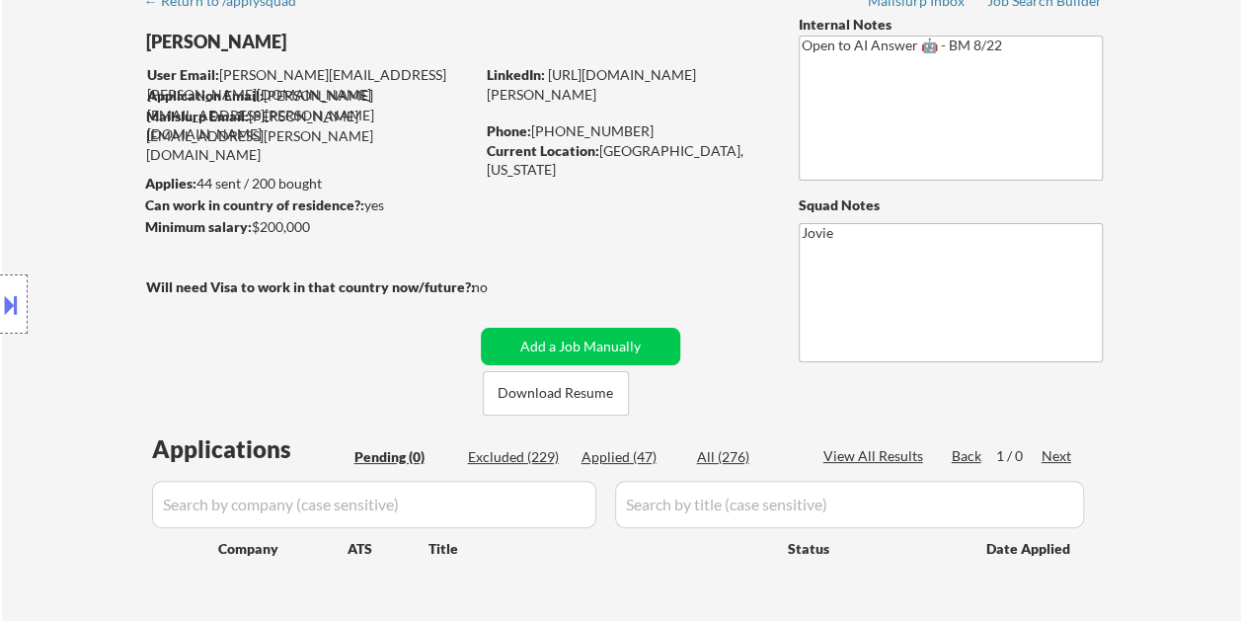
select select ""applied""
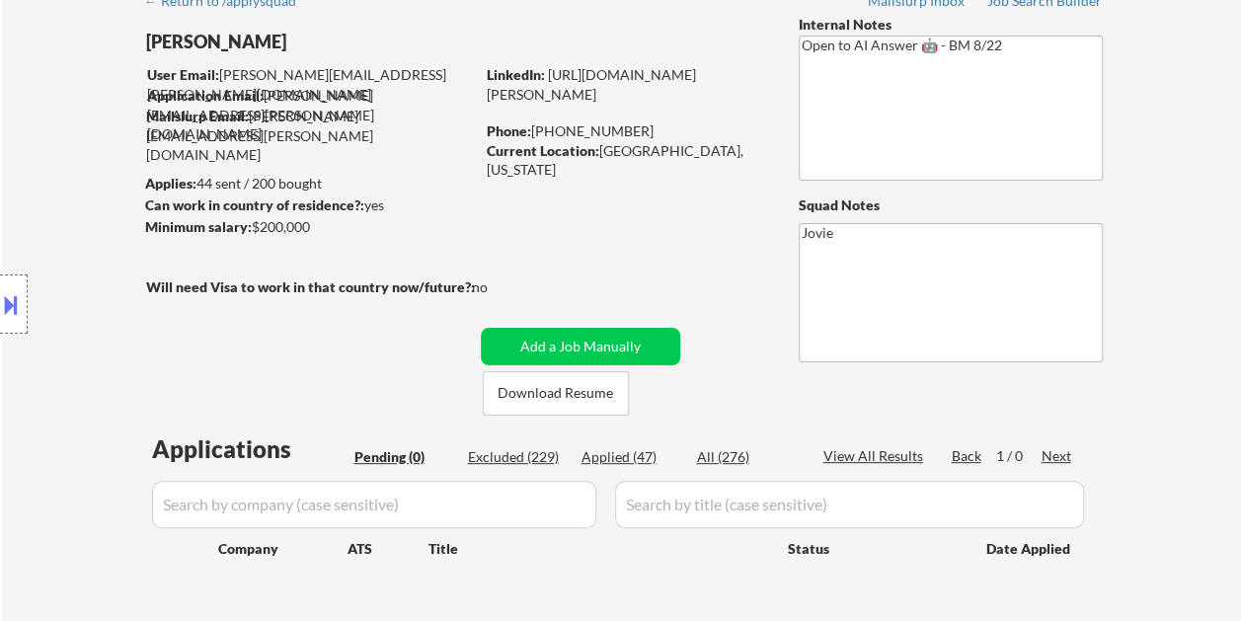
select select ""applied""
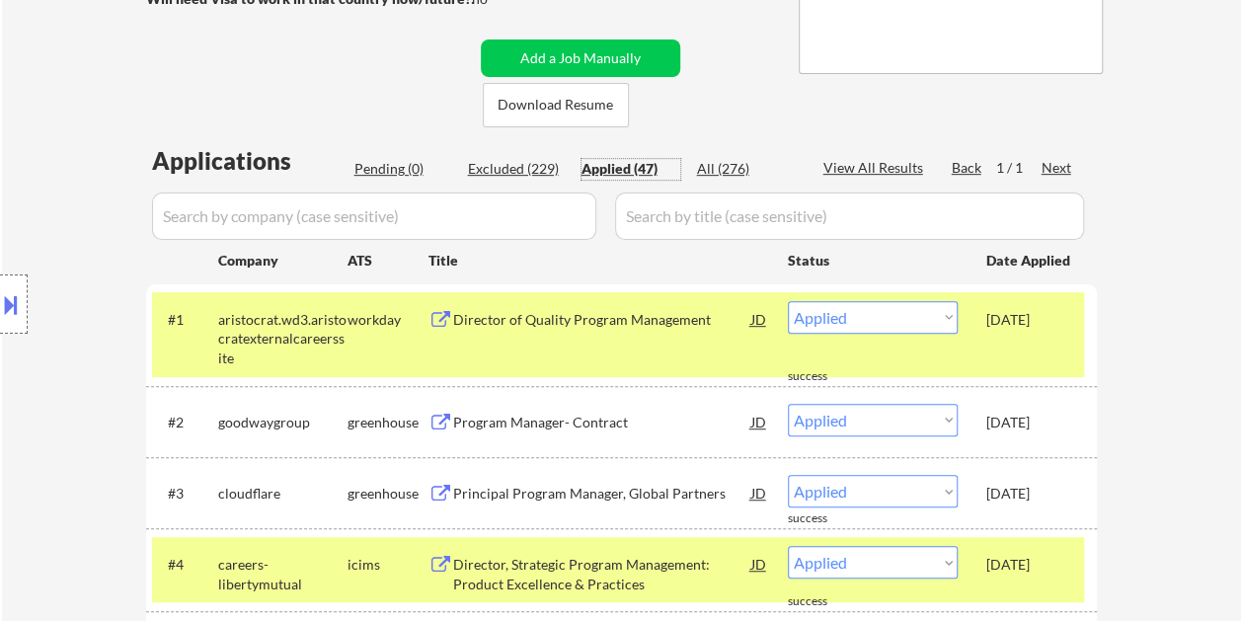
scroll to position [296, 0]
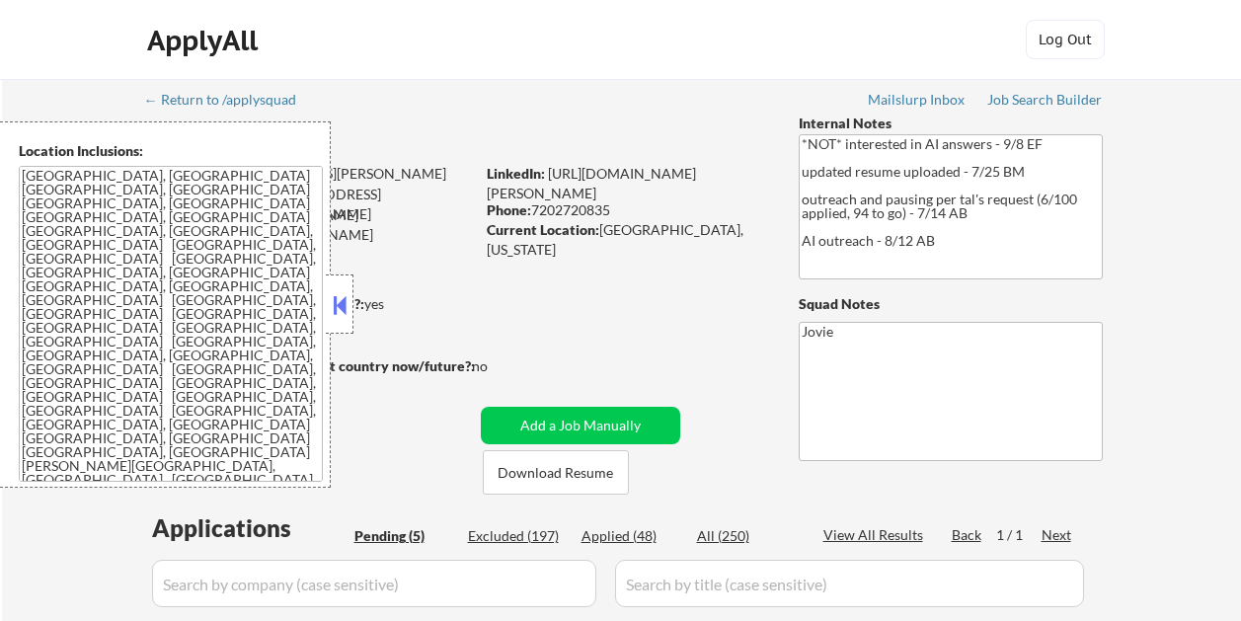
select select ""pending""
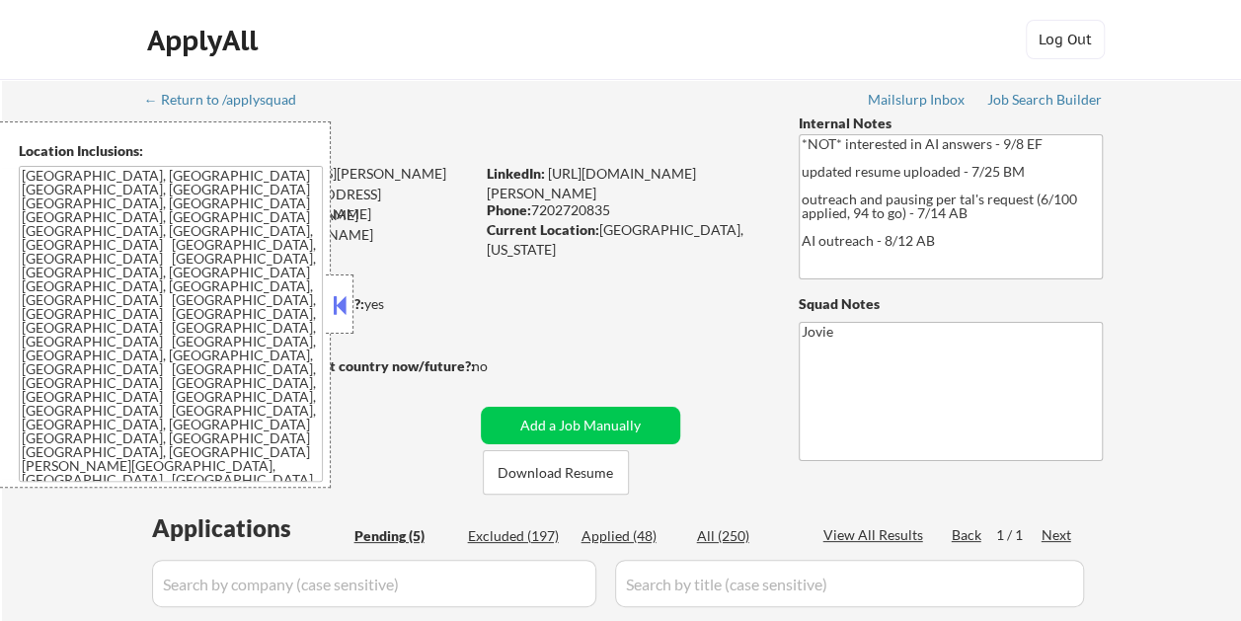
click at [336, 296] on button at bounding box center [340, 305] width 22 height 30
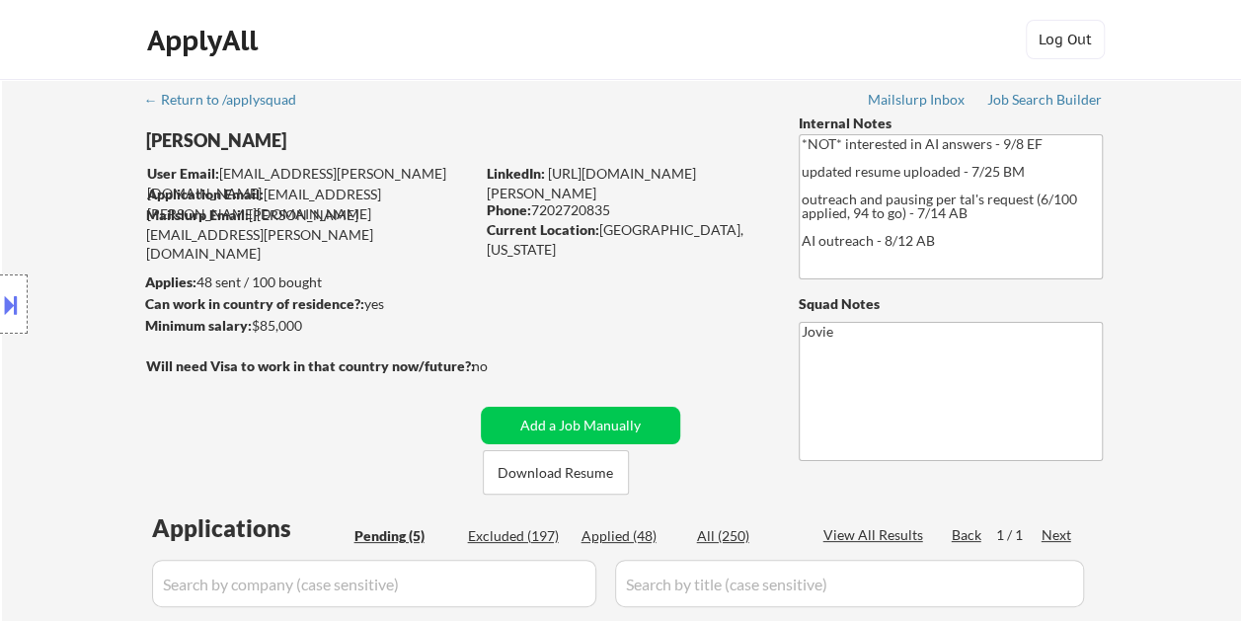
click at [726, 33] on div "ApplyAll Log In Sign Up Log Out" at bounding box center [620, 44] width 987 height 49
click at [583, 472] on button "Download Resume" at bounding box center [556, 472] width 146 height 44
click at [750, 29] on div "ApplyAll Log In Sign Up Log Out" at bounding box center [620, 44] width 987 height 49
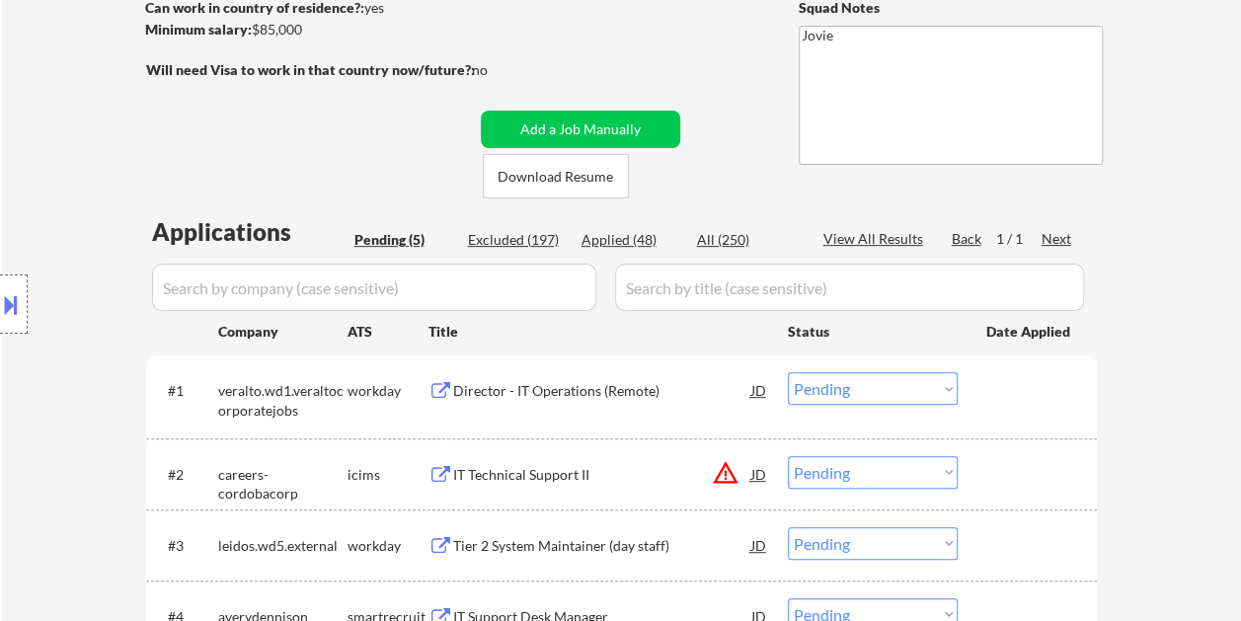
scroll to position [395, 0]
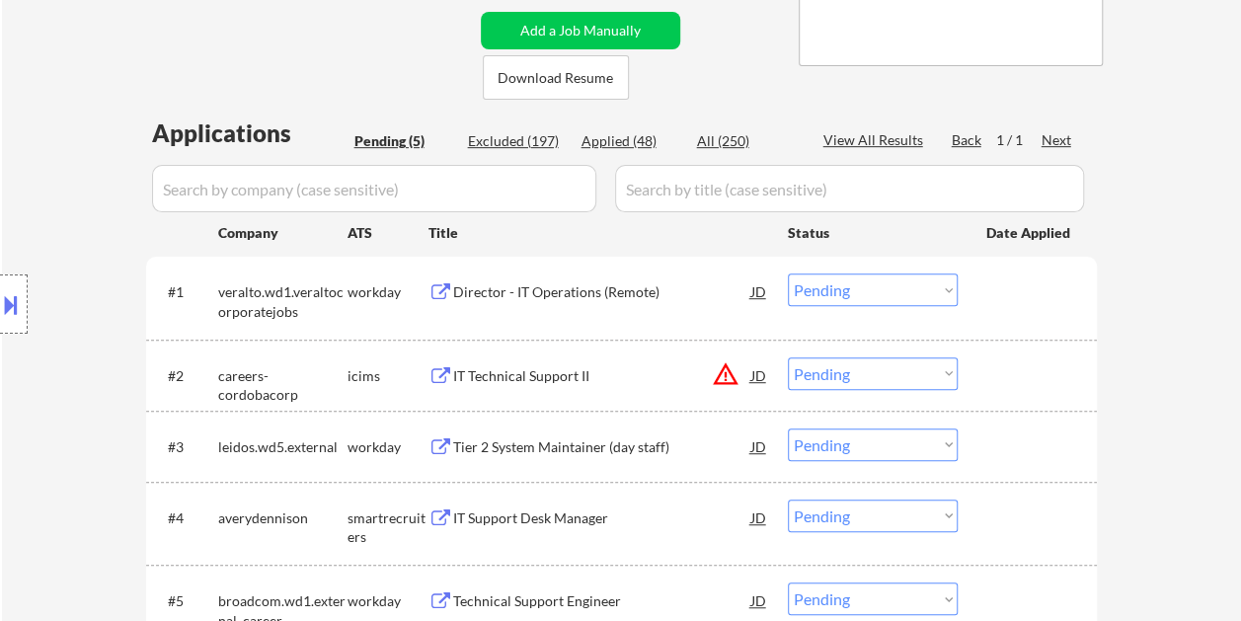
click at [1001, 278] on div at bounding box center [1029, 291] width 87 height 36
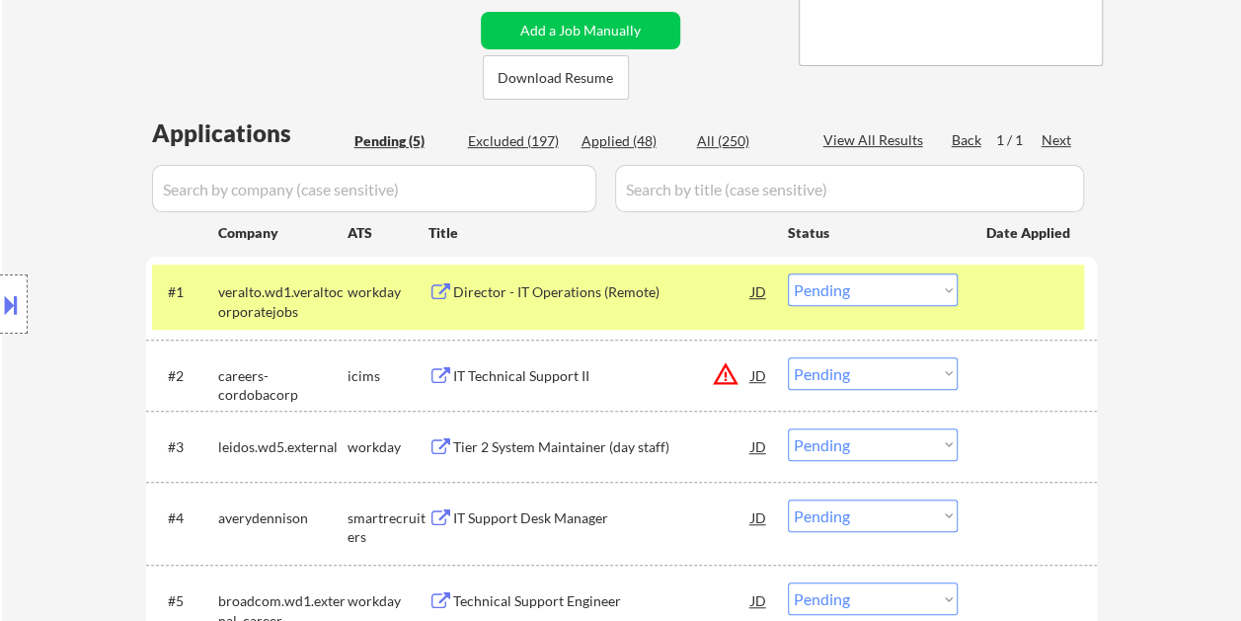
click at [632, 300] on div "Director - IT Operations (Remote)" at bounding box center [602, 292] width 298 height 20
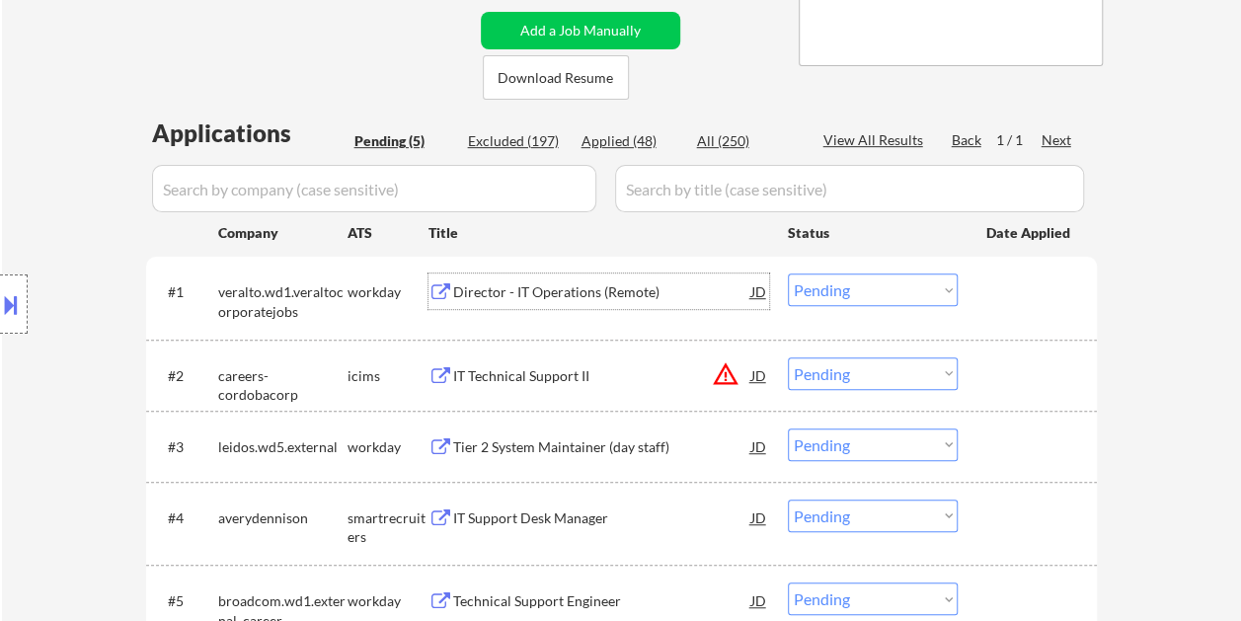
click at [1050, 305] on div at bounding box center [1029, 291] width 87 height 36
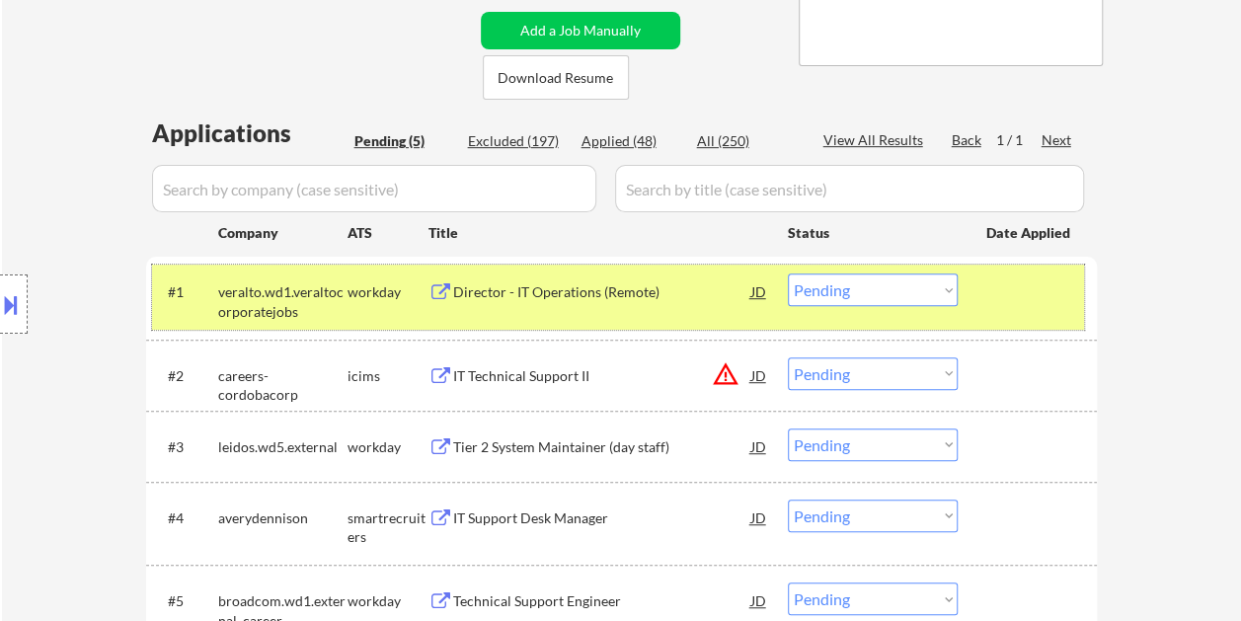
click at [934, 282] on select "Choose an option... Pending Applied Excluded (Questions) Excluded (Expired) Exc…" at bounding box center [873, 289] width 170 height 33
click at [788, 273] on select "Choose an option... Pending Applied Excluded (Questions) Excluded (Expired) Exc…" at bounding box center [873, 289] width 170 height 33
select select ""pending""
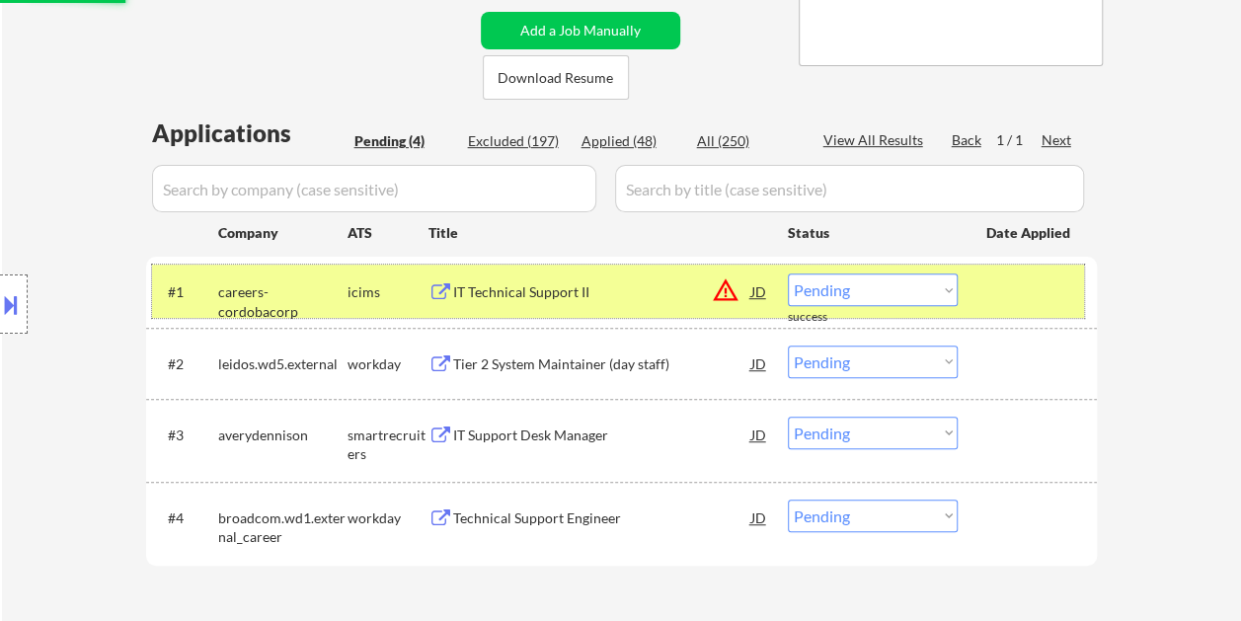
click at [1001, 296] on div at bounding box center [1029, 291] width 87 height 36
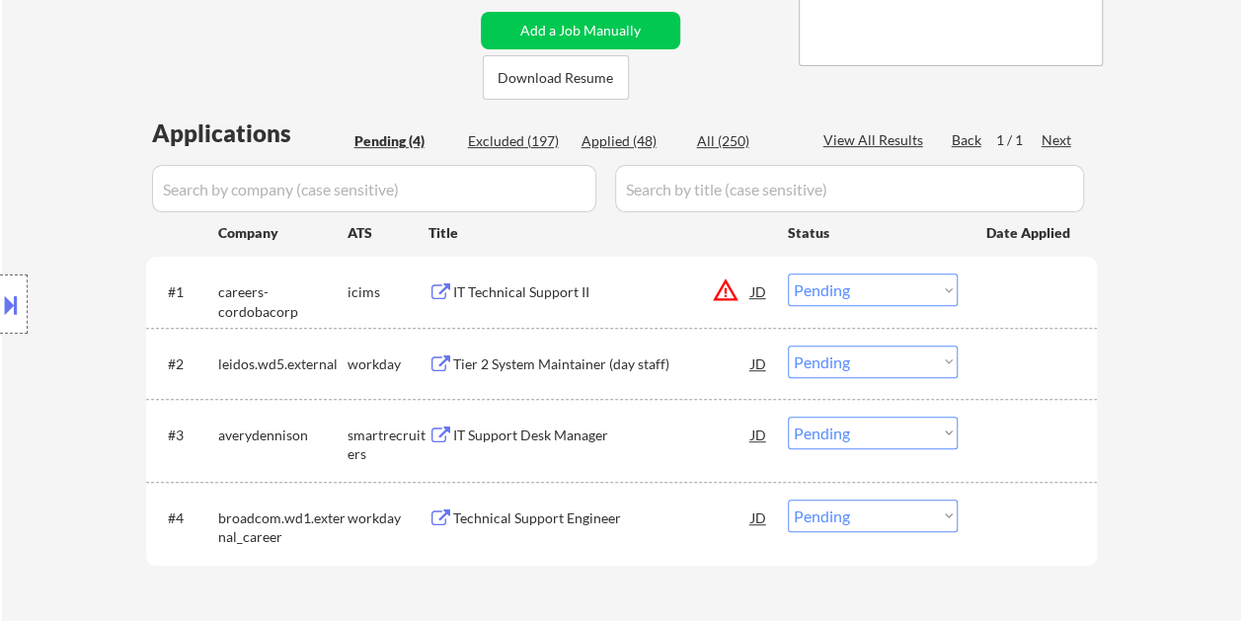
click at [994, 436] on div at bounding box center [1029, 434] width 87 height 36
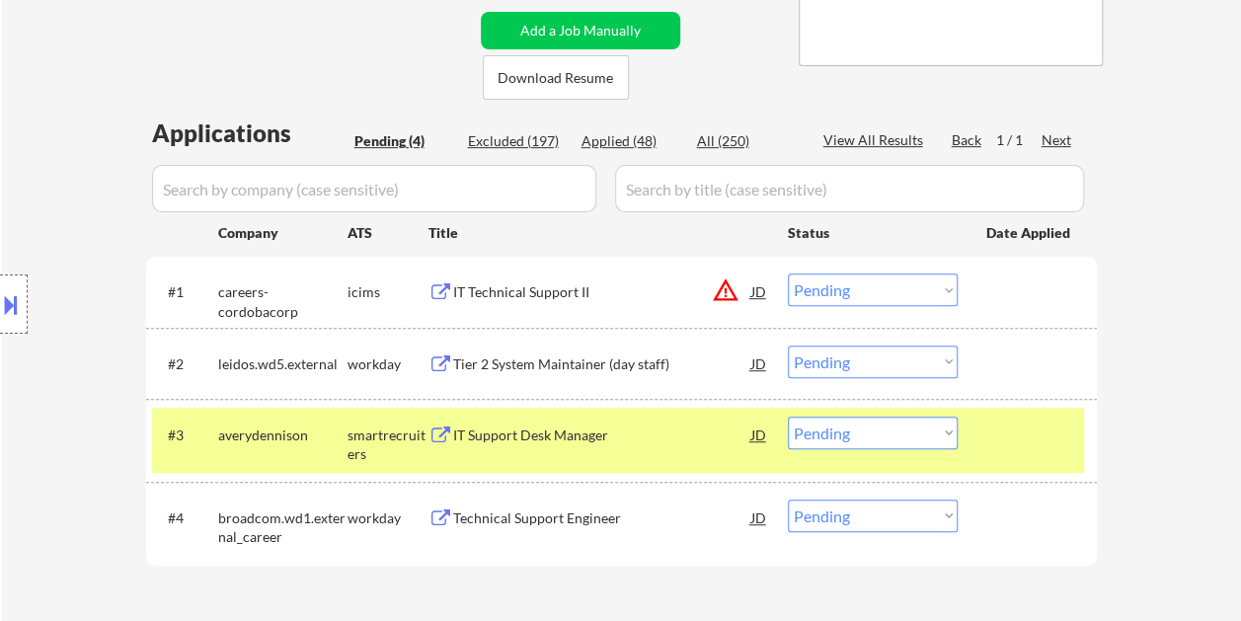
click at [697, 448] on div "IT Support Desk Manager" at bounding box center [602, 434] width 298 height 36
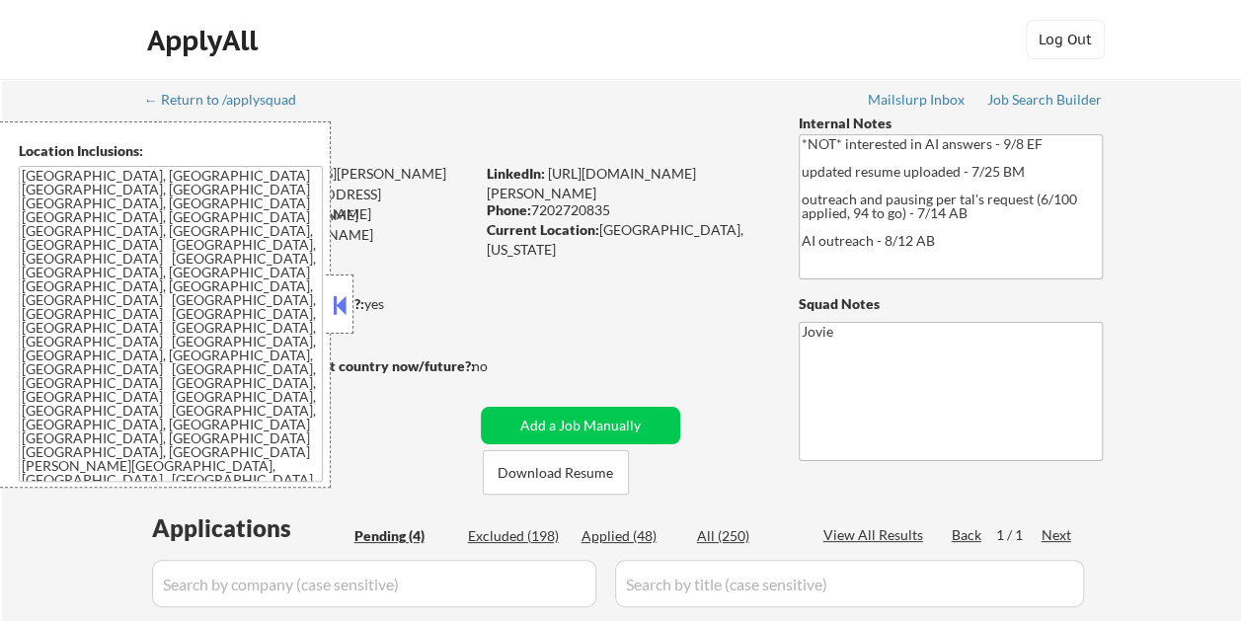
select select ""pending""
click at [352, 294] on div at bounding box center [340, 303] width 28 height 59
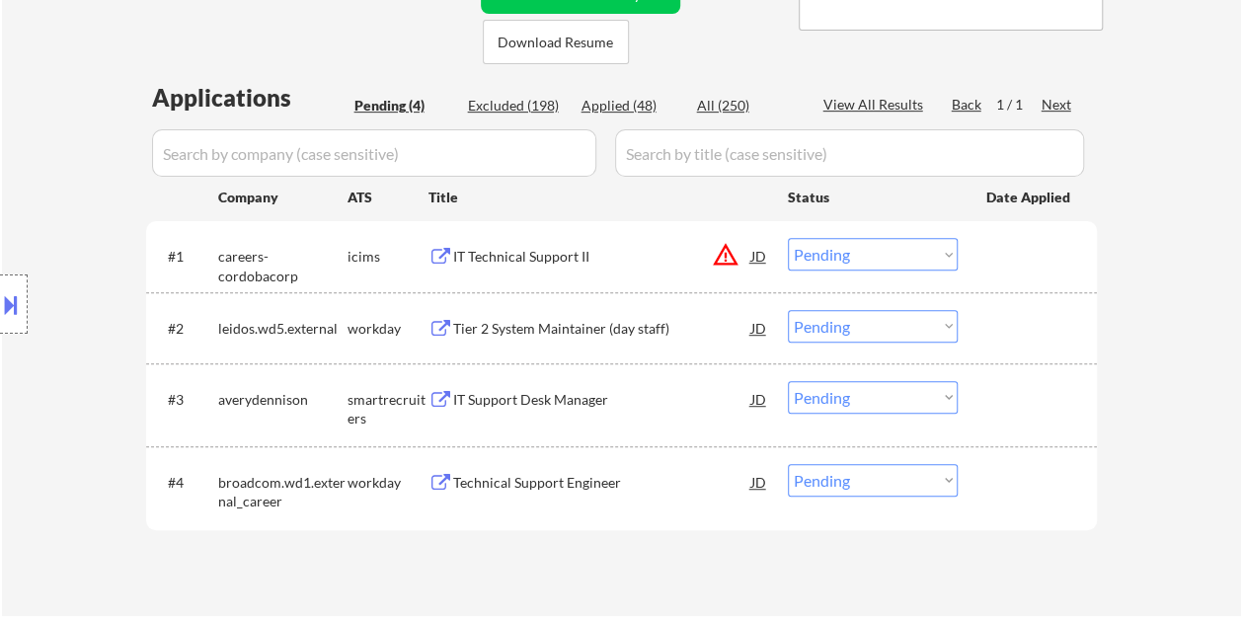
scroll to position [493, 0]
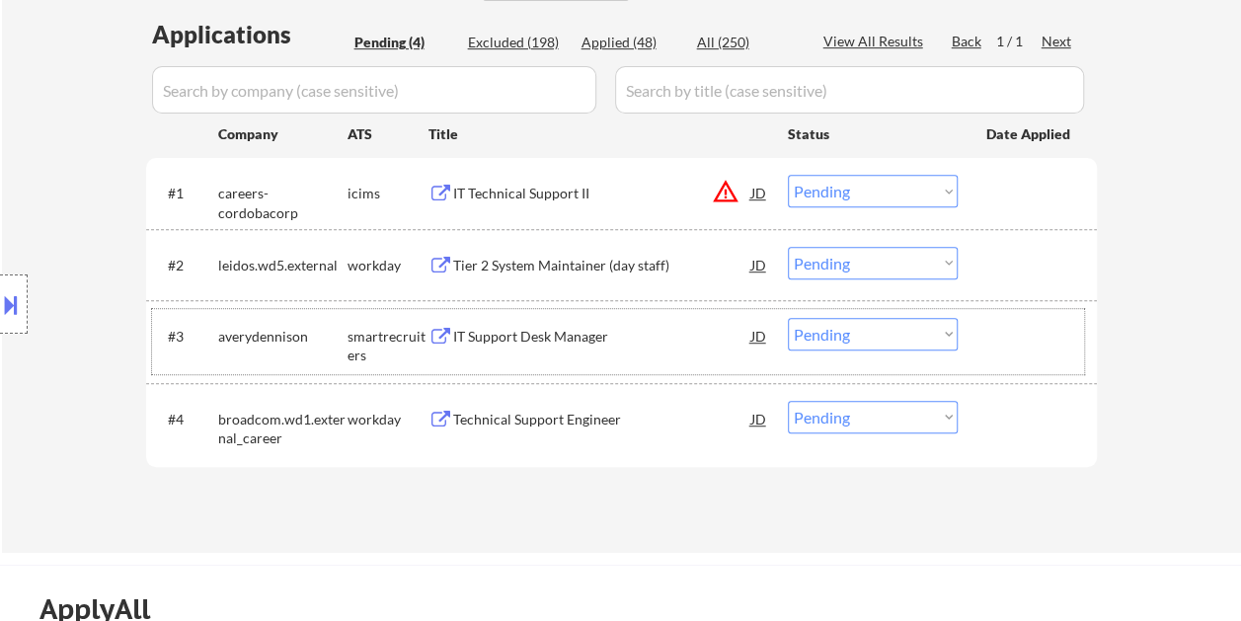
click at [1018, 326] on div at bounding box center [1029, 336] width 87 height 36
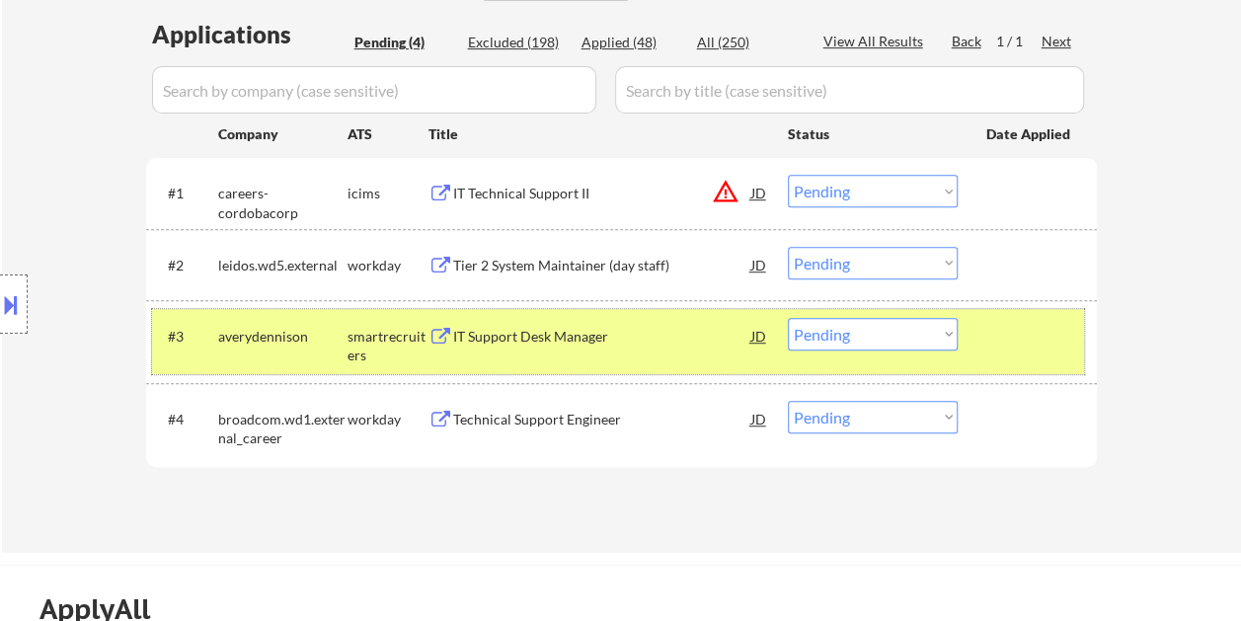
click at [1004, 334] on div at bounding box center [1029, 336] width 87 height 36
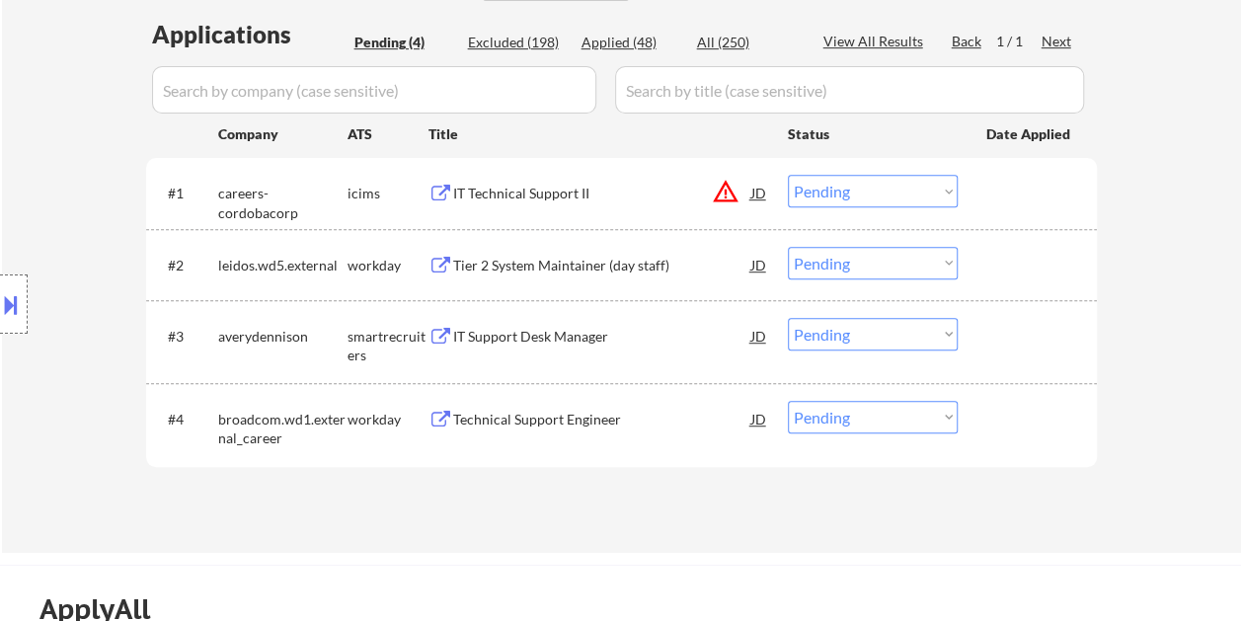
click at [1000, 337] on div at bounding box center [1029, 336] width 87 height 36
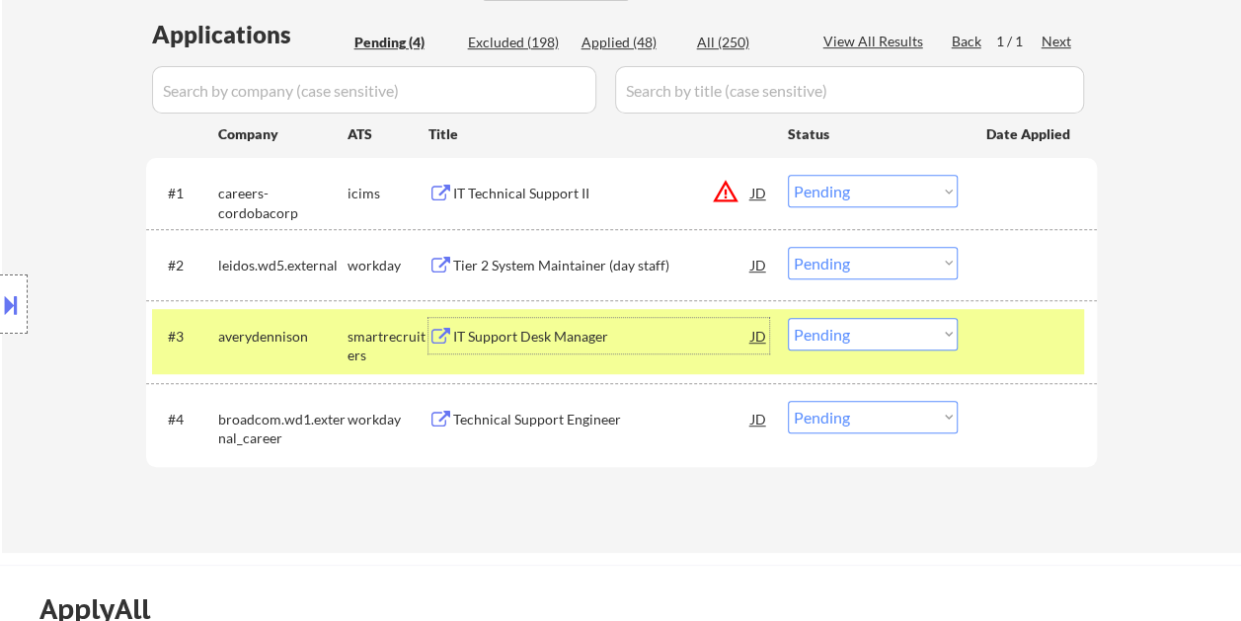
click at [624, 333] on div "IT Support Desk Manager" at bounding box center [602, 337] width 298 height 20
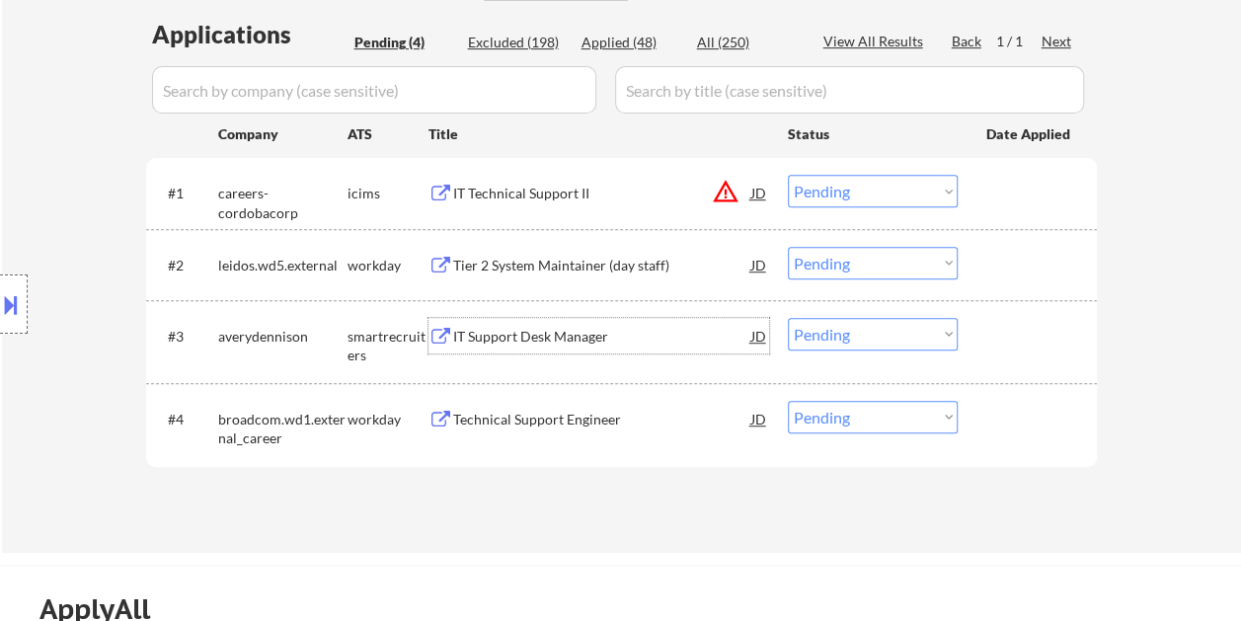
click at [987, 326] on div at bounding box center [1029, 336] width 87 height 36
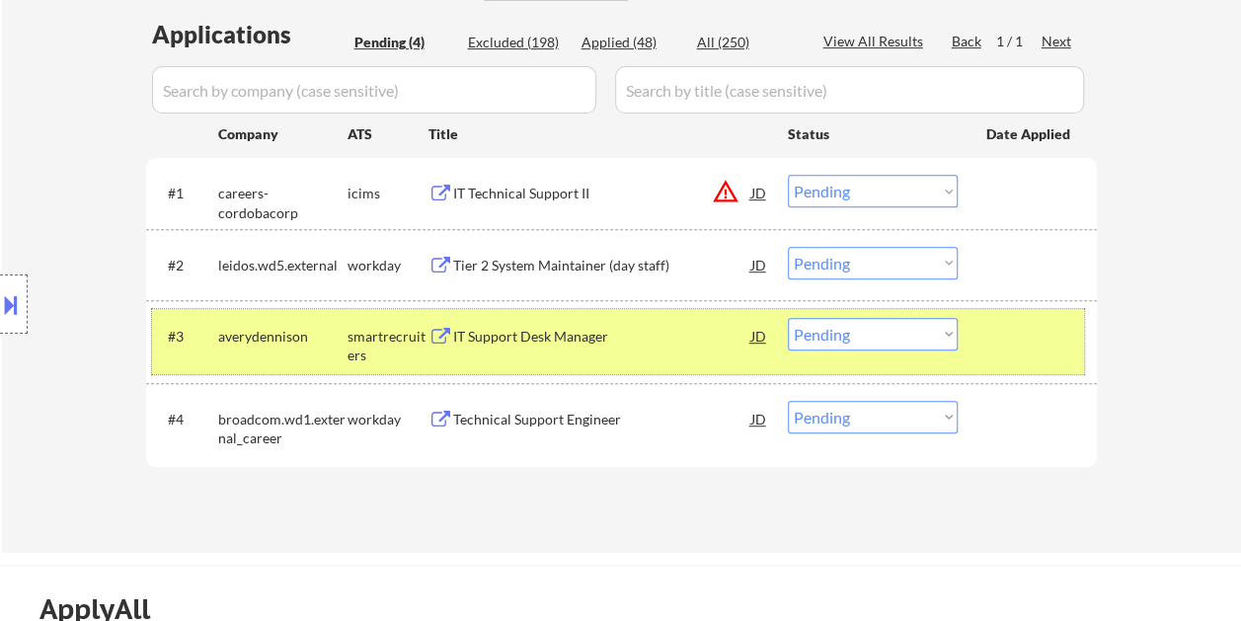
click at [933, 333] on select "Choose an option... Pending Applied Excluded (Questions) Excluded (Expired) Exc…" at bounding box center [873, 334] width 170 height 33
click at [788, 318] on select "Choose an option... Pending Applied Excluded (Questions) Excluded (Expired) Exc…" at bounding box center [873, 334] width 170 height 33
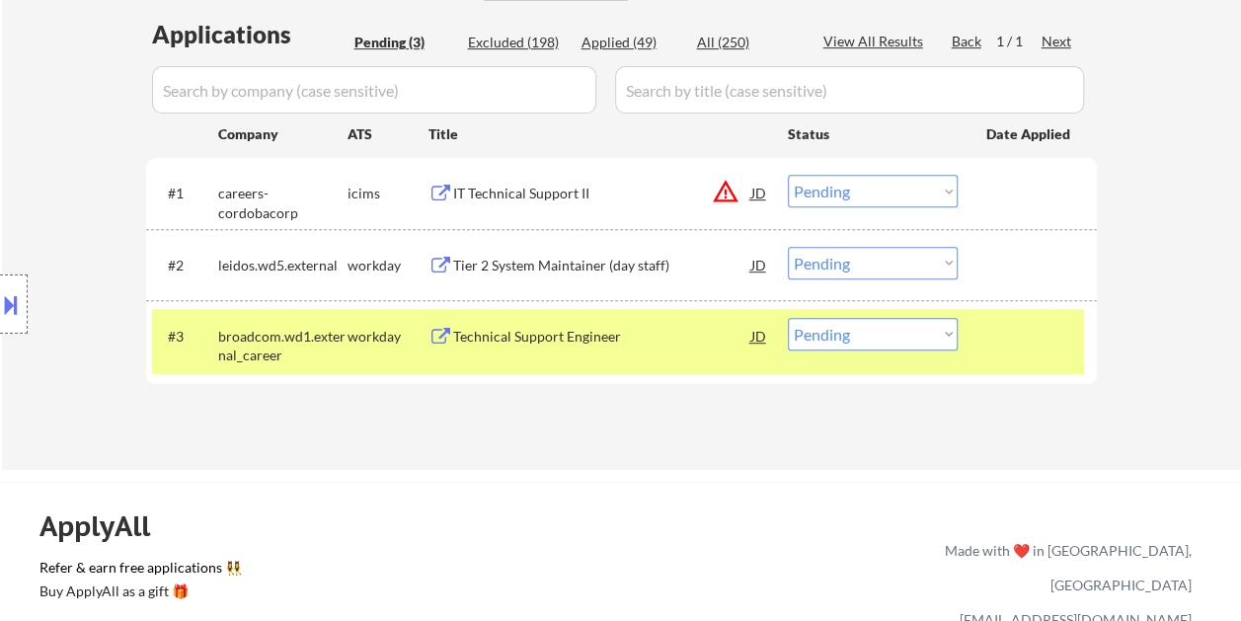
click at [1005, 350] on div at bounding box center [1029, 336] width 87 height 36
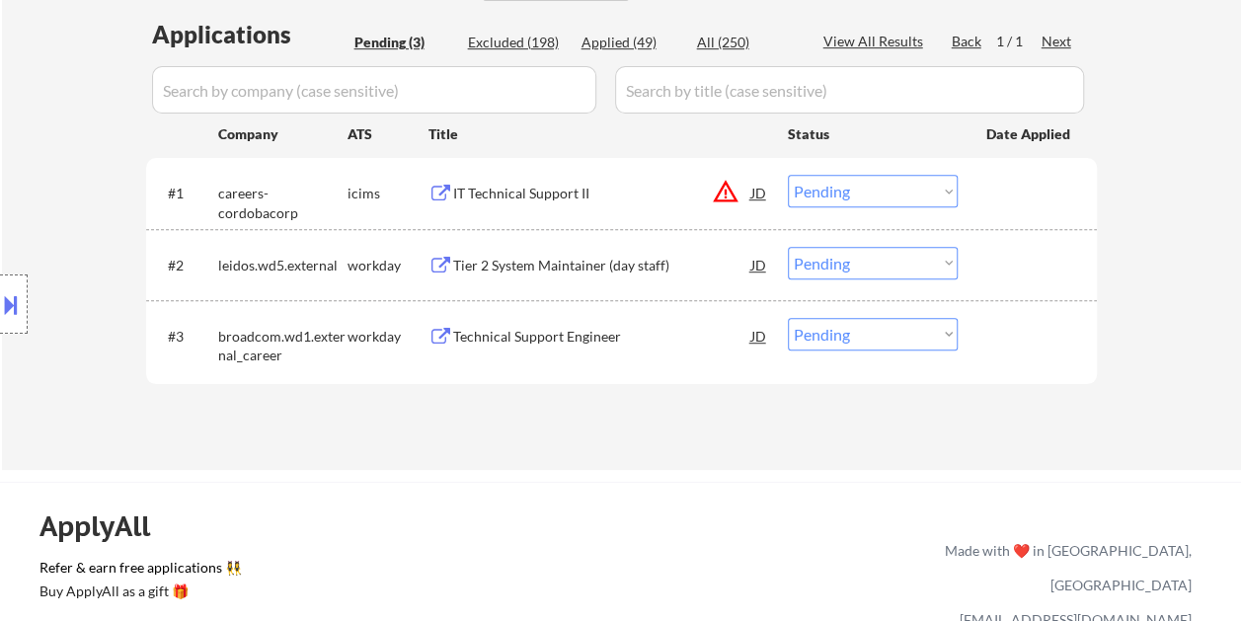
click at [1028, 339] on div at bounding box center [1029, 336] width 87 height 36
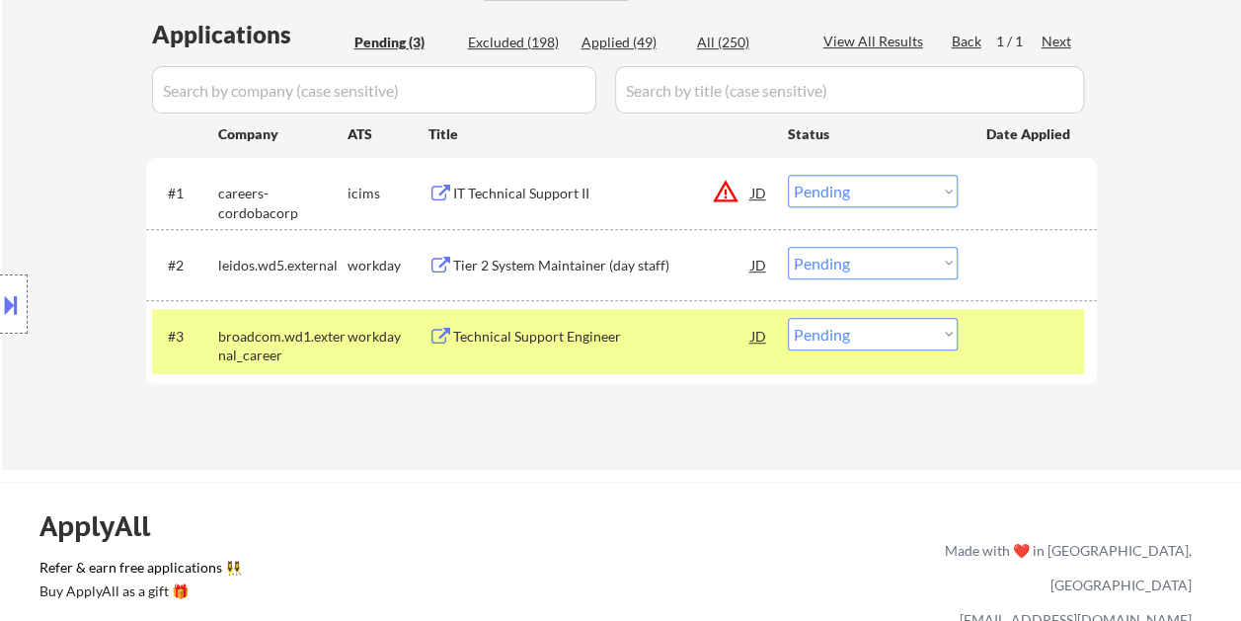
click at [616, 333] on div "Technical Support Engineer" at bounding box center [602, 337] width 298 height 20
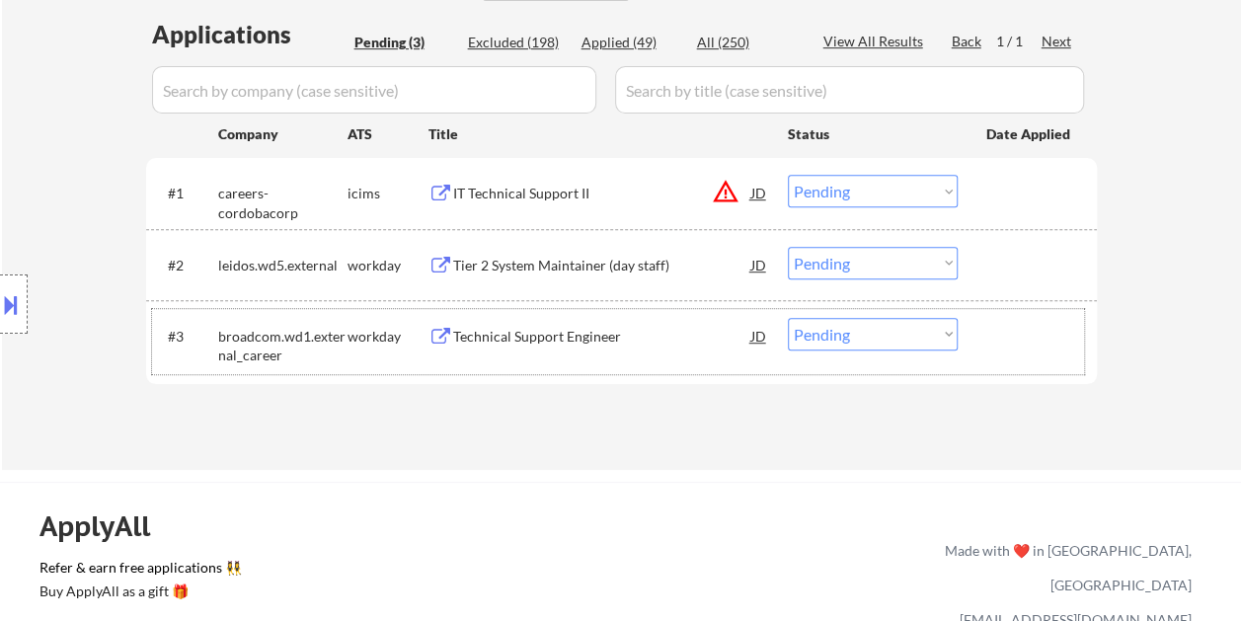
click at [1025, 337] on div at bounding box center [1029, 336] width 87 height 36
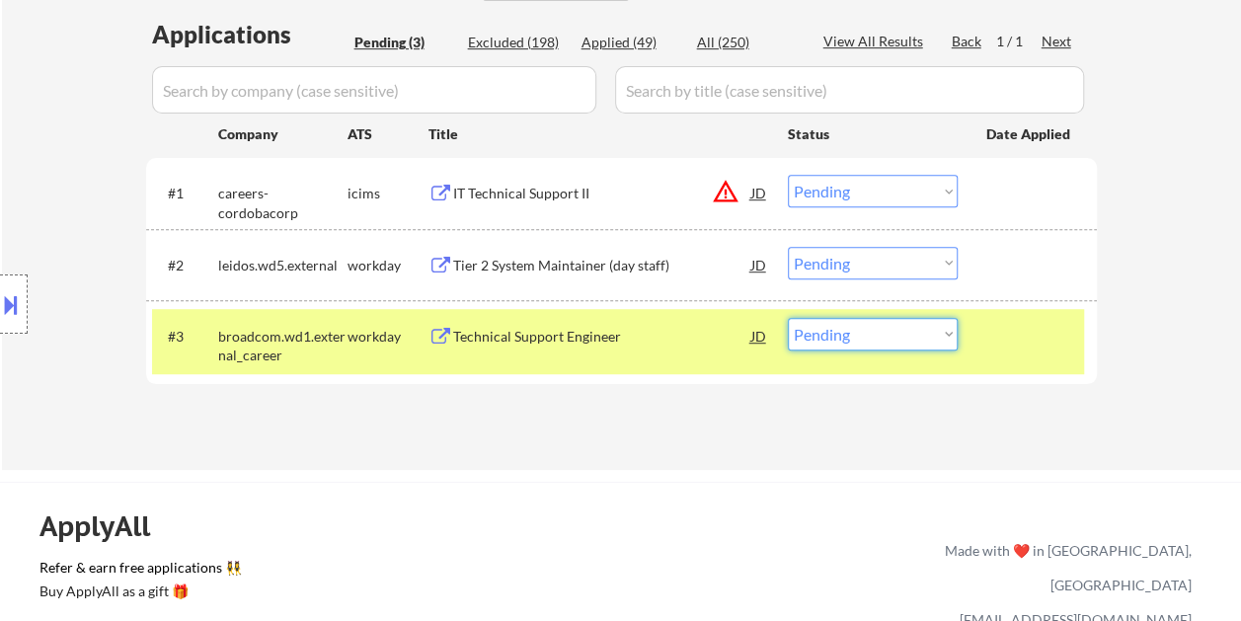
click at [946, 333] on select "Choose an option... Pending Applied Excluded (Questions) Excluded (Expired) Exc…" at bounding box center [873, 334] width 170 height 33
select select ""excluded__bad_match_""
click at [788, 318] on select "Choose an option... Pending Applied Excluded (Questions) Excluded (Expired) Exc…" at bounding box center [873, 334] width 170 height 33
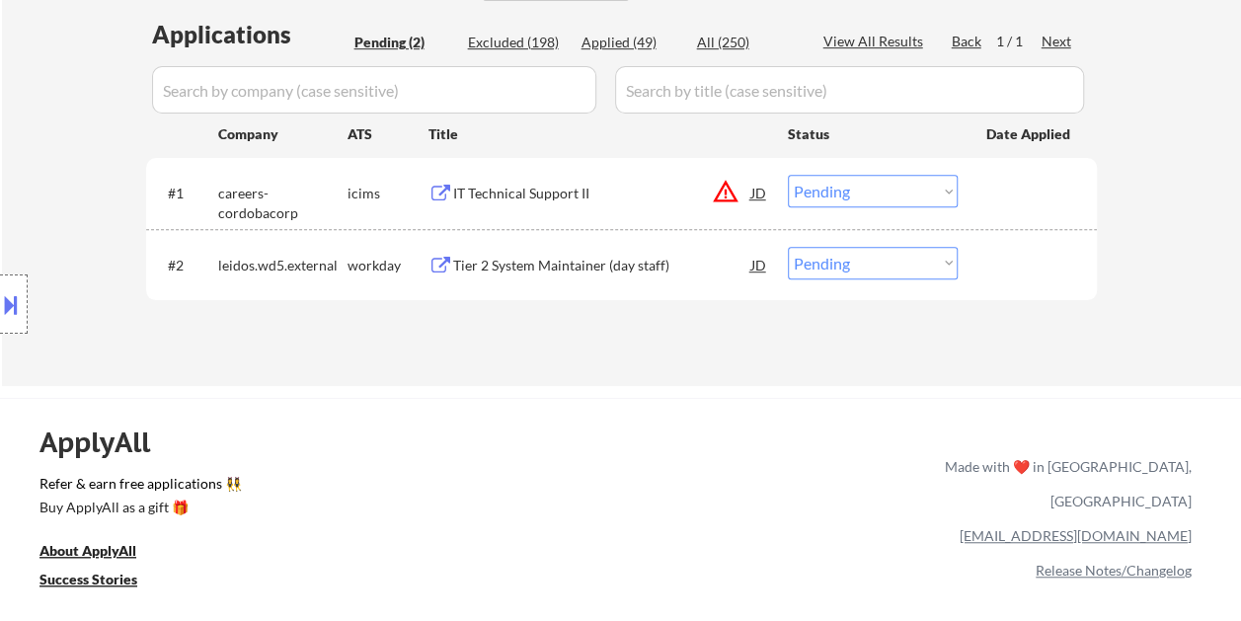
click at [992, 266] on div at bounding box center [1029, 265] width 87 height 36
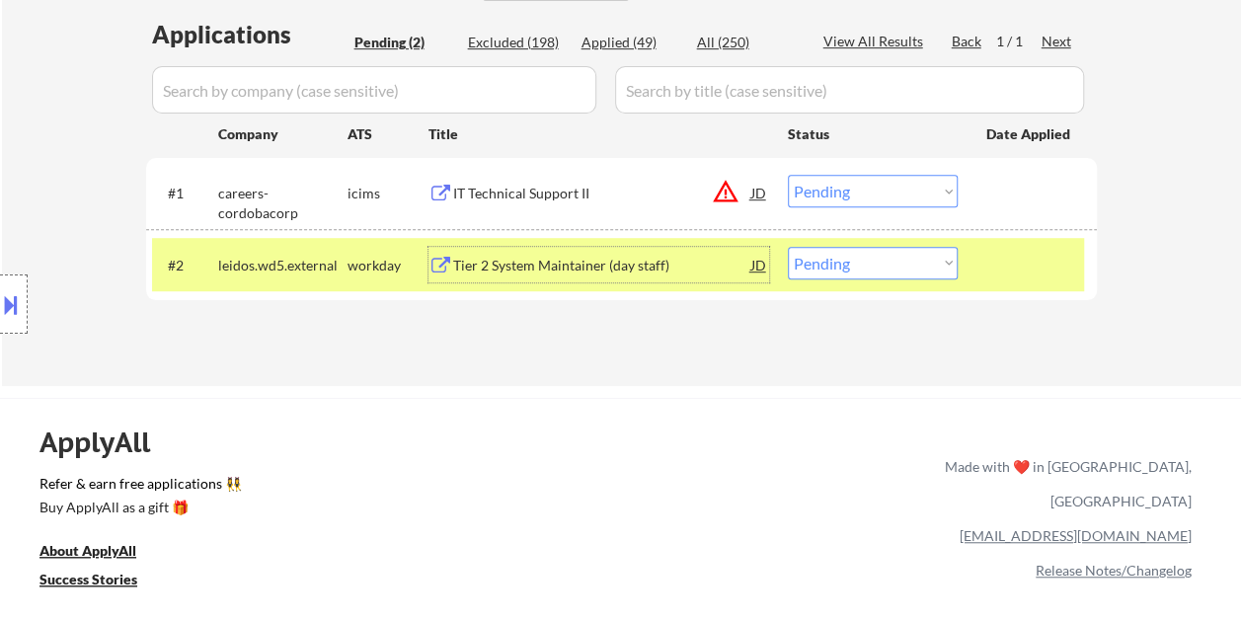
click at [620, 247] on div "Tier 2 System Maintainer (day staff)" at bounding box center [602, 265] width 298 height 36
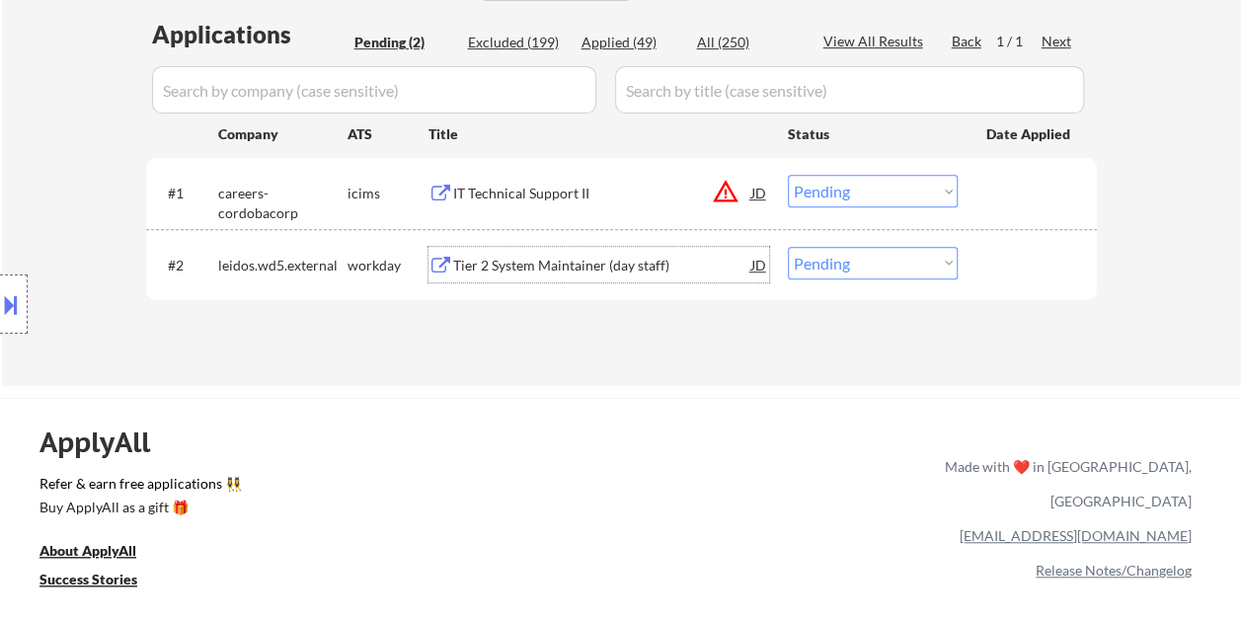
click at [991, 252] on div at bounding box center [1029, 265] width 87 height 36
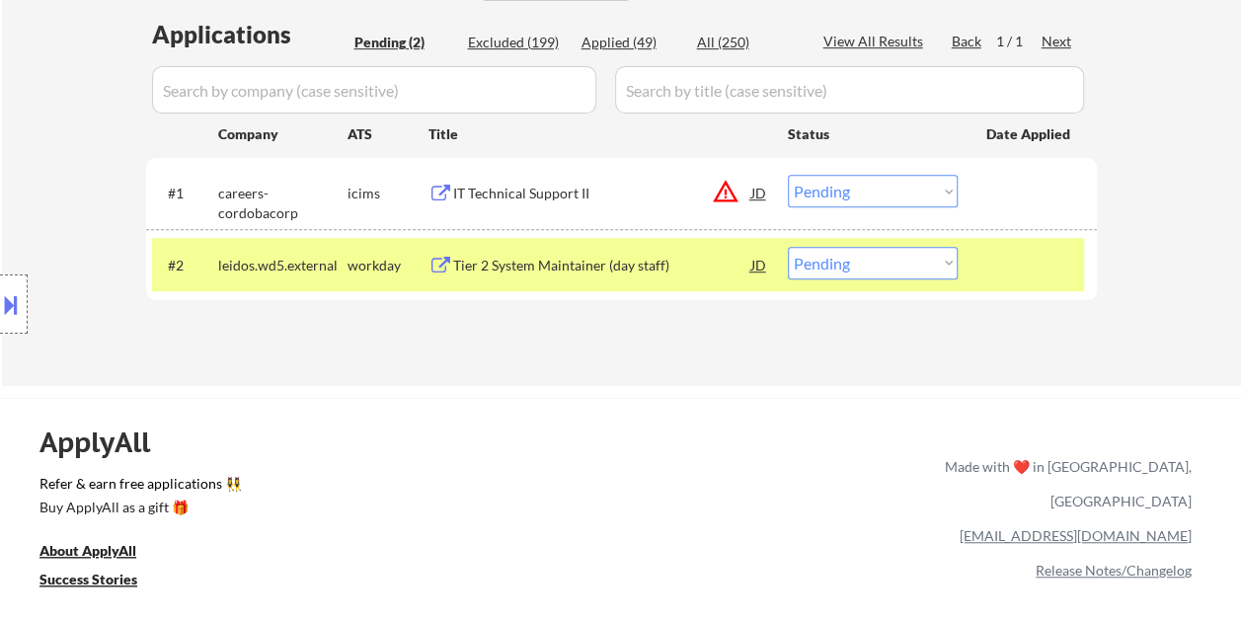
click at [943, 263] on select "Choose an option... Pending Applied Excluded (Questions) Excluded (Expired) Exc…" at bounding box center [873, 263] width 170 height 33
select select ""excluded__bad_match_""
click at [788, 247] on select "Choose an option... Pending Applied Excluded (Questions) Excluded (Expired) Exc…" at bounding box center [873, 263] width 170 height 33
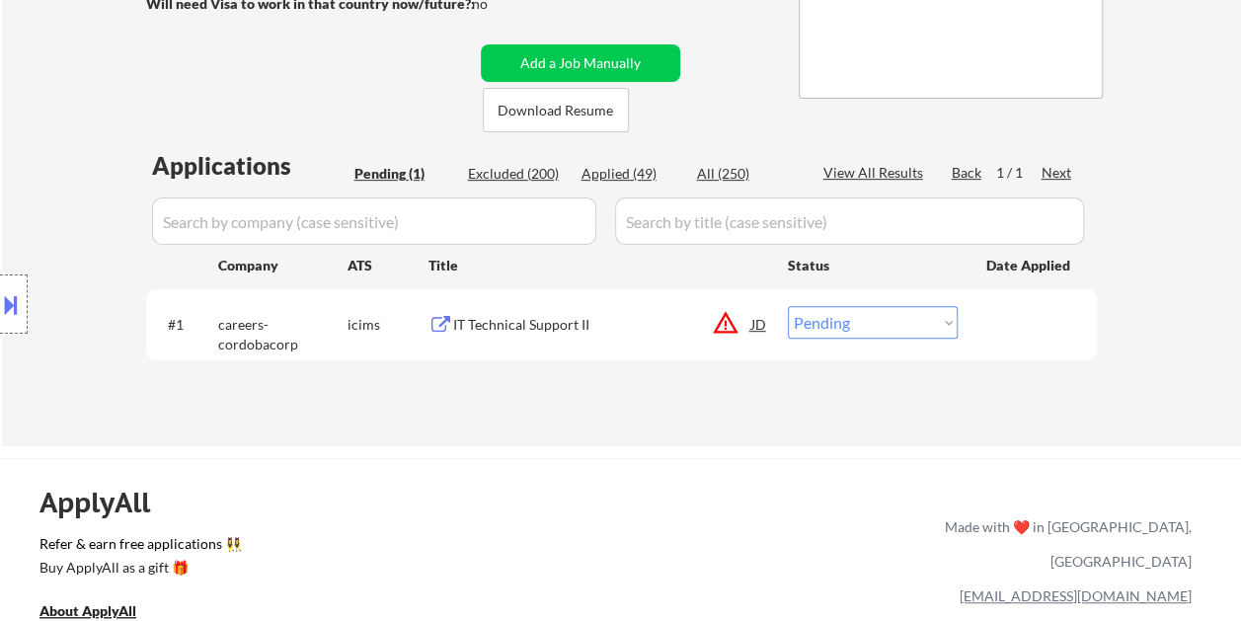
scroll to position [395, 0]
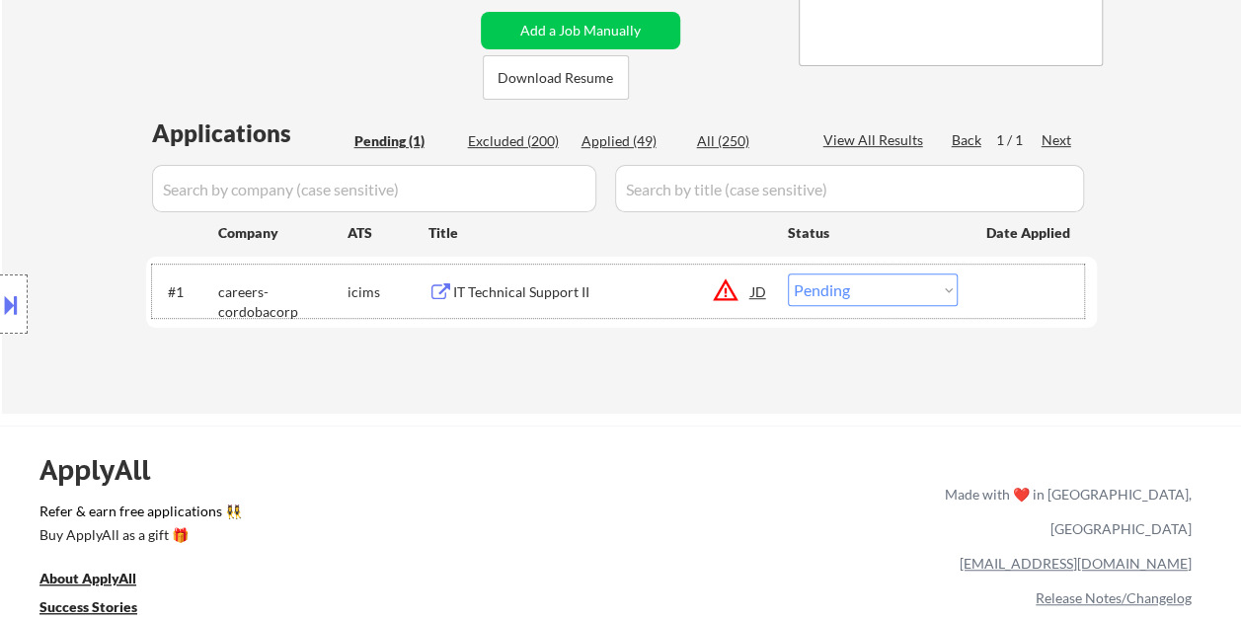
click at [1003, 285] on div at bounding box center [1029, 291] width 87 height 36
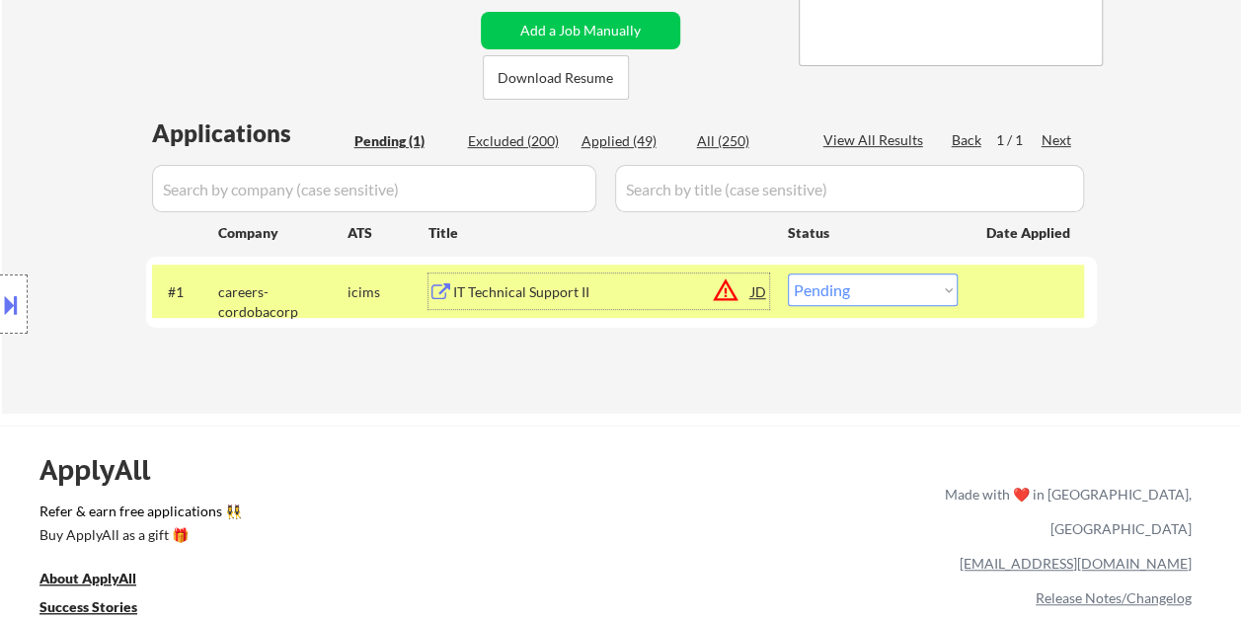
click at [605, 276] on div "IT Technical Support II" at bounding box center [602, 291] width 298 height 36
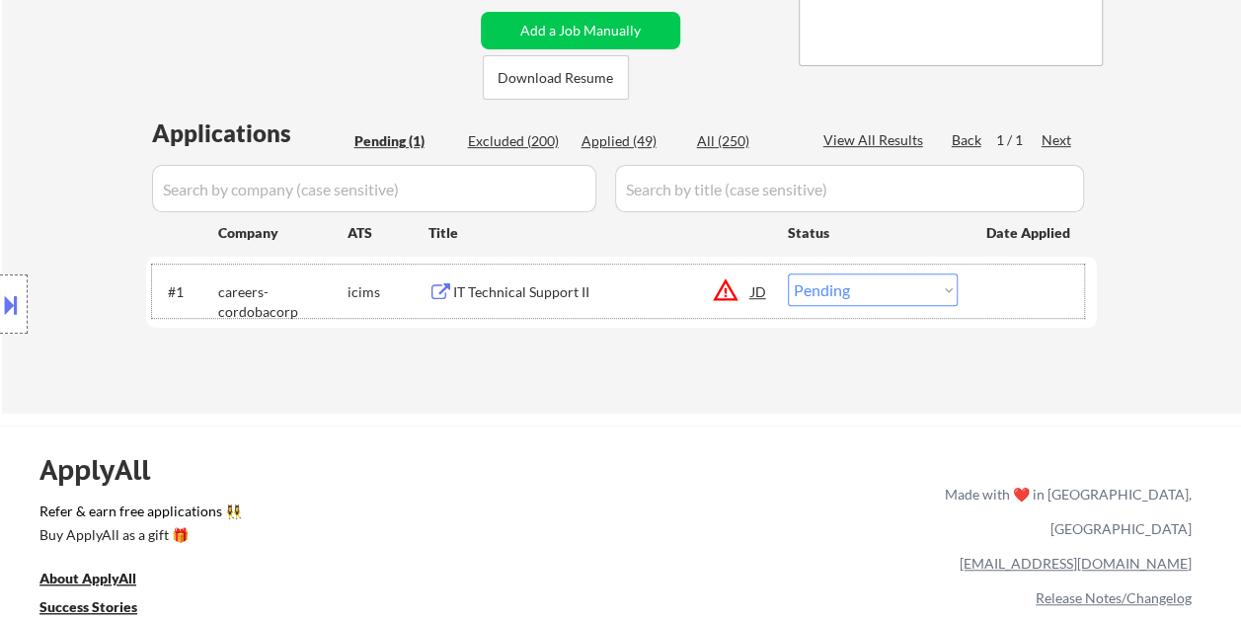
drag, startPoint x: 968, startPoint y: 290, endPoint x: 943, endPoint y: 291, distance: 25.7
click at [969, 290] on div "#1 careers-cordobacorp icims IT Technical Support II JD warning_amber Choose an…" at bounding box center [618, 290] width 932 height 53
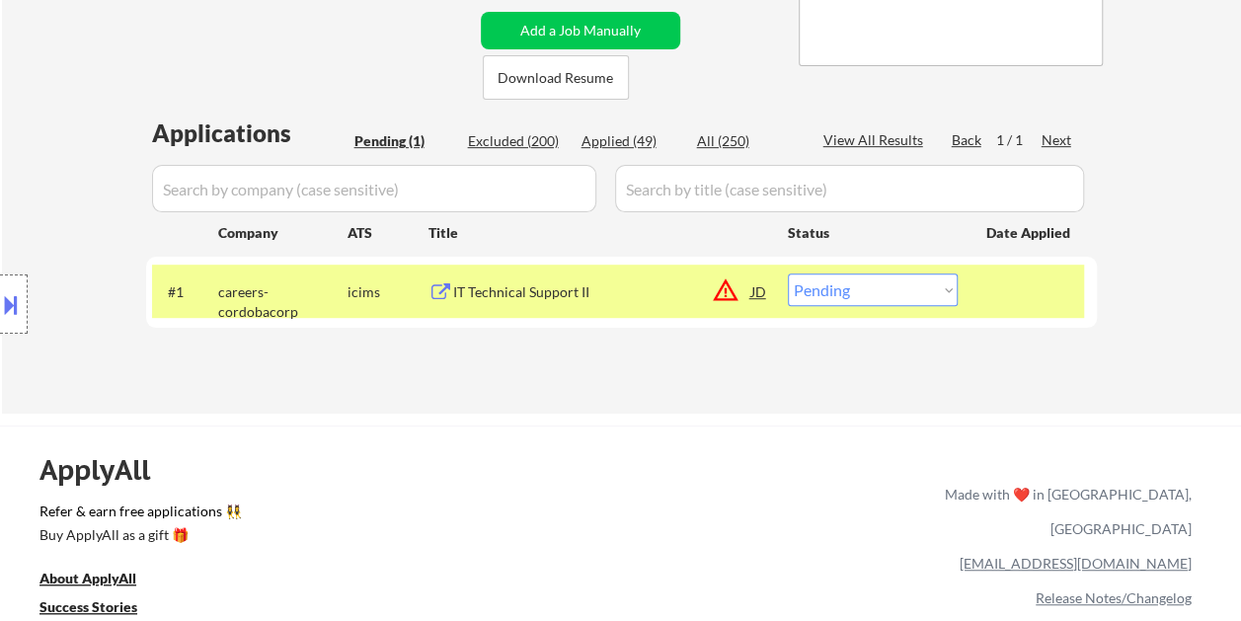
drag, startPoint x: 943, startPoint y: 291, endPoint x: 942, endPoint y: 304, distance: 12.9
click at [943, 291] on select "Choose an option... Pending Applied Excluded (Questions) Excluded (Expired) Exc…" at bounding box center [873, 289] width 170 height 33
select select ""excluded__bad_match_""
click at [788, 273] on select "Choose an option... Pending Applied Excluded (Questions) Excluded (Expired) Exc…" at bounding box center [873, 289] width 170 height 33
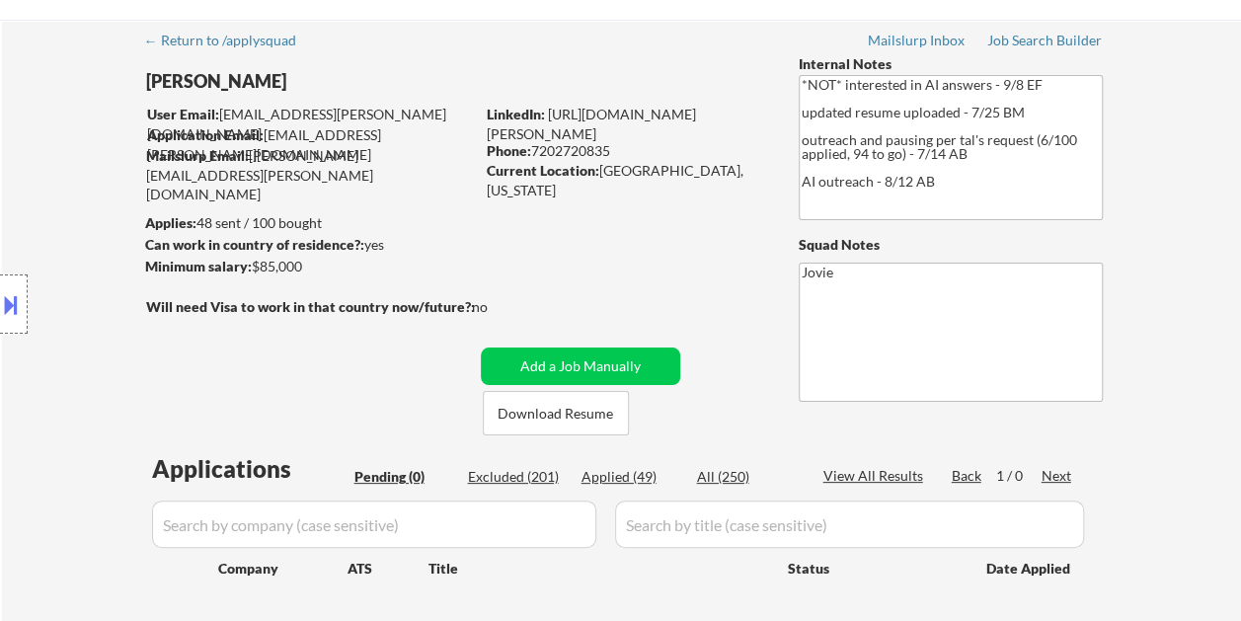
scroll to position [0, 0]
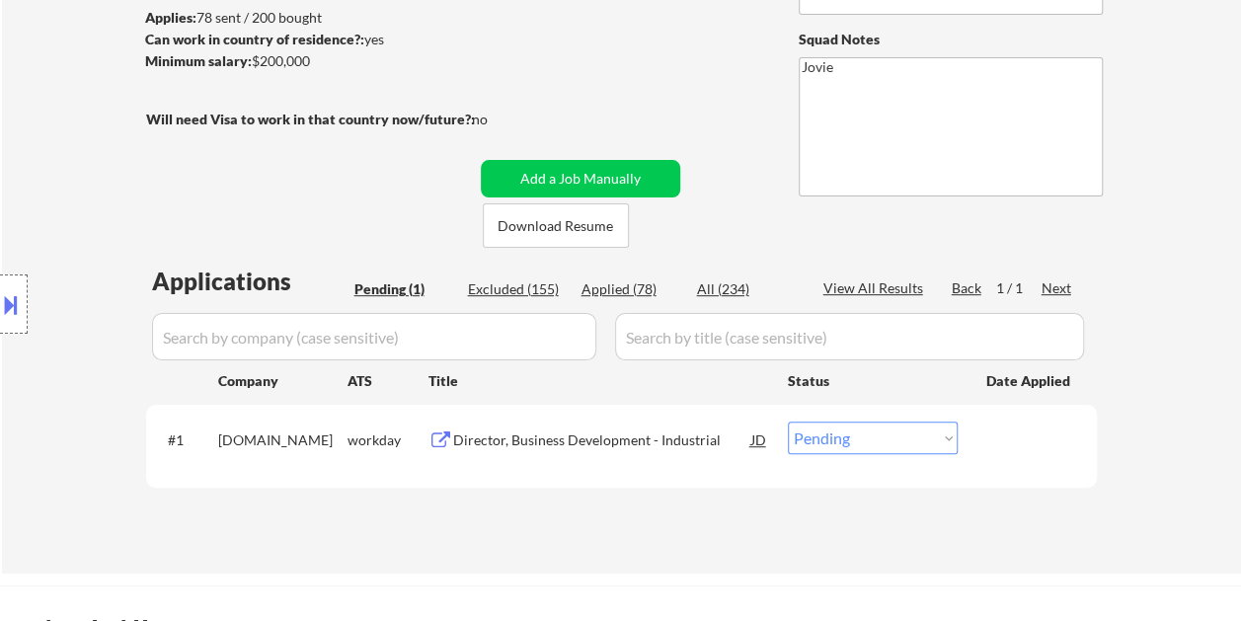
scroll to position [296, 0]
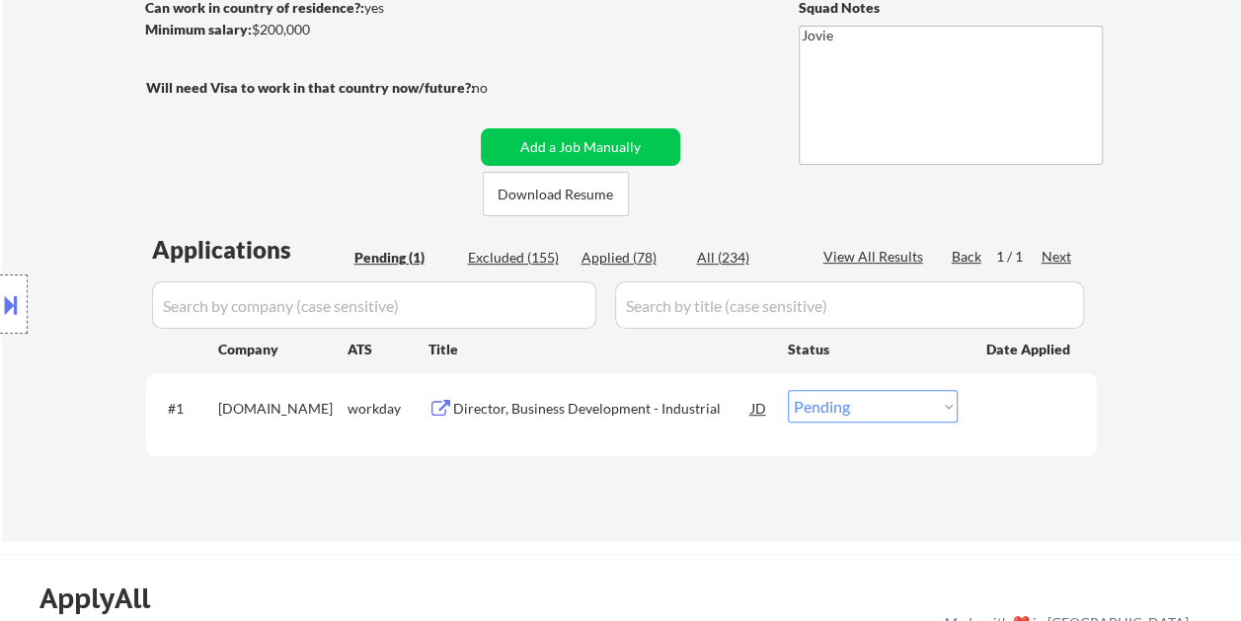
click at [517, 407] on div "Director, Business Development - Industrial" at bounding box center [602, 409] width 298 height 20
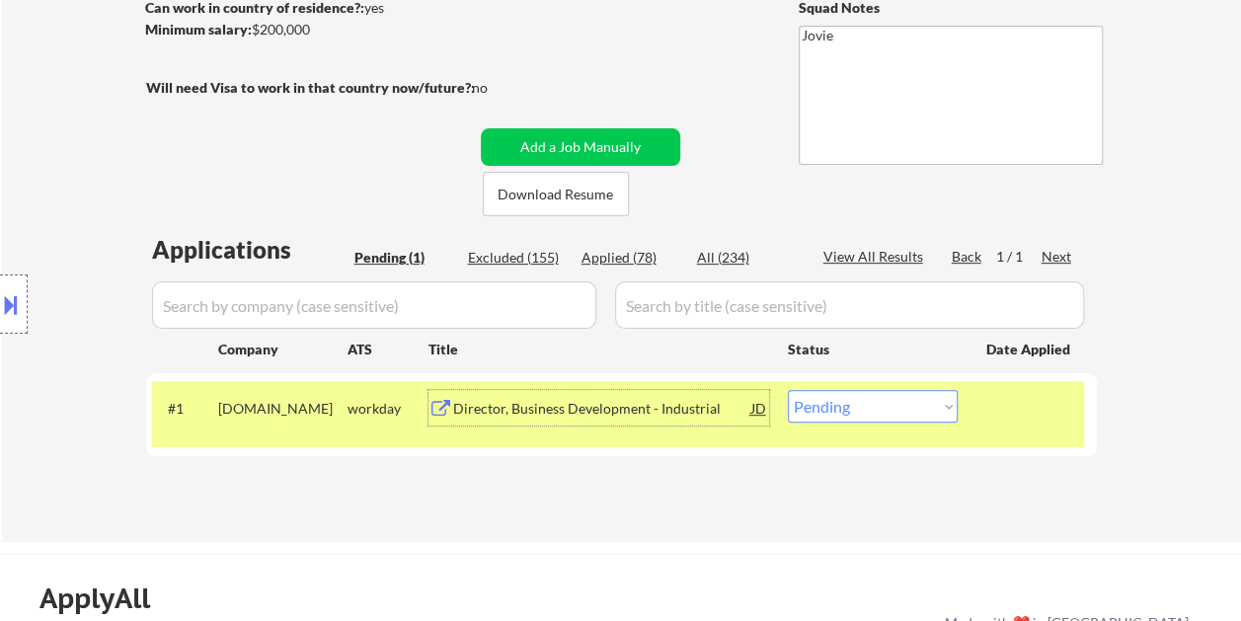
click at [949, 402] on select "Choose an option... Pending Applied Excluded (Questions) Excluded (Expired) Exc…" at bounding box center [873, 406] width 170 height 33
select select ""excluded__expired_""
click at [788, 390] on select "Choose an option... Pending Applied Excluded (Questions) Excluded (Expired) Exc…" at bounding box center [873, 406] width 170 height 33
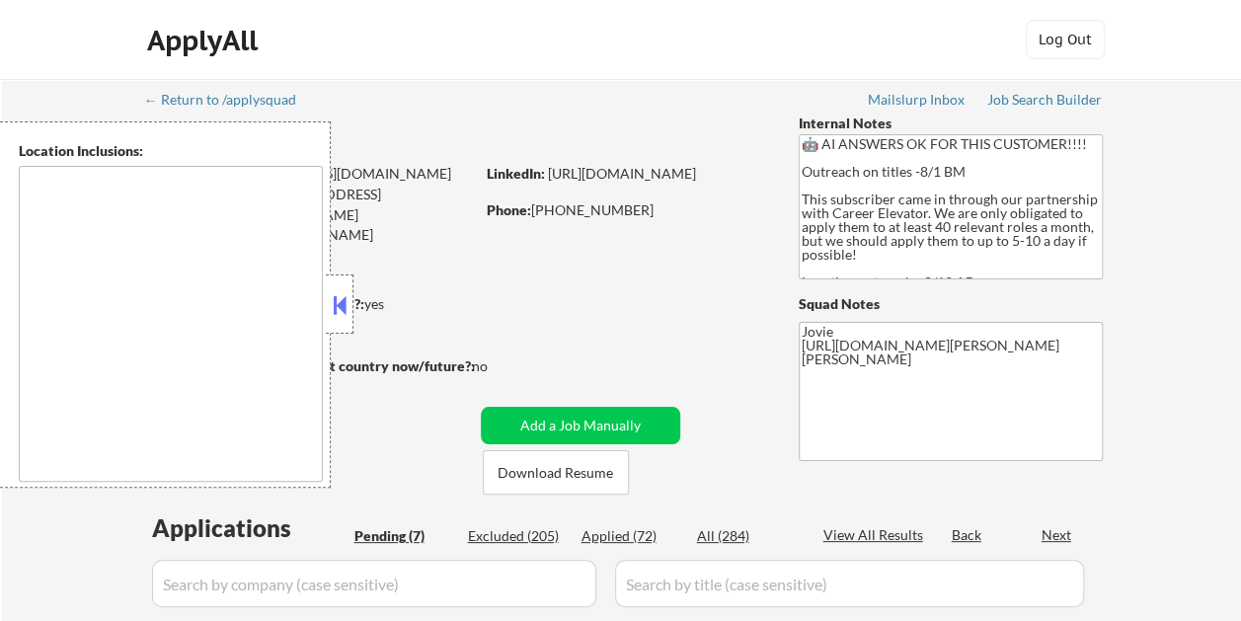
select select ""pending""
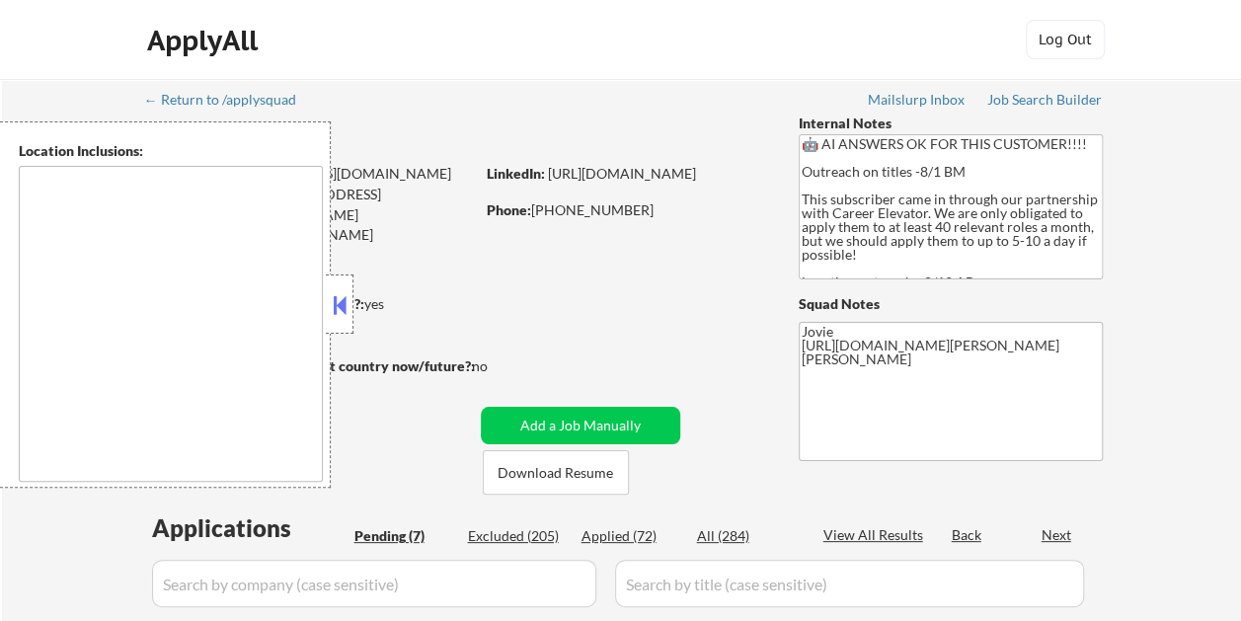
select select ""pending""
click at [348, 302] on button at bounding box center [340, 305] width 22 height 30
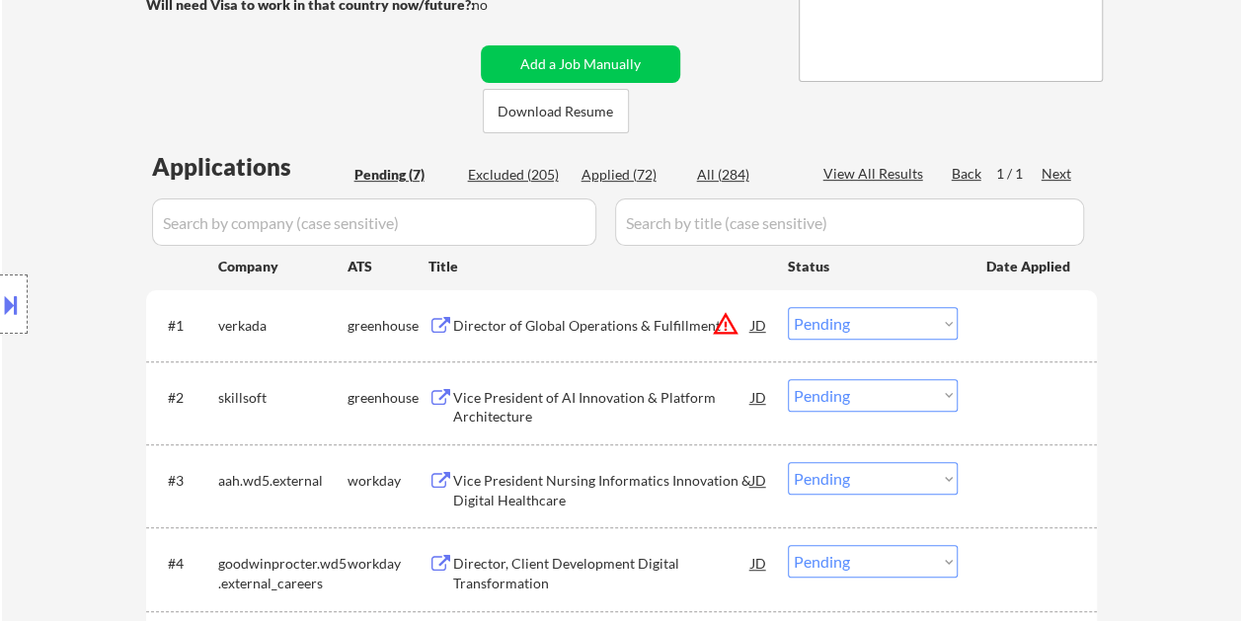
scroll to position [395, 0]
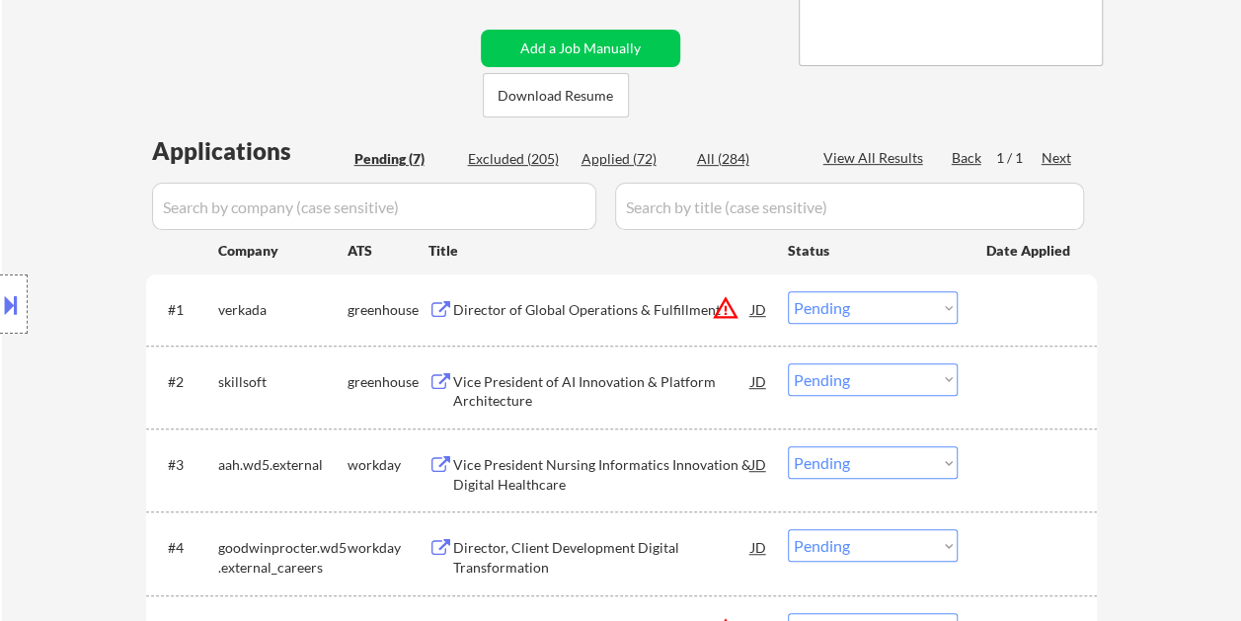
click at [996, 328] on div "#1 [PERSON_NAME] Director of Global Operations & Fulfillment JD warning_amber C…" at bounding box center [618, 308] width 932 height 53
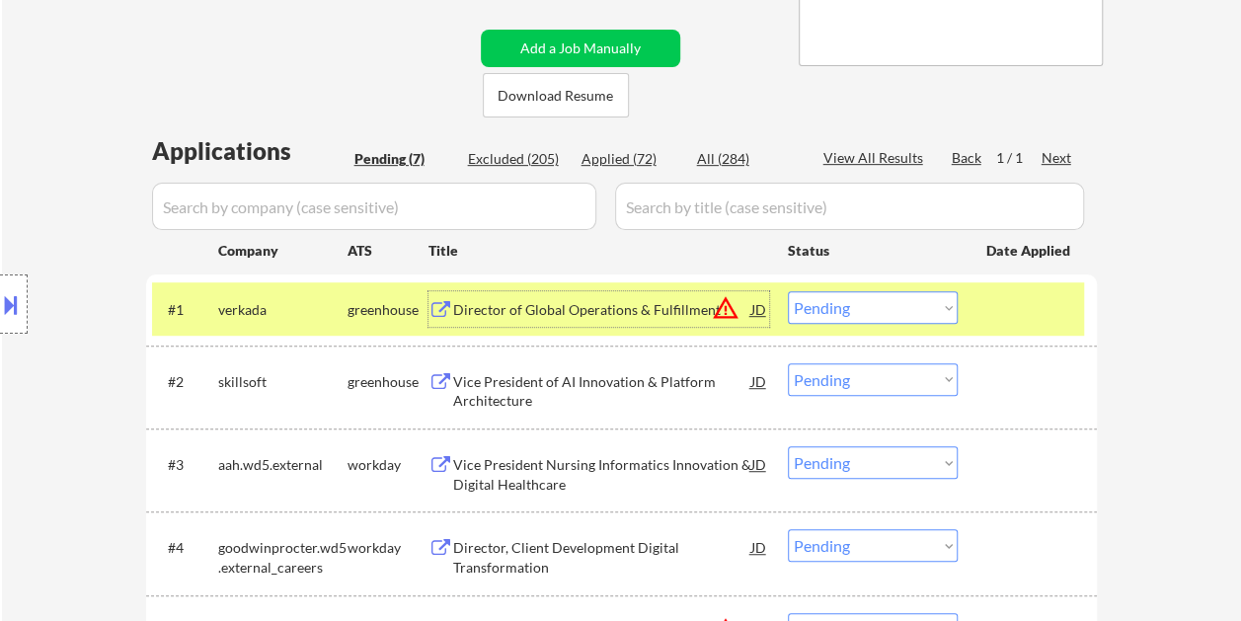
click at [618, 320] on div "Director of Global Operations & Fulfillment" at bounding box center [602, 309] width 298 height 36
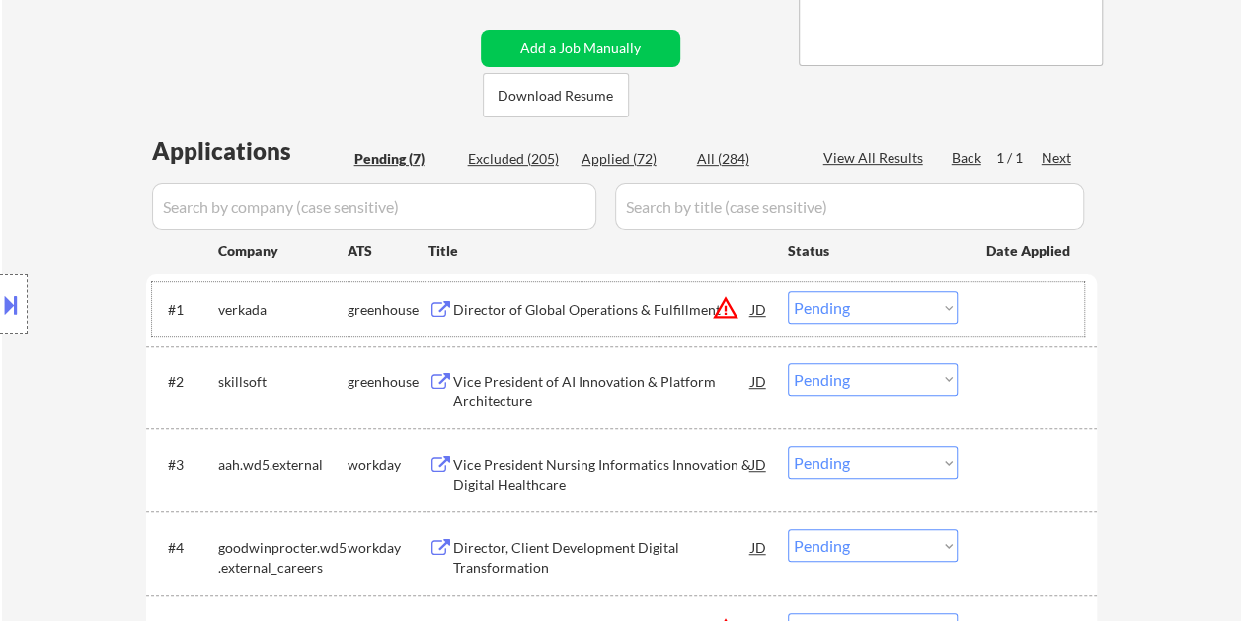
click at [983, 305] on div "#1 [PERSON_NAME] Director of Global Operations & Fulfillment JD warning_amber C…" at bounding box center [618, 308] width 932 height 53
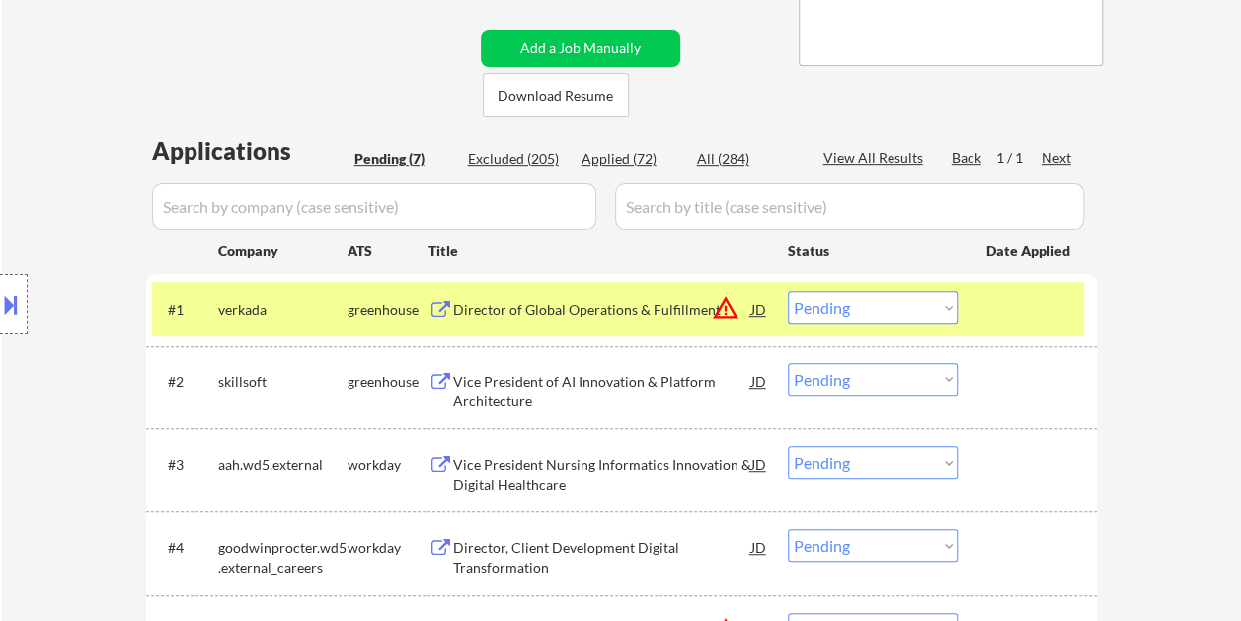
click at [944, 311] on select "Choose an option... Pending Applied Excluded (Questions) Excluded (Expired) Exc…" at bounding box center [873, 307] width 170 height 33
click at [788, 291] on select "Choose an option... Pending Applied Excluded (Questions) Excluded (Expired) Exc…" at bounding box center [873, 307] width 170 height 33
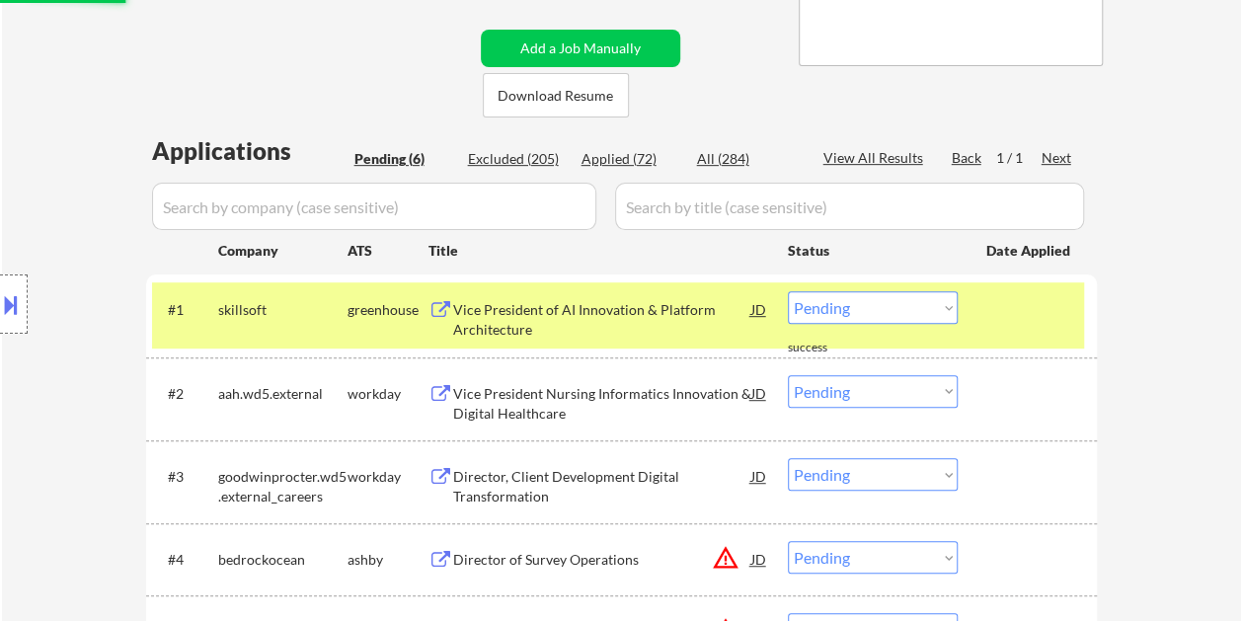
click at [1021, 308] on div at bounding box center [1029, 309] width 87 height 36
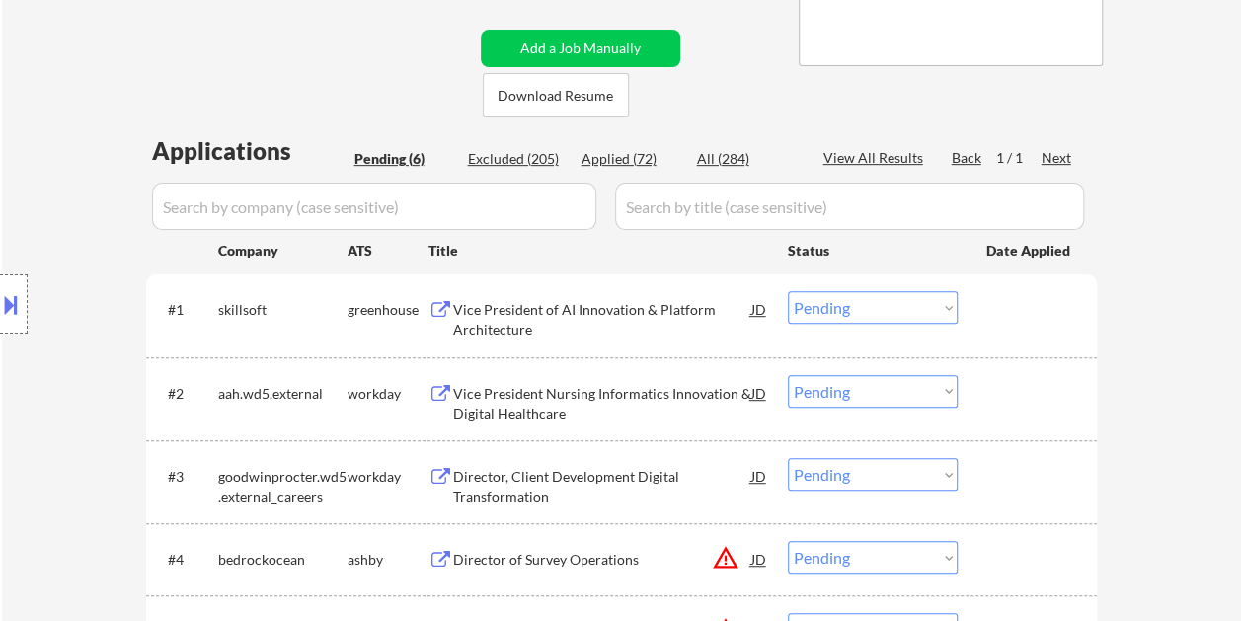
click at [1021, 312] on div at bounding box center [1029, 309] width 87 height 36
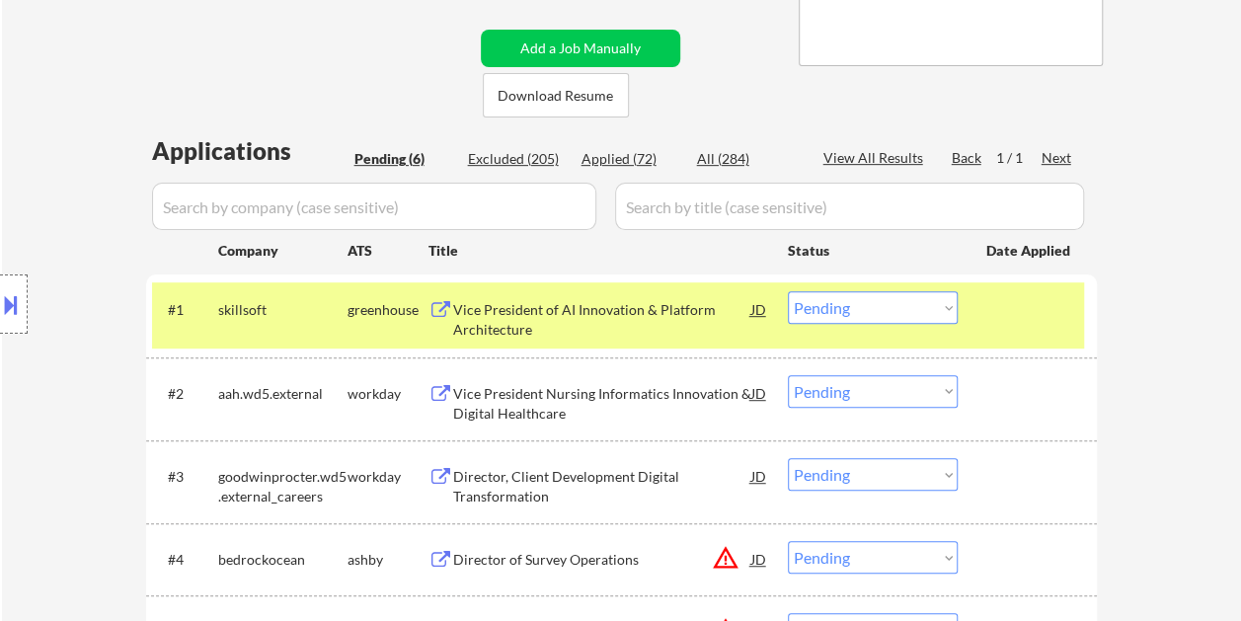
click at [653, 299] on div "Vice President of AI Innovation & Platform Architecture" at bounding box center [602, 314] width 298 height 47
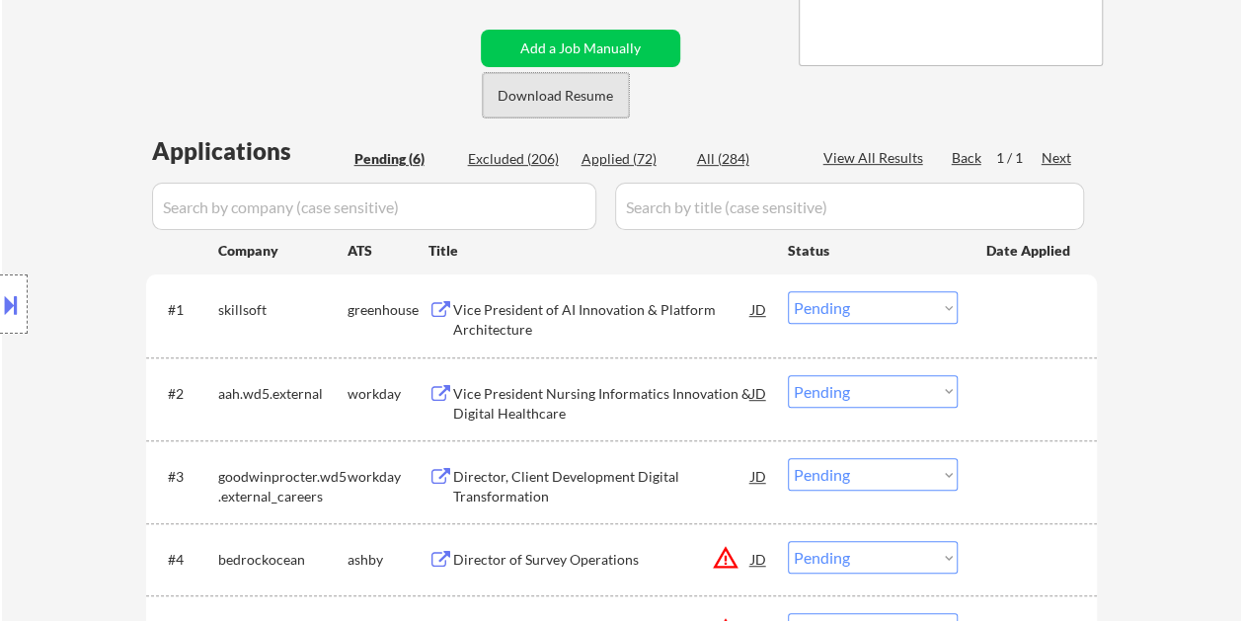
click at [553, 97] on button "Download Resume" at bounding box center [556, 95] width 146 height 44
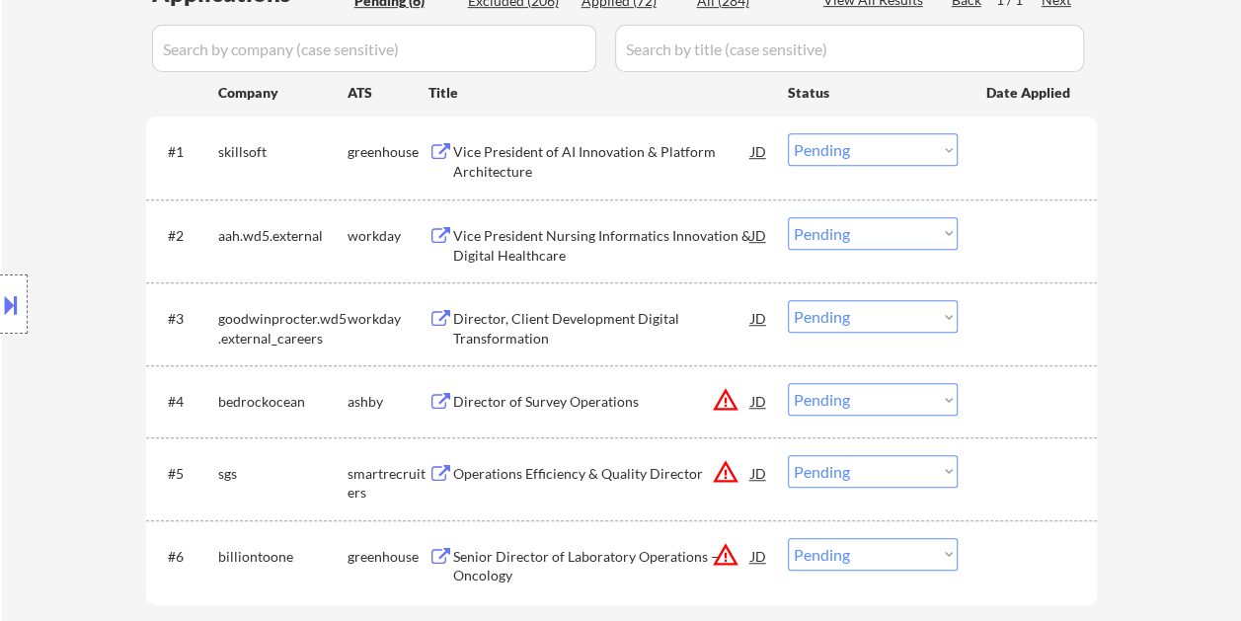
scroll to position [592, 0]
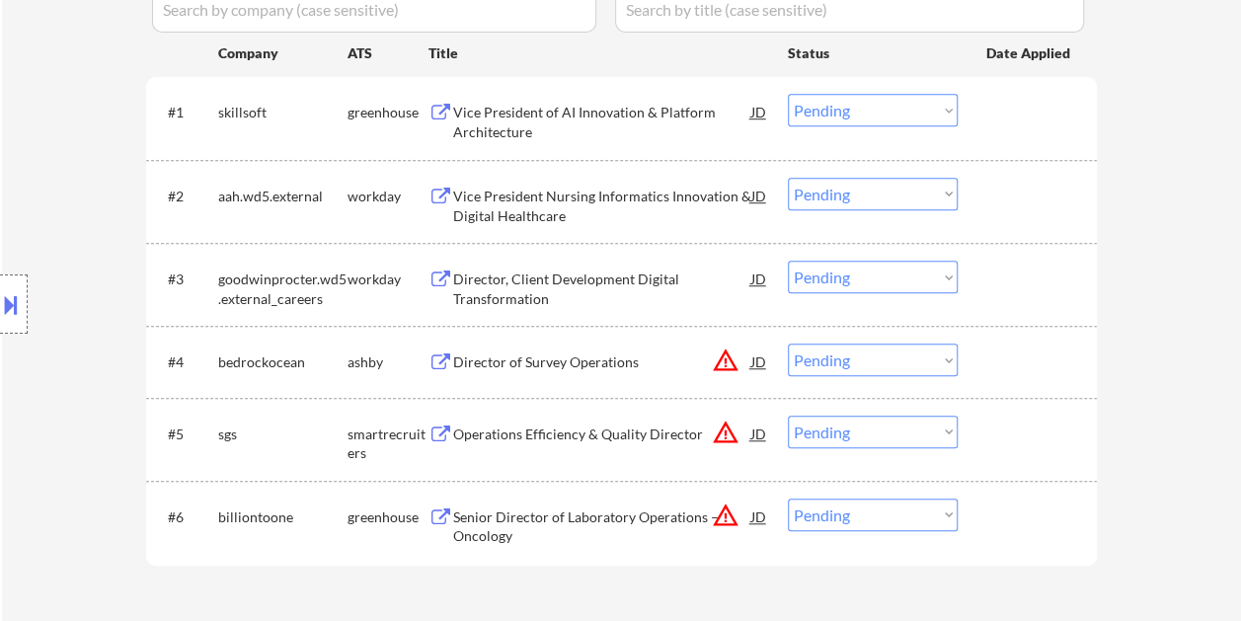
click at [1005, 114] on div at bounding box center [1029, 112] width 87 height 36
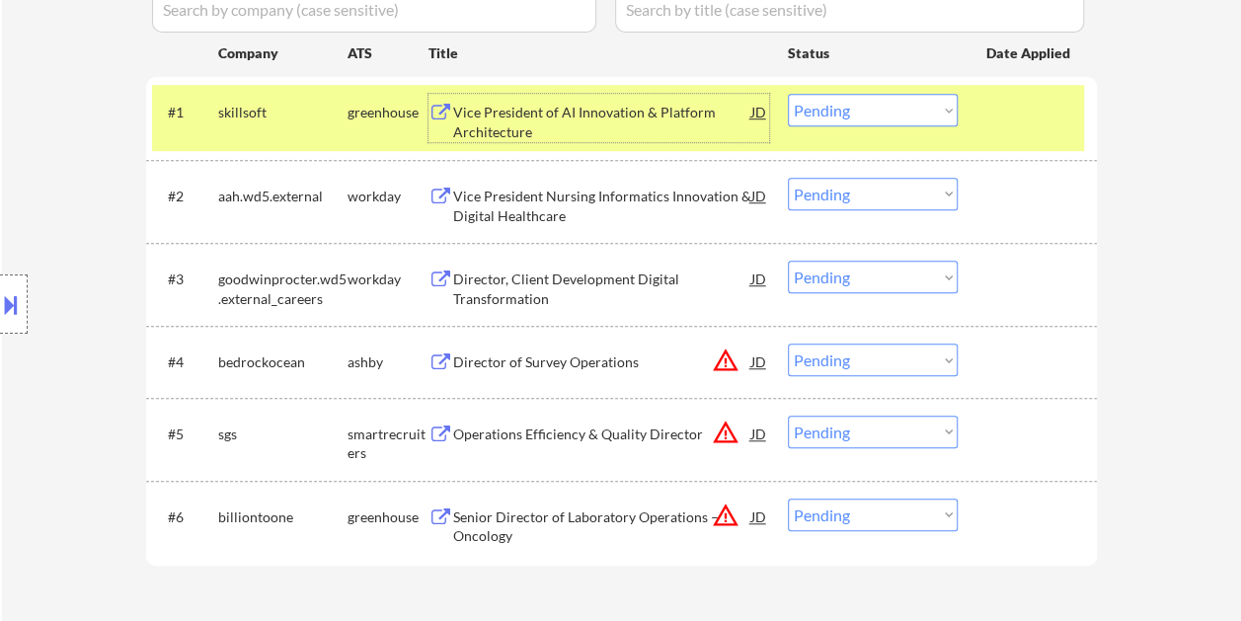
click at [592, 105] on div "Vice President of AI Innovation & Platform Architecture" at bounding box center [602, 122] width 298 height 38
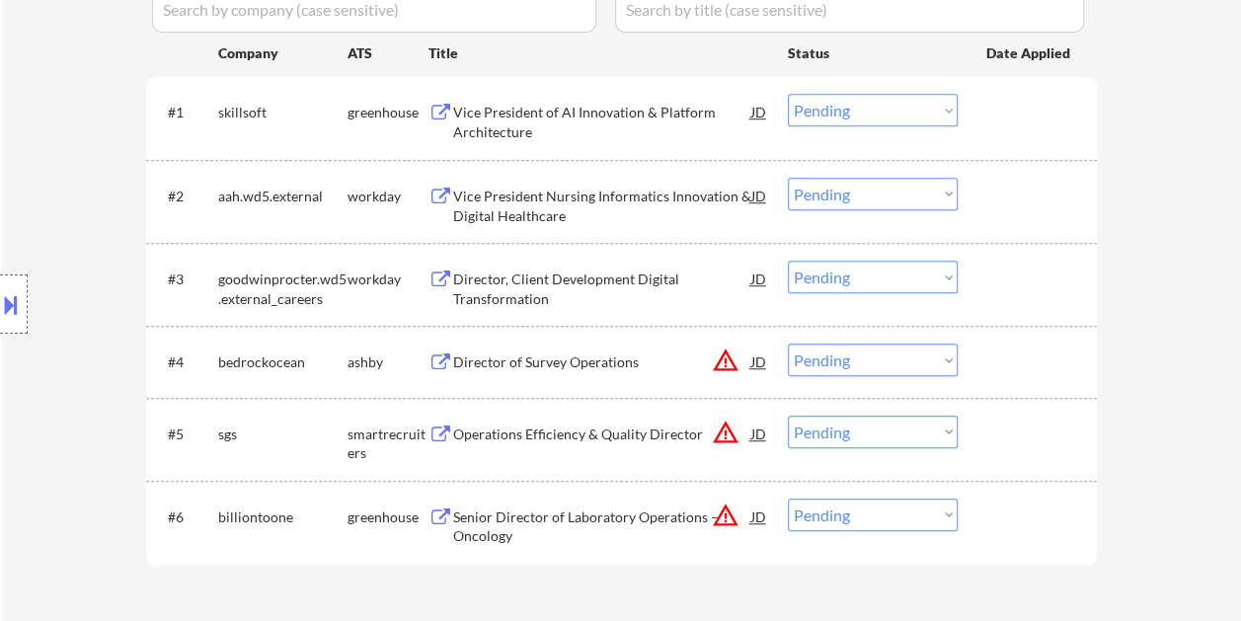
click at [15, 310] on button at bounding box center [11, 304] width 22 height 33
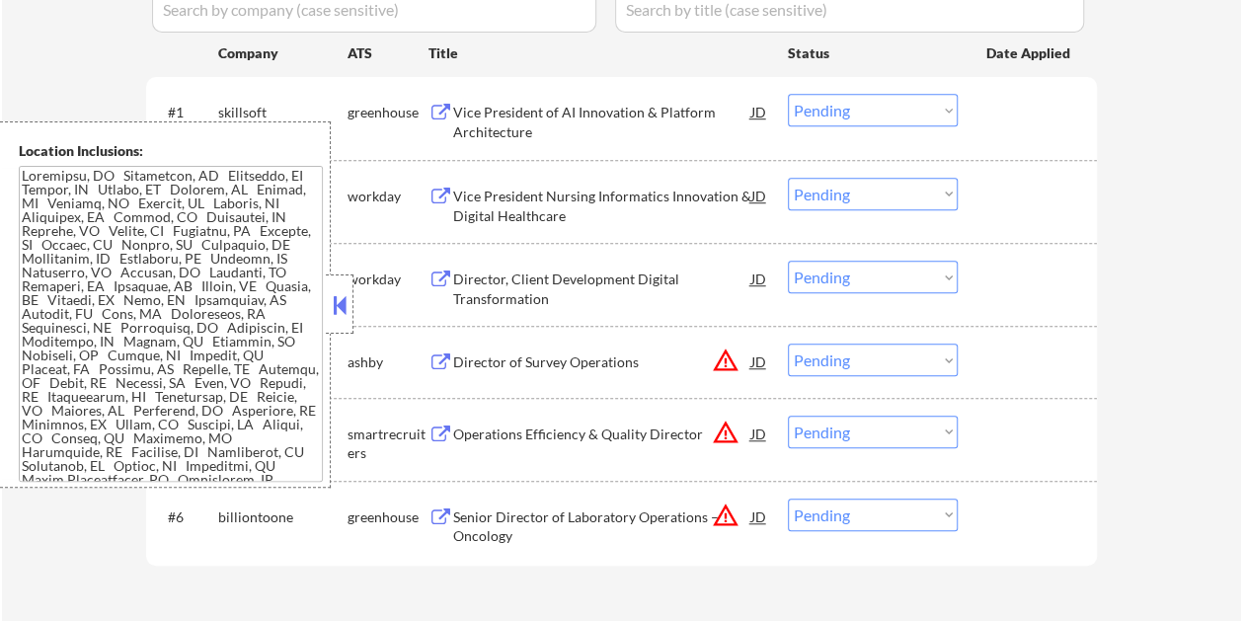
click at [341, 304] on button at bounding box center [340, 305] width 22 height 30
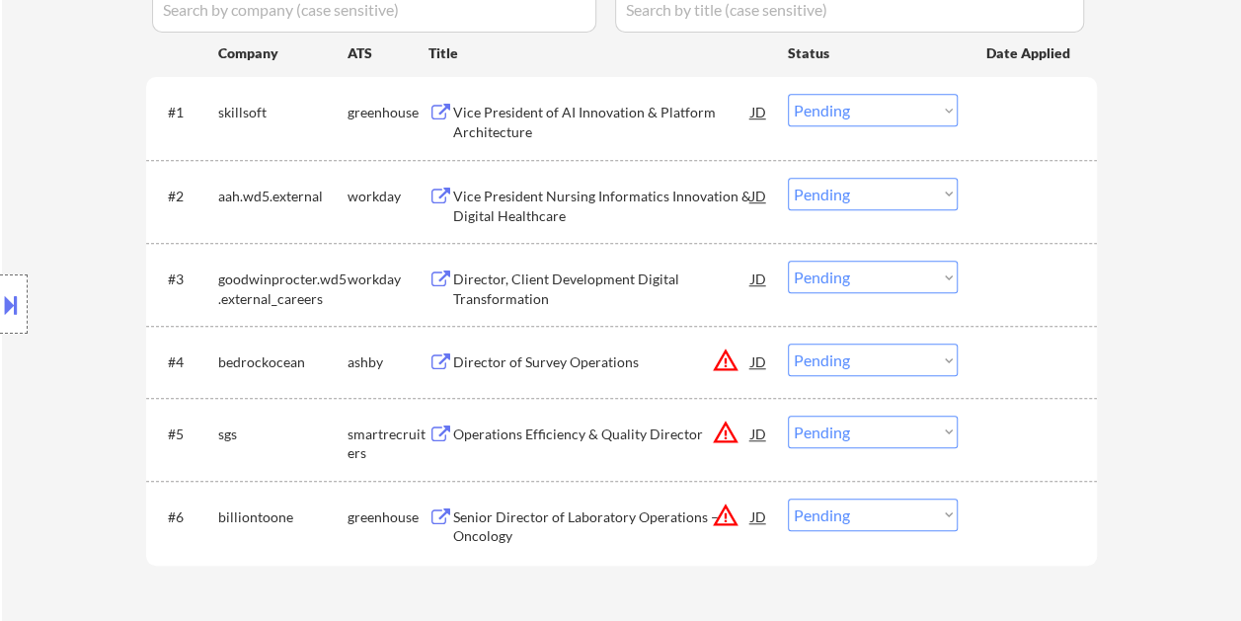
click at [1046, 113] on div at bounding box center [1029, 112] width 87 height 36
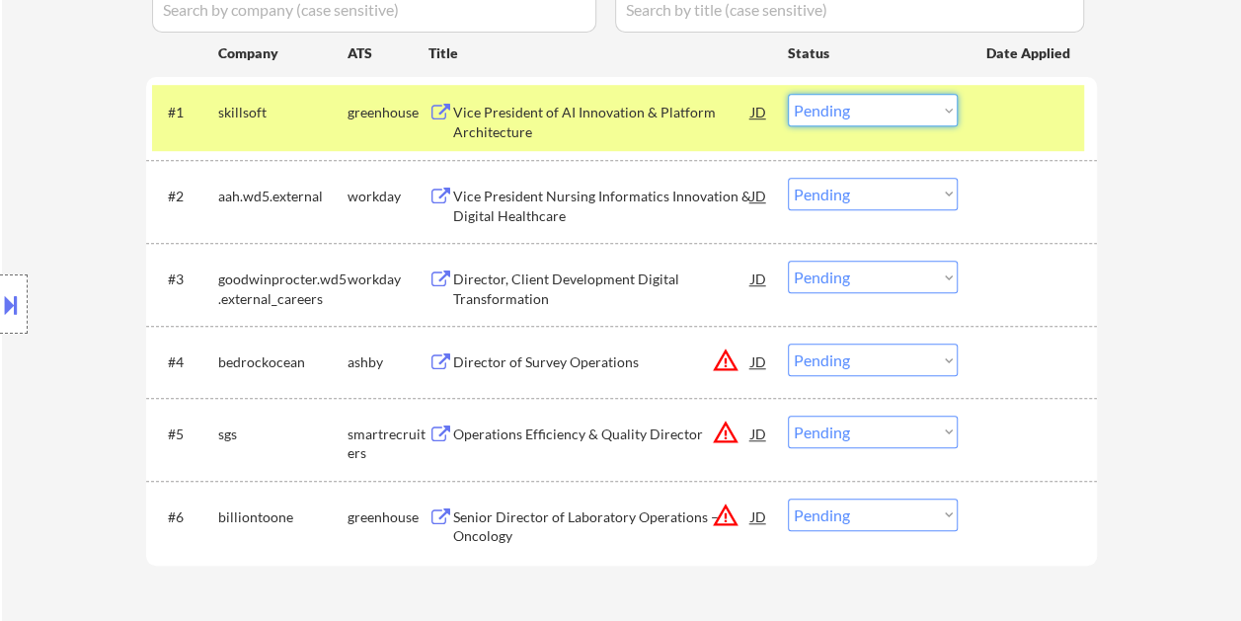
click at [948, 118] on select "Choose an option... Pending Applied Excluded (Questions) Excluded (Expired) Exc…" at bounding box center [873, 110] width 170 height 33
click at [788, 94] on select "Choose an option... Pending Applied Excluded (Questions) Excluded (Expired) Exc…" at bounding box center [873, 110] width 170 height 33
select select ""pending""
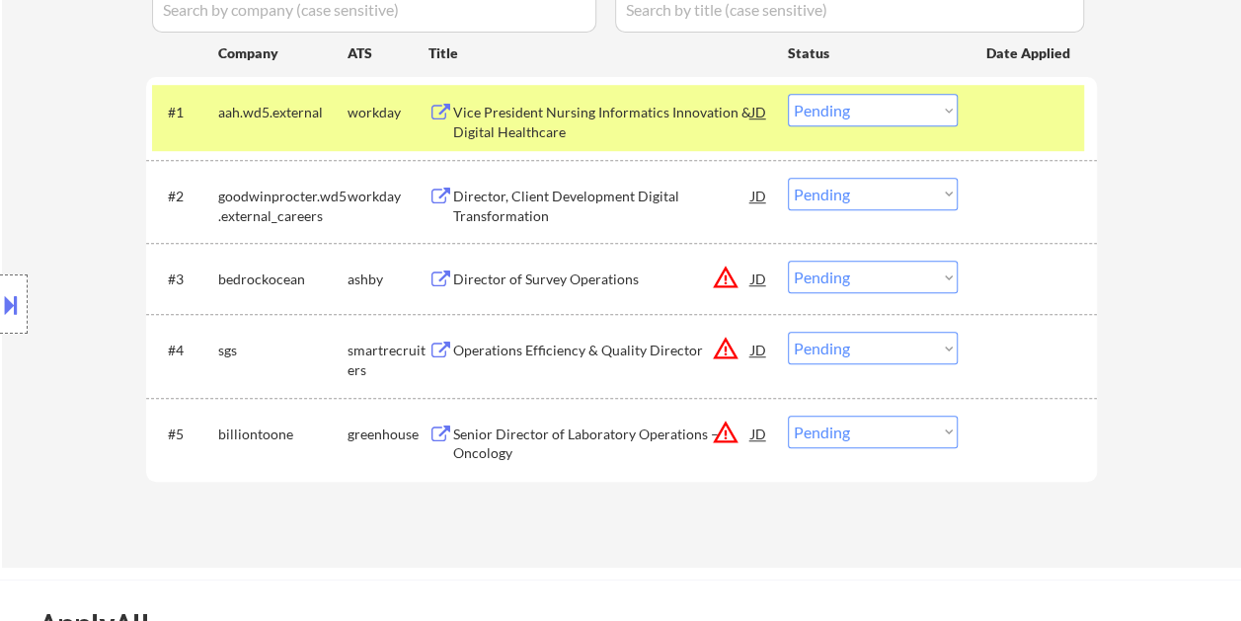
click at [995, 127] on div at bounding box center [1029, 112] width 87 height 36
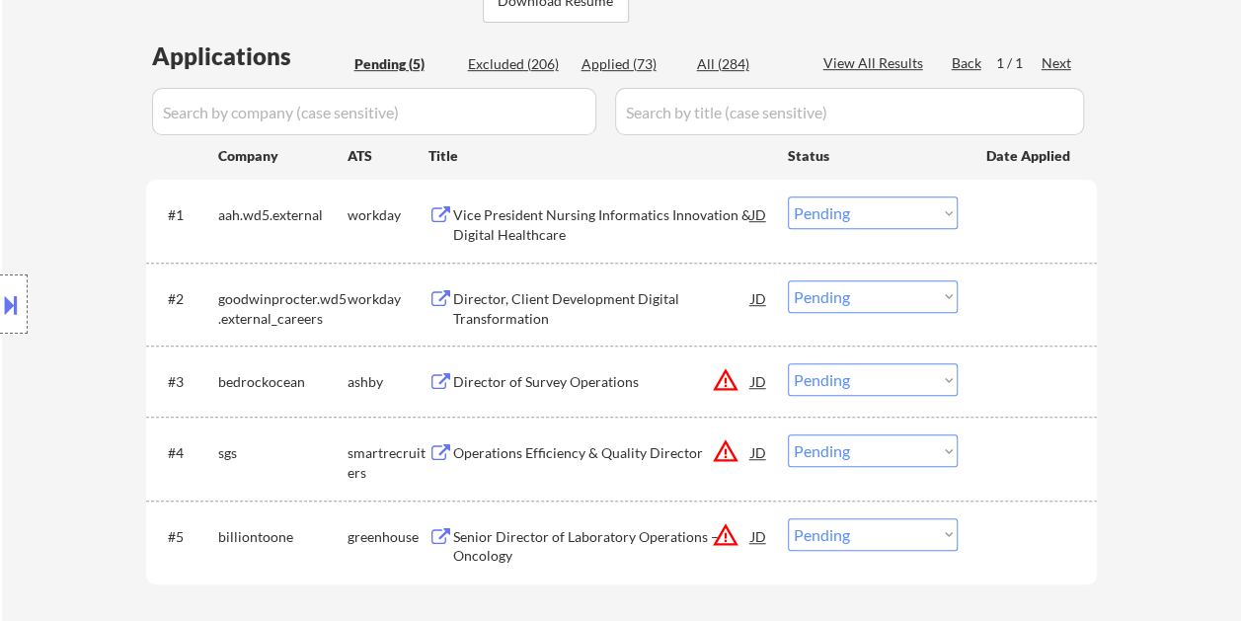
scroll to position [493, 0]
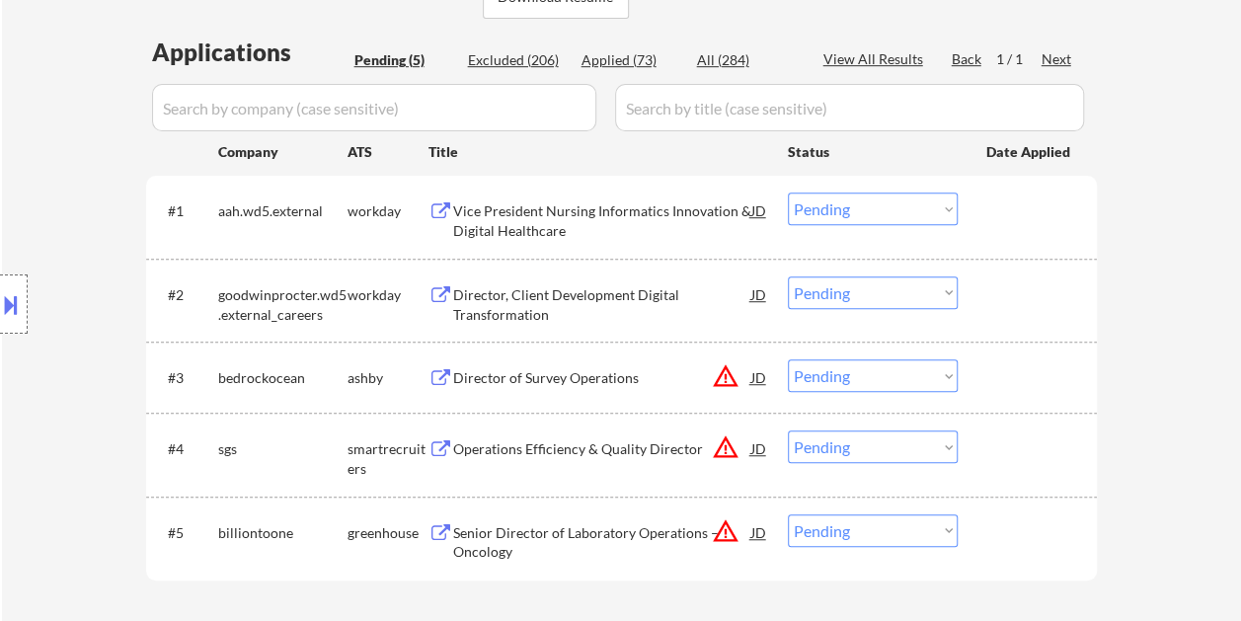
click at [993, 371] on div at bounding box center [1029, 377] width 87 height 36
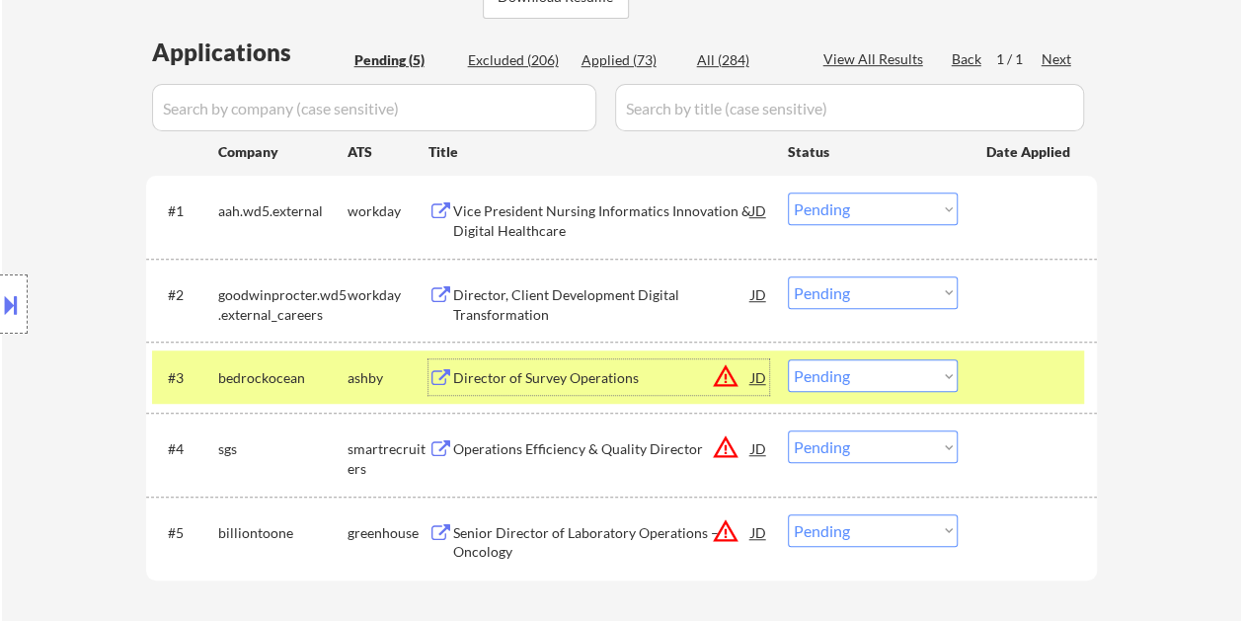
click at [667, 377] on div "Director of Survey Operations" at bounding box center [602, 378] width 298 height 20
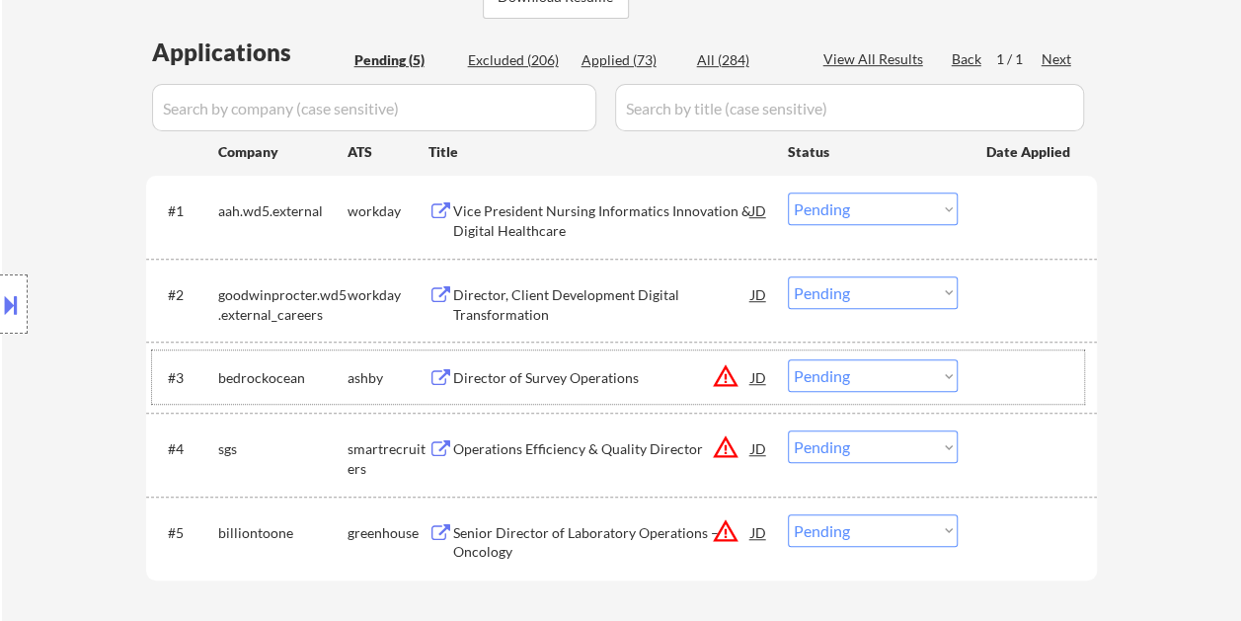
click at [986, 381] on div at bounding box center [1029, 377] width 87 height 36
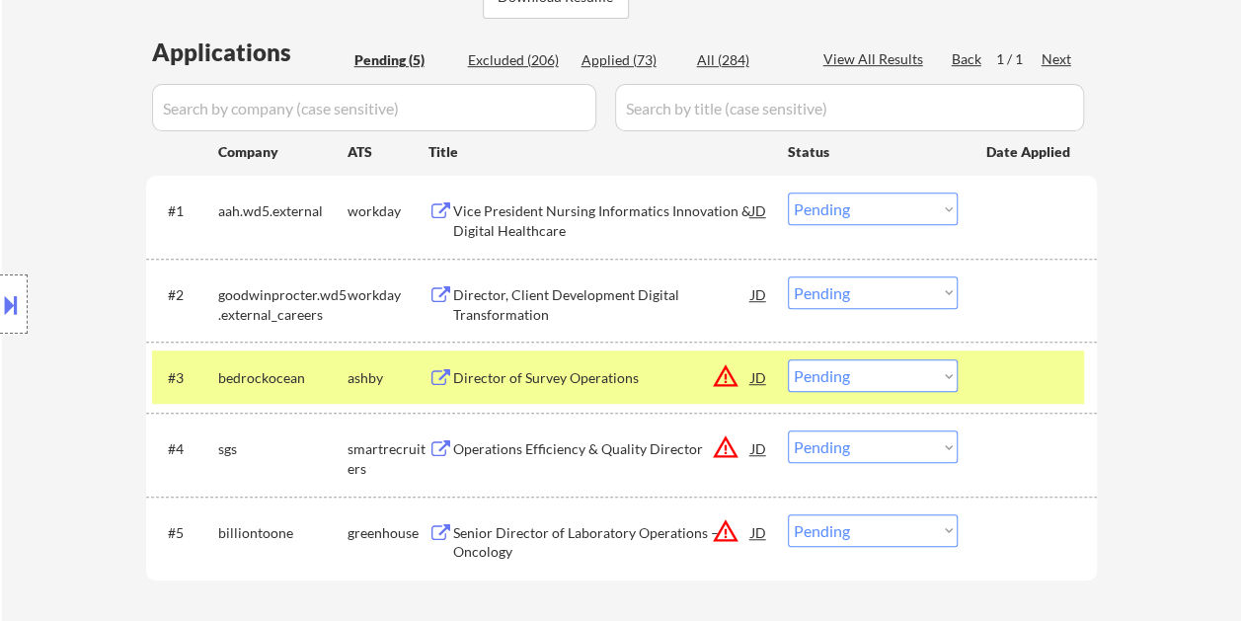
click at [945, 376] on select "Choose an option... Pending Applied Excluded (Questions) Excluded (Expired) Exc…" at bounding box center [873, 375] width 170 height 33
click at [788, 359] on select "Choose an option... Pending Applied Excluded (Questions) Excluded (Expired) Exc…" at bounding box center [873, 375] width 170 height 33
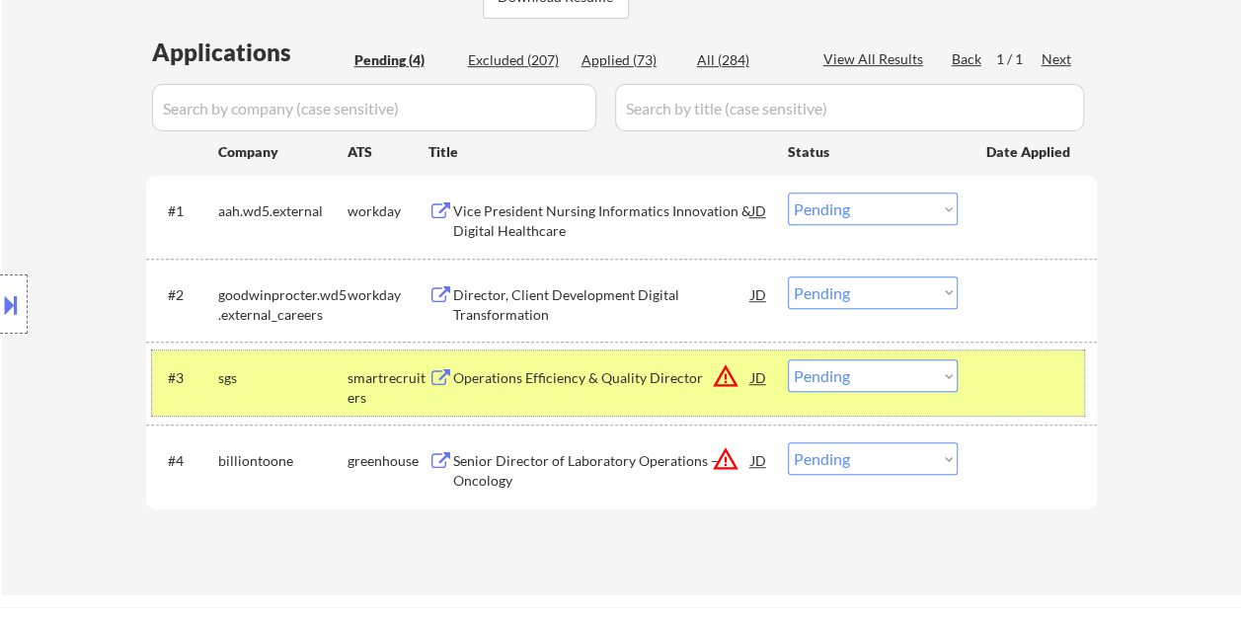
click at [1018, 380] on div at bounding box center [1029, 377] width 87 height 36
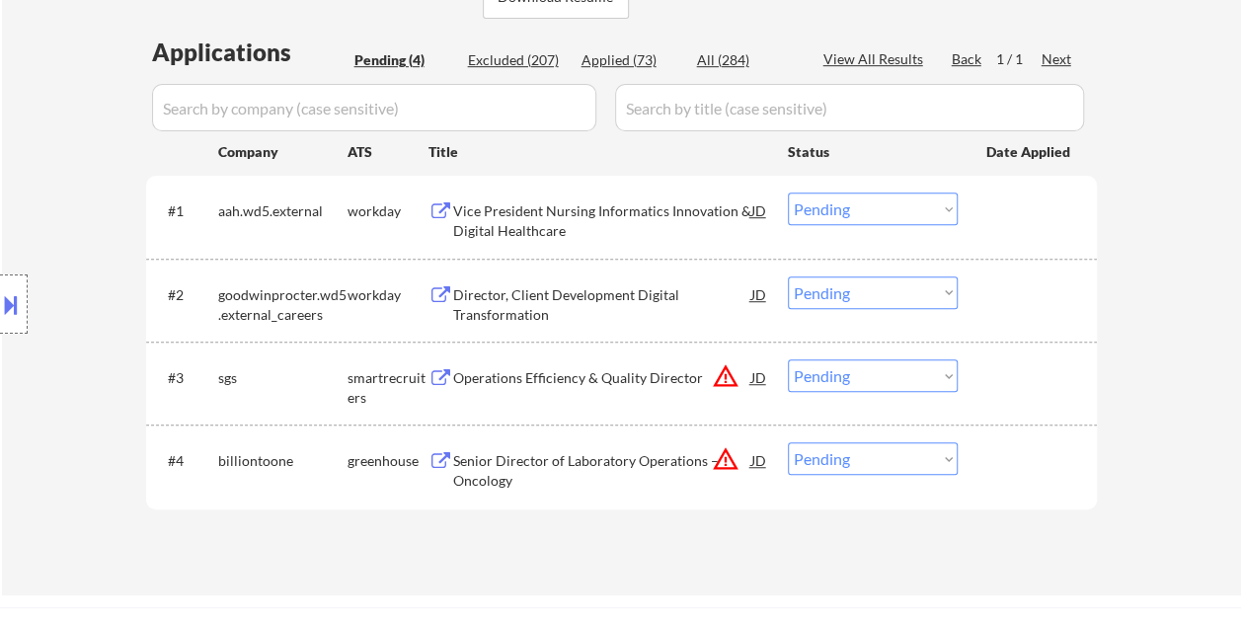
drag, startPoint x: 1018, startPoint y: 380, endPoint x: 864, endPoint y: 382, distance: 155.0
click at [1019, 380] on div at bounding box center [1029, 377] width 87 height 36
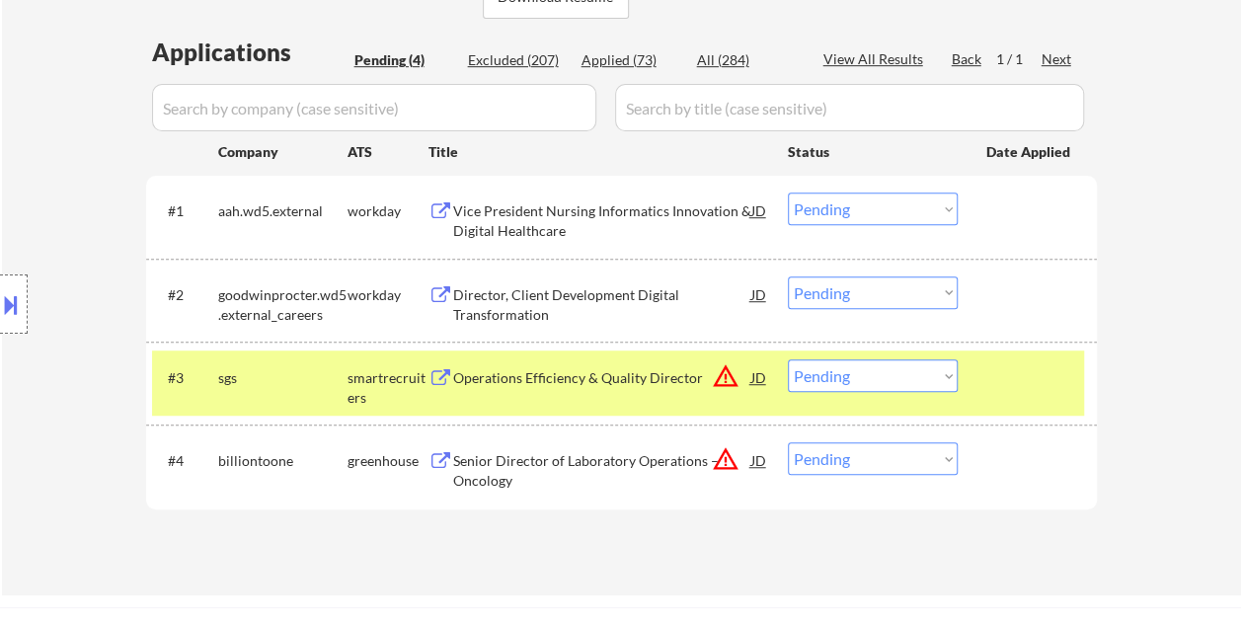
click at [600, 387] on div "Operations Efficiency & Quality Director" at bounding box center [602, 377] width 298 height 36
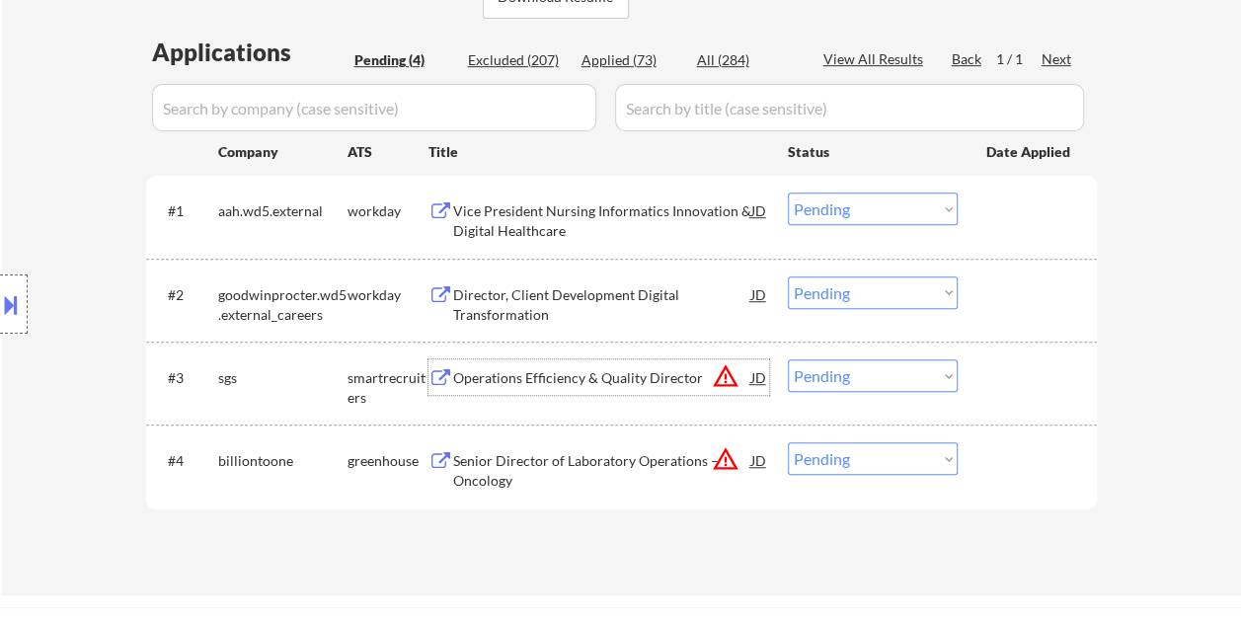
click at [1001, 364] on div at bounding box center [1029, 377] width 87 height 36
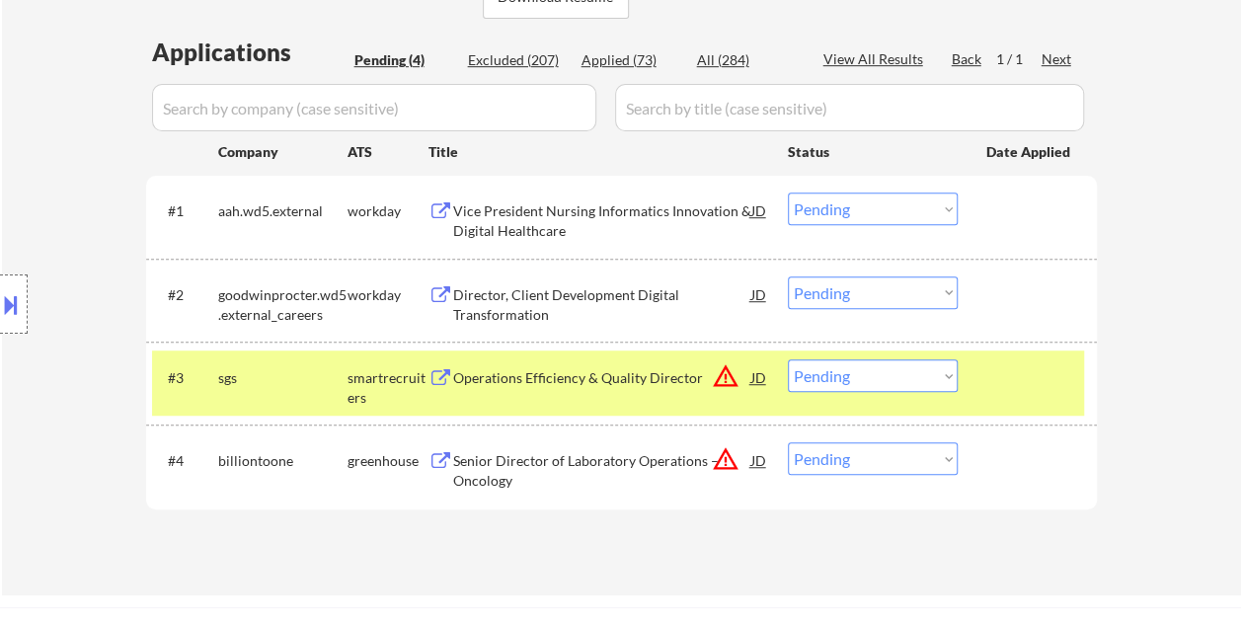
click at [955, 374] on select "Choose an option... Pending Applied Excluded (Questions) Excluded (Expired) Exc…" at bounding box center [873, 375] width 170 height 33
click at [788, 359] on select "Choose an option... Pending Applied Excluded (Questions) Excluded (Expired) Exc…" at bounding box center [873, 375] width 170 height 33
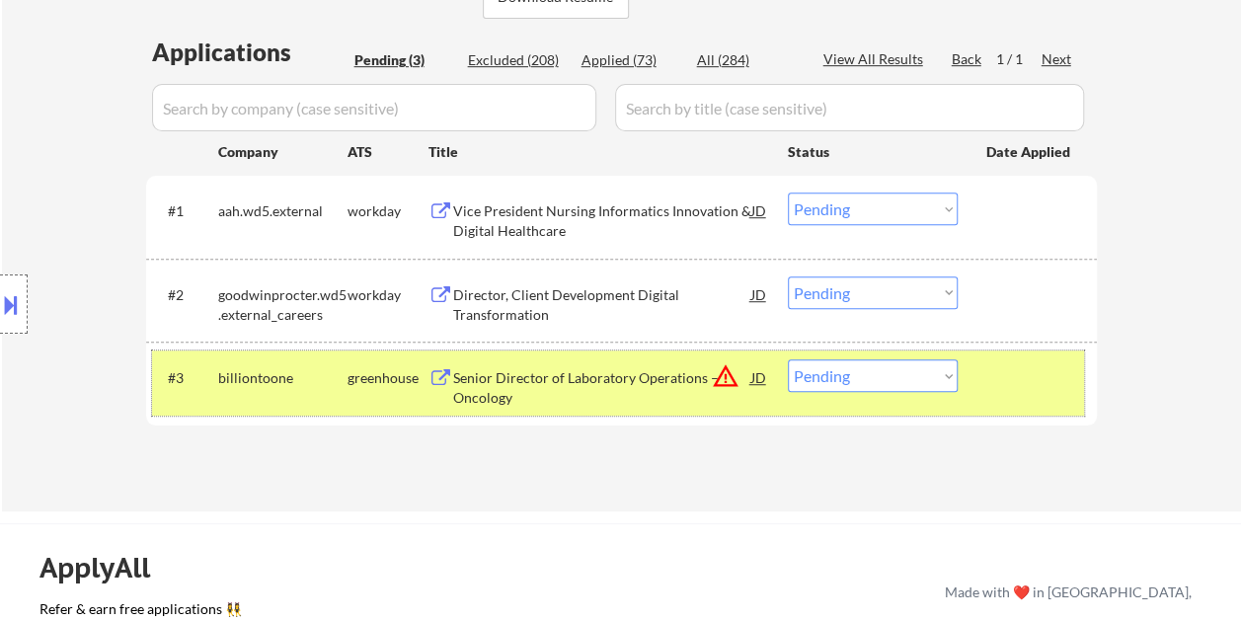
click at [1044, 385] on div at bounding box center [1029, 377] width 87 height 36
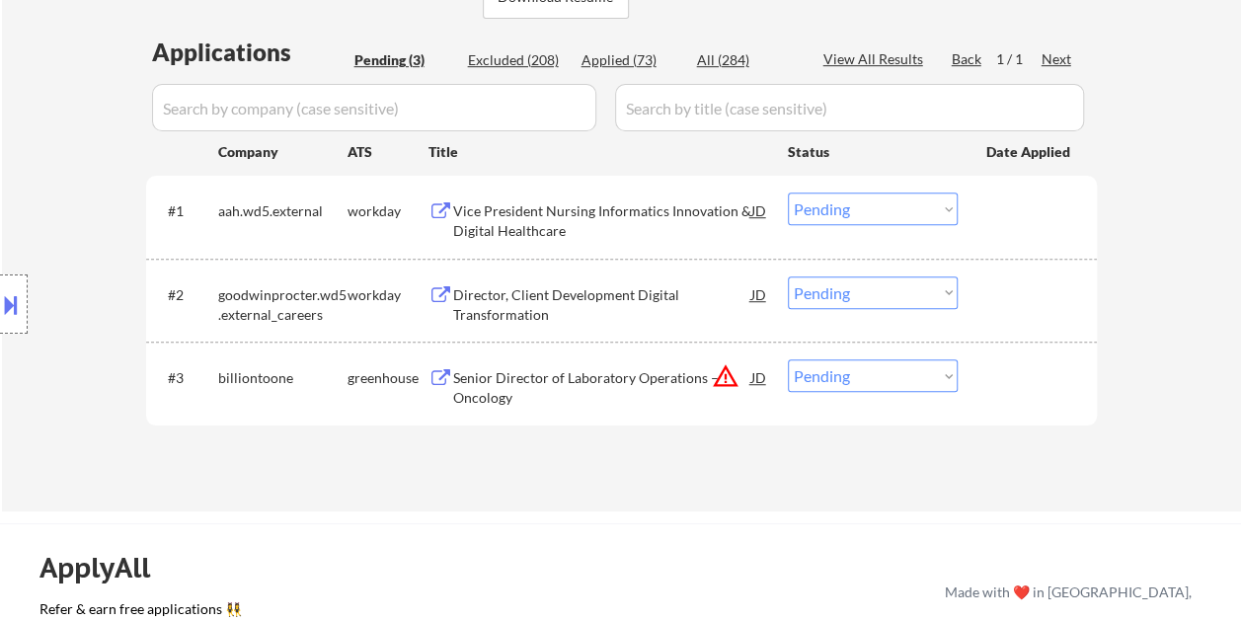
drag, startPoint x: 1009, startPoint y: 387, endPoint x: 886, endPoint y: 403, distance: 123.4
click at [1010, 387] on div at bounding box center [1029, 377] width 87 height 36
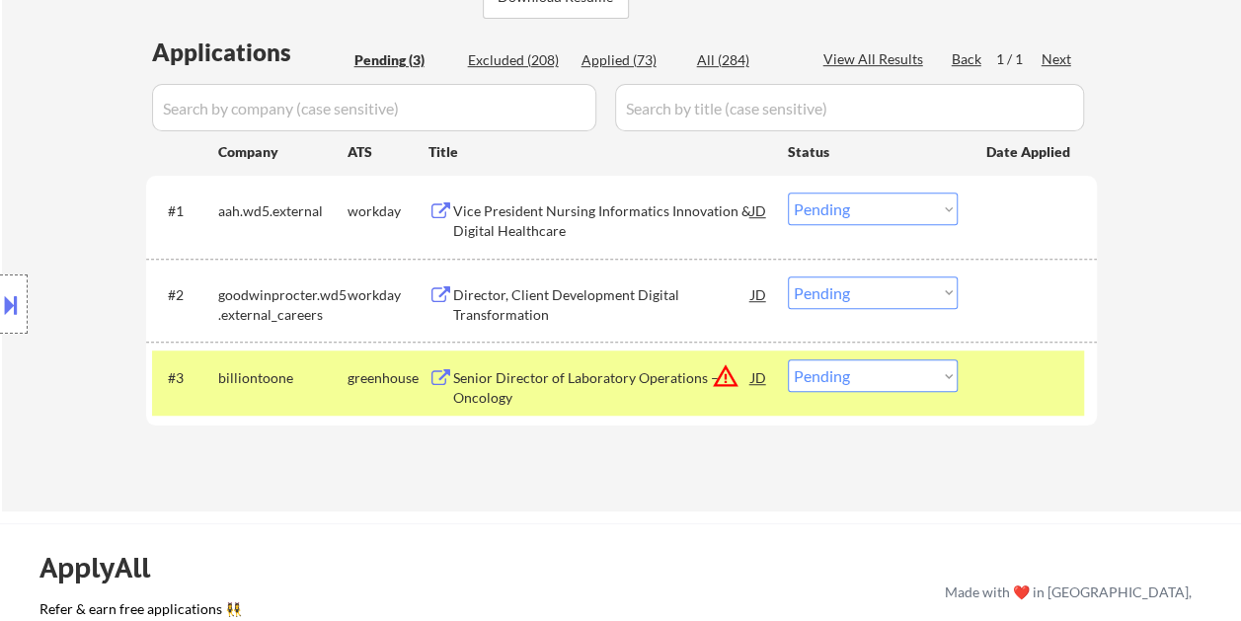
click at [624, 377] on div "Senior Director of Laboratory Operations – Oncology" at bounding box center [602, 387] width 298 height 38
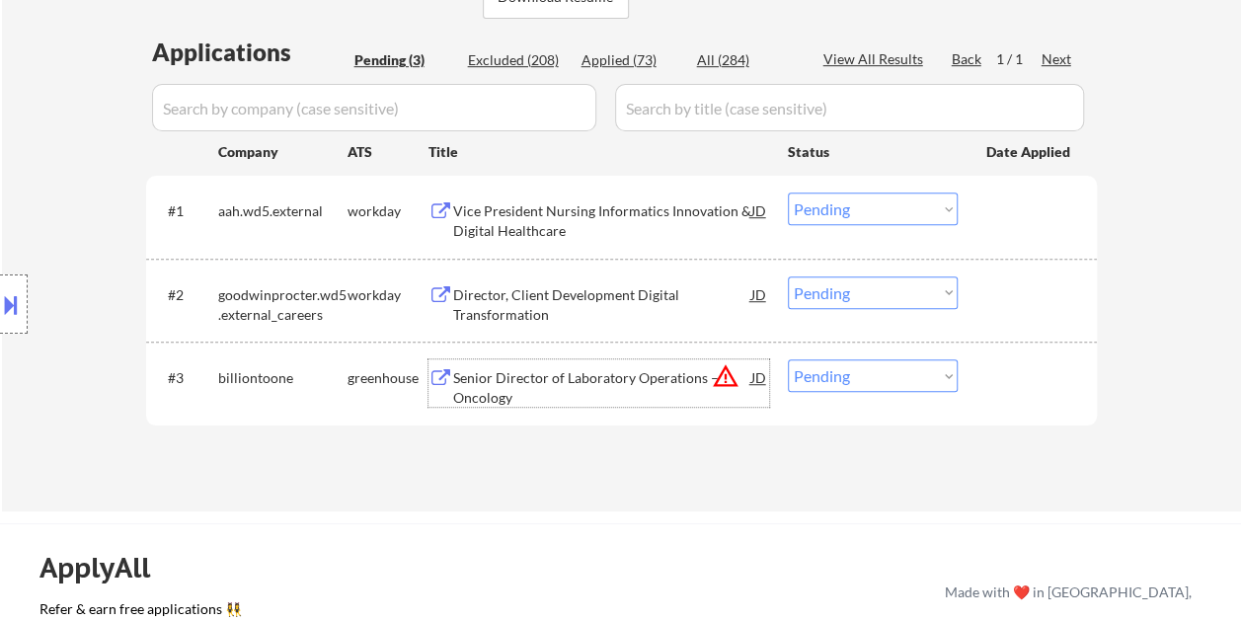
click at [986, 382] on div at bounding box center [1029, 377] width 87 height 36
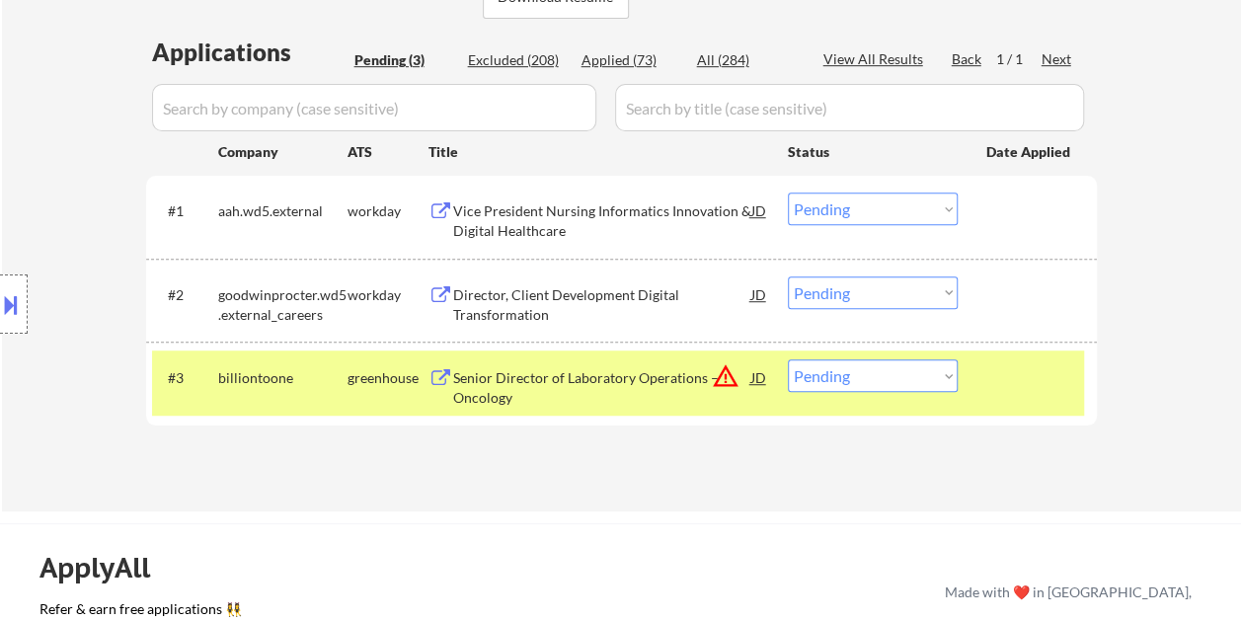
click at [950, 374] on select "Choose an option... Pending Applied Excluded (Questions) Excluded (Expired) Exc…" at bounding box center [873, 375] width 170 height 33
select select ""excluded__bad_match_""
click at [788, 359] on select "Choose an option... Pending Applied Excluded (Questions) Excluded (Expired) Exc…" at bounding box center [873, 375] width 170 height 33
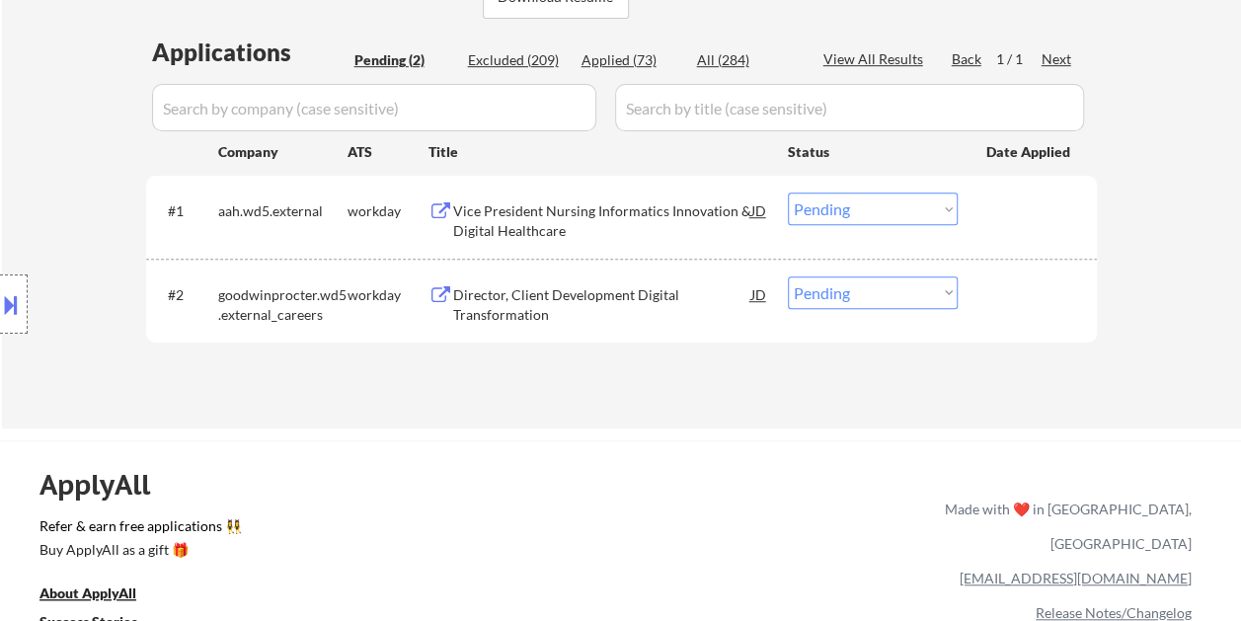
click at [1015, 299] on div at bounding box center [1029, 294] width 87 height 36
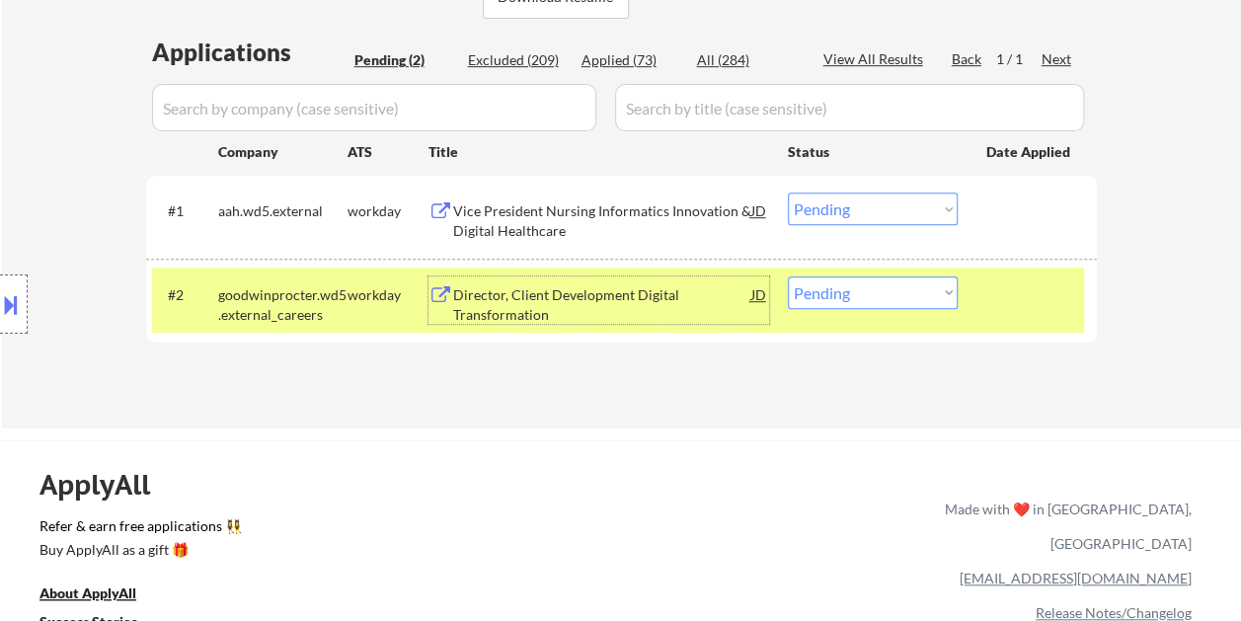
click at [638, 298] on div "Director, Client Development Digital Transformation" at bounding box center [602, 304] width 298 height 38
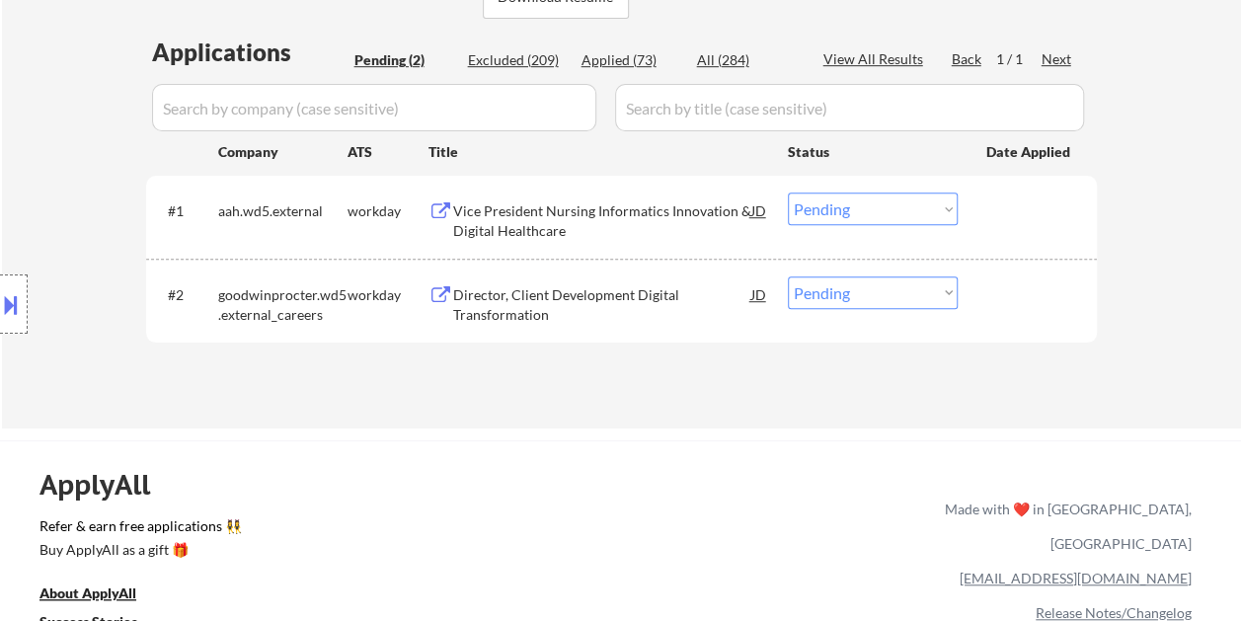
click at [16, 297] on button at bounding box center [11, 304] width 22 height 33
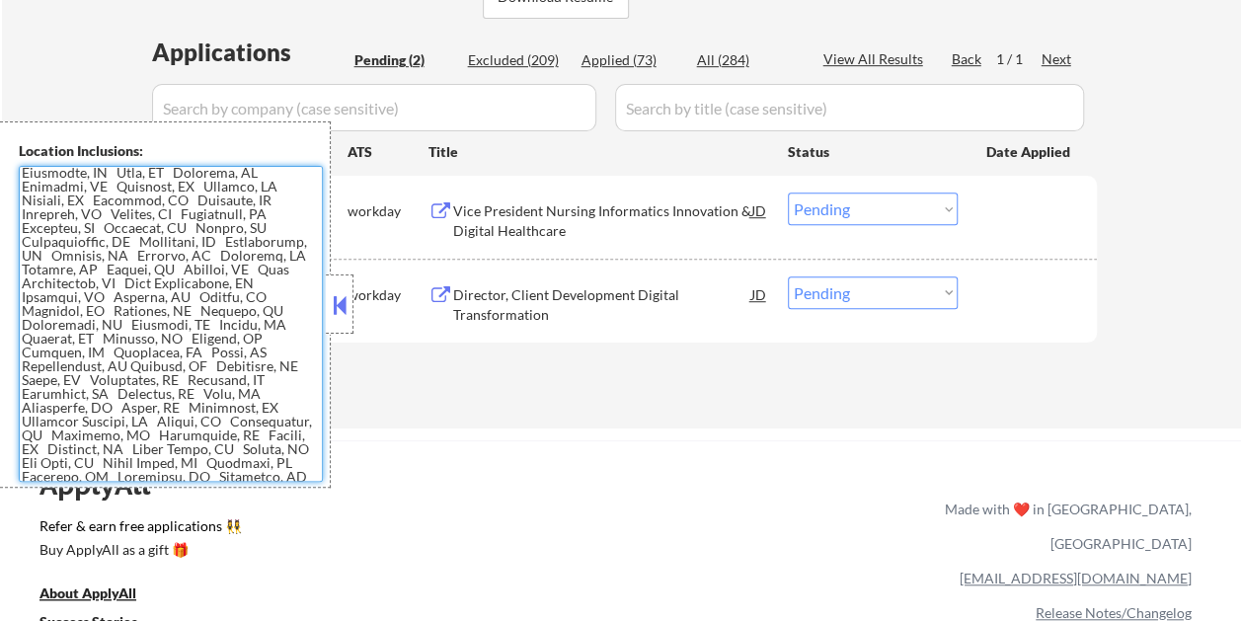
scroll to position [0, 0]
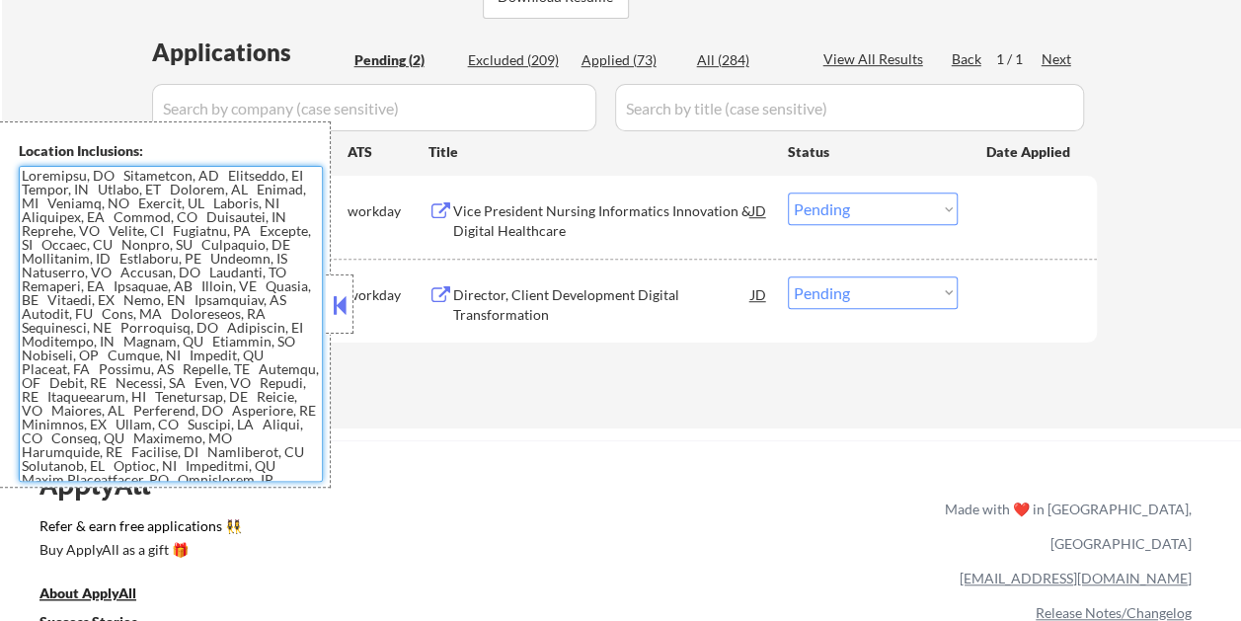
click at [414, 424] on div "← Return to /applysquad Mailslurp Inbox Job Search Builder [PERSON_NAME] User E…" at bounding box center [621, 6] width 1239 height 843
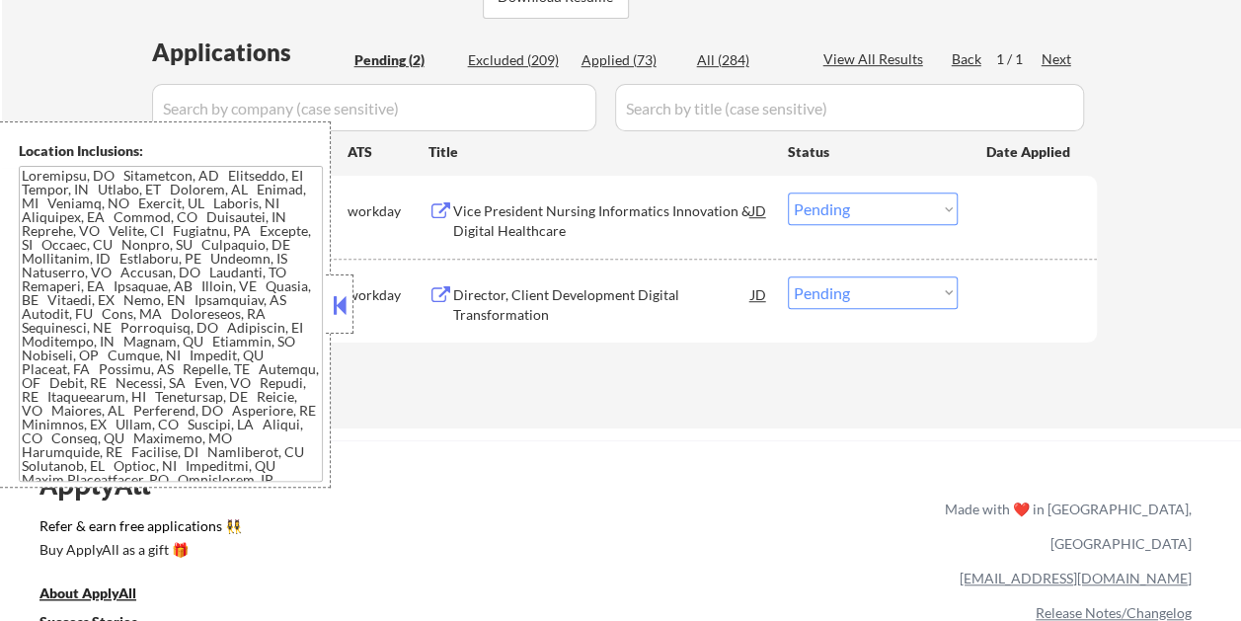
click at [349, 304] on button at bounding box center [340, 305] width 22 height 30
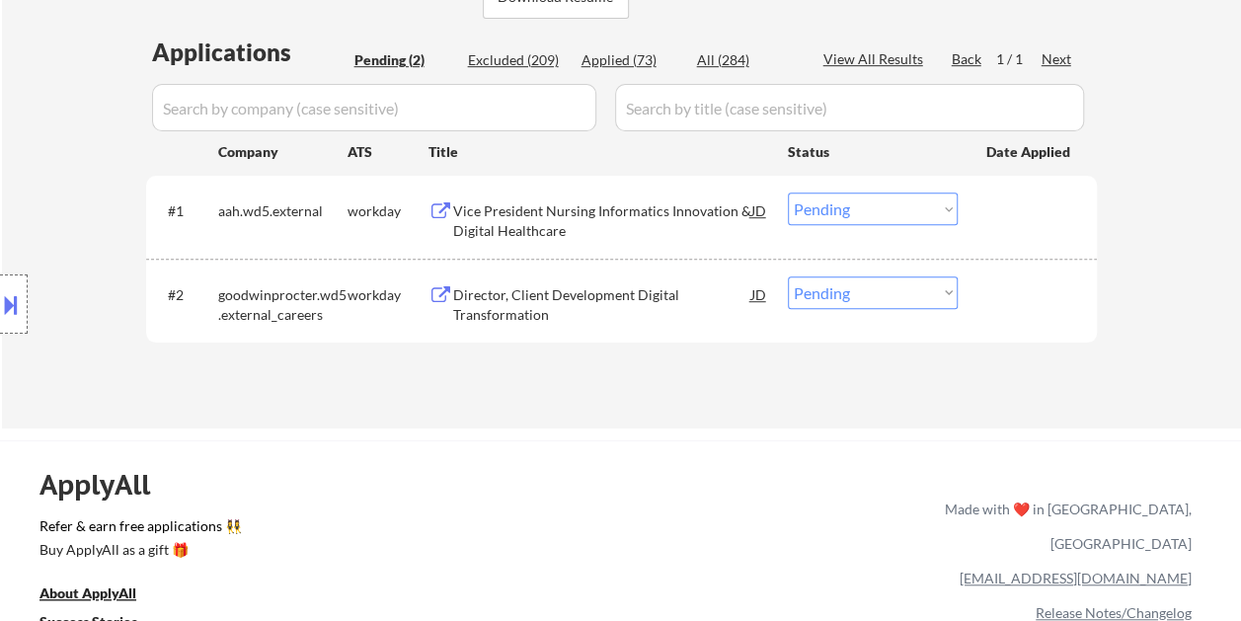
click at [6, 310] on button at bounding box center [11, 304] width 22 height 33
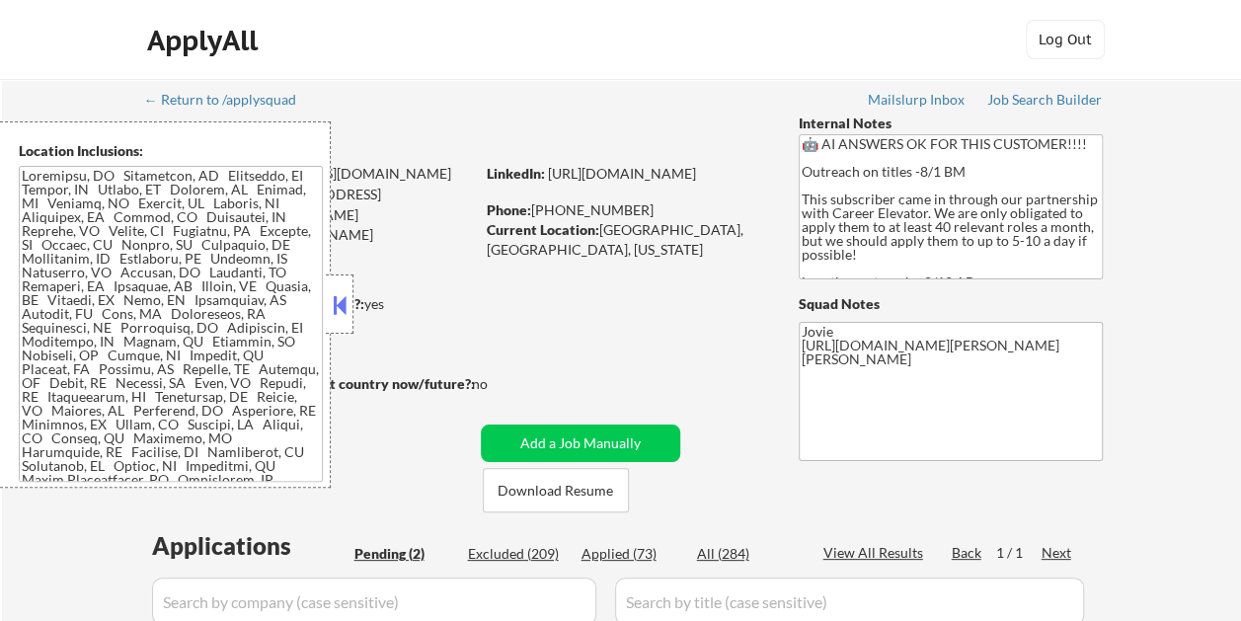
click at [345, 295] on button at bounding box center [340, 305] width 22 height 30
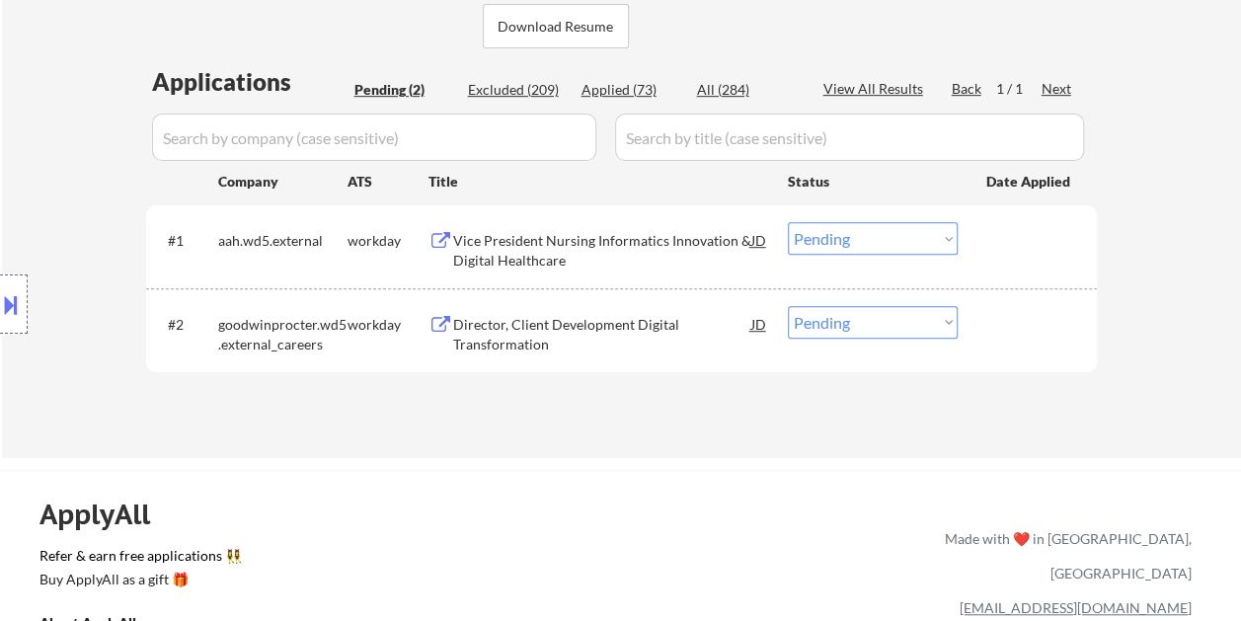
scroll to position [493, 0]
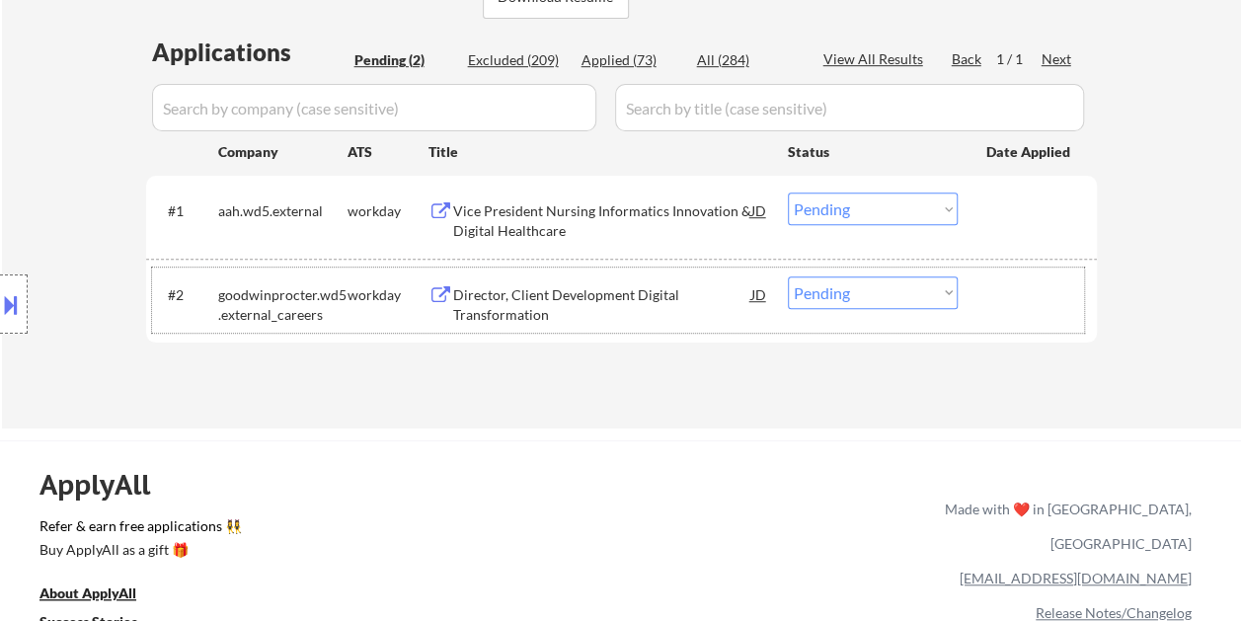
drag, startPoint x: 1030, startPoint y: 303, endPoint x: 918, endPoint y: 302, distance: 112.5
click at [1028, 302] on div at bounding box center [1029, 294] width 87 height 36
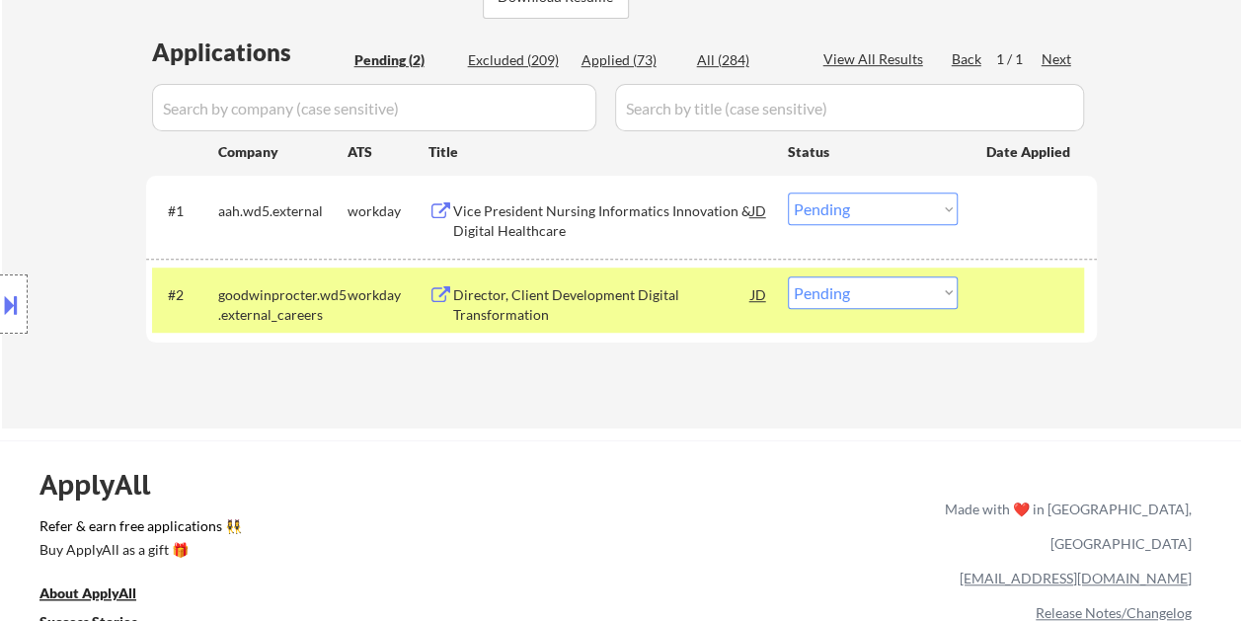
click at [916, 296] on select "Choose an option... Pending Applied Excluded (Questions) Excluded (Expired) Exc…" at bounding box center [873, 292] width 170 height 33
select select ""applied""
click at [788, 276] on select "Choose an option... Pending Applied Excluded (Questions) Excluded (Expired) Exc…" at bounding box center [873, 292] width 170 height 33
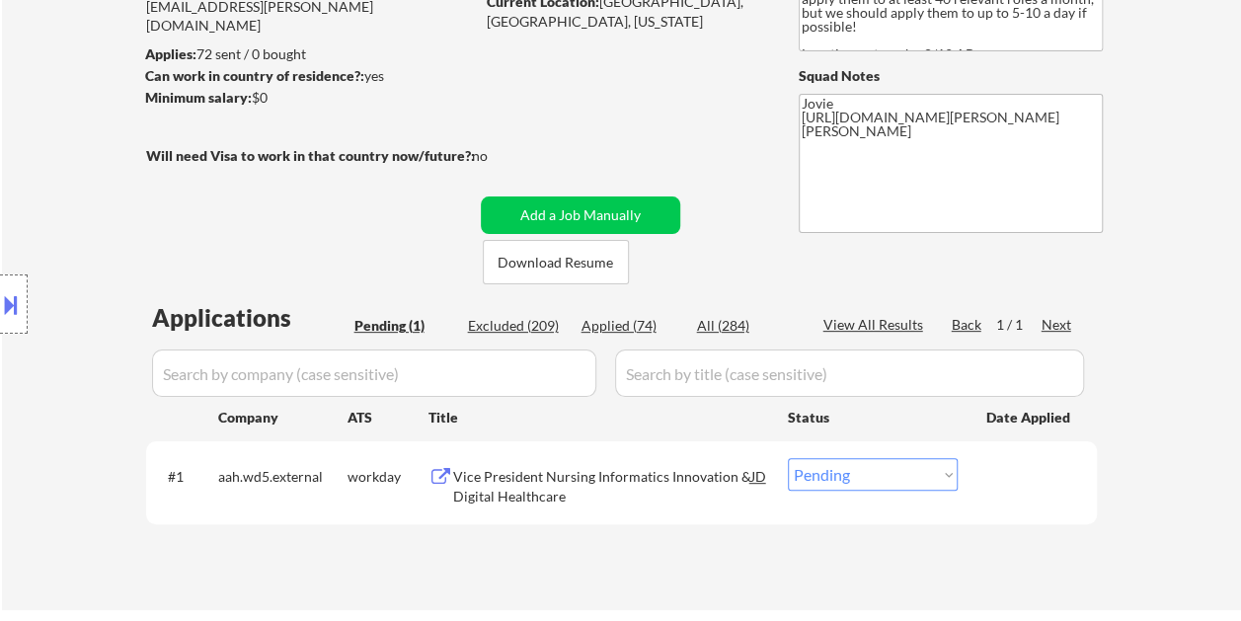
scroll to position [197, 0]
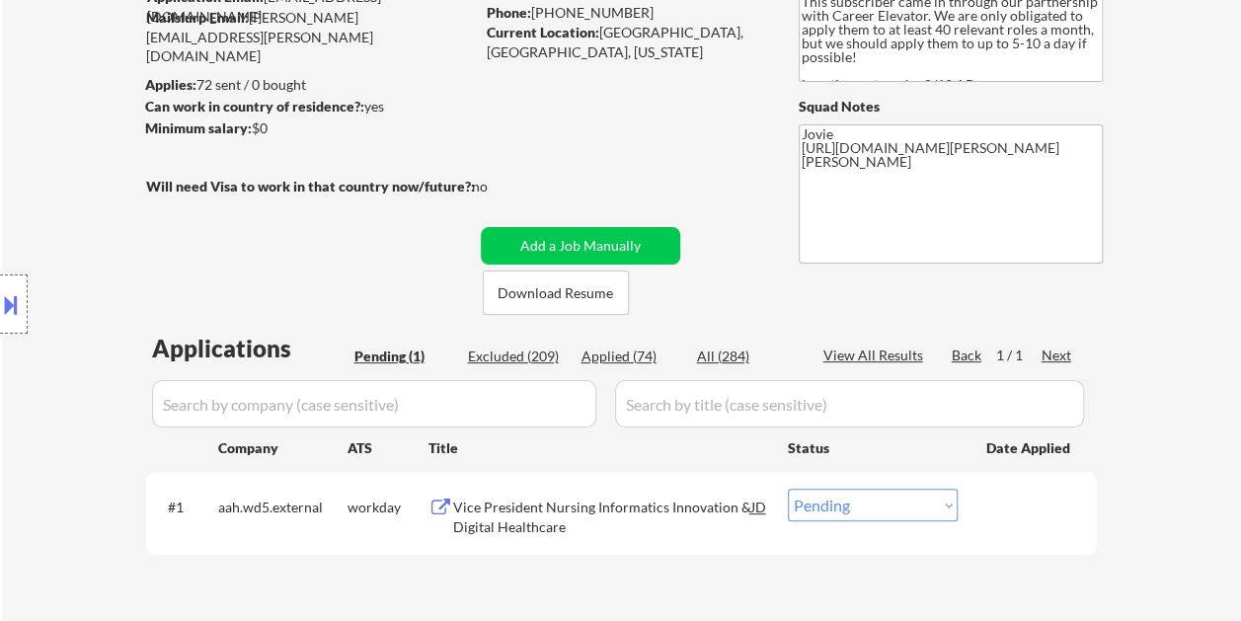
click at [1003, 503] on div at bounding box center [1029, 507] width 87 height 36
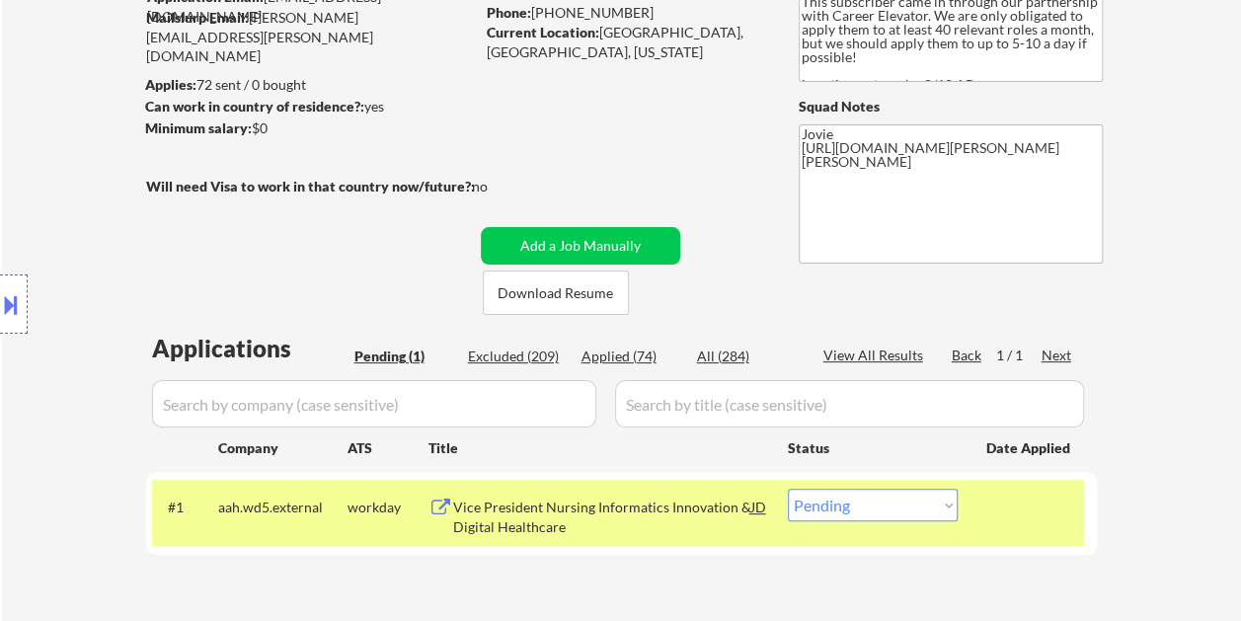
click at [715, 504] on div "Vice President Nursing Informatics Innovation & Digital Healthcare" at bounding box center [602, 516] width 298 height 38
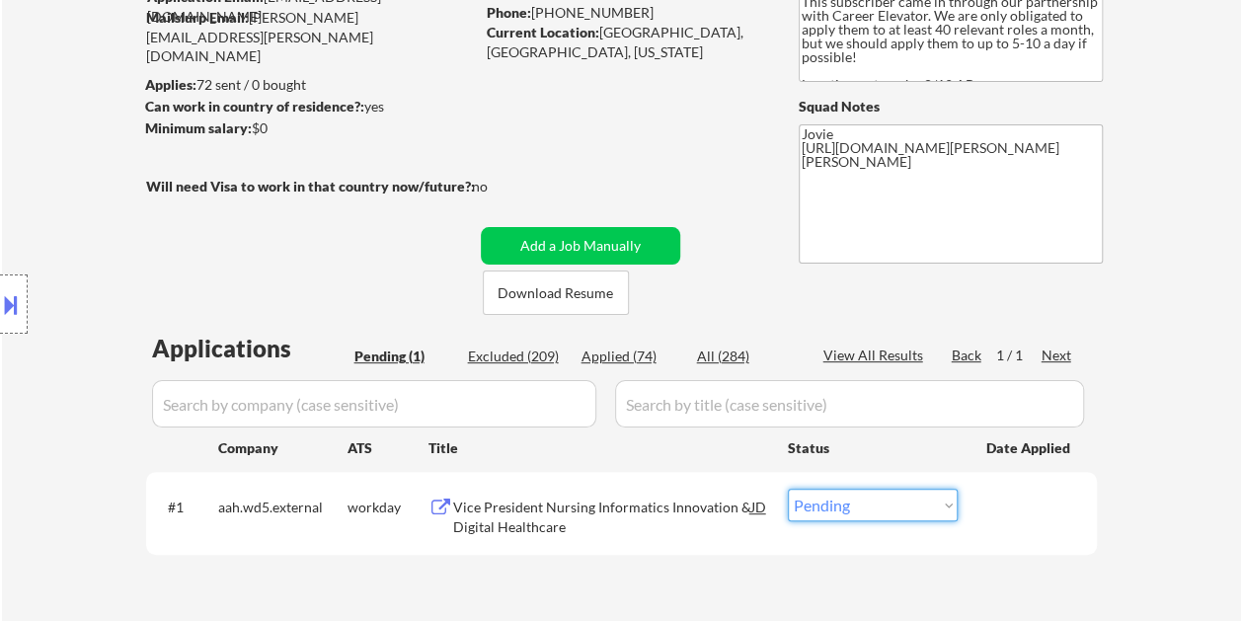
click at [949, 499] on select "Choose an option... Pending Applied Excluded (Questions) Excluded (Expired) Exc…" at bounding box center [873, 505] width 170 height 33
select select ""excluded__bad_match_""
click at [788, 489] on select "Choose an option... Pending Applied Excluded (Questions) Excluded (Expired) Exc…" at bounding box center [873, 505] width 170 height 33
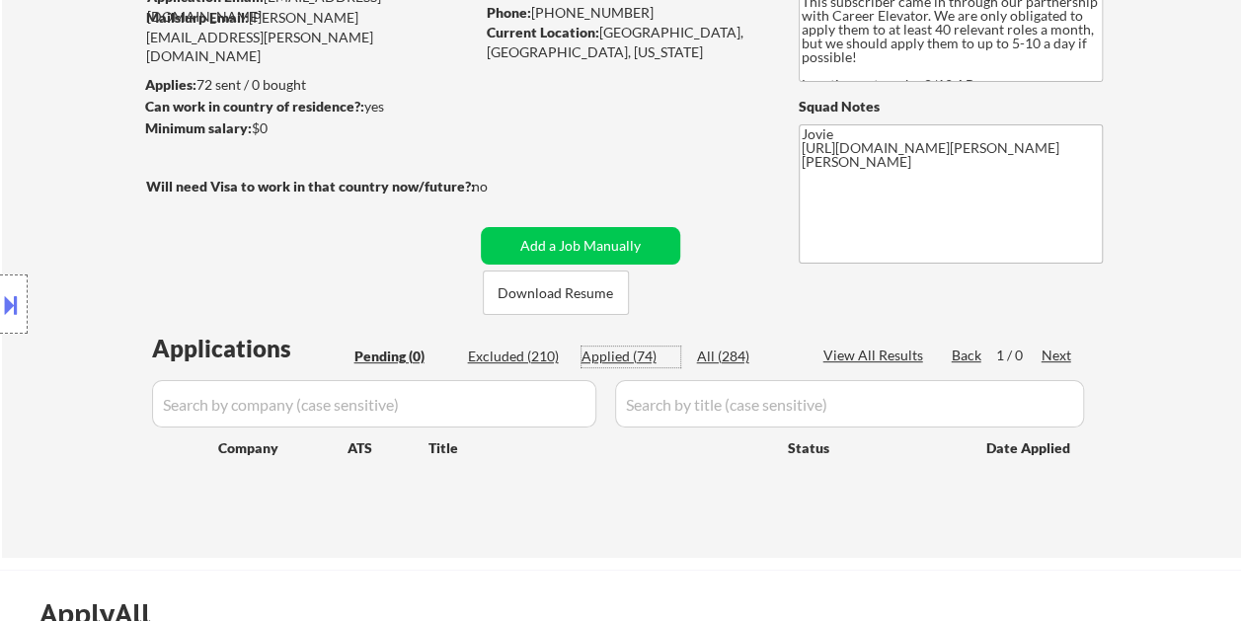
click at [595, 354] on div "Applied (74)" at bounding box center [630, 356] width 99 height 20
click at [603, 355] on div "Applied (74)" at bounding box center [630, 356] width 99 height 20
select select ""applied""
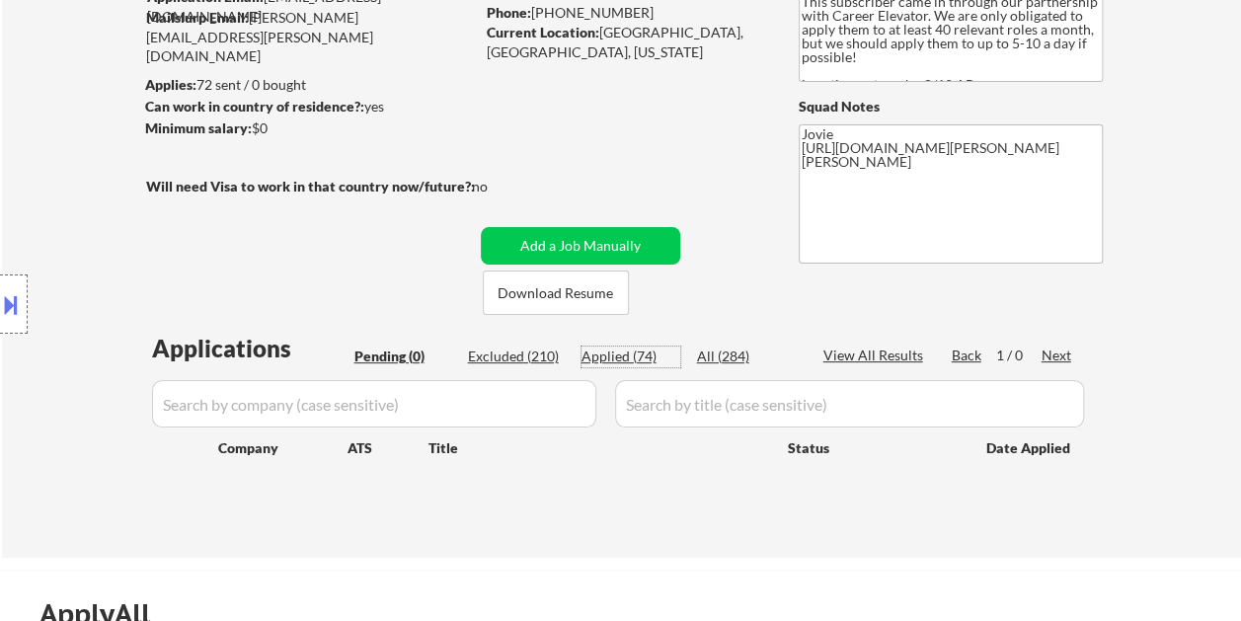
select select ""applied""
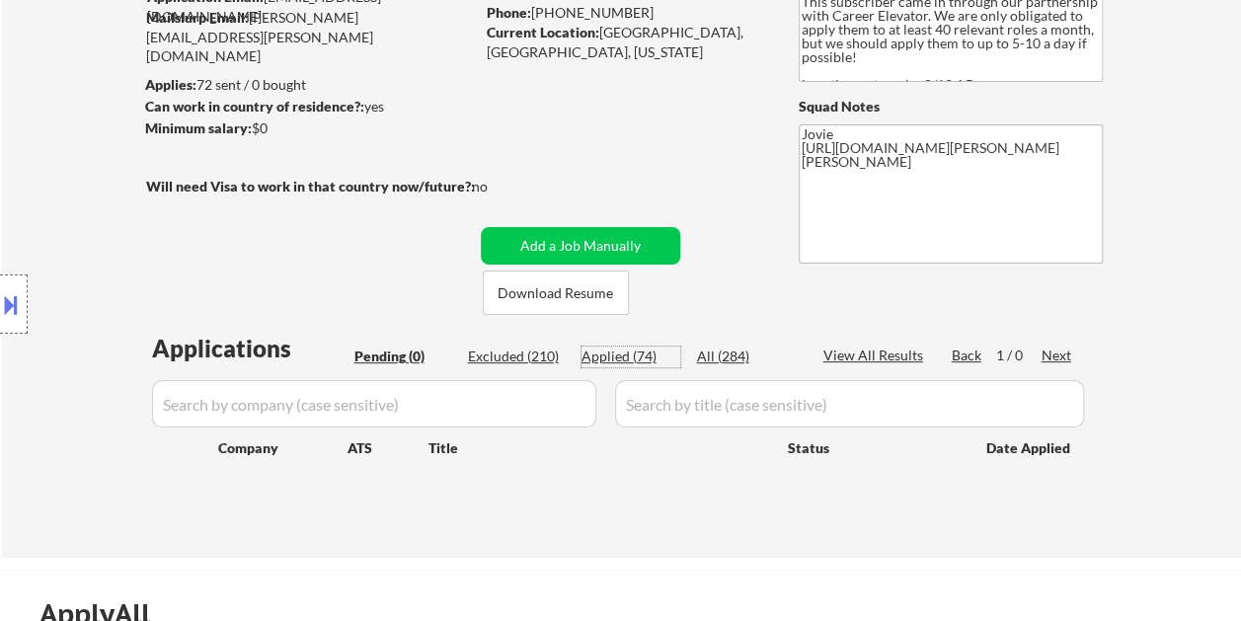
select select ""applied""
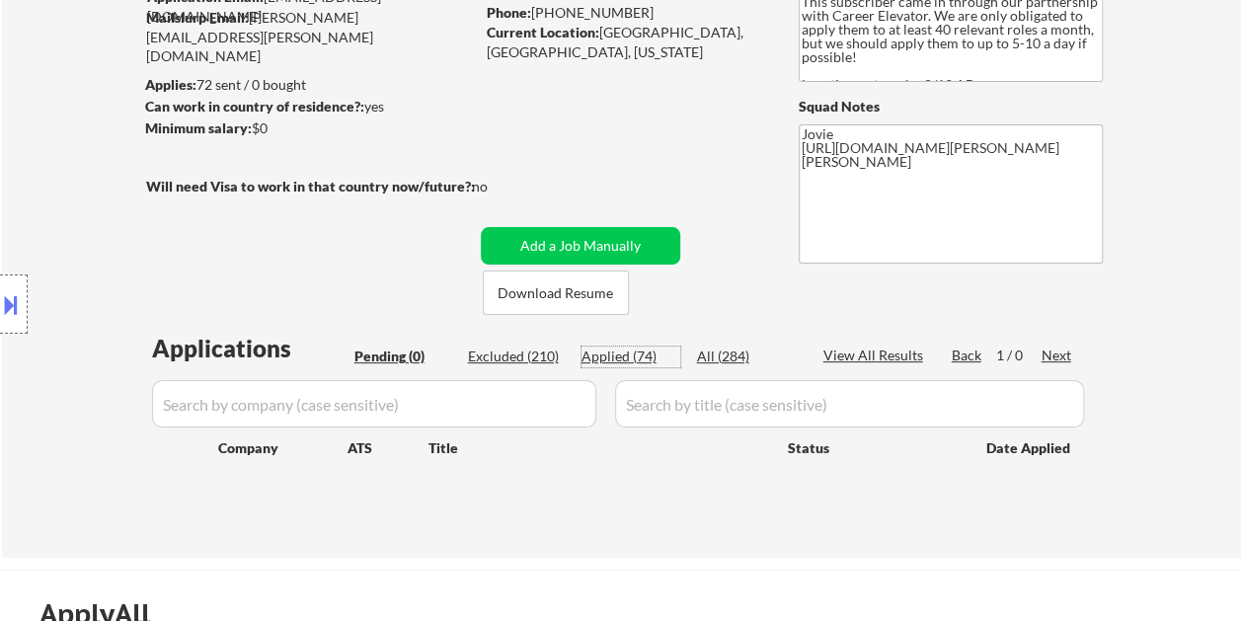
select select ""applied""
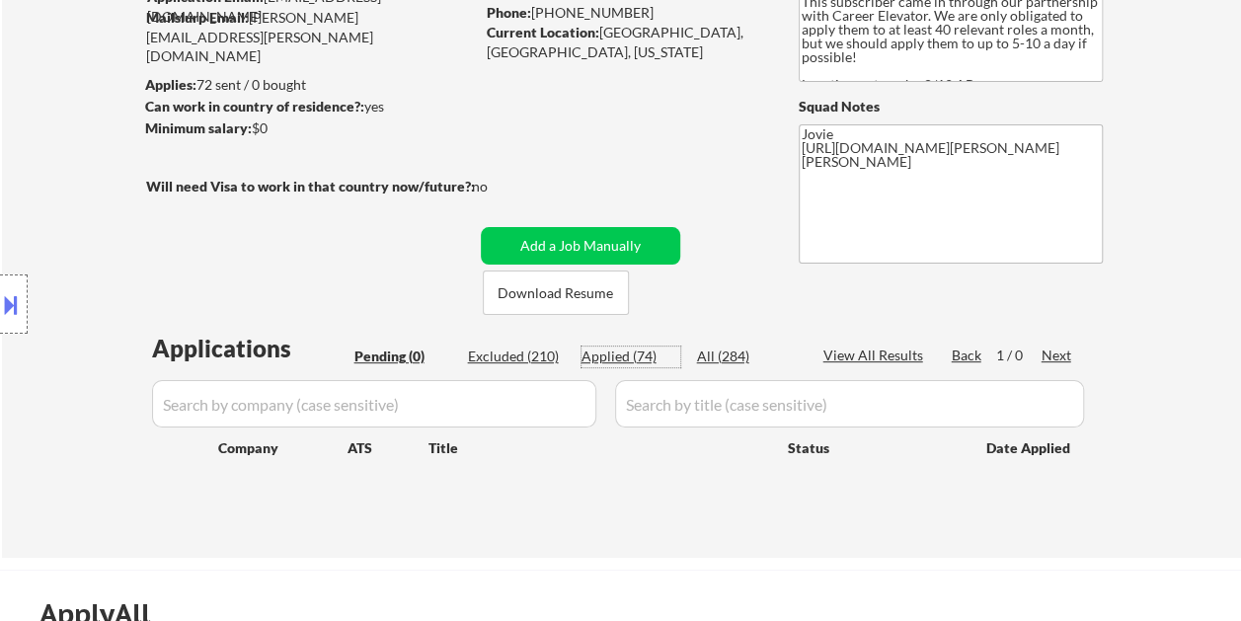
select select ""applied""
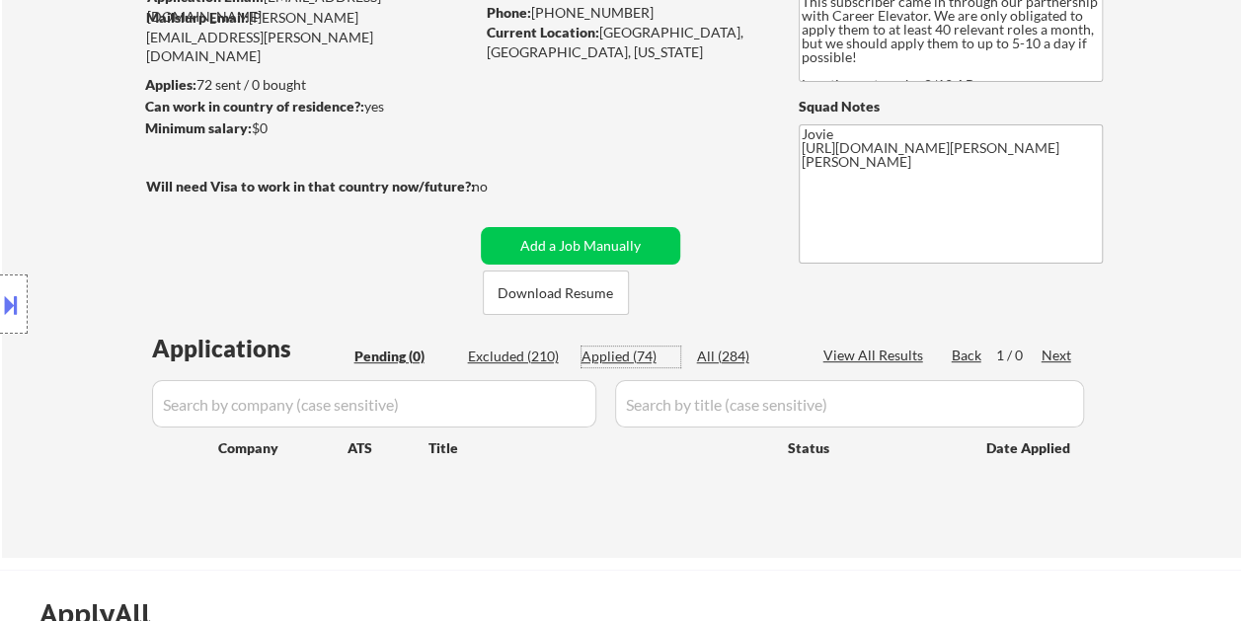
select select ""applied""
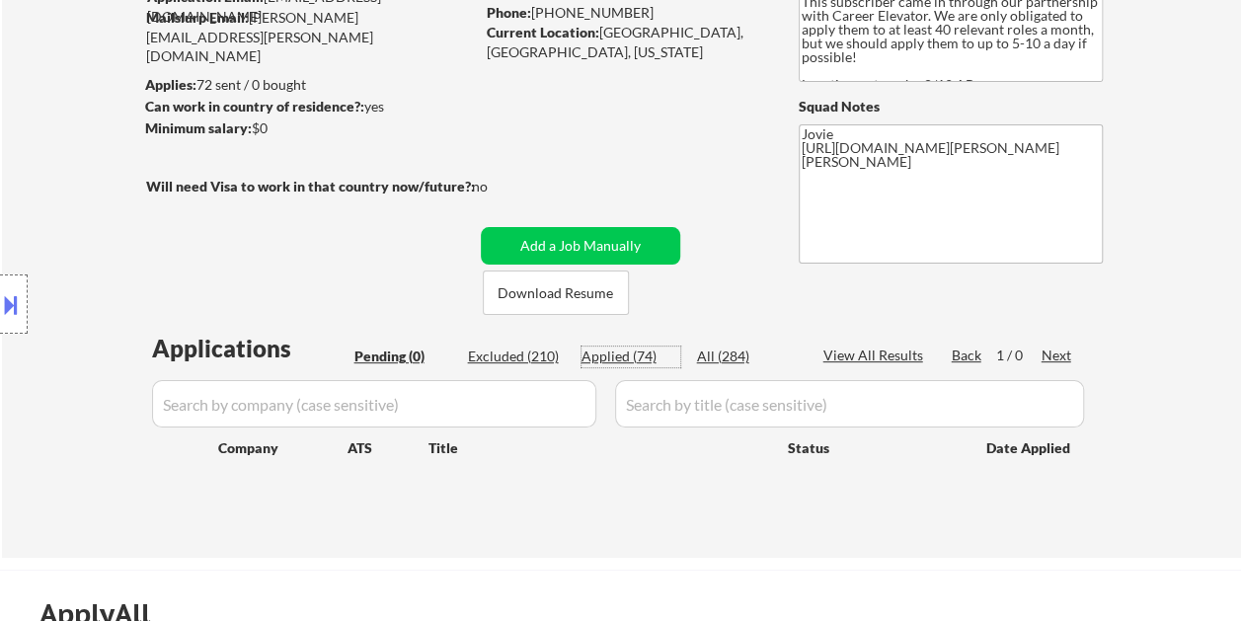
select select ""applied""
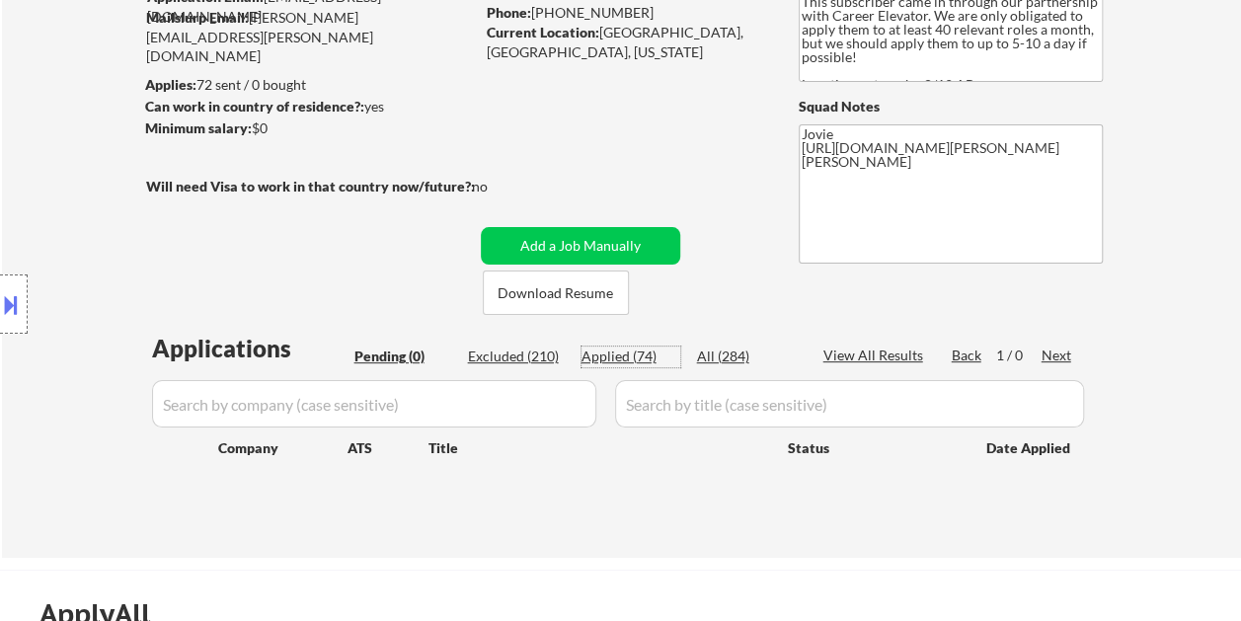
select select ""applied""
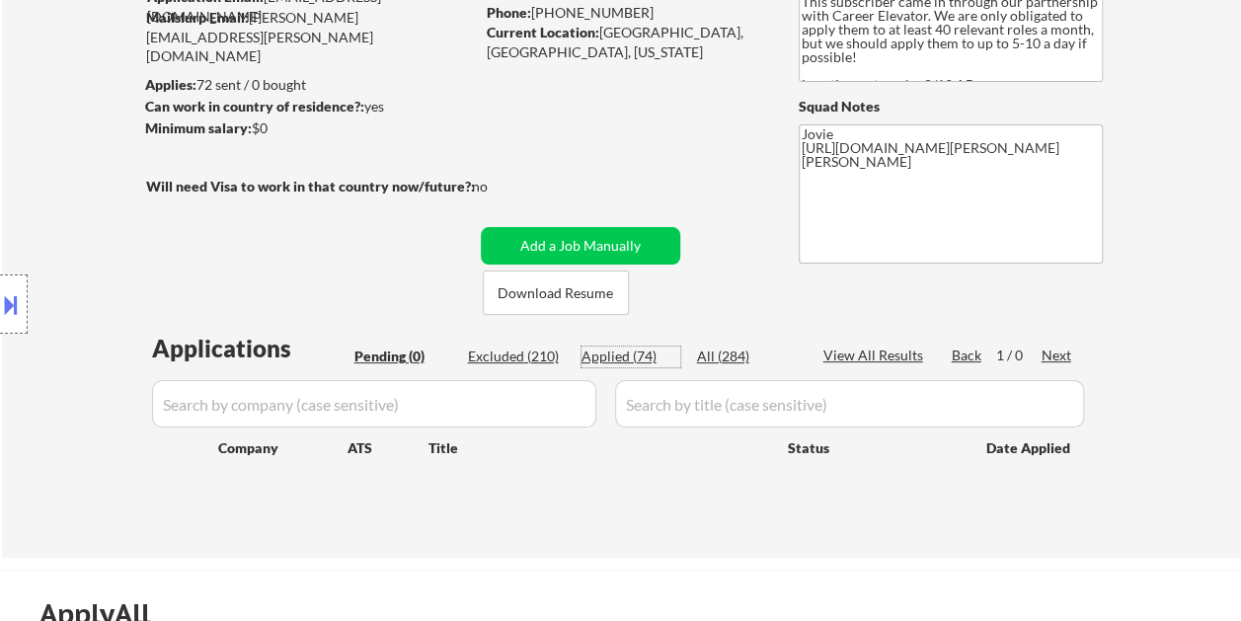
select select ""applied""
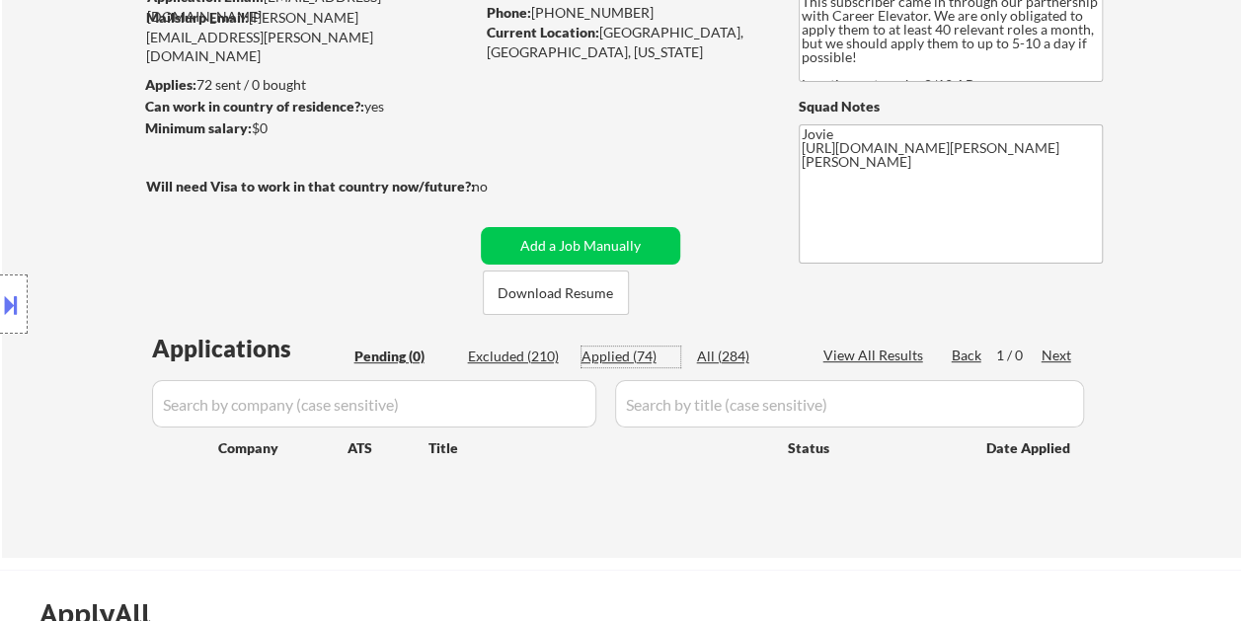
select select ""applied""
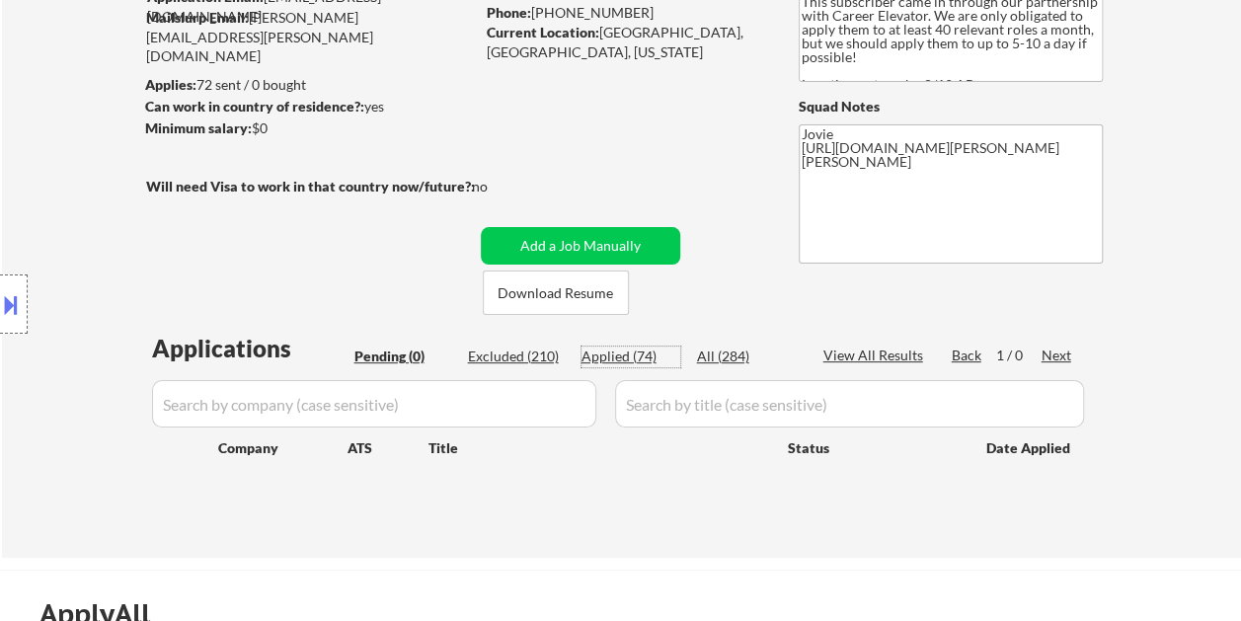
select select ""applied""
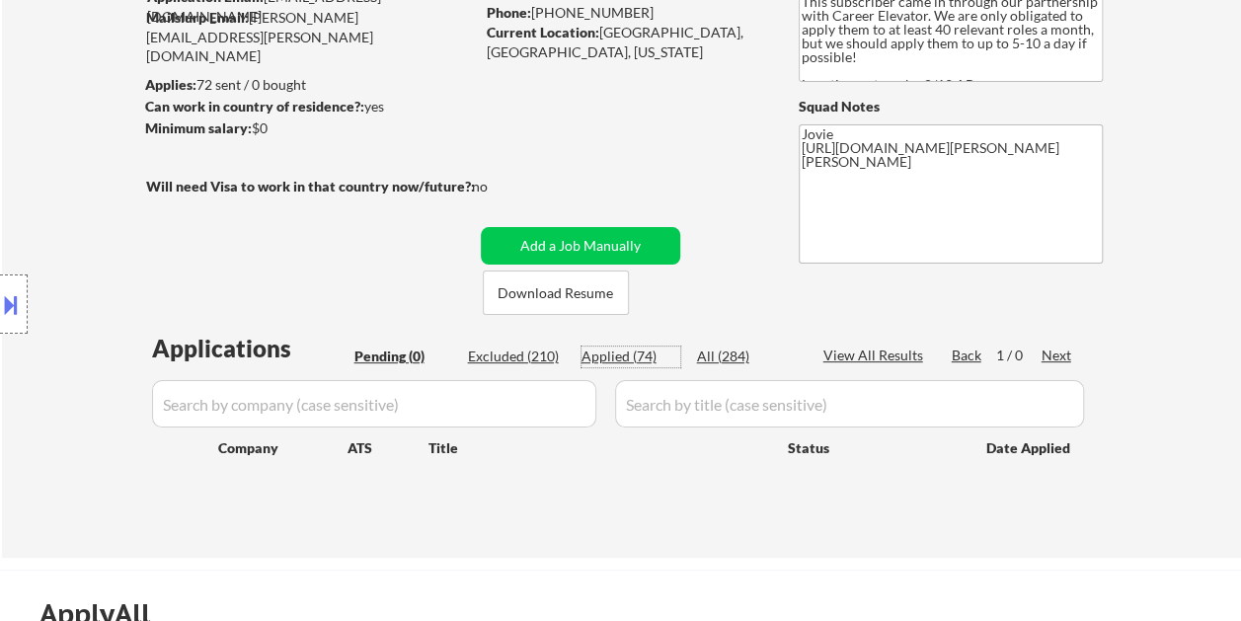
select select ""applied""
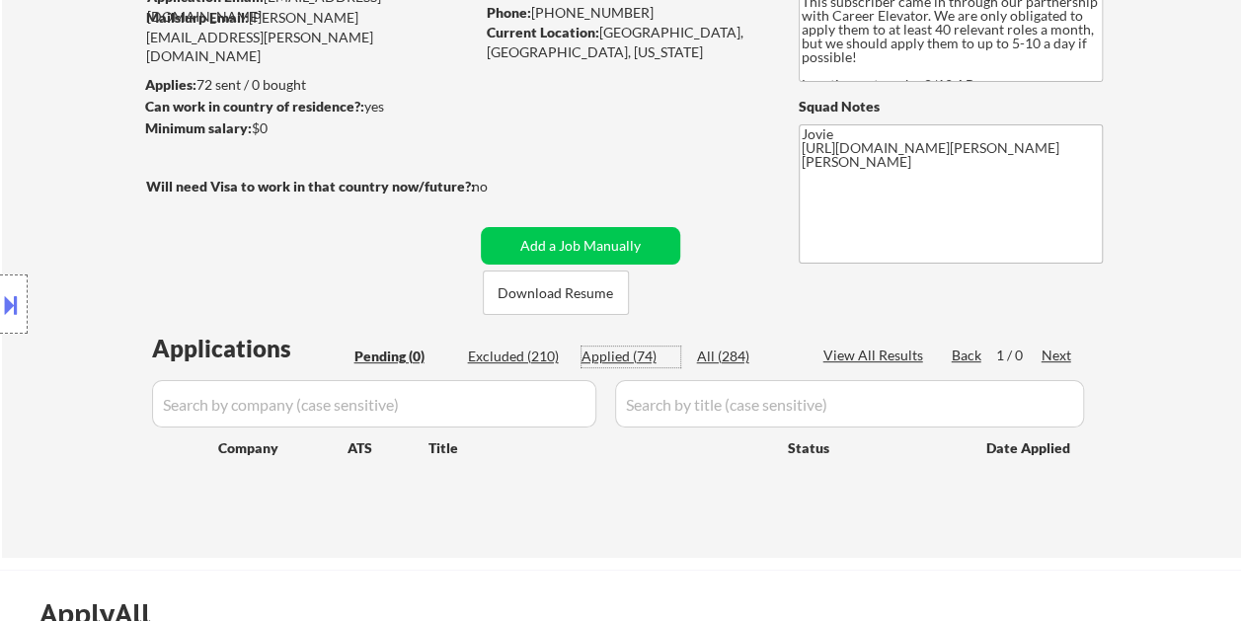
select select ""applied""
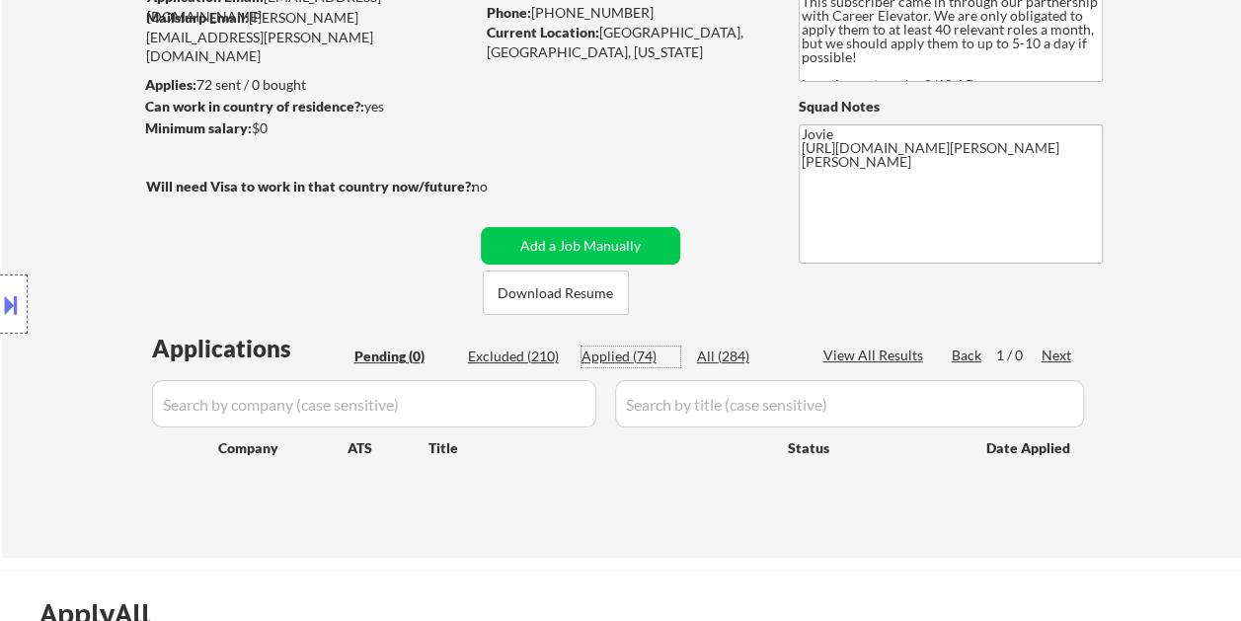
select select ""applied""
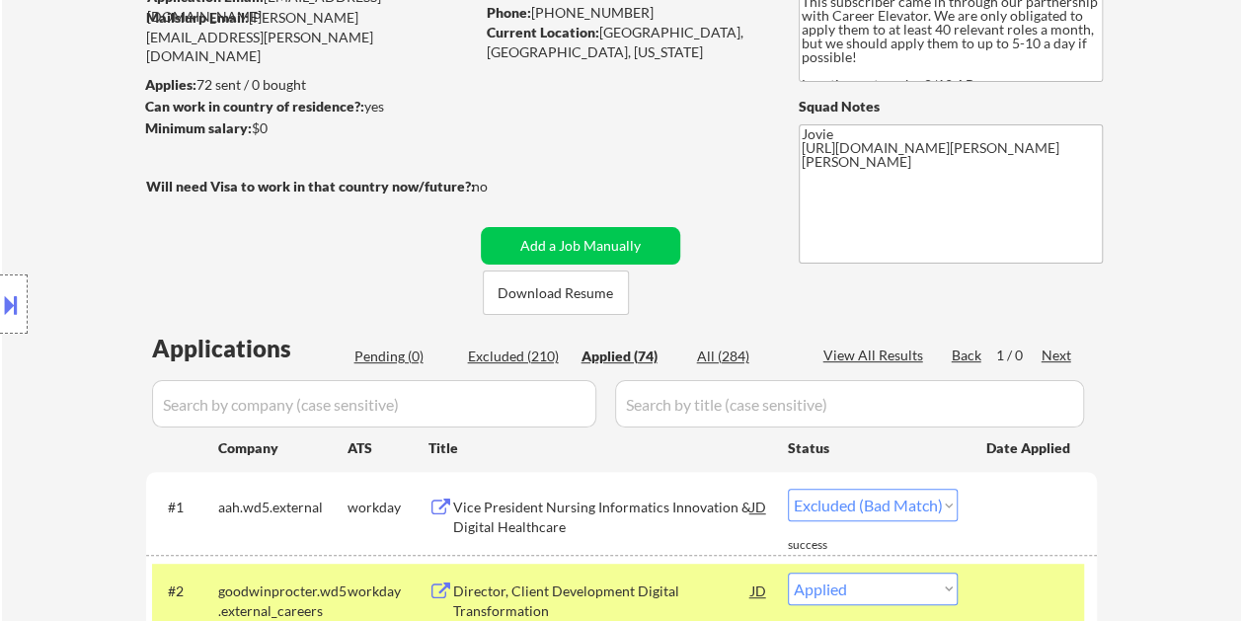
select select ""applied""
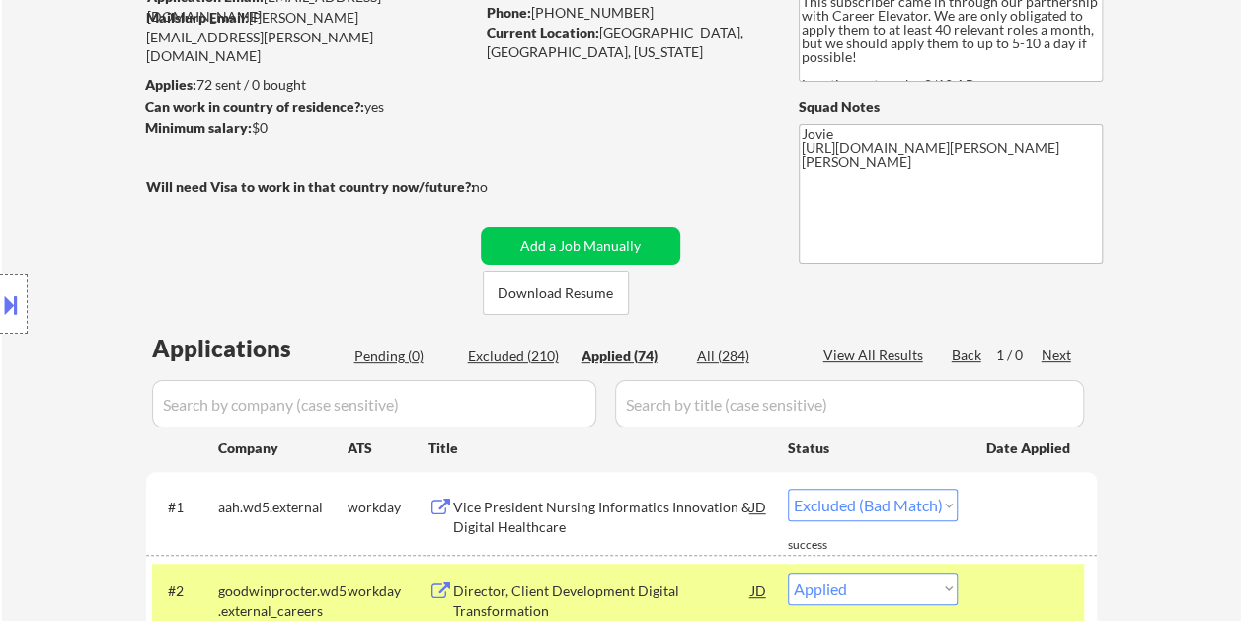
select select ""applied""
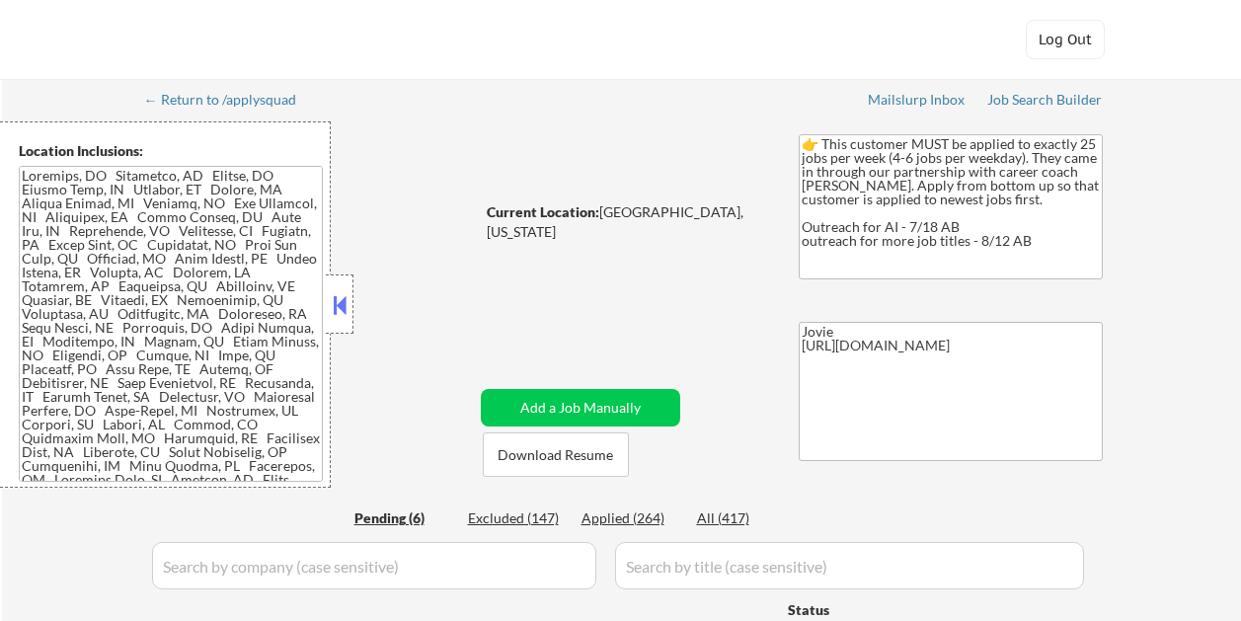
select select ""pending""
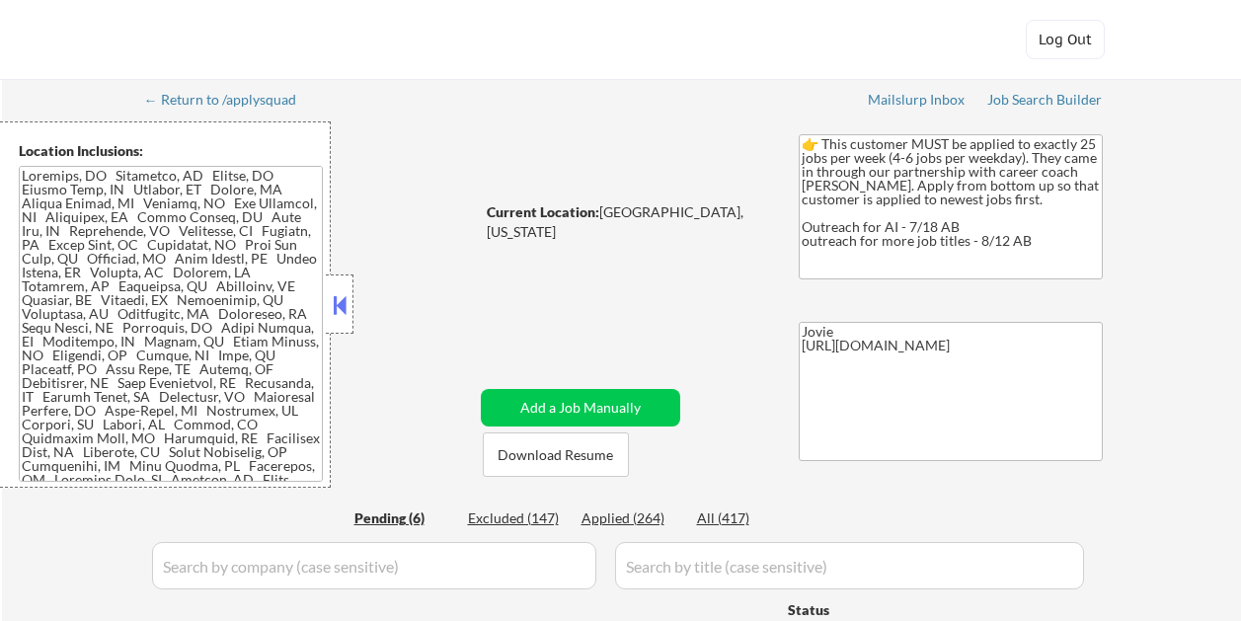
select select ""pending""
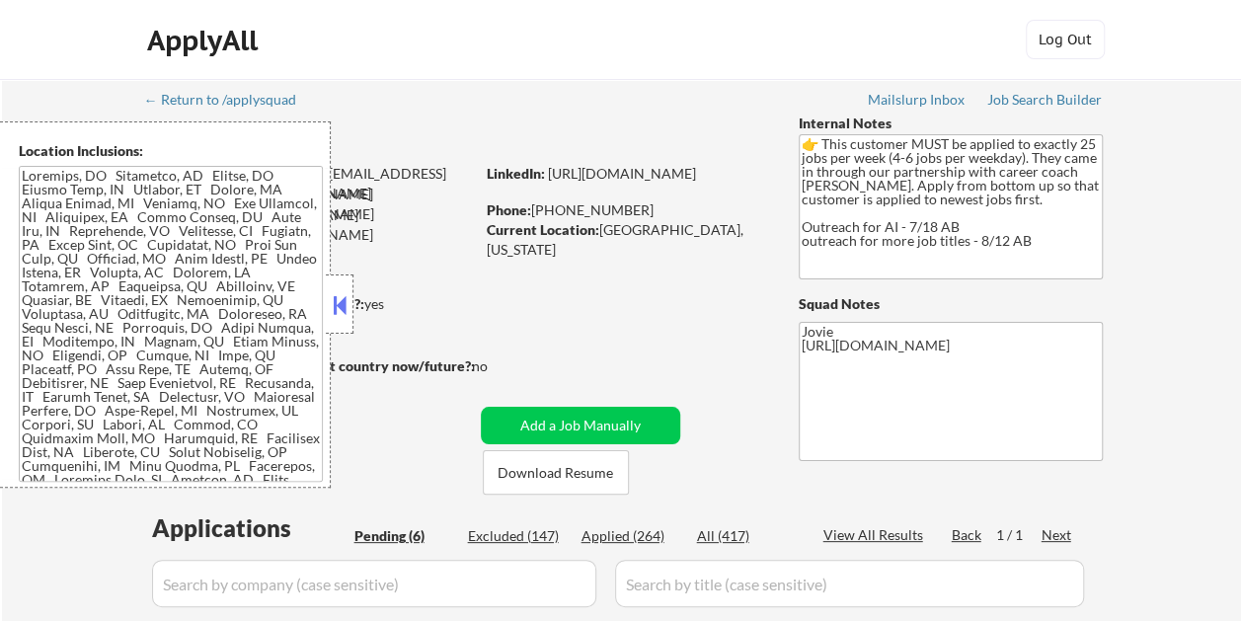
click at [349, 311] on button at bounding box center [340, 305] width 22 height 30
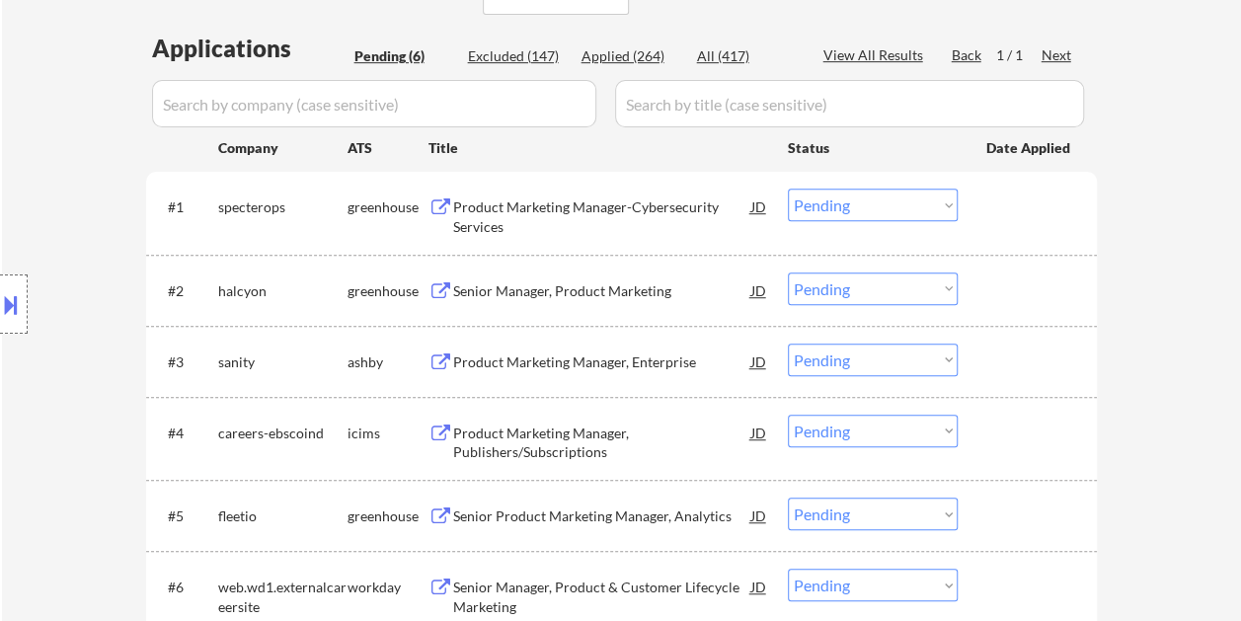
scroll to position [493, 0]
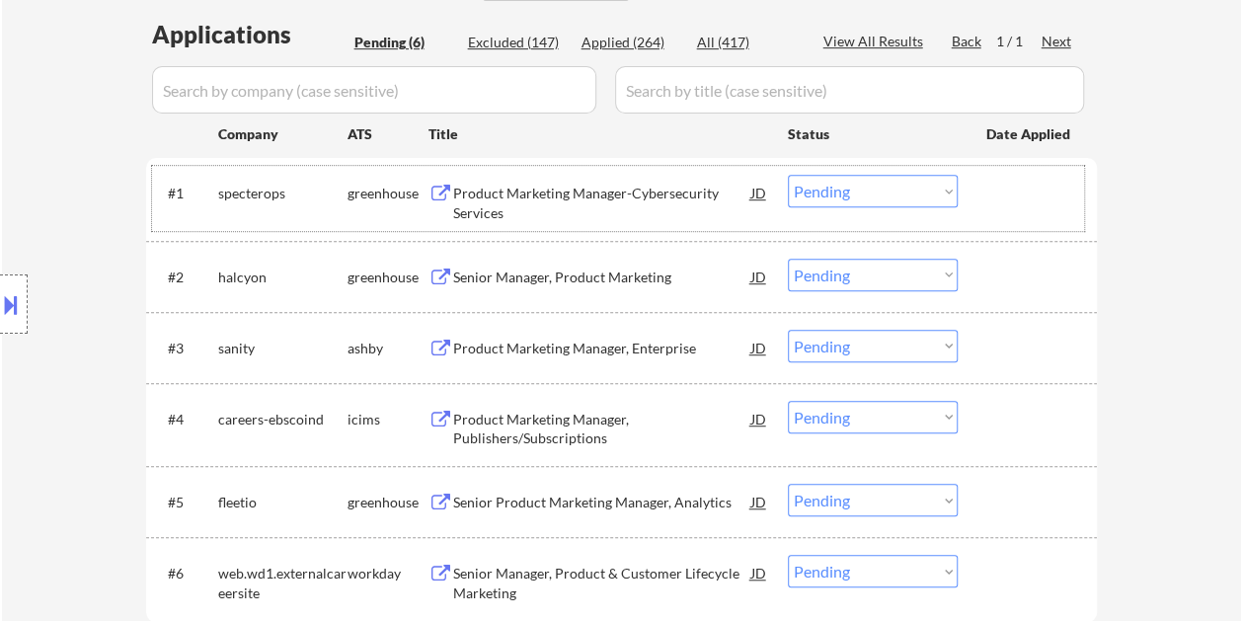
click at [997, 190] on div at bounding box center [1029, 193] width 87 height 36
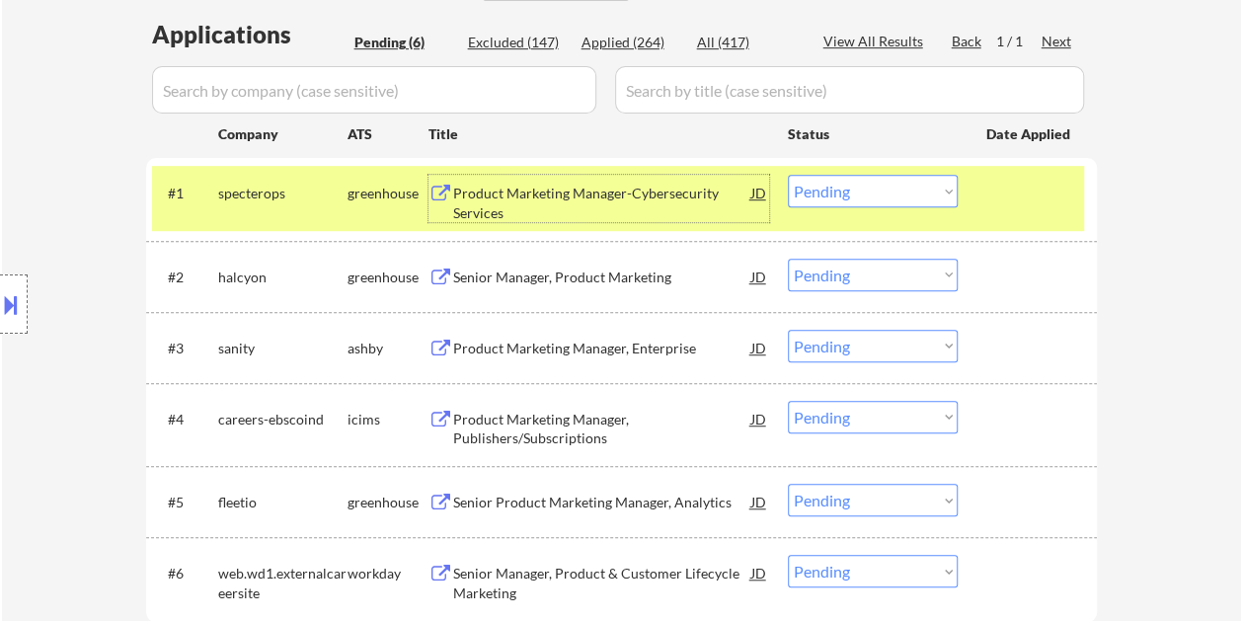
click at [523, 205] on div "Product Marketing Manager-Cybersecurity Services" at bounding box center [602, 203] width 298 height 38
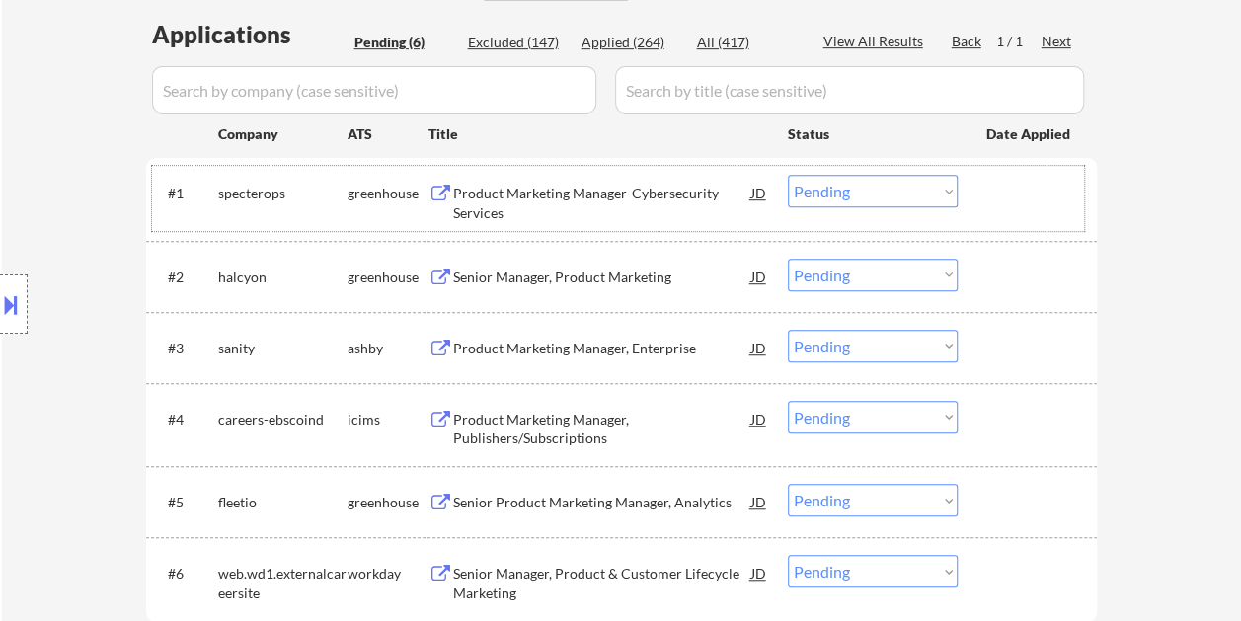
click at [1011, 204] on div at bounding box center [1029, 193] width 87 height 36
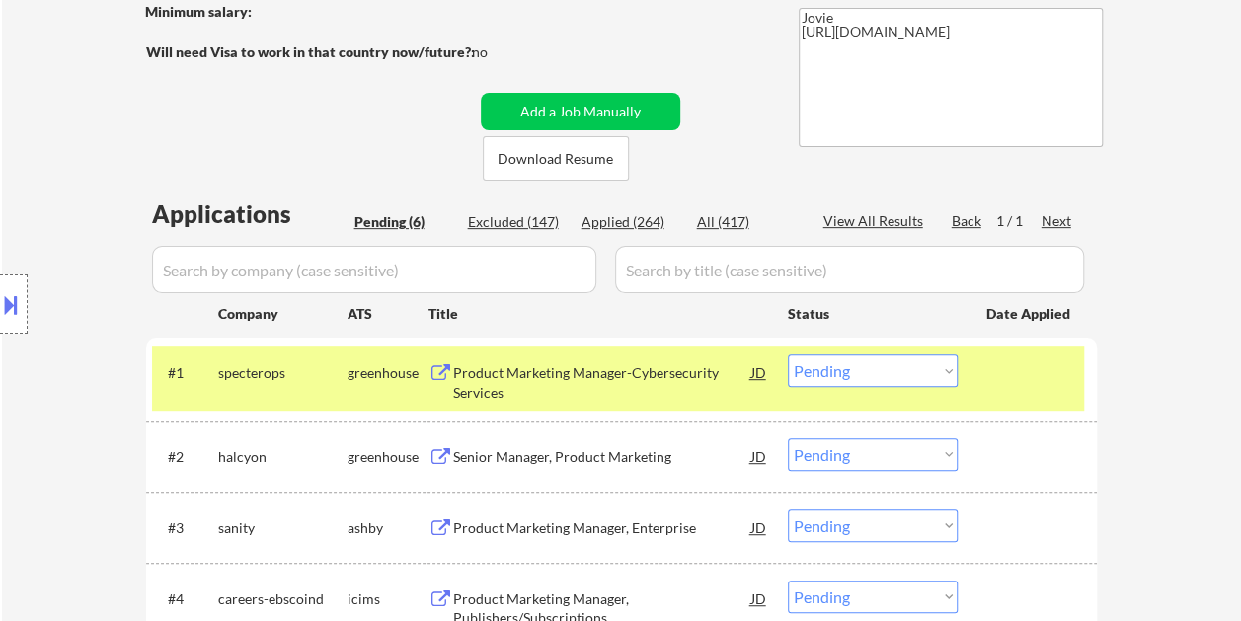
scroll to position [296, 0]
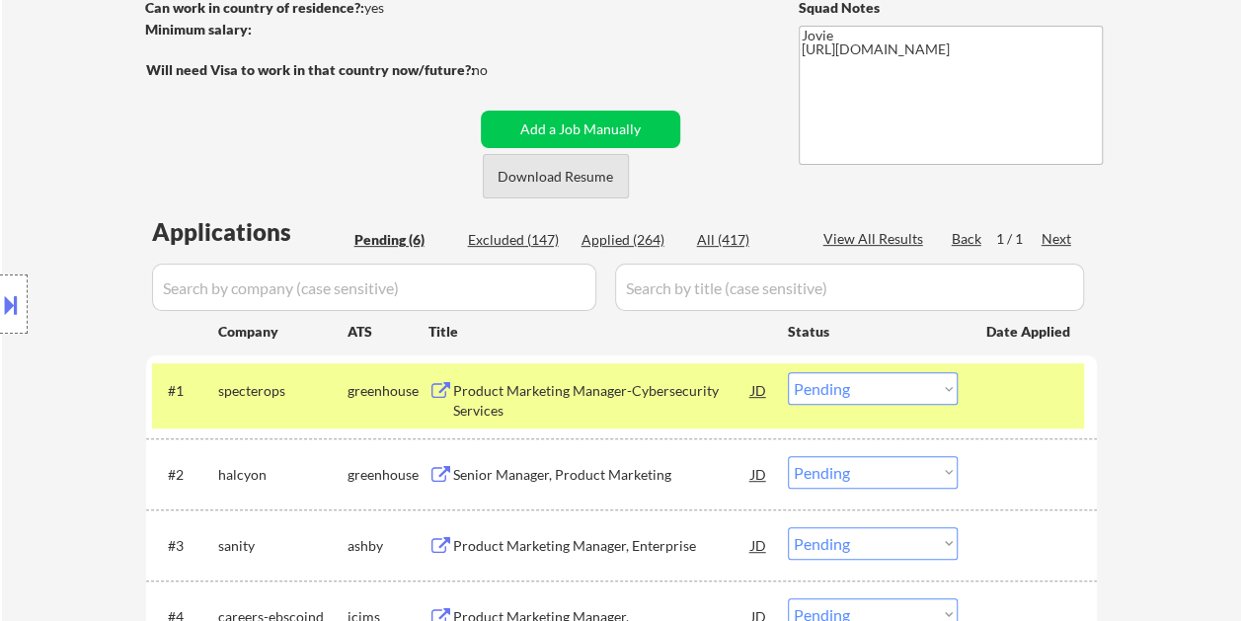
click at [601, 167] on button "Download Resume" at bounding box center [556, 176] width 146 height 44
click at [742, 3] on div "← Return to /applysquad Mailslurp Inbox Job Search Builder [PERSON_NAME] User E…" at bounding box center [621, 336] width 985 height 1106
click at [936, 372] on select "Choose an option... Pending Applied Excluded (Questions) Excluded (Expired) Exc…" at bounding box center [873, 388] width 170 height 33
click at [788, 372] on select "Choose an option... Pending Applied Excluded (Questions) Excluded (Expired) Exc…" at bounding box center [873, 388] width 170 height 33
select select ""pending""
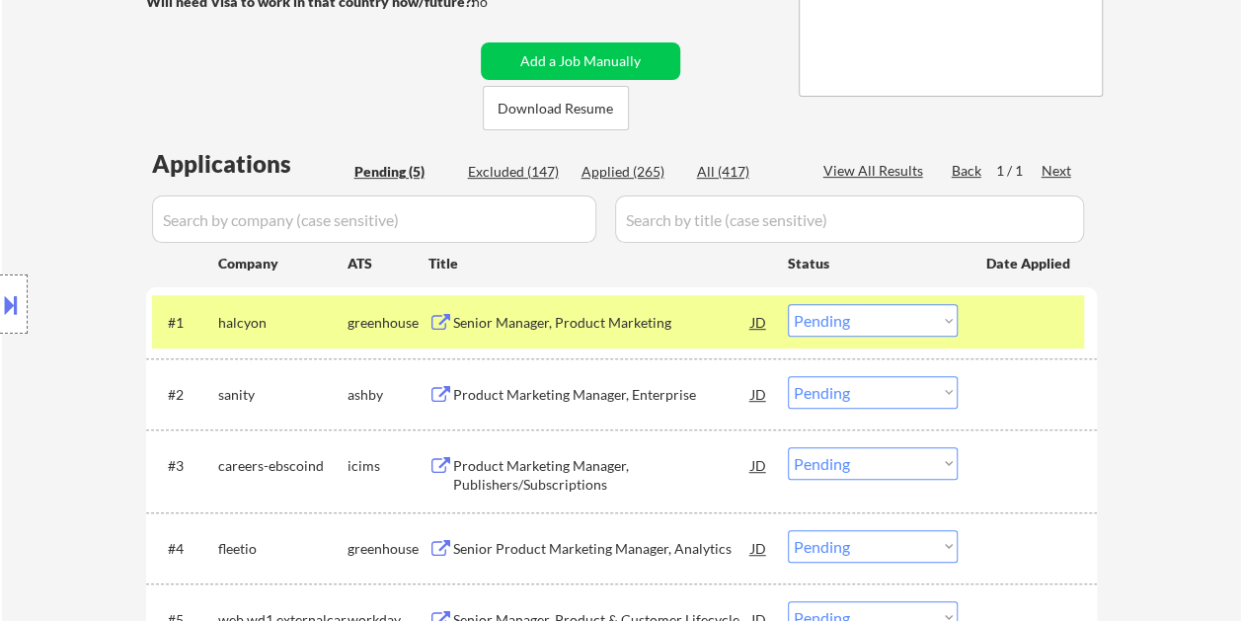
scroll to position [395, 0]
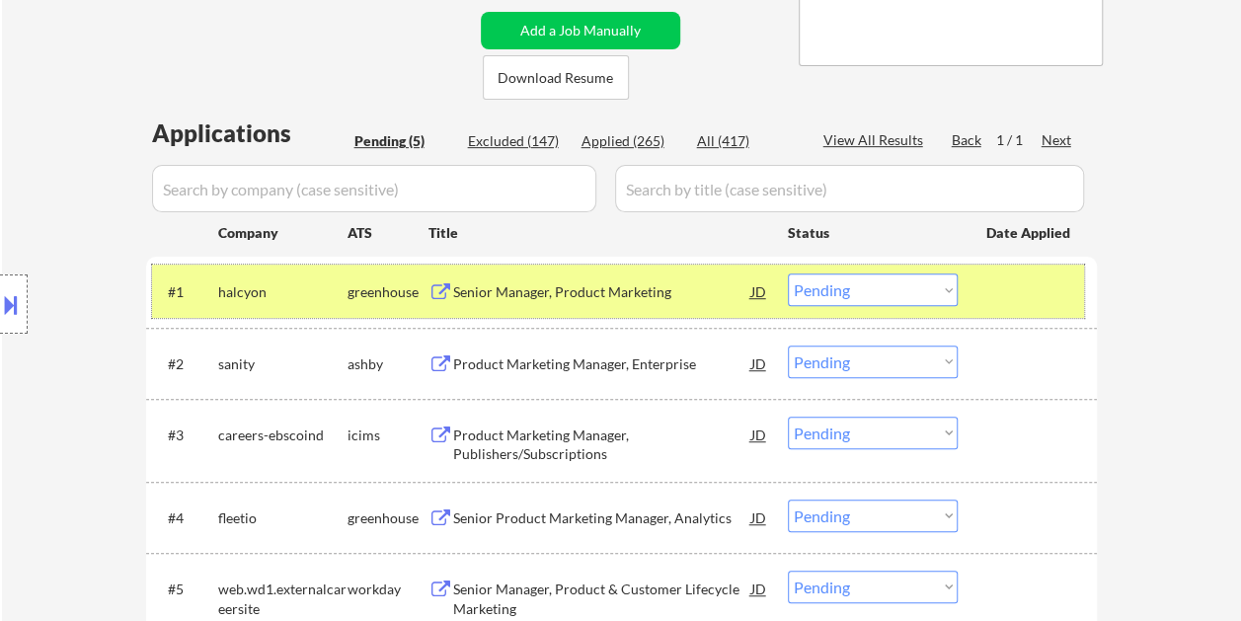
click at [1032, 288] on div at bounding box center [1029, 291] width 87 height 36
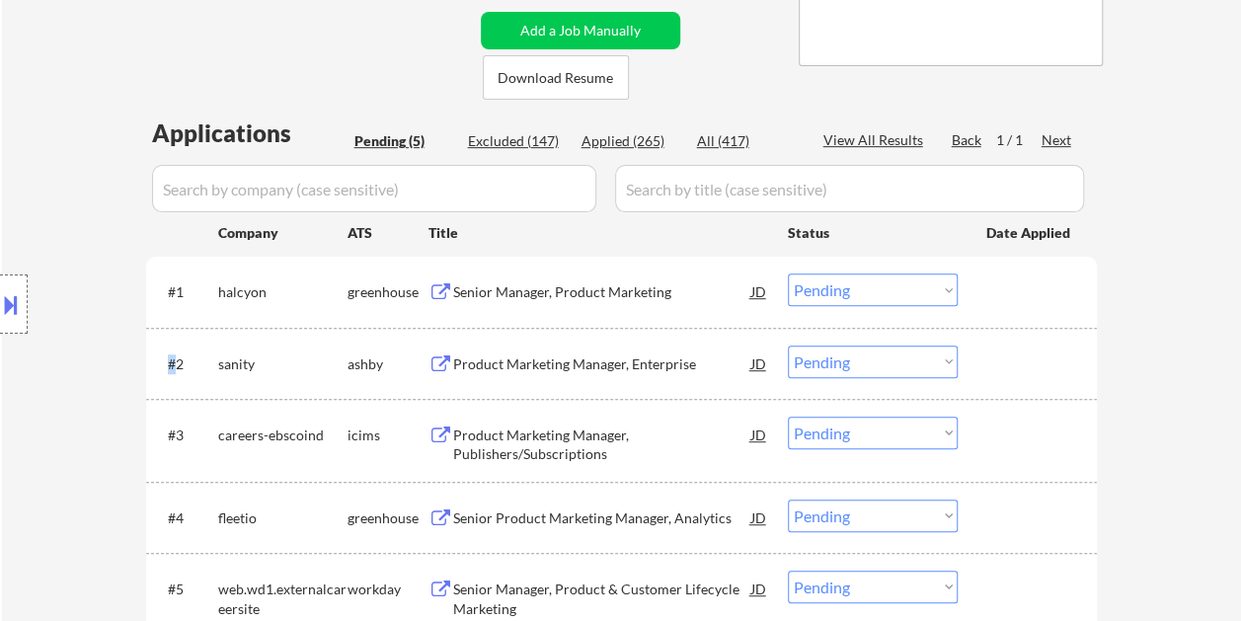
click at [1032, 288] on div at bounding box center [1029, 291] width 87 height 36
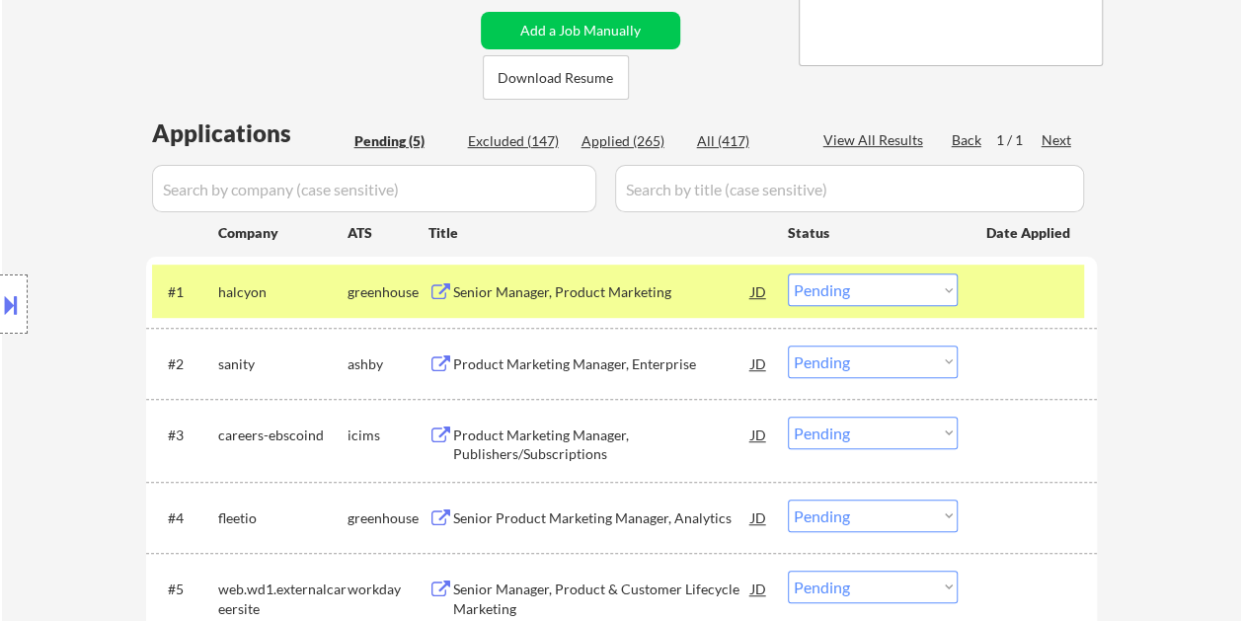
click at [641, 280] on div "Senior Manager, Product Marketing" at bounding box center [602, 291] width 298 height 36
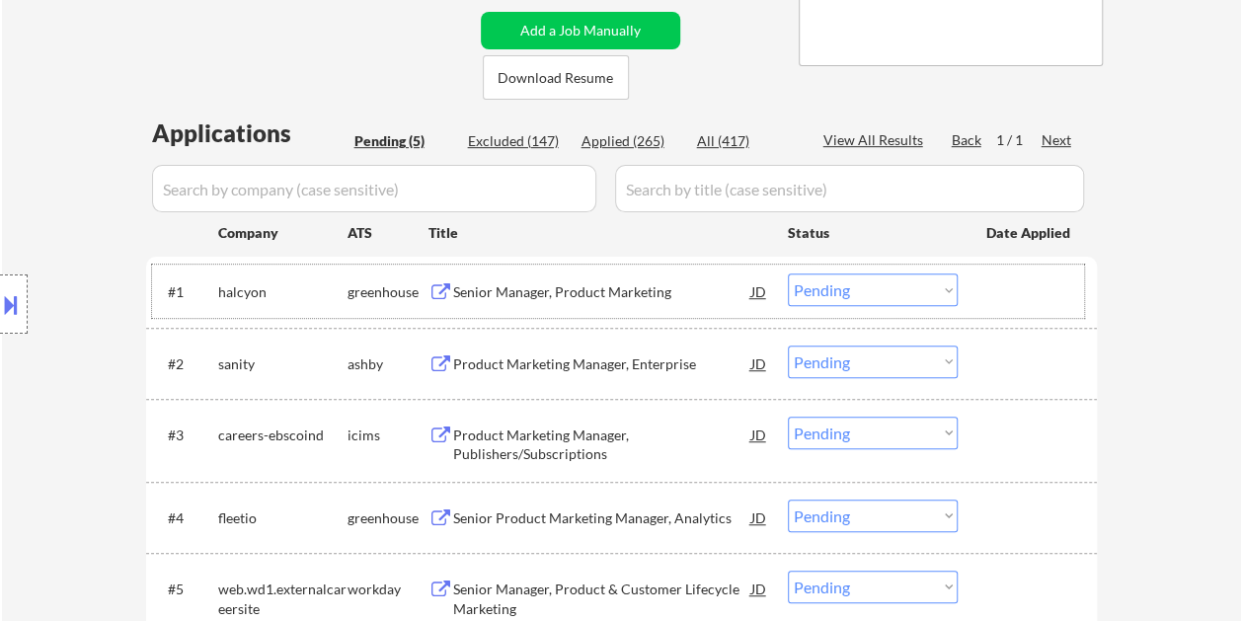
click at [976, 289] on div "#1 halcyon greenhouse Senior Manager, Product Marketing JD Choose an option... …" at bounding box center [618, 290] width 932 height 53
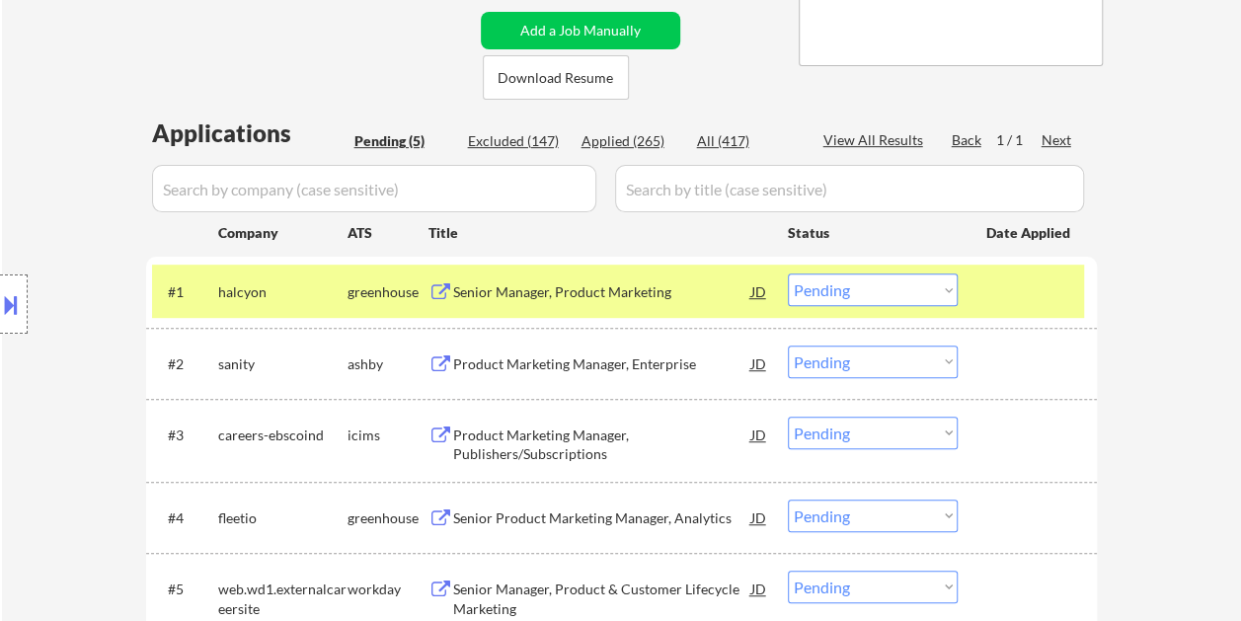
click at [1001, 294] on div at bounding box center [1029, 291] width 87 height 36
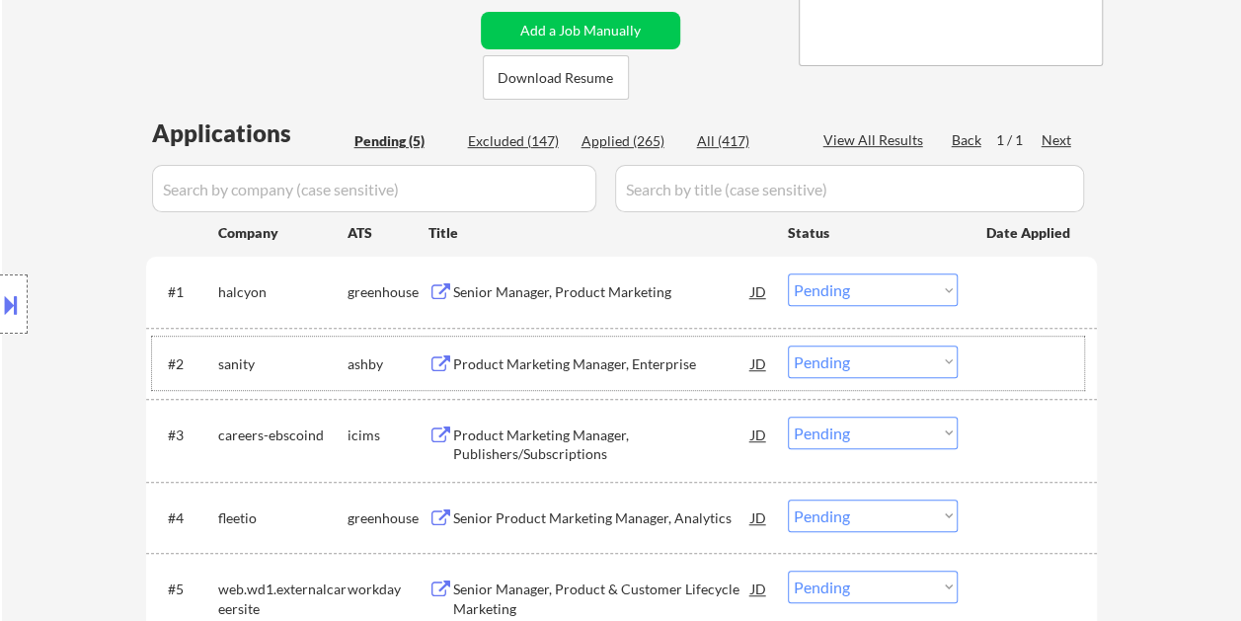
click at [1016, 357] on div at bounding box center [1029, 363] width 87 height 36
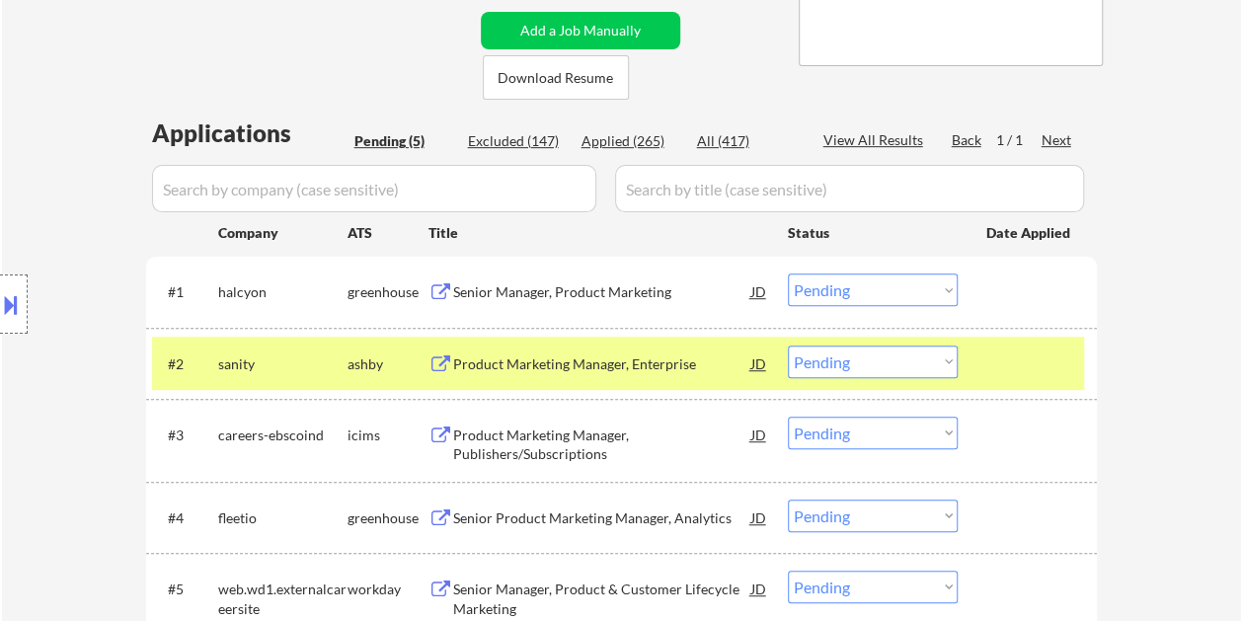
click at [702, 355] on div "Product Marketing Manager, Enterprise" at bounding box center [602, 364] width 298 height 20
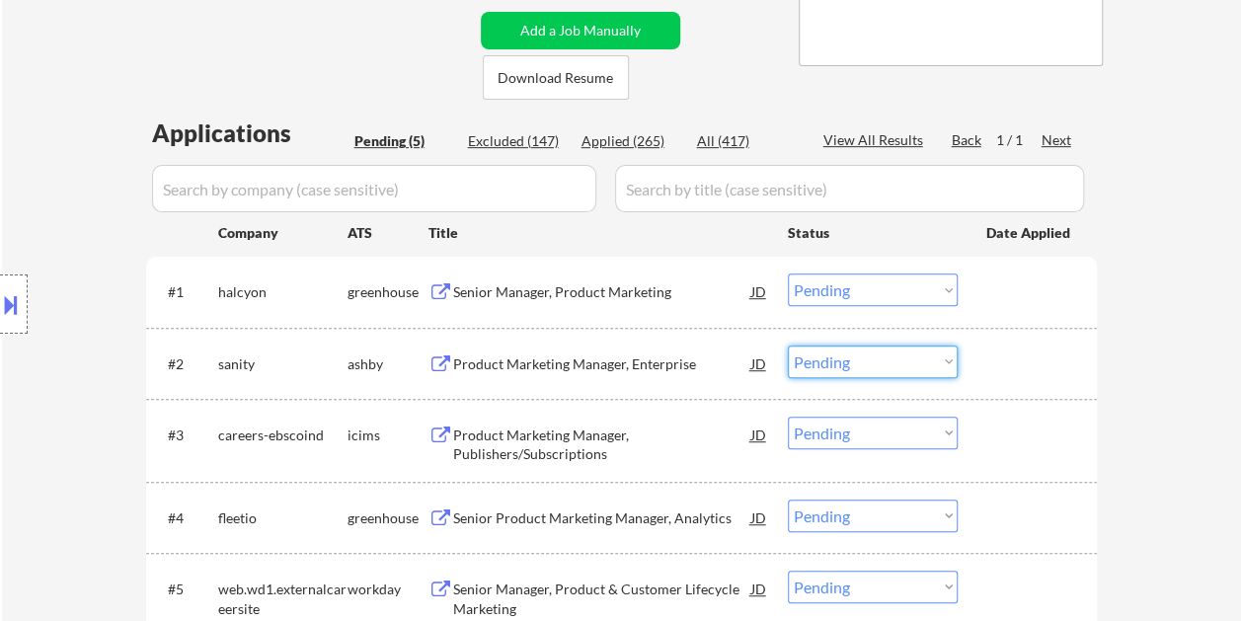
click at [937, 364] on select "Choose an option... Pending Applied Excluded (Questions) Excluded (Expired) Exc…" at bounding box center [873, 361] width 170 height 33
click at [788, 345] on select "Choose an option... Pending Applied Excluded (Questions) Excluded (Expired) Exc…" at bounding box center [873, 361] width 170 height 33
select select ""pending""
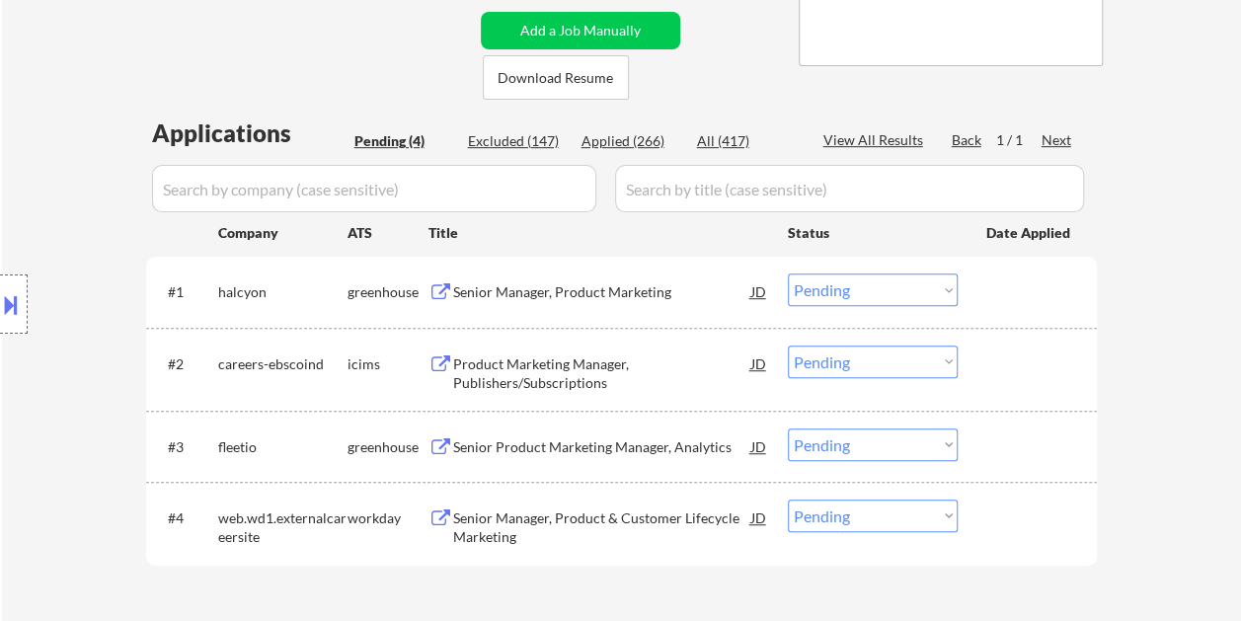
click at [1036, 447] on div at bounding box center [1029, 446] width 87 height 36
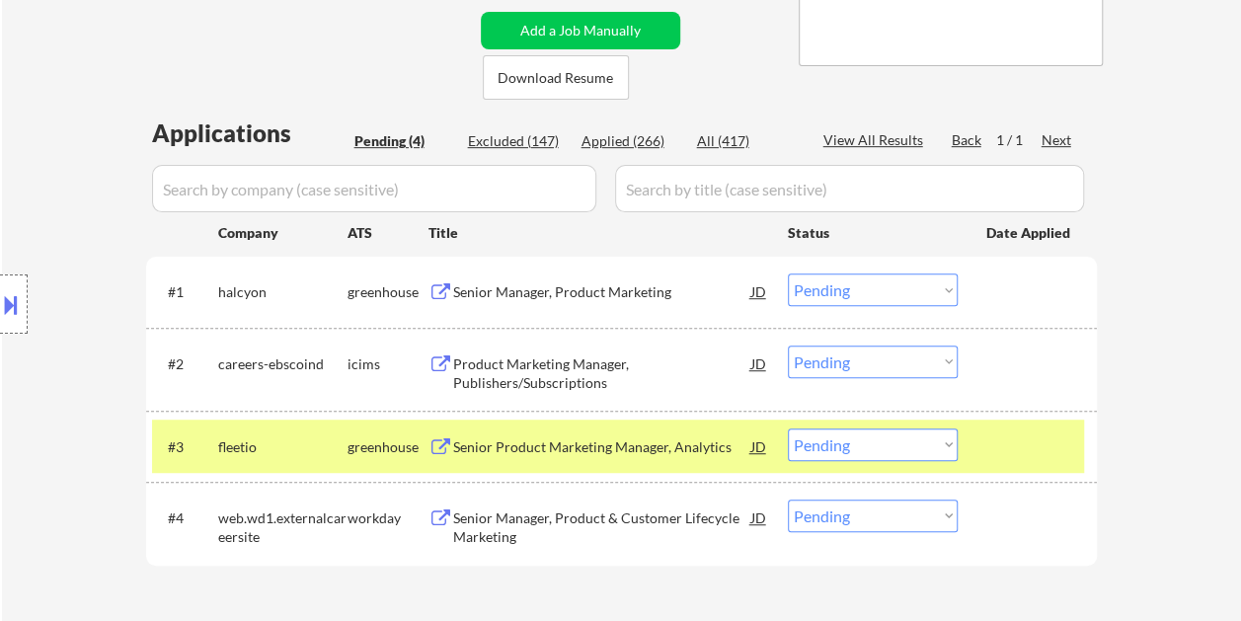
click at [595, 432] on div "Senior Product Marketing Manager, Analytics" at bounding box center [602, 446] width 298 height 36
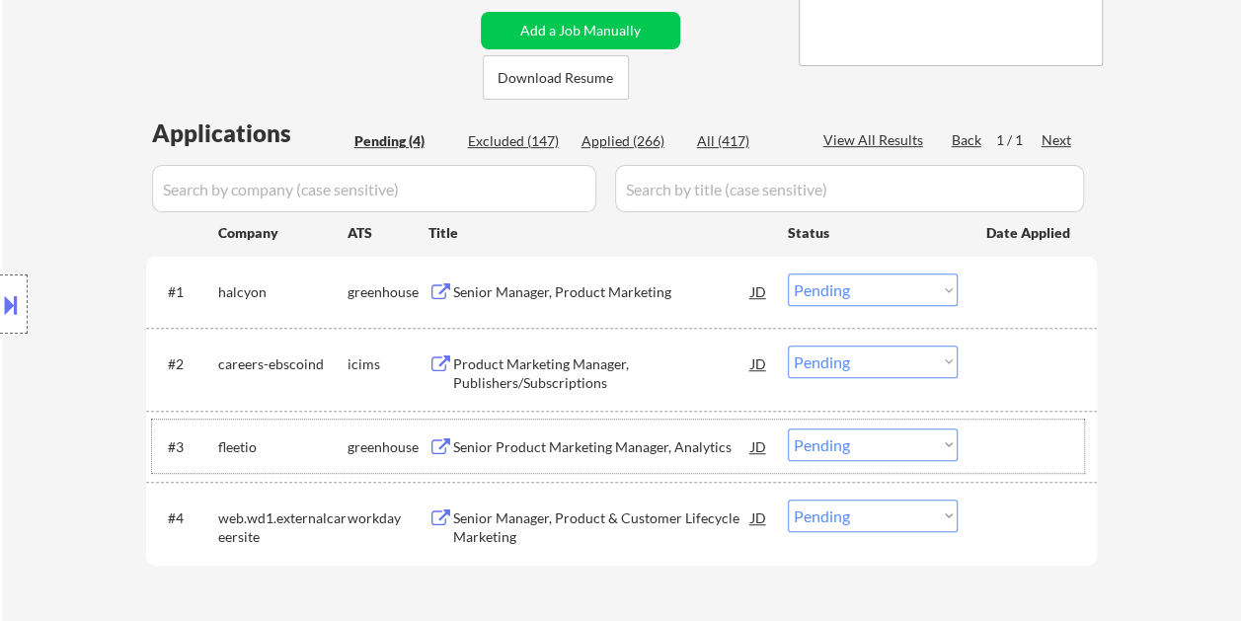
click at [1030, 450] on div at bounding box center [1029, 446] width 87 height 36
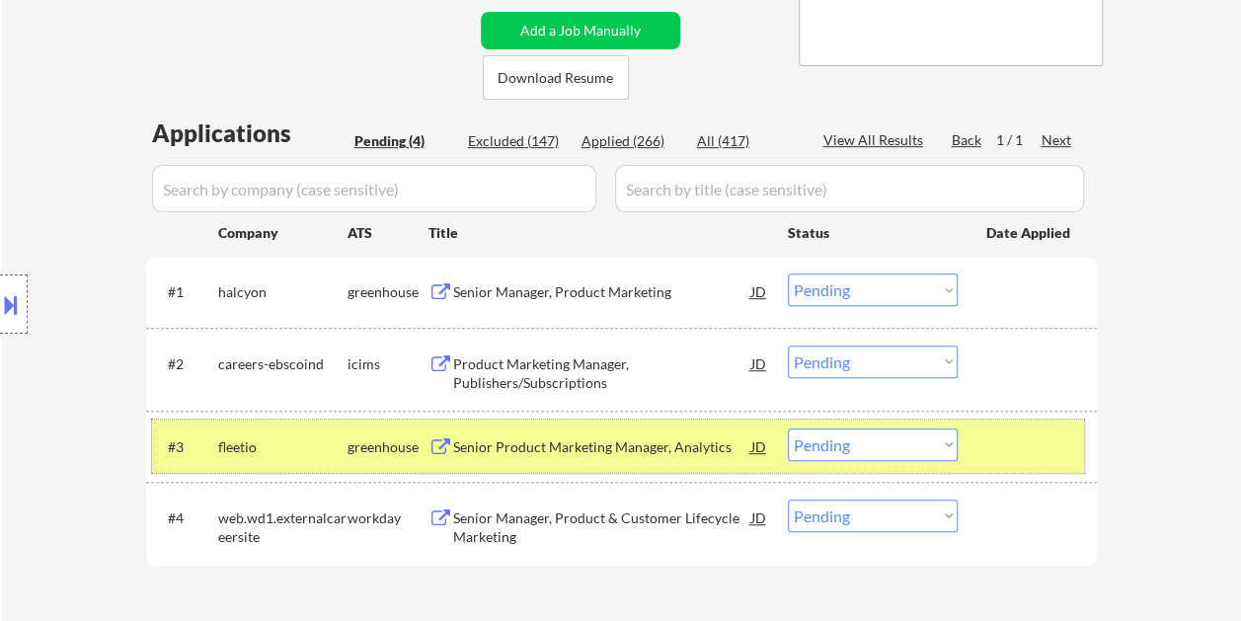
click at [943, 445] on select "Choose an option... Pending Applied Excluded (Questions) Excluded (Expired) Exc…" at bounding box center [873, 444] width 170 height 33
click at [788, 428] on select "Choose an option... Pending Applied Excluded (Questions) Excluded (Expired) Exc…" at bounding box center [873, 444] width 170 height 33
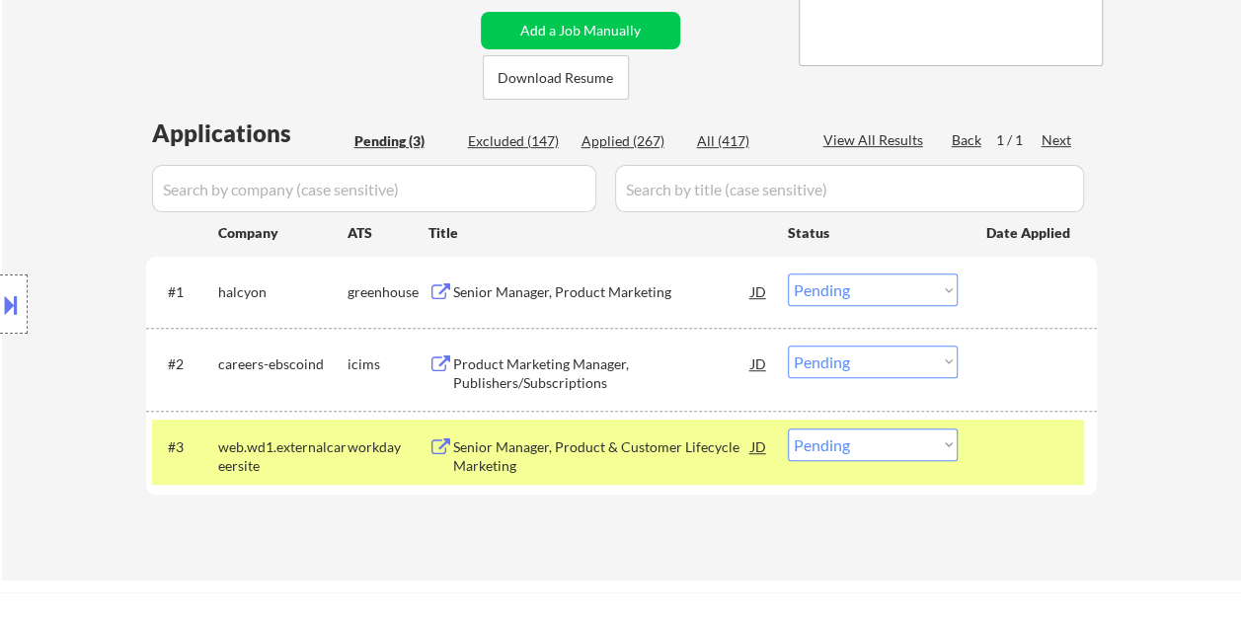
click at [1047, 467] on div "#3 web.wd1.externalcareersite workday Senior Manager, Product & Customer Lifecy…" at bounding box center [618, 451] width 932 height 65
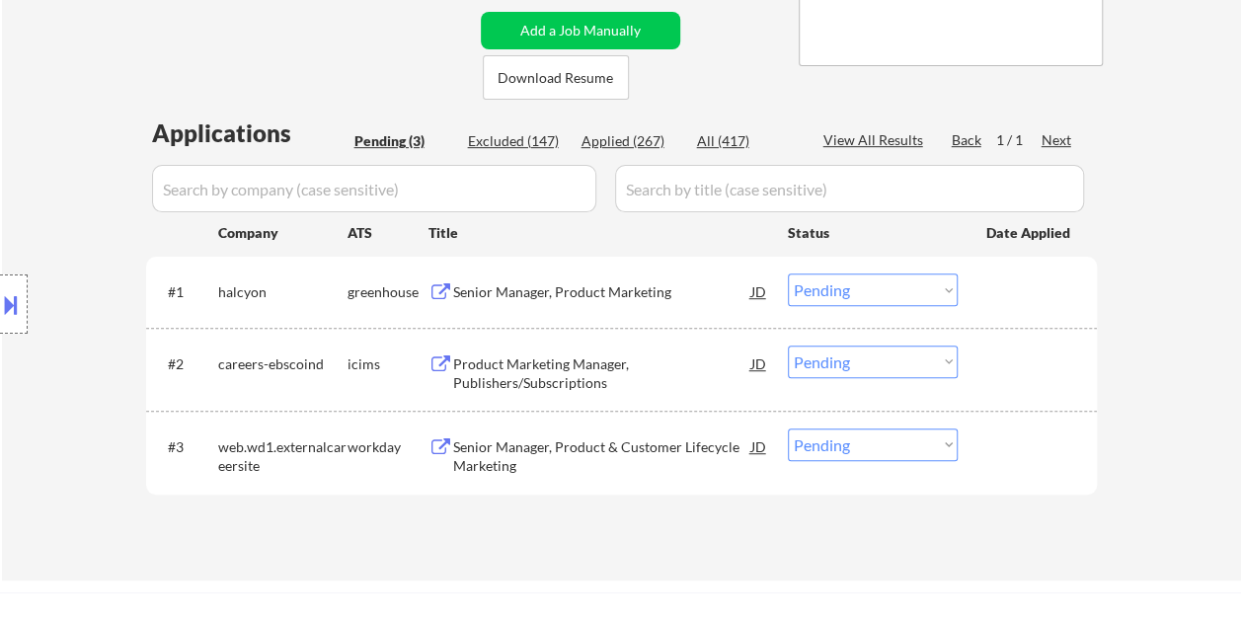
click at [1040, 445] on div at bounding box center [1029, 446] width 87 height 36
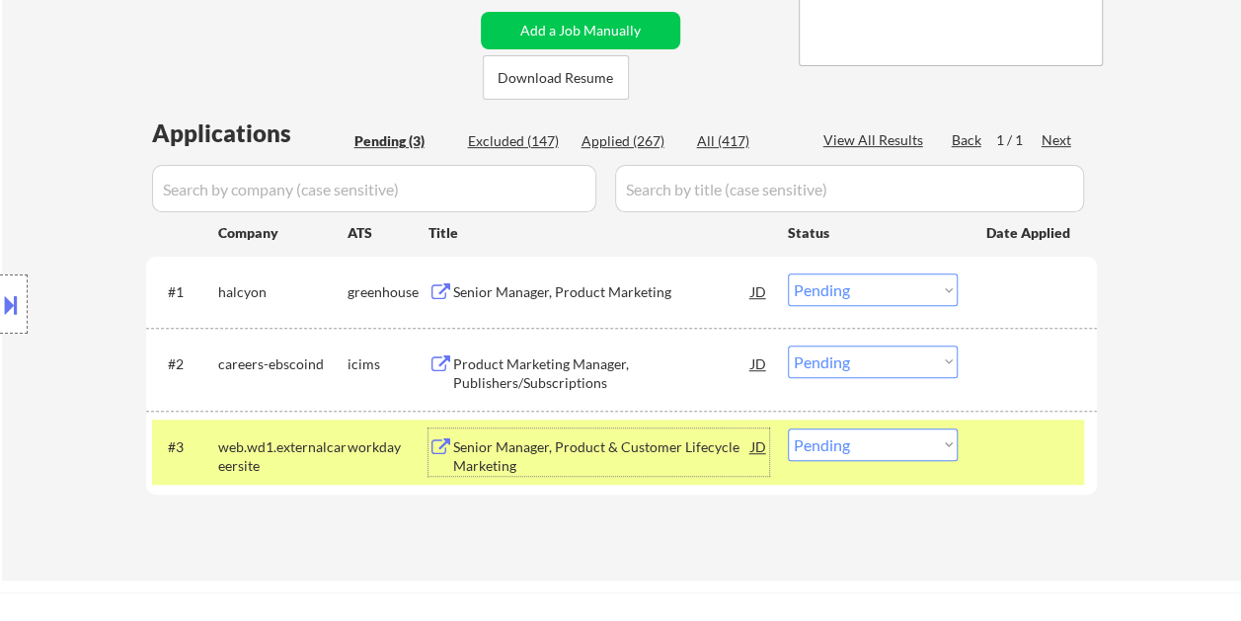
click at [682, 458] on div "Senior Manager, Product & Customer Lifecycle Marketing" at bounding box center [602, 456] width 298 height 38
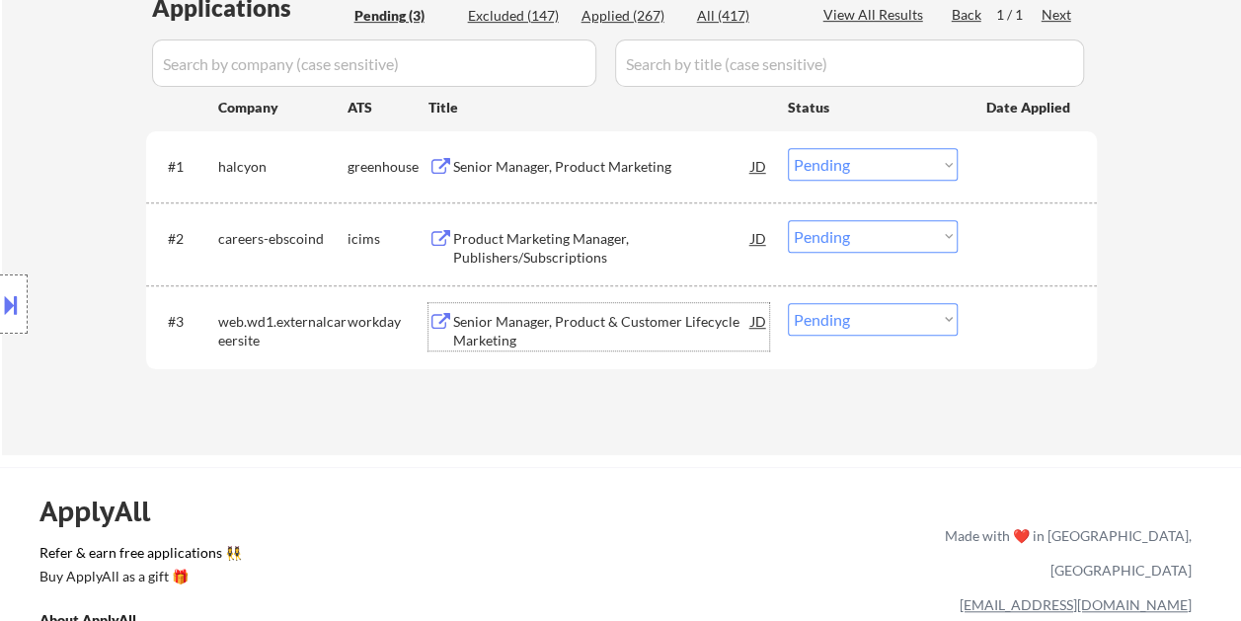
scroll to position [592, 0]
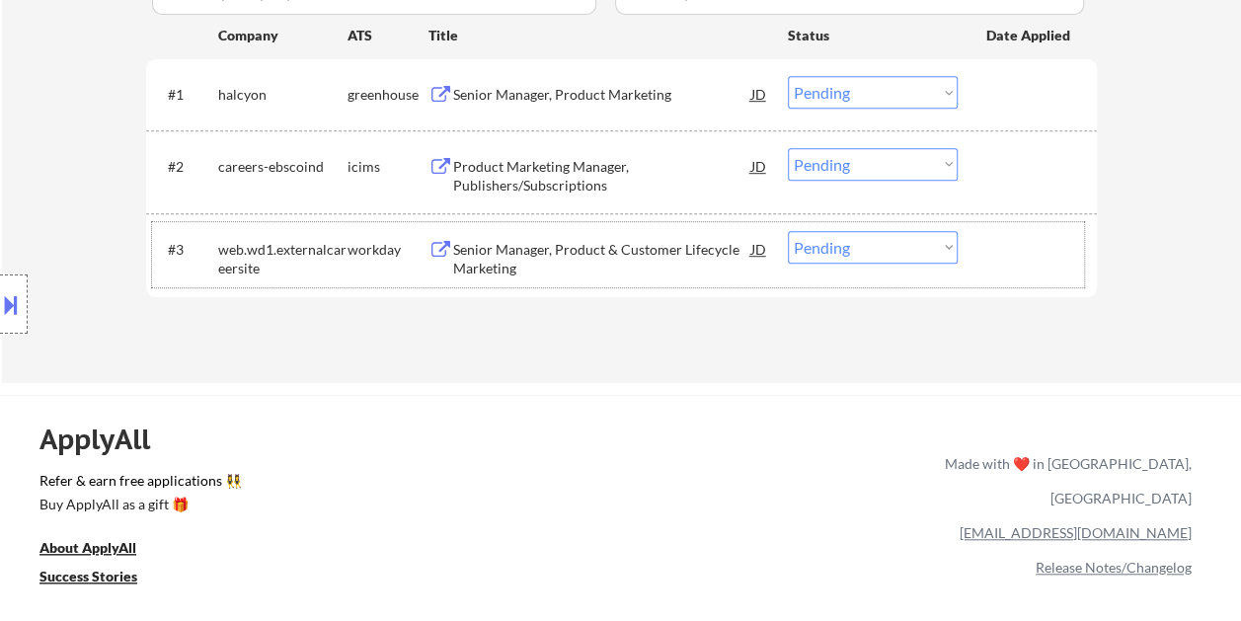
click at [994, 248] on div at bounding box center [1029, 249] width 87 height 36
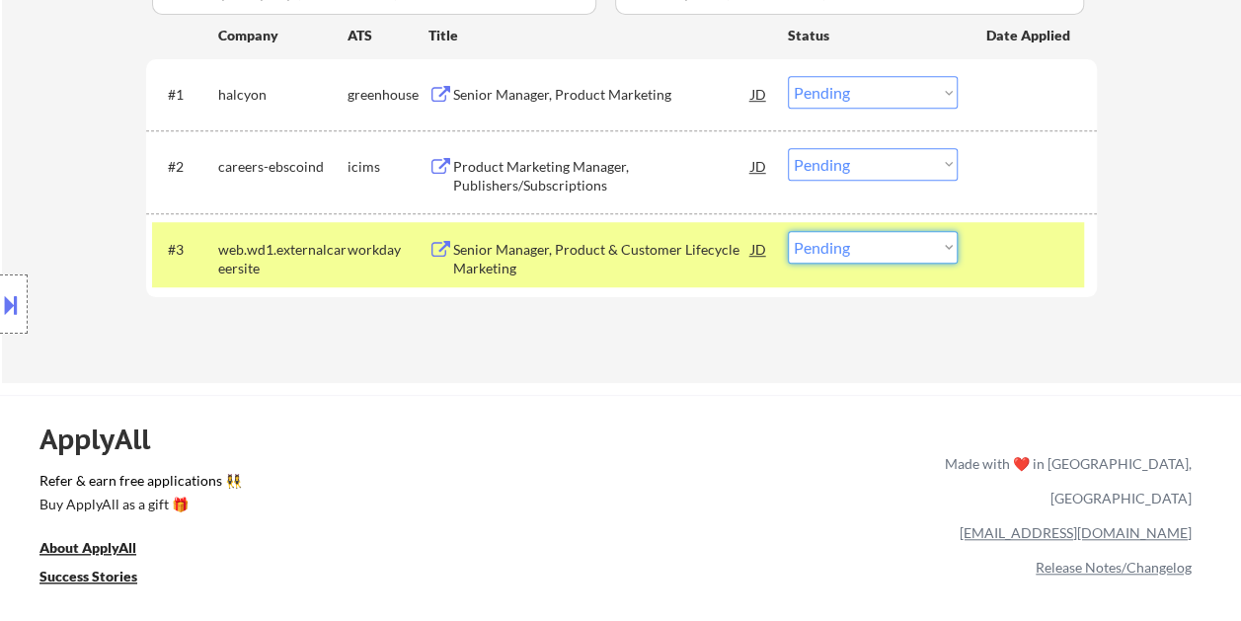
click at [943, 249] on select "Choose an option... Pending Applied Excluded (Questions) Excluded (Expired) Exc…" at bounding box center [873, 247] width 170 height 33
select select ""applied""
click at [788, 231] on select "Choose an option... Pending Applied Excluded (Questions) Excluded (Expired) Exc…" at bounding box center [873, 247] width 170 height 33
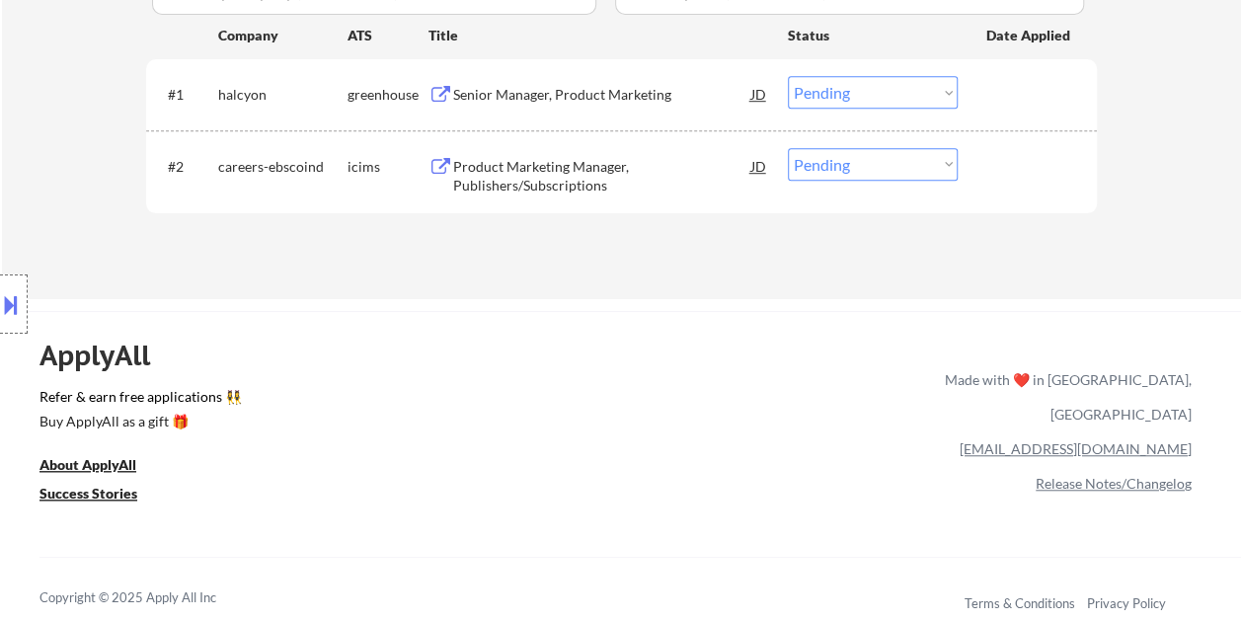
click at [999, 167] on div at bounding box center [1029, 166] width 87 height 36
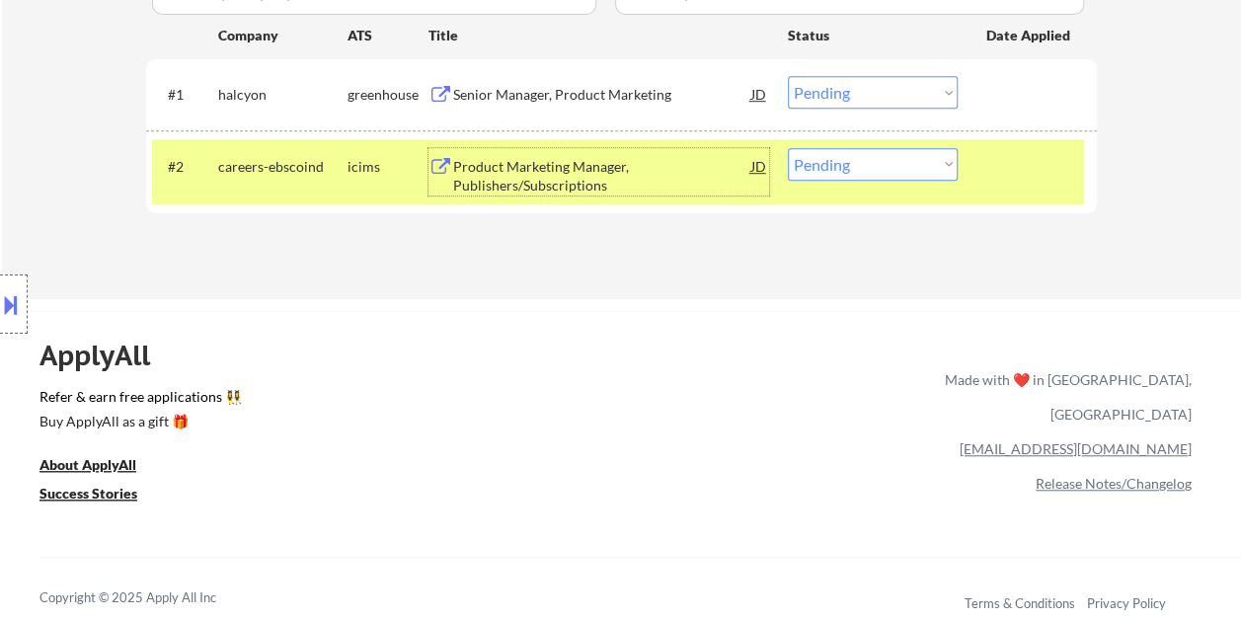
click at [602, 185] on div "Product Marketing Manager, Publishers/Subscriptions" at bounding box center [602, 176] width 298 height 38
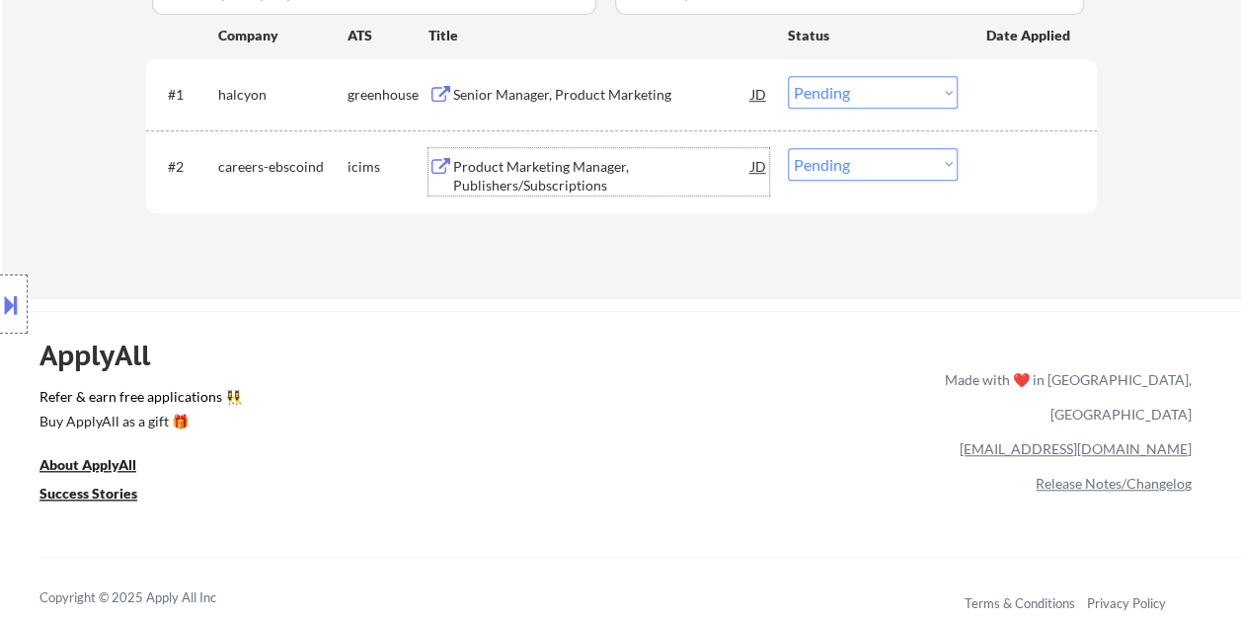
drag, startPoint x: 1010, startPoint y: 164, endPoint x: 987, endPoint y: 172, distance: 24.0
click at [1007, 168] on div at bounding box center [1029, 166] width 87 height 36
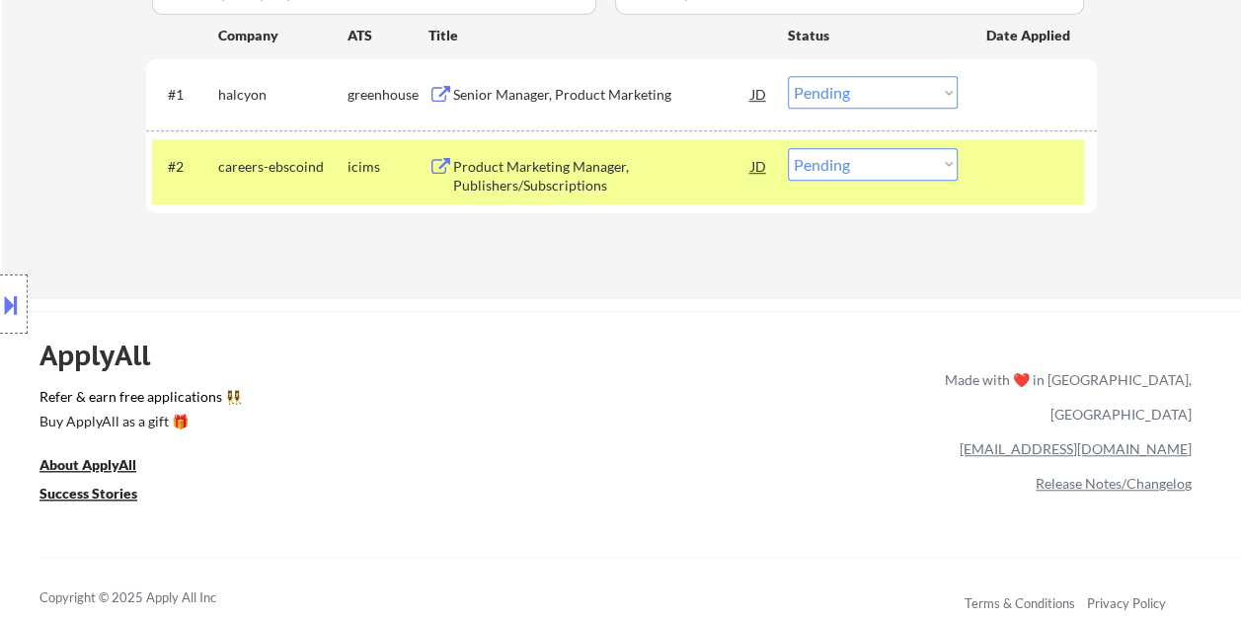
click at [947, 172] on select "Choose an option... Pending Applied Excluded (Questions) Excluded (Expired) Exc…" at bounding box center [873, 164] width 170 height 33
select select ""applied""
click at [788, 148] on select "Choose an option... Pending Applied Excluded (Questions) Excluded (Expired) Exc…" at bounding box center [873, 164] width 170 height 33
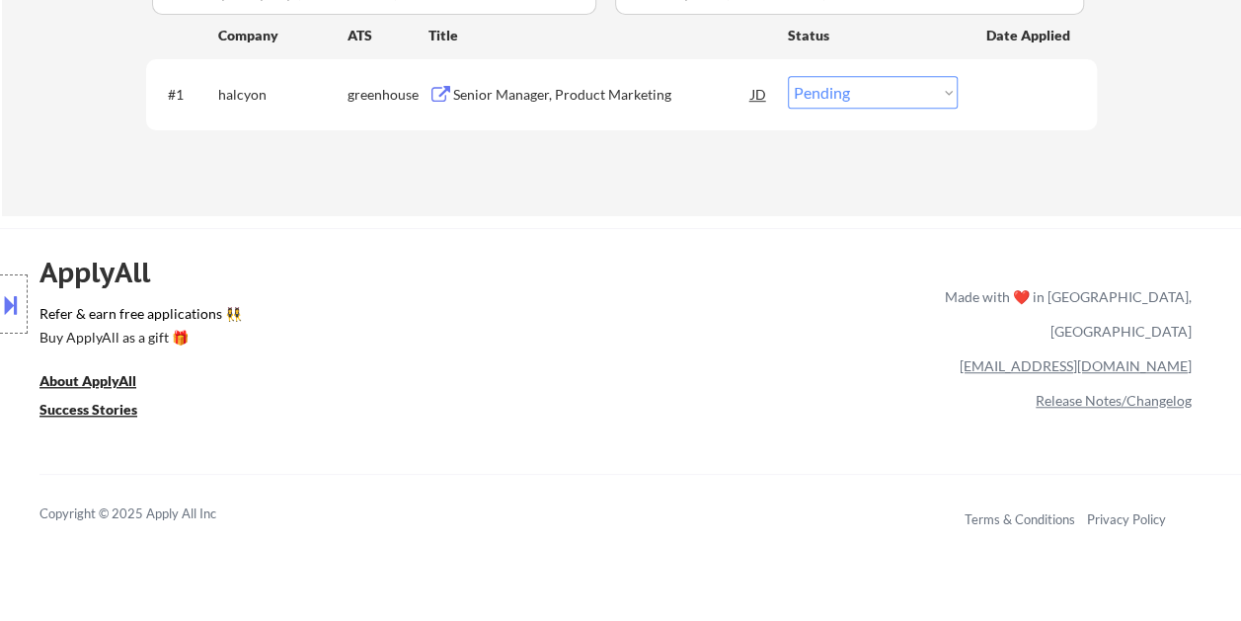
click at [975, 89] on div "#1 halcyon greenhouse Senior Manager, Product Marketing JD Choose an option... …" at bounding box center [618, 93] width 932 height 53
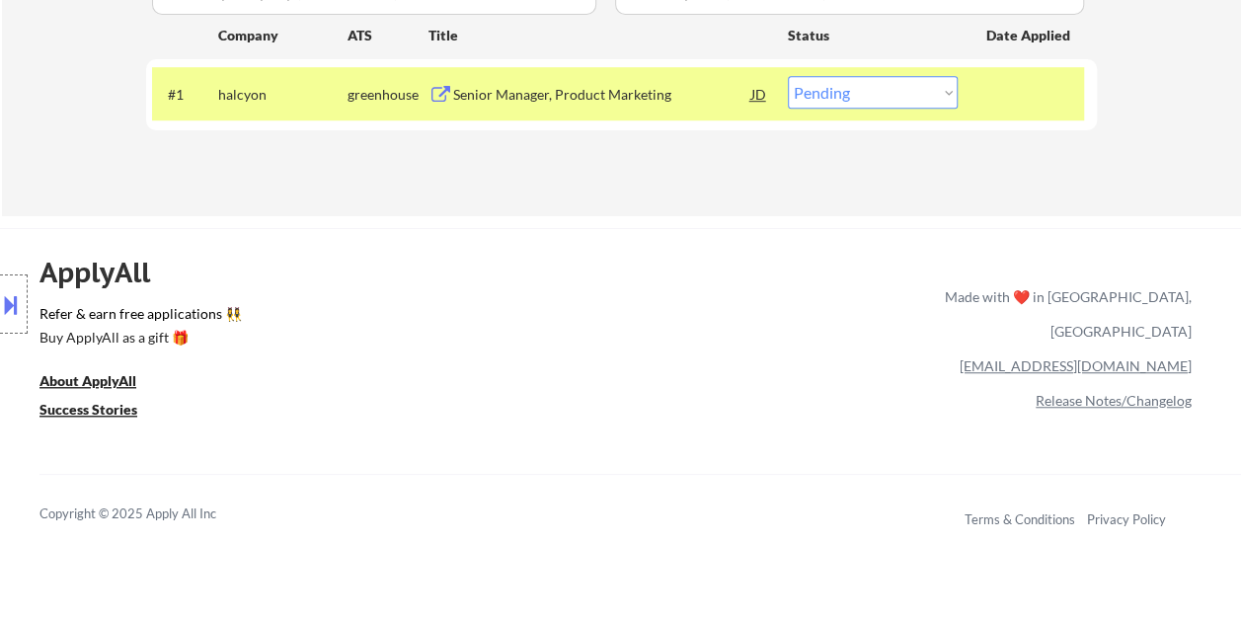
click at [660, 101] on div "Senior Manager, Product Marketing" at bounding box center [602, 95] width 298 height 20
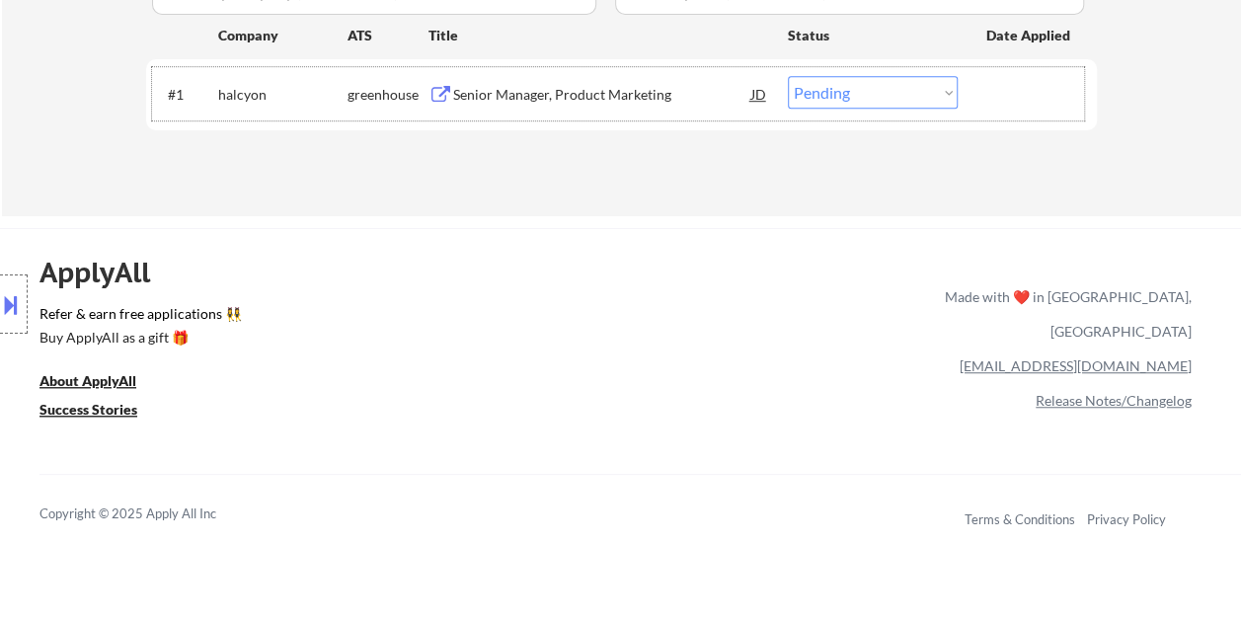
drag, startPoint x: 1001, startPoint y: 94, endPoint x: 956, endPoint y: 99, distance: 44.7
click at [998, 94] on div at bounding box center [1029, 94] width 87 height 36
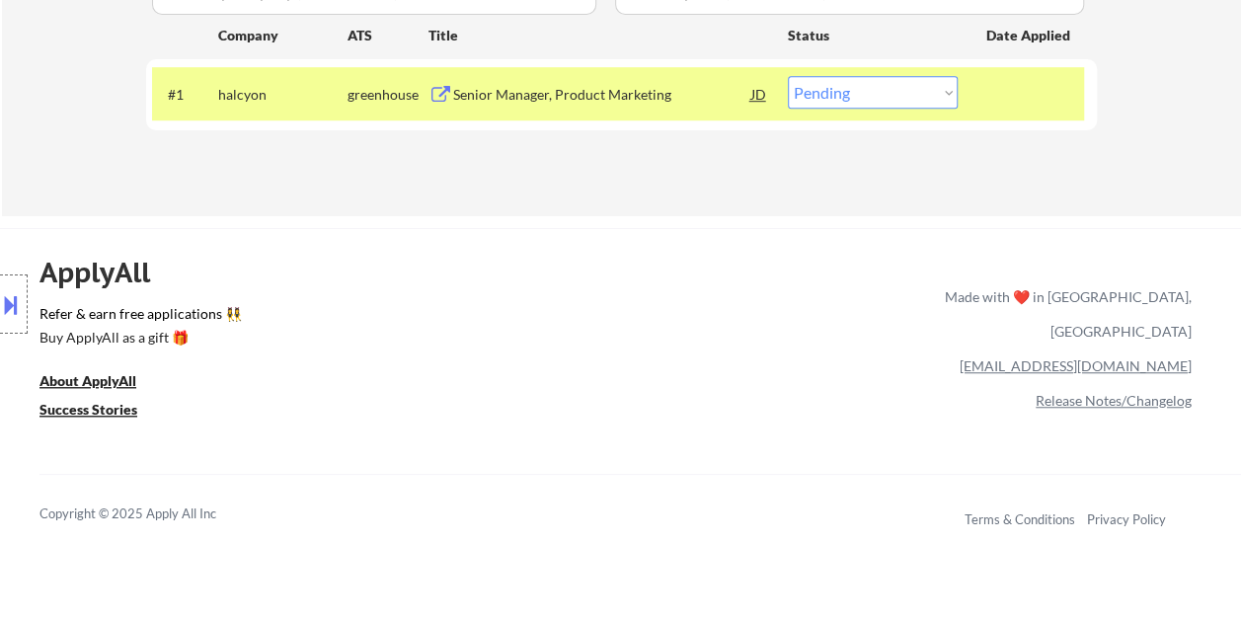
click at [948, 97] on select "Choose an option... Pending Applied Excluded (Questions) Excluded (Expired) Exc…" at bounding box center [873, 92] width 170 height 33
select select ""applied""
click at [788, 76] on select "Choose an option... Pending Applied Excluded (Questions) Excluded (Expired) Exc…" at bounding box center [873, 92] width 170 height 33
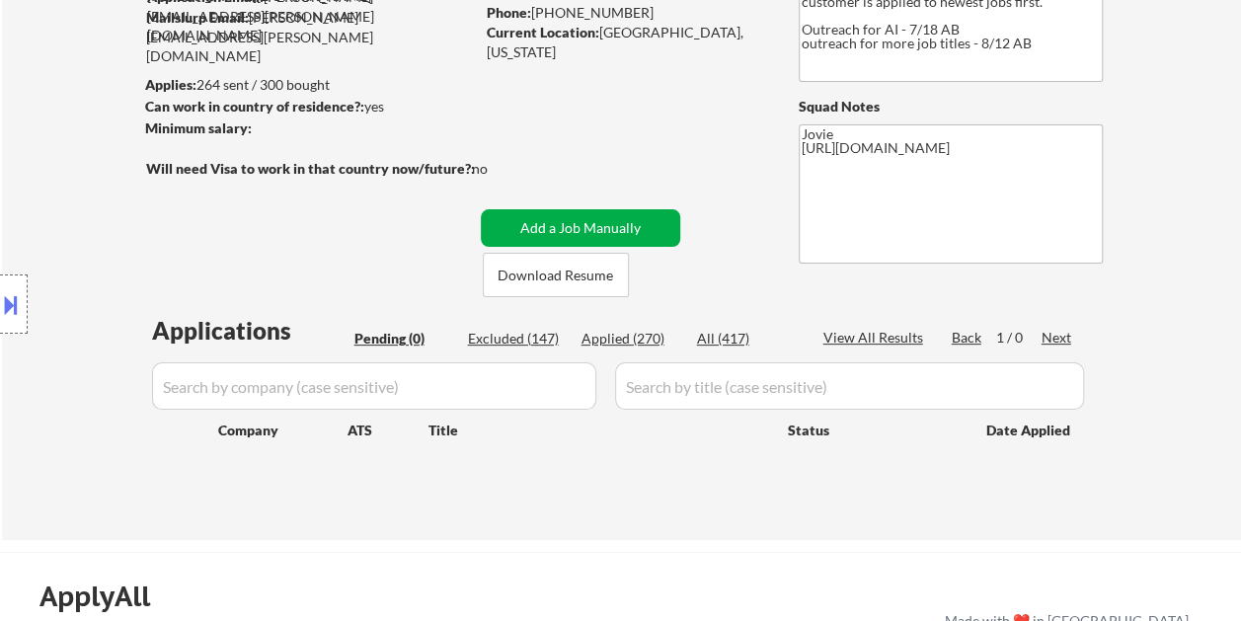
scroll to position [0, 0]
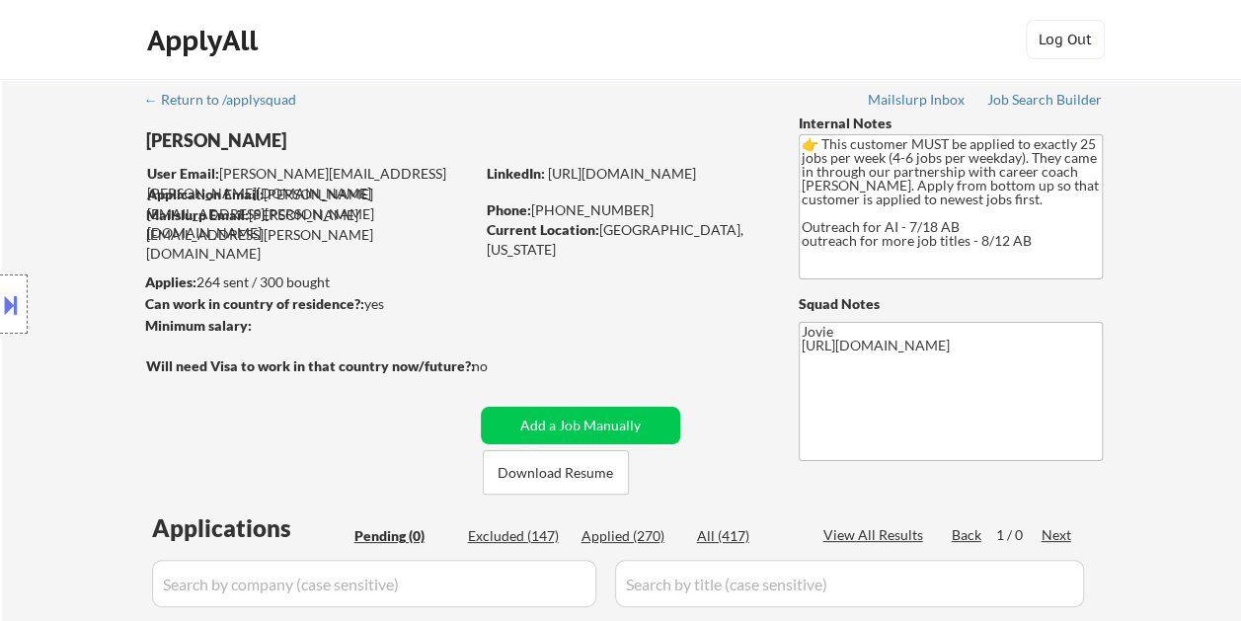
click at [643, 536] on div "Applied (270)" at bounding box center [630, 536] width 99 height 20
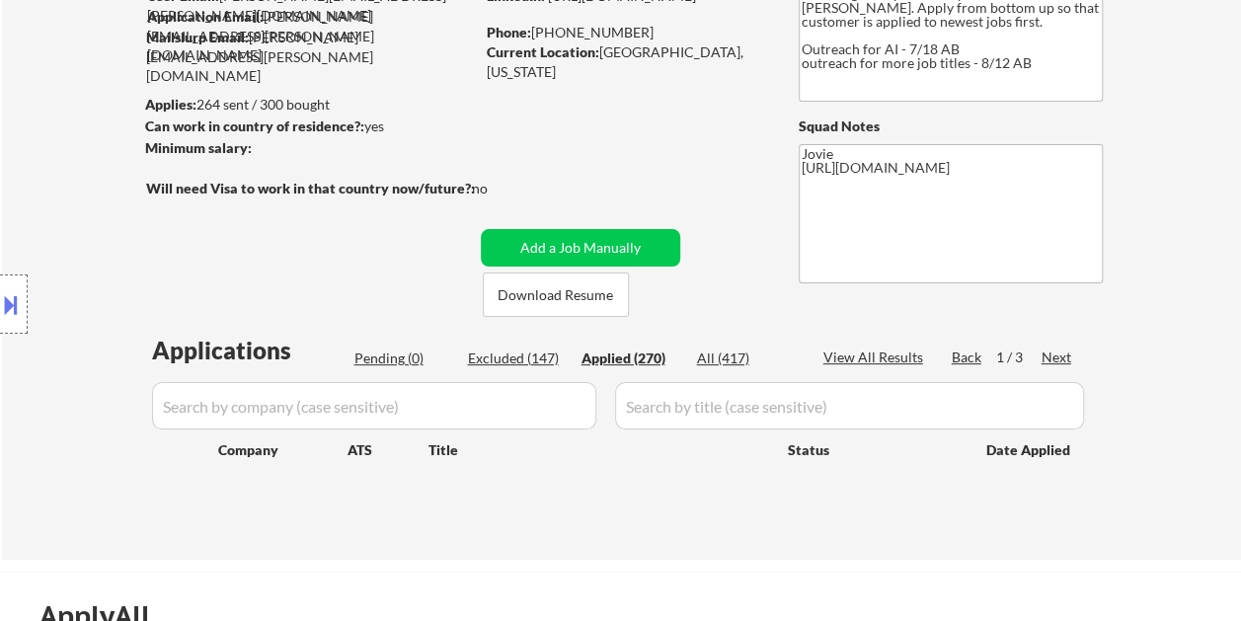
select select ""applied""
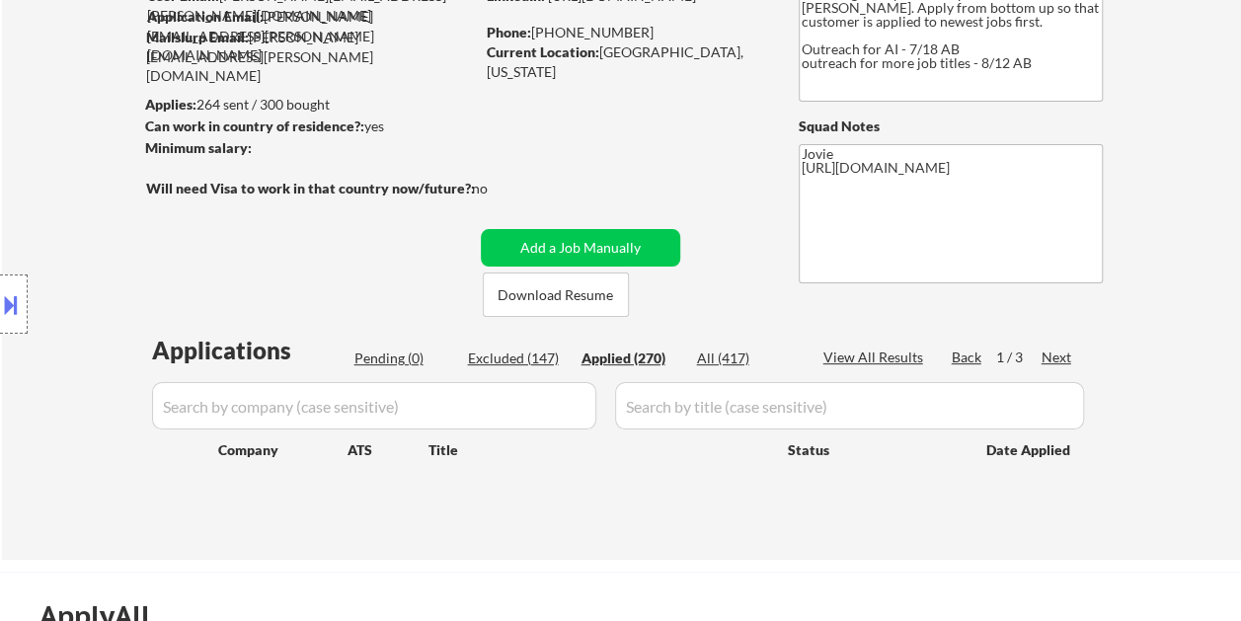
select select ""applied""
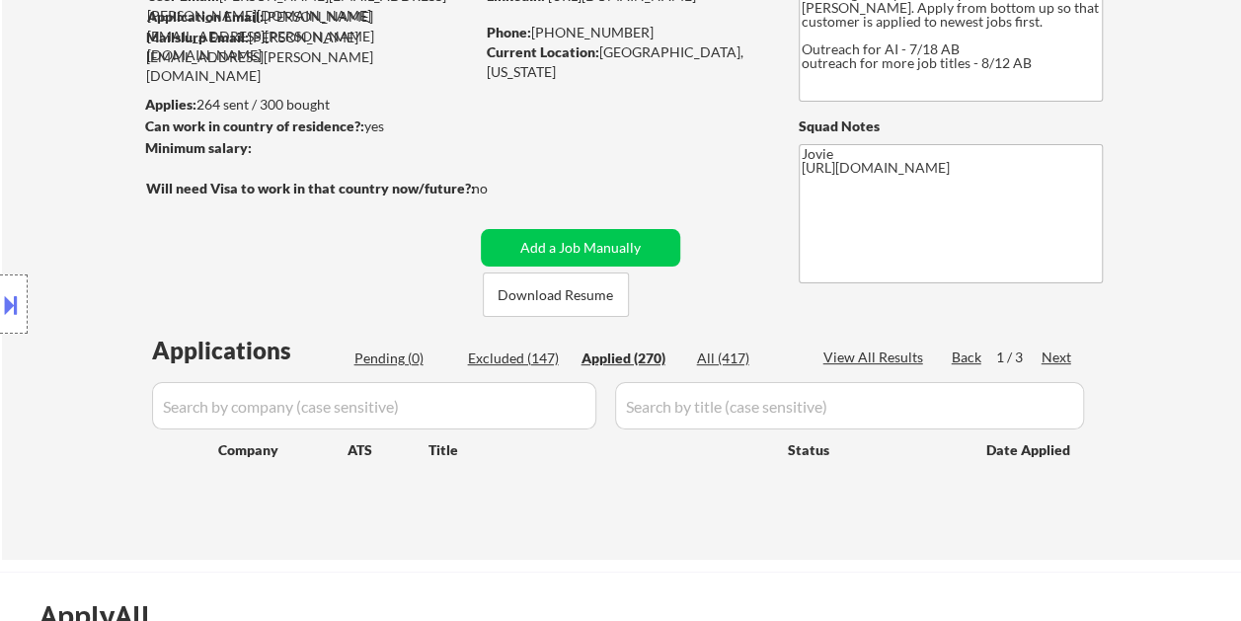
select select ""applied""
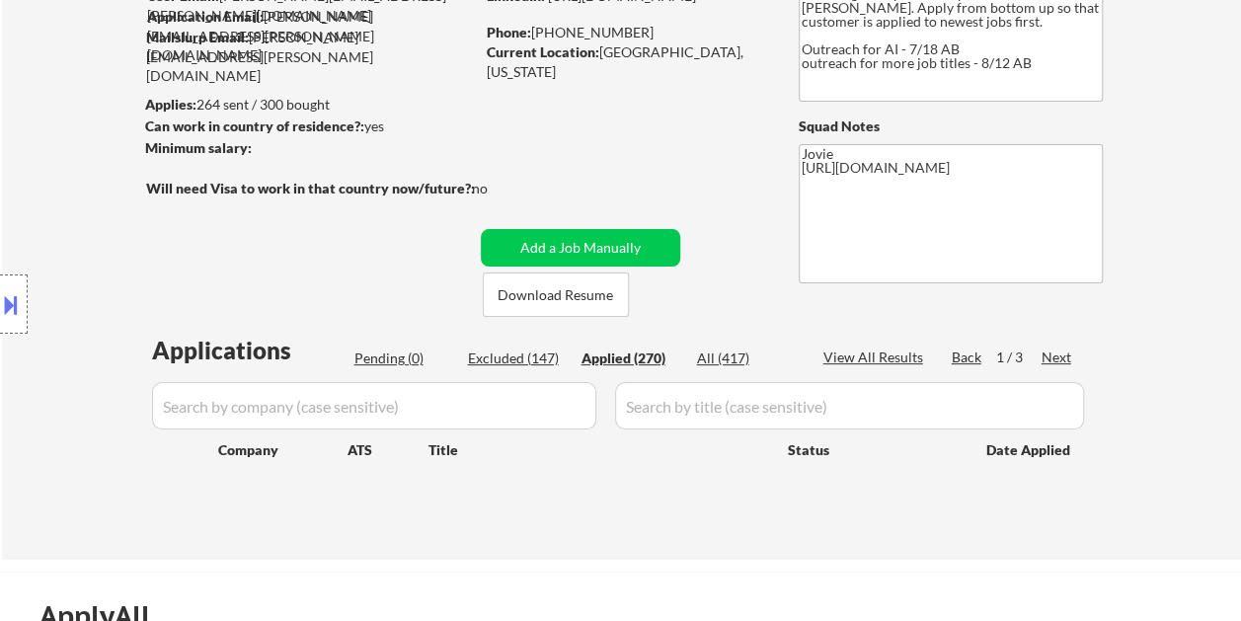
select select ""applied""
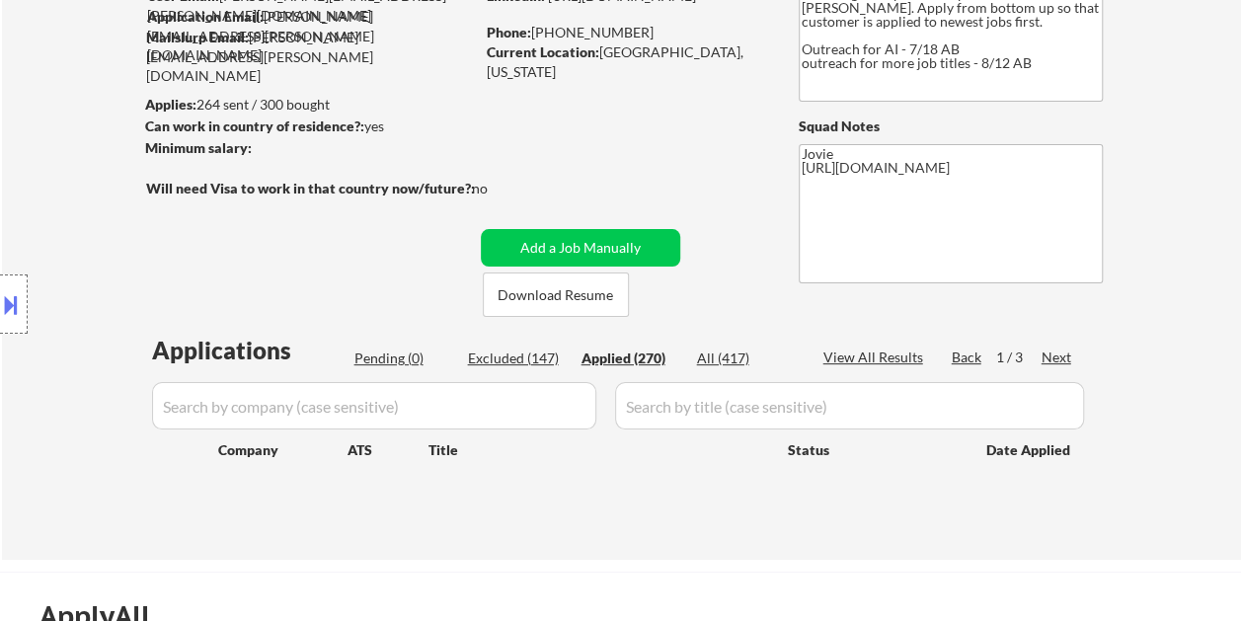
select select ""applied""
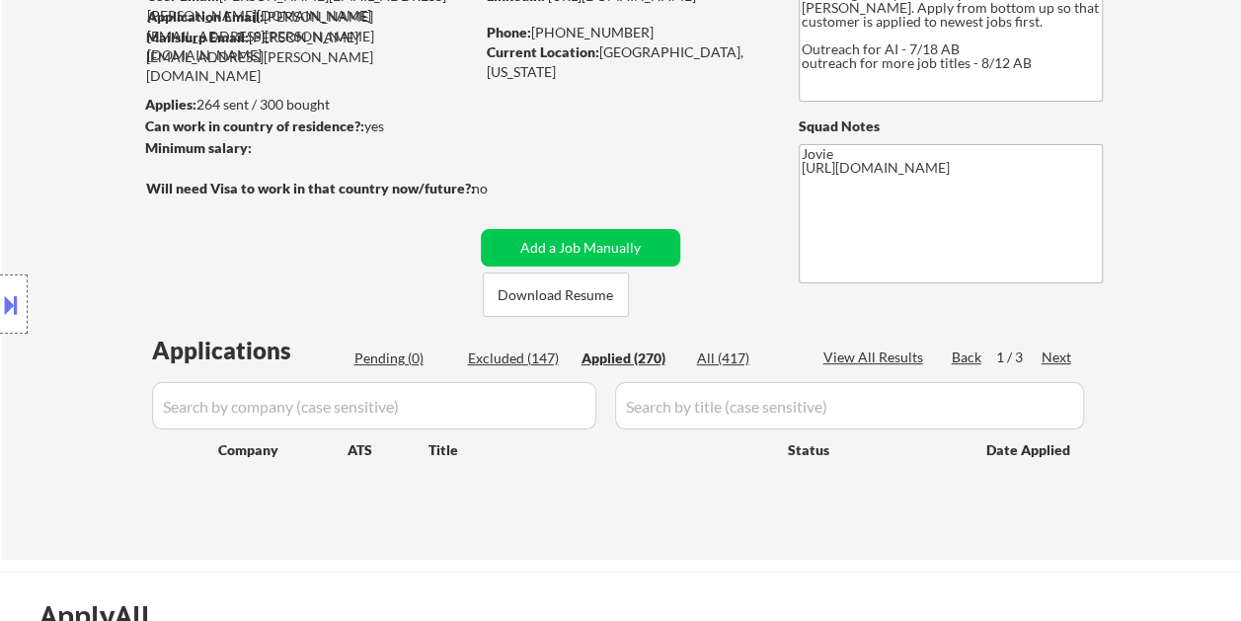
select select ""applied""
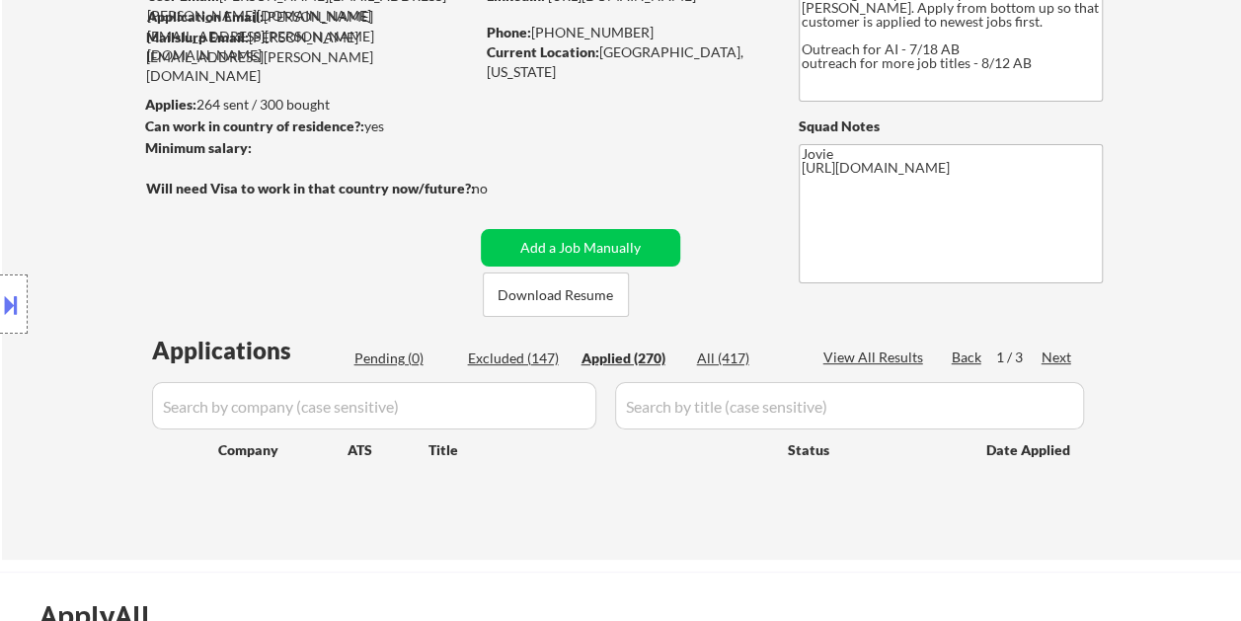
select select ""applied""
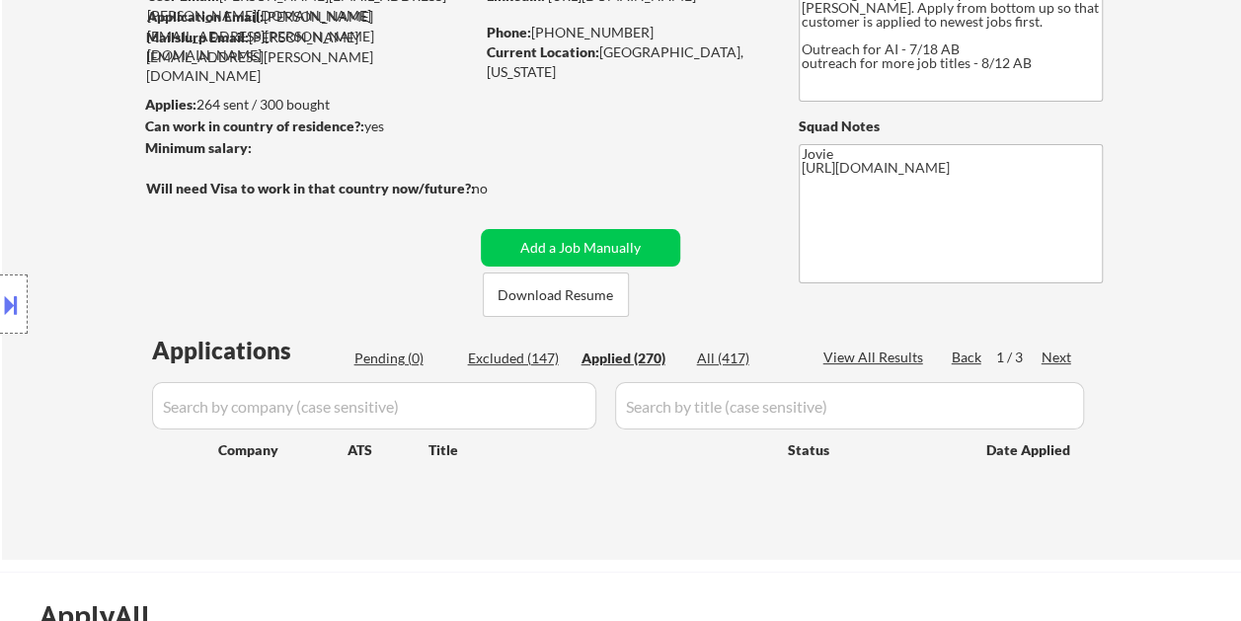
select select ""applied""
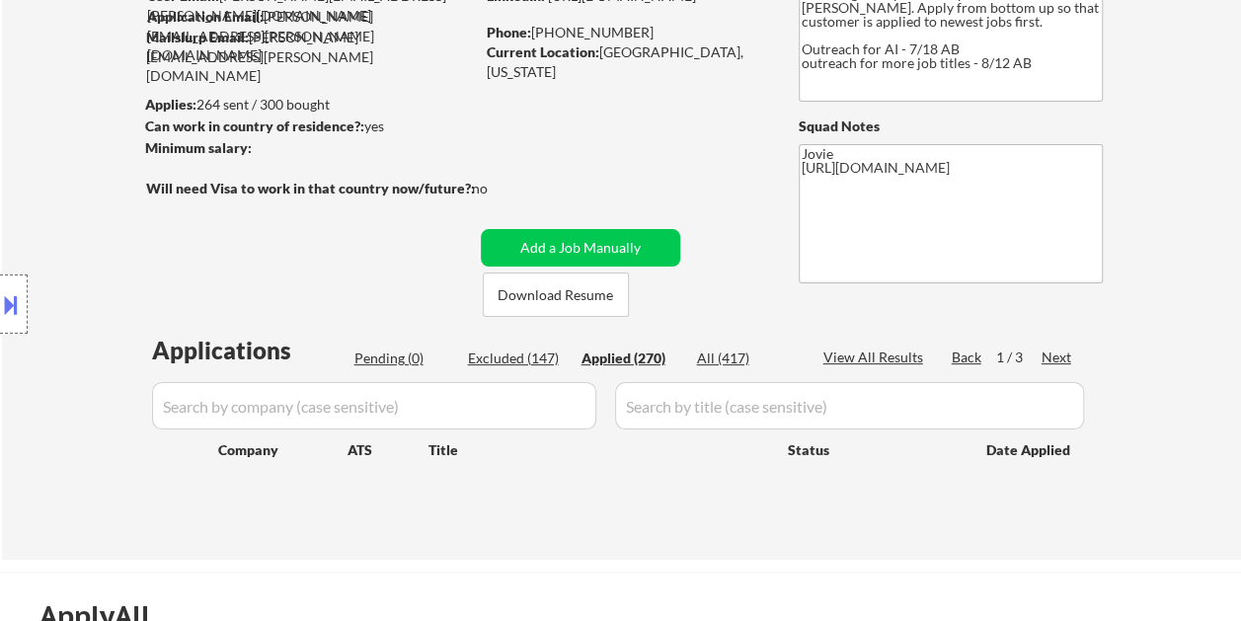
select select ""applied""
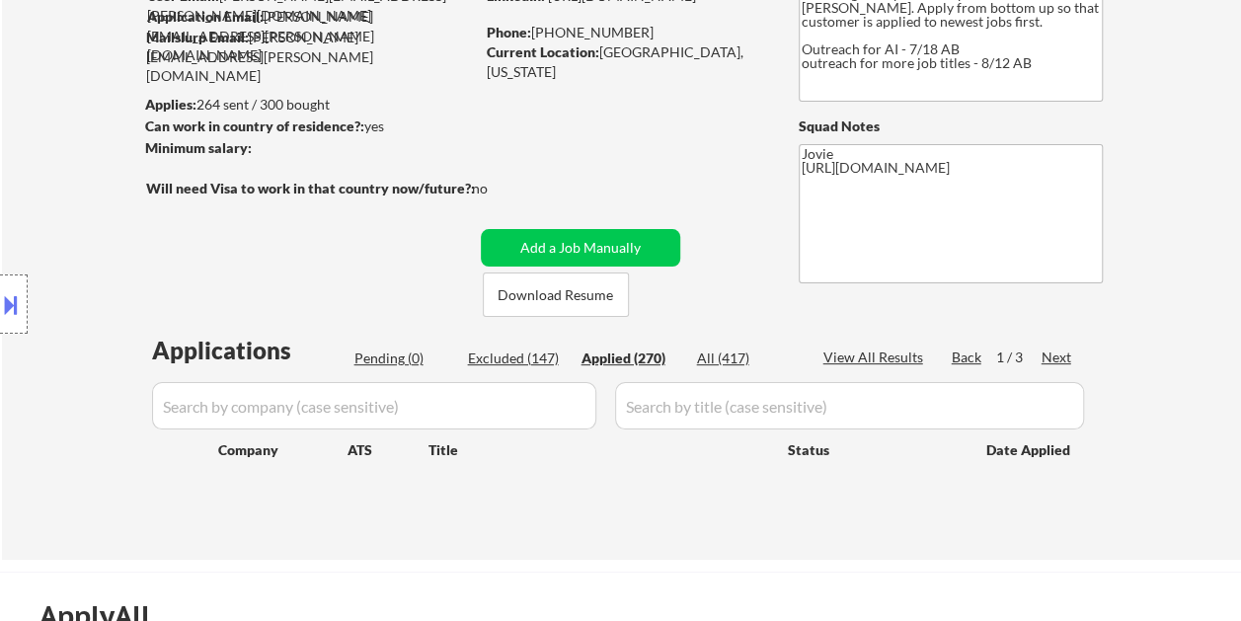
select select ""applied""
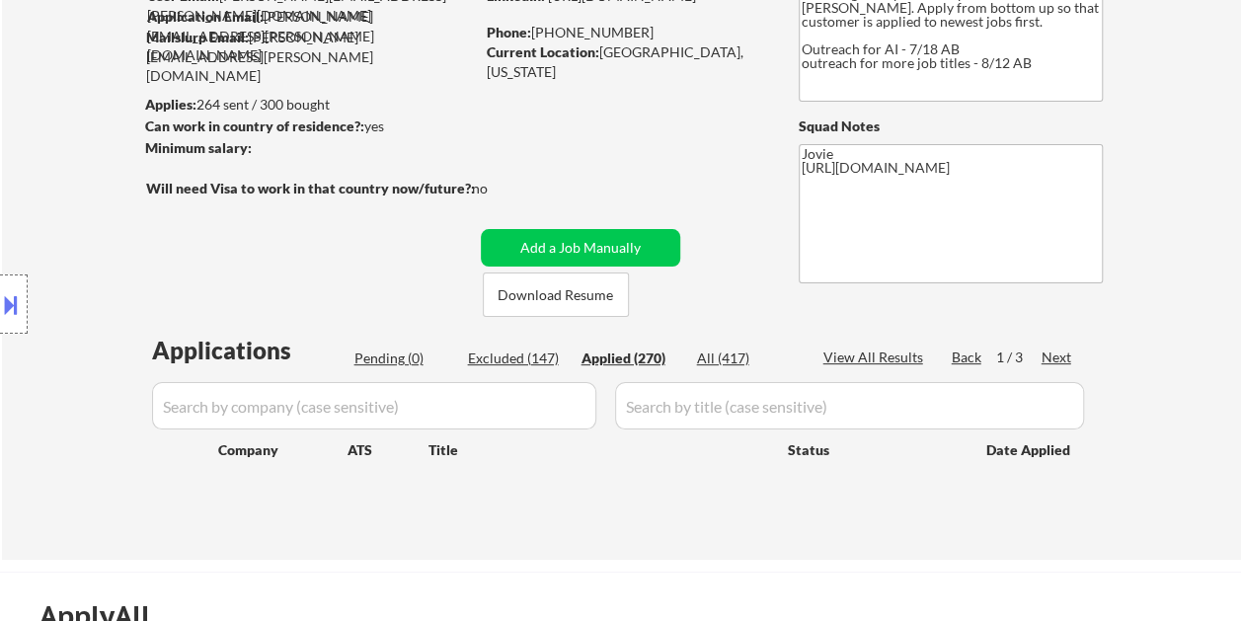
select select ""applied""
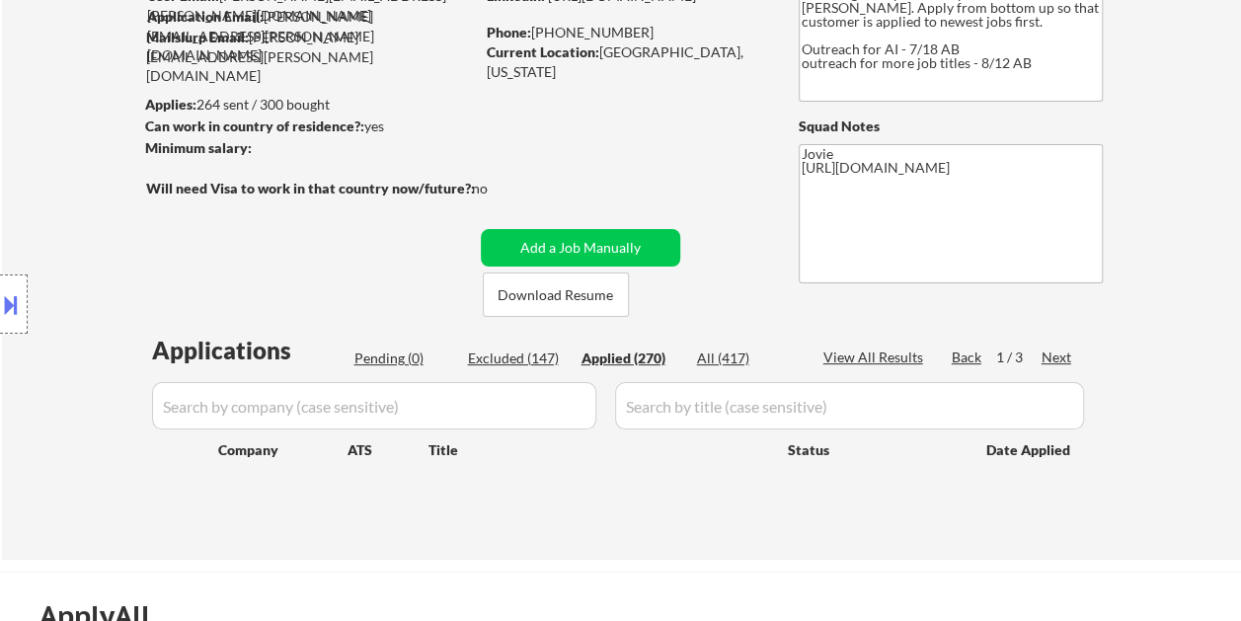
select select ""applied""
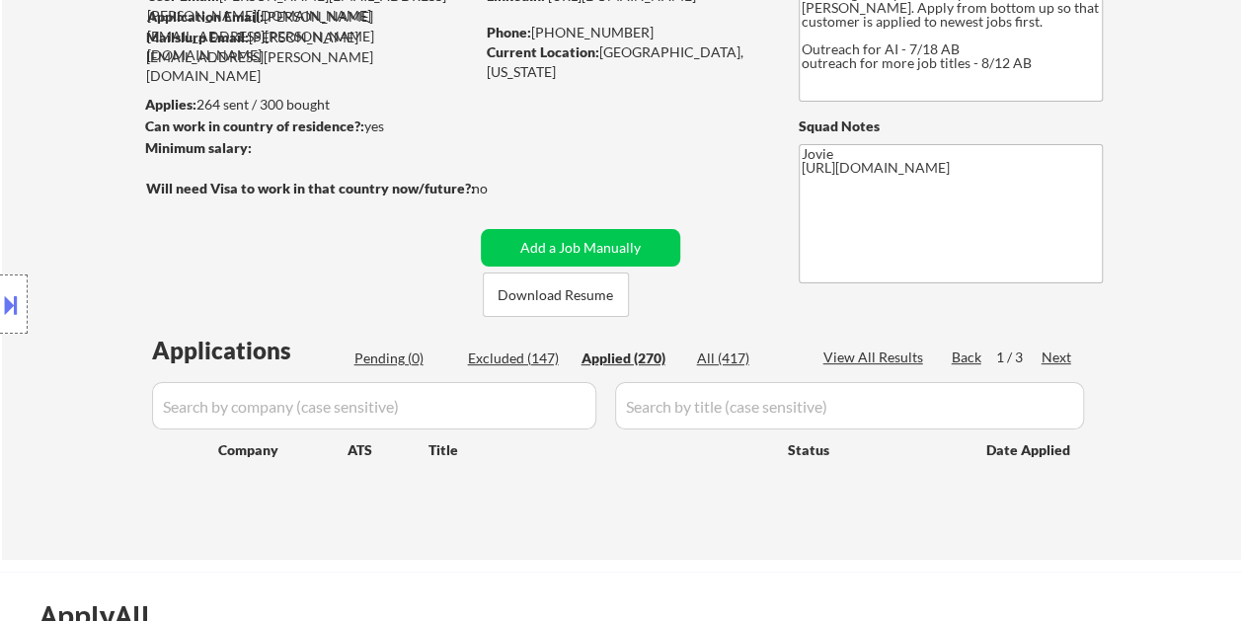
select select ""applied""
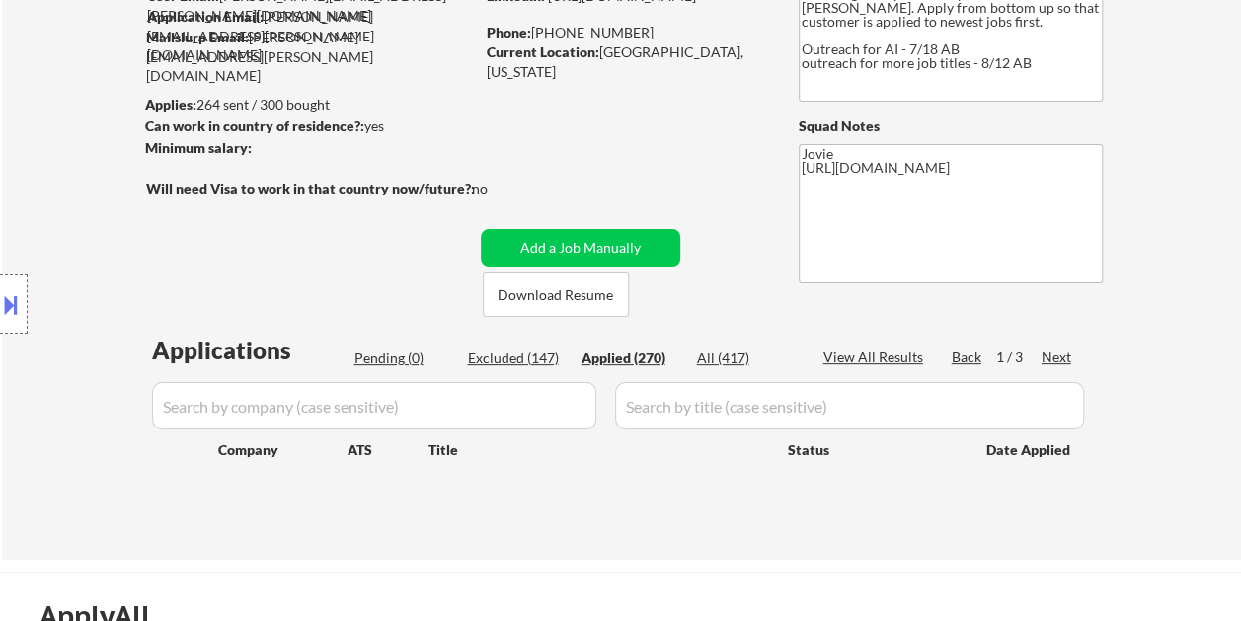
select select ""applied""
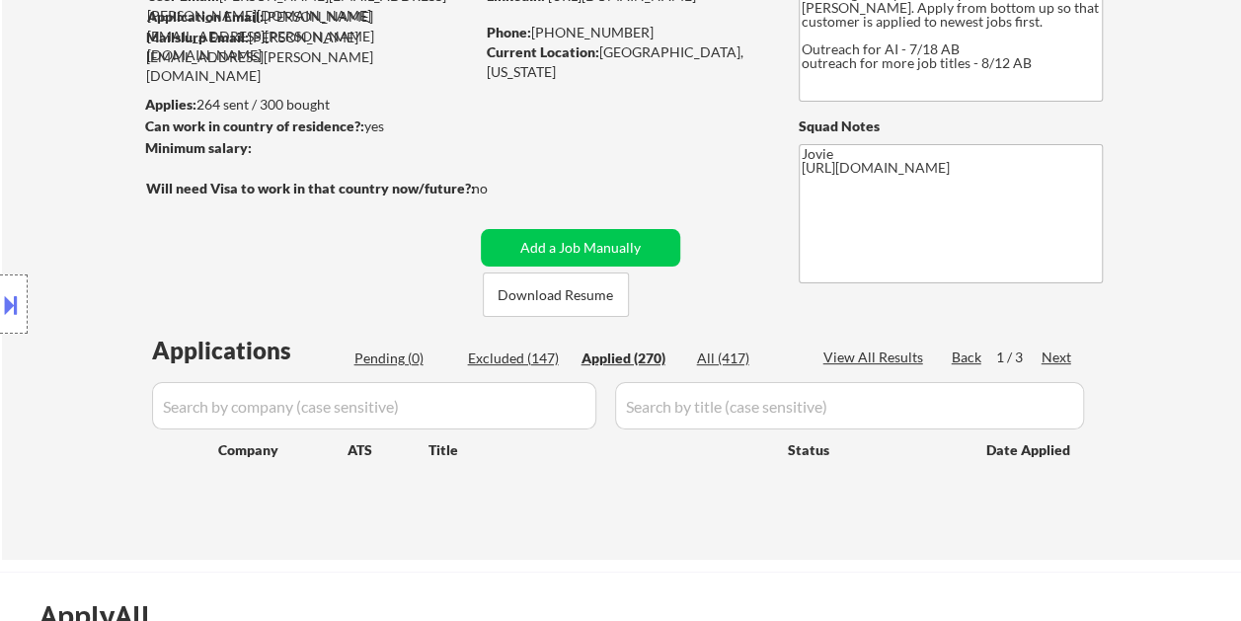
select select ""applied""
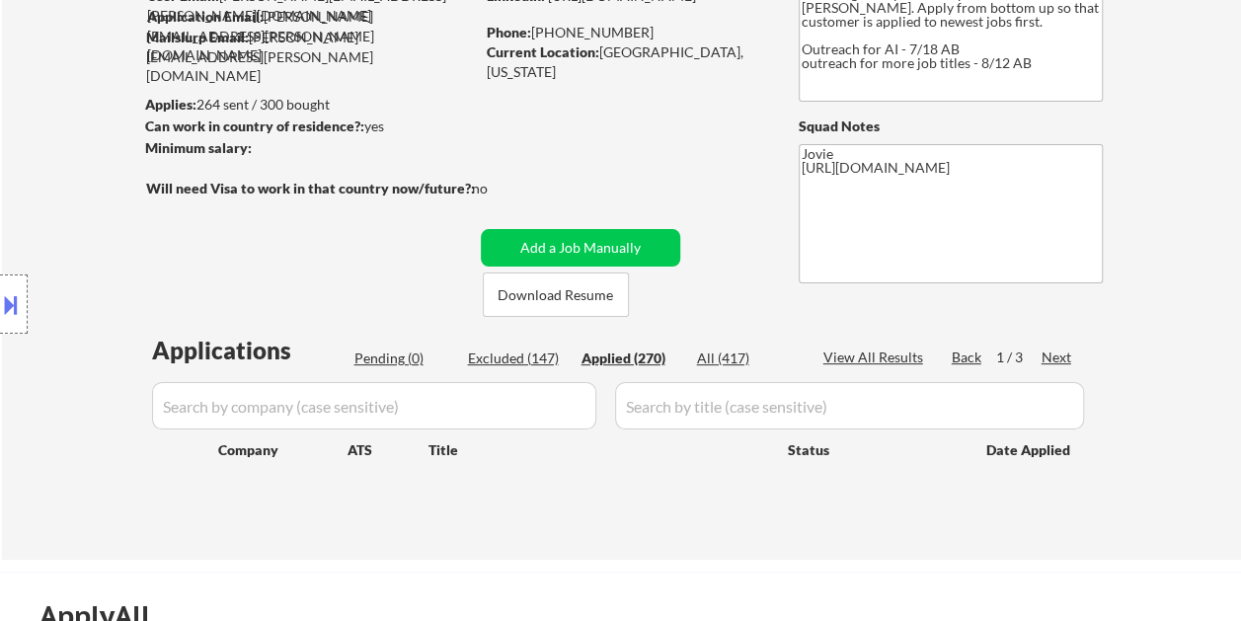
select select ""applied""
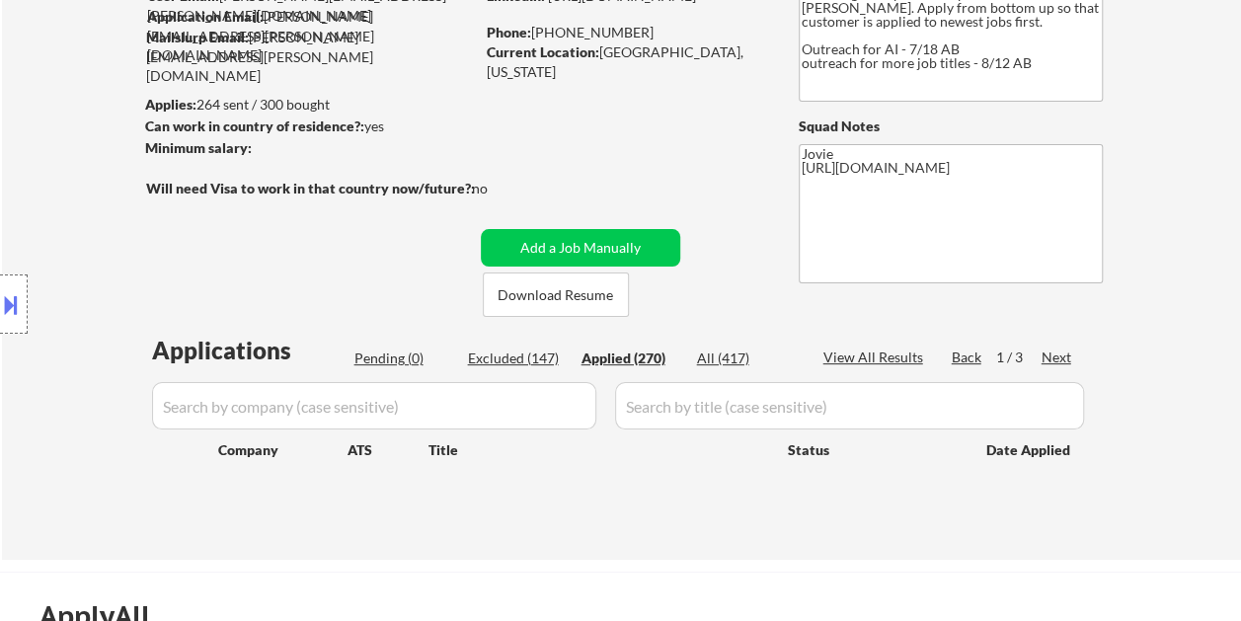
select select ""applied""
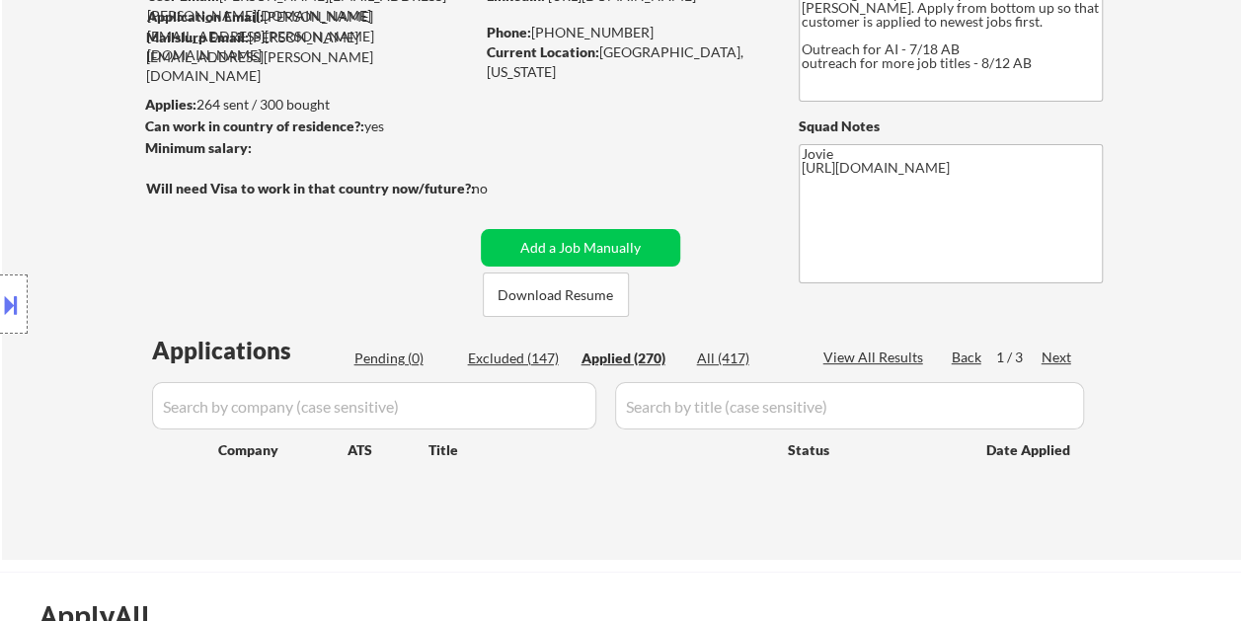
select select ""applied""
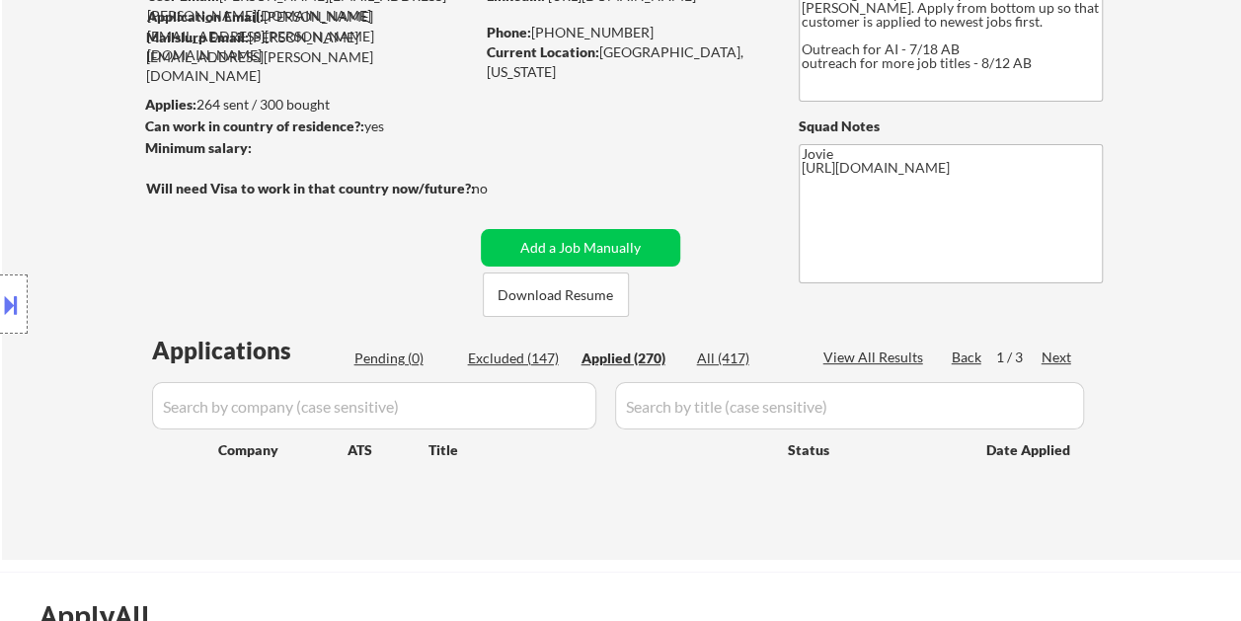
select select ""applied""
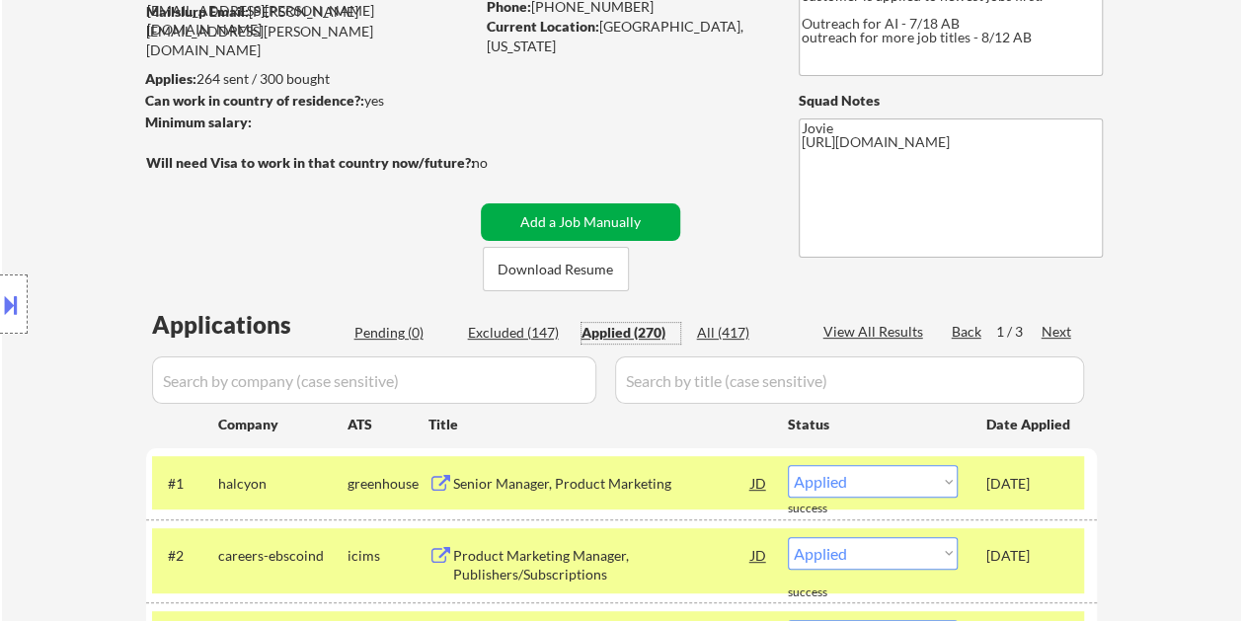
scroll to position [197, 0]
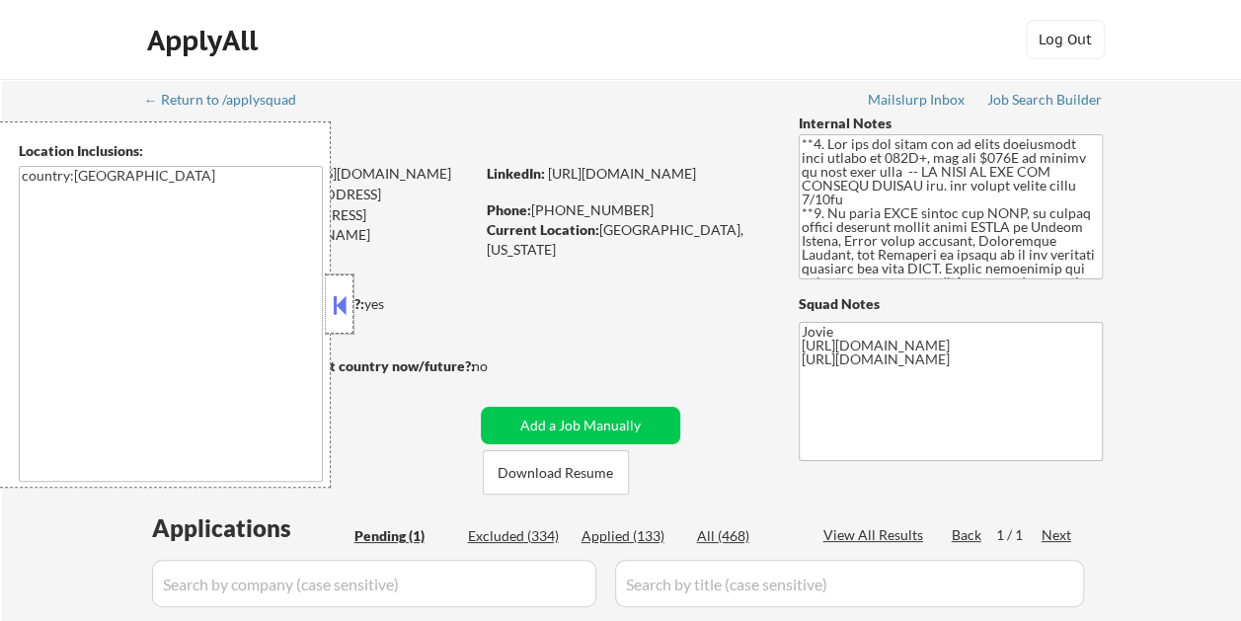
click at [341, 289] on div at bounding box center [340, 303] width 28 height 59
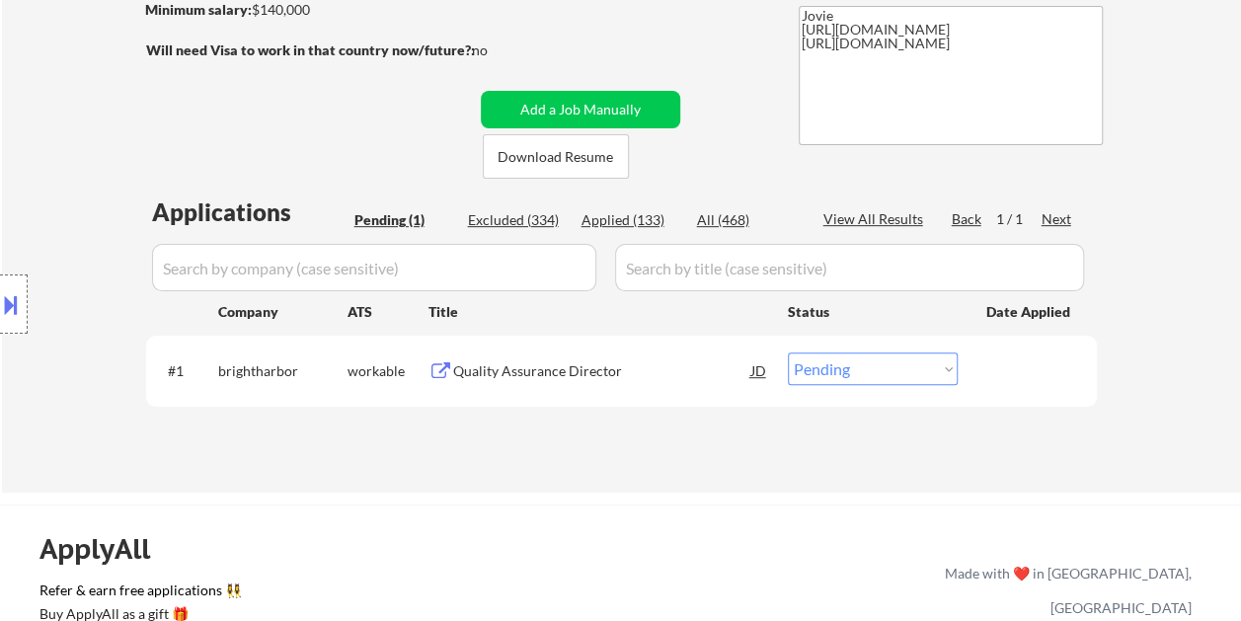
scroll to position [395, 0]
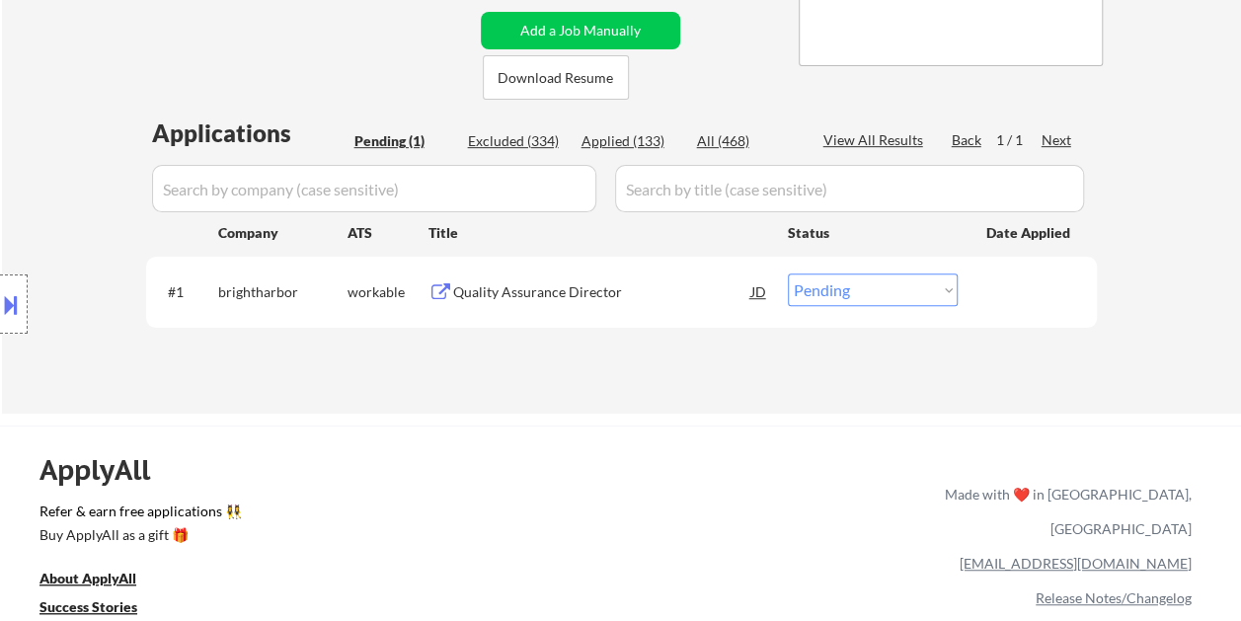
click at [989, 274] on div at bounding box center [1029, 291] width 87 height 36
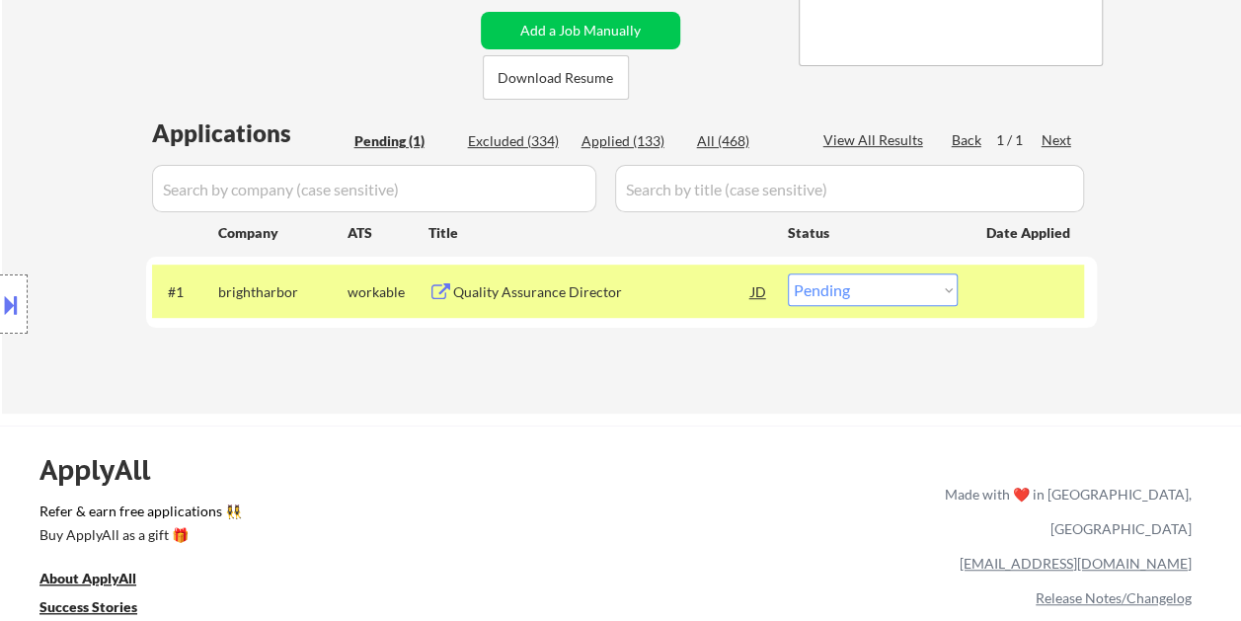
click at [676, 295] on div "Quality Assurance Director" at bounding box center [602, 292] width 298 height 20
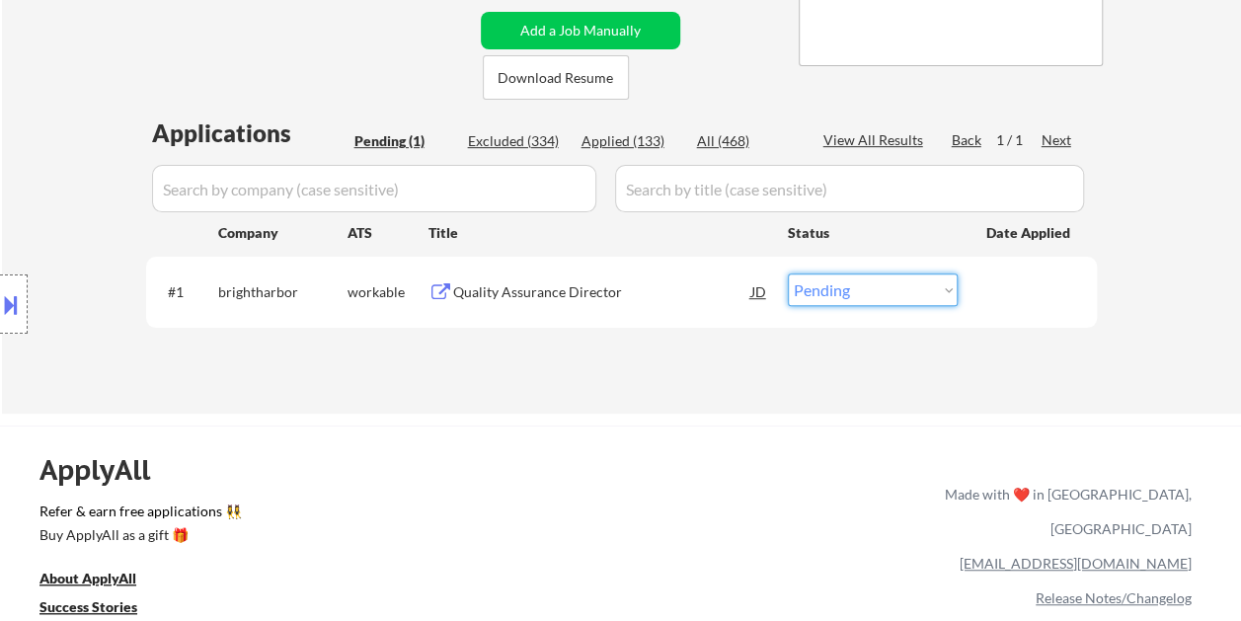
click at [949, 290] on select "Choose an option... Pending Applied Excluded (Questions) Excluded (Expired) Exc…" at bounding box center [873, 289] width 170 height 33
select select ""excluded__bad_match_""
click at [788, 273] on select "Choose an option... Pending Applied Excluded (Questions) Excluded (Expired) Exc…" at bounding box center [873, 289] width 170 height 33
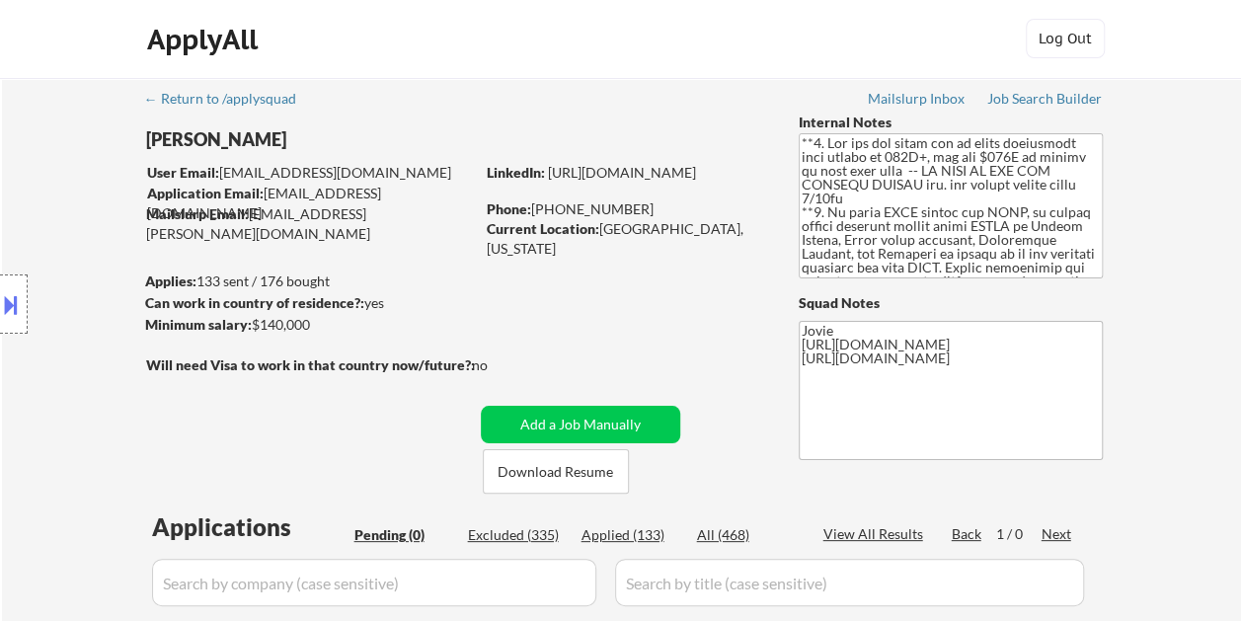
scroll to position [0, 0]
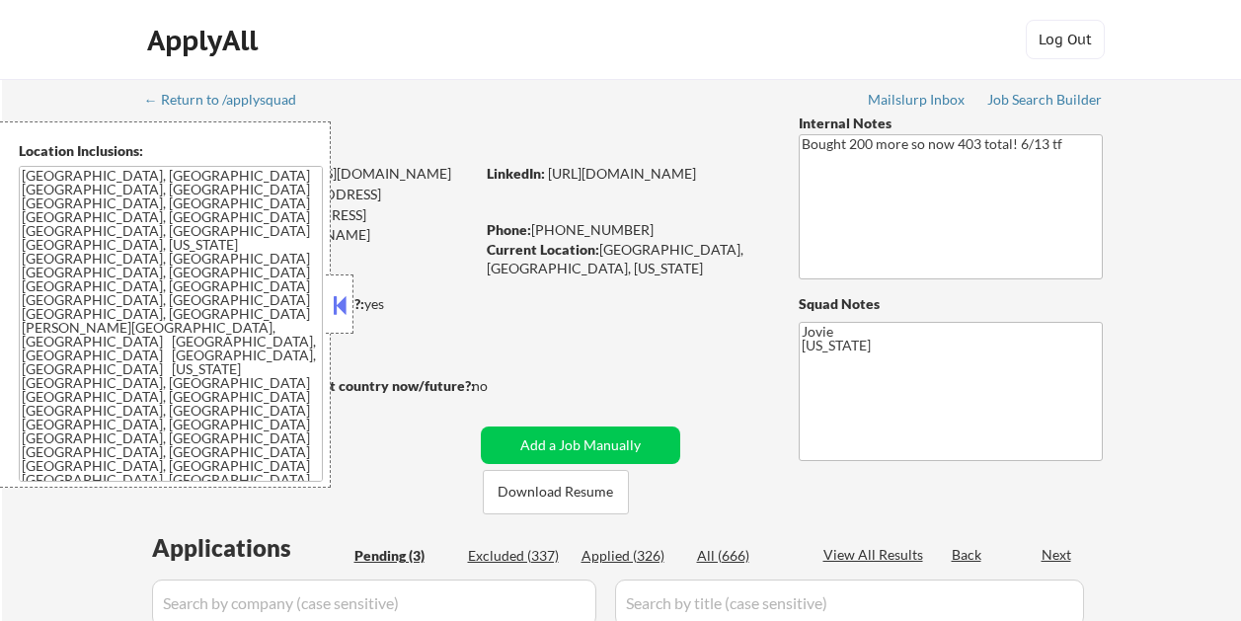
select select ""pending""
click at [343, 288] on div at bounding box center [340, 303] width 28 height 59
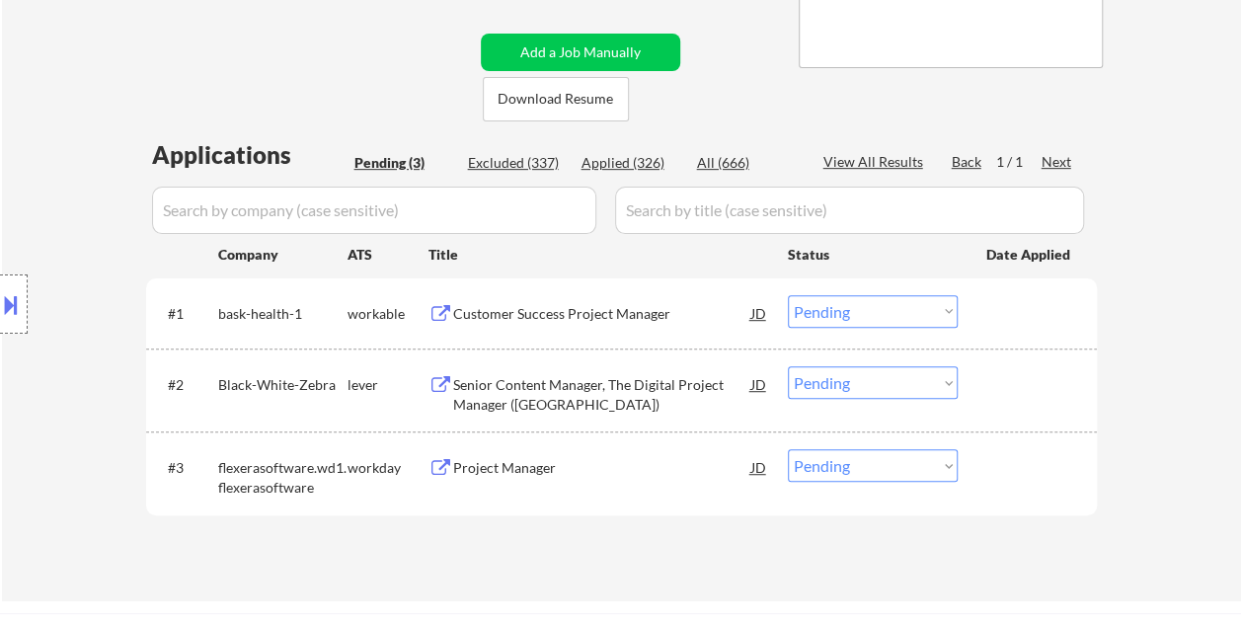
scroll to position [395, 0]
drag, startPoint x: 1023, startPoint y: 306, endPoint x: 835, endPoint y: 306, distance: 188.5
click at [1024, 306] on div at bounding box center [1029, 311] width 87 height 36
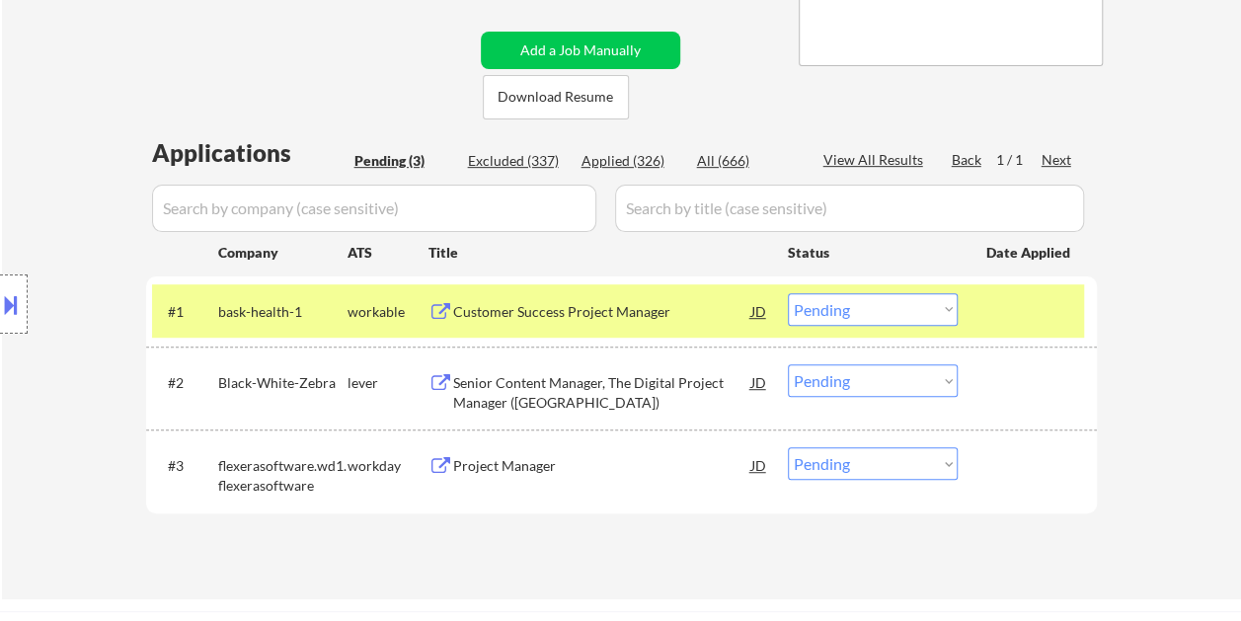
click at [677, 297] on div "Customer Success Project Manager" at bounding box center [602, 311] width 298 height 36
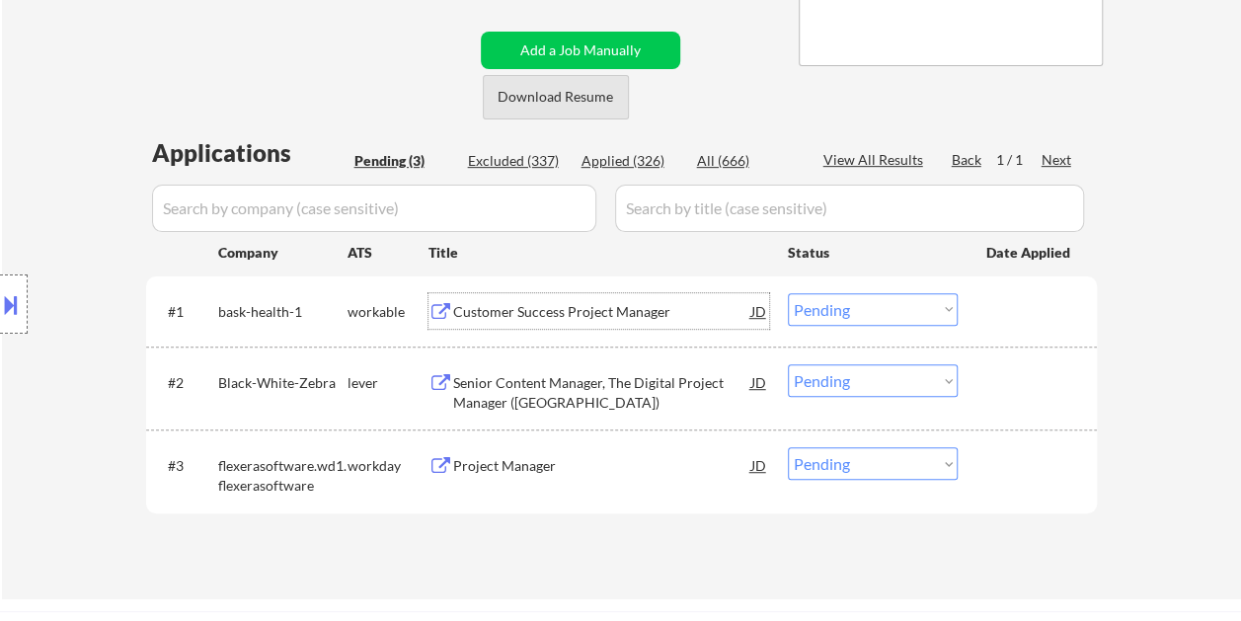
click at [533, 93] on button "Download Resume" at bounding box center [556, 97] width 146 height 44
click at [1030, 316] on div at bounding box center [1029, 311] width 87 height 36
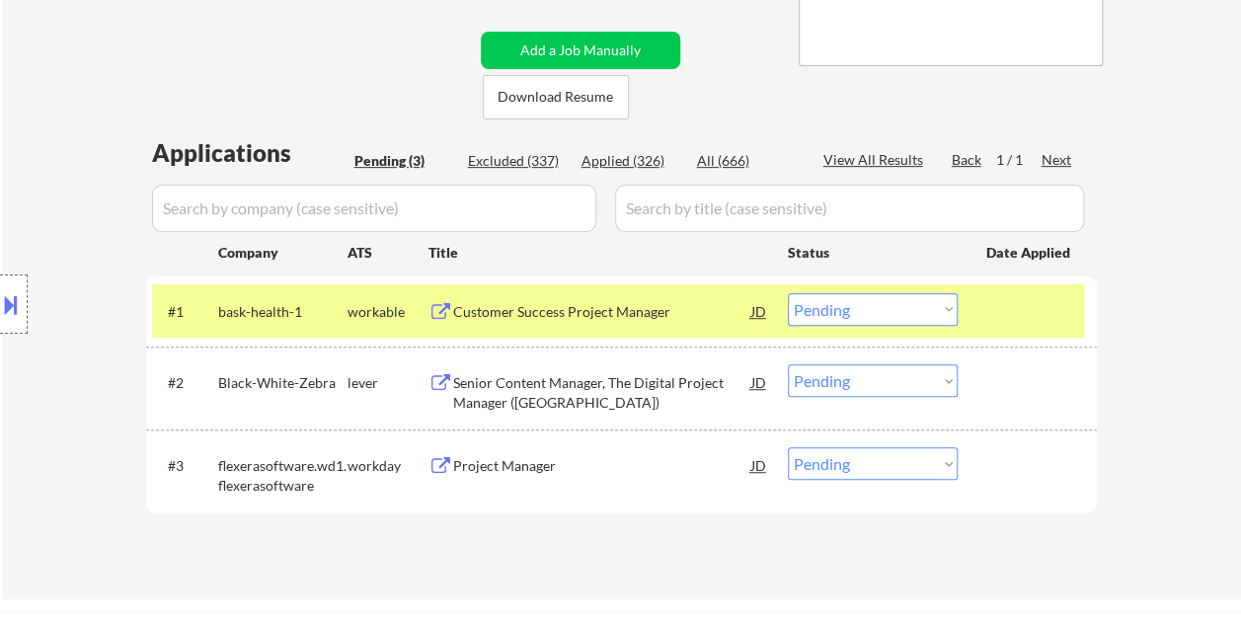
click at [944, 314] on select "Choose an option... Pending Applied Excluded (Questions) Excluded (Expired) Exc…" at bounding box center [873, 309] width 170 height 33
click at [788, 293] on select "Choose an option... Pending Applied Excluded (Questions) Excluded (Expired) Exc…" at bounding box center [873, 309] width 170 height 33
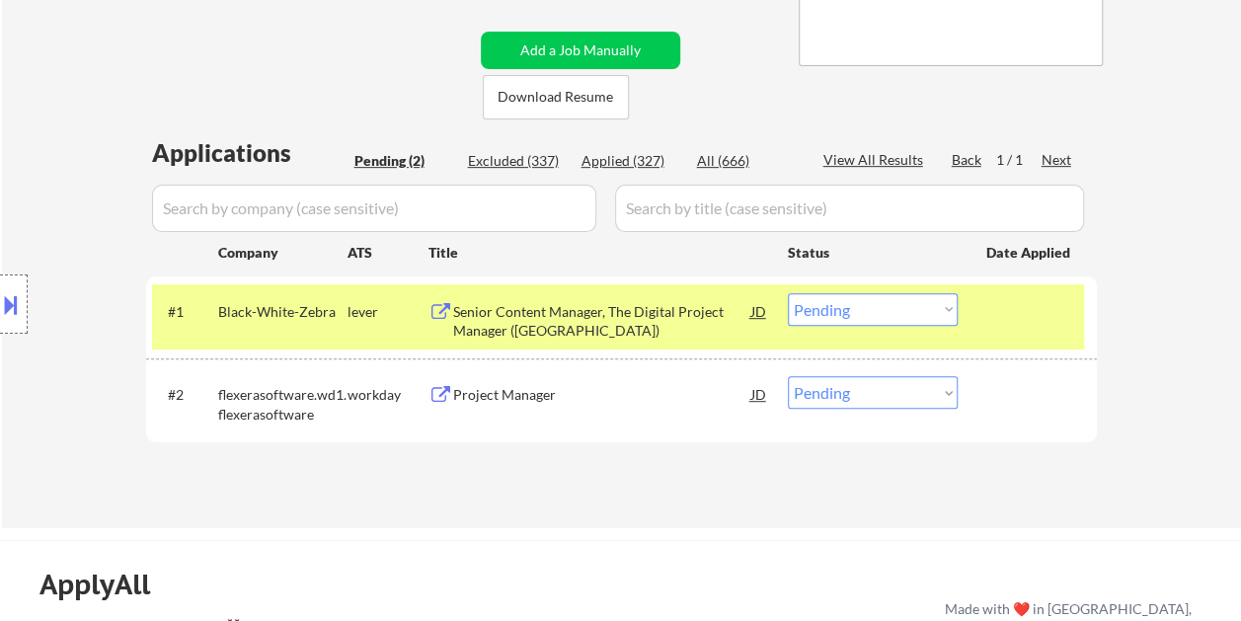
click at [1001, 325] on div at bounding box center [1029, 311] width 87 height 36
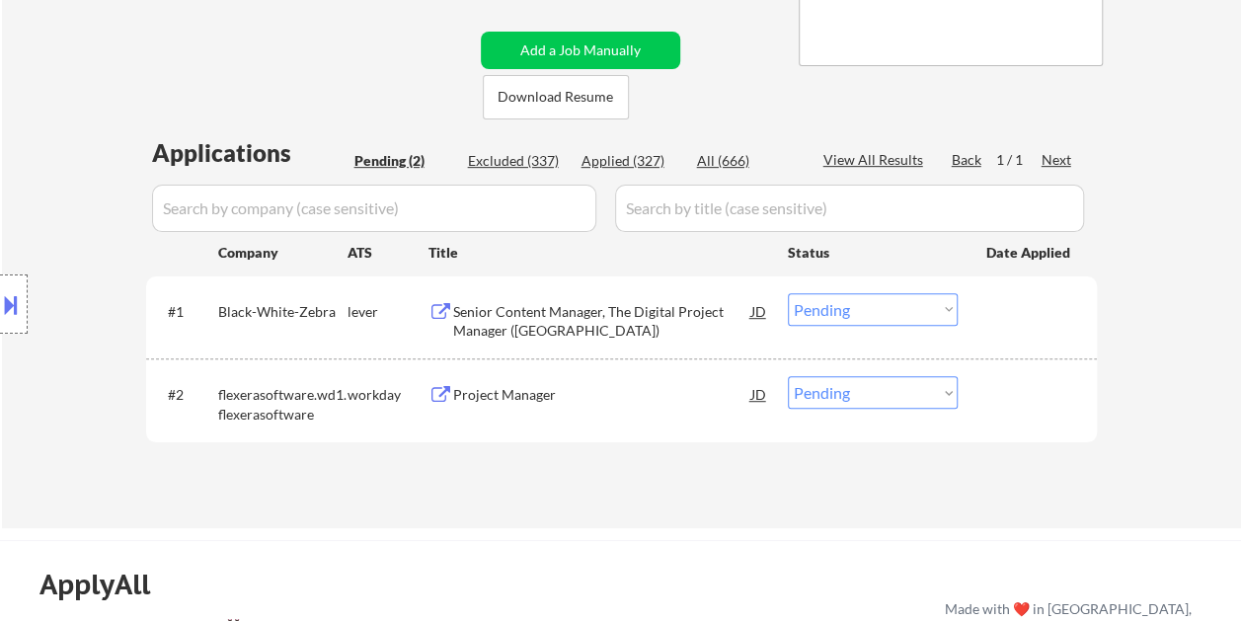
drag, startPoint x: 1000, startPoint y: 328, endPoint x: 902, endPoint y: 330, distance: 97.7
click at [1002, 328] on div at bounding box center [1029, 311] width 87 height 36
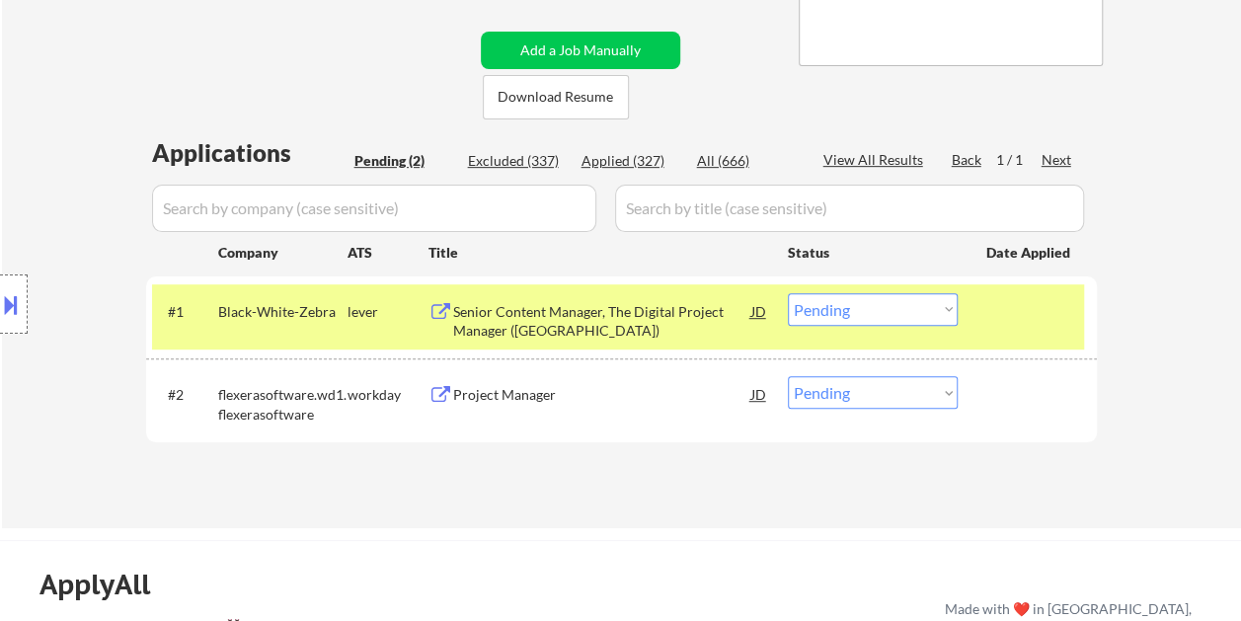
click at [641, 324] on div "Senior Content Manager, The Digital Project Manager ([GEOGRAPHIC_DATA])" at bounding box center [602, 321] width 298 height 38
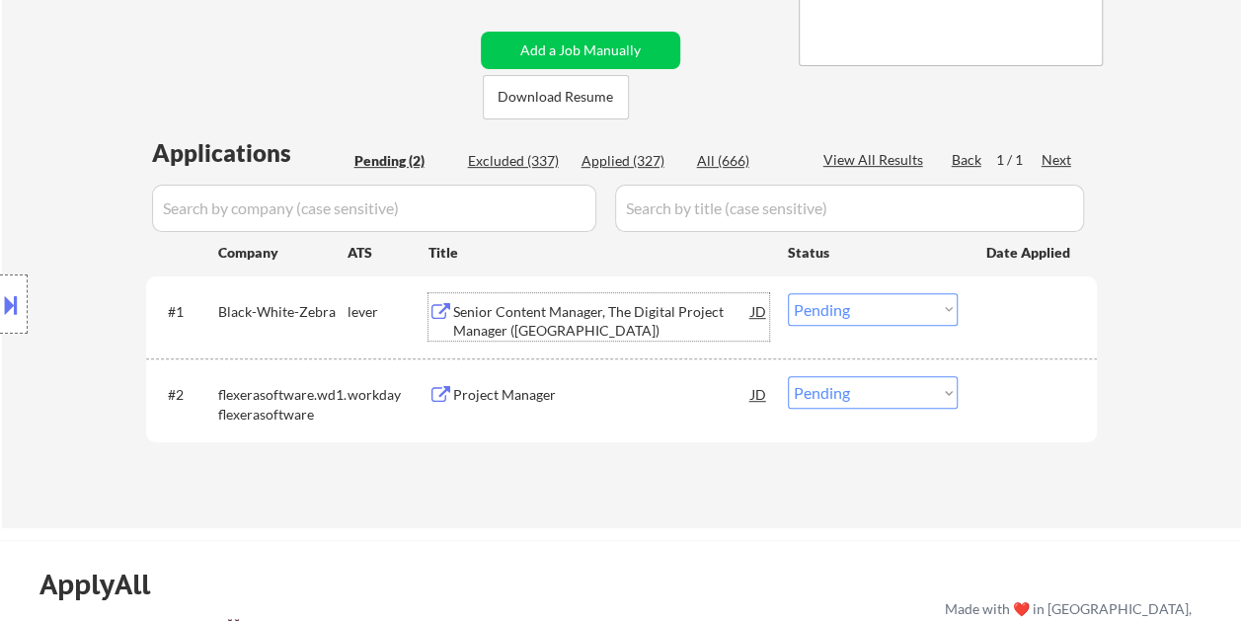
drag, startPoint x: 1016, startPoint y: 315, endPoint x: 997, endPoint y: 324, distance: 20.7
click at [1014, 315] on div at bounding box center [1029, 311] width 87 height 36
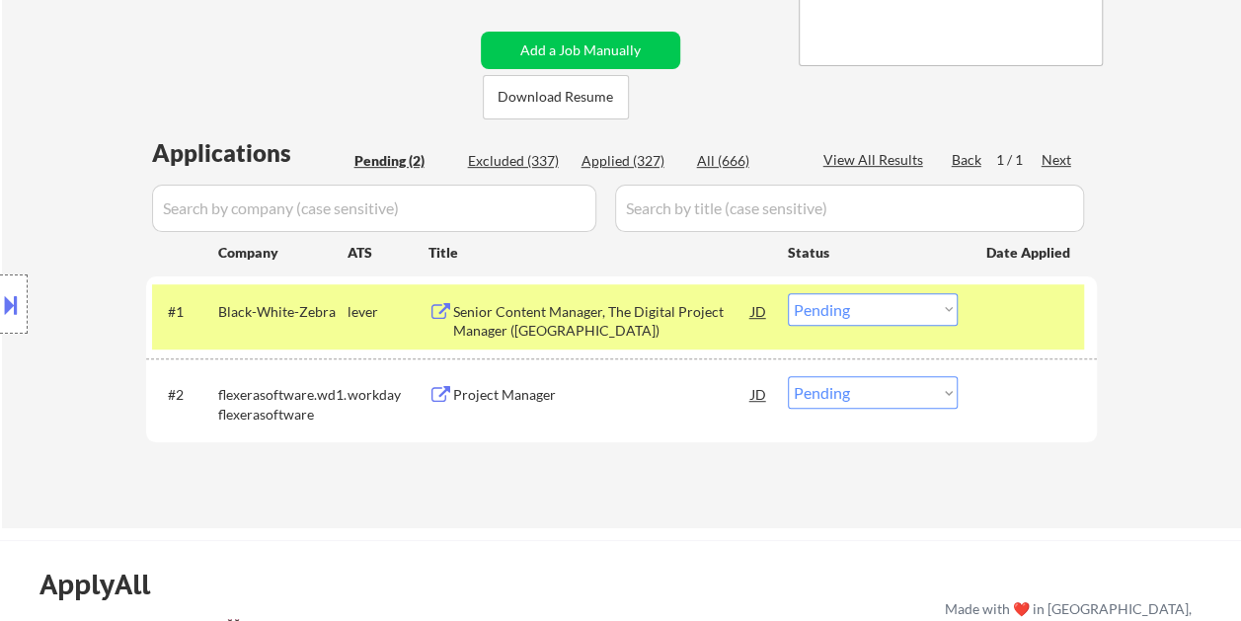
click at [932, 316] on select "Choose an option... Pending Applied Excluded (Questions) Excluded (Expired) Exc…" at bounding box center [873, 309] width 170 height 33
click at [788, 293] on select "Choose an option... Pending Applied Excluded (Questions) Excluded (Expired) Exc…" at bounding box center [873, 309] width 170 height 33
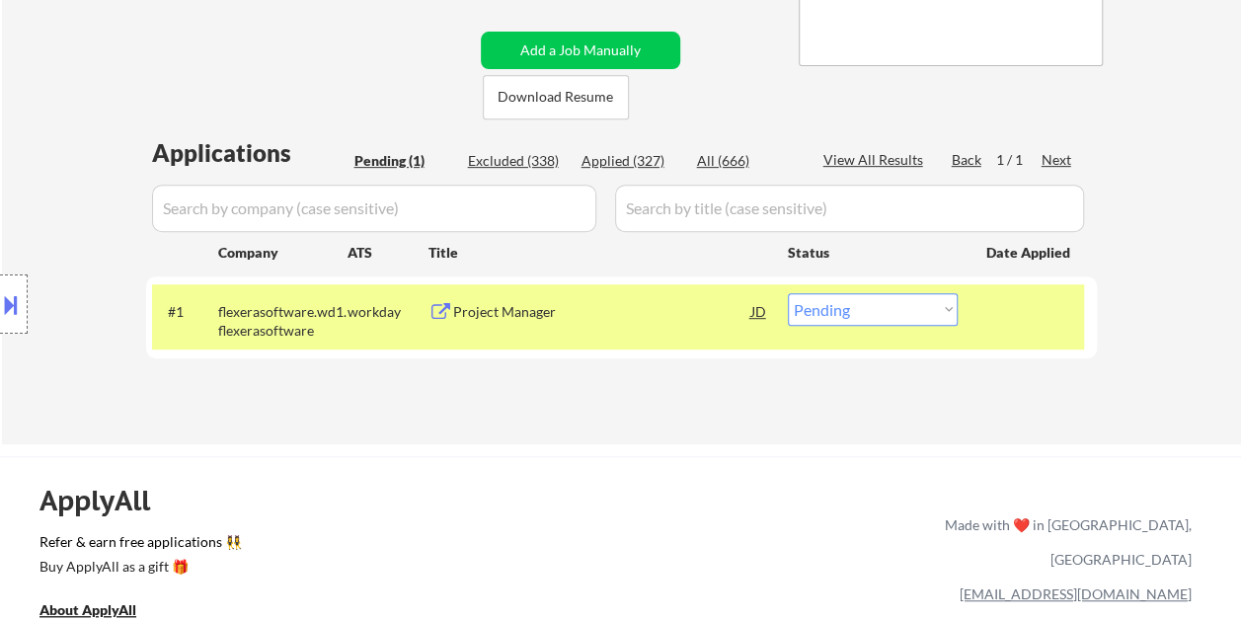
click at [987, 293] on div at bounding box center [1029, 311] width 87 height 36
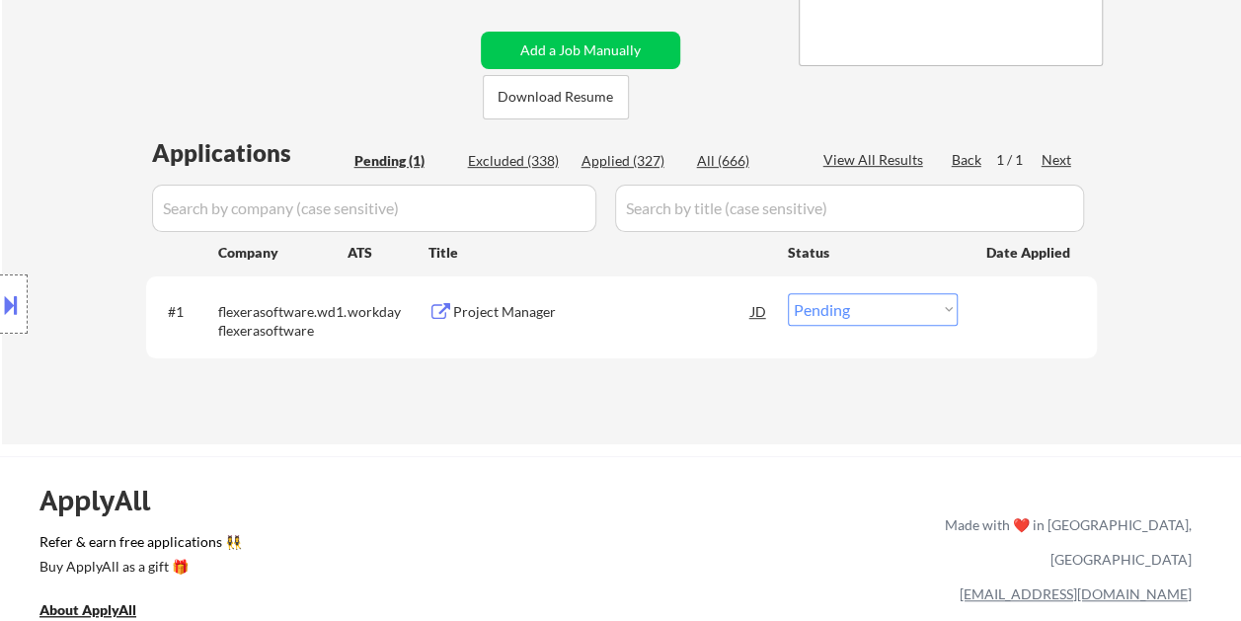
click at [1039, 320] on div at bounding box center [1029, 311] width 87 height 36
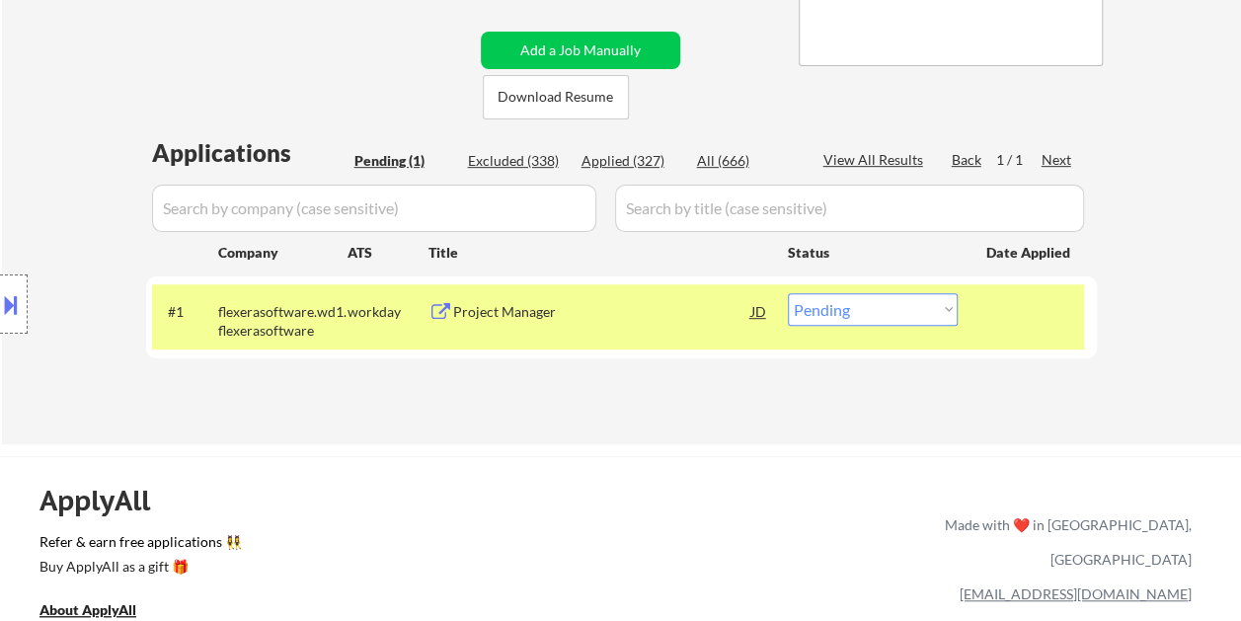
click at [639, 300] on div "Project Manager" at bounding box center [602, 311] width 298 height 36
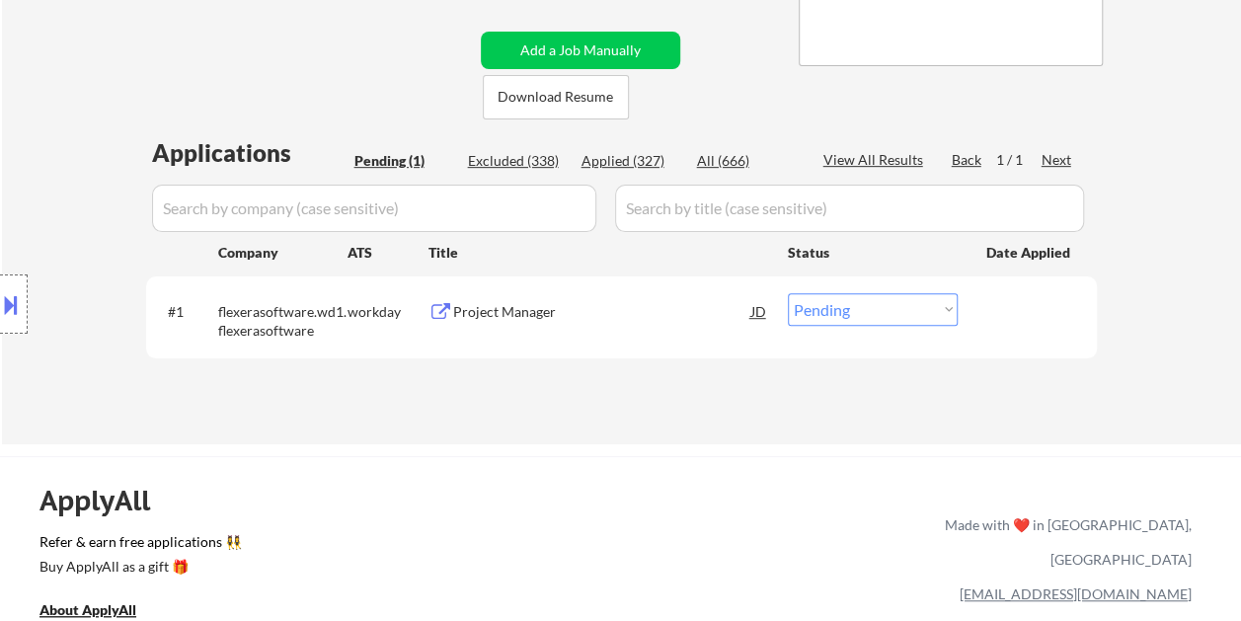
click at [16, 294] on button at bounding box center [11, 304] width 22 height 33
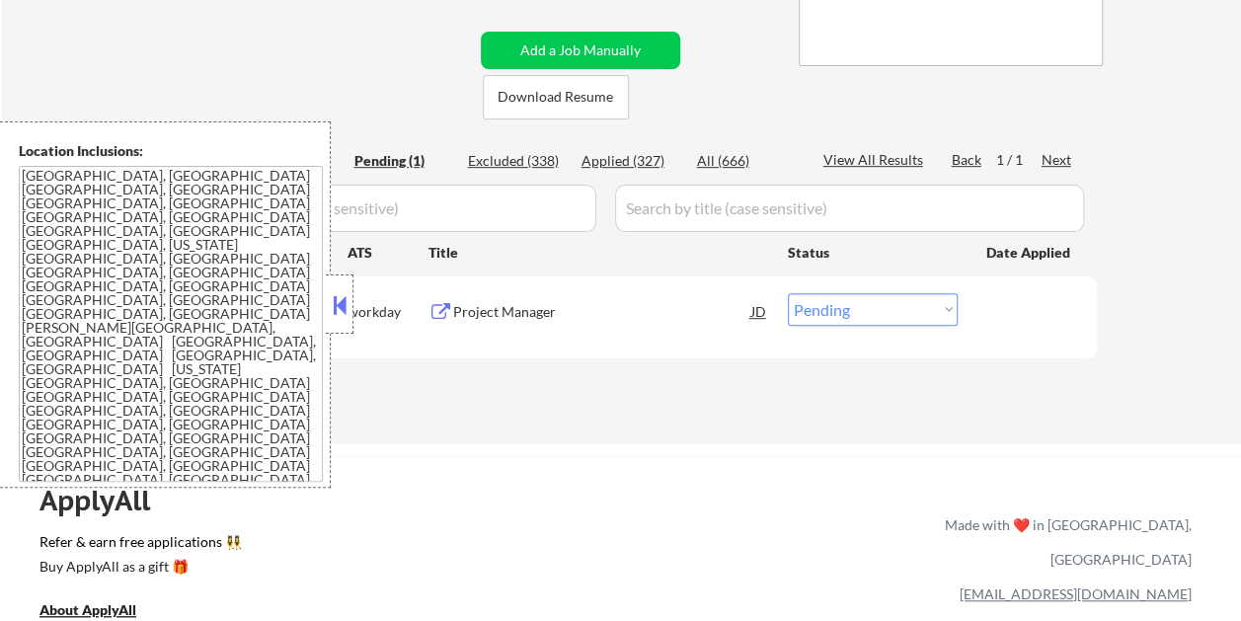
click at [339, 318] on button at bounding box center [340, 305] width 22 height 30
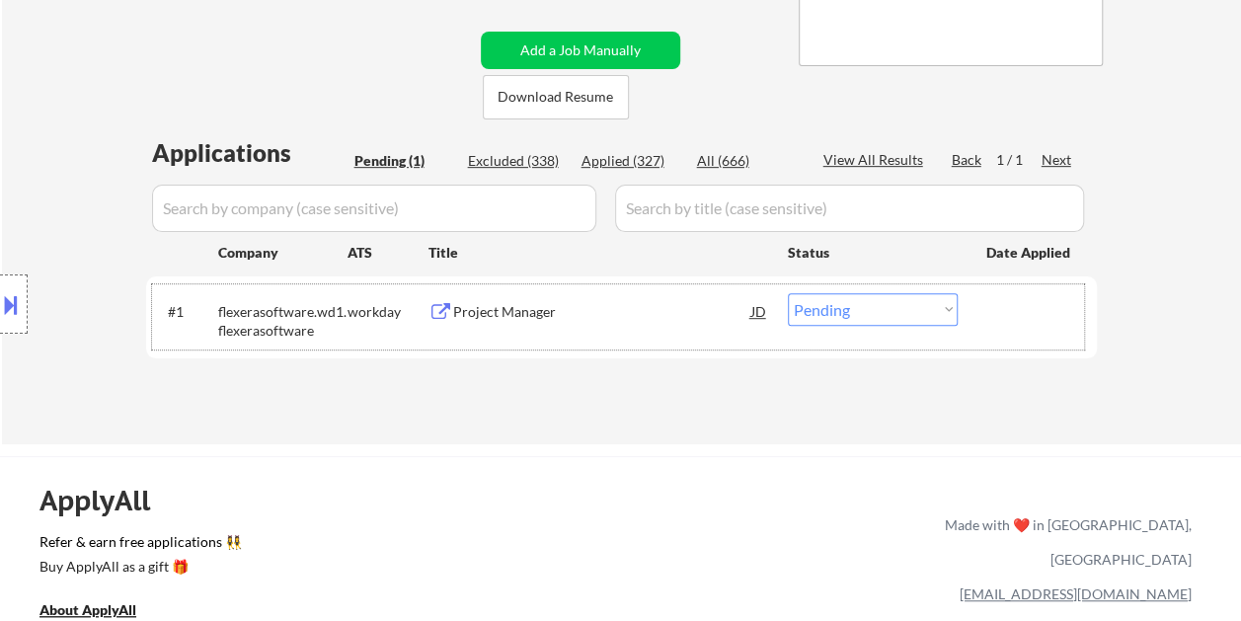
click at [987, 308] on div at bounding box center [1029, 311] width 87 height 36
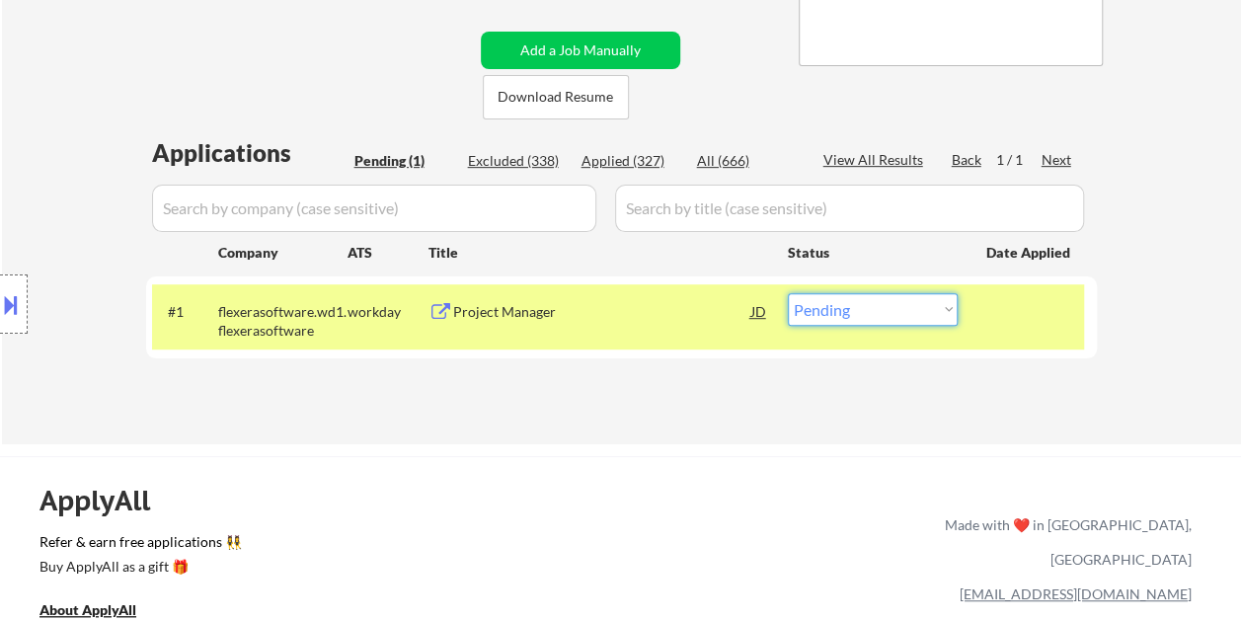
click at [938, 304] on select "Choose an option... Pending Applied Excluded (Questions) Excluded (Expired) Exc…" at bounding box center [873, 309] width 170 height 33
select select ""applied""
click at [788, 293] on select "Choose an option... Pending Applied Excluded (Questions) Excluded (Expired) Exc…" at bounding box center [873, 309] width 170 height 33
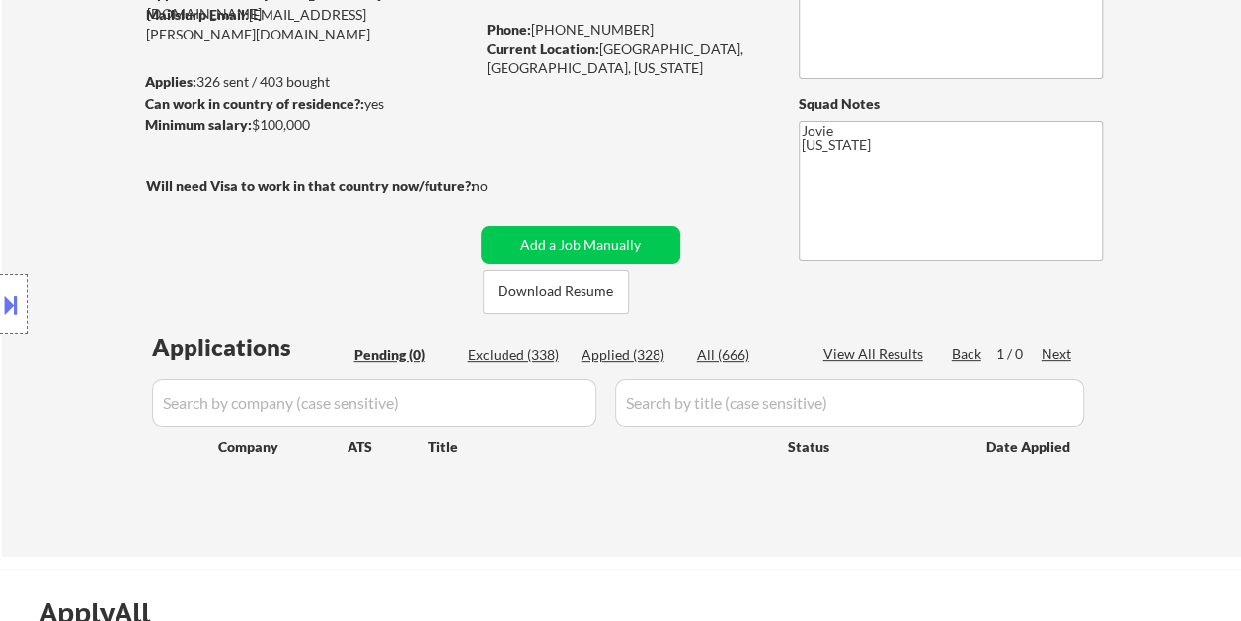
scroll to position [197, 0]
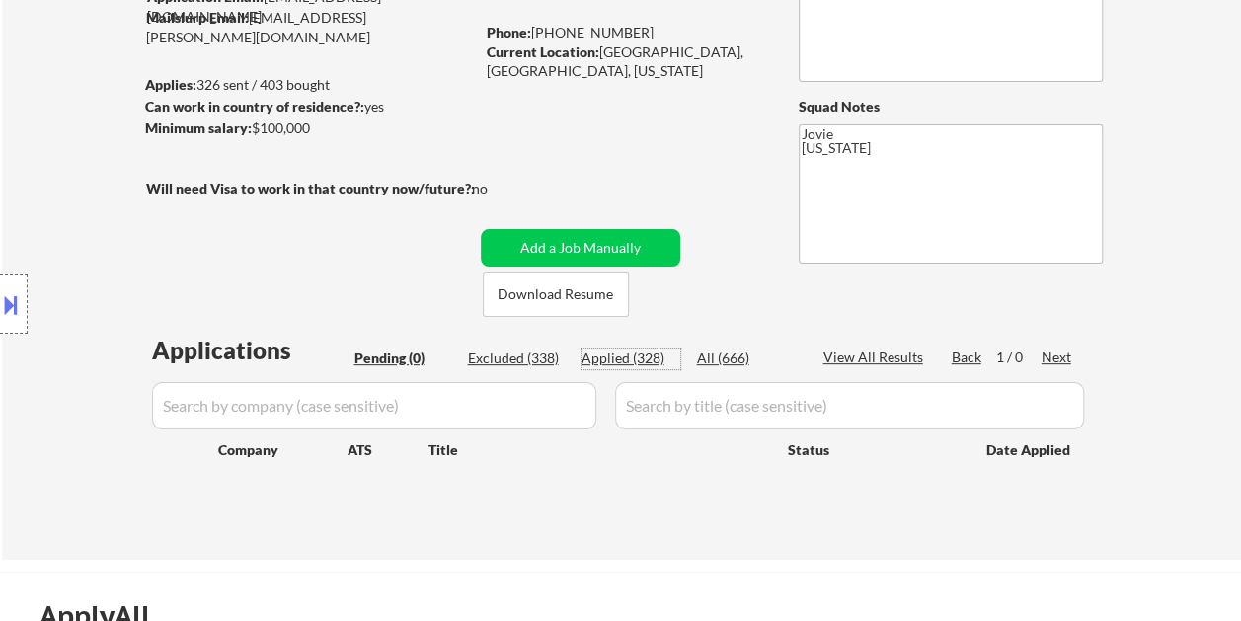
click at [622, 353] on div "Applied (328)" at bounding box center [630, 358] width 99 height 20
select select ""applied""
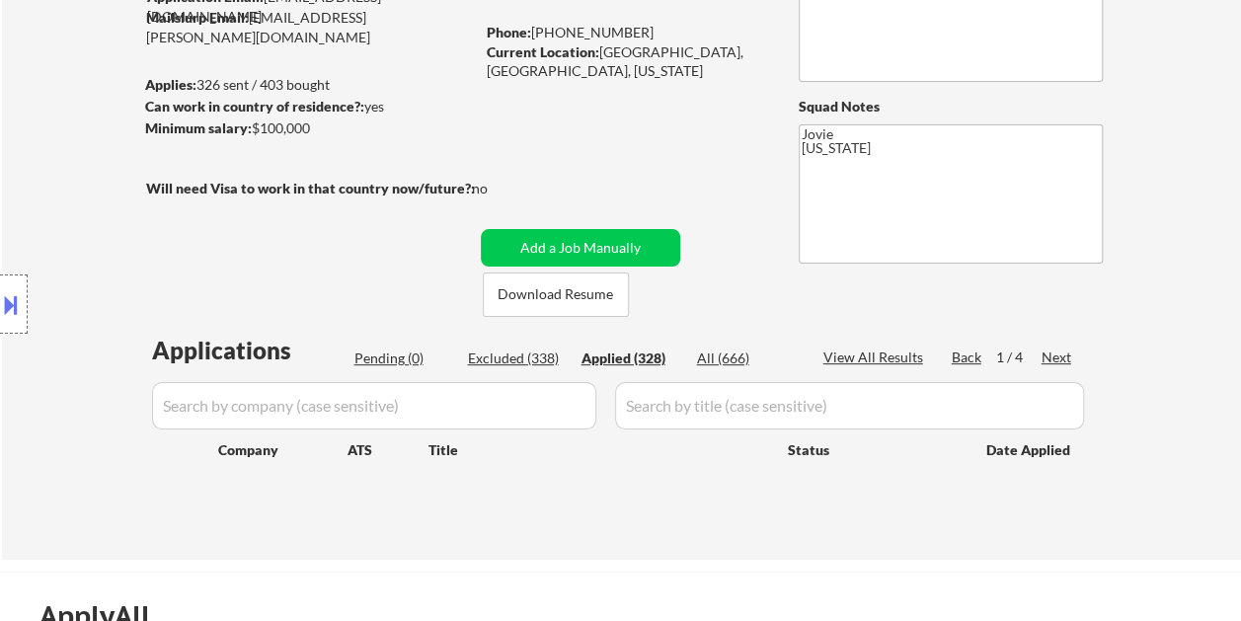
select select ""applied""
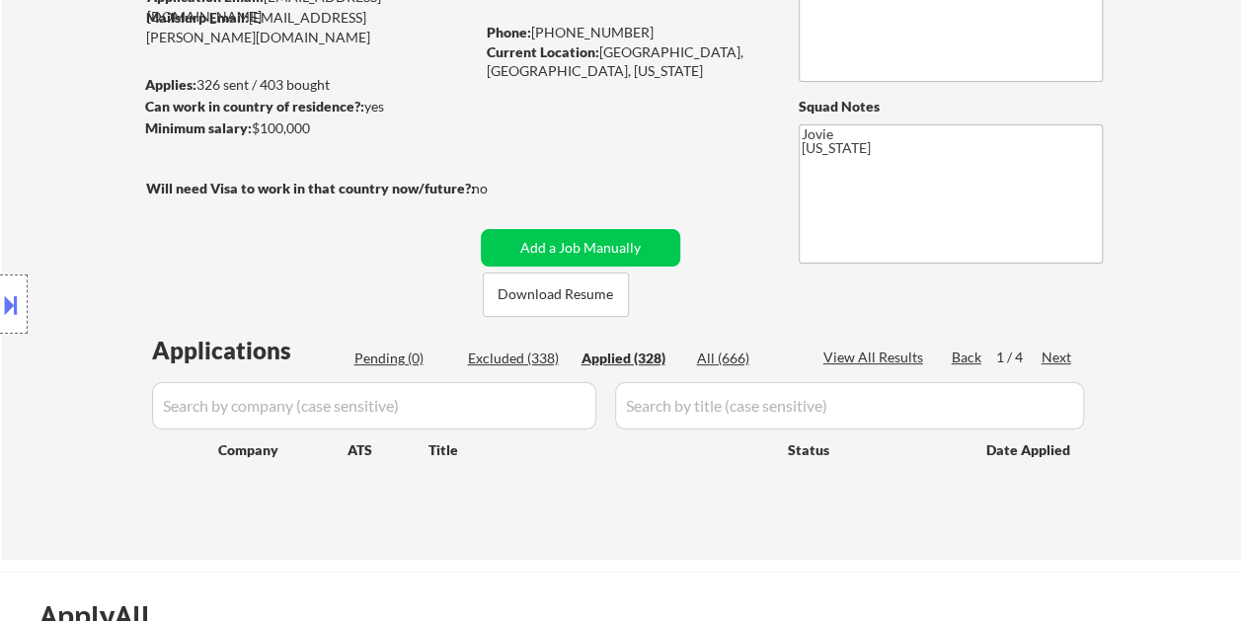
select select ""applied""
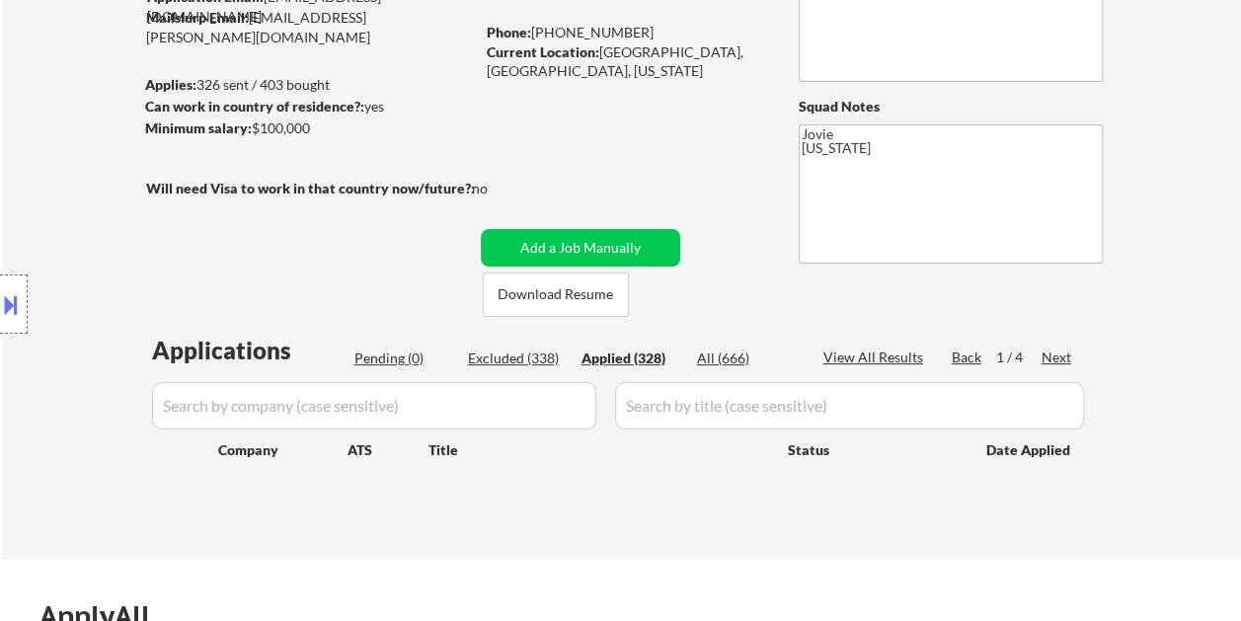
select select ""applied""
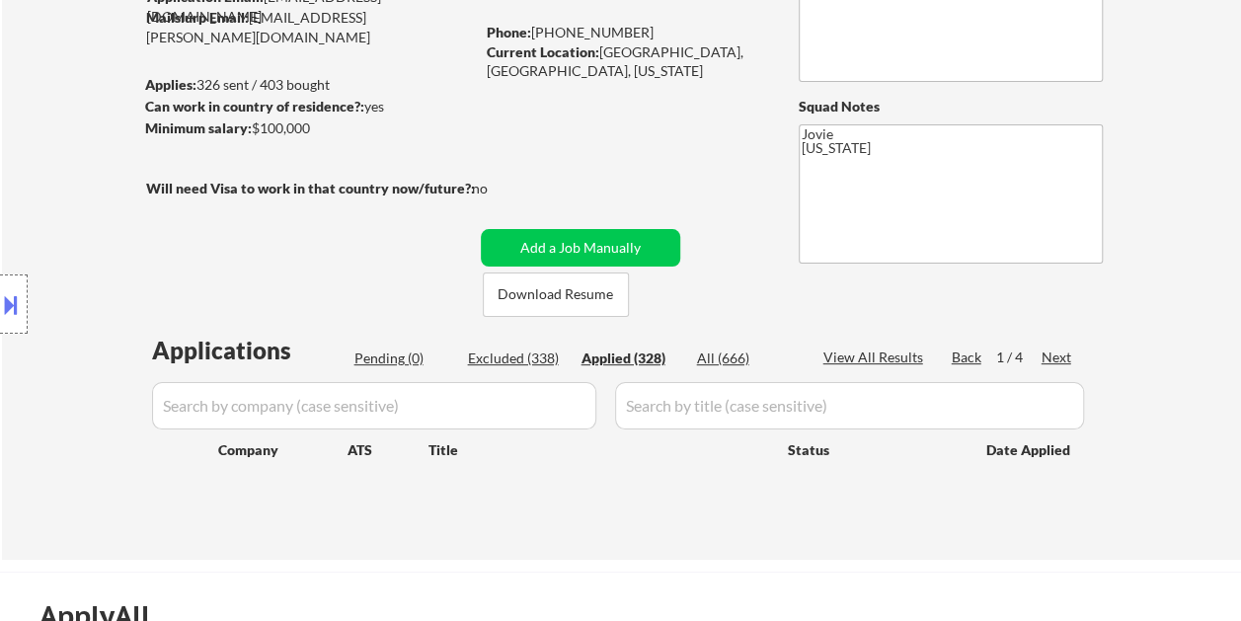
select select ""applied""
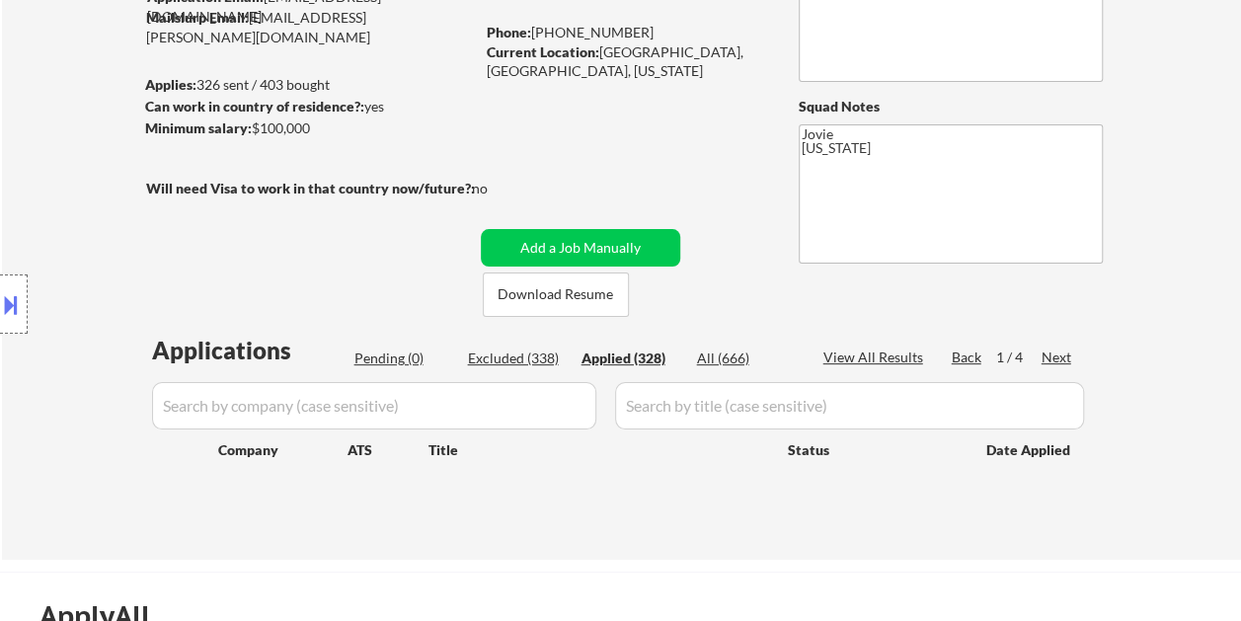
select select ""applied""
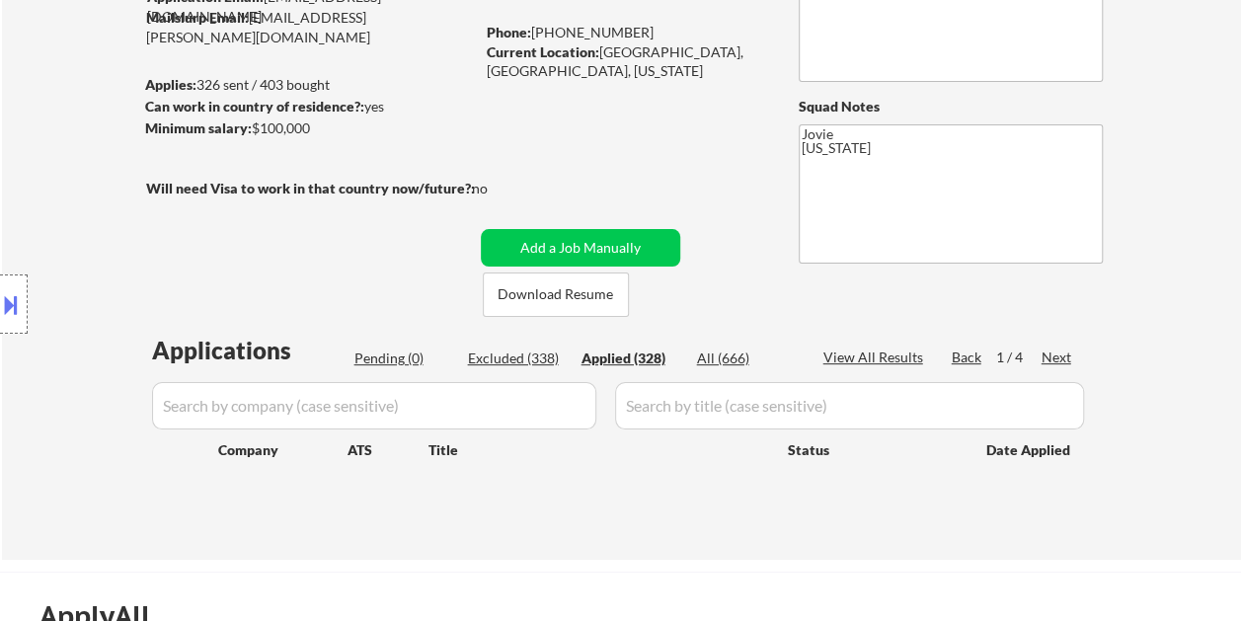
select select ""applied""
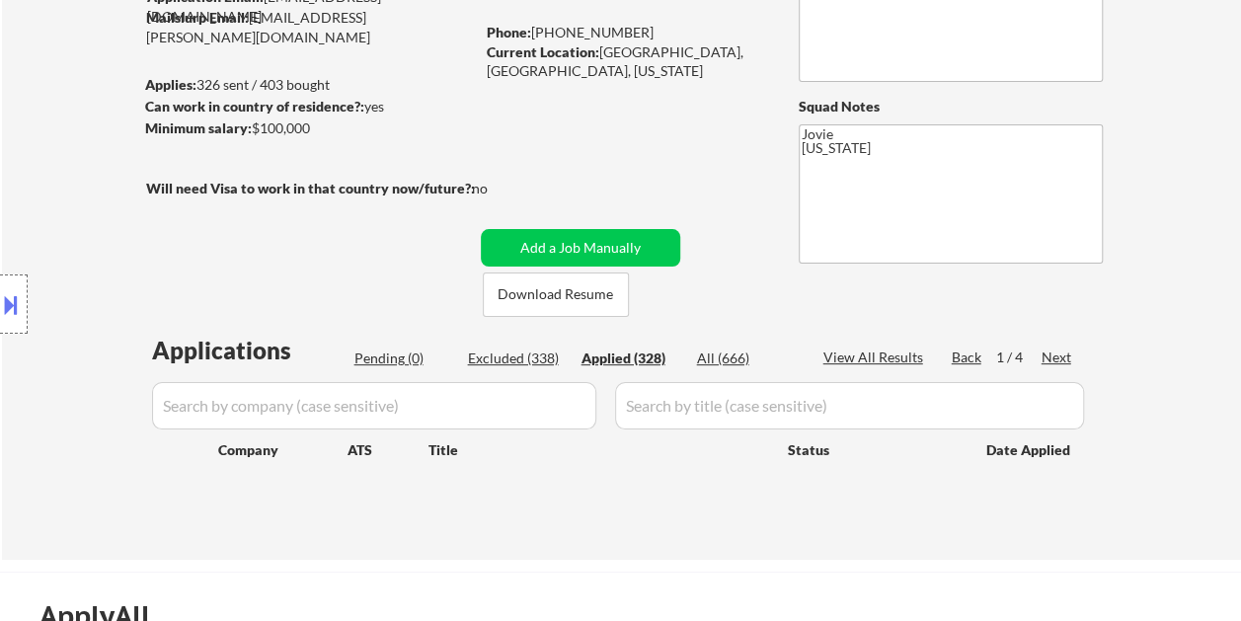
select select ""applied""
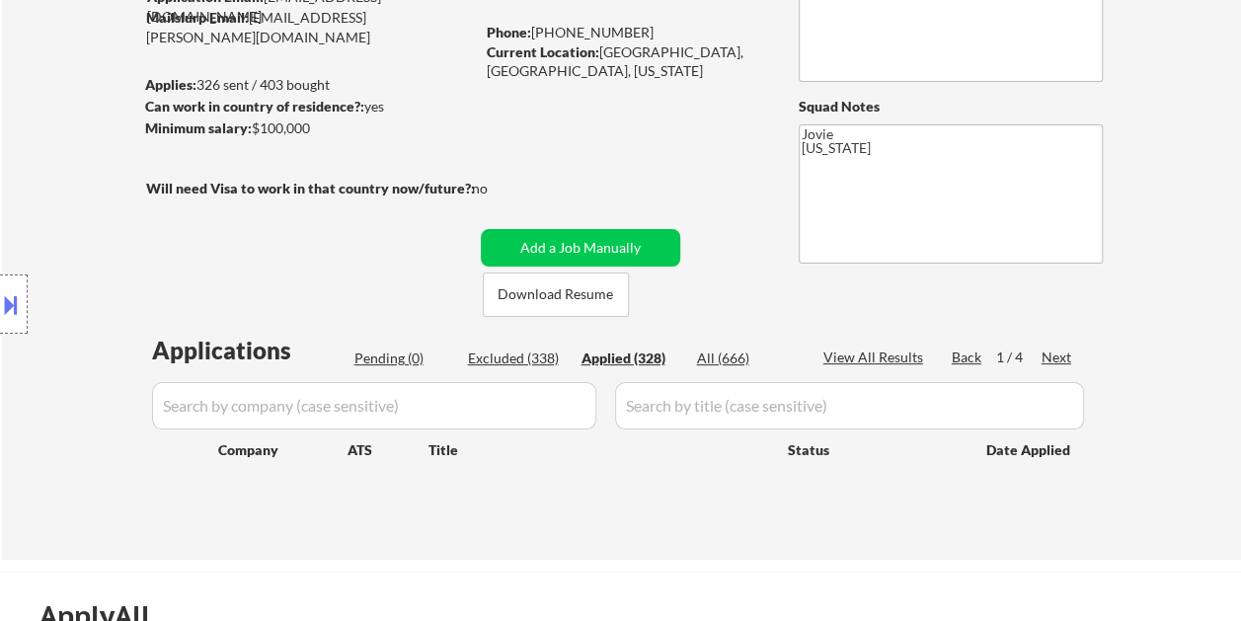
select select ""applied""
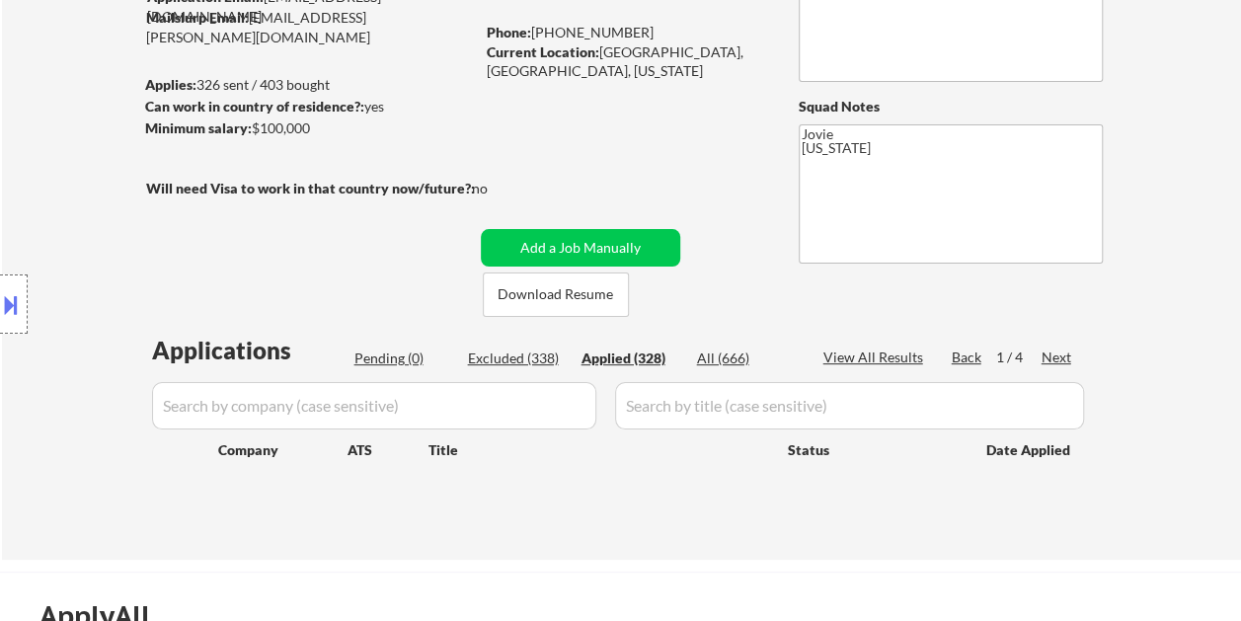
select select ""applied""
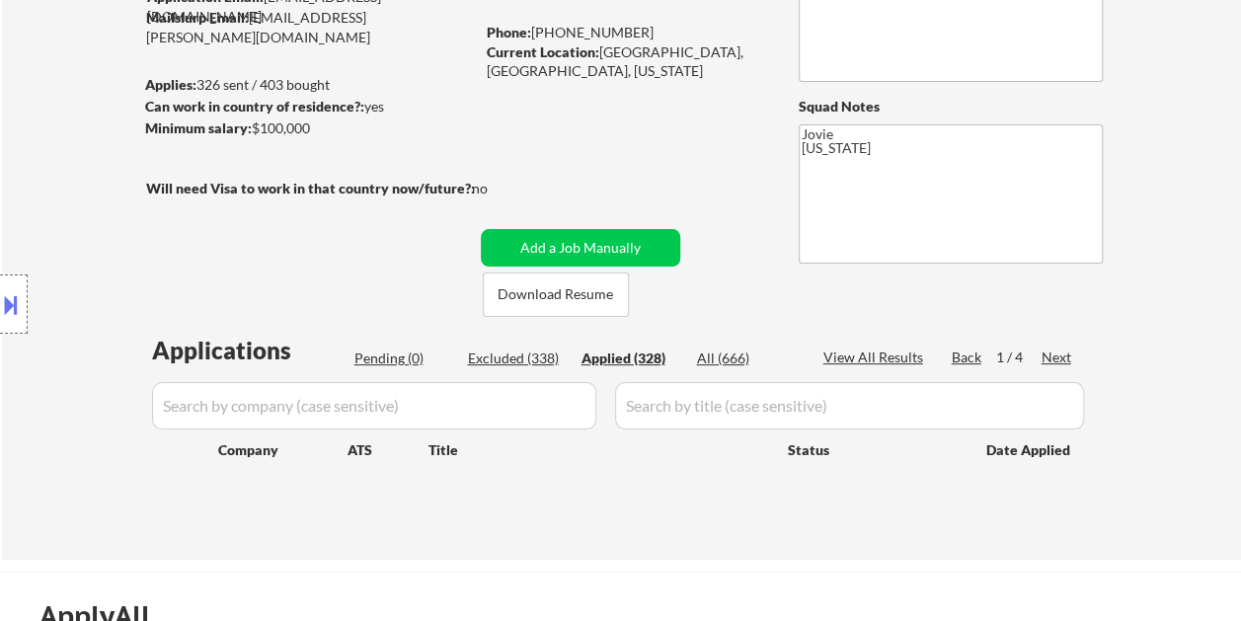
select select ""applied""
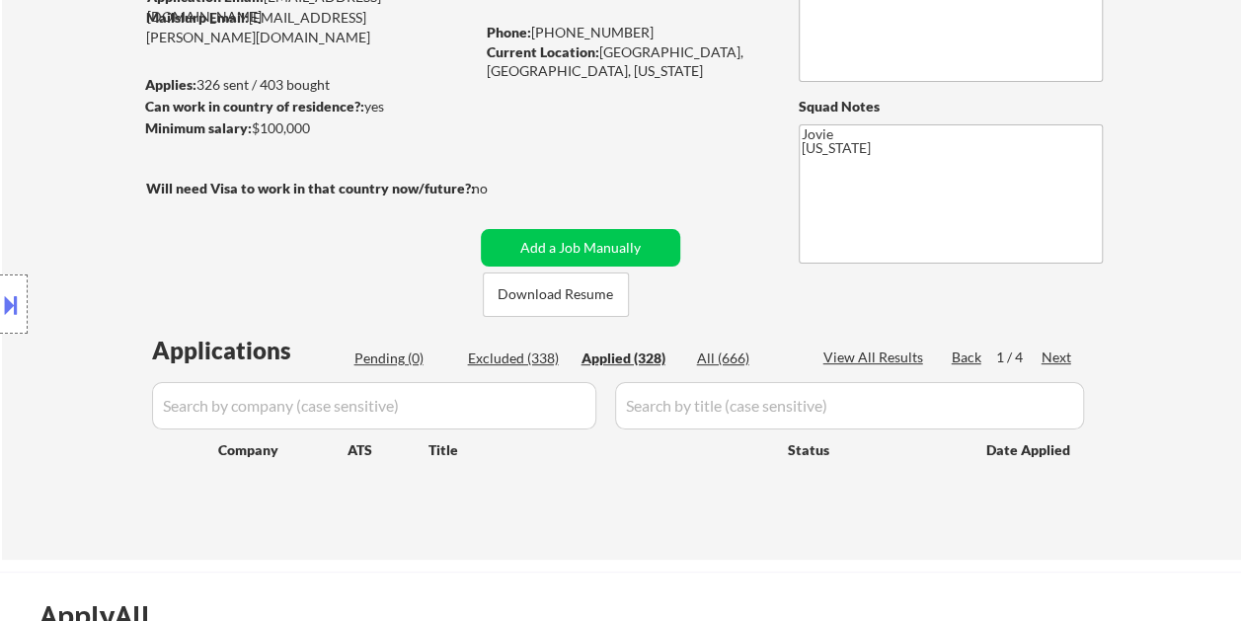
select select ""applied""
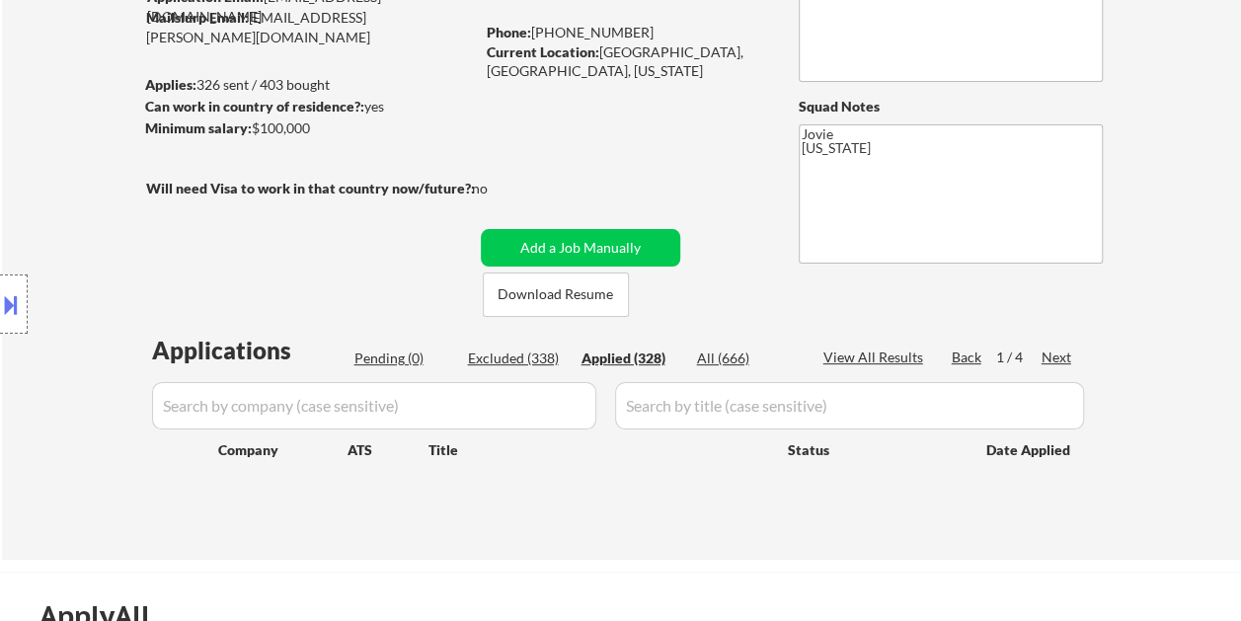
select select ""applied""
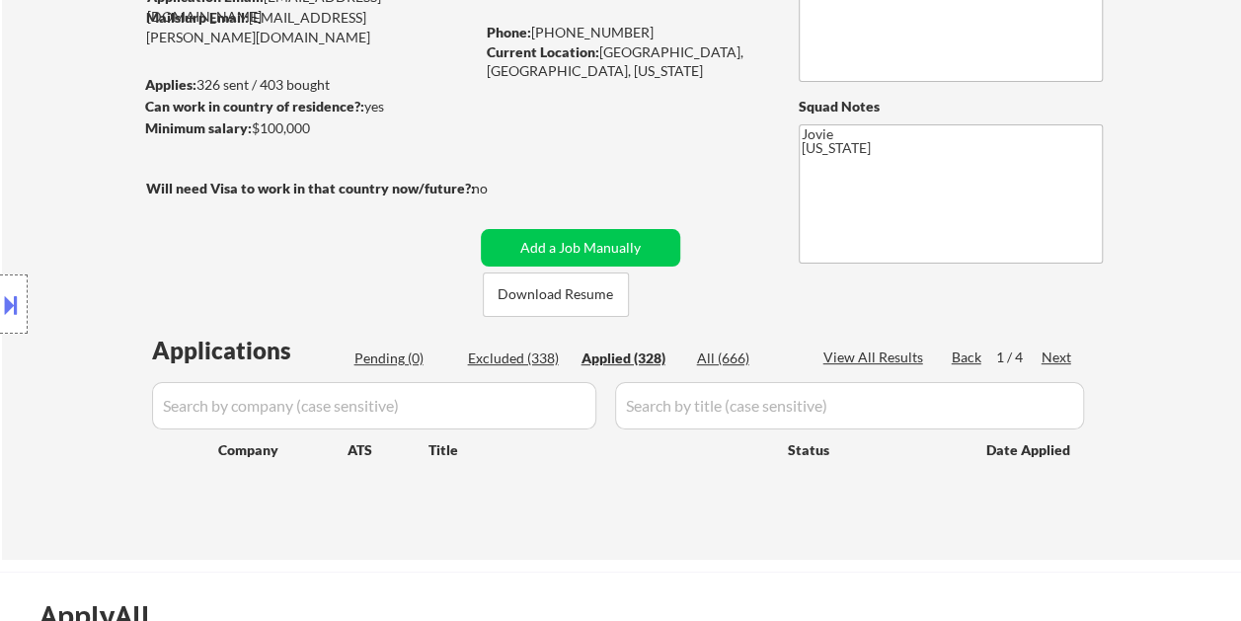
select select ""applied""
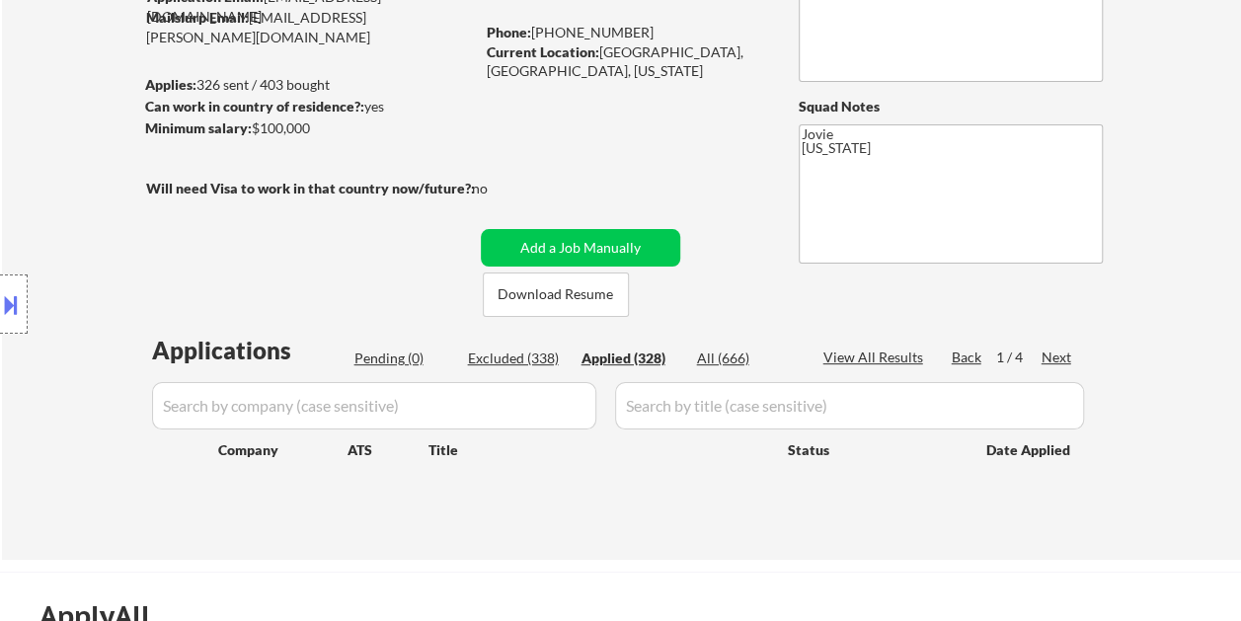
select select ""applied""
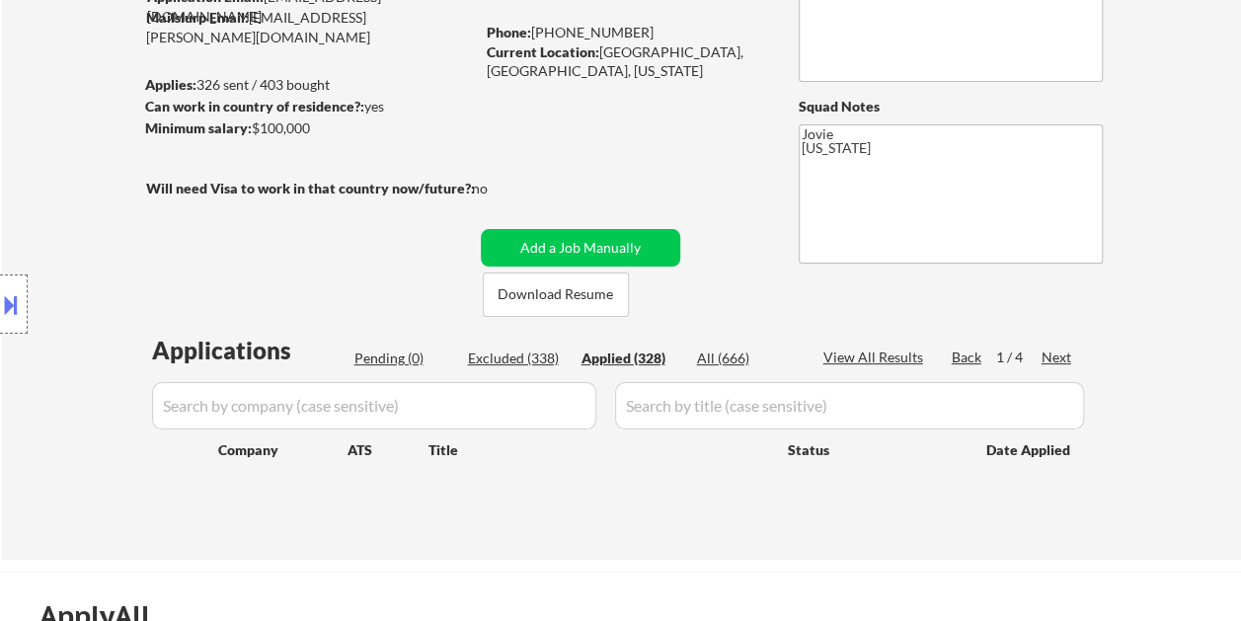
select select ""applied""
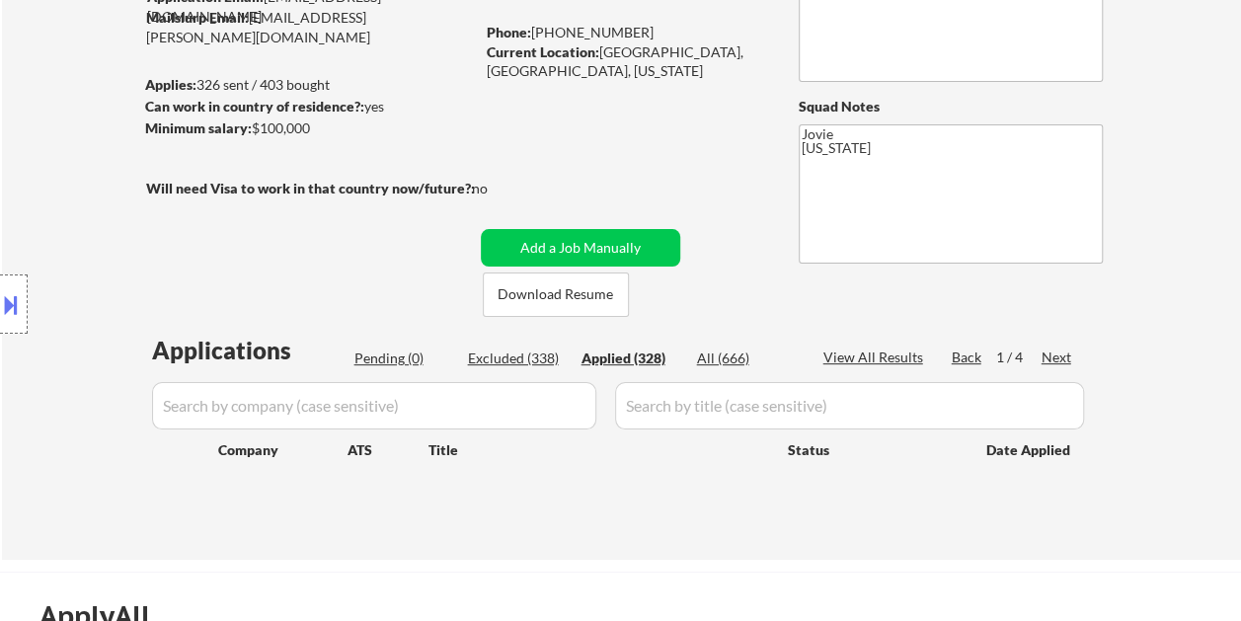
select select ""applied""
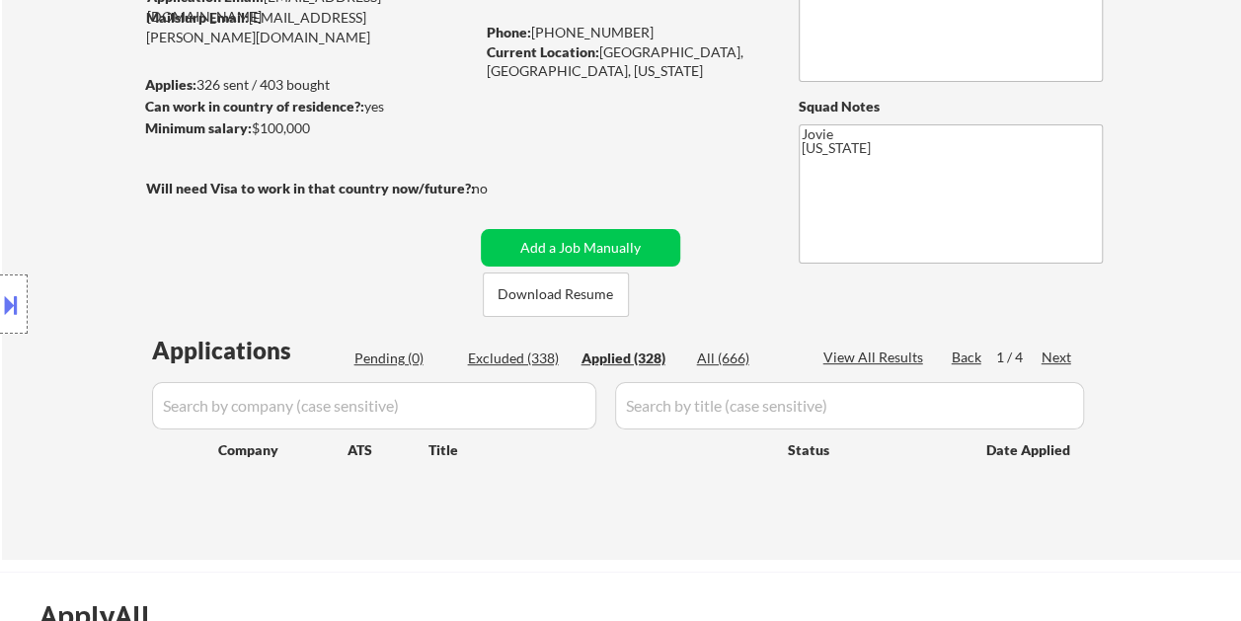
select select ""applied""
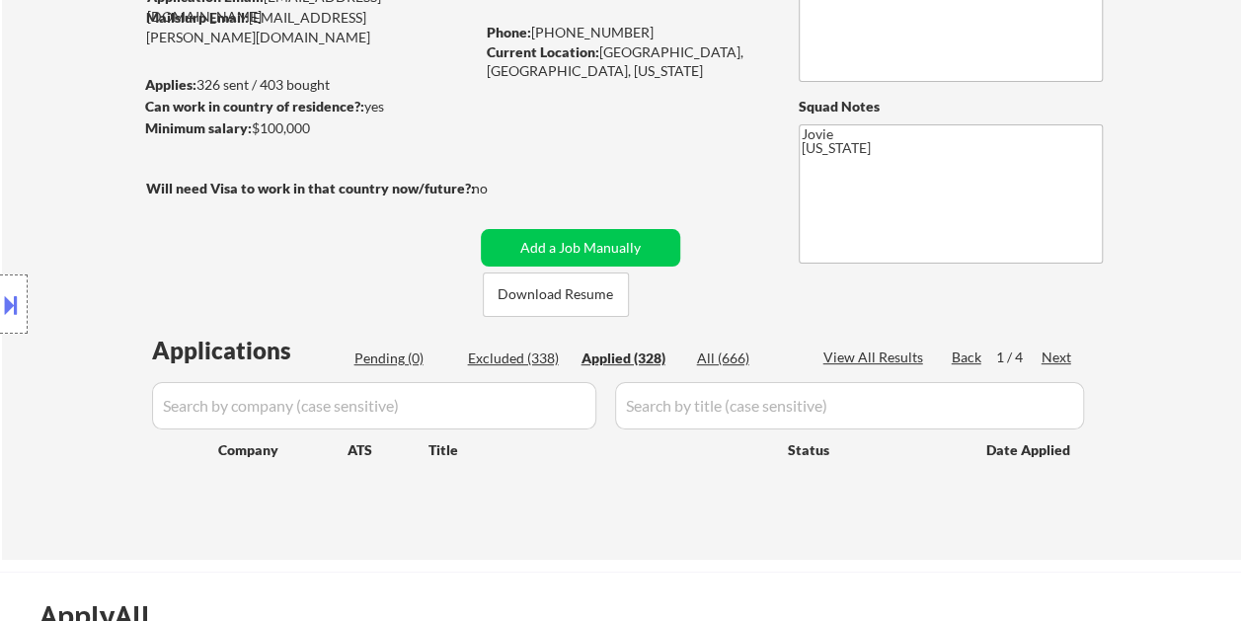
select select ""applied""
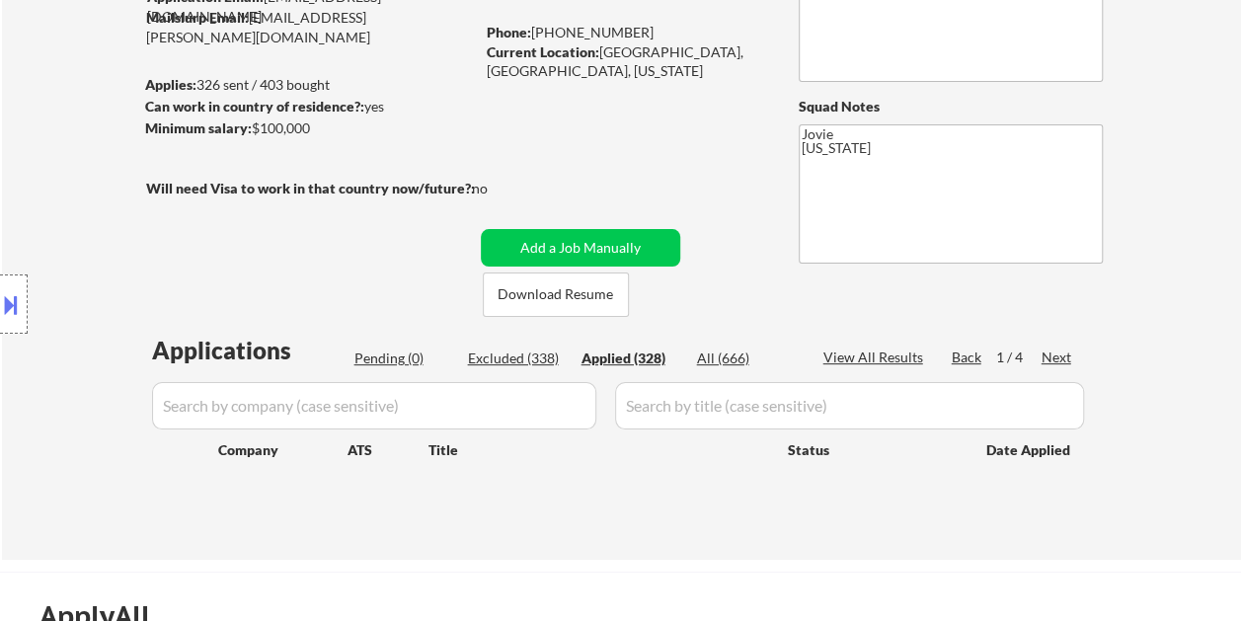
select select ""applied""
